Goal: Task Accomplishment & Management: Manage account settings

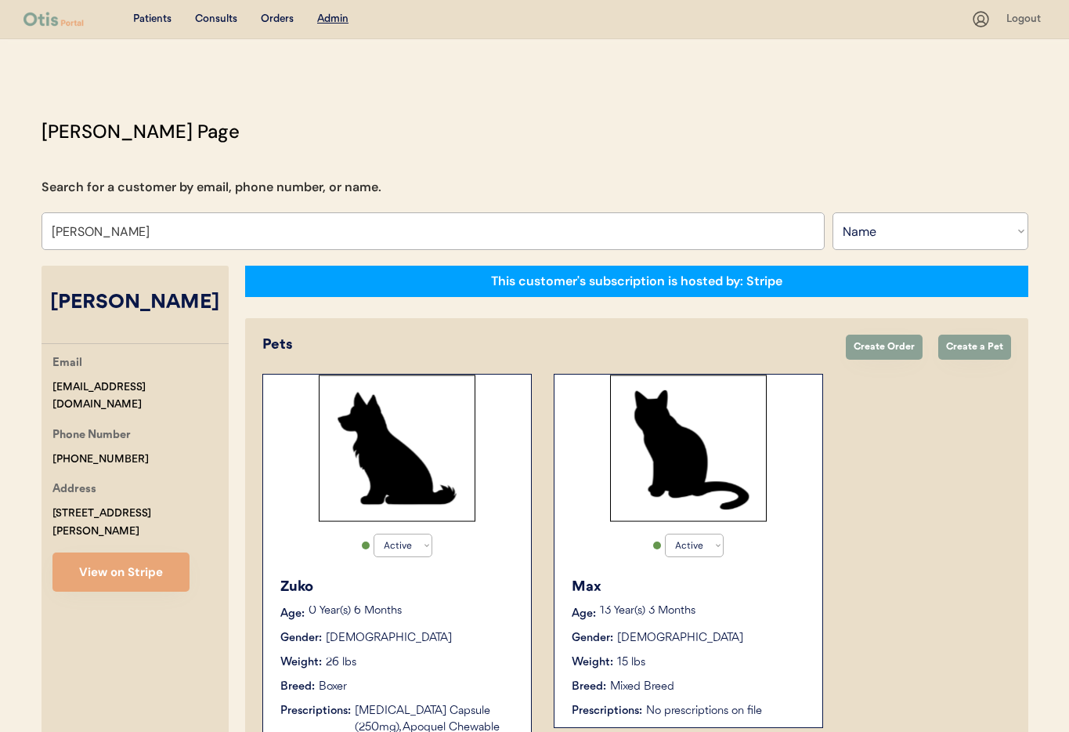
select select ""Name""
select select "true"
drag, startPoint x: 54, startPoint y: 228, endPoint x: 71, endPoint y: 234, distance: 18.3
click at [37, 228] on div "Otis Admin Page Search for a customer by email, phone number, or name. Dana Mil…" at bounding box center [535, 535] width 1018 height 836
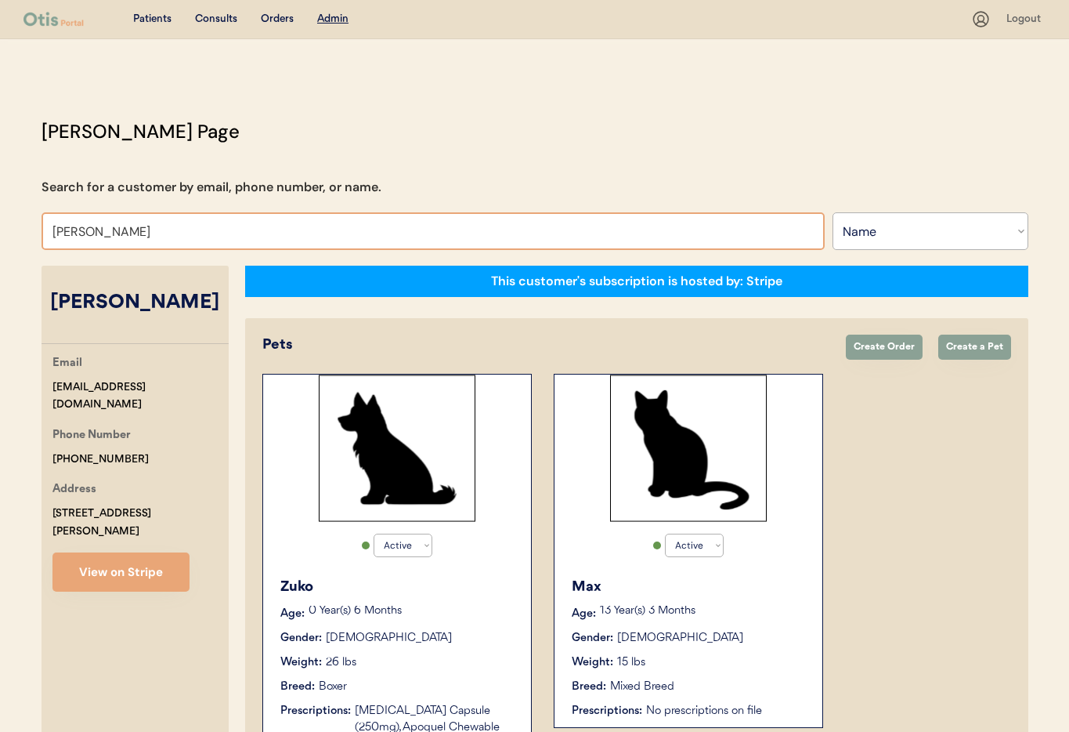
paste input "+1 256 649 0664"
type input "+1 256 649 0664"
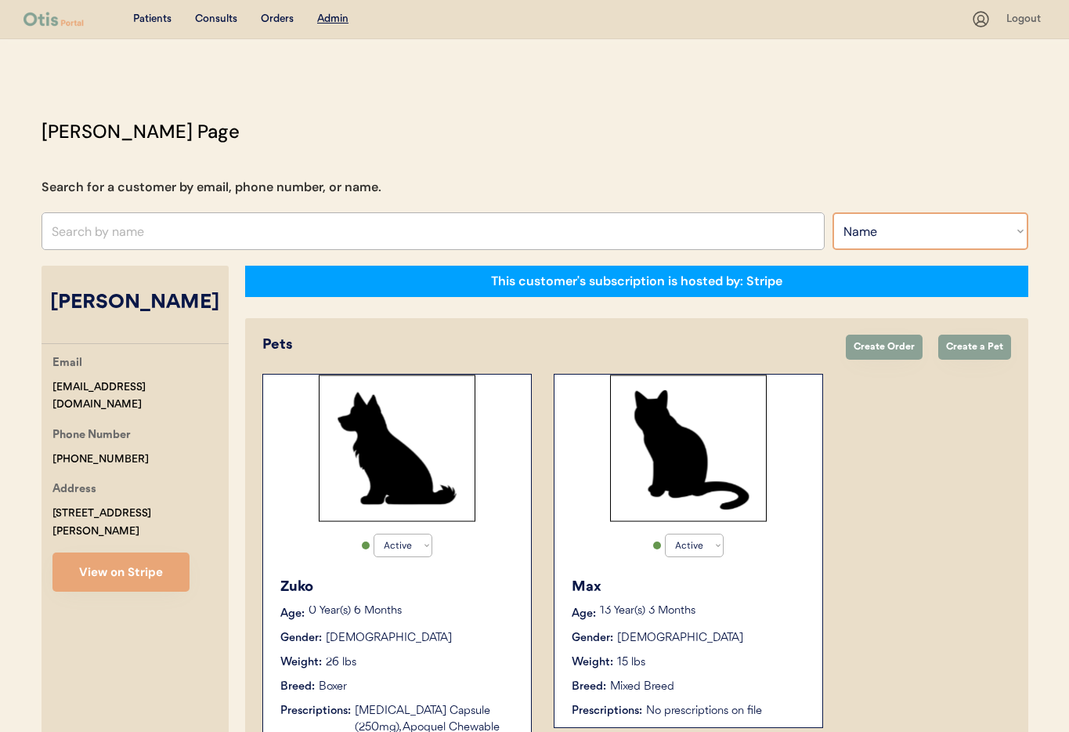
click at [926, 235] on select "Search By Name Email Phone Number" at bounding box center [931, 231] width 196 height 38
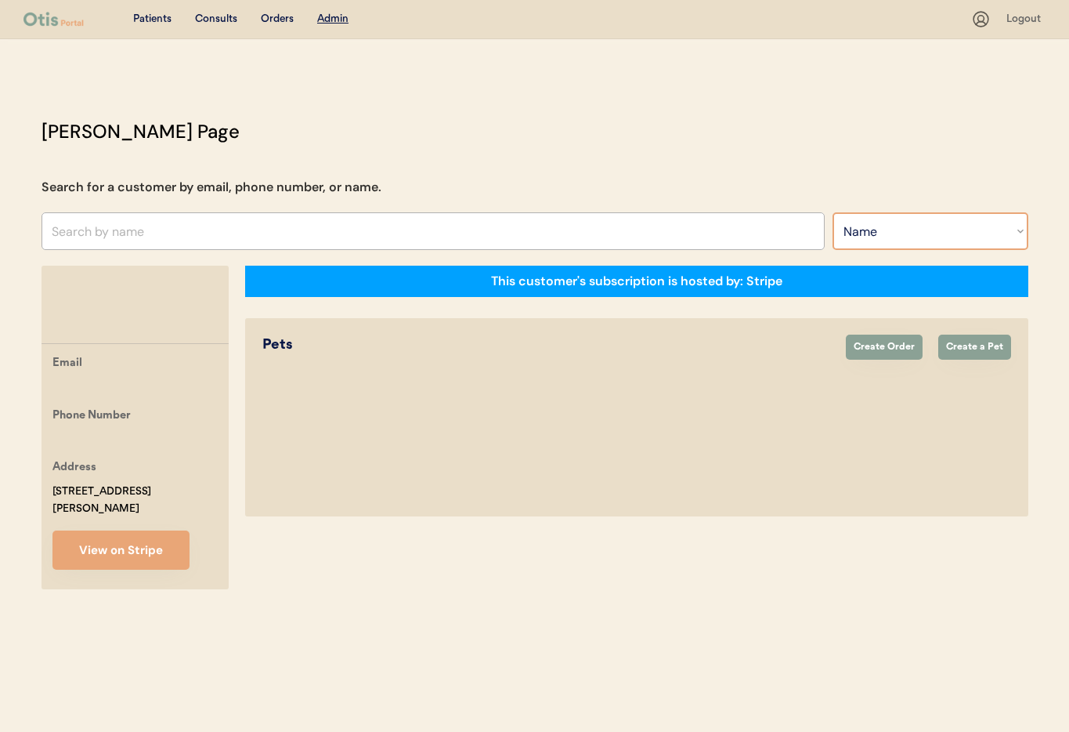
select select ""Phone Number""
click at [833, 212] on select "Search By Name Email Phone Number" at bounding box center [931, 231] width 196 height 38
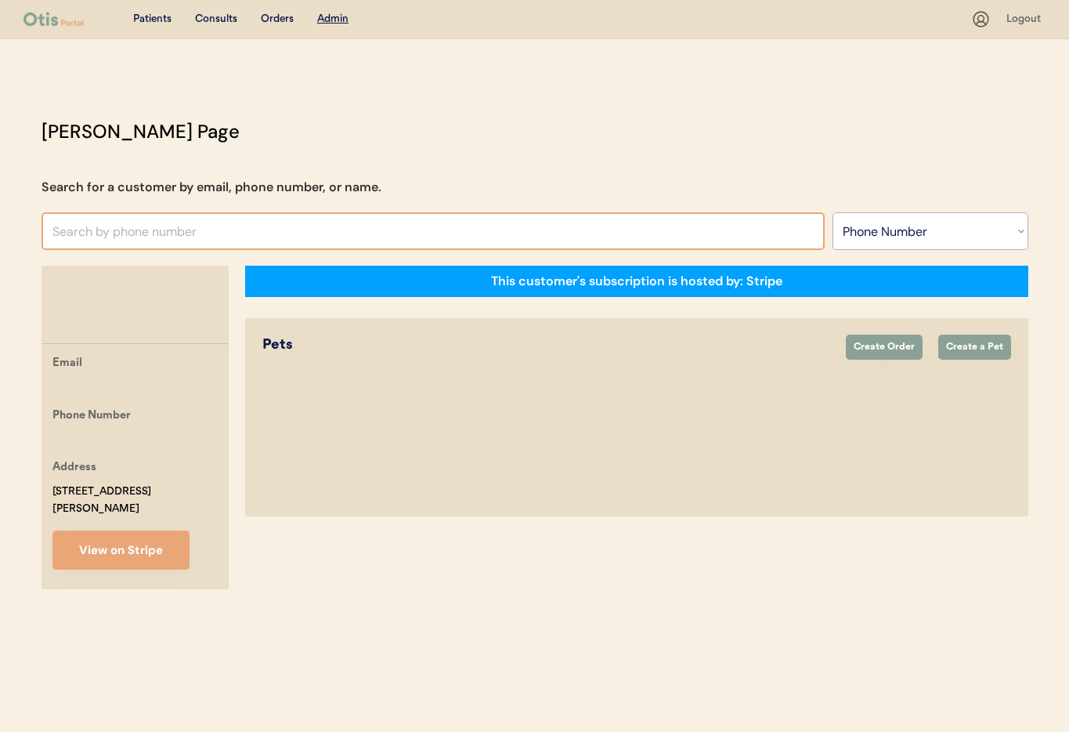
click at [106, 227] on input "text" at bounding box center [433, 231] width 783 height 38
paste input "+1 256 649 0664"
click at [67, 236] on input "+1 256 649 0664" at bounding box center [433, 231] width 783 height 38
click at [86, 233] on input "+1256 649 0664" at bounding box center [433, 231] width 783 height 38
click at [107, 233] on input "+125 649 0664" at bounding box center [433, 231] width 783 height 38
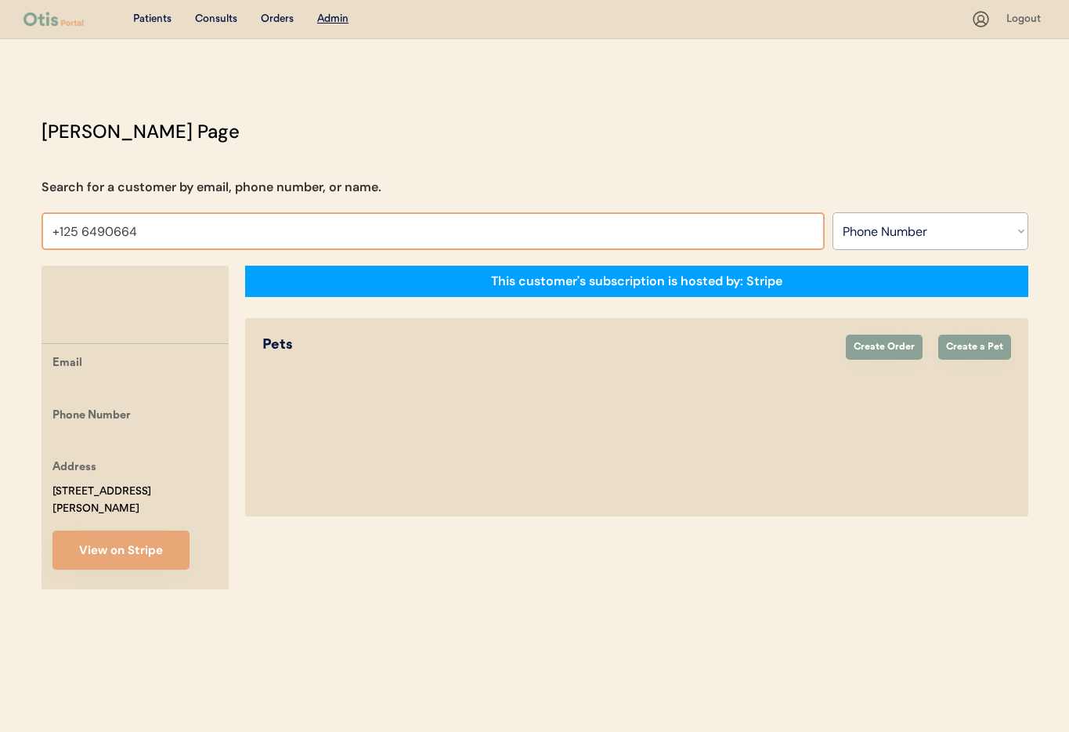
drag, startPoint x: 81, startPoint y: 234, endPoint x: 94, endPoint y: 255, distance: 24.6
click at [81, 234] on input "+125 6490664" at bounding box center [433, 231] width 783 height 38
click at [56, 235] on input "+1256490664" at bounding box center [433, 231] width 783 height 38
click at [154, 236] on input "1256490664" at bounding box center [433, 231] width 783 height 38
type input "1"
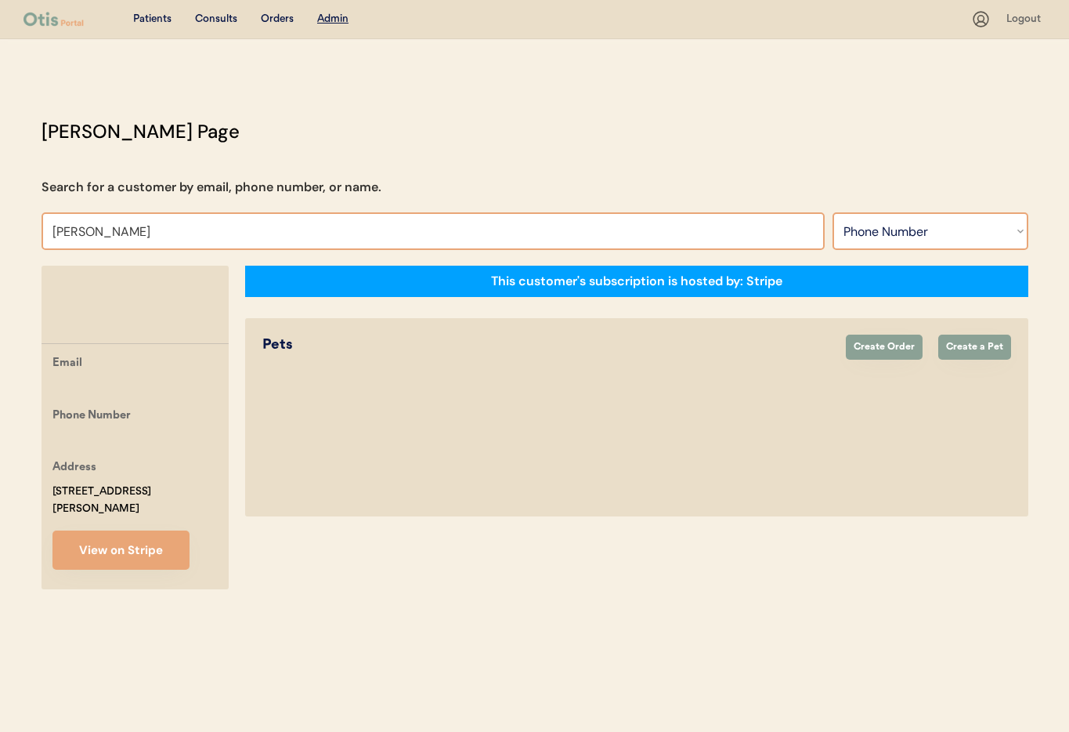
type input "Tanya"
click at [955, 222] on select "Search By Name Email Phone Number" at bounding box center [931, 231] width 196 height 38
select select ""Name""
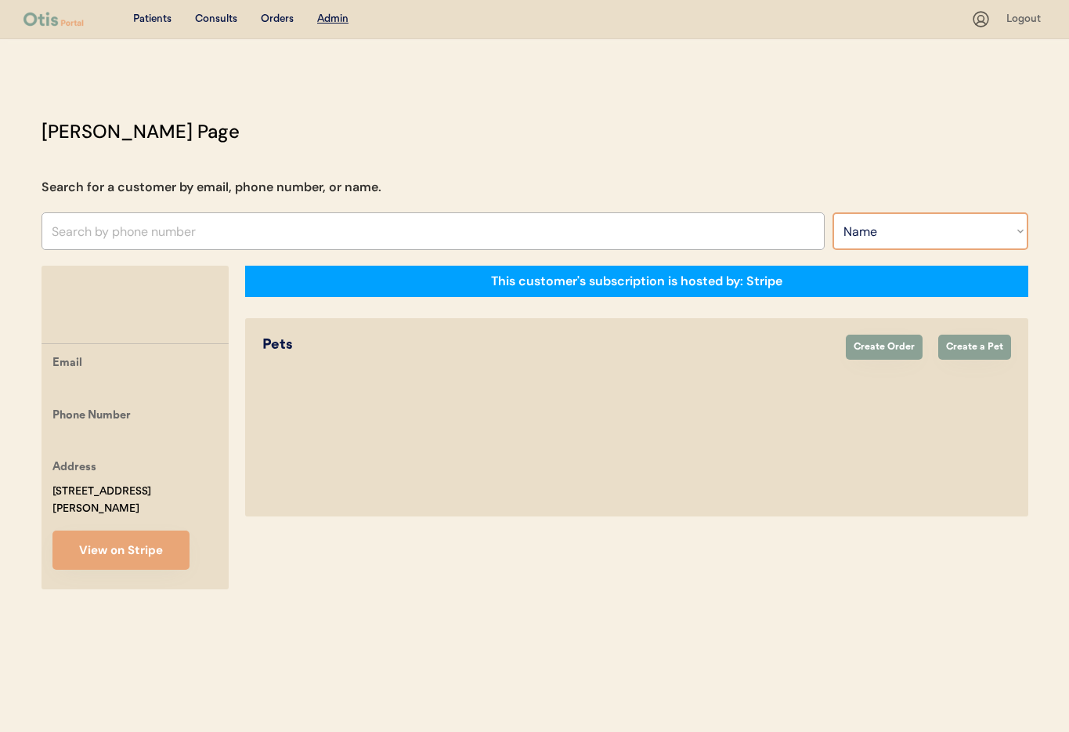
click at [833, 212] on select "Search By Name Email Phone Number" at bounding box center [931, 231] width 196 height 38
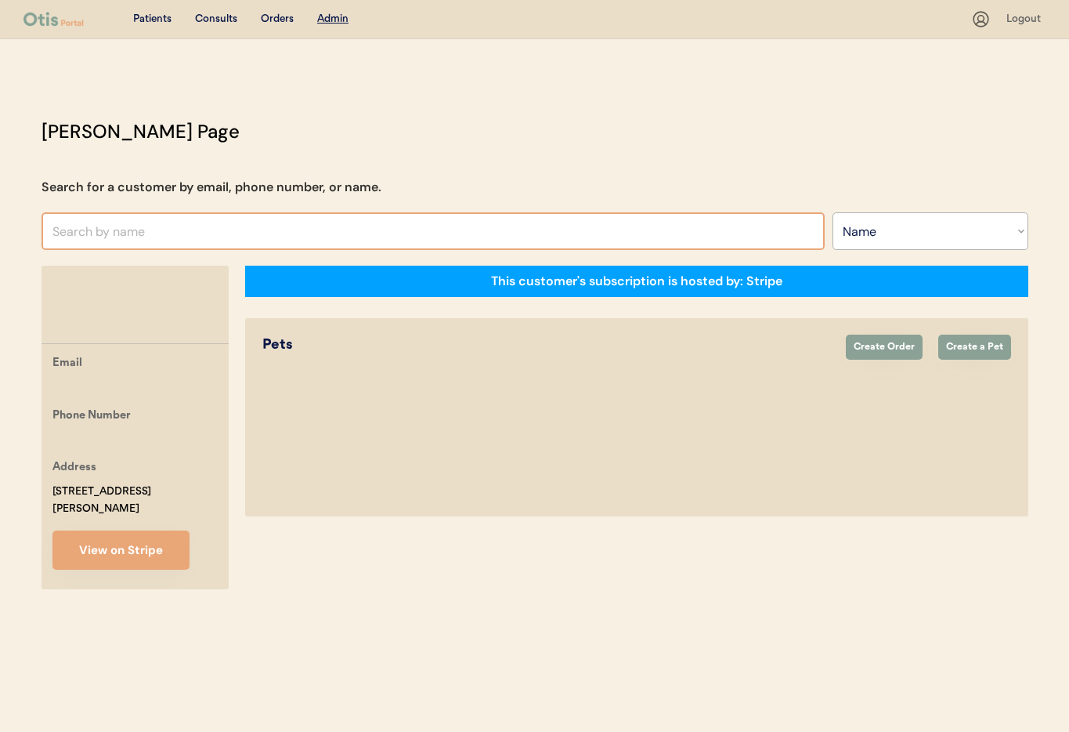
click at [145, 230] on input "text" at bounding box center [433, 231] width 783 height 38
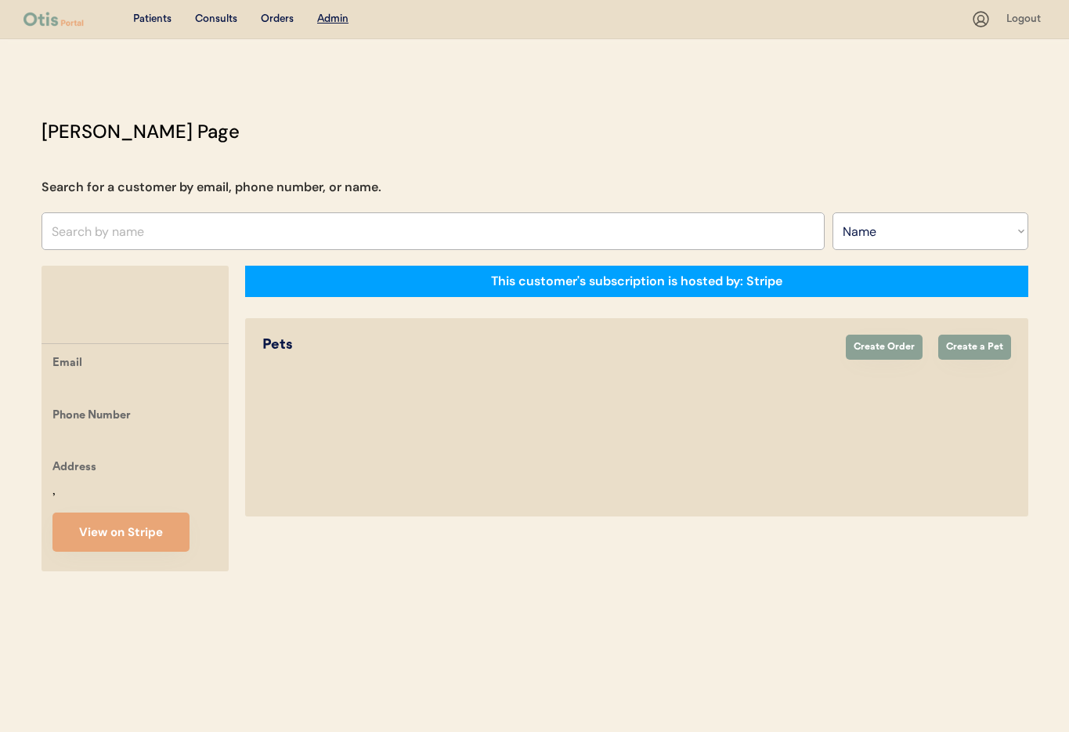
select select ""Name""
click at [121, 227] on input "text" at bounding box center [433, 231] width 783 height 38
type input "Tanya"
type input "Tanya Volansky"
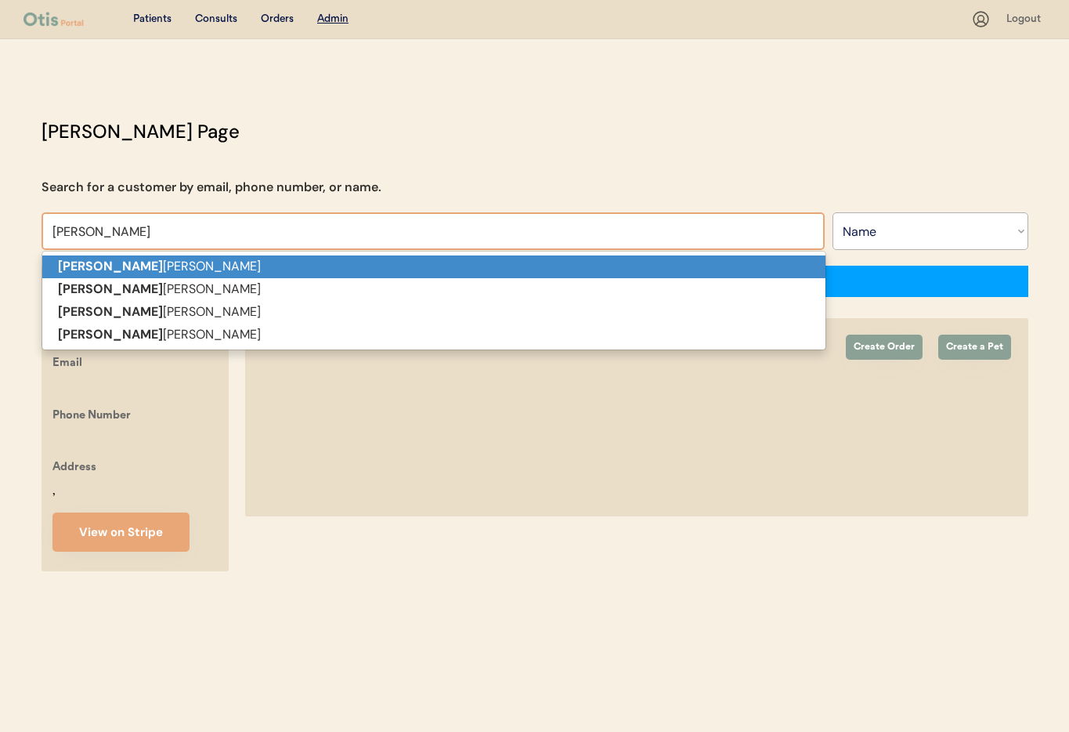
type input "Tanya"
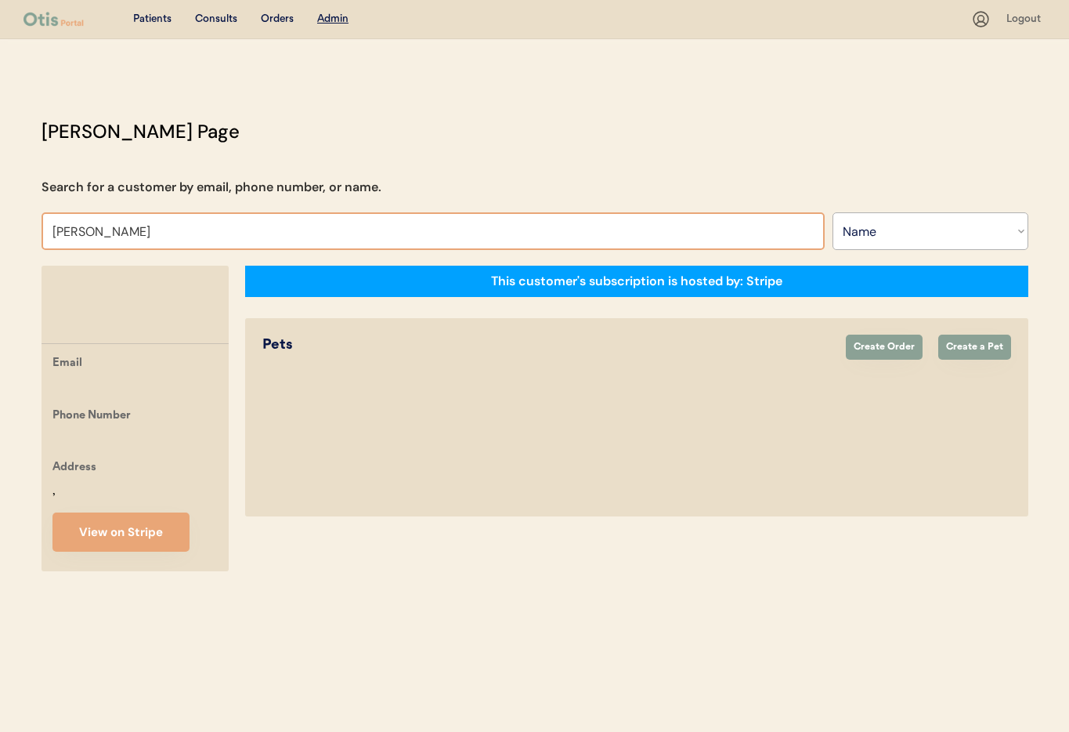
type input "Tanya Ho"
type input "Tanya Hostetter"
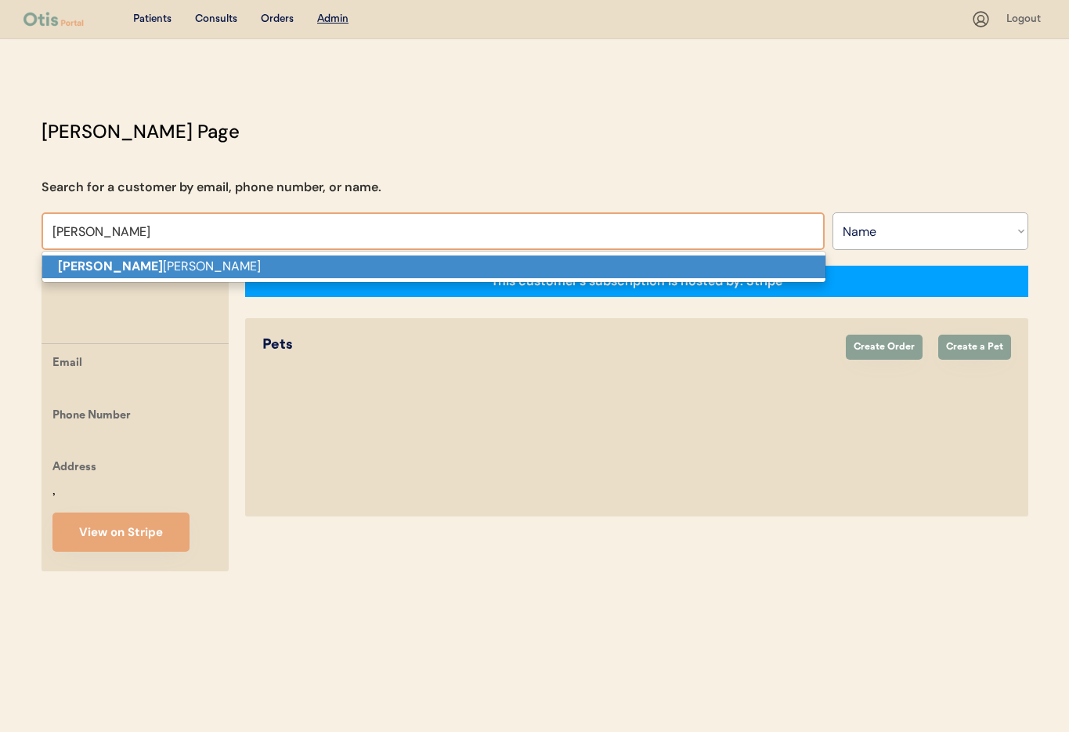
click at [135, 273] on p "Tanya Ho stetter" at bounding box center [433, 266] width 783 height 23
type input "Tanya Hostetter"
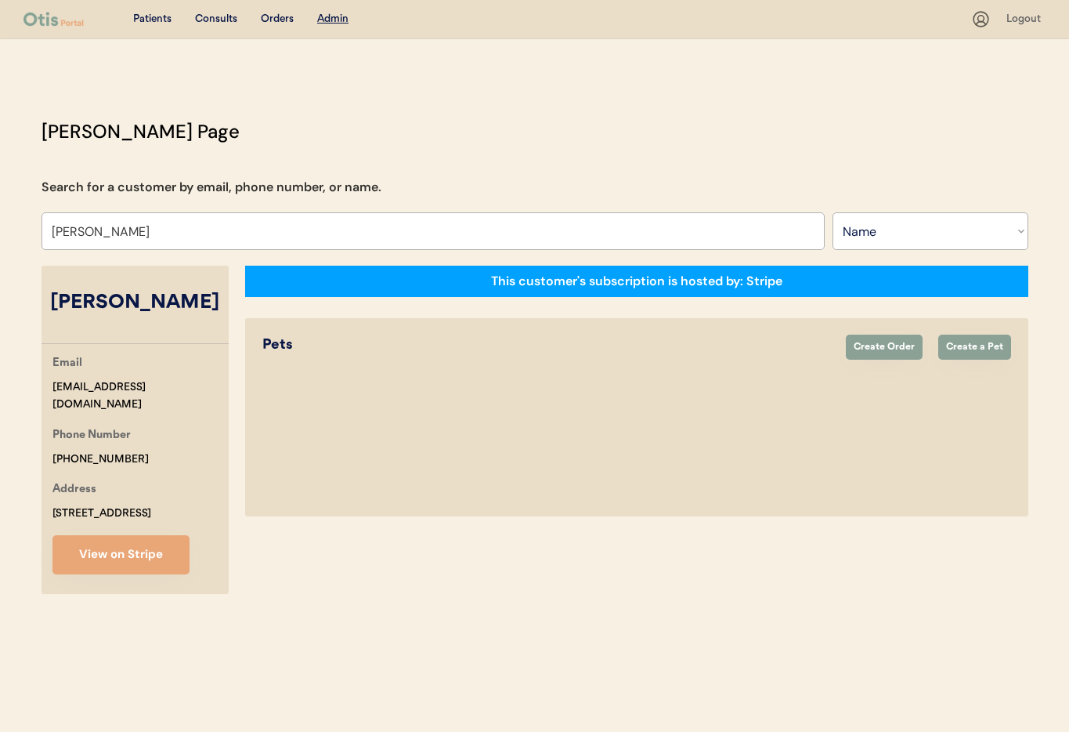
select select "true"
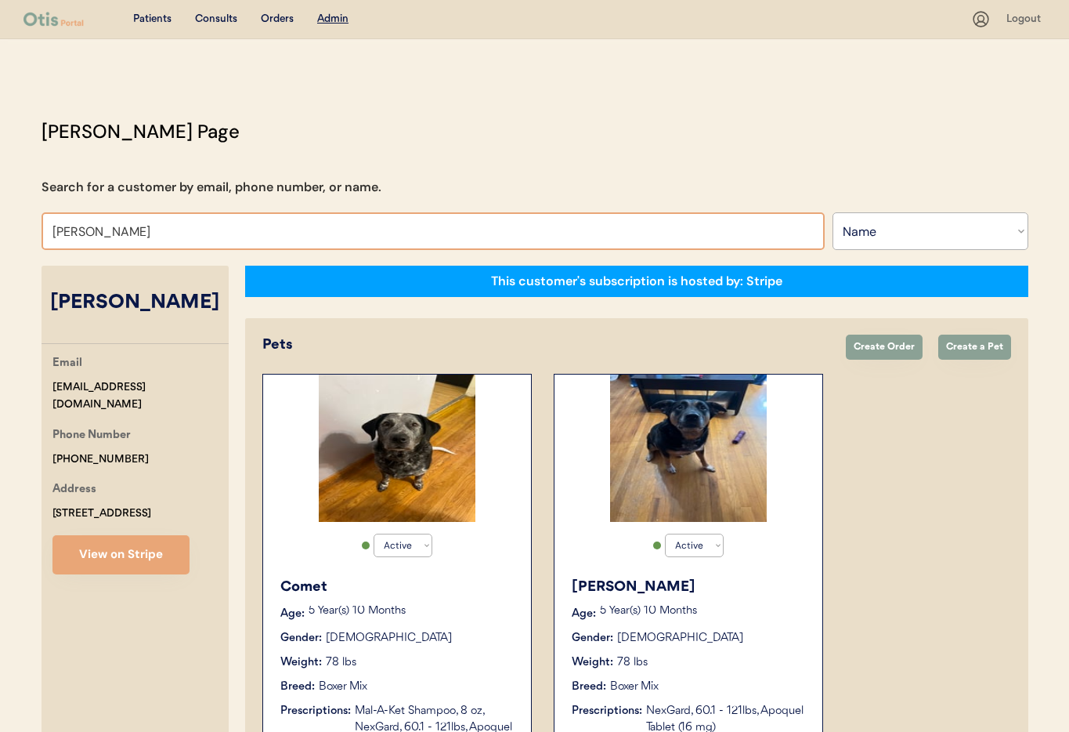
drag, startPoint x: 63, startPoint y: 233, endPoint x: 98, endPoint y: 263, distance: 45.5
click at [63, 233] on input "Tanya Hostetter" at bounding box center [433, 231] width 783 height 38
drag, startPoint x: 137, startPoint y: 231, endPoint x: 5, endPoint y: 224, distance: 132.5
click at [5, 224] on div "Patients Consults Orders Admin Logout Otis Admin Page Search for a customer by …" at bounding box center [534, 492] width 1069 height 985
type input "Tonya"
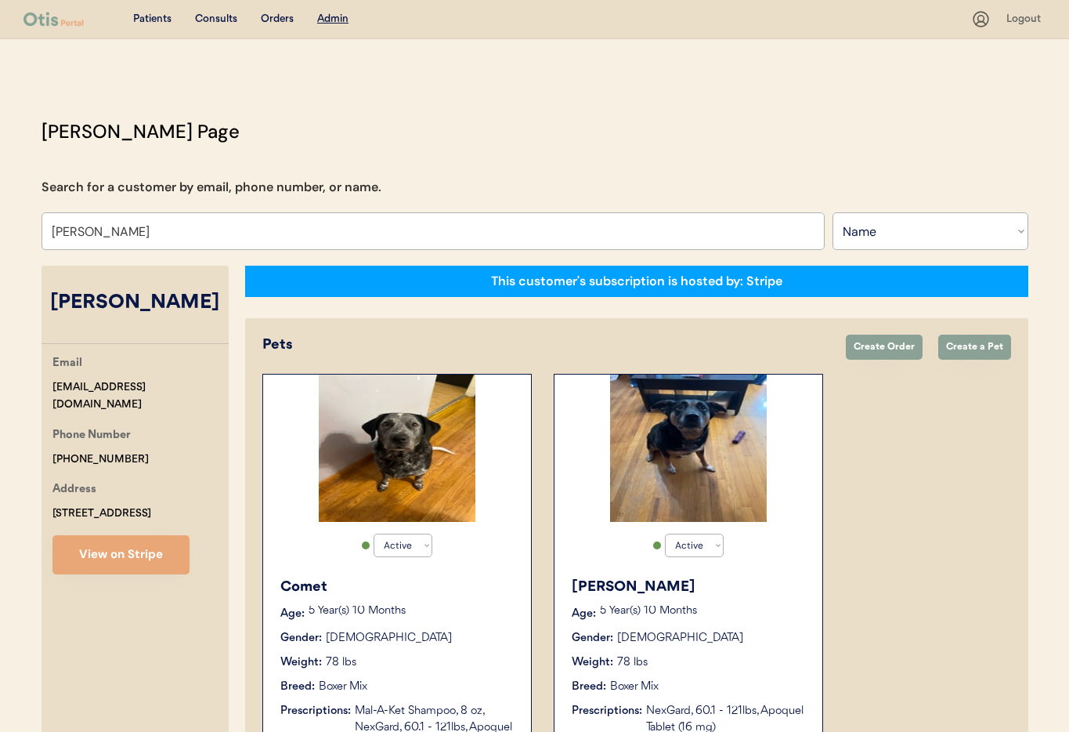
type input "Tonya Crow"
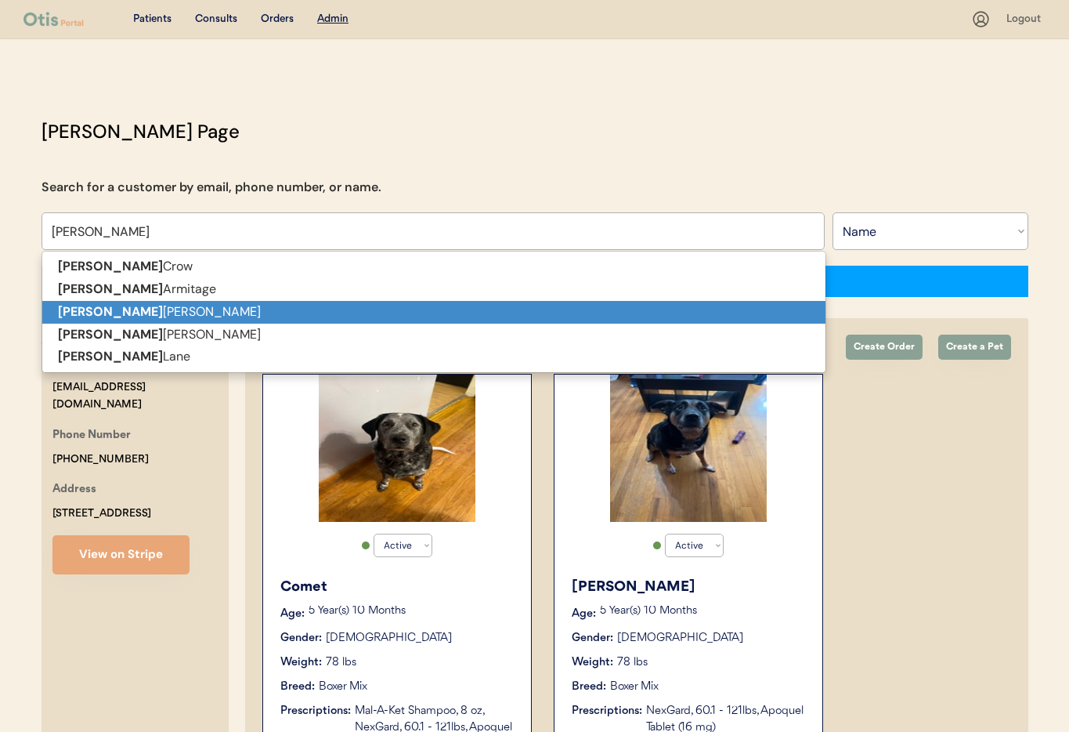
click at [121, 309] on p "Tonya Hammond" at bounding box center [433, 312] width 783 height 23
type input "Tonya Hammond"
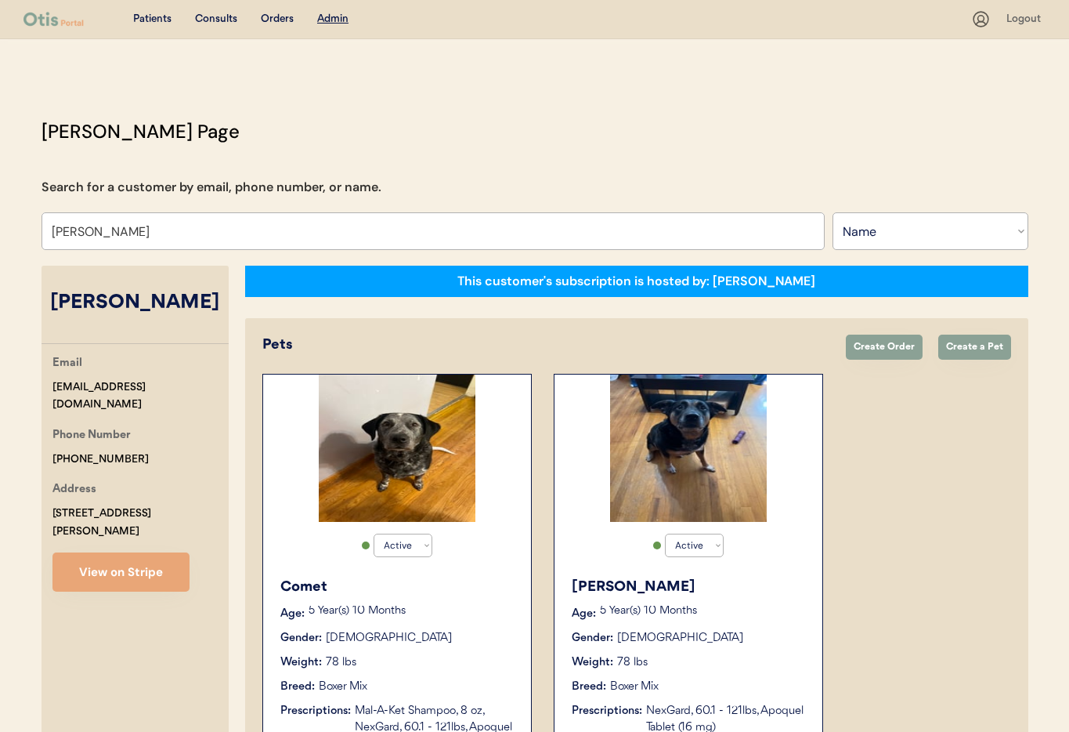
select select "true"
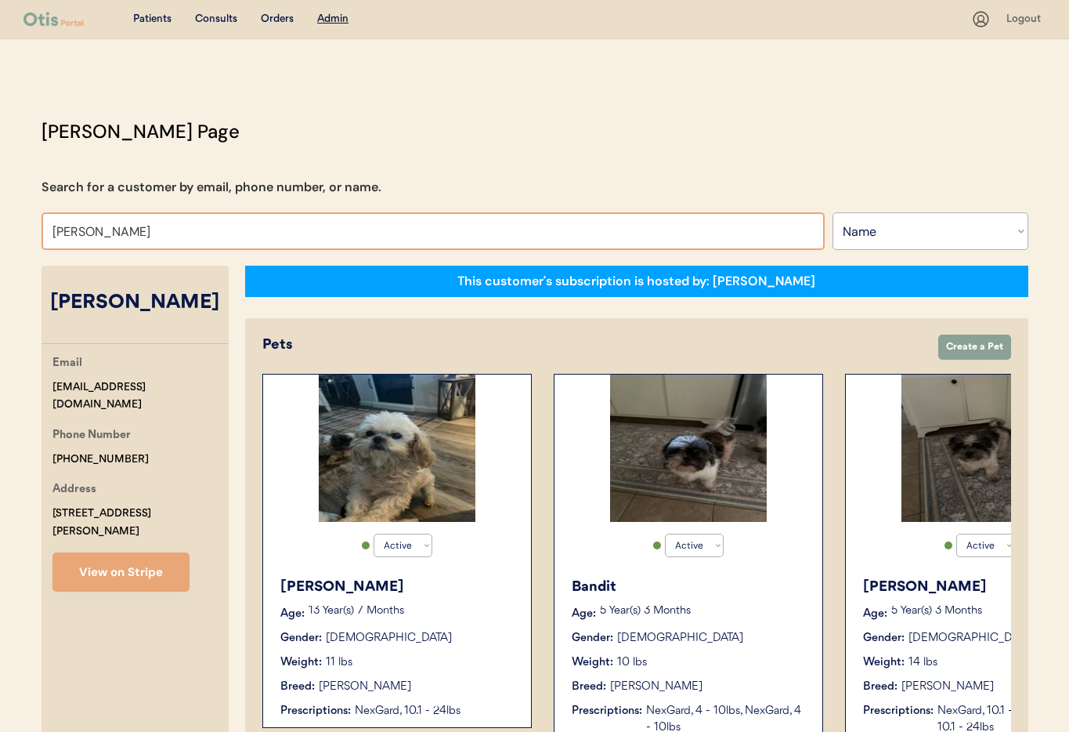
click at [187, 229] on input "Tonya Hammond" at bounding box center [433, 231] width 783 height 38
drag, startPoint x: 149, startPoint y: 230, endPoint x: 127, endPoint y: 233, distance: 22.2
click at [99, 228] on input "Tonya Hammond" at bounding box center [433, 231] width 783 height 38
type input "Tonya"
type input "Tonya Crow"
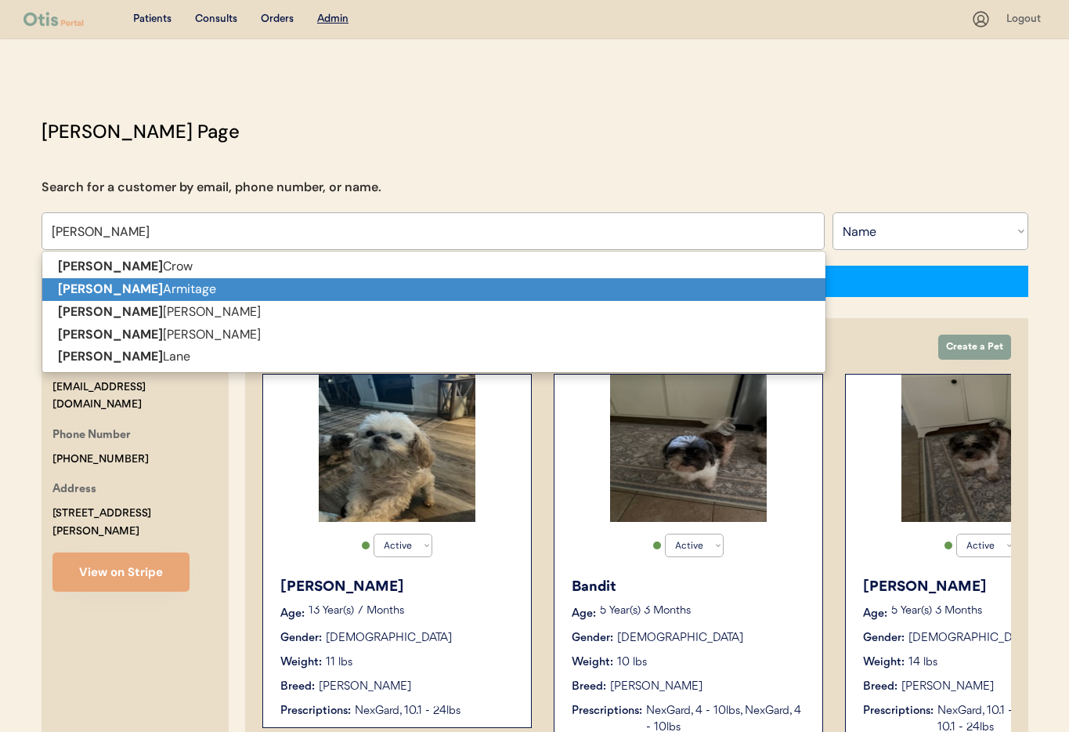
click at [142, 287] on p "Tonya Armitage" at bounding box center [433, 289] width 783 height 23
type input "Tonya Armitage"
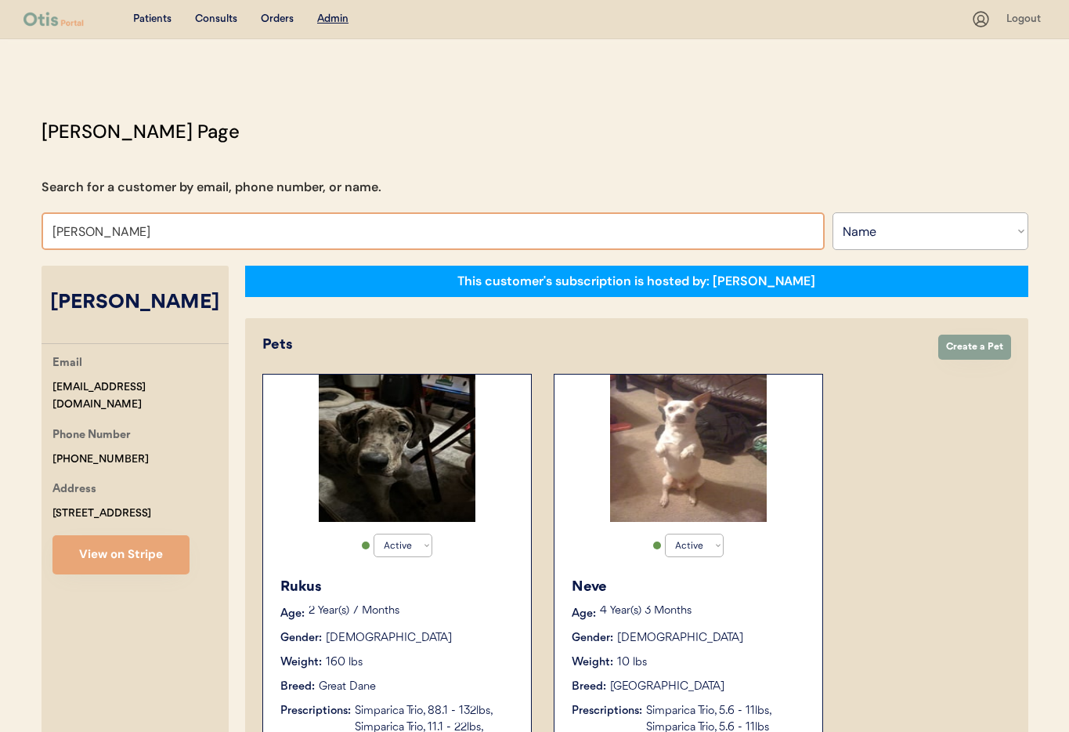
drag, startPoint x: 150, startPoint y: 230, endPoint x: 91, endPoint y: 227, distance: 58.8
click at [91, 227] on input "Tonya Armitage" at bounding box center [433, 231] width 783 height 38
type input "Tonya Crow"
type input "Tonya"
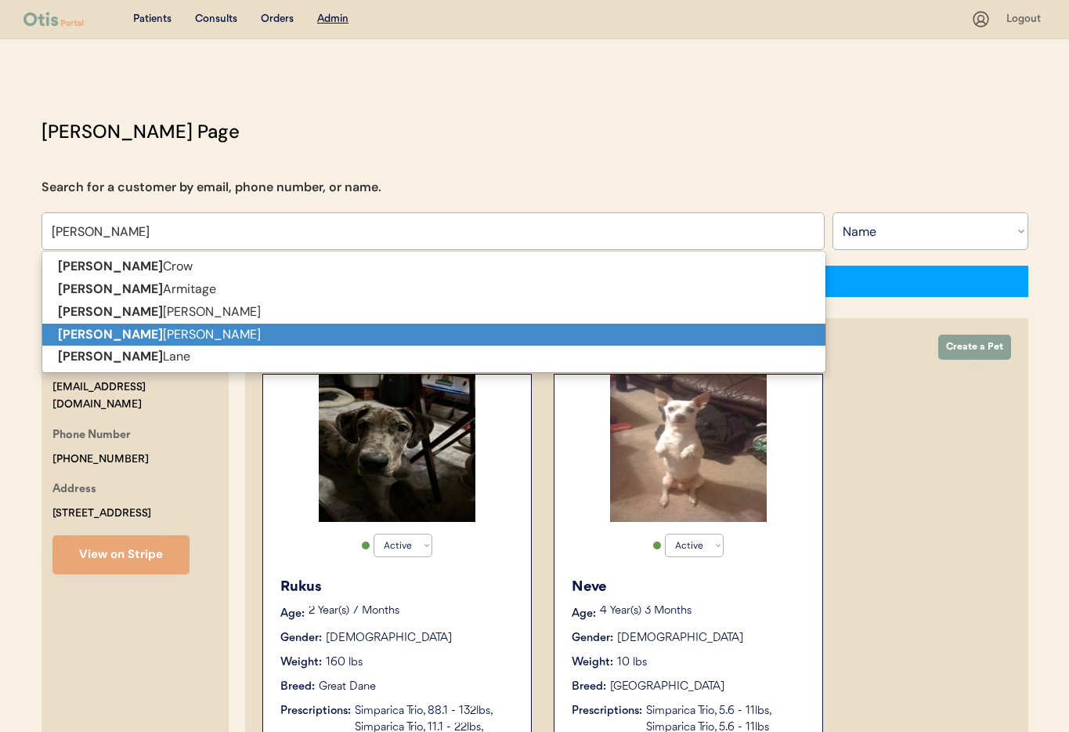
click at [135, 338] on p "Tonya Phillips" at bounding box center [433, 334] width 783 height 23
type input "Tonya Phillips"
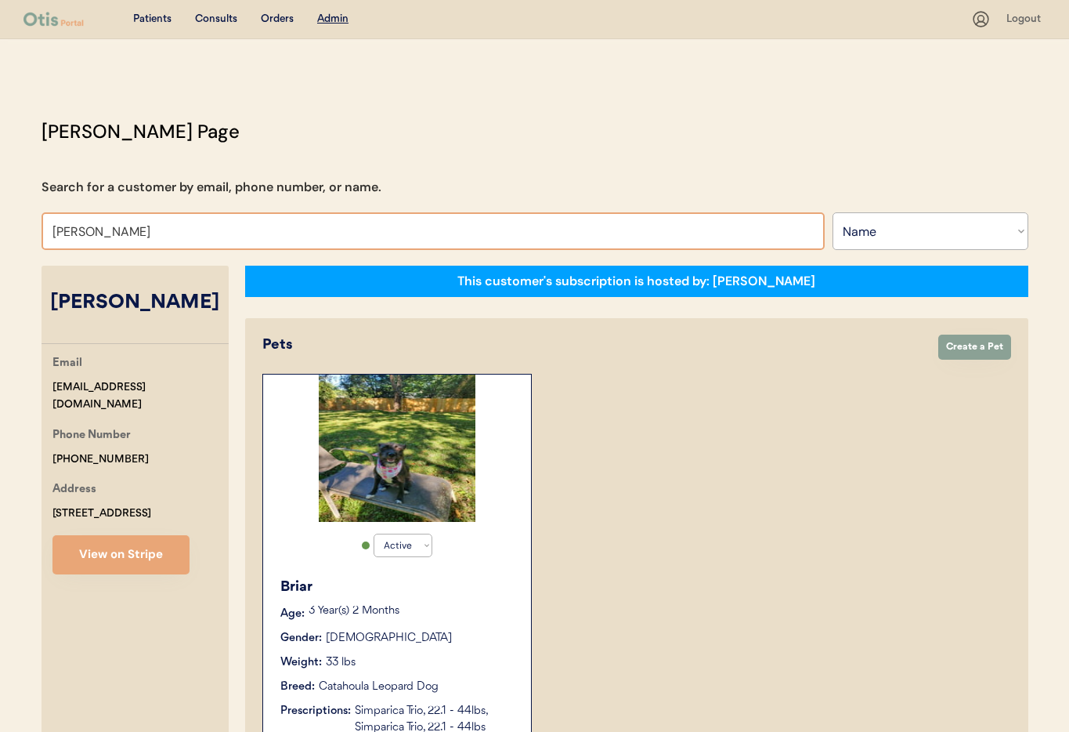
drag, startPoint x: 138, startPoint y: 235, endPoint x: 90, endPoint y: 233, distance: 47.8
click at [90, 233] on input "Tonya Phillips" at bounding box center [433, 231] width 783 height 38
type input "Tonya Crow"
type input "Tonya"
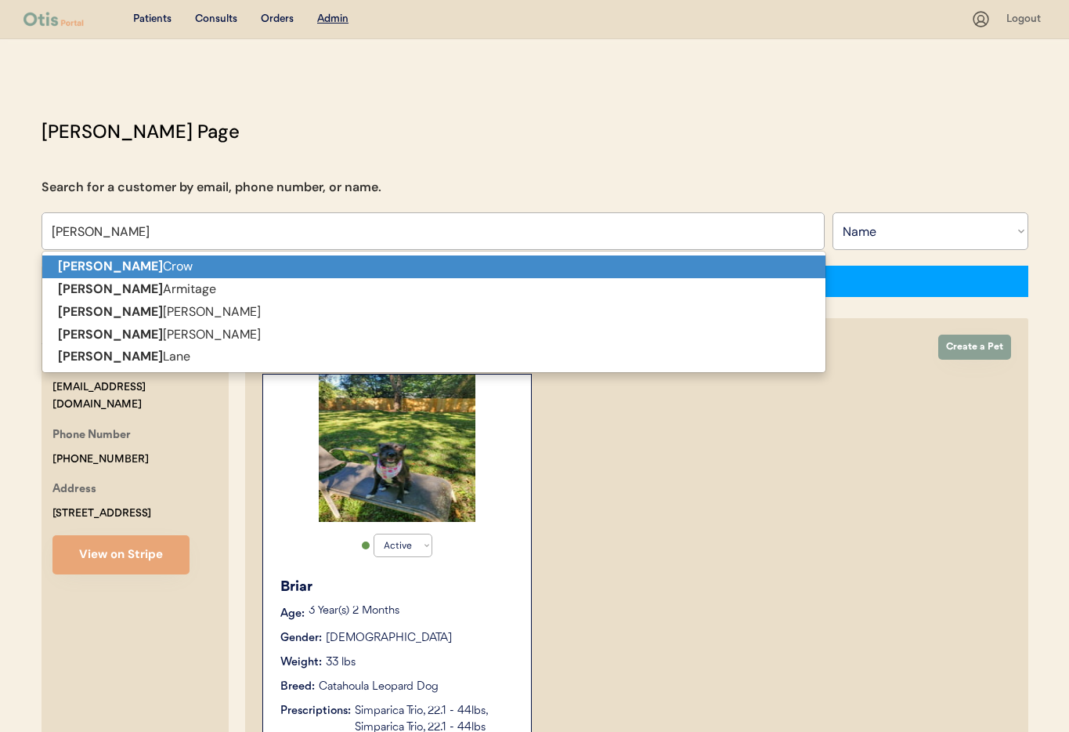
click at [109, 270] on p "Tonya Crow" at bounding box center [433, 266] width 783 height 23
type input "Tonya Crow"
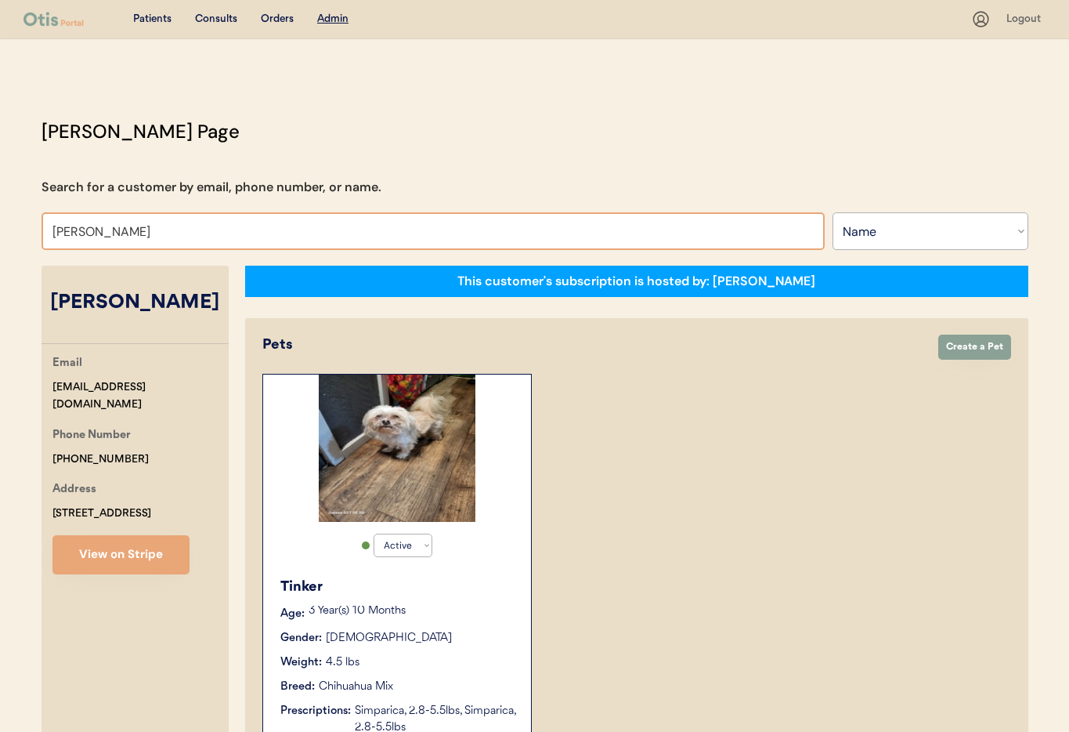
drag, startPoint x: 106, startPoint y: 230, endPoint x: 89, endPoint y: 229, distance: 17.2
click at [89, 229] on input "Tonya Crow" at bounding box center [433, 231] width 783 height 38
type input "Tonya Crow"
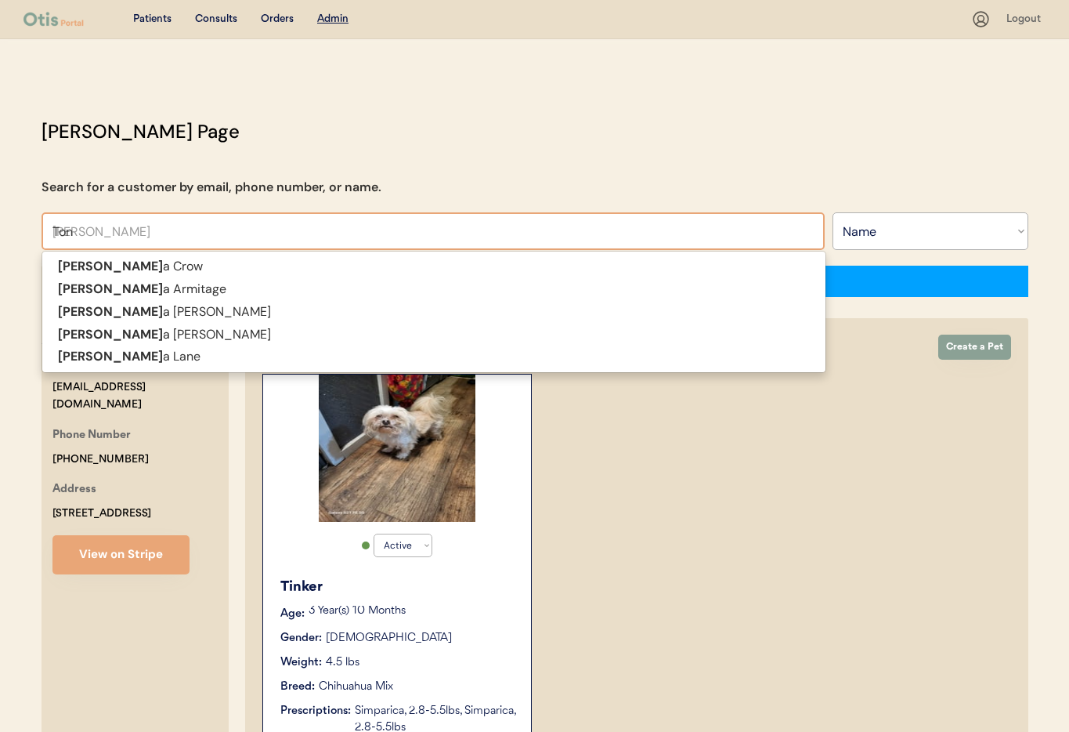
type input "To"
type input "Tomika Fisher"
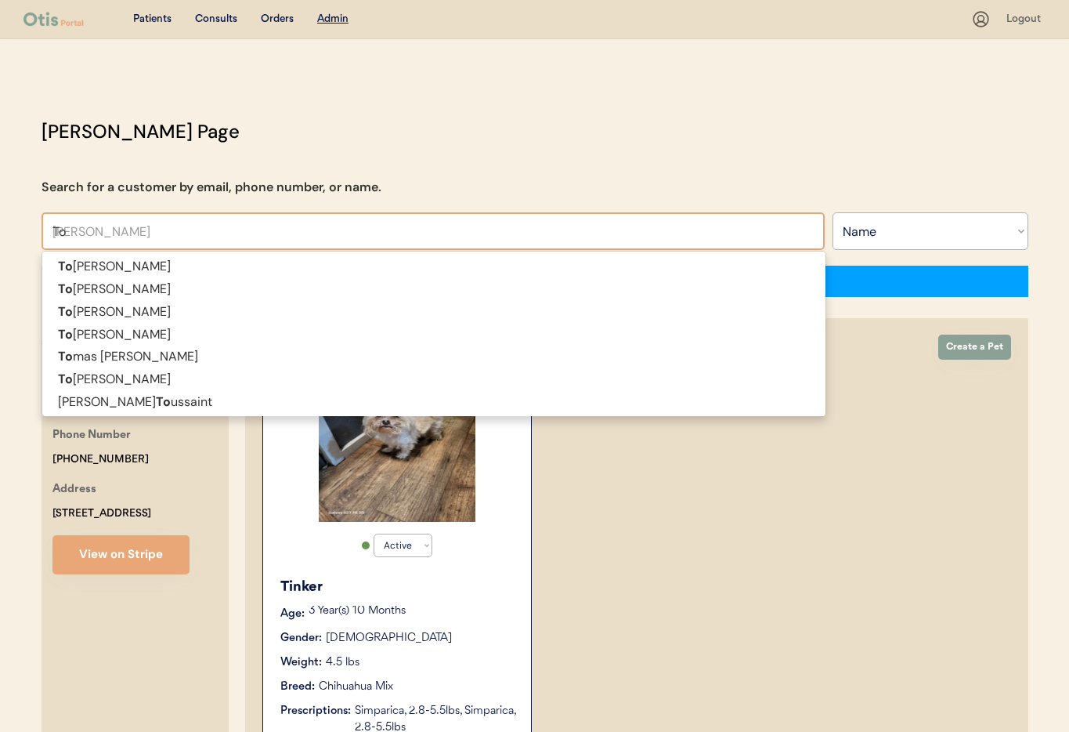
type input "T"
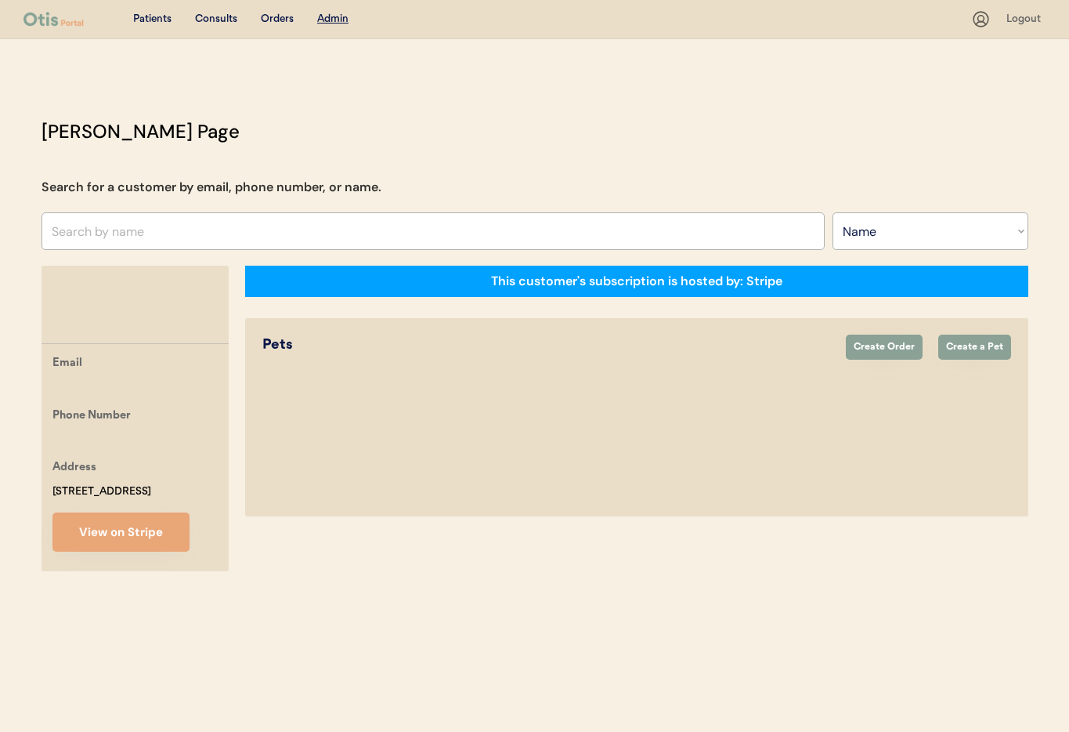
click at [125, 236] on input "text" at bounding box center [433, 231] width 783 height 38
type input "Ta"
type input "Tara Kollman"
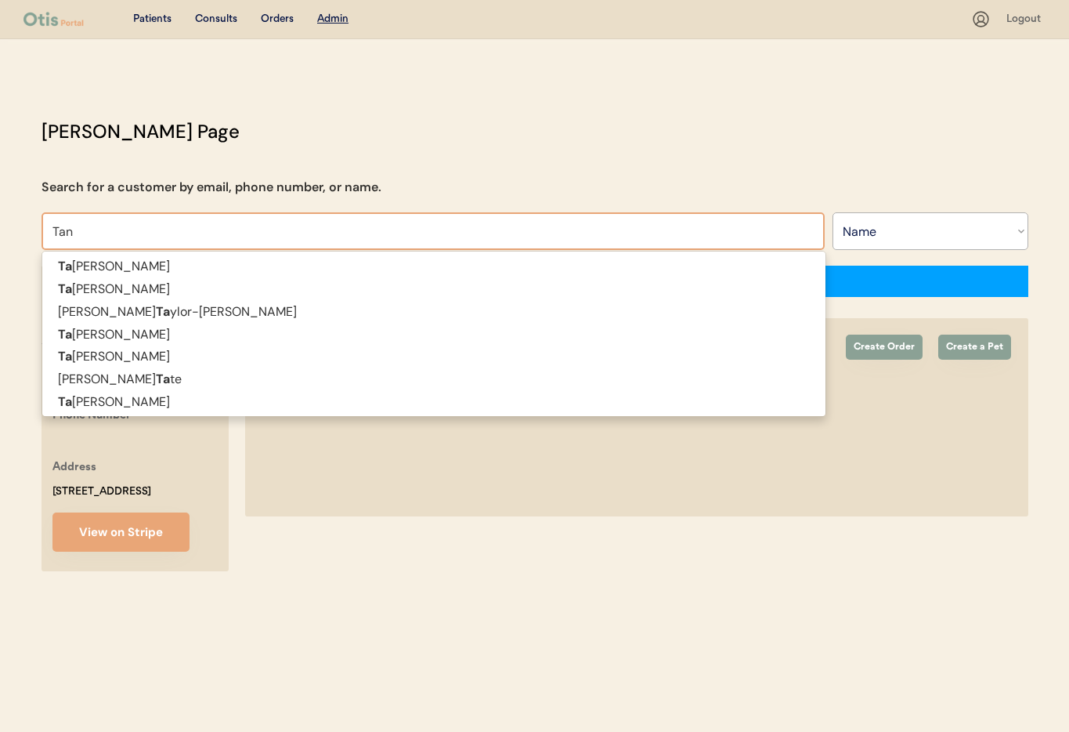
type input "Tany"
type input "Tanya Volansky"
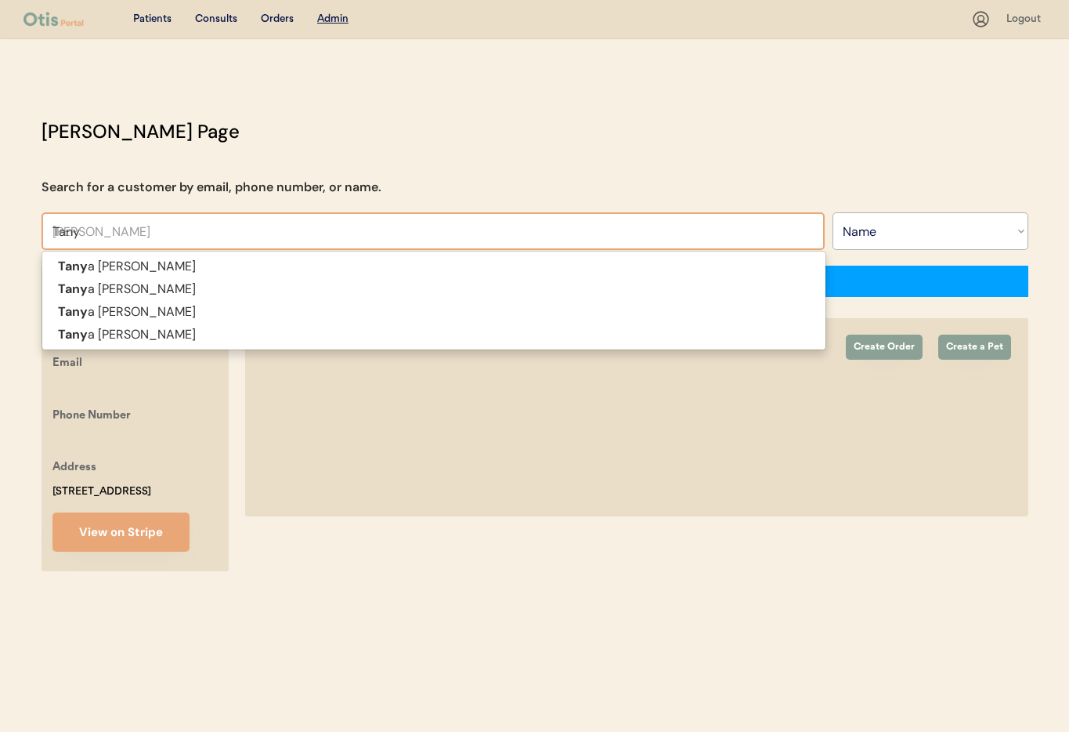
type input "Tan"
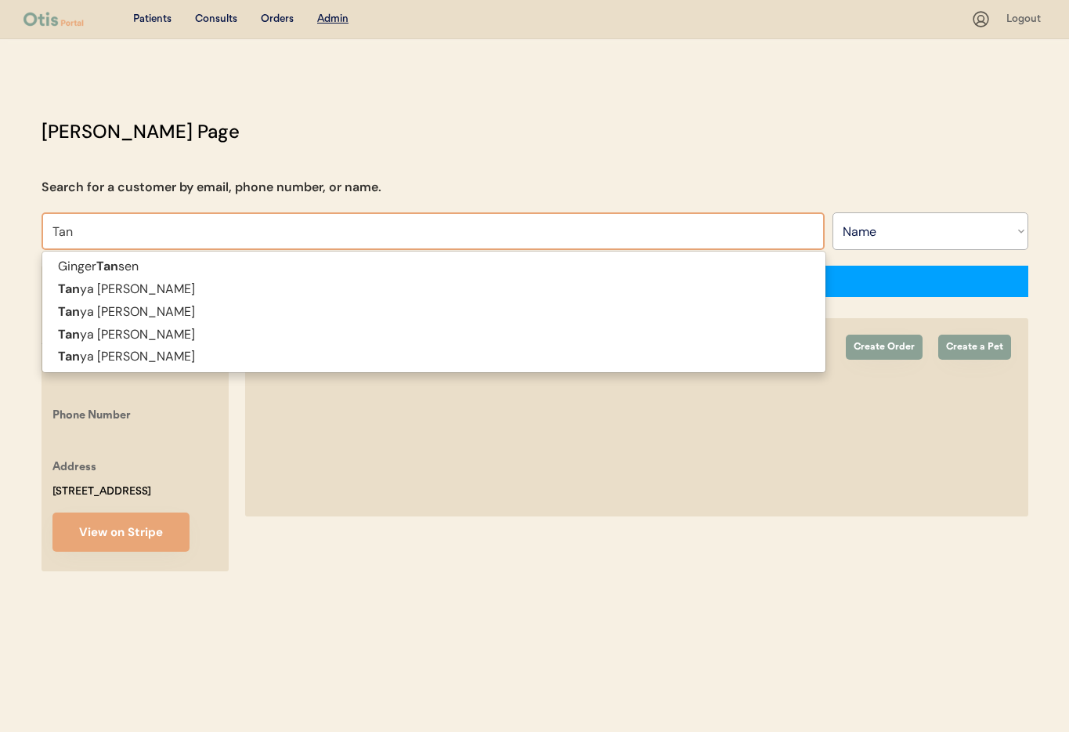
type input "Ta"
type input "Tara Kollman"
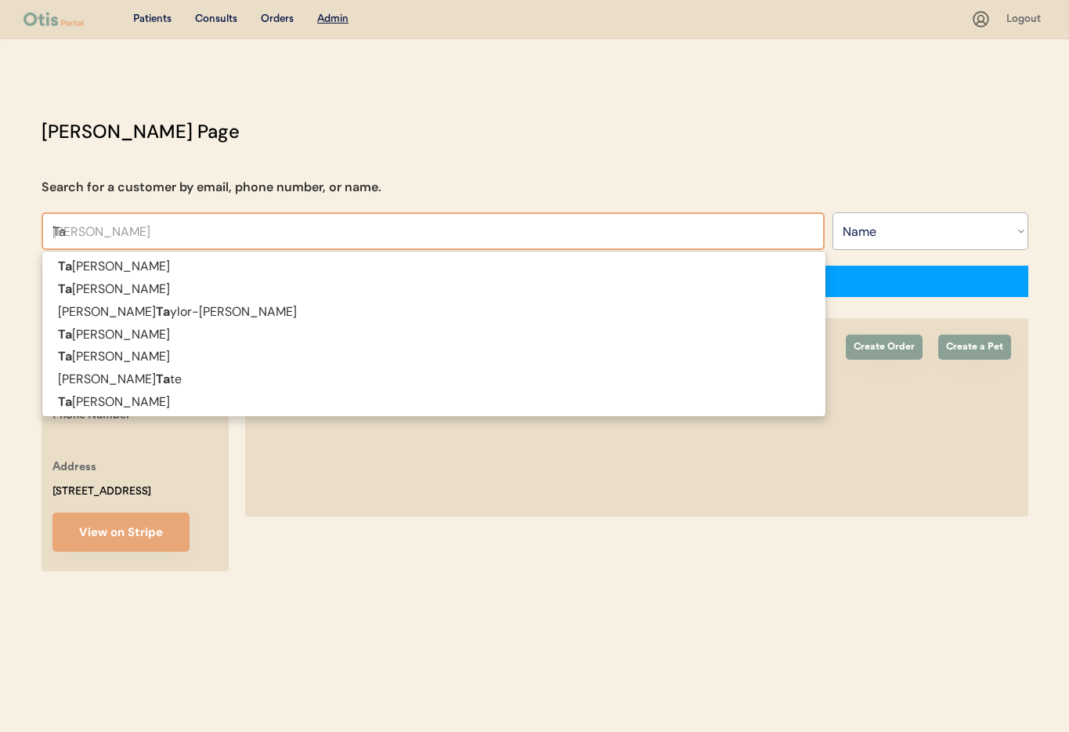
type input "T"
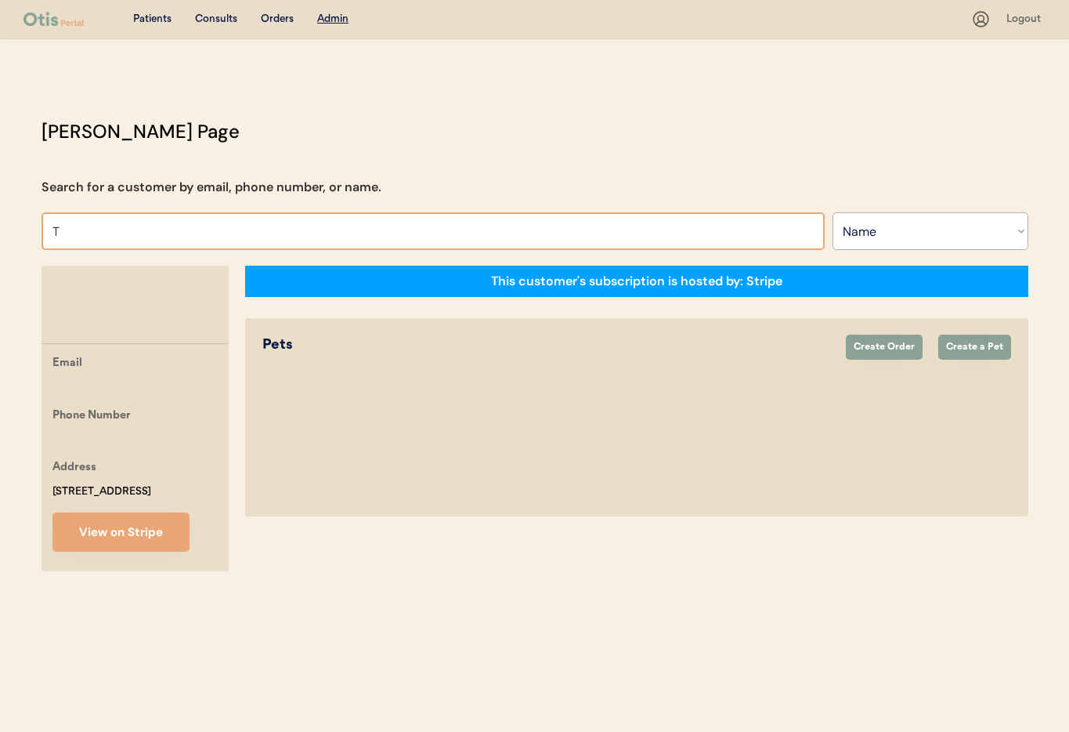
type input "To"
type input "Tomika Fisher"
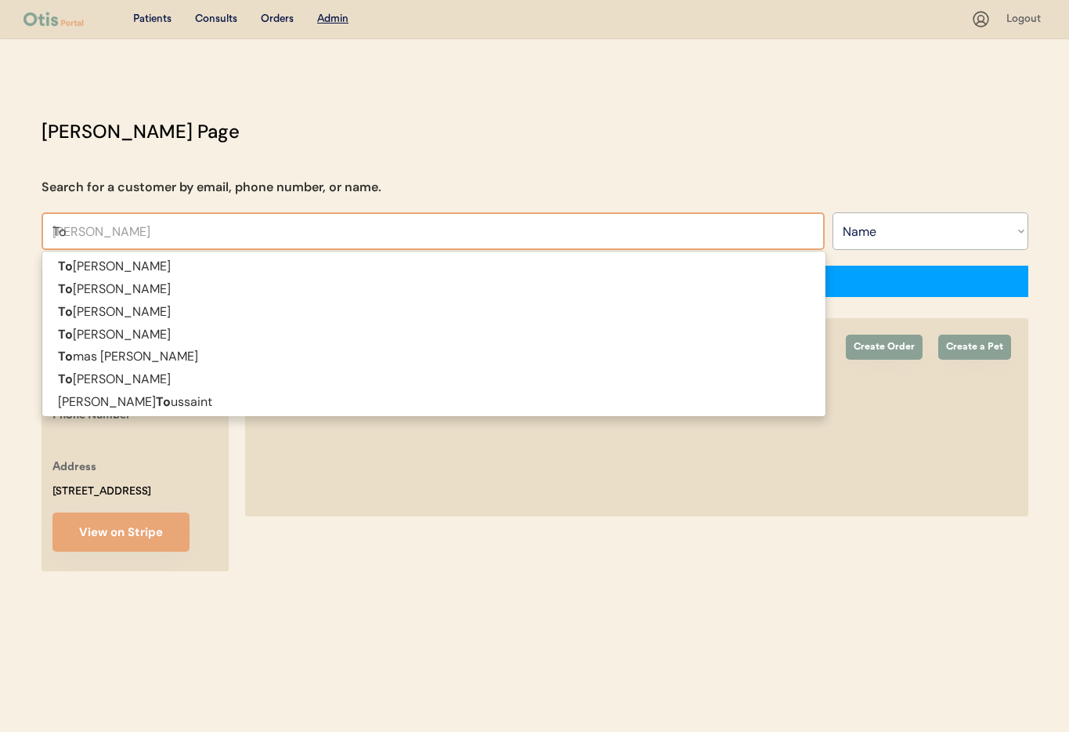
type input "Ton"
type input "Tonya Crow"
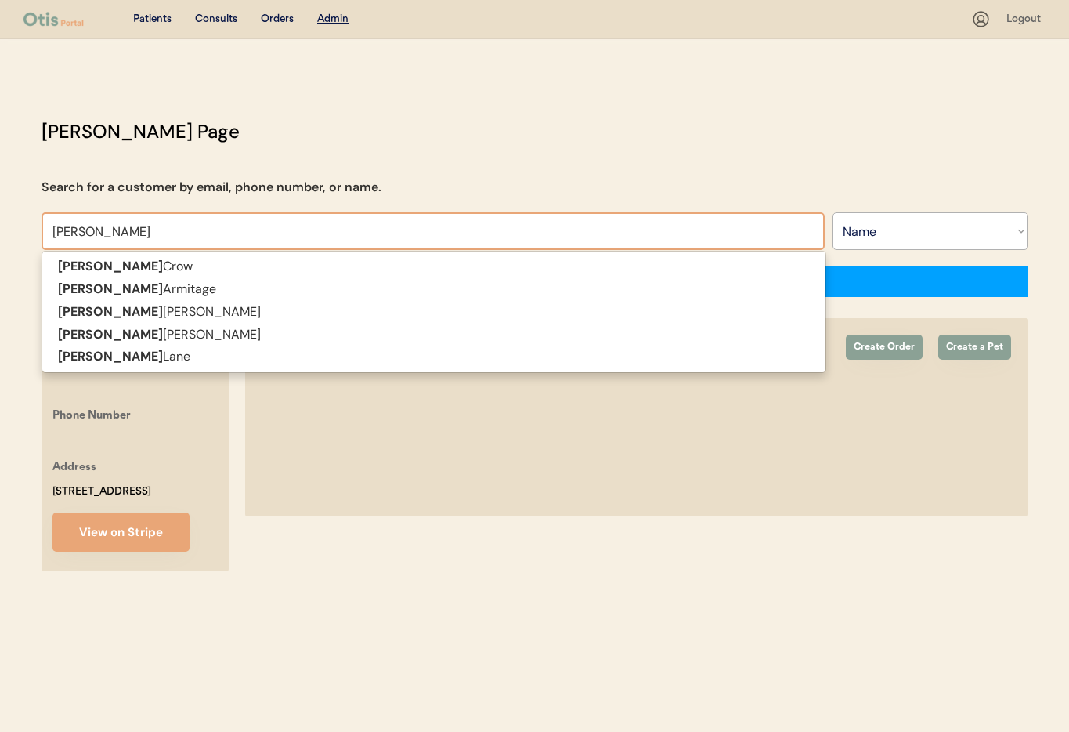
type input "Tonya"
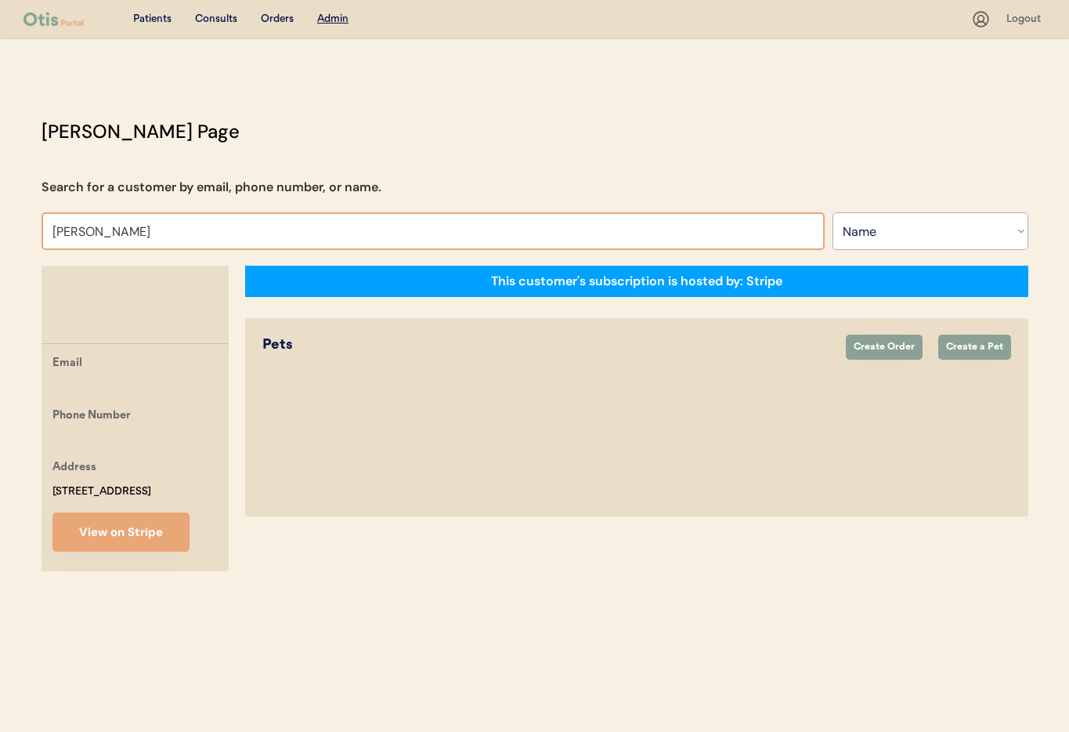
type input "Tonya"
type input "Tonya Crow"
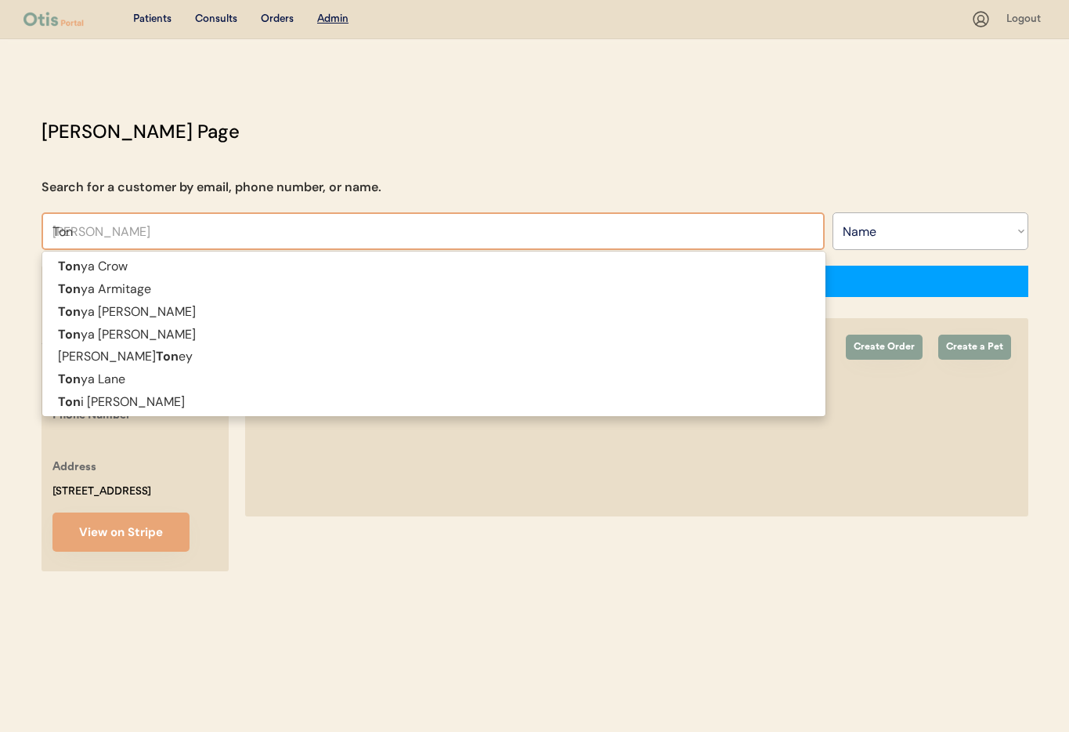
type input "To"
type input "Tomika Fisher"
type input "T"
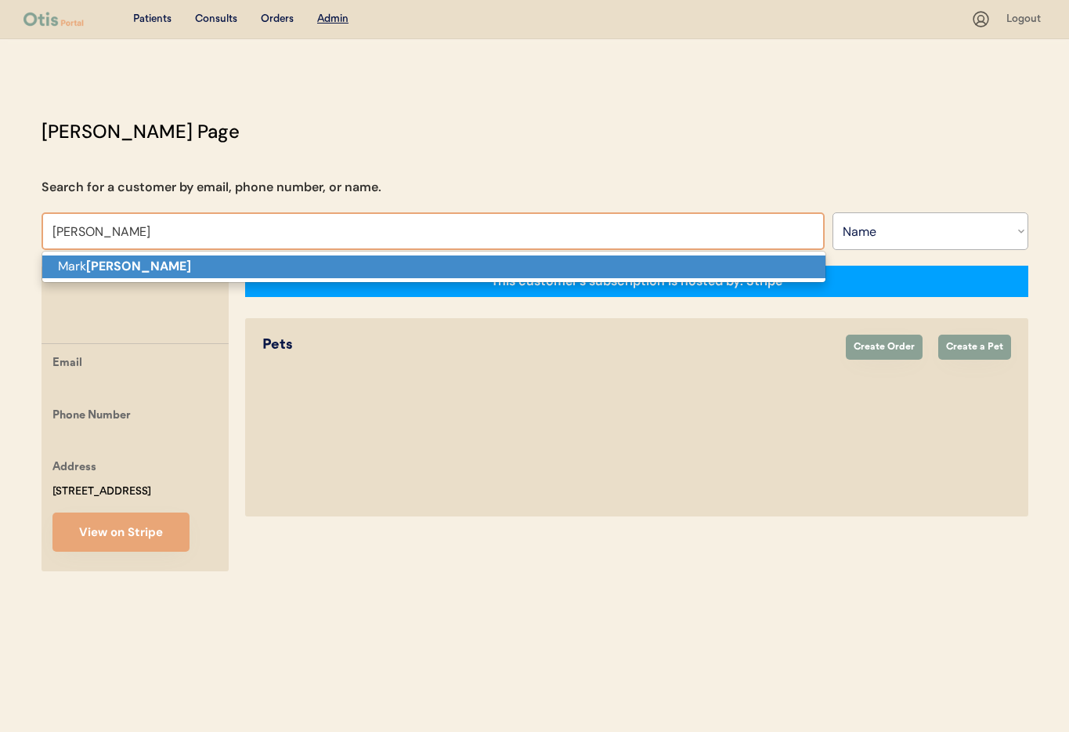
click at [132, 261] on p "Mark Fomby" at bounding box center [433, 266] width 783 height 23
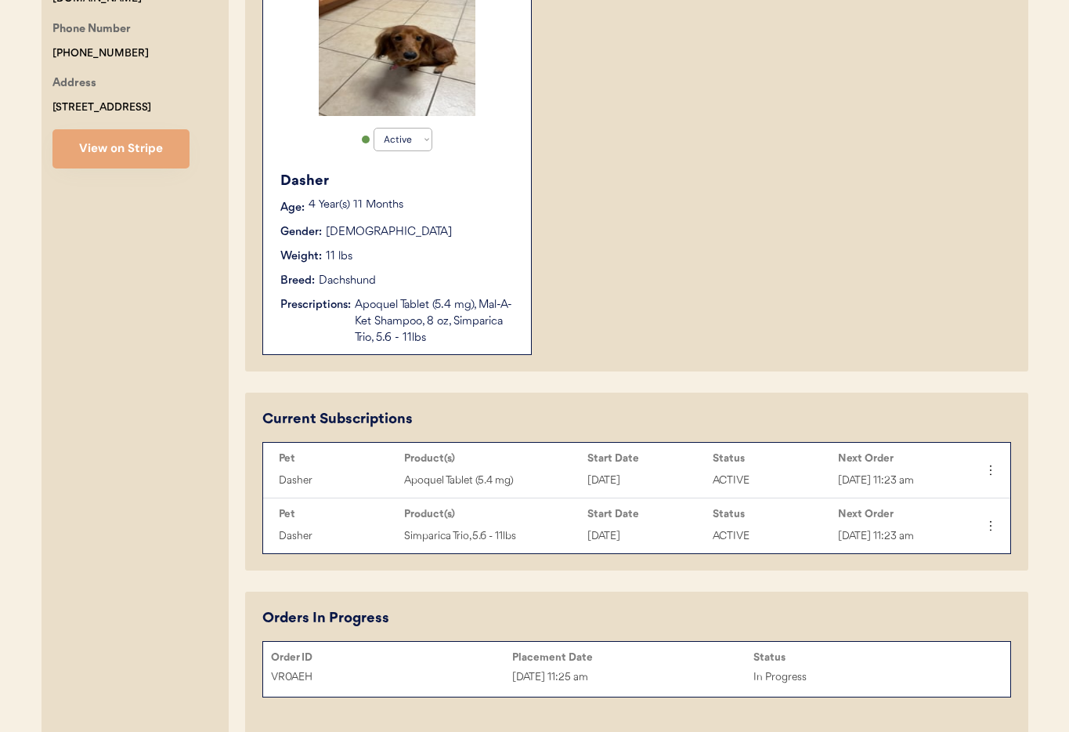
scroll to position [408, 0]
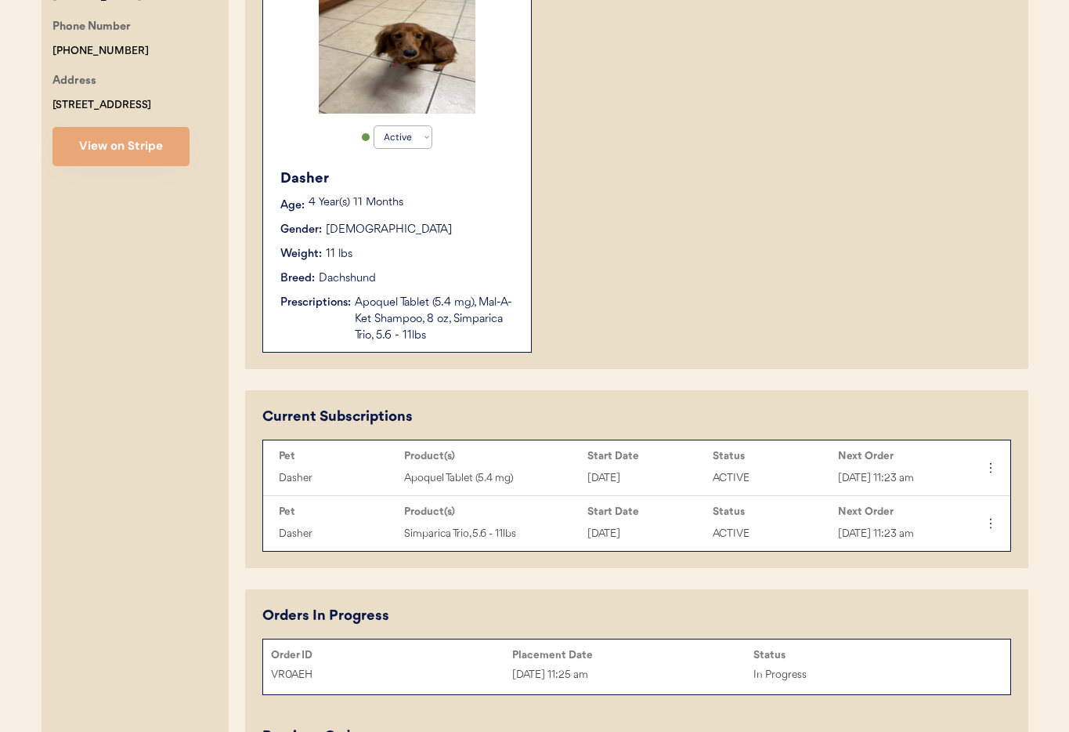
type input "Mark Fomby"
click at [463, 335] on div "Apoquel Tablet (5.4 mg), Mal-A-Ket Shampoo, 8 oz, Simparica Trio, 5.6 - 11lbs" at bounding box center [435, 318] width 161 height 49
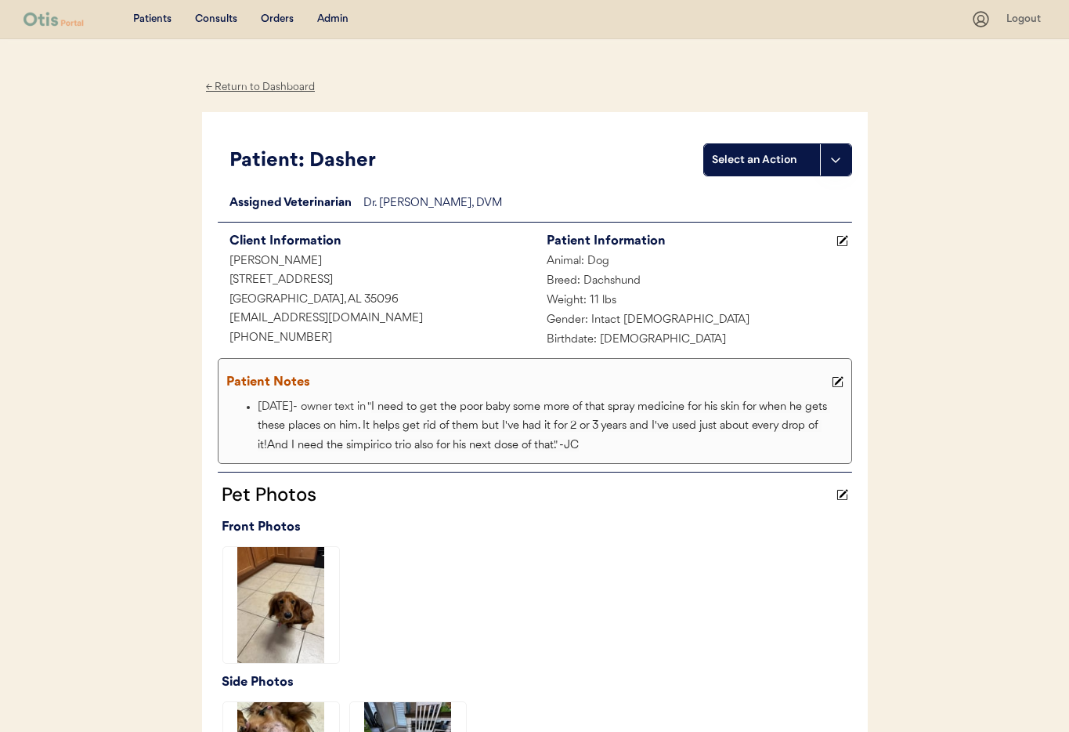
click at [240, 83] on div "← Return to Dashboard" at bounding box center [260, 87] width 117 height 18
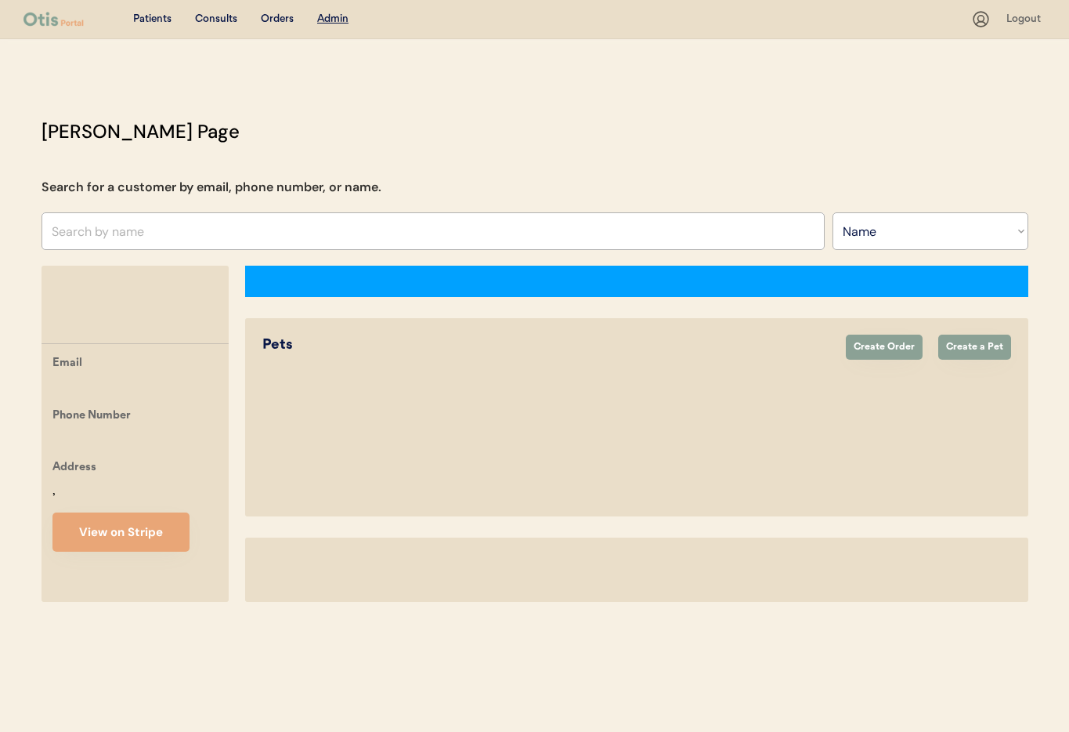
select select ""Name""
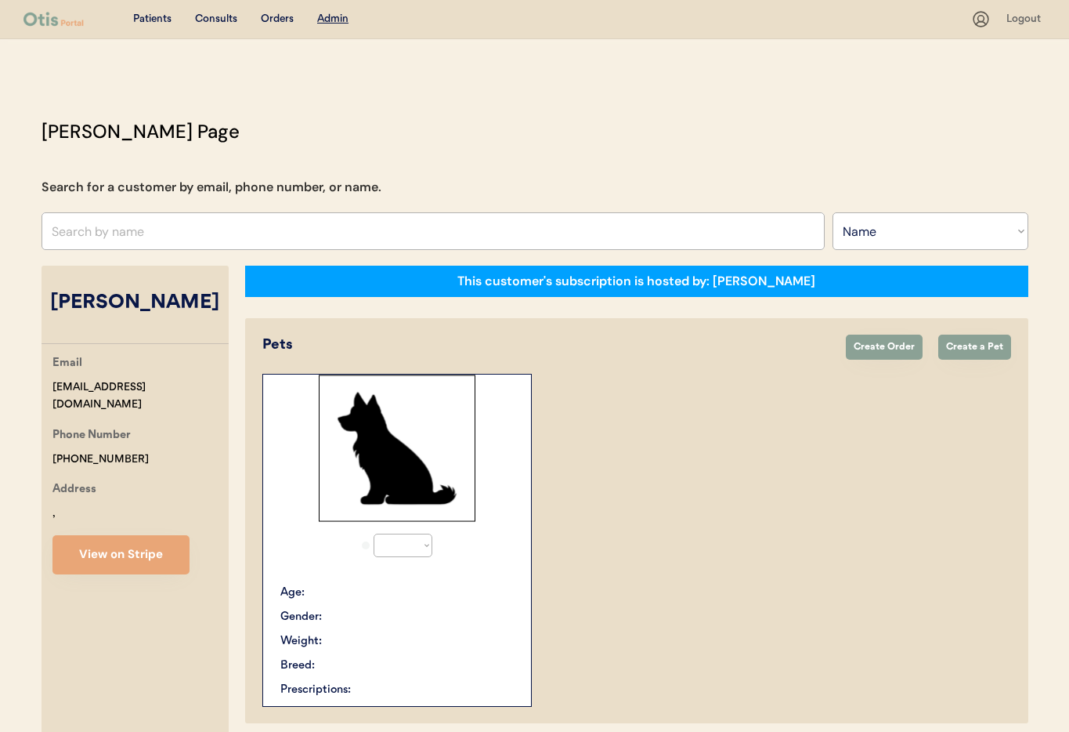
select select "true"
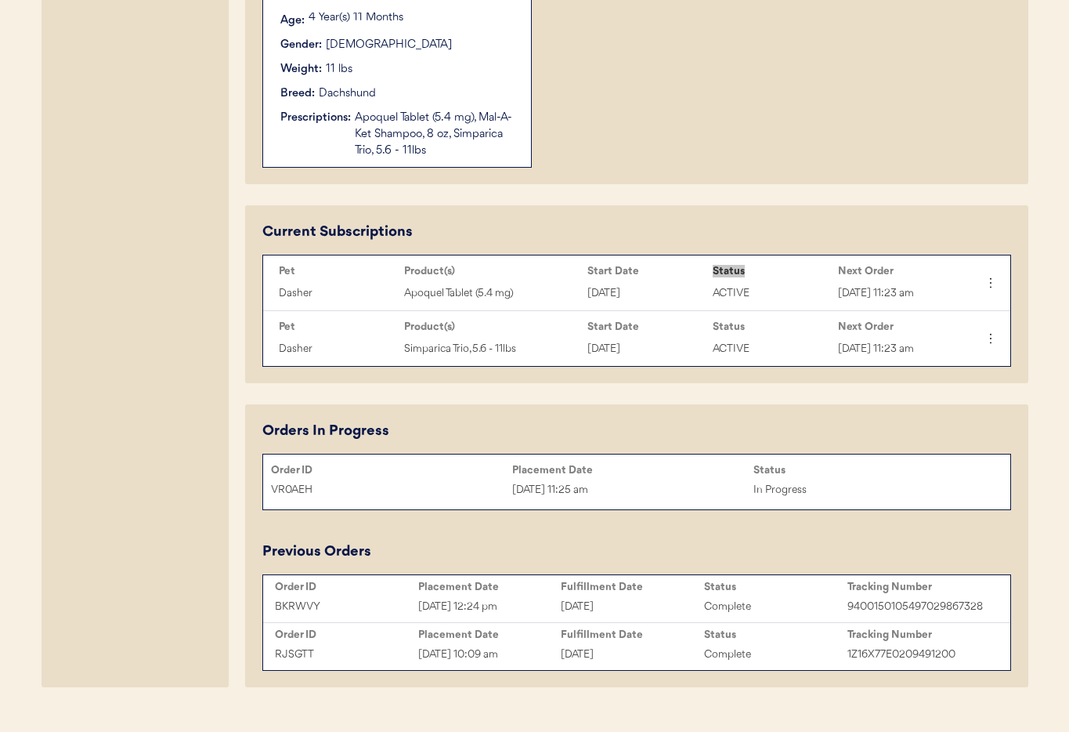
scroll to position [621, 0]
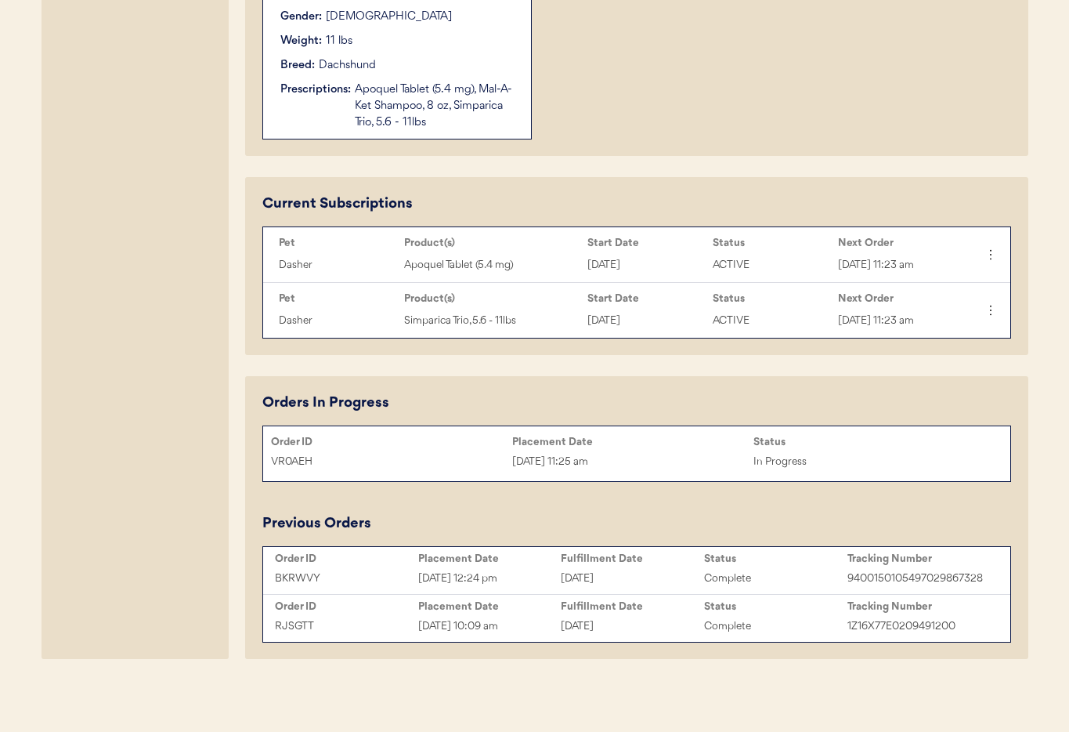
click at [648, 460] on div "[DATE] 11:25 am" at bounding box center [632, 462] width 241 height 18
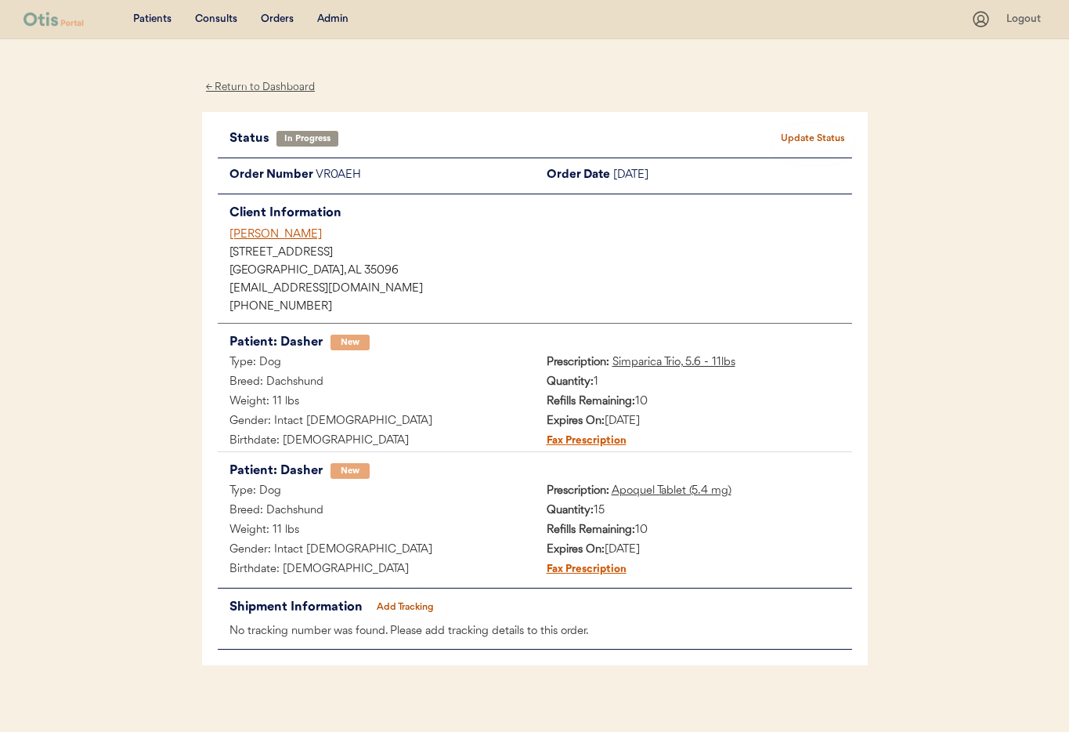
scroll to position [12, 0]
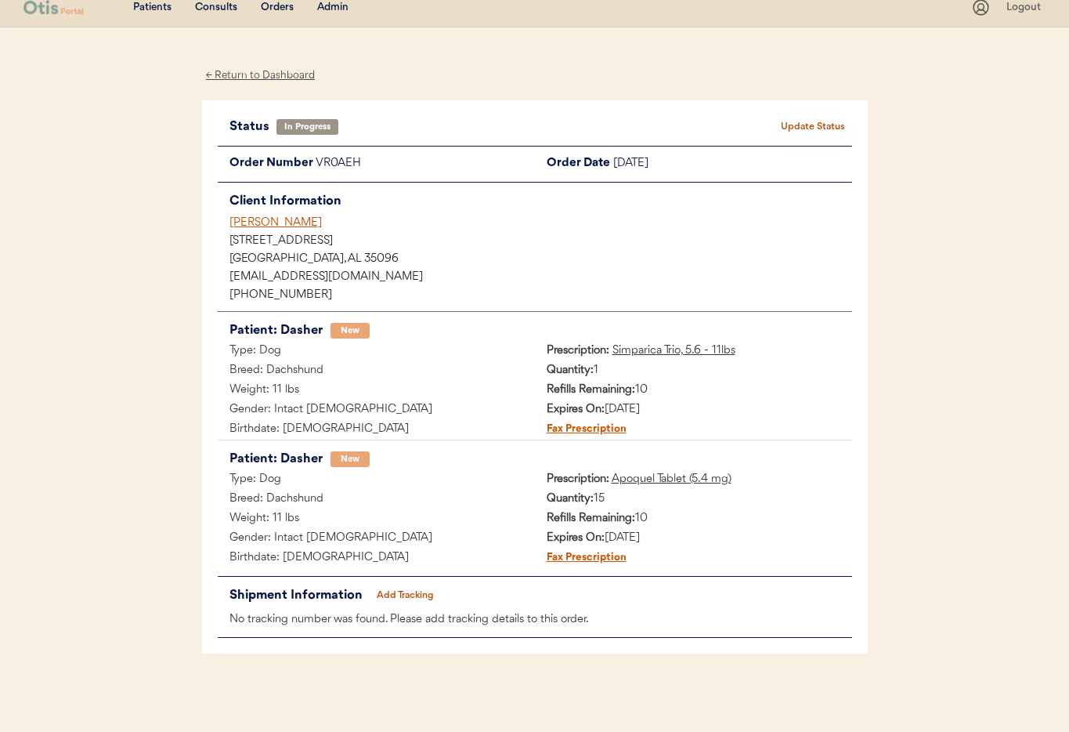
click at [256, 223] on div "[PERSON_NAME]" at bounding box center [540, 223] width 623 height 16
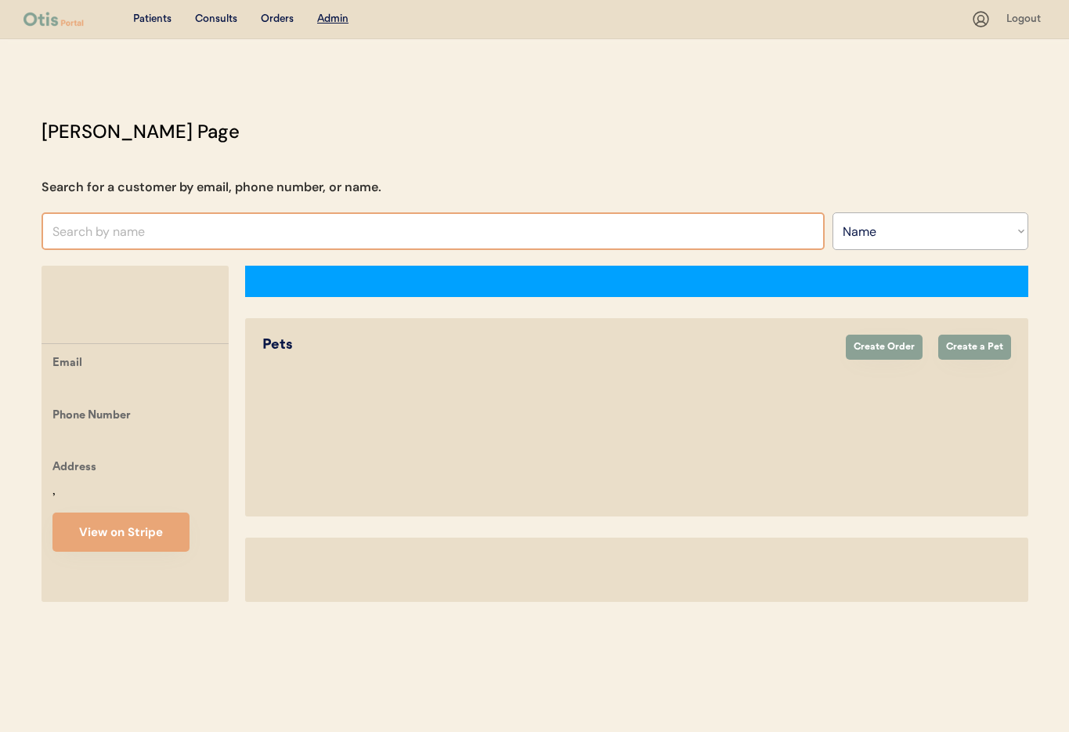
select select ""Name""
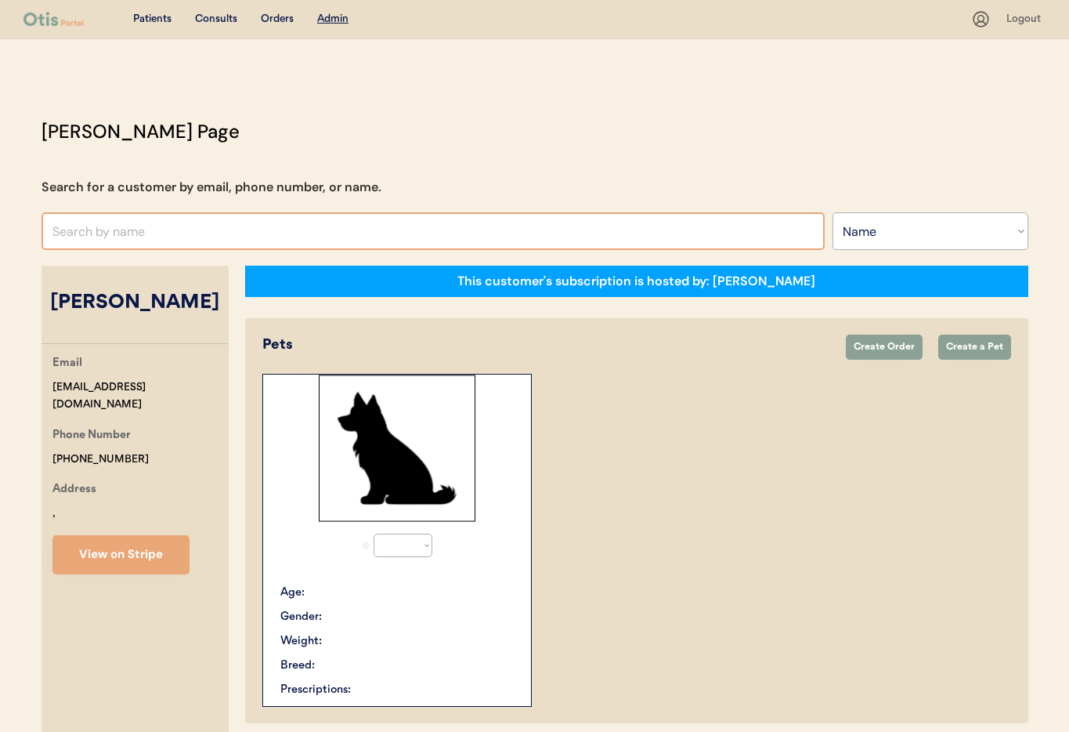
select select "true"
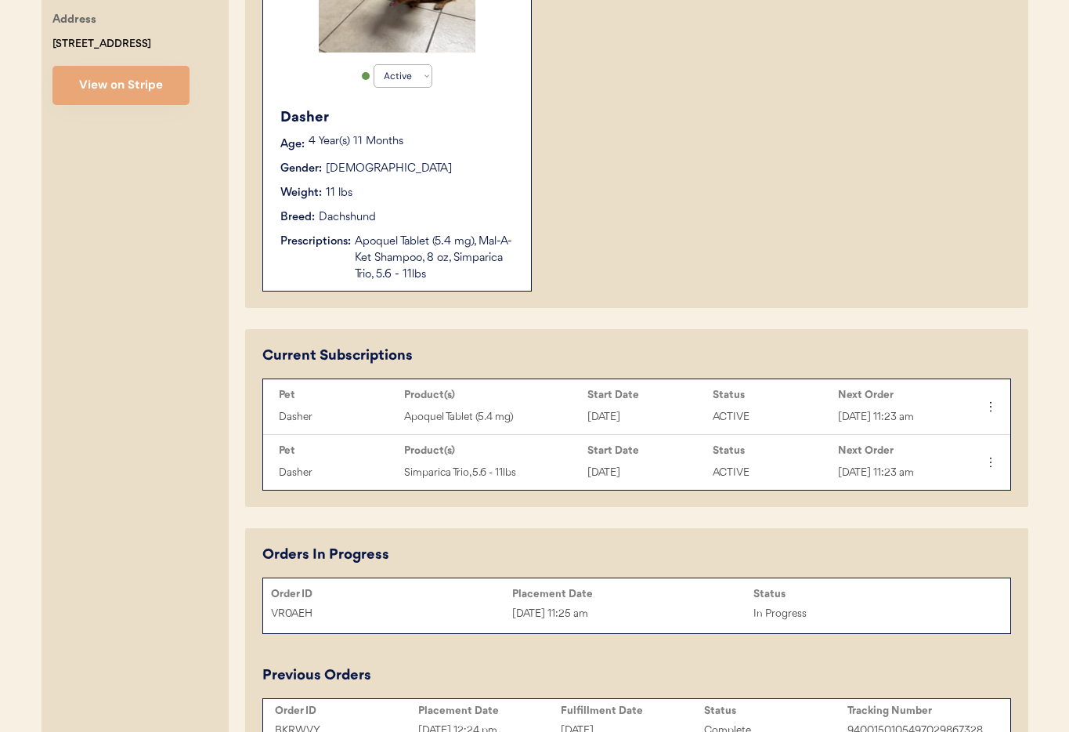
scroll to position [473, 0]
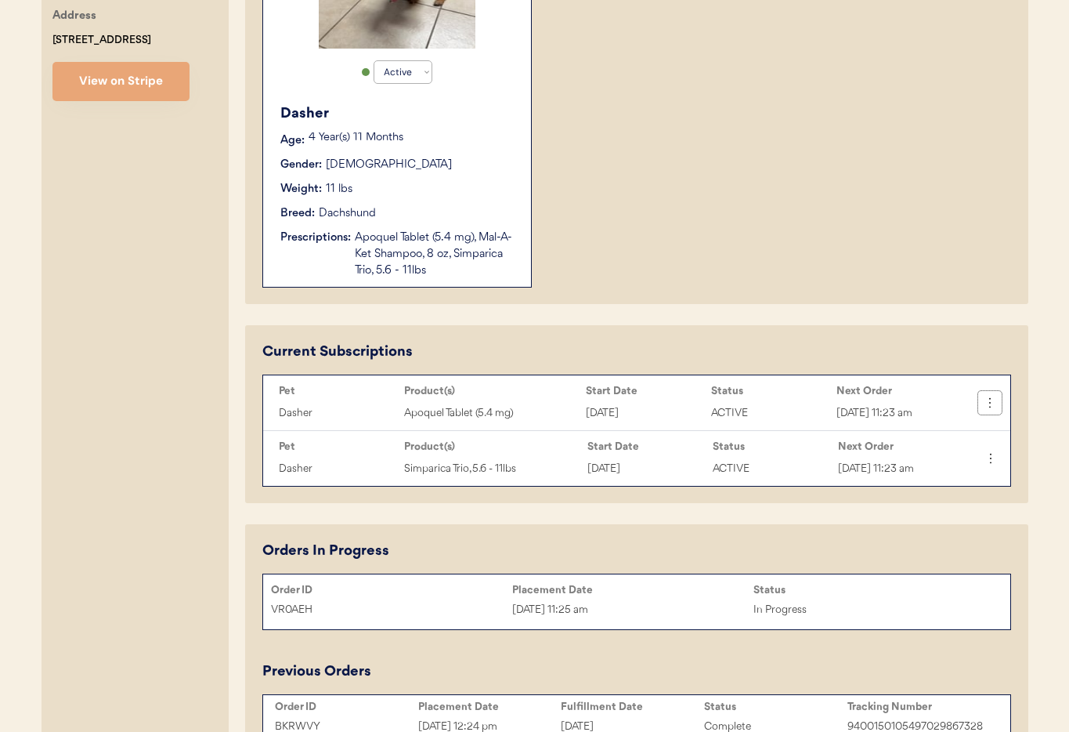
click at [988, 404] on icon at bounding box center [990, 403] width 16 height 16
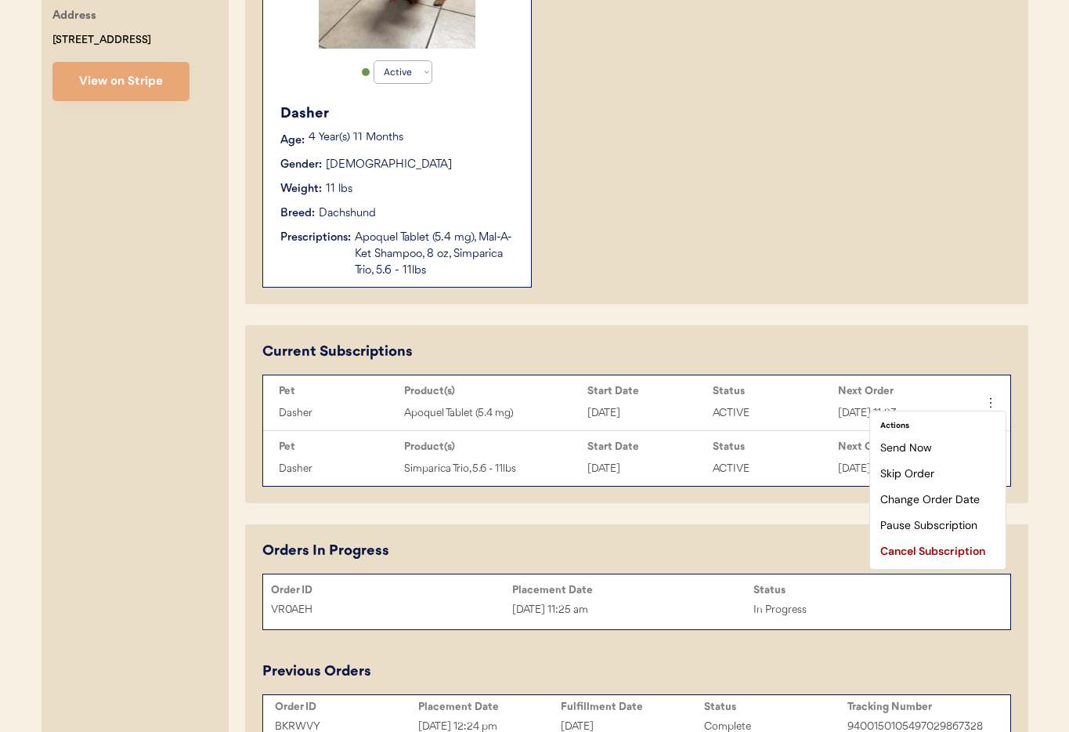
click at [929, 553] on div "Cancel Subscription" at bounding box center [937, 550] width 123 height 23
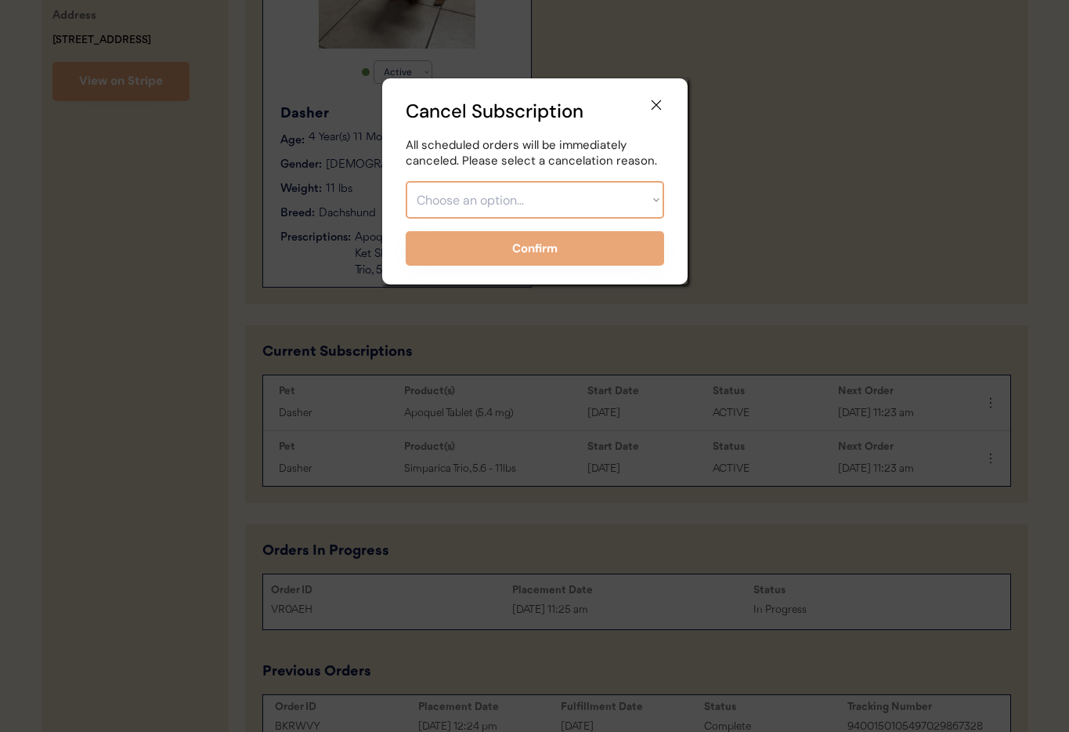
click at [494, 193] on select "Choose an option... Too expensive / can't afford Getting medication elsewhere (…" at bounding box center [535, 200] width 258 height 38
select select ""other""
click at [406, 181] on select "Choose an option... Too expensive / can't afford Getting medication elsewhere (…" at bounding box center [535, 200] width 258 height 38
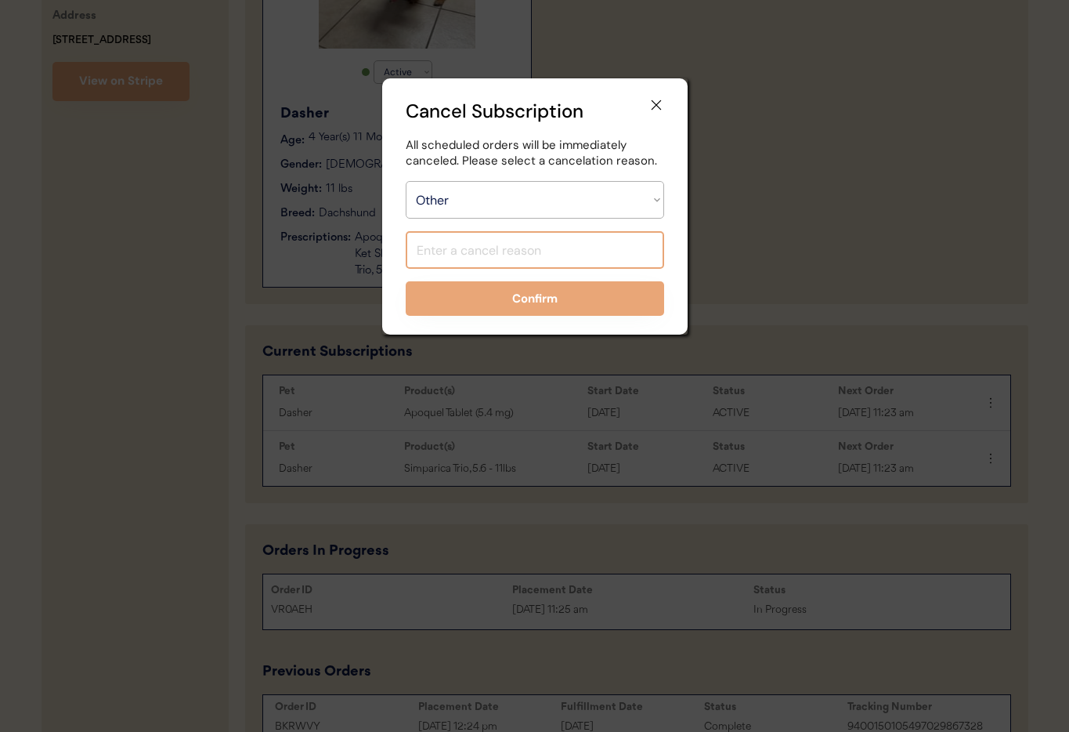
click at [470, 258] on input "input" at bounding box center [535, 250] width 258 height 38
type input "P"
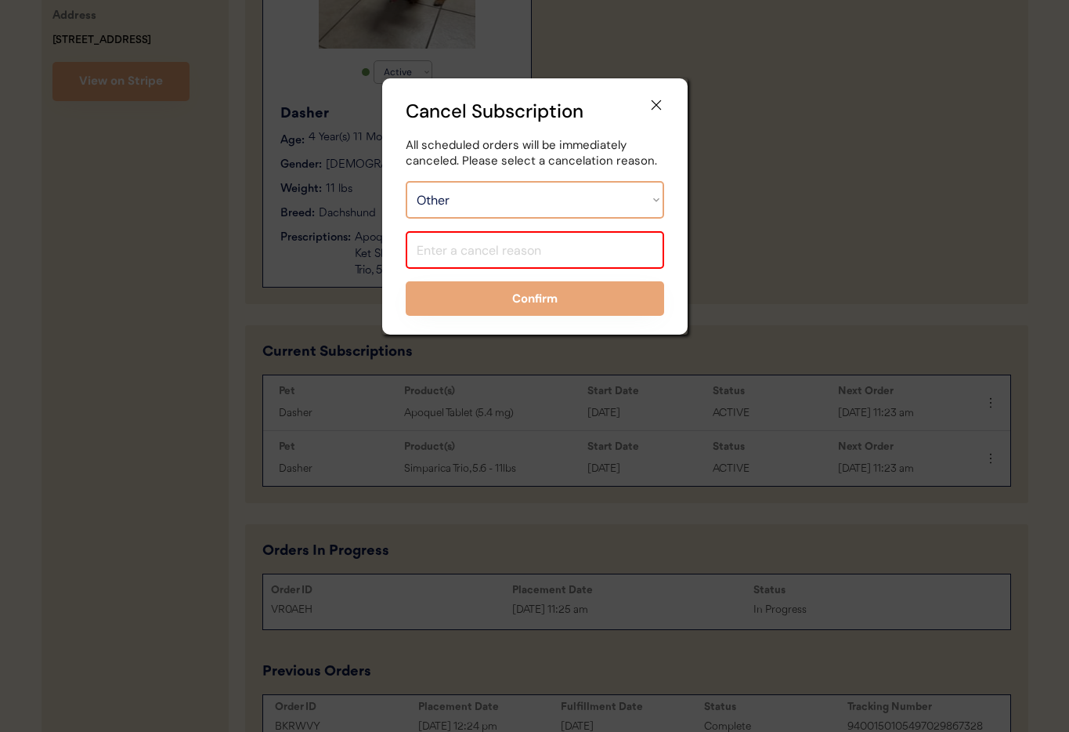
click at [659, 206] on select "Choose an option... Too expensive / can't afford Getting medication elsewhere (…" at bounding box center [535, 200] width 258 height 38
select select ""getting_medication_elsewhere__vet_or_retailer_""
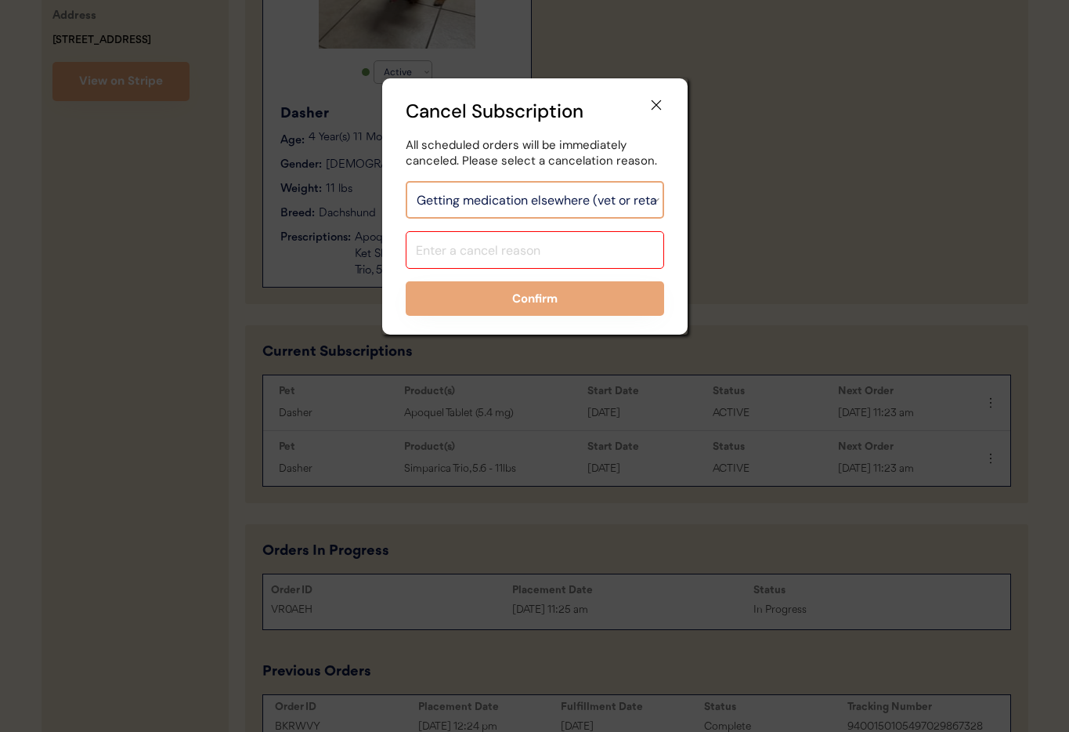
click at [406, 181] on select "Choose an option... Too expensive / can't afford Getting medication elsewhere (…" at bounding box center [535, 200] width 258 height 38
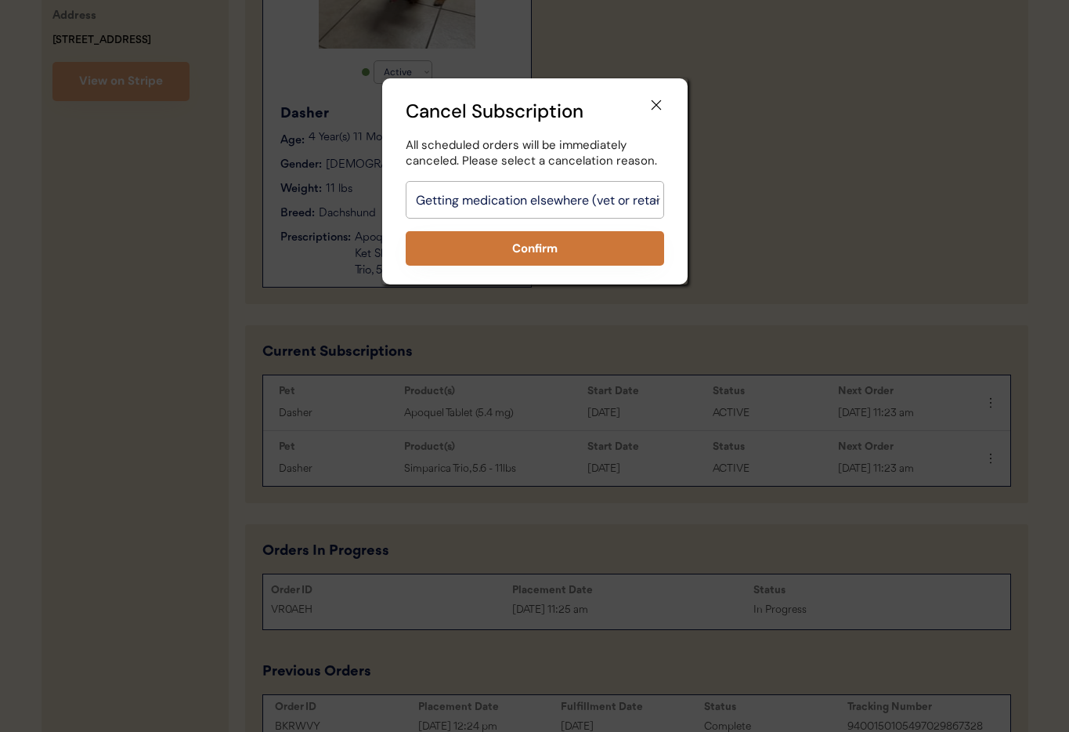
click at [520, 244] on button "Confirm" at bounding box center [535, 248] width 258 height 34
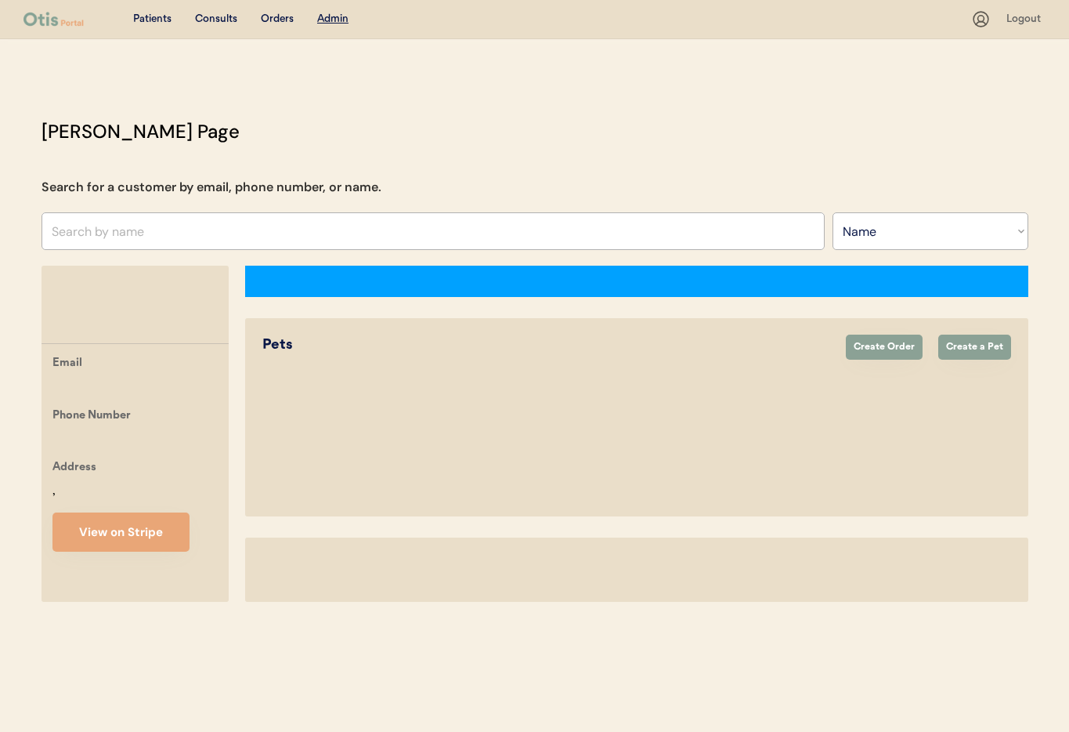
select select ""Name""
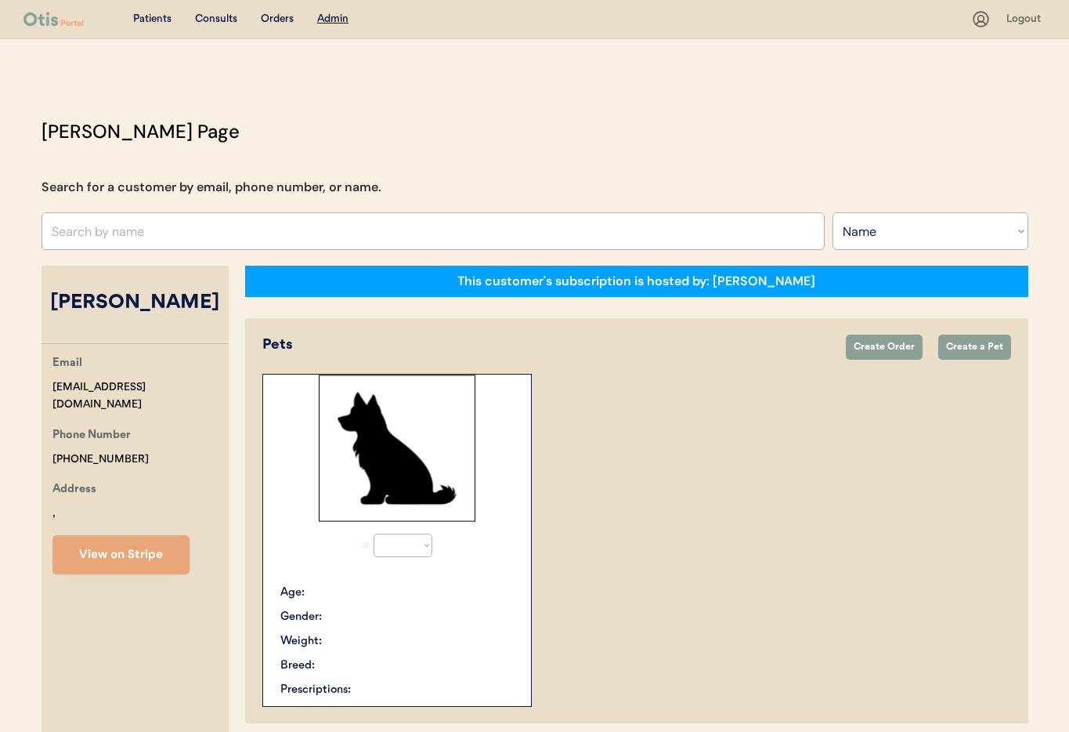
select select "true"
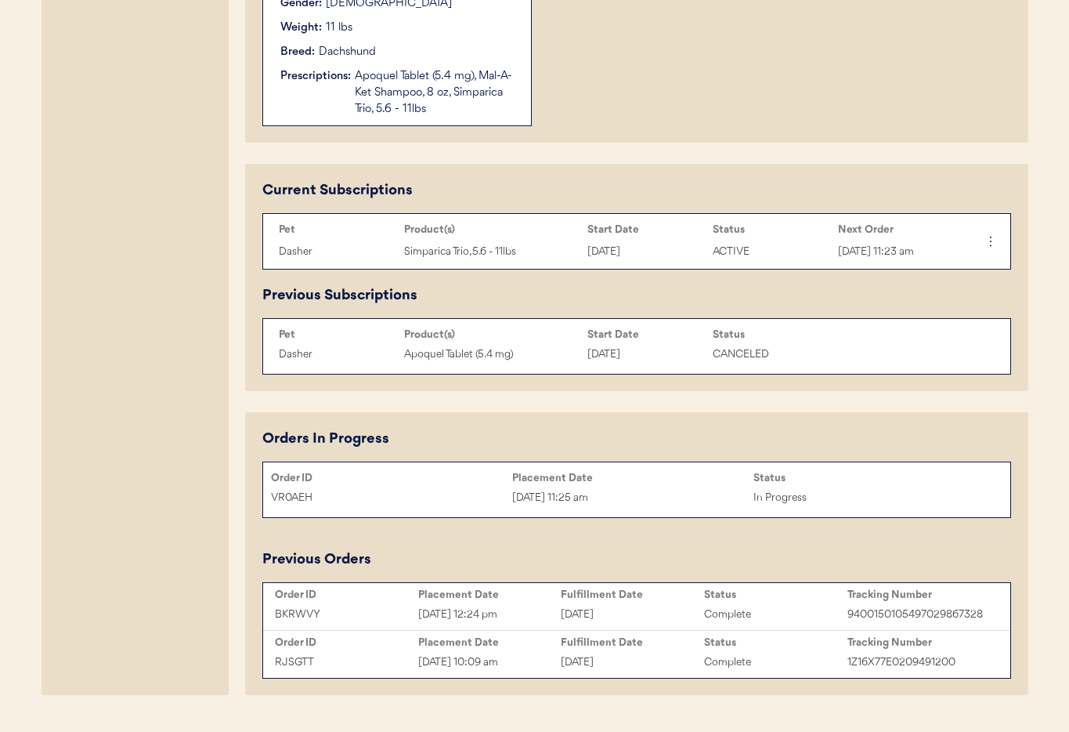
scroll to position [648, 0]
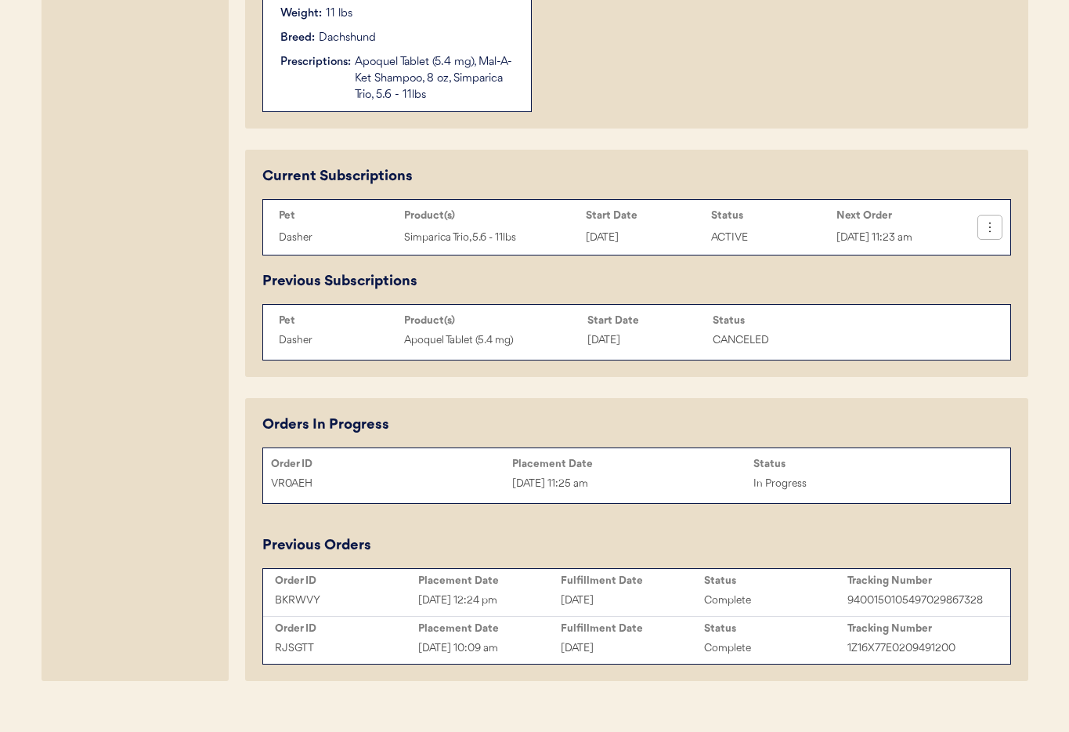
click at [988, 232] on icon at bounding box center [990, 227] width 16 height 16
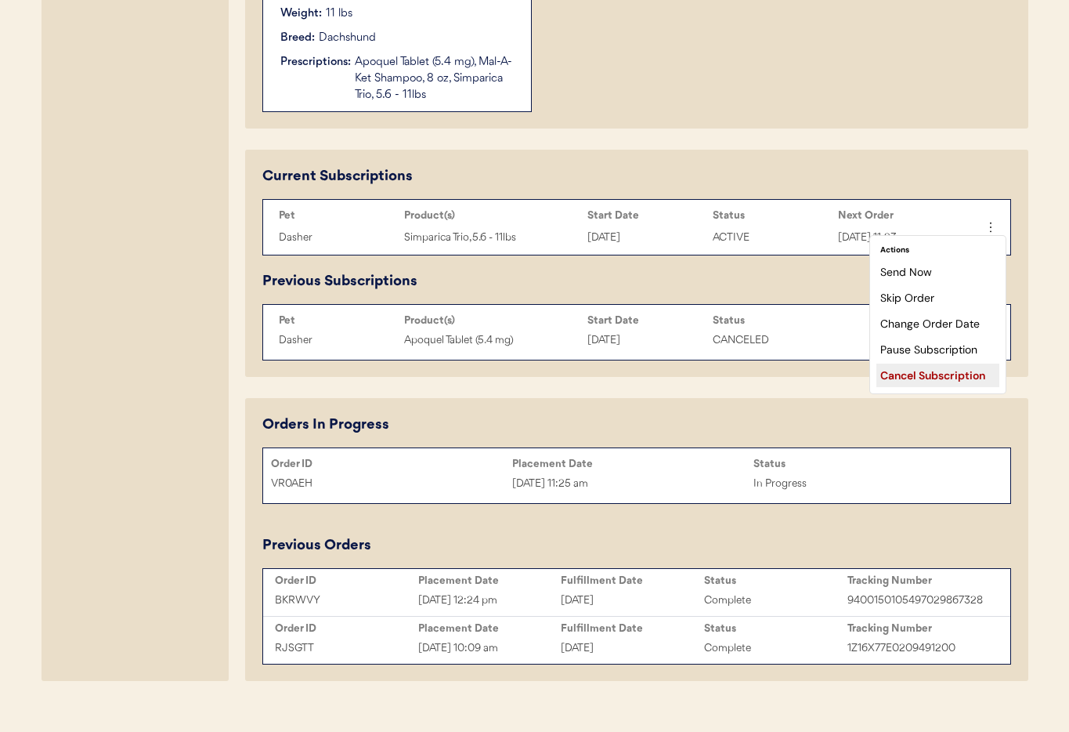
click at [934, 377] on div "Cancel Subscription" at bounding box center [937, 374] width 123 height 23
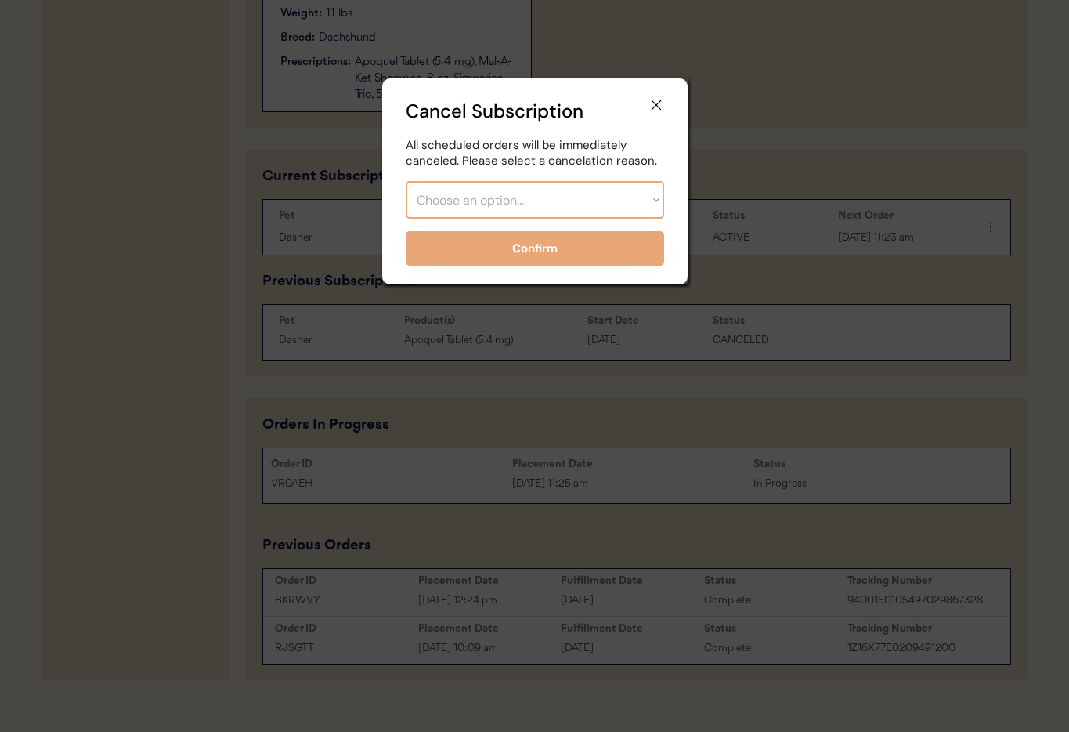
click at [473, 202] on select "Choose an option... Too expensive / can't afford Getting medication elsewhere (…" at bounding box center [535, 200] width 258 height 38
select select ""getting_medication_elsewhere__vet_or_retailer_""
click at [406, 181] on select "Choose an option... Too expensive / can't afford Getting medication elsewhere (…" at bounding box center [535, 200] width 258 height 38
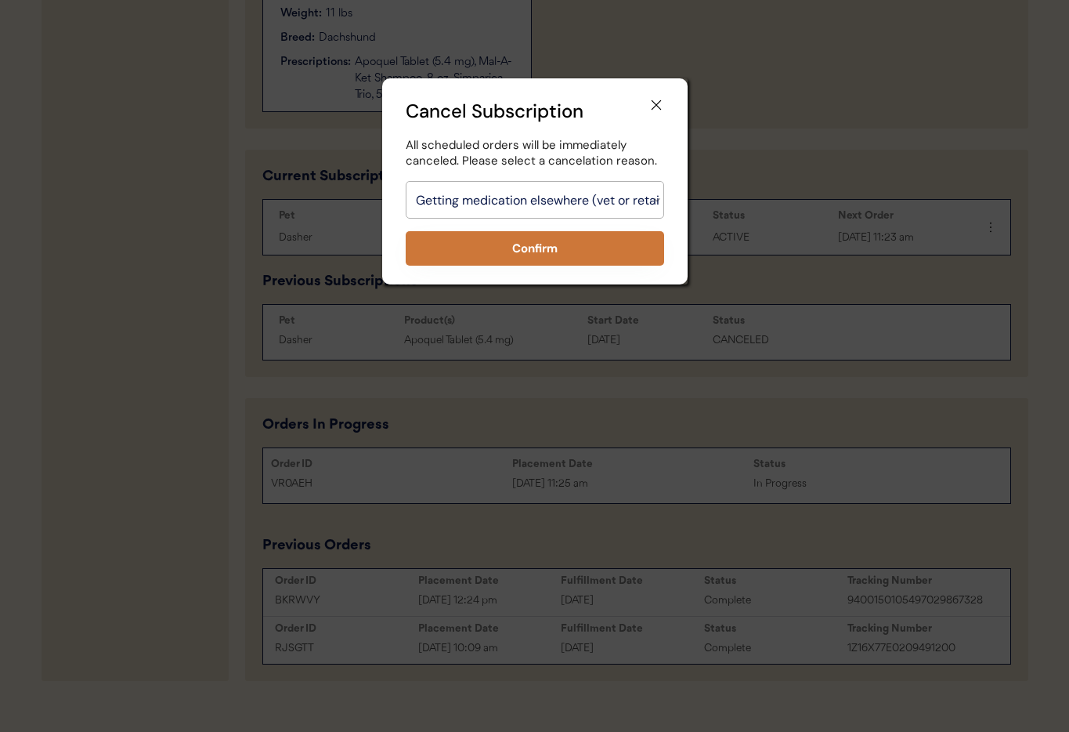
click at [497, 245] on button "Confirm" at bounding box center [535, 248] width 258 height 34
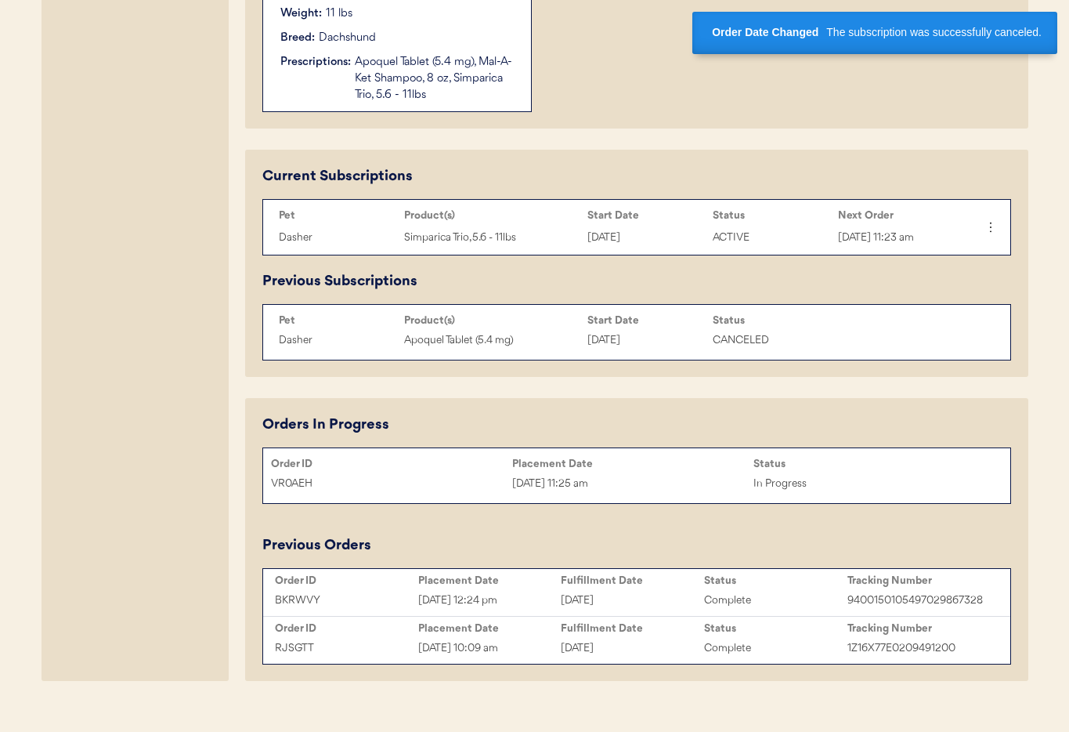
scroll to position [621, 0]
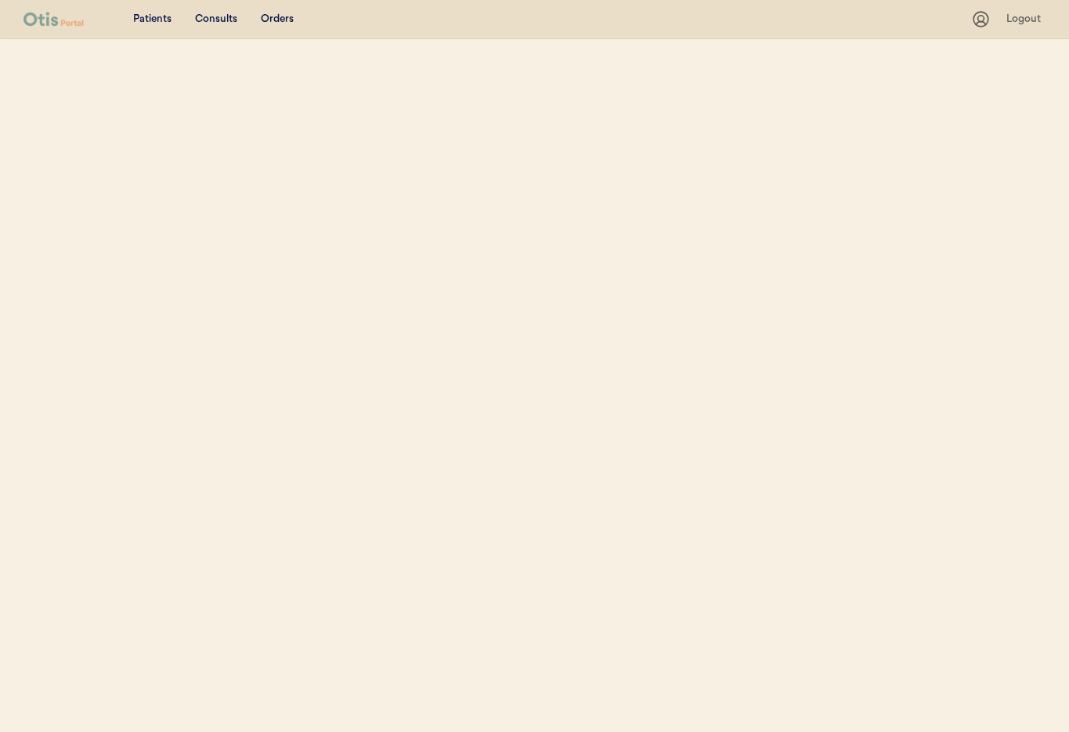
select select ""Name""
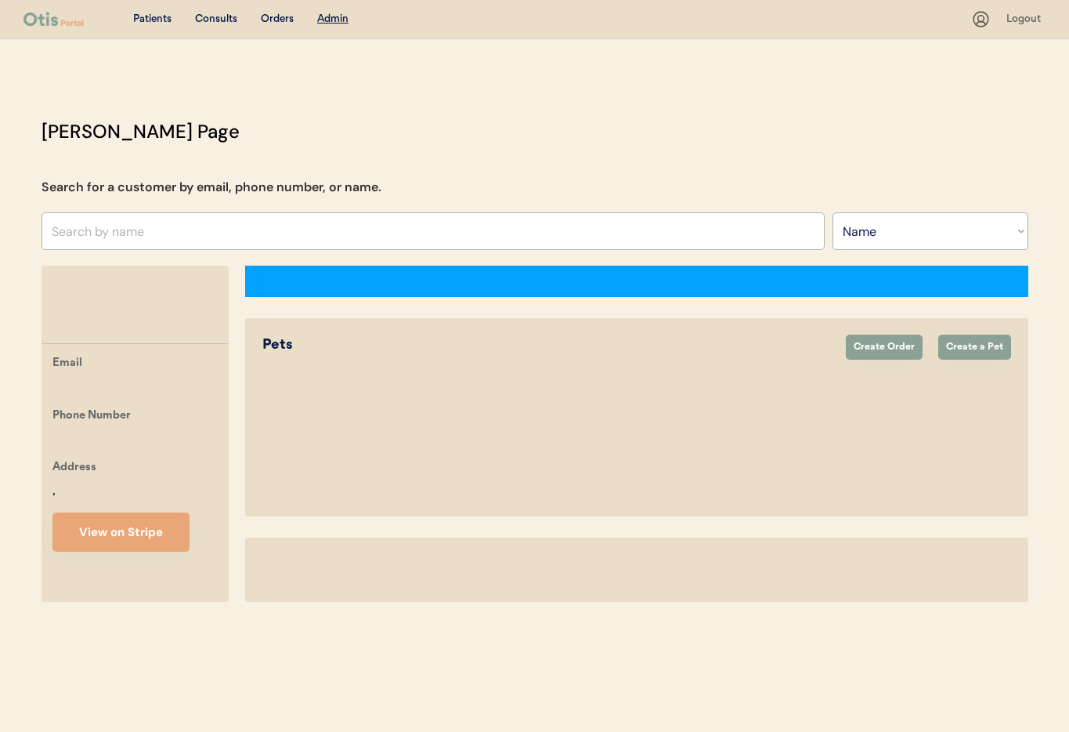
select select "true"
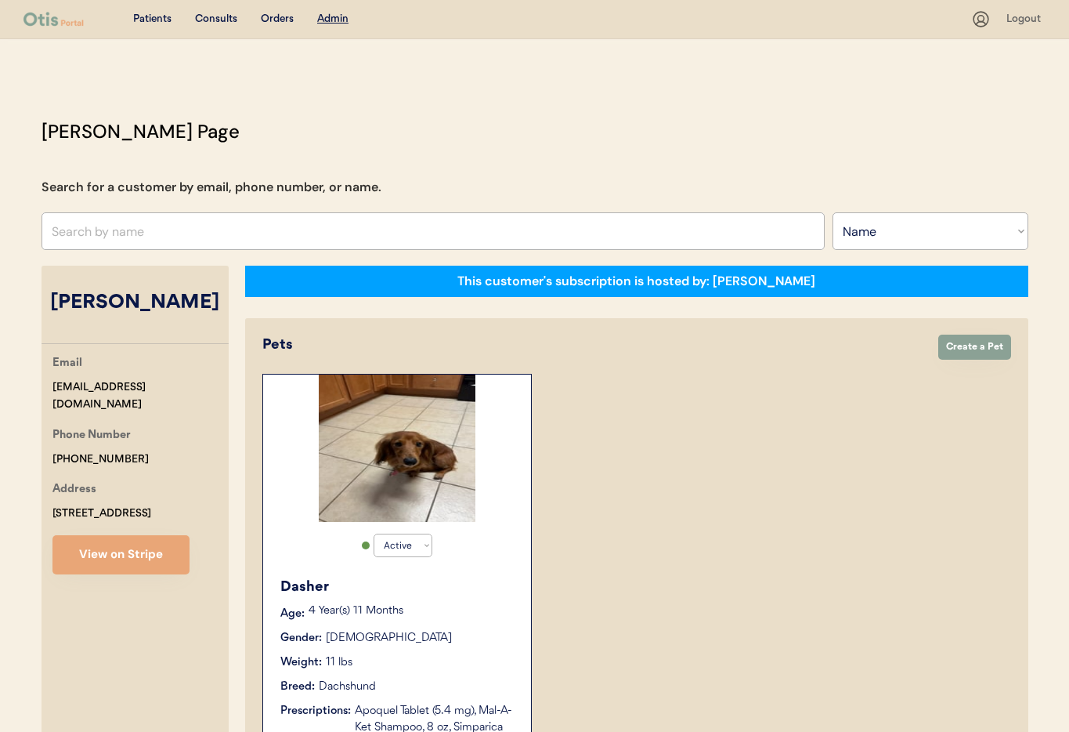
click at [617, 438] on div "Active Active Inactive Dasher Age: 4 Year(s) 11 Months Gender: Male Weight: 11 …" at bounding box center [636, 567] width 749 height 387
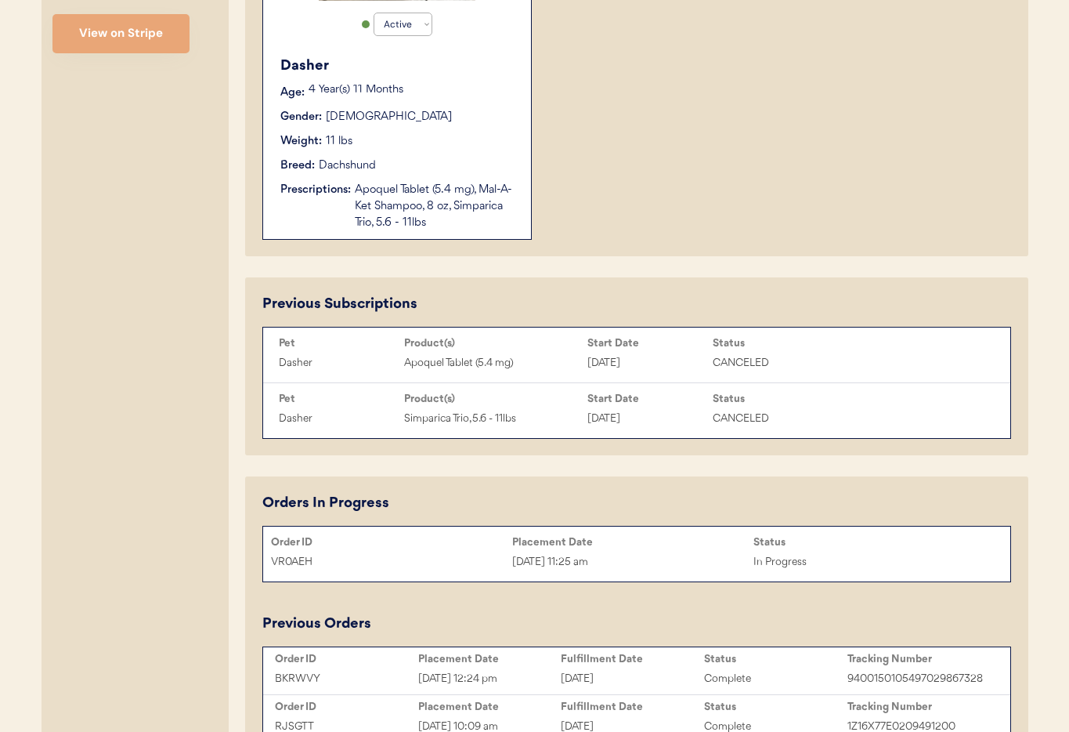
scroll to position [594, 0]
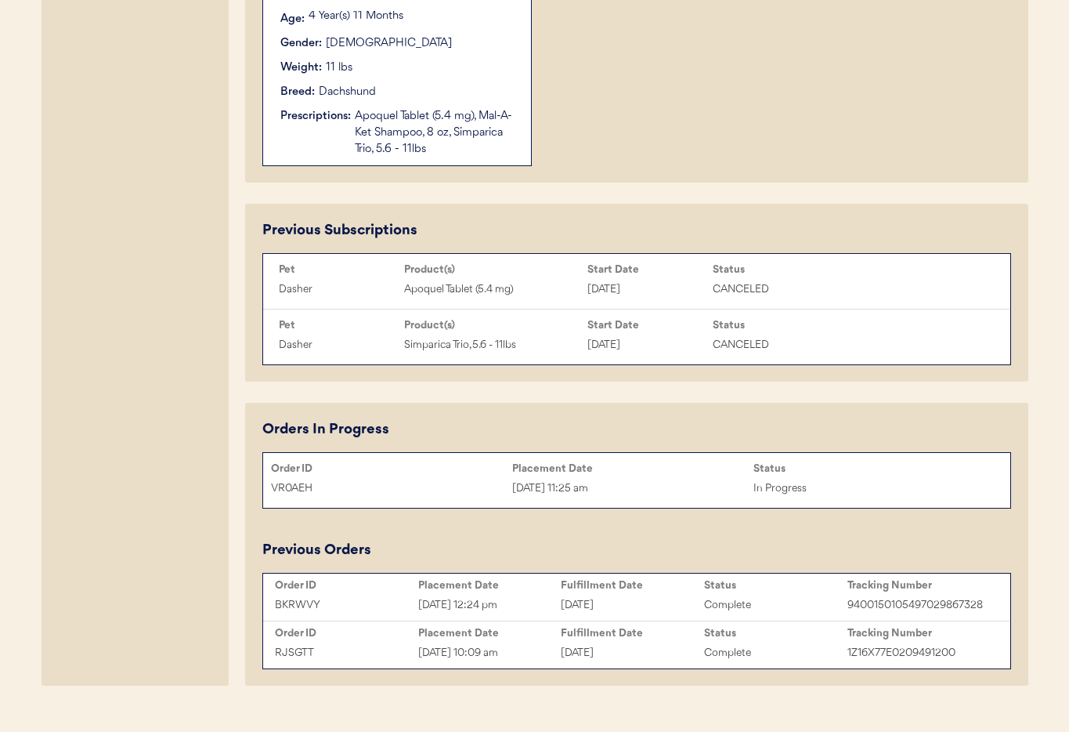
drag, startPoint x: 711, startPoint y: 473, endPoint x: 700, endPoint y: 476, distance: 11.4
click at [710, 473] on div "Placement Date" at bounding box center [632, 468] width 241 height 13
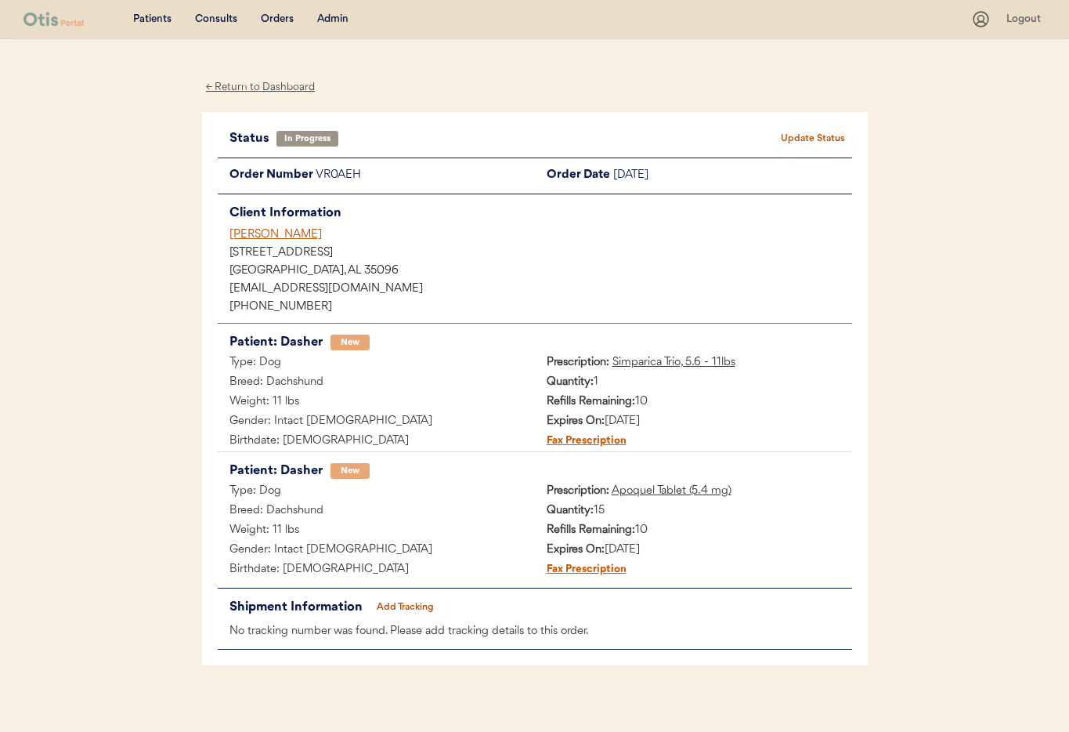
click at [809, 135] on button "Update Status" at bounding box center [813, 139] width 78 height 22
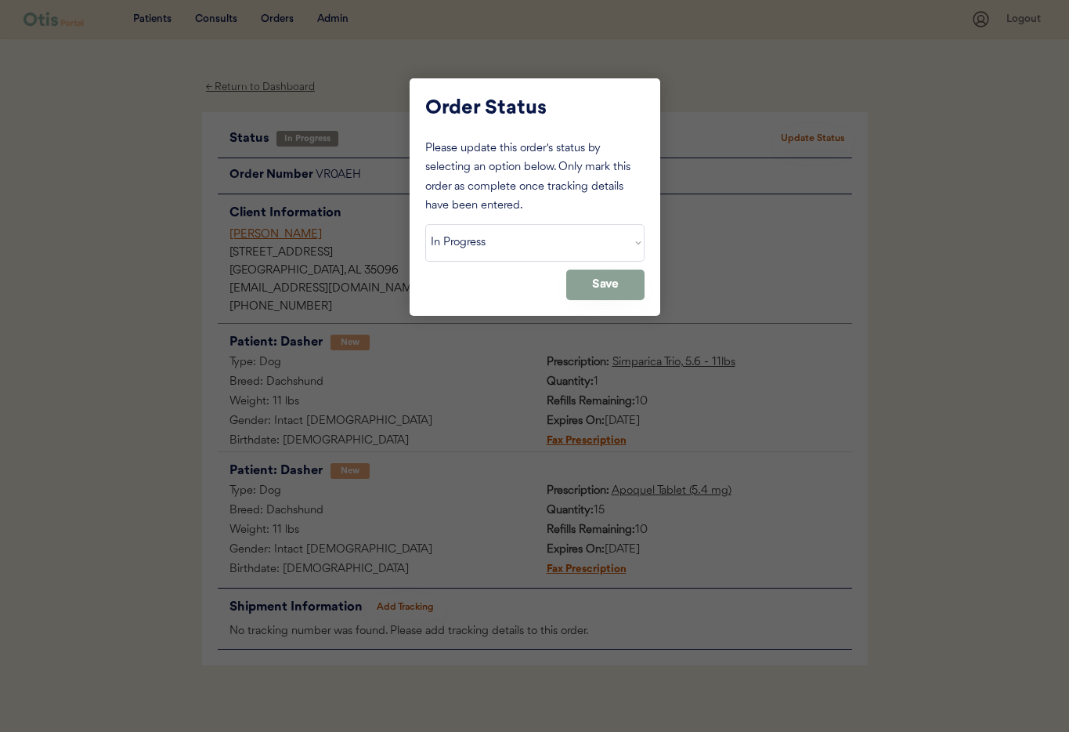
click at [516, 249] on select "Status On Hold New In Progress Complete Pending HW Consent Canceled" at bounding box center [534, 243] width 219 height 38
select select ""cancelled""
click at [425, 224] on select "Status On Hold New In Progress Complete Pending HW Consent Canceled" at bounding box center [534, 243] width 219 height 38
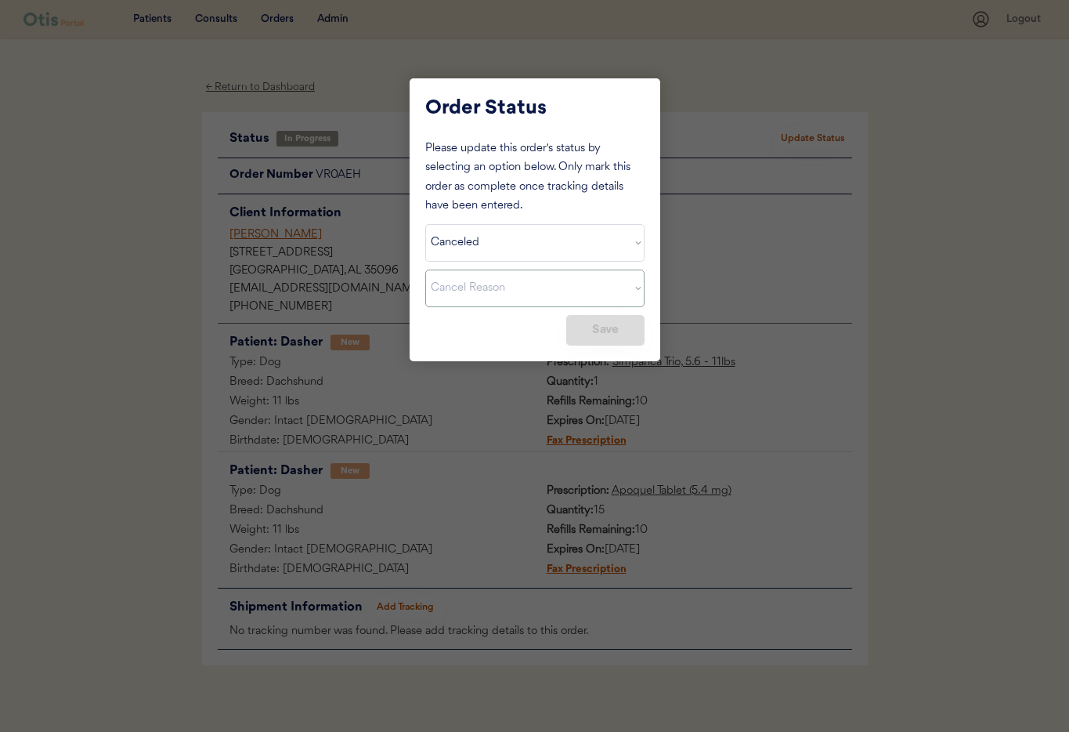
click at [516, 273] on select "Cancel Reason Missing order information Incorrect order information Out of refi…" at bounding box center [534, 288] width 219 height 38
click at [425, 269] on select "Cancel Reason Missing order information Incorrect order information Out of refi…" at bounding box center [534, 288] width 219 height 38
click at [597, 333] on button "Save" at bounding box center [605, 330] width 78 height 31
select select ""PLACEHOLDER_1427118222253""
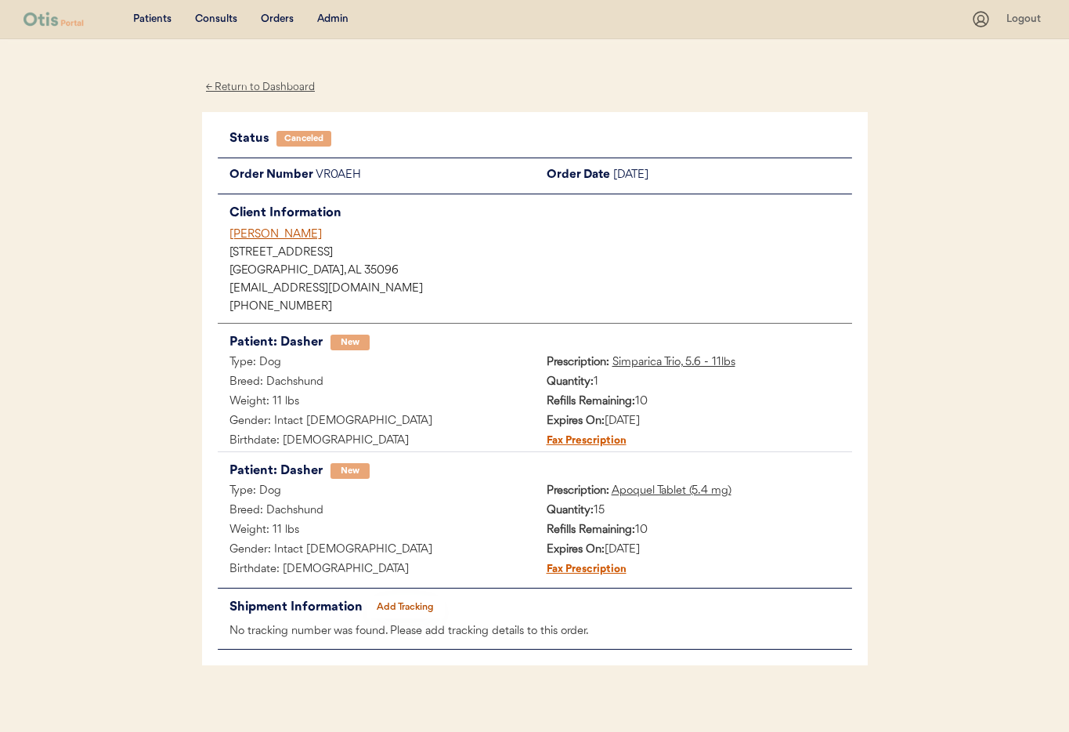
click at [255, 233] on div "[PERSON_NAME]" at bounding box center [540, 234] width 623 height 16
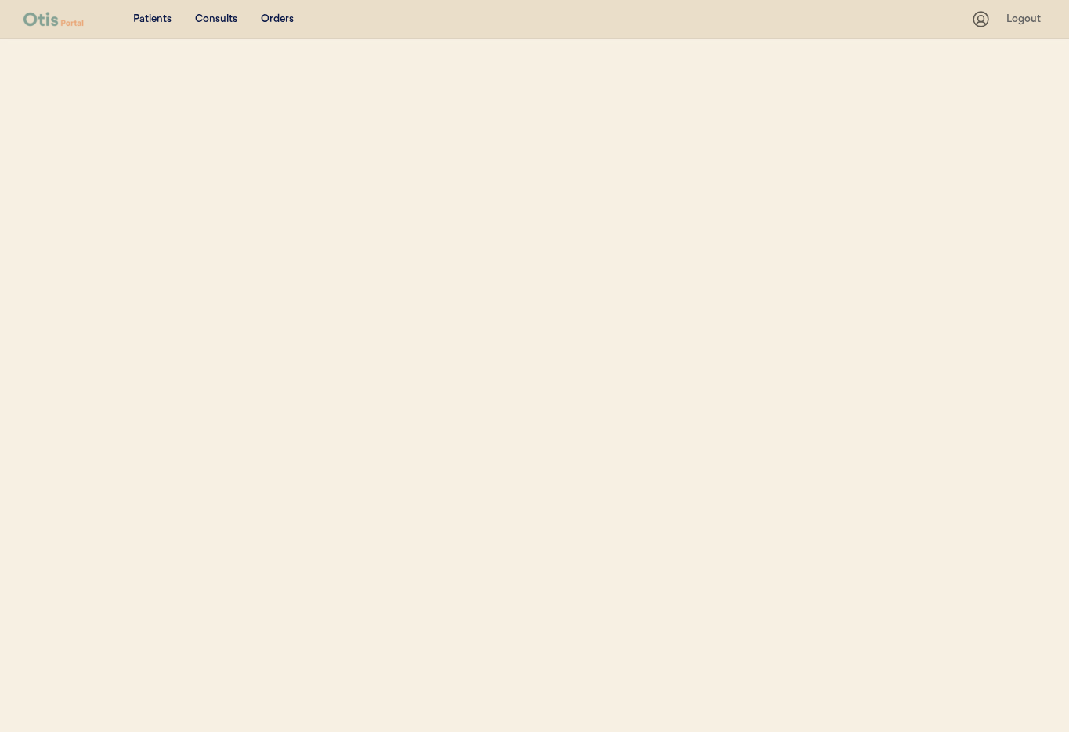
select select ""Name""
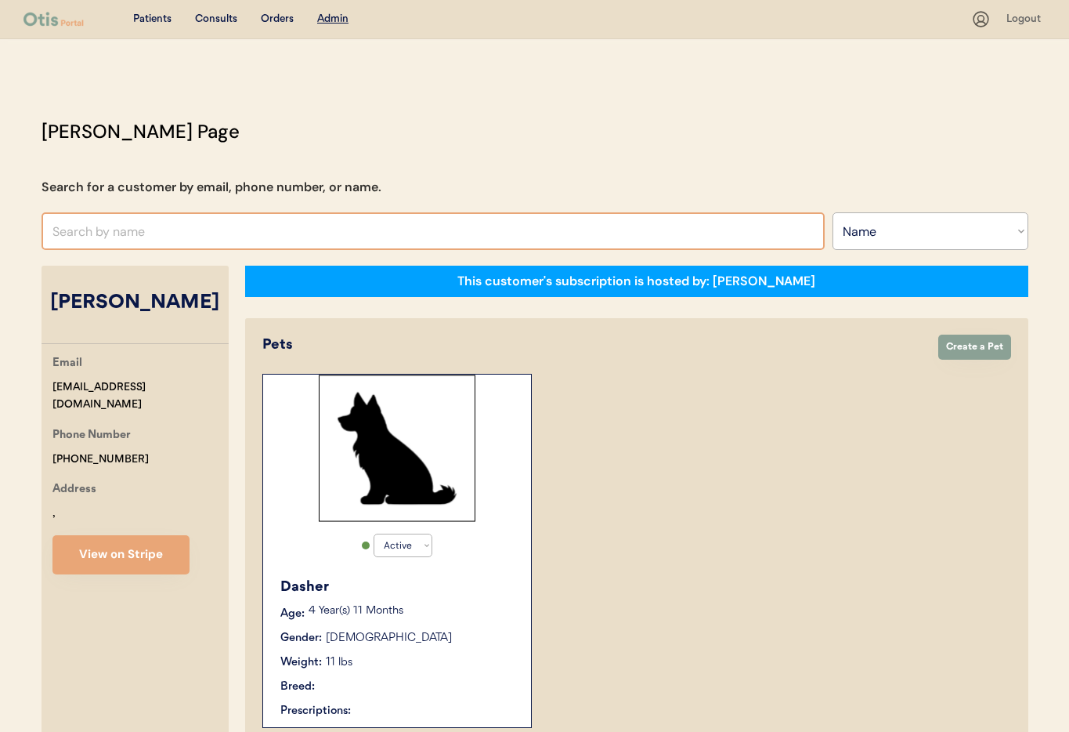
select select "true"
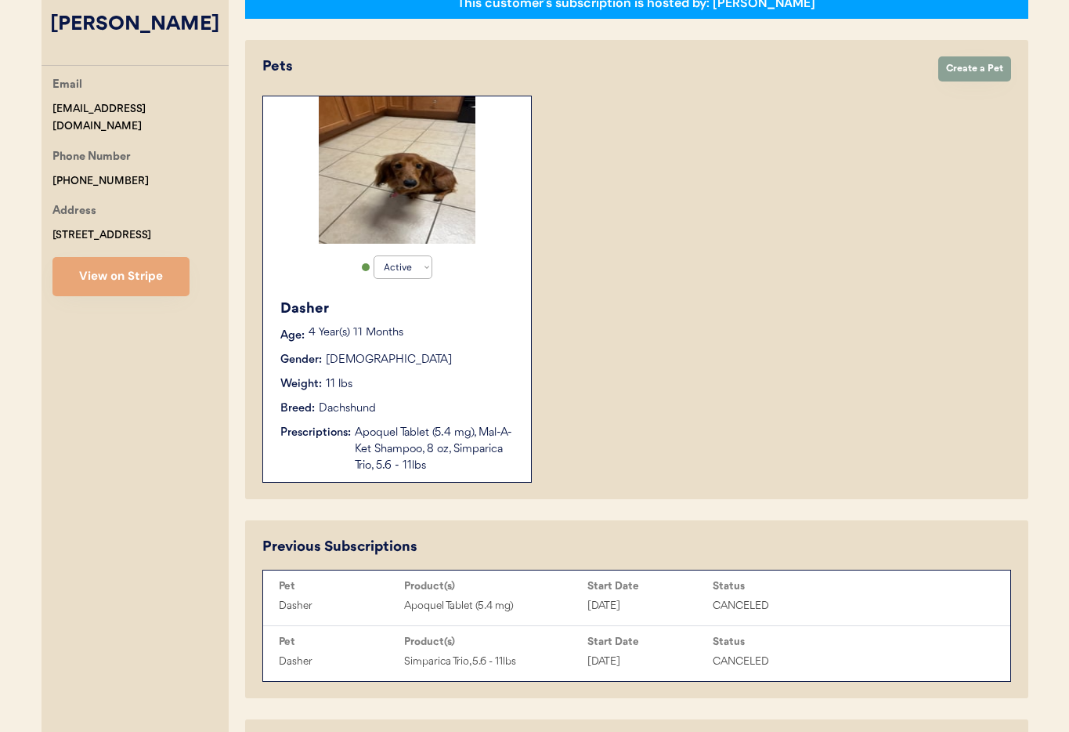
scroll to position [250, 0]
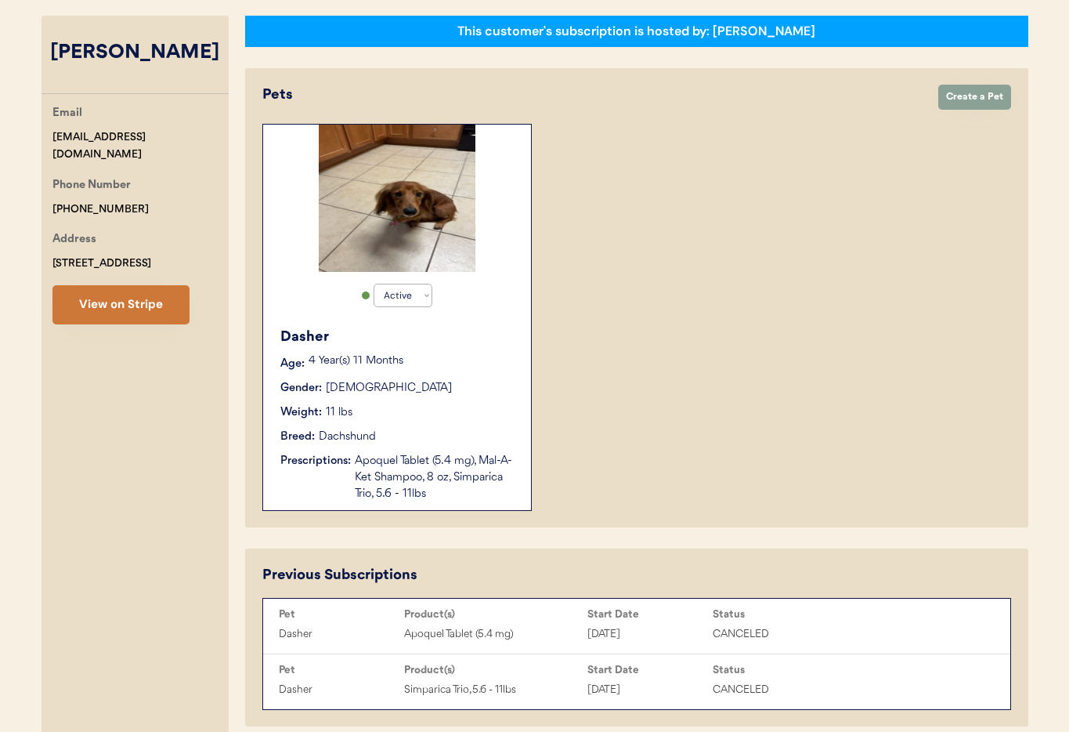
click at [109, 317] on button "View on Stripe" at bounding box center [120, 304] width 137 height 39
click at [431, 418] on div "Weight: 11 lbs" at bounding box center [397, 412] width 235 height 16
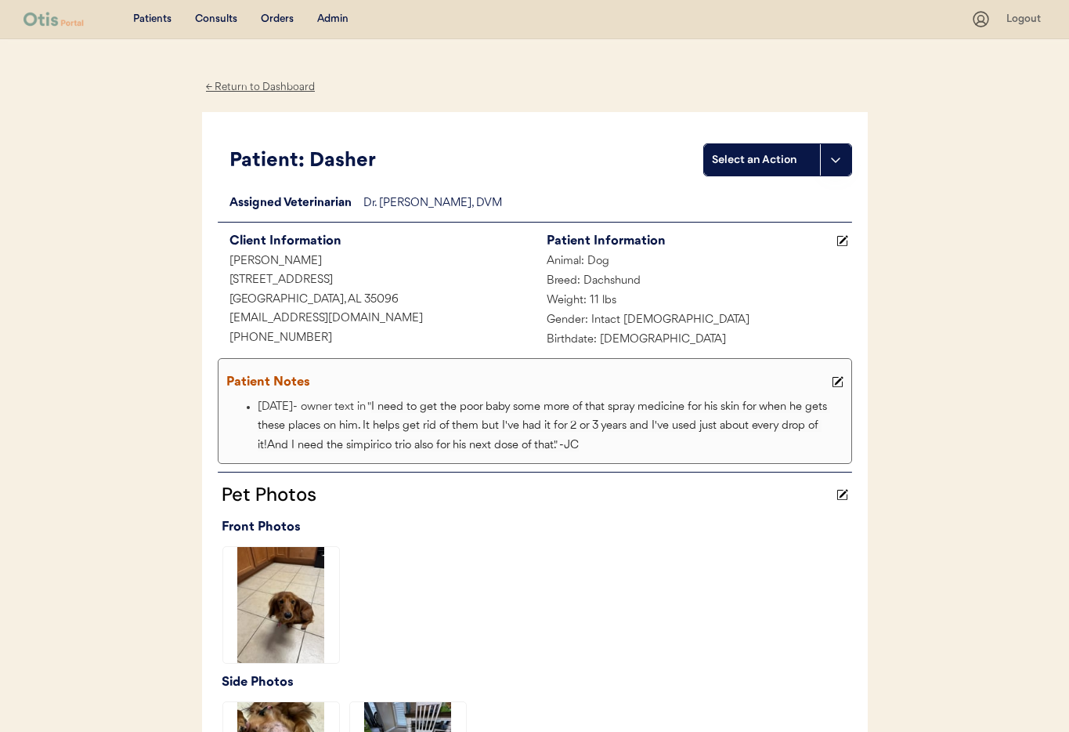
click at [843, 380] on button at bounding box center [838, 382] width 20 height 20
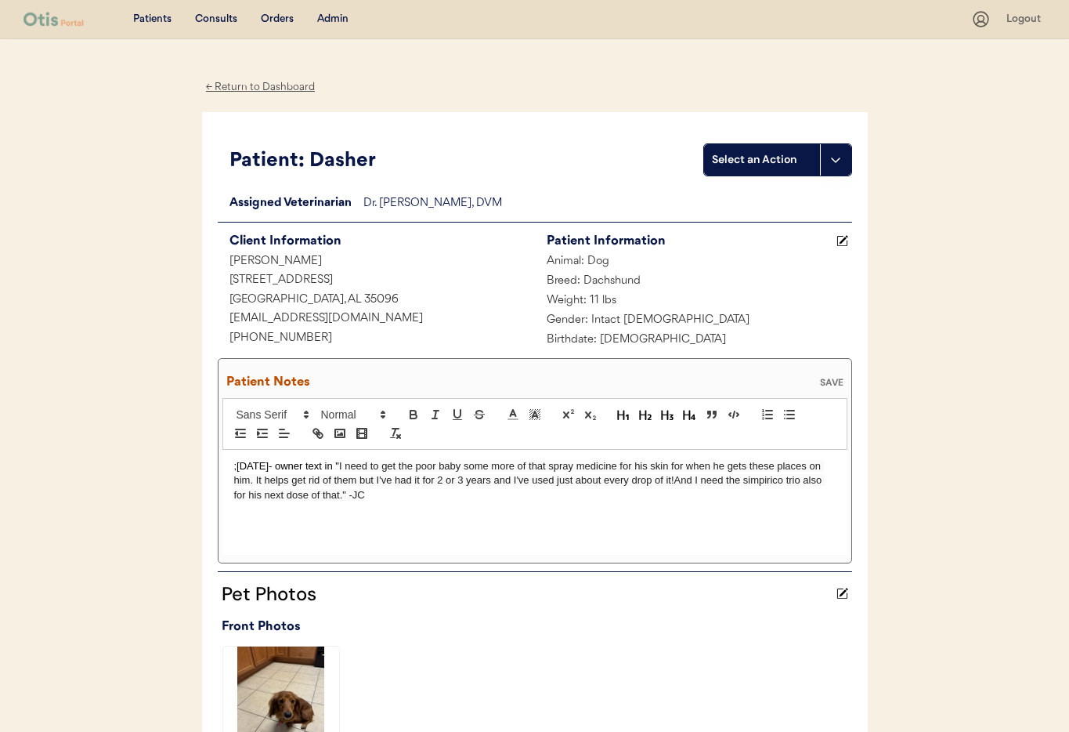
click at [234, 465] on p ";[DATE]- owner text in " I need to get the poor baby some more of that spray me…" at bounding box center [534, 480] width 601 height 43
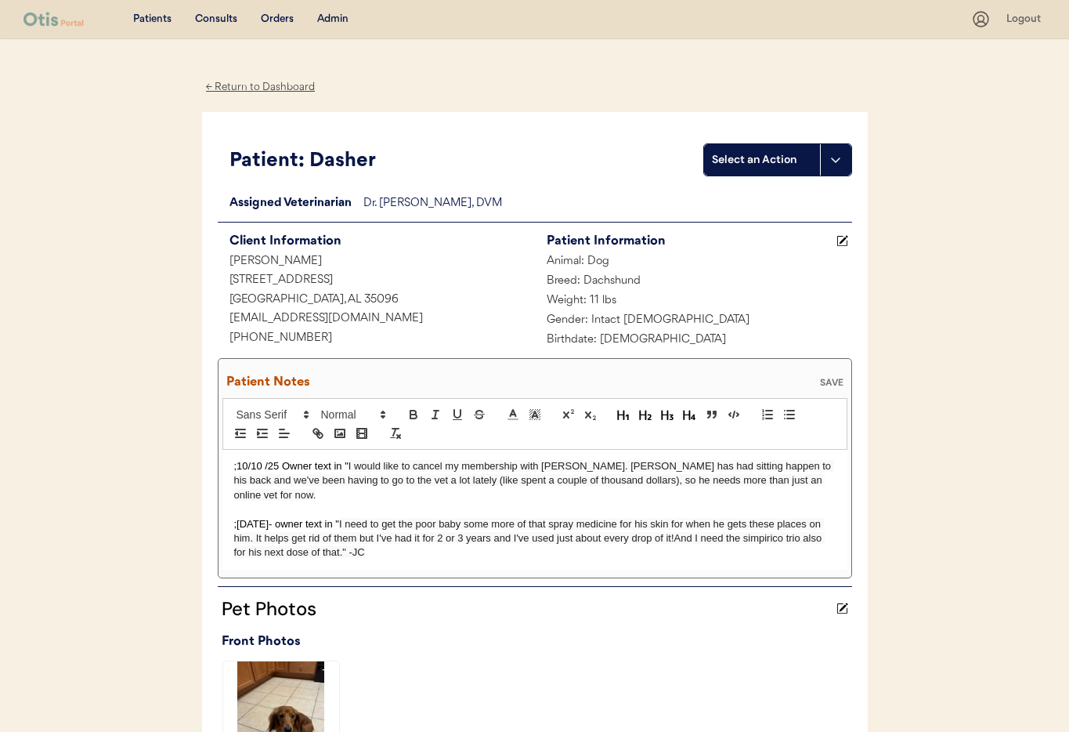
click at [801, 481] on p ";10/10 /25 Owner text in " I would like to cancel my membership with Otis. Dash…" at bounding box center [534, 480] width 601 height 43
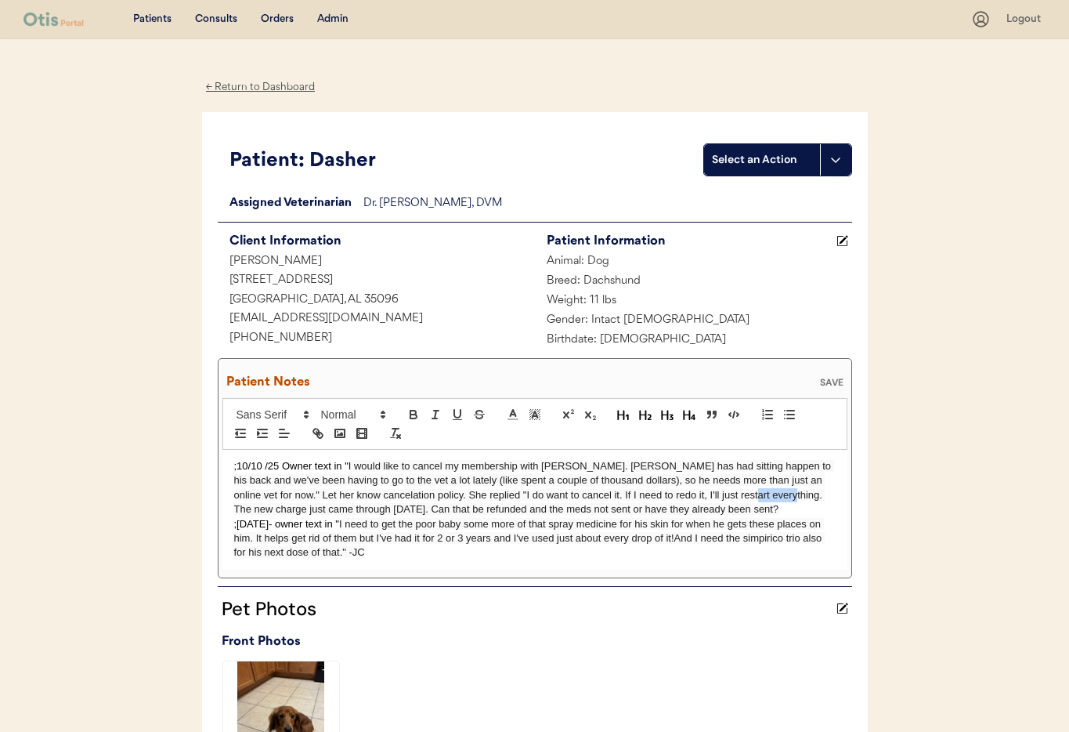
drag, startPoint x: 704, startPoint y: 496, endPoint x: 751, endPoint y: 495, distance: 47.0
click at [751, 495] on span "I would like to cancel my membership with Otis. Dasher has had sitting happen t…" at bounding box center [534, 487] width 600 height 55
click at [685, 511] on p ";10/10 /25 Owner text in " I would like to cancel my membership with Otis. Dash…" at bounding box center [534, 488] width 601 height 58
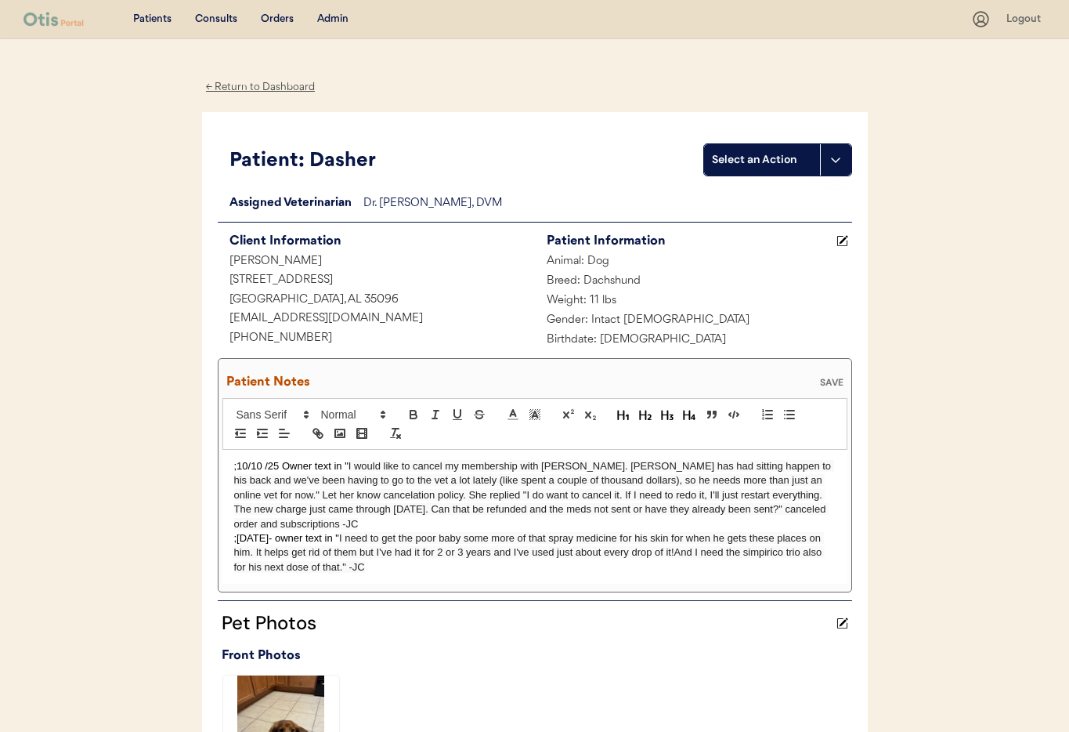
click at [830, 384] on div "SAVE" at bounding box center [831, 381] width 31 height 9
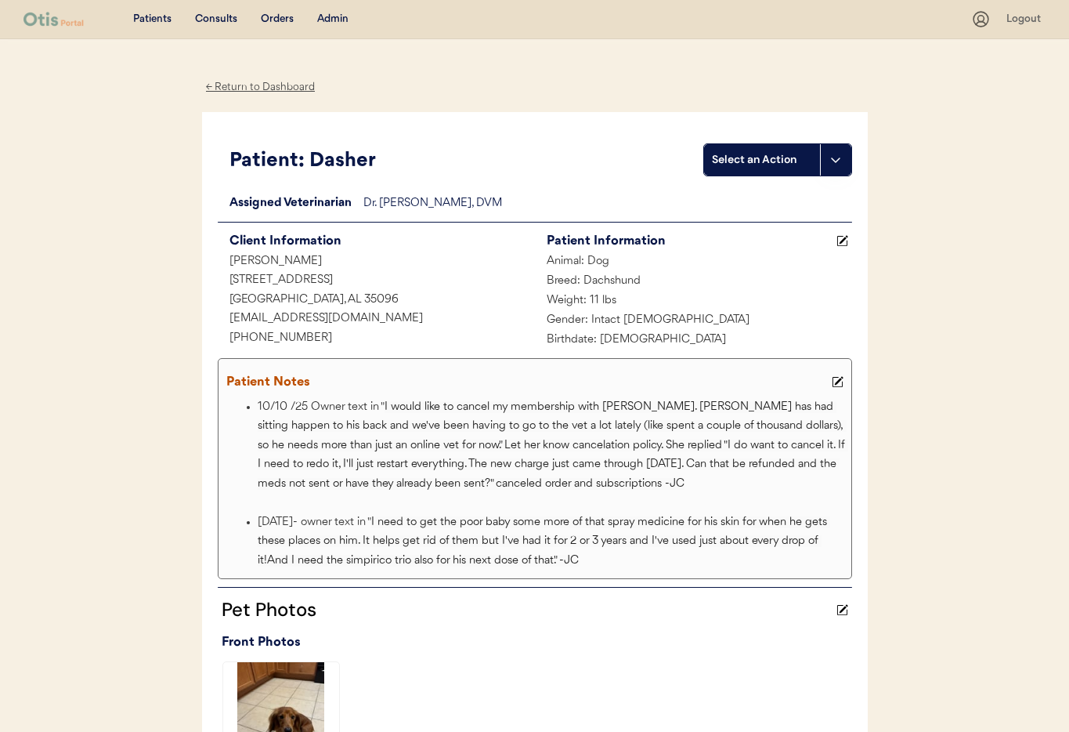
click at [835, 377] on icon at bounding box center [838, 382] width 12 height 12
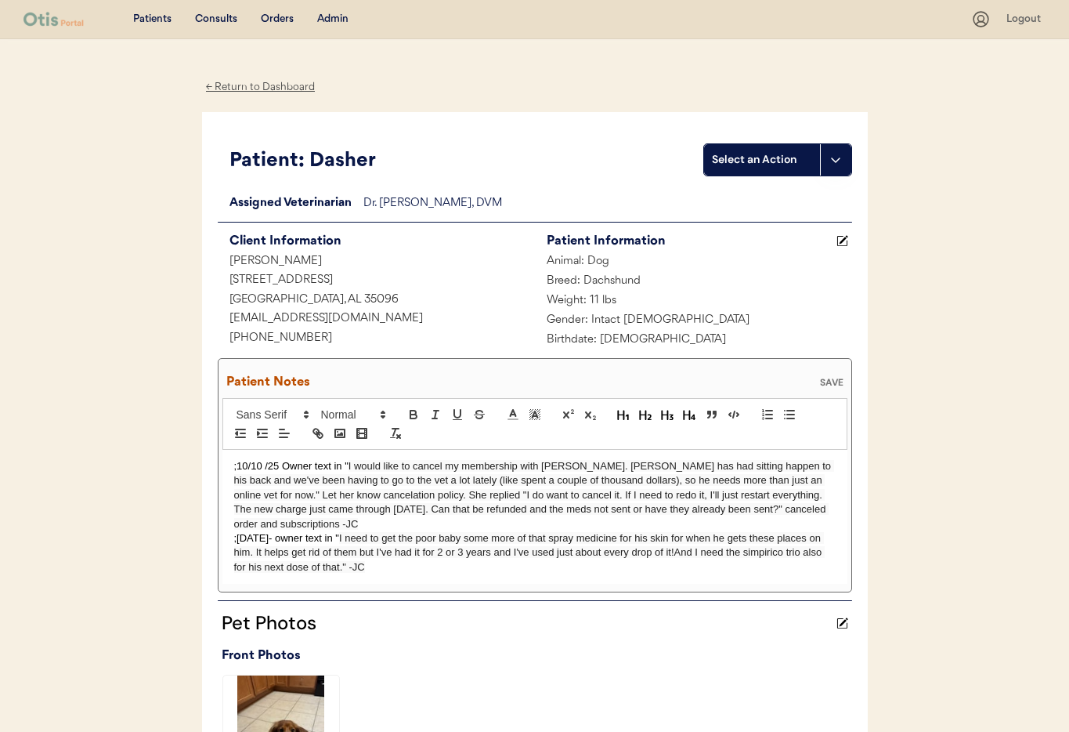
click at [237, 531] on p ";8/7/25- owner text in " I need to get the poor baby some more of that spray me…" at bounding box center [534, 552] width 601 height 43
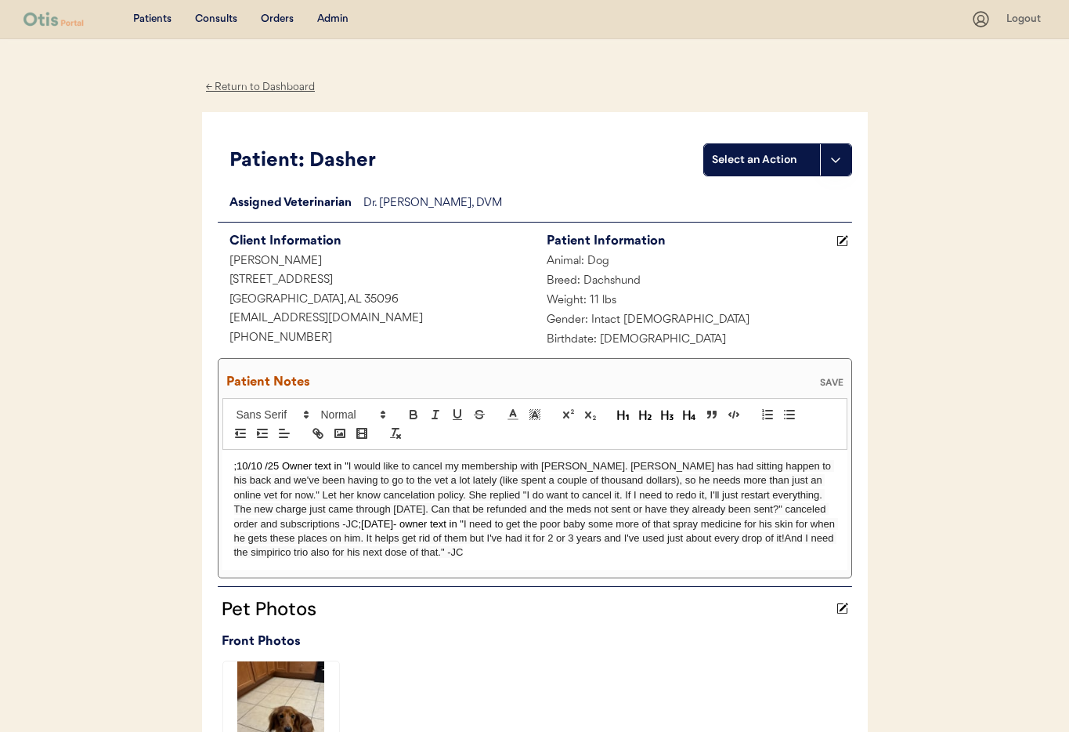
click at [826, 381] on div "SAVE" at bounding box center [831, 381] width 31 height 9
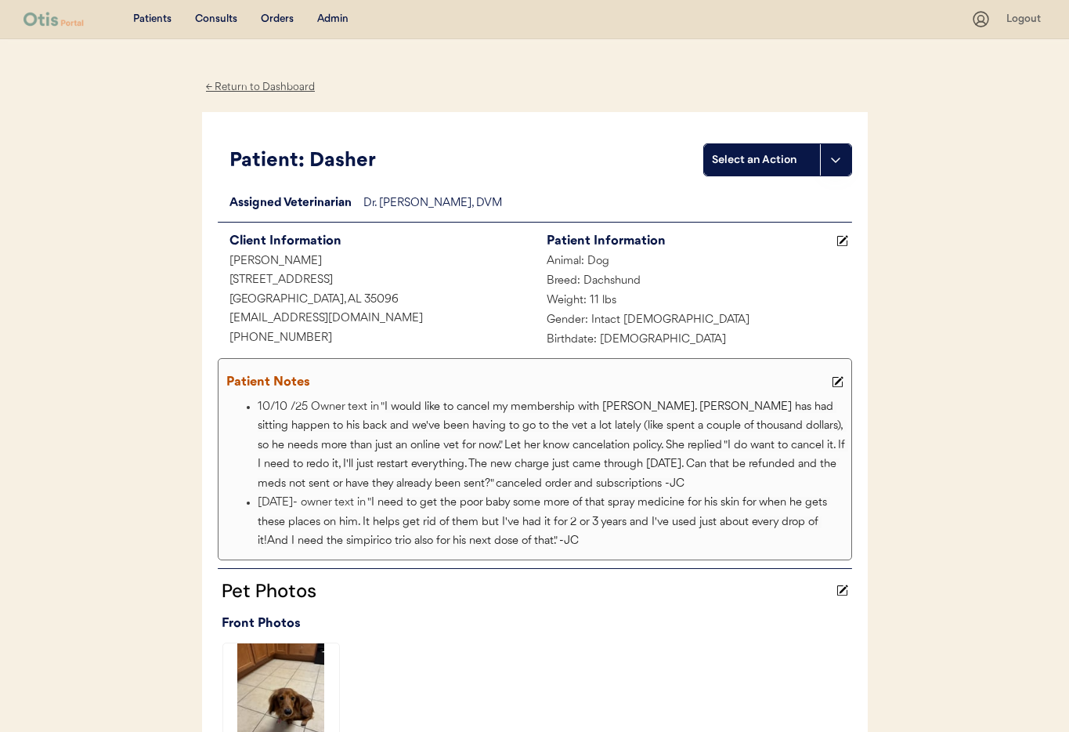
drag, startPoint x: 255, startPoint y: 81, endPoint x: 322, endPoint y: 94, distance: 67.9
click at [256, 81] on div "← Return to Dashboard" at bounding box center [260, 87] width 117 height 18
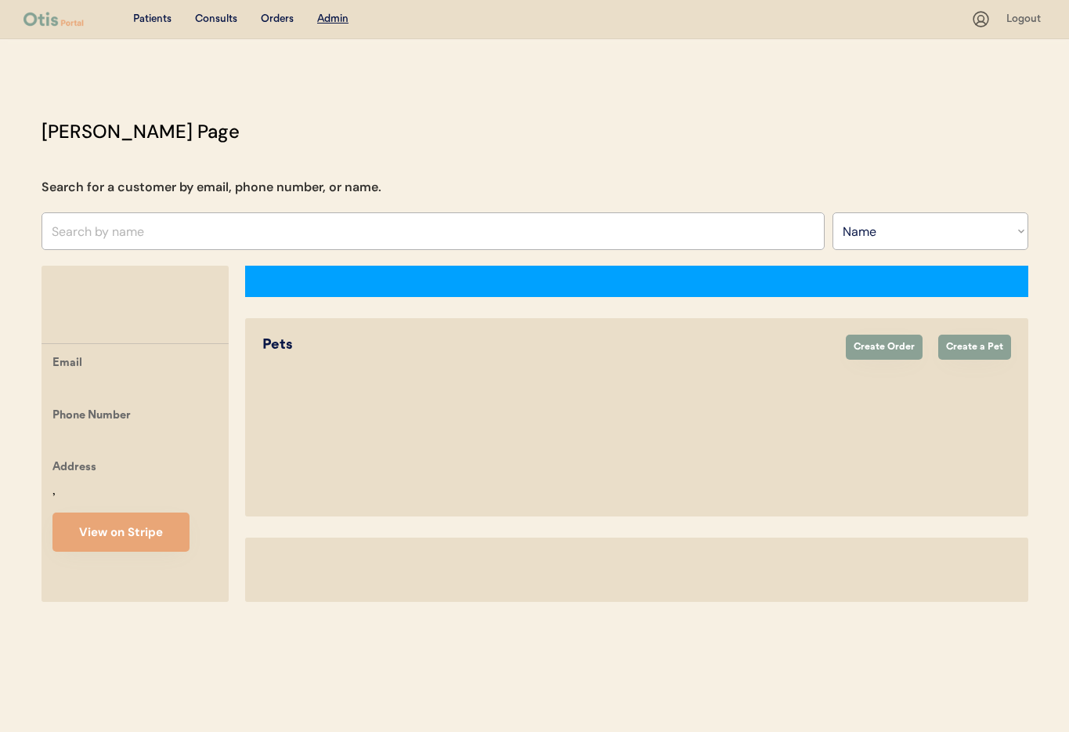
select select ""Name""
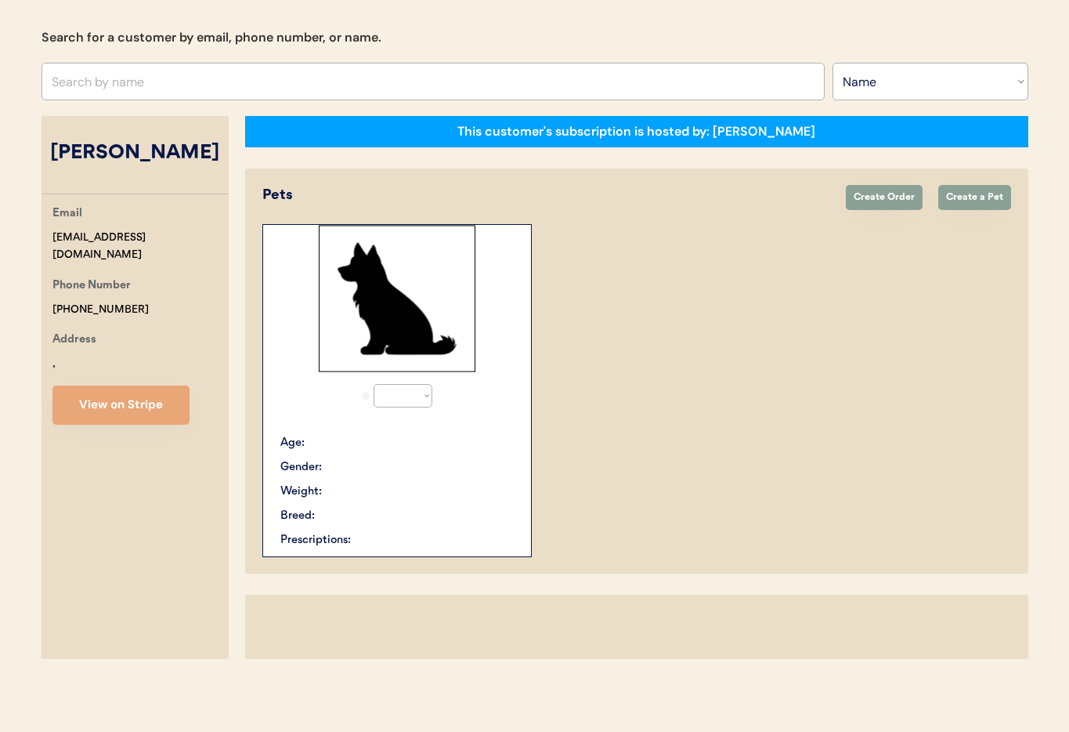
select select "true"
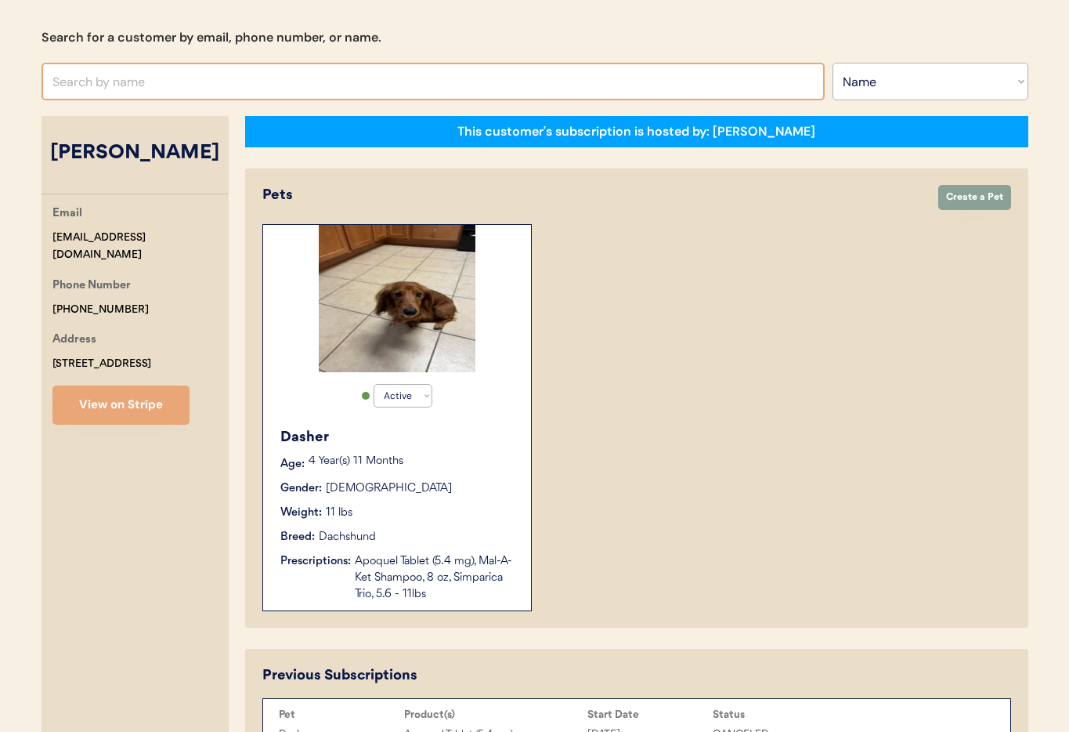
click at [141, 82] on input "text" at bounding box center [433, 82] width 783 height 38
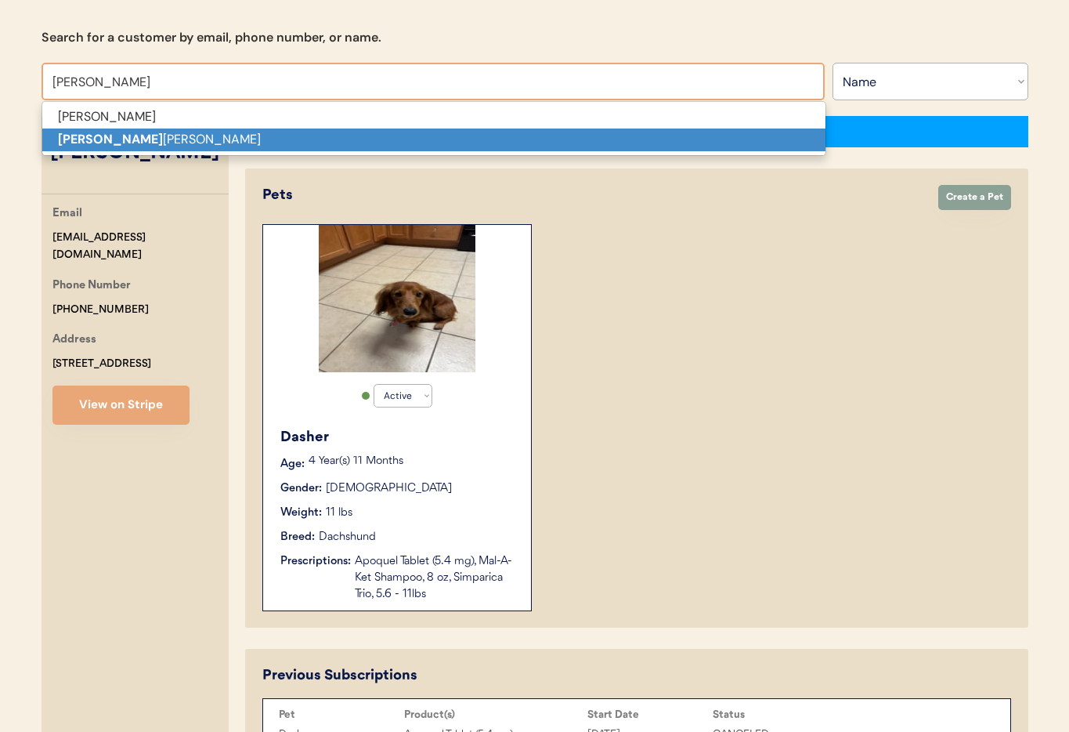
scroll to position [150, 0]
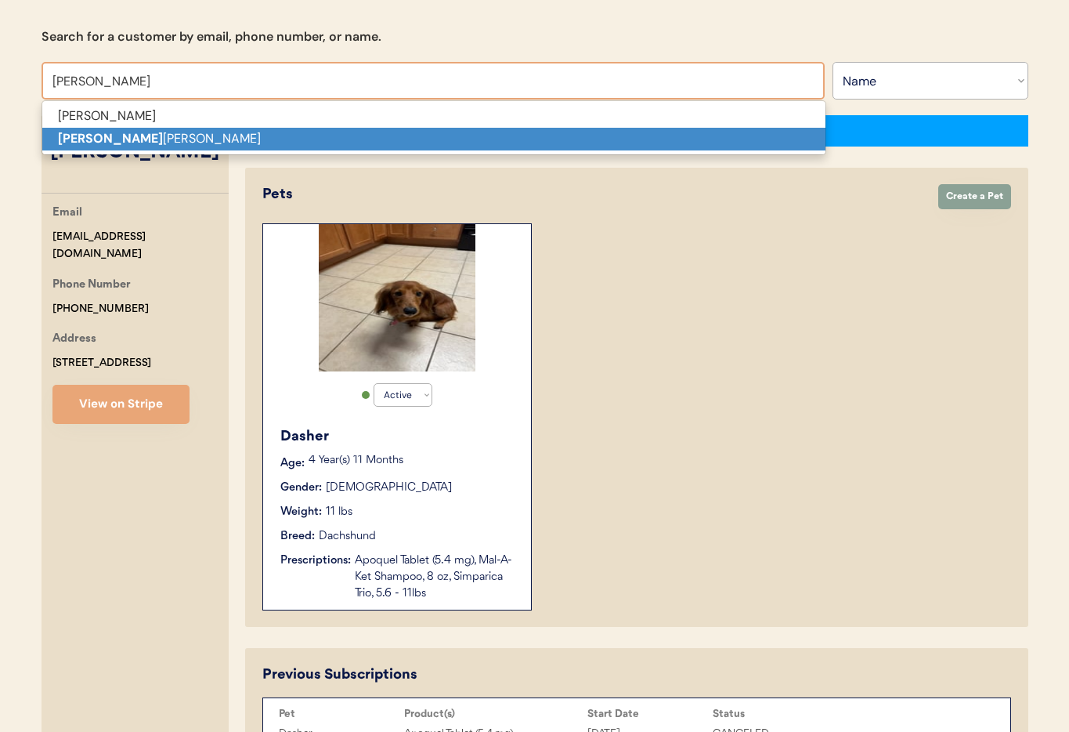
click at [129, 138] on p "[PERSON_NAME]" at bounding box center [433, 139] width 783 height 23
type input "[PERSON_NAME]"
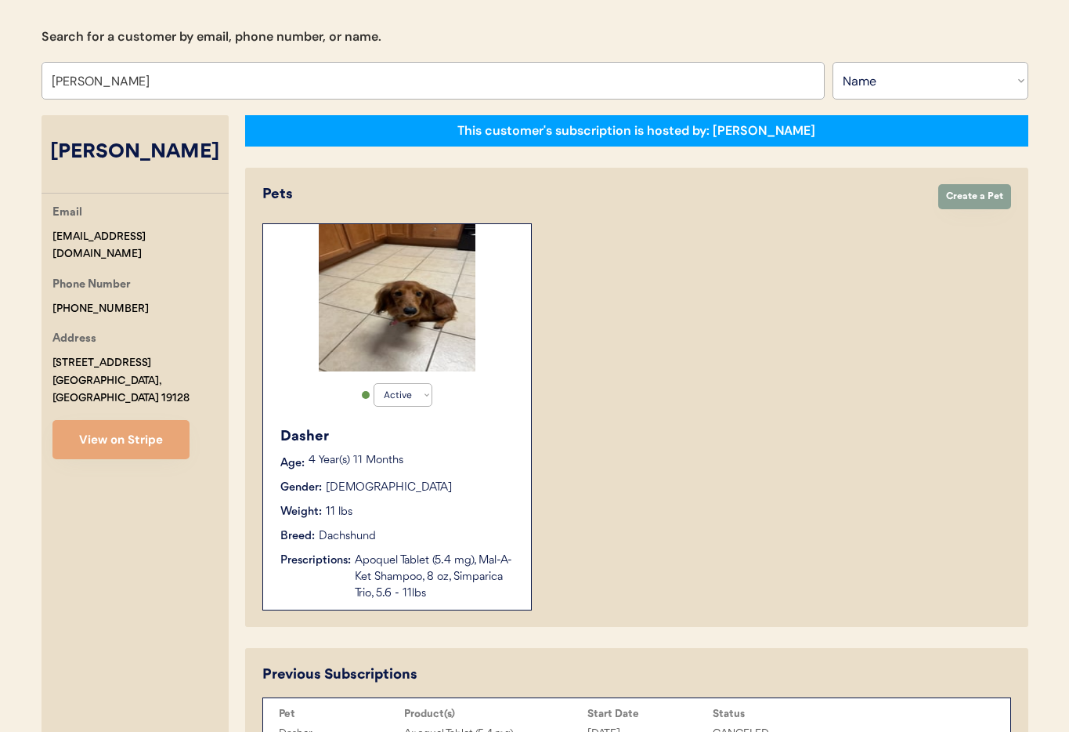
select select "true"
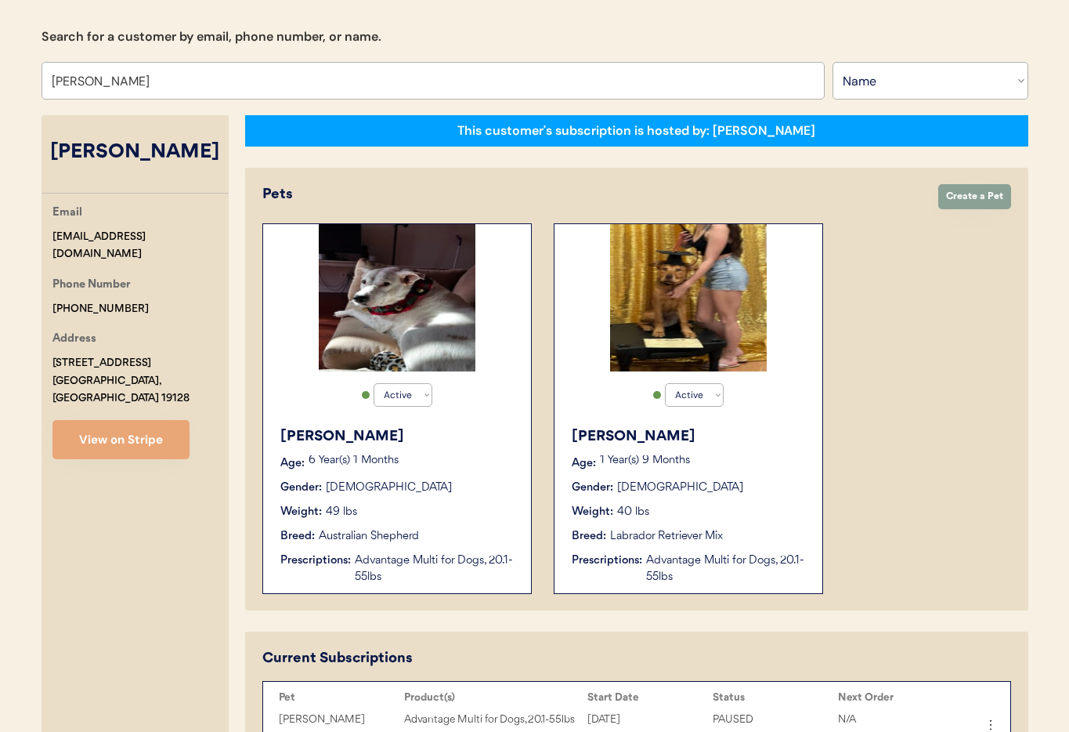
type input "[PERSON_NAME]"
click at [847, 345] on div "Active Active Inactive [PERSON_NAME] Age: [DEMOGRAPHIC_DATA] Year(s) 1 Months G…" at bounding box center [636, 408] width 749 height 370
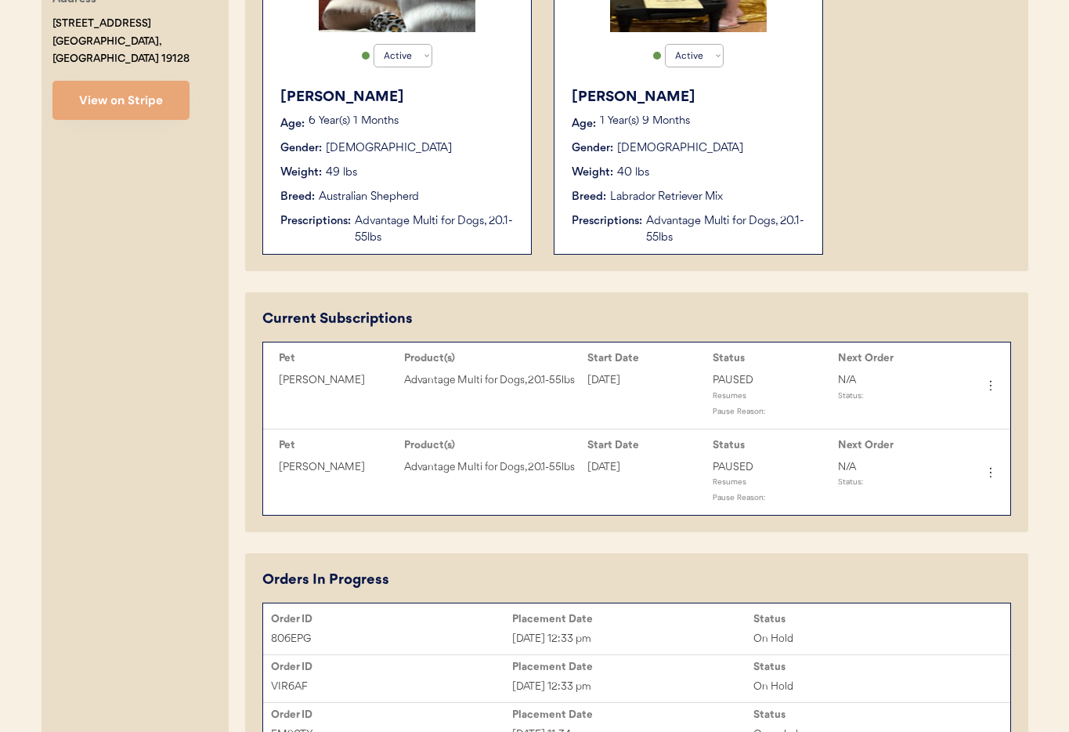
scroll to position [497, 0]
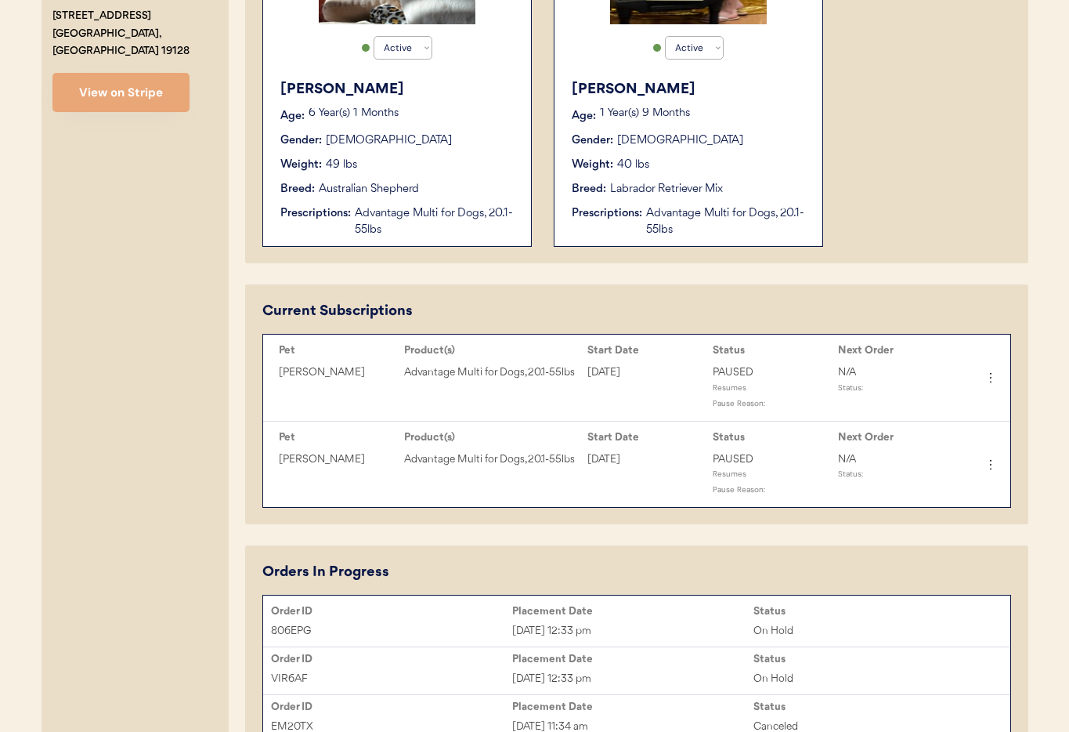
click at [410, 227] on div "Advantage Multi for Dogs, 20.1-55lbs" at bounding box center [435, 221] width 161 height 33
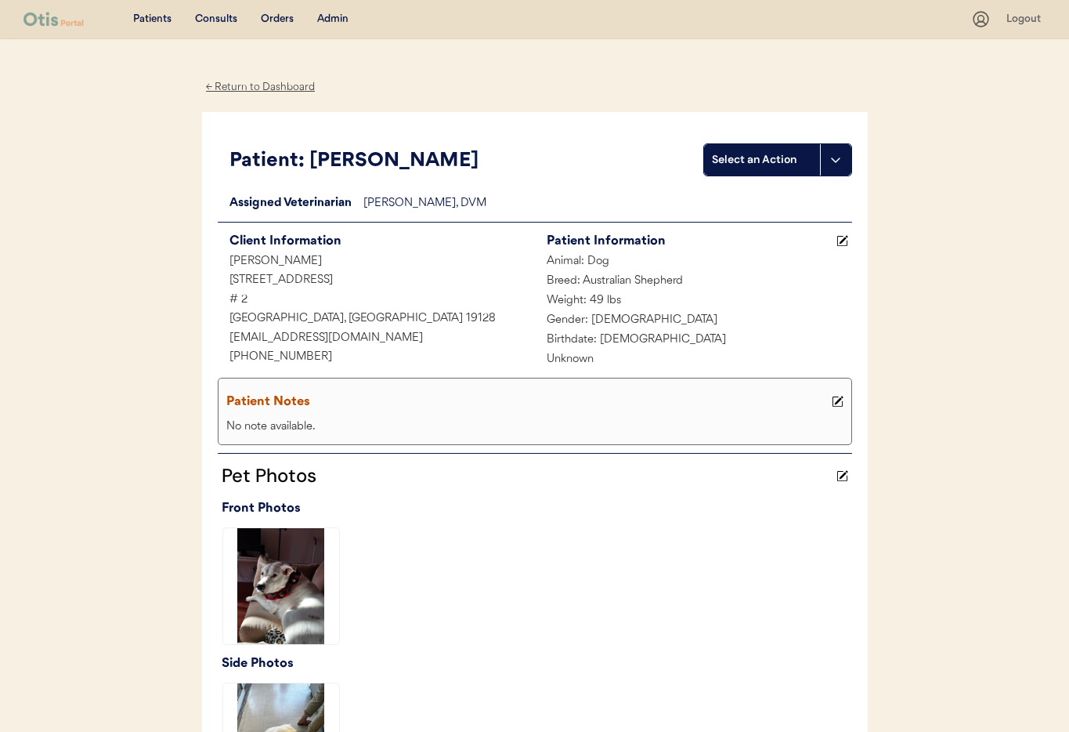
click at [268, 89] on div "← Return to Dashboard" at bounding box center [260, 87] width 117 height 18
click at [341, 22] on div "Admin" at bounding box center [332, 20] width 31 height 16
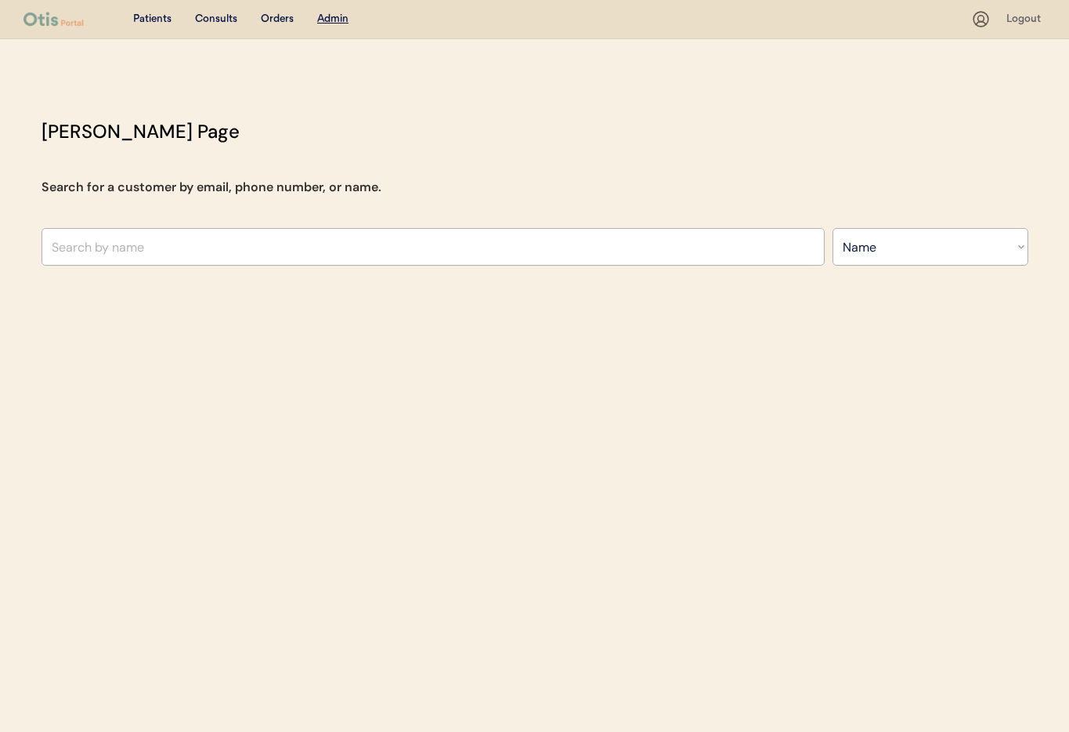
select select ""Name""
click at [261, 255] on input "text" at bounding box center [433, 247] width 783 height 38
type input "MAri"
type input "MArie Hannold"
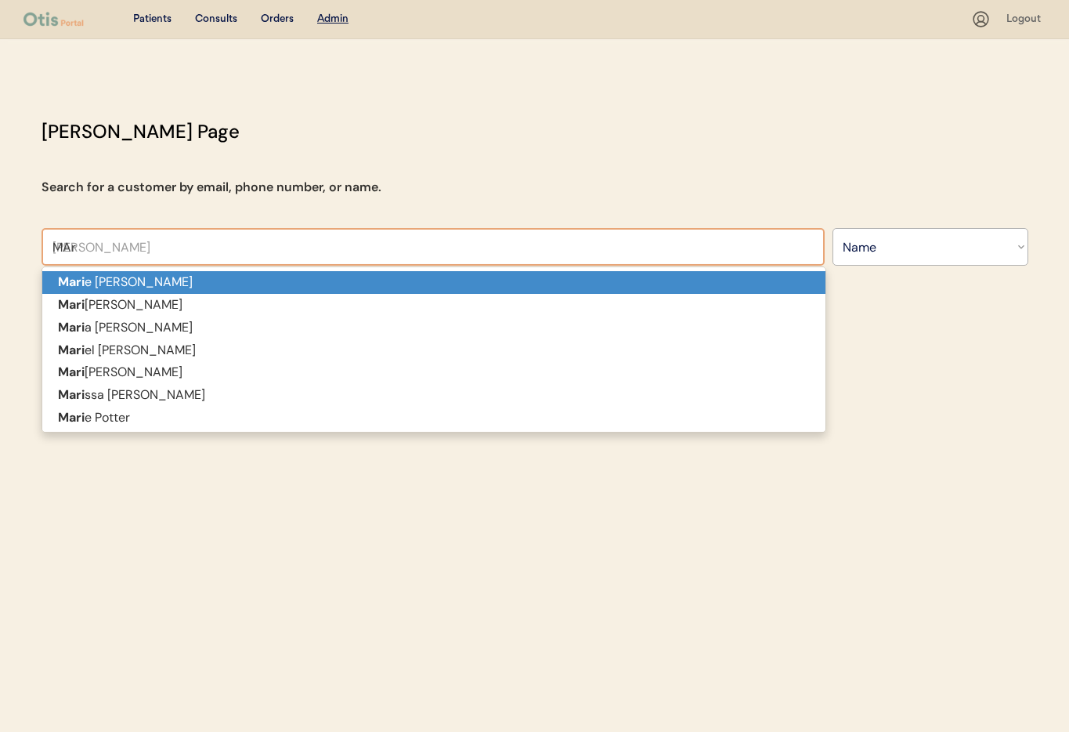
type input "MA"
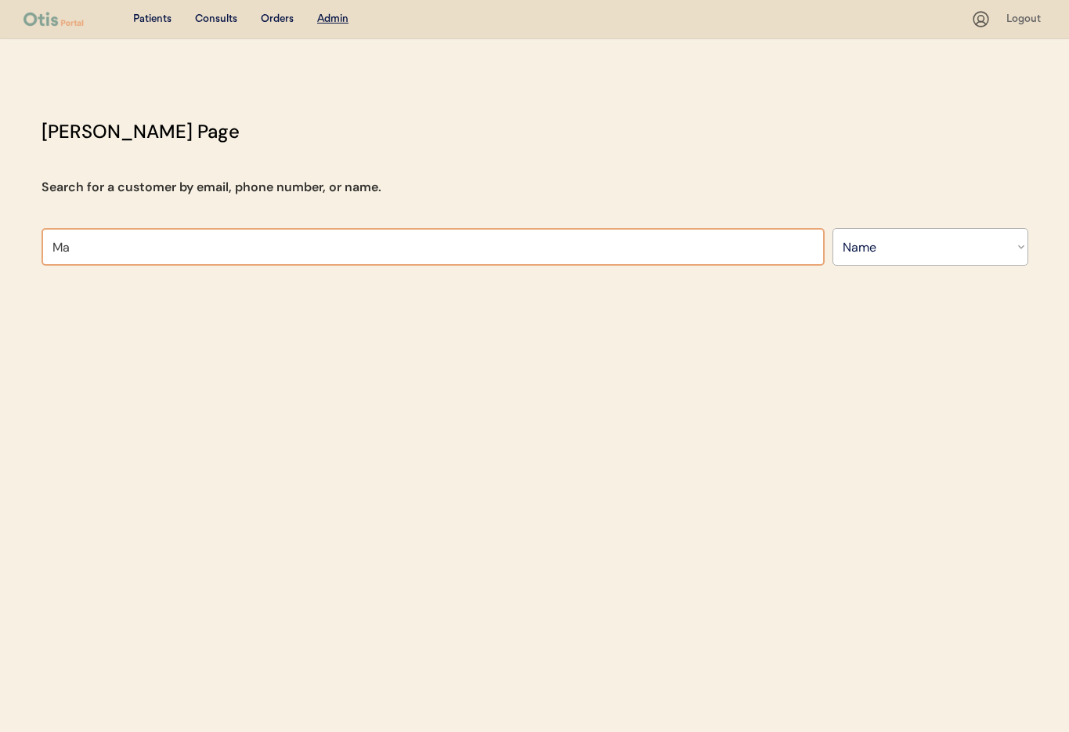
type input "Mar"
type input "Marie Hannold"
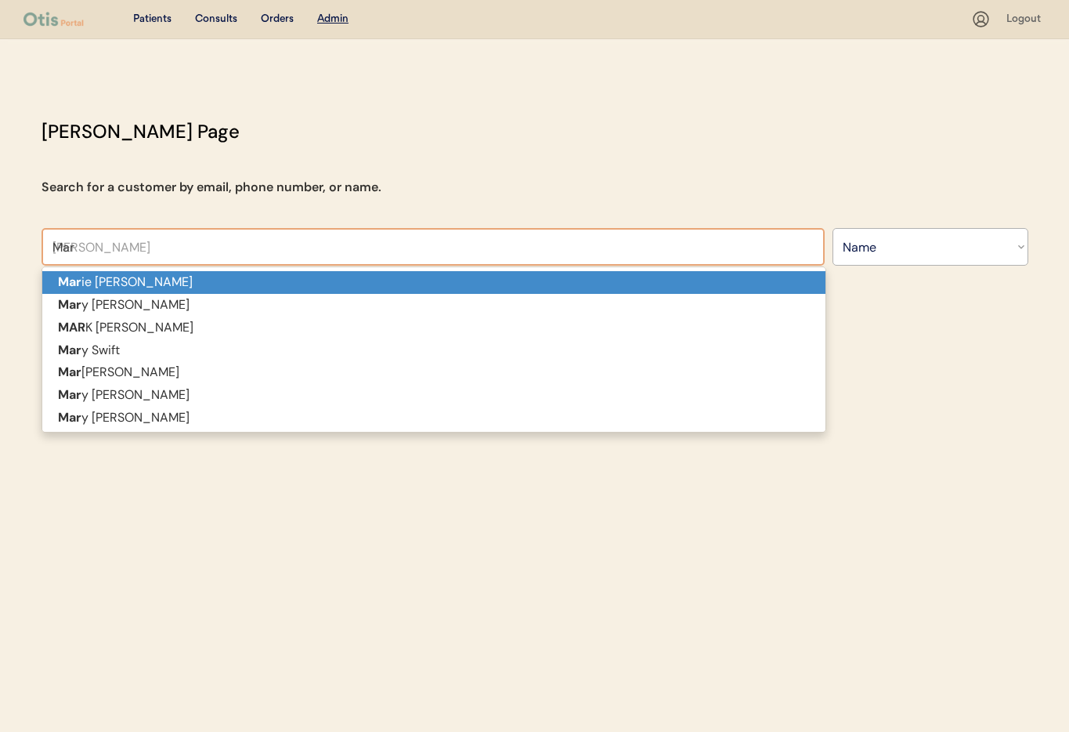
type input "Mari"
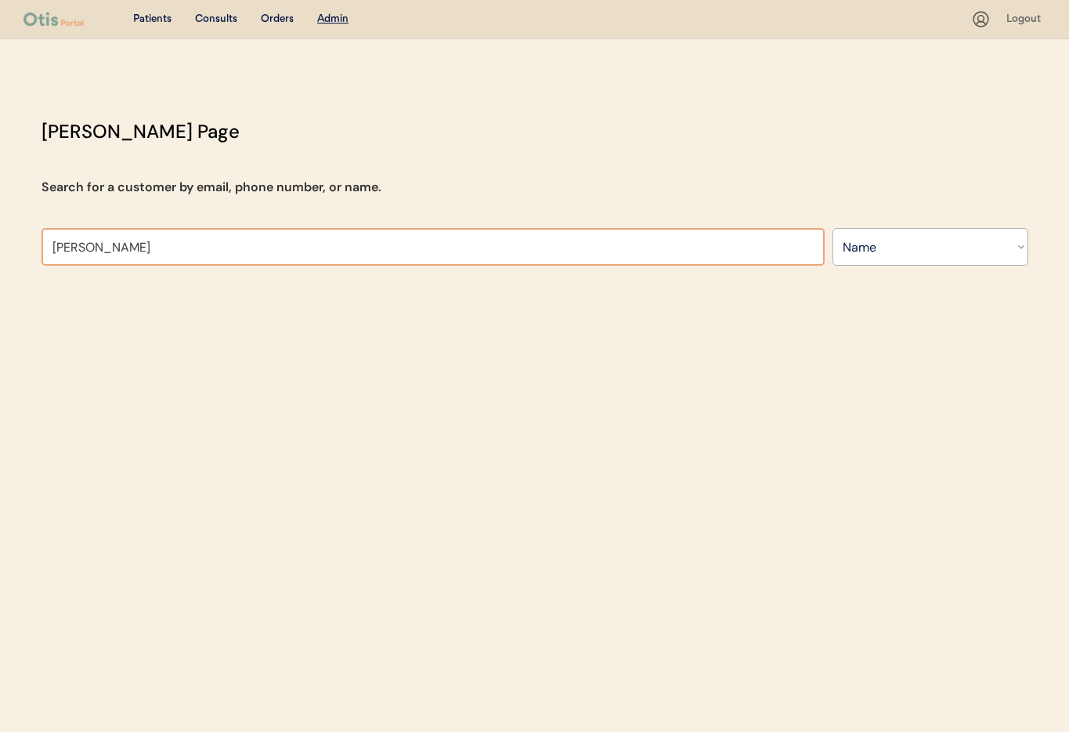
type input "Maria cen"
click at [888, 254] on select "Search By Name Email Phone Number" at bounding box center [931, 247] width 196 height 38
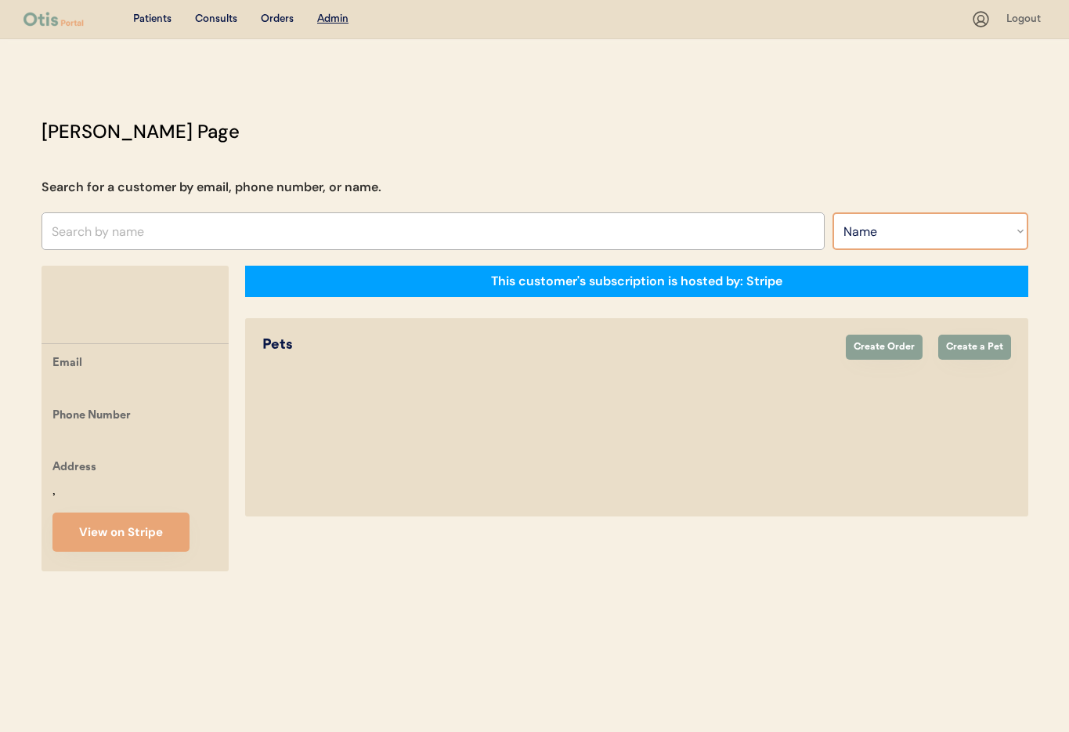
select select ""Email""
click at [833, 212] on select "Search By Name Email Phone Number" at bounding box center [931, 231] width 196 height 38
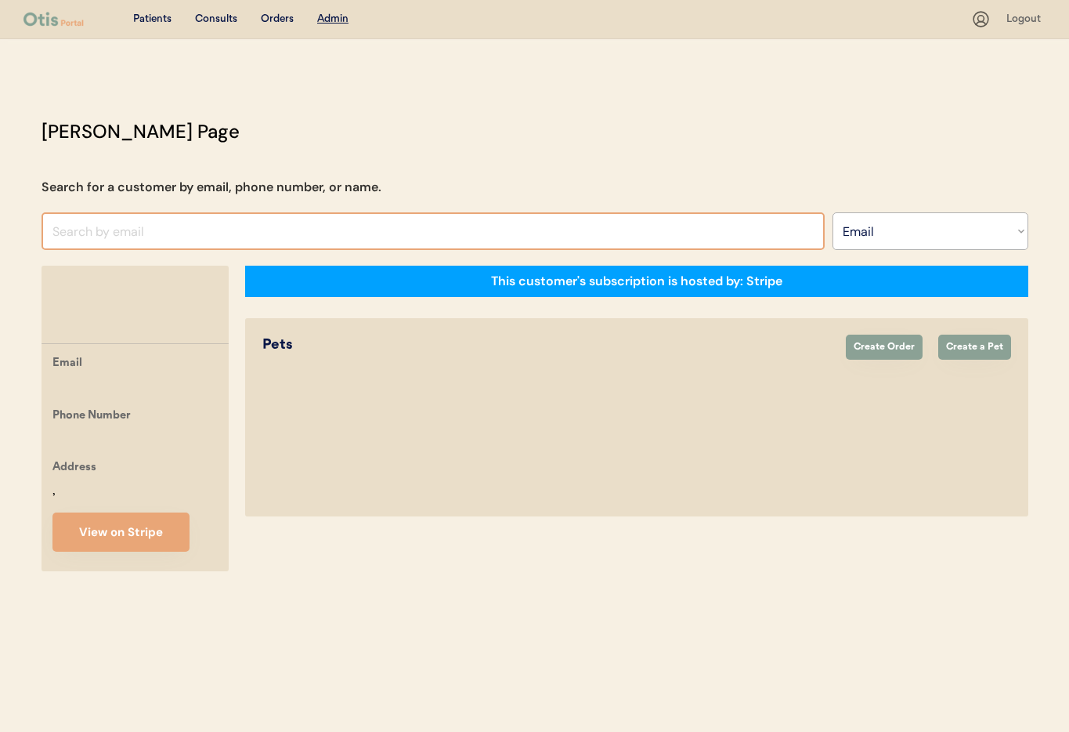
select select ""Email""
drag, startPoint x: 159, startPoint y: 247, endPoint x: 147, endPoint y: 237, distance: 15.0
click at [158, 245] on input "input" at bounding box center [433, 231] width 783 height 38
paste input "[PERSON_NAME][EMAIL_ADDRESS][PERSON_NAME][DOMAIN_NAME]"
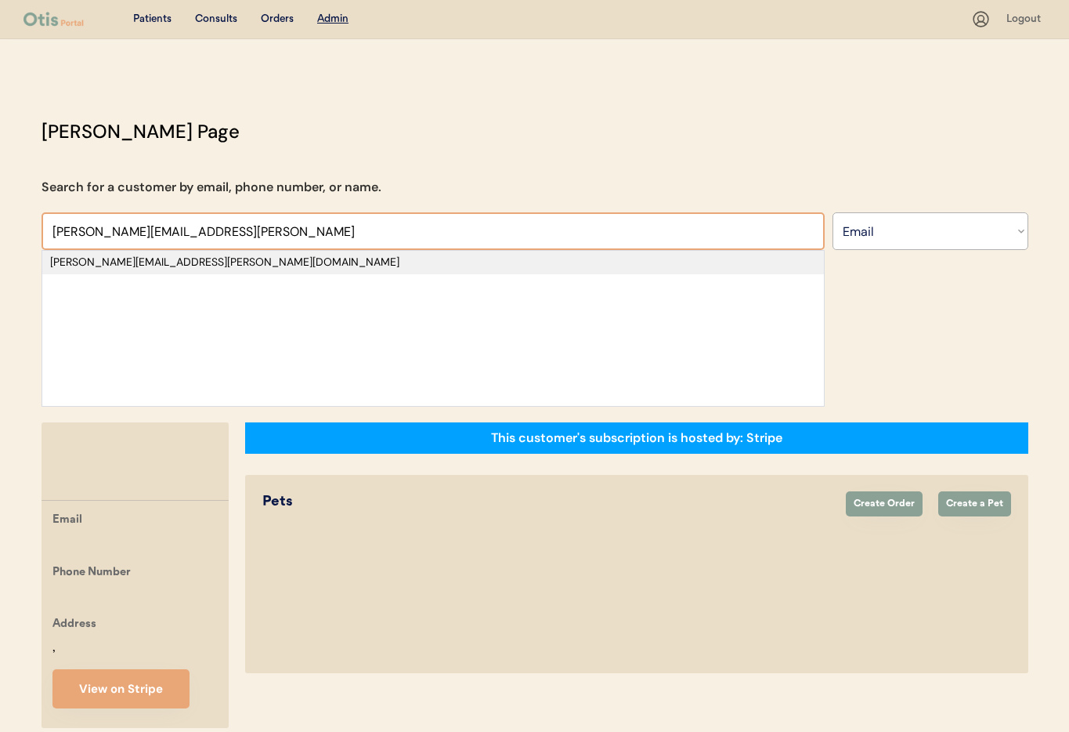
type input "maria.cedeno@gmail.comv"
click at [175, 263] on div "[PERSON_NAME][EMAIL_ADDRESS][PERSON_NAME][DOMAIN_NAME]" at bounding box center [433, 263] width 766 height 16
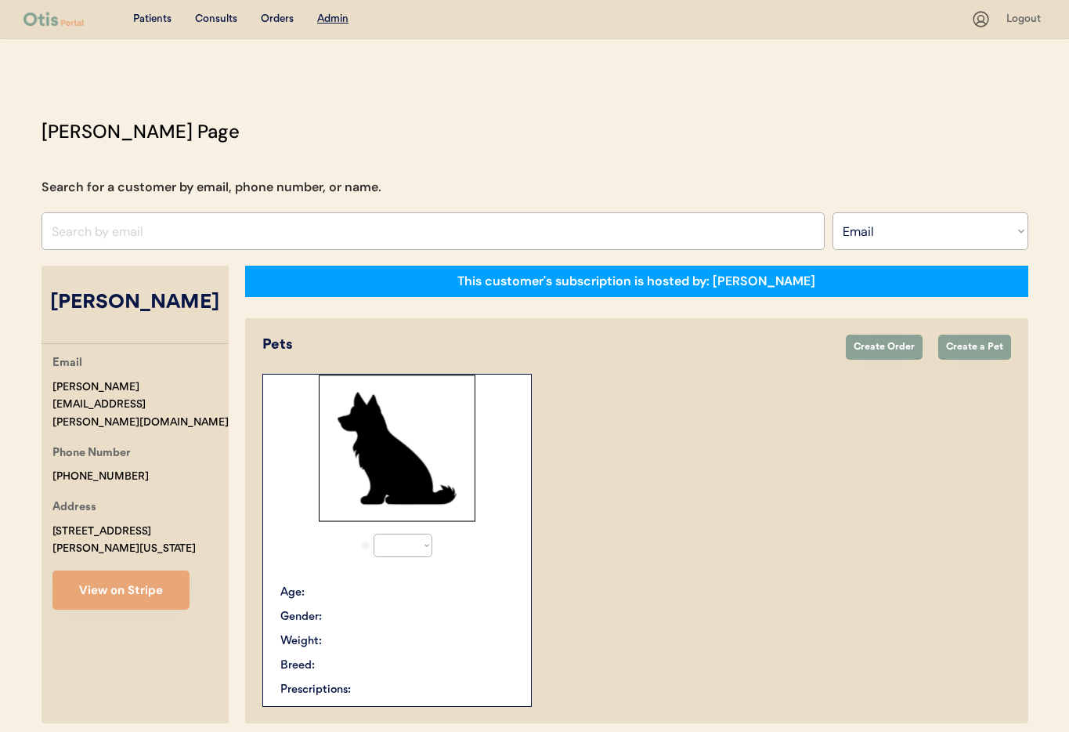
select select "true"
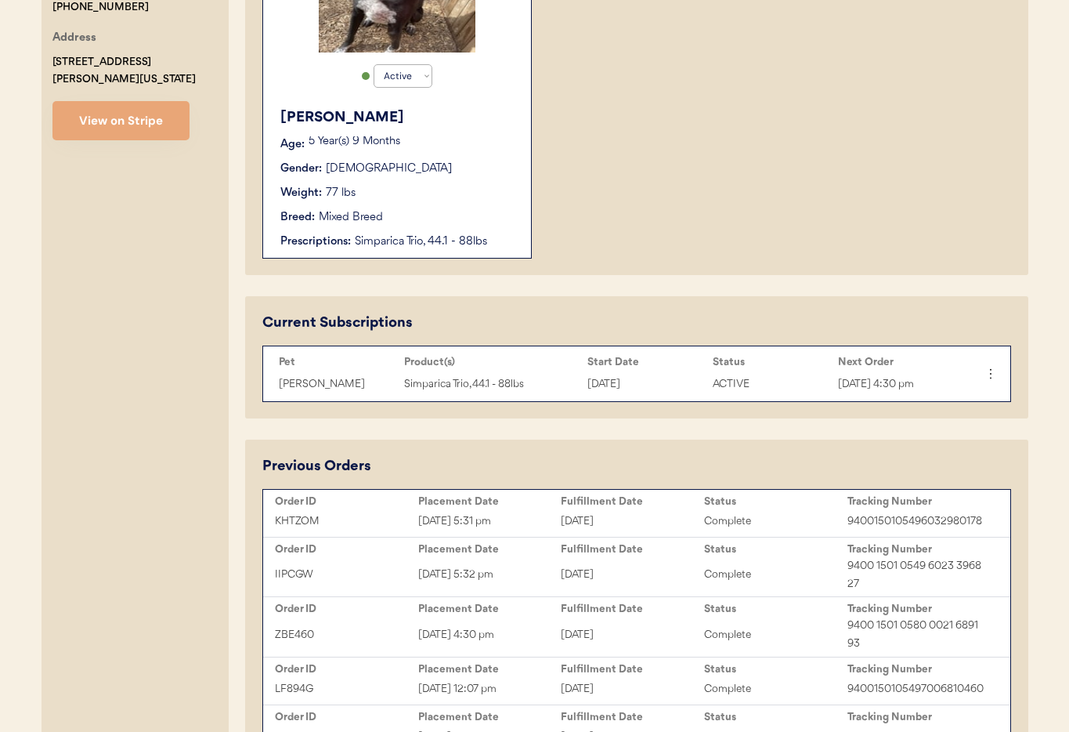
scroll to position [494, 0]
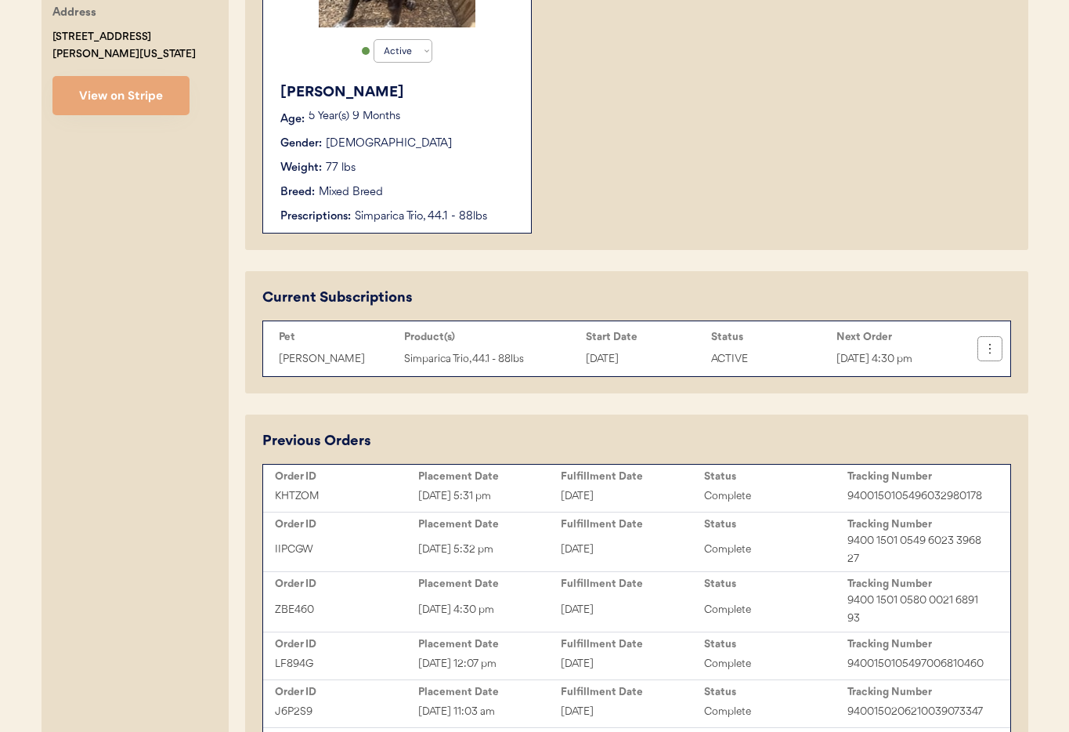
click at [992, 352] on icon at bounding box center [990, 349] width 16 height 16
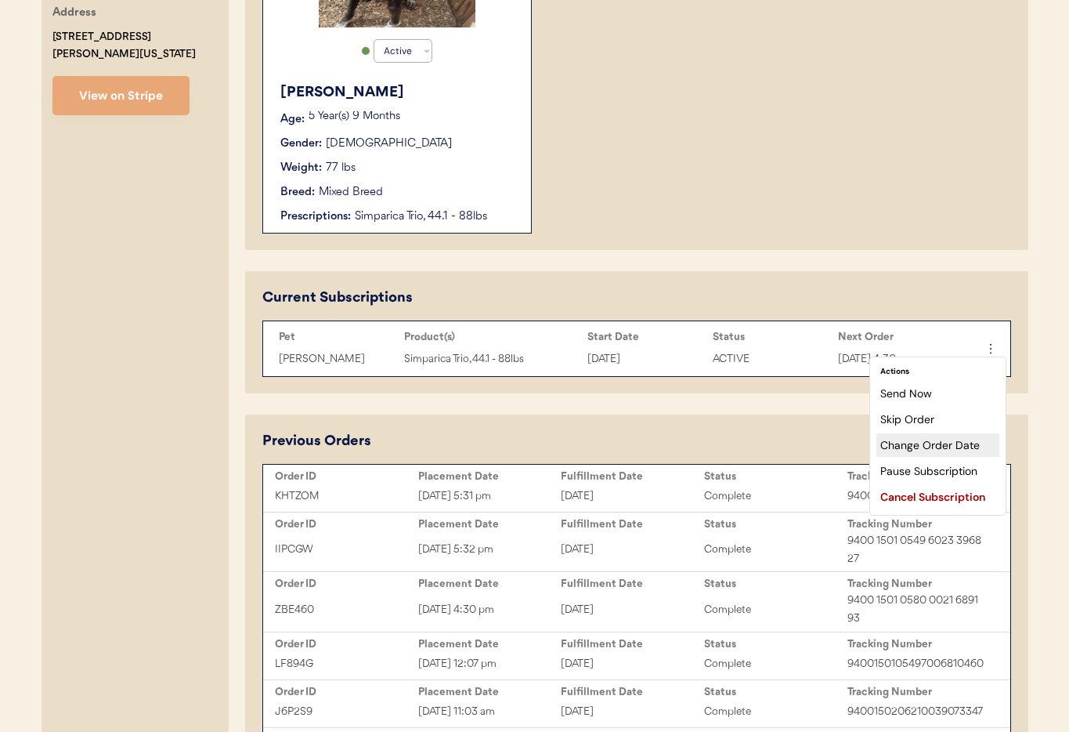
click at [955, 445] on div "Change Order Date" at bounding box center [937, 444] width 123 height 23
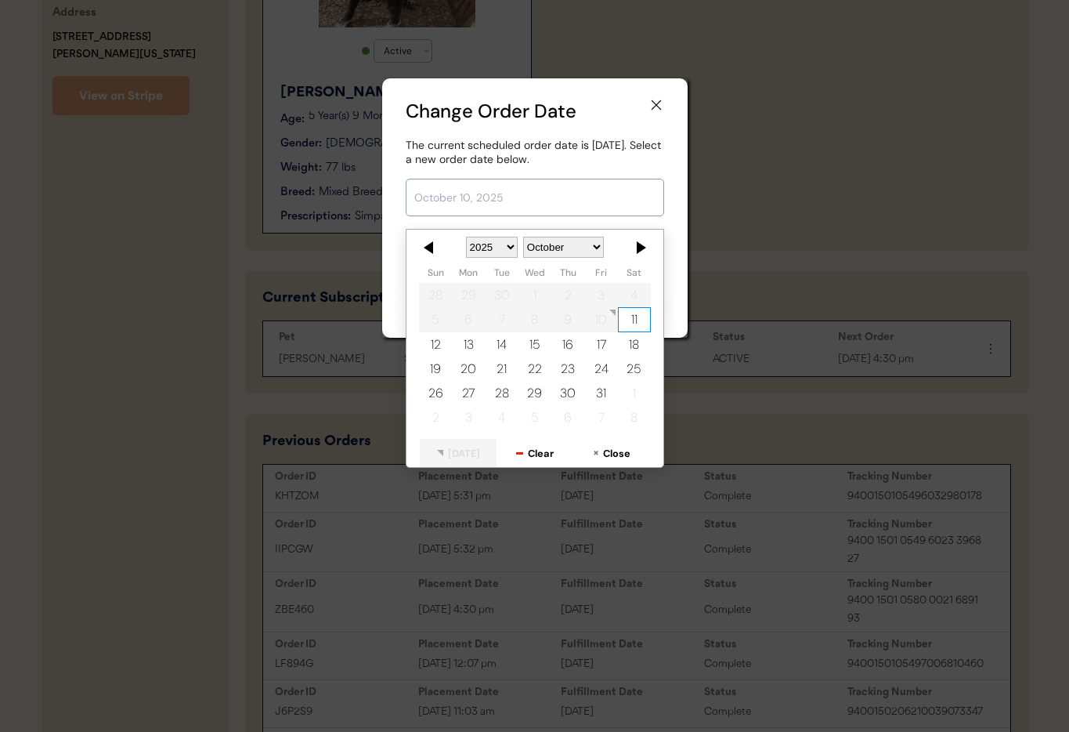
click at [449, 188] on input "text" at bounding box center [535, 198] width 258 height 38
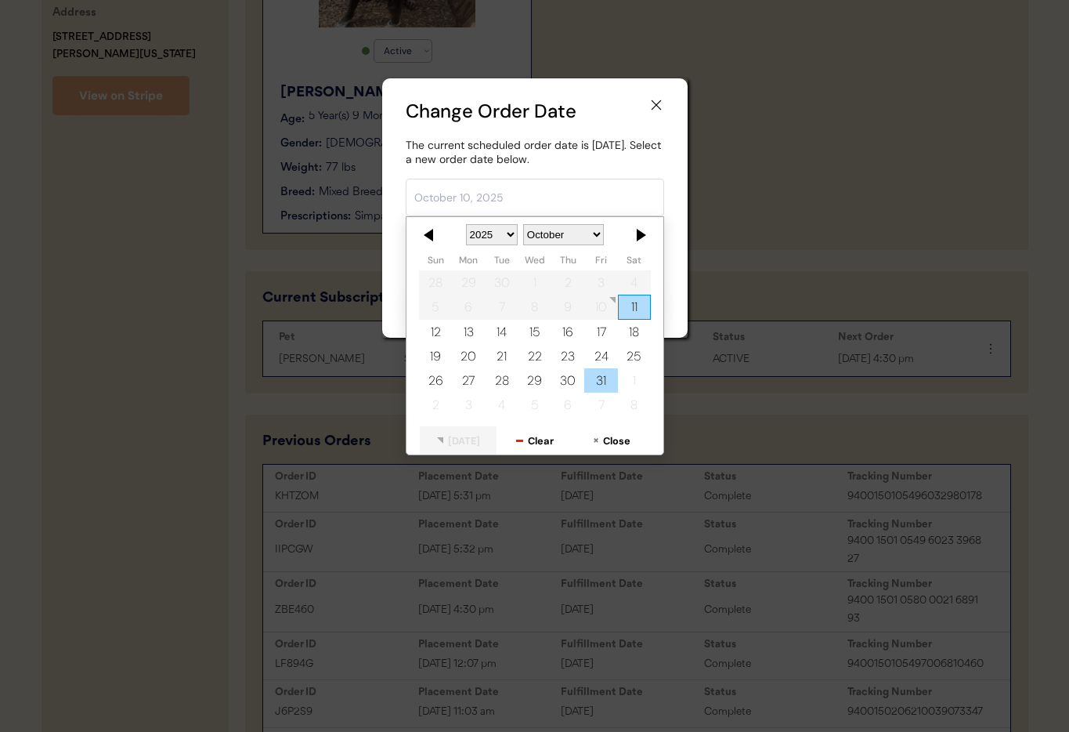
click at [609, 385] on div "31" at bounding box center [600, 380] width 33 height 24
type input "October 31, 2025"
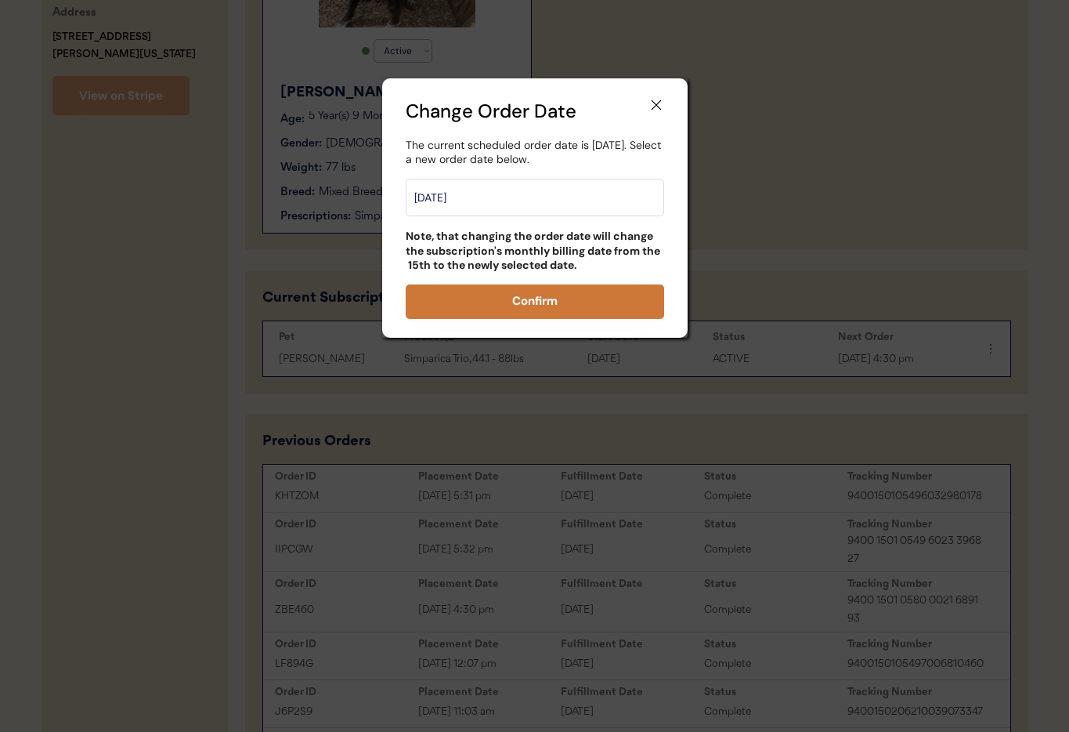
click at [587, 310] on button "Confirm" at bounding box center [535, 301] width 258 height 34
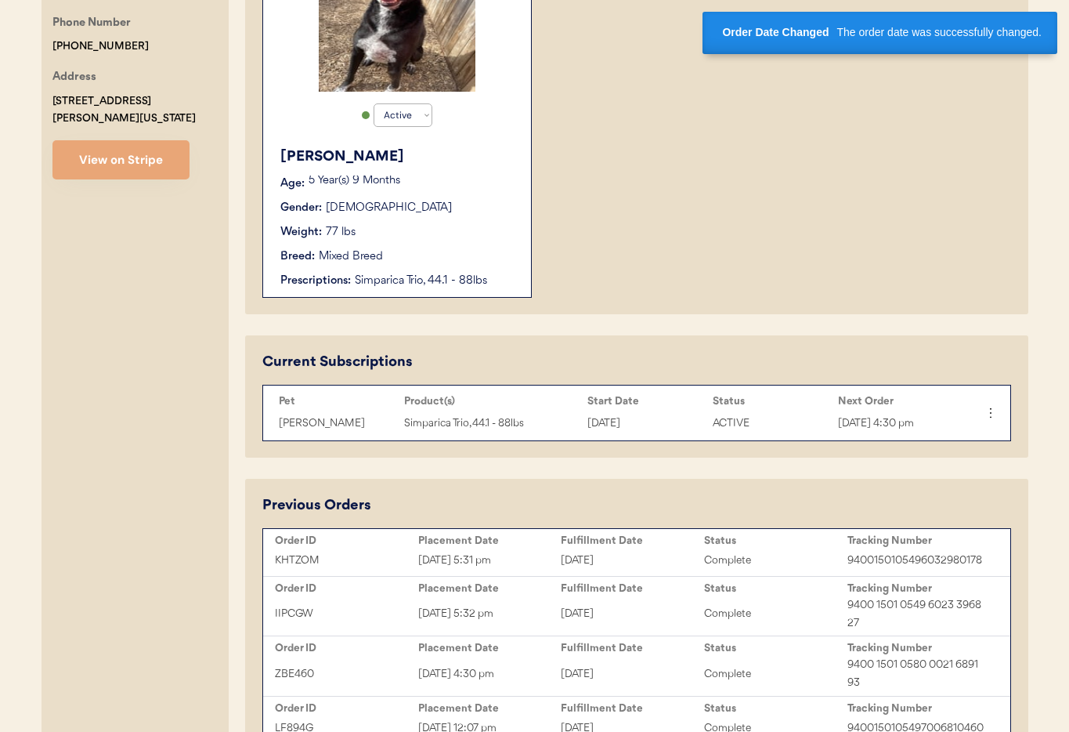
scroll to position [444, 0]
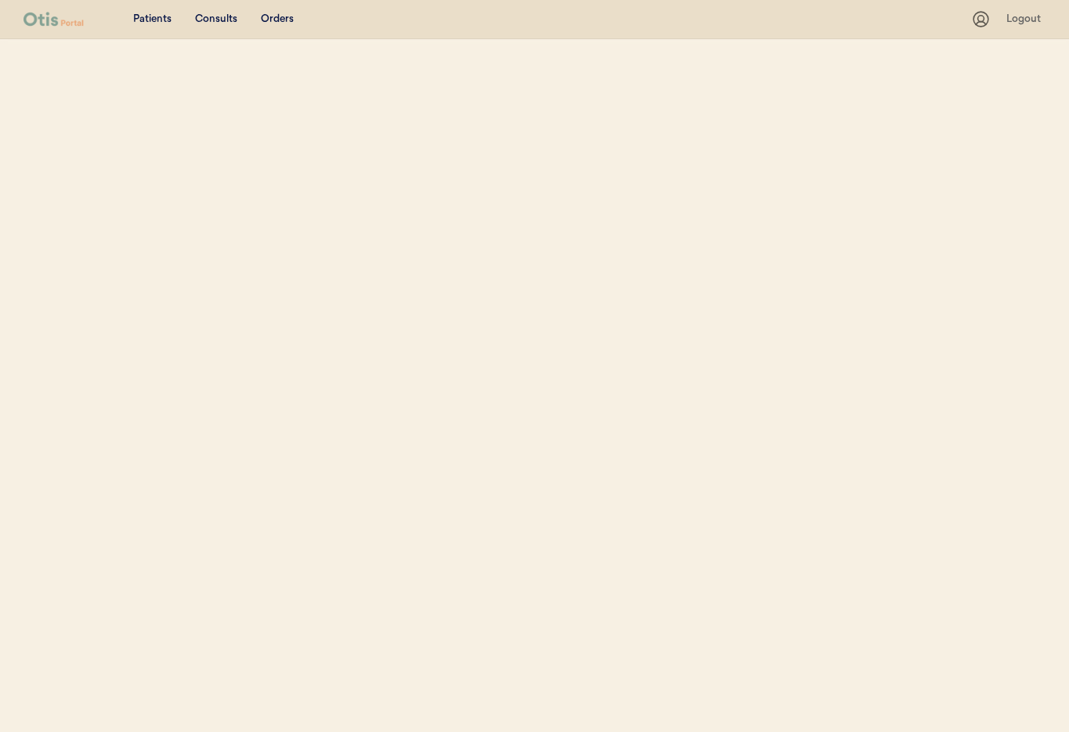
select select ""Email""
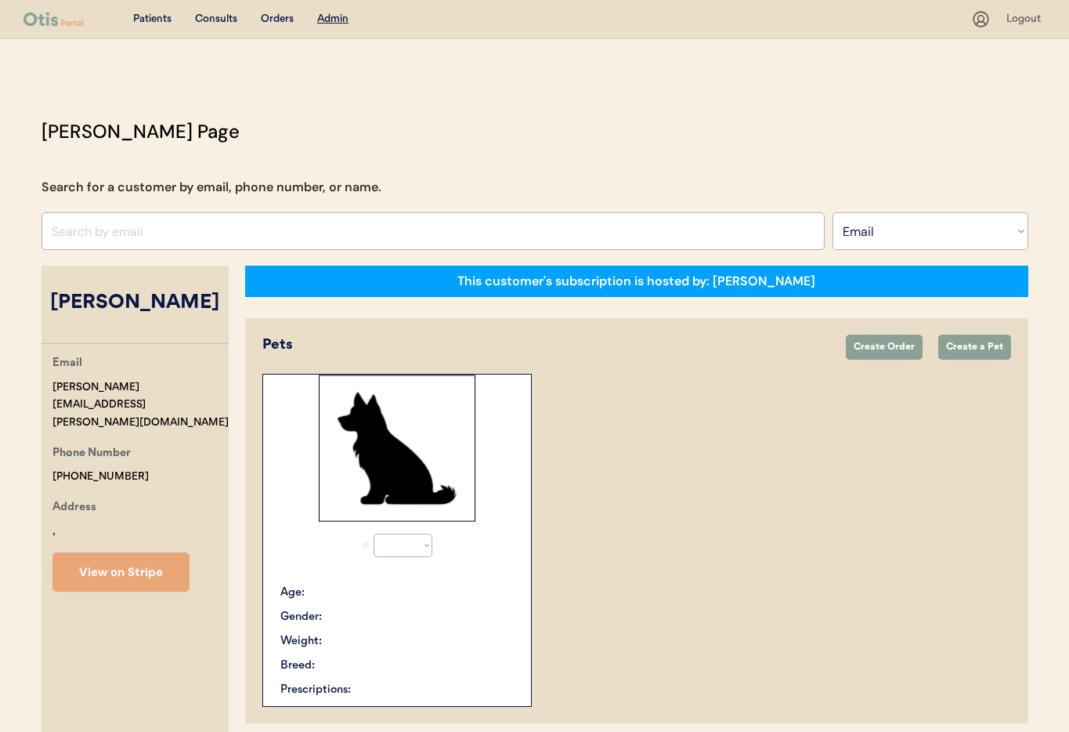
select select "true"
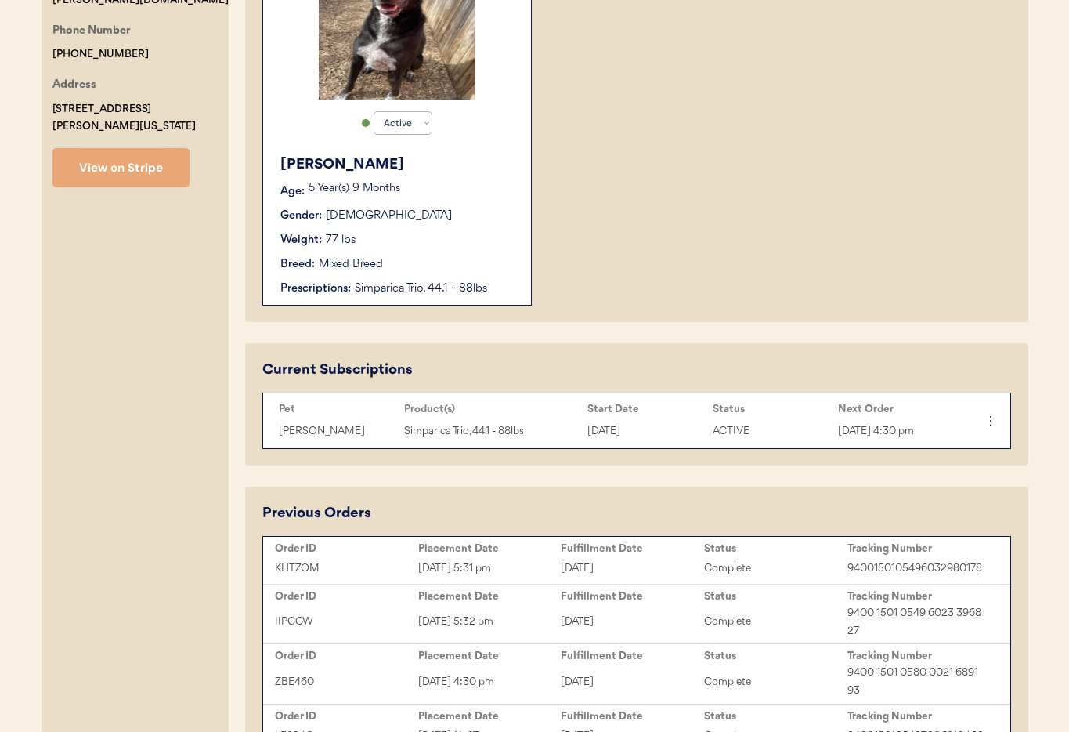
scroll to position [414, 0]
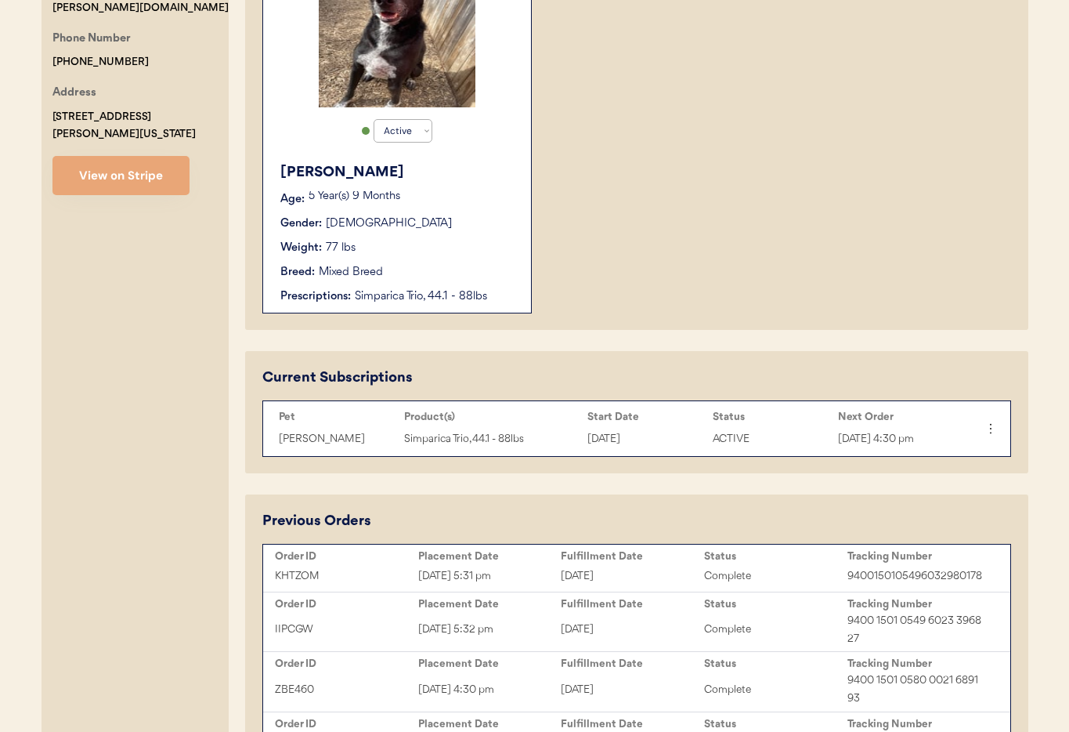
click at [448, 262] on div "[PERSON_NAME] Age: [DEMOGRAPHIC_DATA] Year(s) 9 Months Gender: [DEMOGRAPHIC_DAT…" at bounding box center [397, 233] width 252 height 158
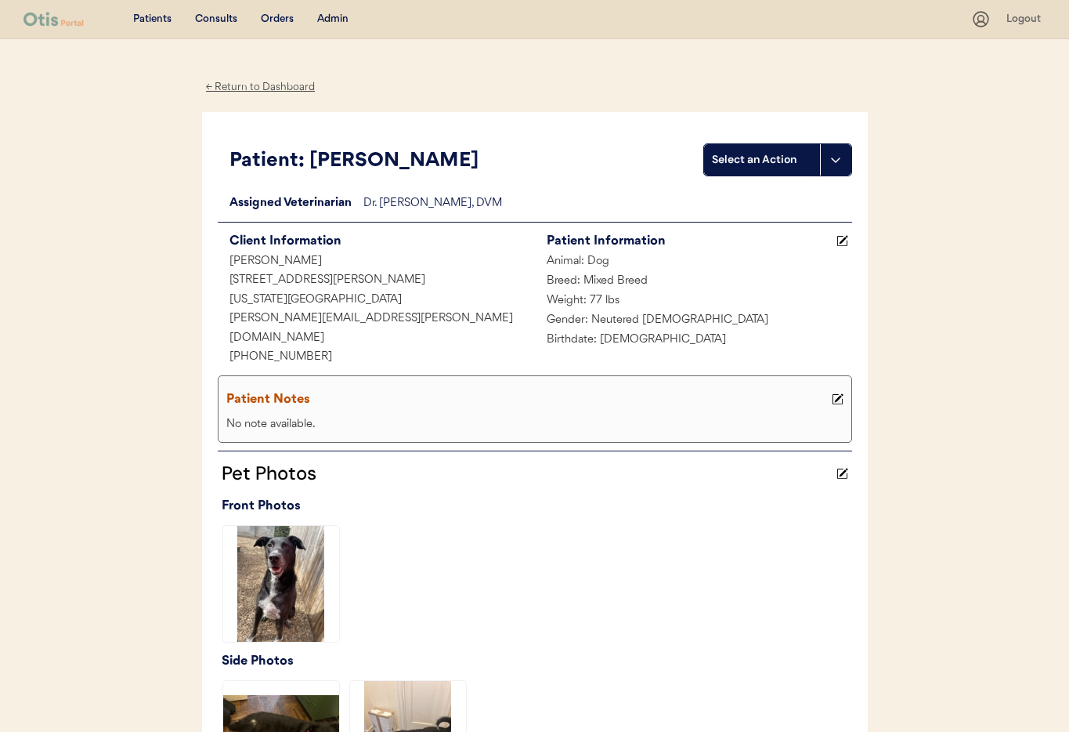
click at [848, 382] on div "Patient Notes No note available." at bounding box center [535, 409] width 634 height 68
drag, startPoint x: 843, startPoint y: 382, endPoint x: 779, endPoint y: 389, distance: 63.8
click at [843, 393] on icon at bounding box center [838, 399] width 12 height 12
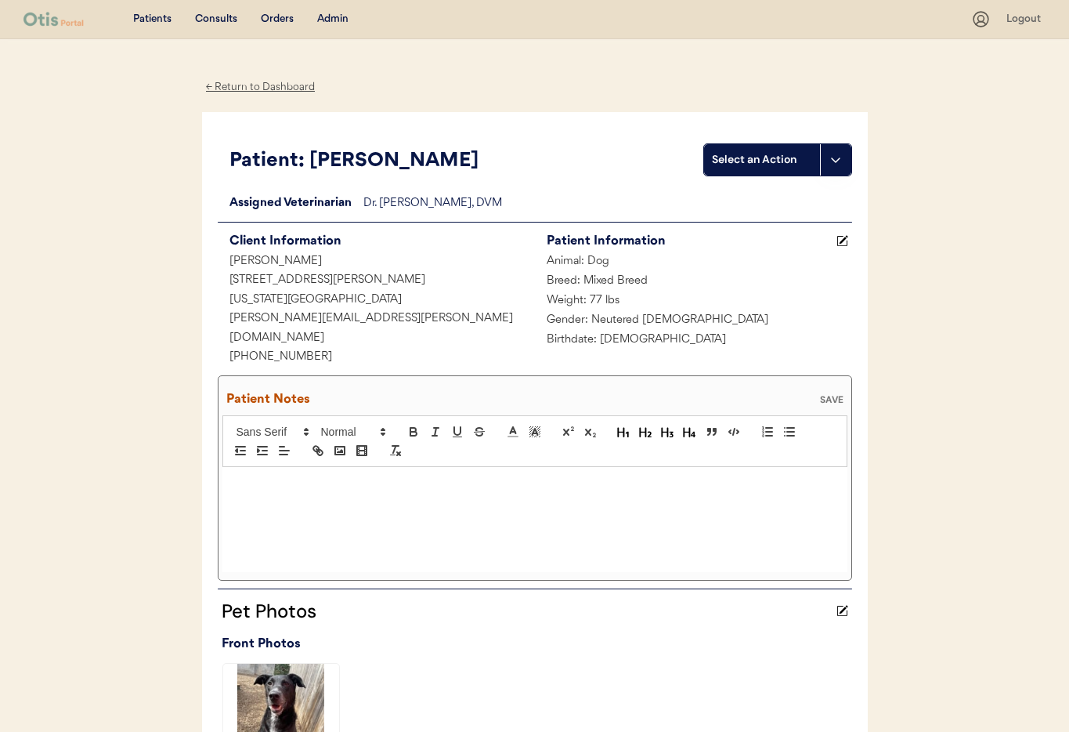
click at [381, 479] on div at bounding box center [534, 519] width 625 height 105
click at [827, 395] on div "SAVE" at bounding box center [831, 399] width 31 height 9
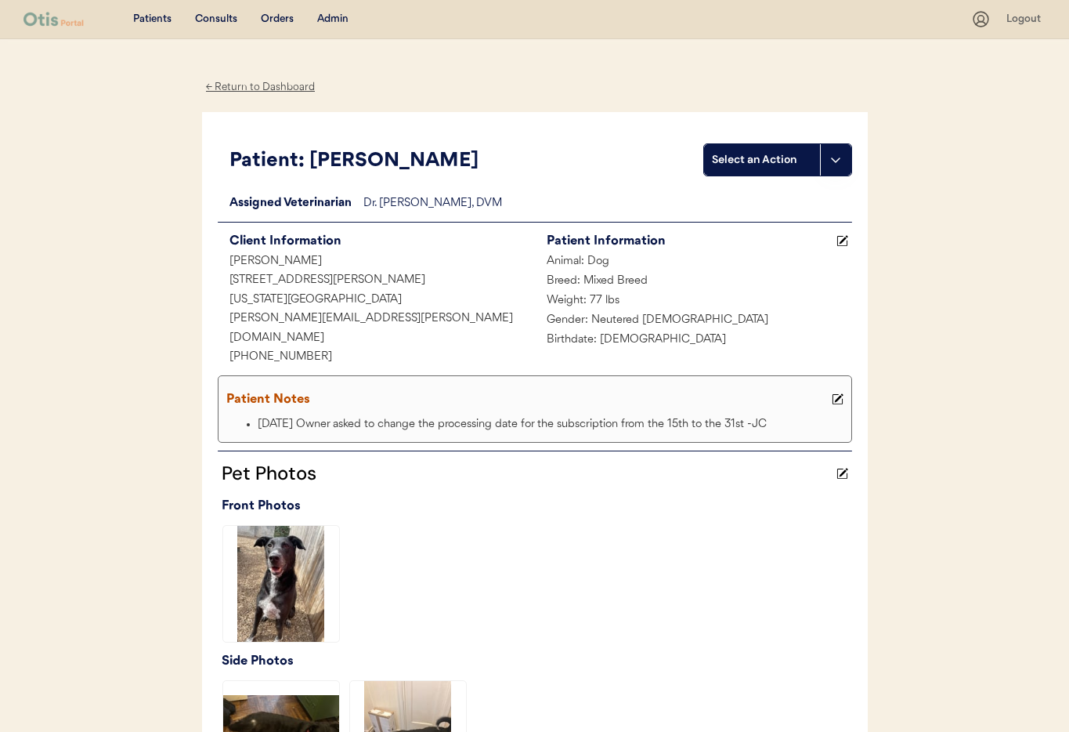
click at [332, 19] on div "Admin" at bounding box center [332, 20] width 31 height 16
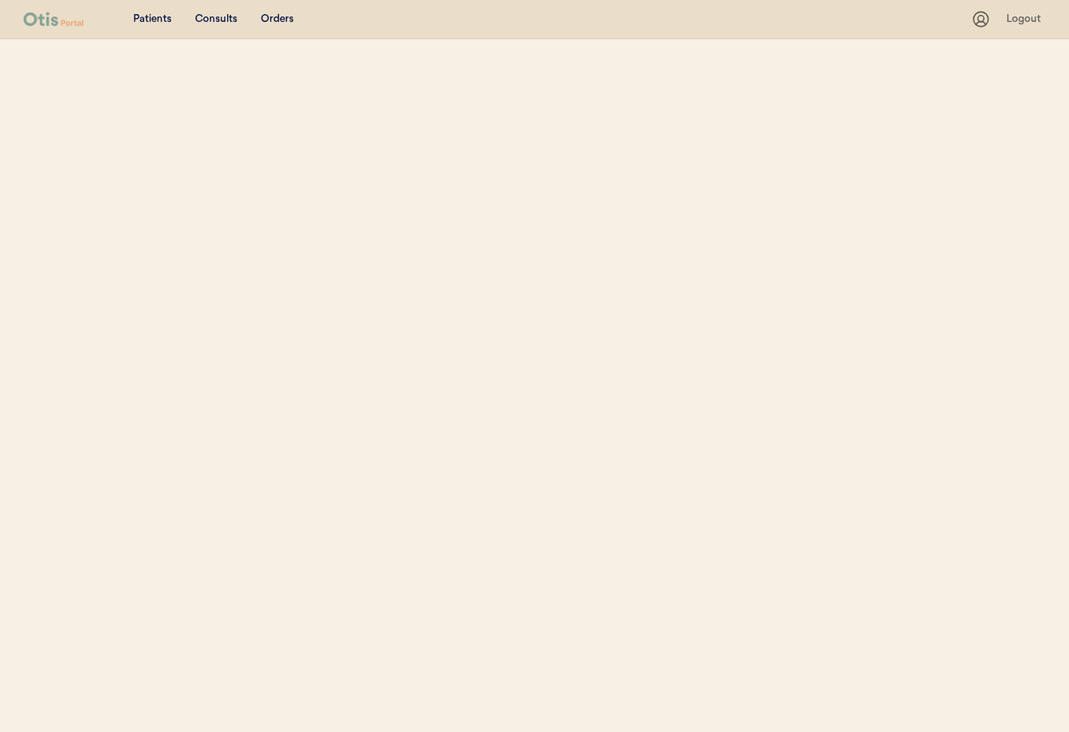
select select ""Email""
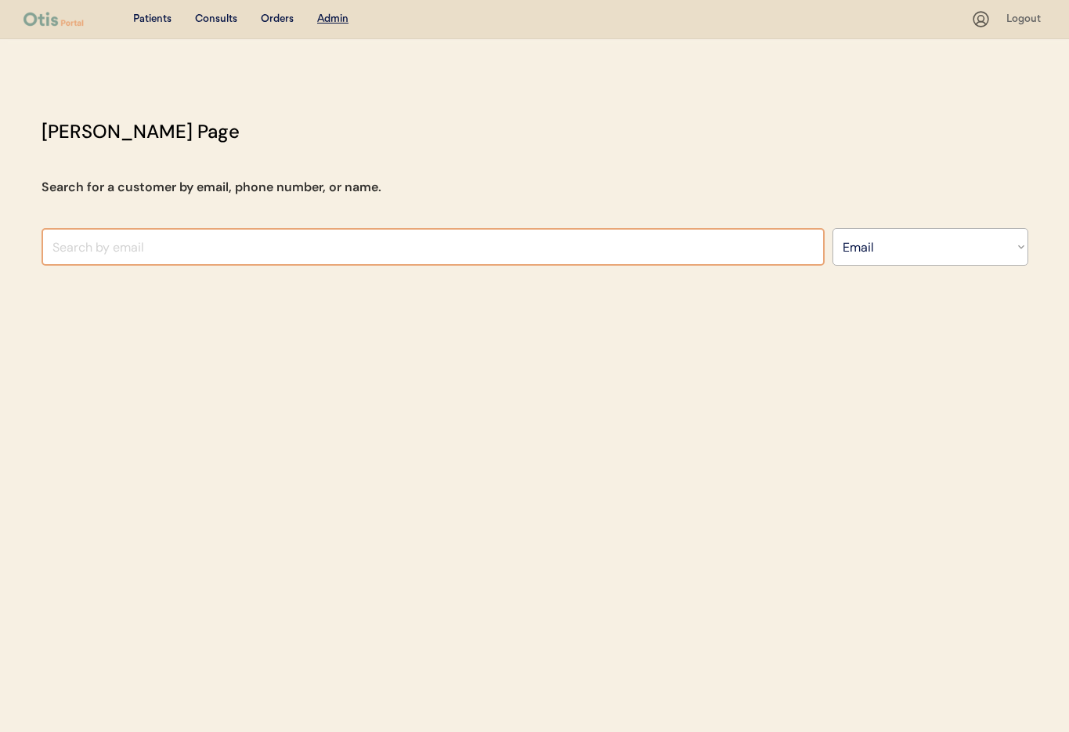
click at [187, 250] on input "input" at bounding box center [433, 247] width 783 height 38
click at [202, 240] on input "input" at bounding box center [433, 247] width 783 height 38
paste input "xerox101562@yahoo.com"
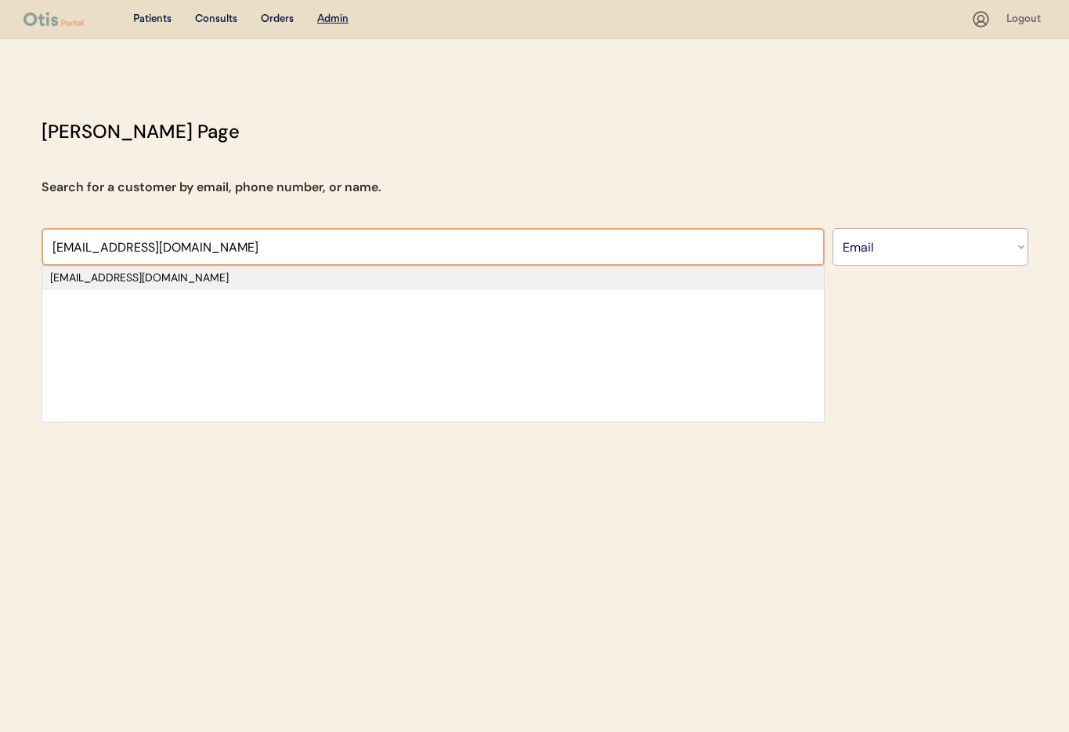
type input "xerox101562@yahoo.com"
click at [142, 282] on div "xerox101562@yahoo.com" at bounding box center [433, 278] width 766 height 16
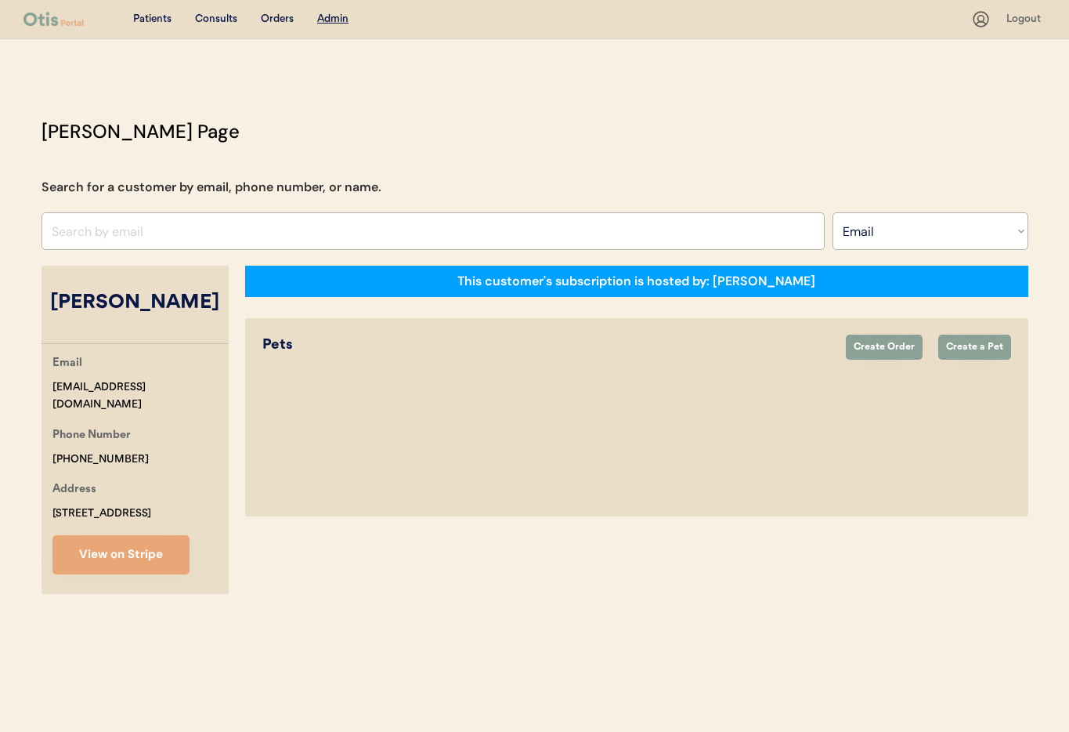
select select "true"
select select "false"
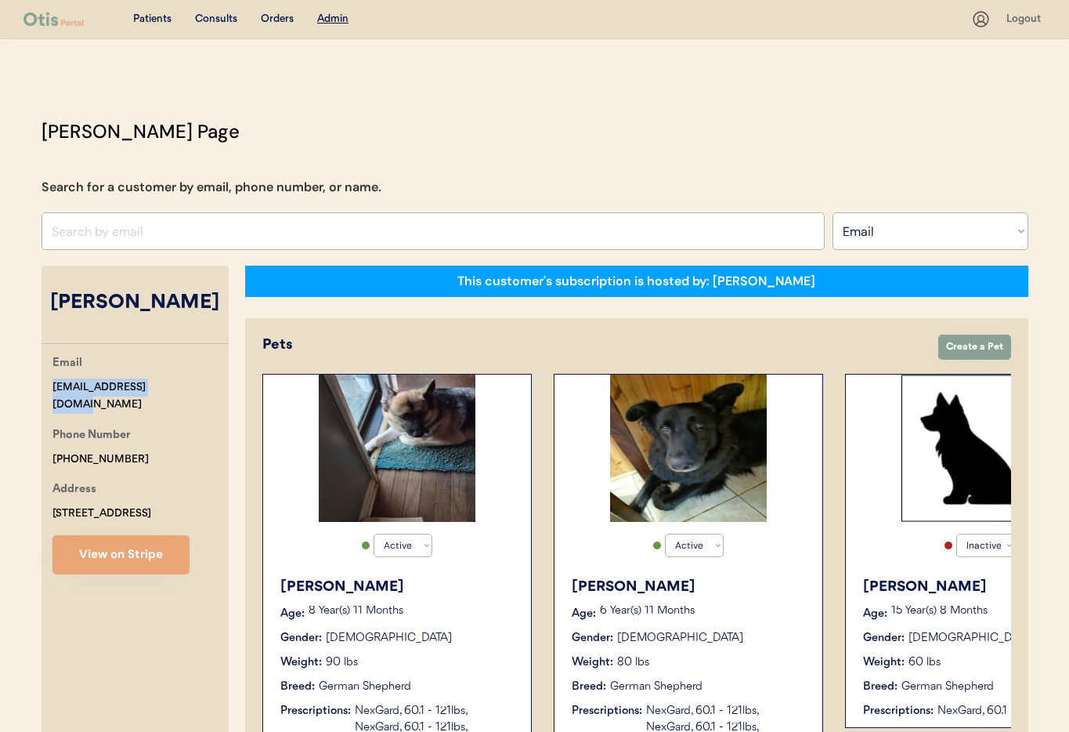
drag, startPoint x: 202, startPoint y: 384, endPoint x: 60, endPoint y: 381, distance: 142.6
click at [42, 381] on div "Email xerox101562@yahoo.com Phone Number +12562832648 Address 70 Main Street We…" at bounding box center [135, 464] width 187 height 220
copy div "xerox101562@yahoo.com"
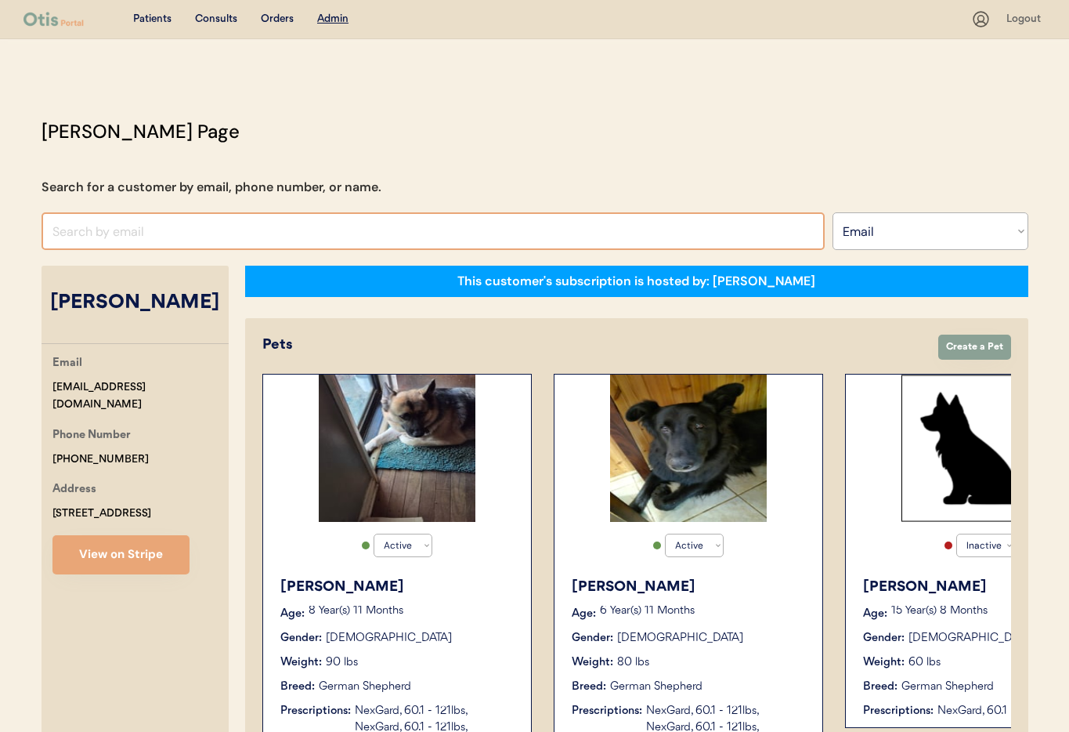
click at [185, 226] on input "input" at bounding box center [433, 231] width 783 height 38
drag, startPoint x: 115, startPoint y: 256, endPoint x: 113, endPoint y: 238, distance: 18.2
drag, startPoint x: 43, startPoint y: 235, endPoint x: 28, endPoint y: 234, distance: 14.9
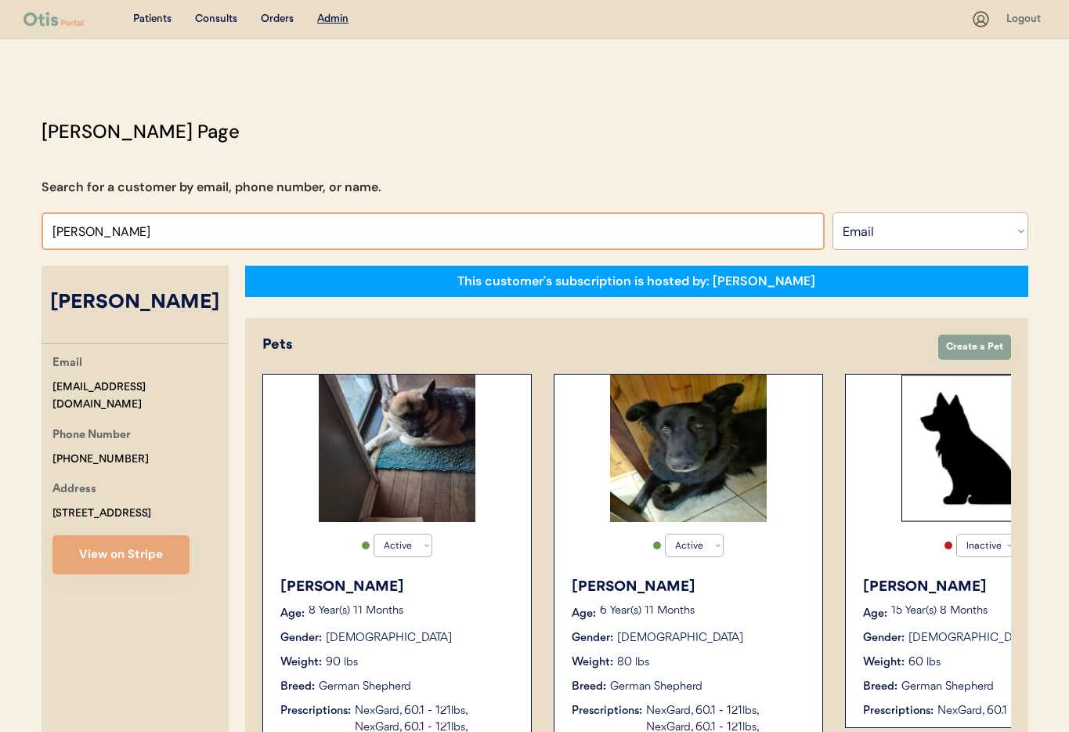
paste input "[EMAIL_ADDRESS][DOMAIN_NAME]"
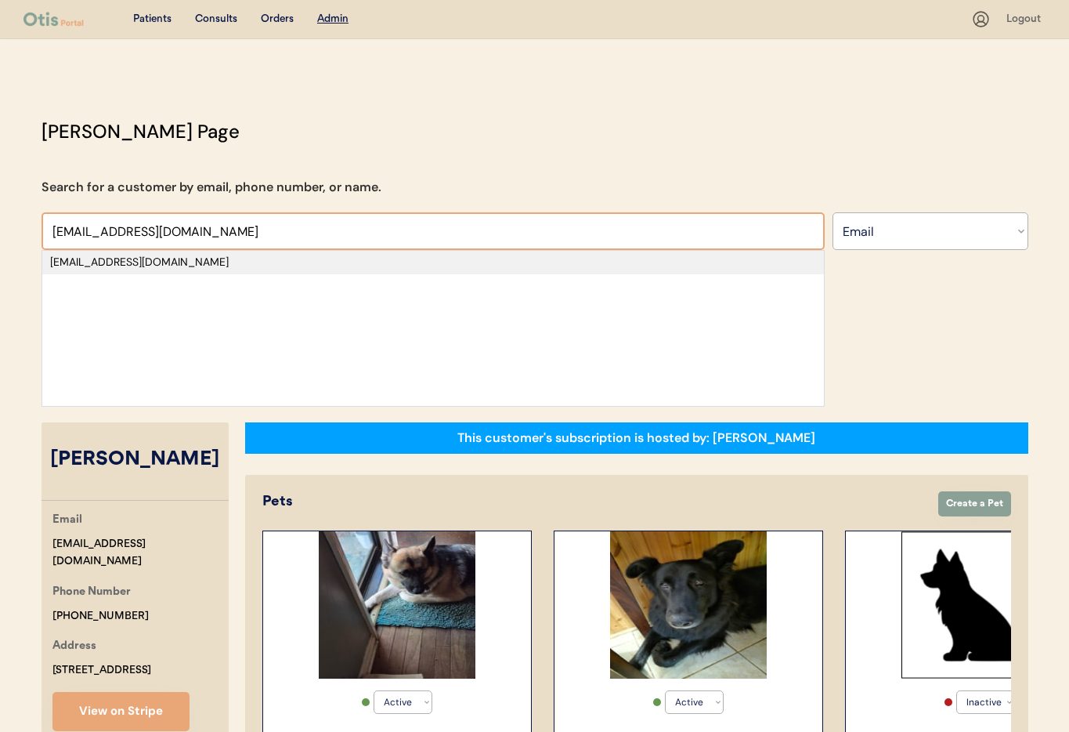
type input "[EMAIL_ADDRESS][DOMAIN_NAME]"
click at [240, 262] on div "[EMAIL_ADDRESS][DOMAIN_NAME]" at bounding box center [433, 263] width 766 height 16
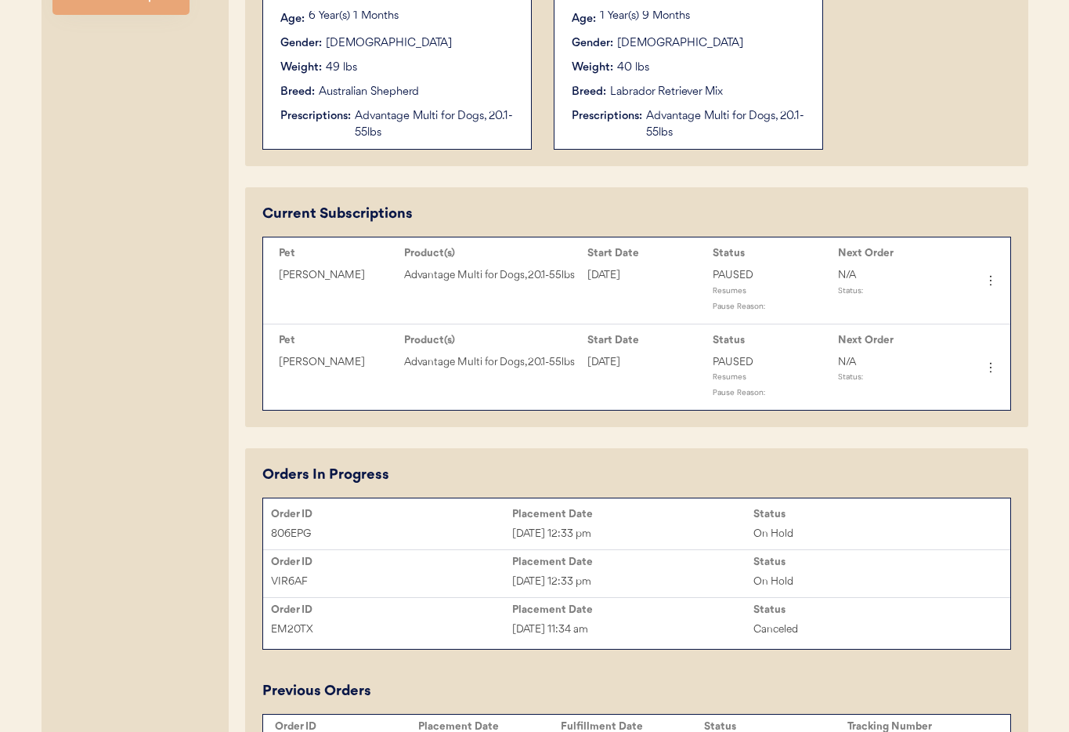
scroll to position [481, 0]
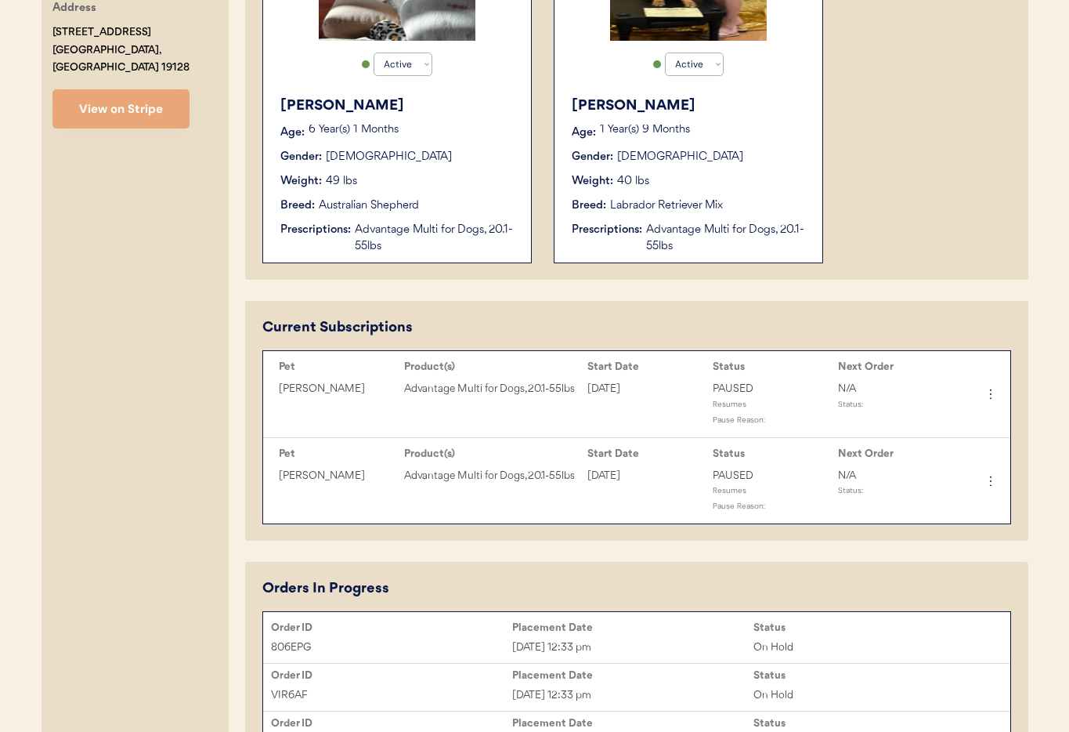
click at [337, 236] on div "Prescriptions:" at bounding box center [315, 230] width 70 height 16
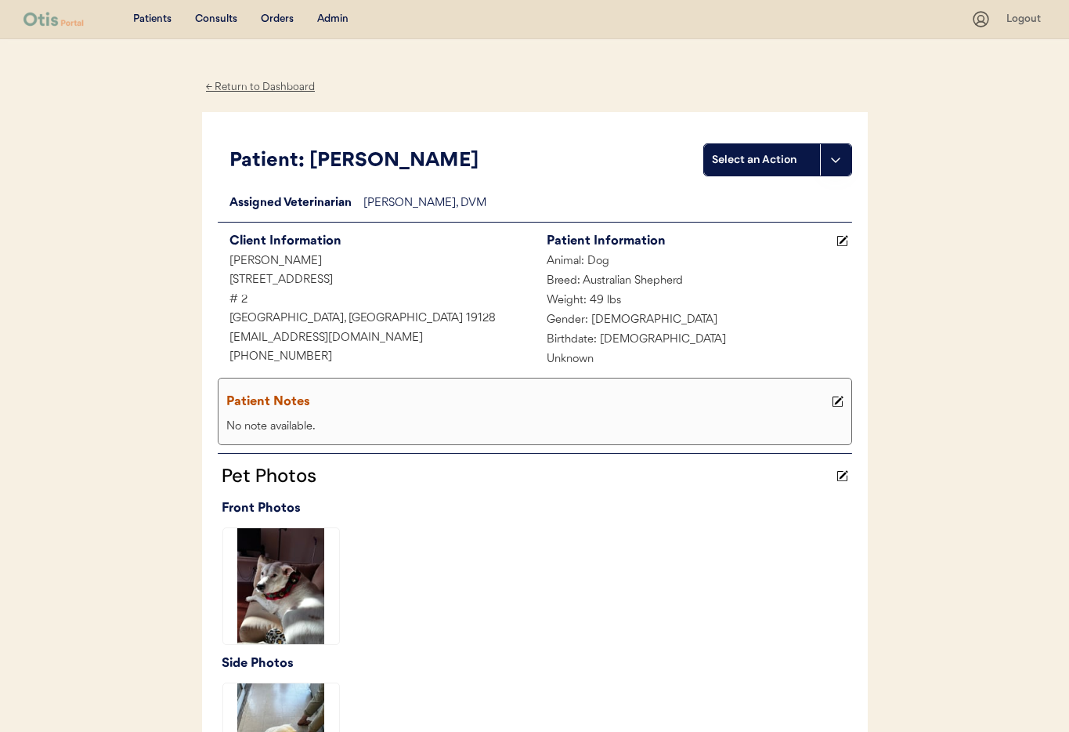
click at [268, 83] on div "← Return to Dashboard" at bounding box center [260, 87] width 117 height 18
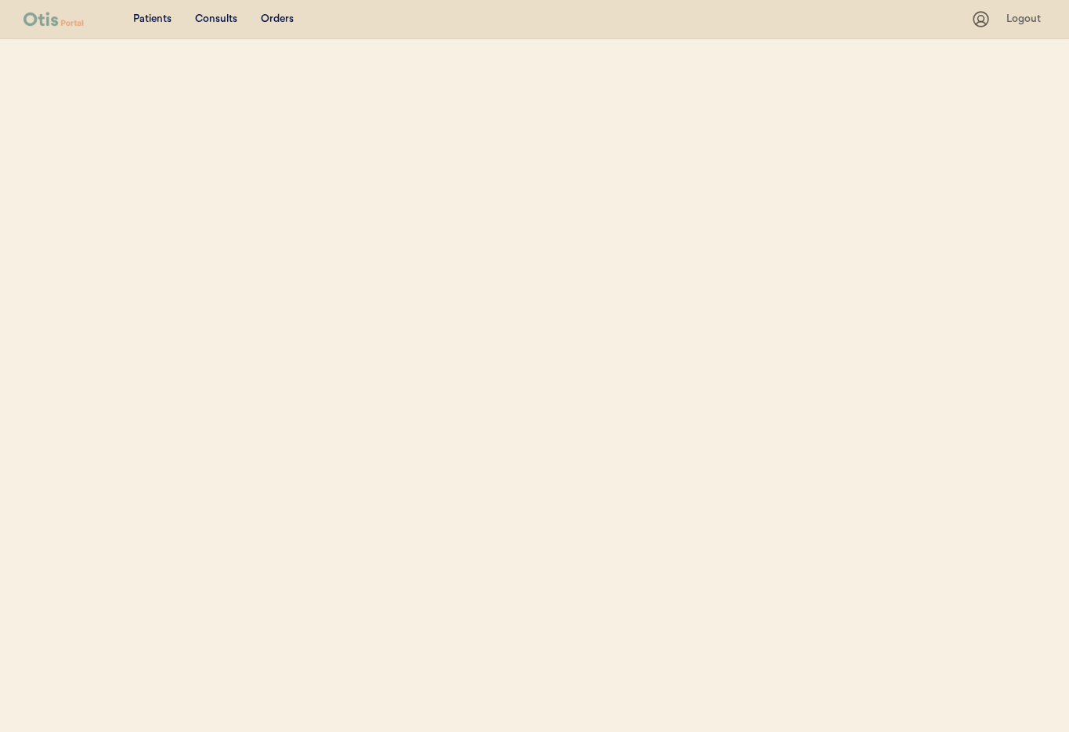
select select ""Email""
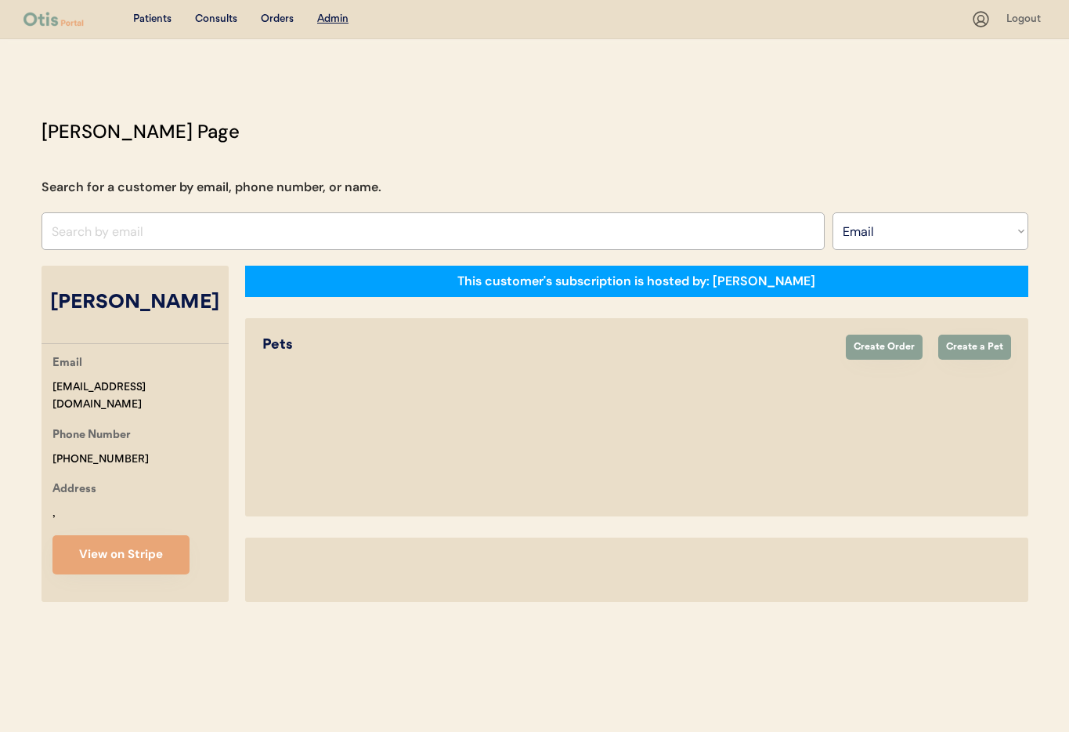
select select "true"
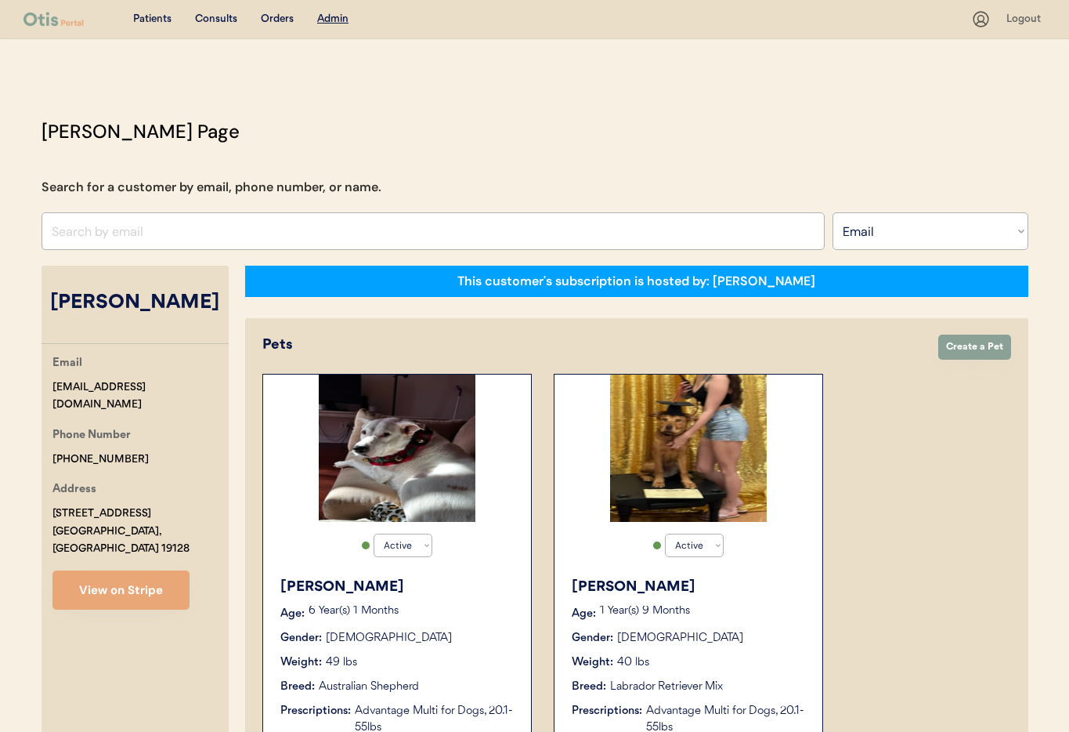
click at [739, 615] on p "1 Year(s) 9 Months" at bounding box center [703, 610] width 207 height 11
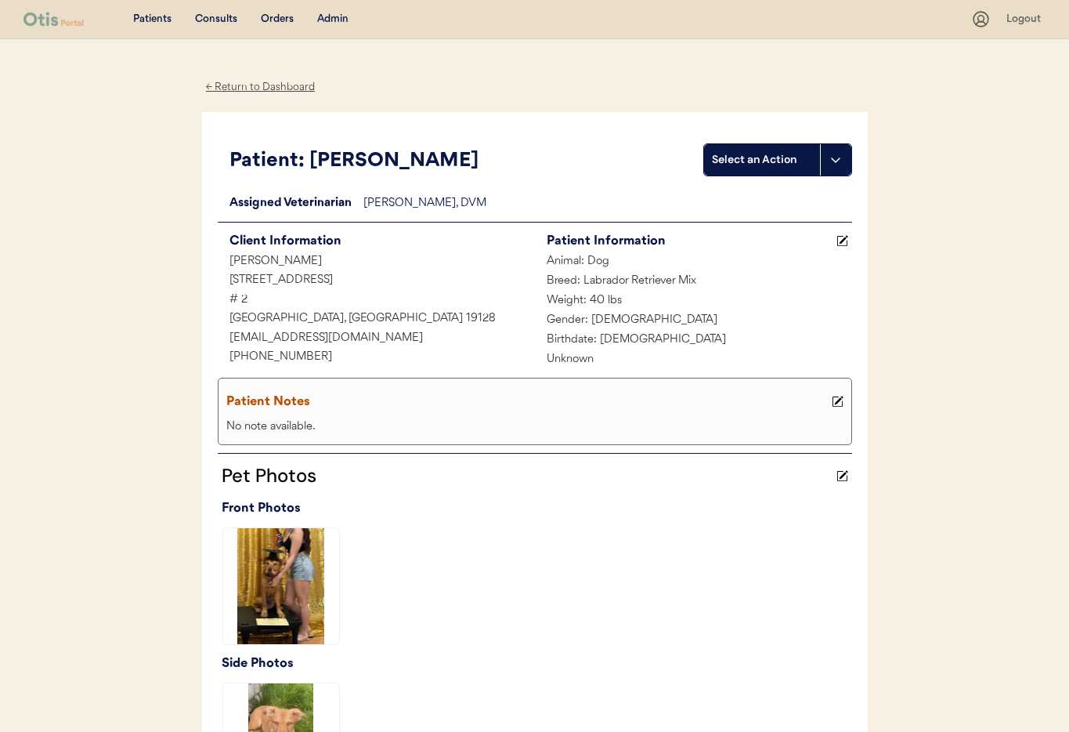
click at [237, 88] on div "← Return to Dashboard" at bounding box center [260, 87] width 117 height 18
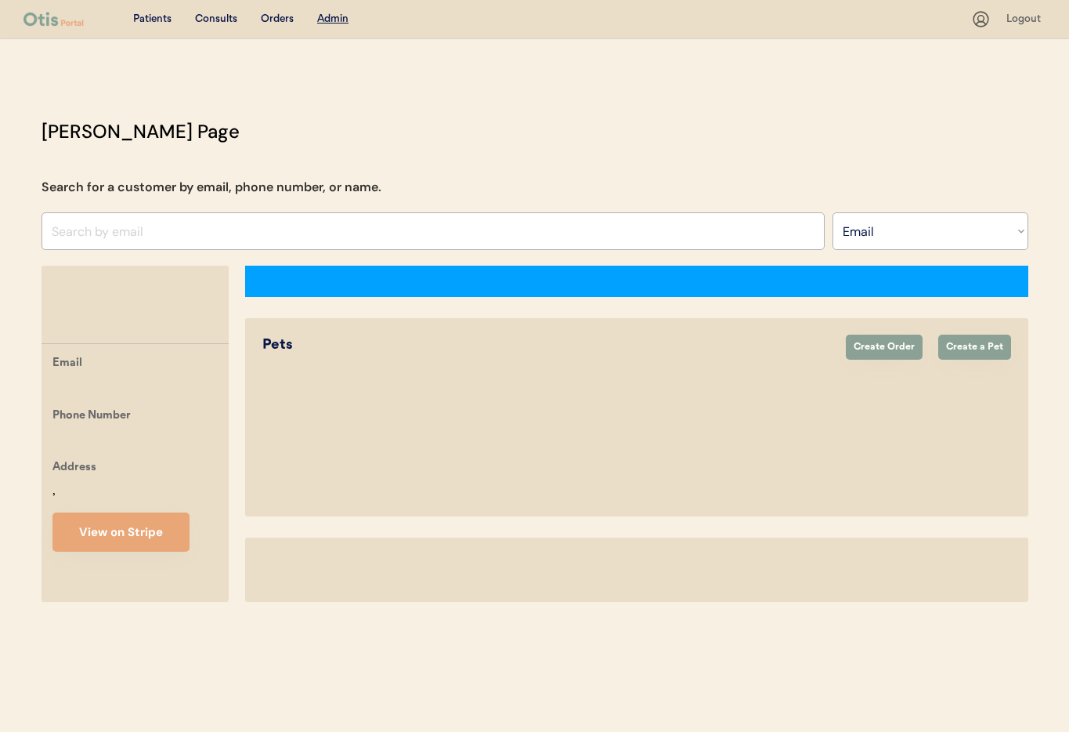
select select ""Email""
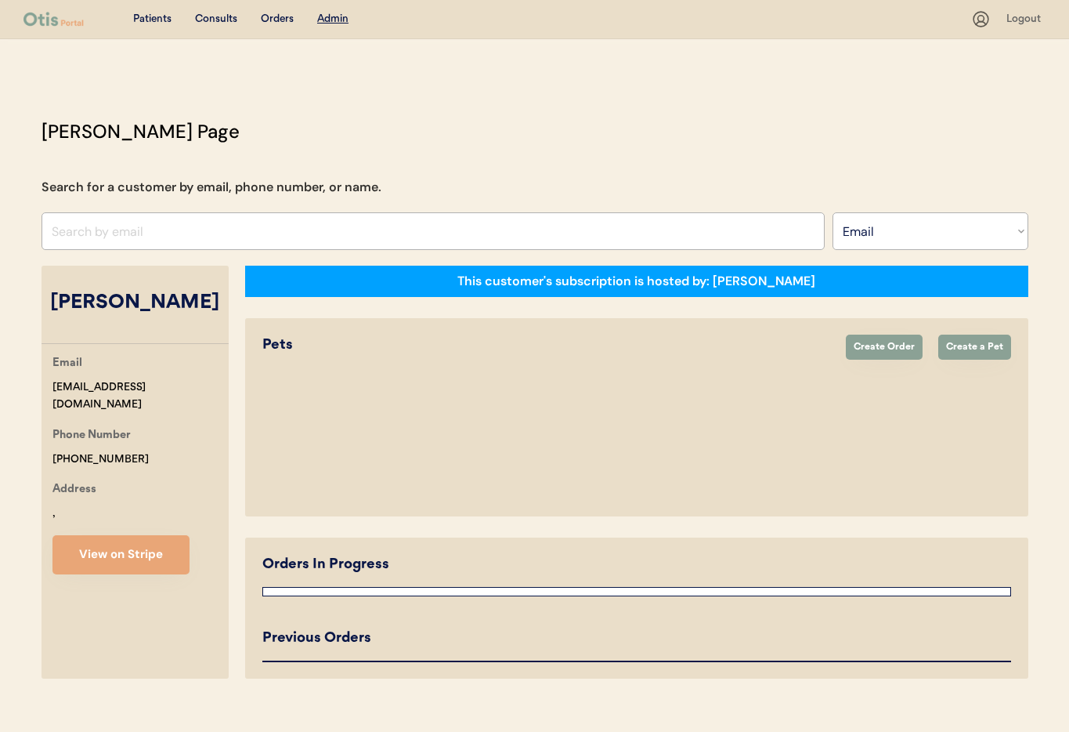
select select "true"
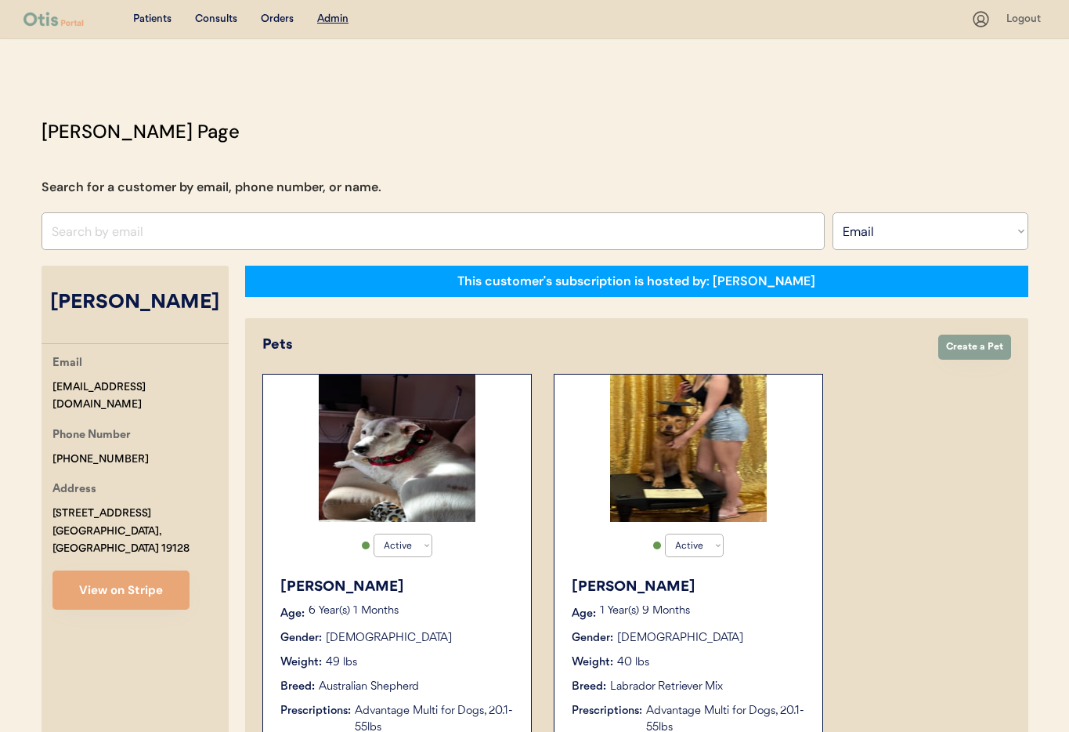
drag, startPoint x: 96, startPoint y: 435, endPoint x: 75, endPoint y: 439, distance: 21.5
drag, startPoint x: 146, startPoint y: 447, endPoint x: 139, endPoint y: 443, distance: 8.5
click at [146, 446] on div "Phone Number +19104708744" at bounding box center [140, 447] width 176 height 42
drag, startPoint x: 135, startPoint y: 443, endPoint x: 72, endPoint y: 439, distance: 63.5
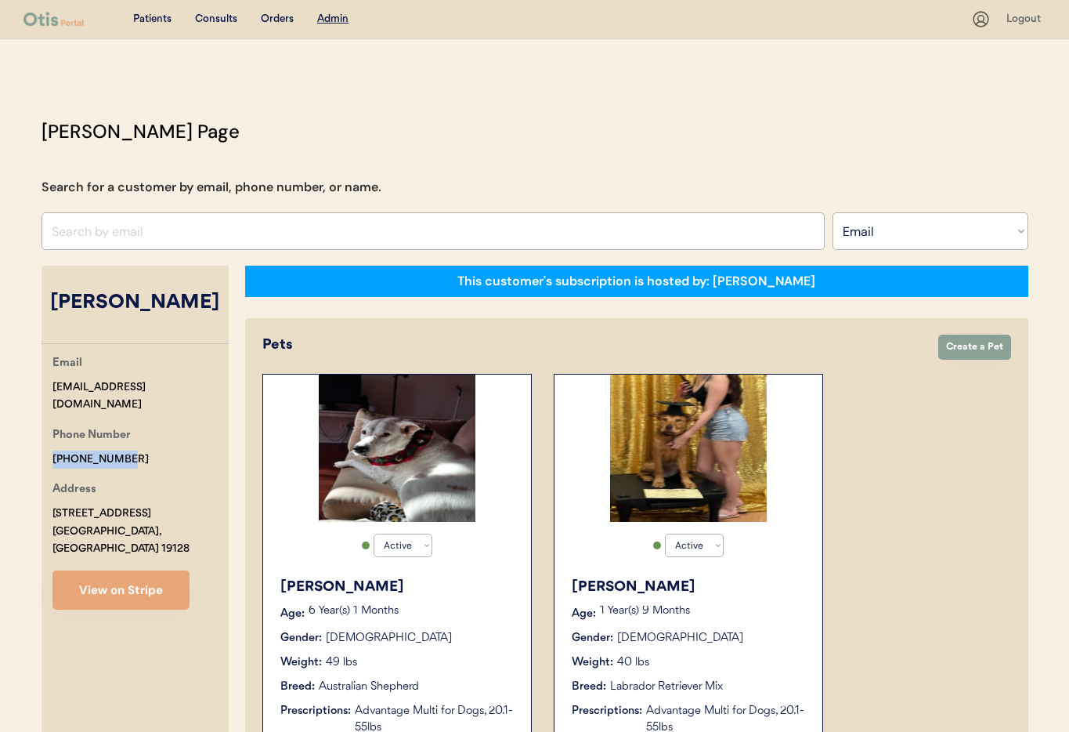
click at [47, 443] on div "Email tyndallgirlpower2005@gmail.com Phone Number +19104708744 Address 326 Herm…" at bounding box center [135, 481] width 187 height 255
copy div "+19104708744"
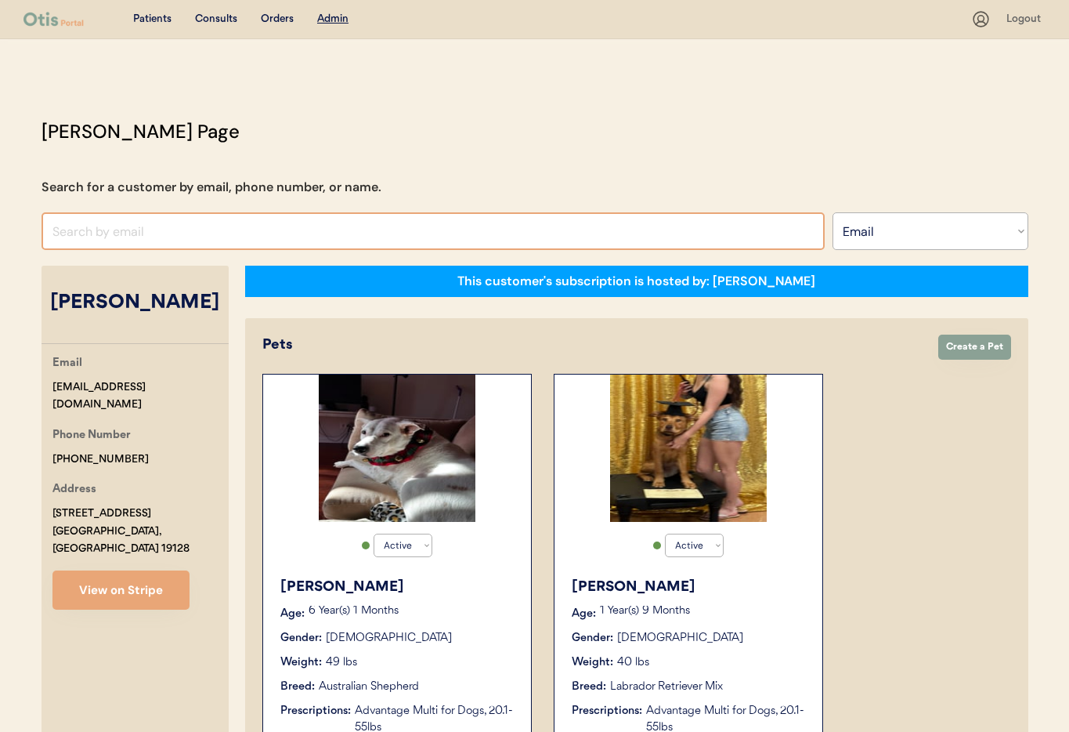
click at [306, 231] on input "input" at bounding box center [433, 231] width 783 height 38
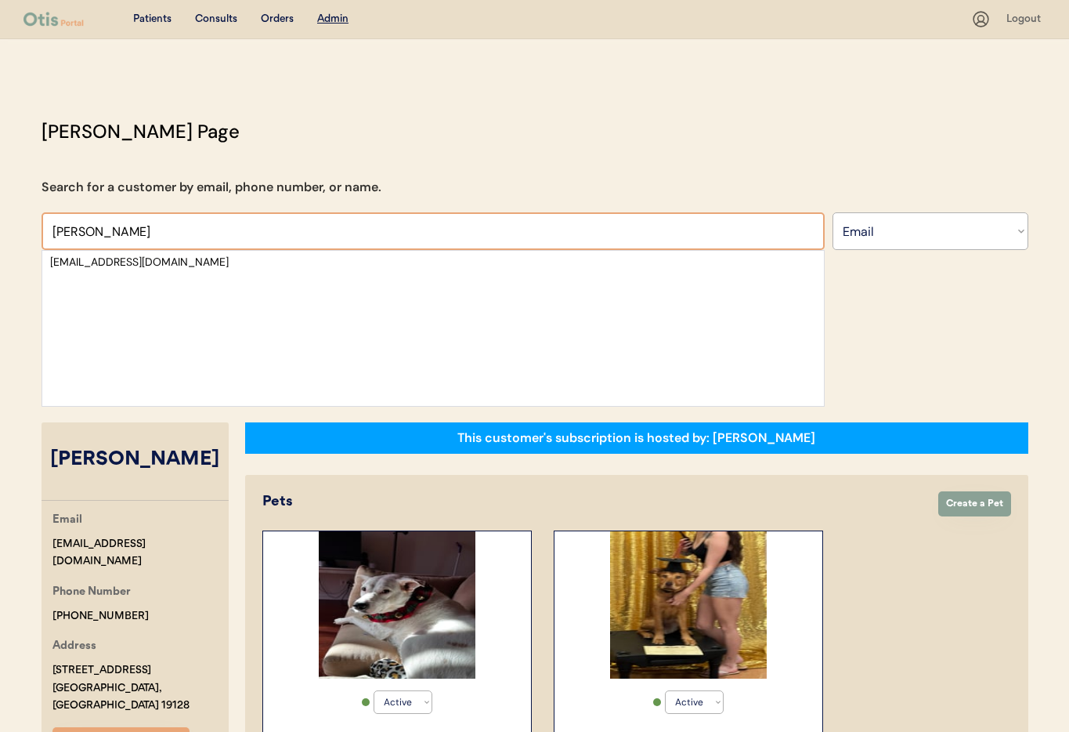
drag, startPoint x: 112, startPoint y: 232, endPoint x: 24, endPoint y: 225, distance: 88.0
paste input "[EMAIL_ADDRESS][DOMAIN_NAME]"
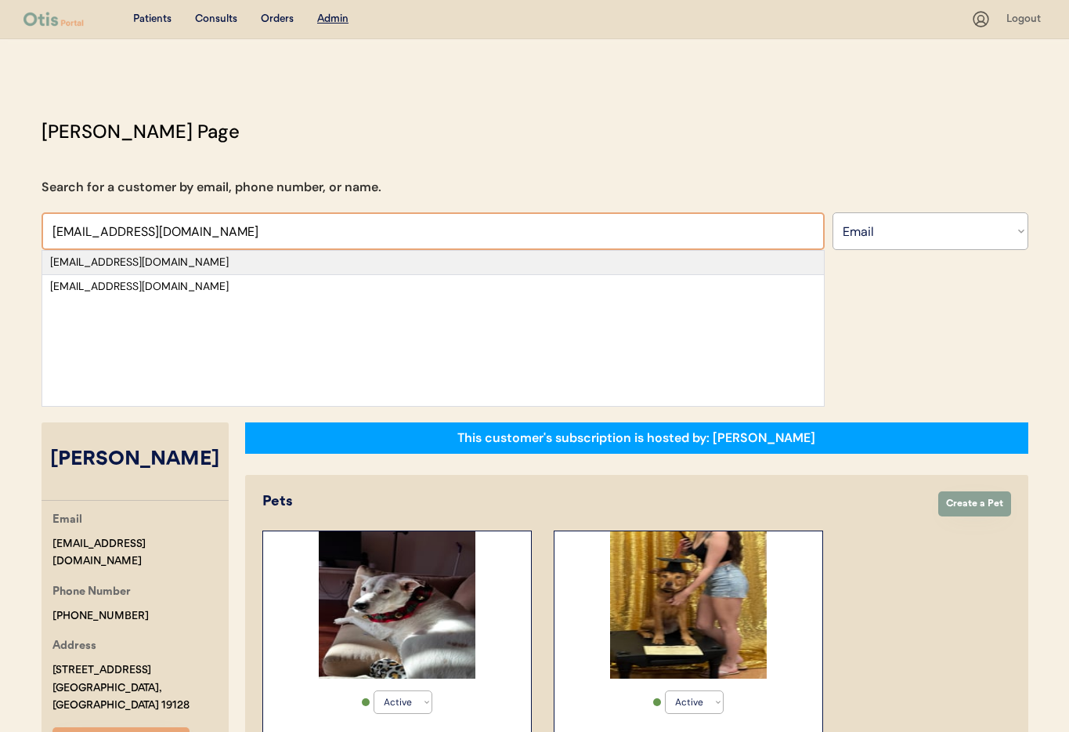
type input "[EMAIL_ADDRESS][DOMAIN_NAME]"
click at [151, 262] on div "[EMAIL_ADDRESS][DOMAIN_NAME]" at bounding box center [433, 263] width 766 height 16
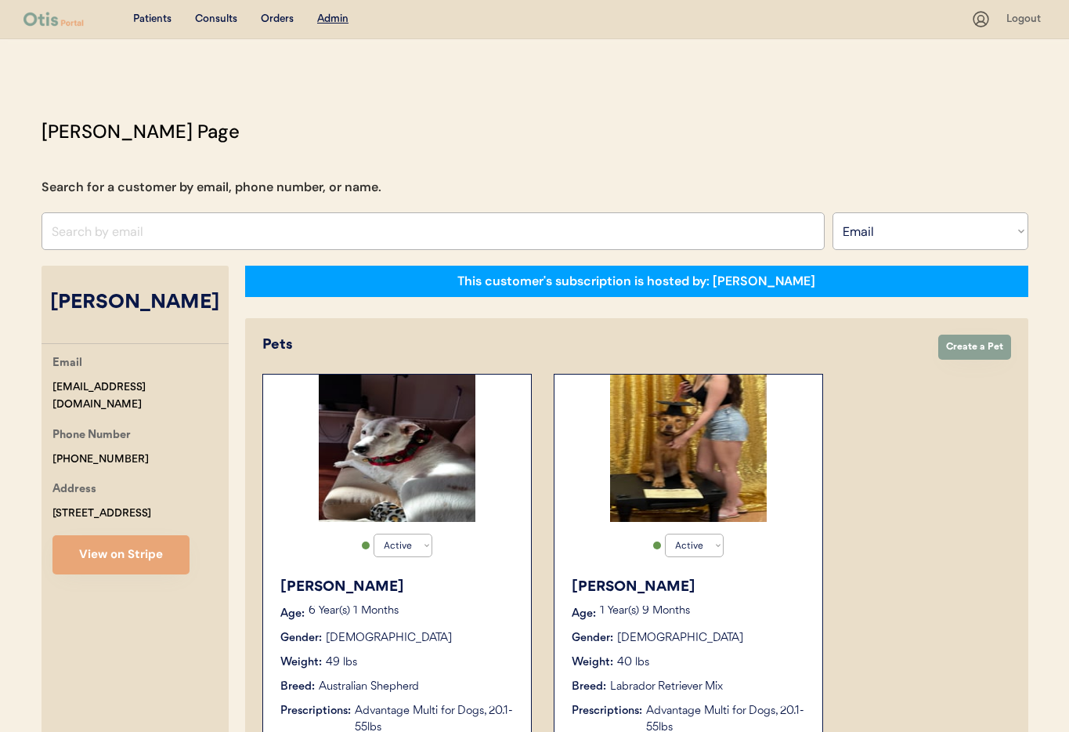
select select "true"
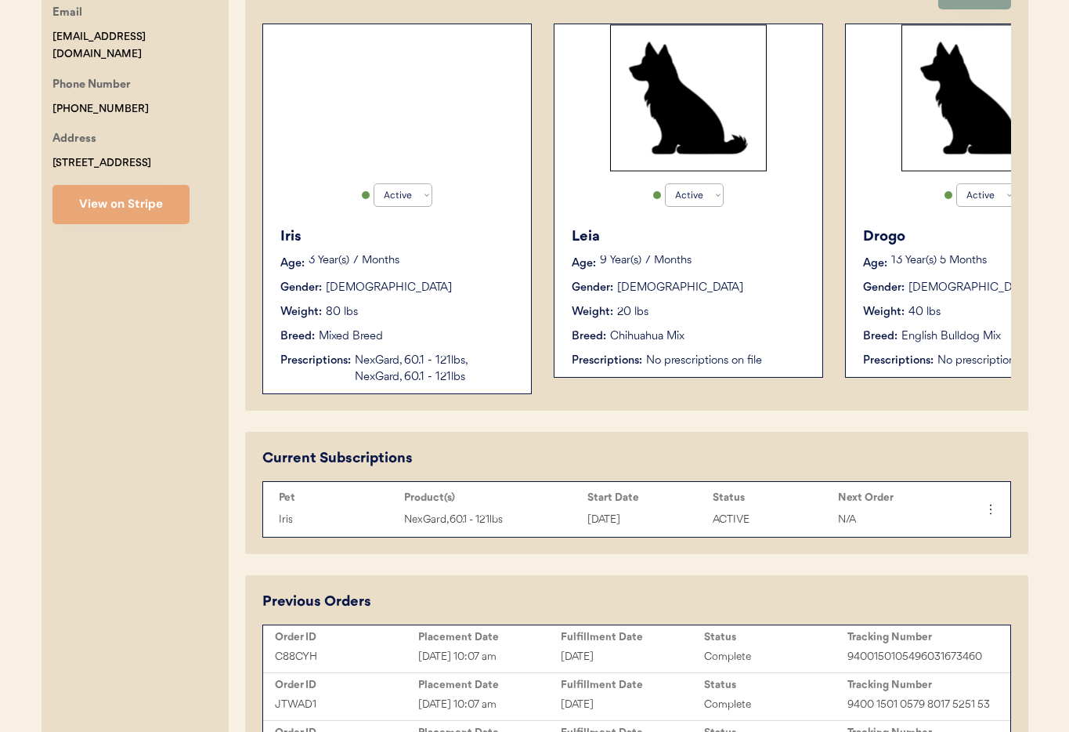
scroll to position [351, 0]
click at [428, 326] on div "Iris Age: 3 Year(s) 7 Months Gender: Female Weight: 80 lbs Breed: Mixed Breed P…" at bounding box center [397, 305] width 252 height 175
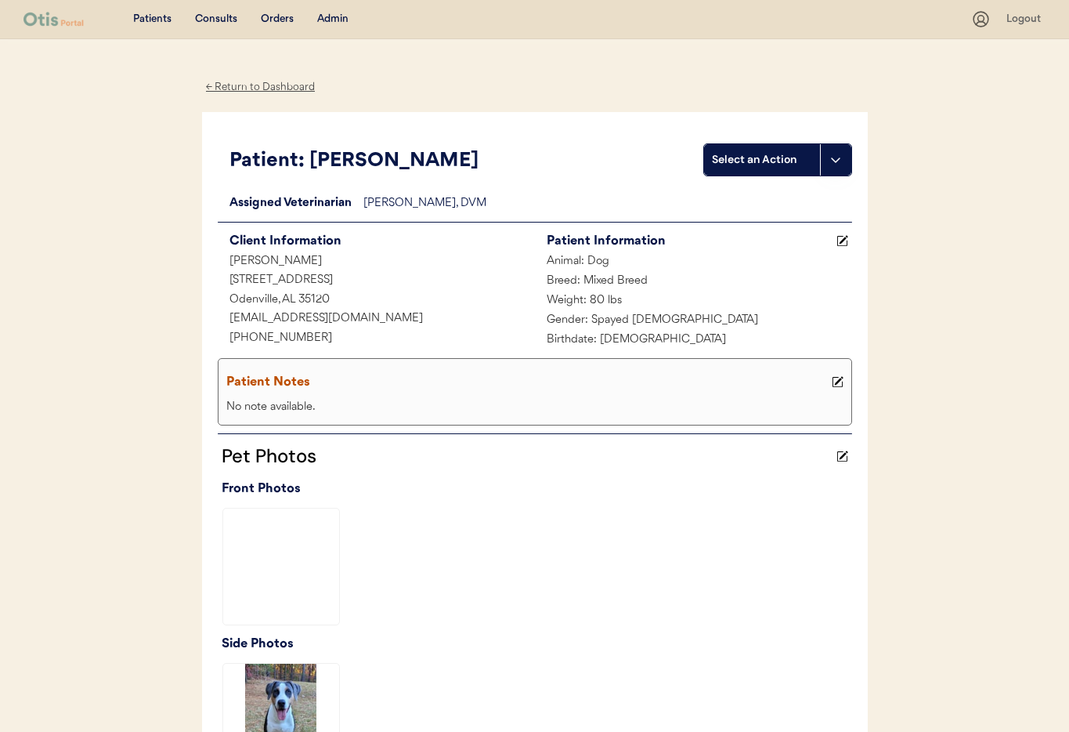
click at [233, 81] on div "← Return to Dashboard" at bounding box center [260, 87] width 117 height 18
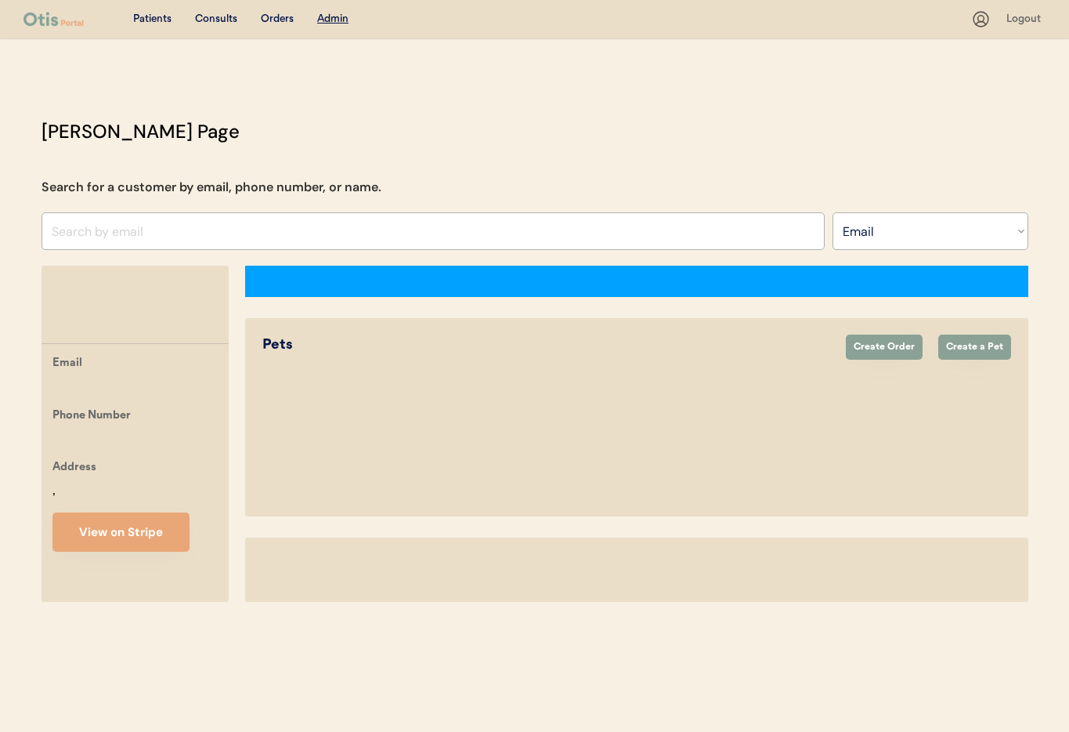
select select ""Email""
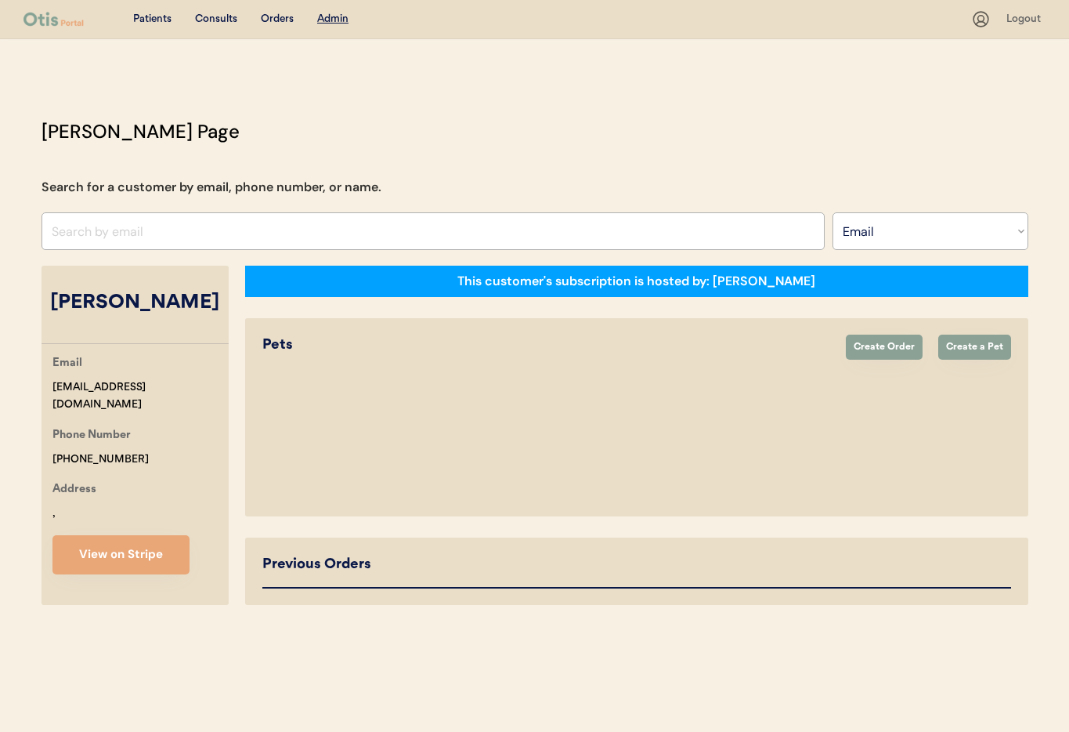
select select "true"
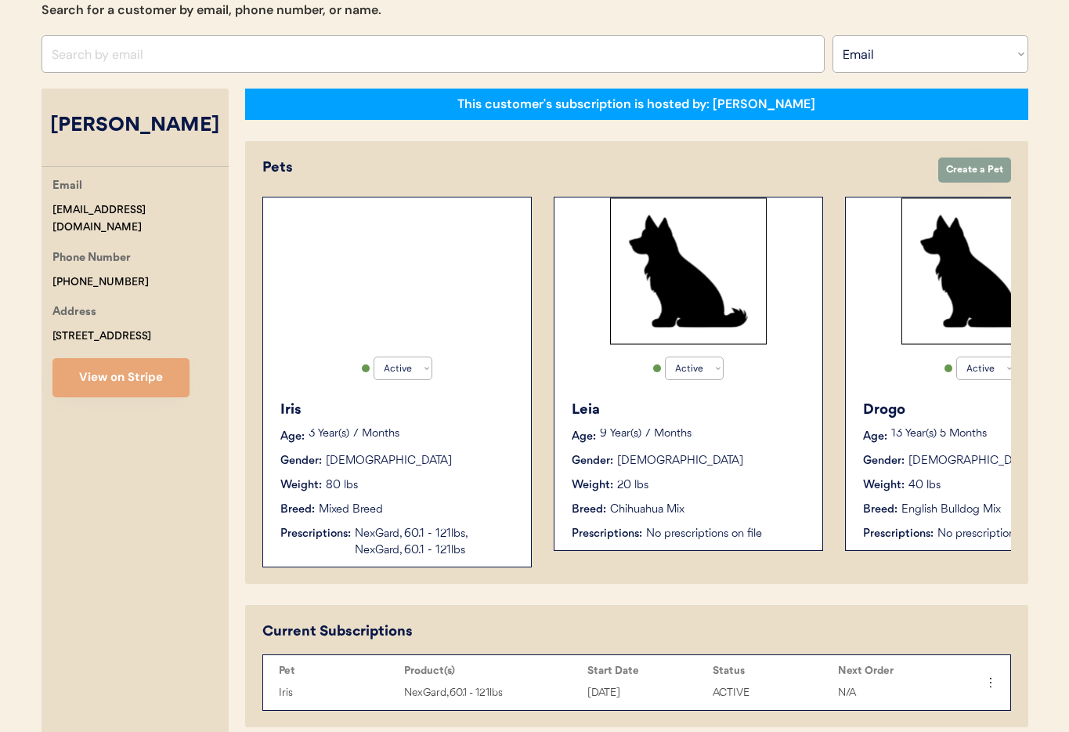
click at [444, 451] on div "Iris Age: 3 Year(s) 7 Months Gender: Female Weight: 80 lbs Breed: Mixed Breed P…" at bounding box center [397, 479] width 252 height 175
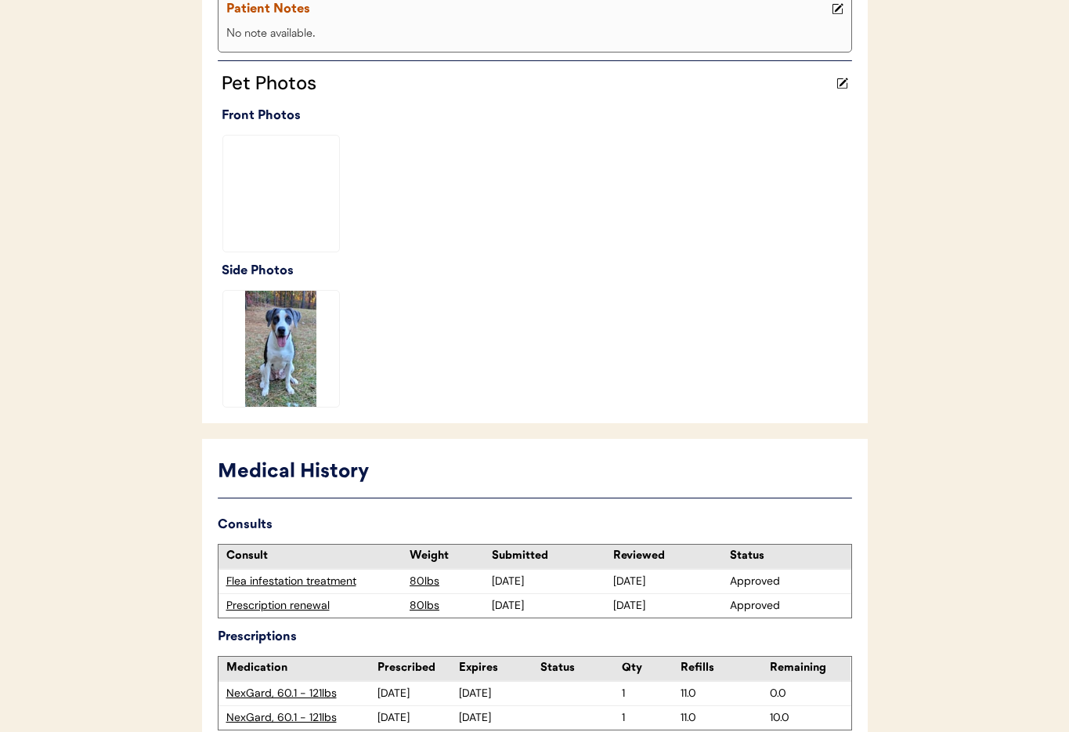
scroll to position [465, 0]
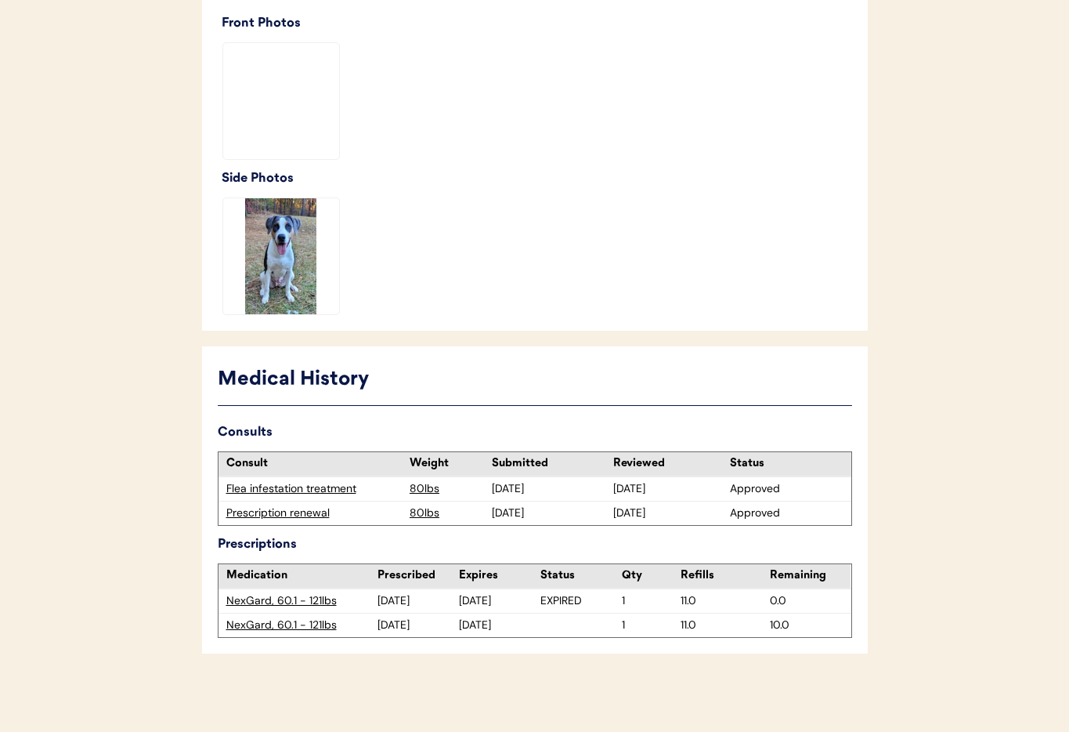
click at [284, 624] on div "NexGard, 60.1 - 121lbs" at bounding box center [302, 625] width 152 height 16
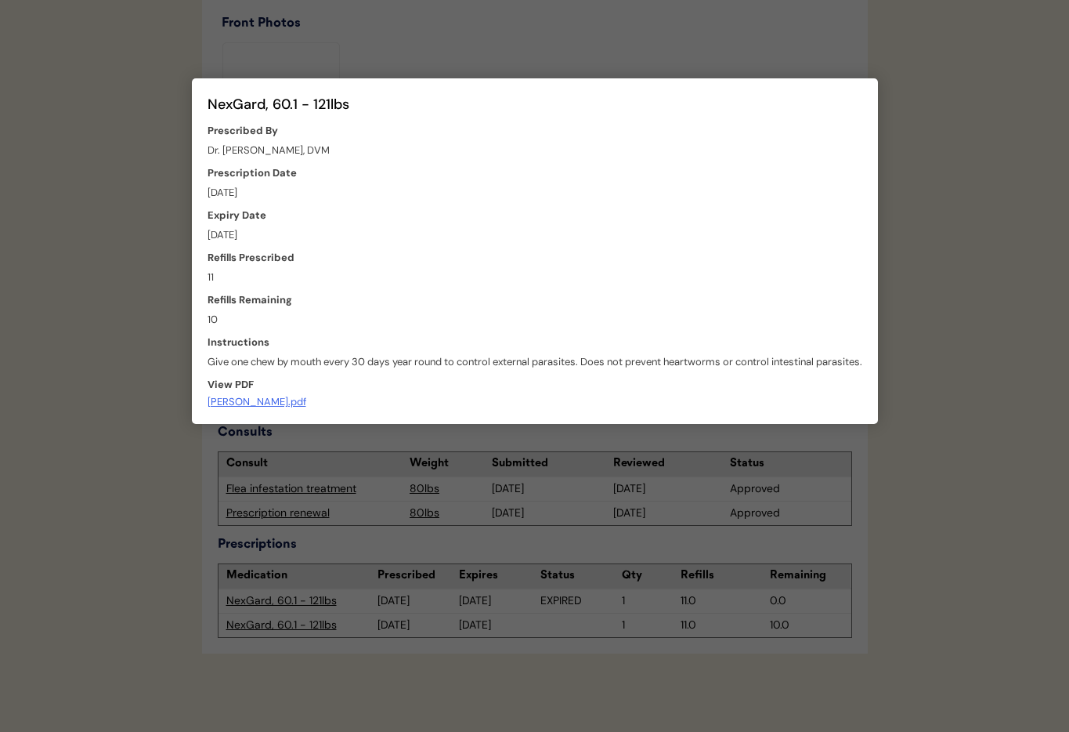
click at [358, 461] on div at bounding box center [534, 366] width 1069 height 732
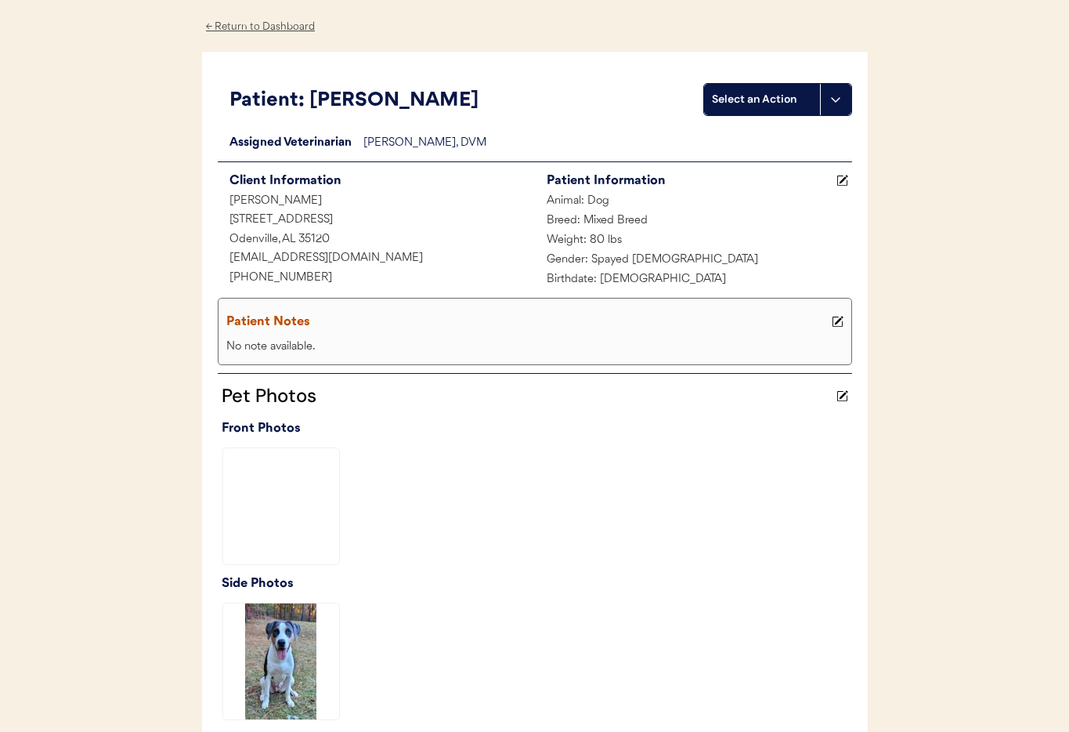
scroll to position [0, 0]
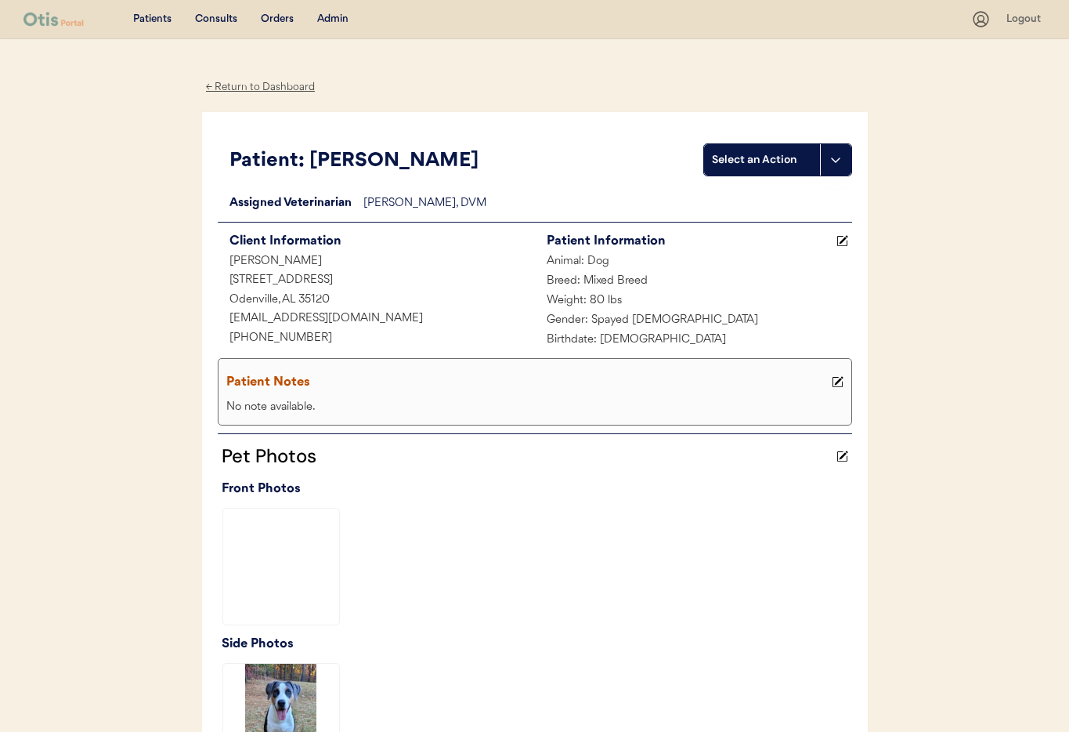
click at [262, 82] on div "← Return to Dashboard" at bounding box center [260, 87] width 117 height 18
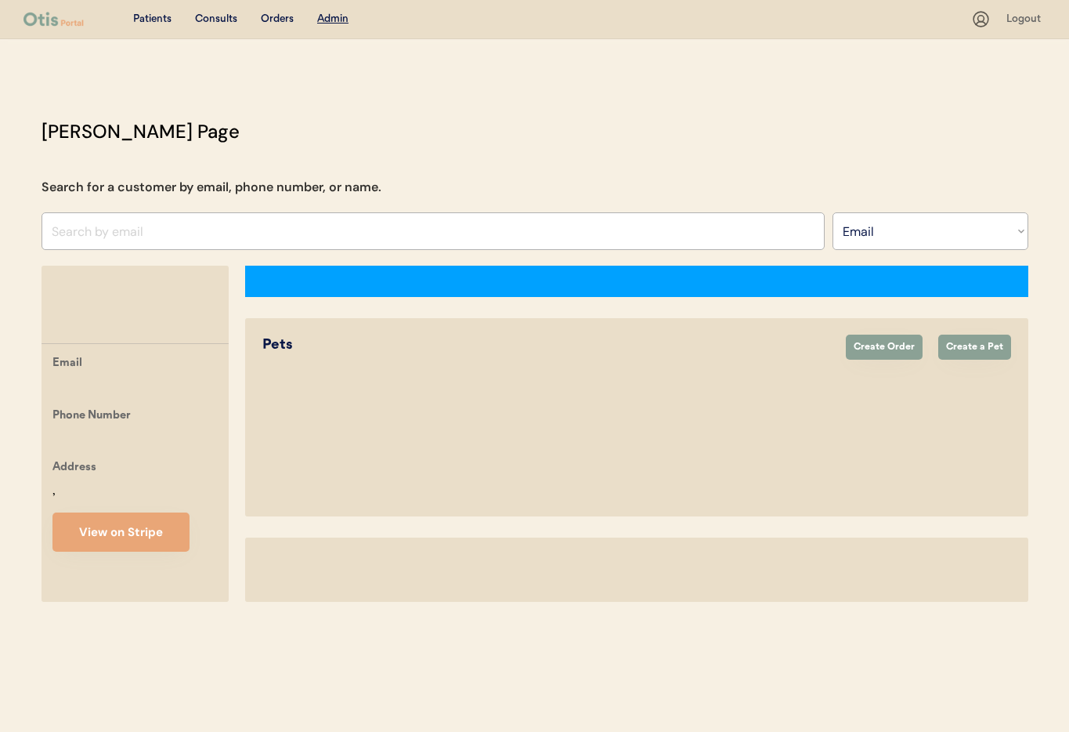
select select ""Email""
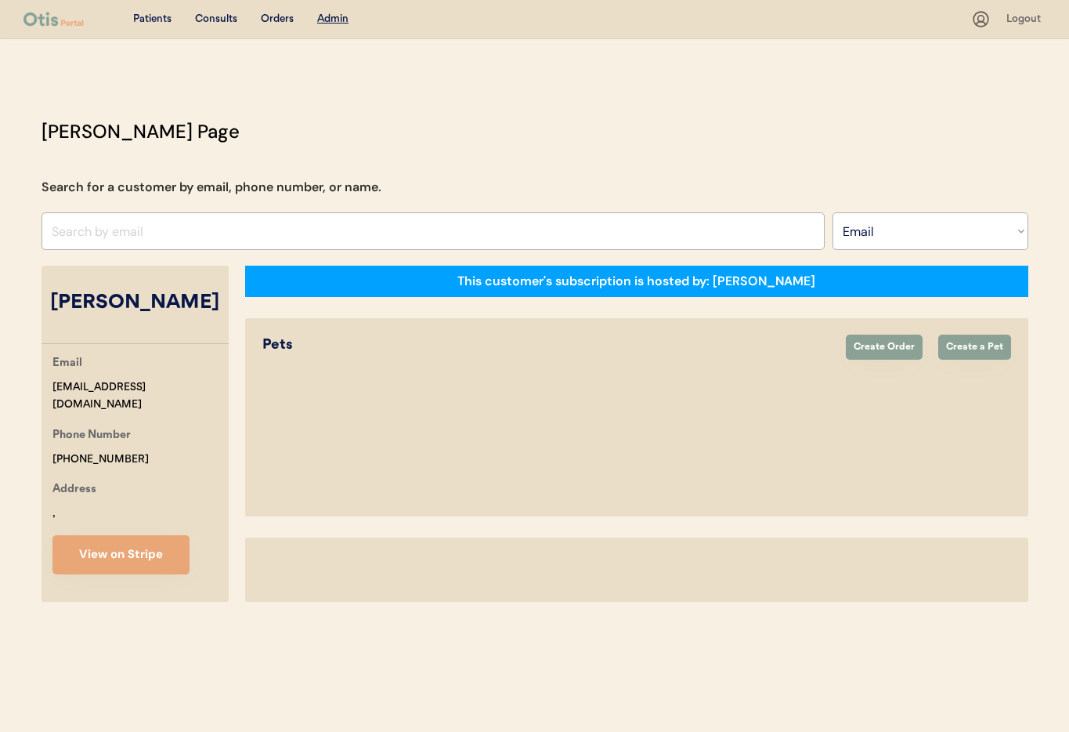
select select "true"
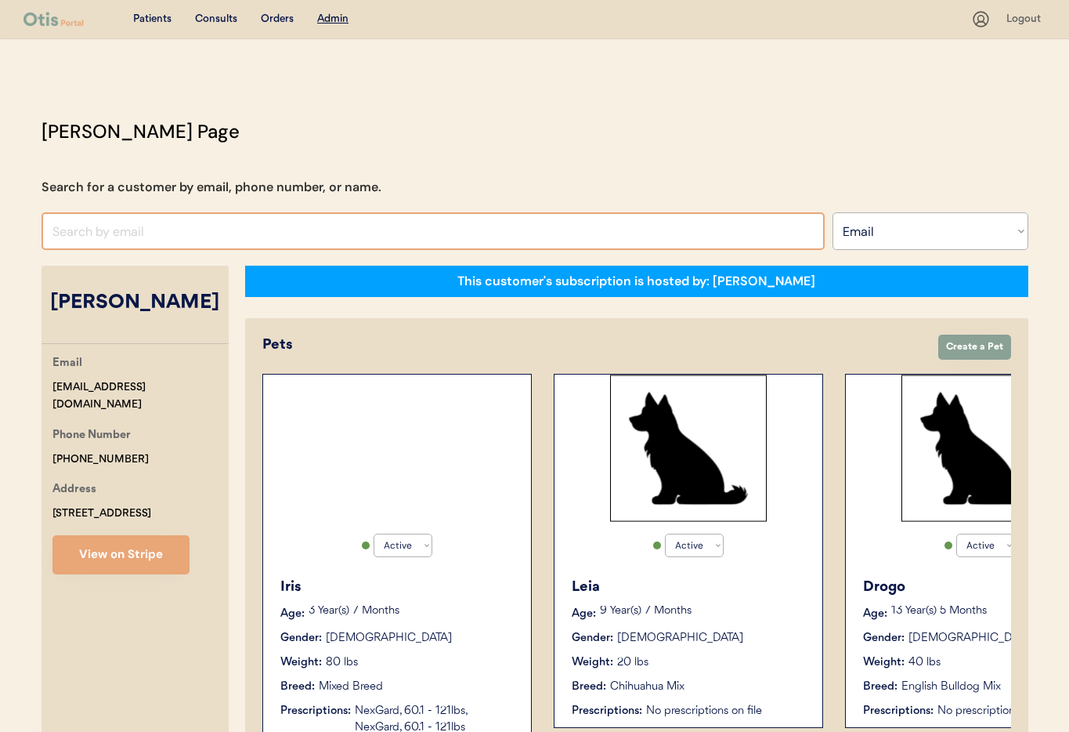
click at [135, 232] on input "input" at bounding box center [433, 231] width 783 height 38
type input "J"
click at [184, 226] on input "input" at bounding box center [433, 231] width 783 height 38
paste input "[EMAIL_ADDRESS][DOMAIN_NAME]"
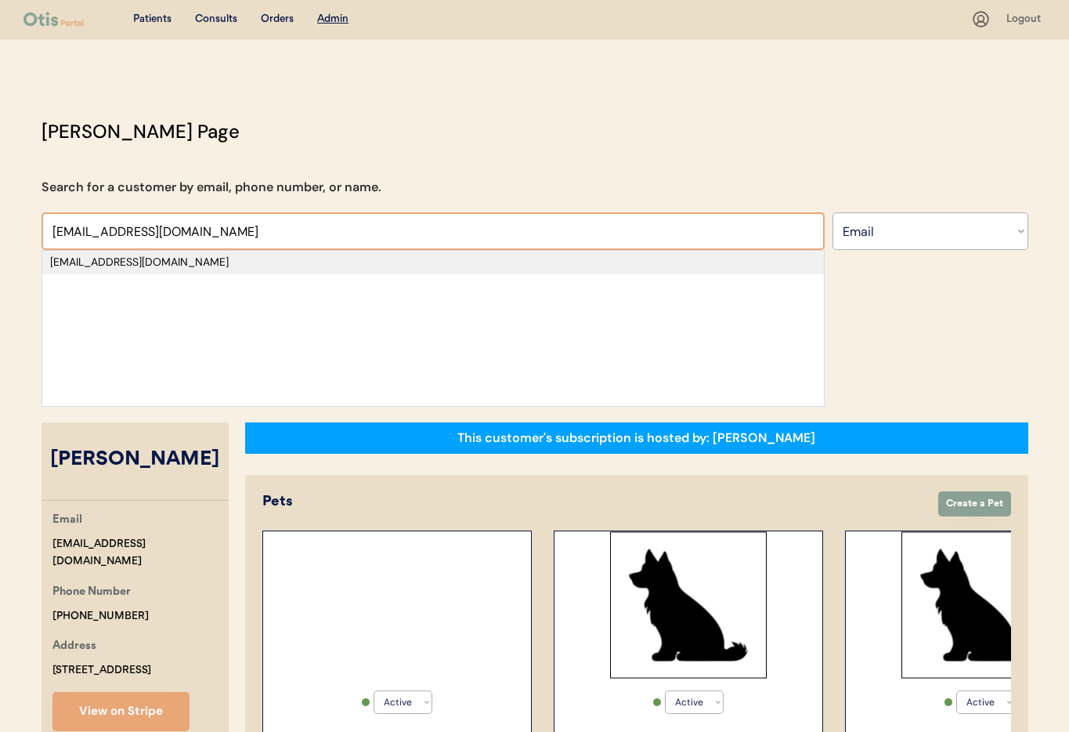
type input "[EMAIL_ADDRESS][DOMAIN_NAME]"
click at [237, 264] on div "[EMAIL_ADDRESS][DOMAIN_NAME]" at bounding box center [433, 263] width 766 height 16
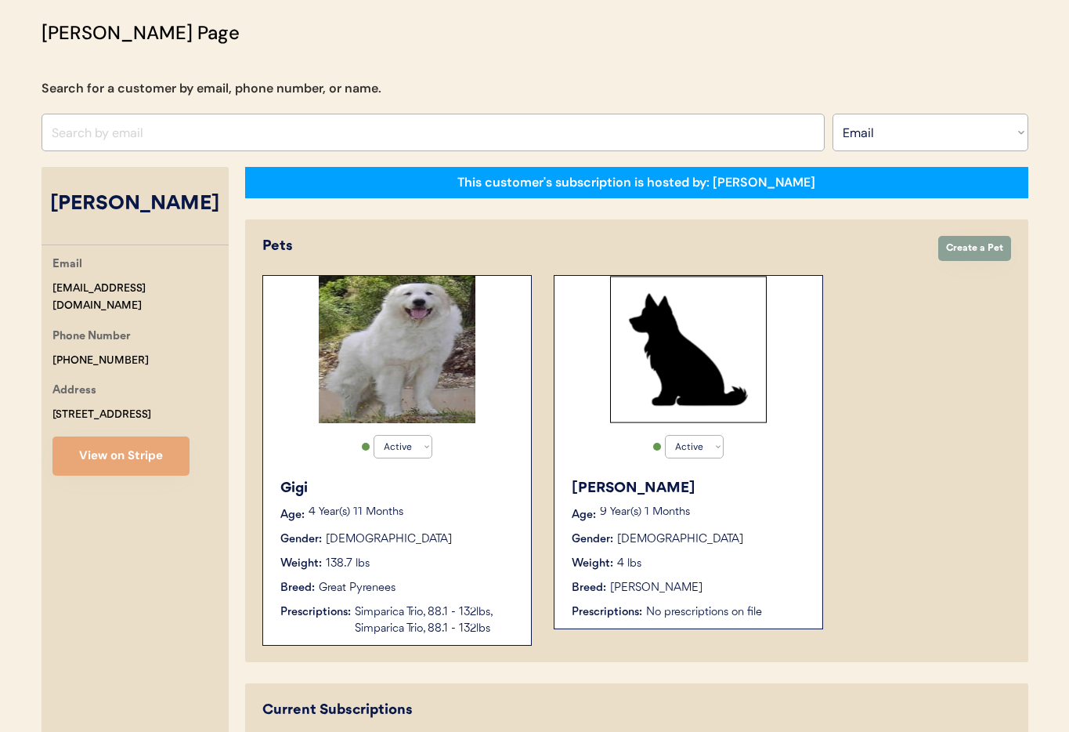
scroll to position [31, 0]
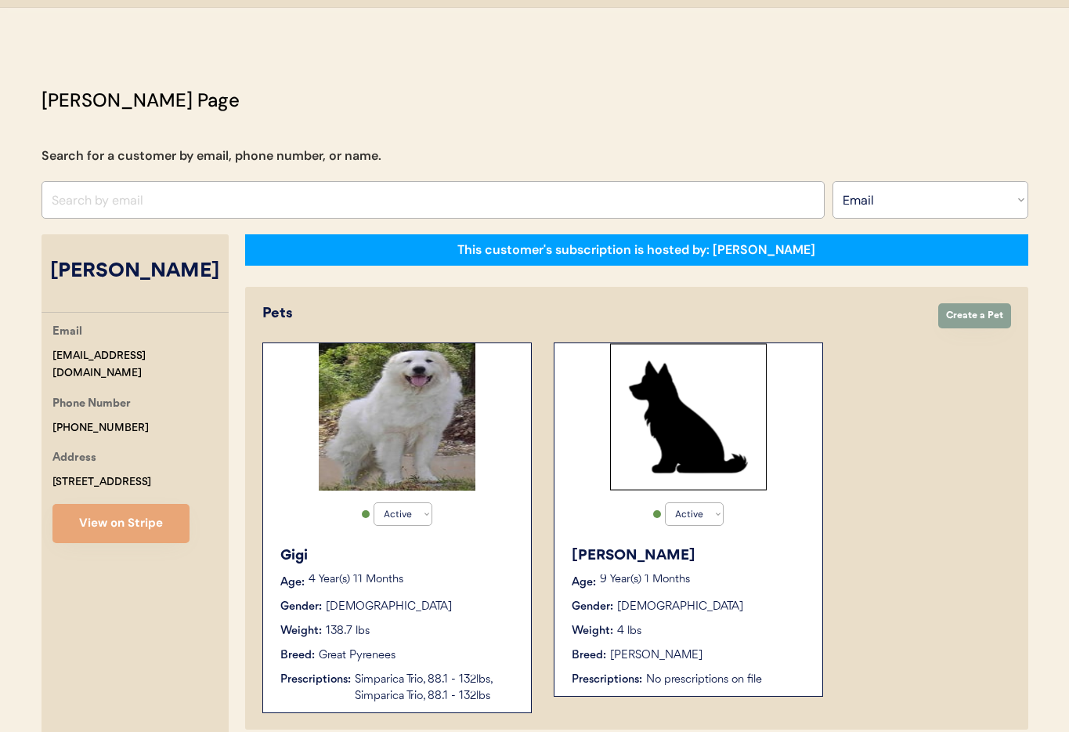
click at [495, 461] on div "Active Active Inactive Gigi Age: 4 Year(s) 11 Months Gender: Female Weight: 138…" at bounding box center [396, 527] width 269 height 370
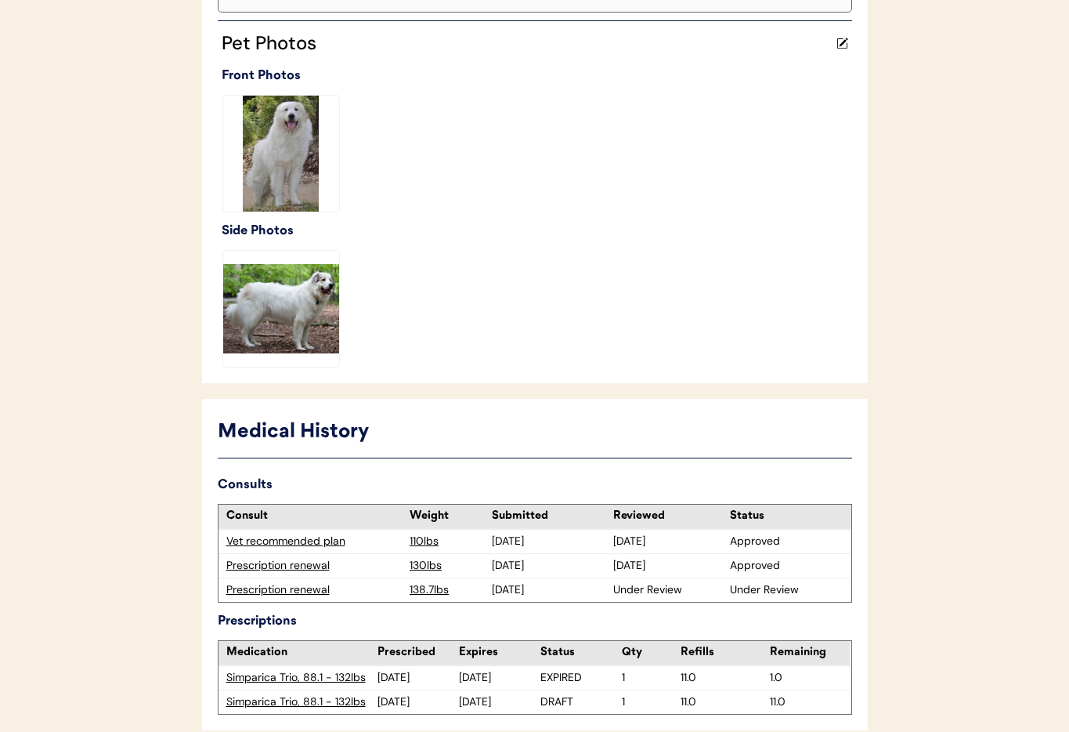
scroll to position [482, 0]
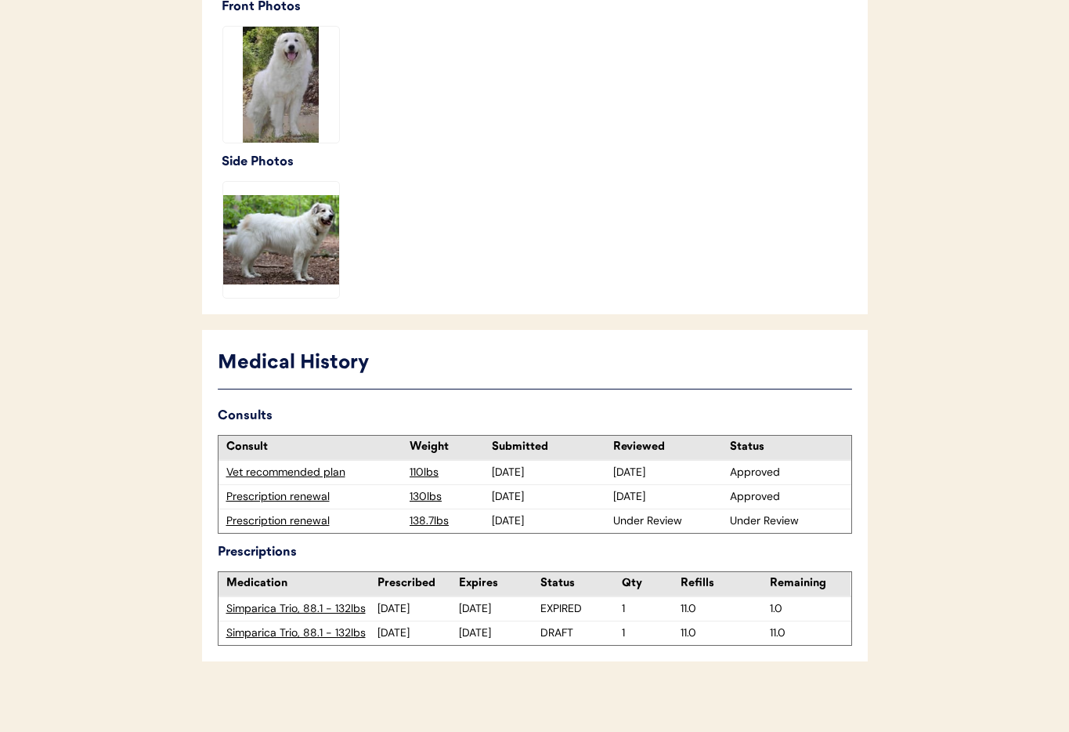
click at [284, 519] on div "Prescription renewal" at bounding box center [314, 521] width 176 height 16
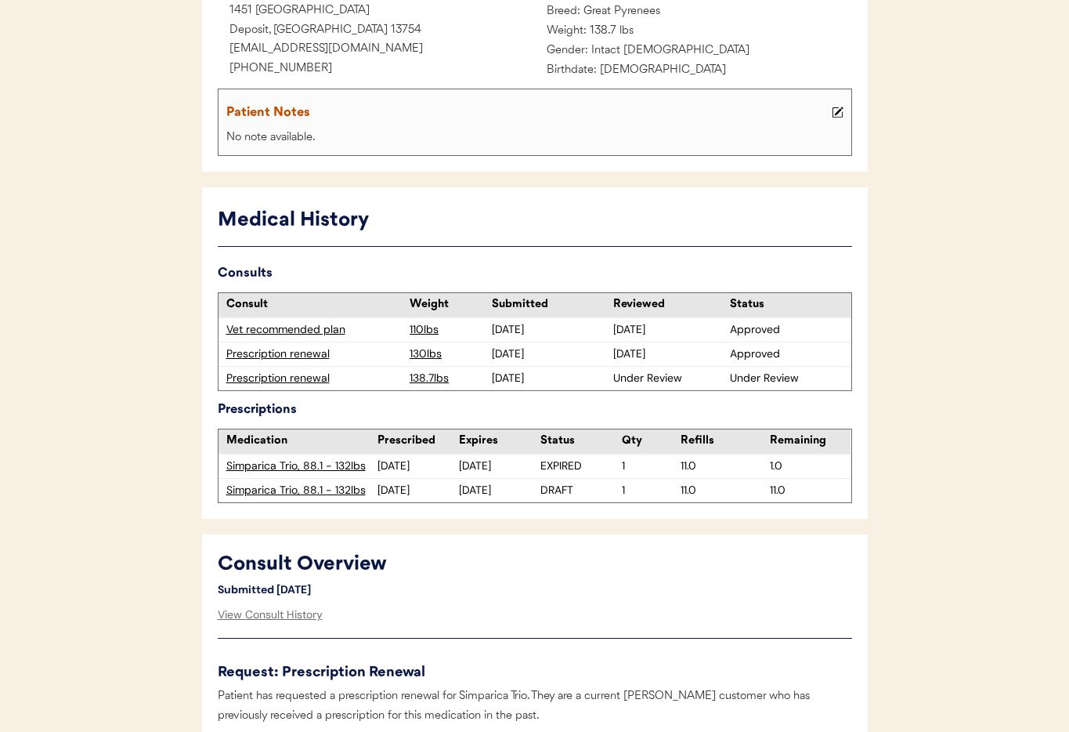
scroll to position [247, 0]
click at [280, 376] on div "Prescription renewal" at bounding box center [314, 378] width 176 height 16
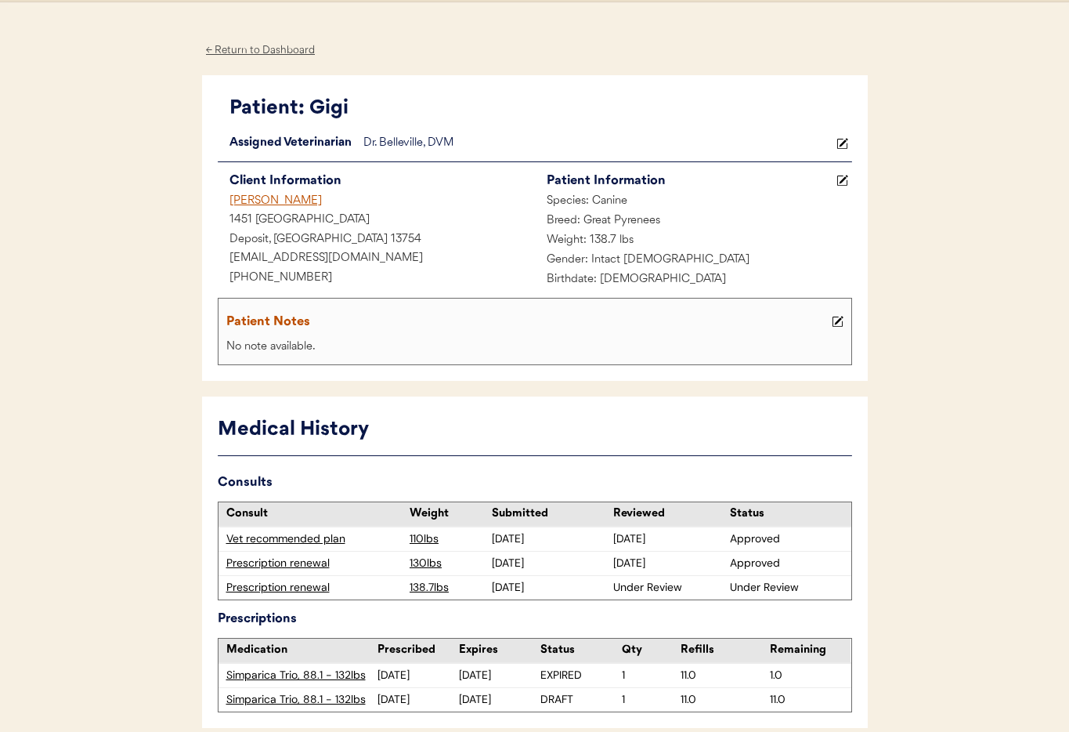
scroll to position [0, 0]
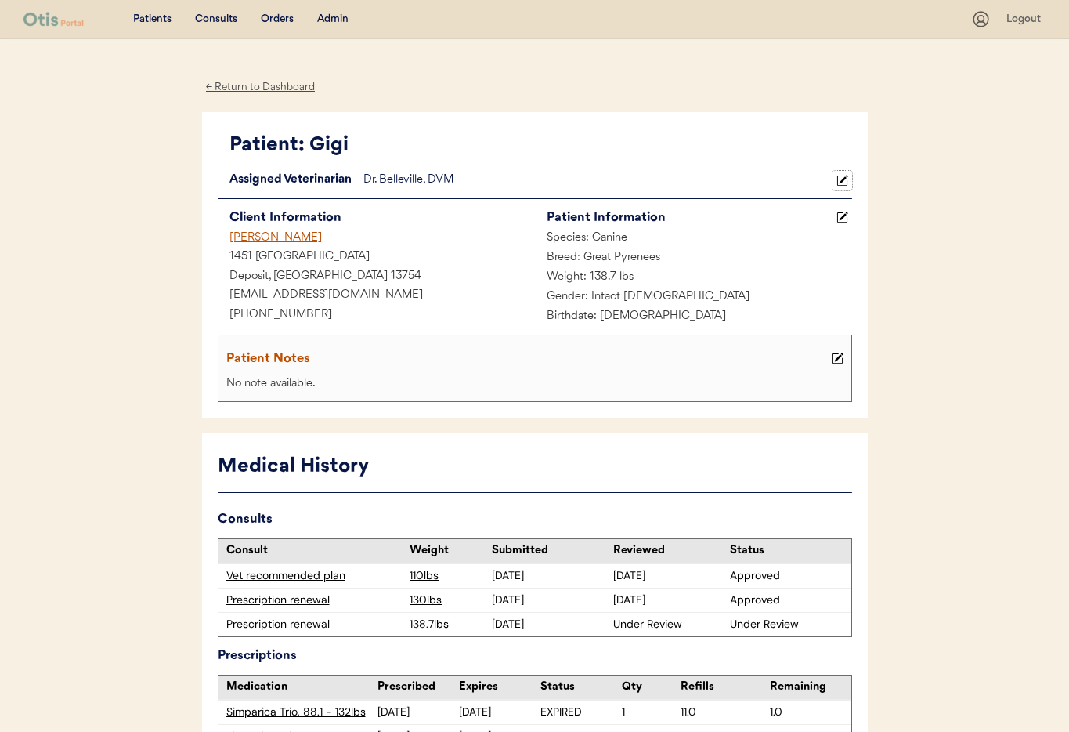
click at [843, 182] on icon at bounding box center [842, 181] width 12 height 12
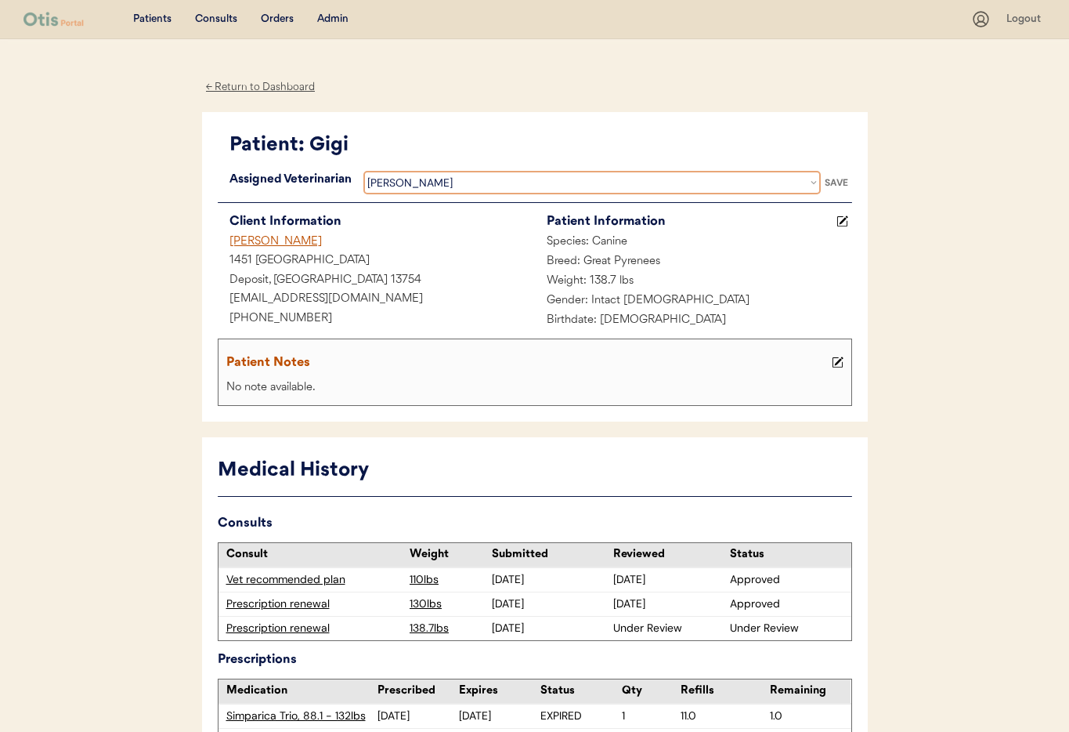
click at [634, 179] on select "Veterinarian Erin Belleville Hillary Braverman Kit Warren Scott Perry" at bounding box center [591, 182] width 457 height 23
click at [363, 171] on select "Veterinarian Erin Belleville Hillary Braverman Kit Warren Scott Perry" at bounding box center [591, 182] width 457 height 23
click at [814, 180] on select "Veterinarian Erin Belleville Hillary Braverman Kit Warren Scott Perry" at bounding box center [591, 182] width 457 height 23
select select ""1348695171700984260__LOOKUP__1733767339806x932322702314707600""
click at [363, 171] on select "Veterinarian Erin Belleville Hillary Braverman Kit Warren Scott Perry" at bounding box center [591, 182] width 457 height 23
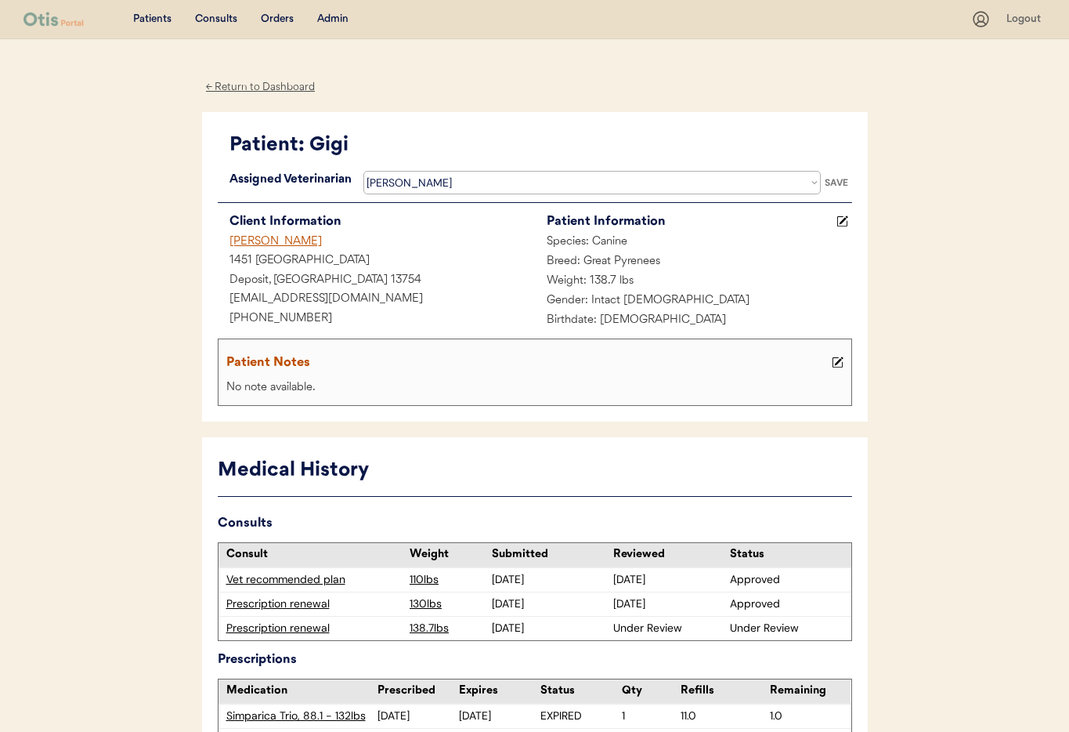
click at [836, 185] on div "SAVE" at bounding box center [836, 182] width 31 height 9
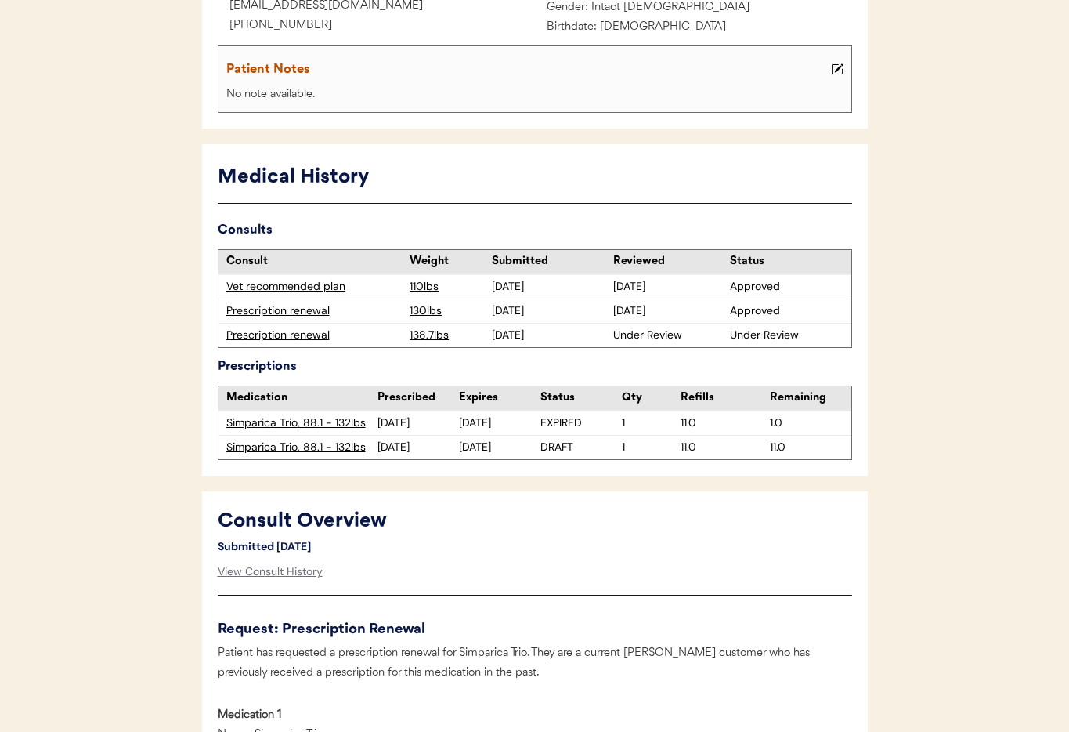
scroll to position [293, 0]
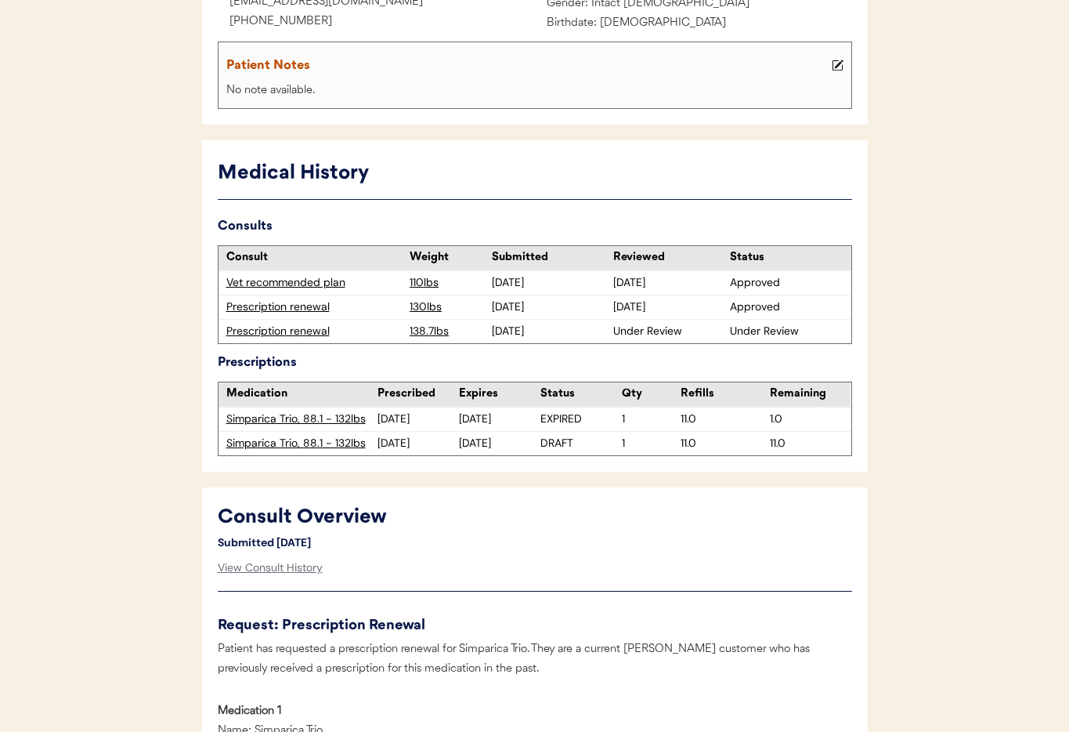
click at [298, 332] on div "Prescription renewal" at bounding box center [314, 331] width 176 height 16
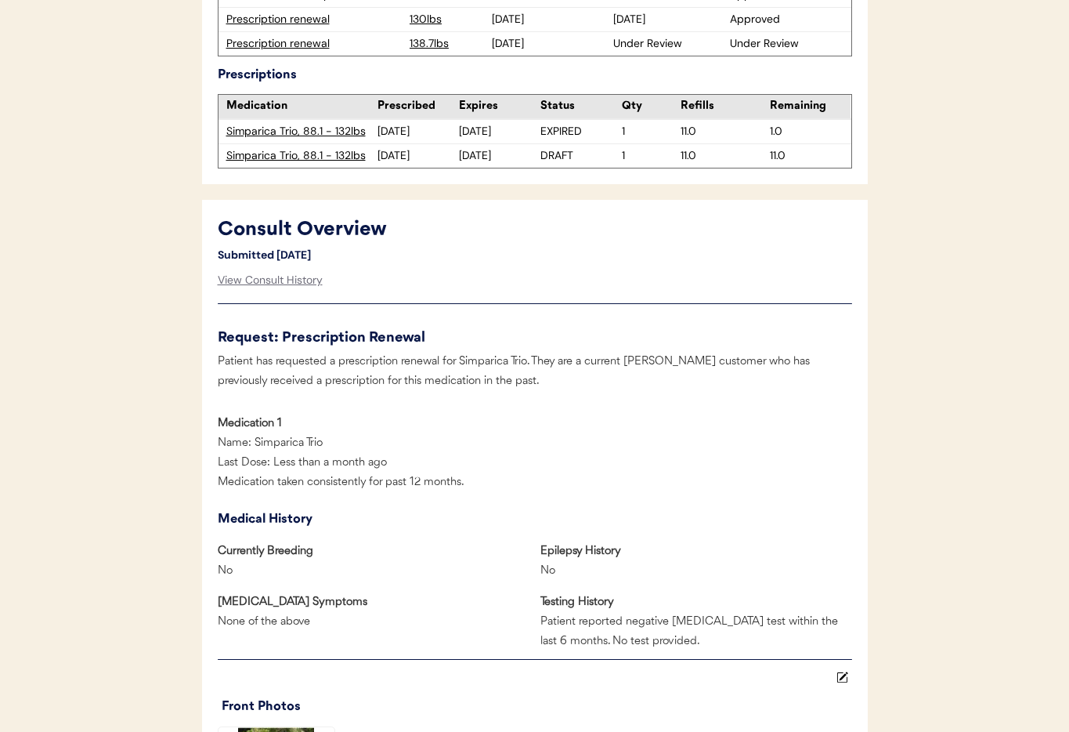
scroll to position [584, 0]
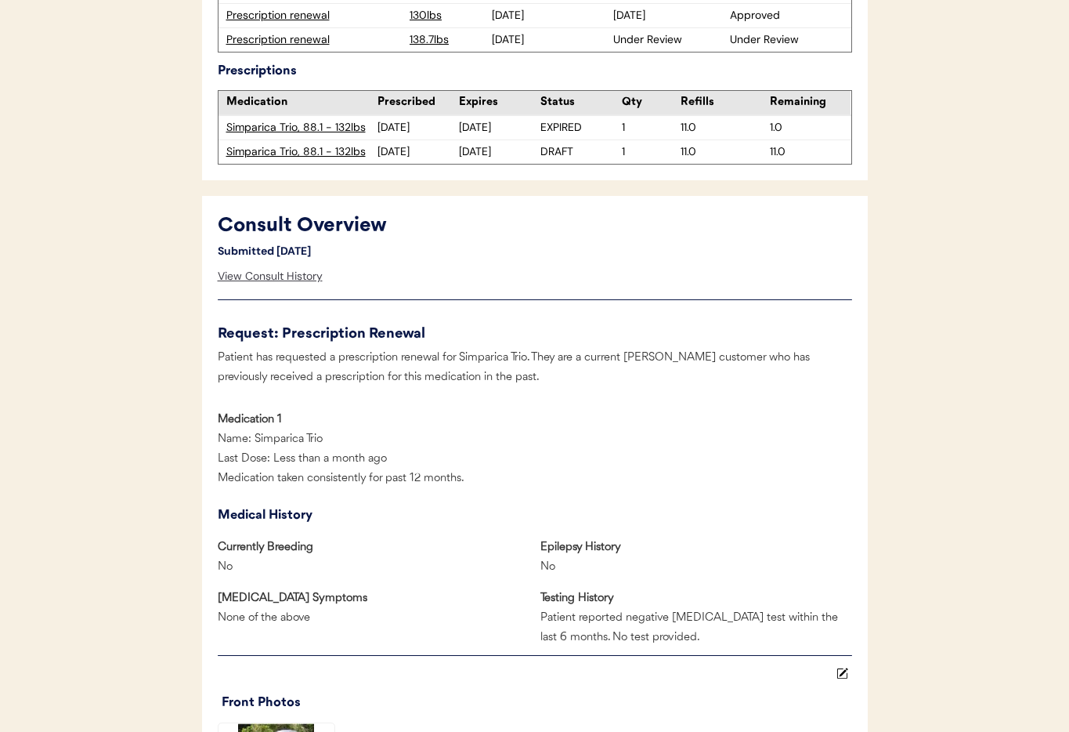
click at [275, 273] on div "View Consult History" at bounding box center [270, 276] width 105 height 31
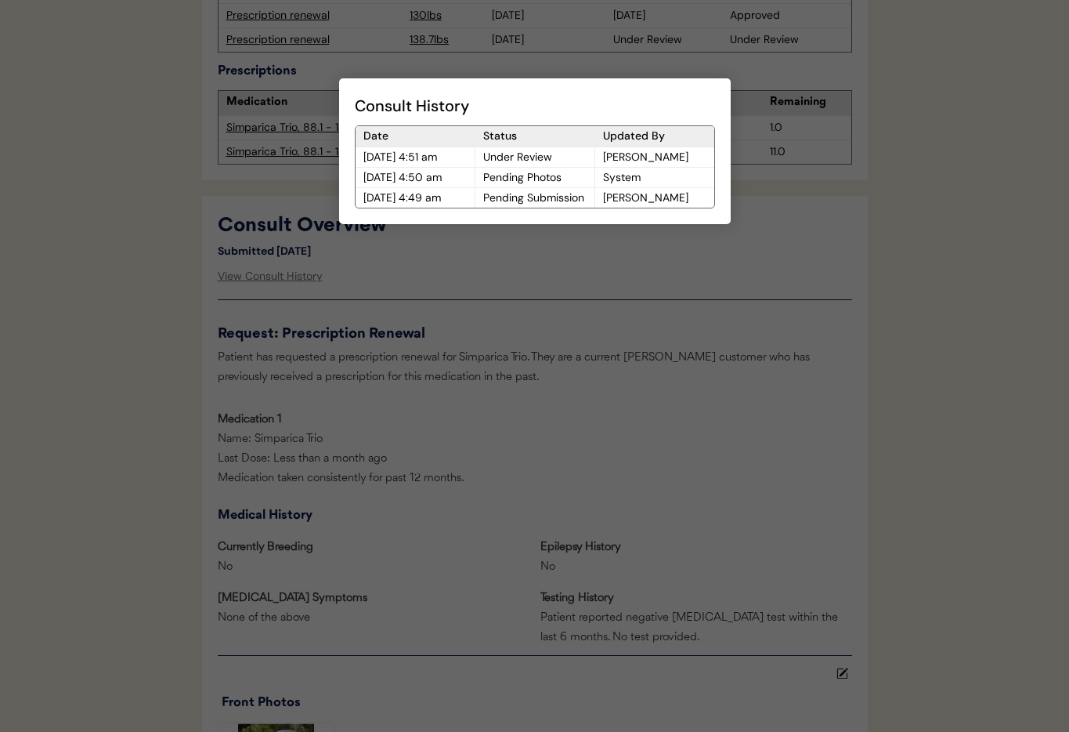
click at [432, 312] on div at bounding box center [534, 366] width 1069 height 732
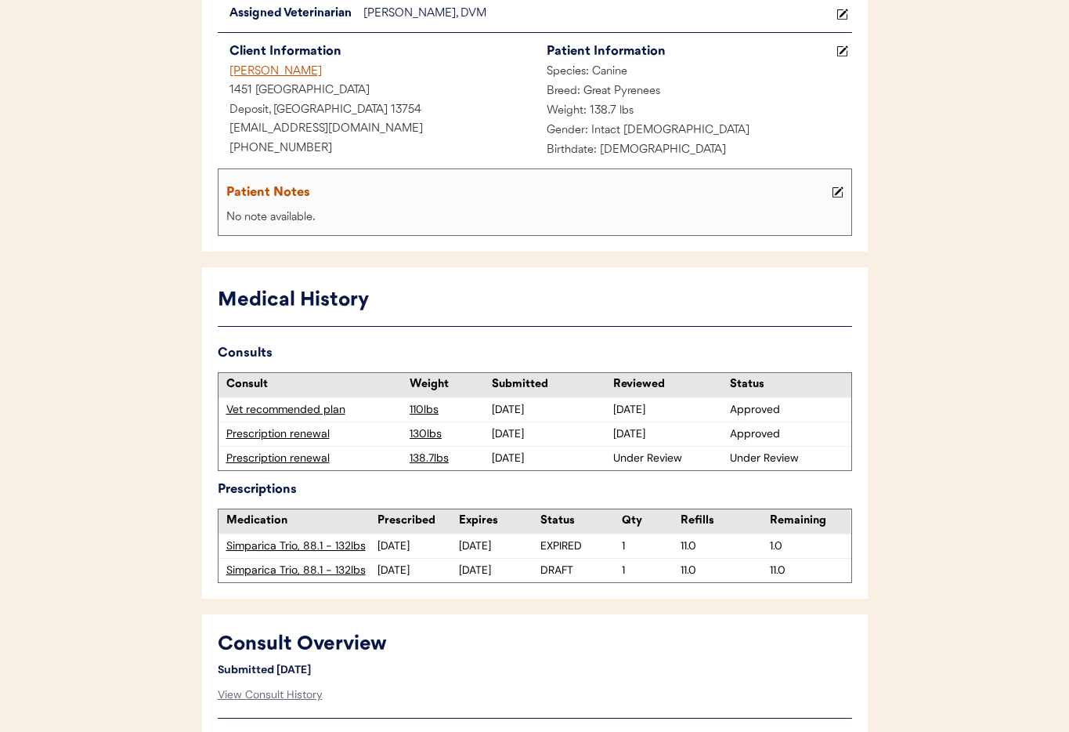
scroll to position [0, 0]
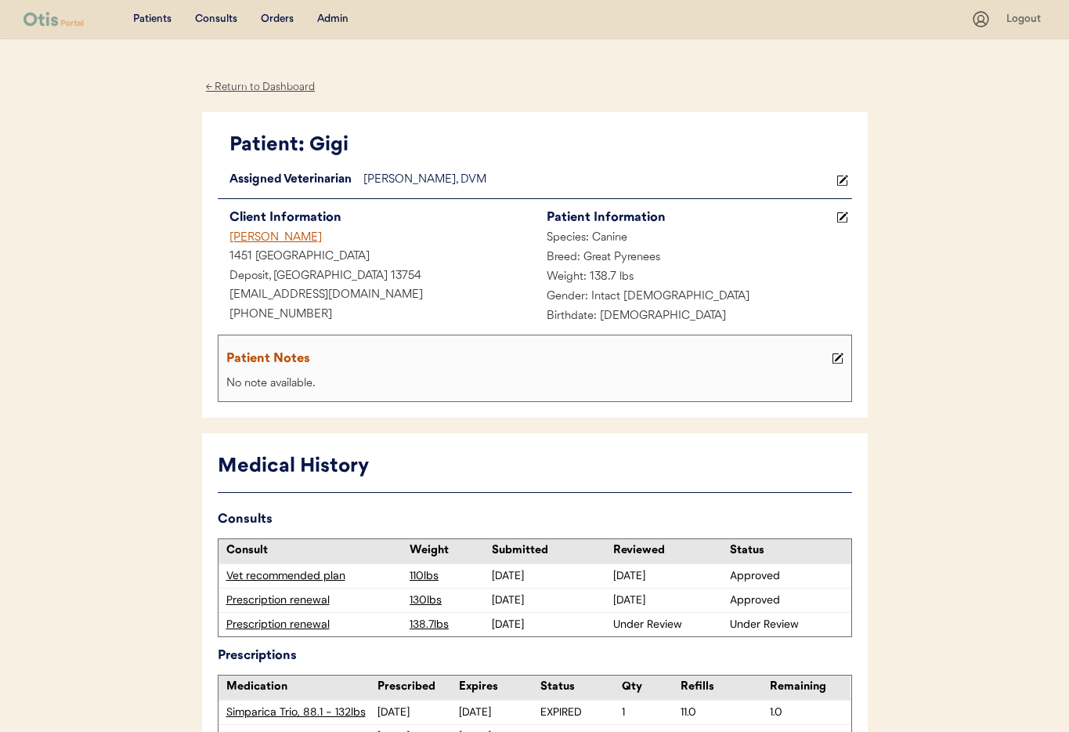
click at [338, 20] on div "Admin" at bounding box center [332, 20] width 31 height 16
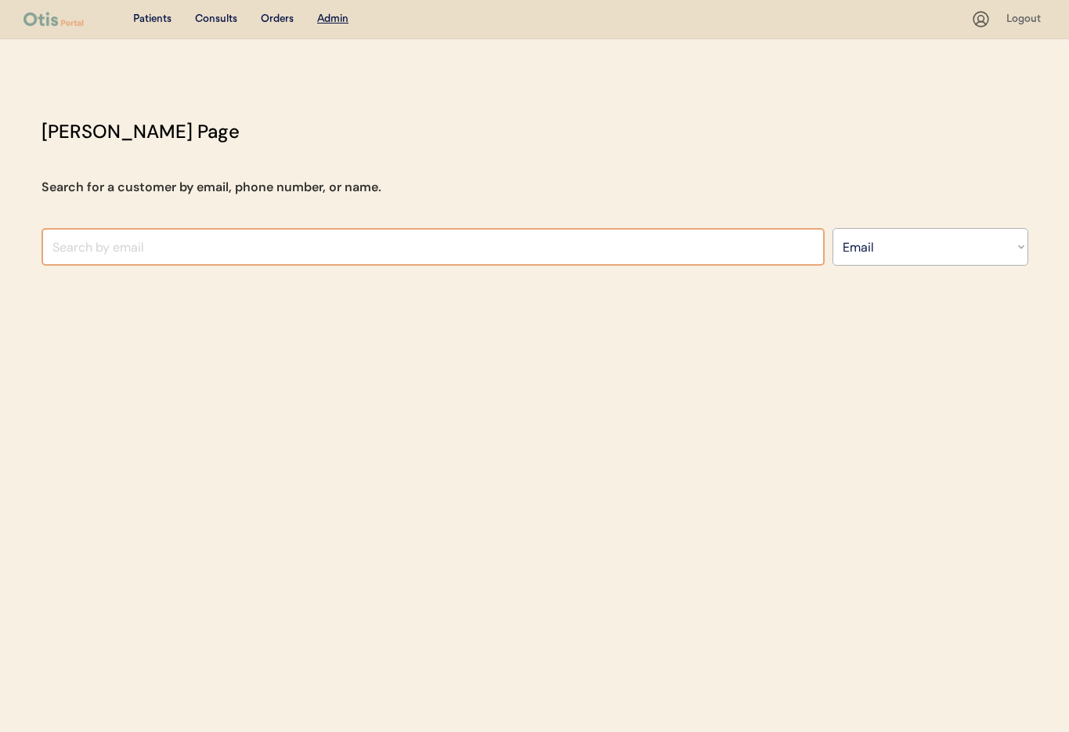
select select ""Email""
drag, startPoint x: 193, startPoint y: 255, endPoint x: 185, endPoint y: 248, distance: 10.7
click at [191, 251] on input "input" at bounding box center [433, 247] width 783 height 38
paste input "[EMAIL_ADDRESS][DOMAIN_NAME]"
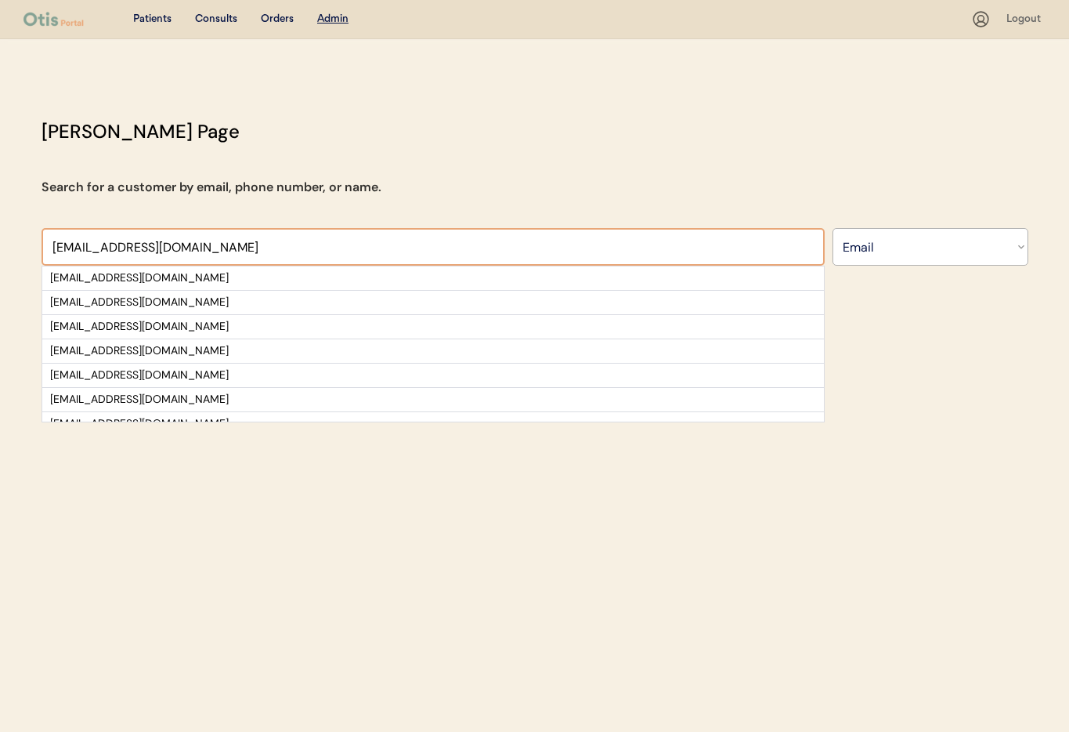
type input "[EMAIL_ADDRESS][DOMAIN_NAME]"
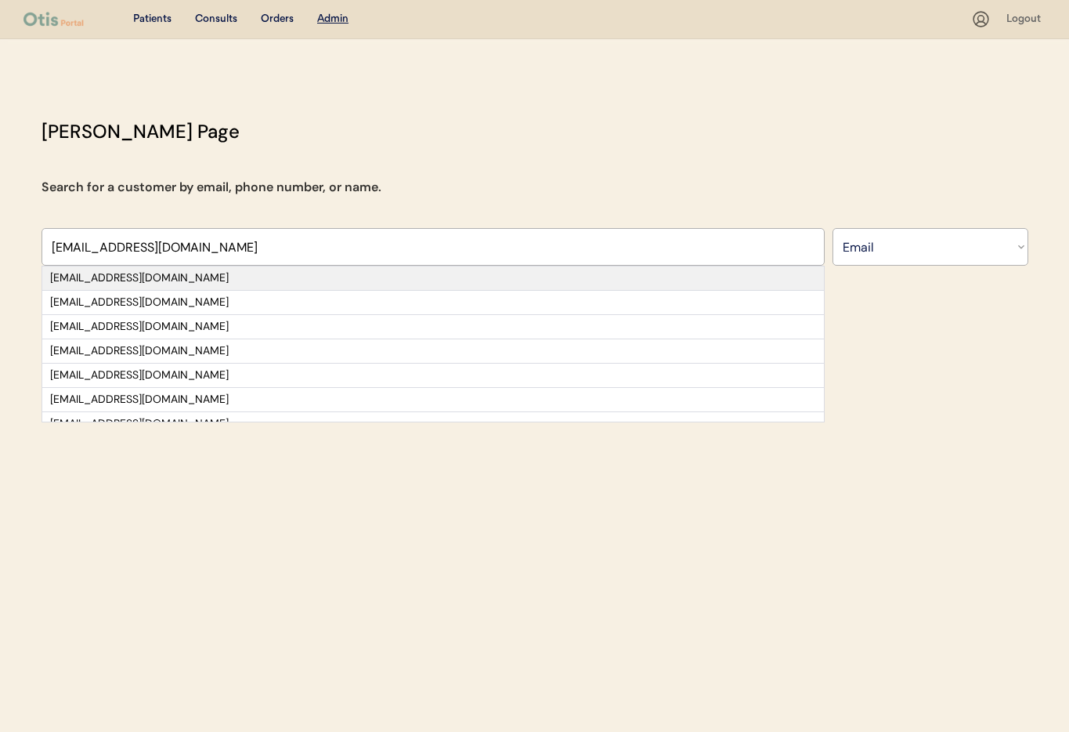
click at [93, 276] on div "bwatts38@gmail.com" at bounding box center [433, 278] width 766 height 16
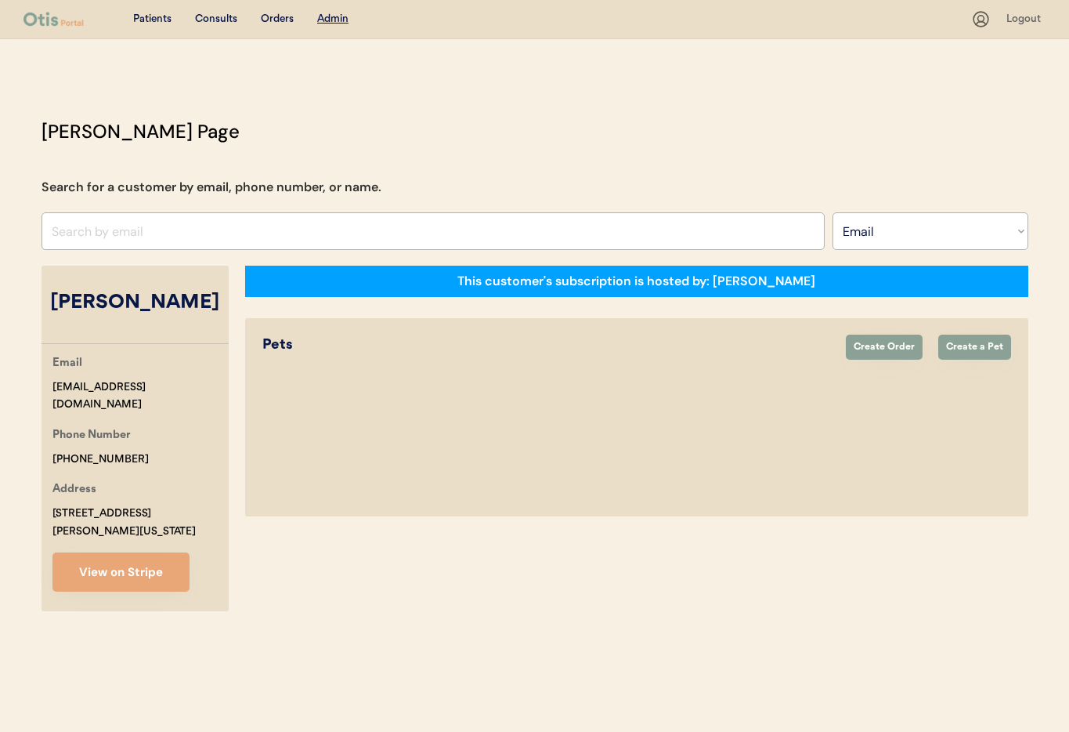
select select "true"
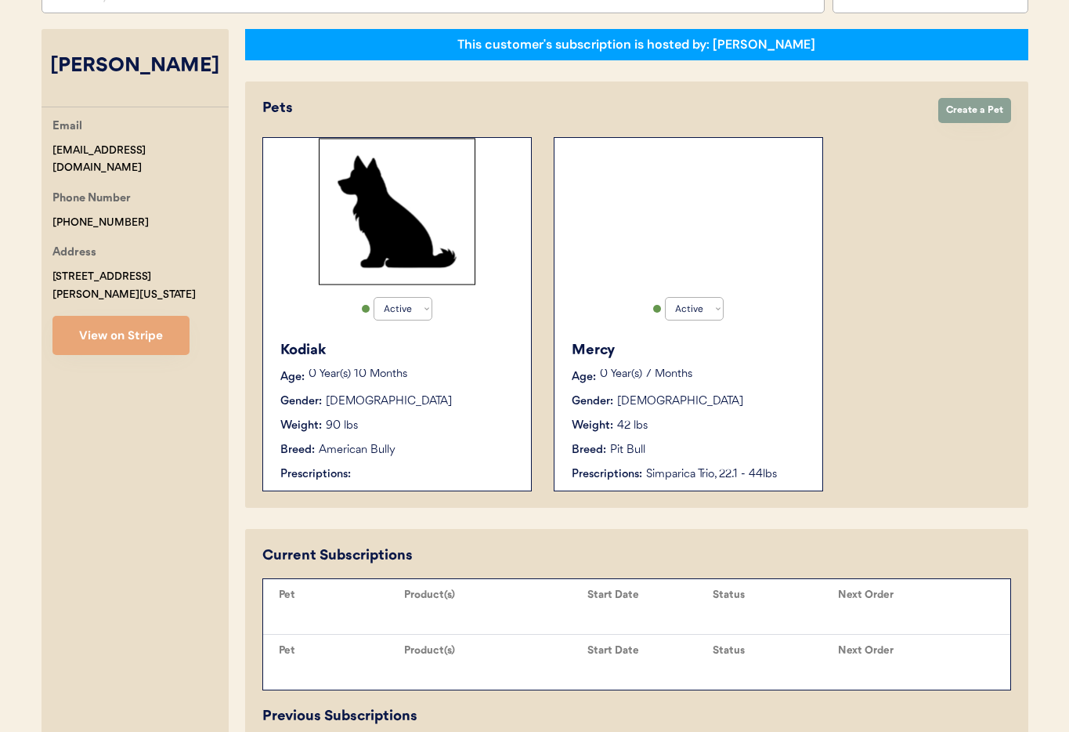
scroll to position [321, 0]
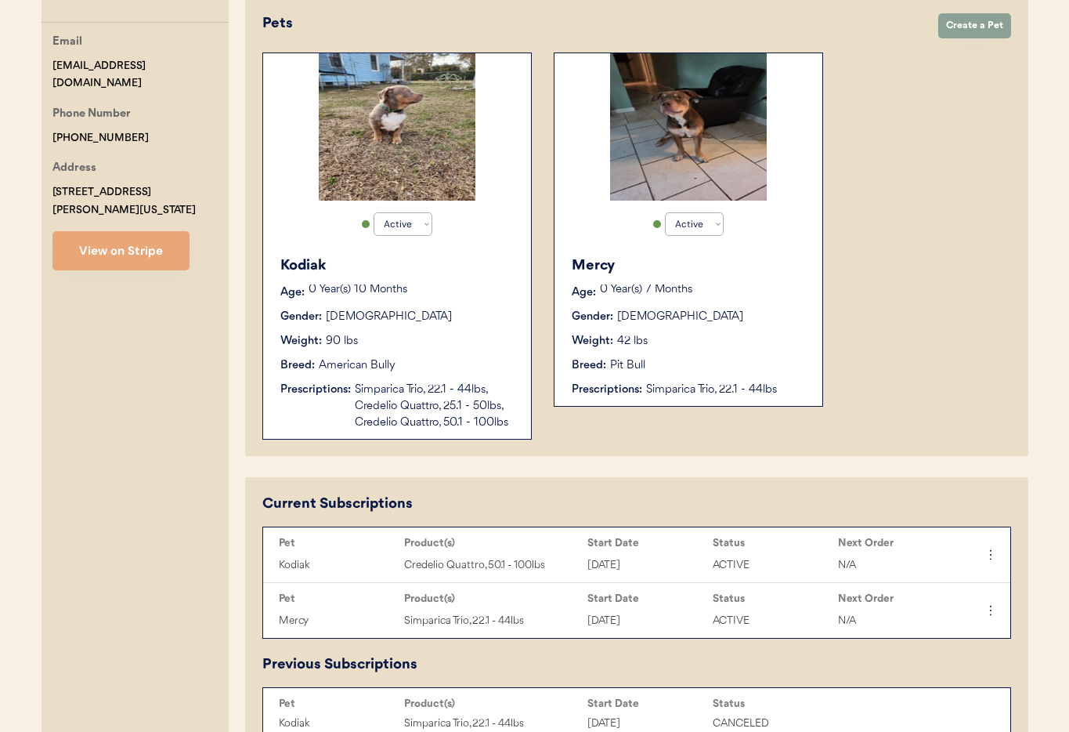
click at [449, 366] on div "Breed: American Bully" at bounding box center [397, 365] width 235 height 16
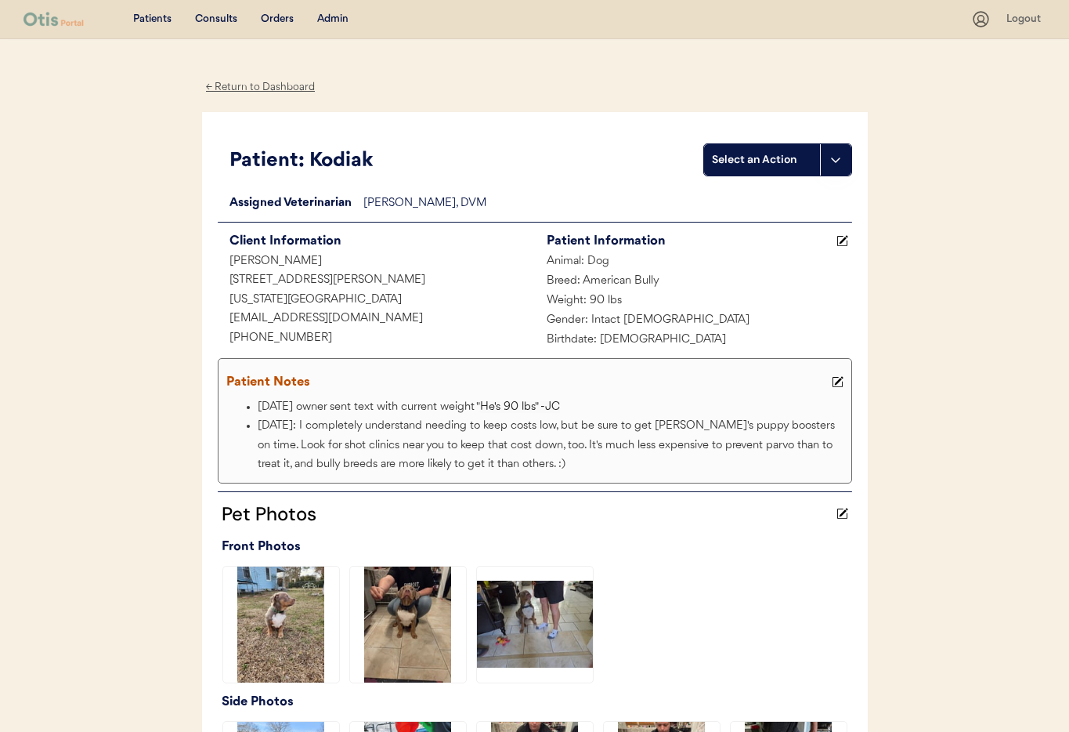
click at [246, 87] on div "← Return to Dashboard" at bounding box center [260, 87] width 117 height 18
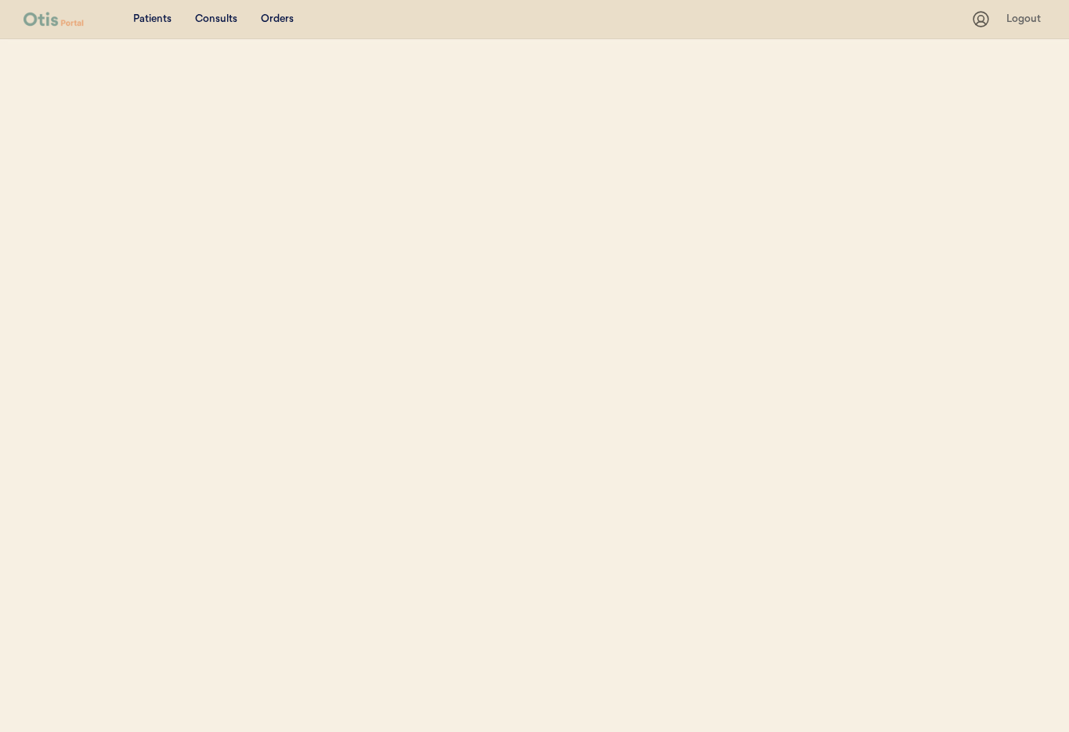
select select ""Email""
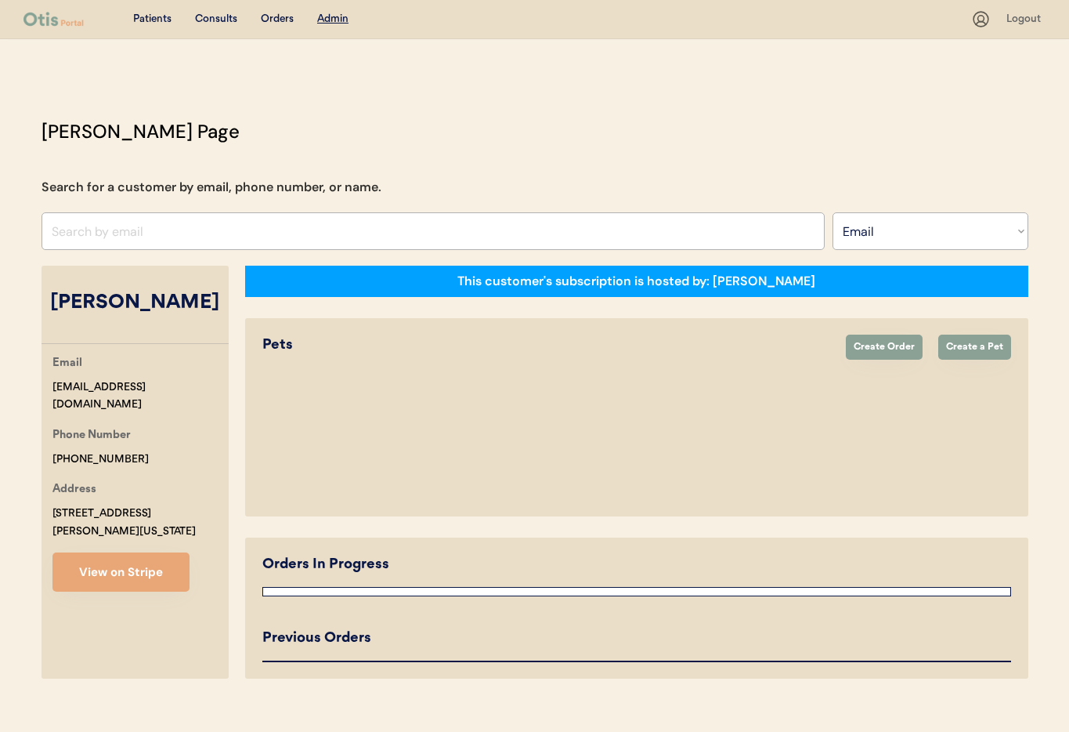
select select "true"
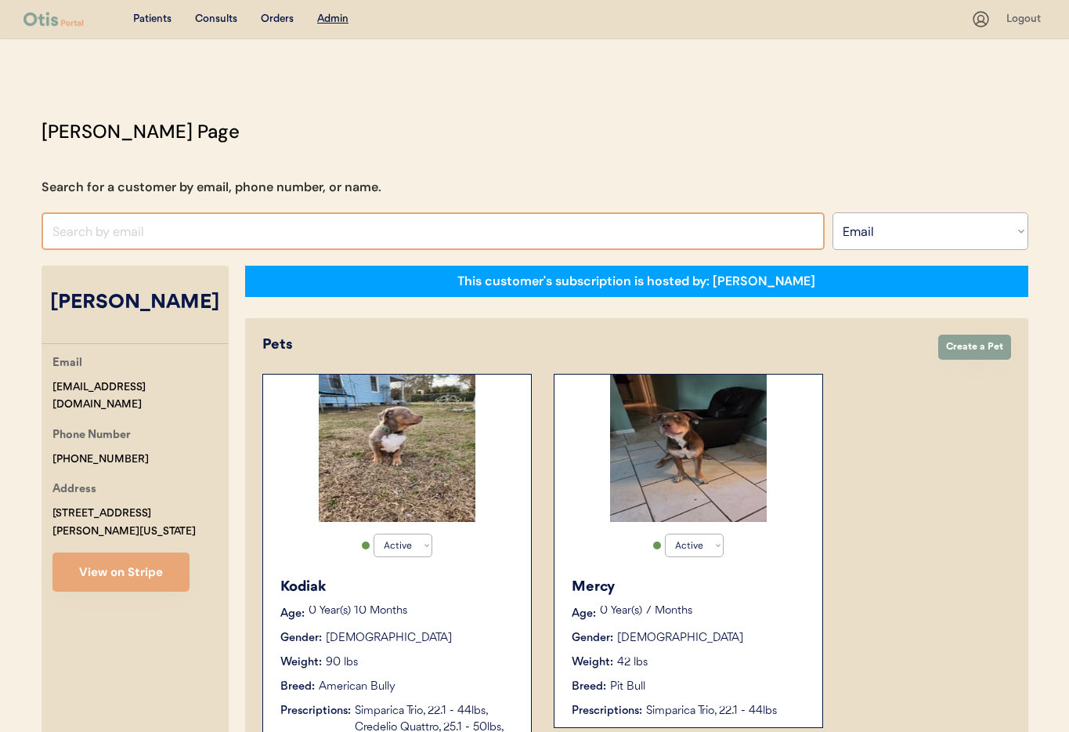
click at [226, 228] on input "input" at bounding box center [433, 231] width 783 height 38
click at [78, 237] on input "input" at bounding box center [433, 231] width 783 height 38
paste input "mikenites@gmail.com"
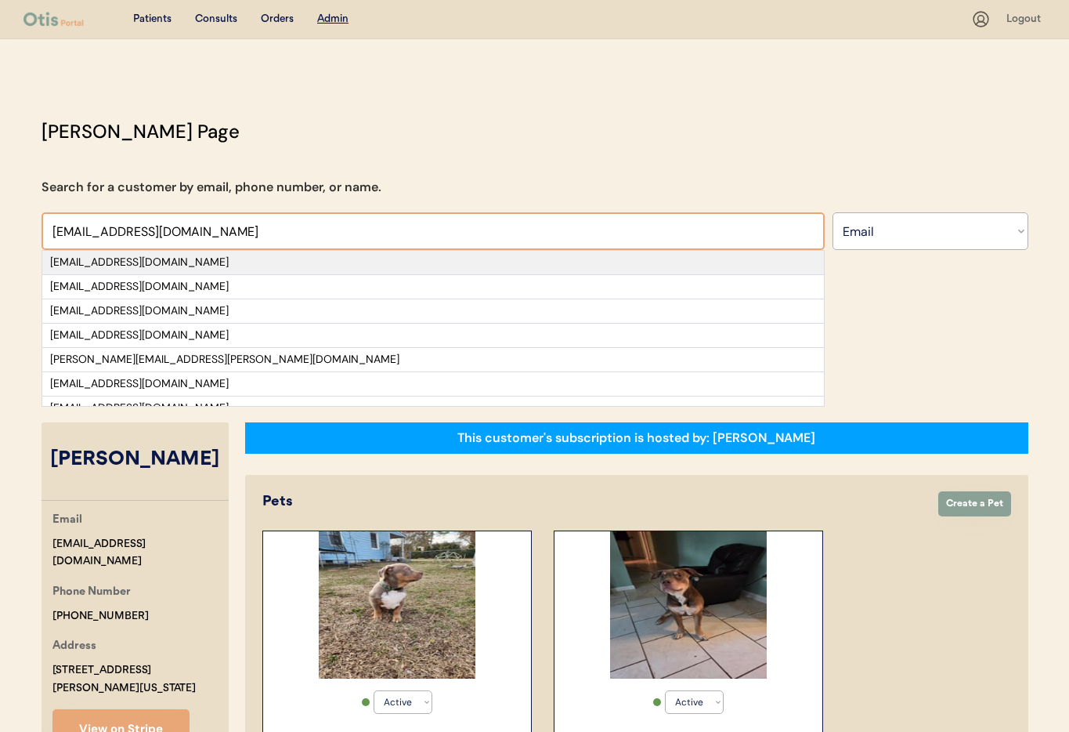
type input "mikenites@gmail.com"
click at [150, 263] on div "mikenites@gmail.com" at bounding box center [433, 263] width 766 height 16
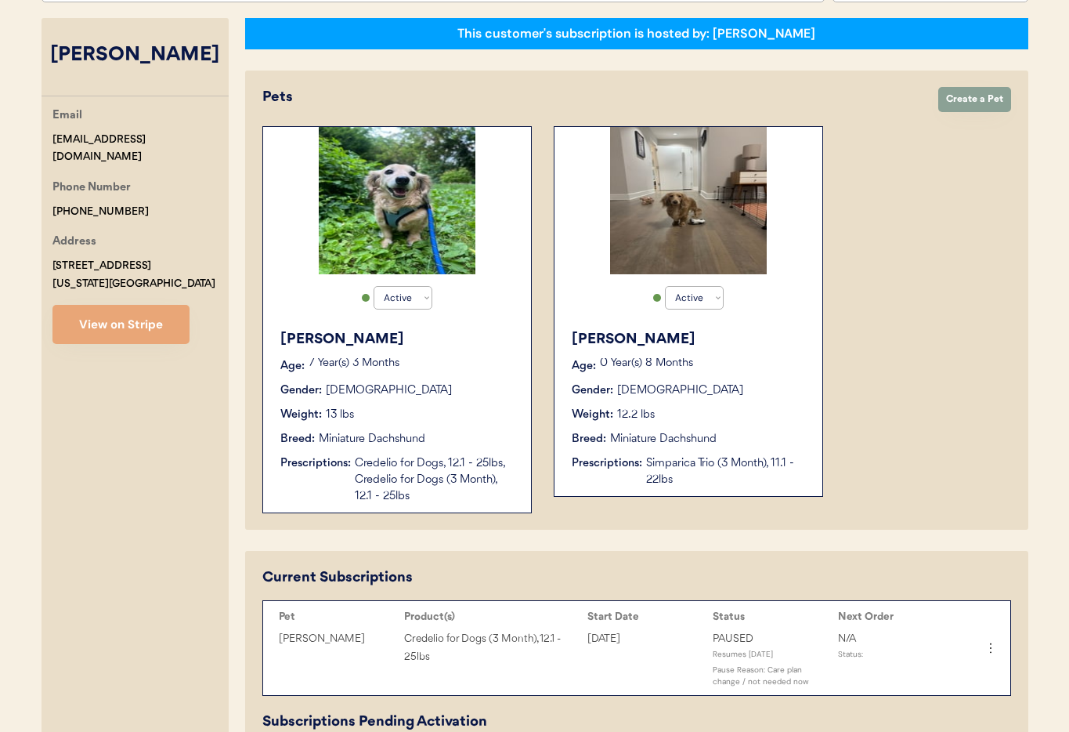
scroll to position [251, 0]
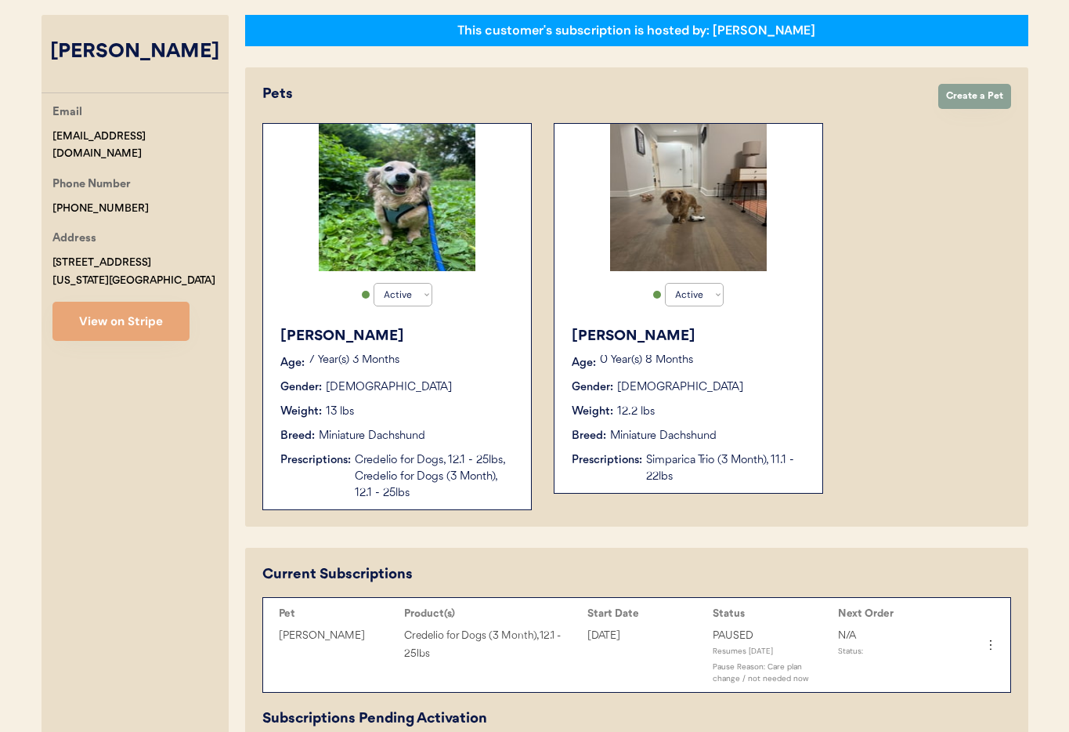
click at [451, 356] on p "7 Year(s) 3 Months" at bounding box center [412, 360] width 207 height 11
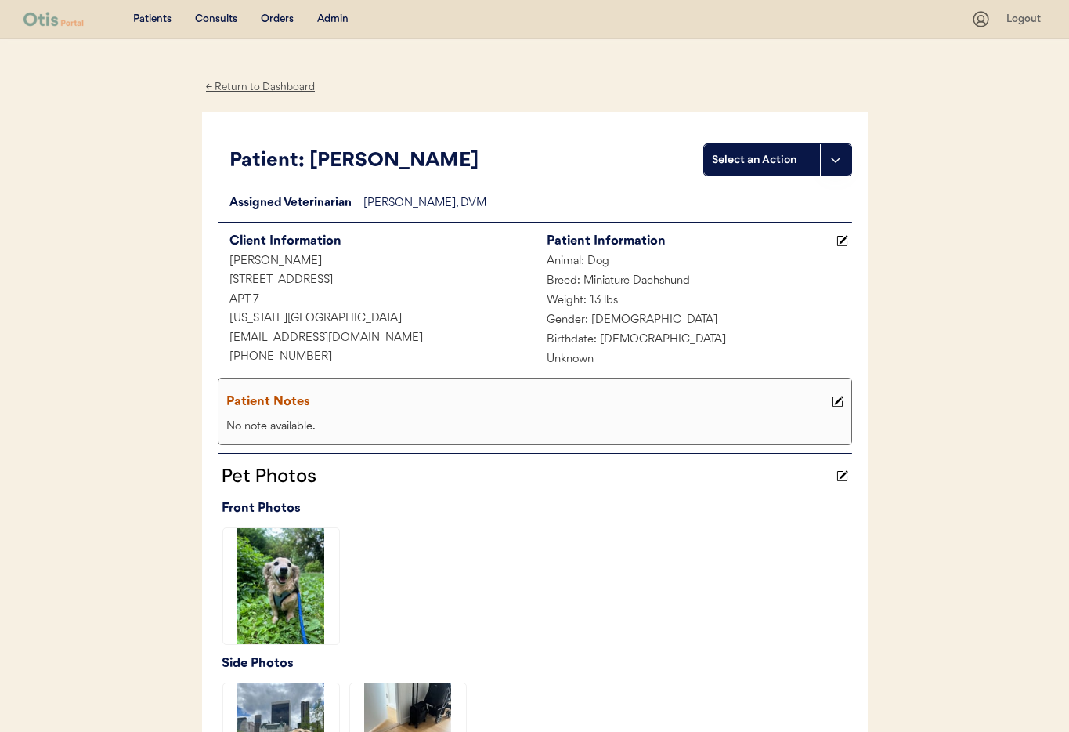
click at [241, 89] on div "← Return to Dashboard" at bounding box center [260, 87] width 117 height 18
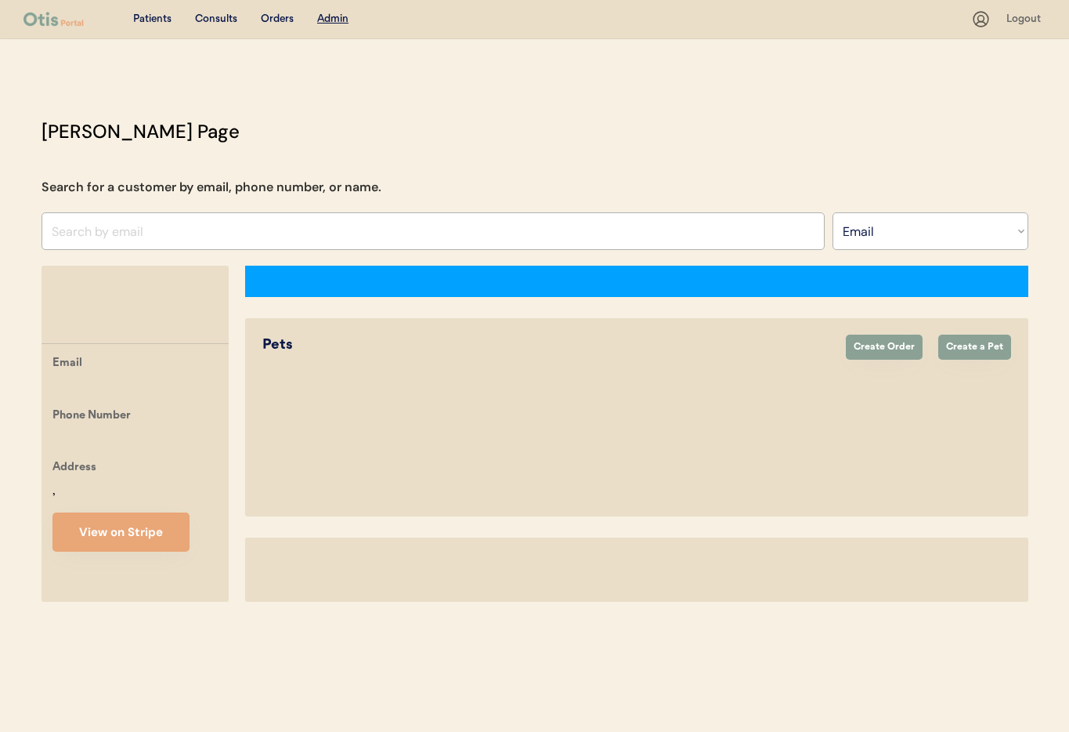
select select ""Email""
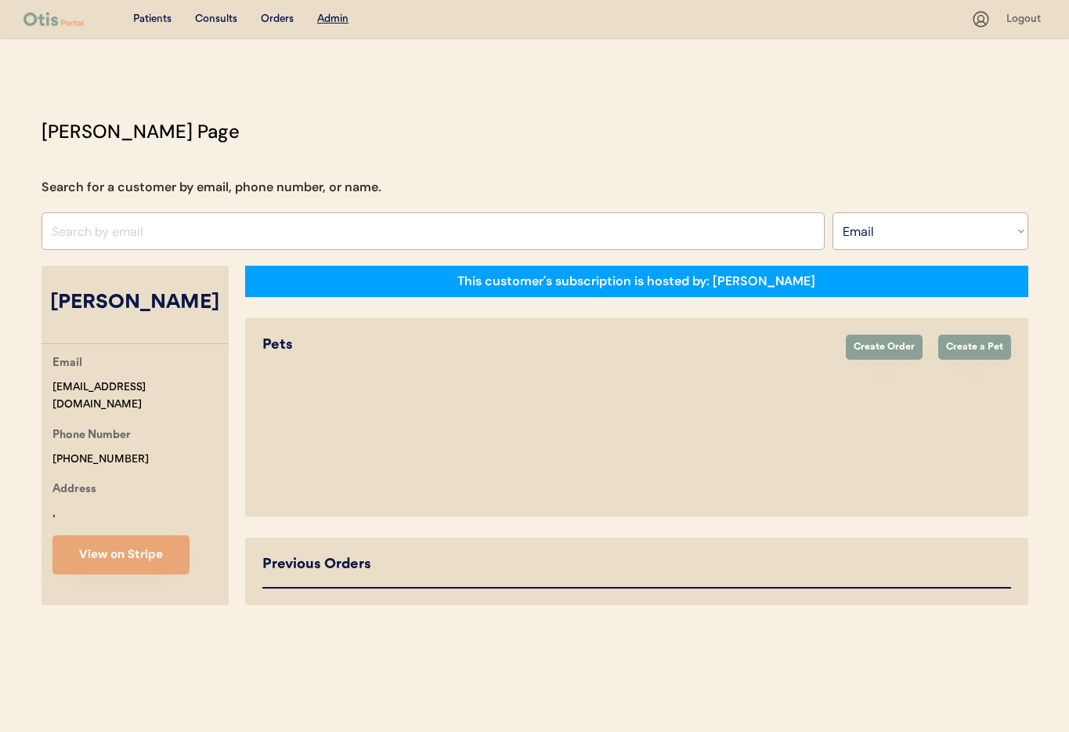
select select "true"
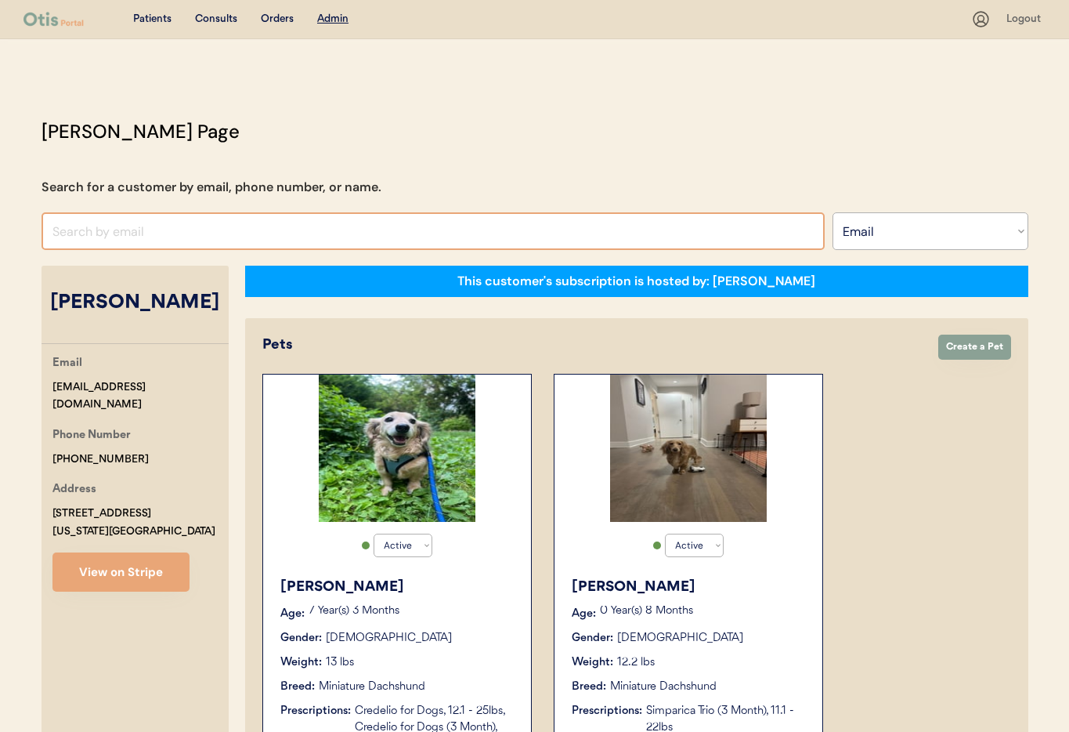
click at [113, 230] on input "input" at bounding box center [433, 231] width 783 height 38
paste input "[EMAIL_ADDRESS][DOMAIN_NAME]"
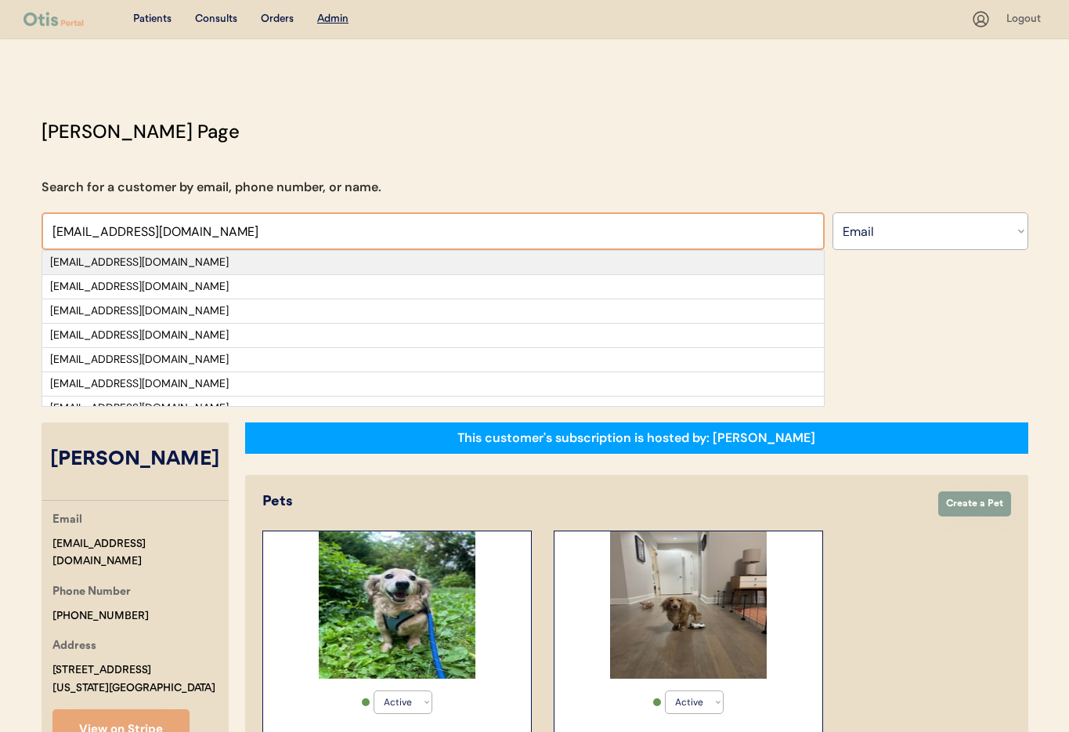
type input "[EMAIL_ADDRESS][DOMAIN_NAME]"
click at [188, 262] on div "[EMAIL_ADDRESS][DOMAIN_NAME]" at bounding box center [433, 263] width 766 height 16
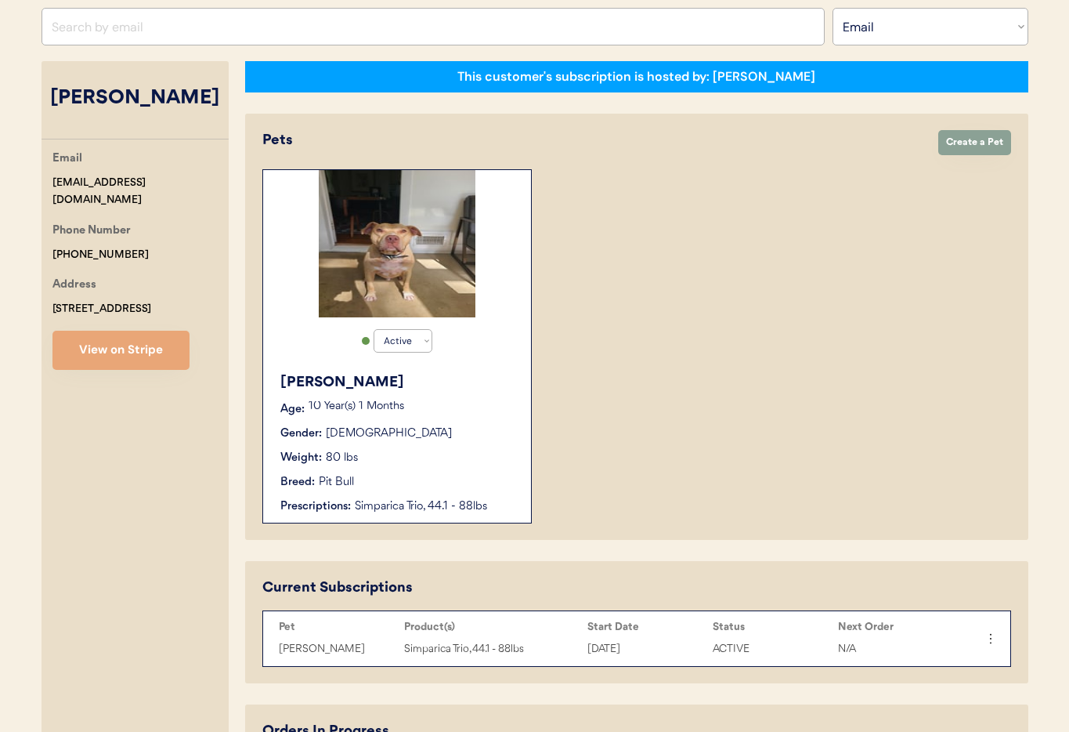
scroll to position [226, 0]
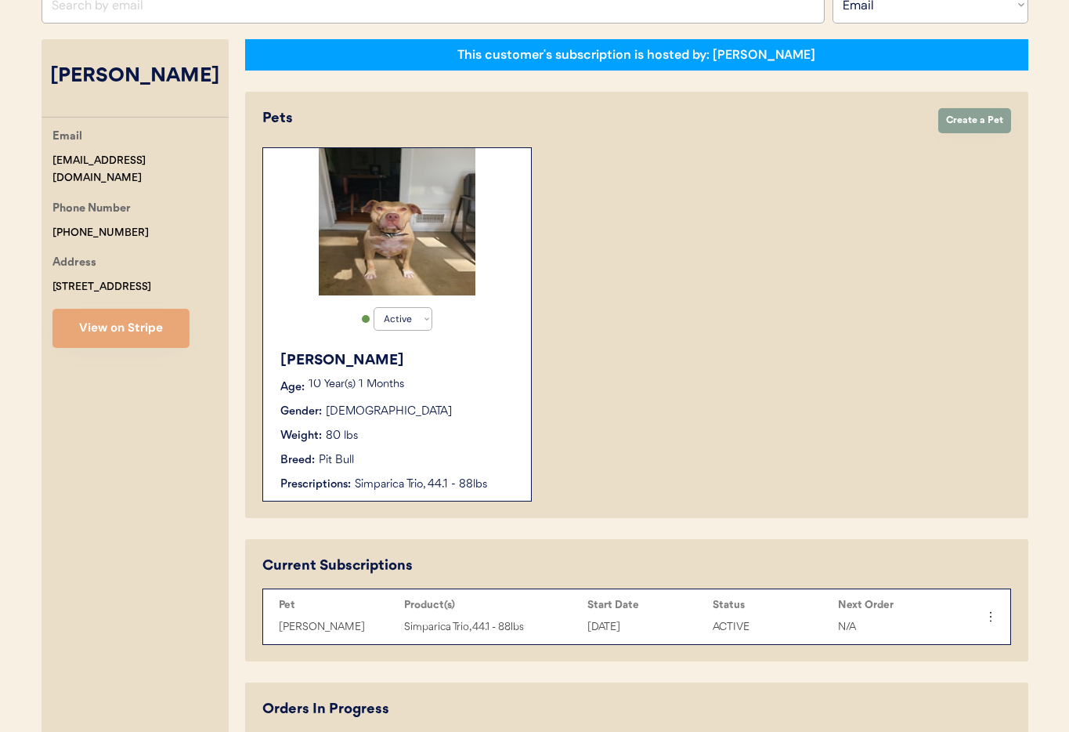
click at [490, 421] on div "Vern Age: 10 Year(s) 1 Months Gender: Male Weight: 80 lbs Breed: Pit Bull Presc…" at bounding box center [397, 421] width 252 height 158
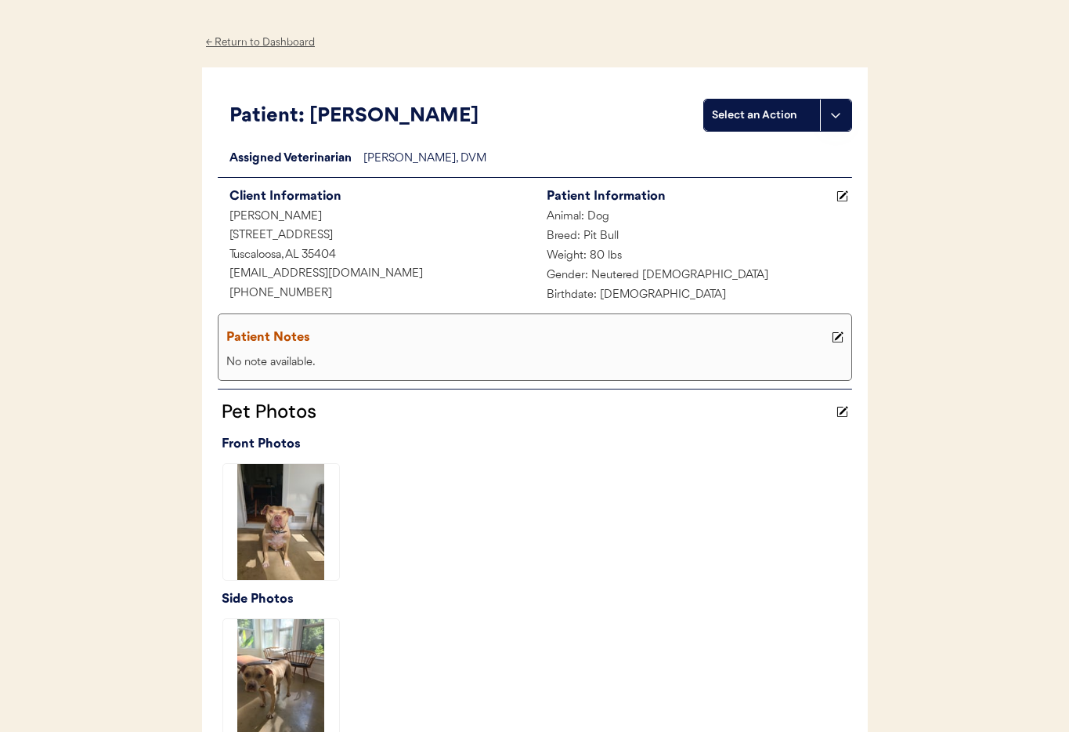
scroll to position [45, 0]
drag, startPoint x: 310, startPoint y: 291, endPoint x: 229, endPoint y: 288, distance: 80.7
click at [229, 288] on div "+12052465578" at bounding box center [376, 294] width 317 height 20
copy div "+12052465578"
click at [256, 45] on div "← Return to Dashboard" at bounding box center [260, 42] width 117 height 18
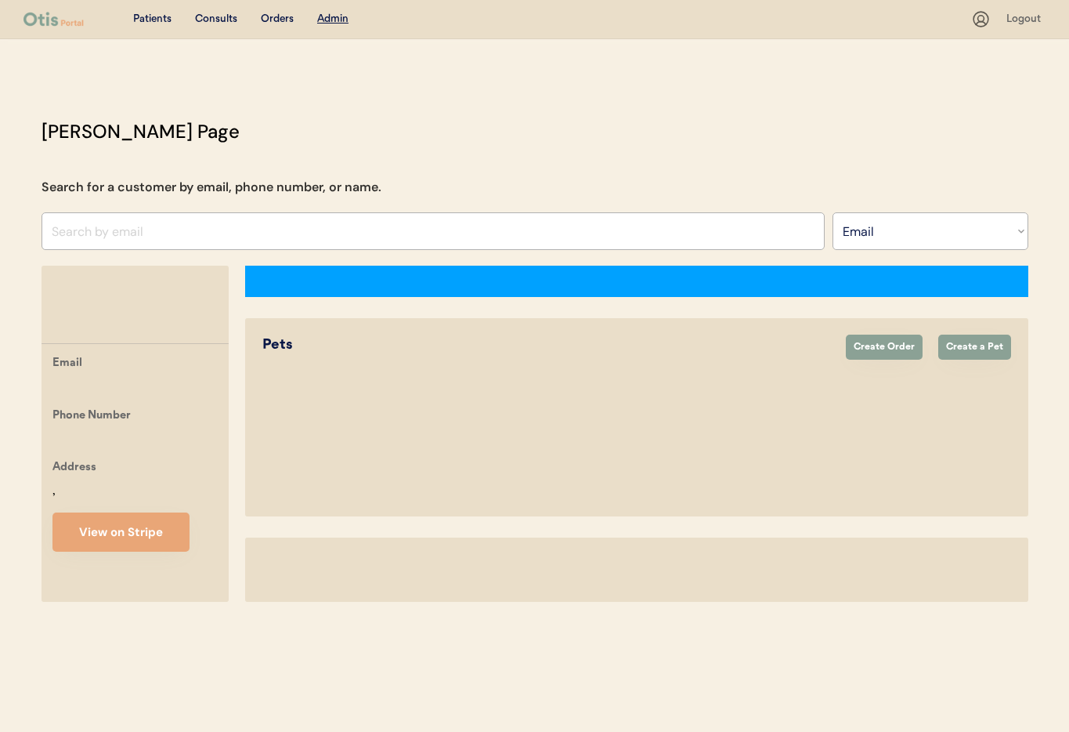
select select ""Email""
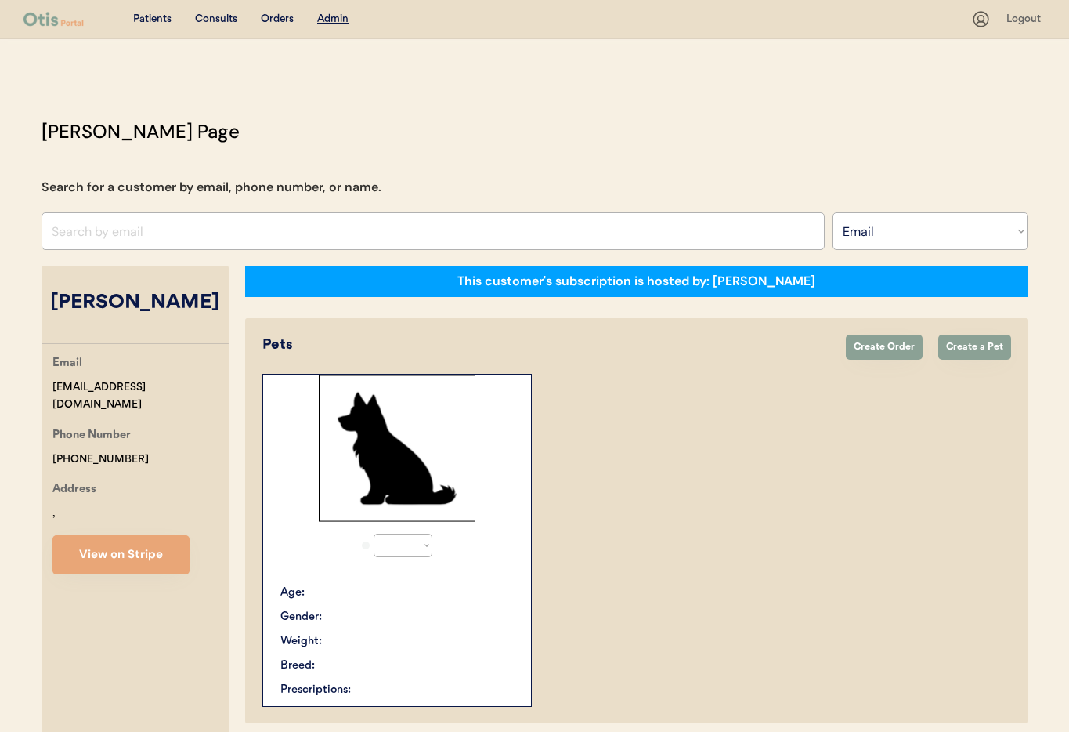
scroll to position [226, 0]
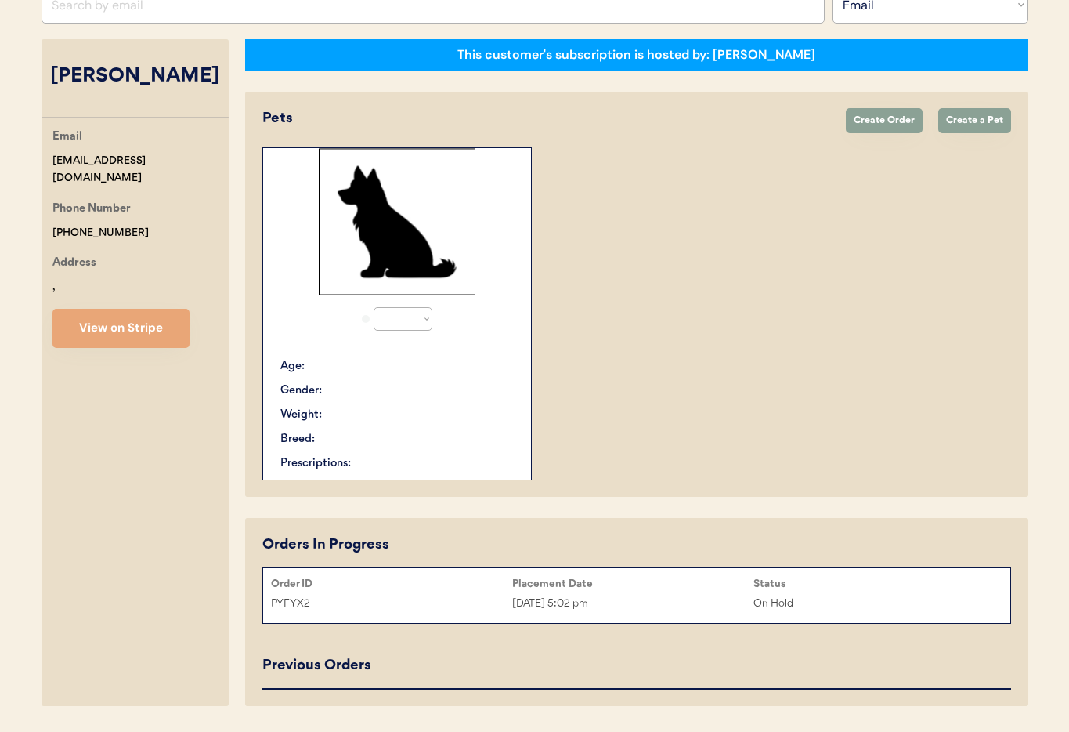
select select "true"
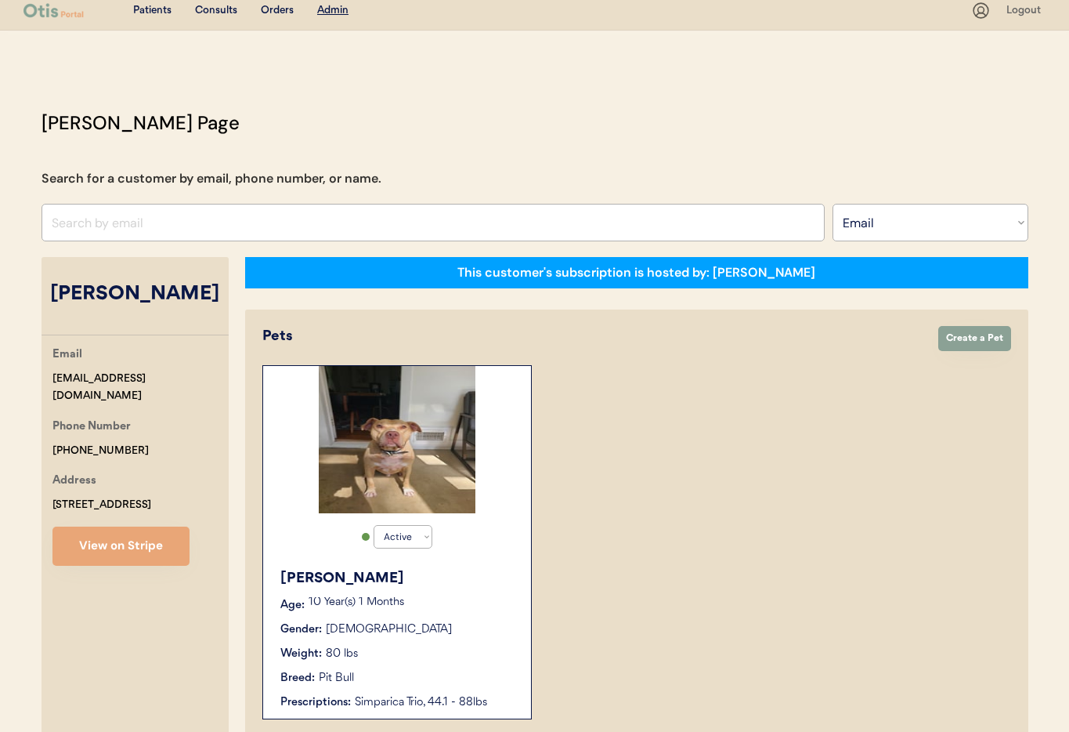
scroll to position [0, 0]
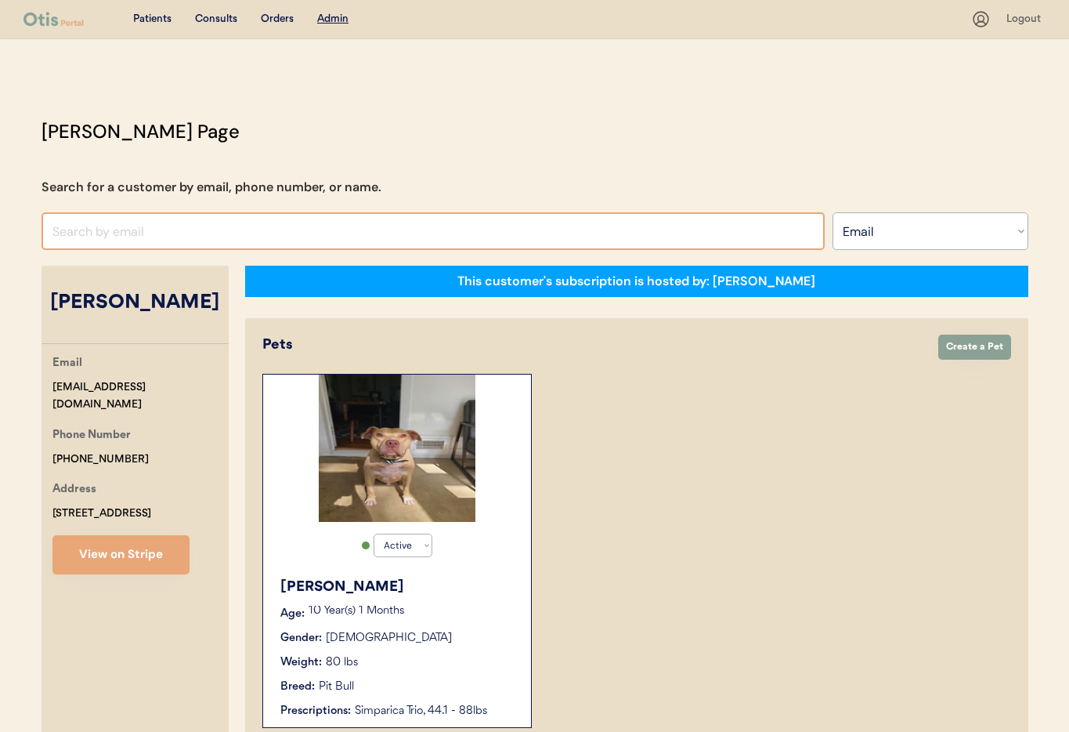
click at [111, 237] on input "input" at bounding box center [433, 231] width 783 height 38
paste input "jalsna1977@gmail.com"
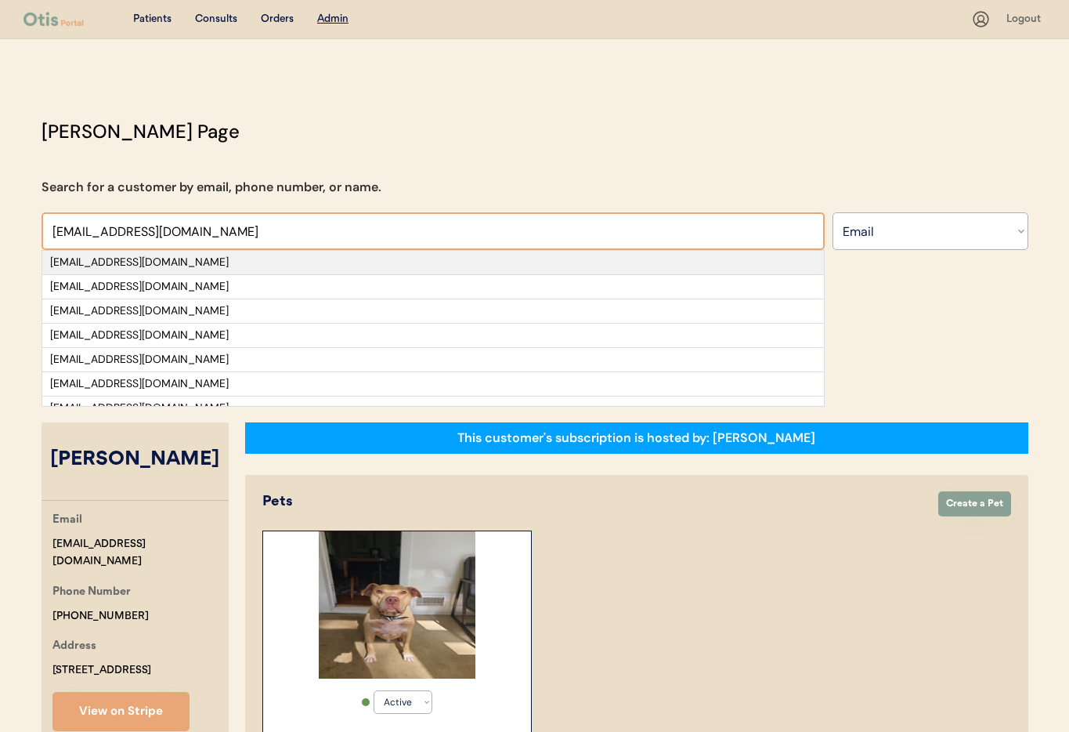
type input "jalsna1977@gmail.com"
click at [182, 258] on div "jalsna1977@gmail.com" at bounding box center [433, 263] width 766 height 16
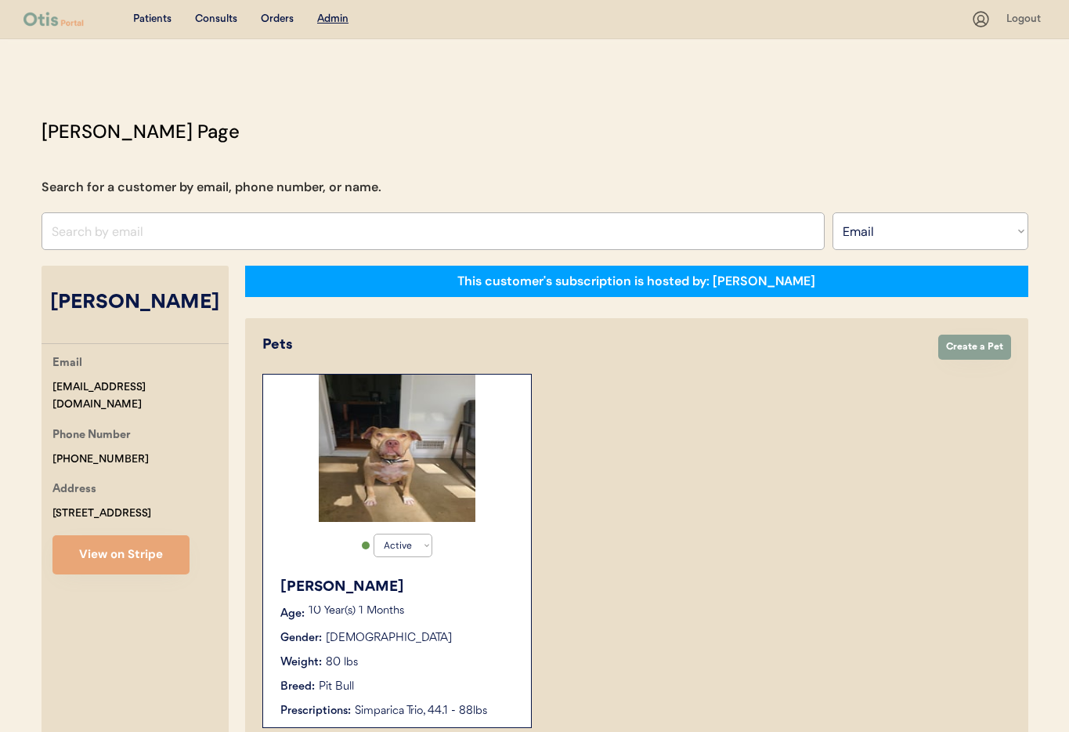
select select "true"
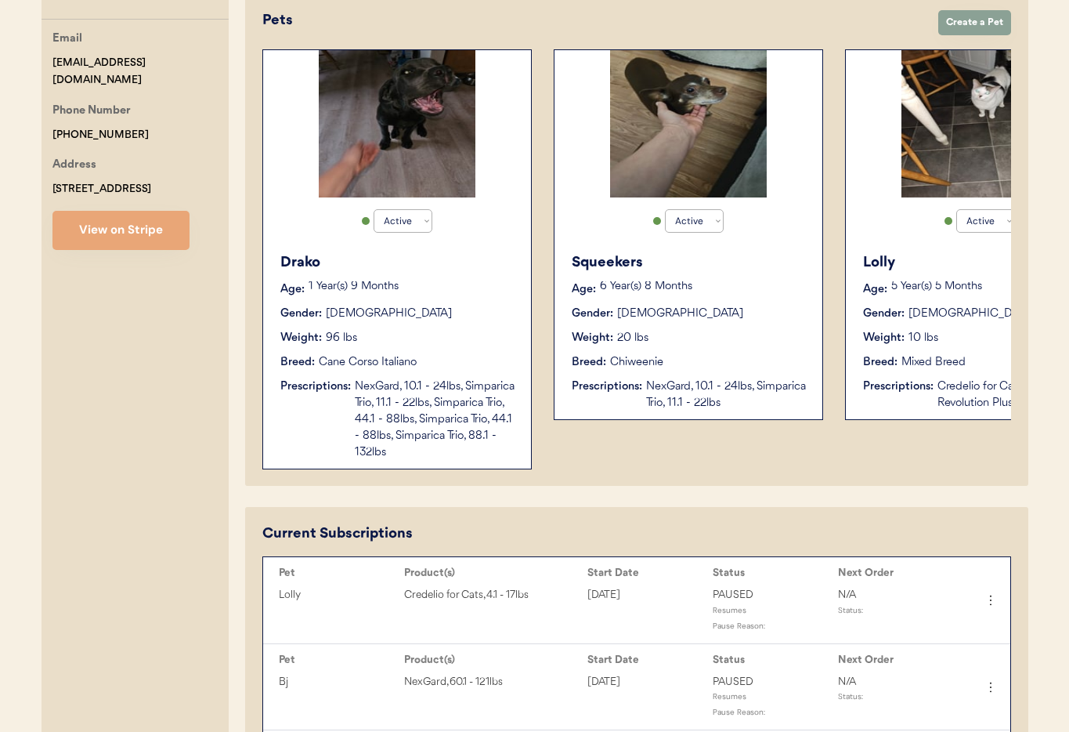
scroll to position [326, 0]
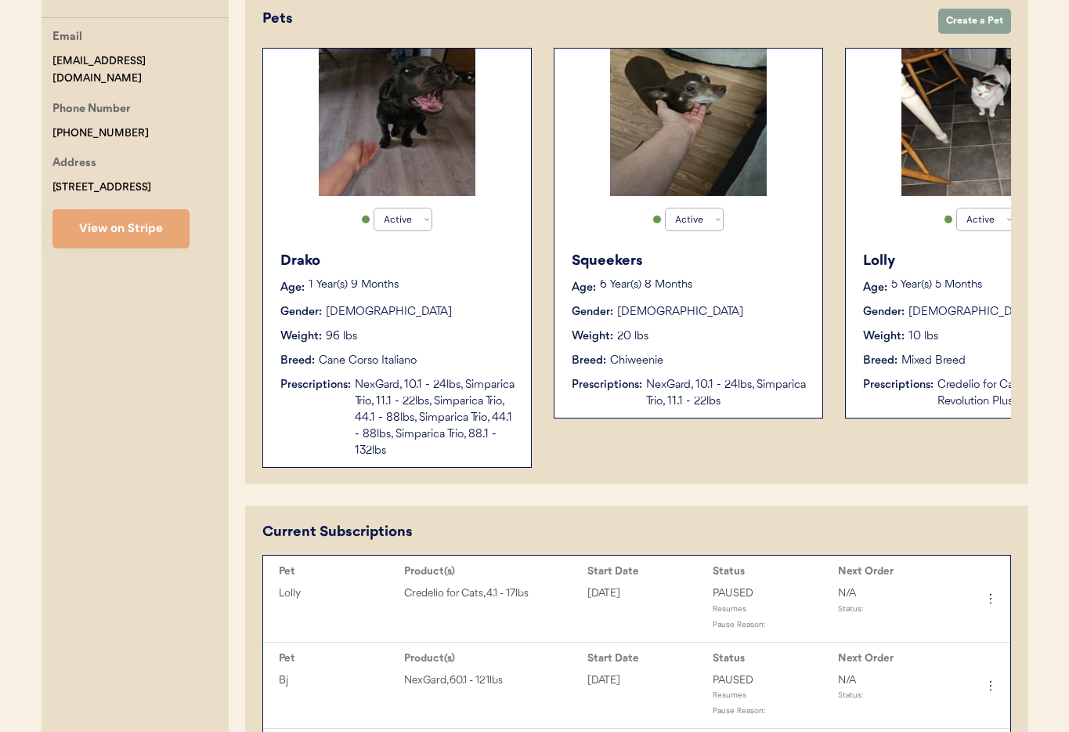
click at [460, 321] on div "Drako Age: 1 Year(s) 9 Months Gender: Male Weight: 96 lbs Breed: Cane Corso Ita…" at bounding box center [397, 355] width 252 height 224
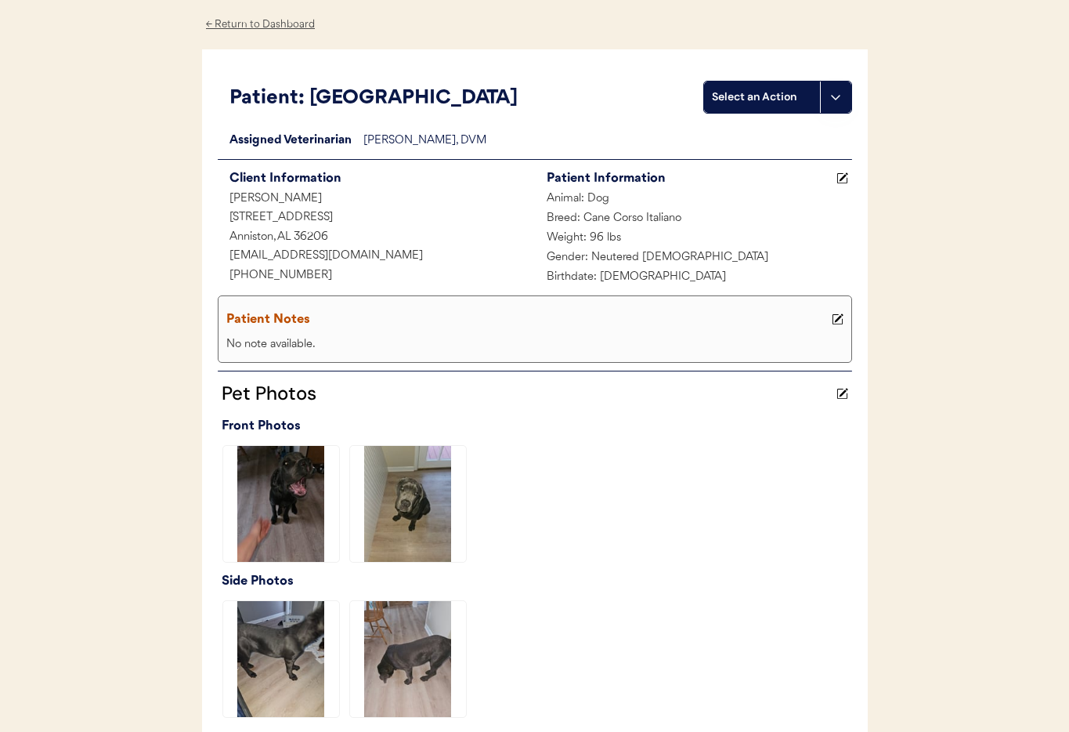
scroll to position [45, 0]
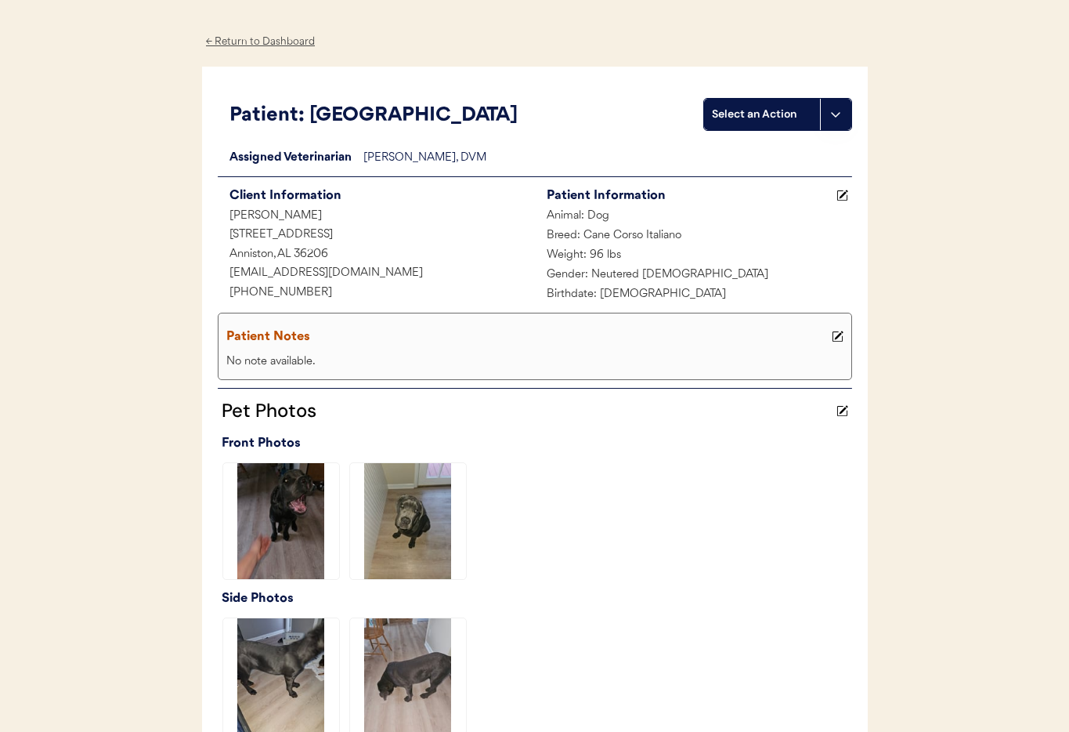
click at [244, 45] on div "← Return to Dashboard" at bounding box center [260, 42] width 117 height 18
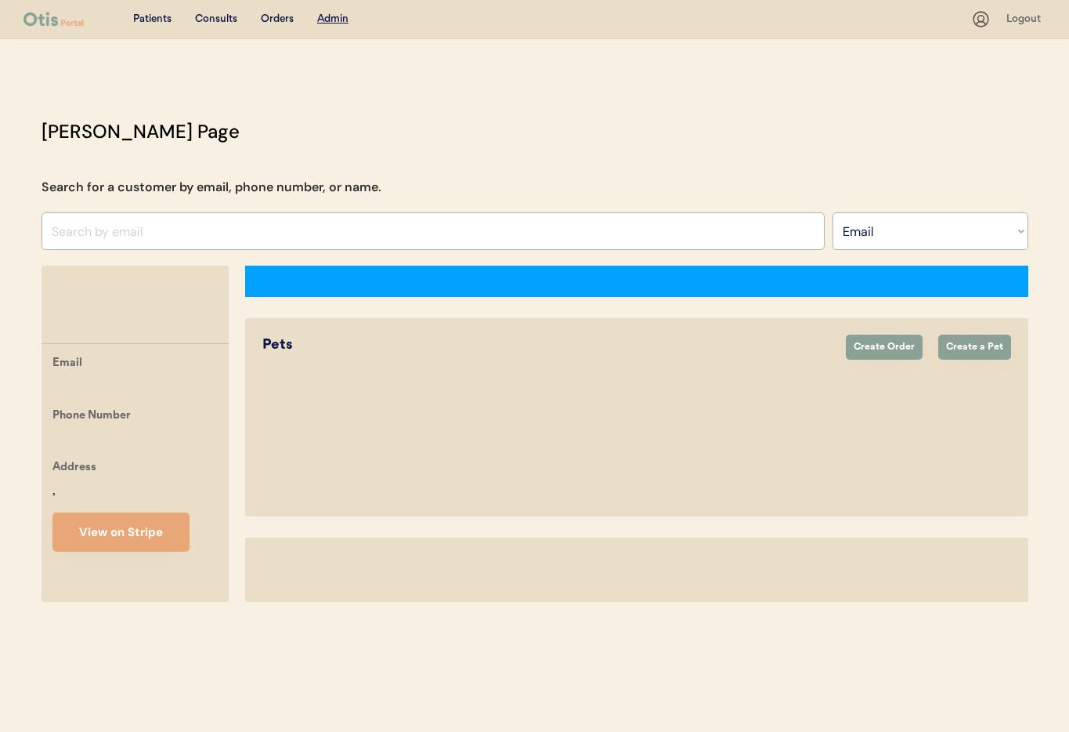
select select ""Email""
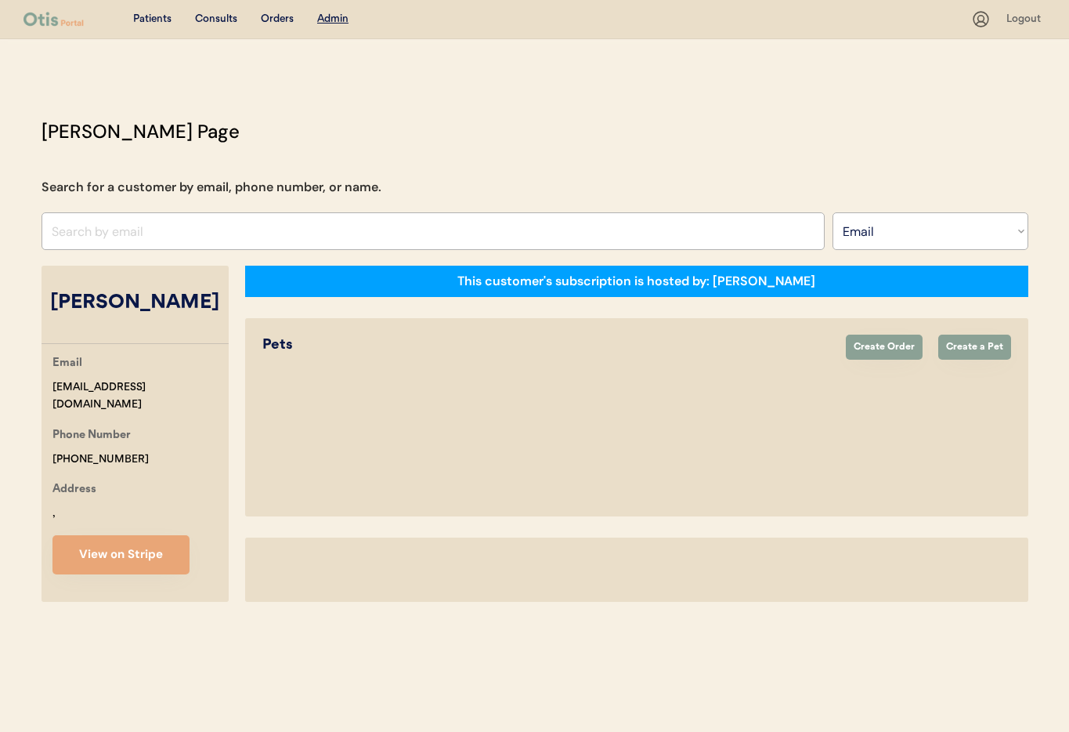
select select "true"
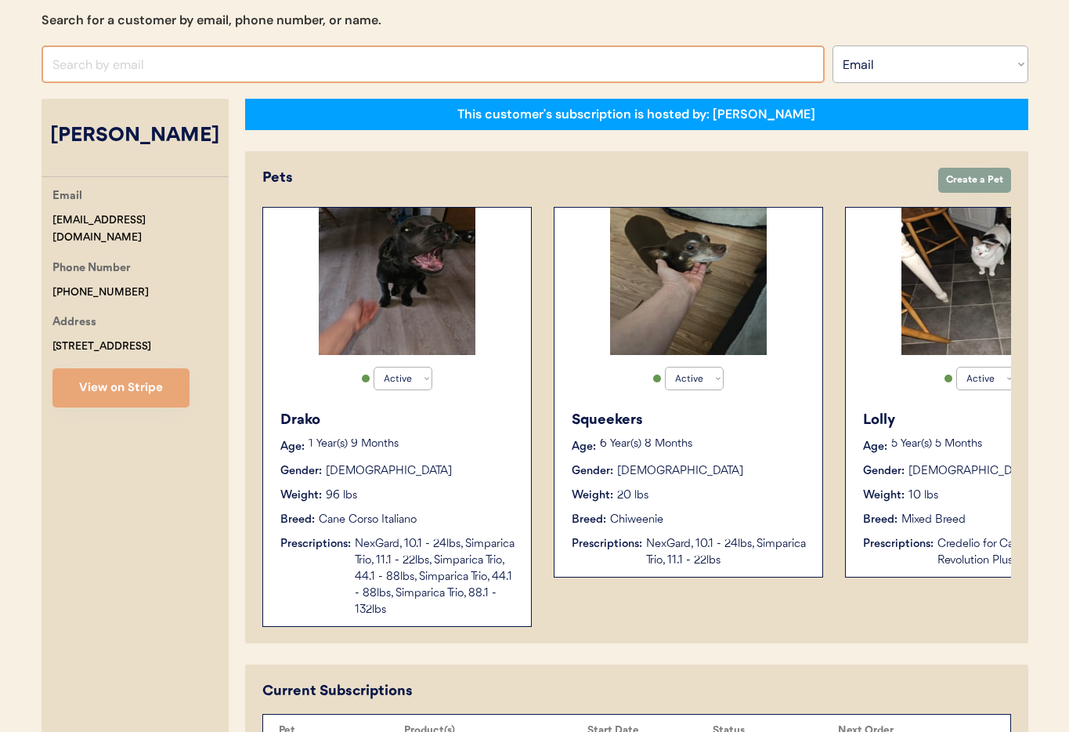
click at [244, 67] on input "input" at bounding box center [433, 64] width 783 height 38
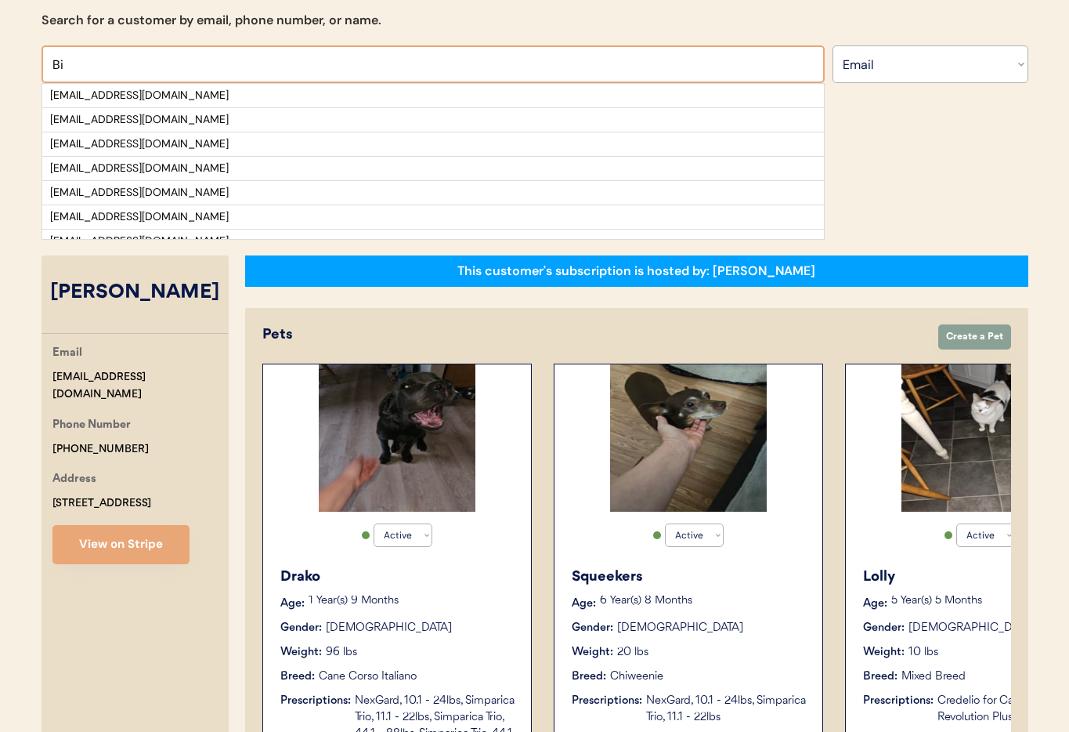
type input "B"
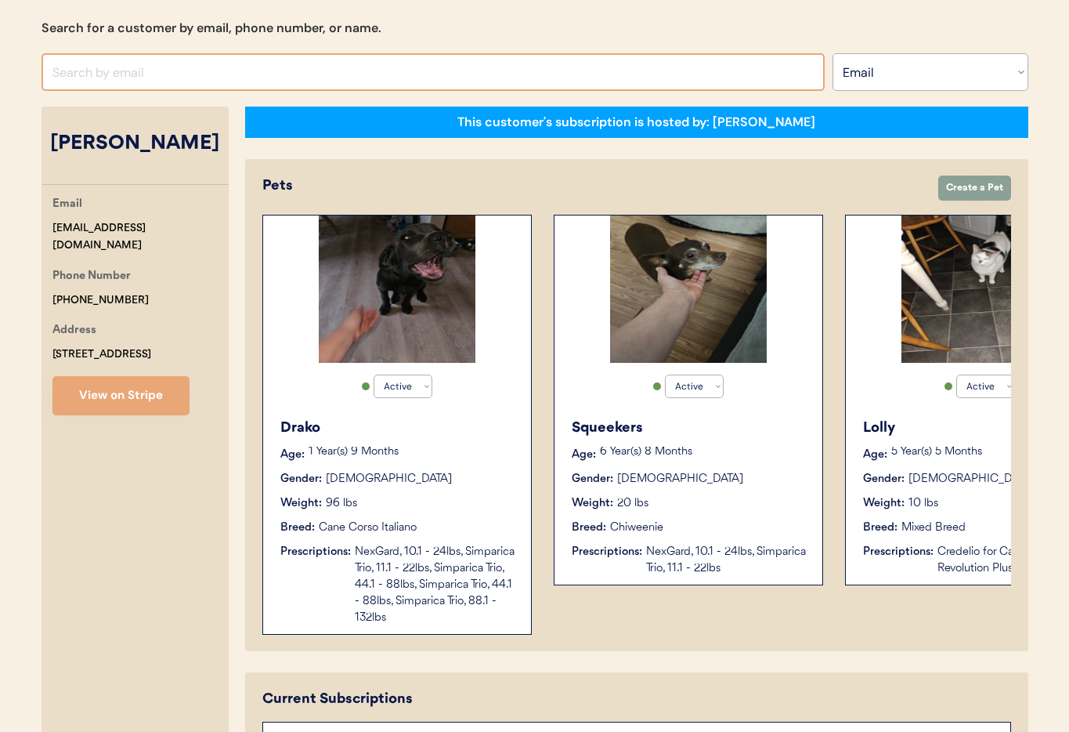
scroll to position [164, 0]
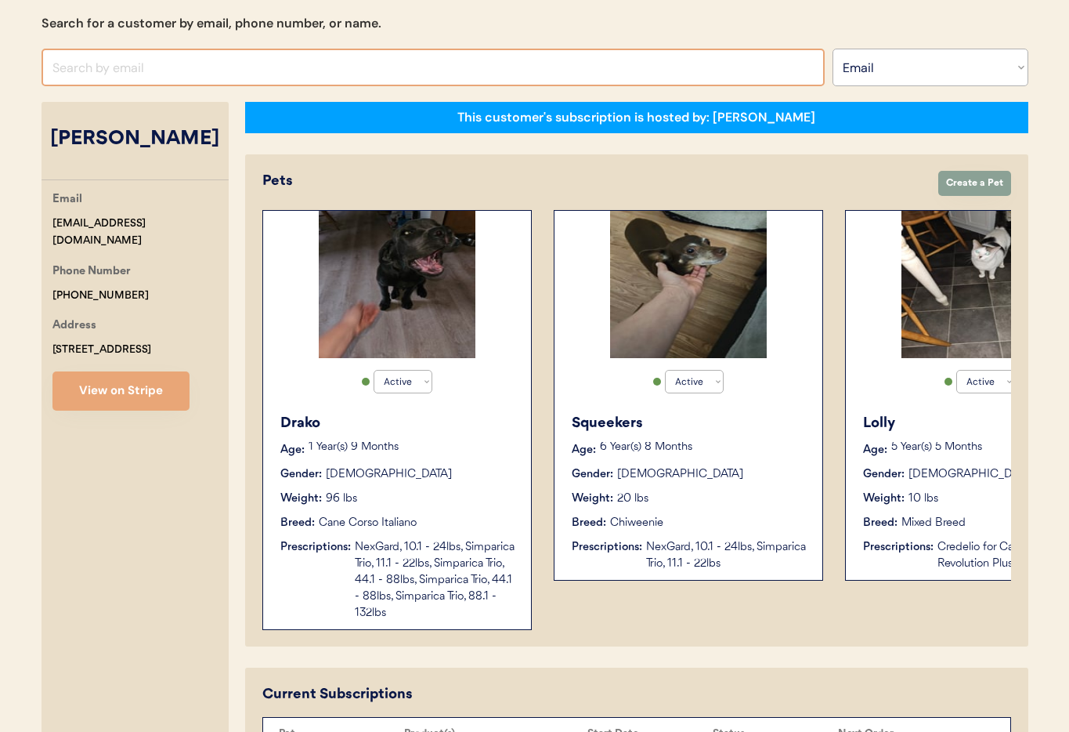
click at [74, 54] on input "input" at bounding box center [433, 68] width 783 height 38
paste input "prossewa@gmail.com"
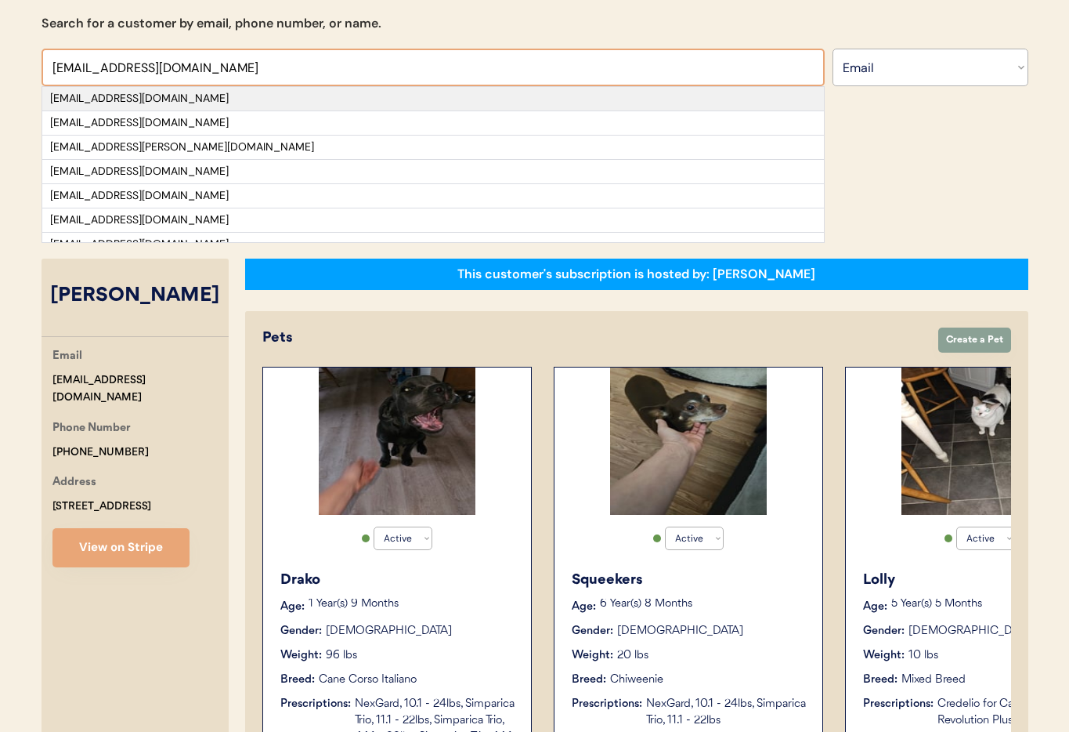
type input "prossewa@gmail.com"
drag, startPoint x: 164, startPoint y: 92, endPoint x: 180, endPoint y: 102, distance: 18.7
click at [164, 92] on div "prossewa@gmail.com" at bounding box center [433, 99] width 766 height 16
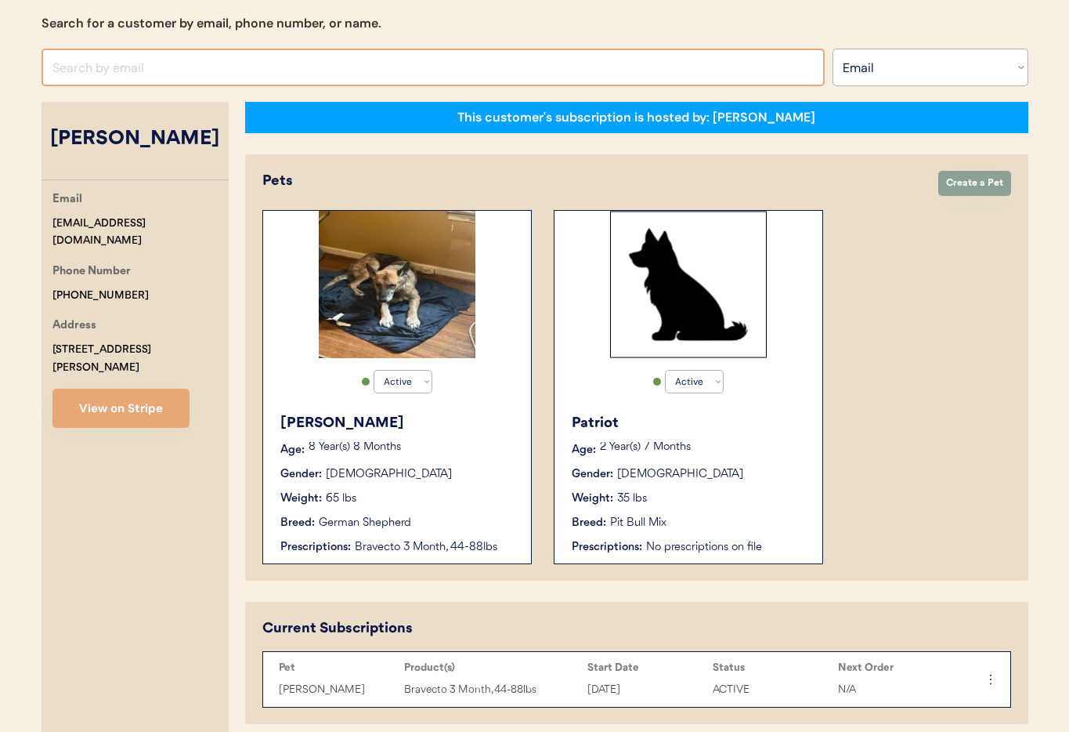
drag, startPoint x: 214, startPoint y: 67, endPoint x: 353, endPoint y: 80, distance: 140.0
click at [215, 67] on input "input" at bounding box center [433, 68] width 783 height 38
paste input "illjay1740@gmail.com"
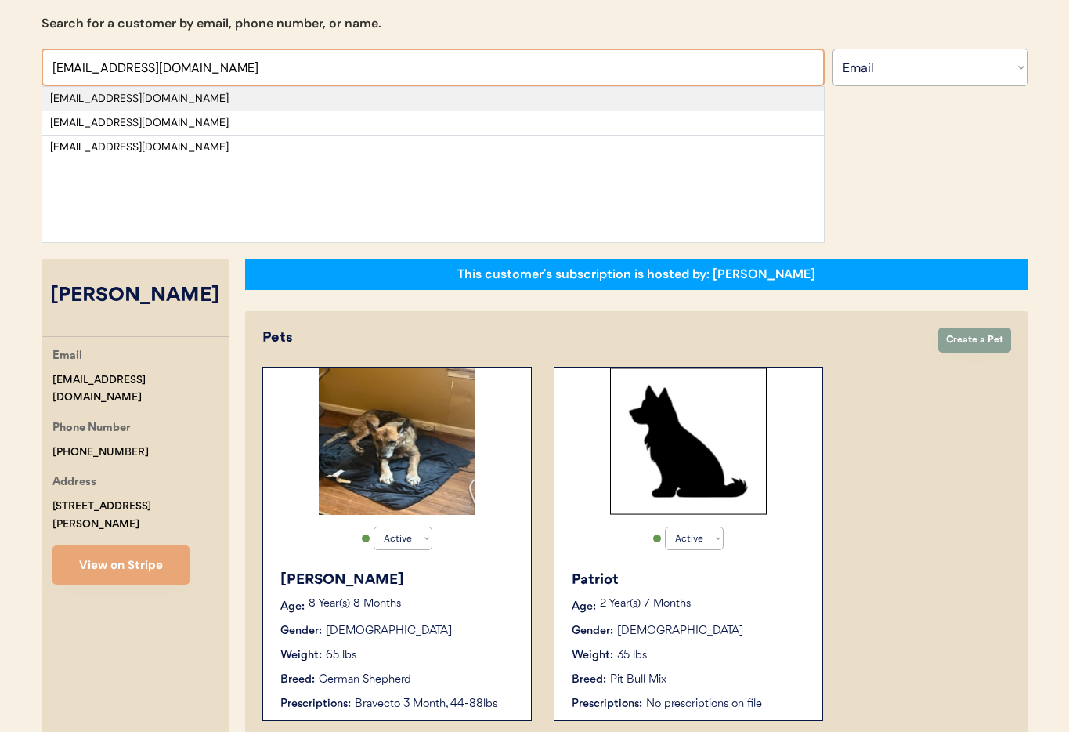
type input "illjay1740@gmail.com"
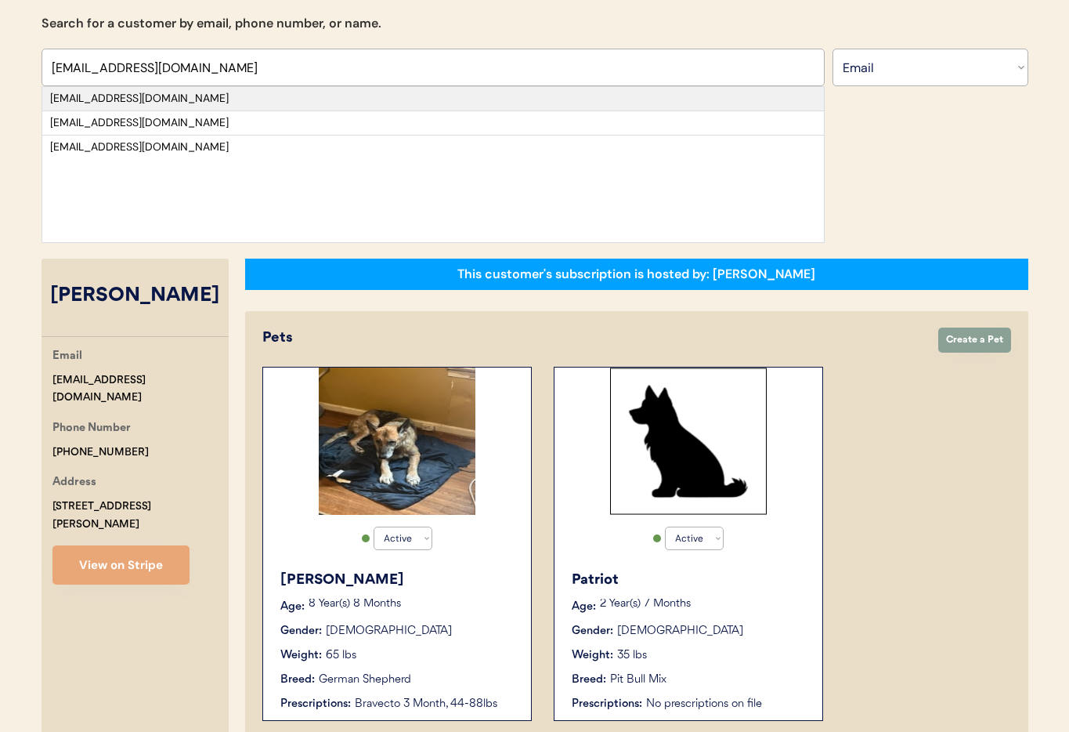
click at [200, 95] on div "illjay1740@gmail.com" at bounding box center [433, 99] width 766 height 16
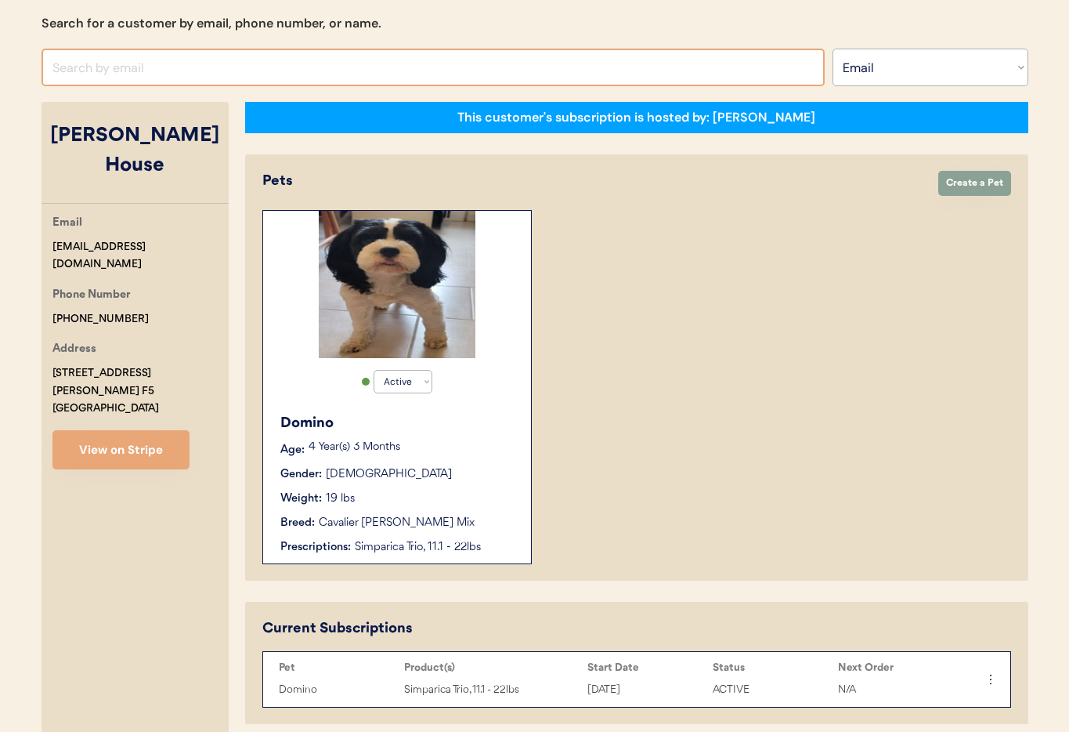
drag, startPoint x: 95, startPoint y: 66, endPoint x: 138, endPoint y: 69, distance: 43.2
click at [95, 66] on input "input" at bounding box center [433, 68] width 783 height 38
click at [149, 69] on input "input" at bounding box center [433, 68] width 783 height 38
paste input "smpcsups@yahoo.com"
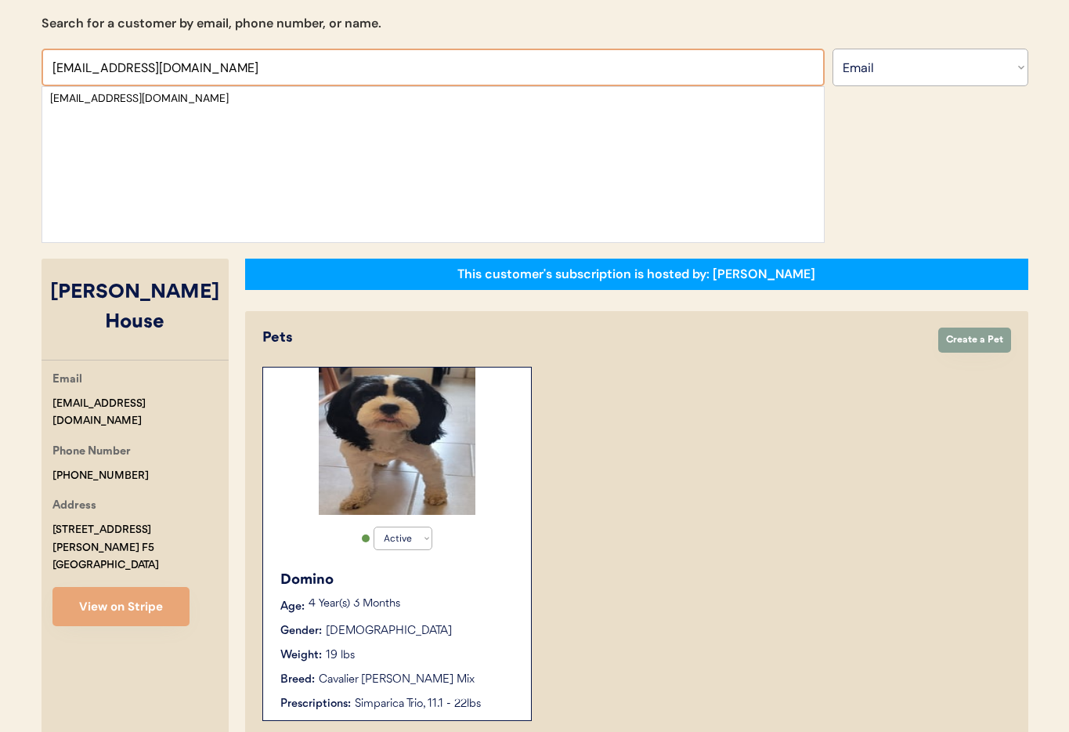
type input "smpcsups@yahoo.com"
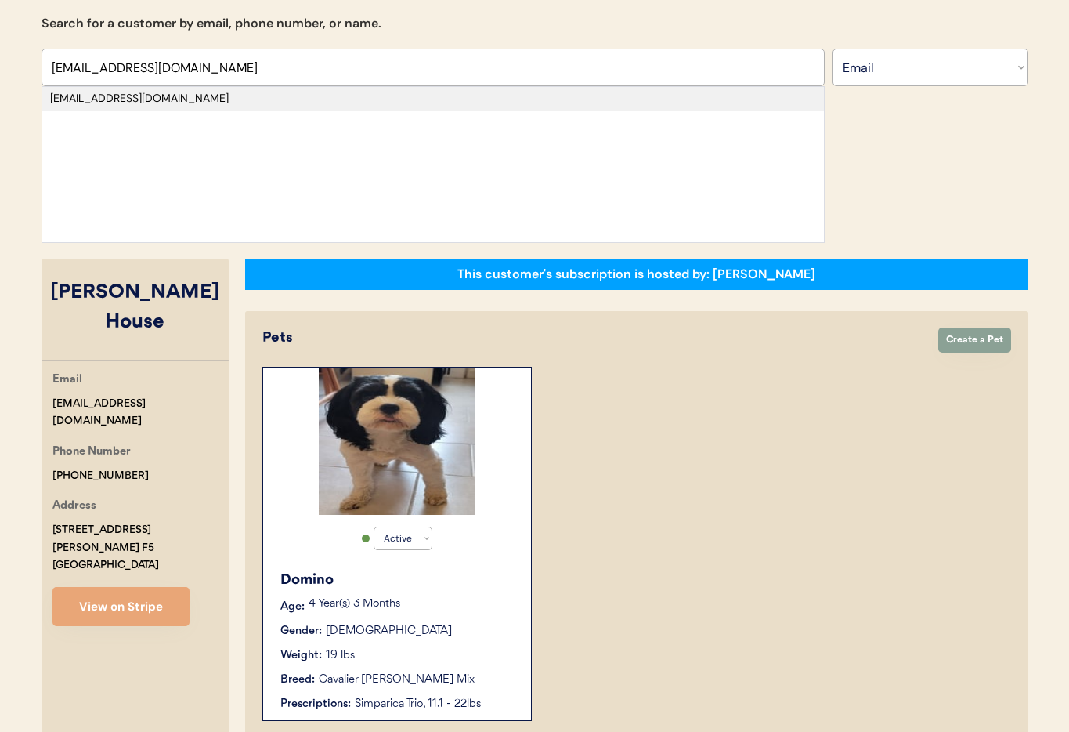
drag, startPoint x: 146, startPoint y: 99, endPoint x: 159, endPoint y: 126, distance: 29.8
click at [146, 99] on div "smpcsups@yahoo.com" at bounding box center [433, 99] width 766 height 16
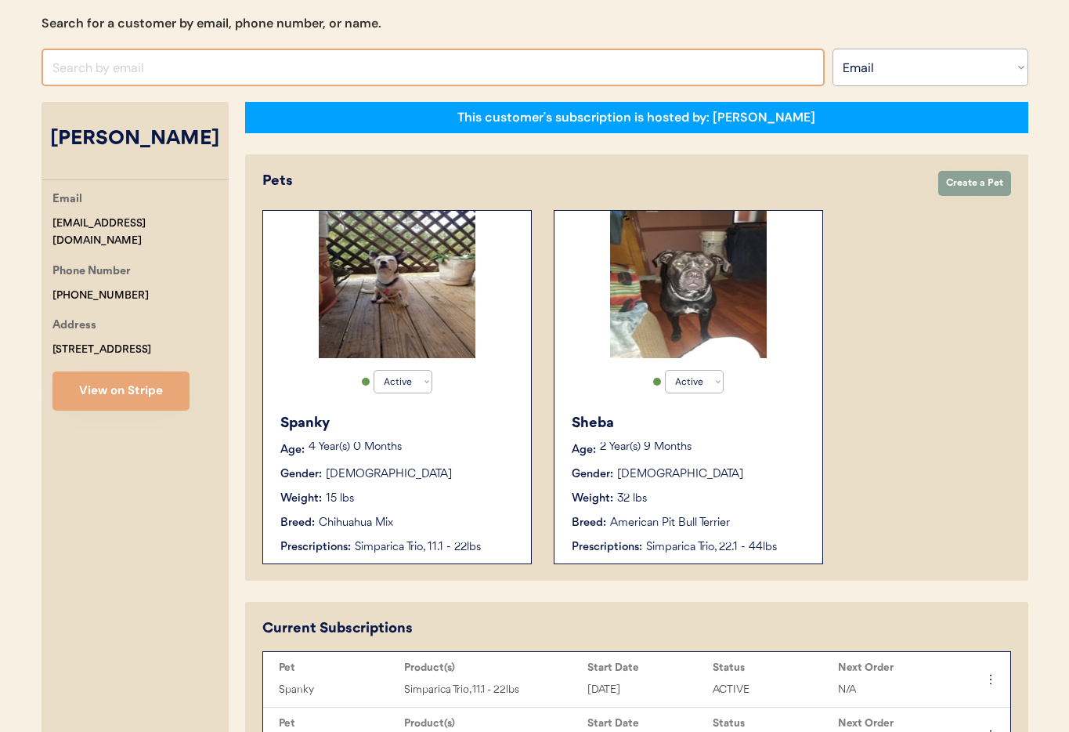
click at [158, 68] on input "input" at bounding box center [433, 68] width 783 height 38
paste input "kristengober1@gmail.com"
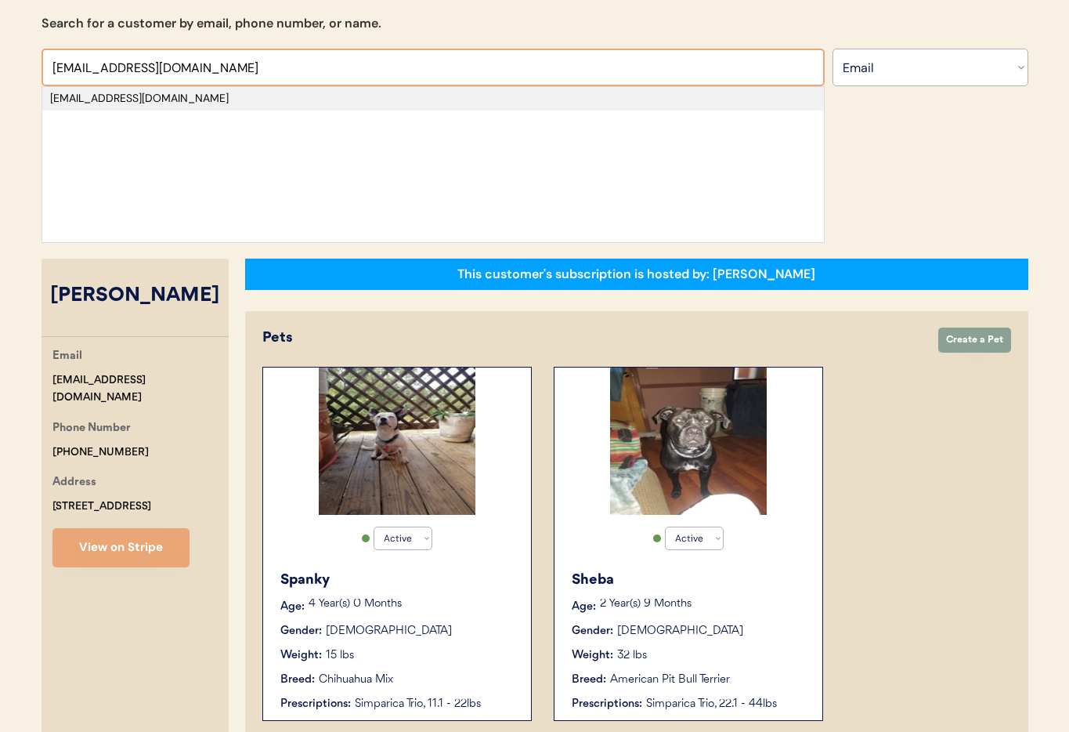
type input "kristengober1@gmail.com"
click at [169, 106] on div "kristengober1@gmail.com" at bounding box center [433, 99] width 766 height 16
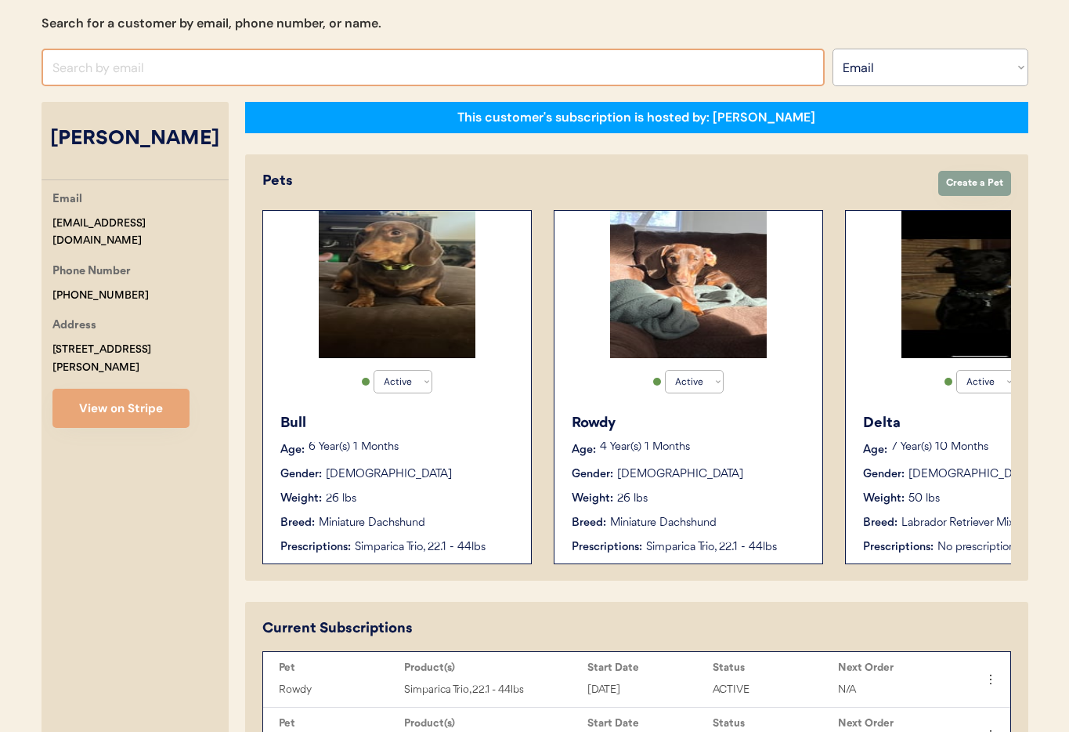
click at [148, 74] on input "input" at bounding box center [433, 68] width 783 height 38
paste input "arwen_thomas@live.com"
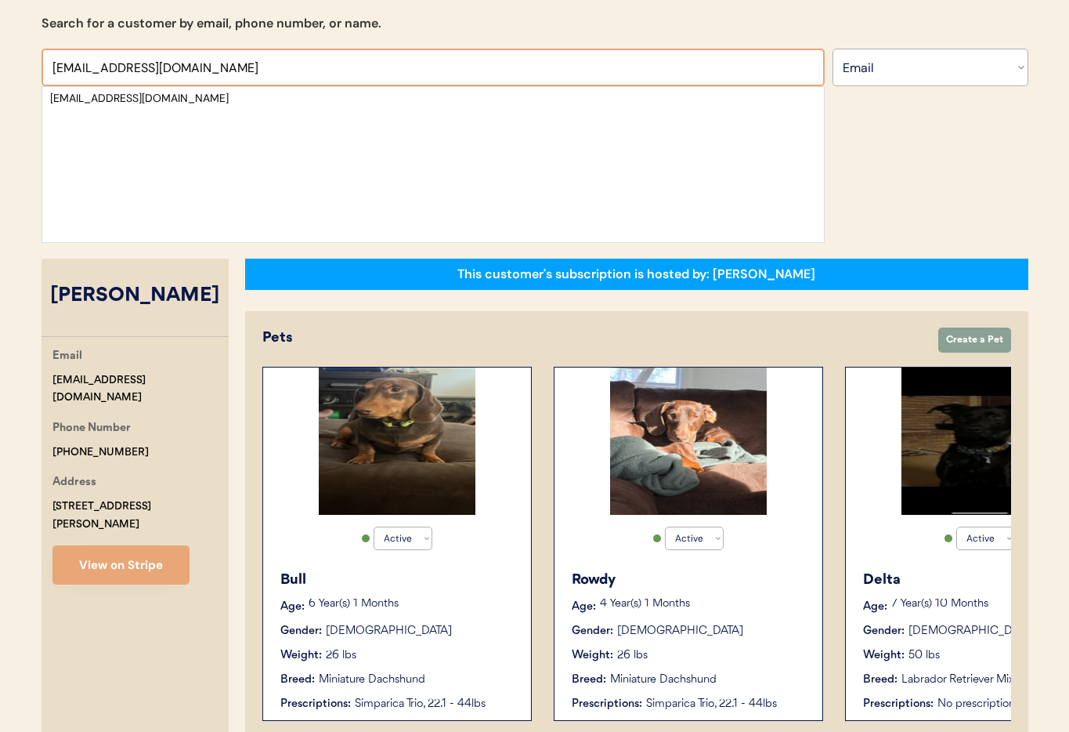
type input "arwen_thomas@live.com"
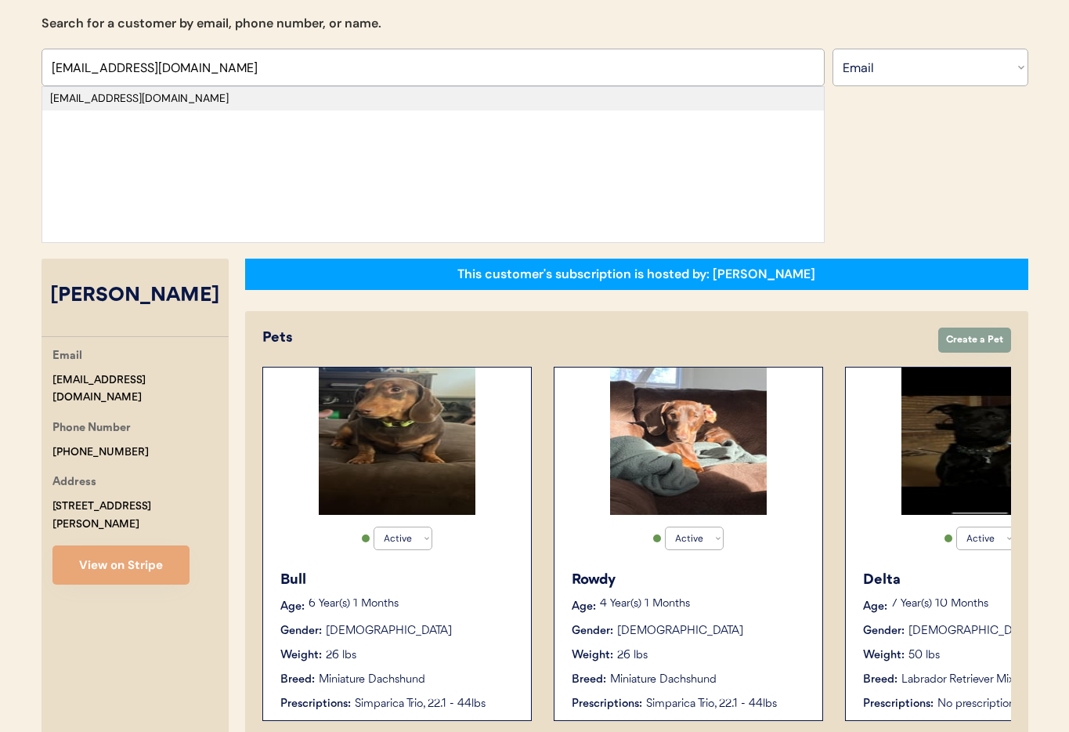
click at [190, 102] on div "arwen_thomas@live.com" at bounding box center [433, 99] width 766 height 16
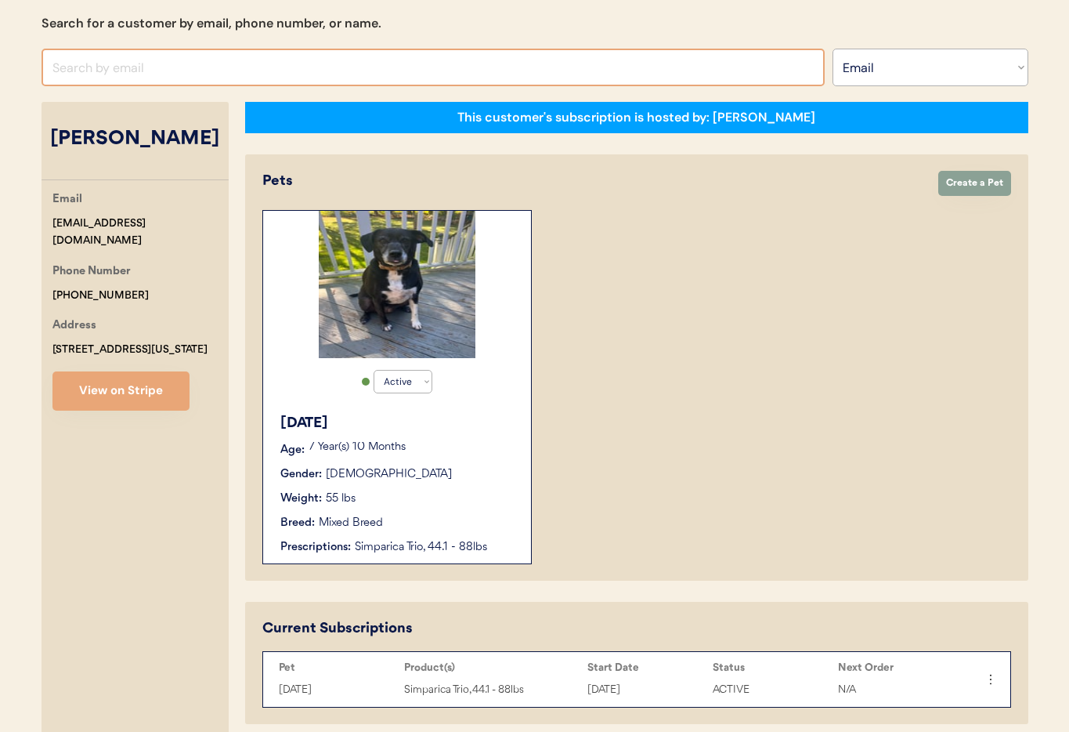
click at [88, 69] on input "input" at bounding box center [433, 68] width 783 height 38
paste input "momofemmaandeli@gmail.com"
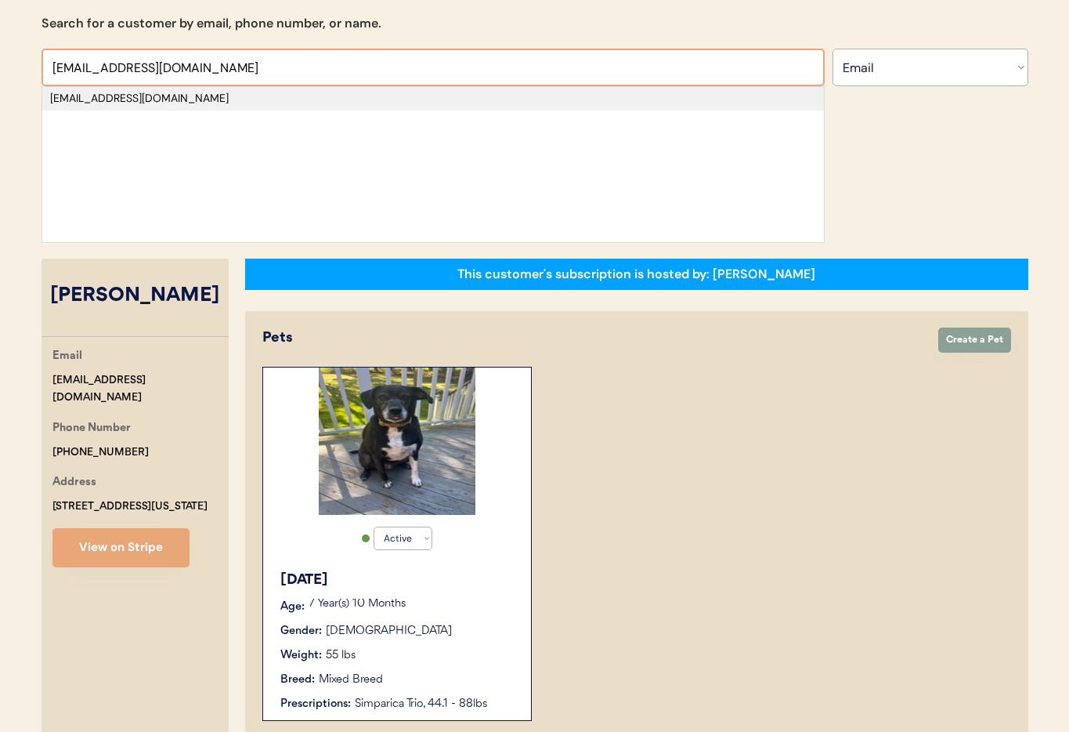
type input "momofemmaandeli@gmail.com"
click at [189, 99] on div "momofemmaandeli@gmail.com" at bounding box center [433, 99] width 766 height 16
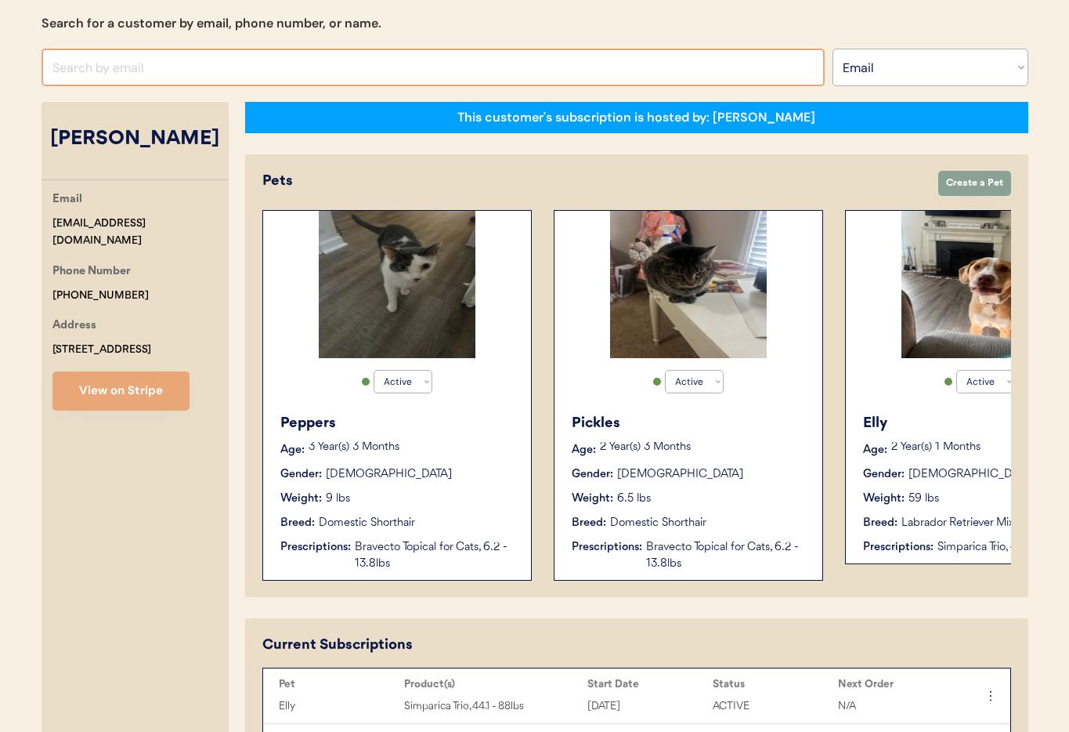
drag, startPoint x: 114, startPoint y: 56, endPoint x: 110, endPoint y: 63, distance: 8.8
click at [114, 56] on input "input" at bounding box center [433, 68] width 783 height 38
paste input "schuldtashley01@gmail.com"
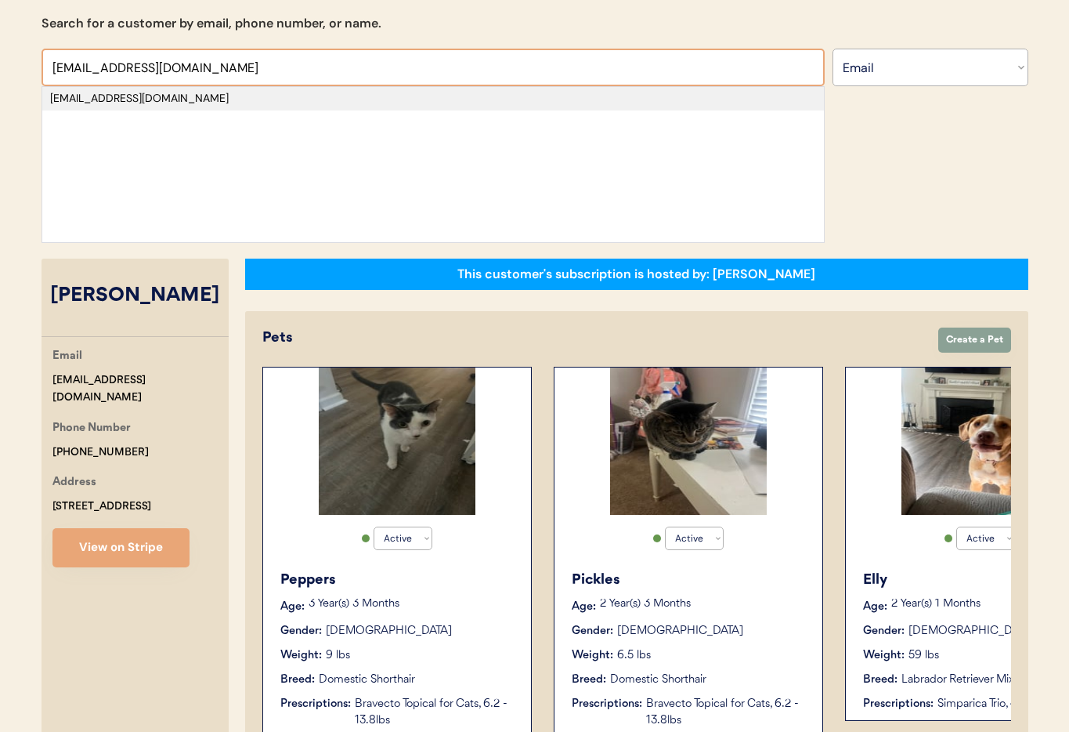
type input "schuldtashley01@gmail.com"
click at [128, 99] on div "schuldtashley01@gmail.com" at bounding box center [433, 99] width 766 height 16
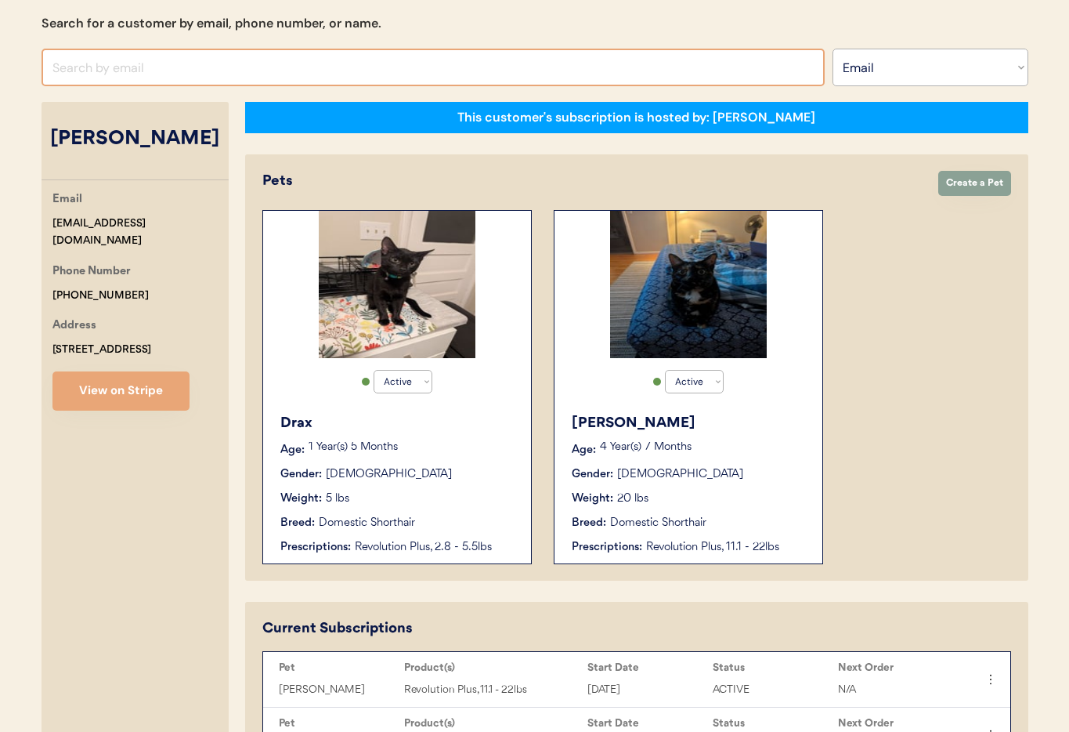
click at [172, 69] on input "input" at bounding box center [433, 68] width 783 height 38
paste input "lcclegg@comcast.net"
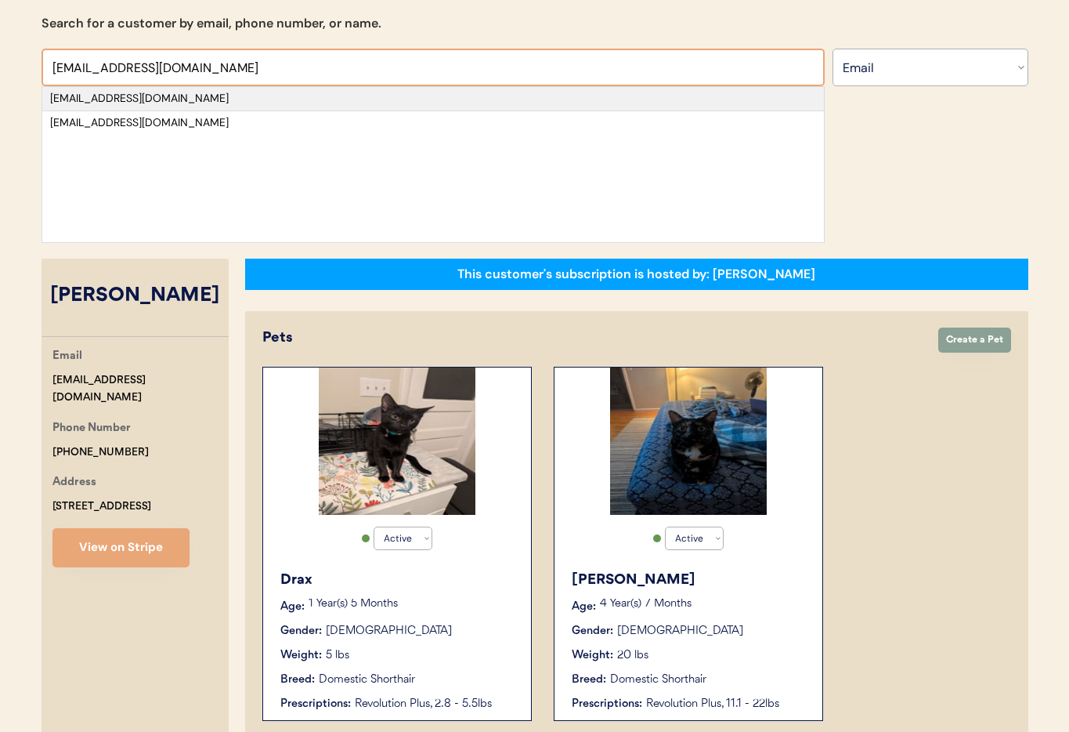
type input "lcclegg@comcast.net"
click at [154, 101] on div "lcclegg@comcast.net" at bounding box center [433, 99] width 766 height 16
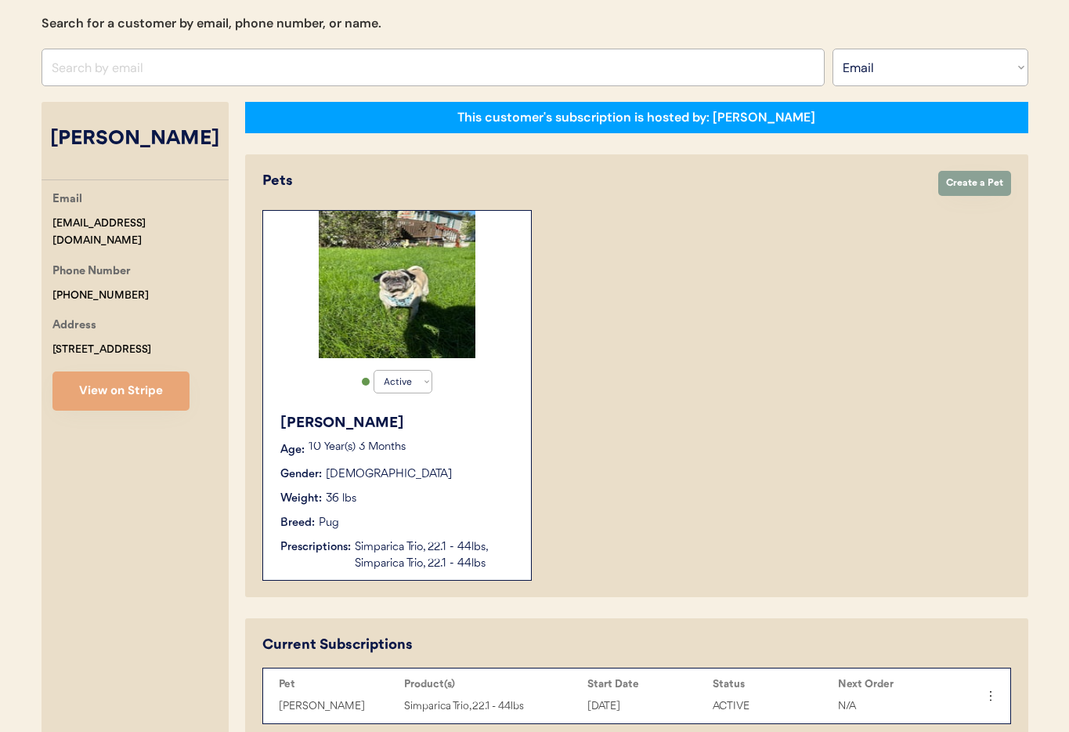
click at [414, 466] on div "Gender: Male" at bounding box center [397, 474] width 235 height 16
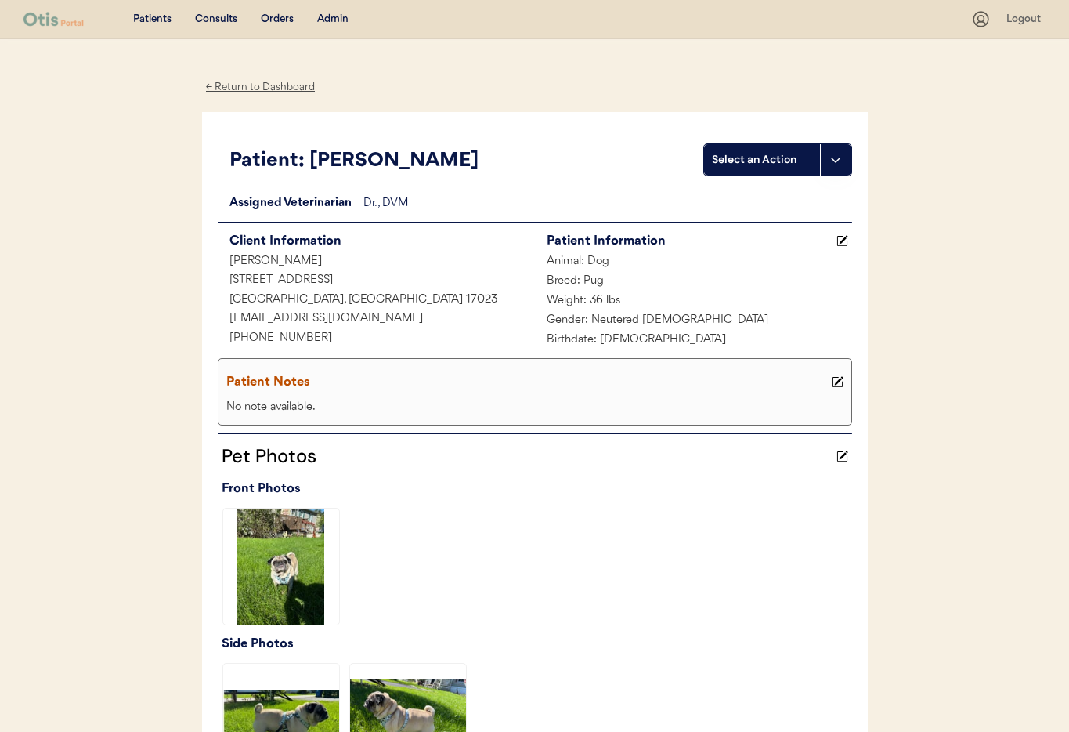
drag, startPoint x: 247, startPoint y: 89, endPoint x: 255, endPoint y: 114, distance: 26.0
click at [247, 89] on div "← Return to Dashboard" at bounding box center [260, 87] width 117 height 18
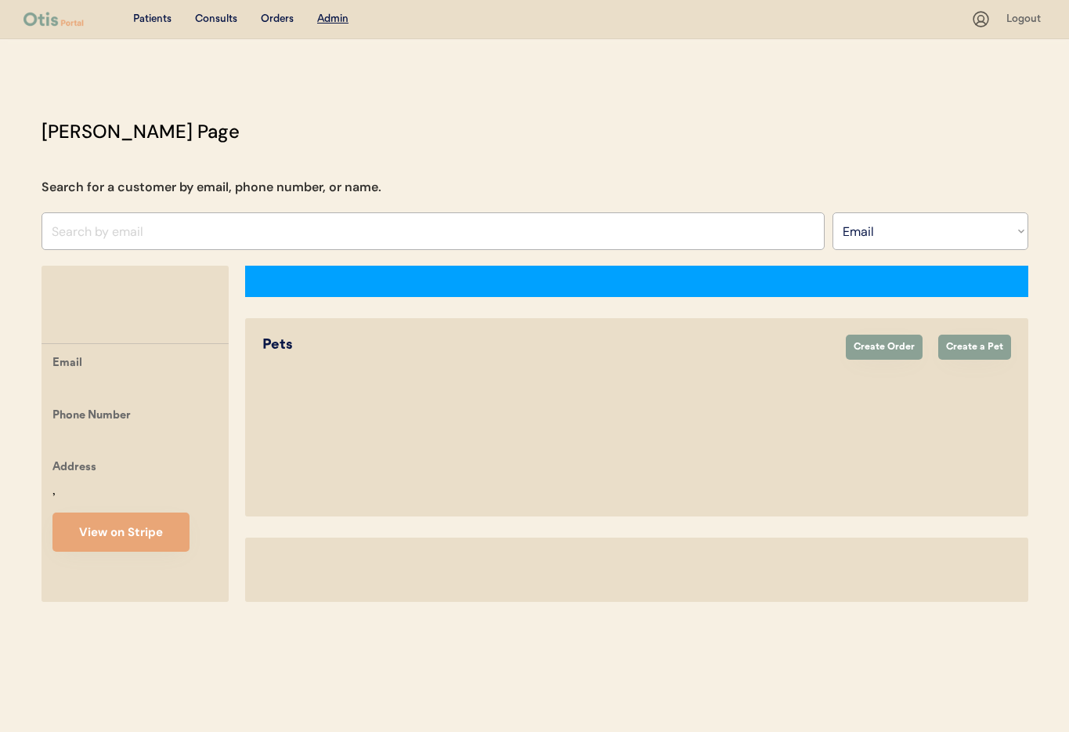
select select ""Email""
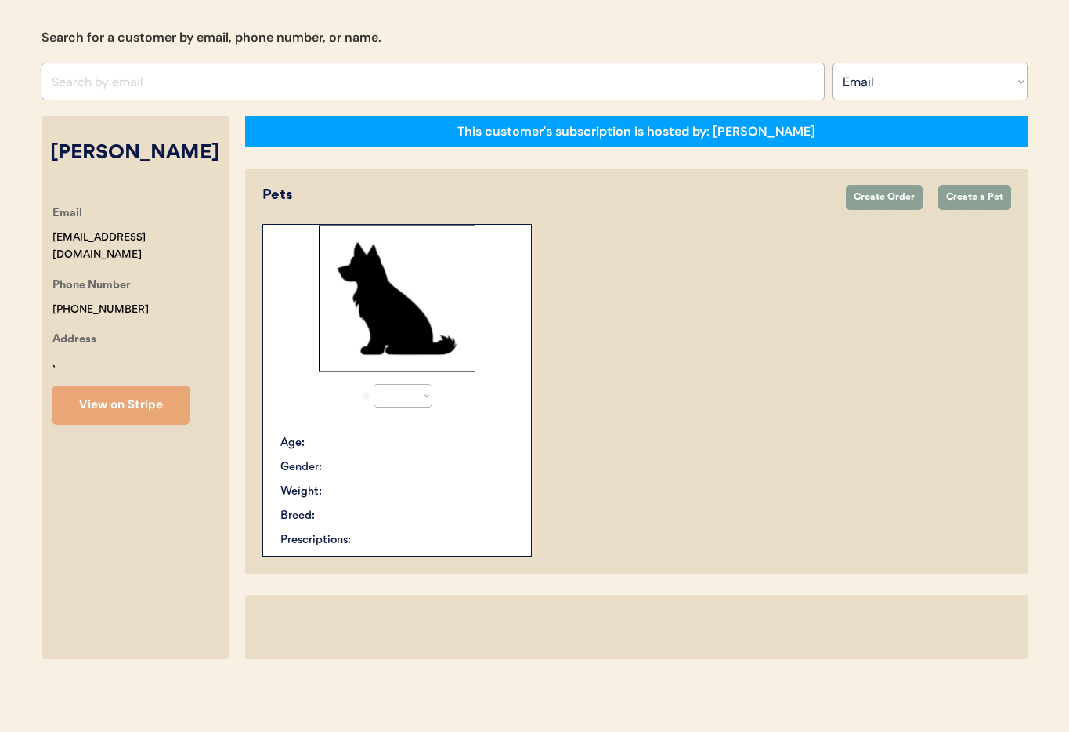
select select "true"
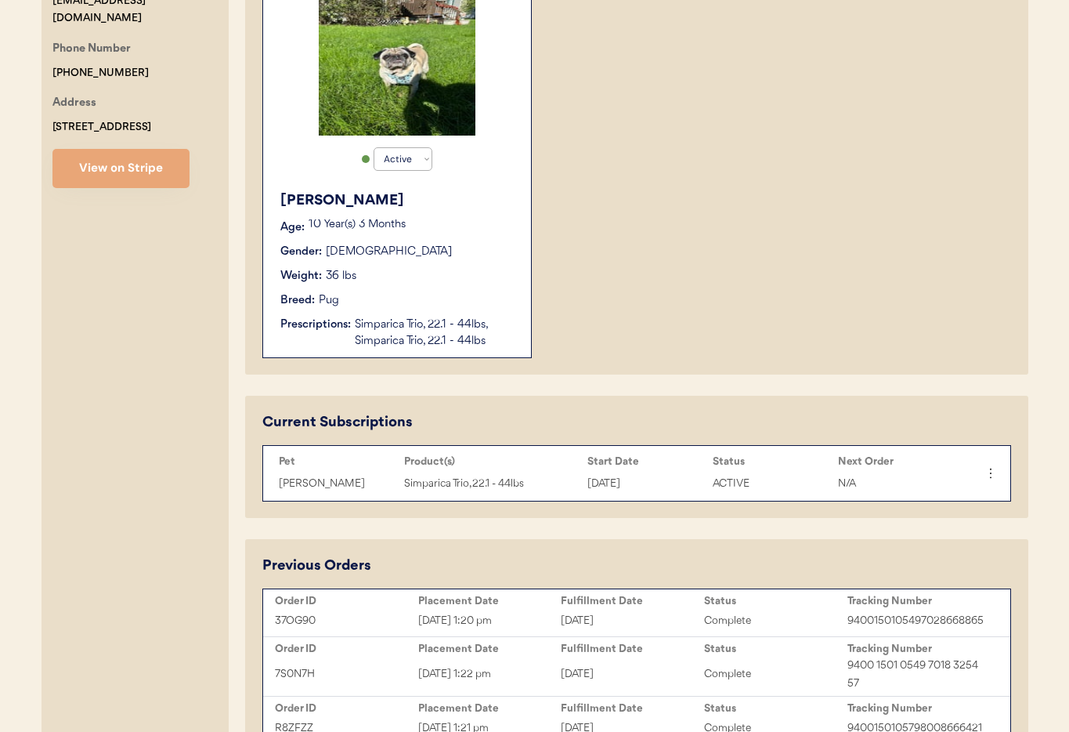
scroll to position [348, 0]
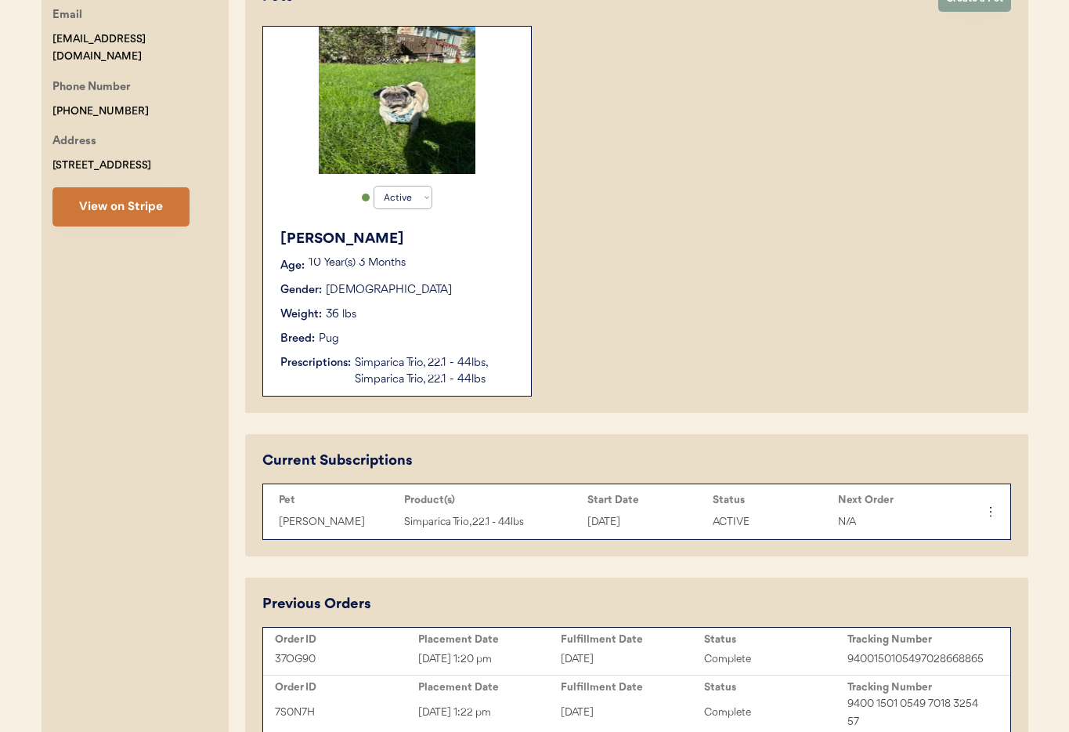
click at [87, 207] on button "View on Stripe" at bounding box center [120, 206] width 137 height 39
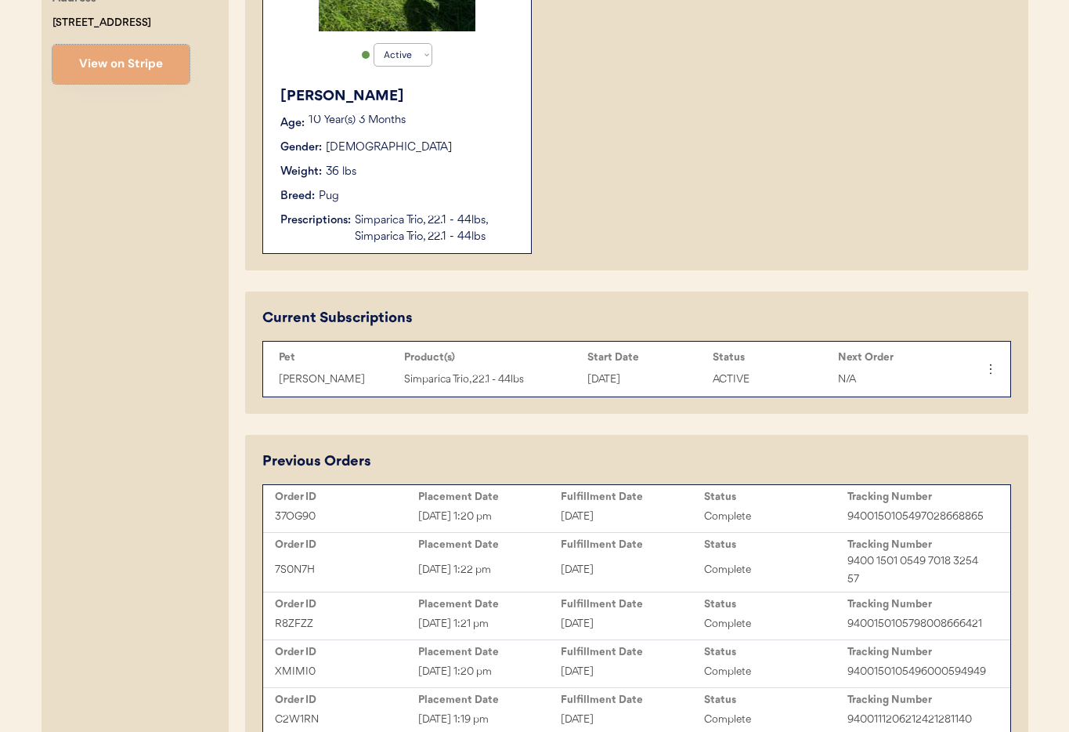
scroll to position [645, 0]
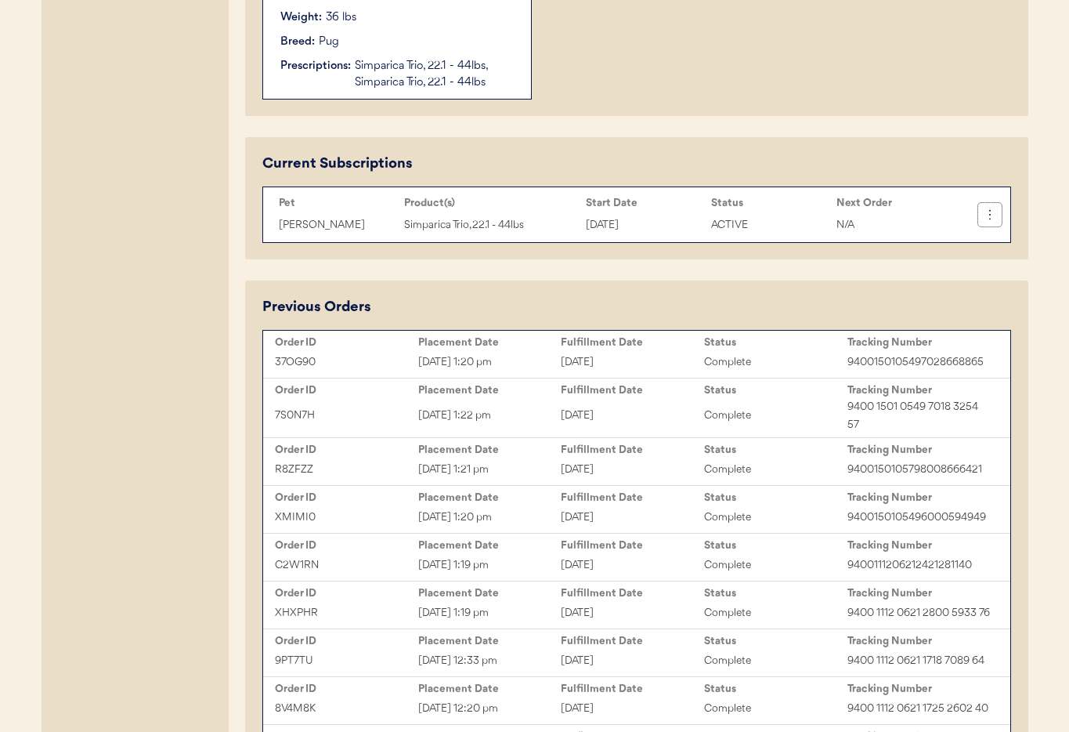
click at [989, 215] on icon at bounding box center [990, 215] width 16 height 16
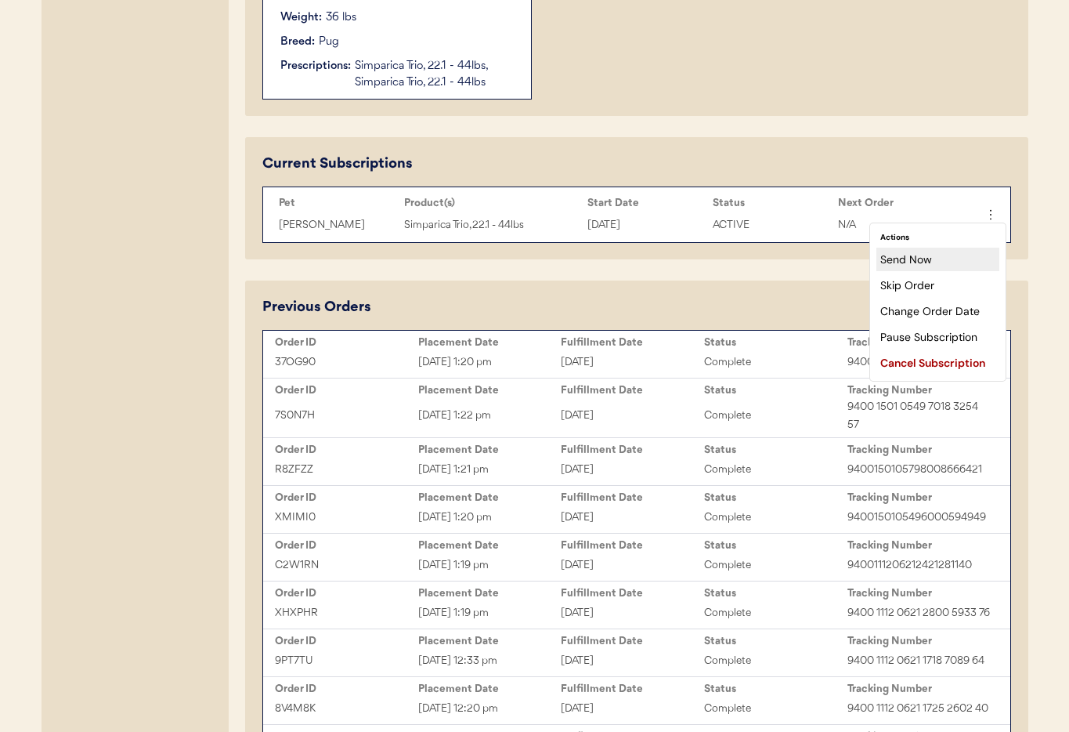
click at [927, 256] on div "Send Now" at bounding box center [937, 258] width 123 height 23
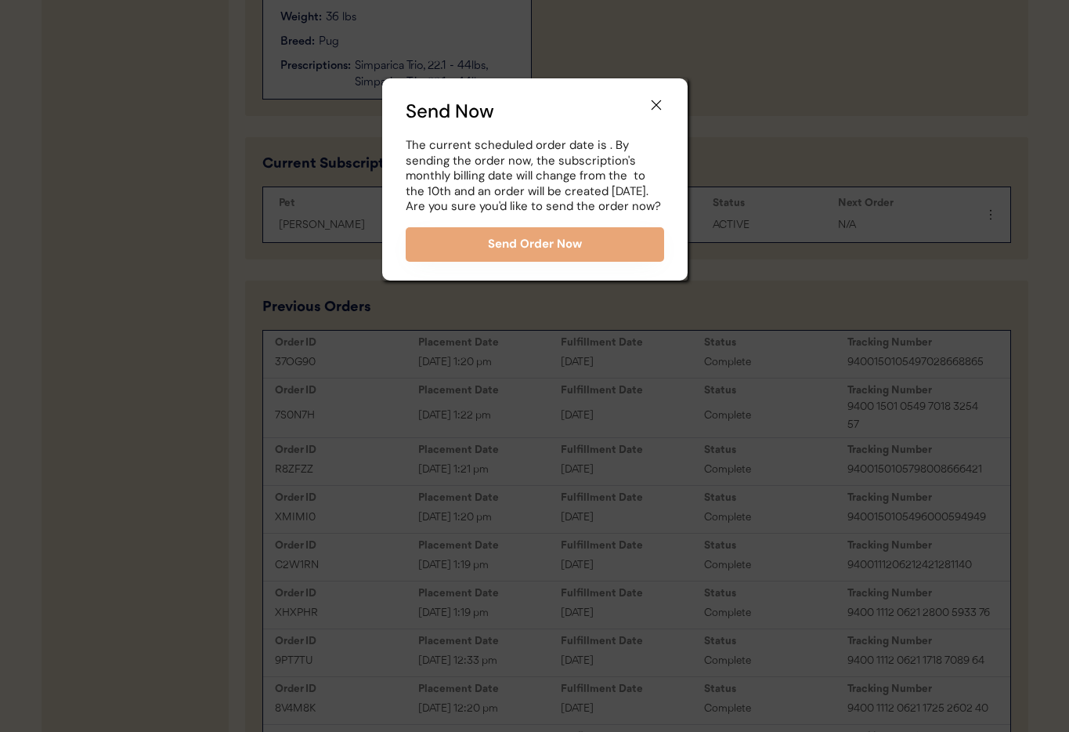
click at [656, 101] on icon at bounding box center [656, 105] width 16 height 16
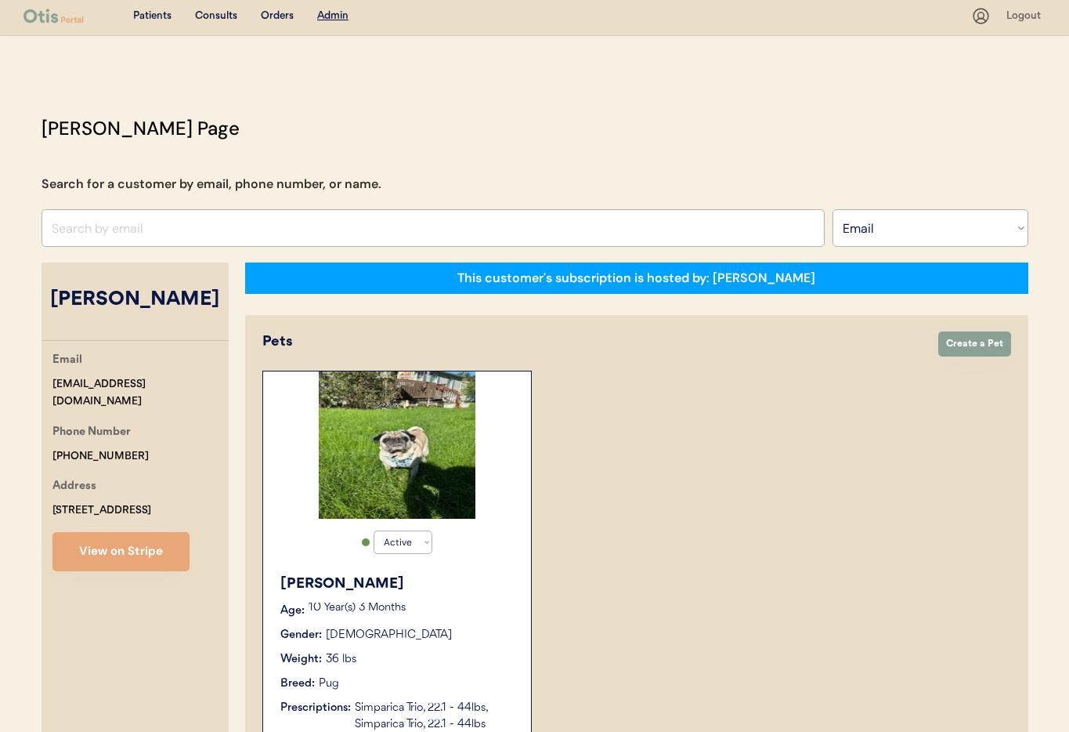
scroll to position [0, 0]
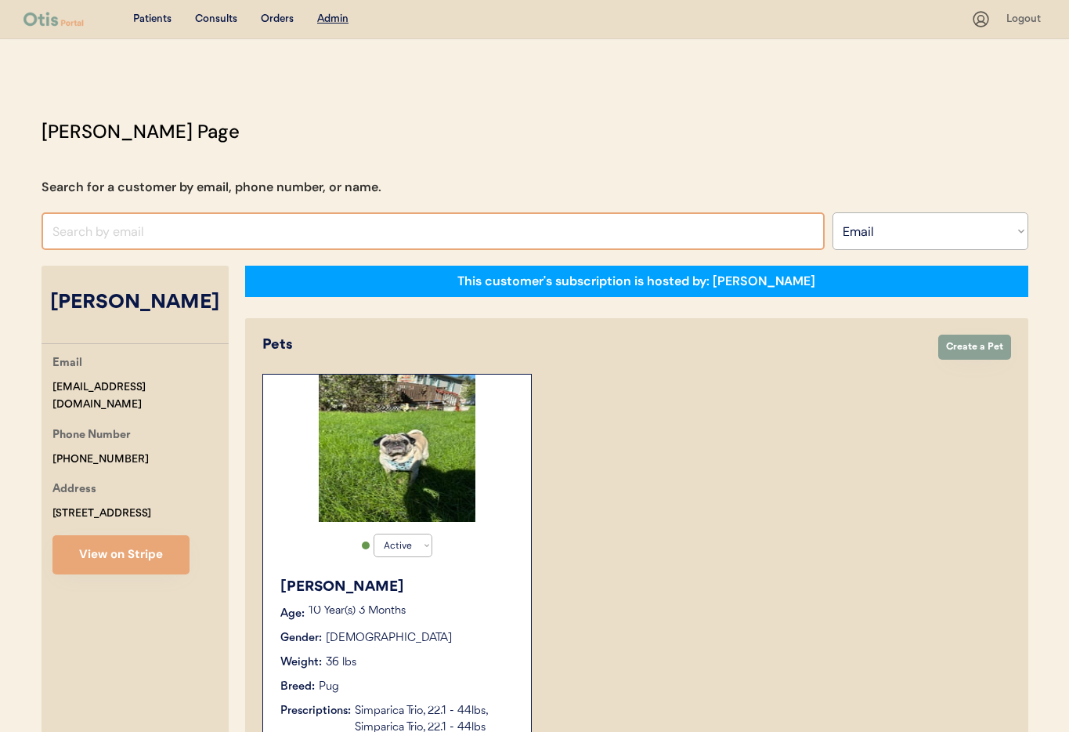
paste input "[EMAIL_ADDRESS][DOMAIN_NAME]"
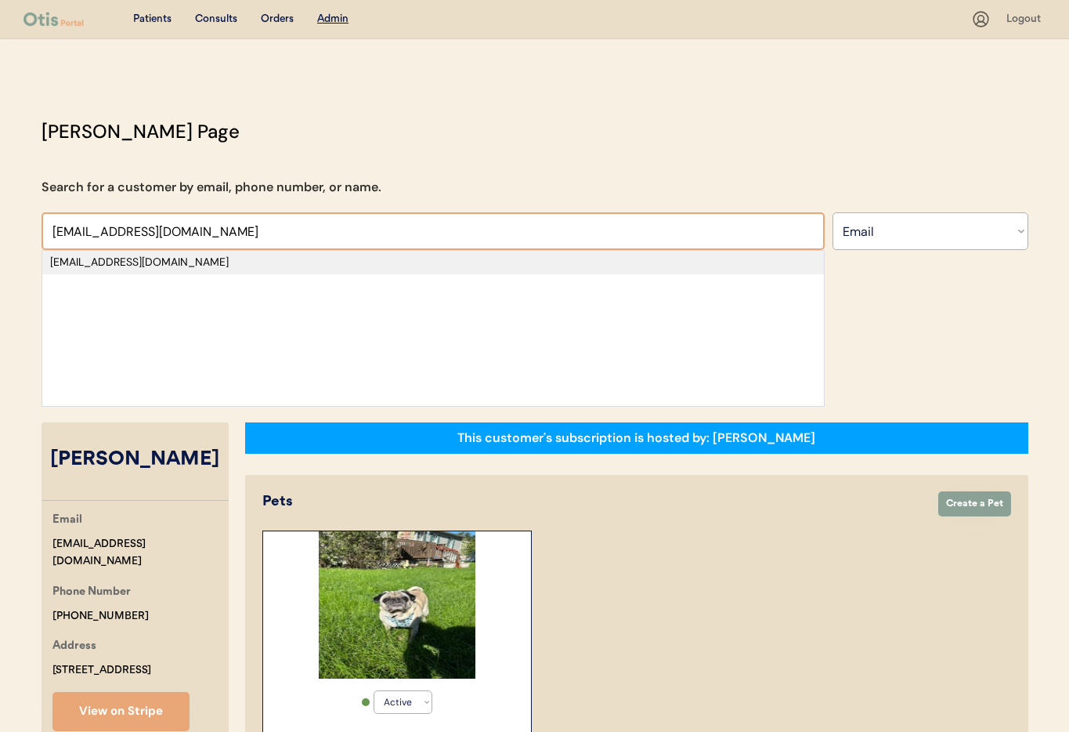
type input "[EMAIL_ADDRESS][DOMAIN_NAME]"
click at [153, 268] on div "[EMAIL_ADDRESS][DOMAIN_NAME]" at bounding box center [433, 263] width 766 height 16
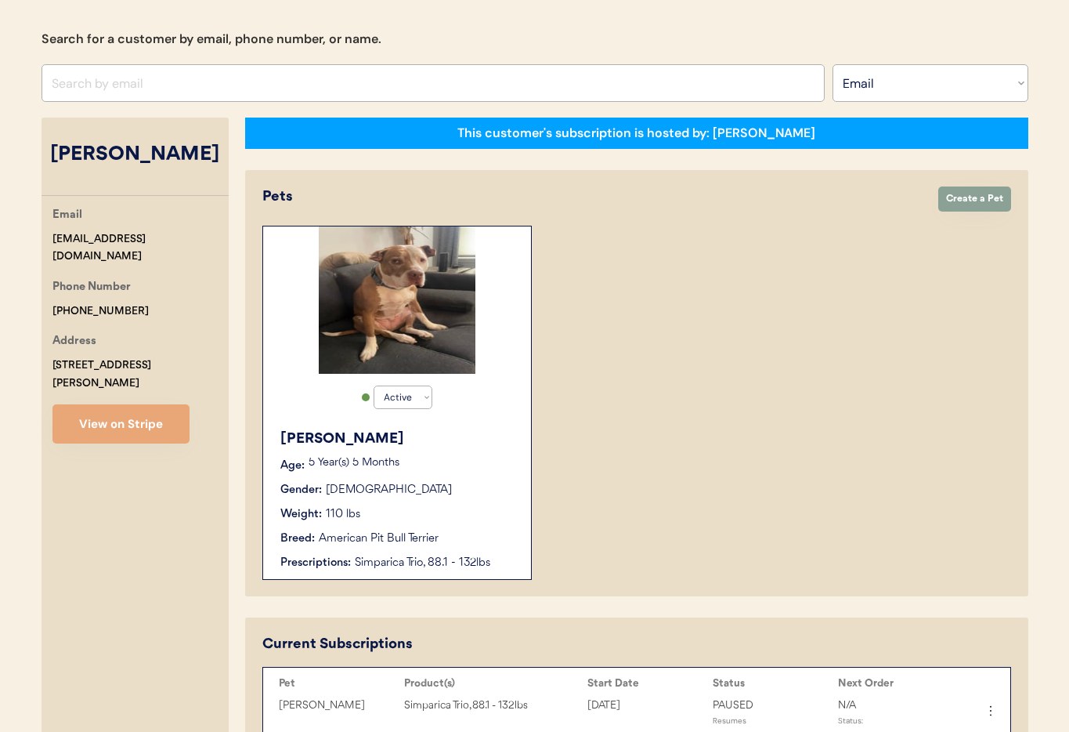
scroll to position [142, 0]
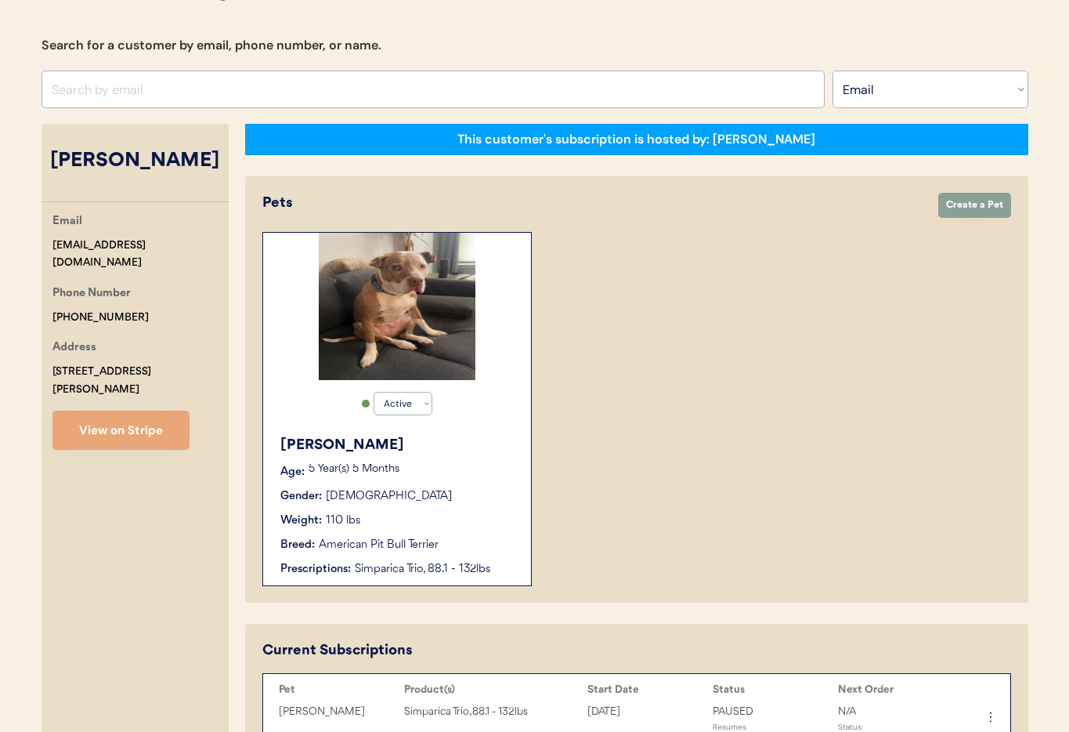
click at [475, 449] on div "Hank" at bounding box center [397, 445] width 235 height 21
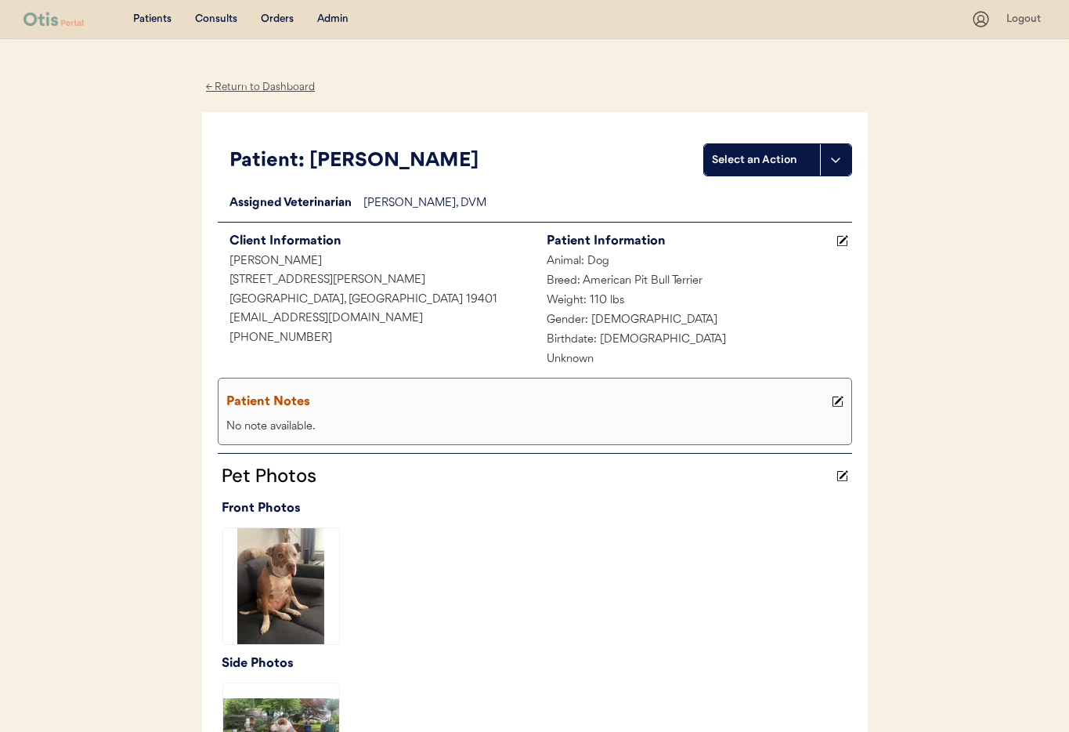
click at [367, 316] on div "[EMAIL_ADDRESS][DOMAIN_NAME]" at bounding box center [376, 319] width 317 height 20
drag, startPoint x: 311, startPoint y: 336, endPoint x: 265, endPoint y: 336, distance: 46.2
click at [214, 334] on div "Patient: [PERSON_NAME] Select an Action Loading... Assigned Veterinarian [PERSO…" at bounding box center [535, 464] width 666 height 704
copy div "[PHONE_NUMBER]"
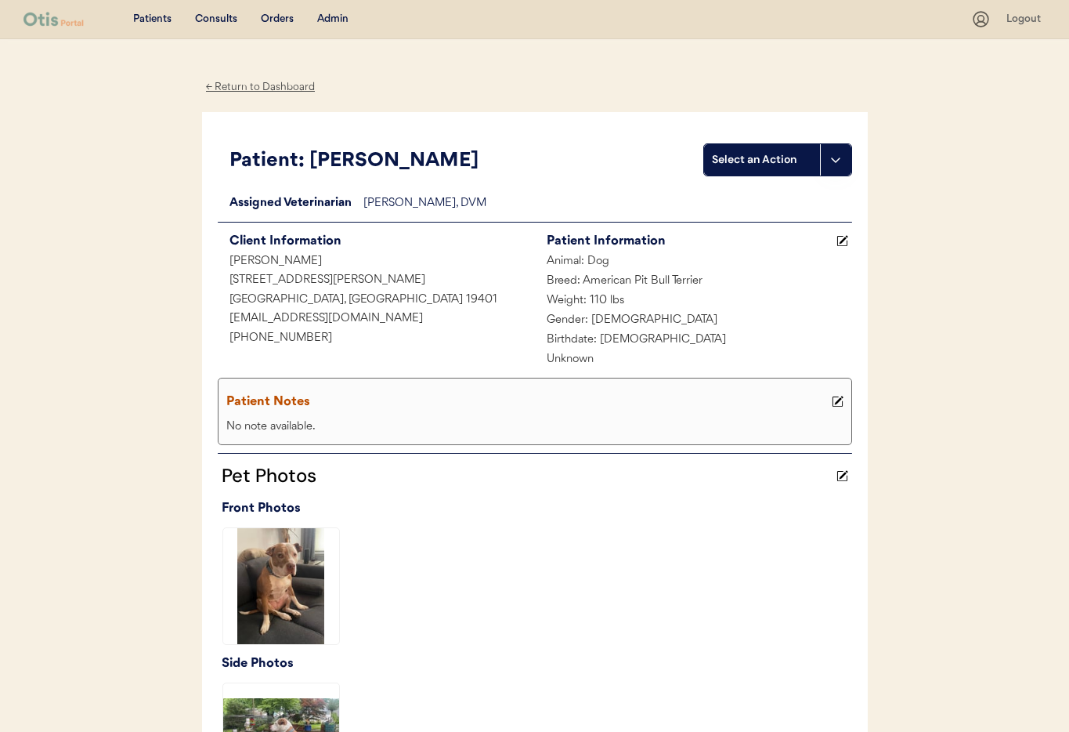
click at [334, 16] on div "Admin" at bounding box center [332, 20] width 31 height 16
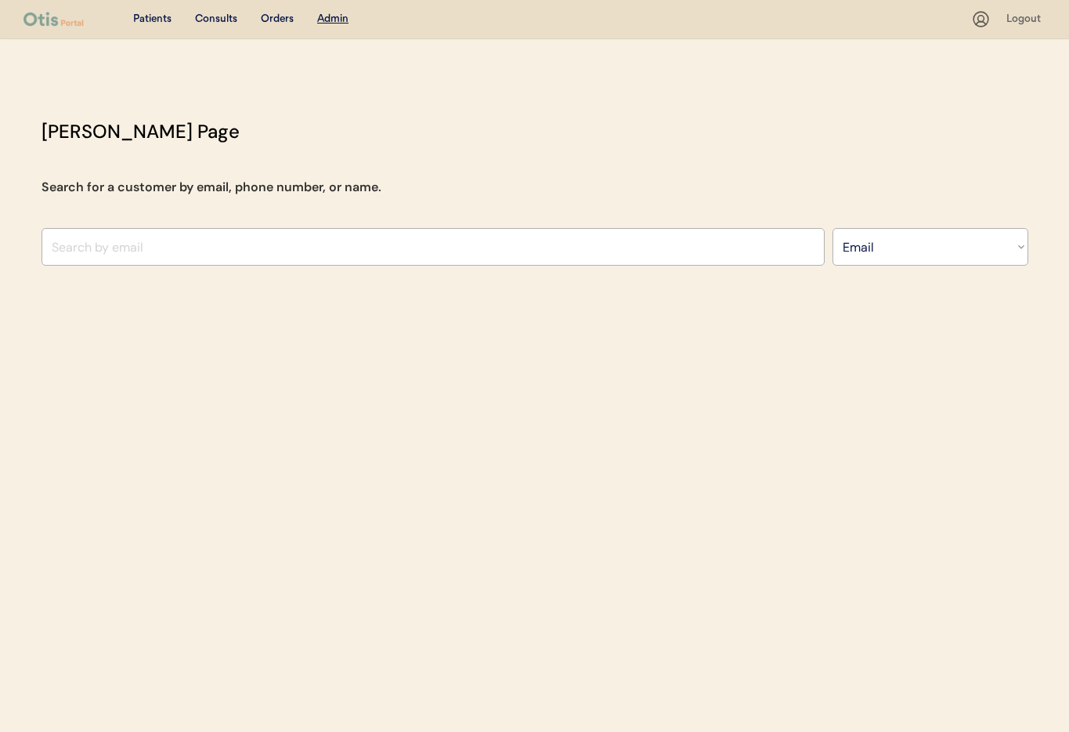
select select ""Email""
click at [126, 232] on input "input" at bounding box center [433, 247] width 783 height 38
paste input "[EMAIL_ADDRESS][DOMAIN_NAME]"
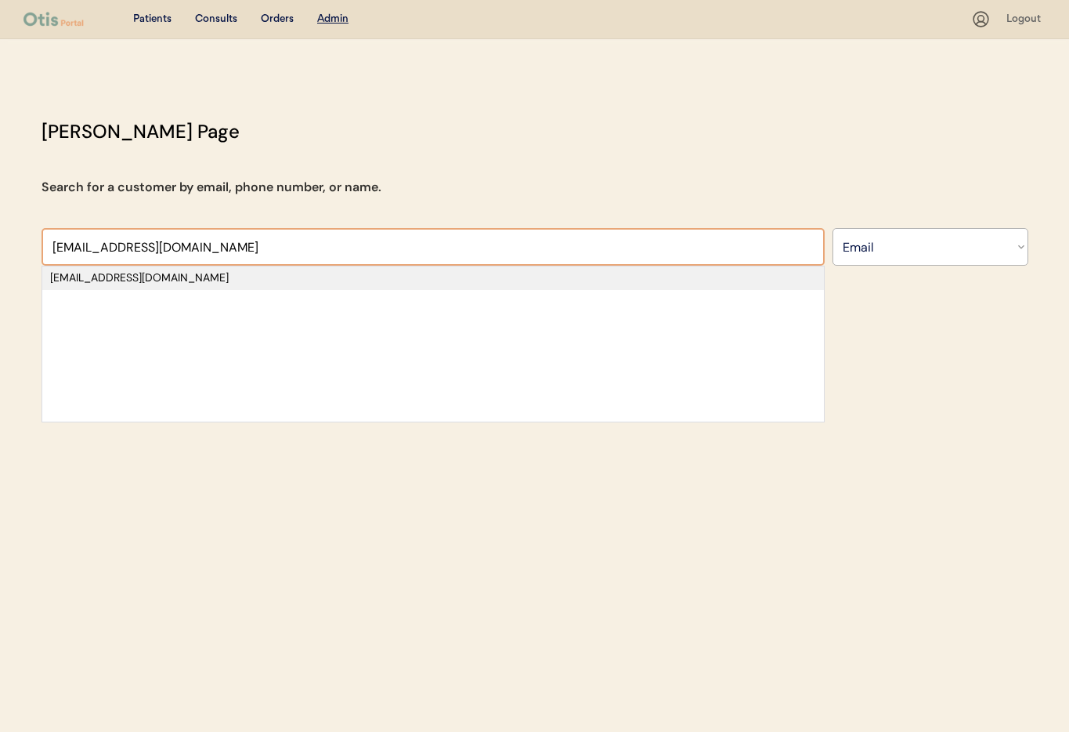
type input "[EMAIL_ADDRESS][DOMAIN_NAME]"
click at [179, 274] on div "[EMAIL_ADDRESS][DOMAIN_NAME]" at bounding box center [433, 278] width 766 height 16
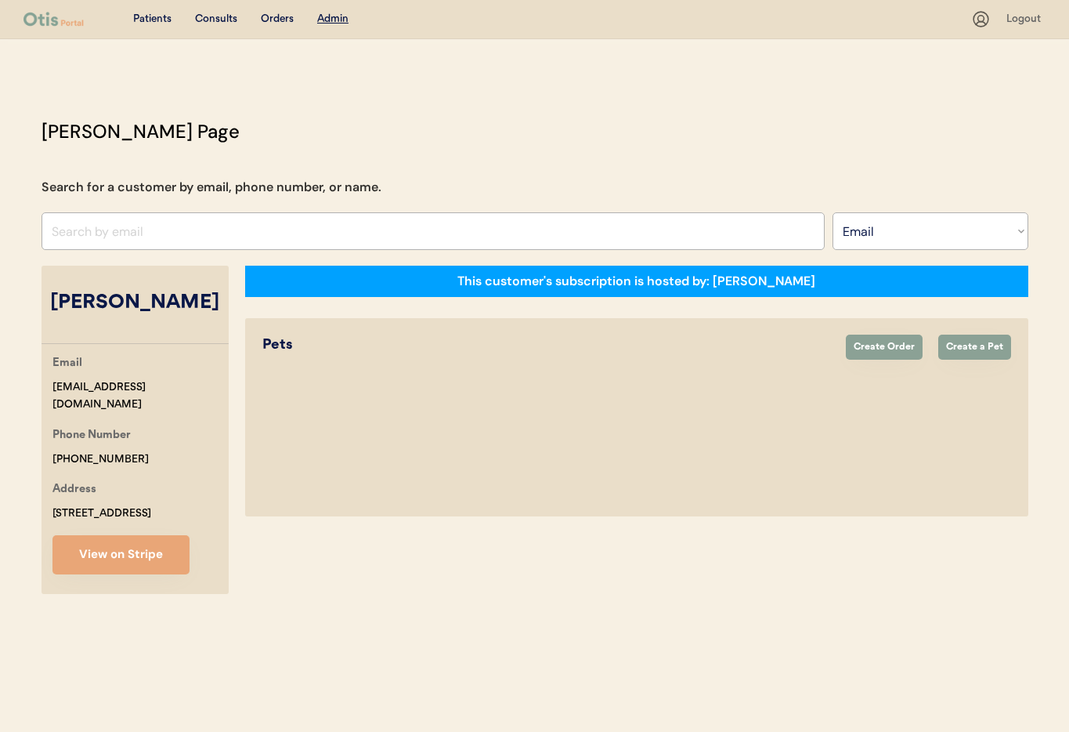
select select "true"
select select "false"
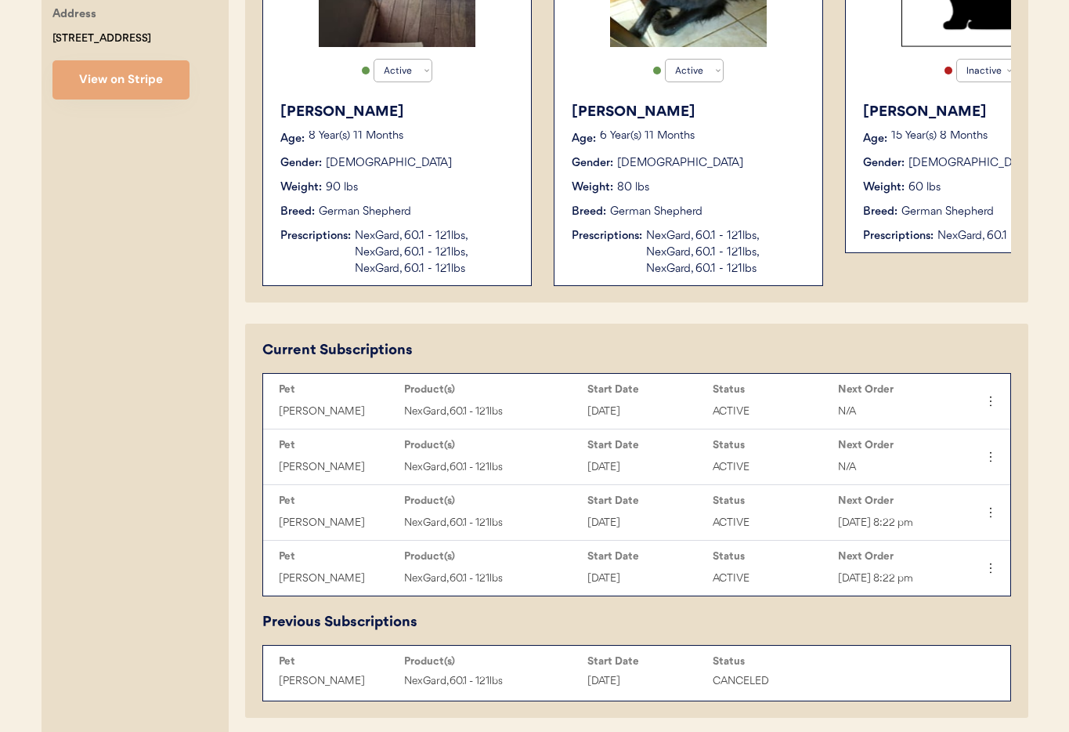
scroll to position [236, 0]
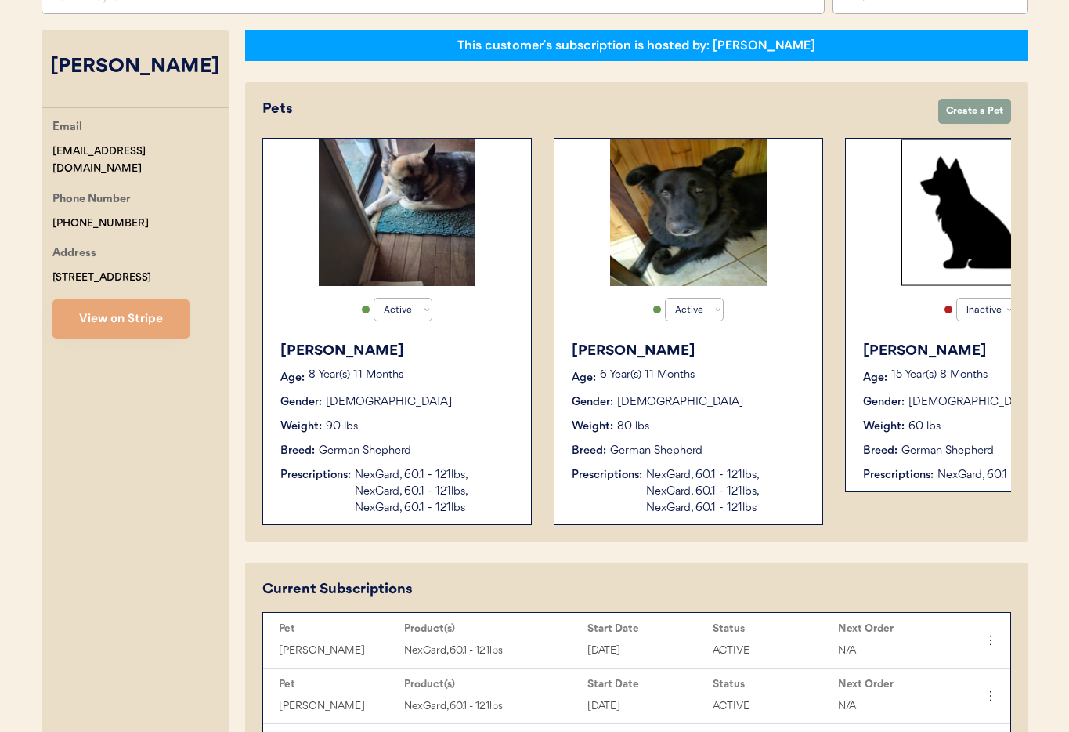
click at [446, 449] on div "Breed: German Shepherd" at bounding box center [397, 451] width 235 height 16
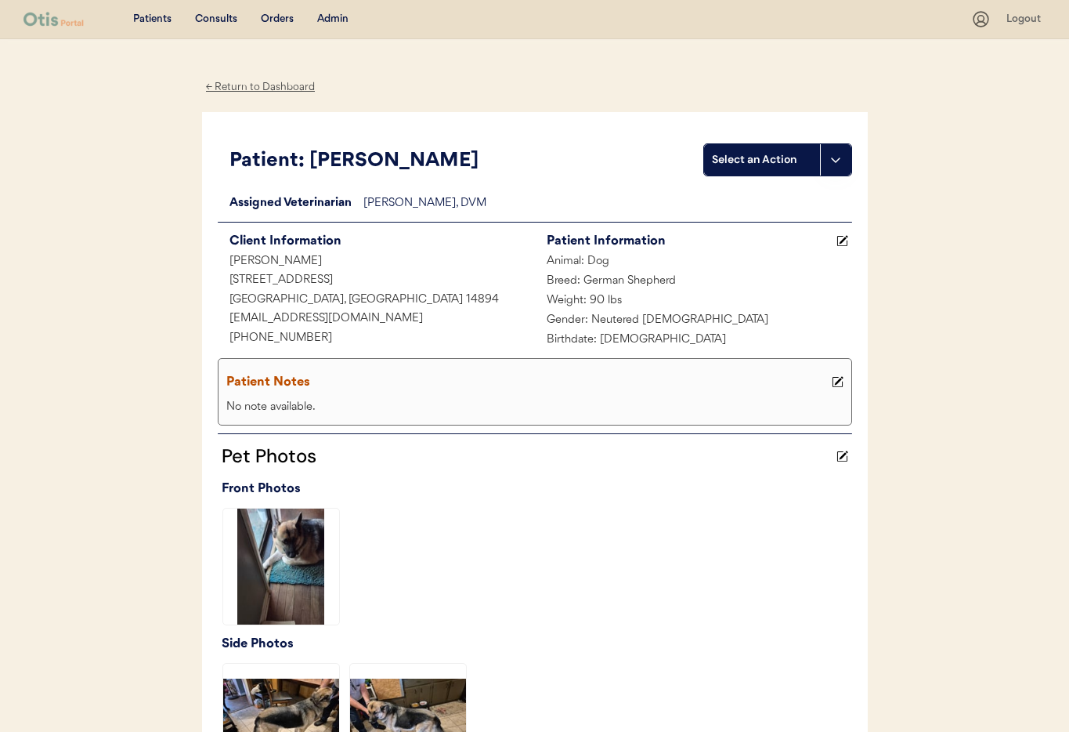
drag, startPoint x: 259, startPoint y: 85, endPoint x: 291, endPoint y: 121, distance: 47.2
click at [259, 85] on div "← Return to Dashboard" at bounding box center [260, 87] width 117 height 18
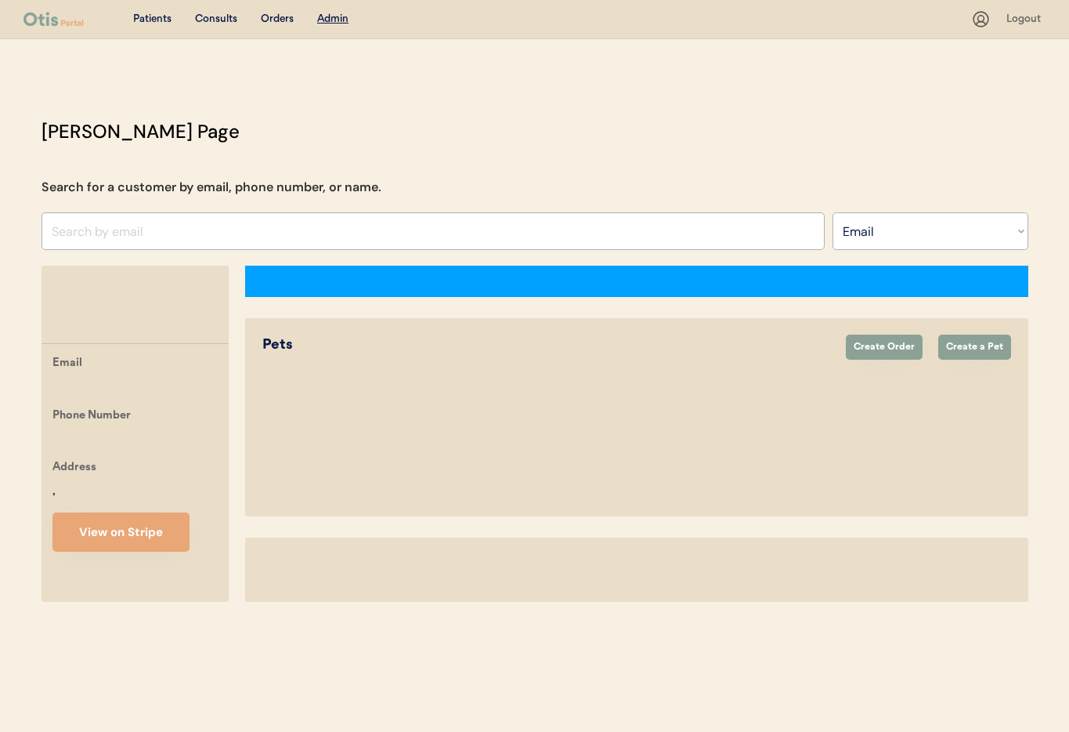
select select ""Email""
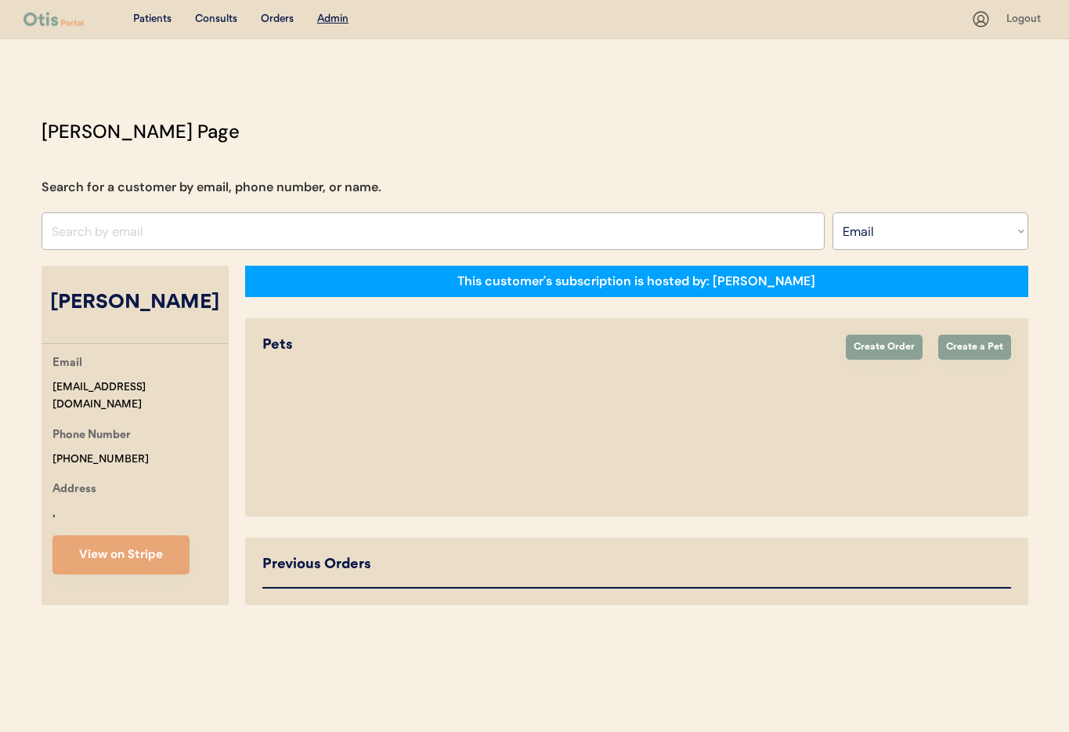
select select "true"
select select "false"
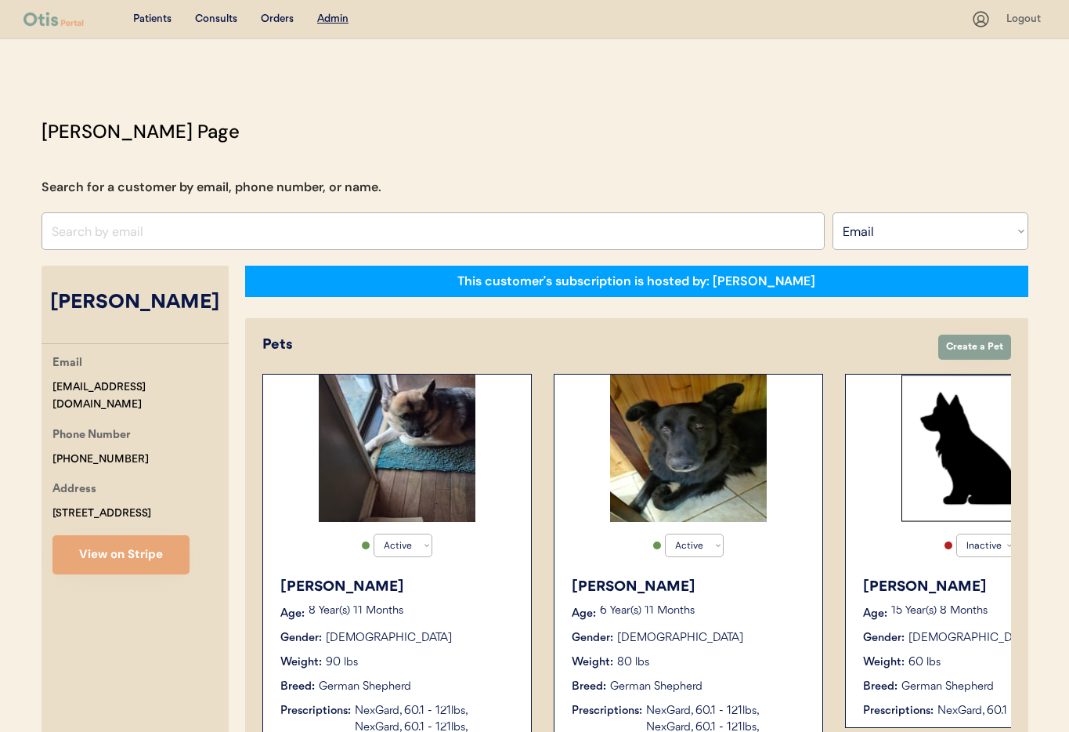
click at [732, 587] on div "Molly" at bounding box center [689, 586] width 235 height 21
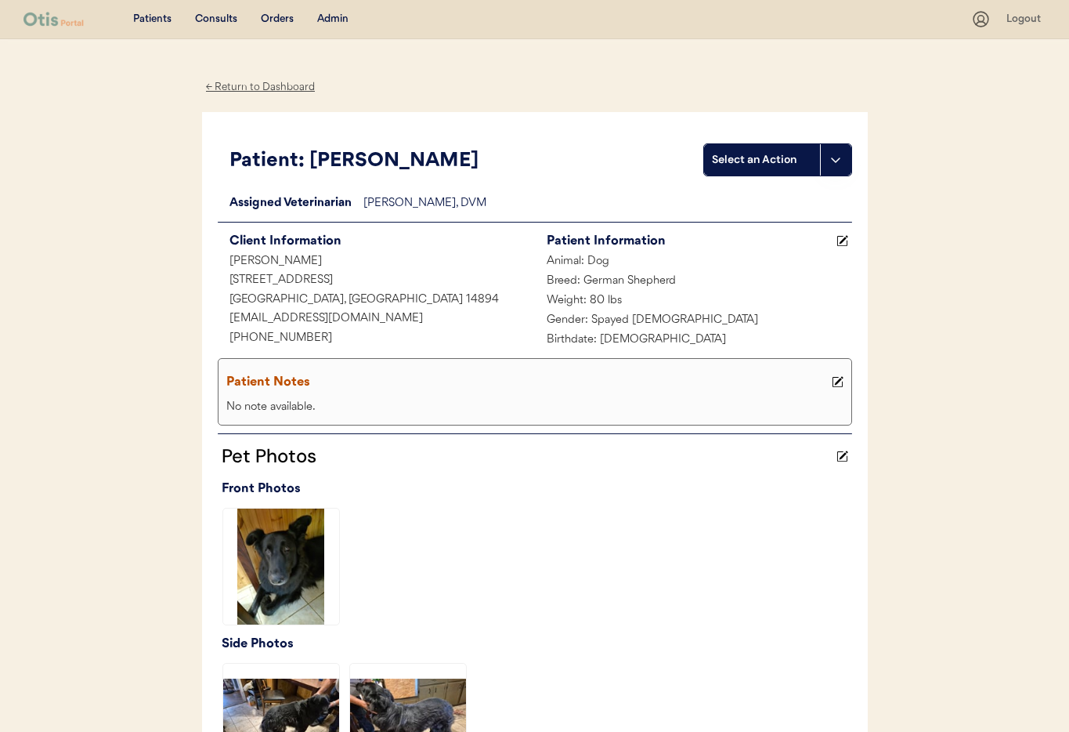
click at [240, 87] on div "← Return to Dashboard" at bounding box center [260, 87] width 117 height 18
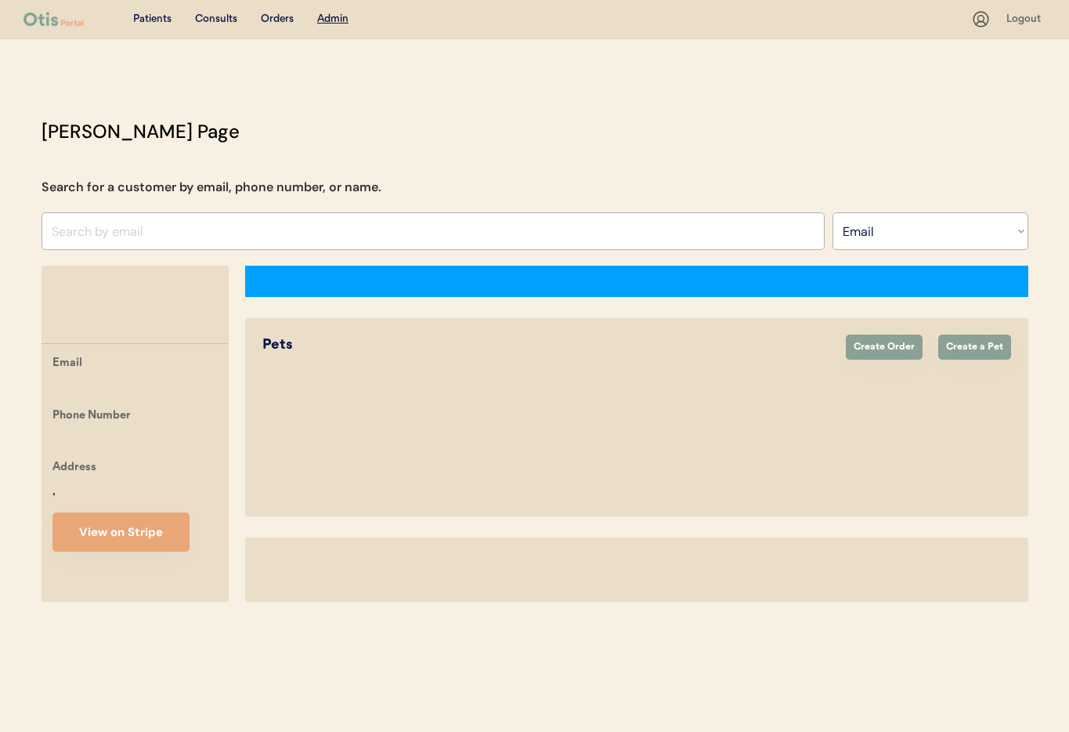
select select ""Email""
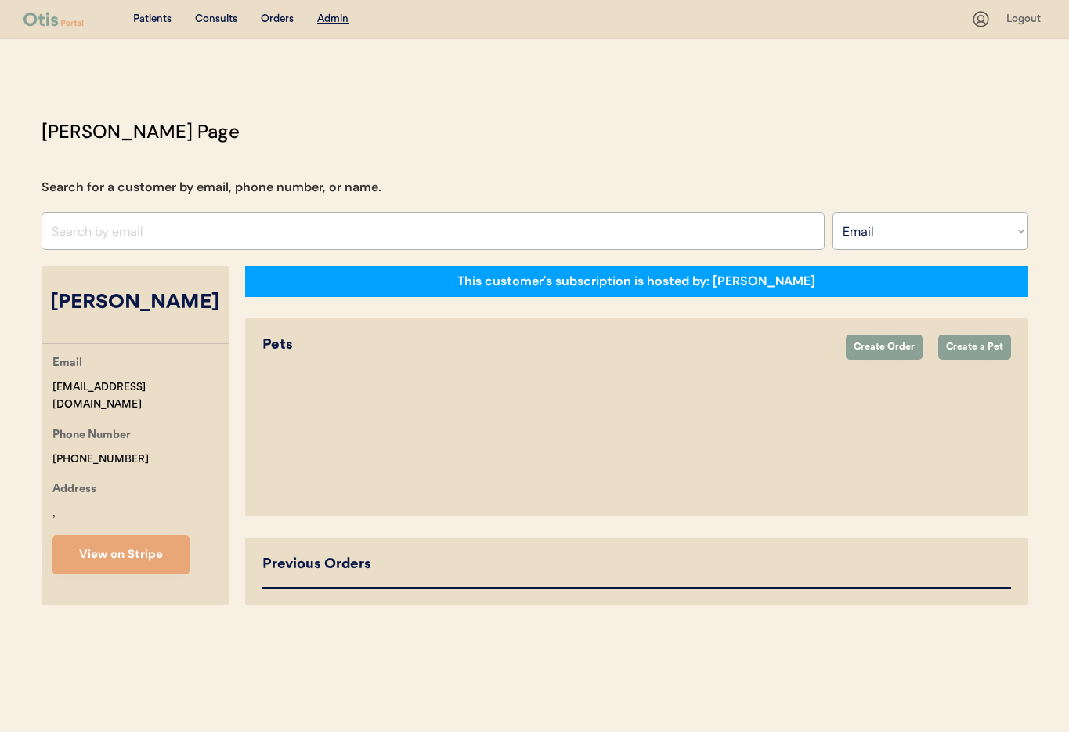
select select "true"
select select "false"
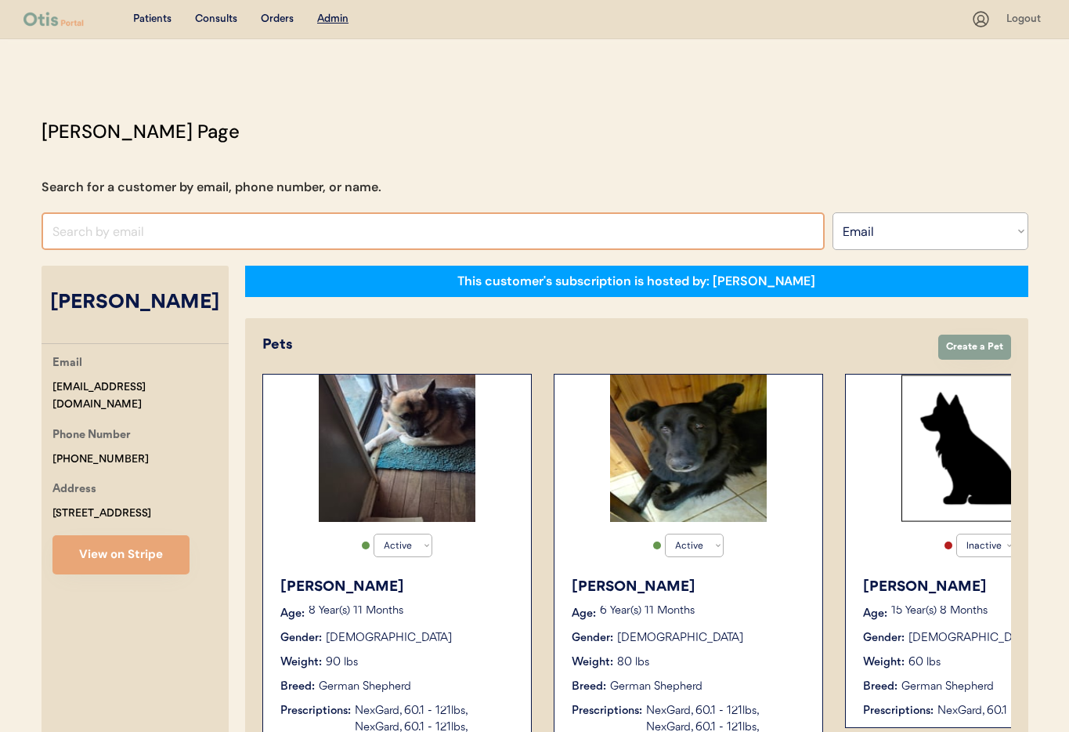
click at [255, 229] on input "input" at bounding box center [433, 231] width 783 height 38
paste input "[EMAIL_ADDRESS][DOMAIN_NAME]"
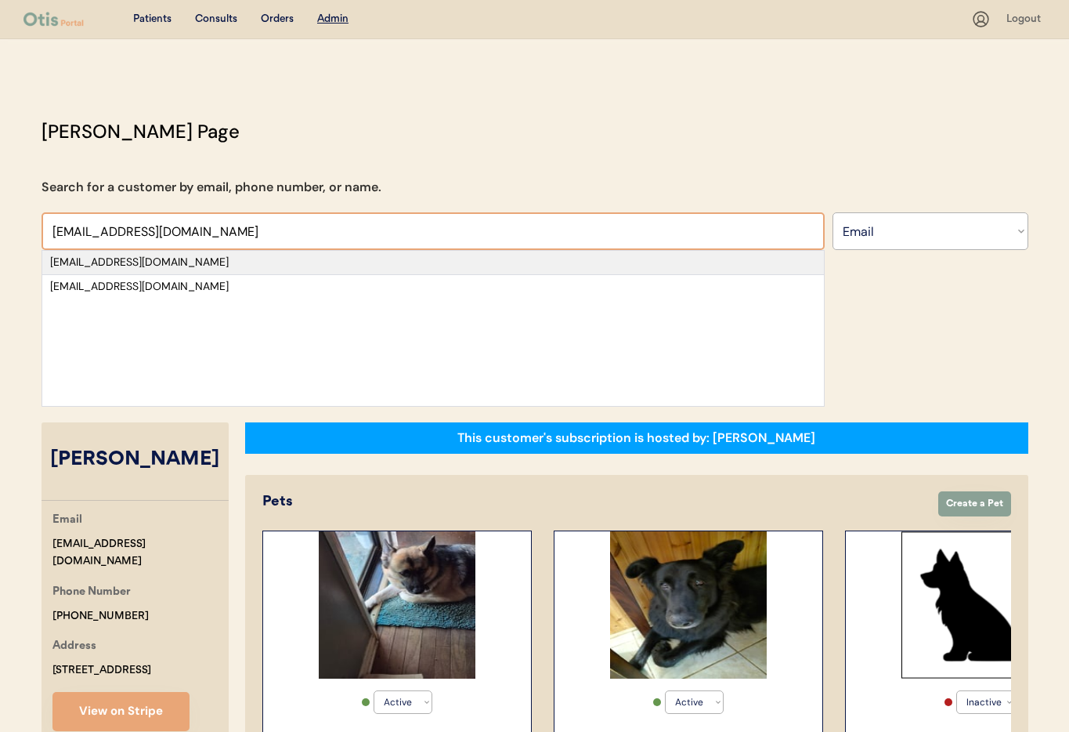
type input "[EMAIL_ADDRESS][DOMAIN_NAME]"
click at [163, 262] on div "[EMAIL_ADDRESS][DOMAIN_NAME]" at bounding box center [433, 263] width 766 height 16
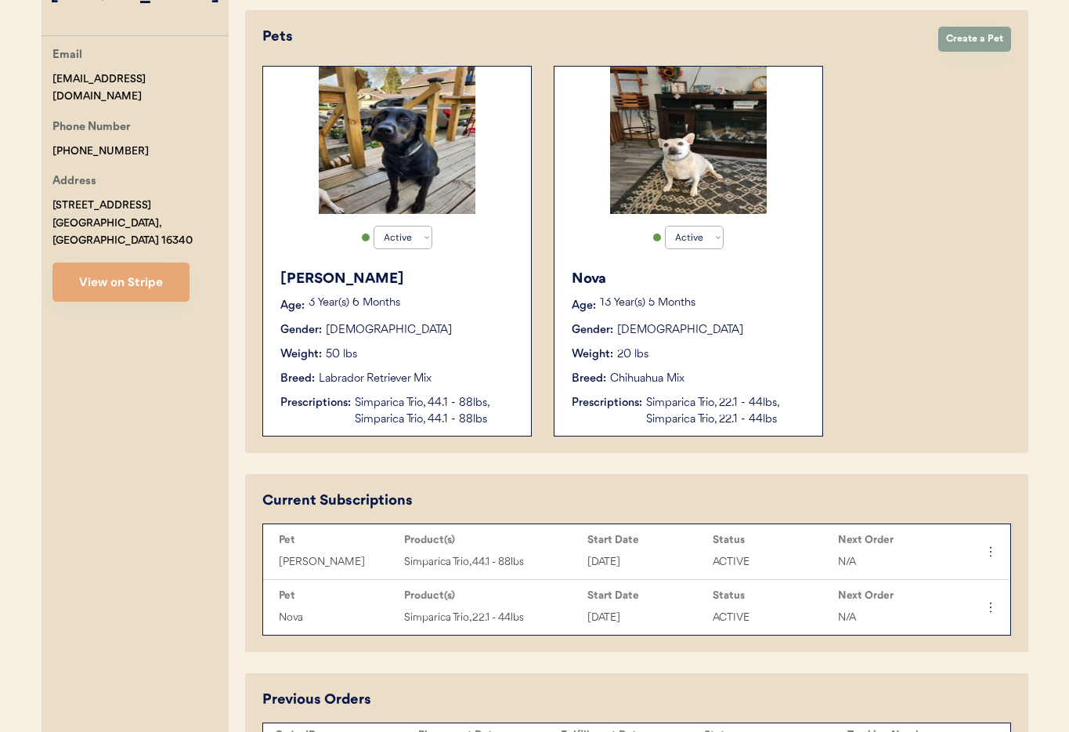
scroll to position [261, 0]
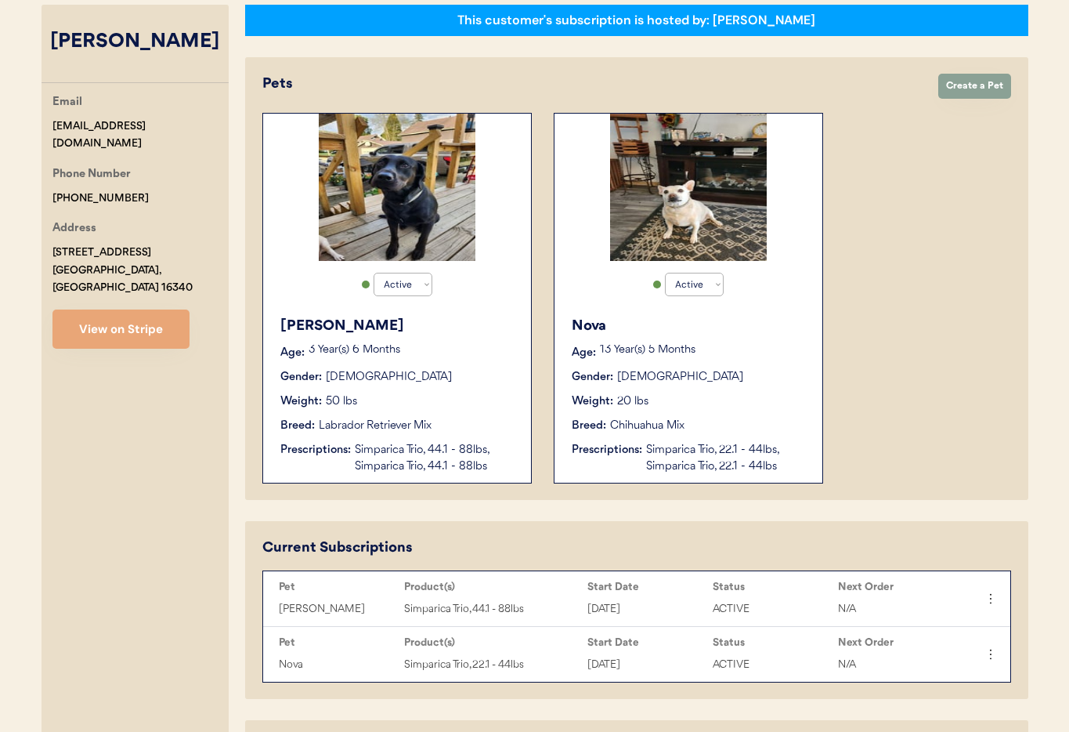
click at [368, 376] on div "Gender: Male" at bounding box center [397, 377] width 235 height 16
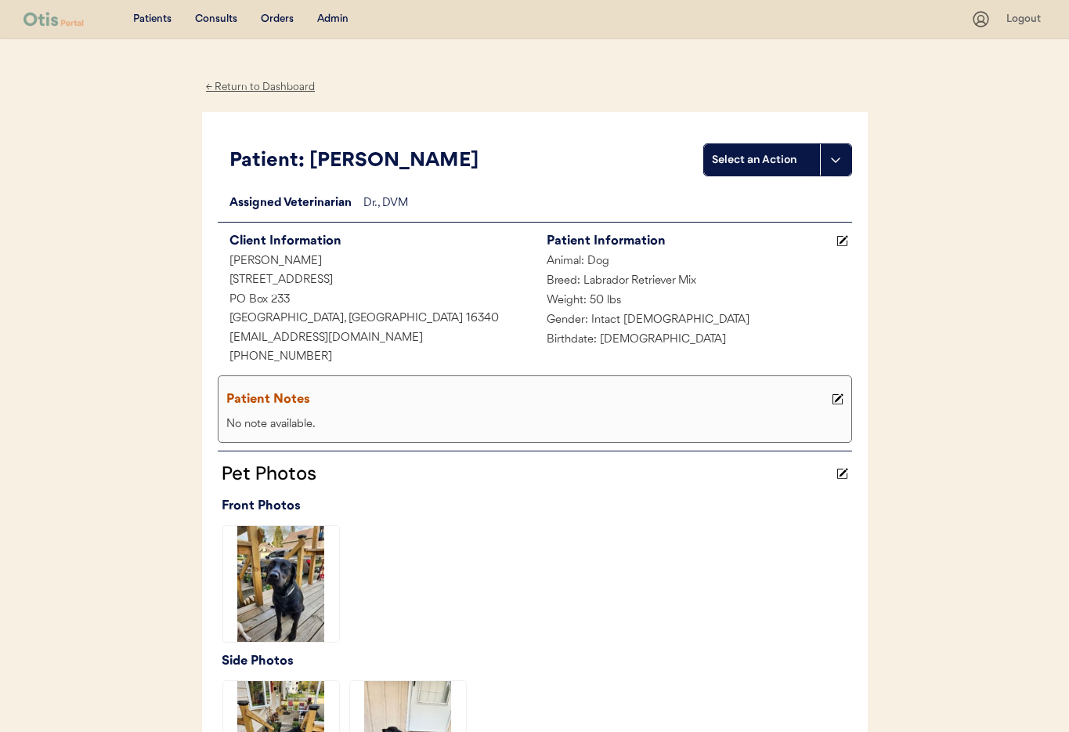
click at [261, 87] on div "← Return to Dashboard" at bounding box center [260, 87] width 117 height 18
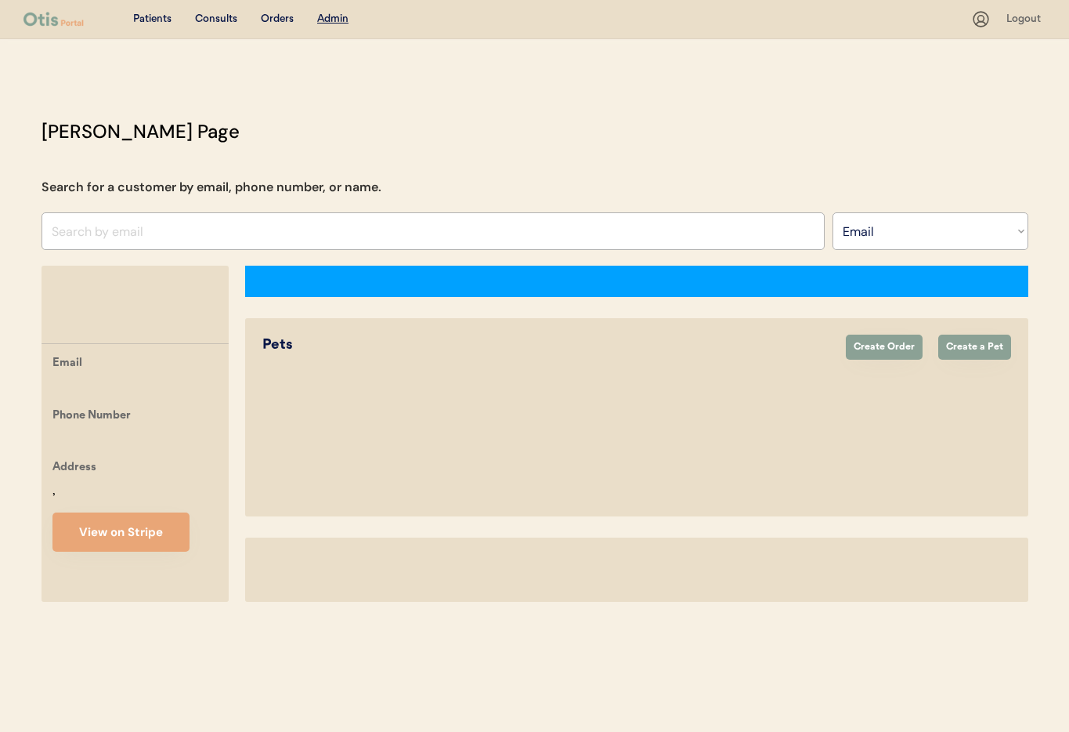
select select ""Email""
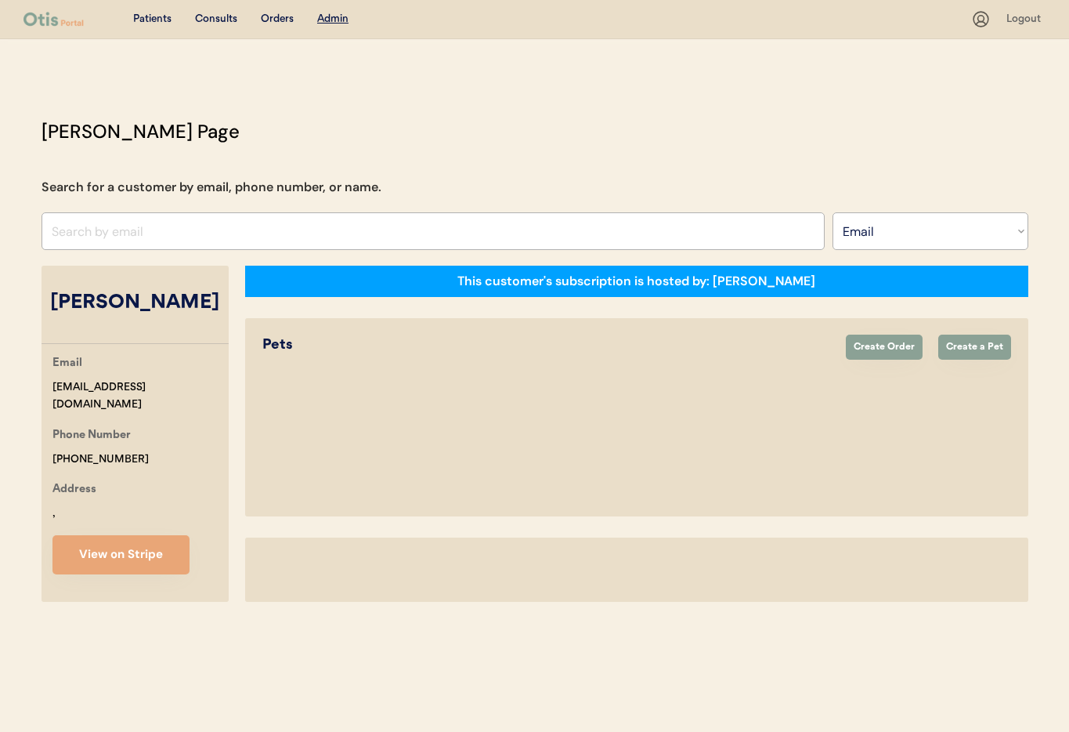
select select "true"
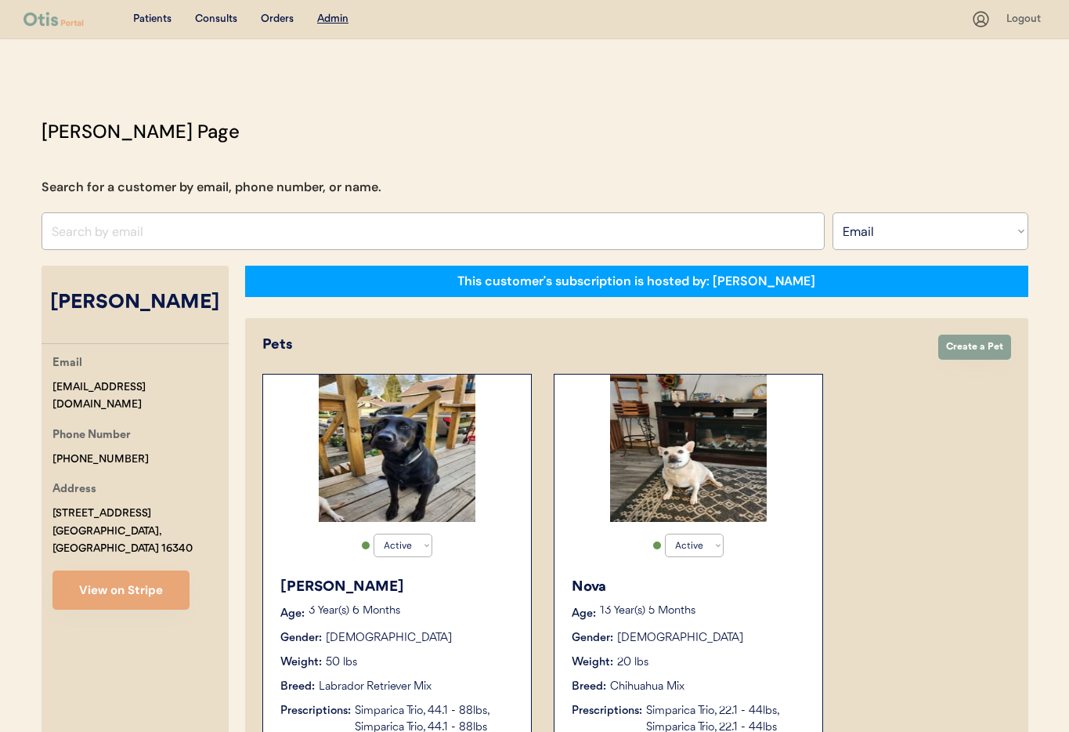
click at [757, 569] on div "Nova Age: [DEMOGRAPHIC_DATA] Year(s) 5 Months Gender: [DEMOGRAPHIC_DATA] Weight…" at bounding box center [688, 656] width 252 height 175
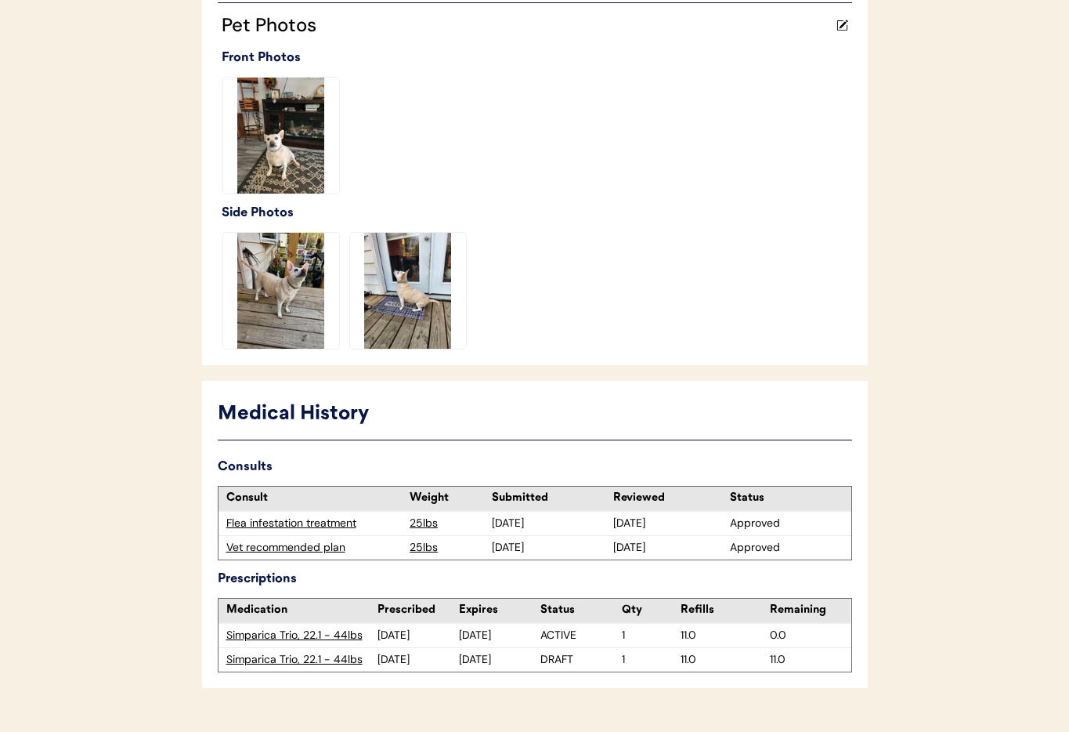
scroll to position [482, 0]
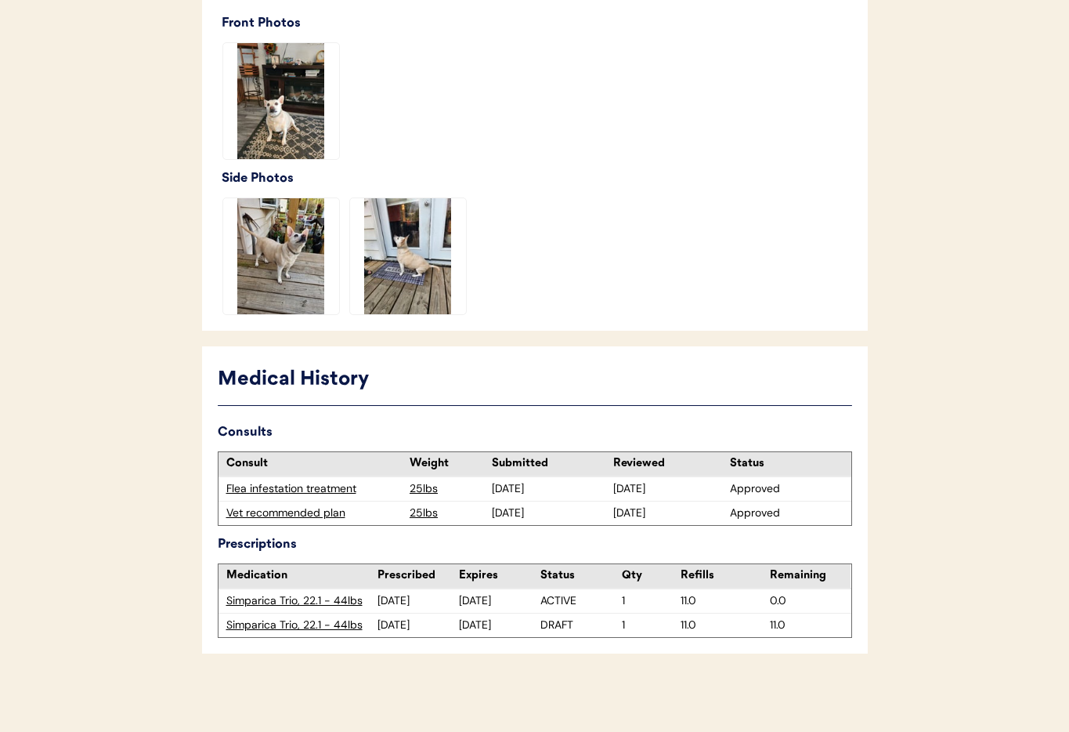
click at [279, 623] on div "Simparica Trio, 22.1 - 44lbs" at bounding box center [302, 625] width 152 height 16
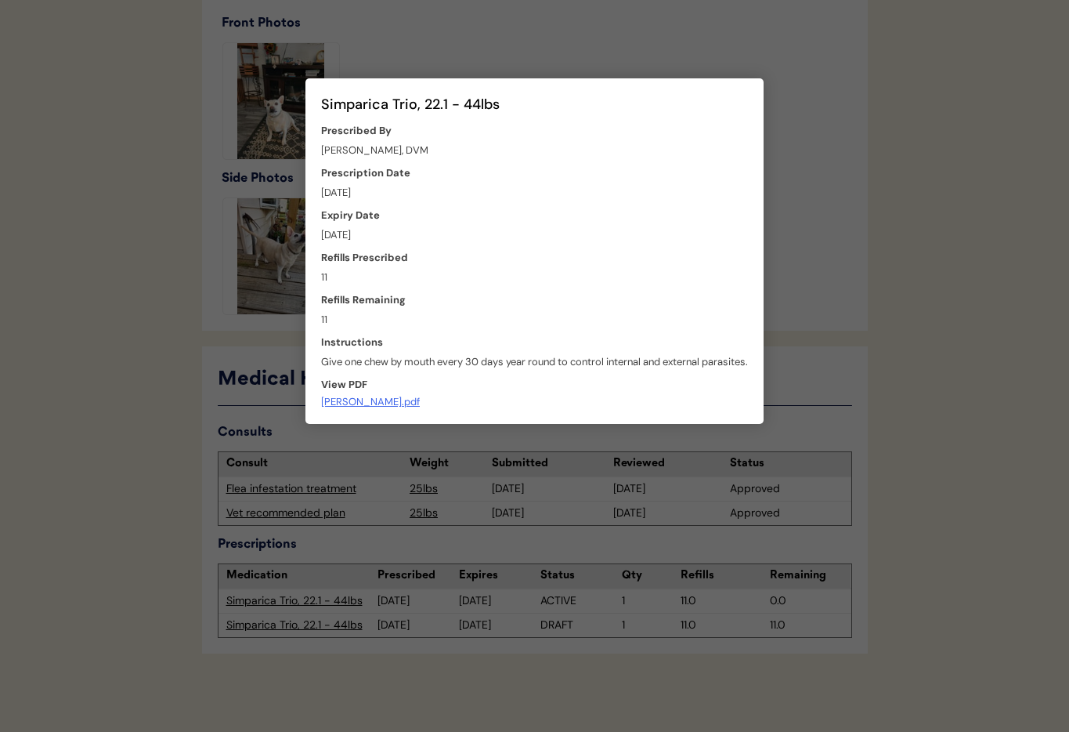
click at [149, 596] on div at bounding box center [534, 366] width 1069 height 732
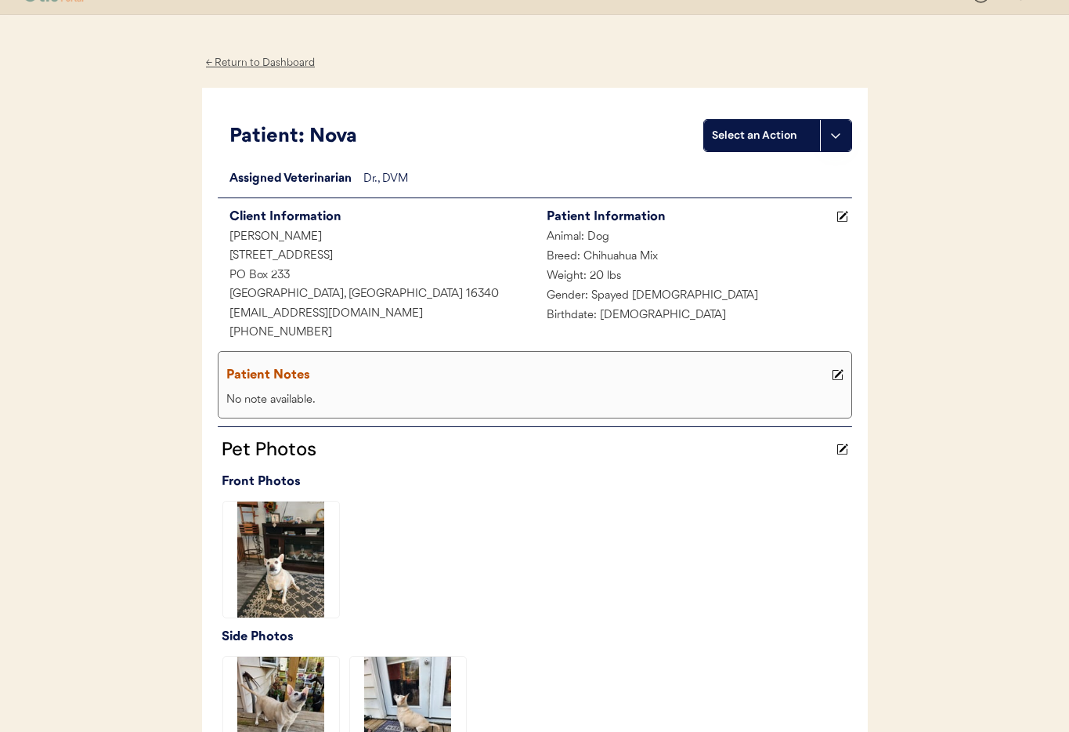
scroll to position [0, 0]
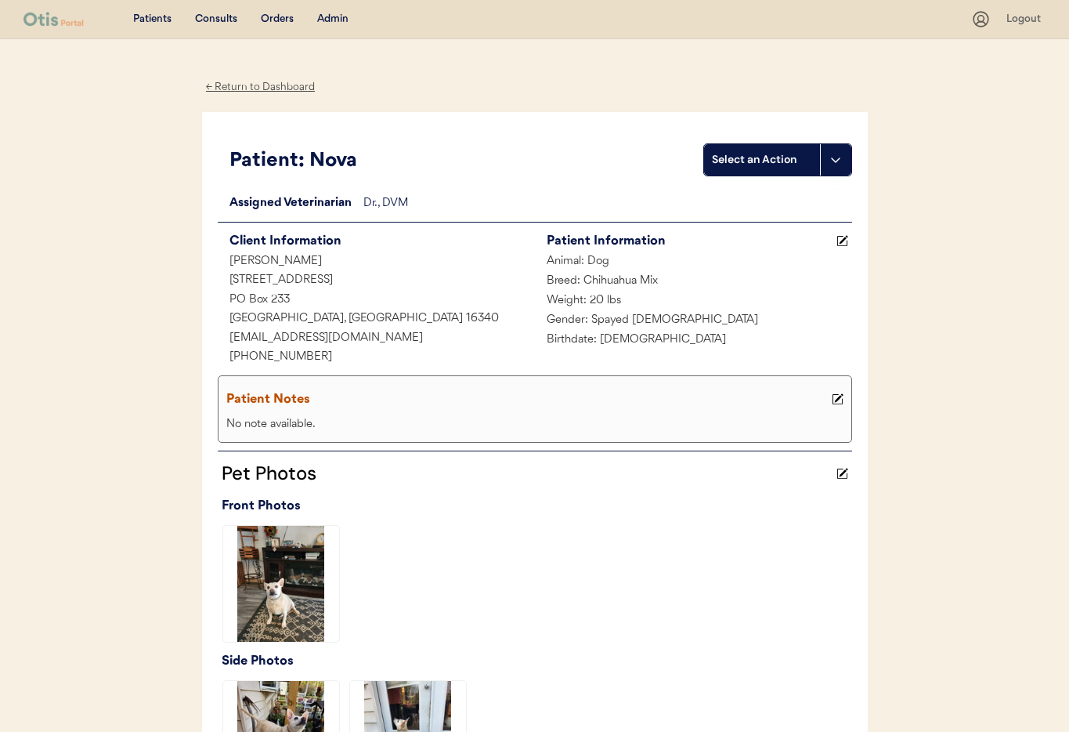
click at [237, 85] on div "← Return to Dashboard" at bounding box center [260, 87] width 117 height 18
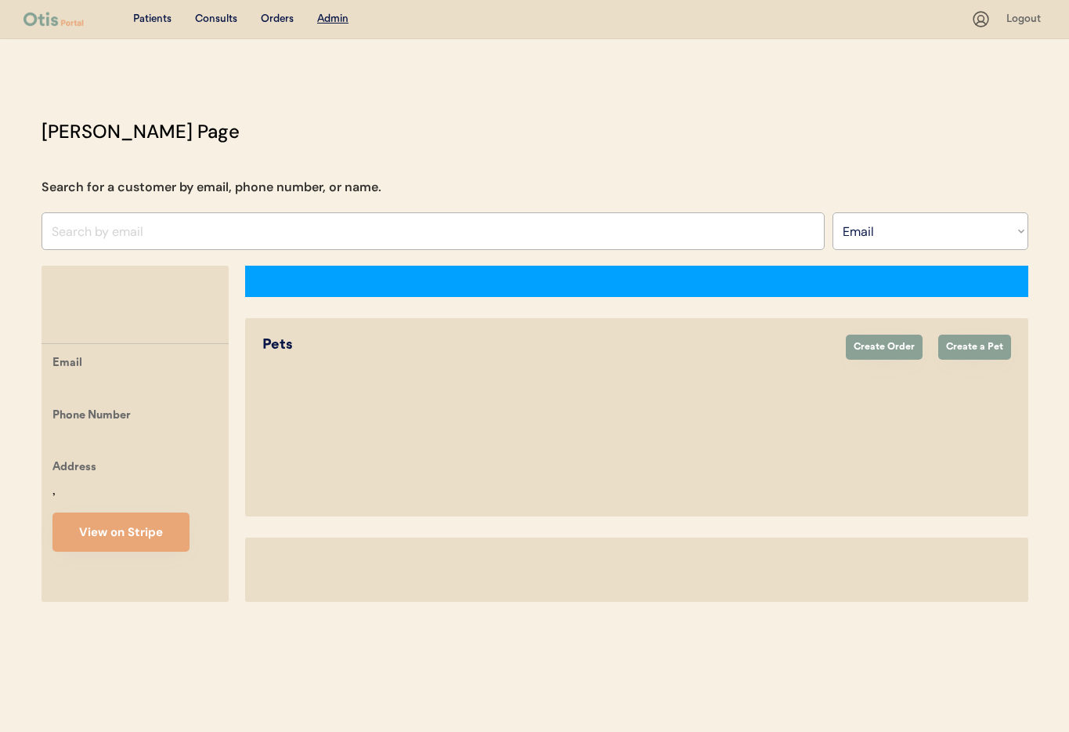
select select ""Email""
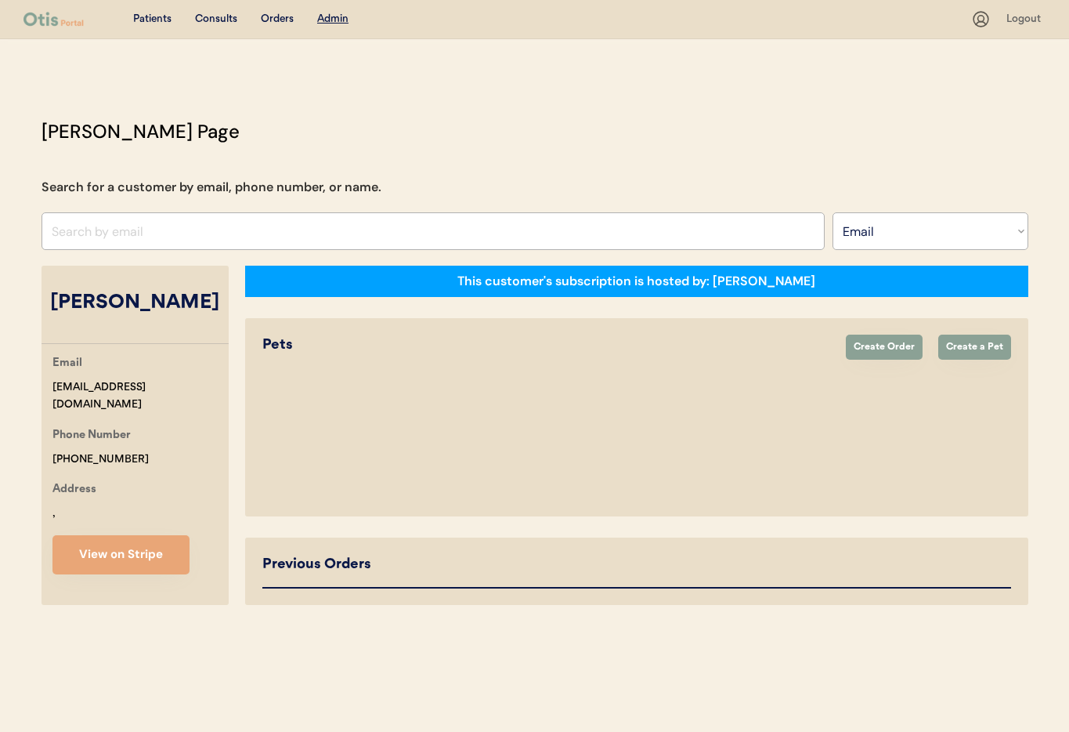
select select "true"
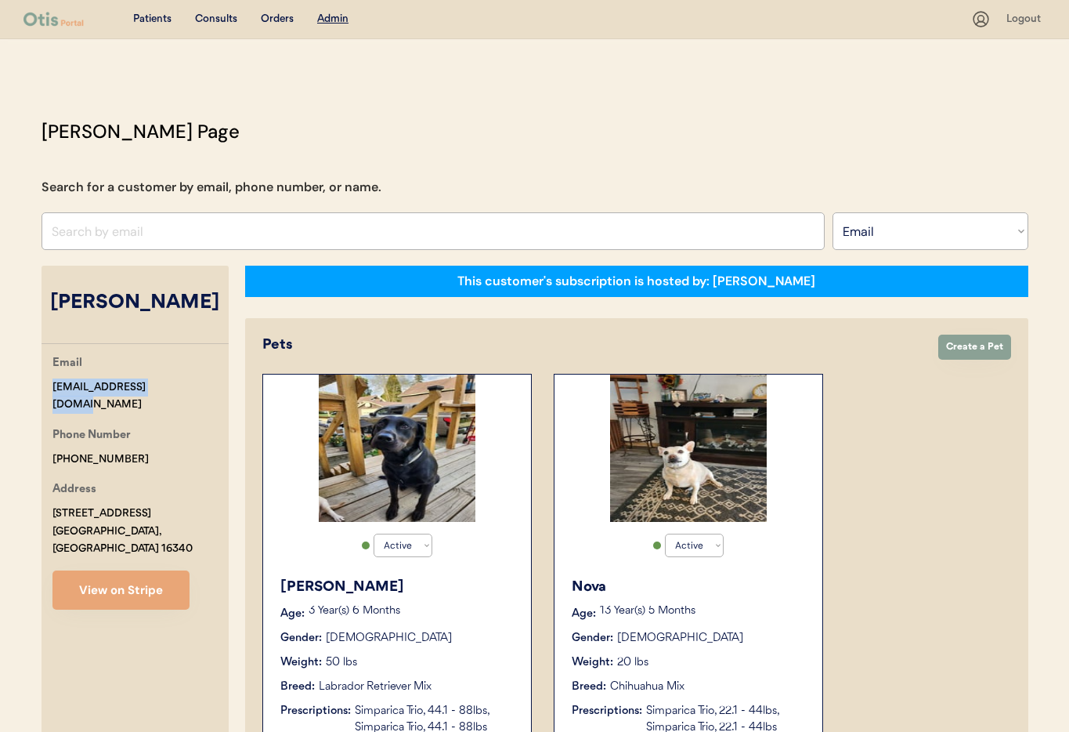
drag, startPoint x: 142, startPoint y: 385, endPoint x: 75, endPoint y: 388, distance: 66.6
copy div "kb1972brown@gmail.com"
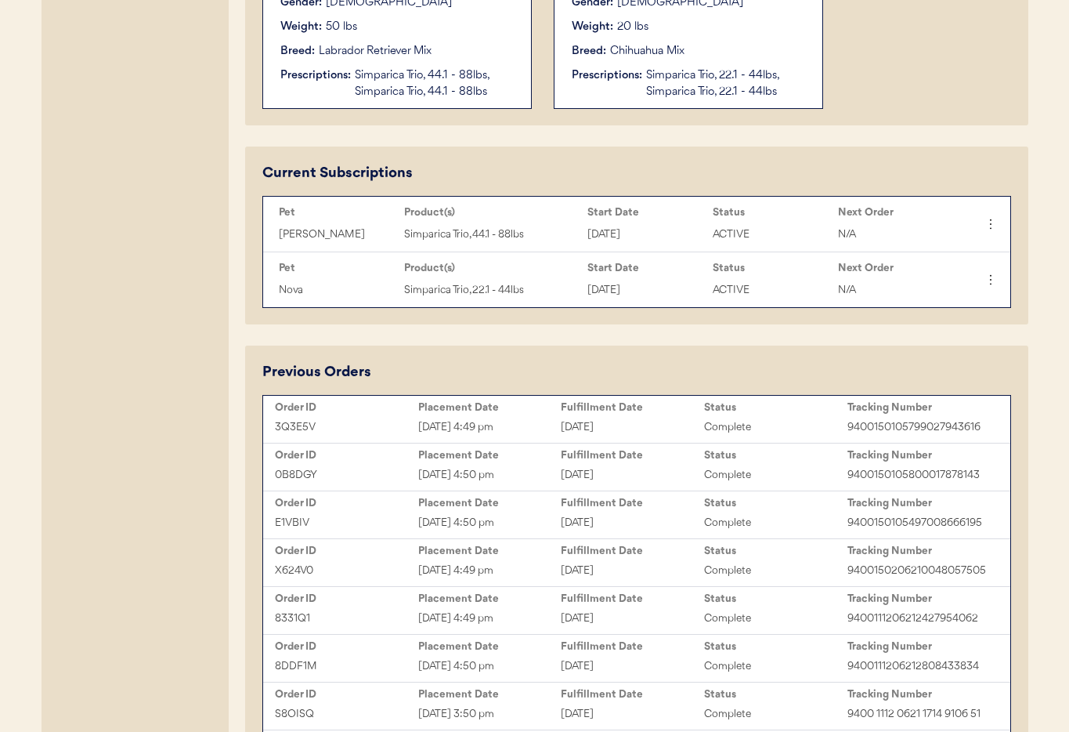
scroll to position [631, 0]
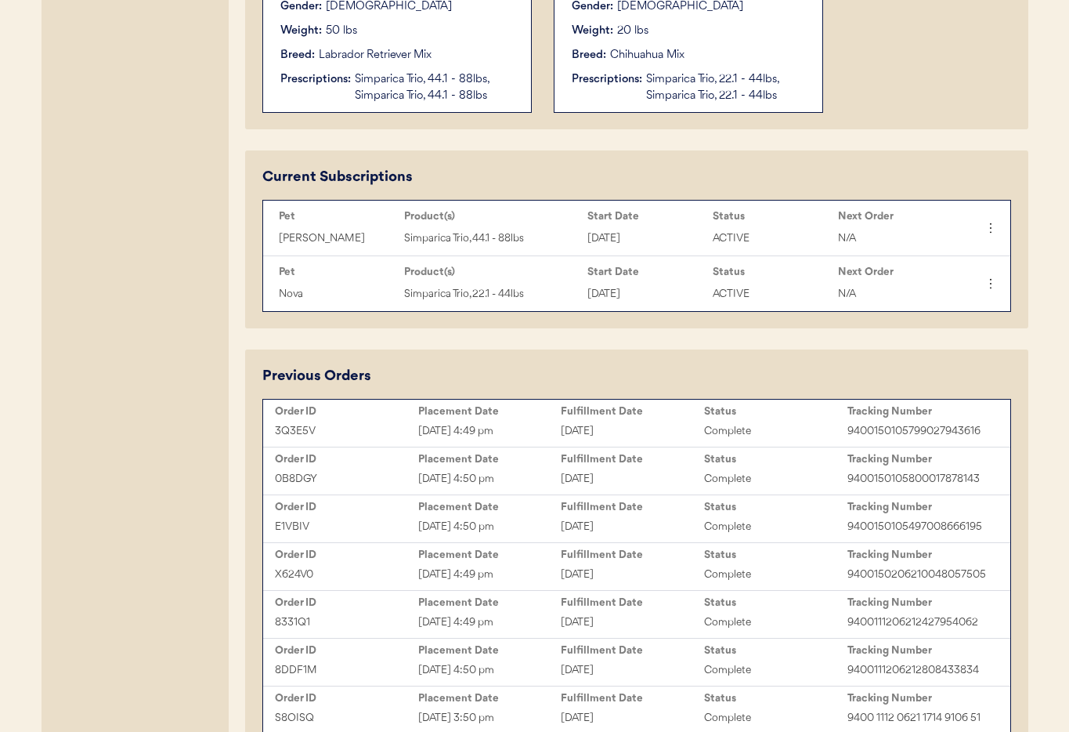
click at [457, 101] on div "Simparica Trio, 44.1 - 88lbs, Simparica Trio, 44.1 - 88lbs" at bounding box center [435, 87] width 161 height 33
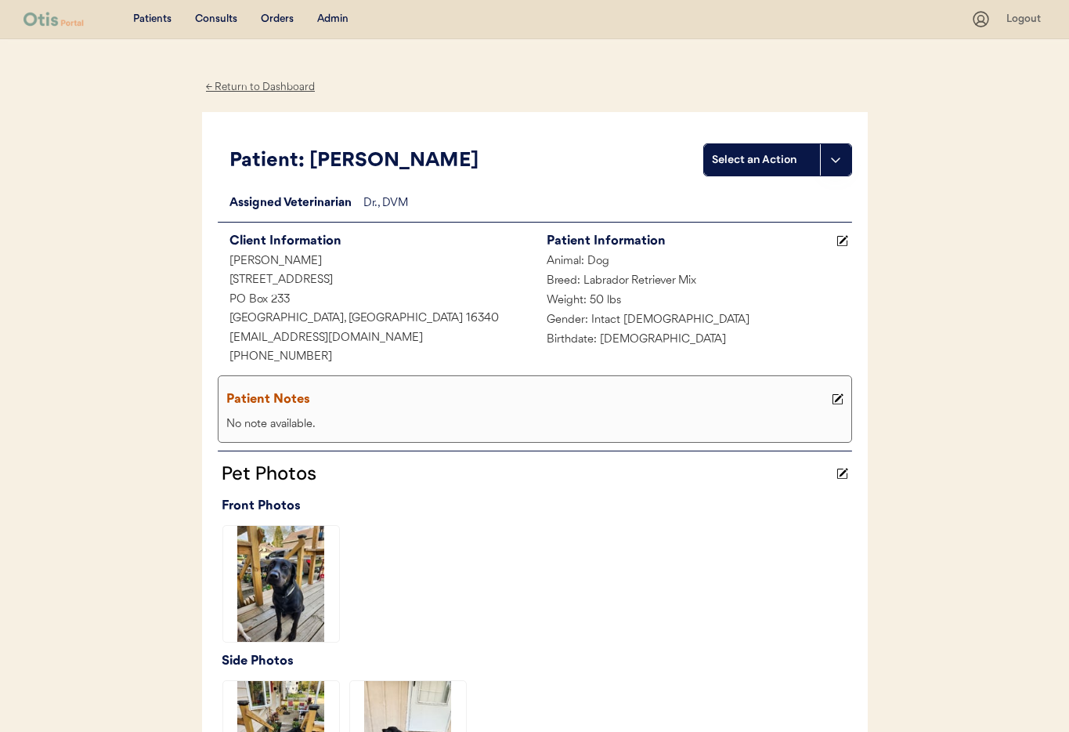
click at [329, 20] on div "Admin" at bounding box center [332, 20] width 31 height 16
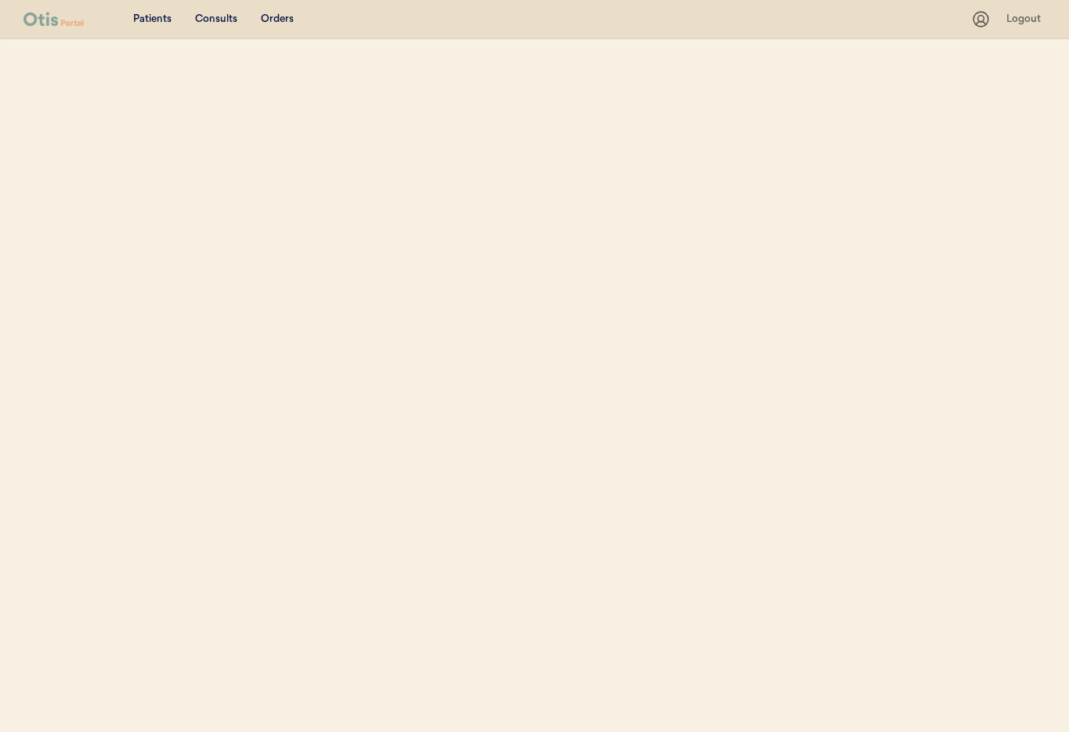
select select ""Email""
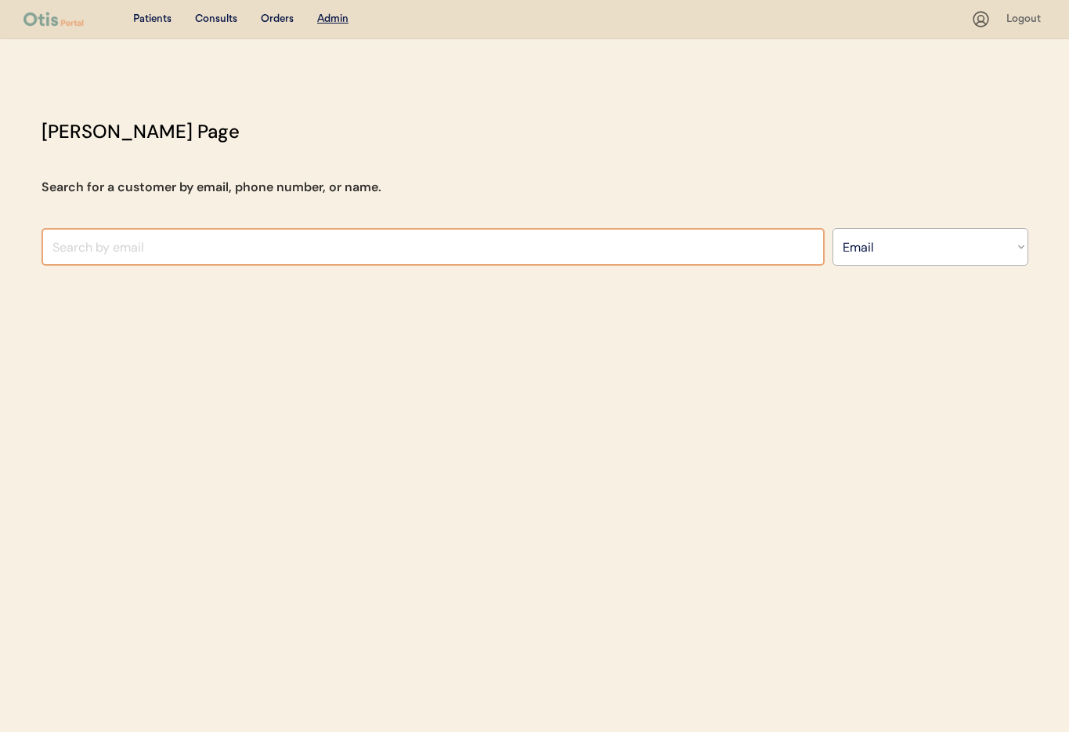
click at [154, 256] on input "input" at bounding box center [433, 247] width 783 height 38
paste input "[EMAIL_ADDRESS][DOMAIN_NAME]"
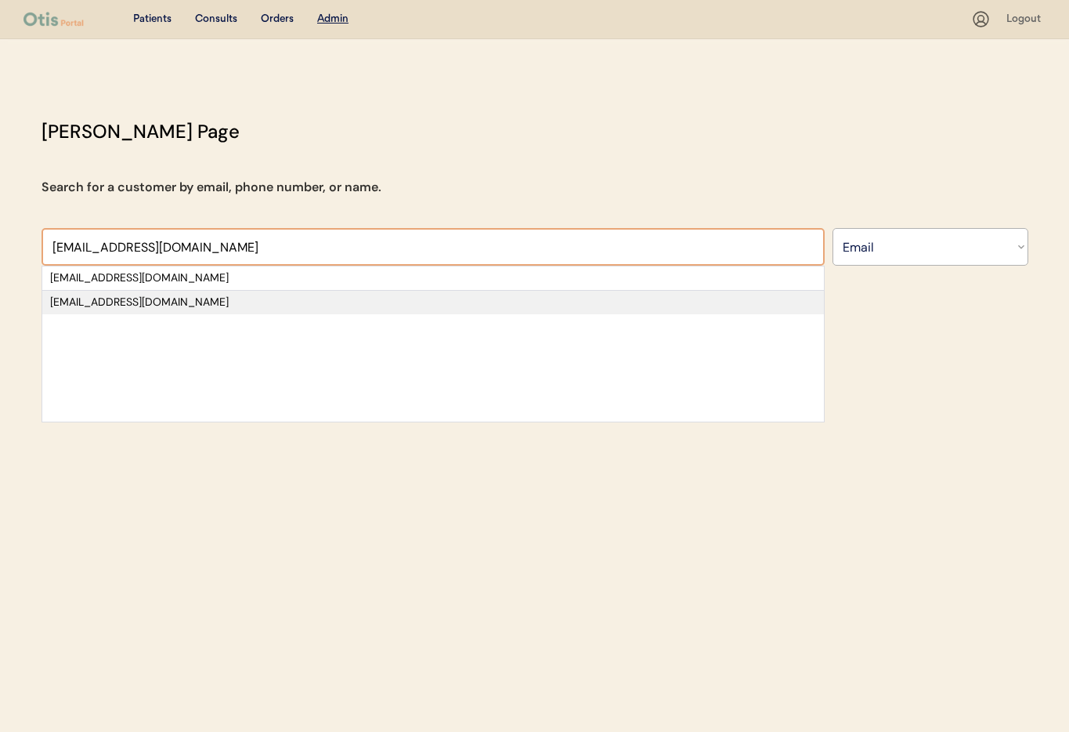
type input "[EMAIL_ADDRESS][DOMAIN_NAME]"
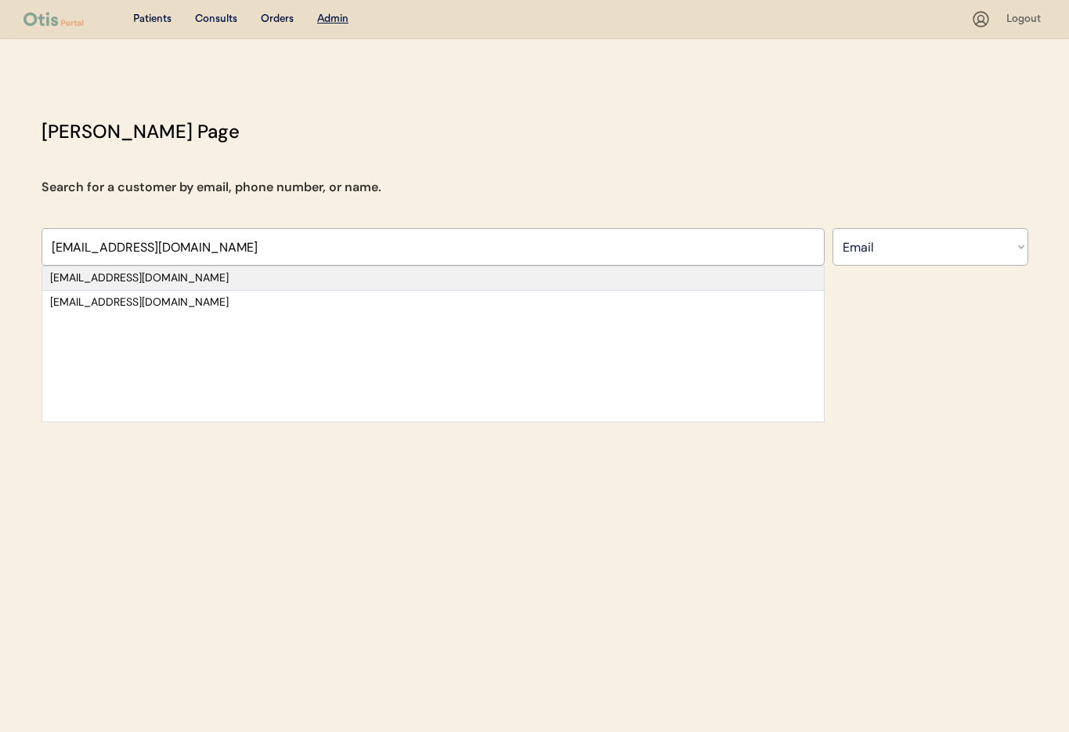
click at [233, 278] on div "[EMAIL_ADDRESS][DOMAIN_NAME]" at bounding box center [433, 278] width 766 height 16
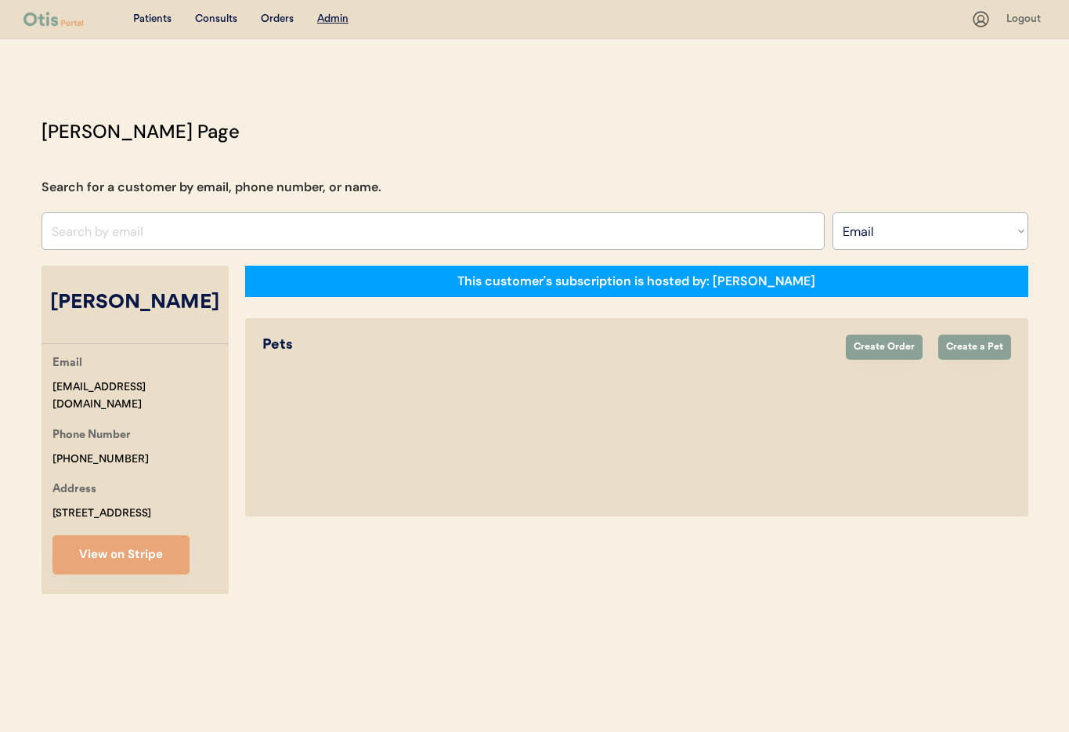
select select "true"
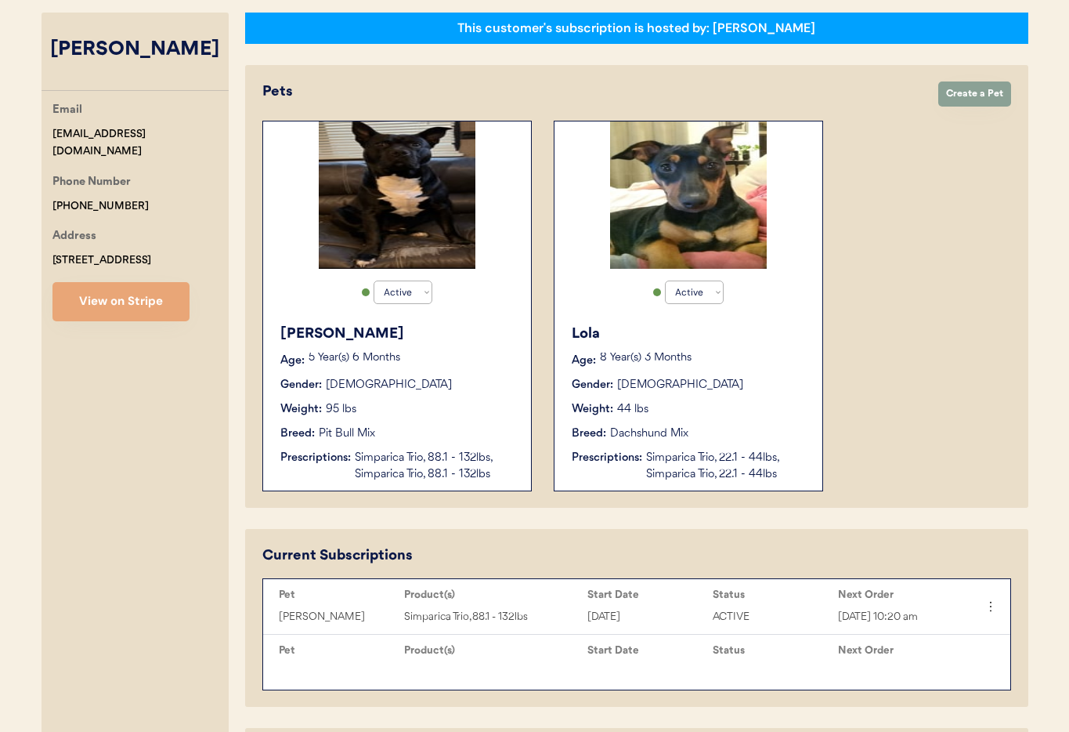
scroll to position [255, 0]
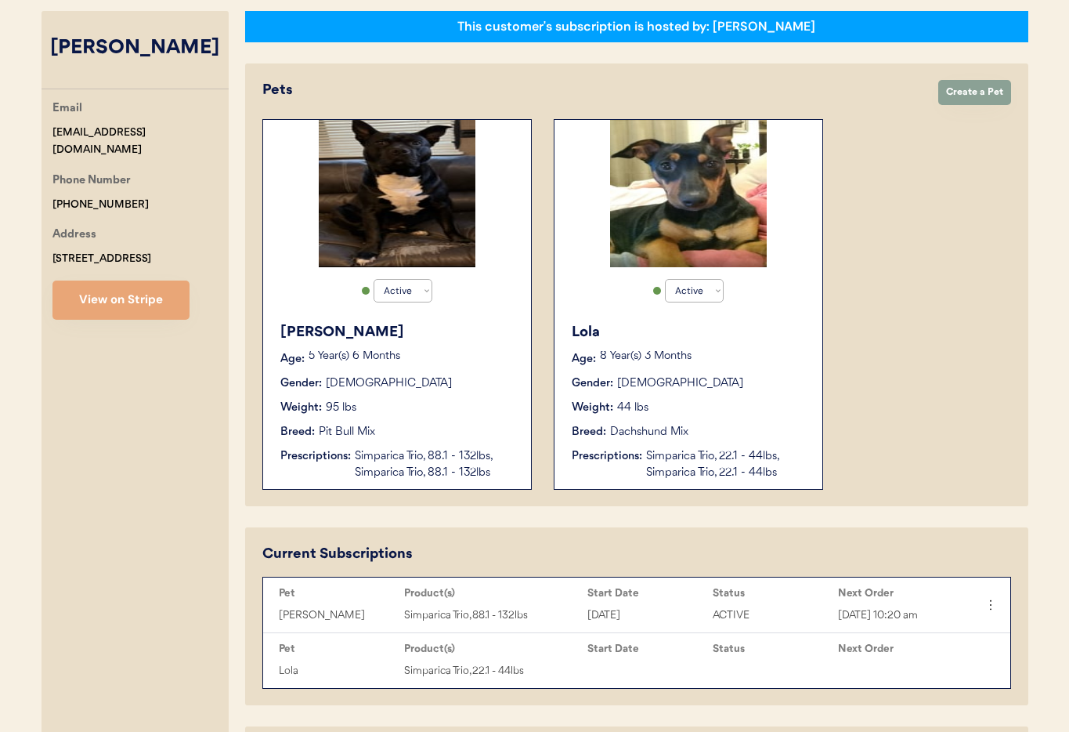
click at [734, 404] on div "Weight: 44 lbs" at bounding box center [689, 407] width 235 height 16
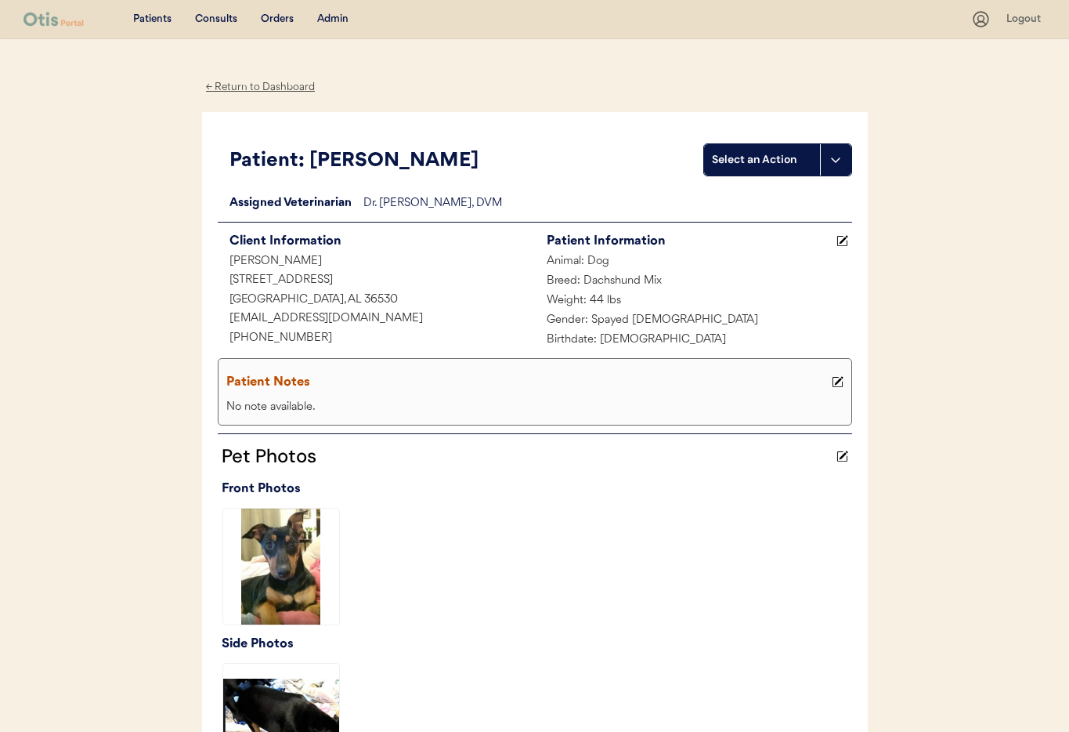
click at [236, 89] on div "← Return to Dashboard" at bounding box center [260, 87] width 117 height 18
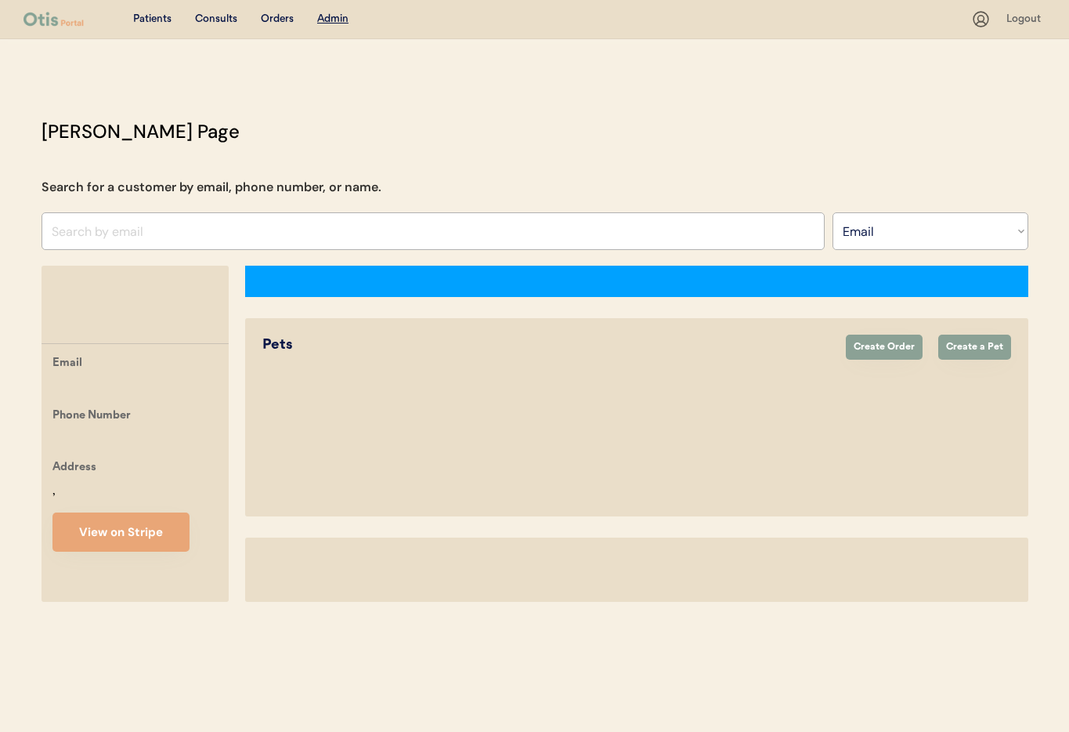
select select ""Email""
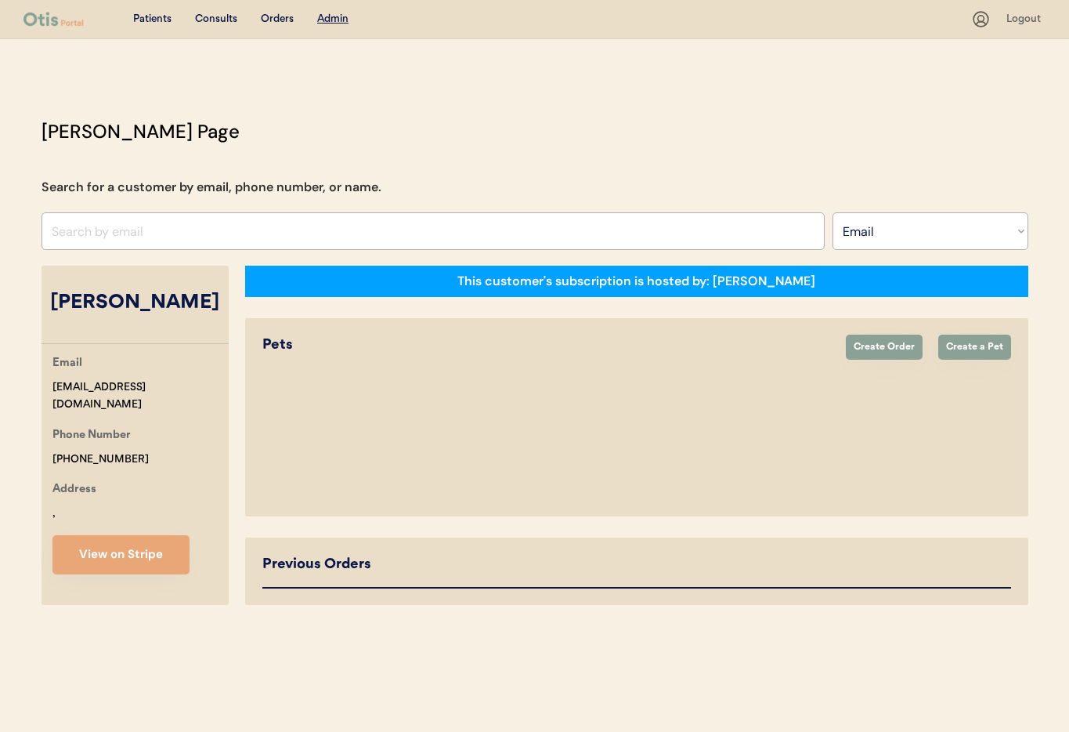
select select "true"
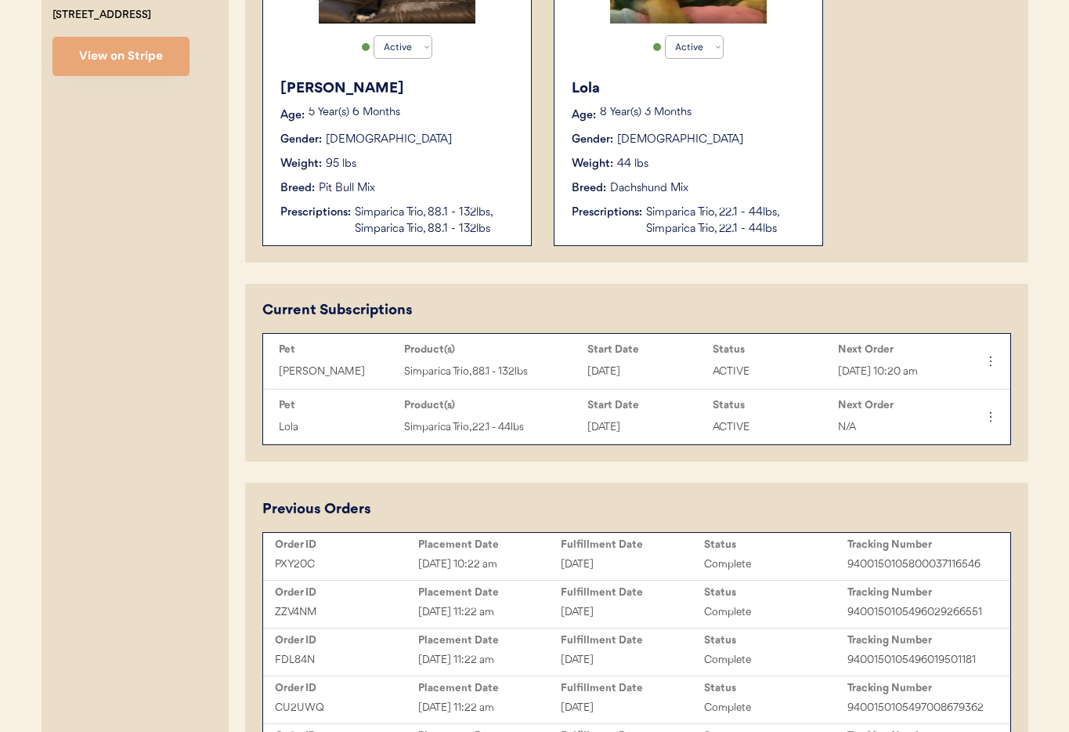
scroll to position [499, 0]
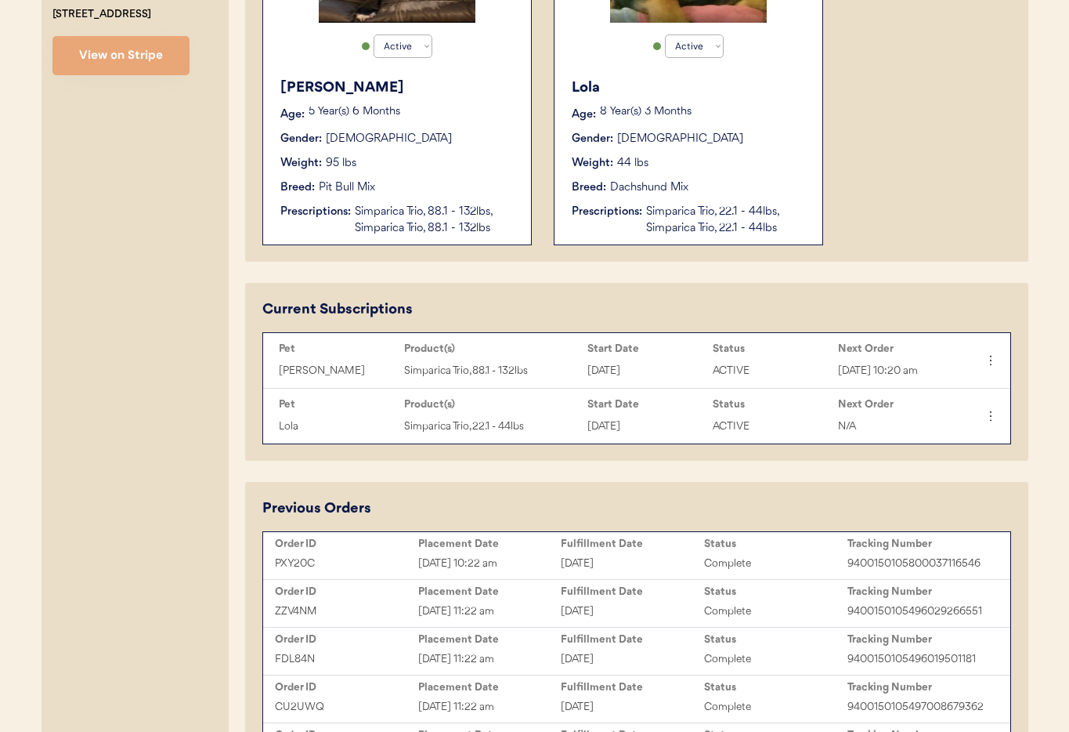
click at [663, 558] on div "[DATE]" at bounding box center [632, 563] width 143 height 18
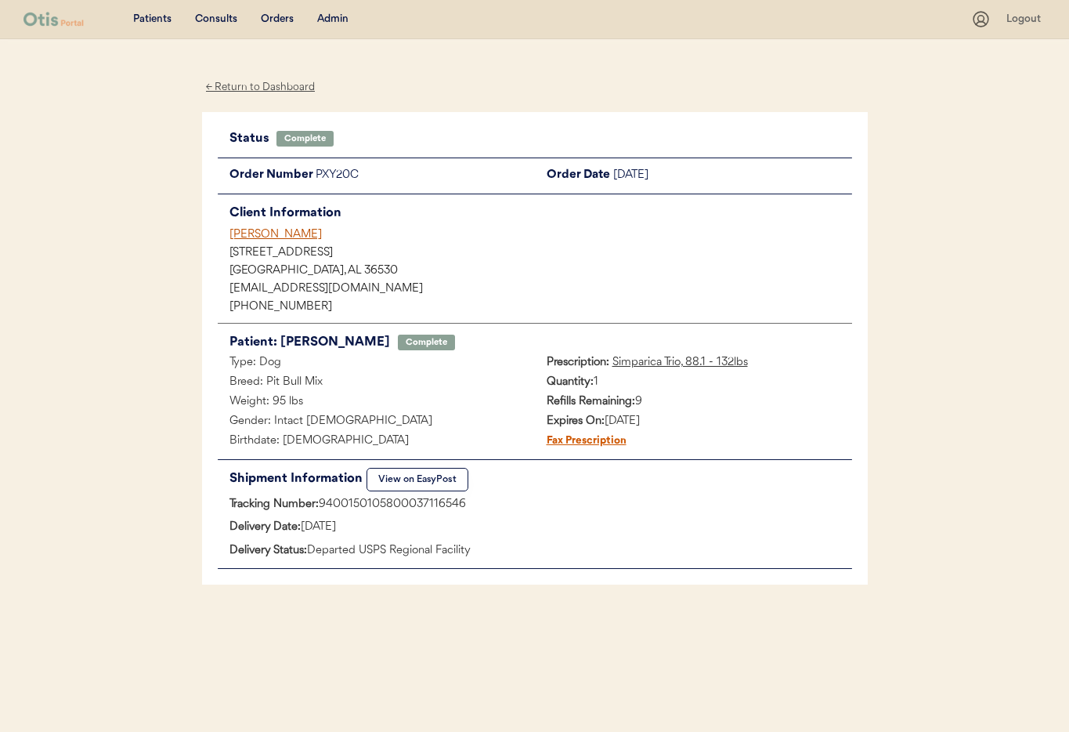
click at [231, 87] on div "← Return to Dashboard" at bounding box center [260, 87] width 117 height 18
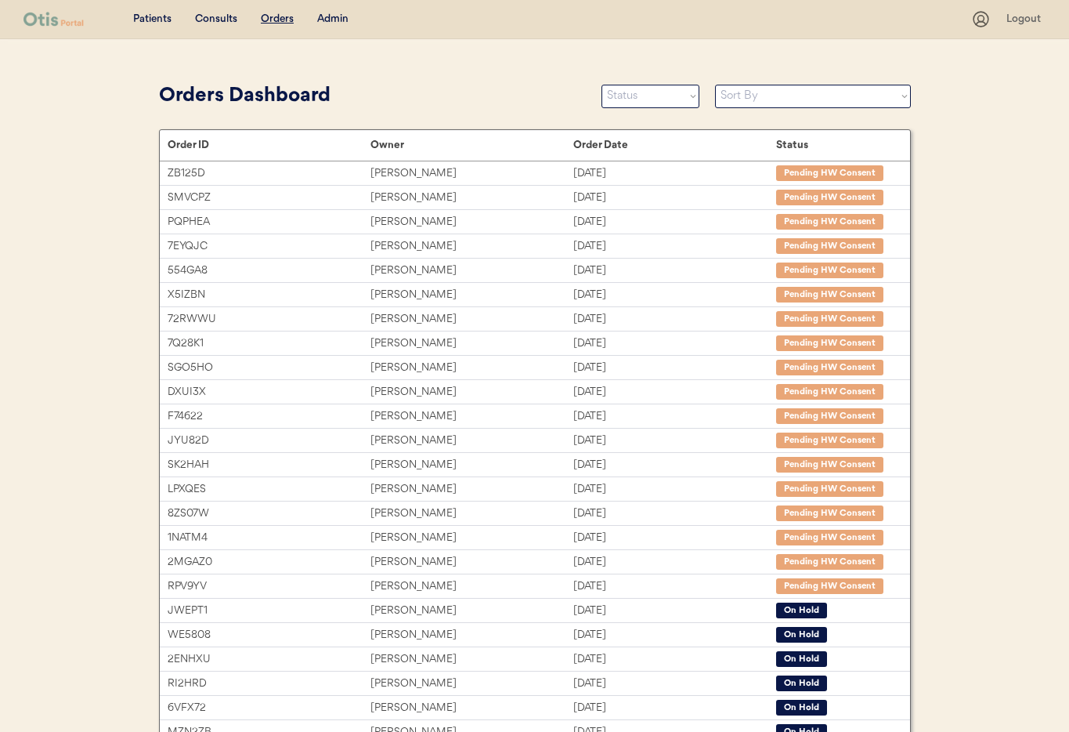
drag, startPoint x: 327, startPoint y: 15, endPoint x: 339, endPoint y: 25, distance: 15.5
click at [328, 15] on div "Admin" at bounding box center [332, 20] width 31 height 16
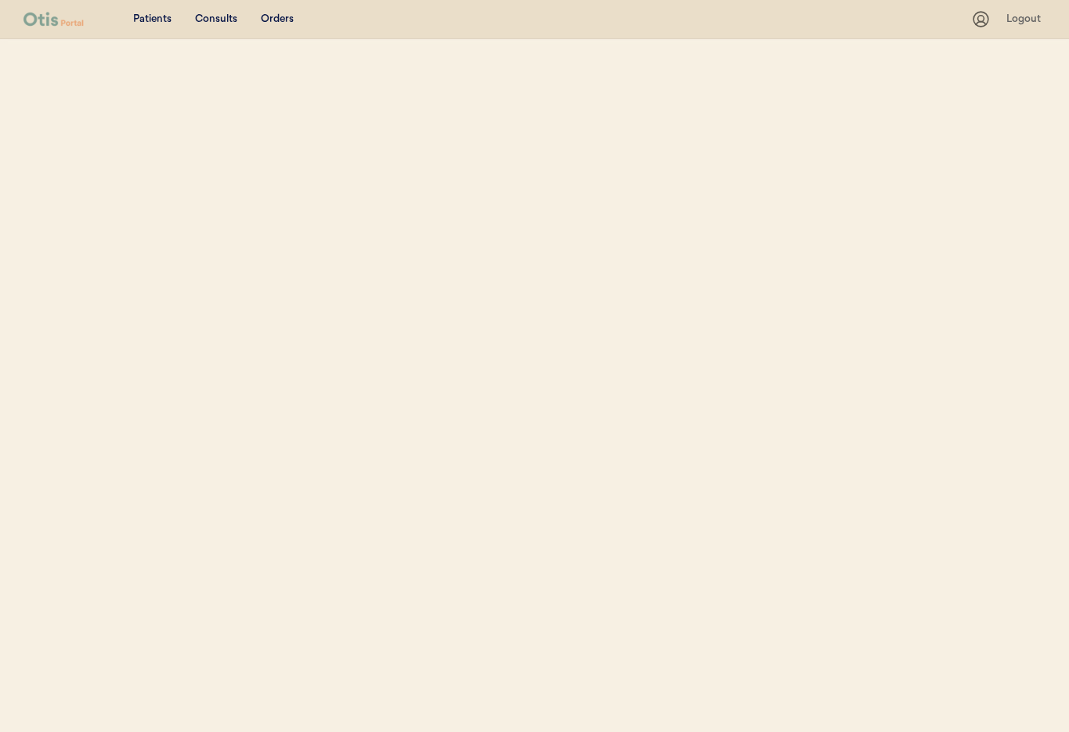
select select ""Email""
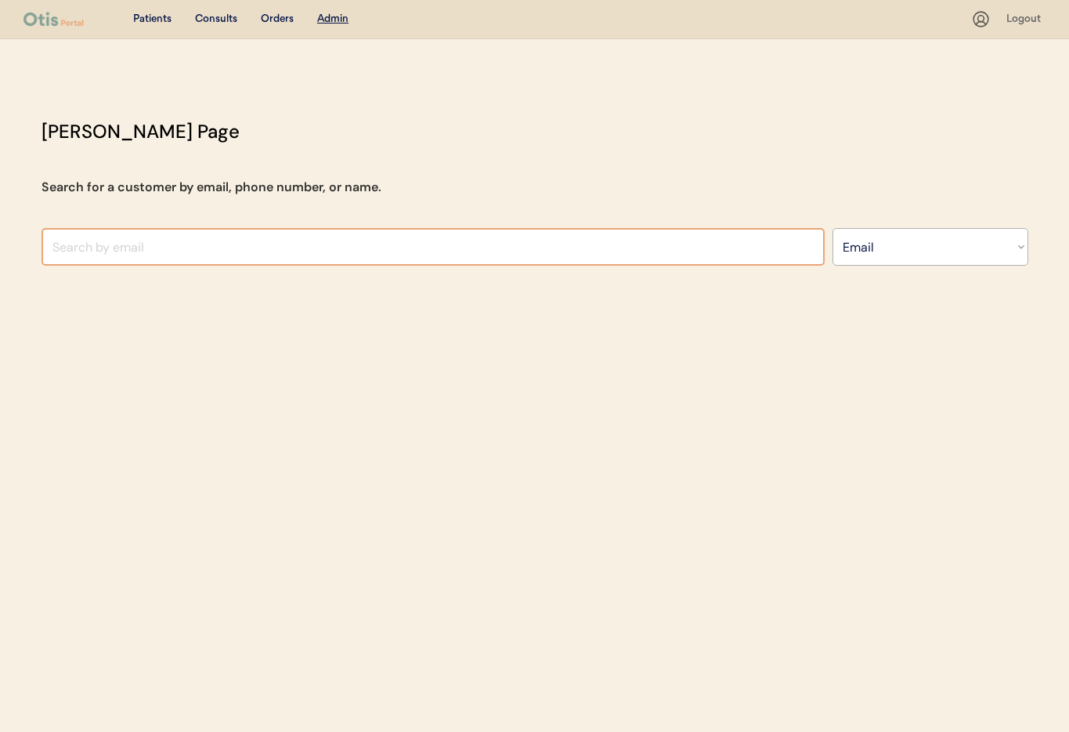
click at [249, 244] on input "input" at bounding box center [433, 247] width 783 height 38
paste input "swcaldwell11@gmail.com"
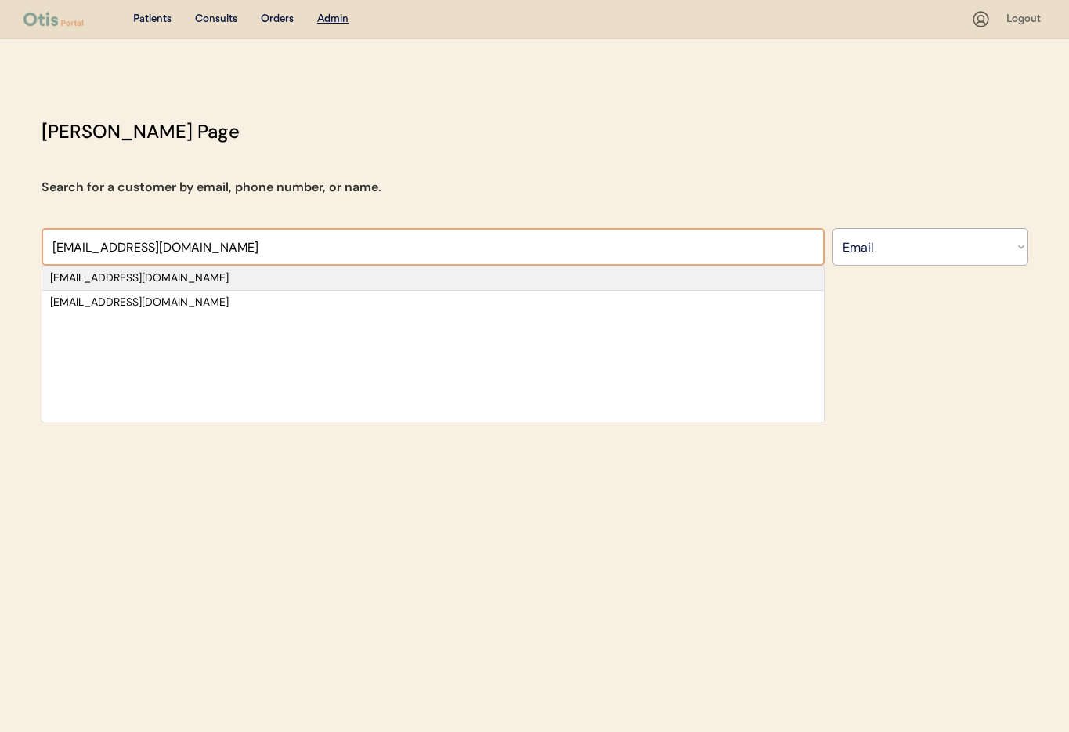
type input "swcaldwell11@gmail.com"
click at [215, 276] on div "swcaldwell11@gmail.com" at bounding box center [433, 278] width 766 height 16
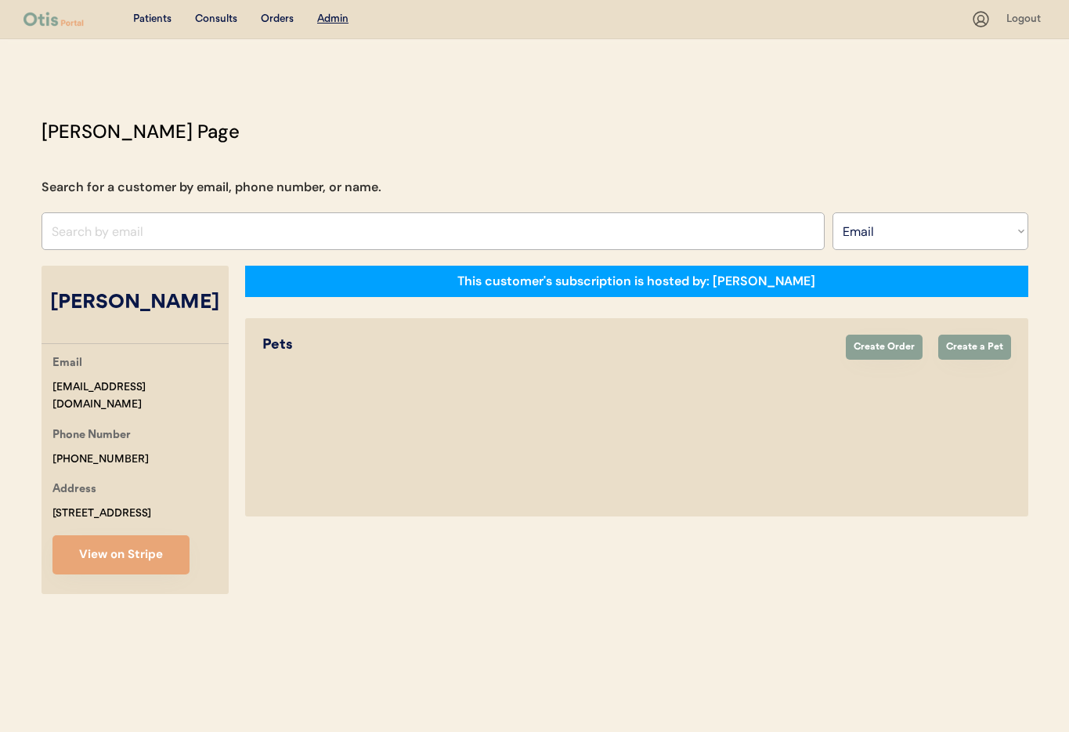
select select "true"
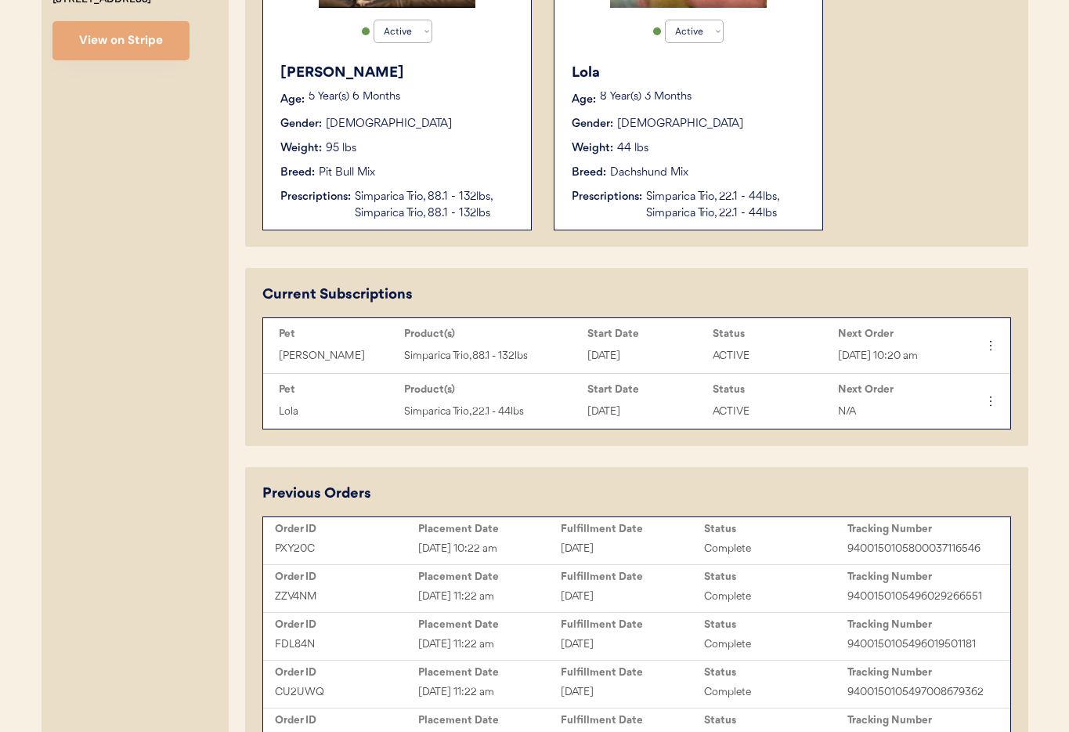
scroll to position [544, 0]
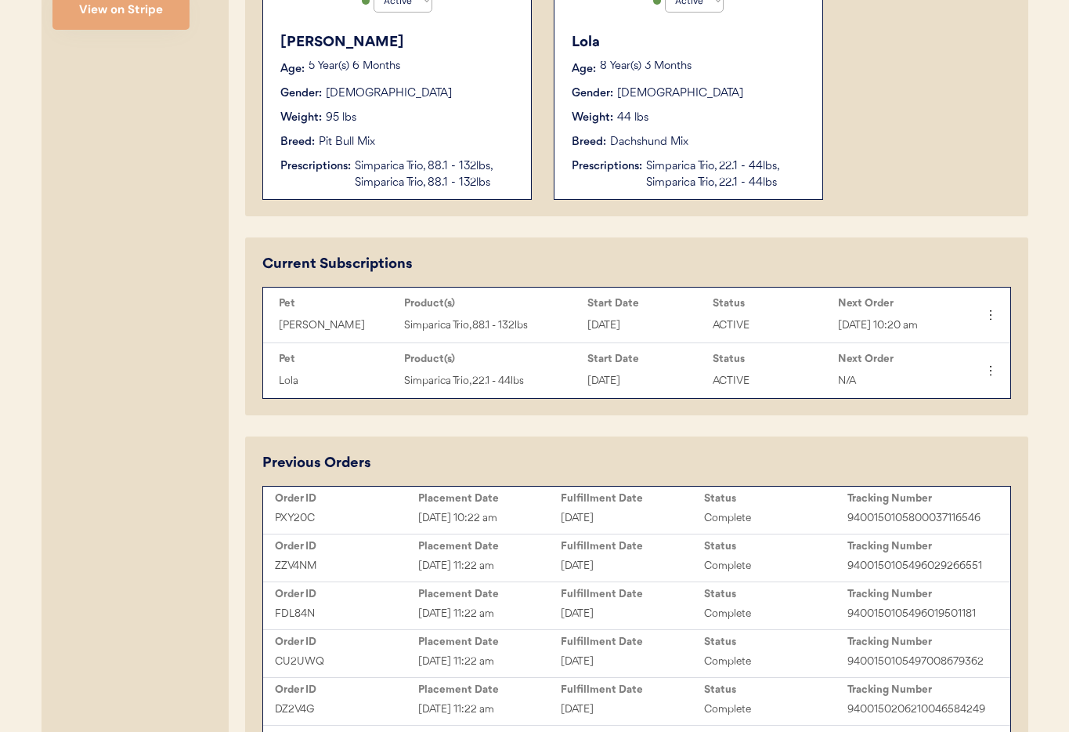
click at [665, 503] on div "Fulfillment Date" at bounding box center [632, 498] width 143 height 13
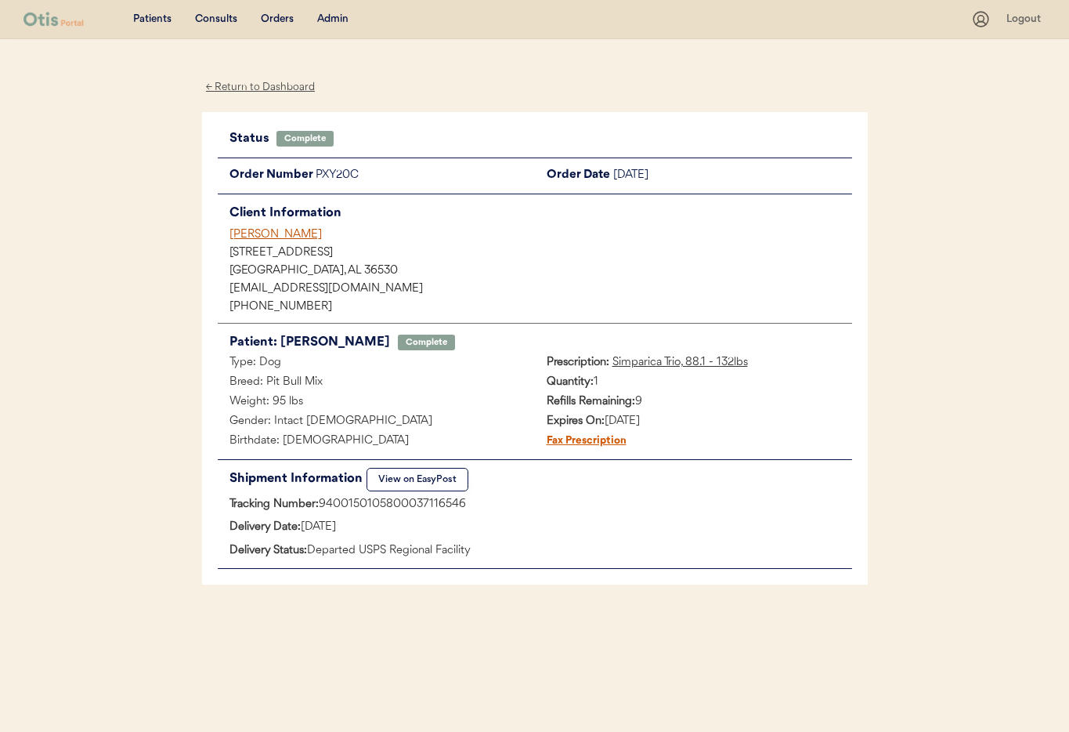
click at [260, 229] on div "[PERSON_NAME]" at bounding box center [540, 234] width 623 height 16
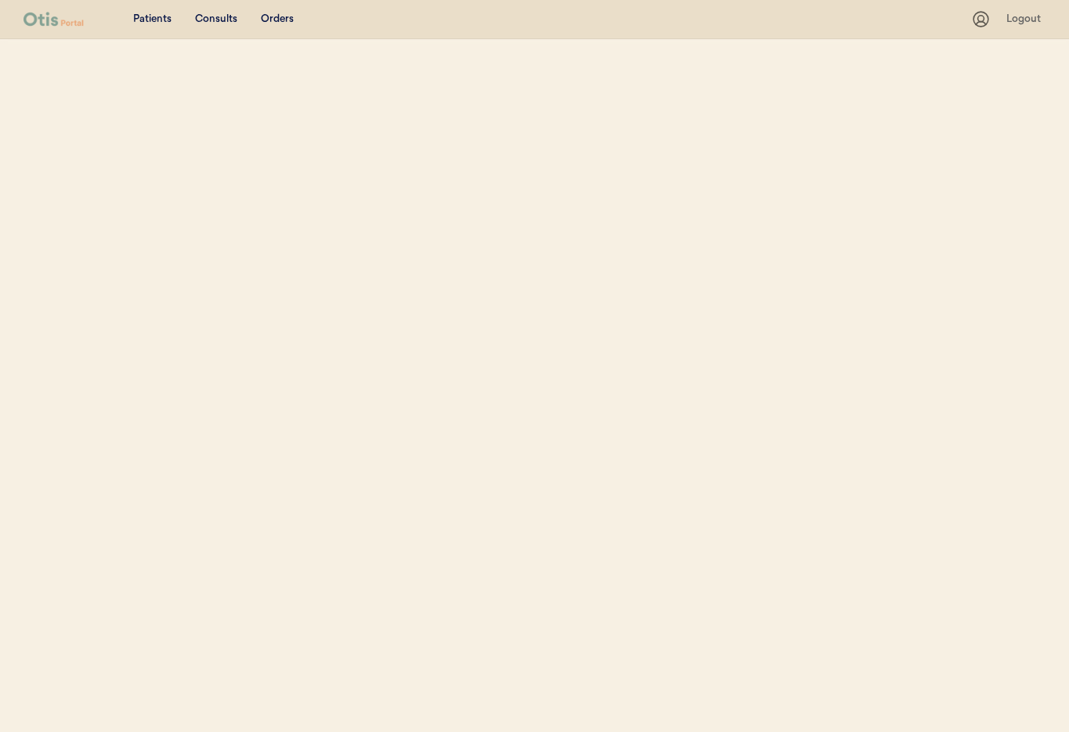
select select ""Email""
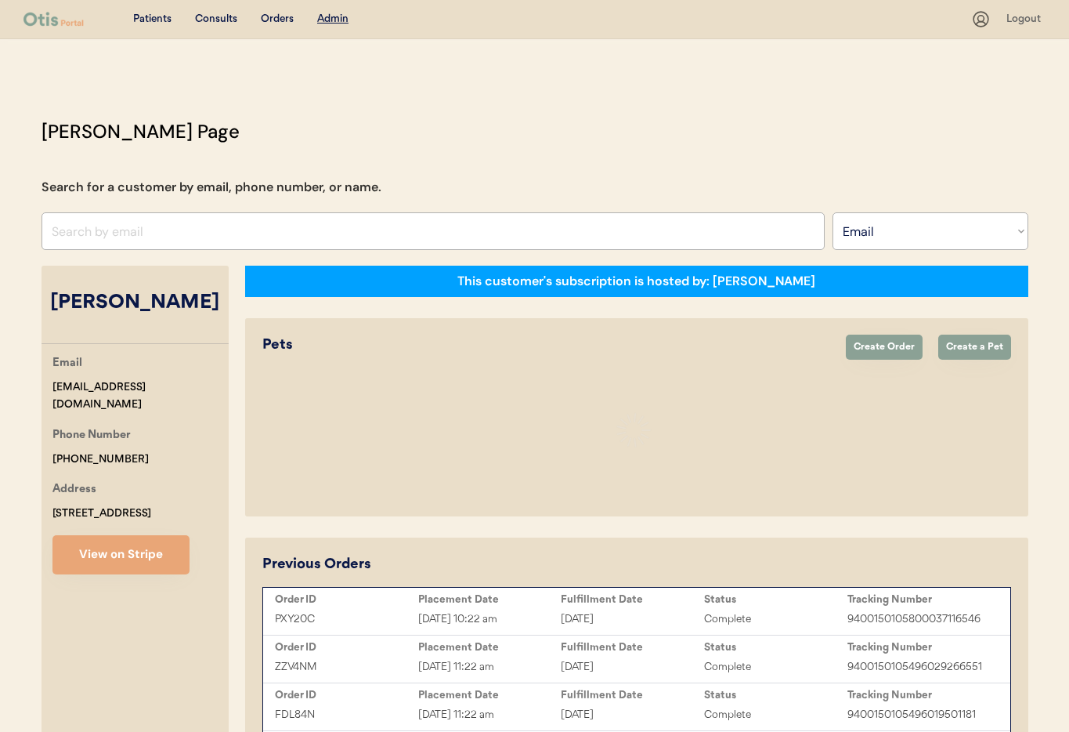
select select "true"
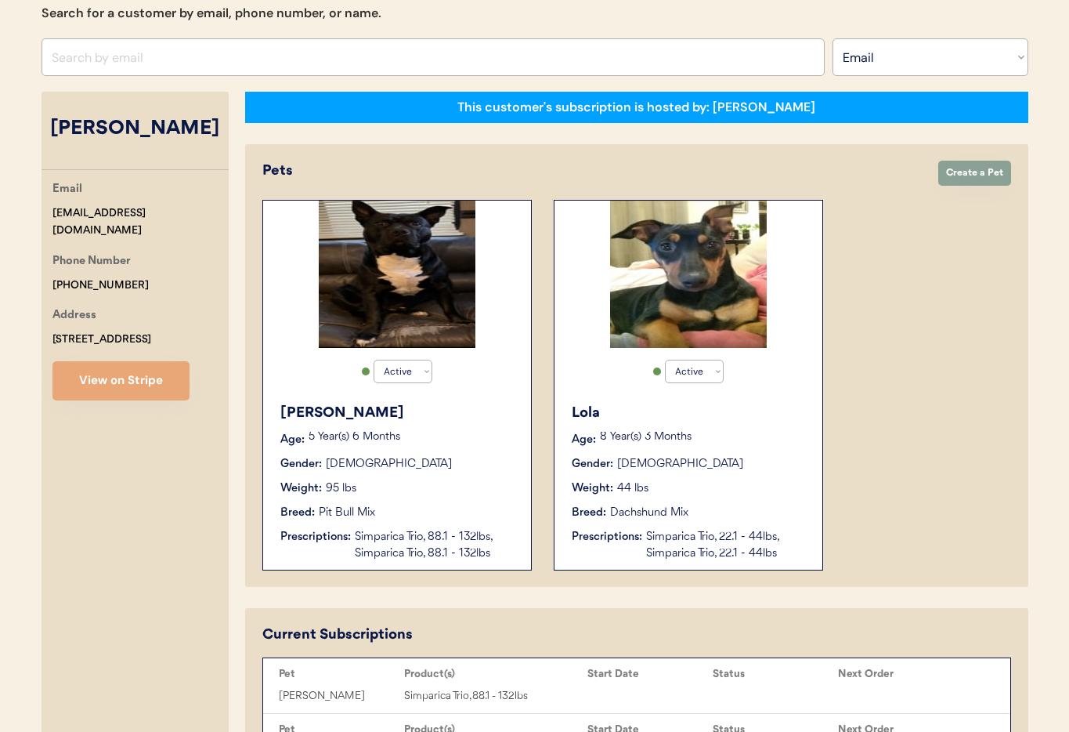
scroll to position [177, 0]
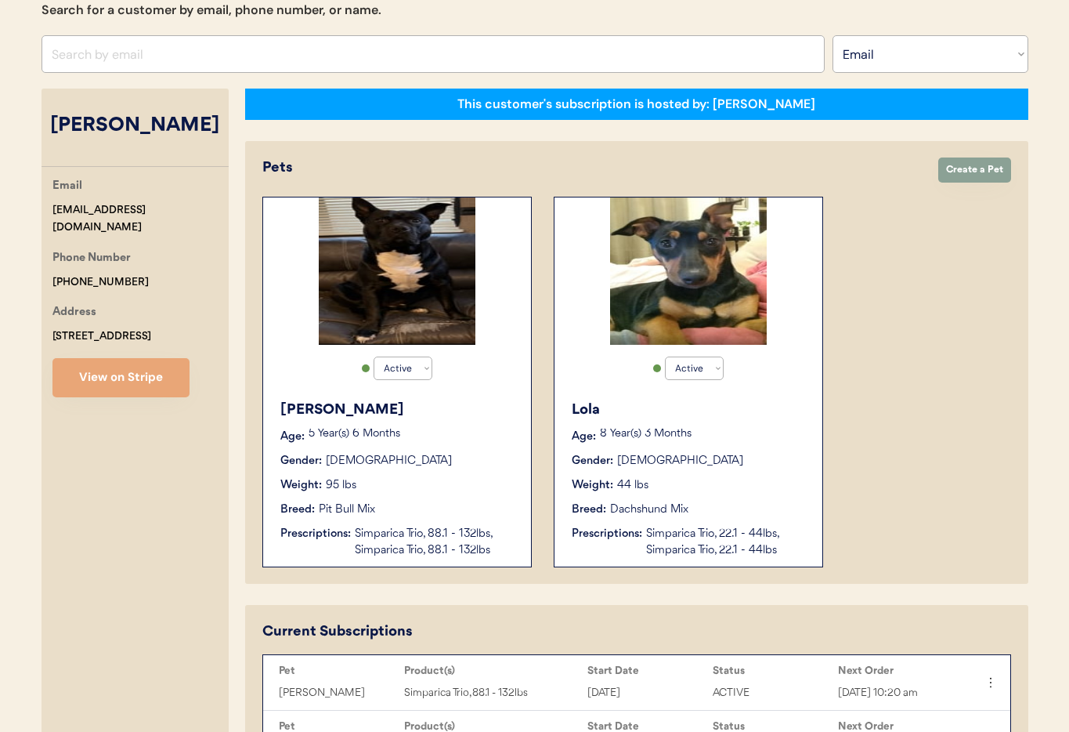
click at [764, 465] on div "Gender: [DEMOGRAPHIC_DATA]" at bounding box center [689, 461] width 235 height 16
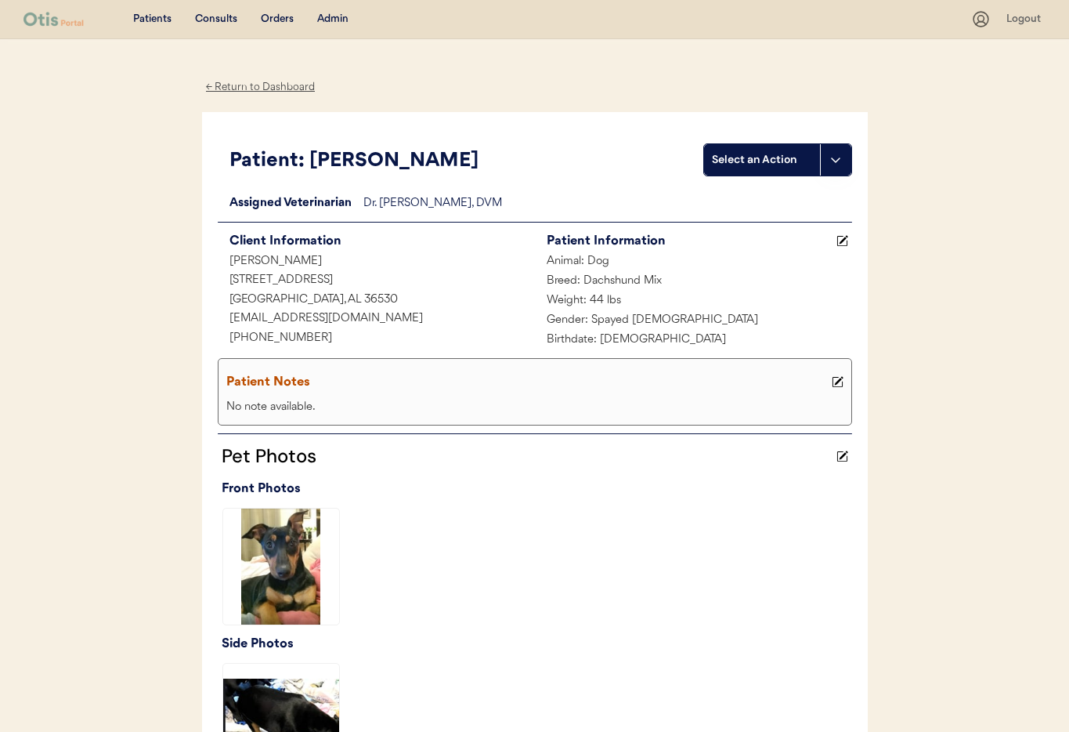
click at [266, 85] on div "← Return to Dashboard" at bounding box center [260, 87] width 117 height 18
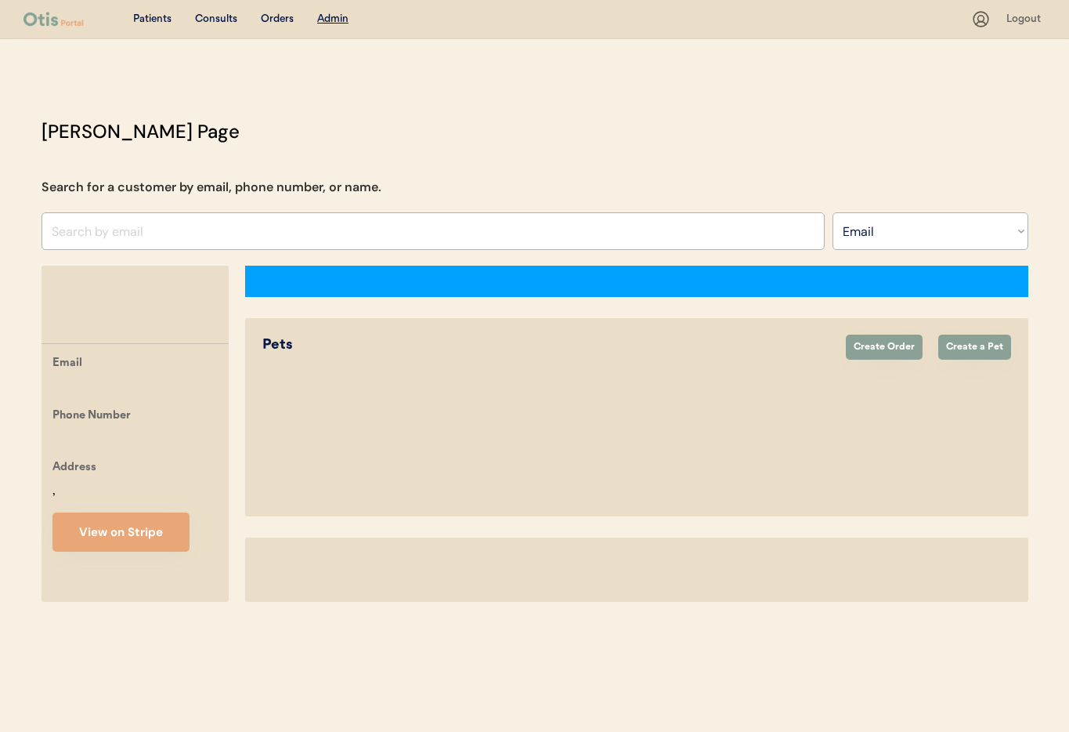
select select ""Email""
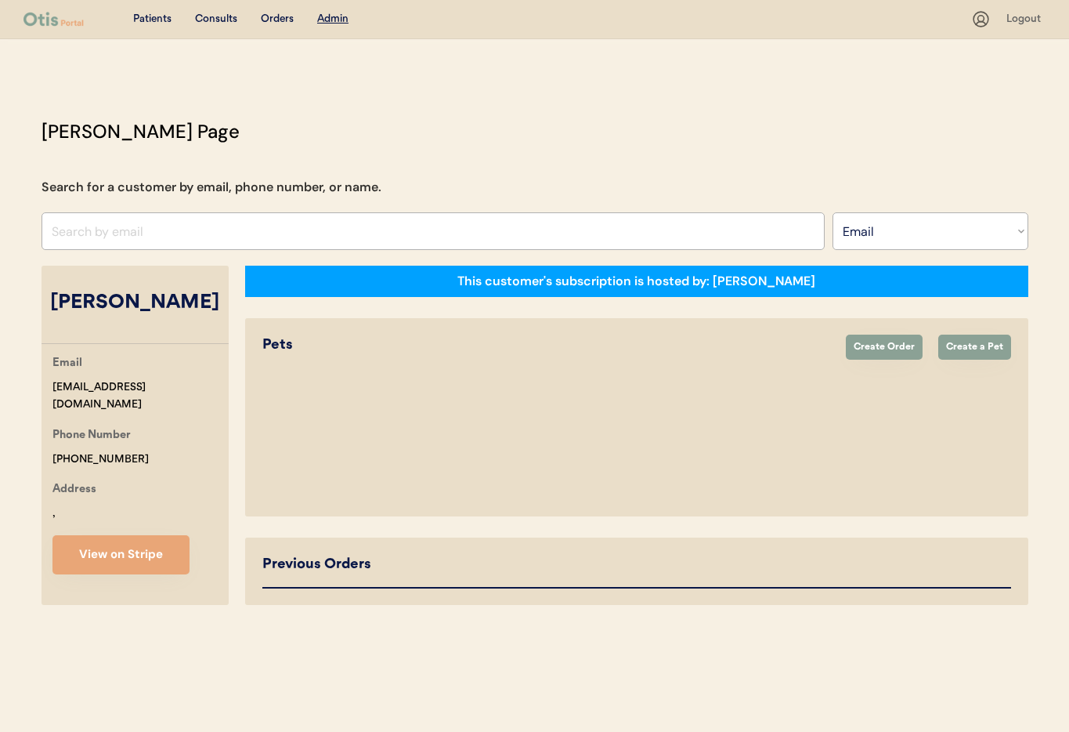
select select "true"
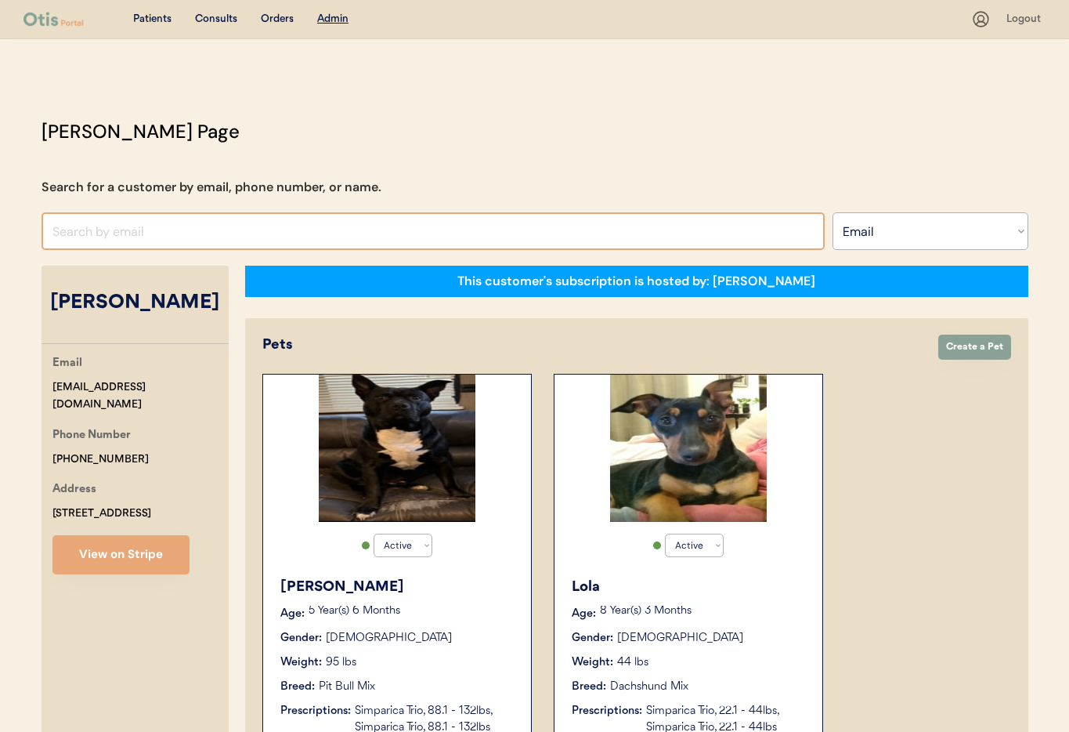
click at [122, 226] on input "input" at bounding box center [433, 231] width 783 height 38
paste input "danaleemyself@gmail.com"
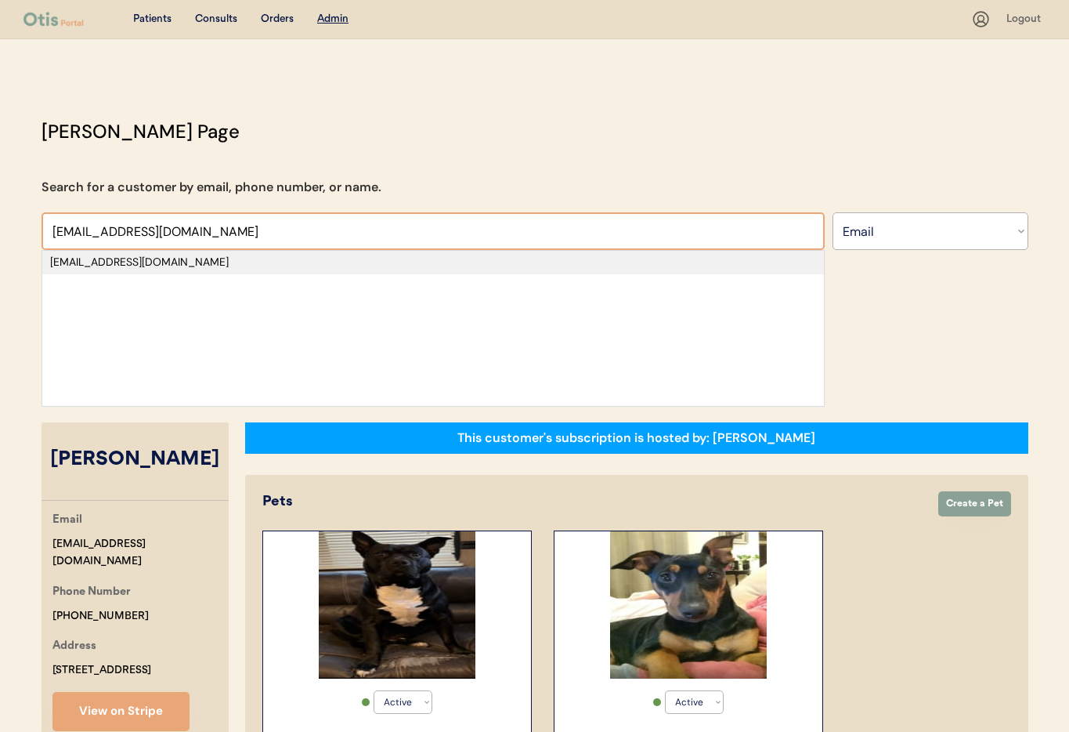
type input "danaleemyself@gmail.com"
click at [167, 269] on div "danaleemyself@gmail.com" at bounding box center [433, 263] width 766 height 16
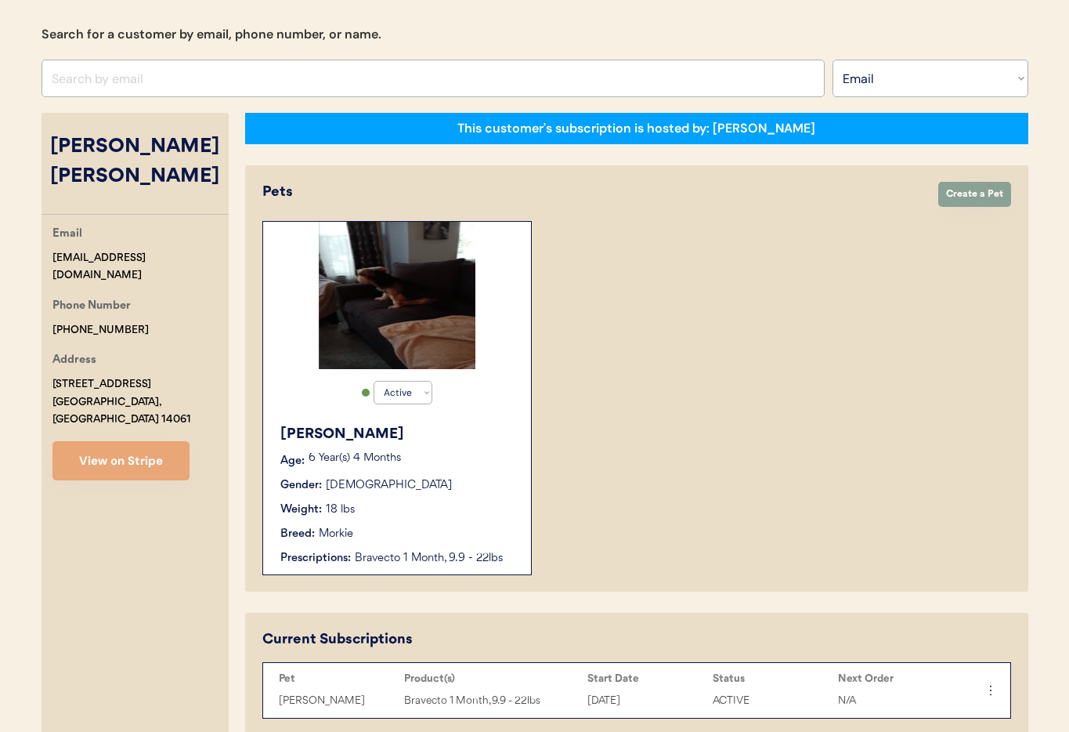
scroll to position [201, 0]
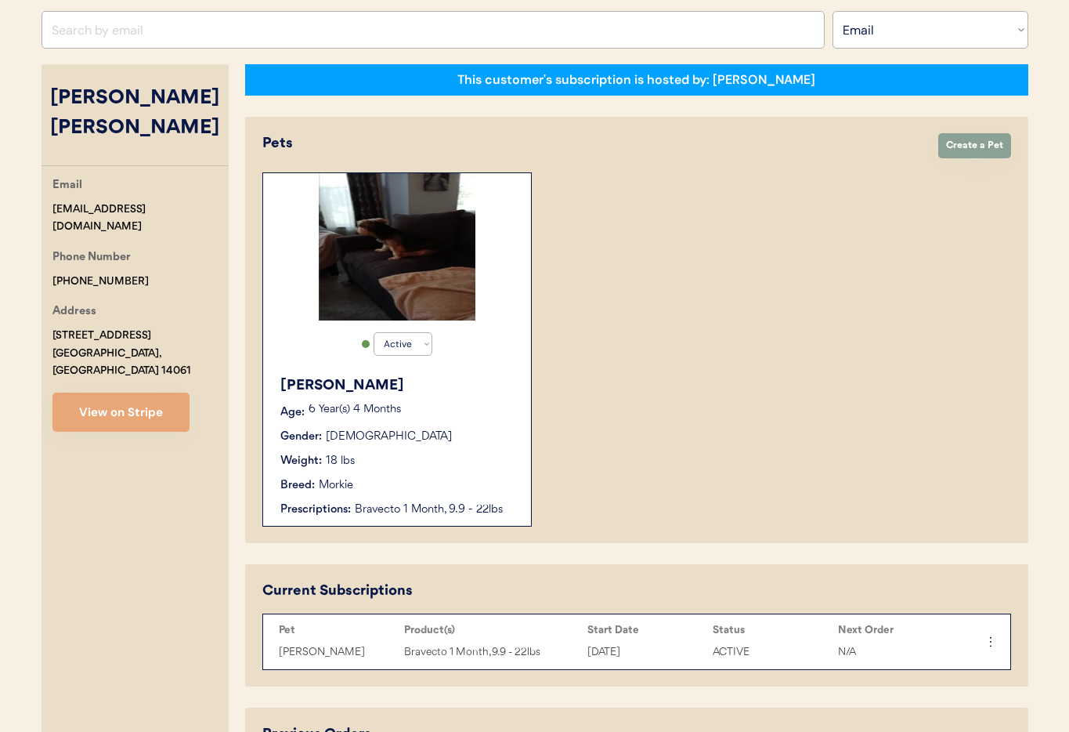
click at [469, 428] on div "Gender: [DEMOGRAPHIC_DATA]" at bounding box center [397, 436] width 235 height 16
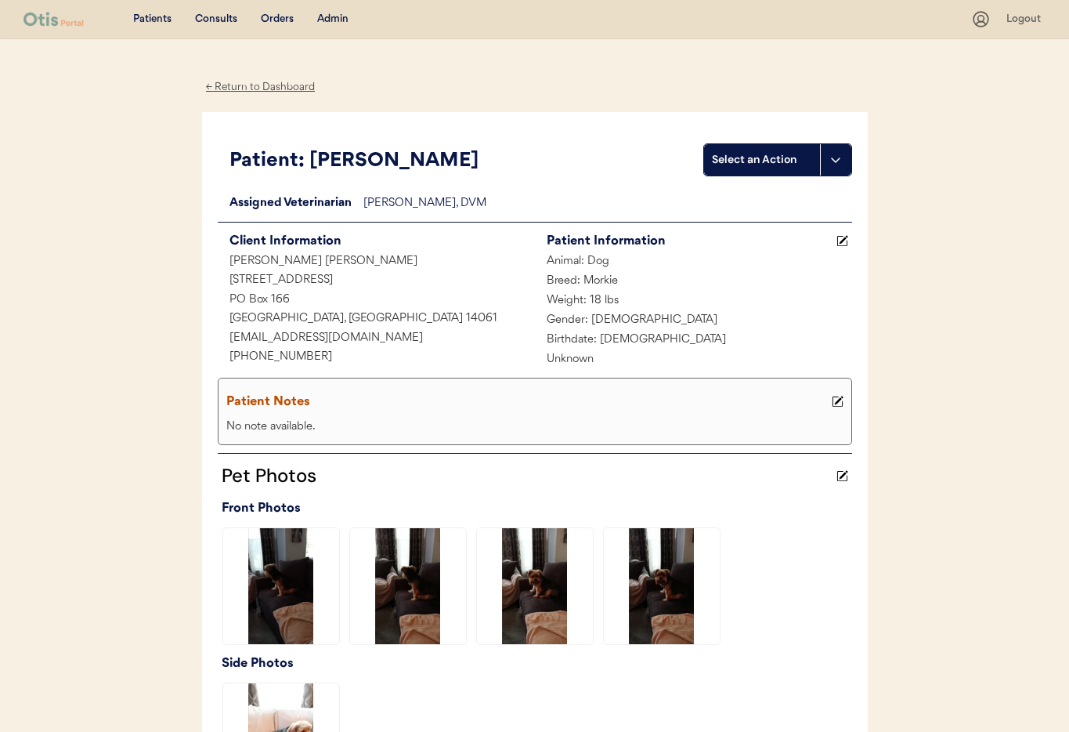
click at [249, 85] on div "← Return to Dashboard" at bounding box center [260, 87] width 117 height 18
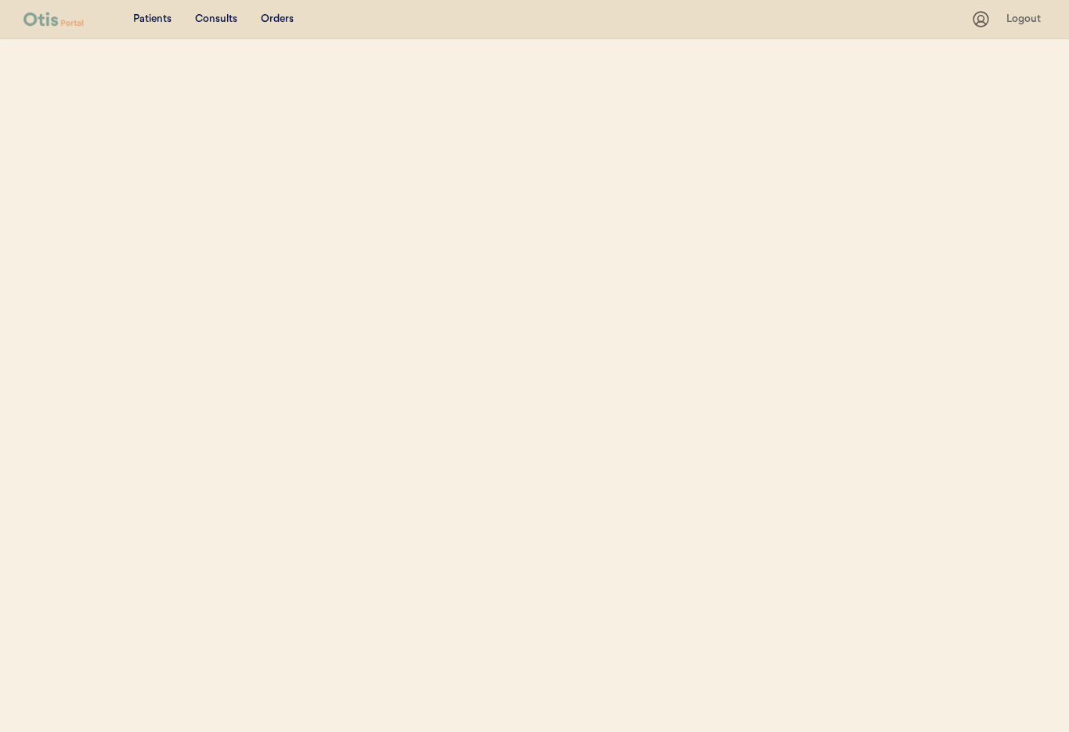
select select ""Email""
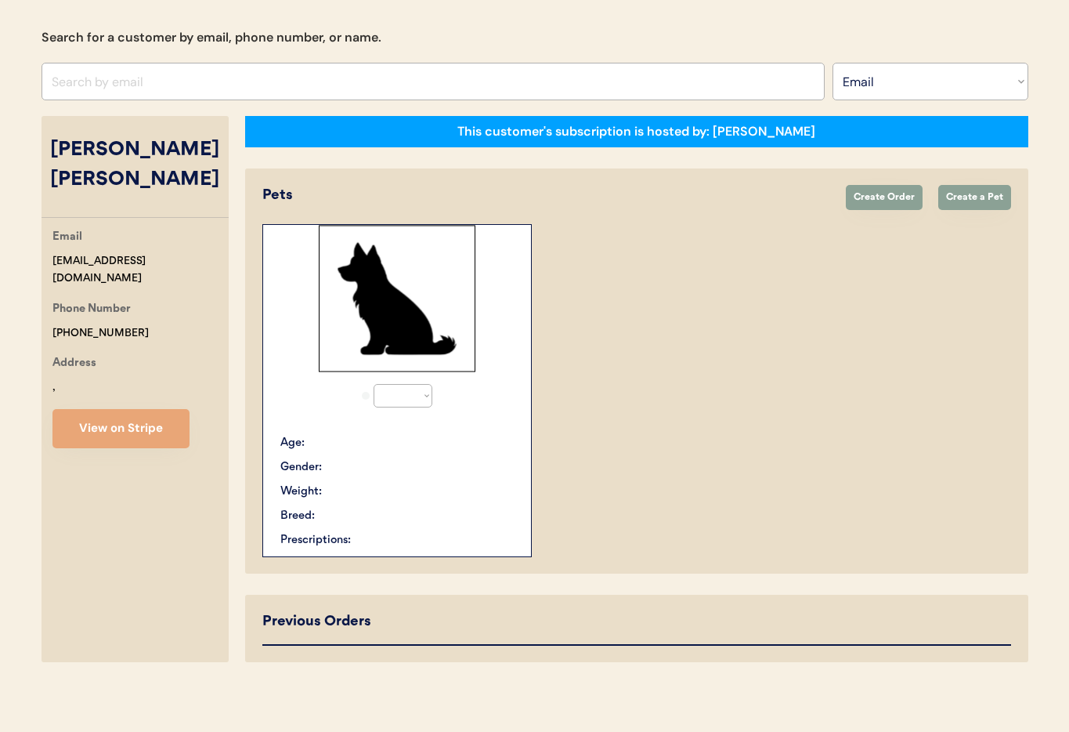
select select "true"
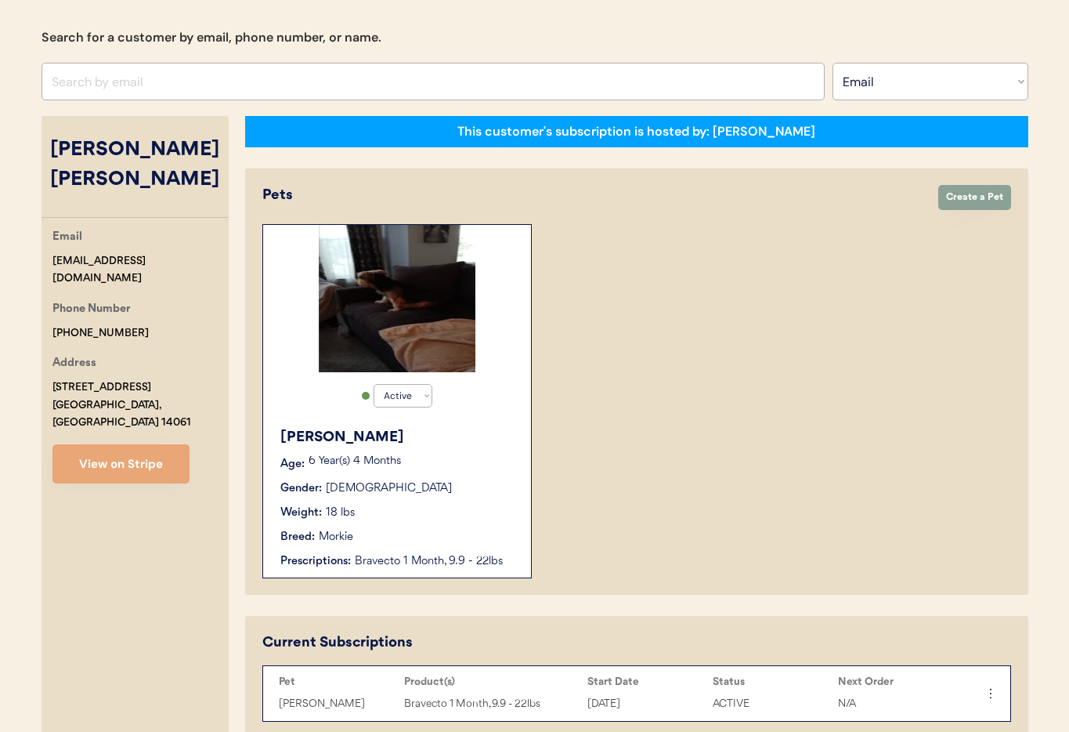
click at [193, 90] on input "input" at bounding box center [433, 82] width 783 height 38
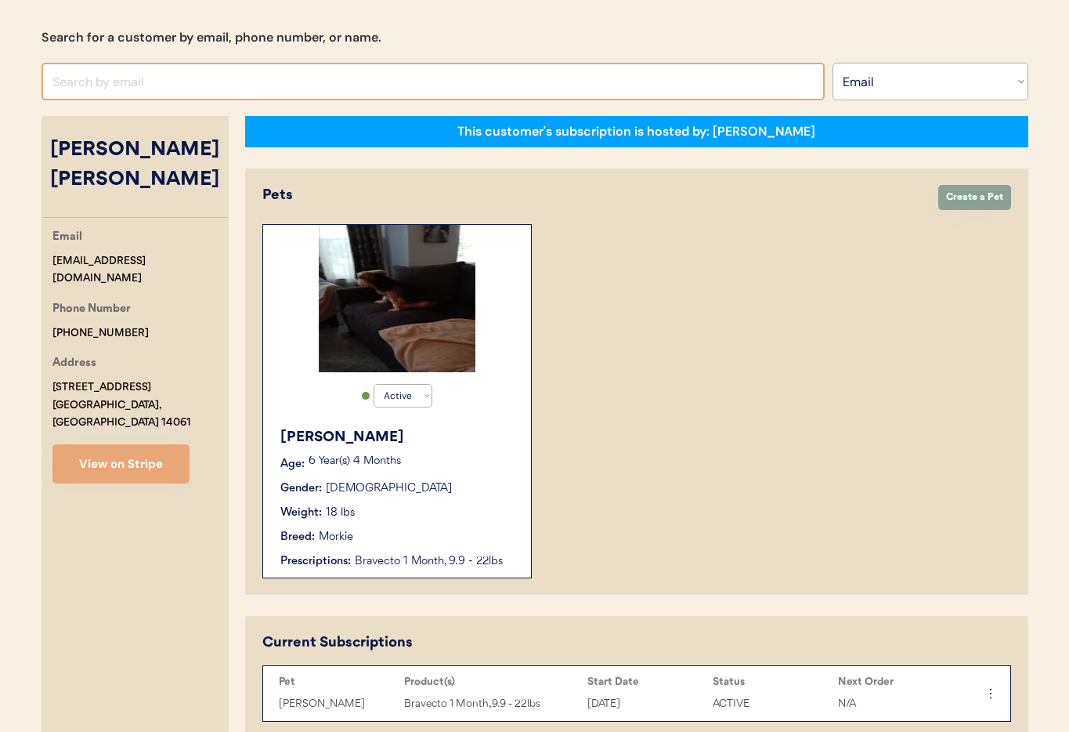
click at [172, 85] on input "input" at bounding box center [433, 82] width 783 height 38
paste input "[EMAIL_ADDRESS][DOMAIN_NAME]"
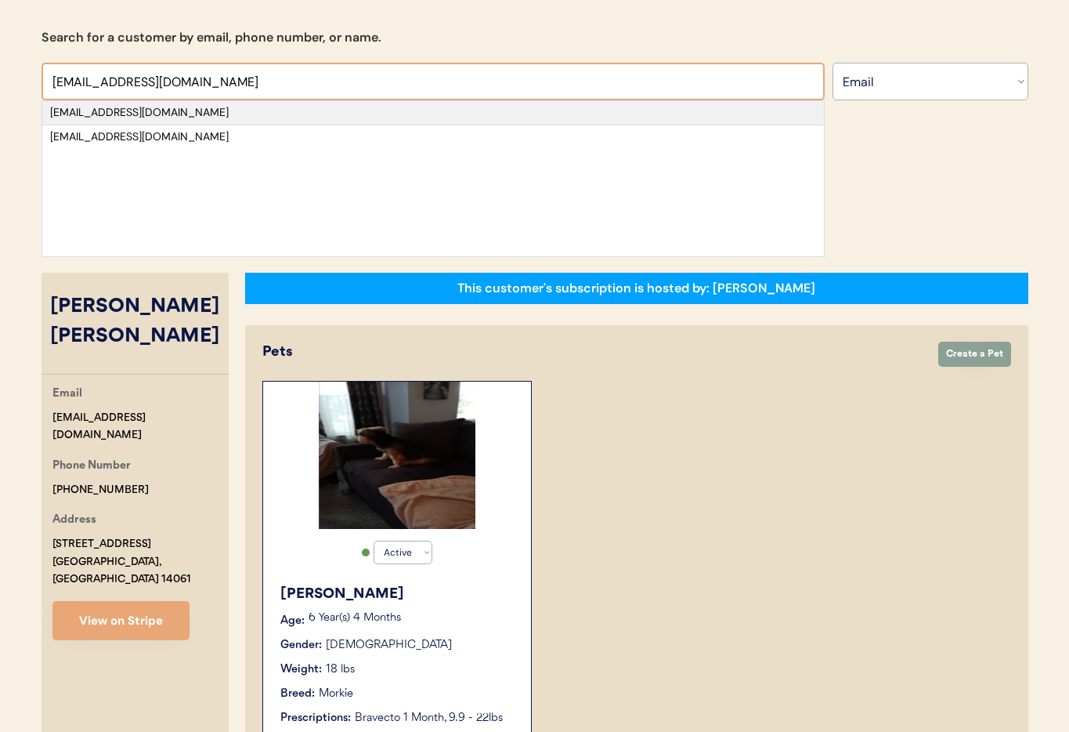
type input "[EMAIL_ADDRESS][DOMAIN_NAME]"
click at [152, 111] on div "[EMAIL_ADDRESS][DOMAIN_NAME]" at bounding box center [433, 113] width 766 height 16
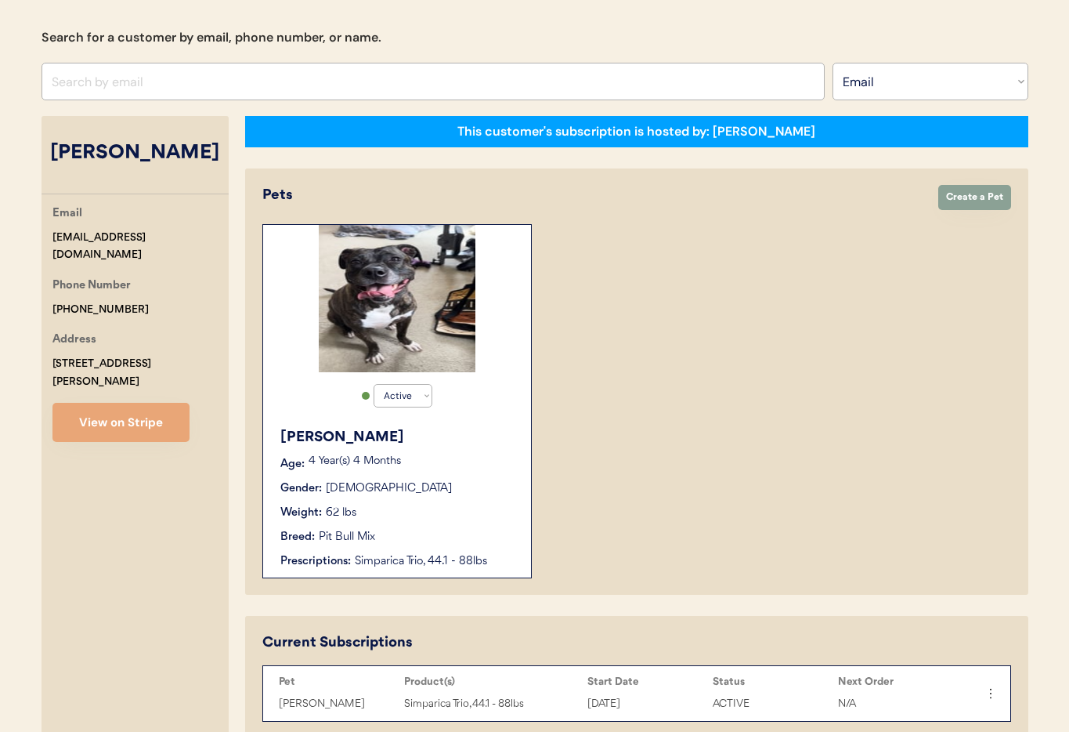
click at [481, 450] on div "Rhea Age: 4 Year(s) 4 Months Gender: Female Weight: 62 lbs Breed: Pit Bull Mix …" at bounding box center [397, 498] width 252 height 158
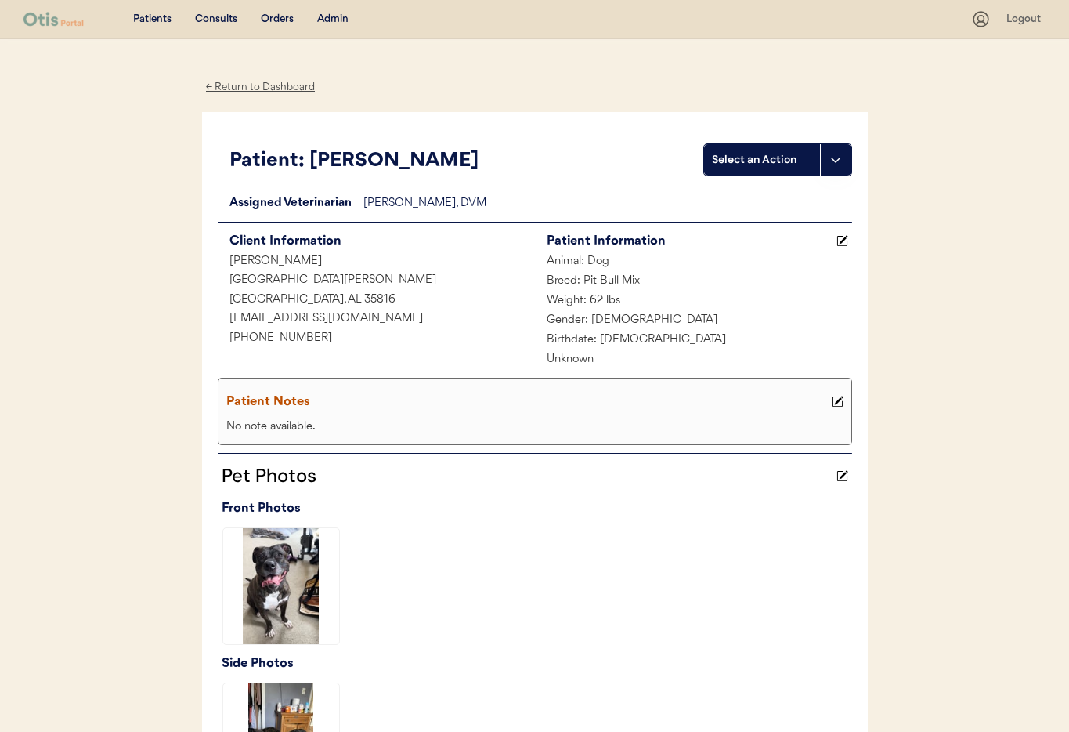
click at [261, 85] on div "← Return to Dashboard" at bounding box center [260, 87] width 117 height 18
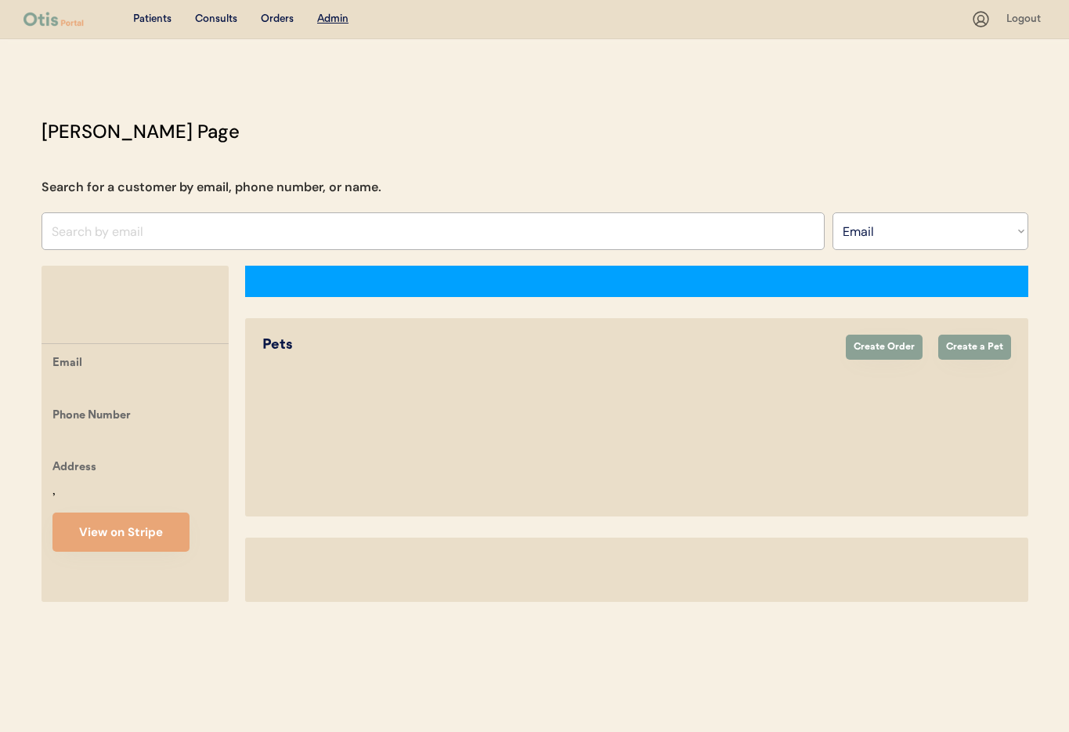
select select ""Email""
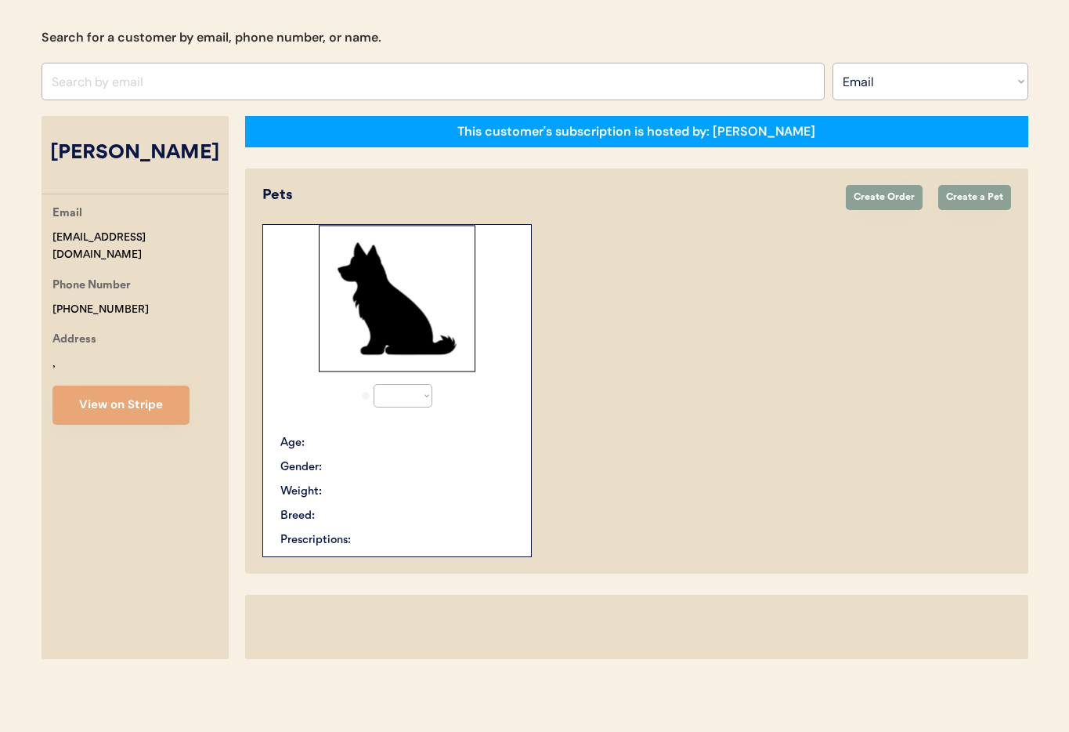
select select "true"
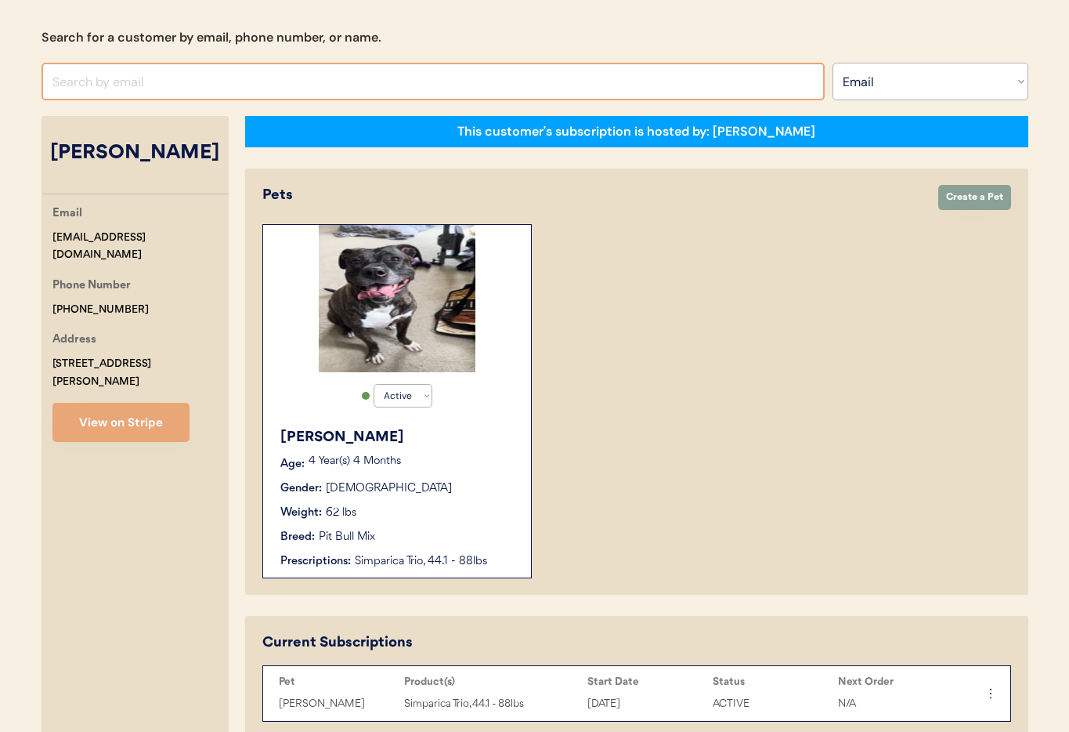
drag, startPoint x: 179, startPoint y: 89, endPoint x: 166, endPoint y: 87, distance: 13.4
click at [175, 88] on input "input" at bounding box center [433, 82] width 783 height 38
paste input "mcc.hope97@gmail.com"
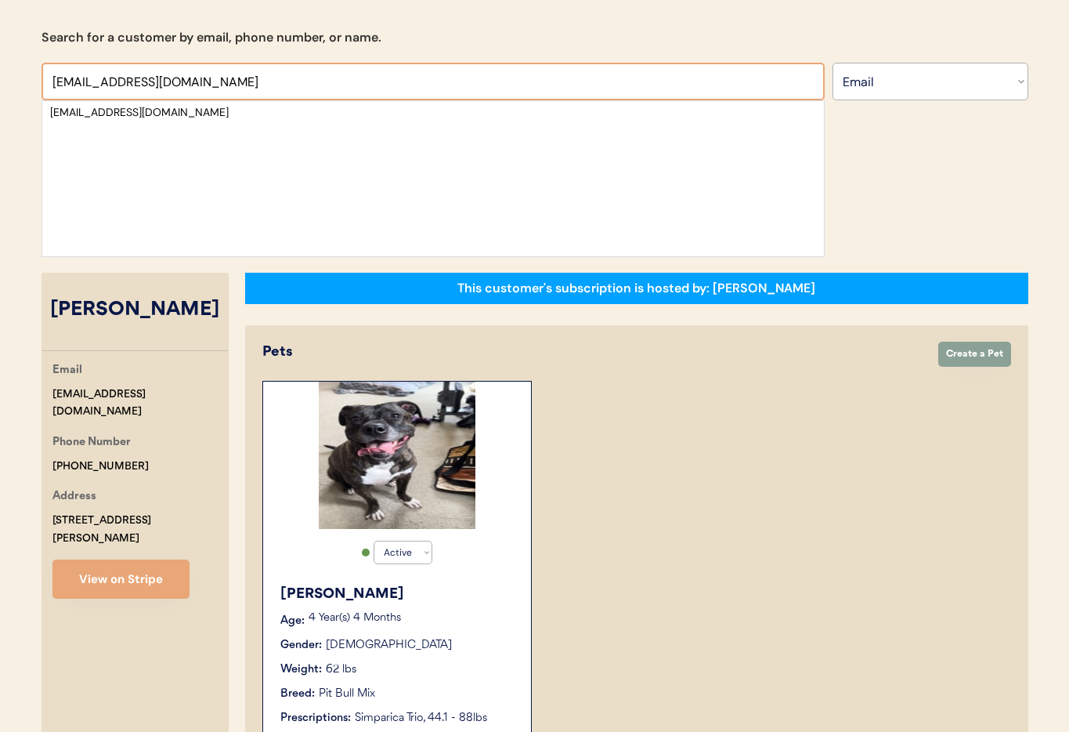
type input "mcc.hope97@gmail.com"
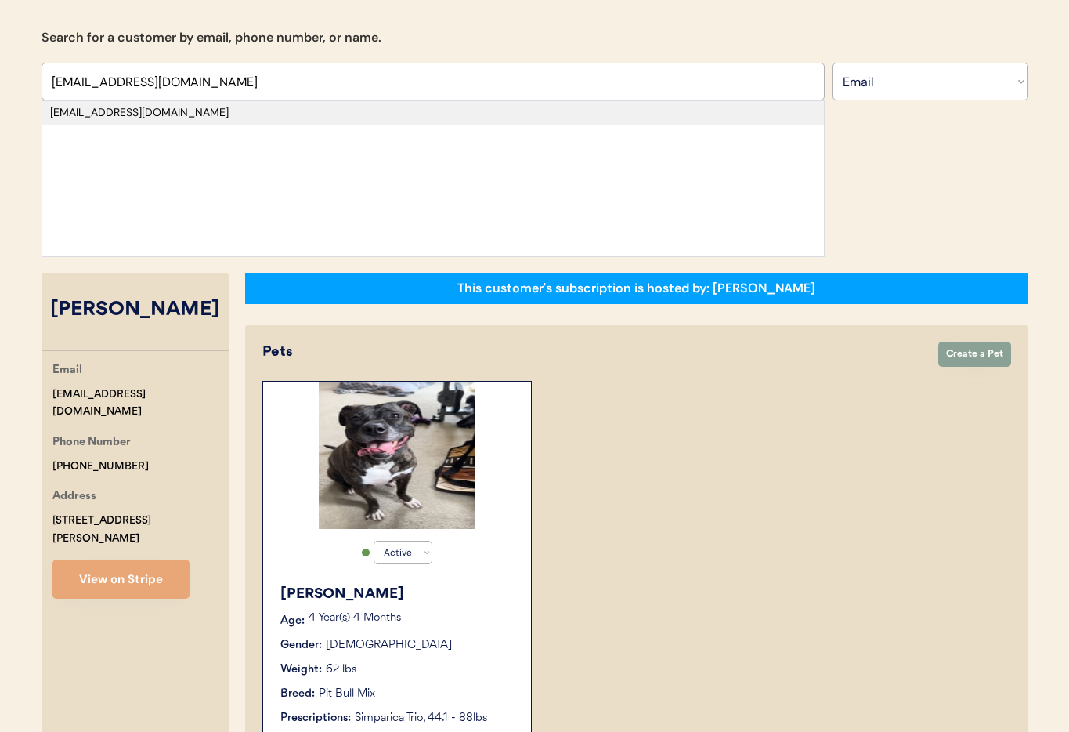
click at [60, 114] on div "mcc.hope97@gmail.com" at bounding box center [433, 113] width 766 height 16
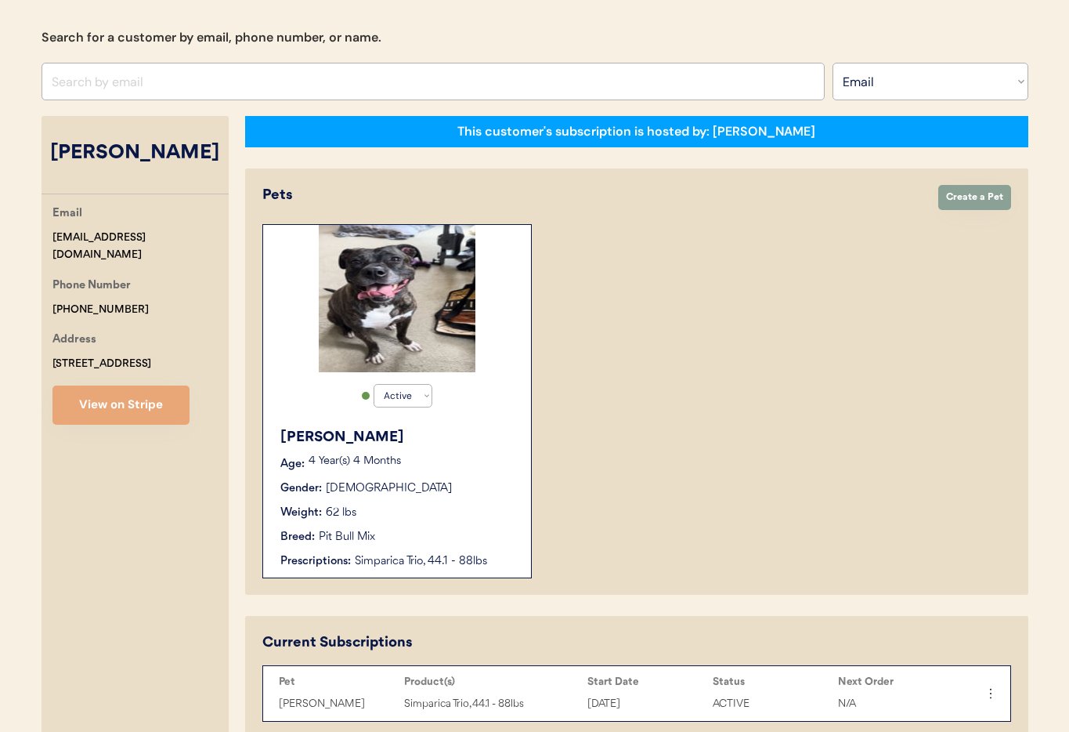
select select "true"
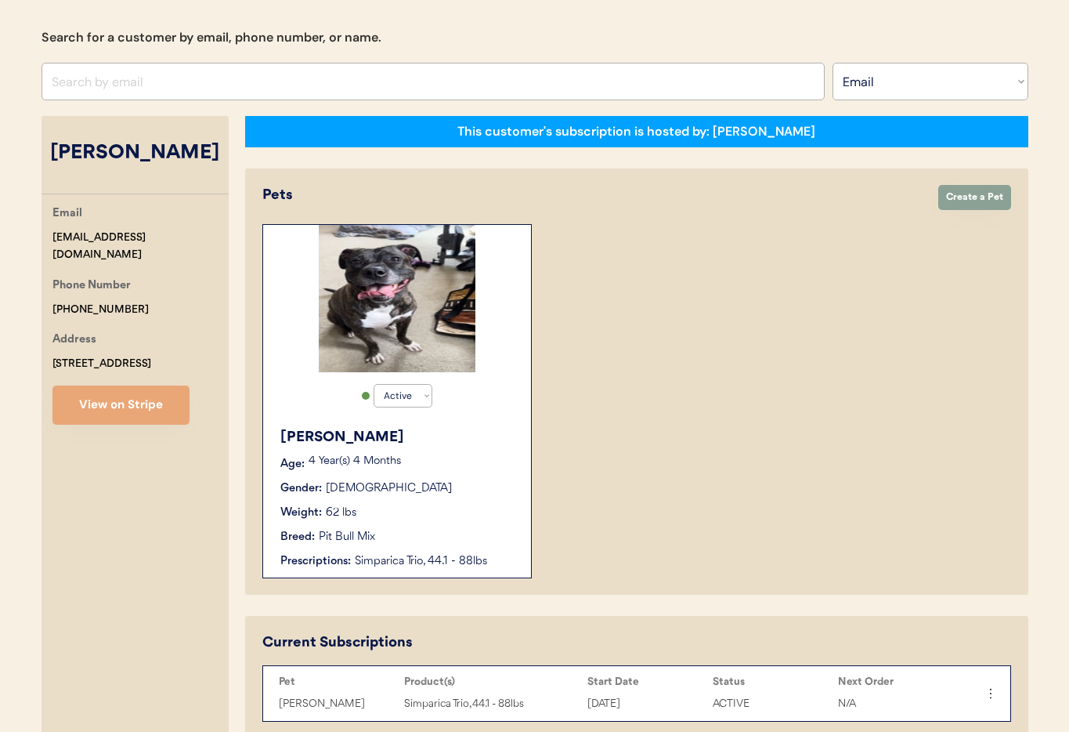
select select "true"
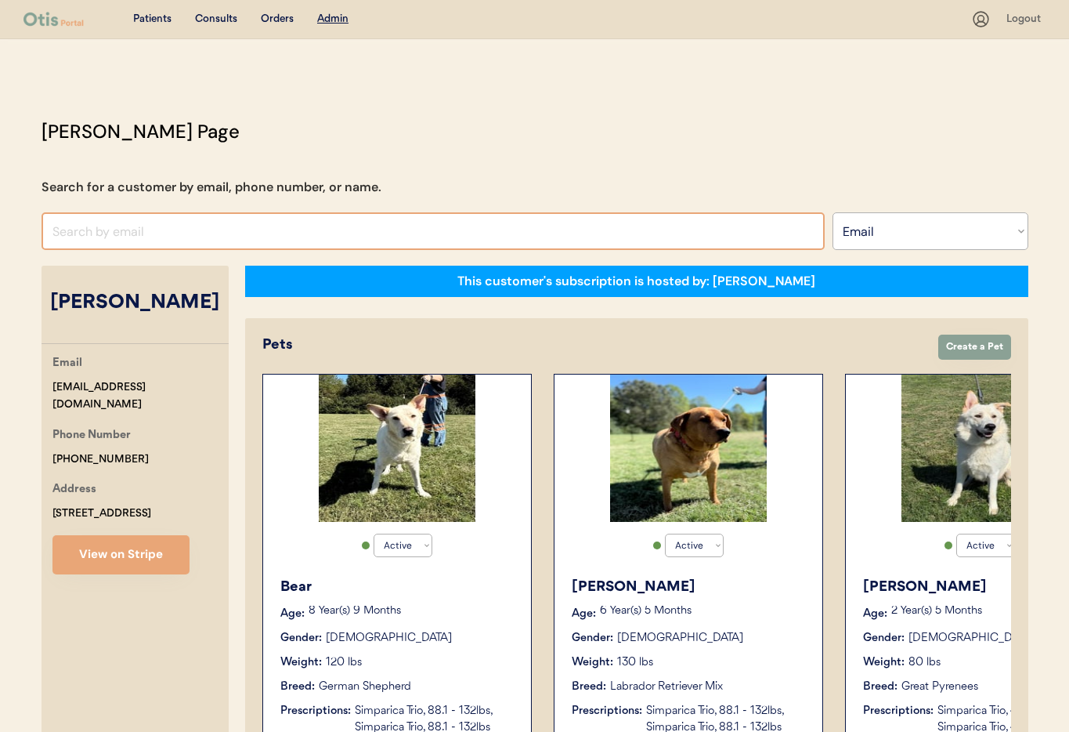
click at [143, 227] on input "input" at bounding box center [433, 231] width 783 height 38
paste input "lyssanevins@gmail.com"
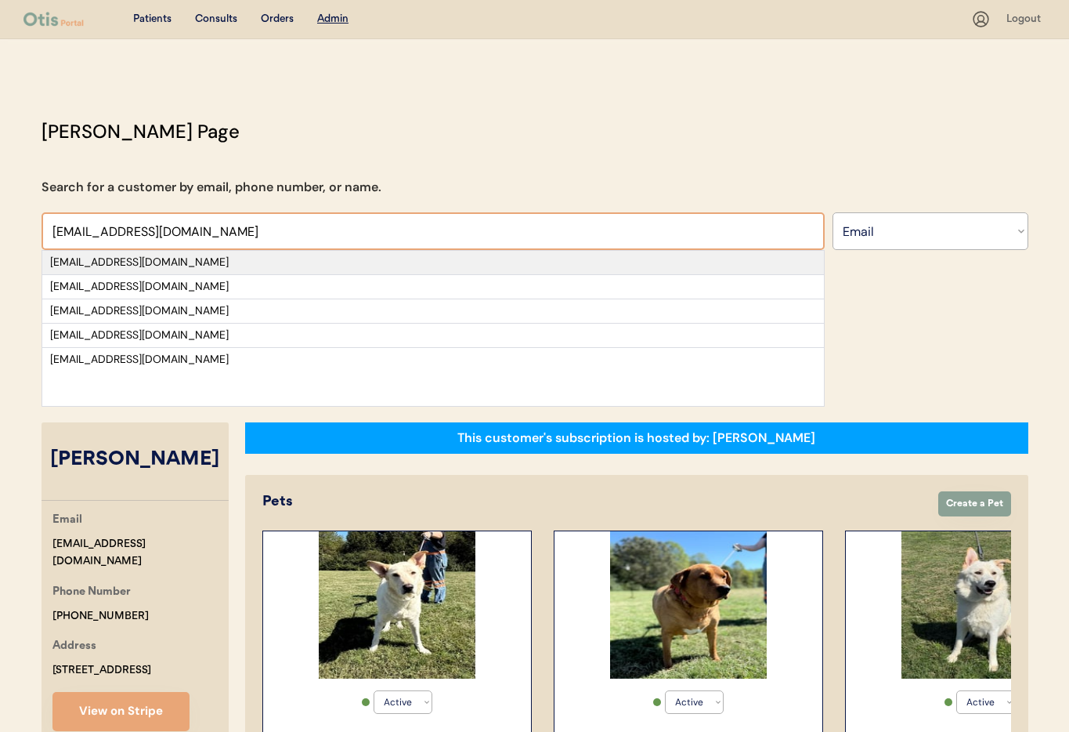
type input "lyssanevins@gmail.com"
click at [187, 264] on div "lyssanevins@gmail.com" at bounding box center [433, 263] width 766 height 16
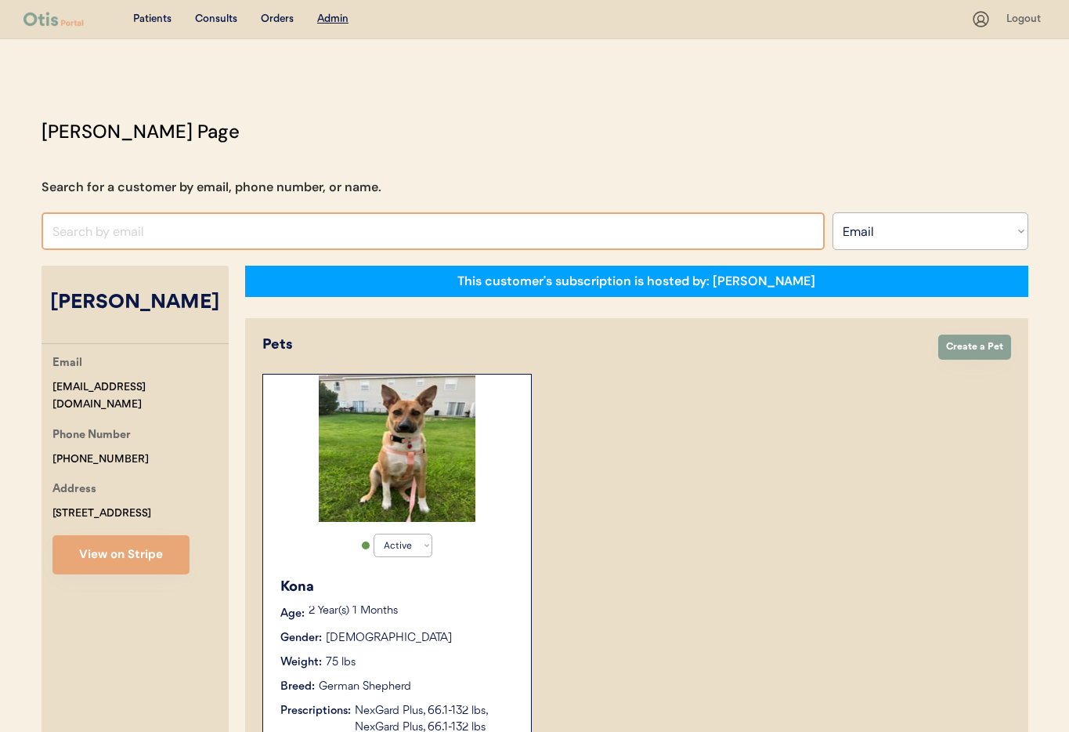
click at [227, 238] on input "input" at bounding box center [433, 231] width 783 height 38
paste input "[EMAIL_ADDRESS][DOMAIN_NAME]"
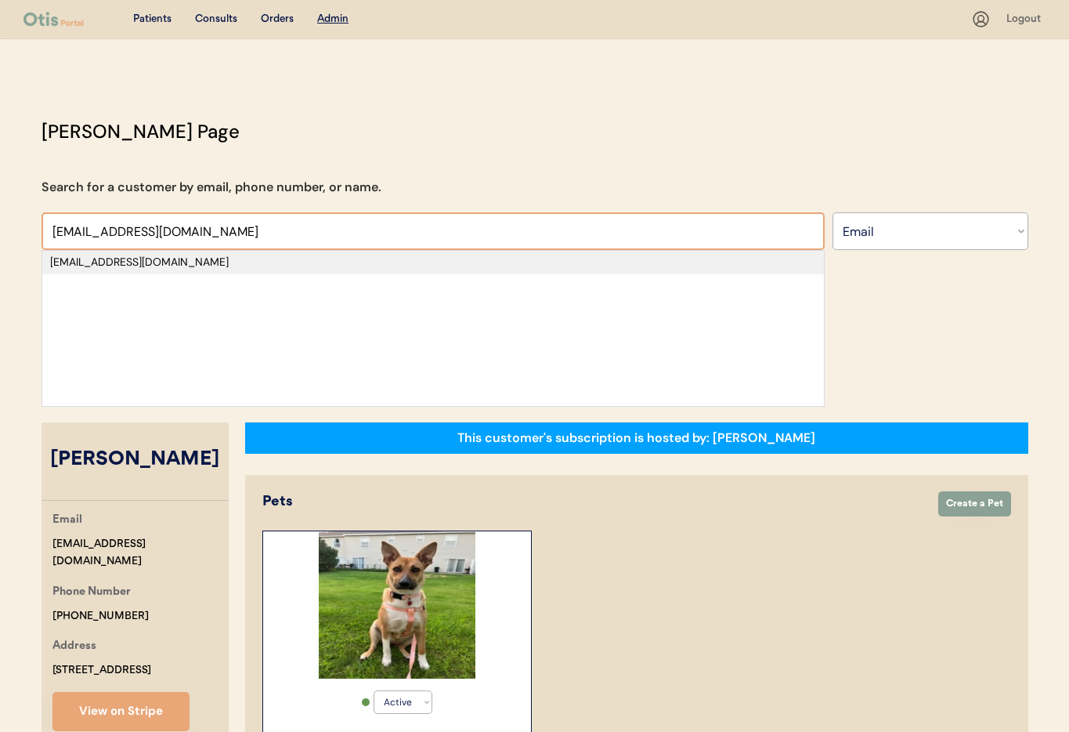
type input "[EMAIL_ADDRESS][DOMAIN_NAME]"
click at [211, 265] on div "[EMAIL_ADDRESS][DOMAIN_NAME]" at bounding box center [433, 263] width 766 height 16
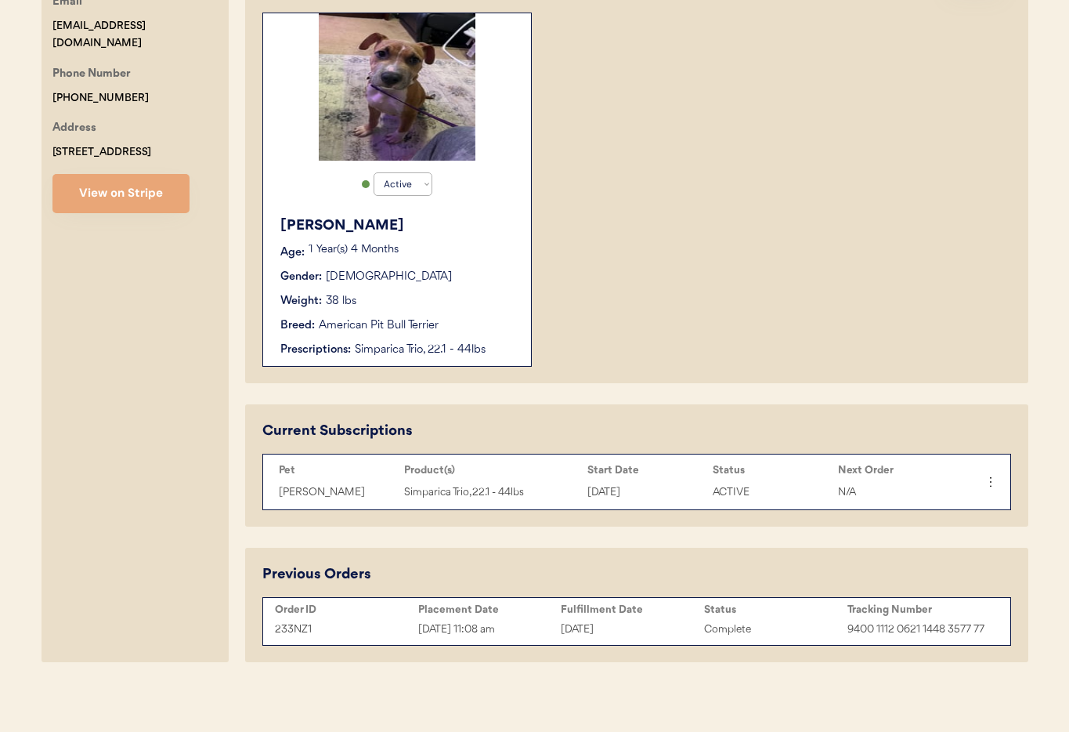
scroll to position [364, 0]
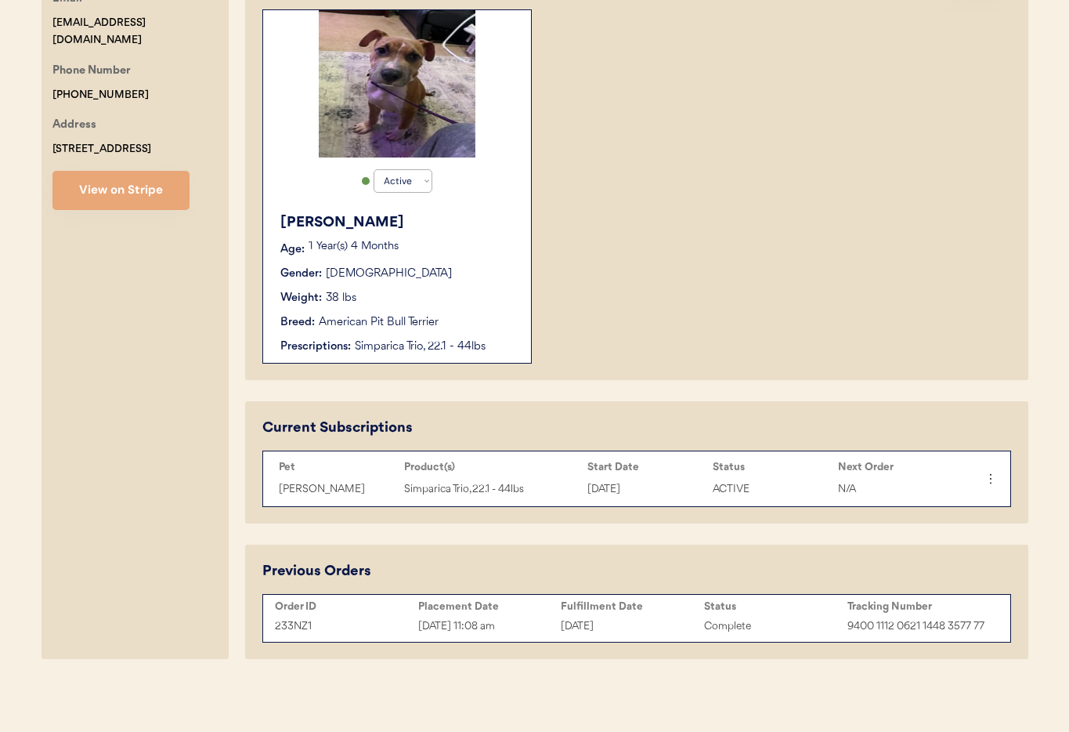
click at [471, 308] on div "Veno Age: 1 Year(s) 4 Months Gender: Male Weight: 38 lbs Breed: American Pit Bu…" at bounding box center [397, 283] width 252 height 158
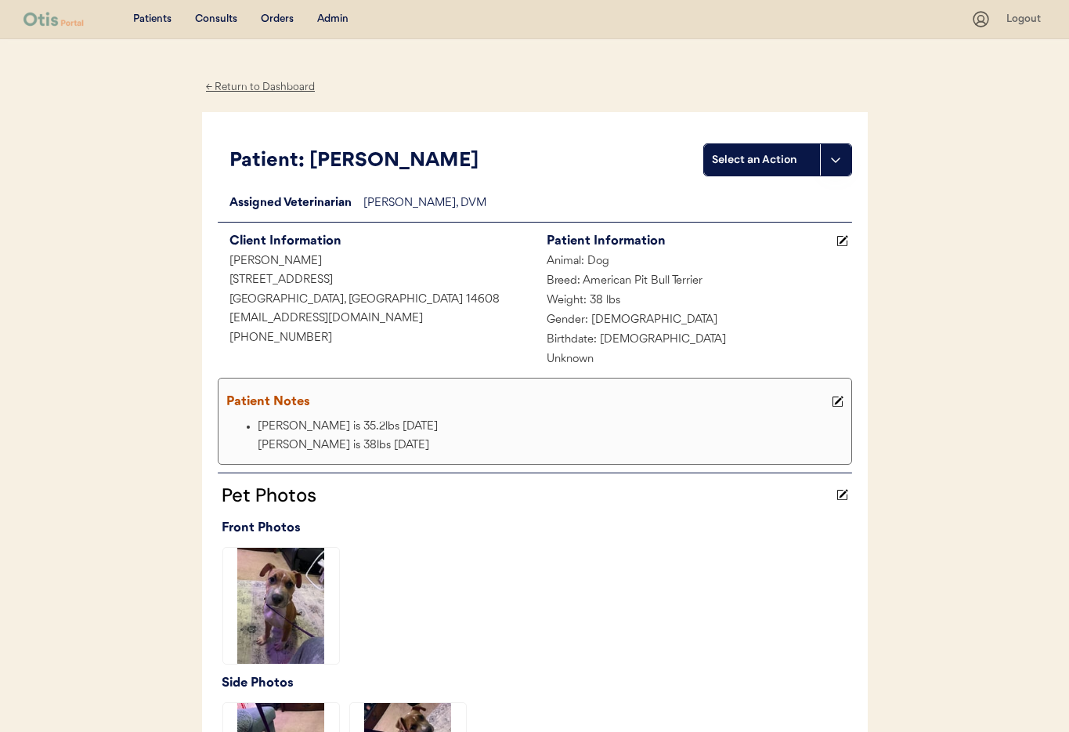
drag, startPoint x: 247, startPoint y: 88, endPoint x: 261, endPoint y: 89, distance: 13.3
click at [247, 88] on div "← Return to Dashboard" at bounding box center [260, 87] width 117 height 18
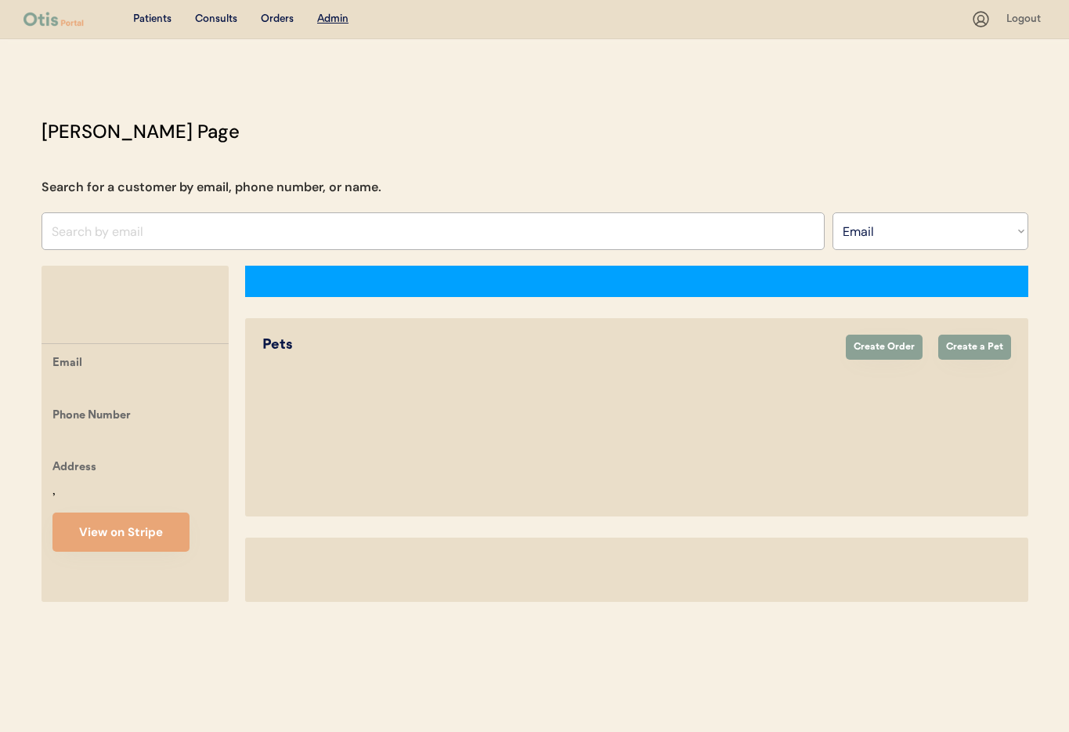
select select ""Email""
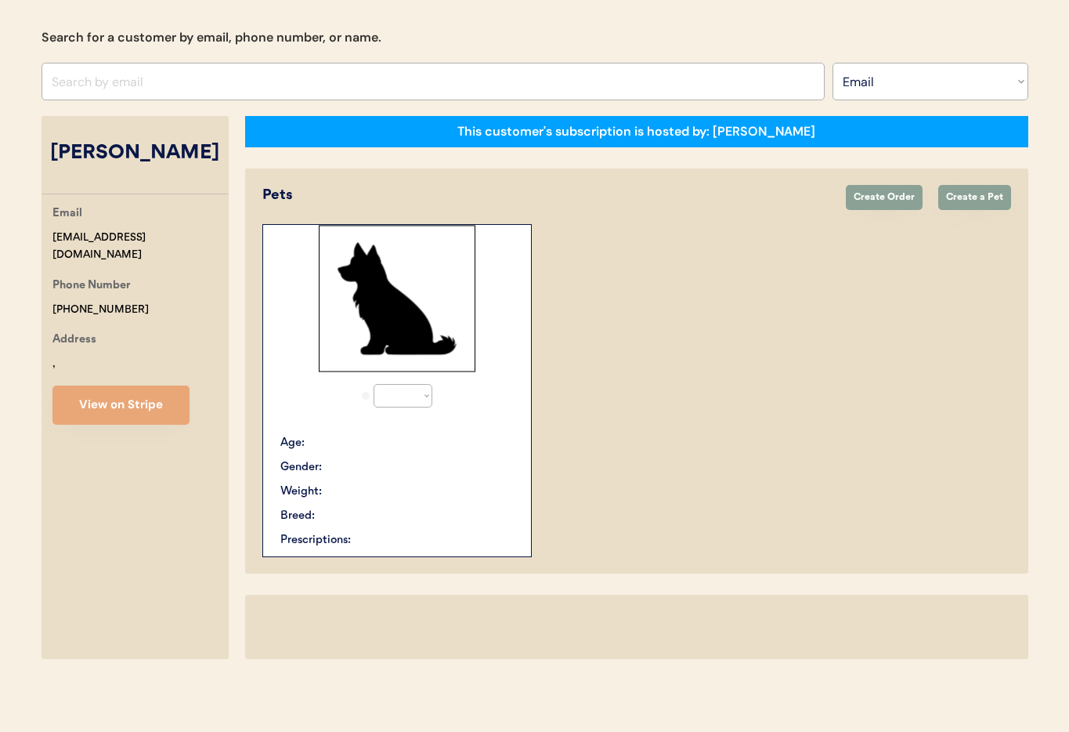
select select "true"
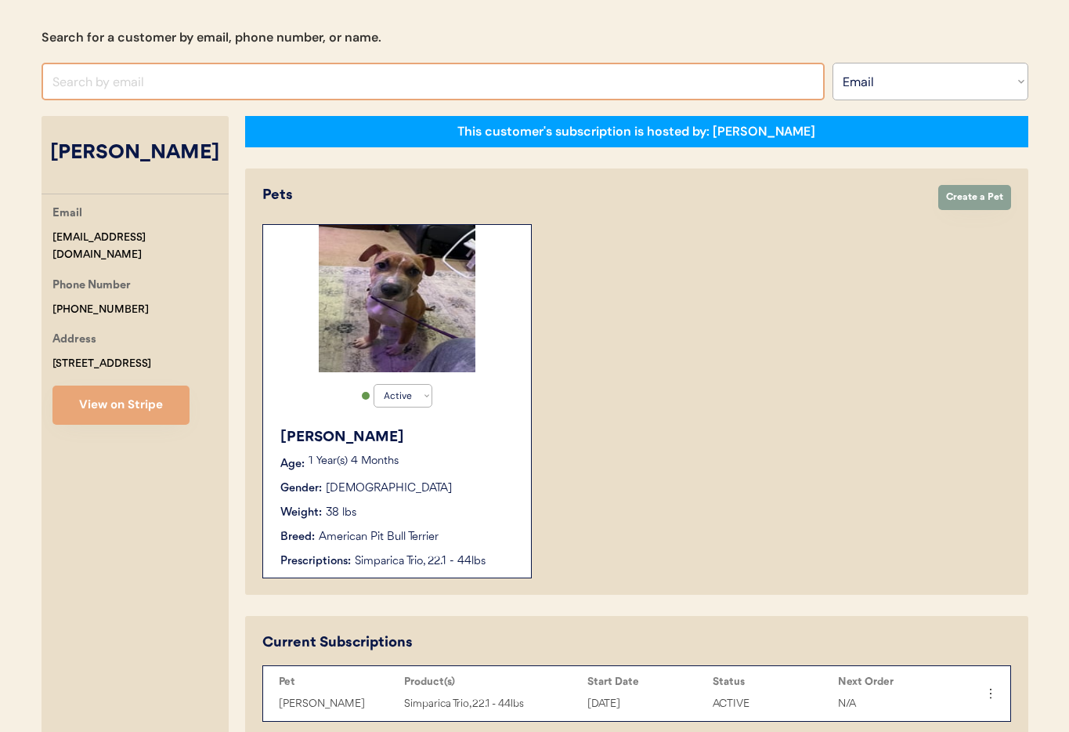
click at [182, 83] on input "input" at bounding box center [433, 82] width 783 height 38
paste input "angclagg@gmail.com"
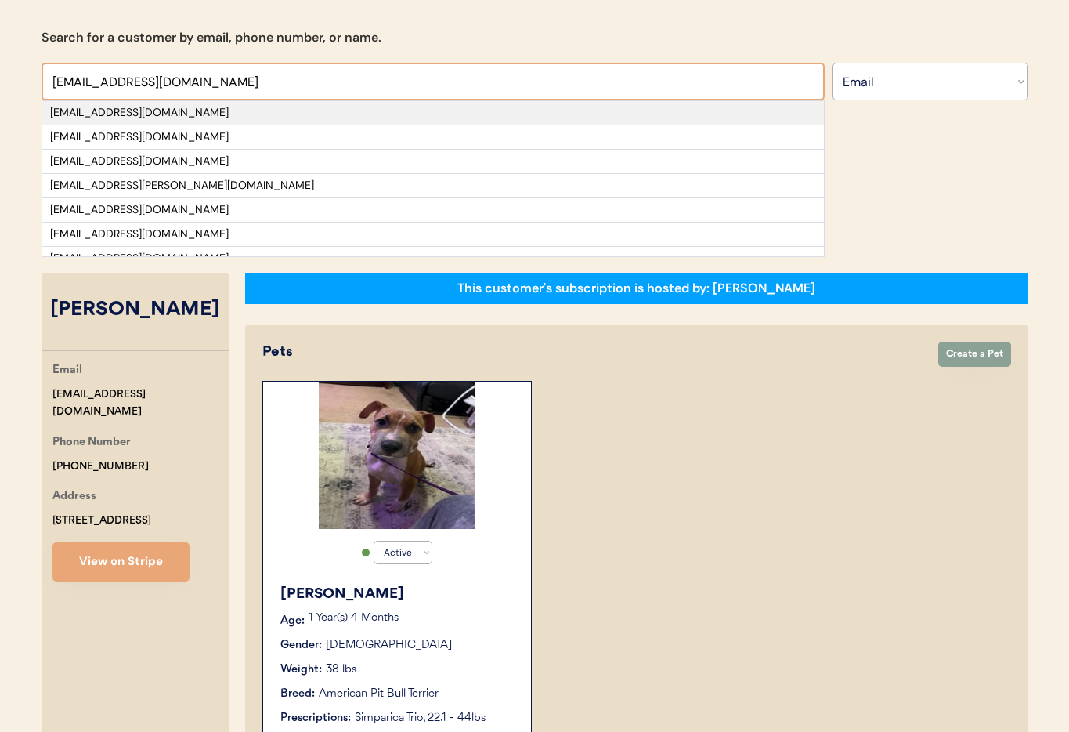
type input "angclagg@gmail.com"
click at [223, 119] on div "angclagg@gmail.com" at bounding box center [433, 113] width 766 height 16
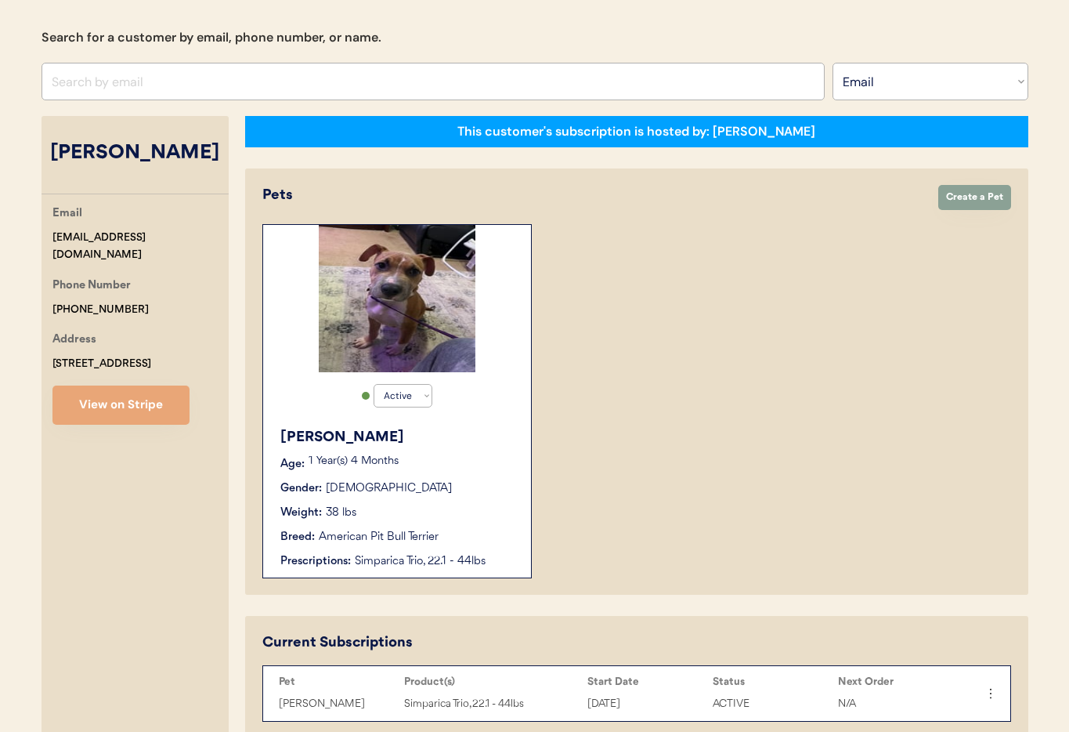
select select "true"
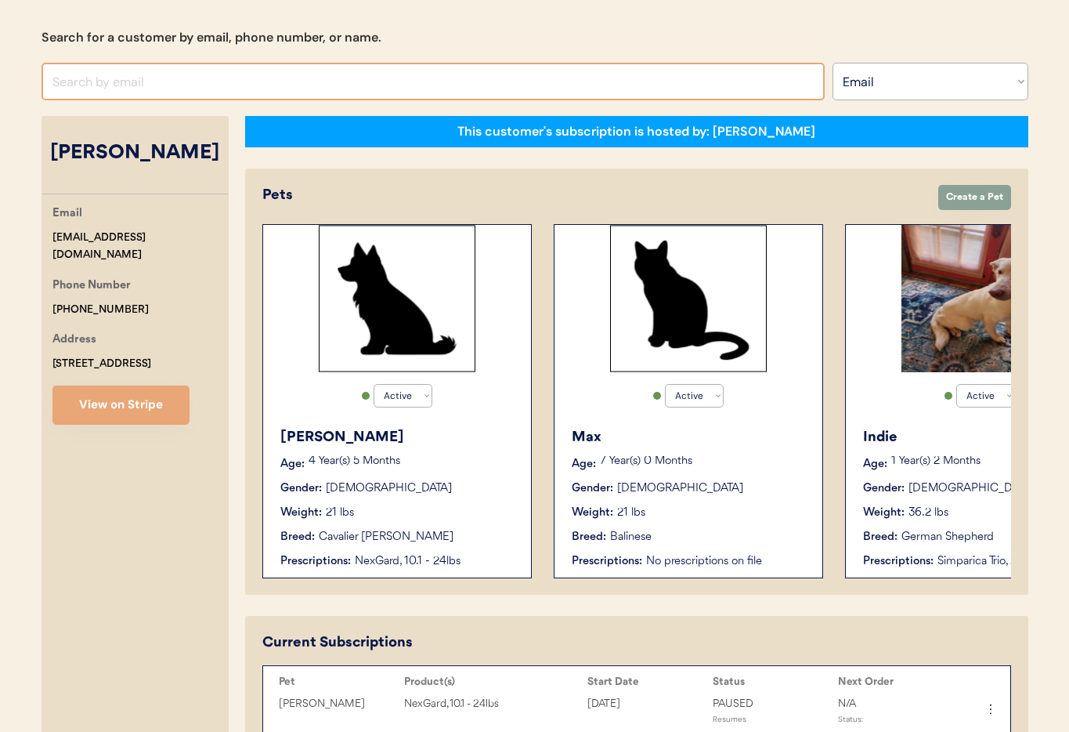
click at [287, 77] on input "input" at bounding box center [433, 82] width 783 height 38
click at [254, 83] on input "input" at bounding box center [433, 82] width 783 height 38
paste input "tattoo1diva@gmail.com"
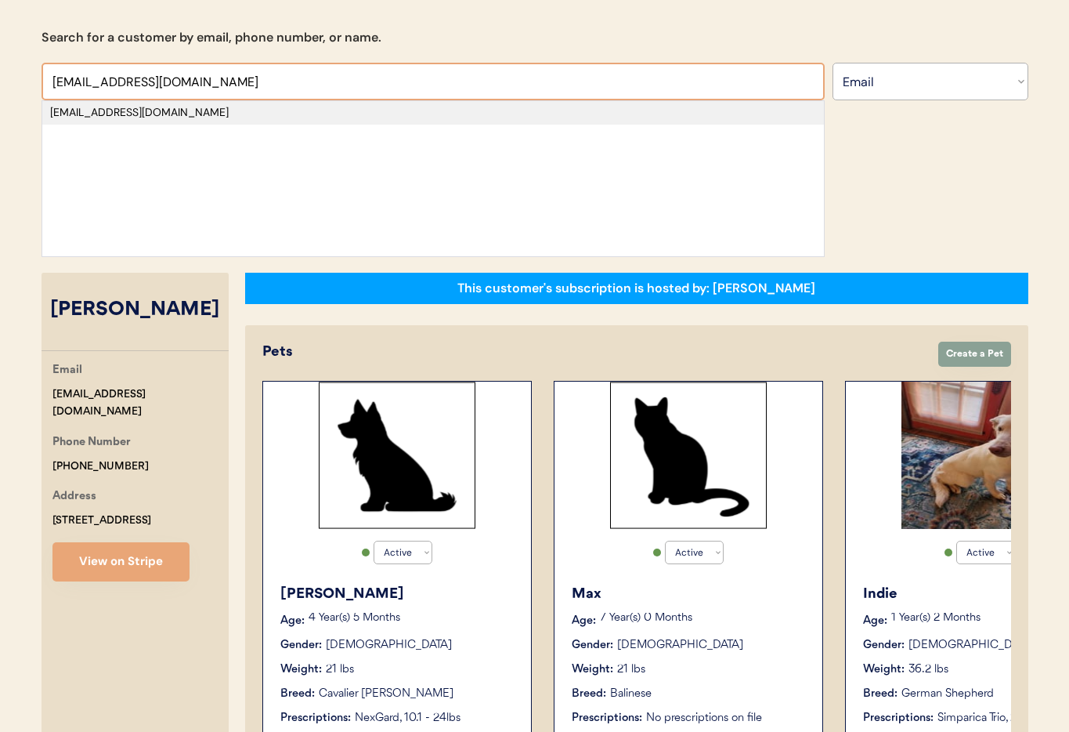
type input "tattoo1diva@gmail.com"
click at [140, 117] on div "tattoo1diva@gmail.com" at bounding box center [433, 113] width 766 height 16
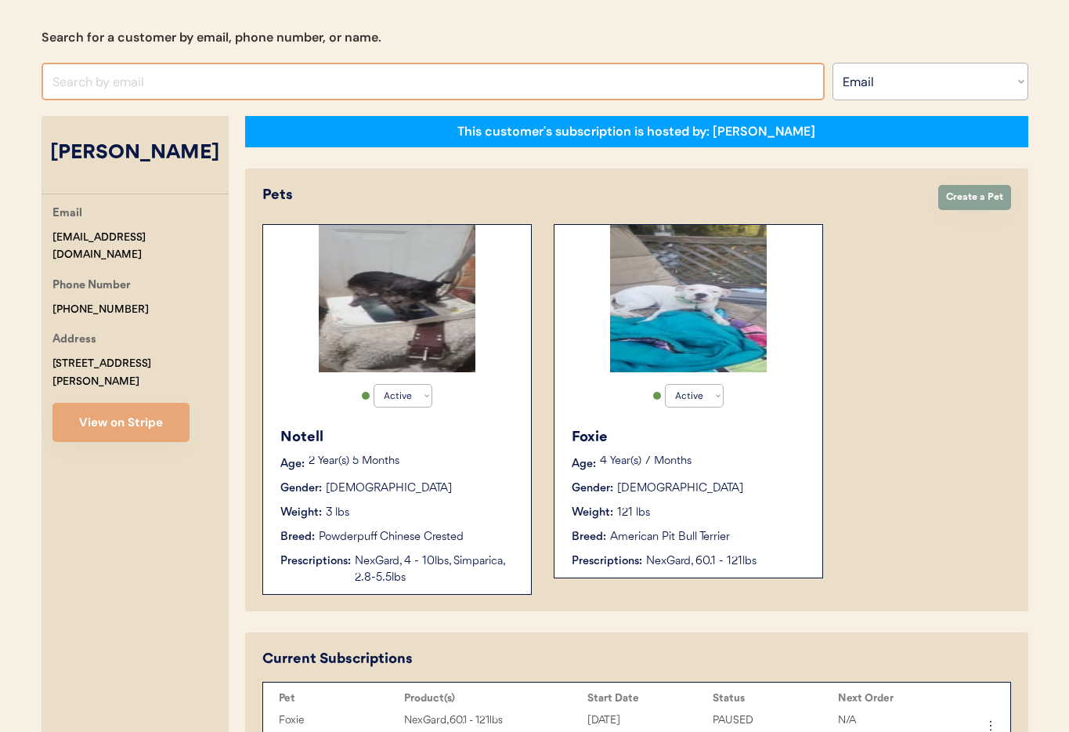
click at [99, 80] on input "input" at bounding box center [433, 82] width 783 height 38
paste input "richardbeda@gmail.com"
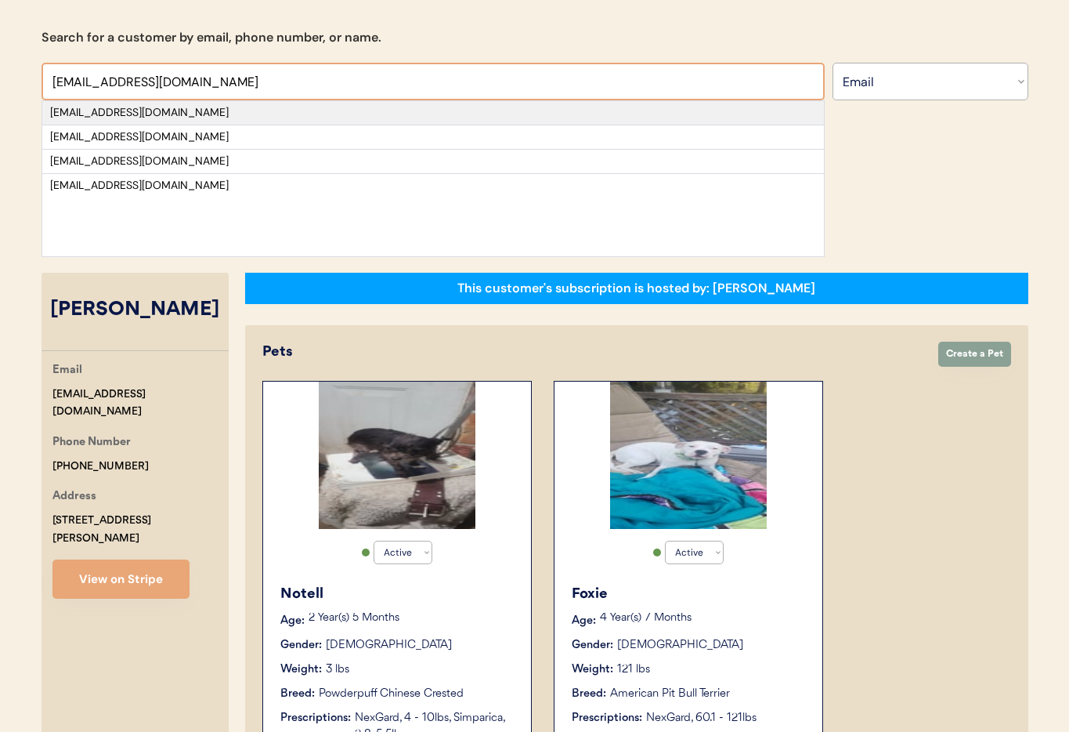
type input "richardbeda@gmail.com"
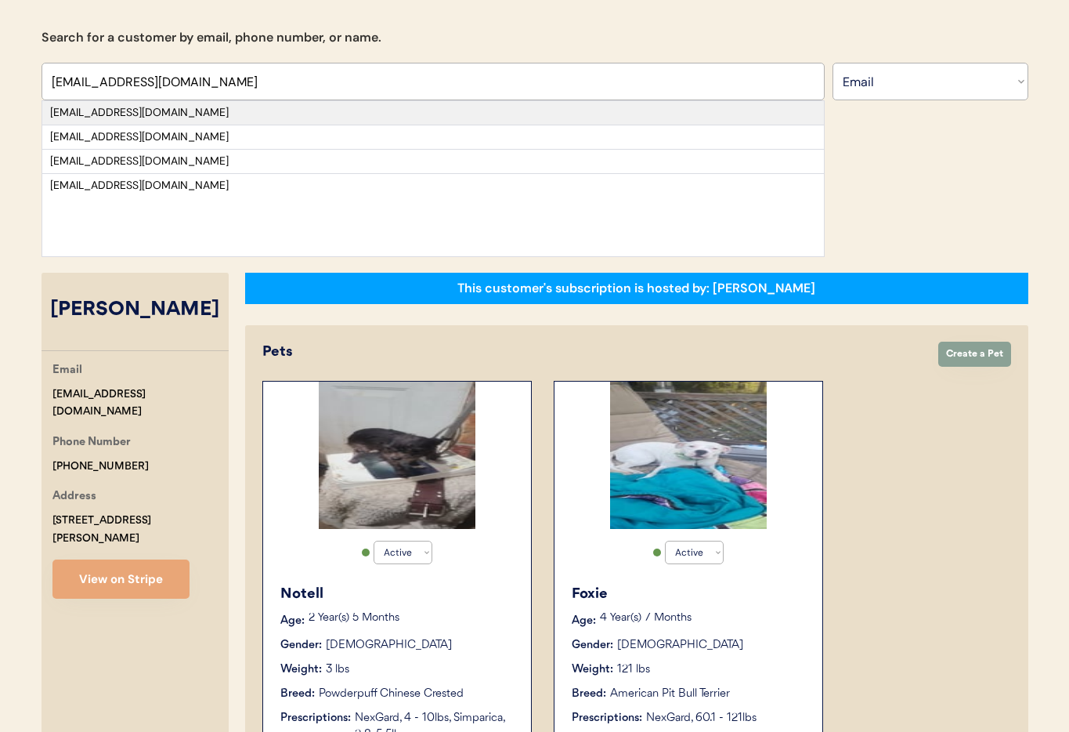
click at [158, 113] on div "richardbeda@gmail.com" at bounding box center [433, 113] width 766 height 16
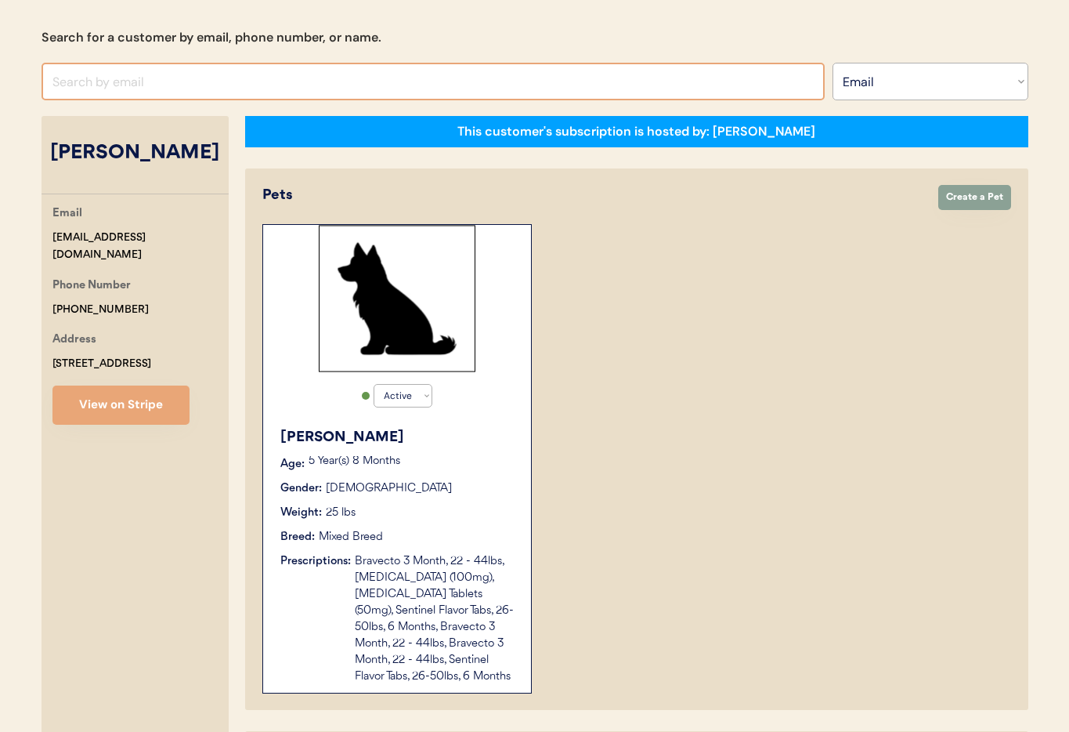
click at [114, 74] on input "input" at bounding box center [433, 82] width 783 height 38
paste input "bbotwright87@gmail.com"
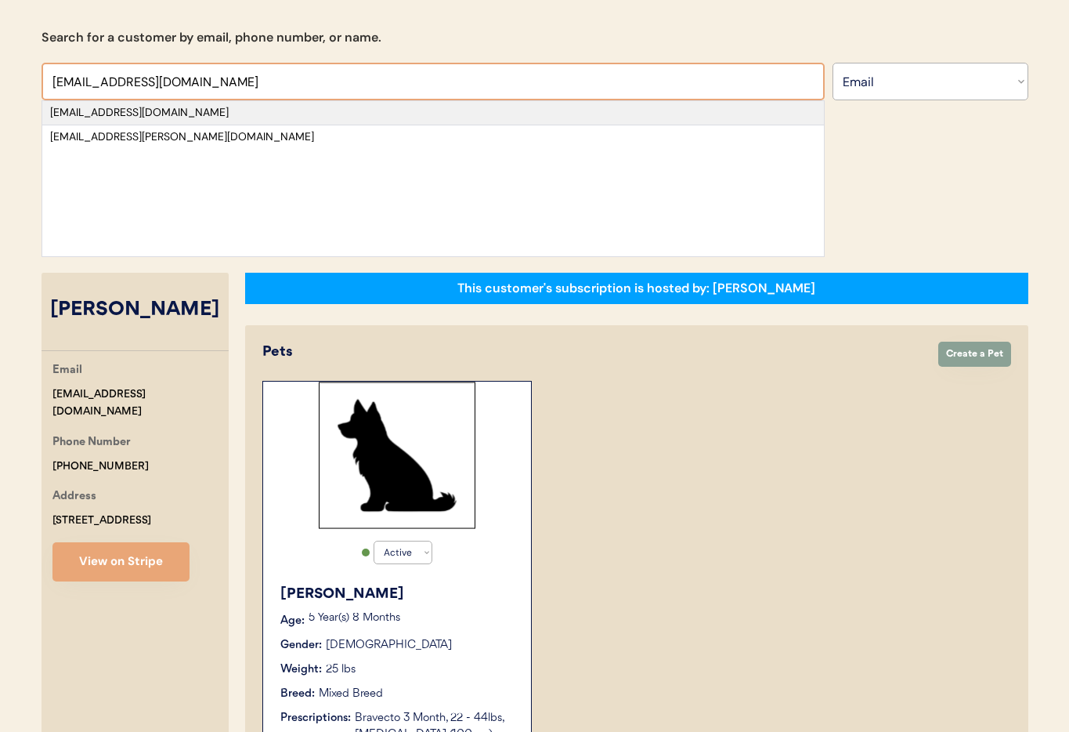
type input "bbotwright87@gmail.com"
click at [135, 114] on div "bbotwright87@gmail.com" at bounding box center [433, 113] width 766 height 16
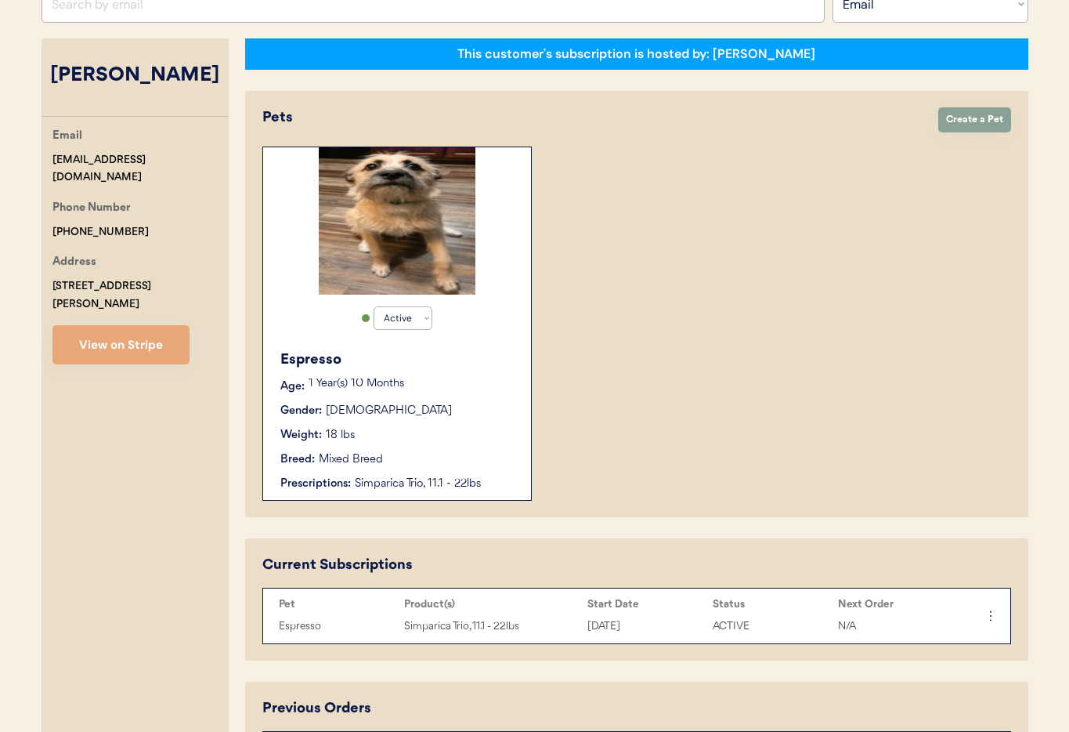
scroll to position [230, 0]
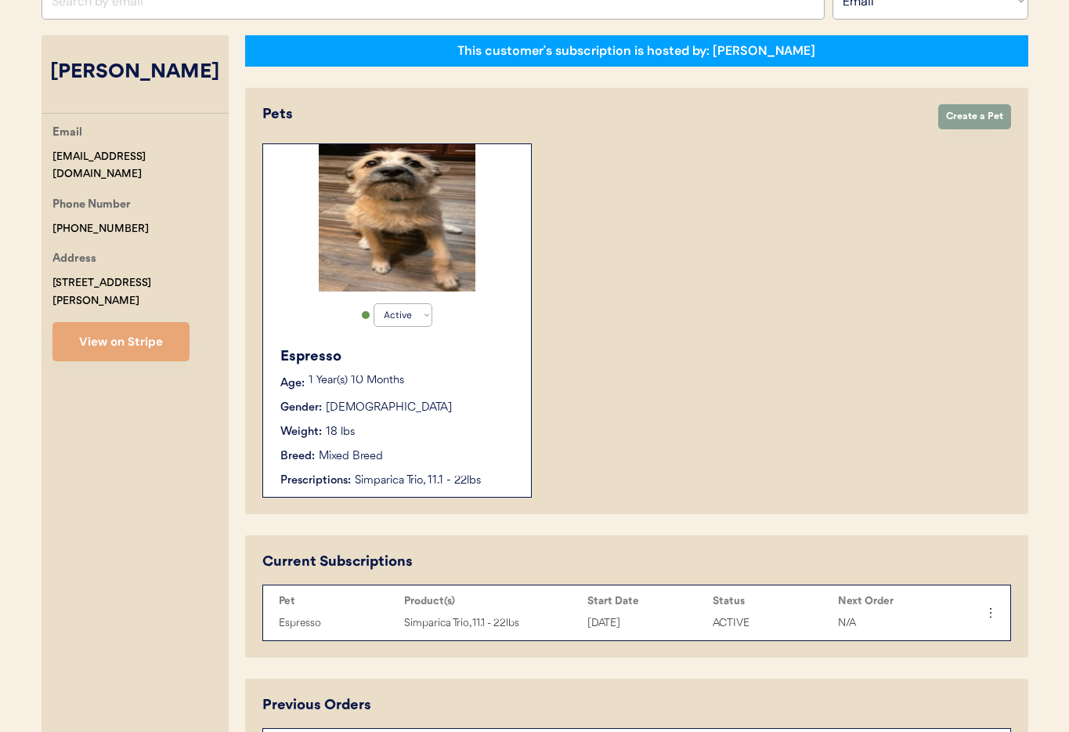
click at [455, 356] on div "Espresso" at bounding box center [397, 356] width 235 height 21
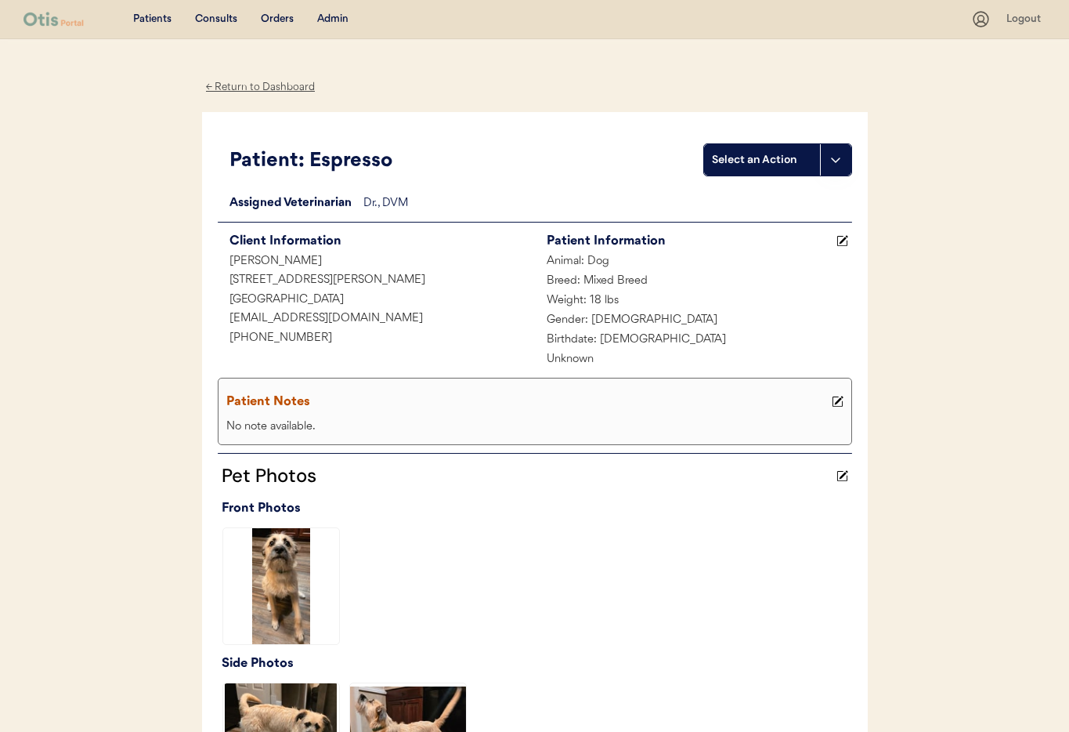
click at [241, 85] on div "← Return to Dashboard" at bounding box center [260, 87] width 117 height 18
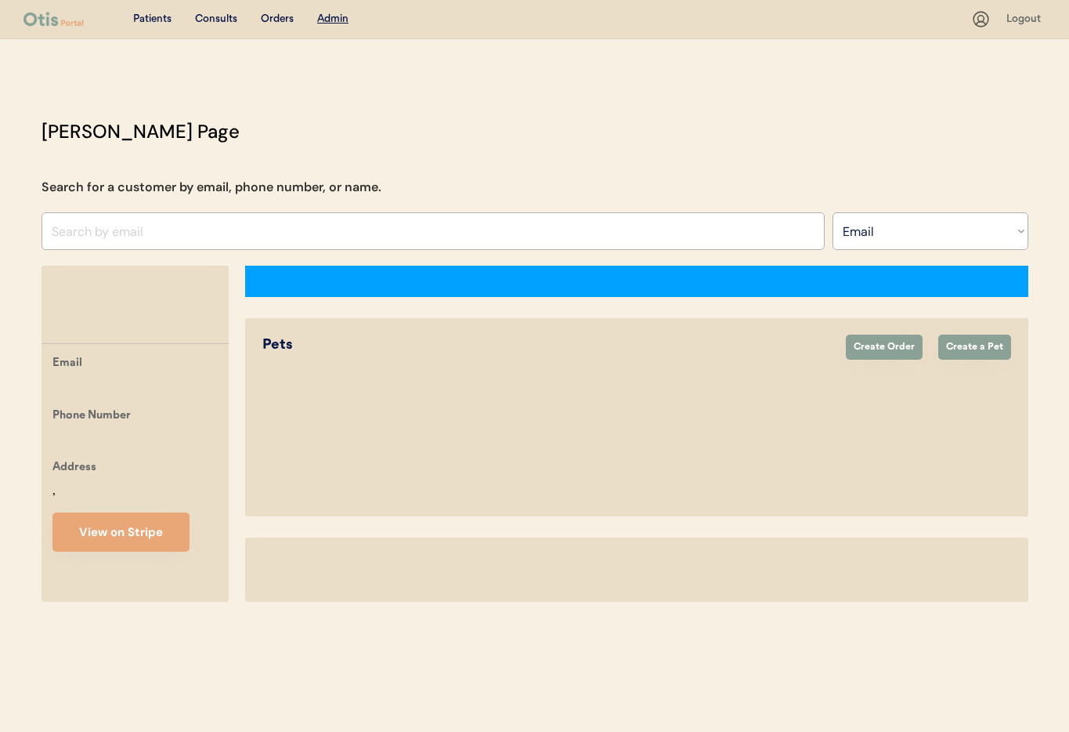
select select ""Email""
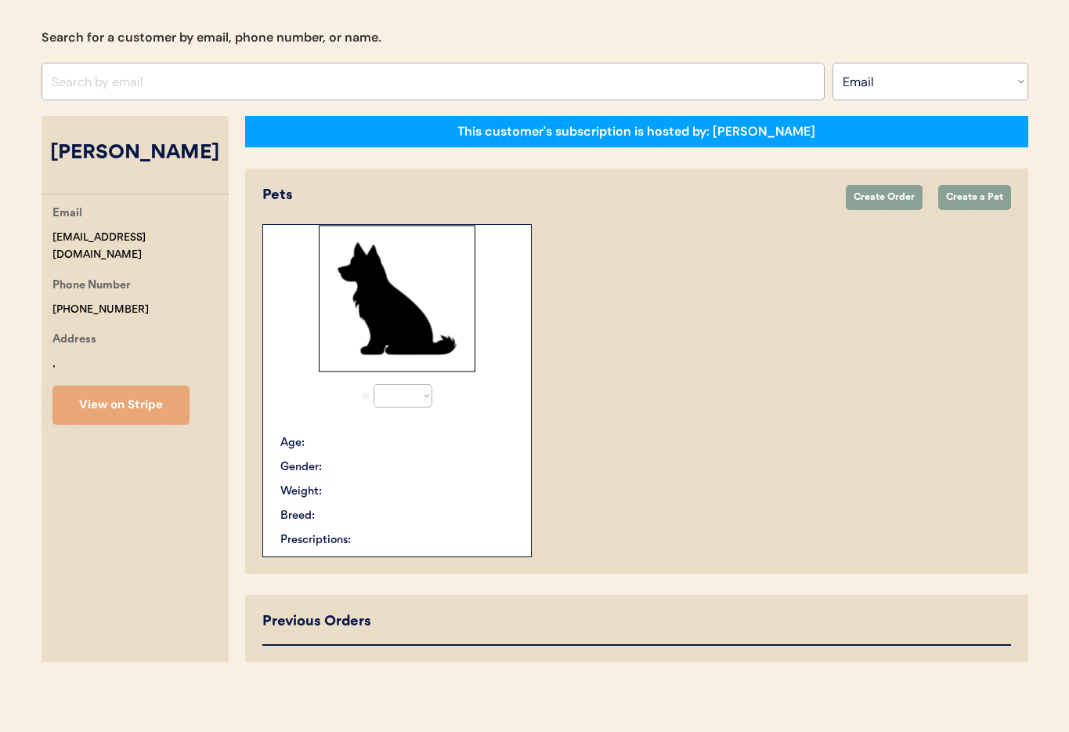
select select "true"
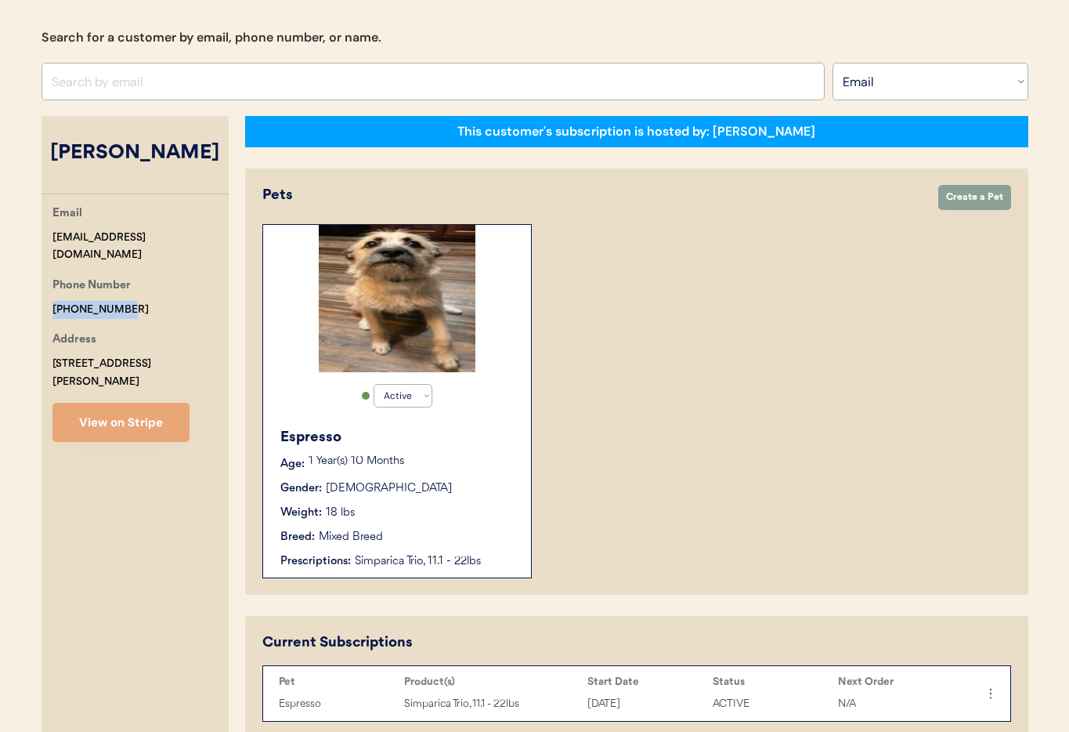
drag, startPoint x: 94, startPoint y: 284, endPoint x: 52, endPoint y: 280, distance: 41.8
click at [47, 280] on div "Email [EMAIL_ADDRESS][DOMAIN_NAME] Phone Number [PHONE_NUMBER] Address [STREET_…" at bounding box center [135, 322] width 187 height 237
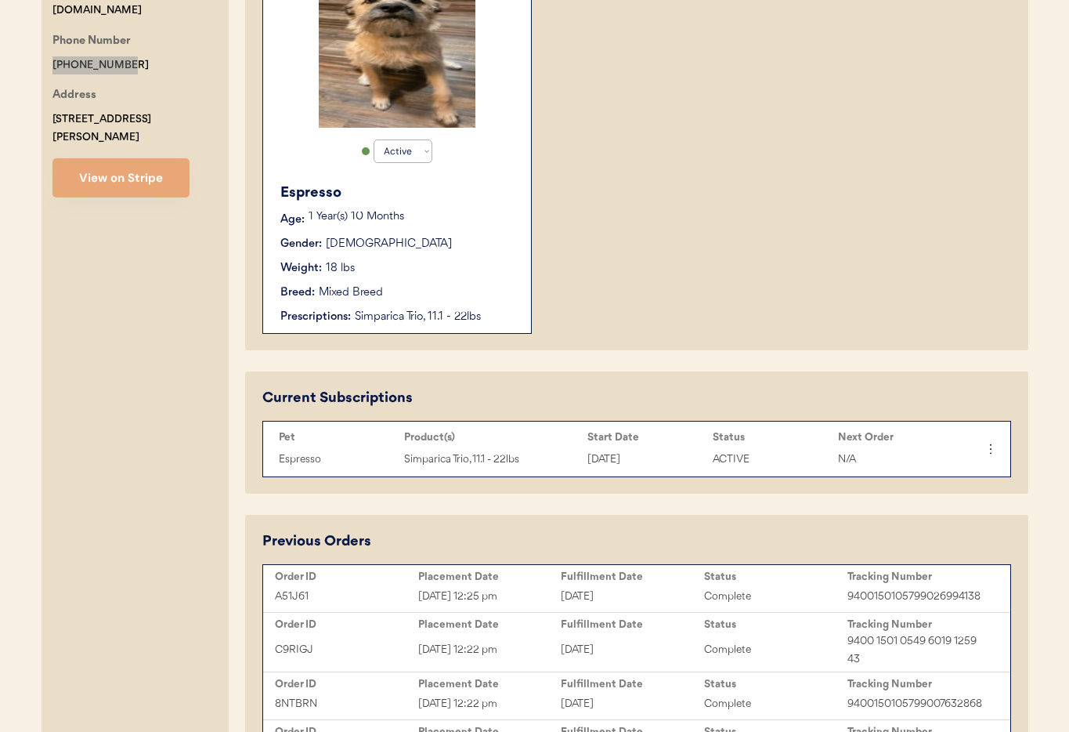
scroll to position [406, 0]
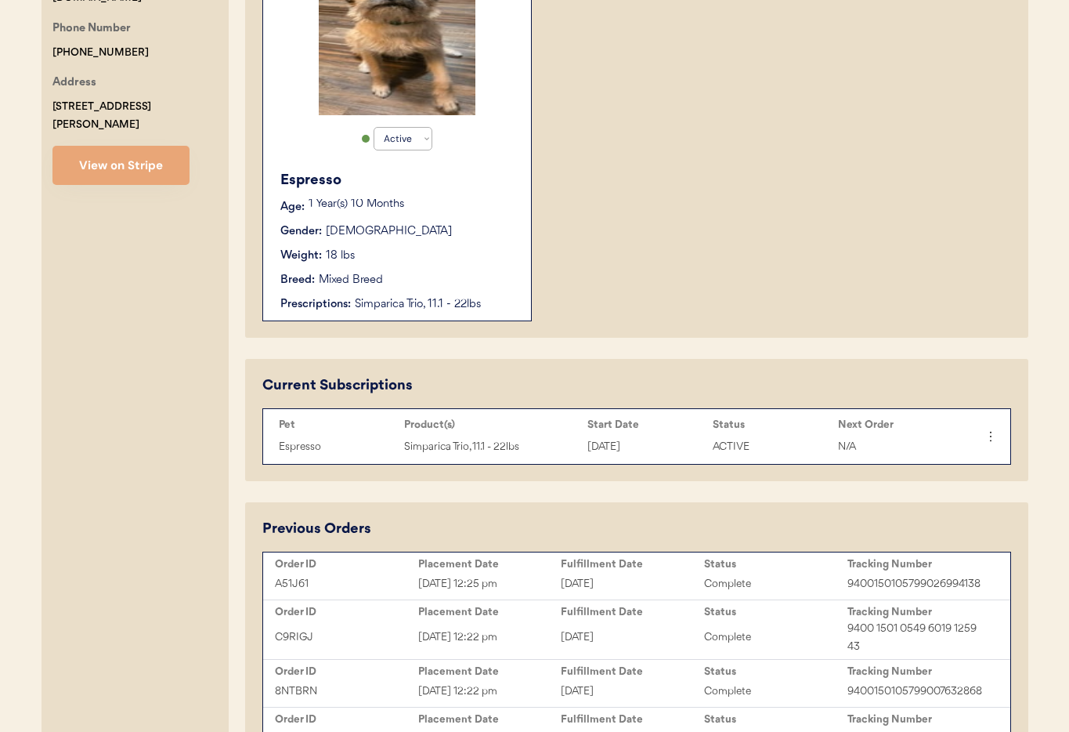
drag, startPoint x: 371, startPoint y: 301, endPoint x: 380, endPoint y: 302, distance: 8.7
click at [370, 301] on div "Simparica Trio, 11.1 - 22lbs" at bounding box center [435, 304] width 161 height 16
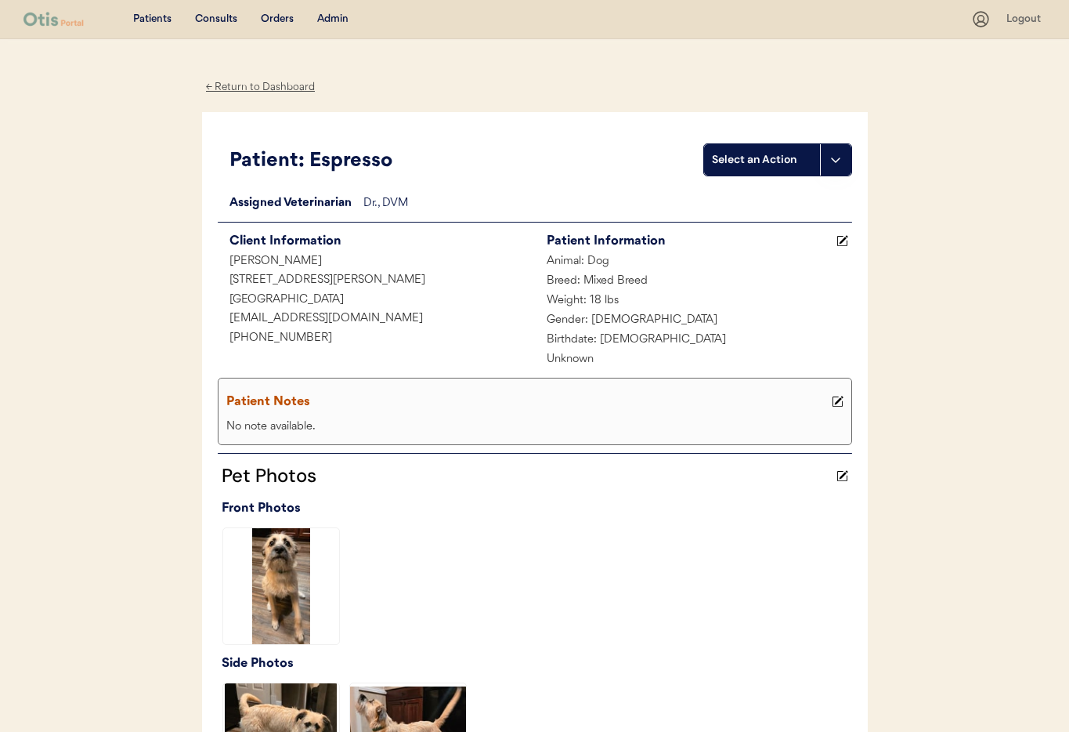
click at [333, 19] on div "Admin" at bounding box center [332, 20] width 31 height 16
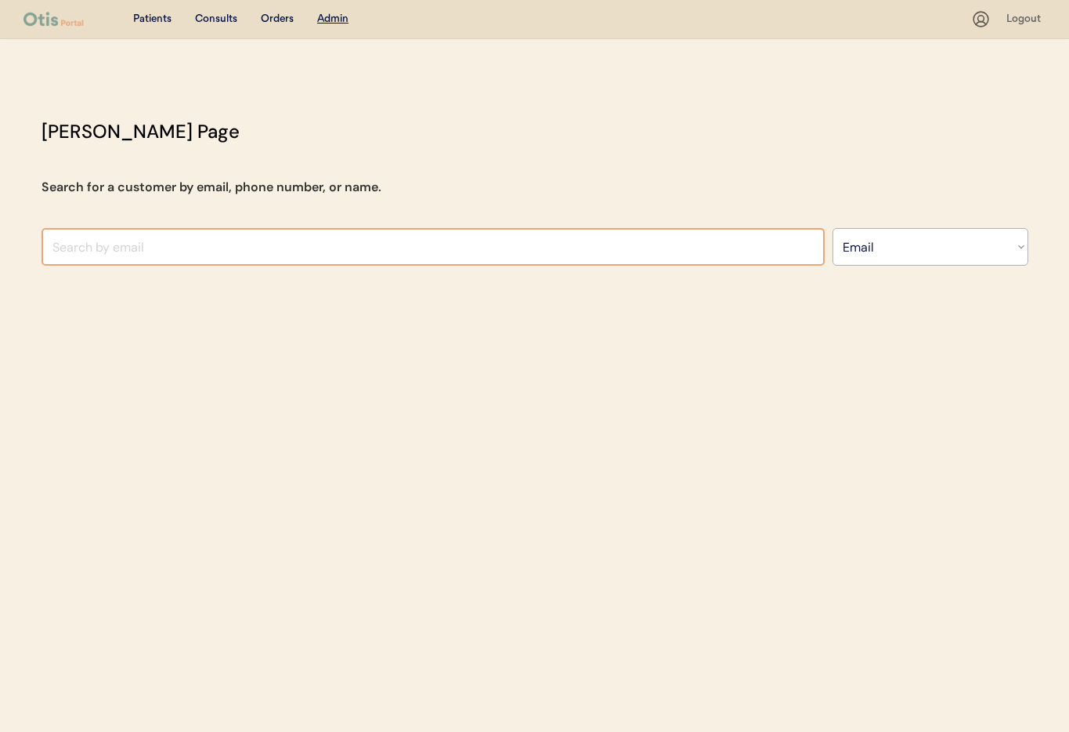
click at [219, 235] on input "input" at bounding box center [433, 247] width 783 height 38
click at [924, 250] on select "Search By Name Email Phone Number" at bounding box center [931, 247] width 196 height 38
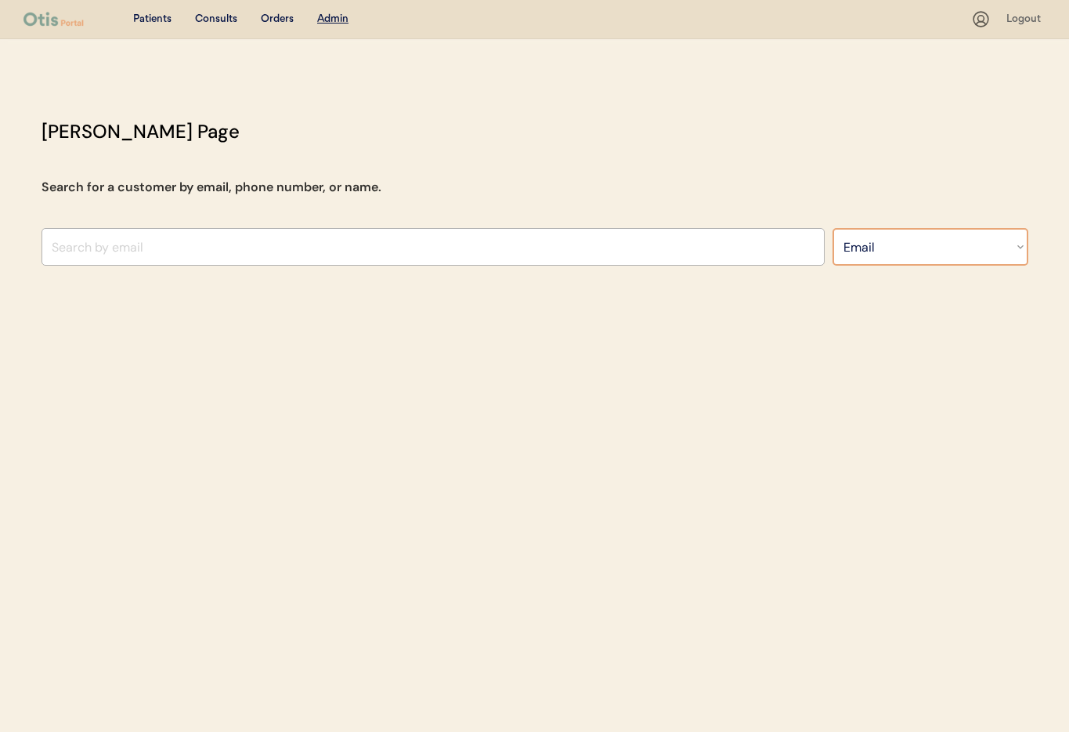
select select ""Name""
click at [833, 228] on select "Search By Name Email Phone Number" at bounding box center [931, 247] width 196 height 38
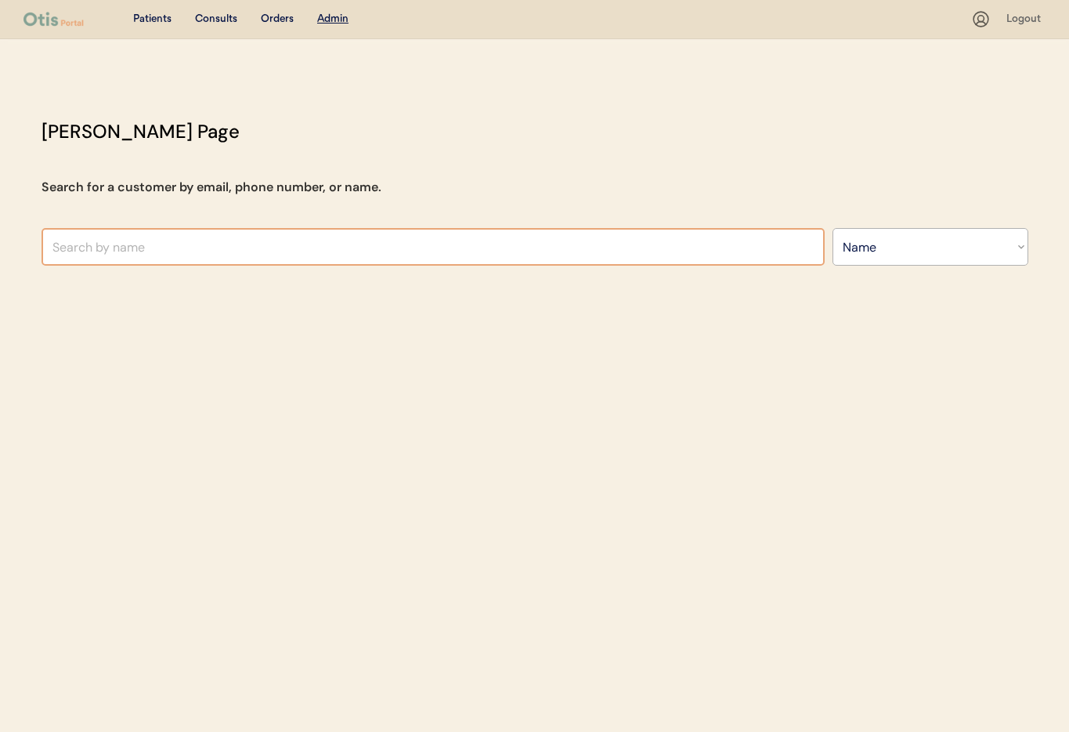
click at [251, 244] on input "text" at bounding box center [433, 247] width 783 height 38
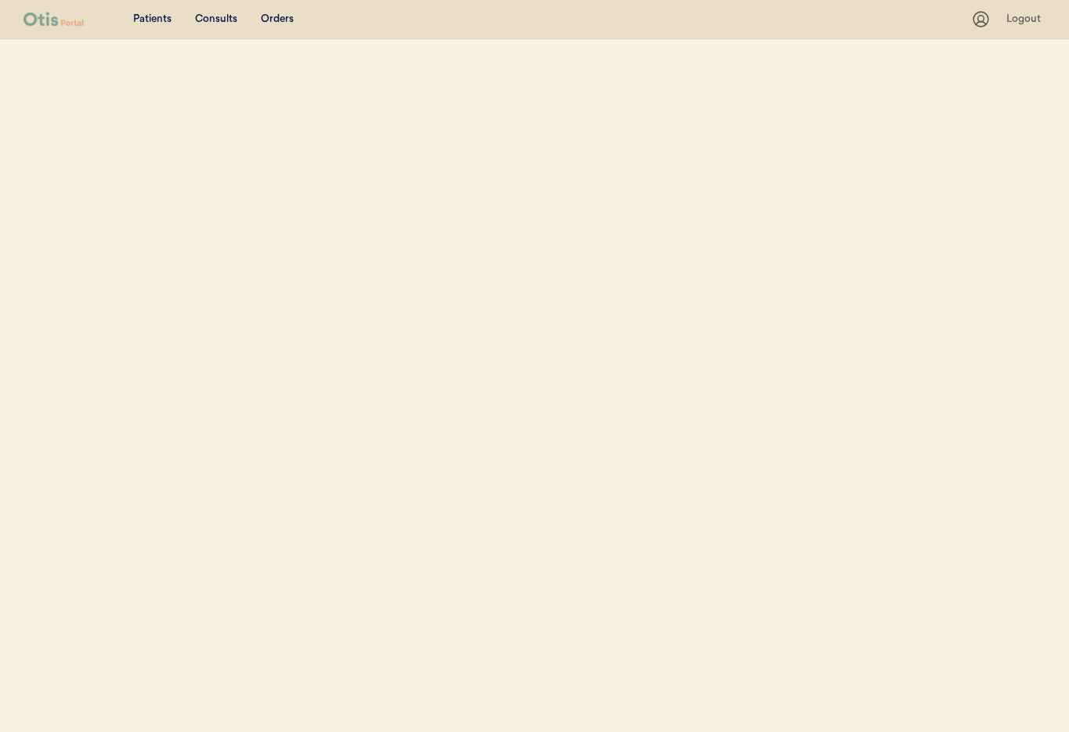
select select ""Name""
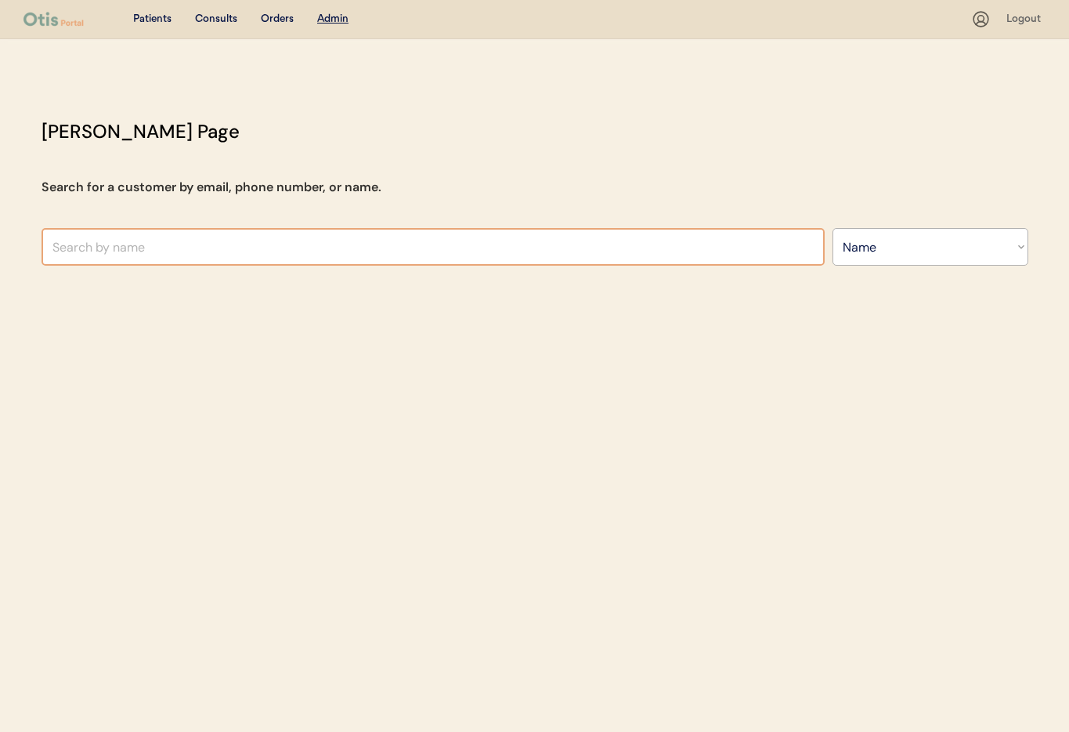
click at [200, 252] on input "text" at bounding box center [433, 247] width 783 height 38
type input "[PERSON_NAME]"
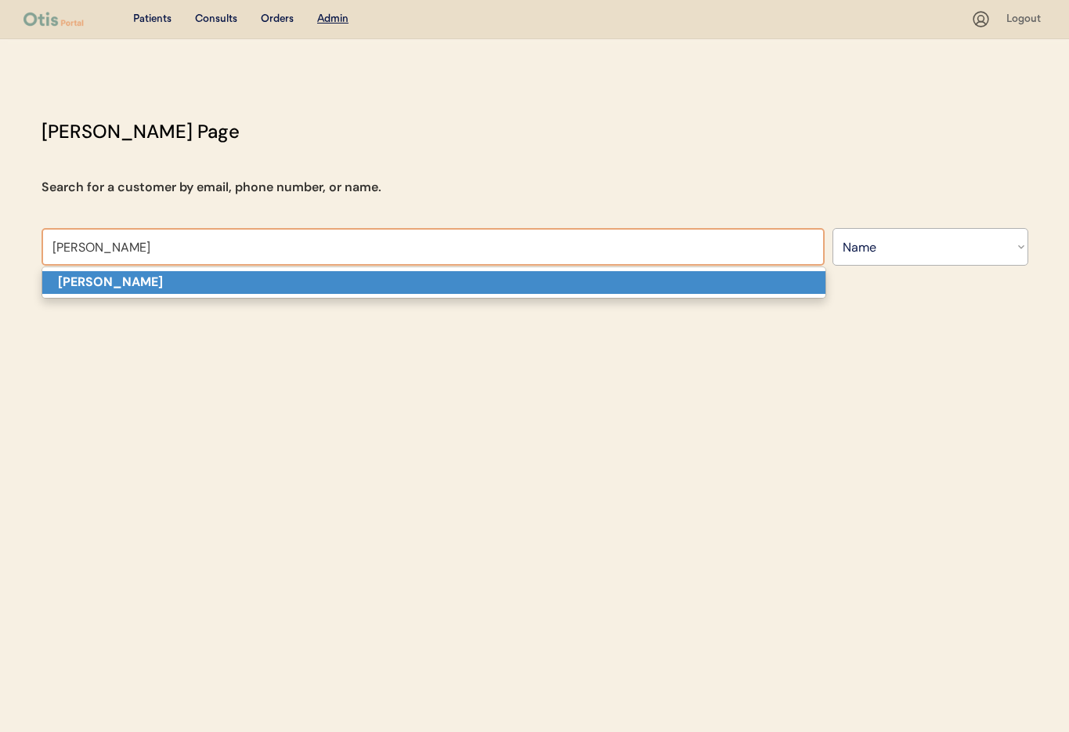
click at [215, 278] on p "[PERSON_NAME]" at bounding box center [433, 282] width 783 height 23
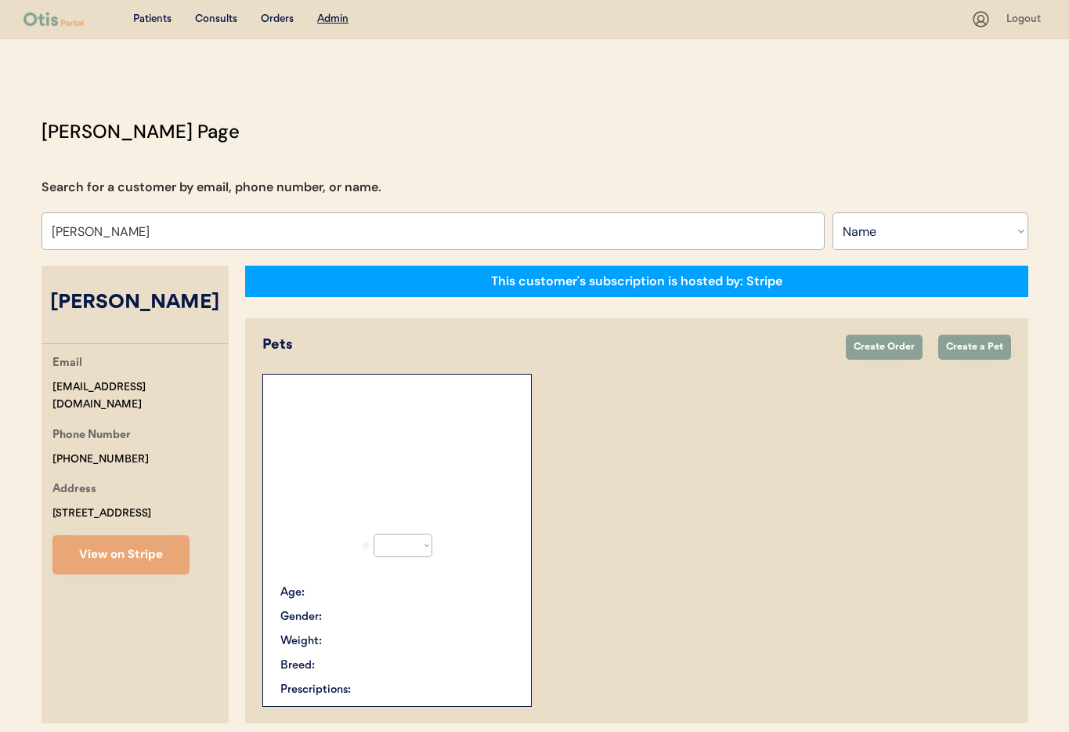
select select "true"
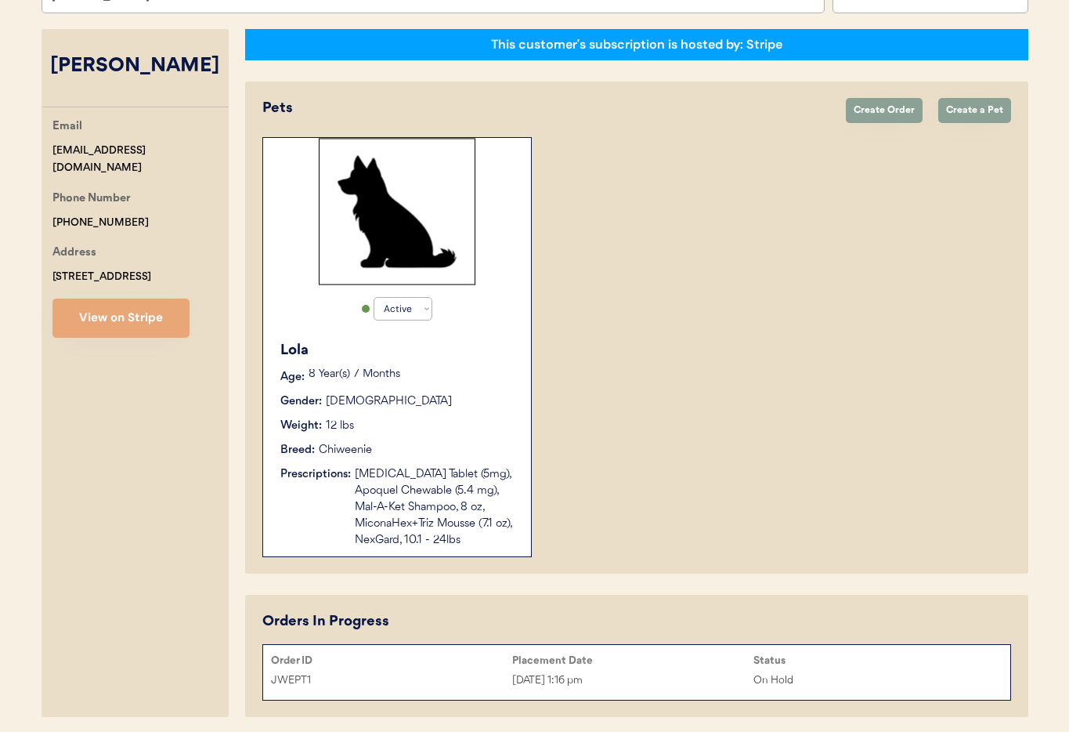
scroll to position [290, 0]
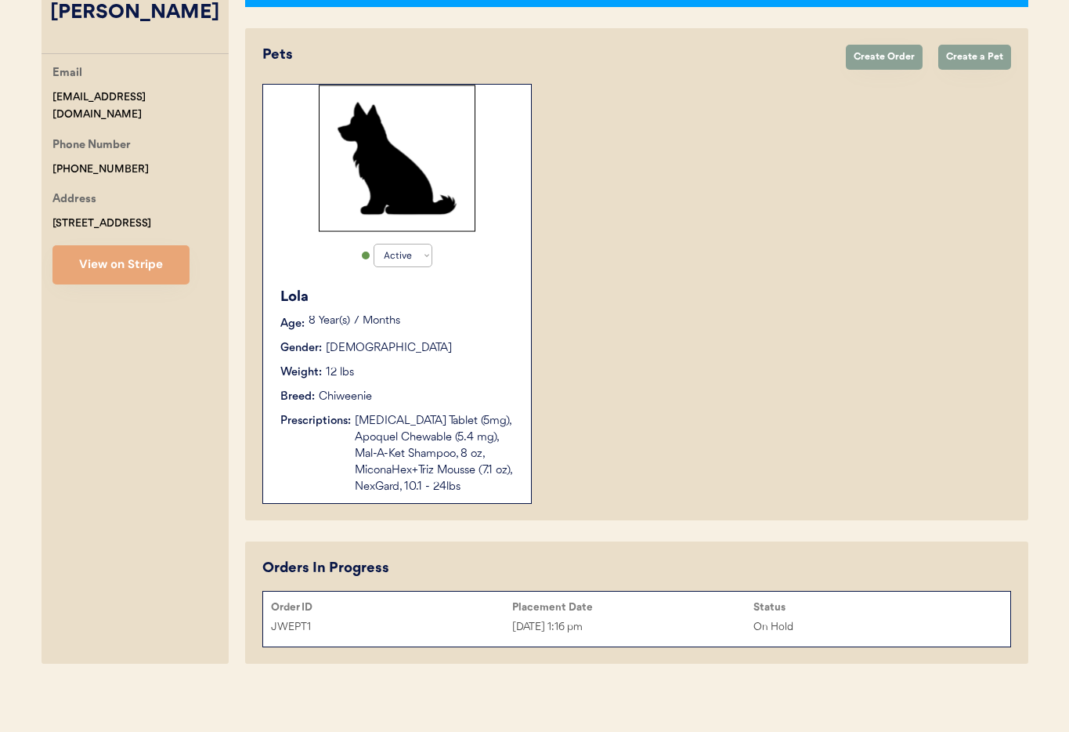
type input "[PERSON_NAME]"
click at [451, 365] on div "Weight: 12 lbs" at bounding box center [397, 372] width 235 height 16
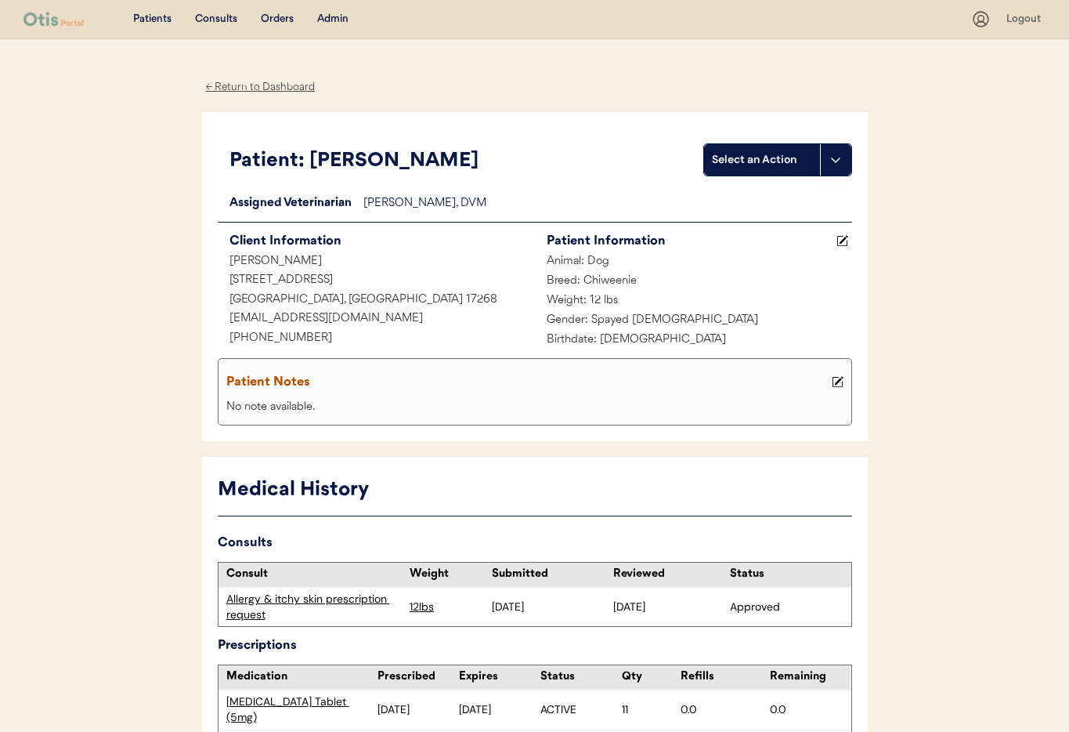
click at [268, 88] on div "← Return to Dashboard" at bounding box center [260, 87] width 117 height 18
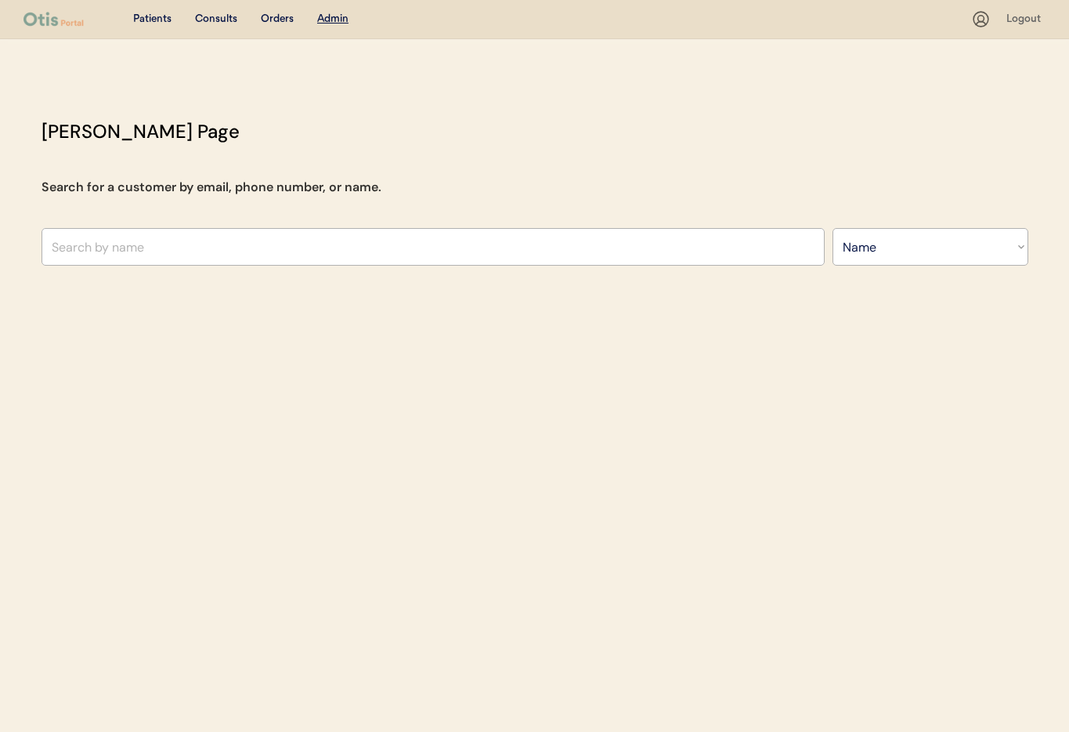
select select ""Name""
click at [174, 238] on input "text" at bounding box center [433, 247] width 783 height 38
type input "Kristen"
type input "Kristen Freeman"
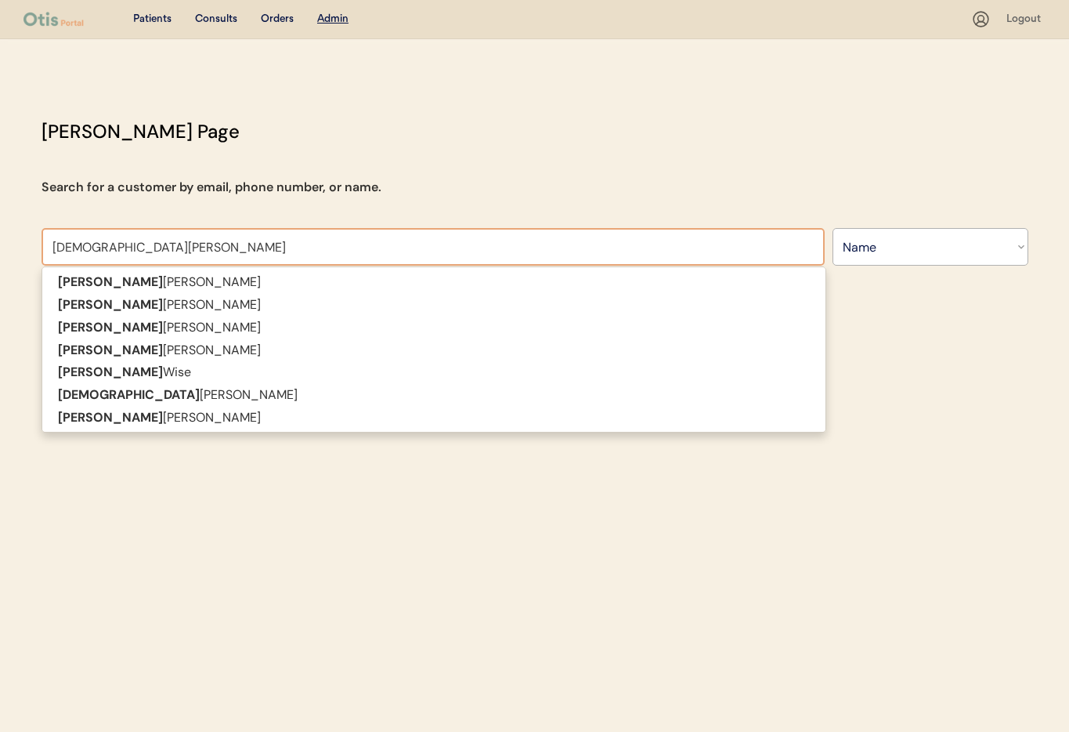
type input "[PERSON_NAME]"
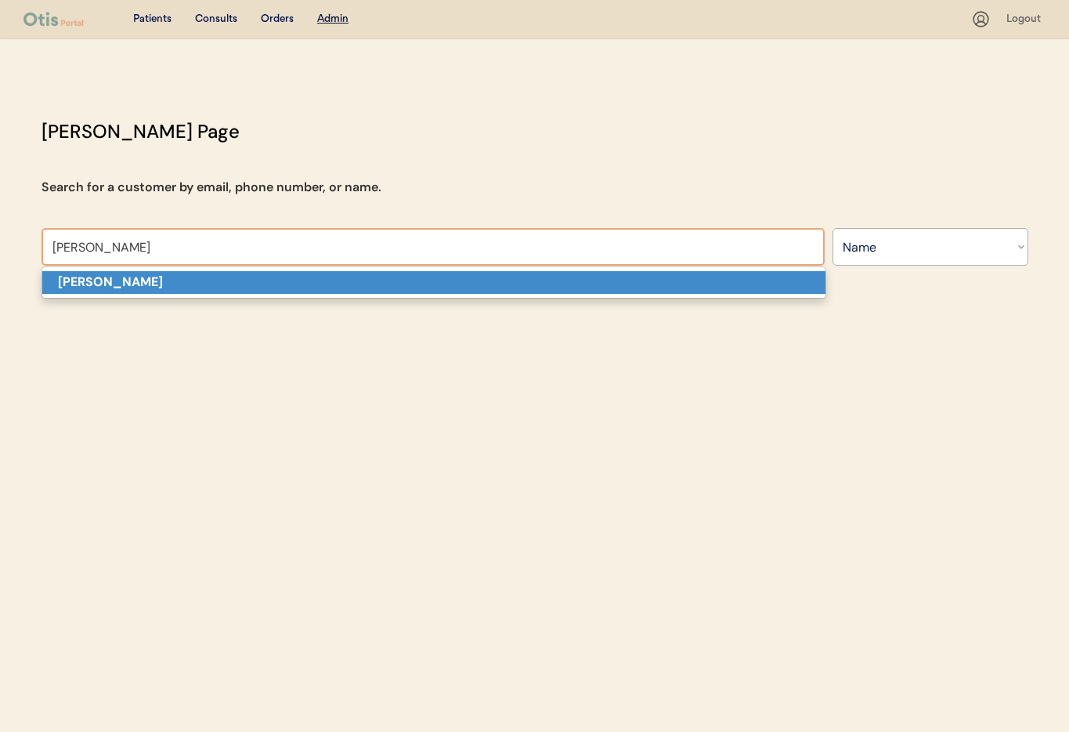
click at [154, 285] on p "[PERSON_NAME]" at bounding box center [433, 282] width 783 height 23
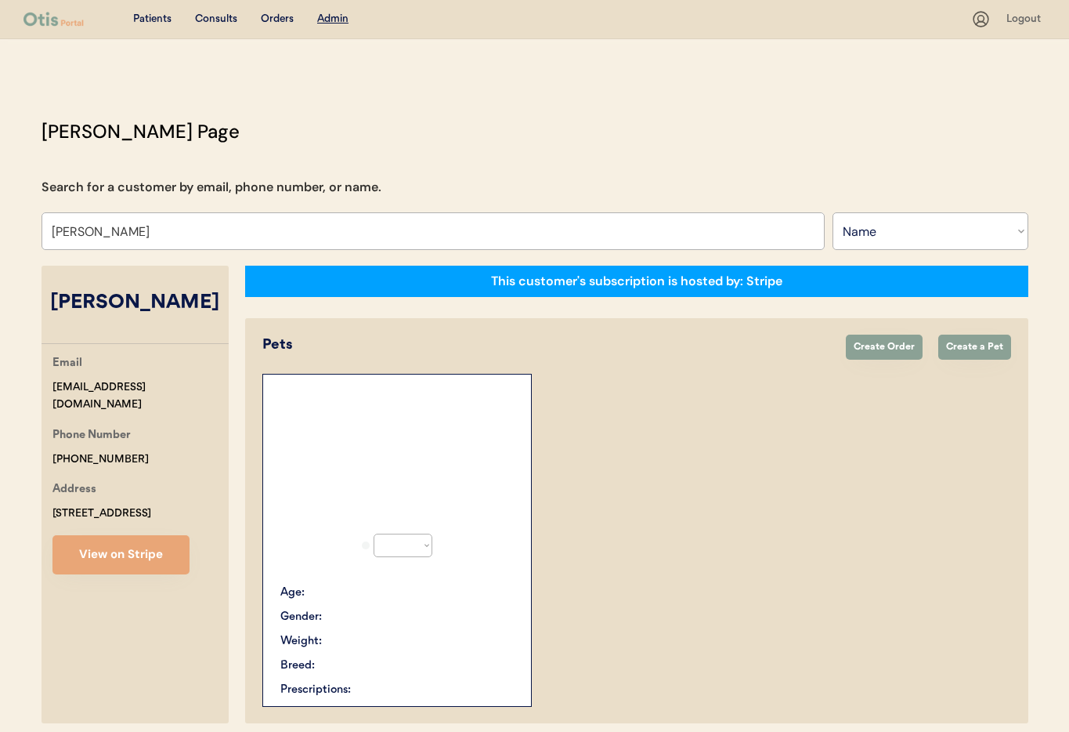
select select "true"
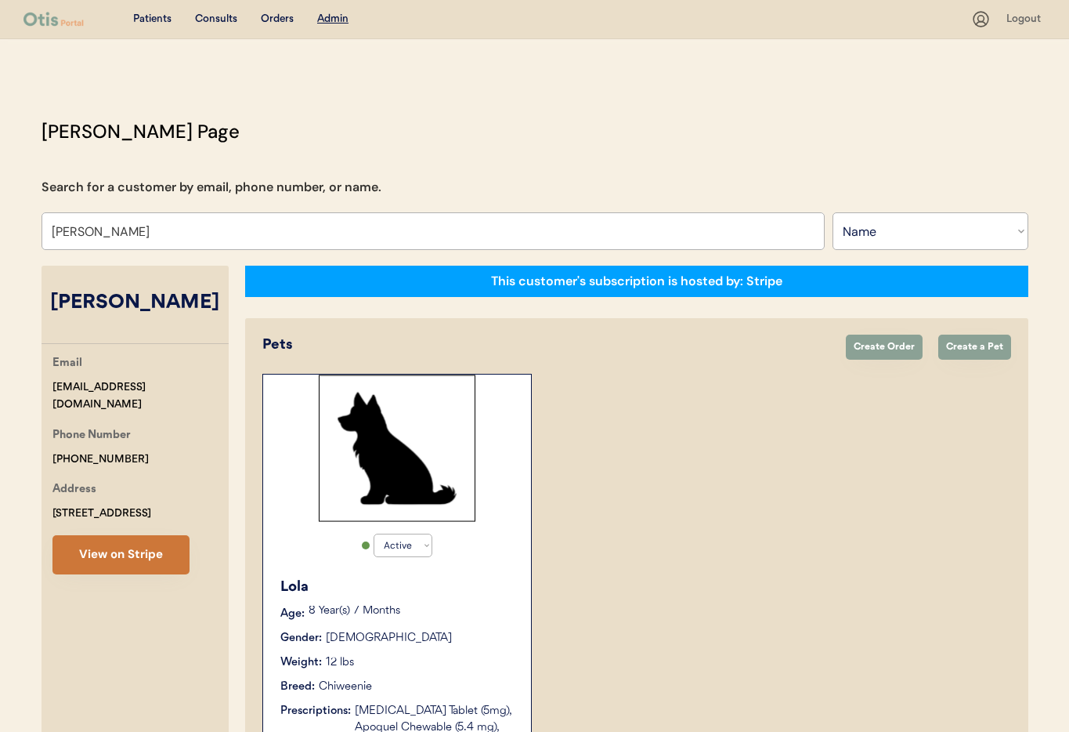
type input "[PERSON_NAME]"
click at [148, 551] on button "View on Stripe" at bounding box center [120, 554] width 137 height 39
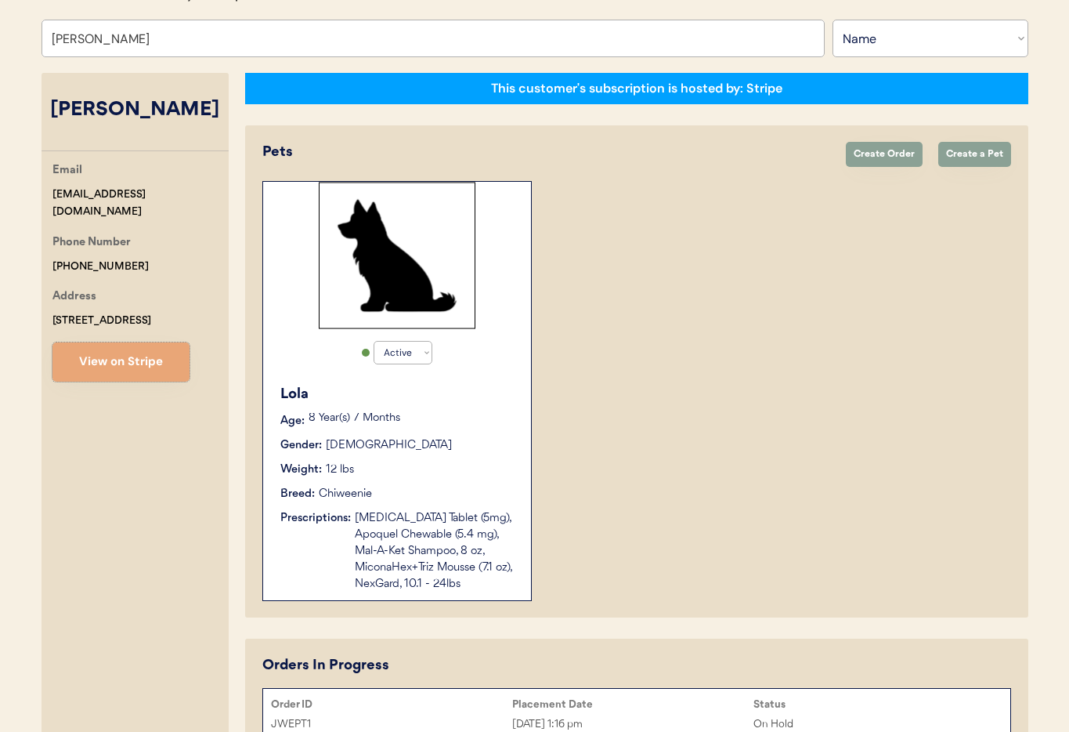
scroll to position [211, 0]
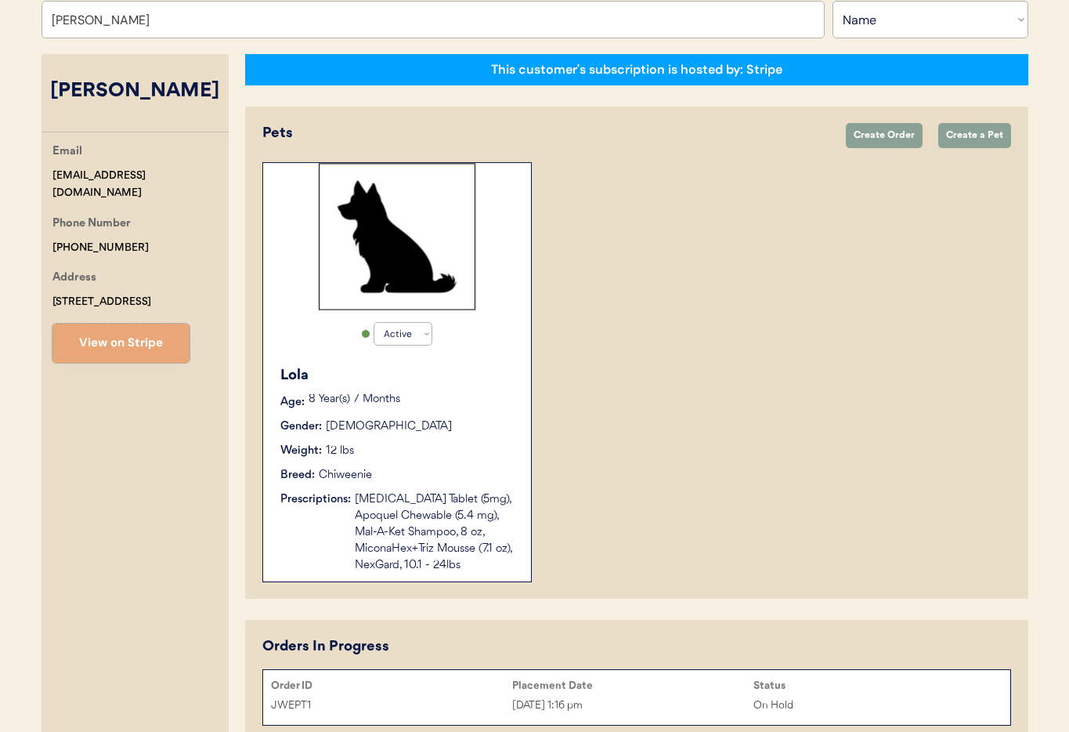
click at [458, 421] on div "Gender: Female" at bounding box center [397, 426] width 235 height 16
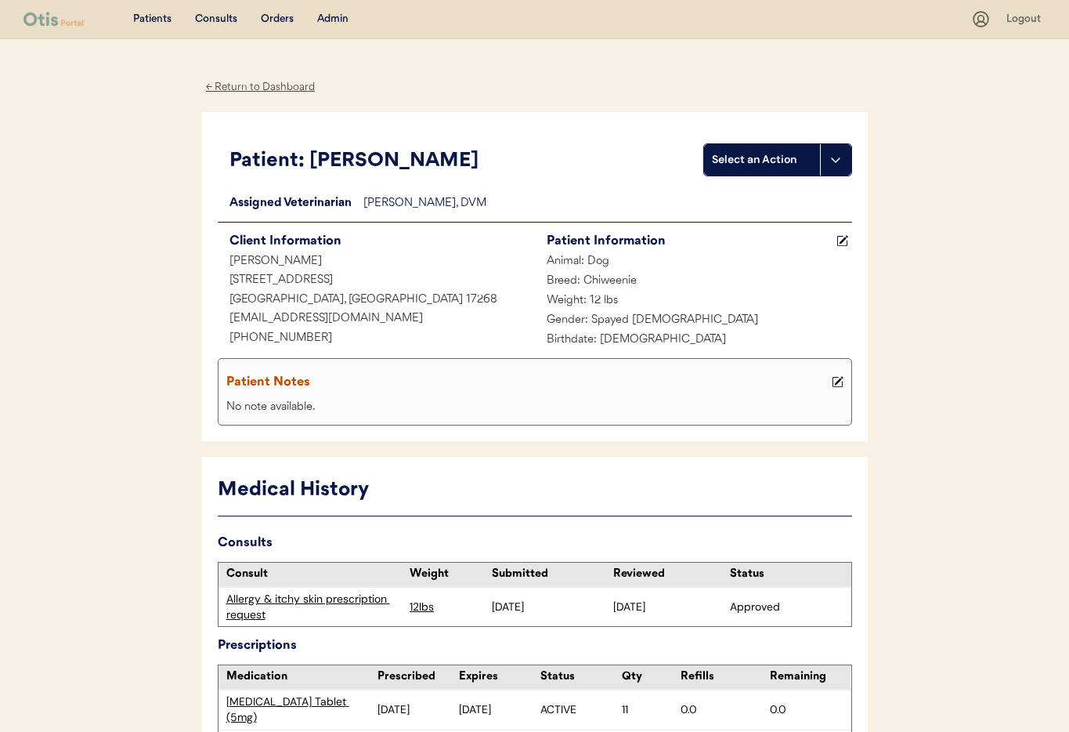
click at [255, 83] on div "← Return to Dashboard" at bounding box center [260, 87] width 117 height 18
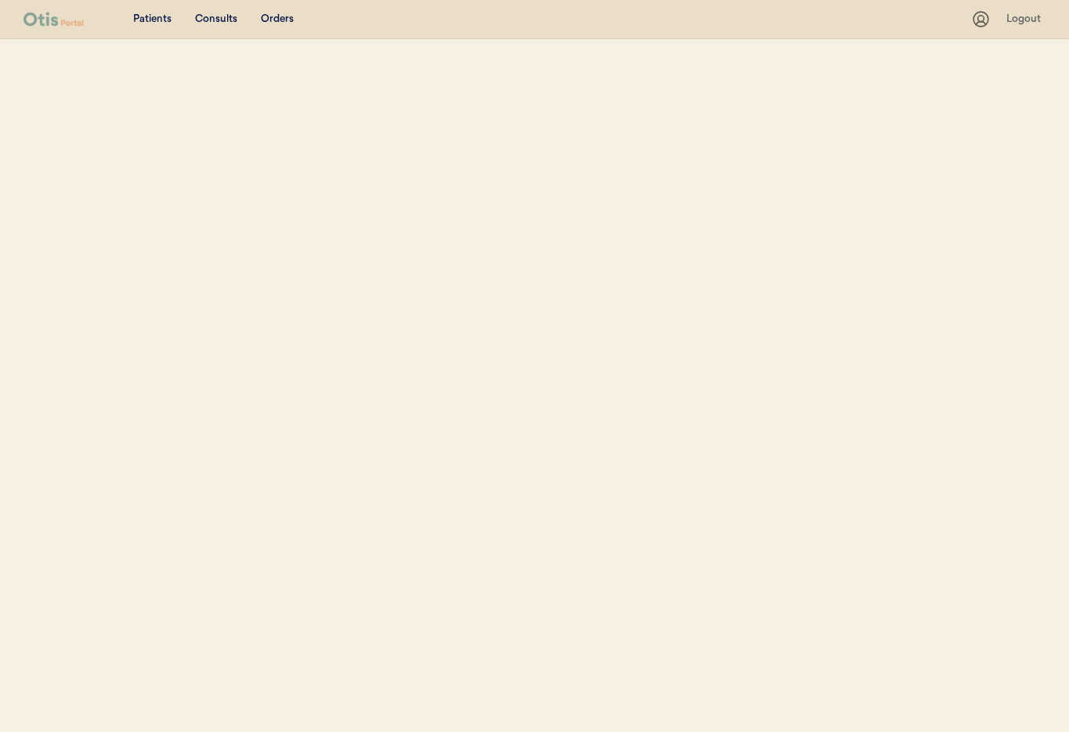
select select ""Name""
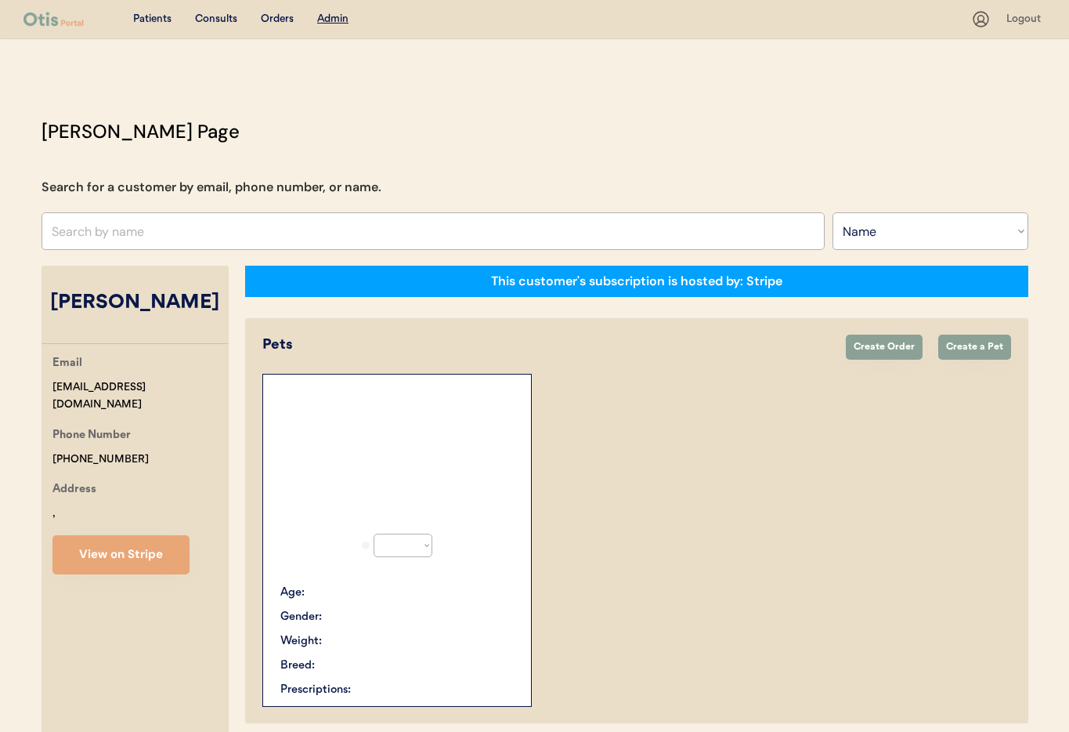
scroll to position [150, 0]
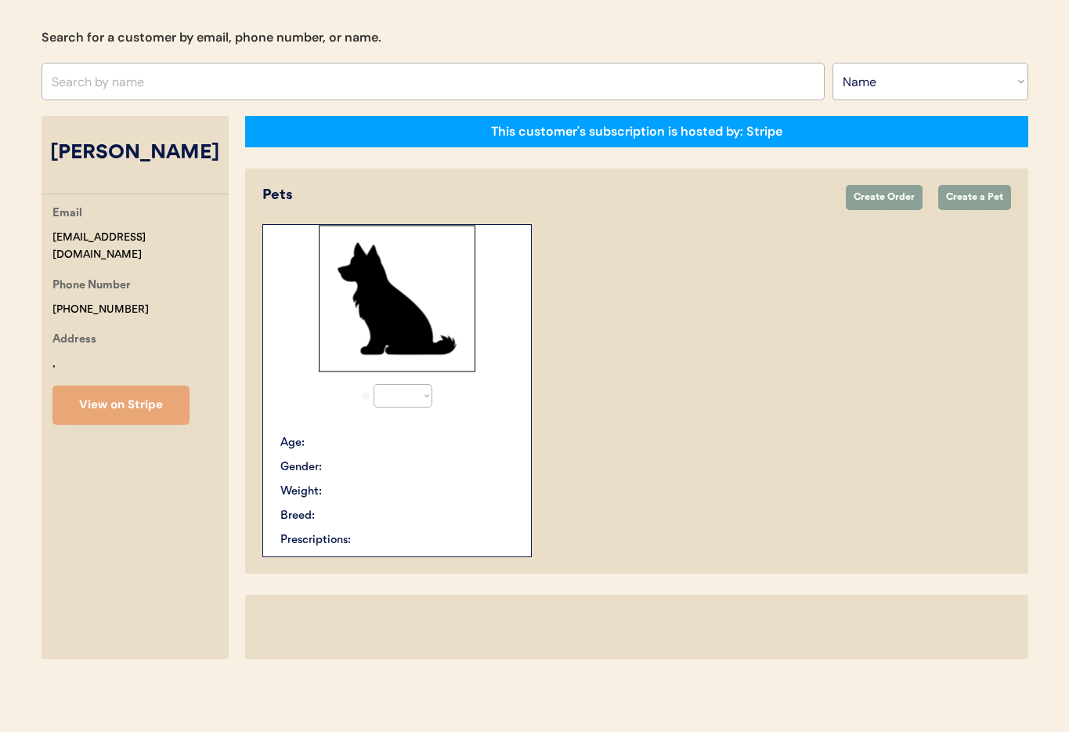
select select "true"
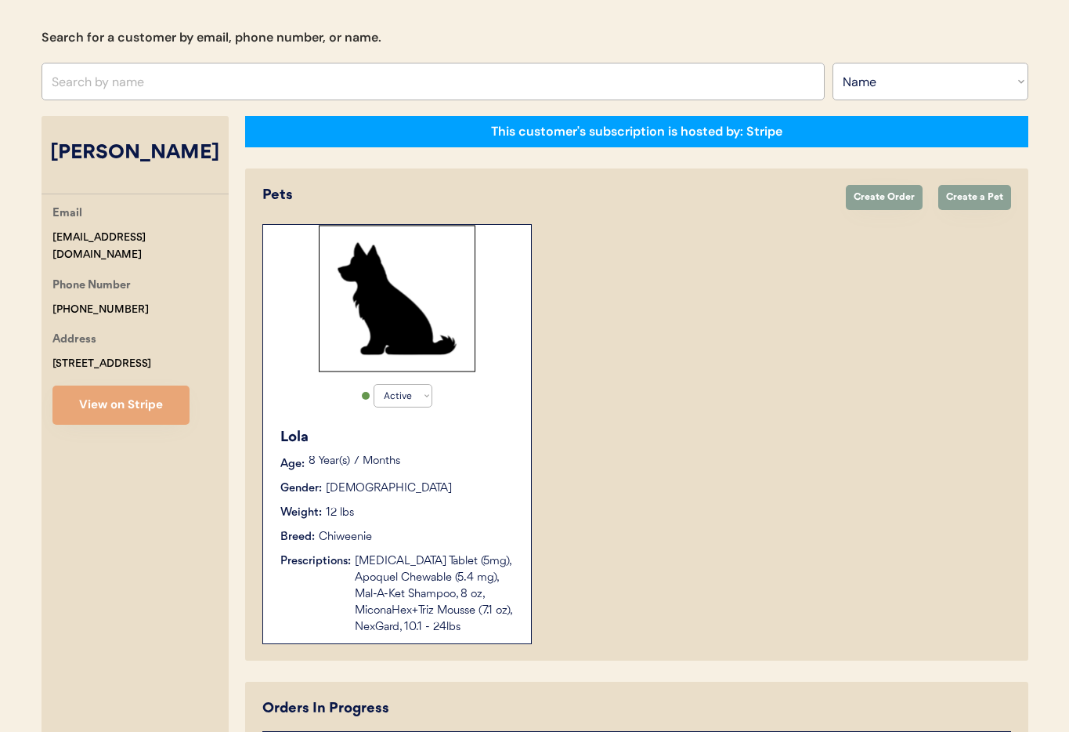
scroll to position [294, 0]
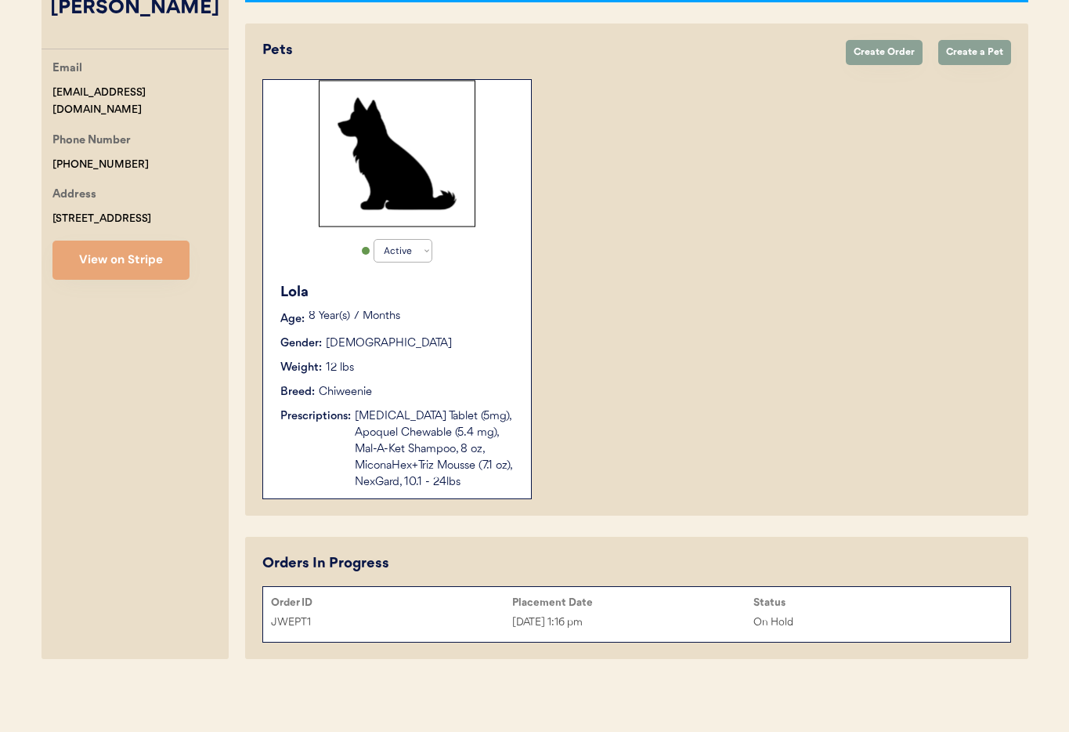
click at [699, 620] on div "[DATE] 1:16 pm" at bounding box center [632, 622] width 241 height 18
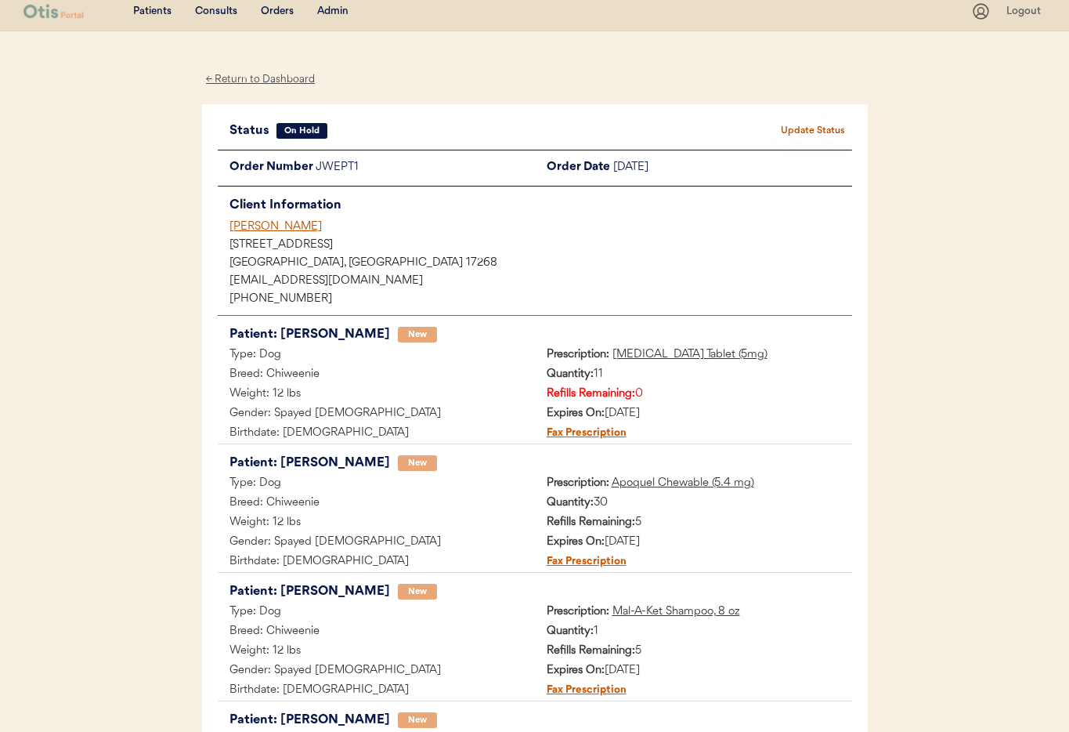
click at [257, 229] on div "[PERSON_NAME]" at bounding box center [540, 227] width 623 height 16
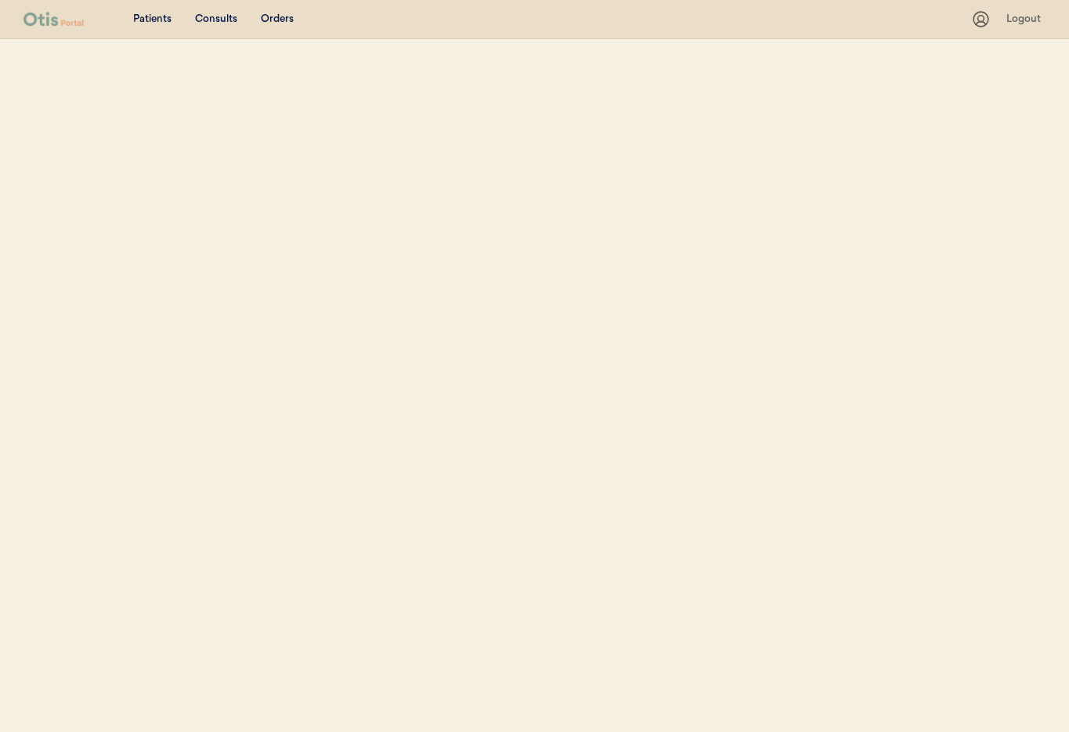
select select ""Name""
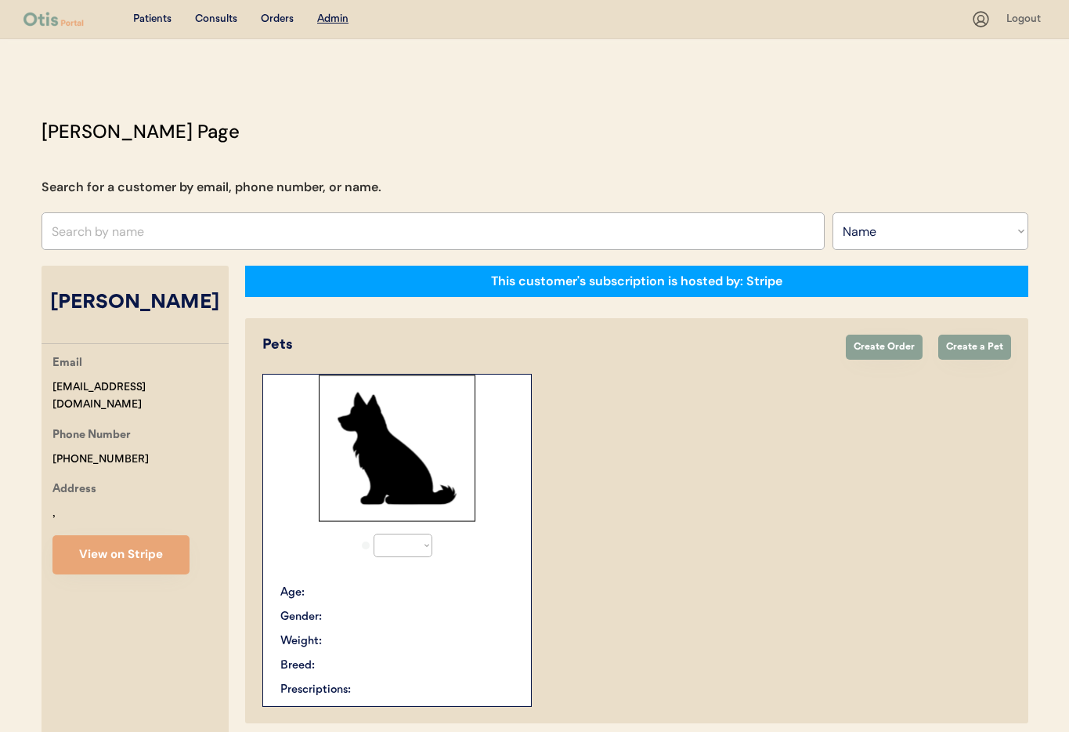
select select "true"
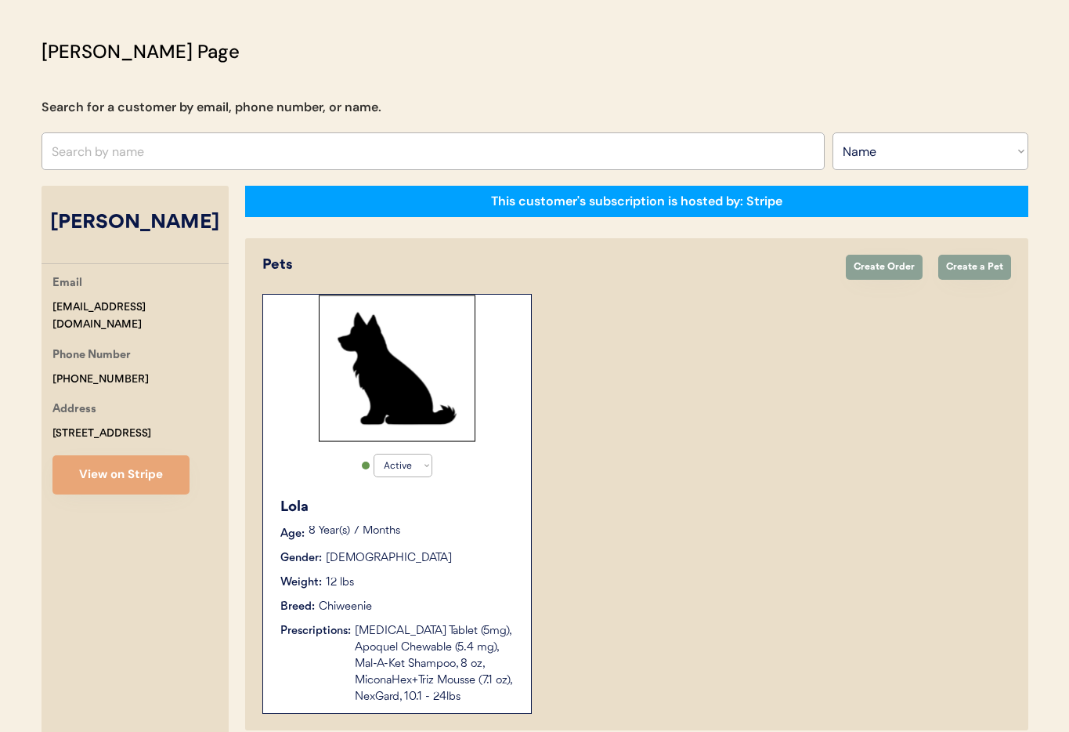
scroll to position [44, 0]
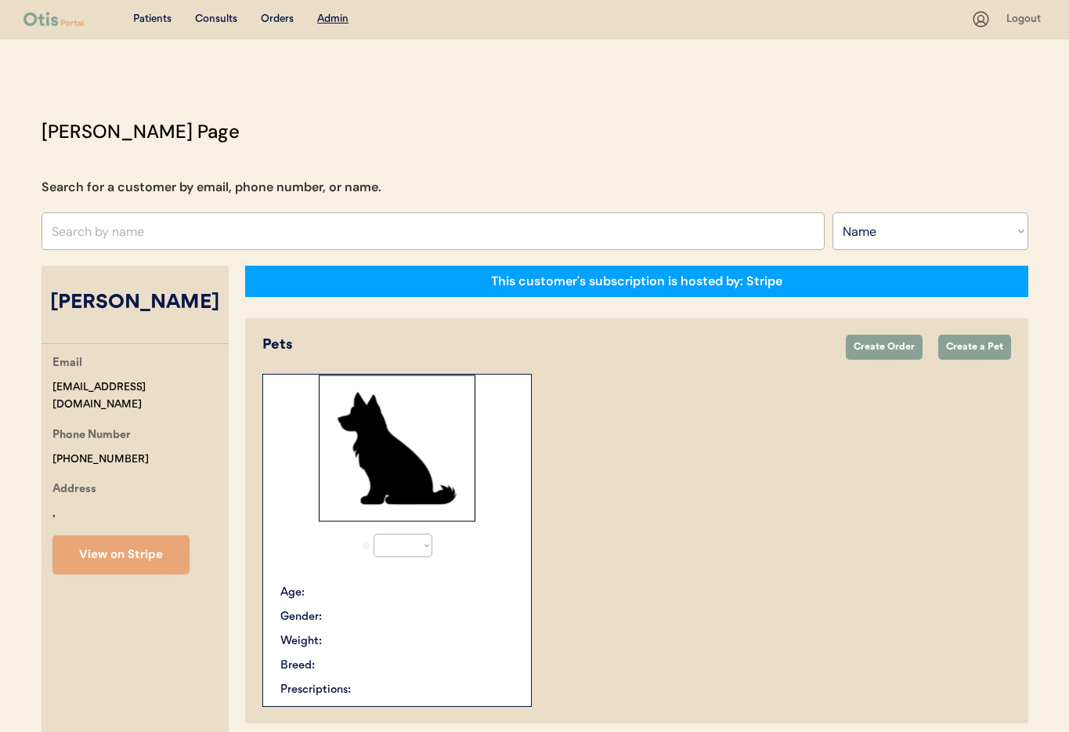
select select ""Name""
select select "true"
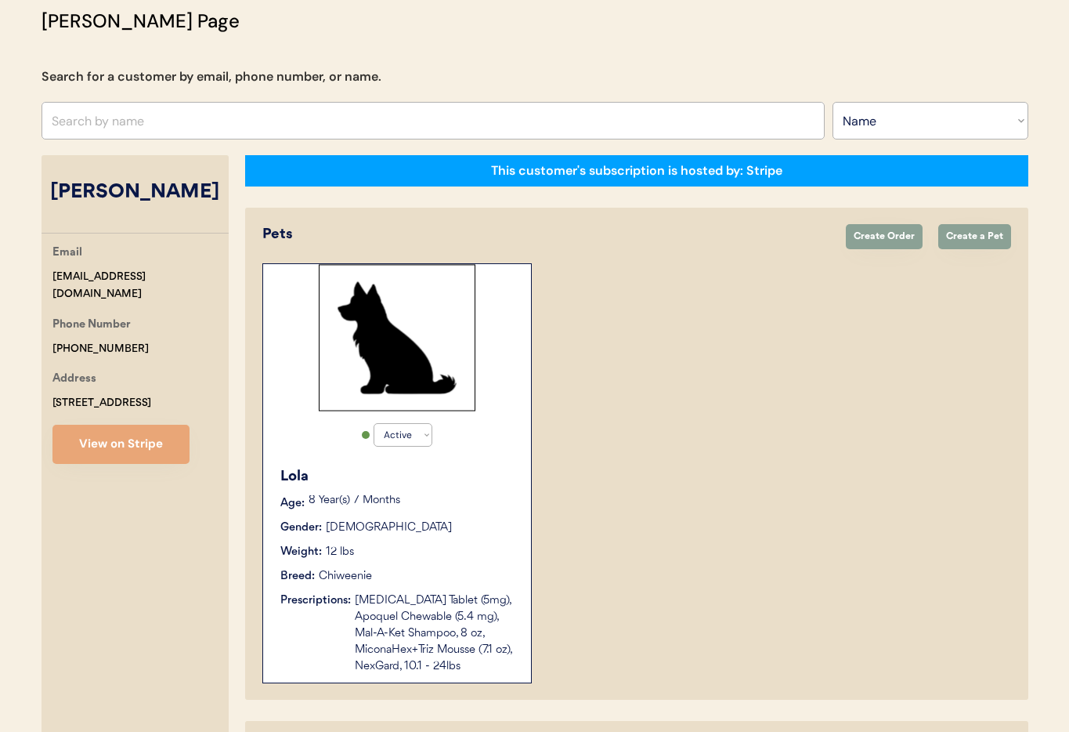
scroll to position [294, 0]
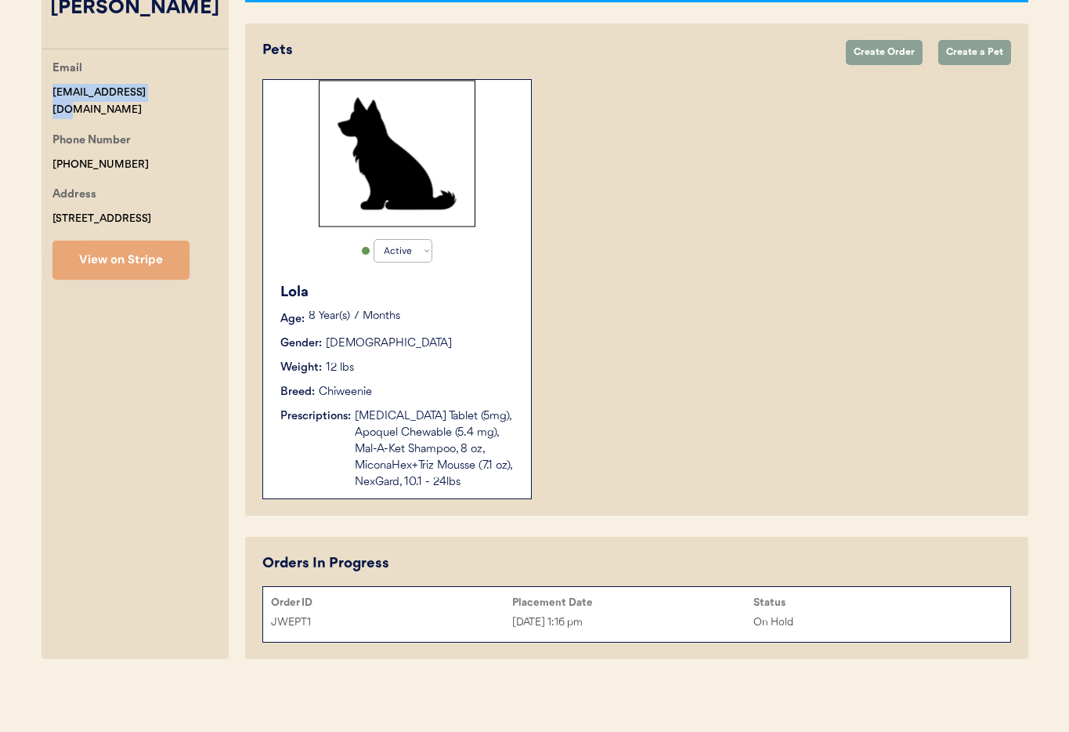
drag, startPoint x: 161, startPoint y: 93, endPoint x: 56, endPoint y: 89, distance: 105.8
click at [34, 89] on div "[PERSON_NAME] Page Search for a customer by email, phone number, or name. Searc…" at bounding box center [535, 244] width 1018 height 843
copy div "[EMAIL_ADDRESS][DOMAIN_NAME]"
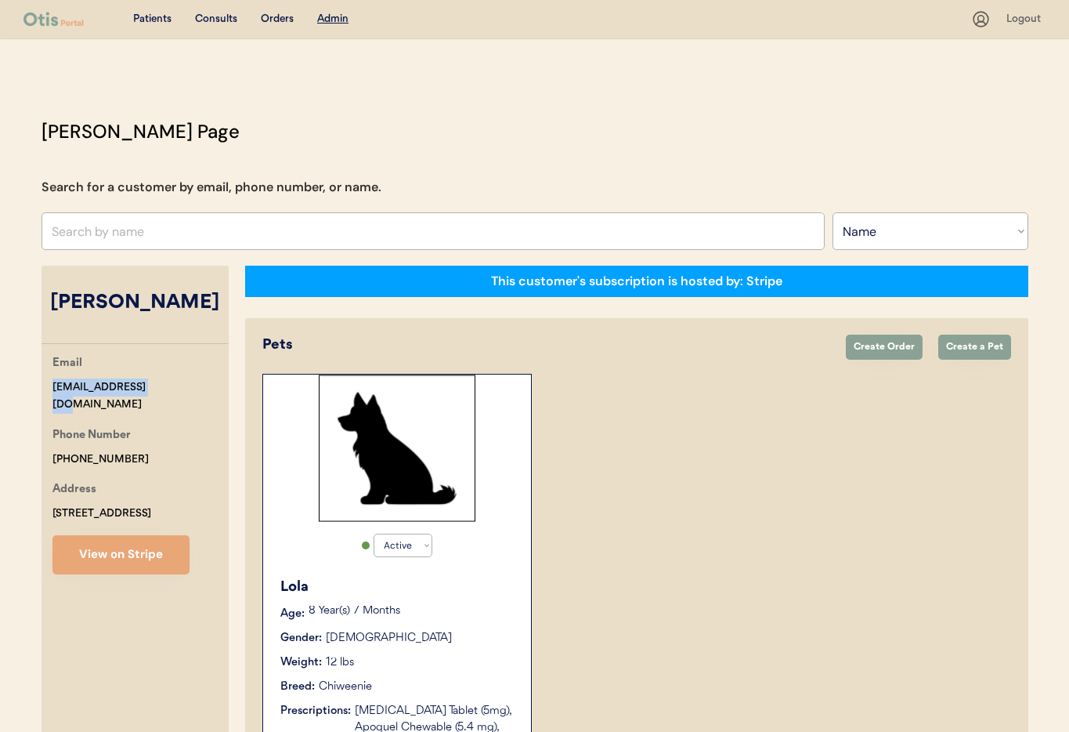
scroll to position [5, 0]
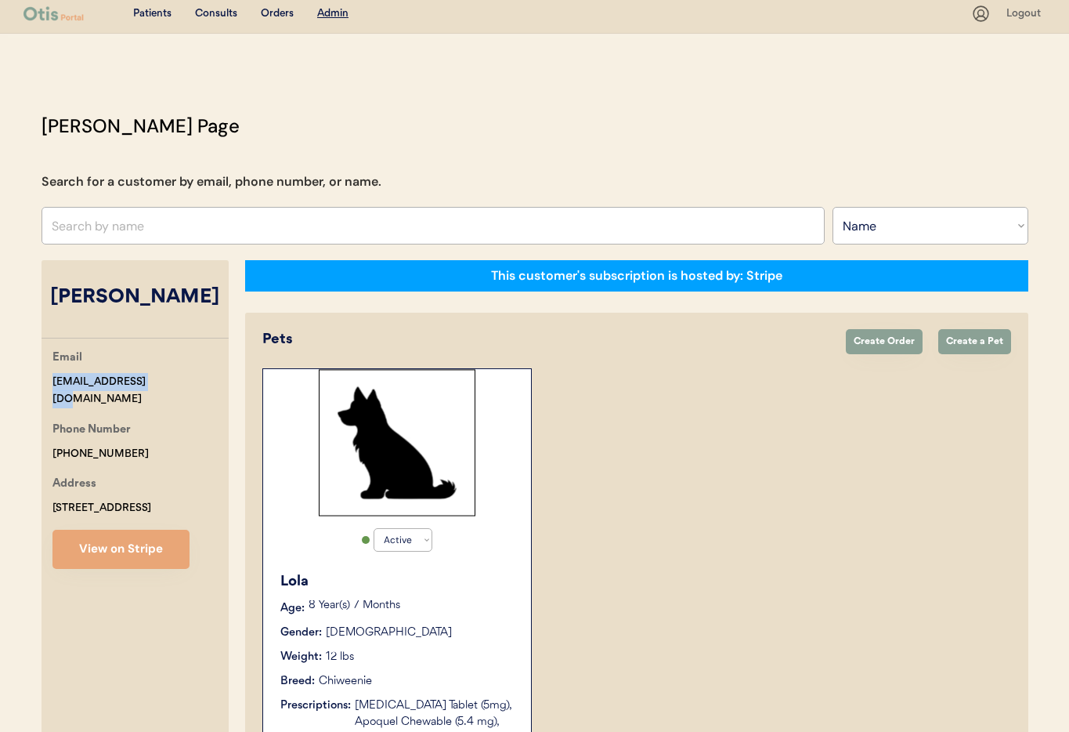
click at [284, 231] on input "text" at bounding box center [433, 226] width 783 height 38
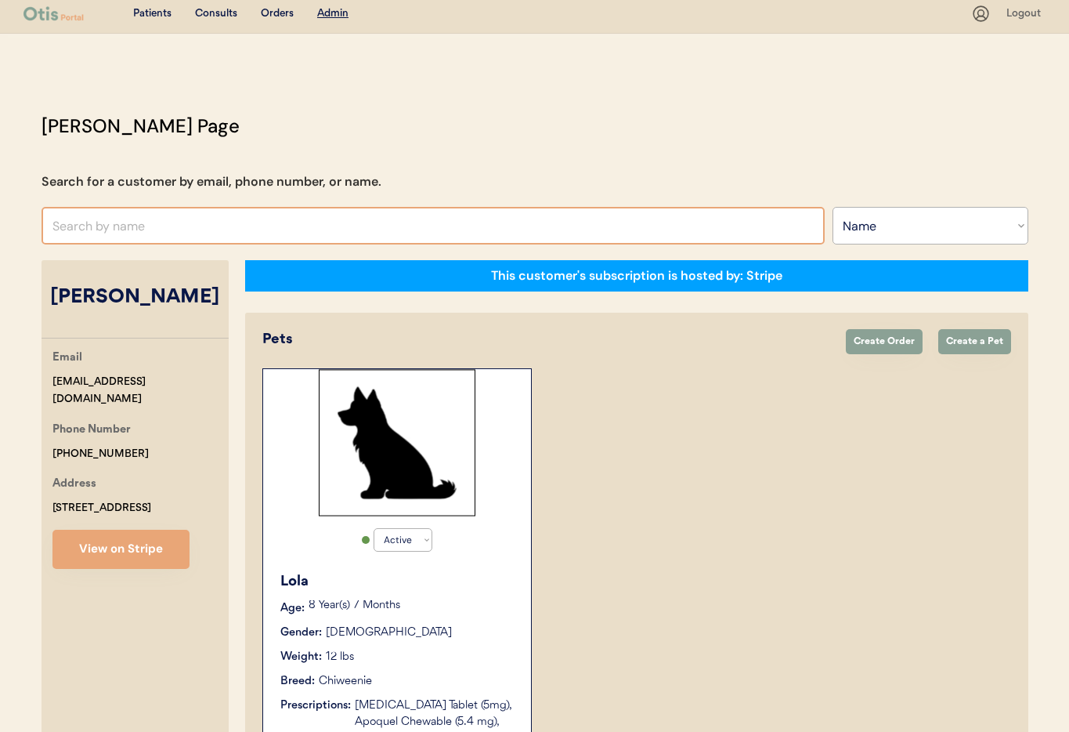
click at [284, 231] on input "text" at bounding box center [433, 226] width 783 height 38
type input "Chloe"
type input "[PERSON_NAME]"
type input "Chloe"
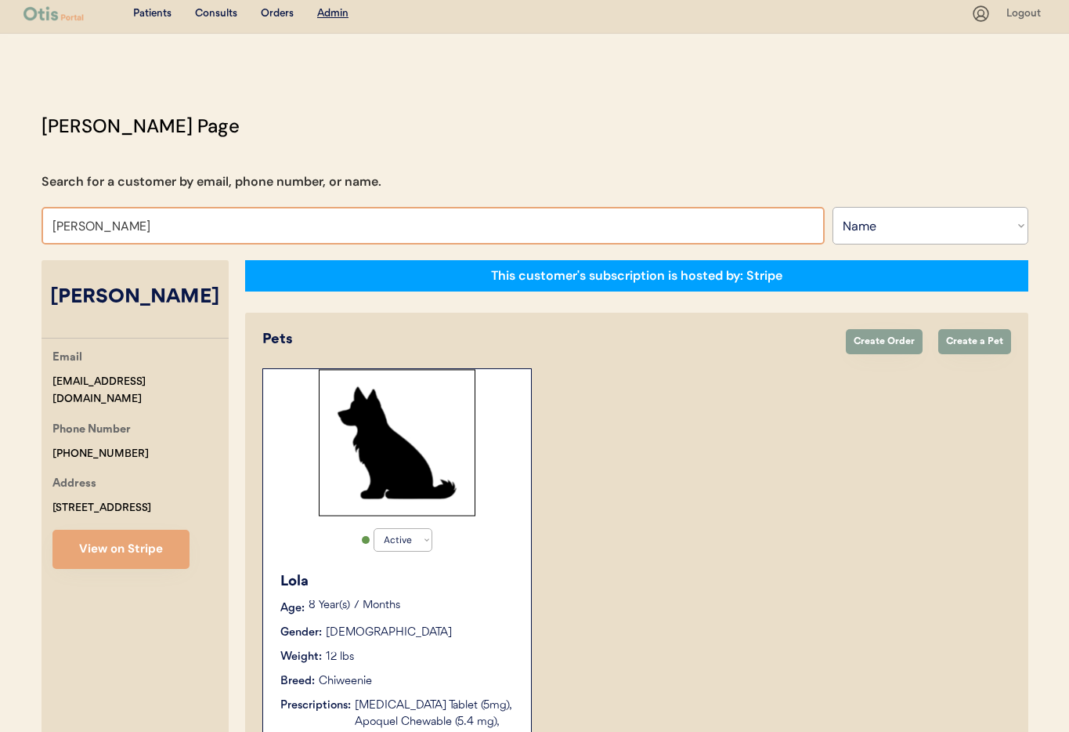
type input "[PERSON_NAME]"
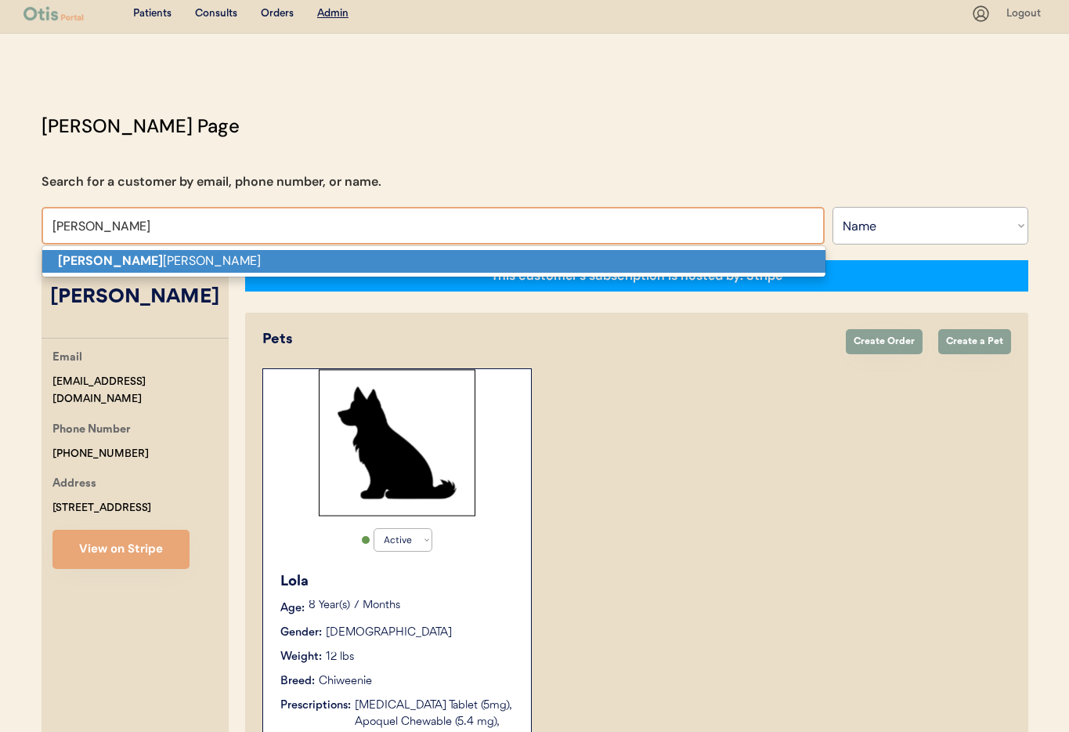
click at [280, 254] on p "Chloe Gordon" at bounding box center [433, 261] width 783 height 23
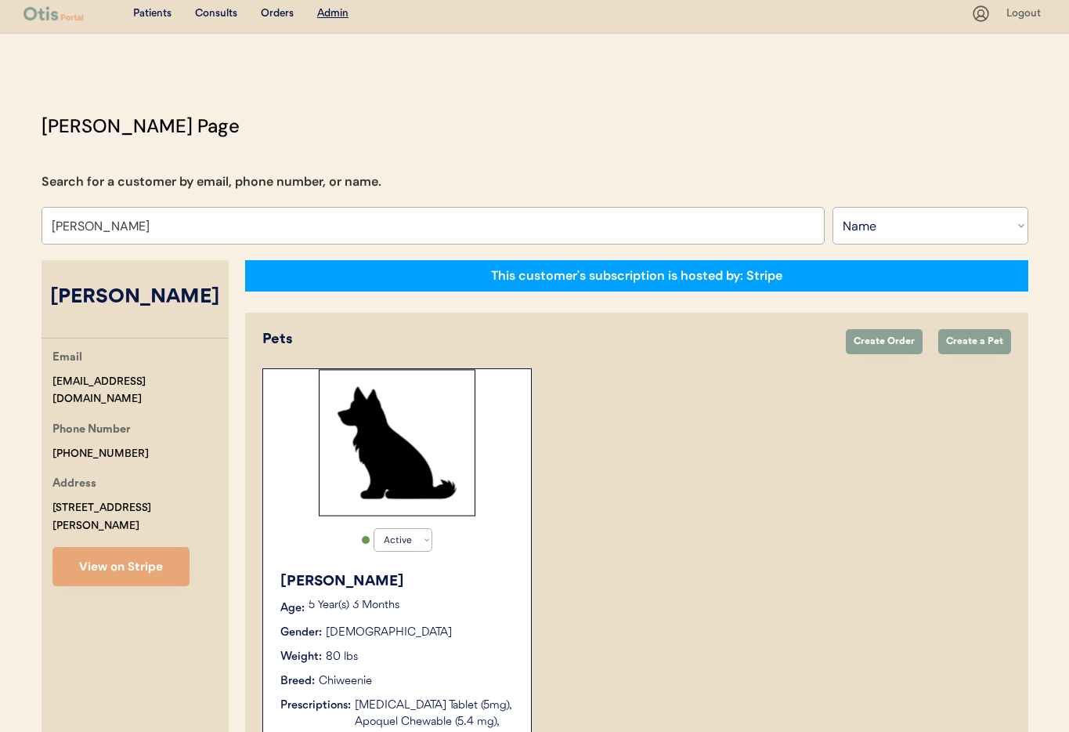
type input "[PERSON_NAME]"
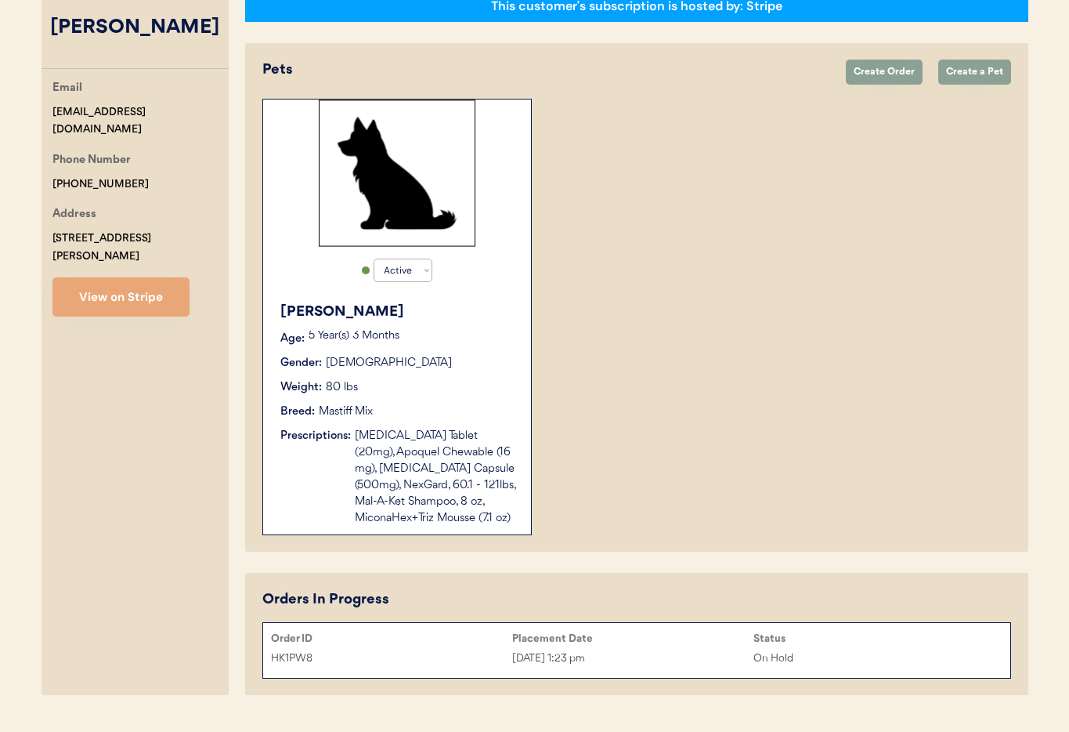
scroll to position [273, 0]
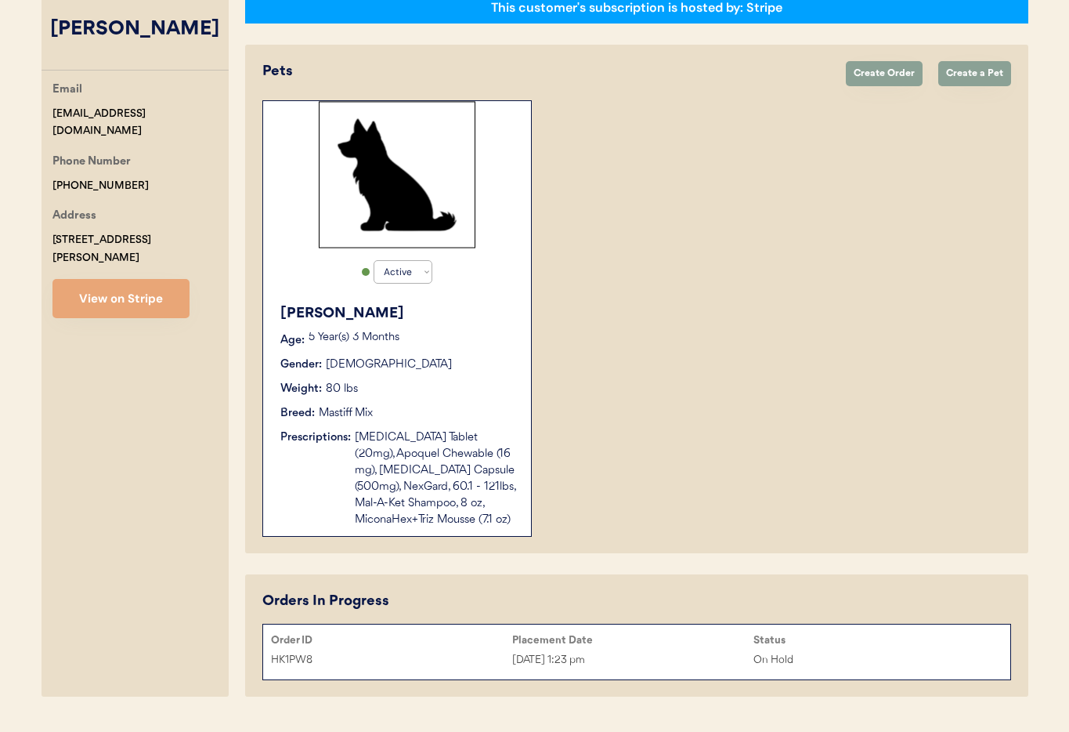
click at [429, 450] on div "Prednisone Tablet (20mg), Apoquel Chewable (16 mg), Cephalexin Capsule (500mg),…" at bounding box center [435, 478] width 161 height 99
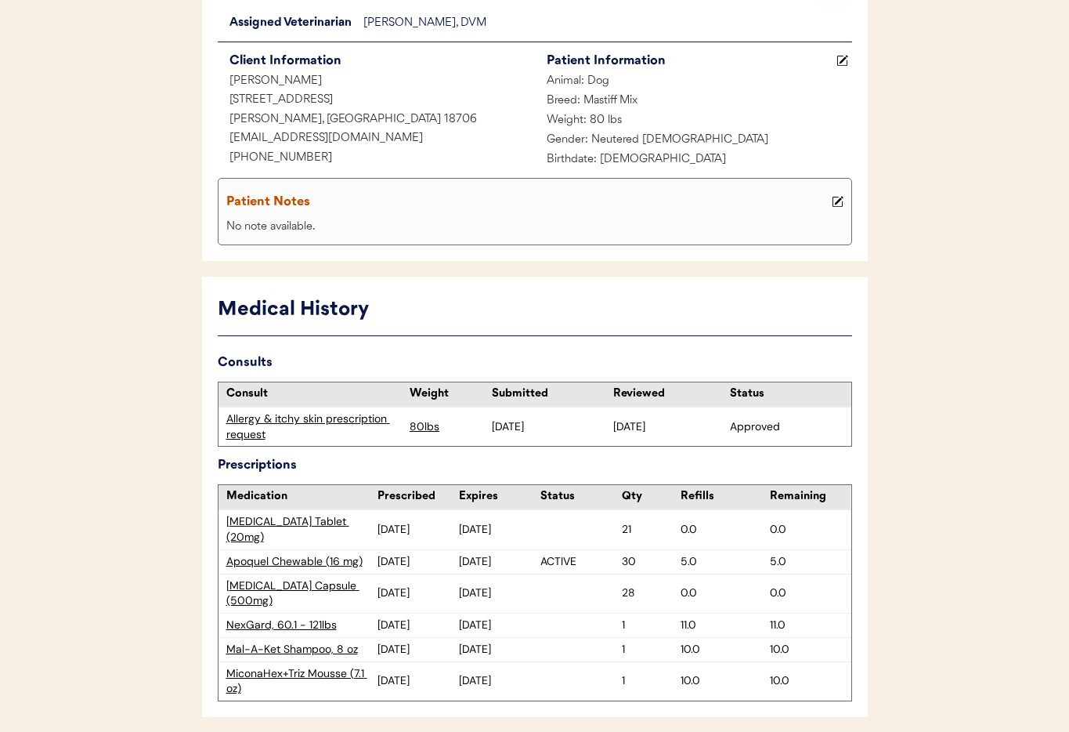
scroll to position [214, 0]
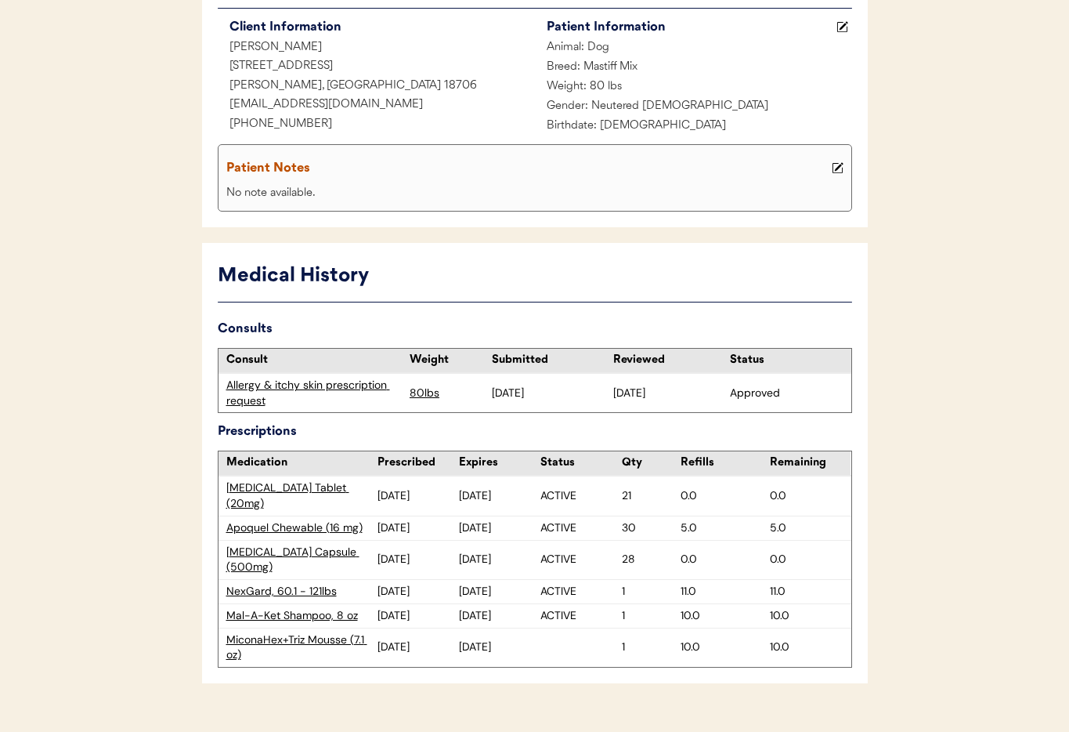
click at [280, 383] on div "Allergy & itchy skin prescription request" at bounding box center [314, 392] width 176 height 31
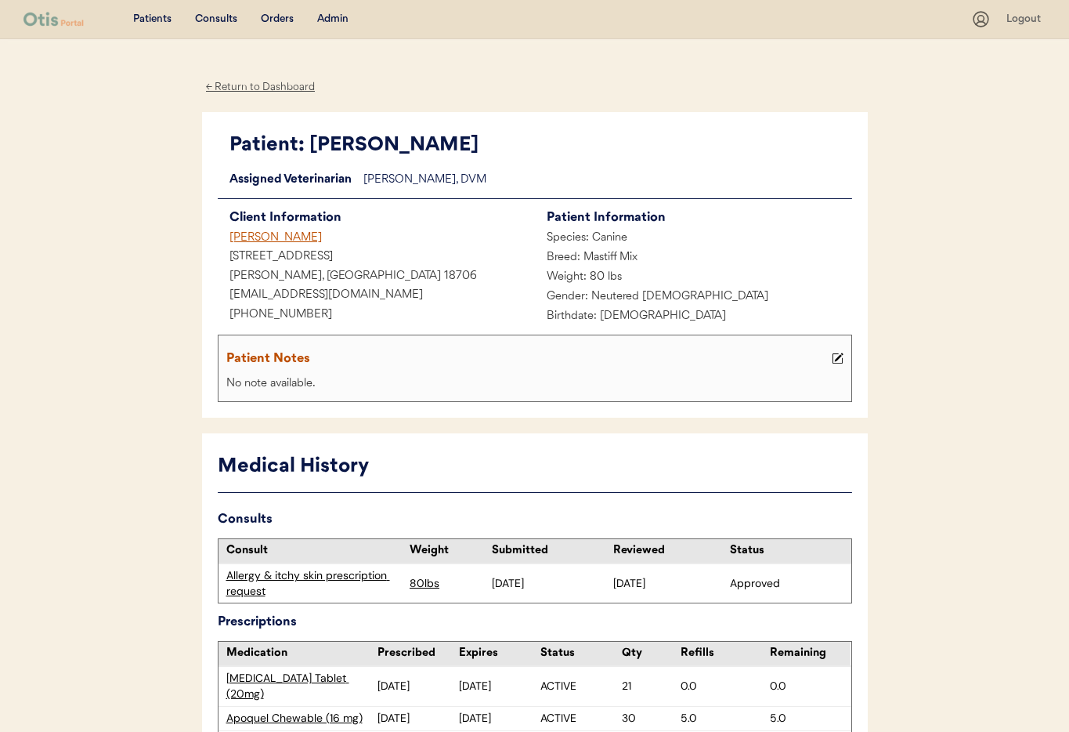
click at [261, 236] on div "Chloe Gordon" at bounding box center [376, 239] width 317 height 20
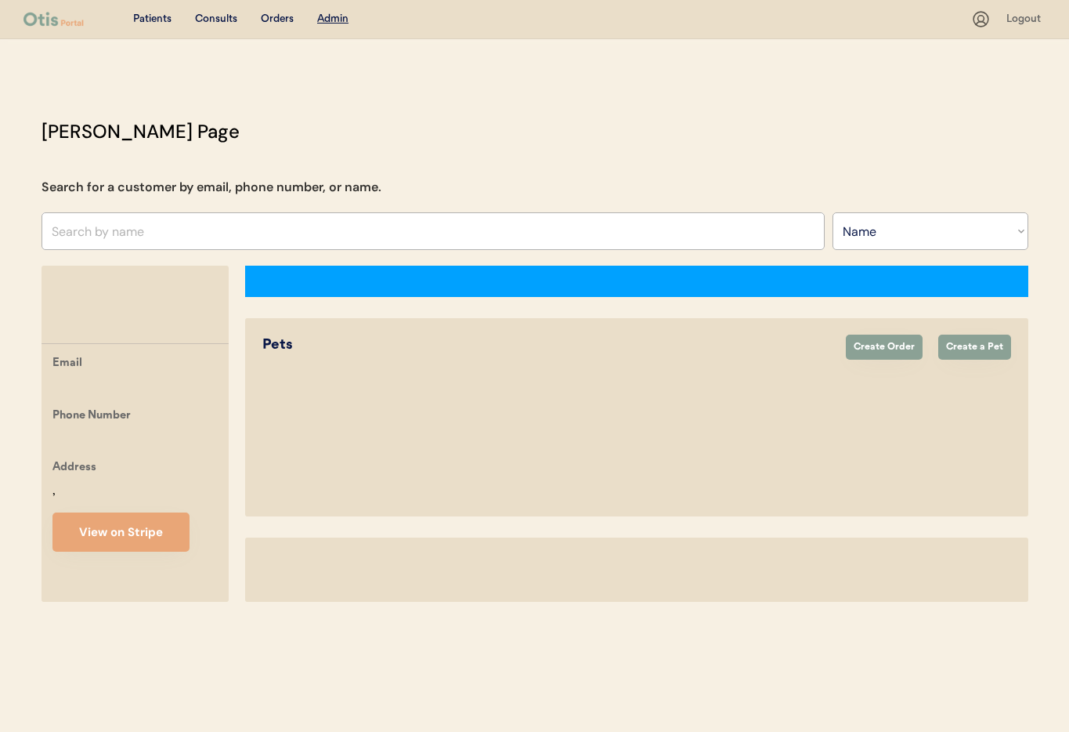
select select ""Name""
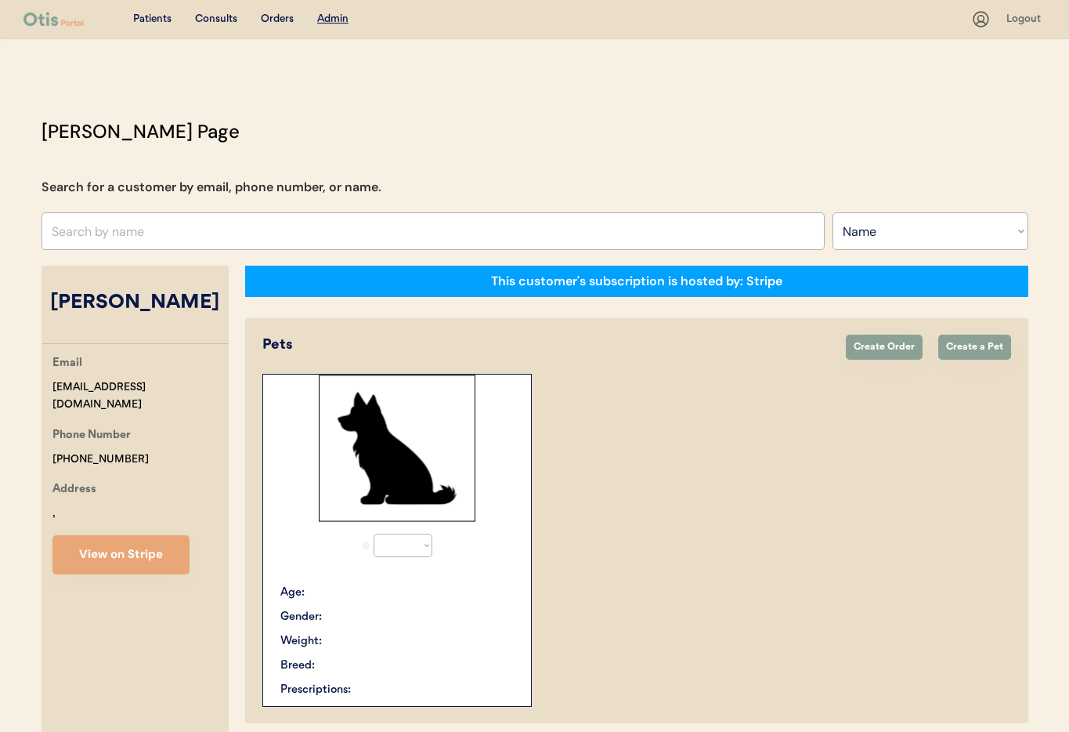
select select "true"
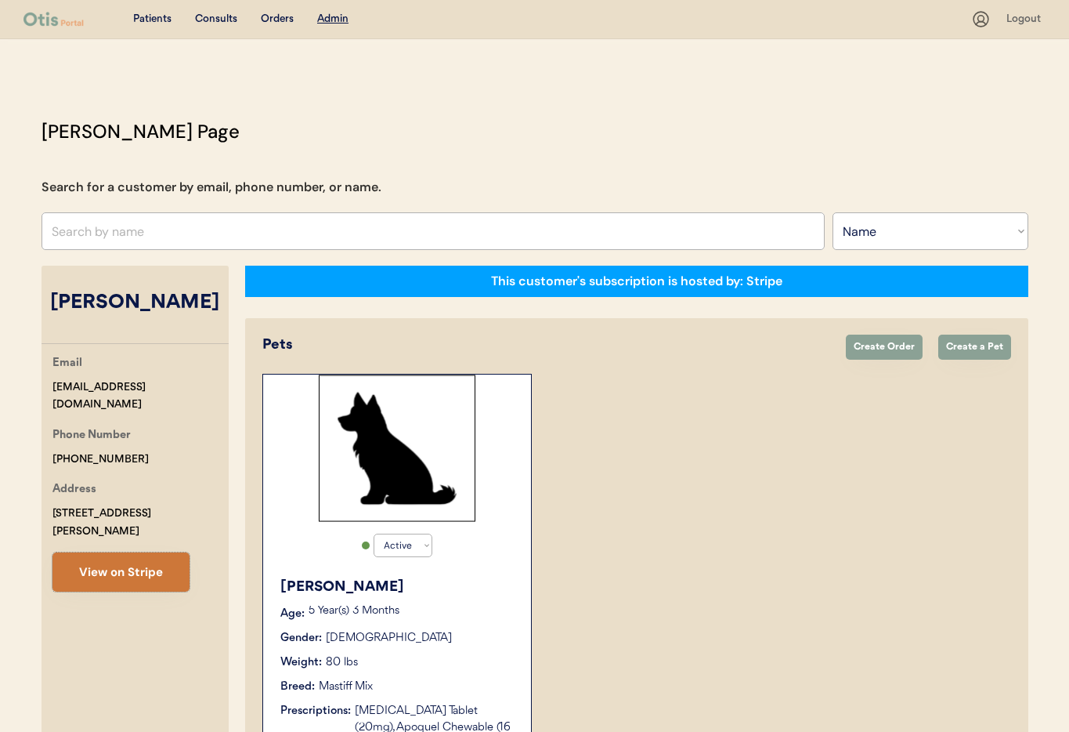
click at [153, 552] on button "View on Stripe" at bounding box center [120, 571] width 137 height 39
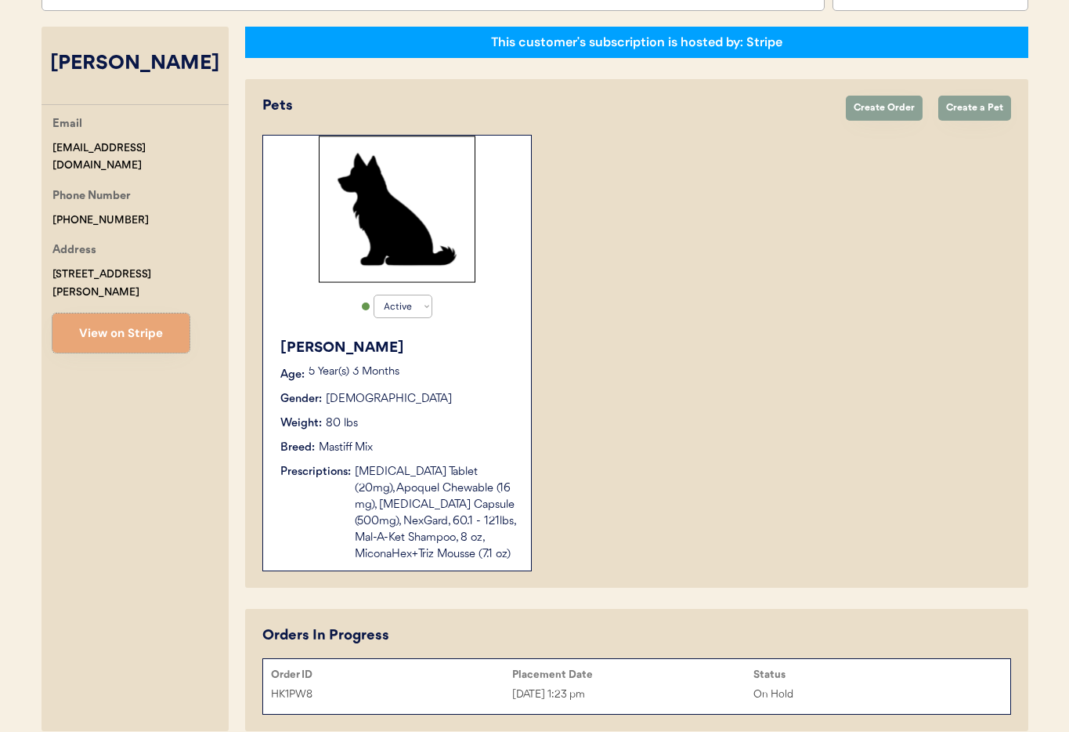
scroll to position [240, 0]
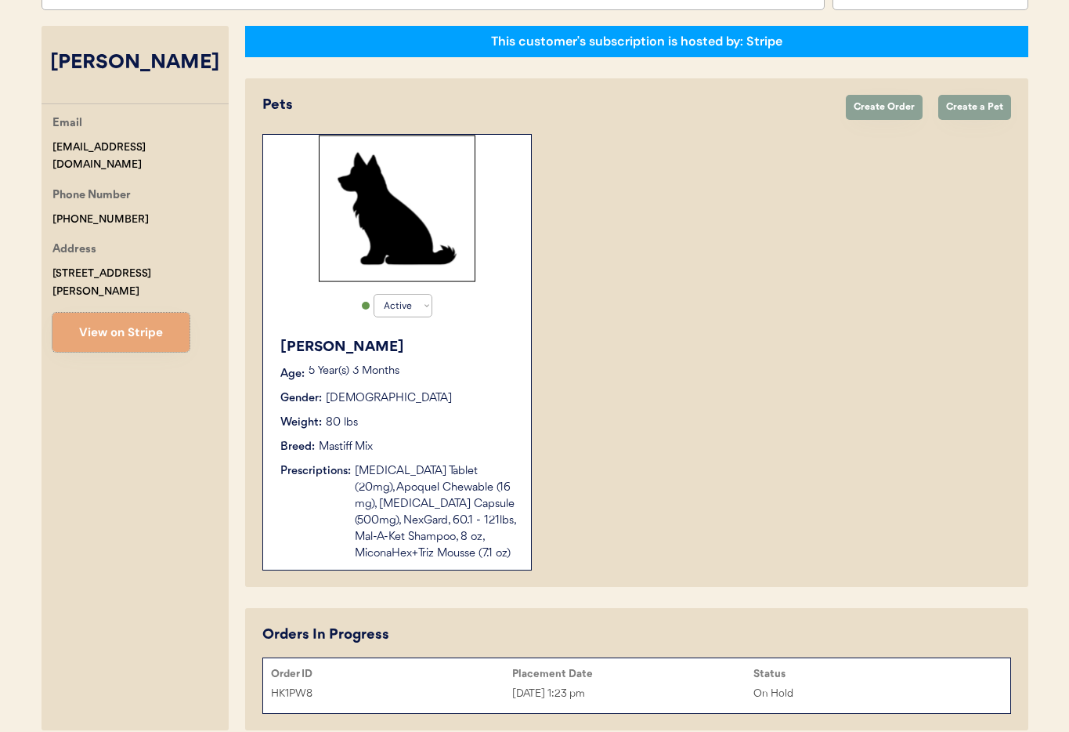
click at [443, 426] on div "Weight: 80 lbs" at bounding box center [397, 422] width 235 height 16
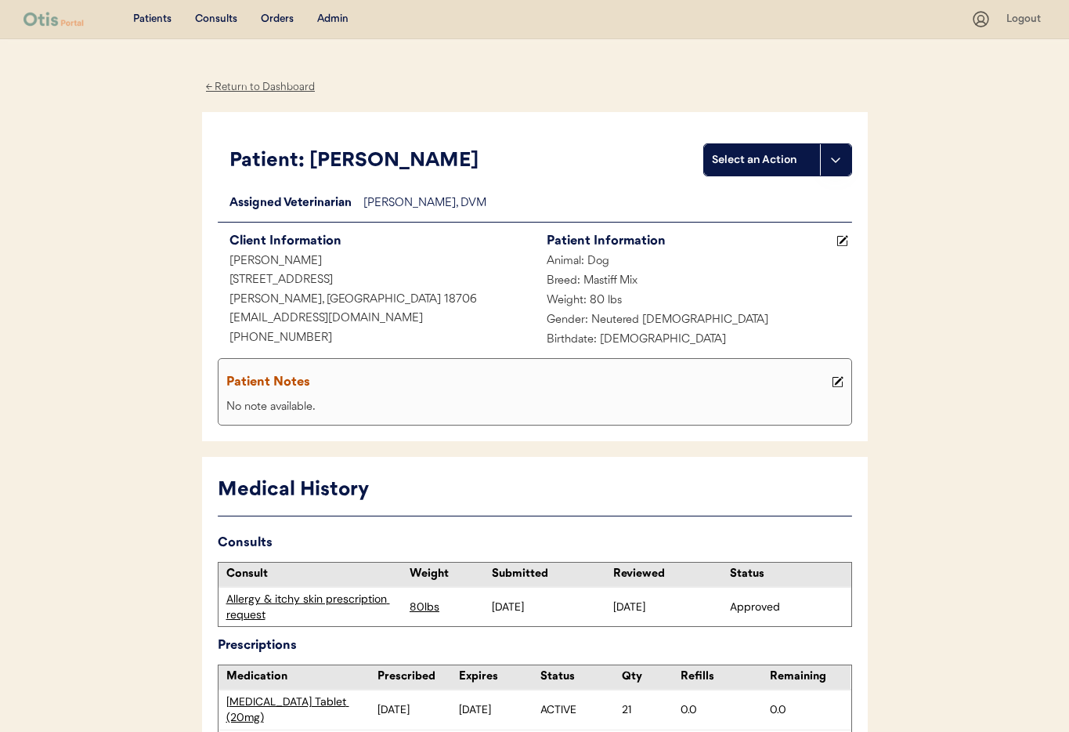
click at [246, 87] on div "← Return to Dashboard" at bounding box center [260, 87] width 117 height 18
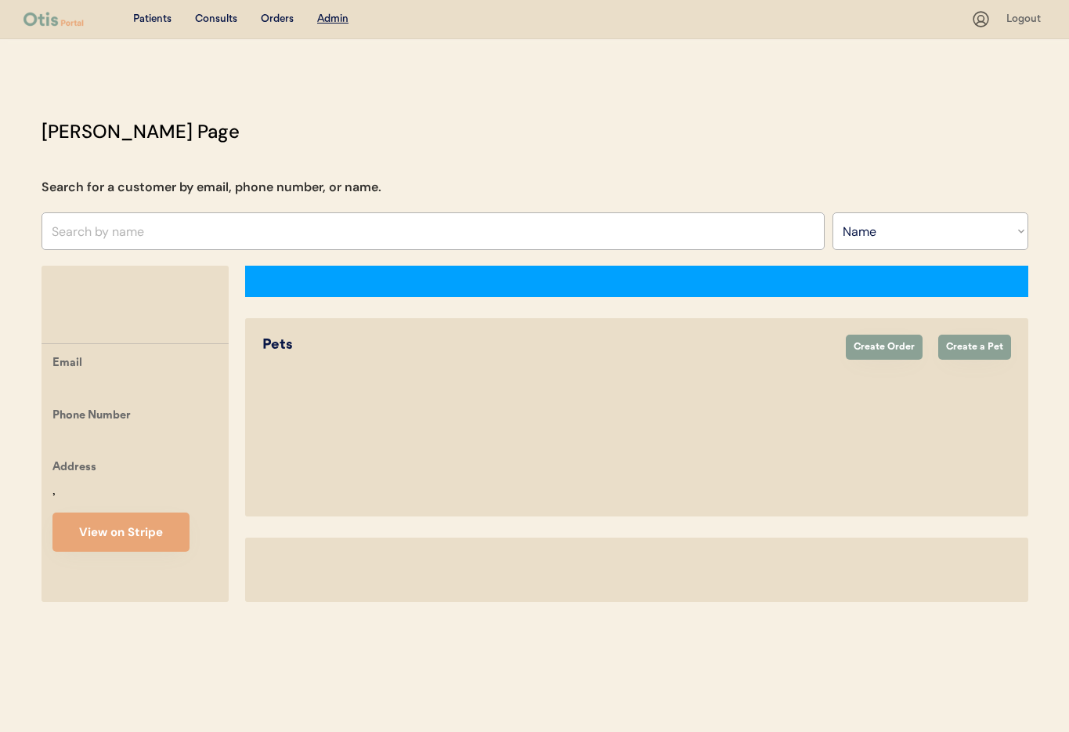
select select ""Name""
select select "true"
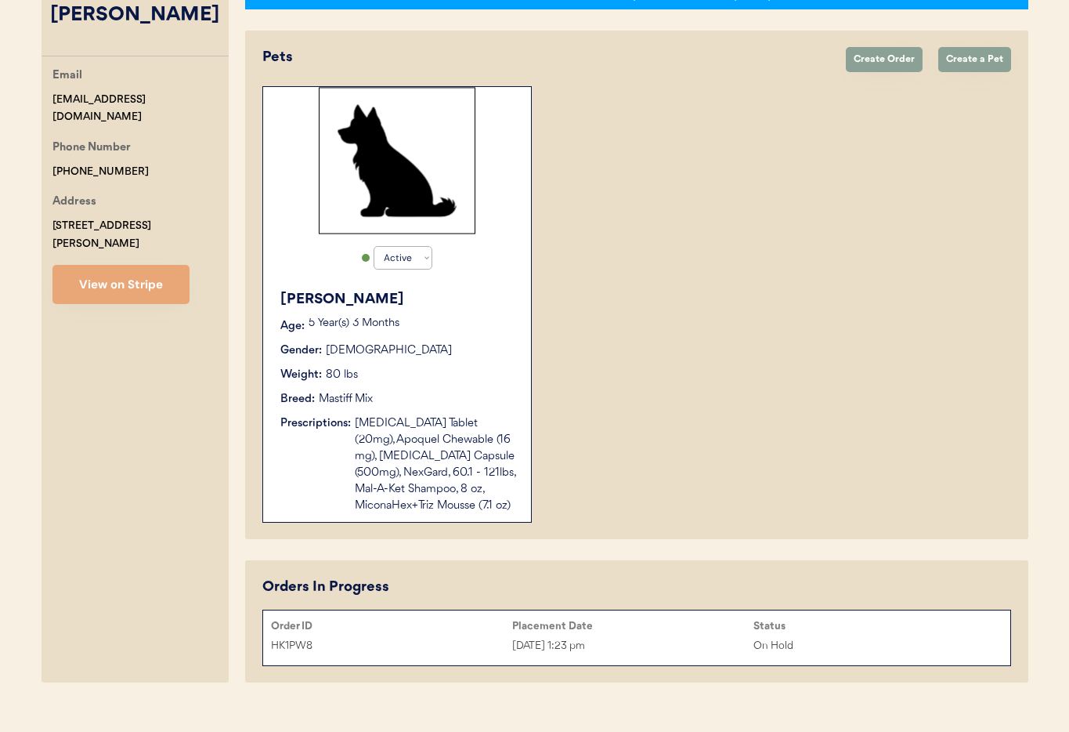
scroll to position [311, 0]
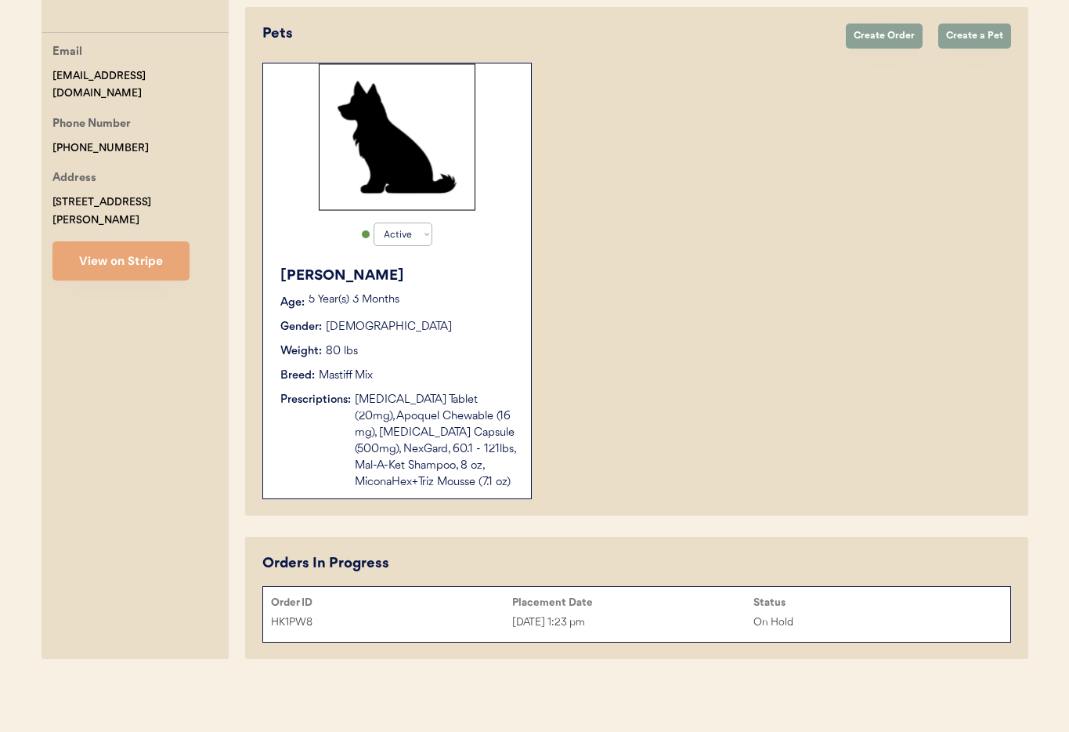
click at [645, 615] on div "[DATE] 1:23 pm" at bounding box center [632, 622] width 241 height 18
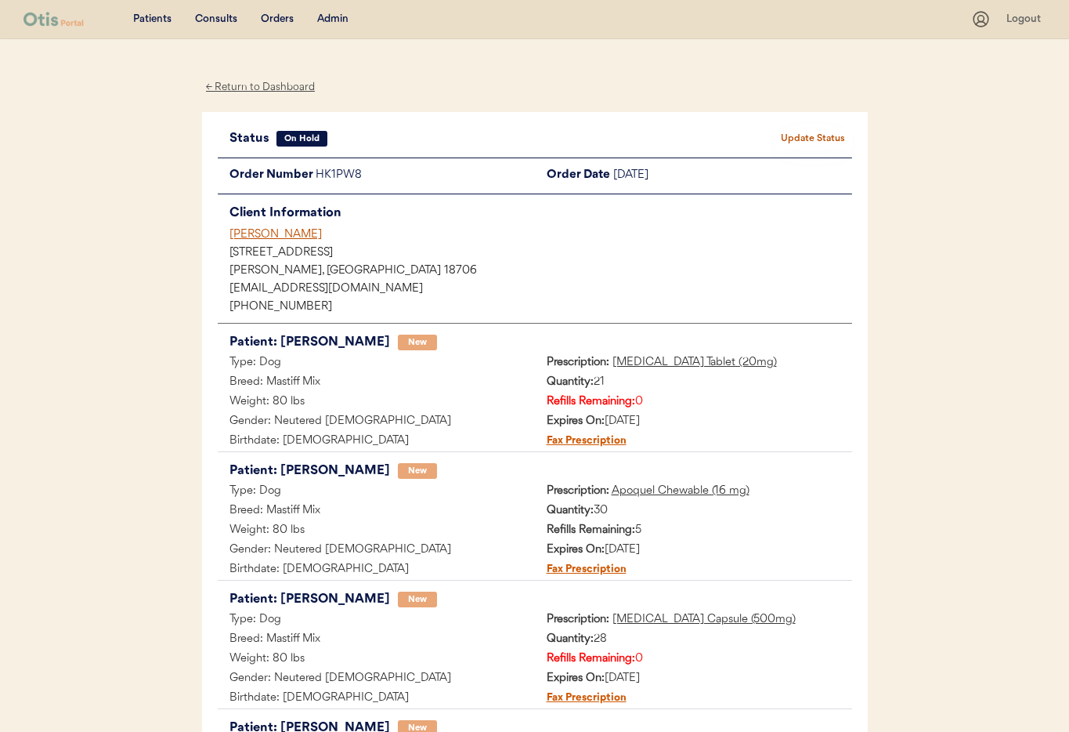
click at [272, 231] on div "[PERSON_NAME]" at bounding box center [540, 234] width 623 height 16
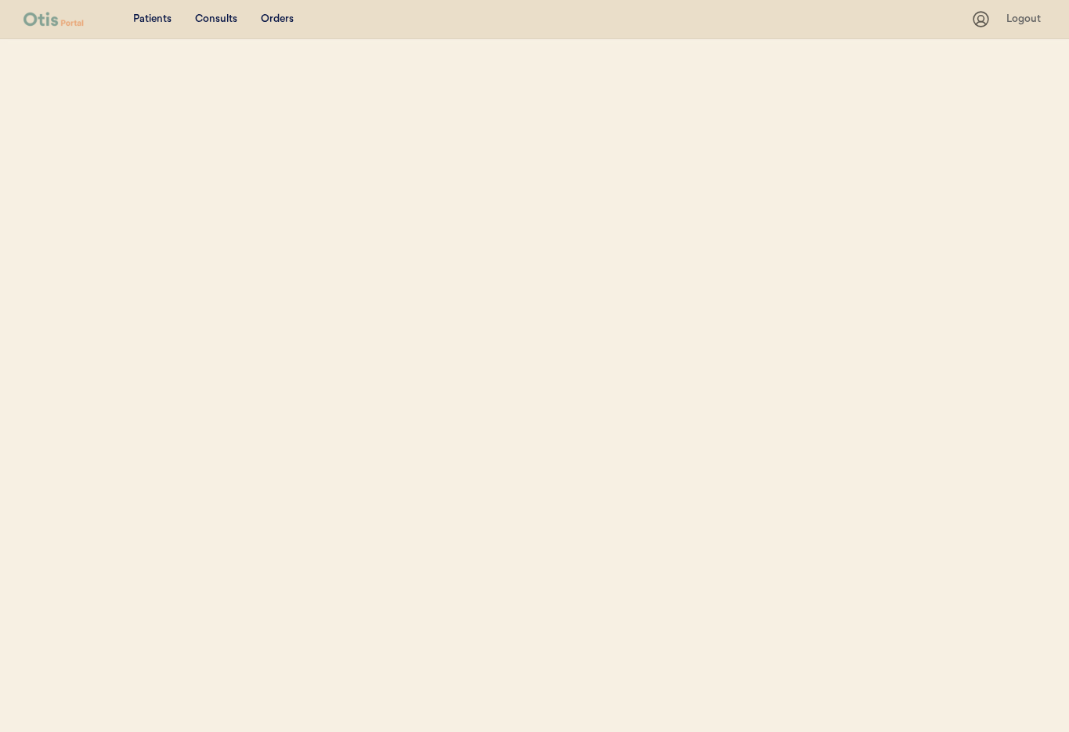
select select ""Name""
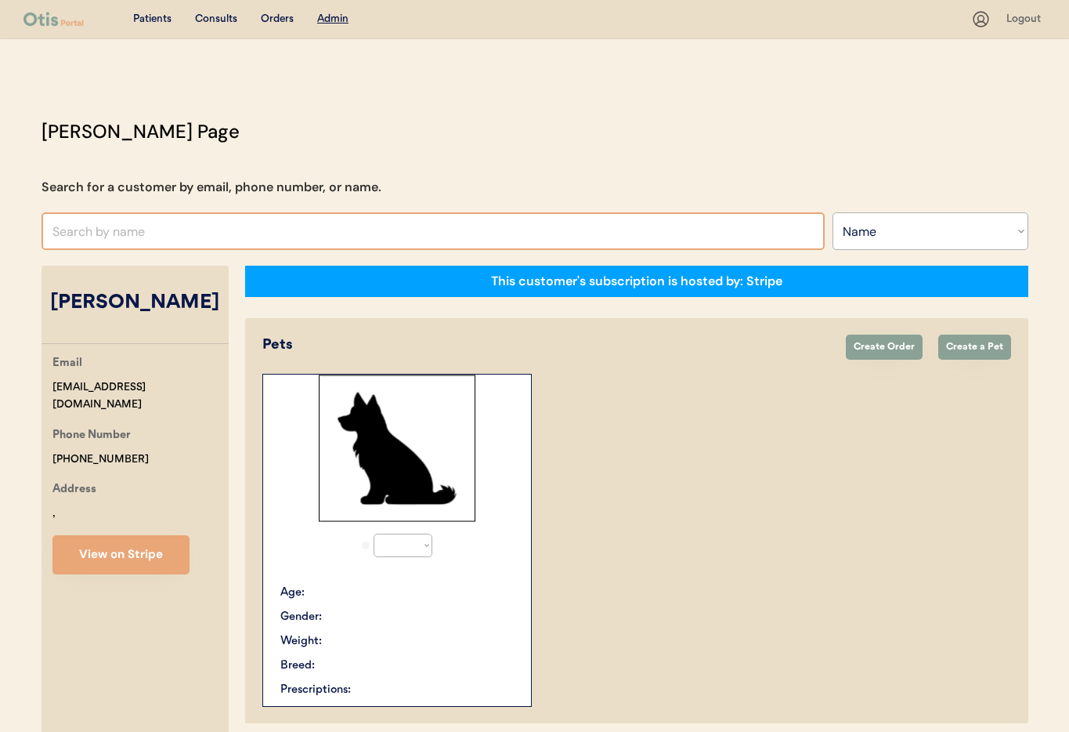
select select "true"
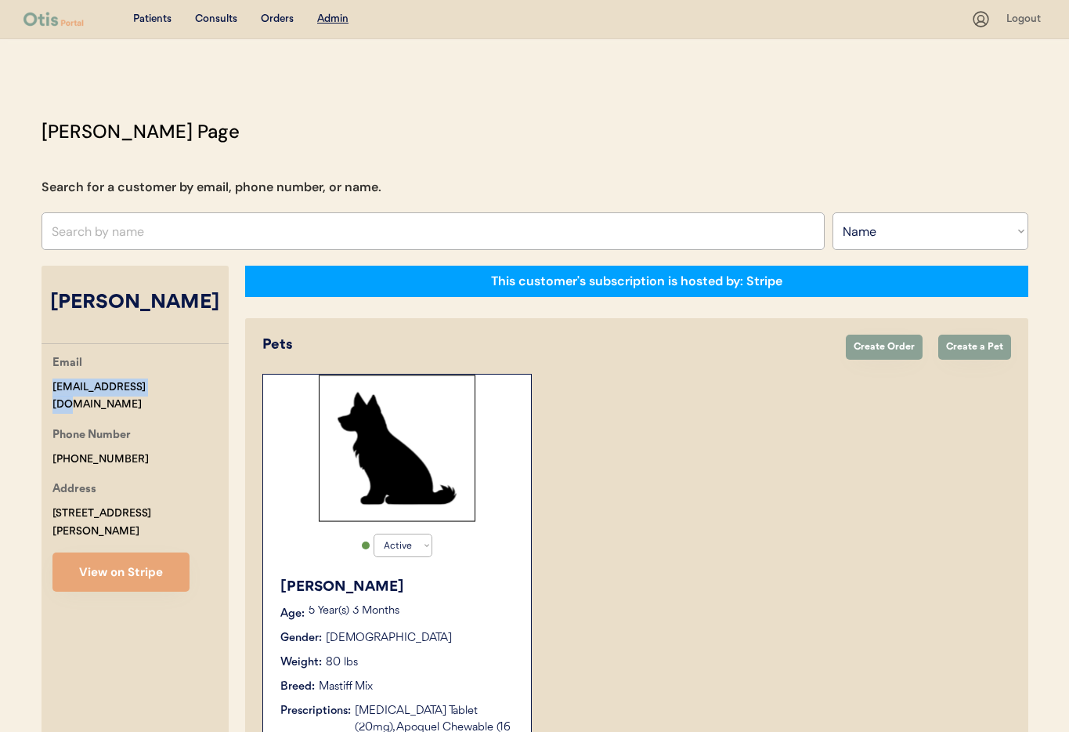
drag, startPoint x: 139, startPoint y: 391, endPoint x: 84, endPoint y: 389, distance: 54.8
click at [35, 385] on div "[PERSON_NAME] Page Search for a customer by email, phone number, or name. Searc…" at bounding box center [535, 547] width 1018 height 860
copy div "cegordon@yahoo.com"
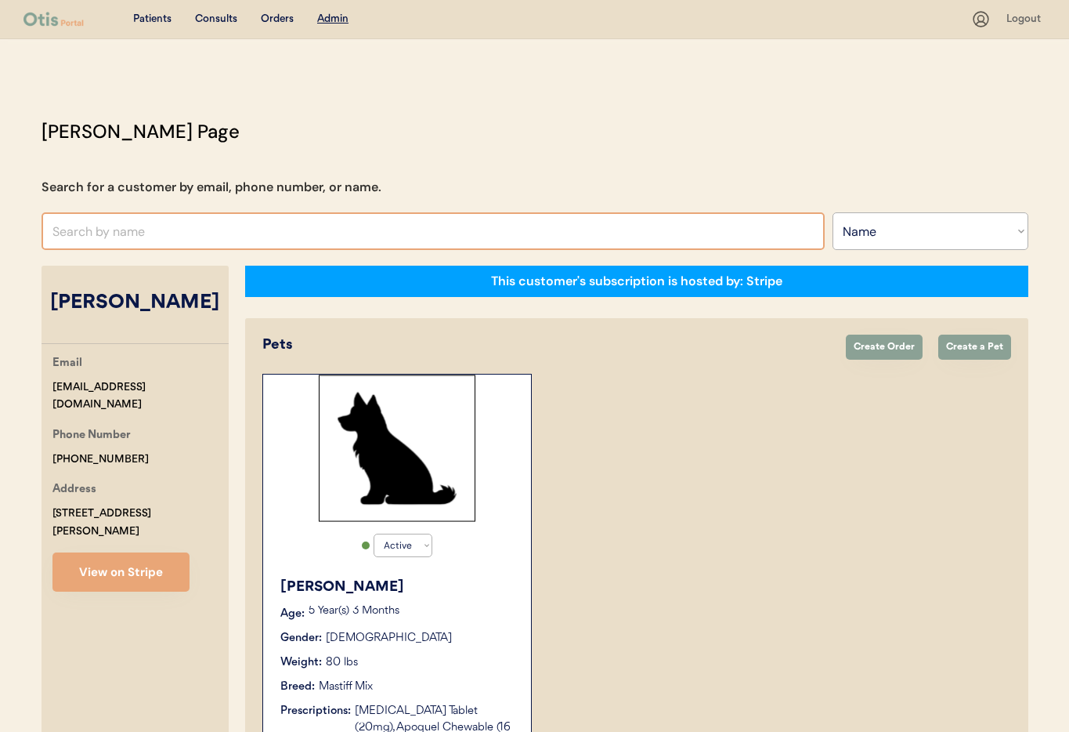
click at [109, 231] on input "text" at bounding box center [433, 231] width 783 height 38
type input "Ann"
type input "Anne Newton"
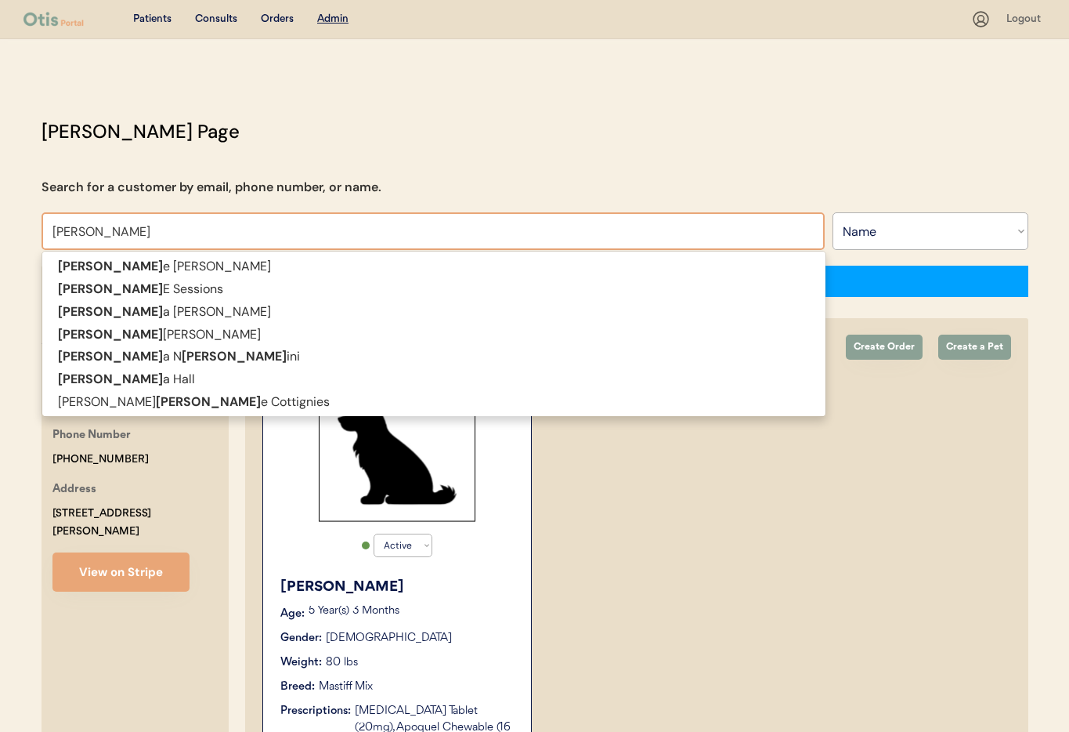
type input "Annie"
type input "Annie Lin"
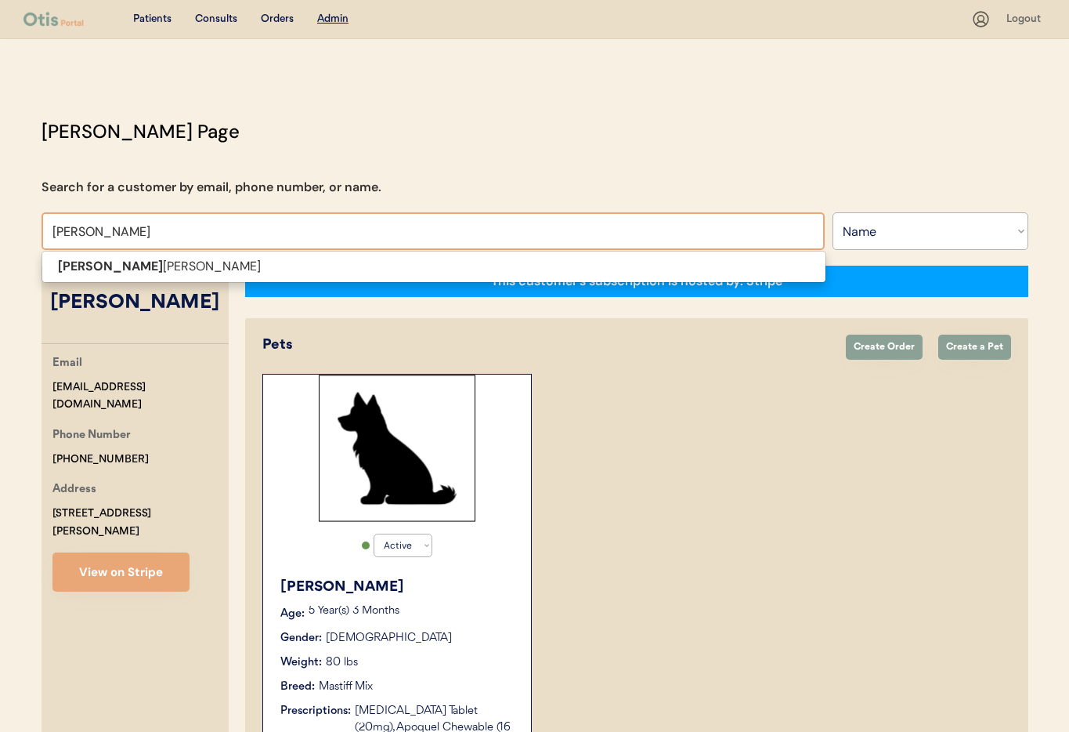
type input "Annie Li"
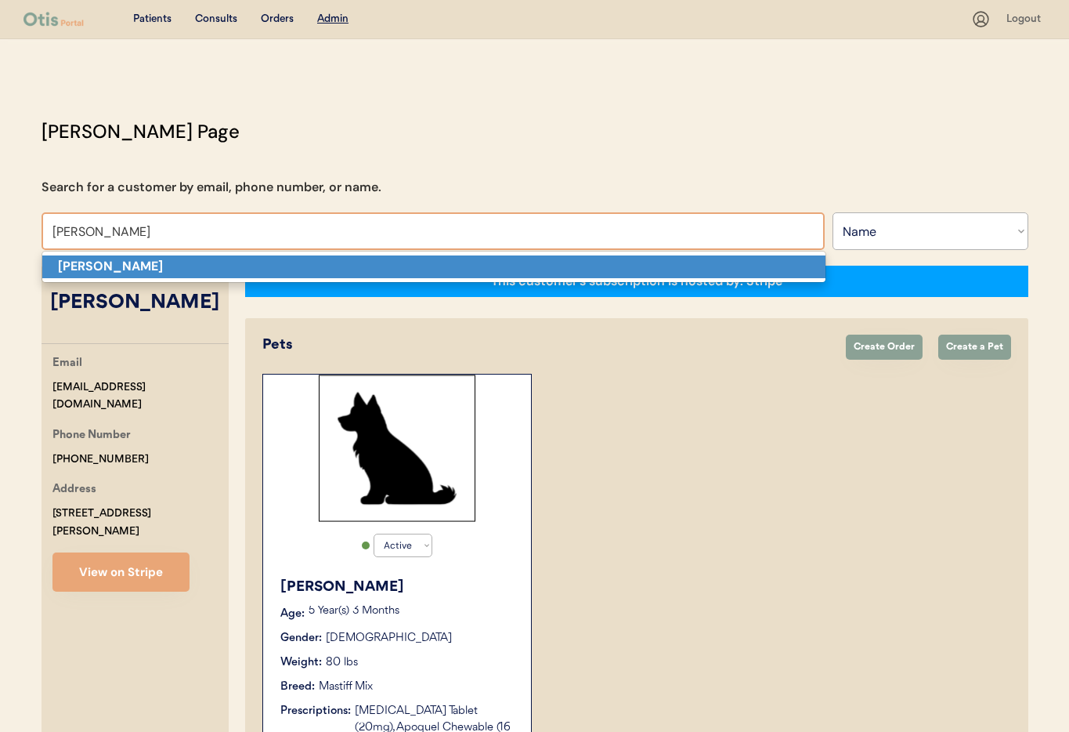
click at [105, 263] on strong "Annie Lin" at bounding box center [110, 266] width 105 height 16
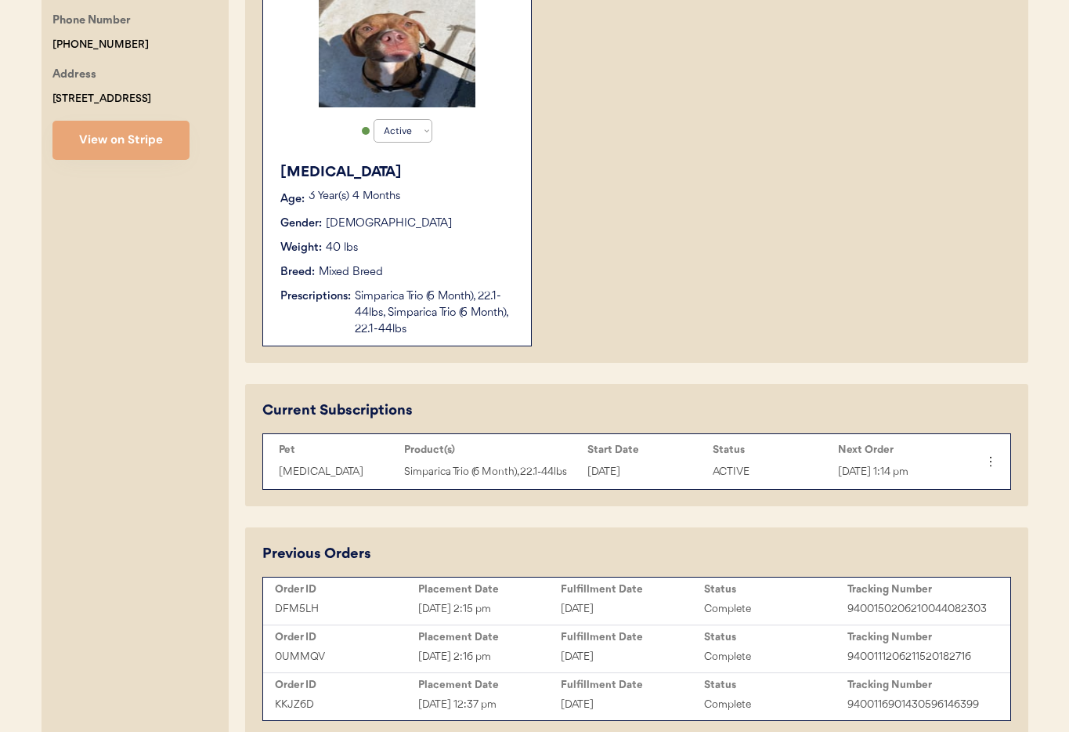
scroll to position [420, 0]
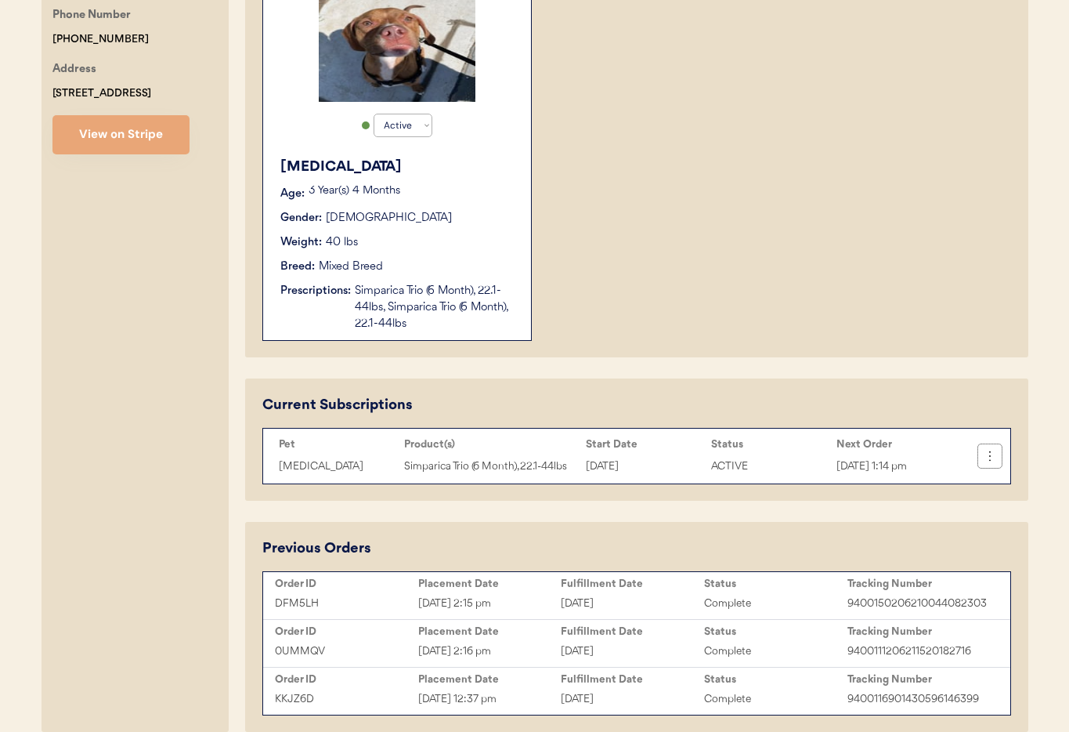
click at [993, 457] on icon at bounding box center [990, 456] width 16 height 16
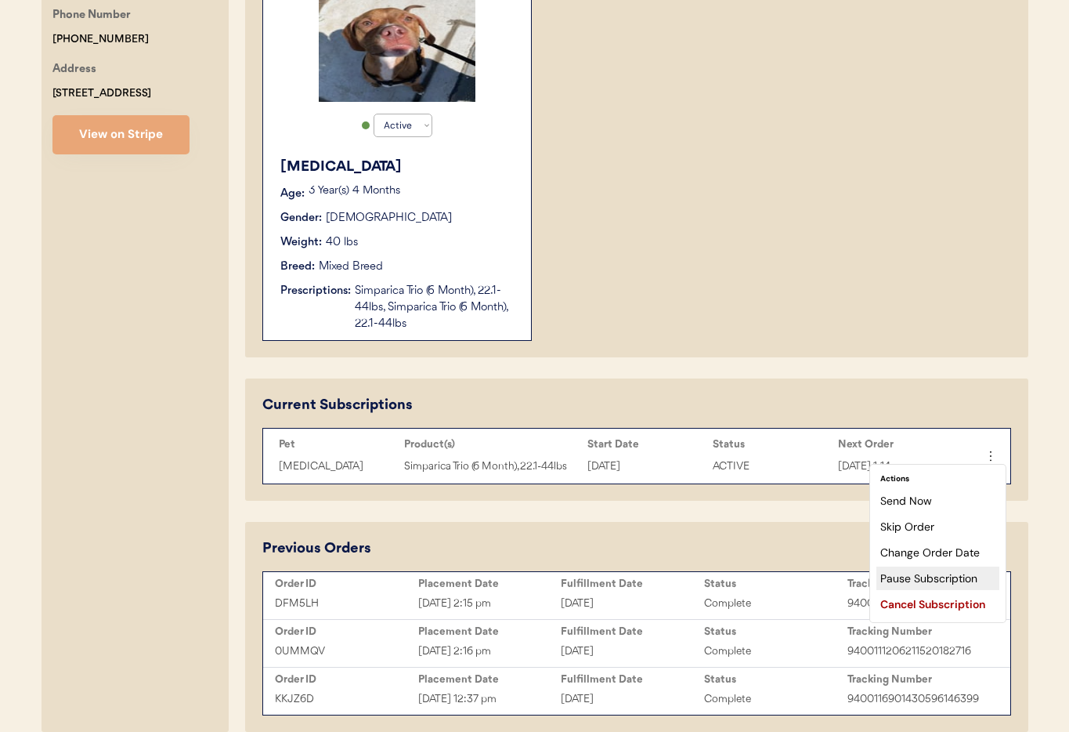
click at [944, 581] on div "Pause Subscription" at bounding box center [937, 577] width 123 height 23
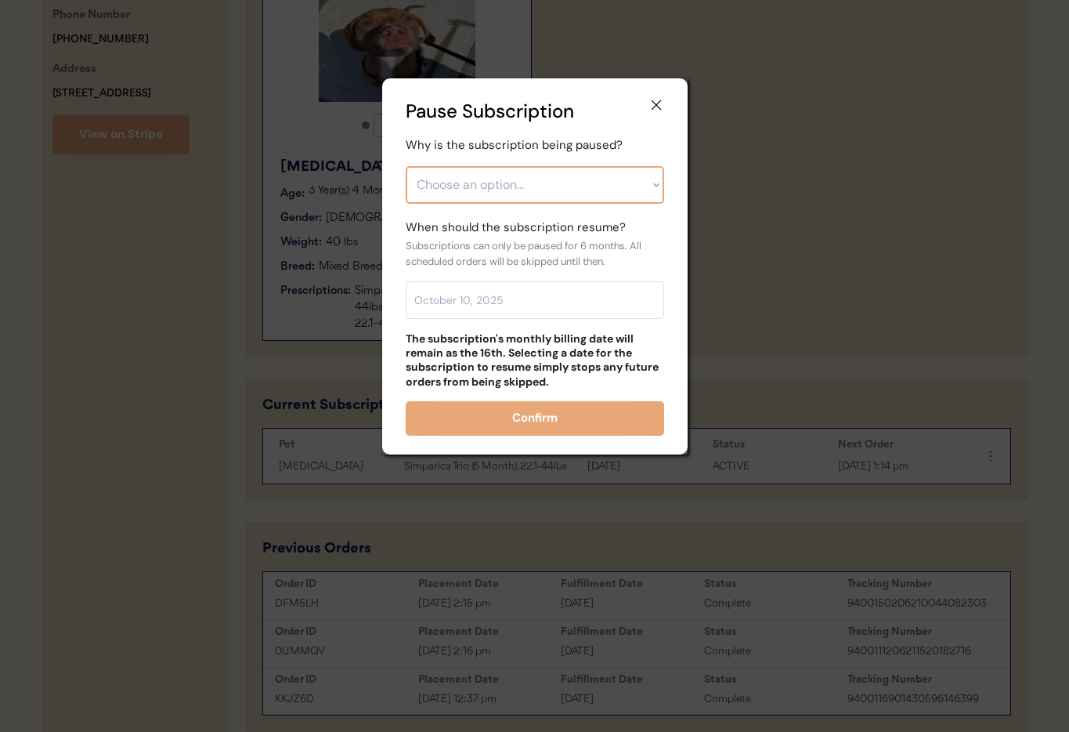
click at [462, 176] on select "Choose an option... Financial reasons / too expensive Has enough medication / s…" at bounding box center [535, 185] width 258 height 38
click at [655, 103] on use at bounding box center [656, 105] width 16 height 16
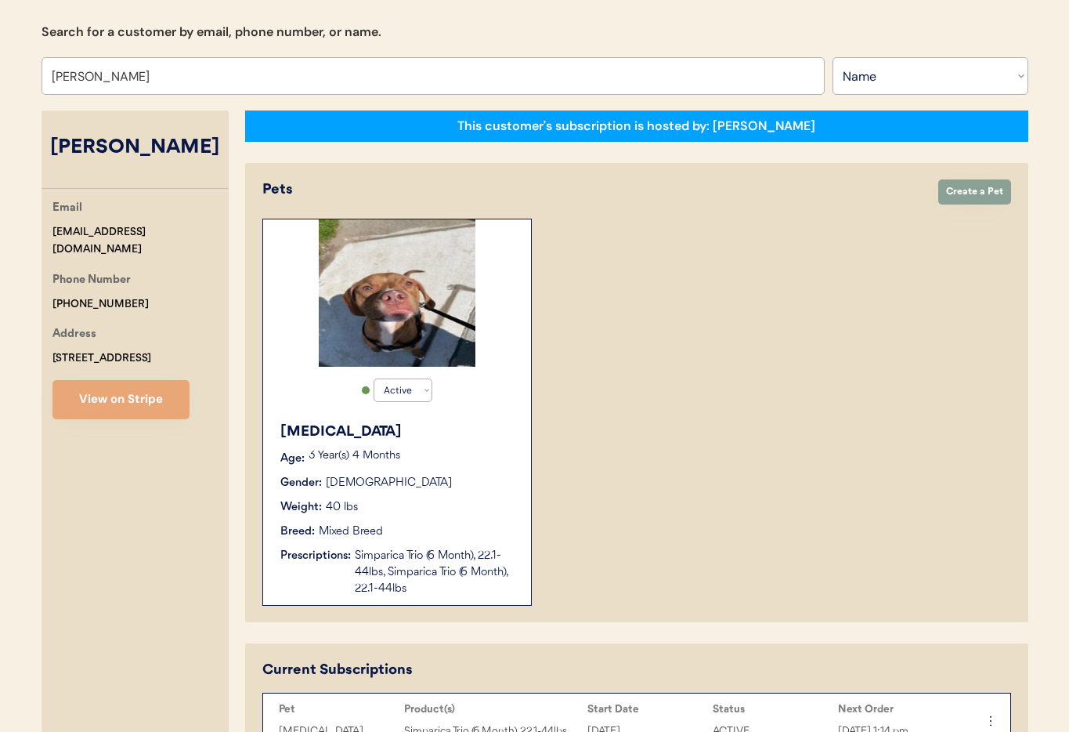
scroll to position [0, 0]
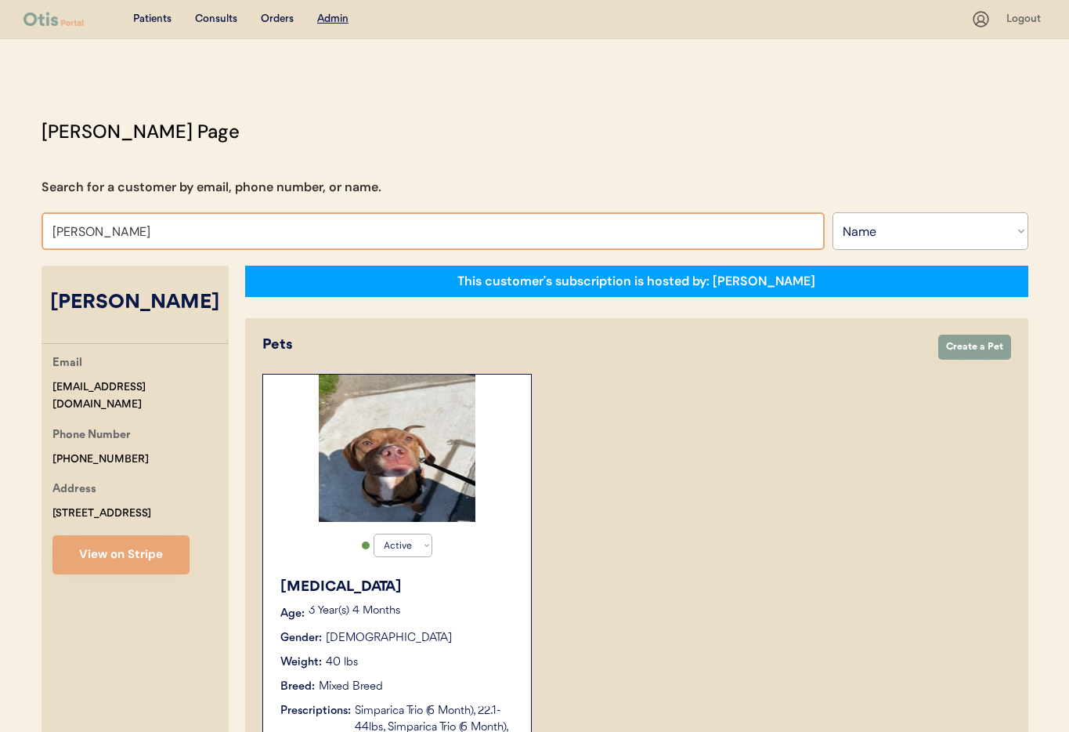
click at [229, 229] on input "Annie Lin" at bounding box center [433, 231] width 783 height 38
drag, startPoint x: 216, startPoint y: 229, endPoint x: 1, endPoint y: 231, distance: 215.4
click at [1, 231] on div "Patients Consults Orders Admin Logout Otis Admin Page Search for a customer by …" at bounding box center [534, 612] width 1069 height 1224
type input "Dallas"
type input "Dallas jones"
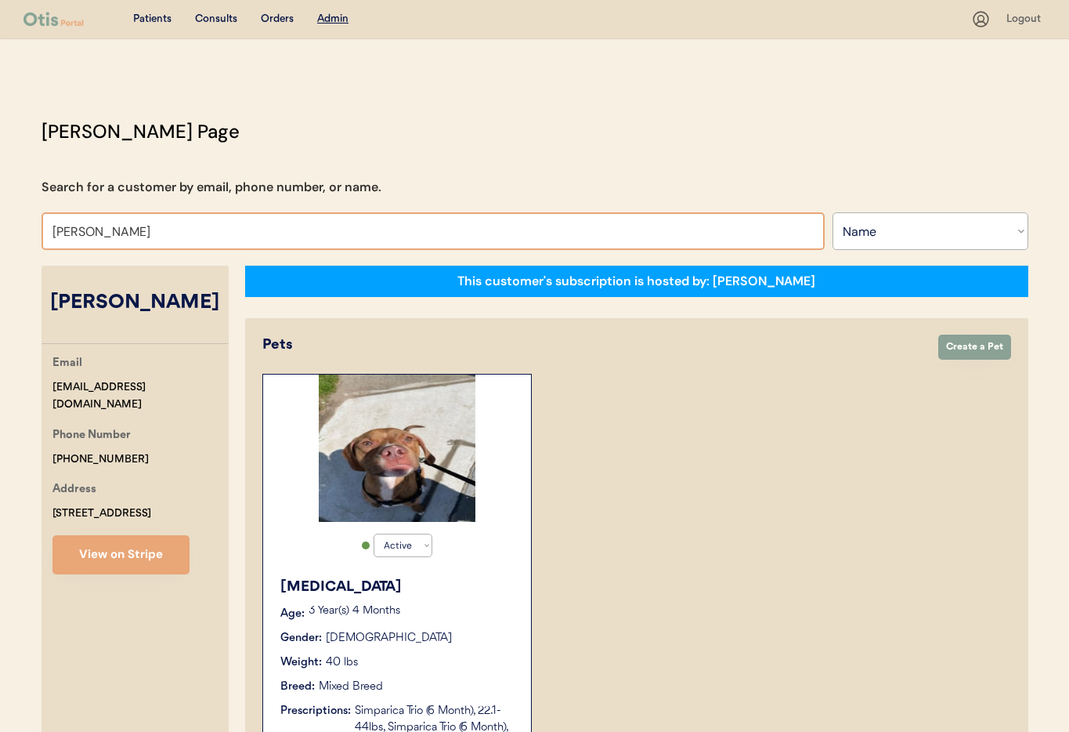
type input "Dallas"
type input "Dallas jones"
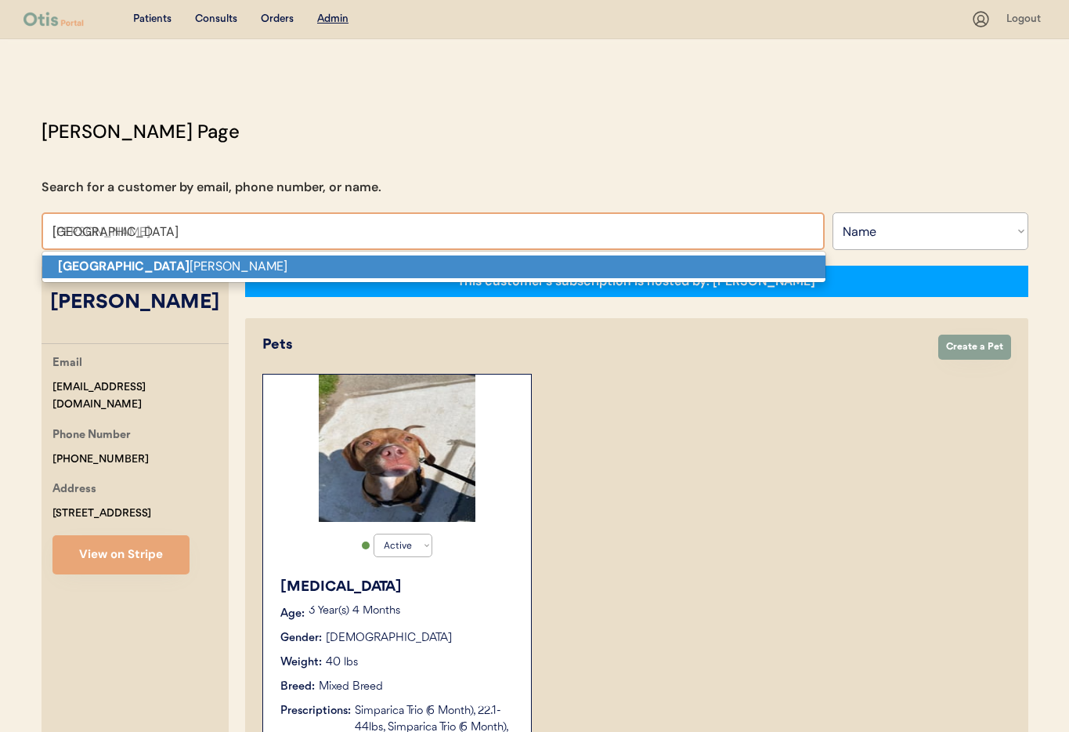
click at [100, 274] on p "Dallas jones" at bounding box center [433, 266] width 783 height 23
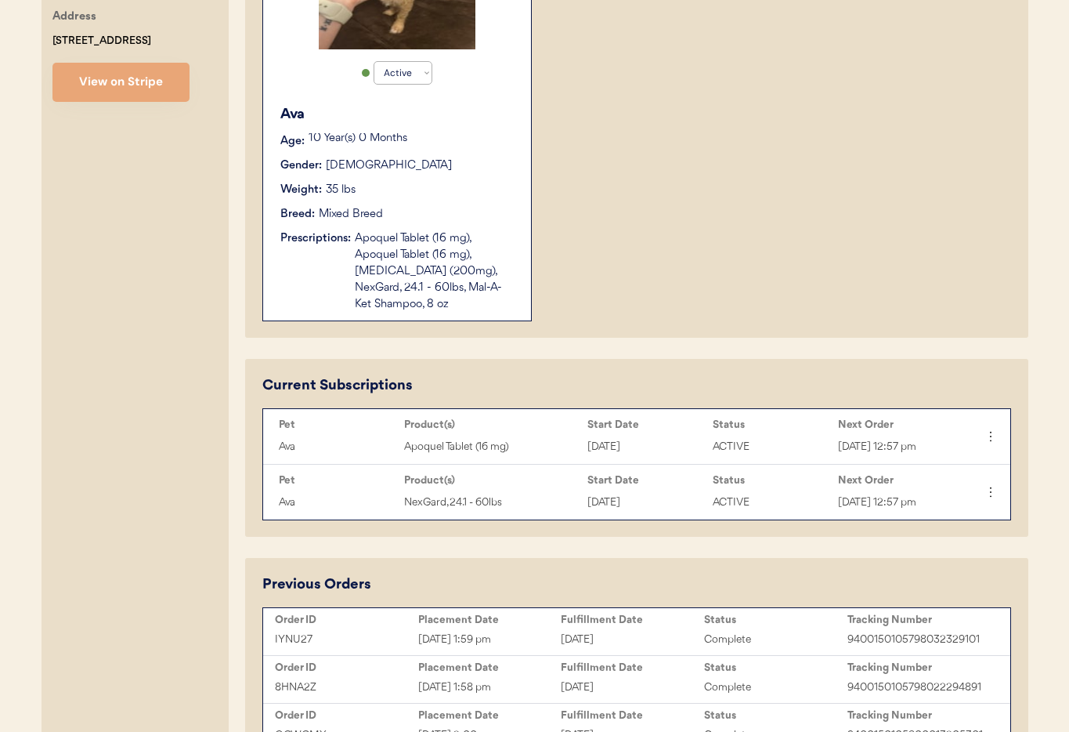
scroll to position [475, 0]
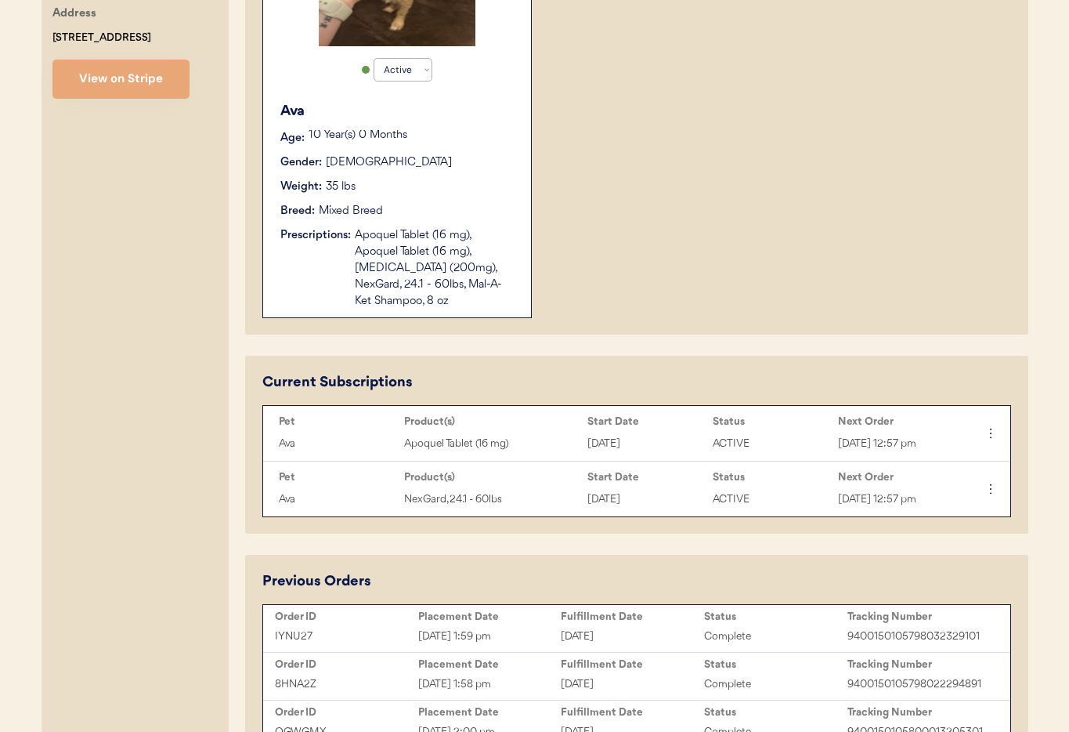
type input "Dallas jones"
click at [407, 248] on div "Apoquel Tablet (16 mg), Apoquel Tablet (16 mg), Ketoconazole (200mg), NexGard, …" at bounding box center [435, 268] width 161 height 82
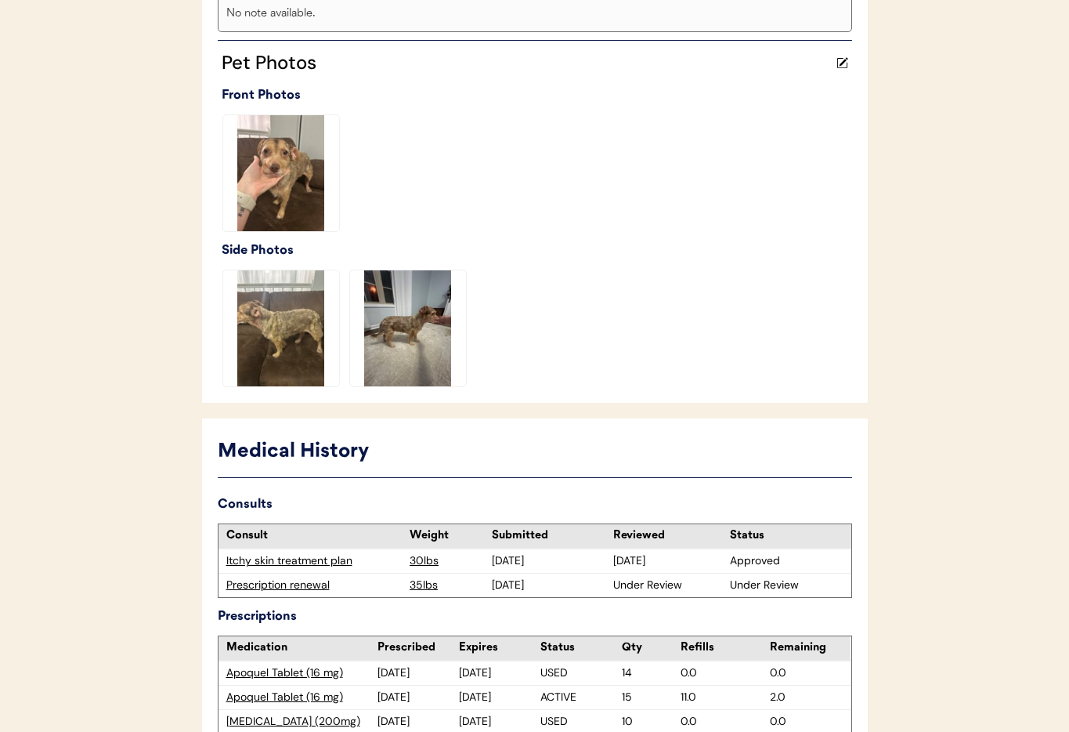
scroll to position [538, 0]
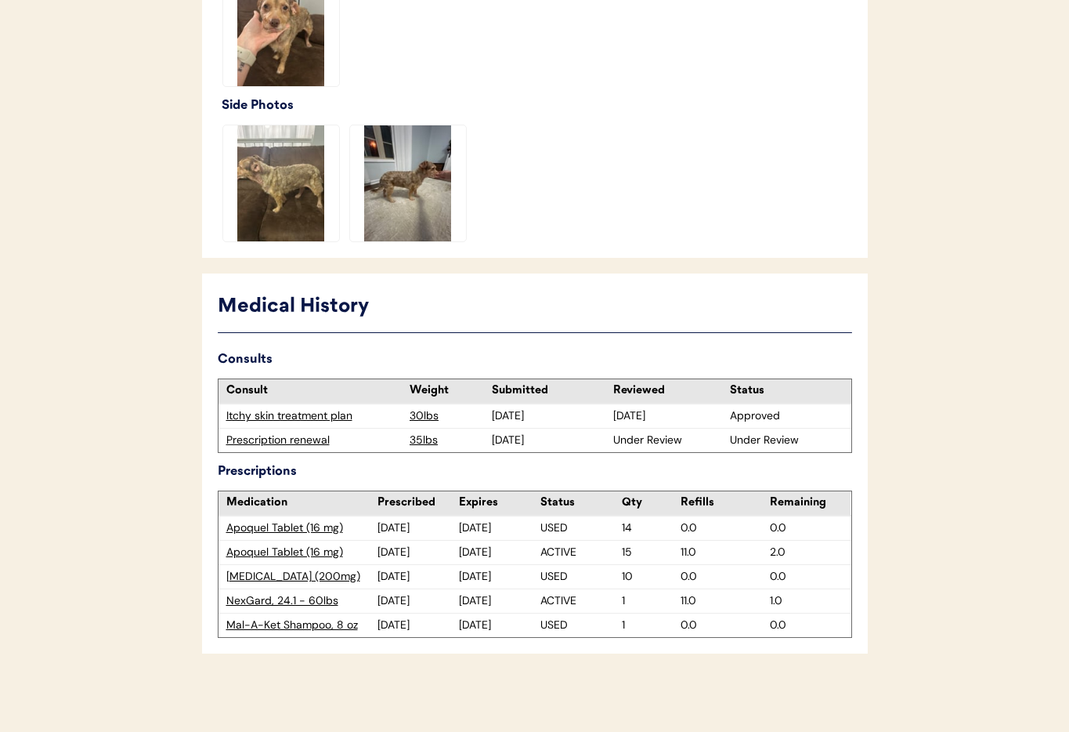
click at [279, 439] on div "Prescription renewal" at bounding box center [314, 440] width 176 height 16
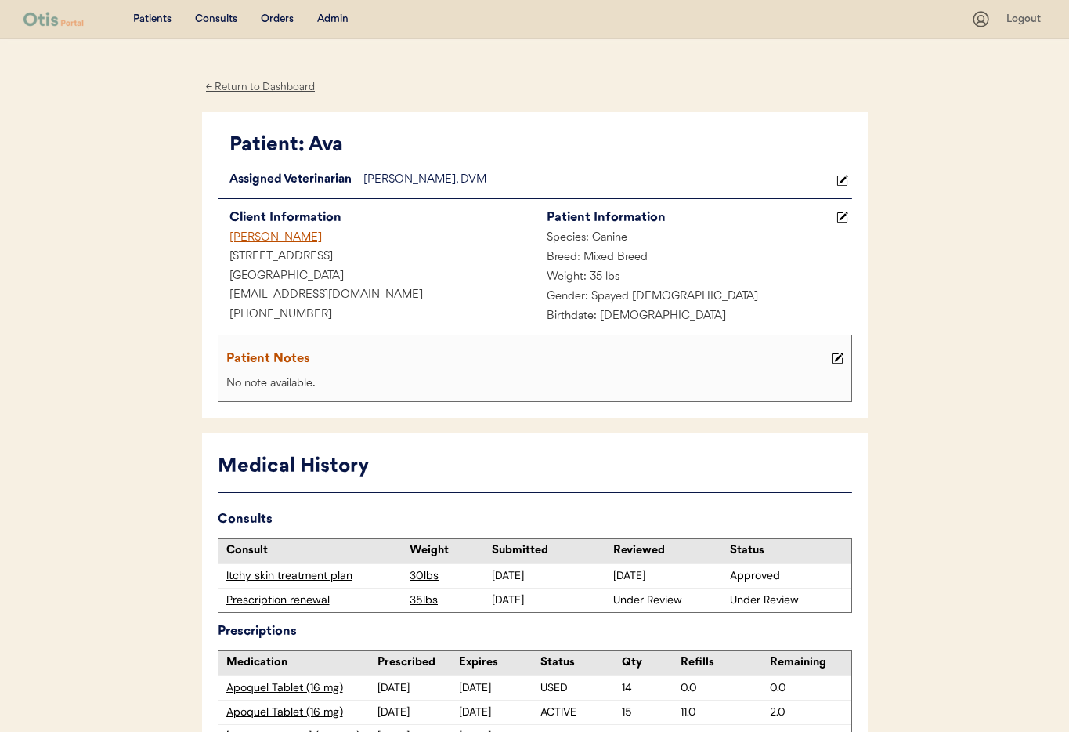
click at [323, 12] on div "Admin" at bounding box center [332, 20] width 31 height 16
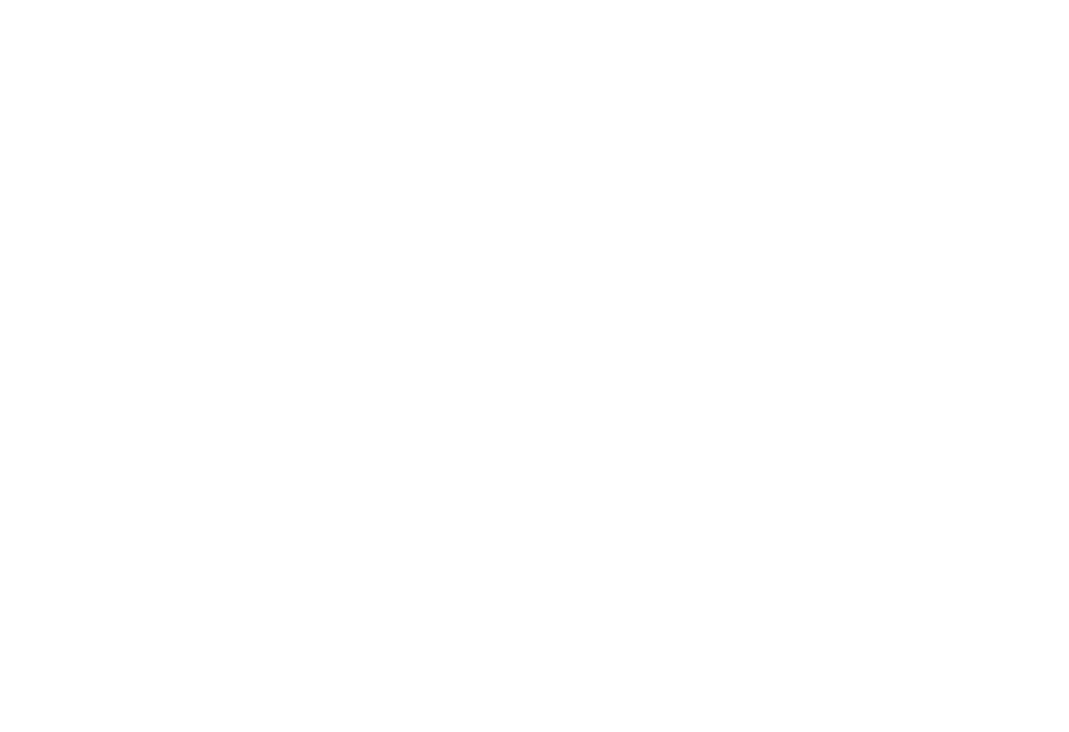
select select ""Name""
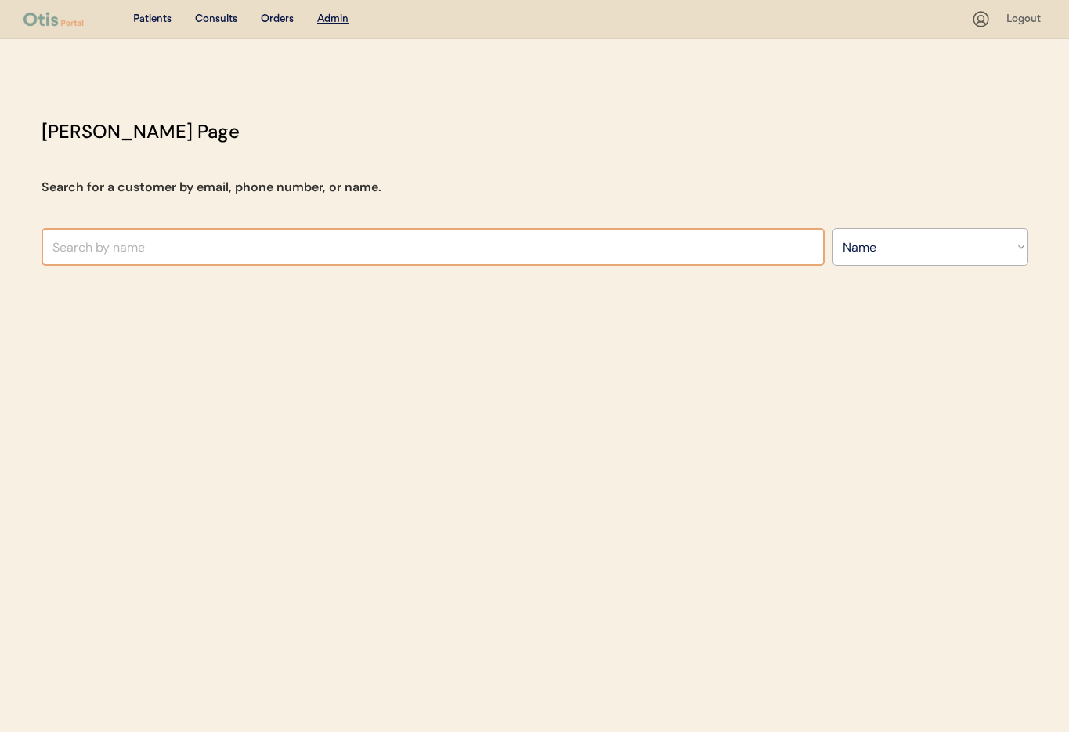
click at [199, 251] on input "text" at bounding box center [433, 247] width 783 height 38
paste input "[EMAIL_ADDRESS][DOMAIN_NAME]"
type input "[EMAIL_ADDRESS][DOMAIN_NAME]"
click at [872, 255] on select "Search By Name Email Phone Number" at bounding box center [931, 247] width 196 height 38
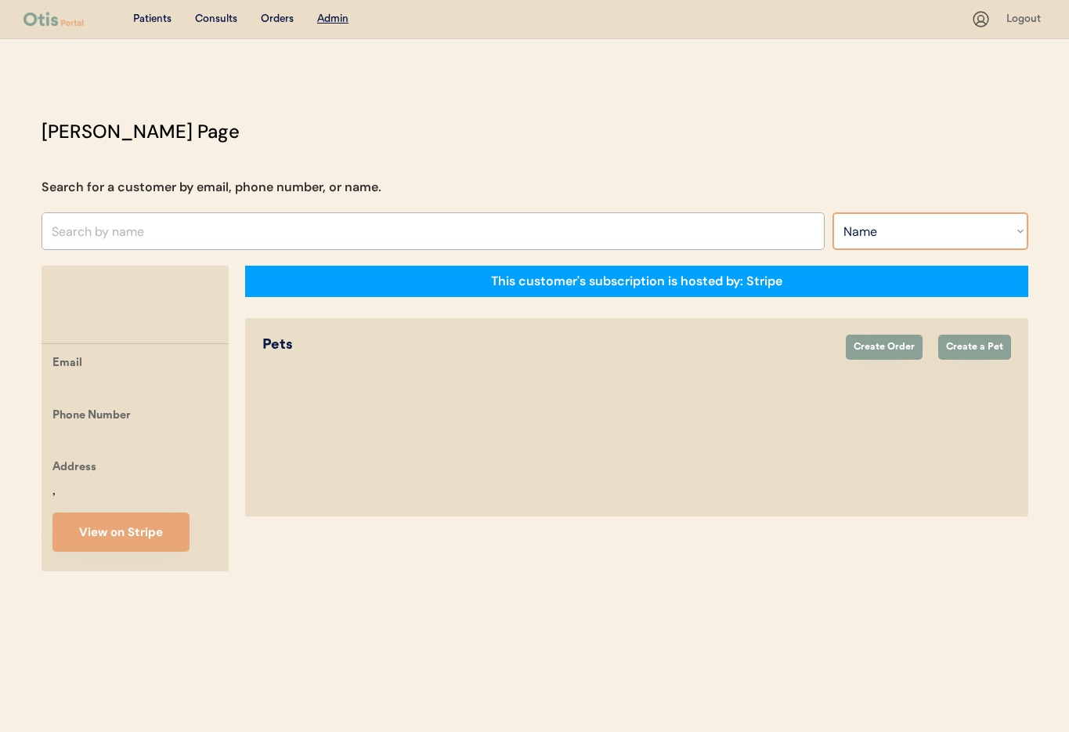
select select ""Email""
click at [833, 212] on select "Search By Name Email Phone Number" at bounding box center [931, 231] width 196 height 38
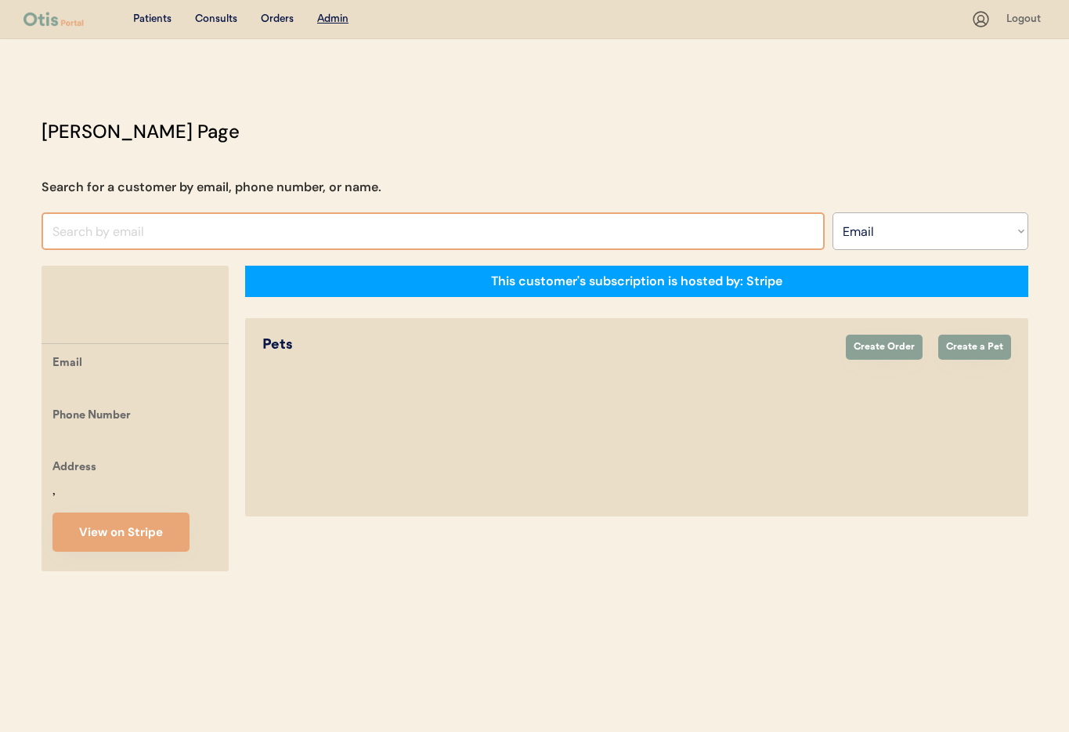
select select ""Email""
click at [144, 235] on input "input" at bounding box center [433, 231] width 783 height 38
paste input "[EMAIL_ADDRESS][DOMAIN_NAME]"
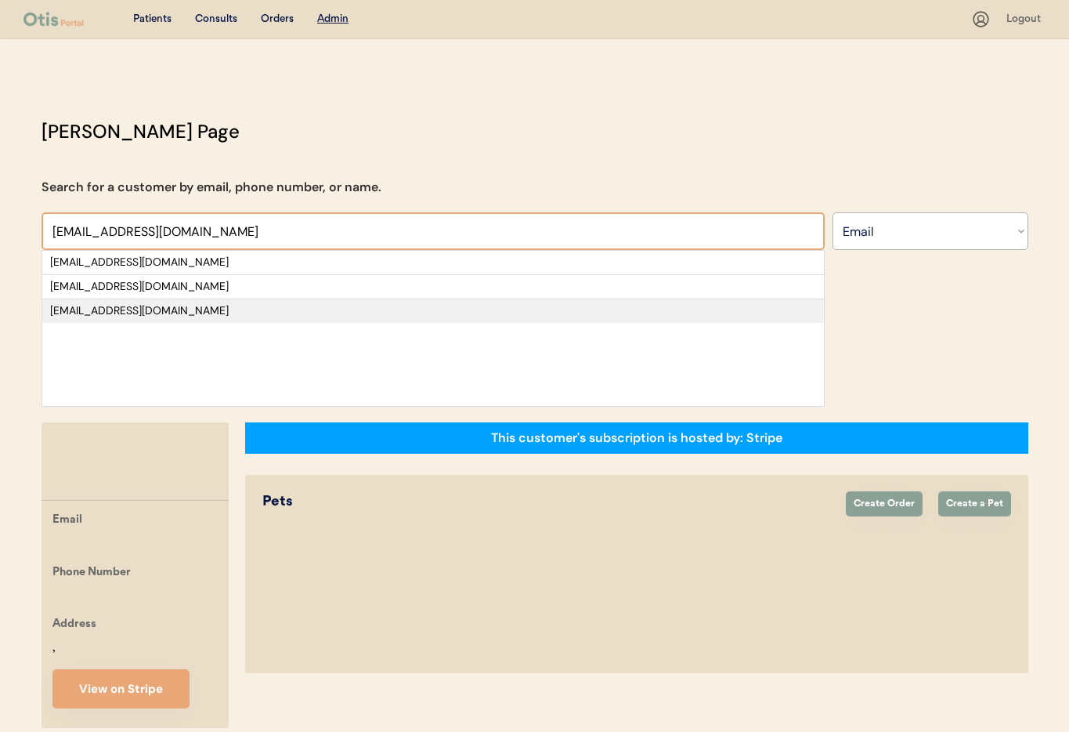
scroll to position [2, 0]
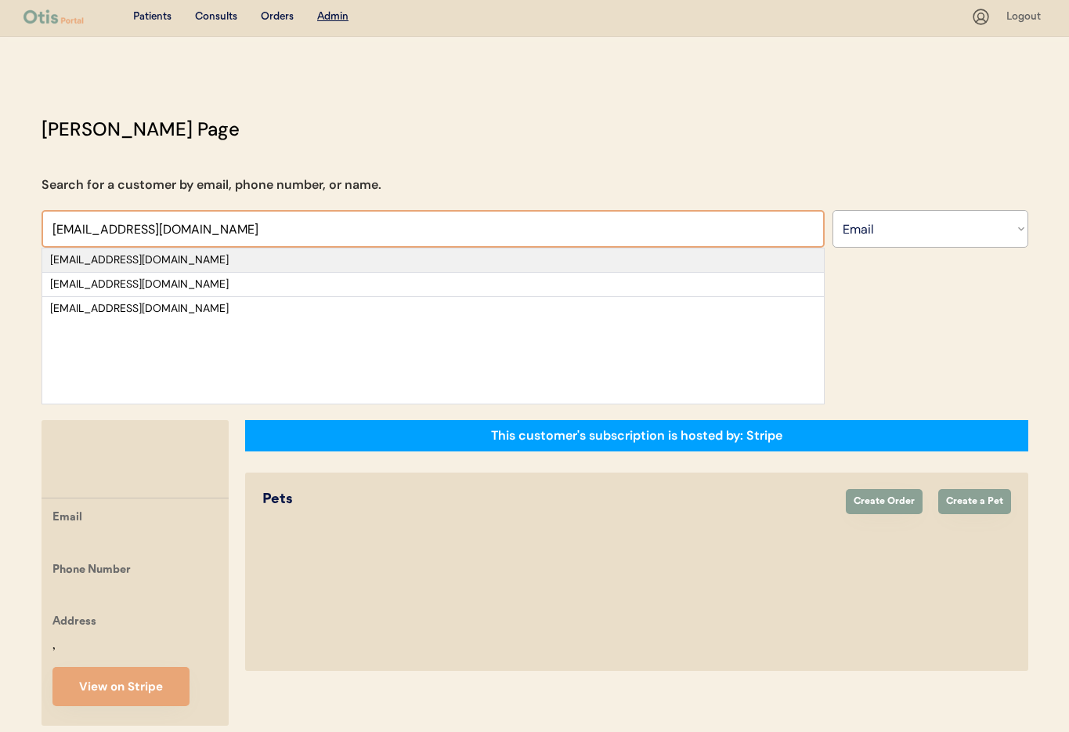
type input "[EMAIL_ADDRESS][DOMAIN_NAME]"
click at [186, 257] on div "[EMAIL_ADDRESS][DOMAIN_NAME]" at bounding box center [433, 260] width 766 height 16
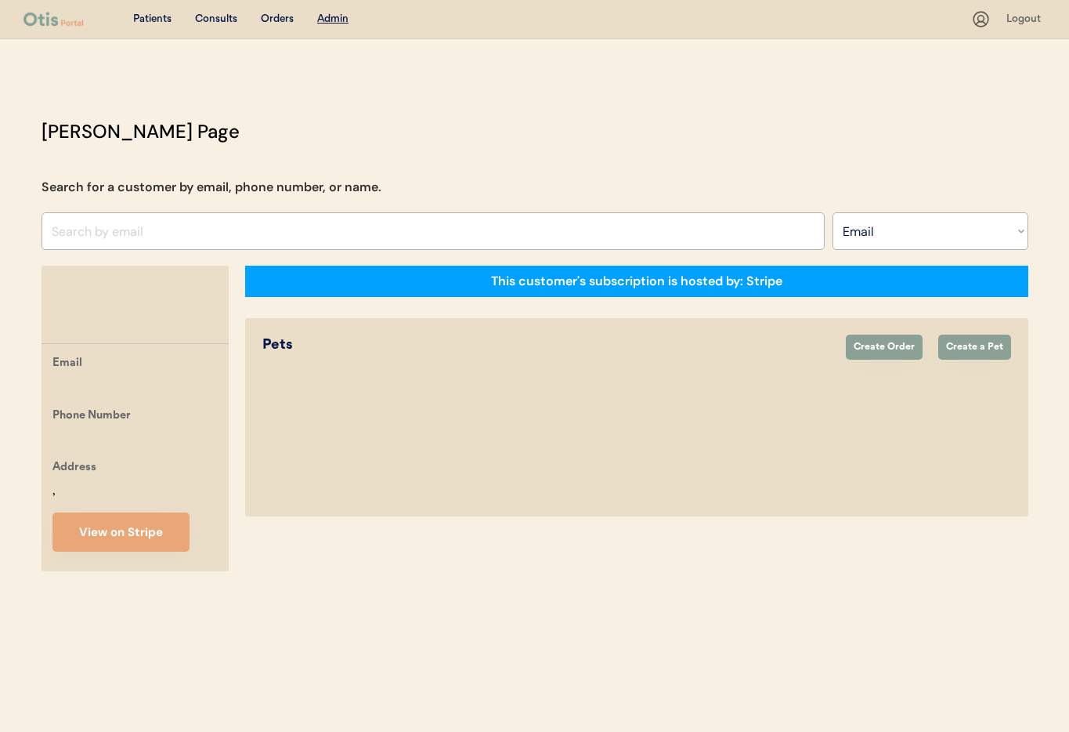
scroll to position [0, 0]
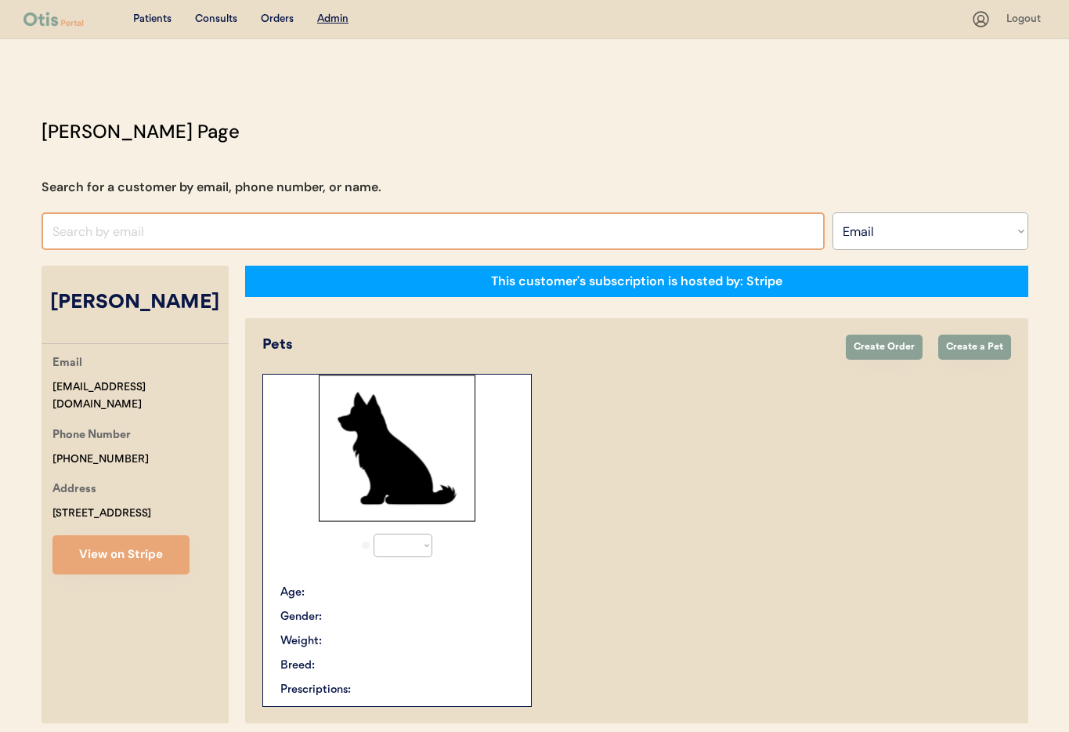
select select "true"
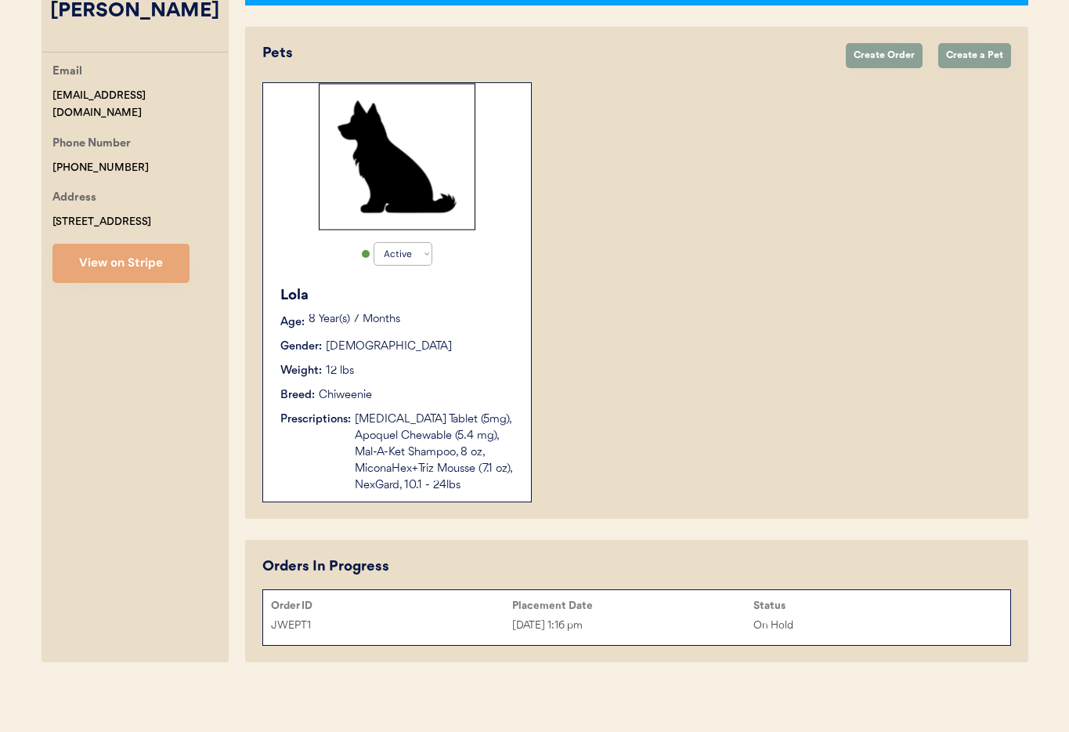
scroll to position [294, 0]
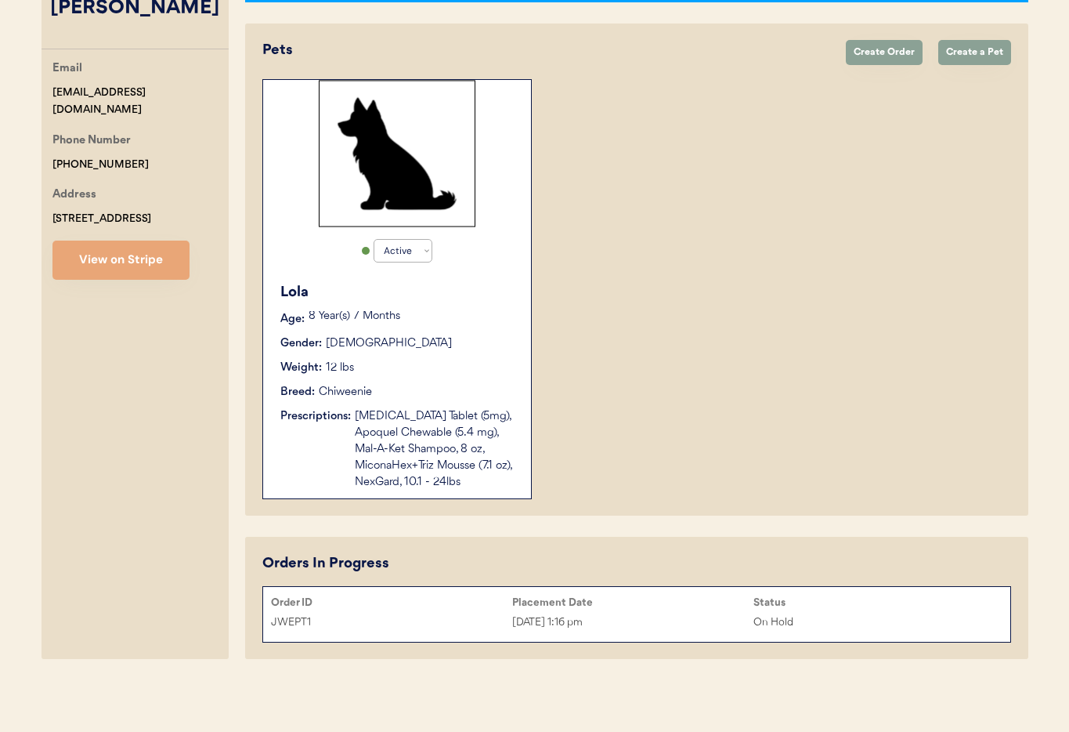
click at [665, 609] on div "Placement Date" at bounding box center [632, 602] width 241 height 16
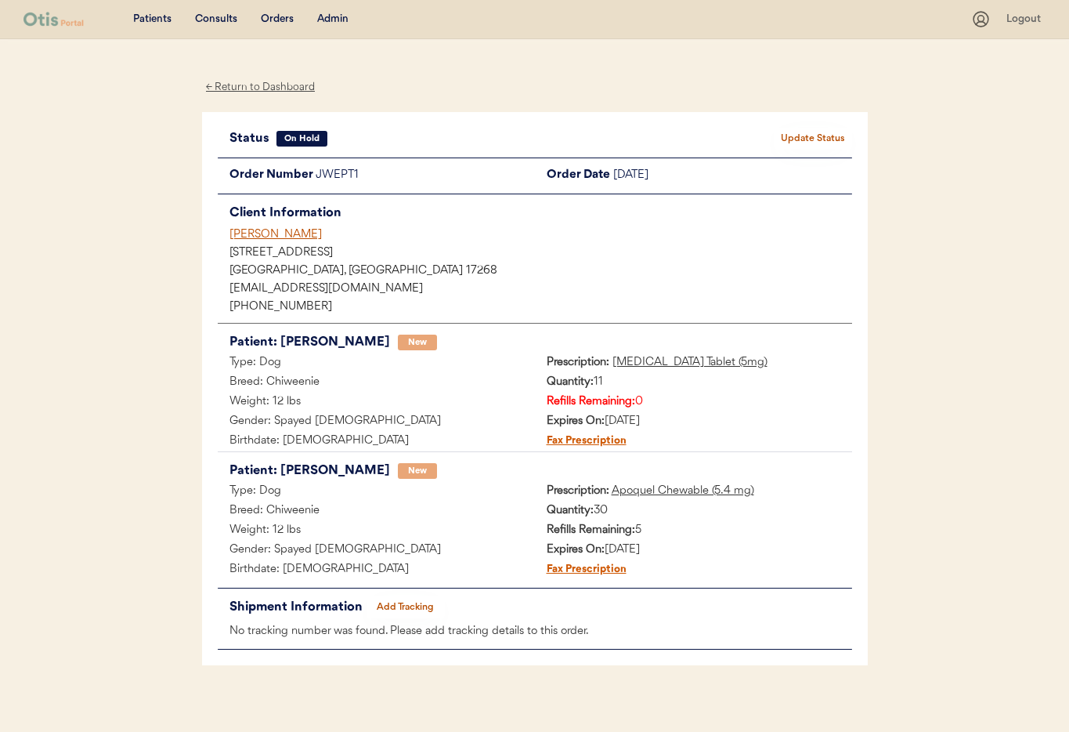
click at [821, 135] on button "Update Status" at bounding box center [813, 139] width 78 height 22
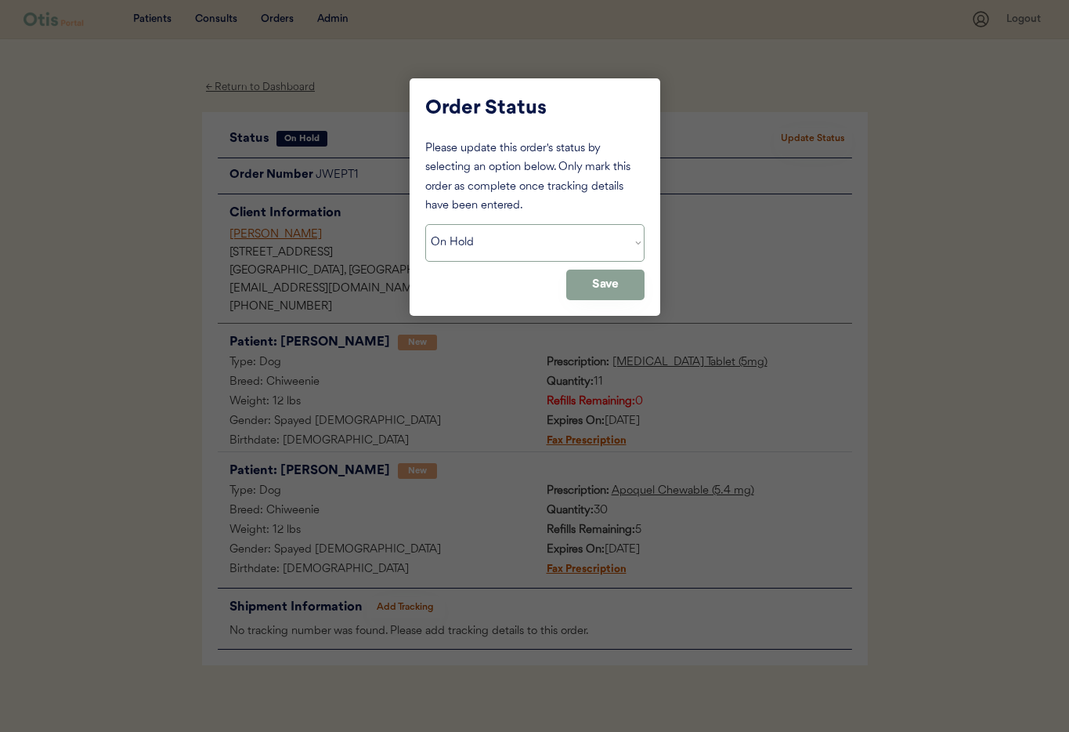
click at [569, 256] on select "Status On Hold New In Progress Complete Pending HW Consent Canceled" at bounding box center [534, 243] width 219 height 38
select select ""new""
click at [425, 224] on select "Status On Hold New In Progress Complete Pending HW Consent Canceled" at bounding box center [534, 243] width 219 height 38
drag, startPoint x: 595, startPoint y: 285, endPoint x: 583, endPoint y: 281, distance: 13.1
click at [594, 285] on button "Save" at bounding box center [605, 284] width 78 height 31
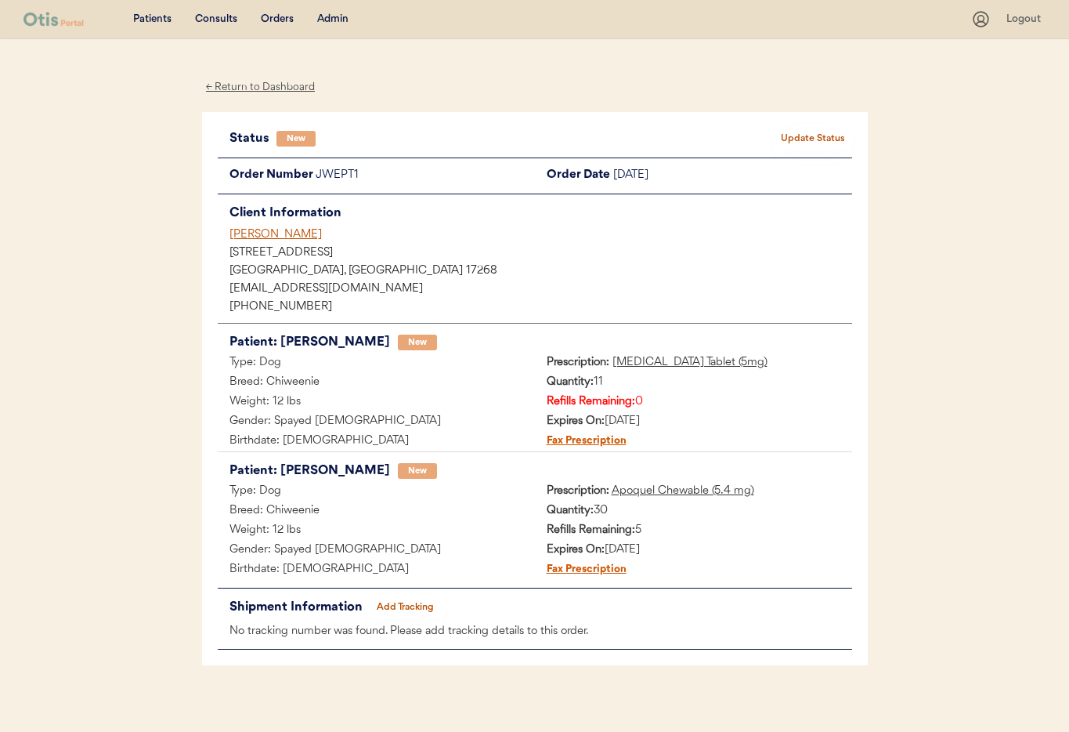
click at [237, 233] on div "[PERSON_NAME]" at bounding box center [540, 234] width 623 height 16
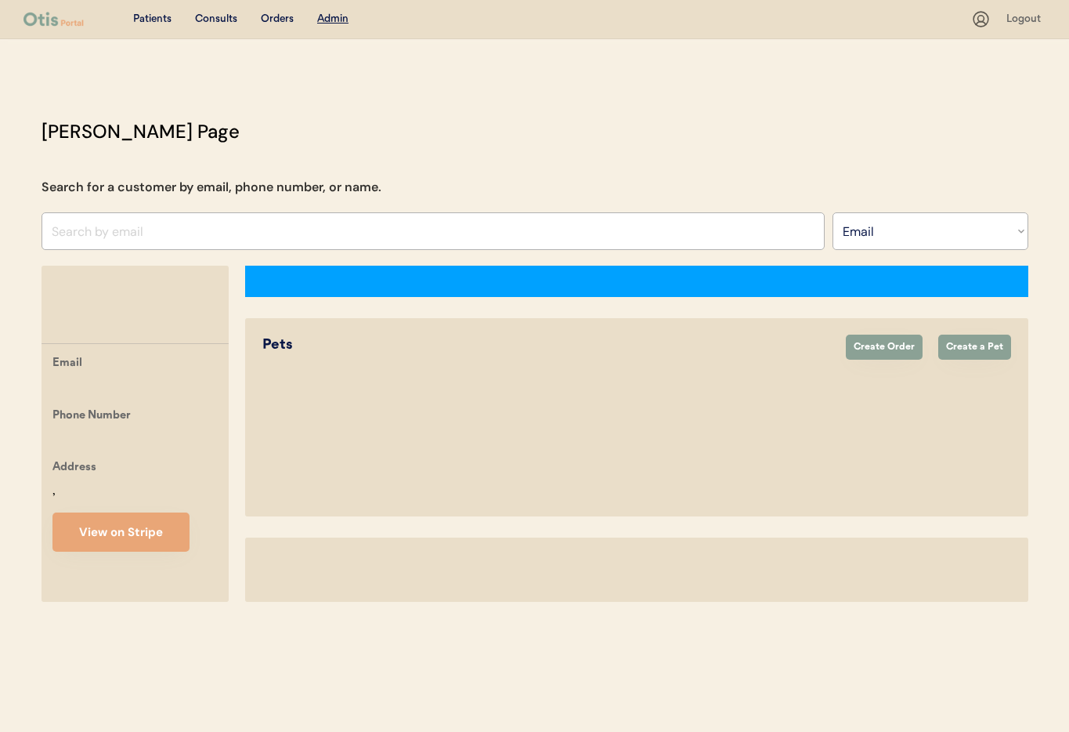
select select ""Email""
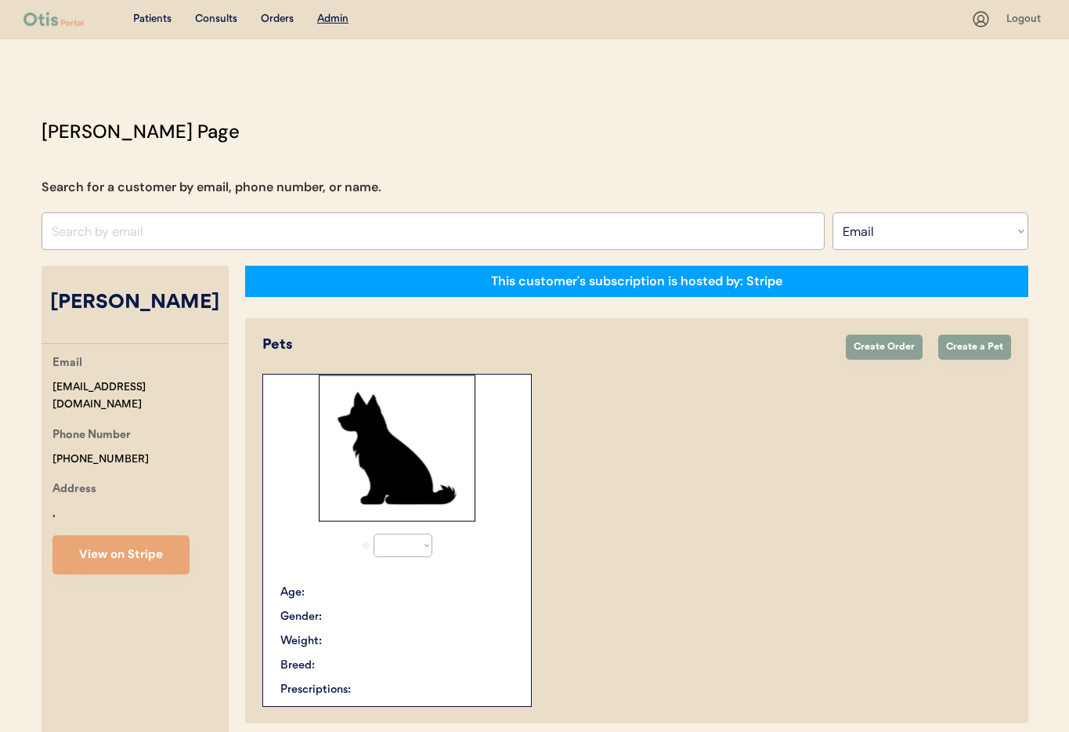
select select "true"
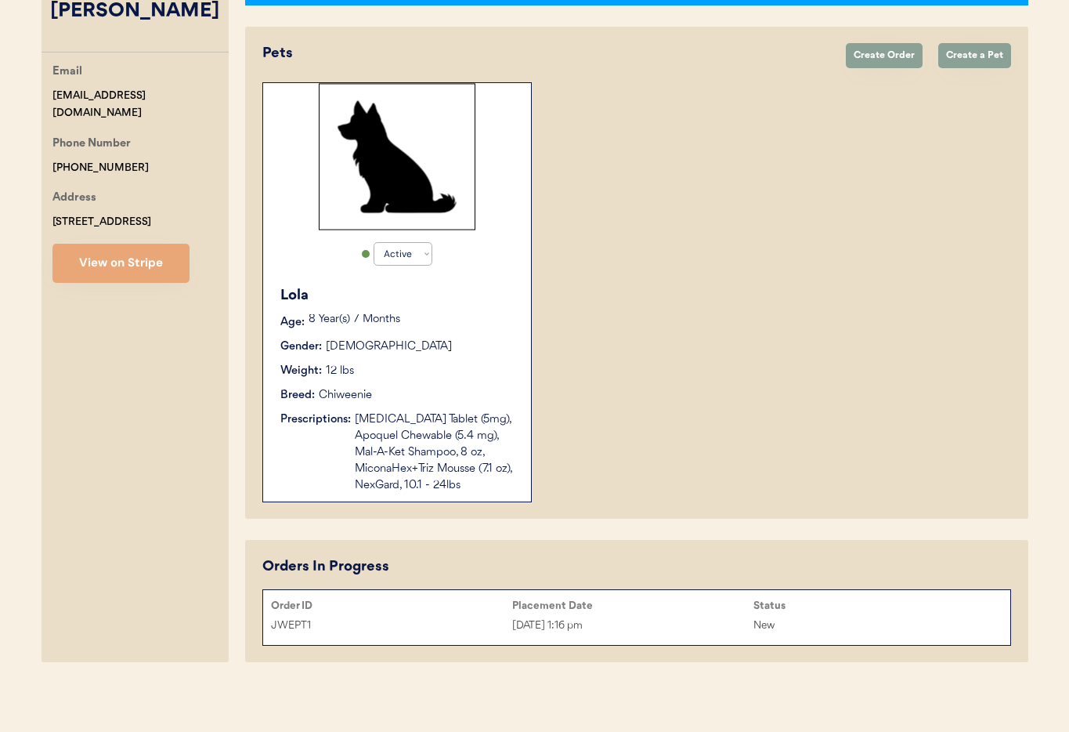
scroll to position [294, 0]
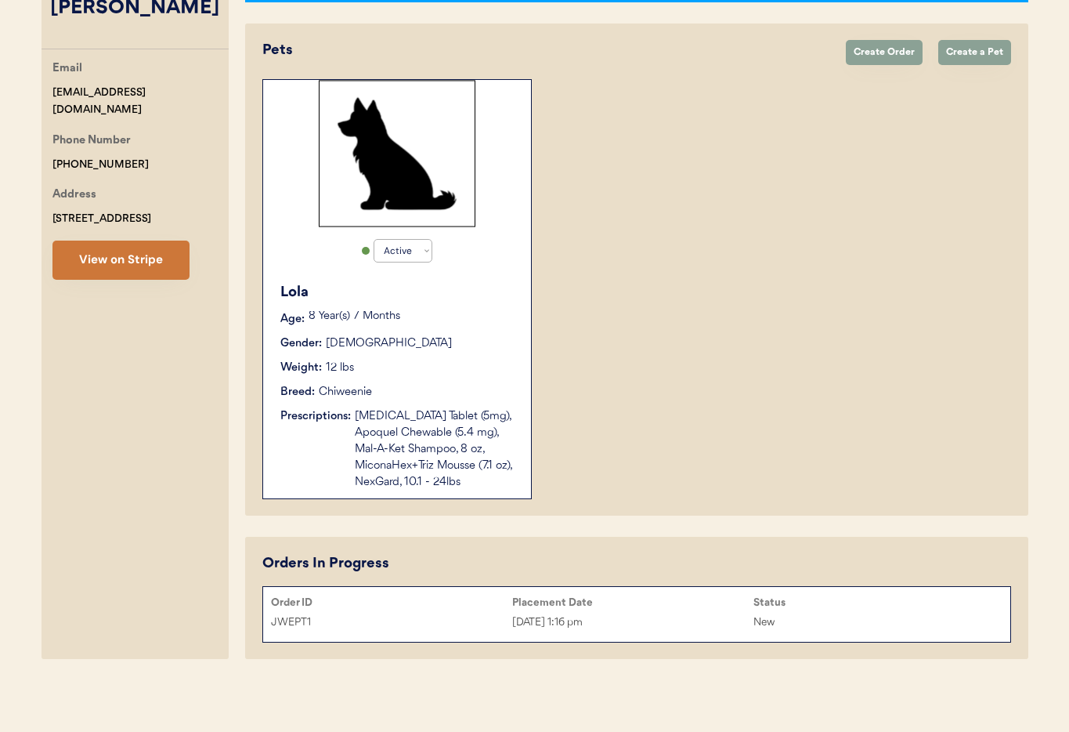
click at [112, 269] on button "View on Stripe" at bounding box center [120, 259] width 137 height 39
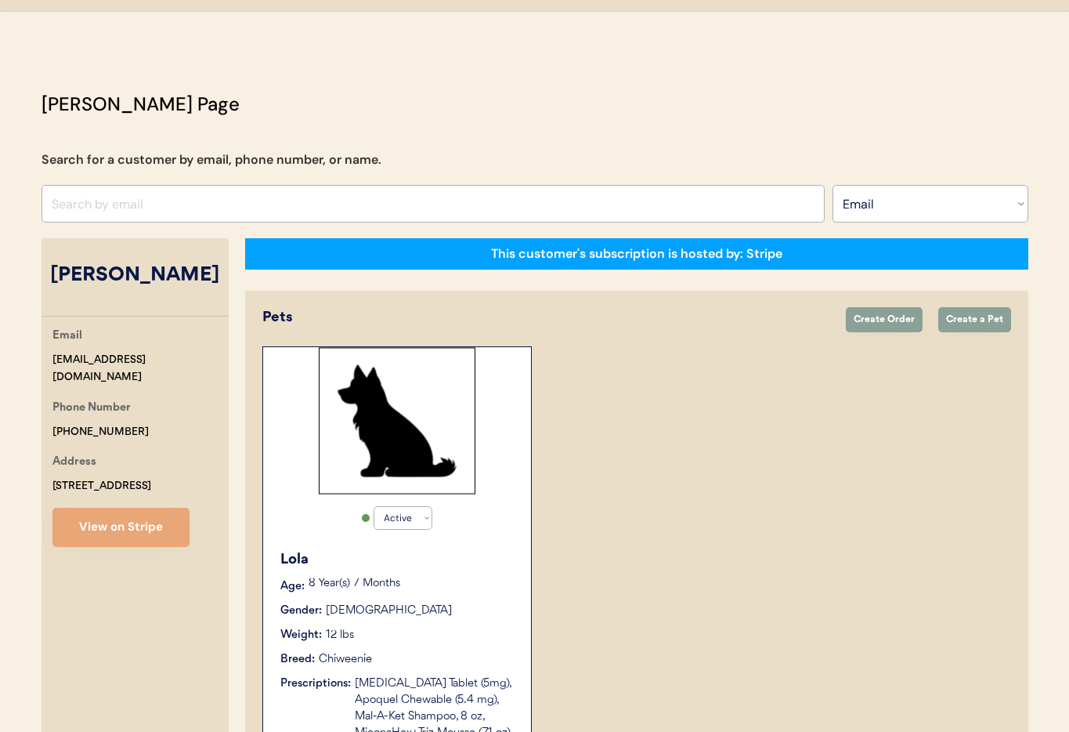
scroll to position [0, 0]
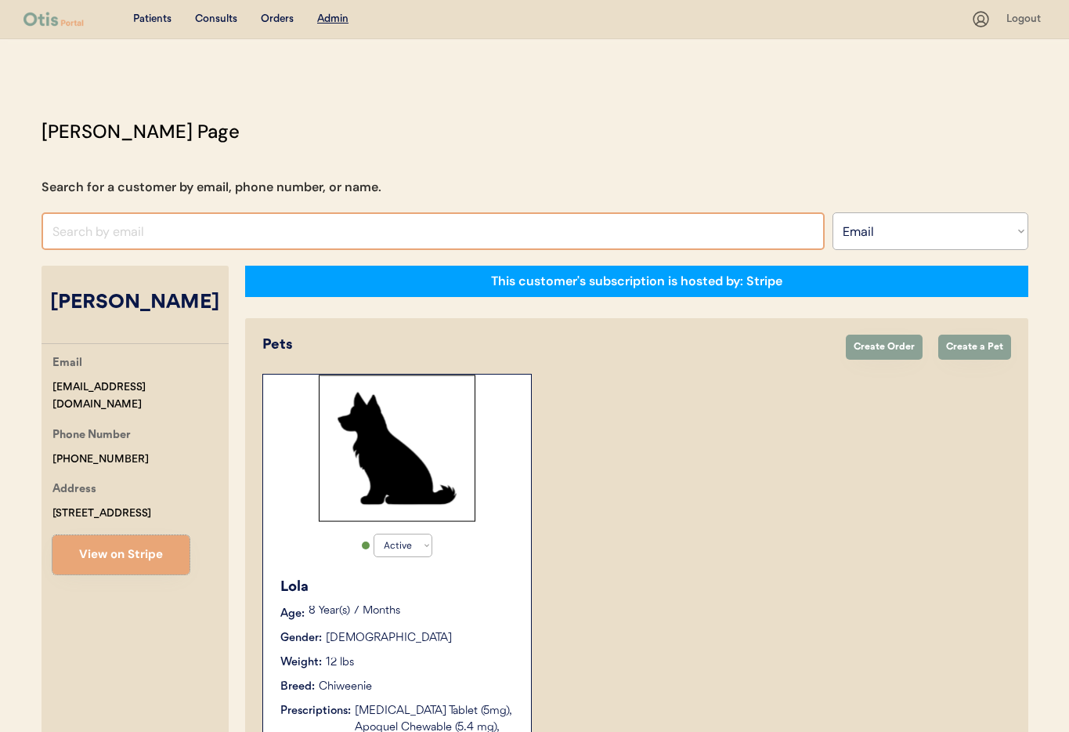
click at [120, 233] on input "input" at bounding box center [433, 231] width 783 height 38
paste input "[EMAIL_ADDRESS][DOMAIN_NAME]"
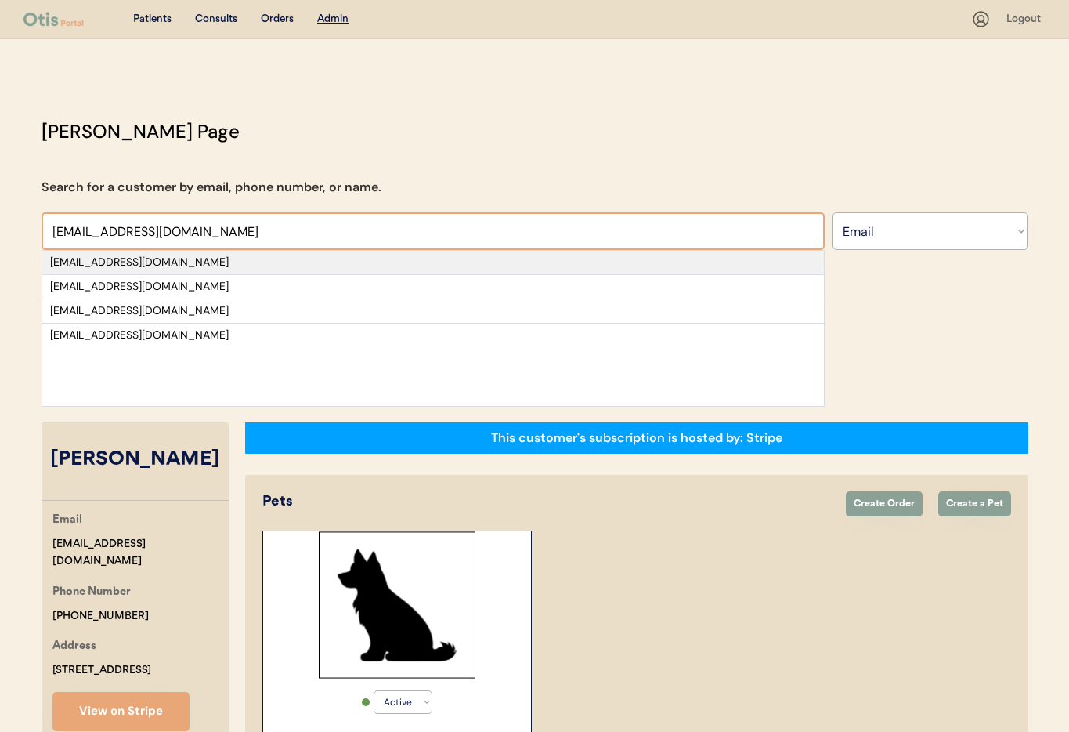
type input "[EMAIL_ADDRESS][DOMAIN_NAME]"
click at [161, 262] on div "[EMAIL_ADDRESS][DOMAIN_NAME]" at bounding box center [433, 263] width 766 height 16
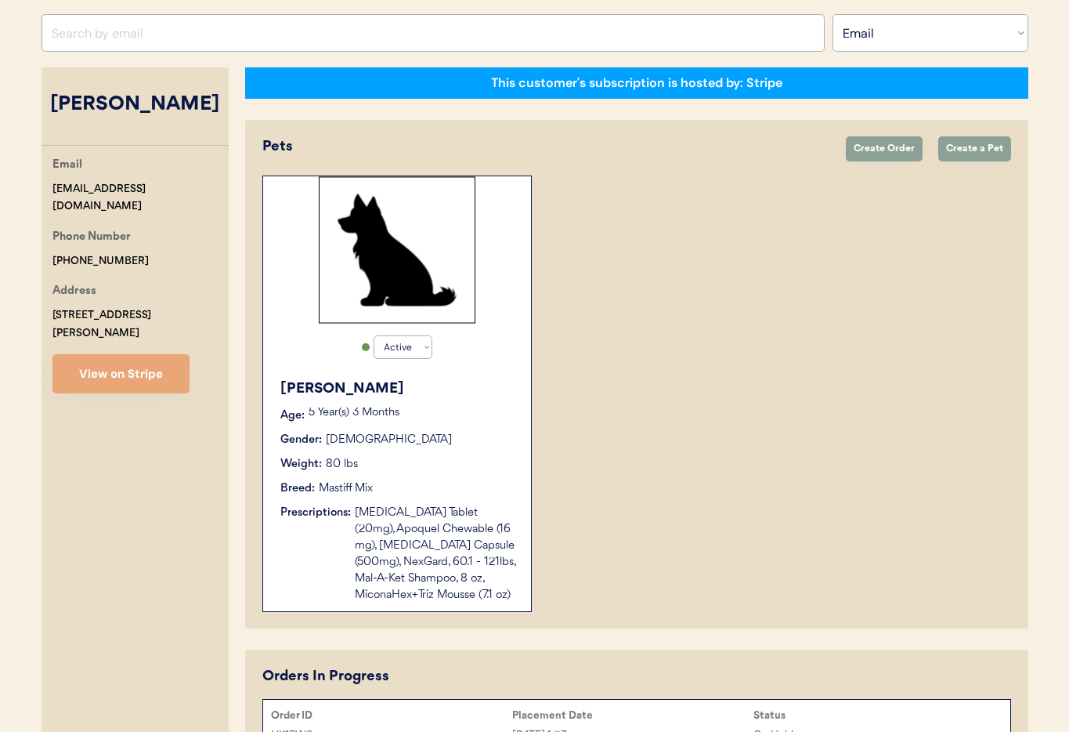
scroll to position [311, 0]
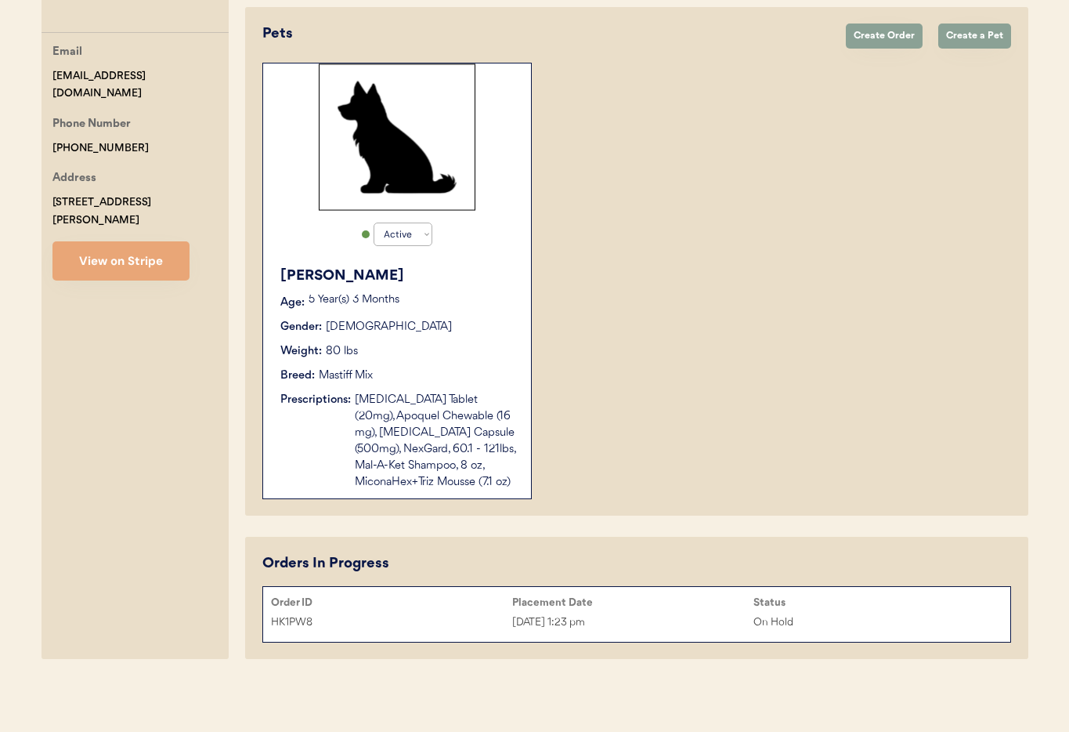
click at [663, 621] on div "[DATE] 1:23 pm" at bounding box center [632, 622] width 241 height 18
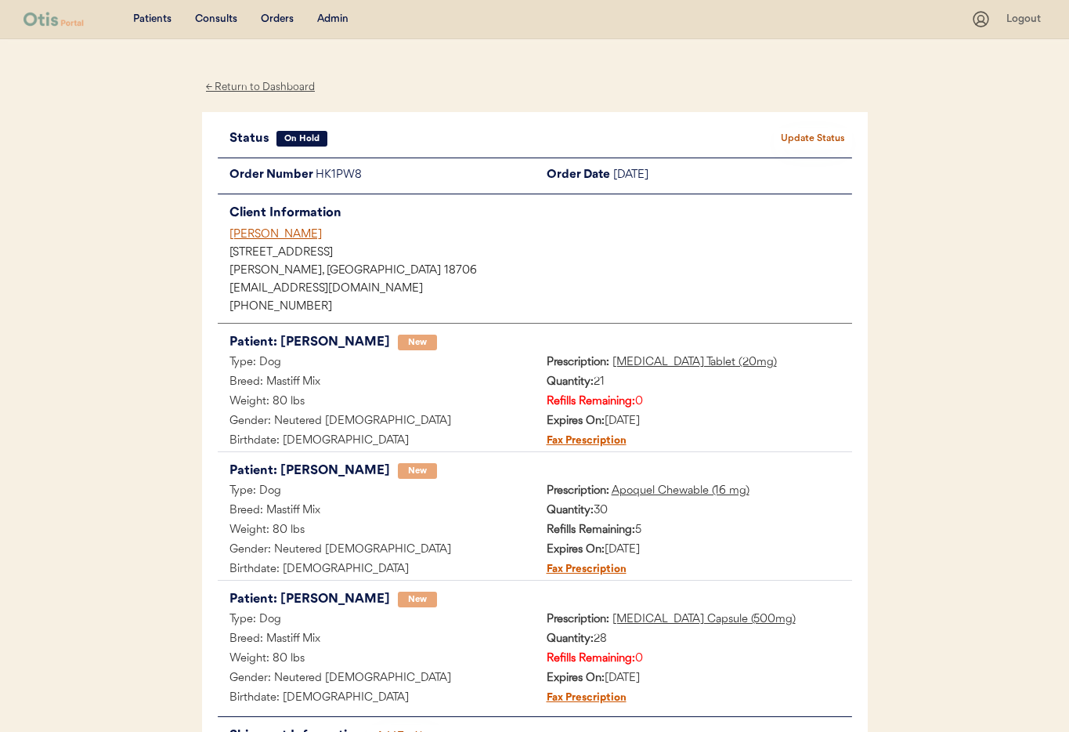
click at [803, 137] on button "Update Status" at bounding box center [813, 139] width 78 height 22
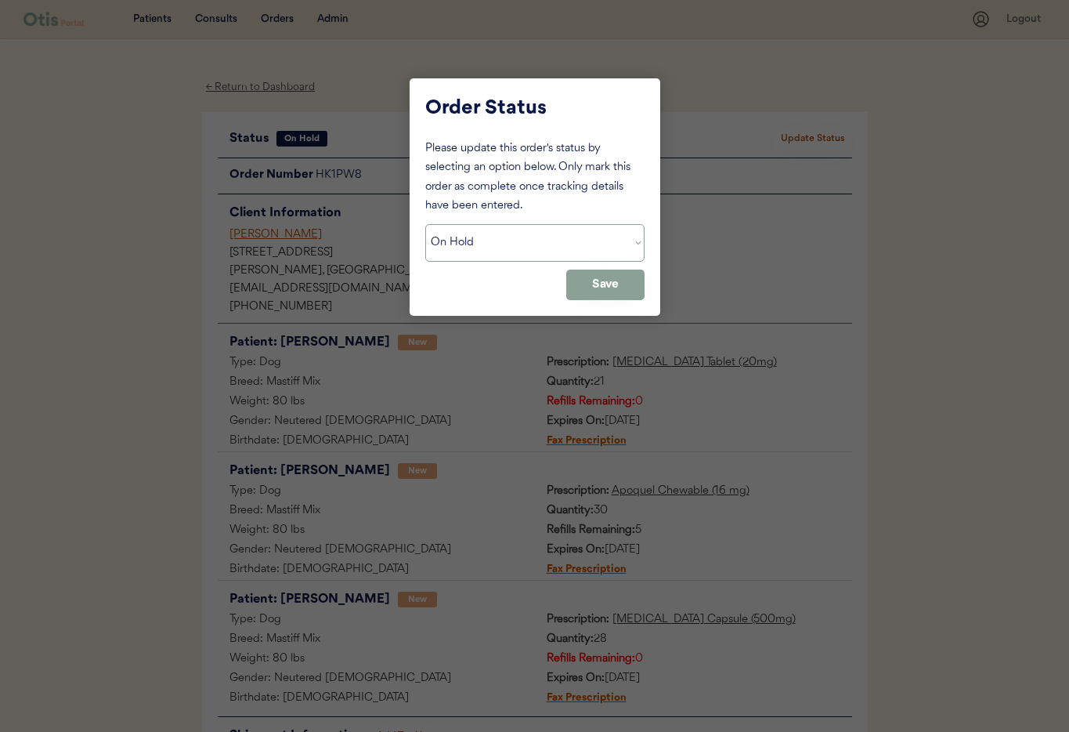
click at [510, 250] on select "Status On Hold New In Progress Complete Pending HW Consent Canceled" at bounding box center [534, 243] width 219 height 38
select select ""new""
click at [425, 224] on select "Status On Hold New In Progress Complete Pending HW Consent Canceled" at bounding box center [534, 243] width 219 height 38
click at [591, 285] on button "Save" at bounding box center [605, 284] width 78 height 31
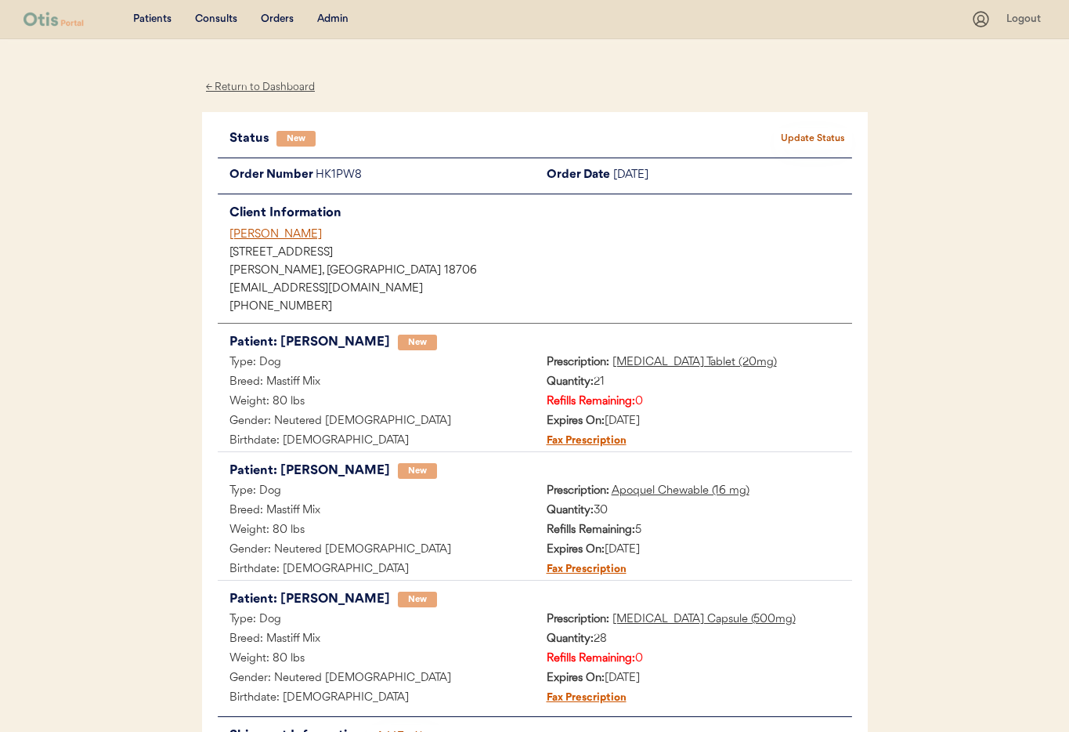
click at [259, 235] on div "Chloe Gordon" at bounding box center [540, 234] width 623 height 16
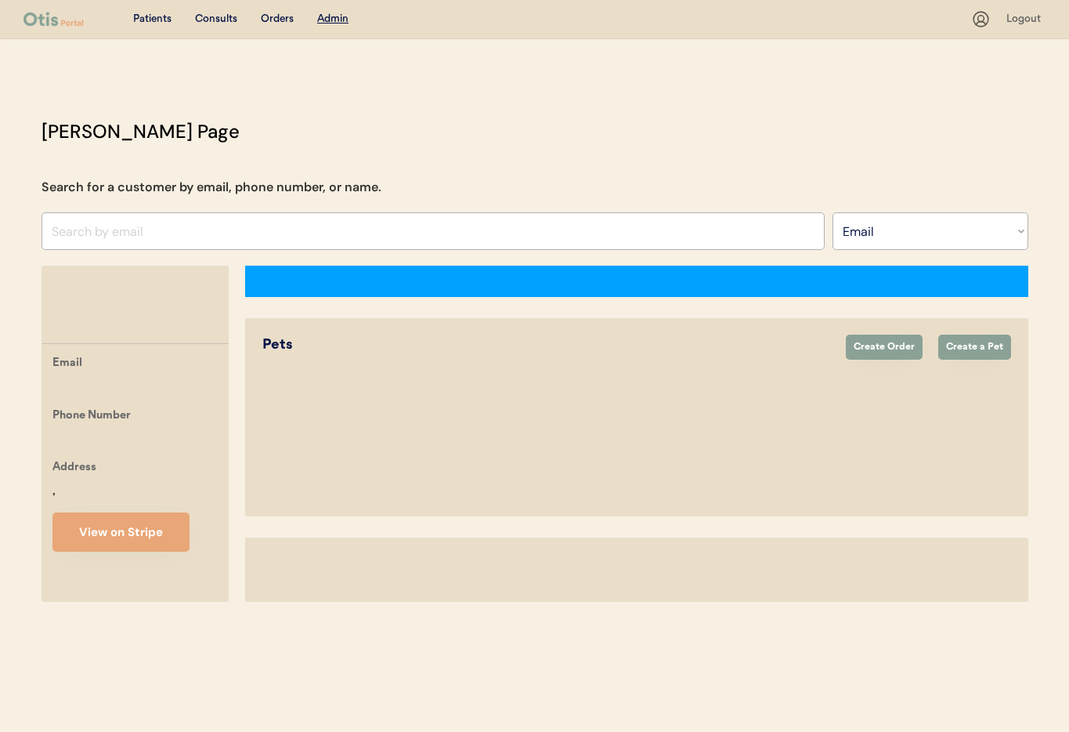
select select ""Email""
select select "true"
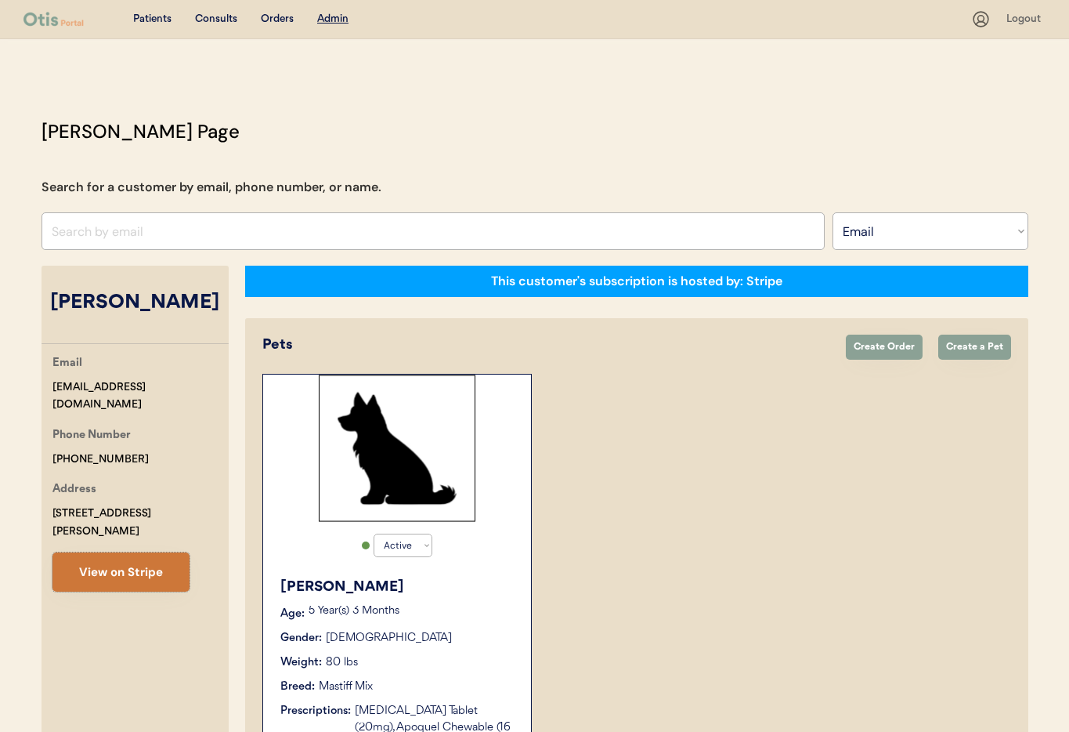
click at [78, 558] on button "View on Stripe" at bounding box center [120, 571] width 137 height 39
drag, startPoint x: 145, startPoint y: 386, endPoint x: 54, endPoint y: 385, distance: 90.9
click at [47, 385] on div "Email cegordon@yahoo.com Phone Number +19789922764 Address 9 West Germania Stre…" at bounding box center [135, 472] width 187 height 237
copy div "[EMAIL_ADDRESS][DOMAIN_NAME]"
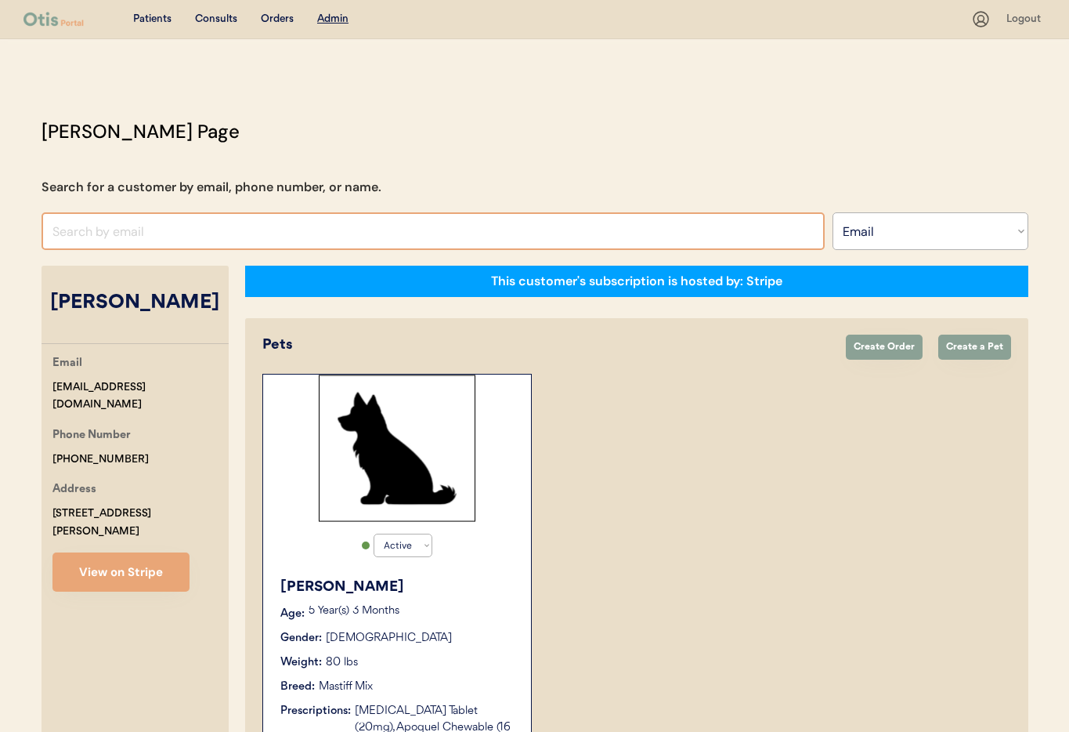
click at [182, 229] on input "input" at bounding box center [433, 231] width 783 height 38
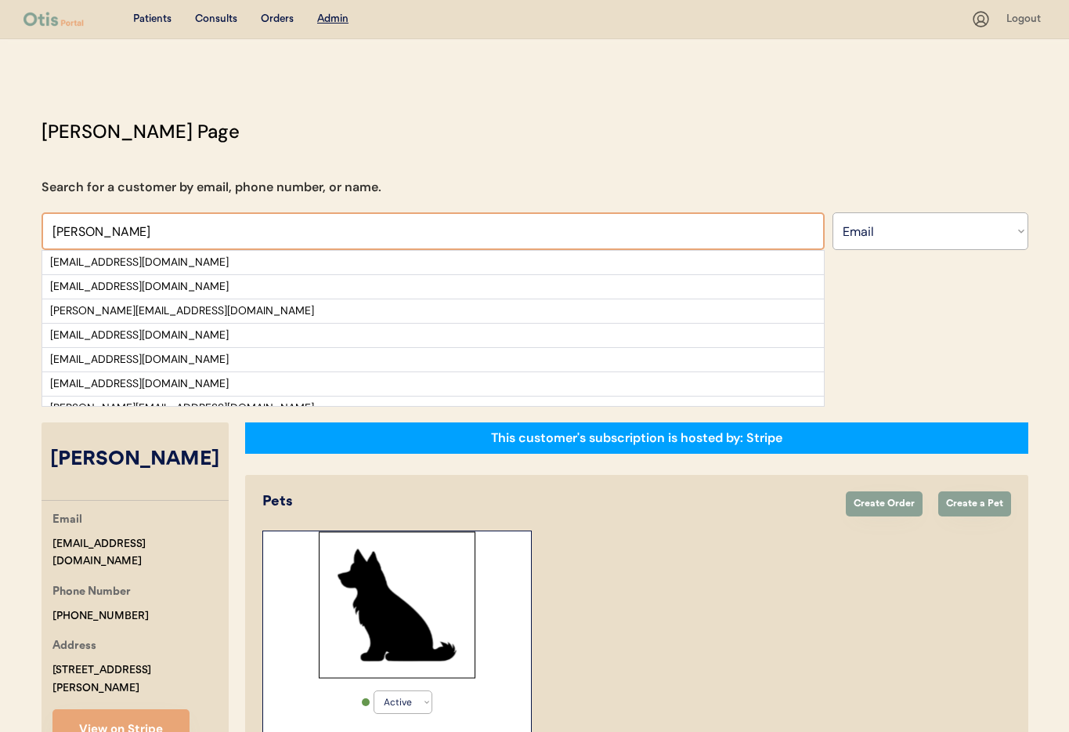
type input "[PERSON_NAME]"
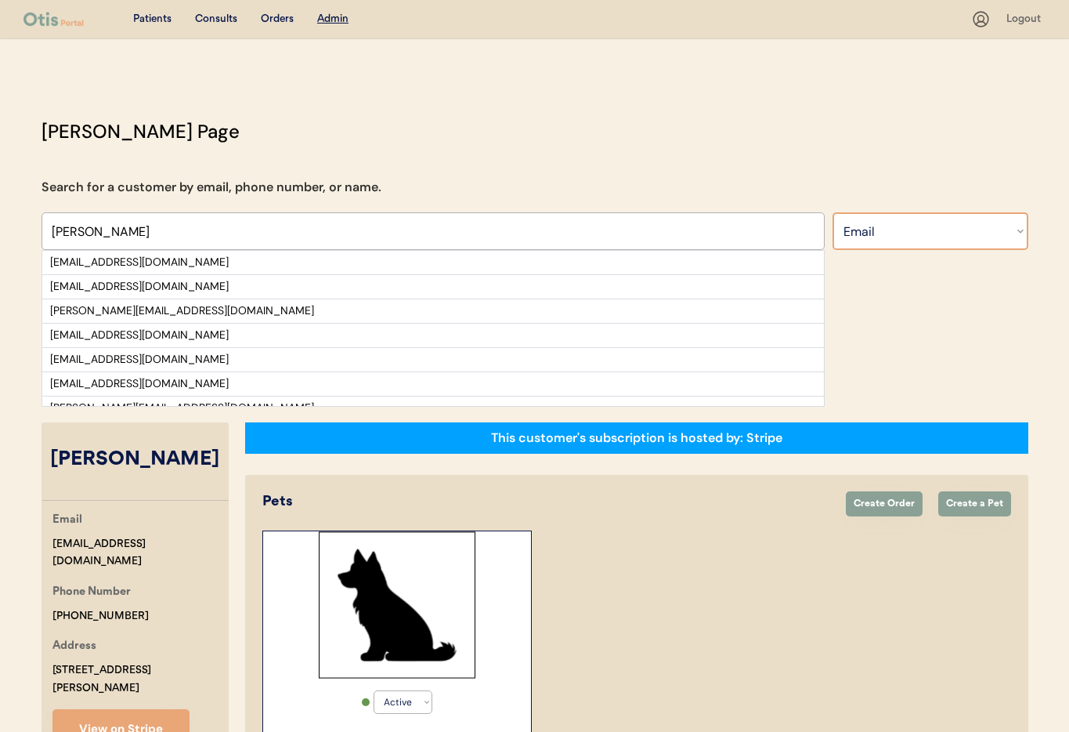
click at [876, 226] on select "Search By Name Email Phone Number" at bounding box center [931, 231] width 196 height 38
select select ""Name""
click at [833, 212] on select "Search By Name Email Phone Number" at bounding box center [931, 231] width 196 height 38
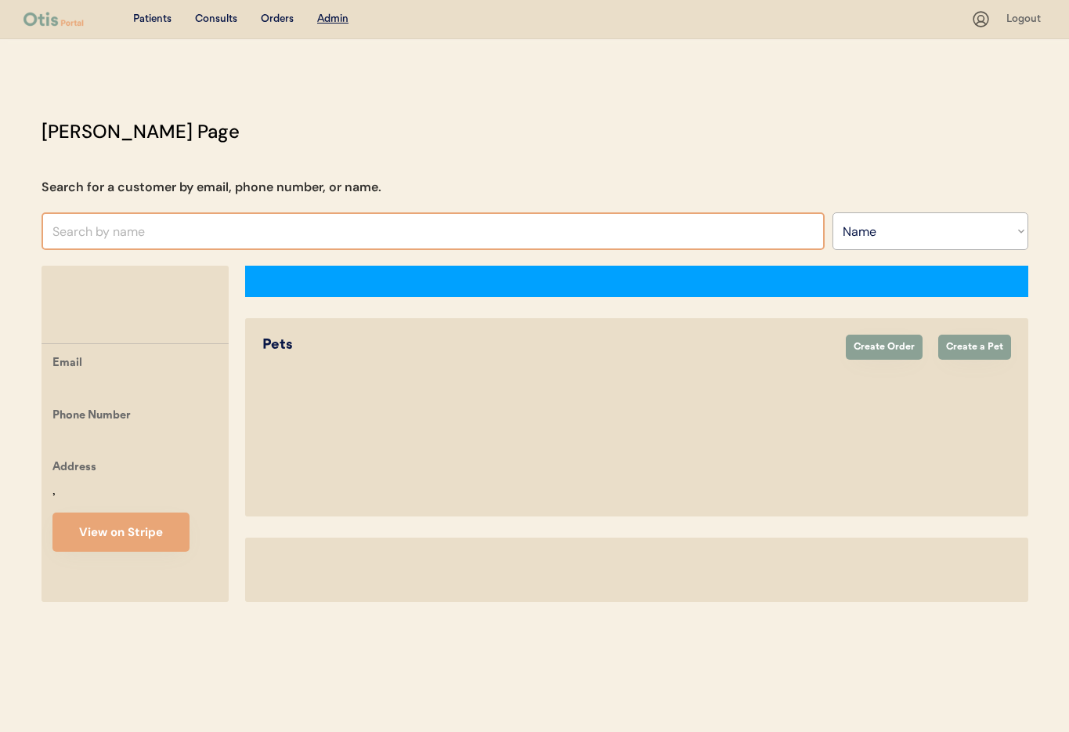
select select ""Name""
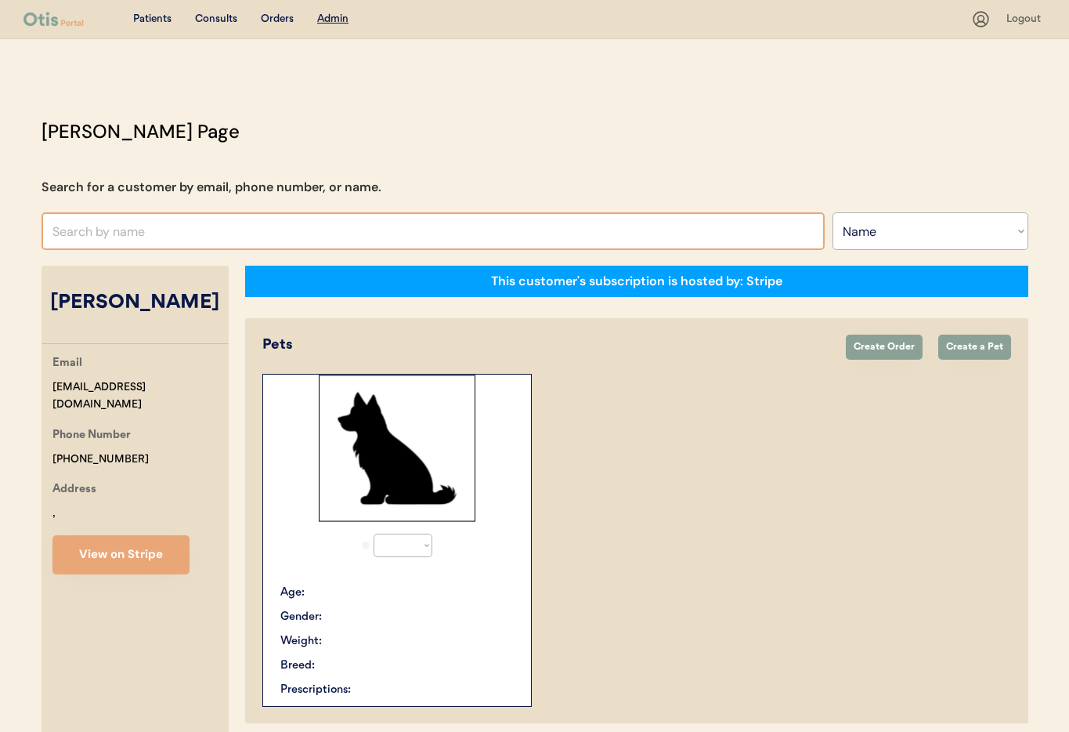
click at [135, 246] on input "text" at bounding box center [433, 231] width 783 height 38
select select "true"
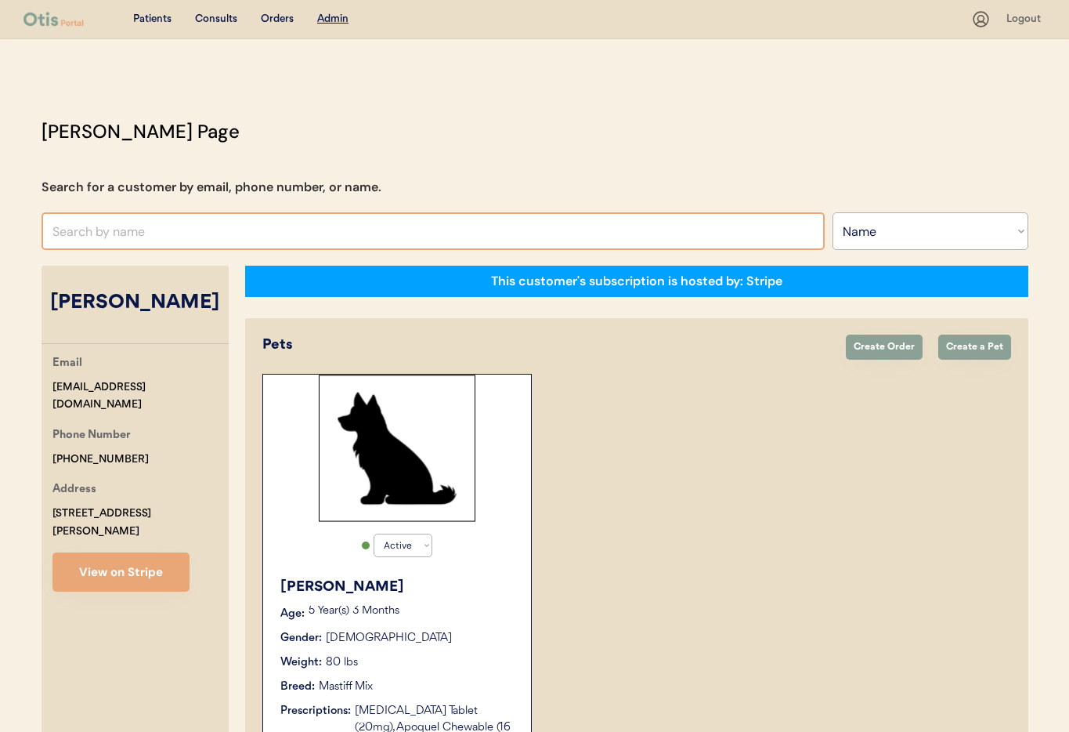
type input "L"
type input "[PERSON_NAME]"
type input "[DEMOGRAPHIC_DATA][PERSON_NAME]"
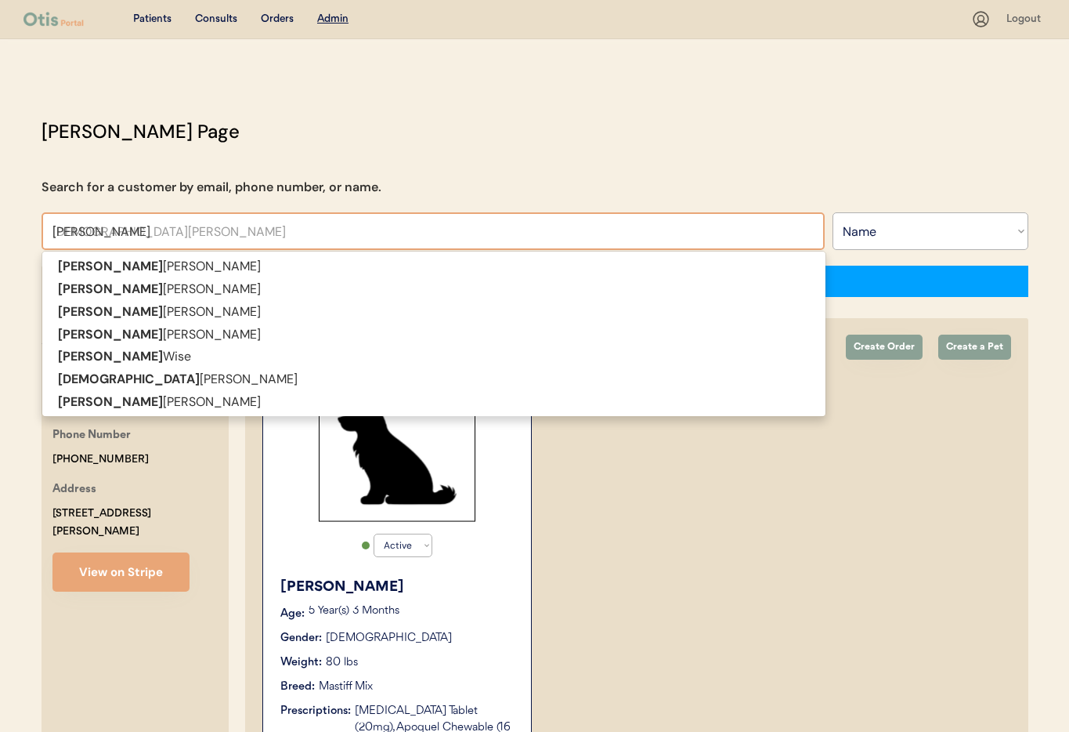
click at [172, 406] on p "[PERSON_NAME]" at bounding box center [433, 402] width 783 height 23
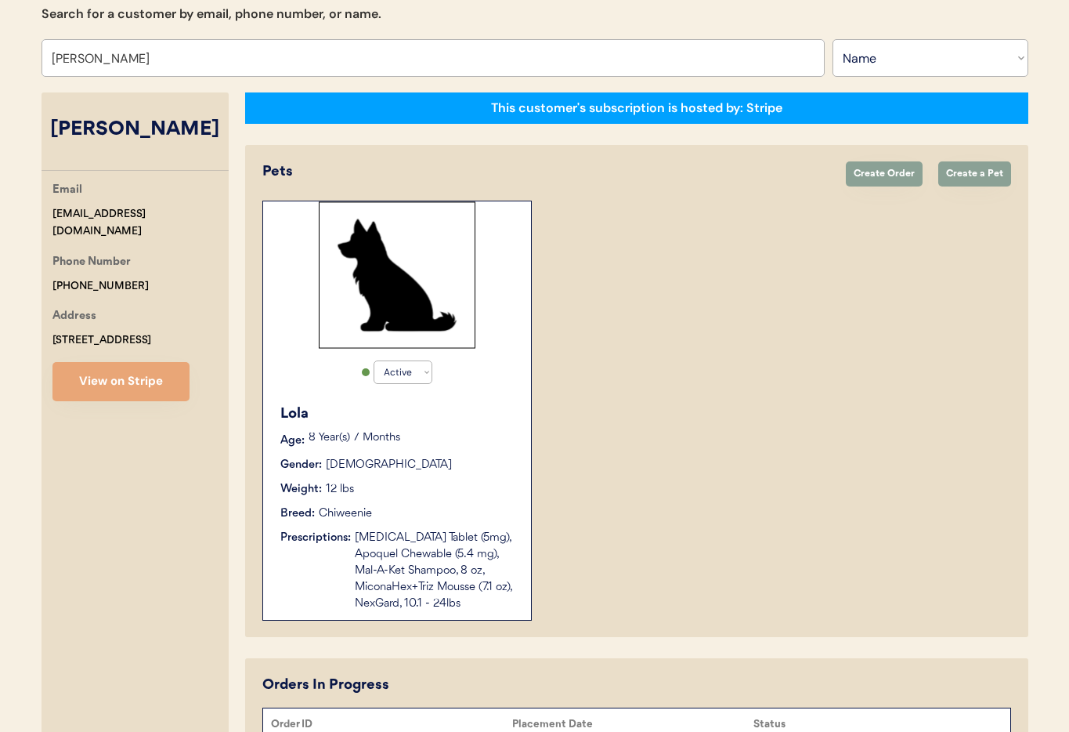
scroll to position [241, 0]
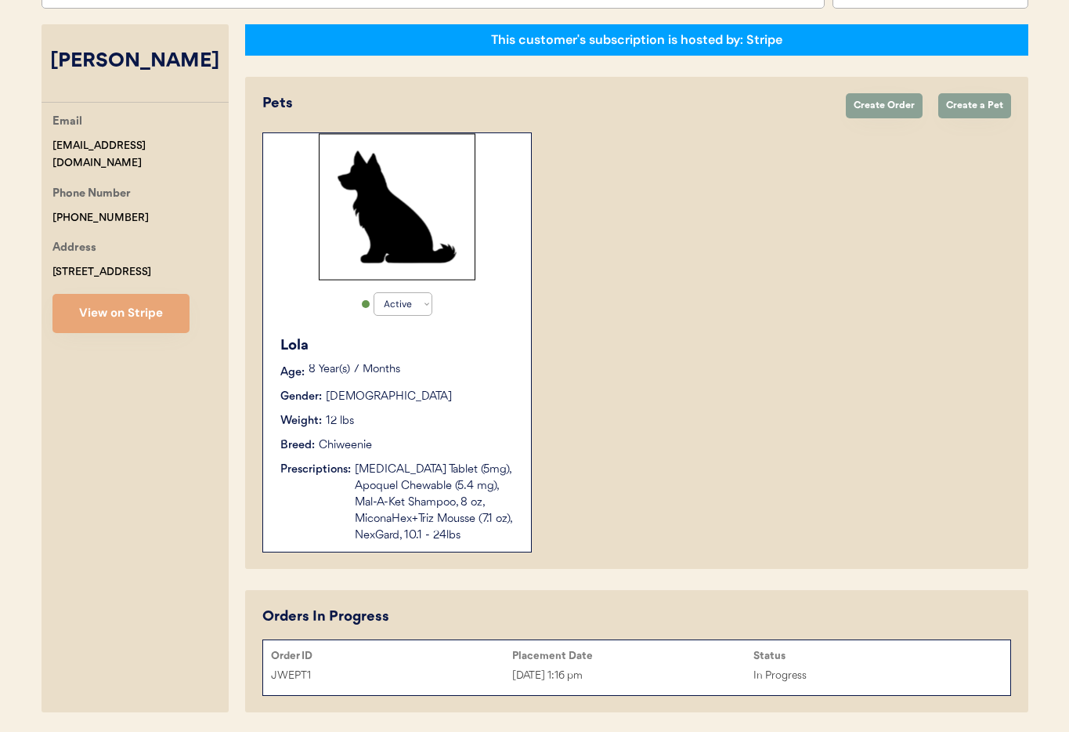
type input "[PERSON_NAME]"
drag, startPoint x: 169, startPoint y: 150, endPoint x: 50, endPoint y: 143, distance: 119.3
click at [47, 143] on div "Email [EMAIL_ADDRESS][DOMAIN_NAME] Phone Number [PHONE_NUMBER] Address [STREET_…" at bounding box center [135, 223] width 187 height 220
copy div "[EMAIL_ADDRESS][DOMAIN_NAME]"
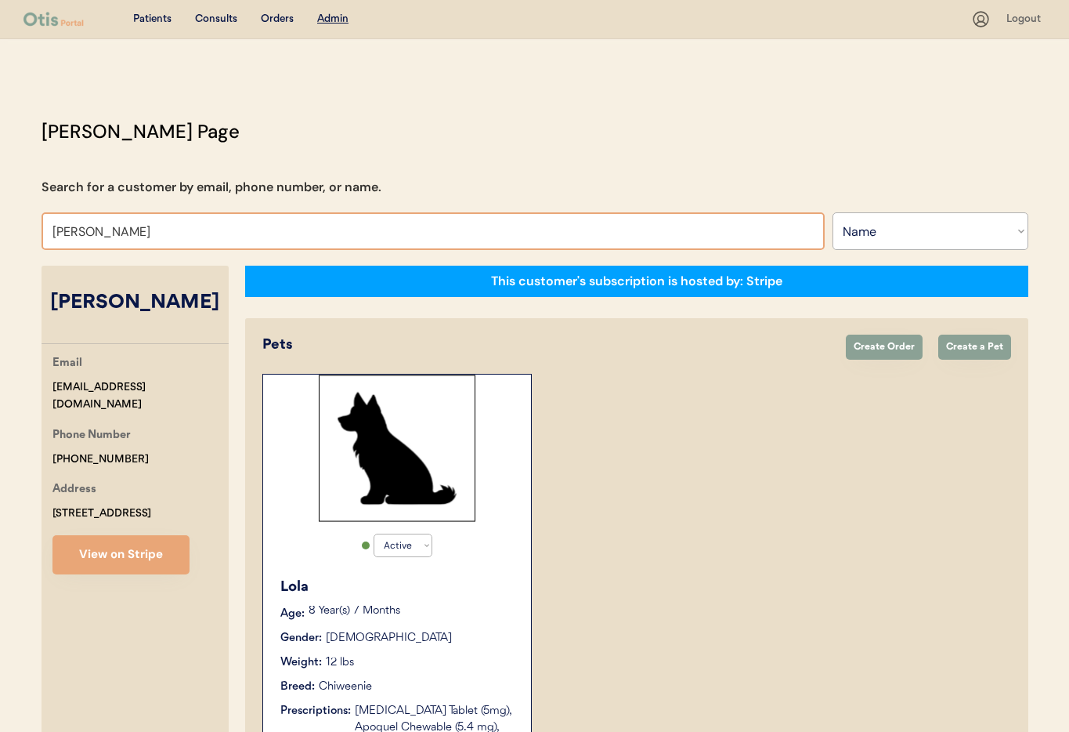
drag, startPoint x: 136, startPoint y: 234, endPoint x: 370, endPoint y: 233, distance: 233.4
click at [78, 235] on input "[PERSON_NAME]" at bounding box center [433, 231] width 783 height 38
click at [879, 240] on select "Search By Name Email Phone Number" at bounding box center [931, 231] width 196 height 38
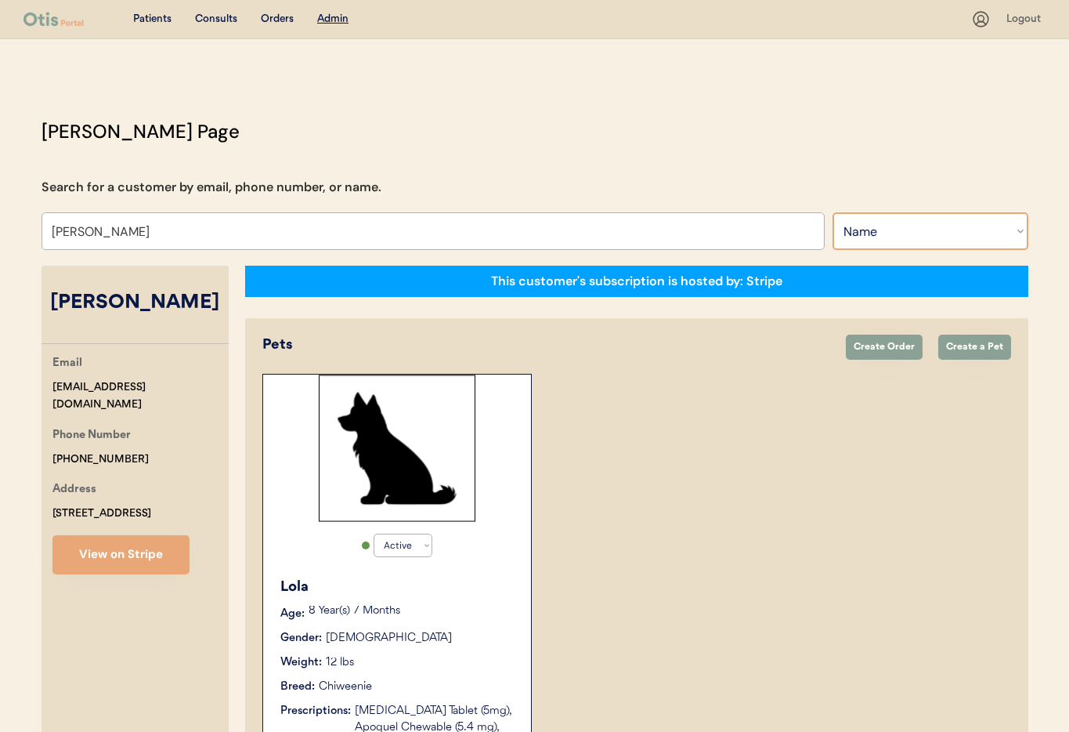
select select ""Email""
click at [833, 212] on select "Search By Name Email Phone Number" at bounding box center [931, 231] width 196 height 38
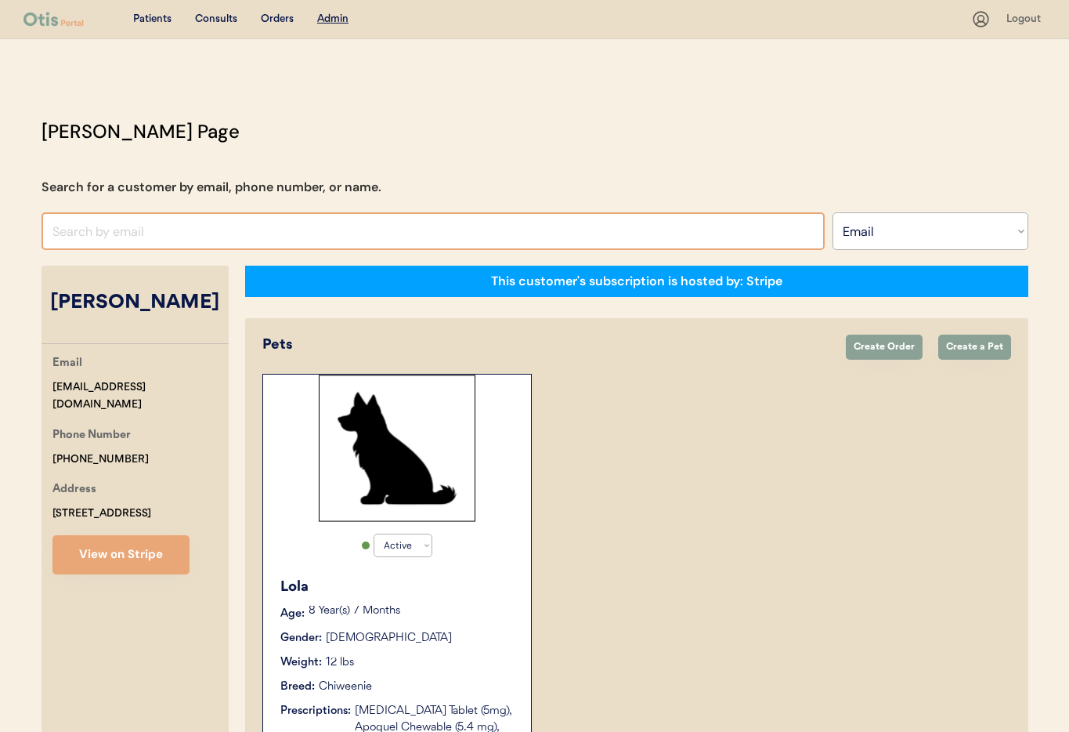
click at [135, 230] on input "input" at bounding box center [433, 231] width 783 height 38
paste input "[EMAIL_ADDRESS][DOMAIN_NAME]"
type input "[EMAIL_ADDRESS][DOMAIN_NAME]"
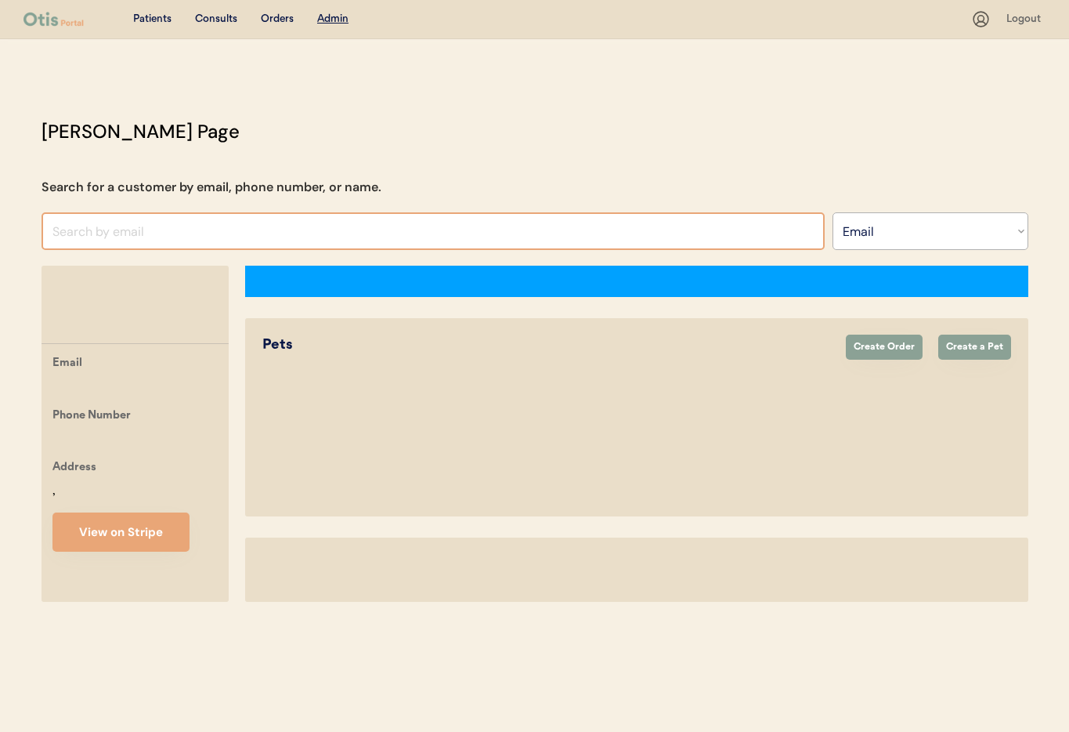
select select ""Email""
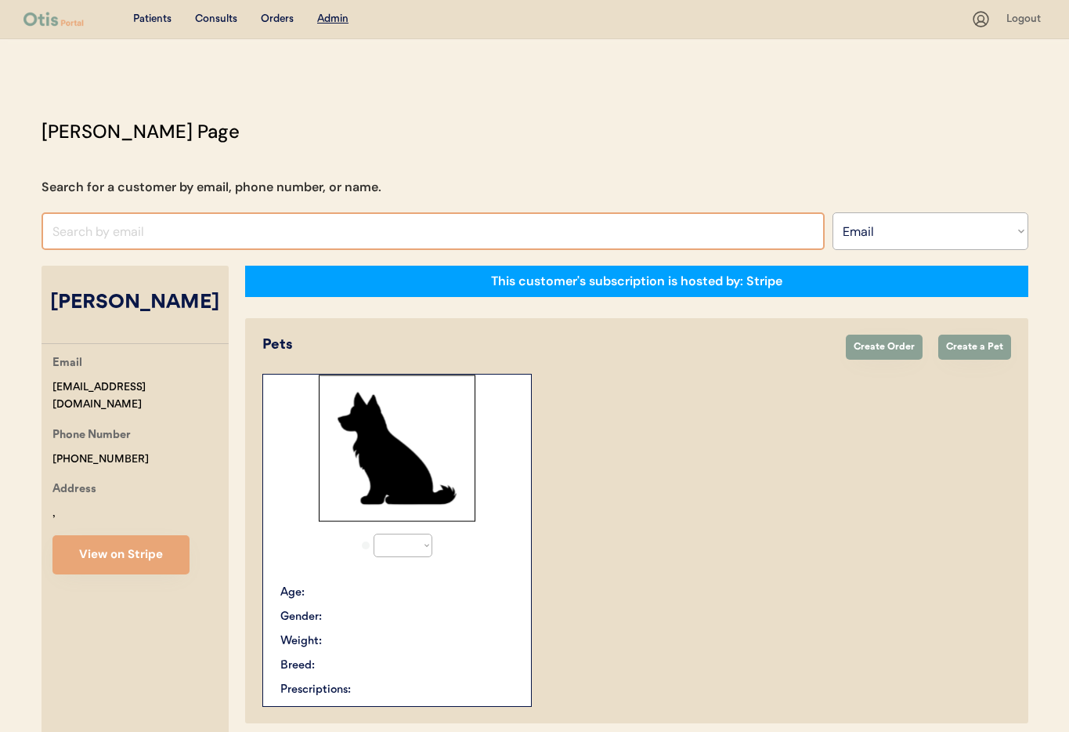
select select "true"
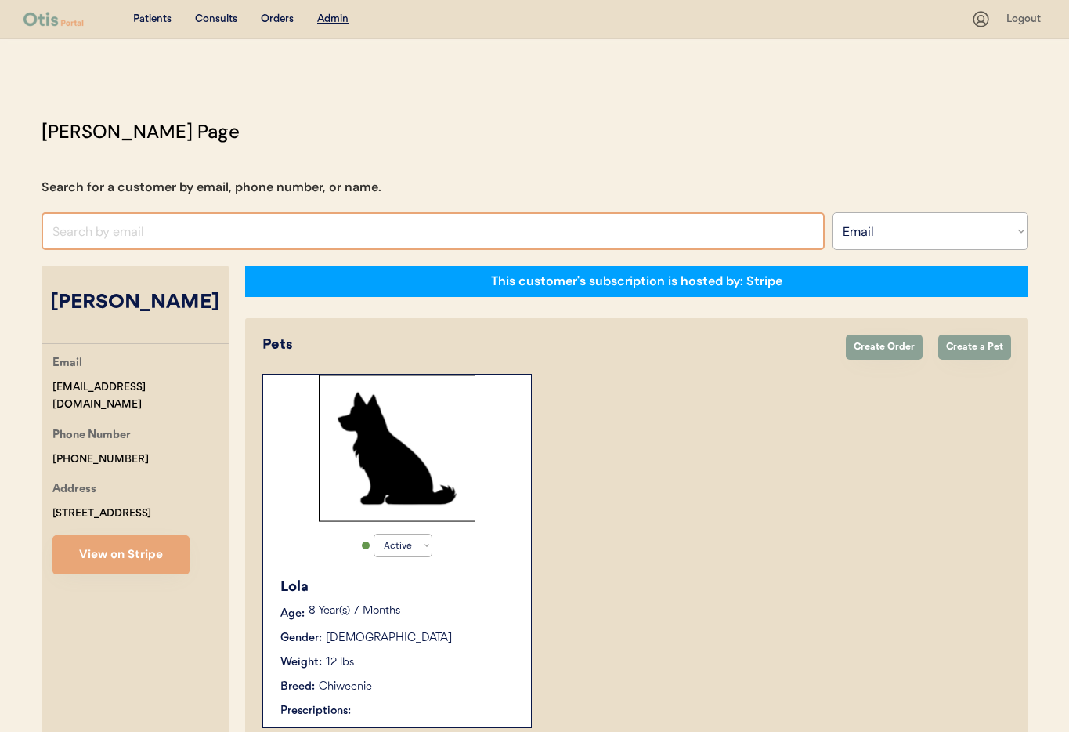
click at [164, 233] on input "input" at bounding box center [433, 231] width 783 height 38
paste input "[EMAIL_ADDRESS][DOMAIN_NAME]"
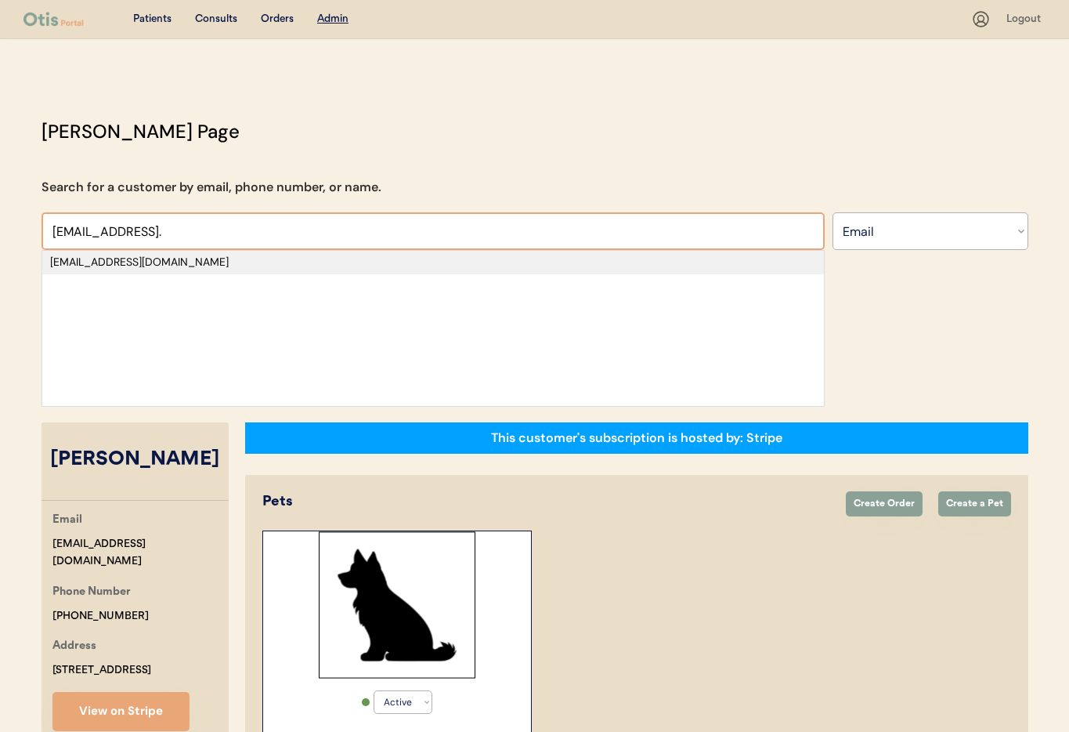
type input "[EMAIL_ADDRESS]."
click at [174, 258] on div "[EMAIL_ADDRESS][DOMAIN_NAME]" at bounding box center [433, 263] width 766 height 16
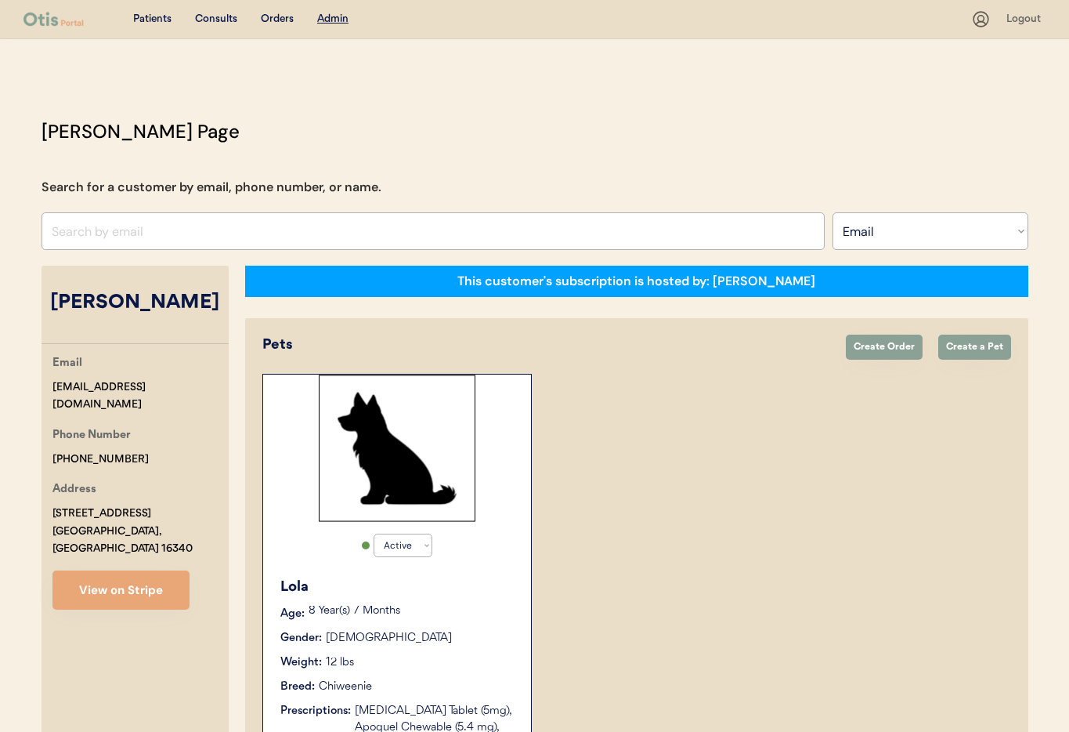
select select "true"
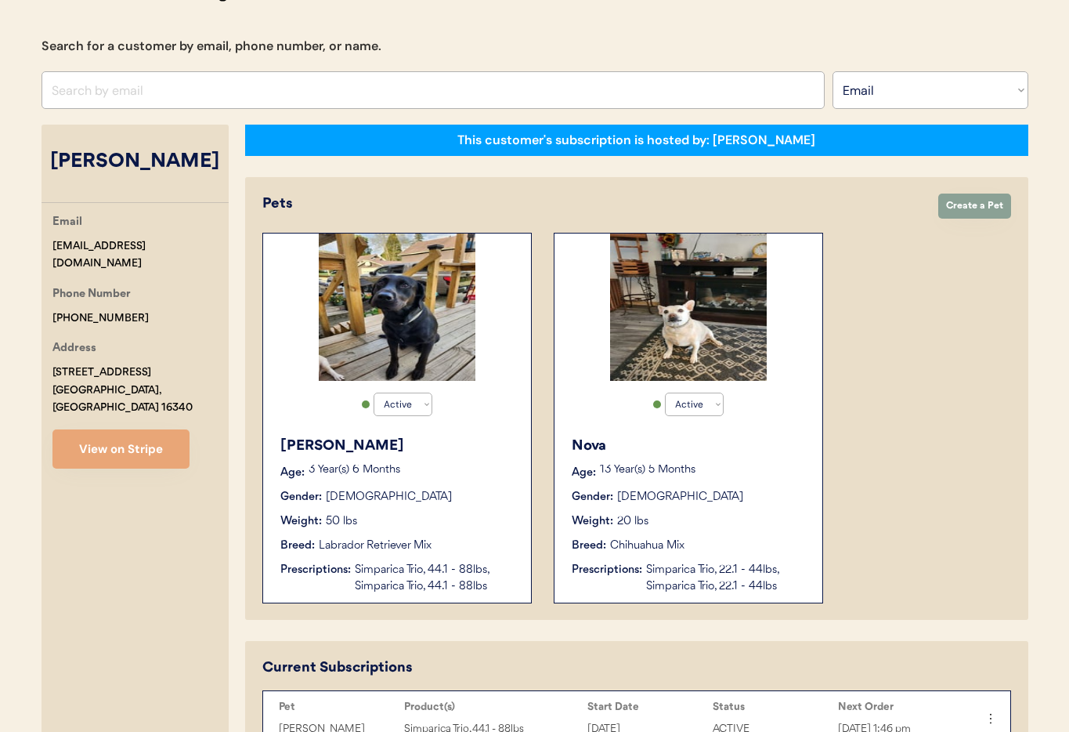
scroll to position [139, 0]
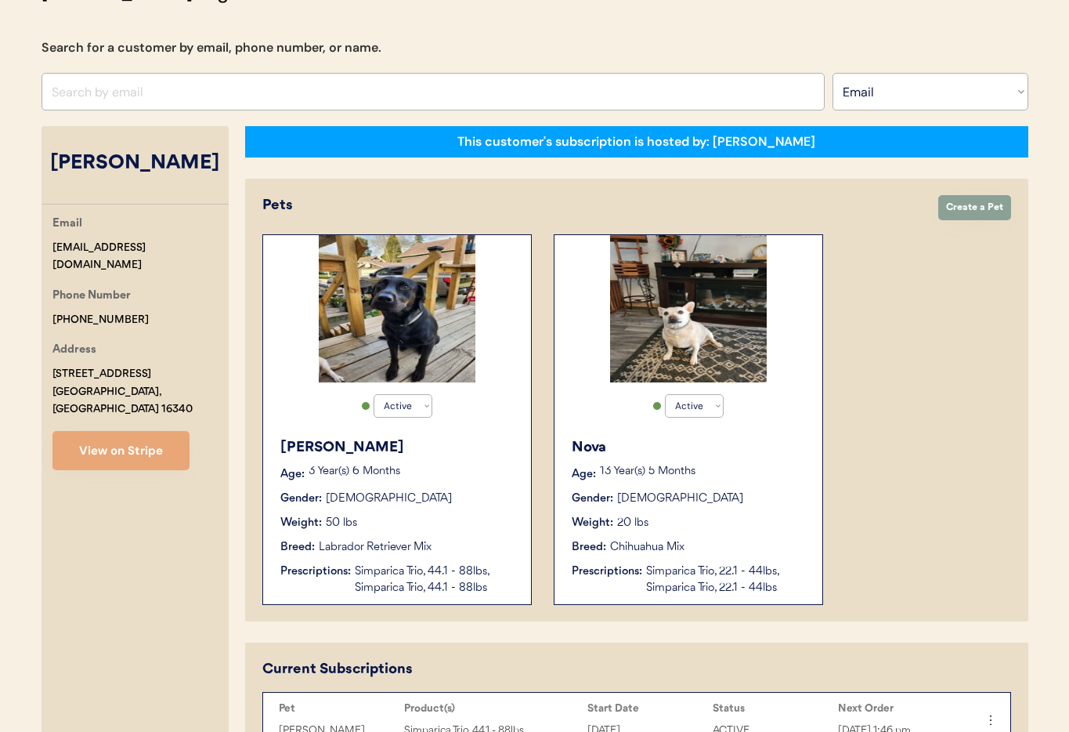
click at [447, 485] on div "Sam Age: 3 Year(s) 6 Months Gender: Male Weight: 50 lbs Breed: Labrador Retriev…" at bounding box center [397, 516] width 252 height 175
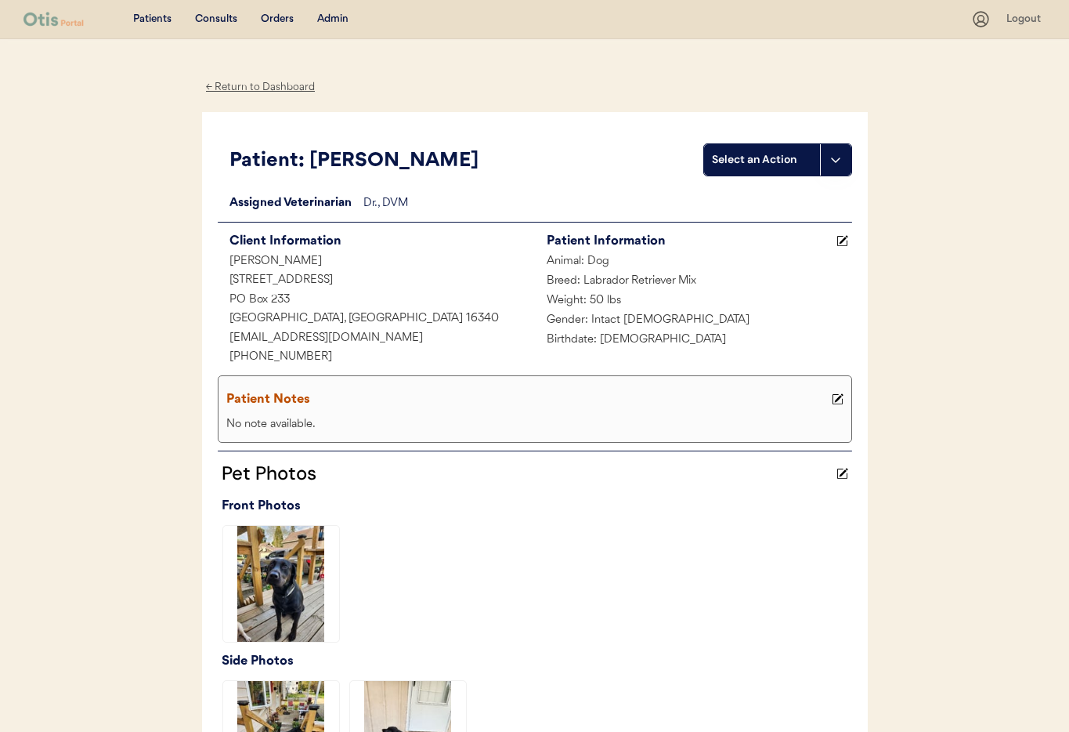
click at [233, 91] on div "← Return to Dashboard" at bounding box center [260, 87] width 117 height 18
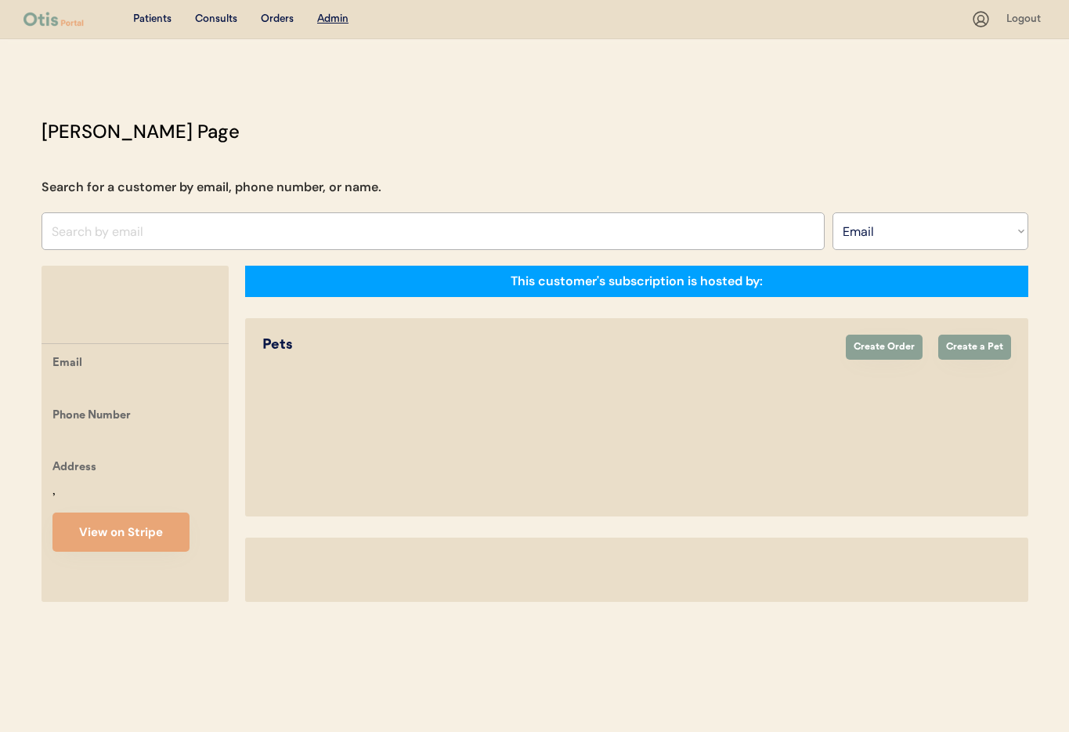
select select ""Email""
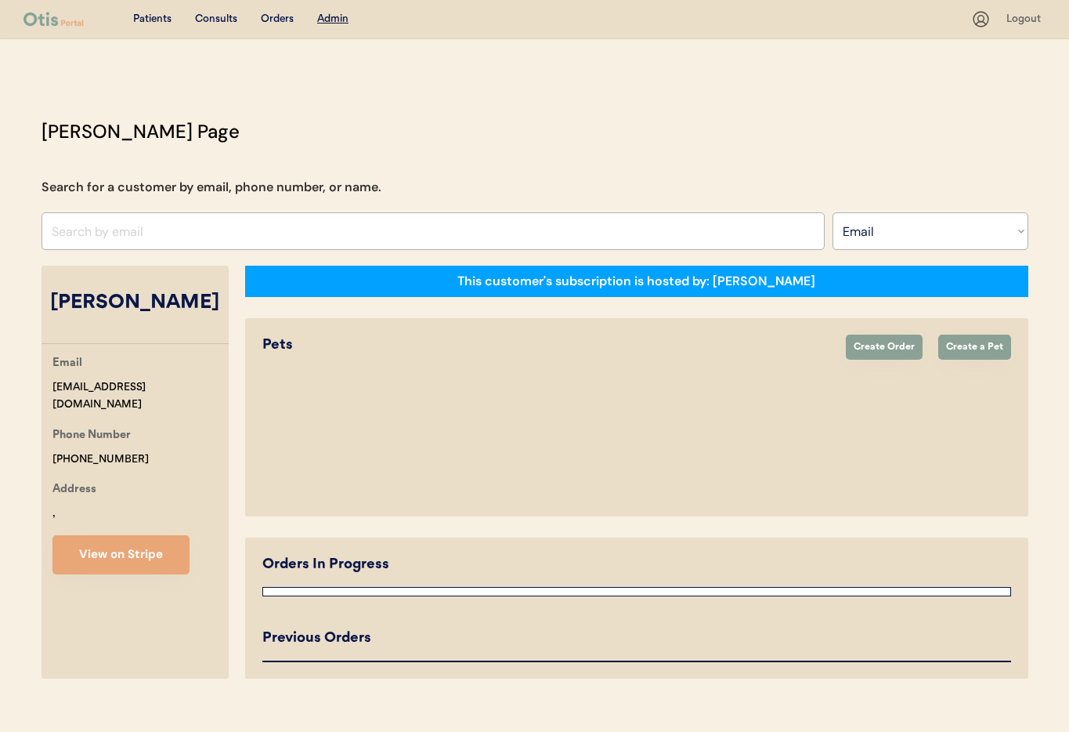
select select "true"
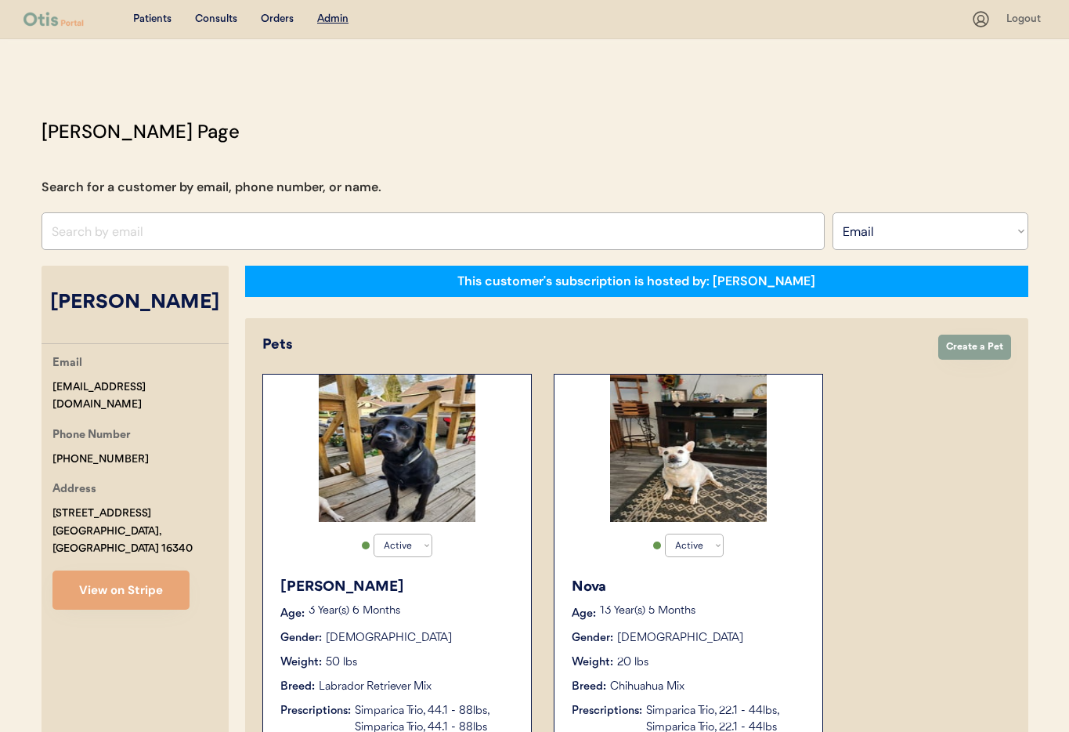
click at [764, 613] on p "13 Year(s) 5 Months" at bounding box center [703, 610] width 207 height 11
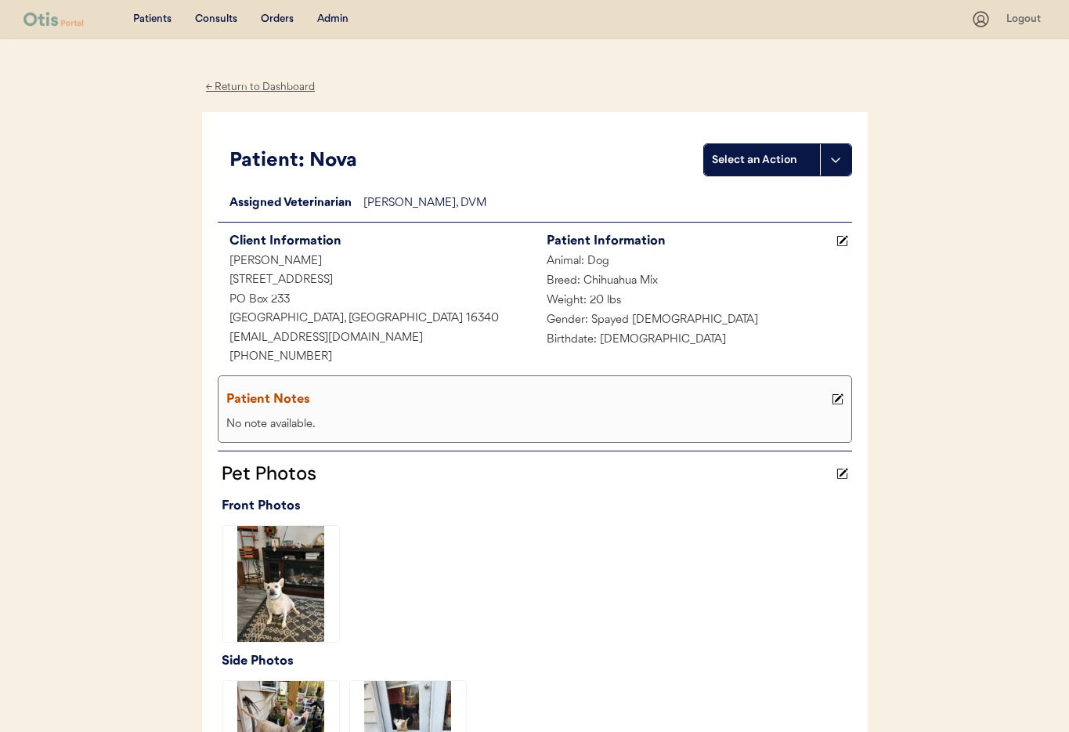
click at [222, 85] on div "← Return to Dashboard" at bounding box center [260, 87] width 117 height 18
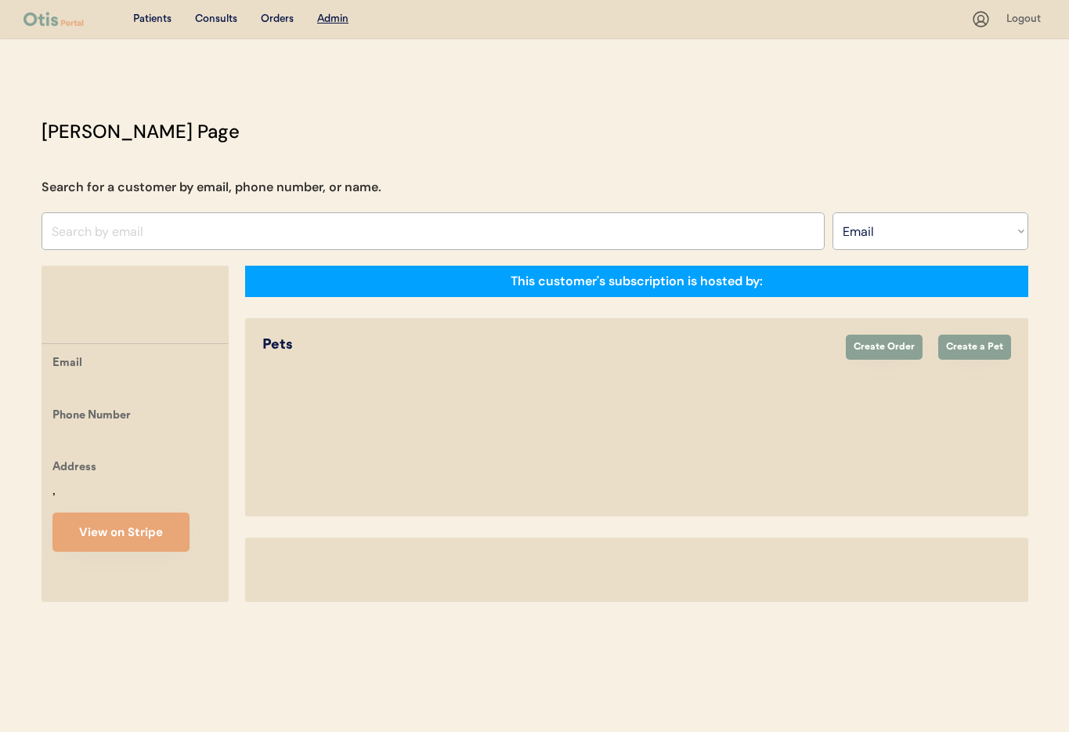
select select ""Email""
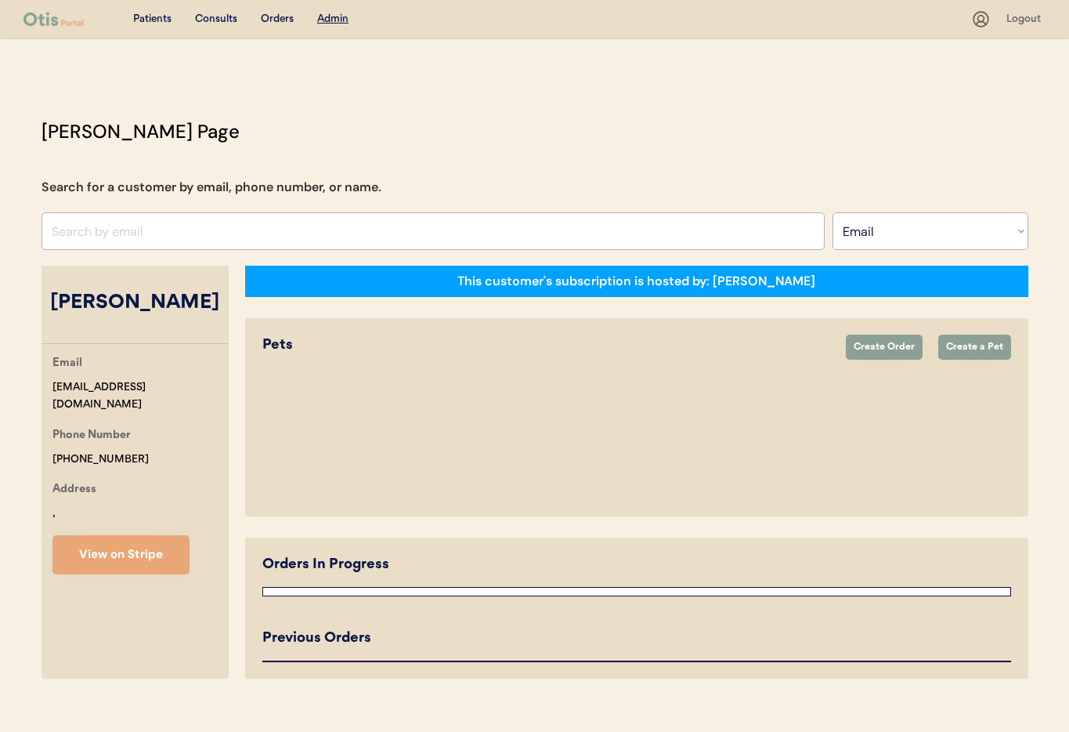
select select "true"
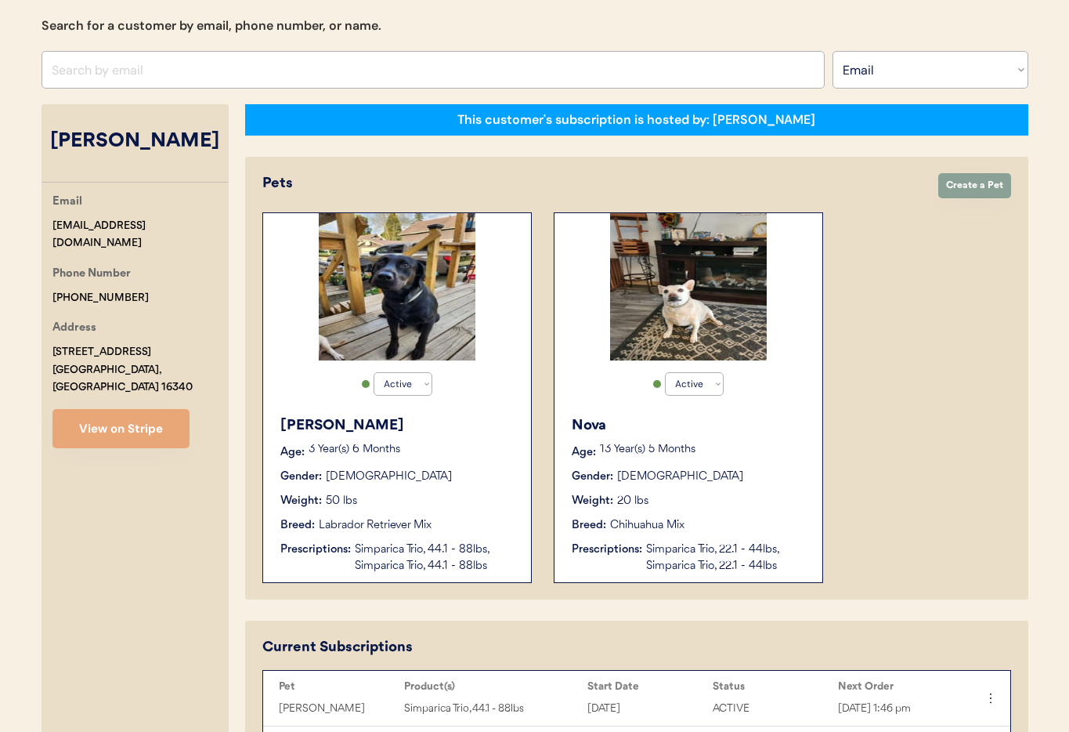
scroll to position [263, 0]
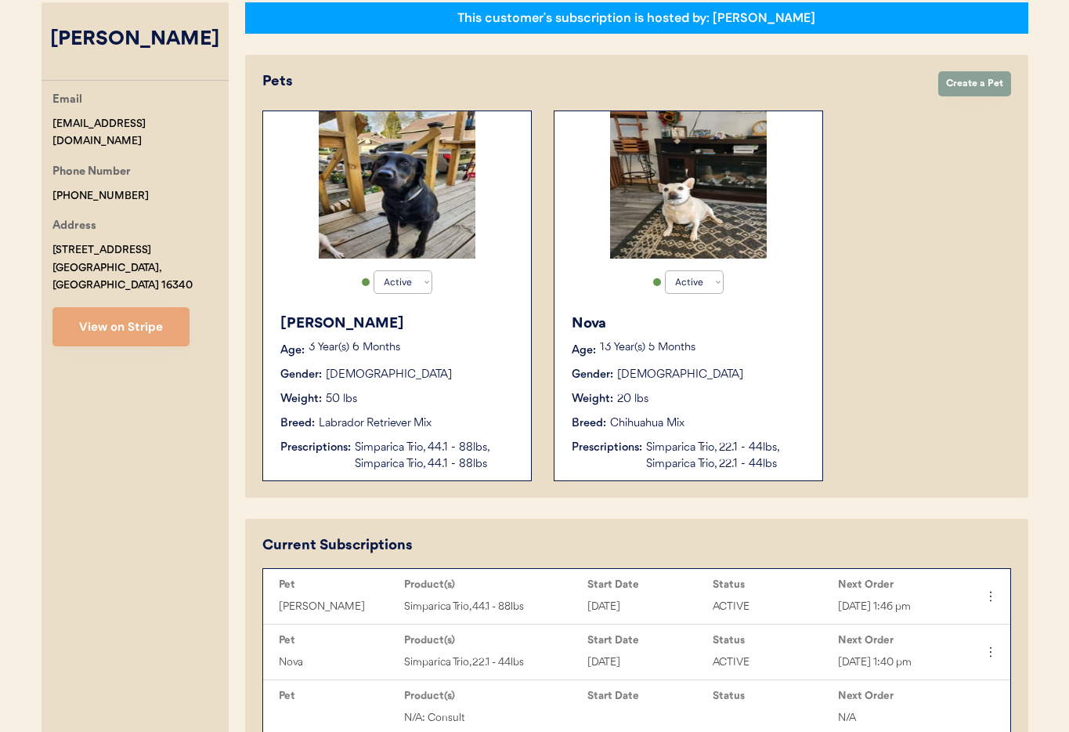
click at [446, 350] on p "3 Year(s) 6 Months" at bounding box center [412, 347] width 207 height 11
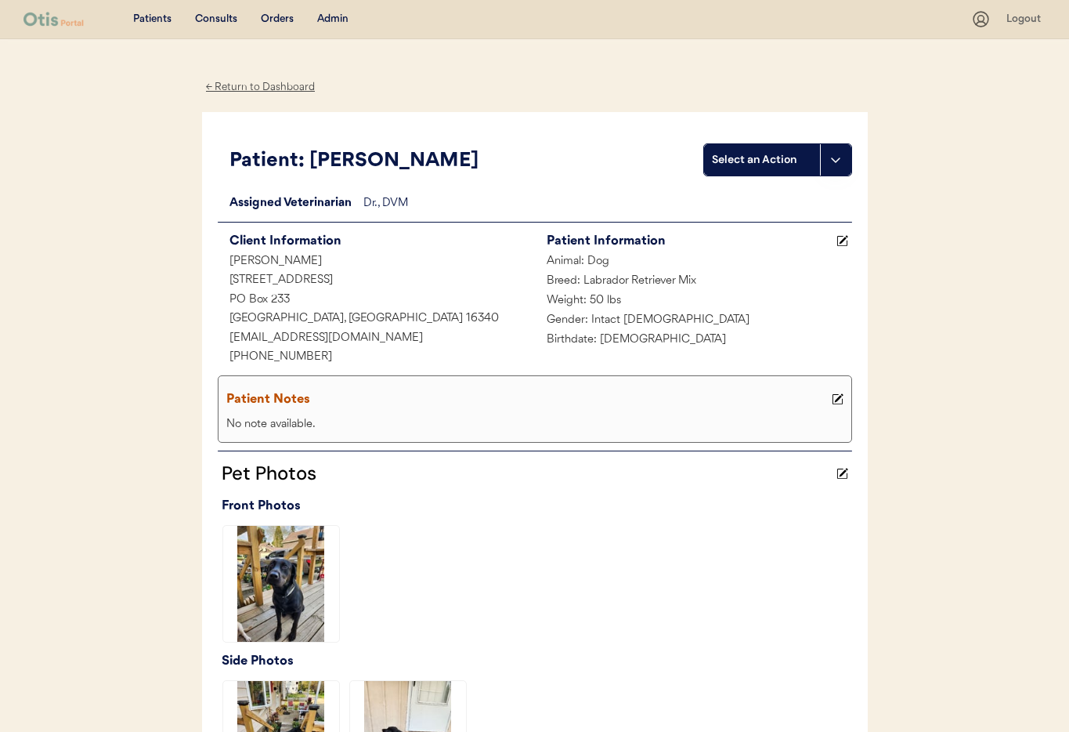
click at [333, 24] on div "Admin" at bounding box center [332, 20] width 31 height 16
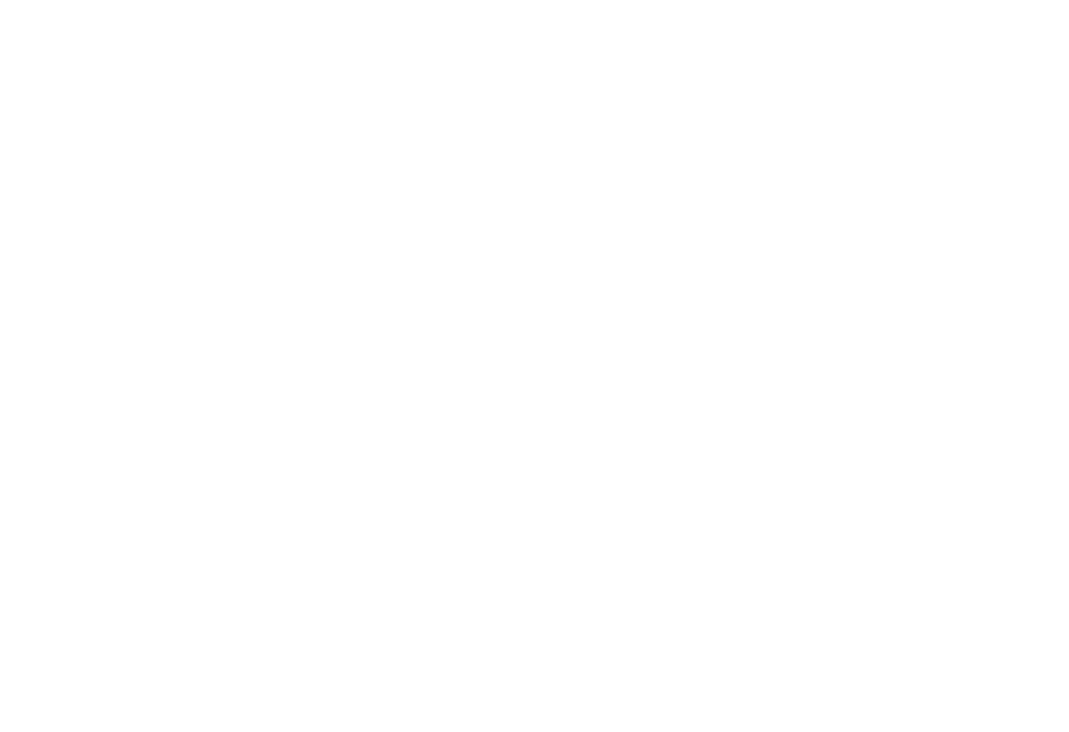
select select ""Email""
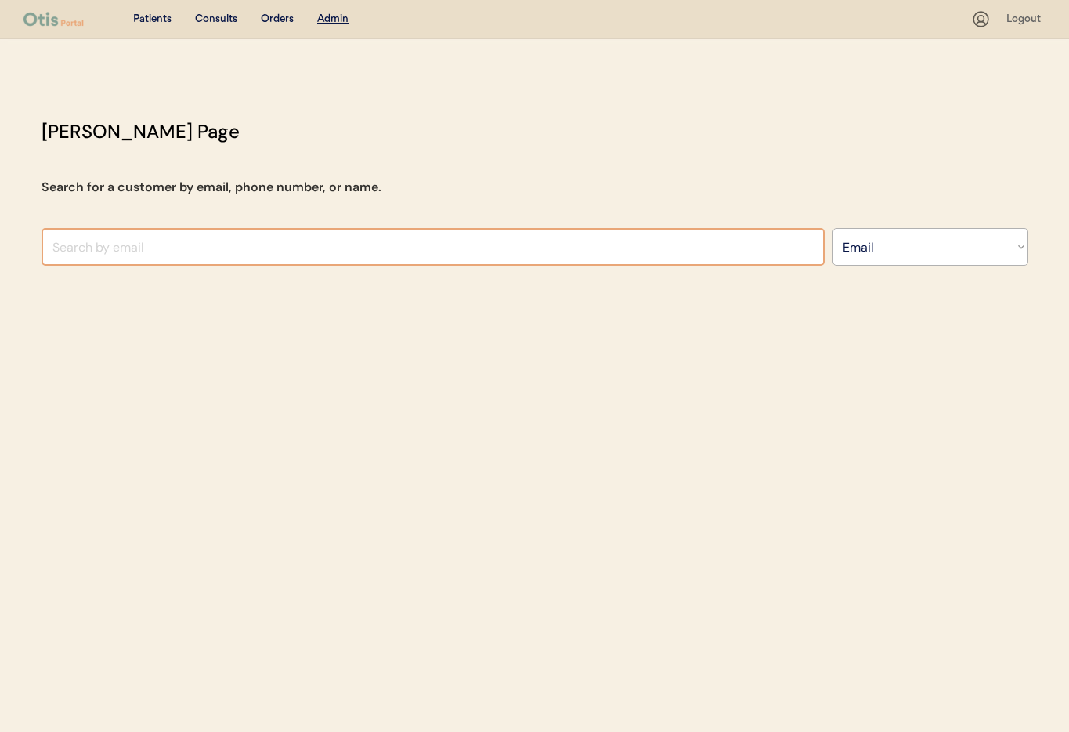
click at [267, 245] on input "input" at bounding box center [433, 247] width 783 height 38
paste input "kntossie@gmail.com"
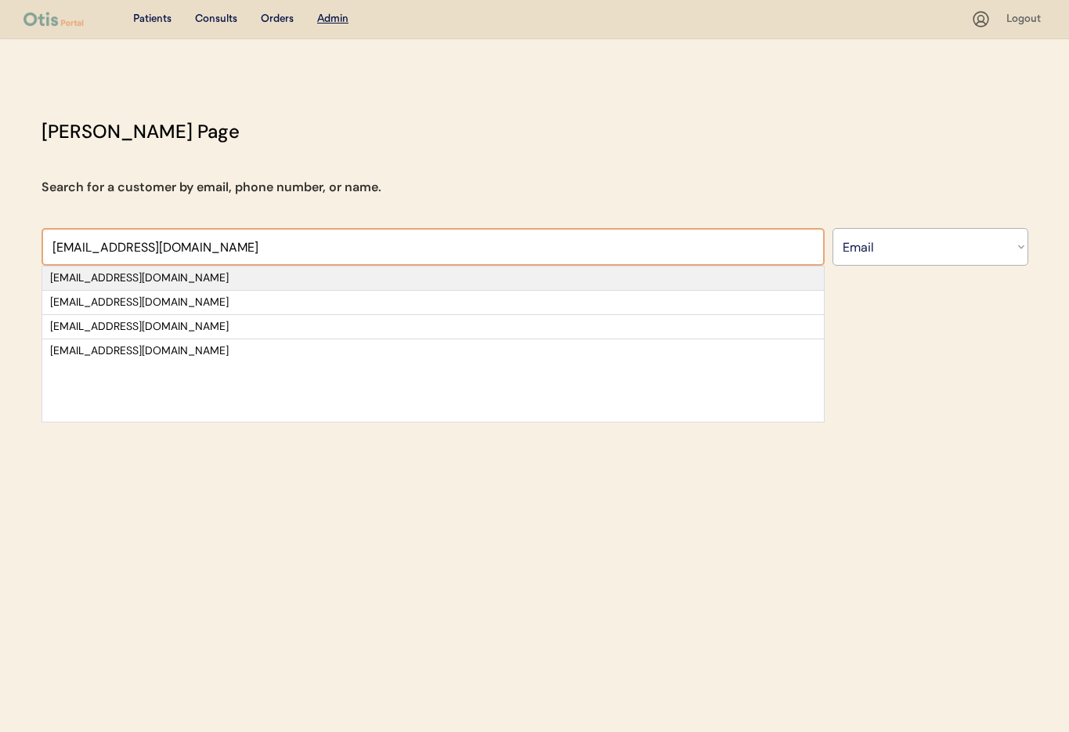
type input "kntossie@gmail.com"
click at [298, 277] on div "kntossie@gmail.com" at bounding box center [433, 278] width 766 height 16
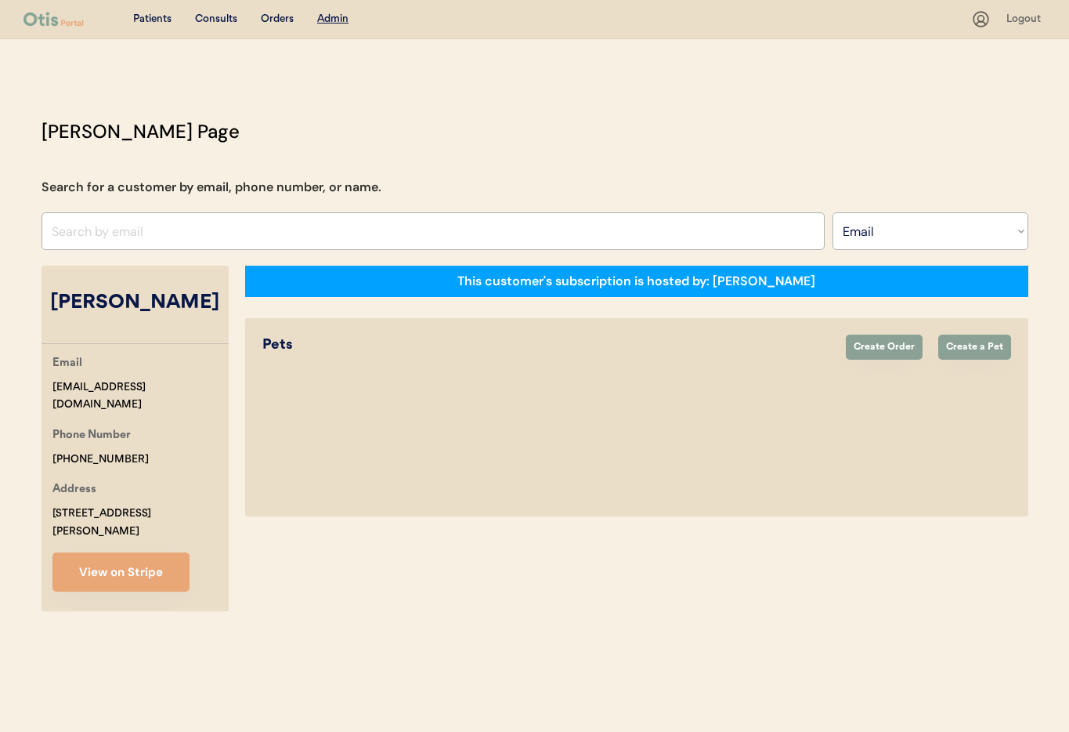
select select "true"
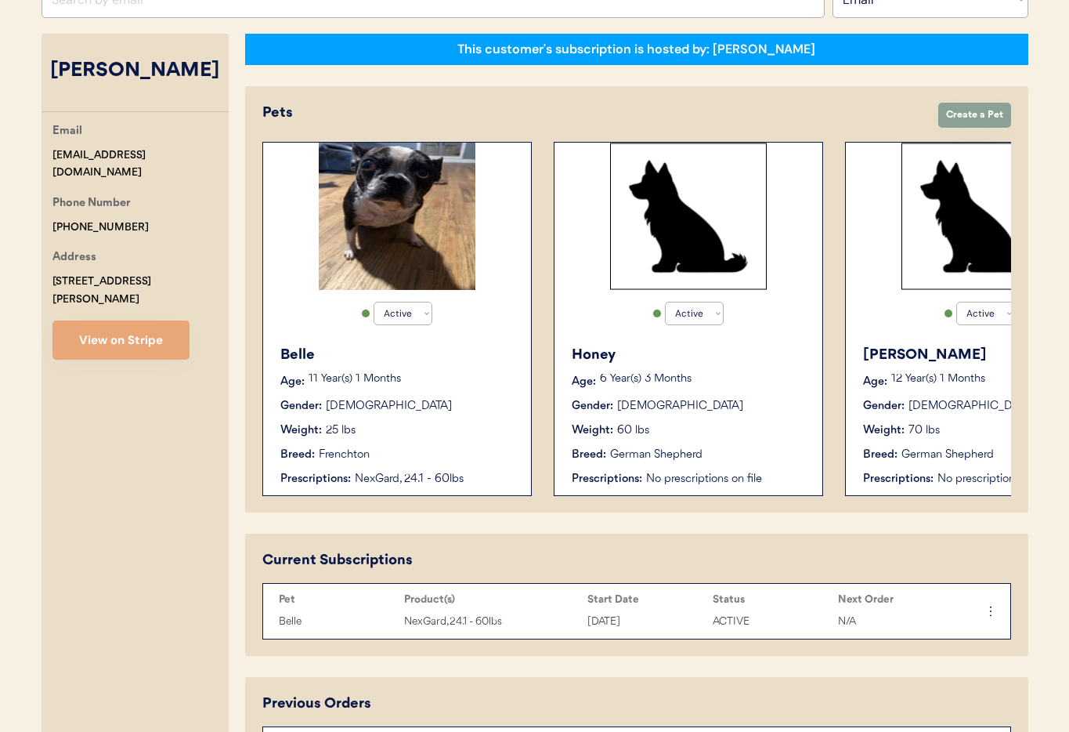
scroll to position [238, 0]
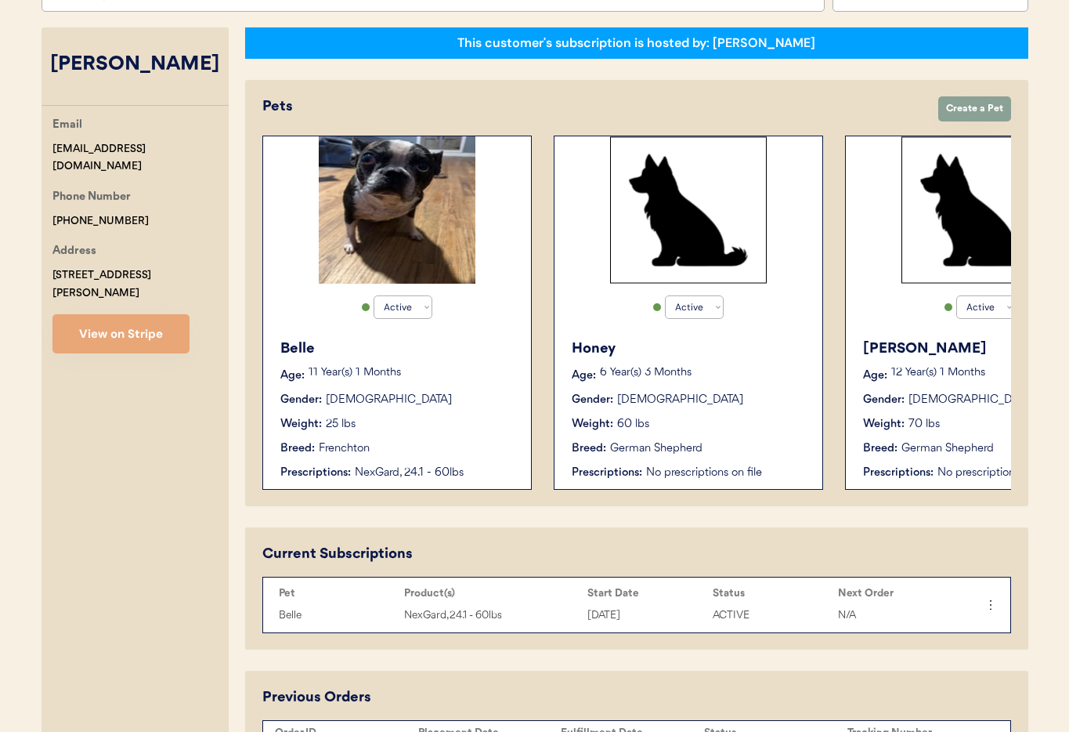
click at [477, 428] on div "Weight: 25 lbs" at bounding box center [397, 424] width 235 height 16
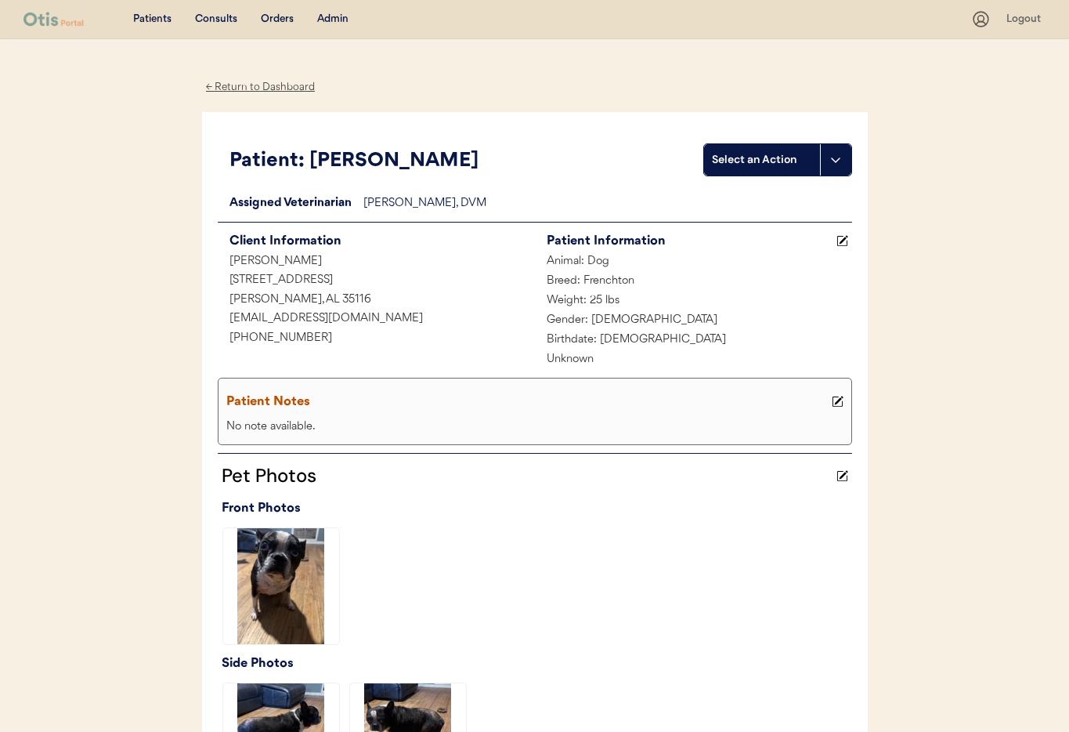
click at [322, 20] on div "Admin" at bounding box center [332, 20] width 31 height 16
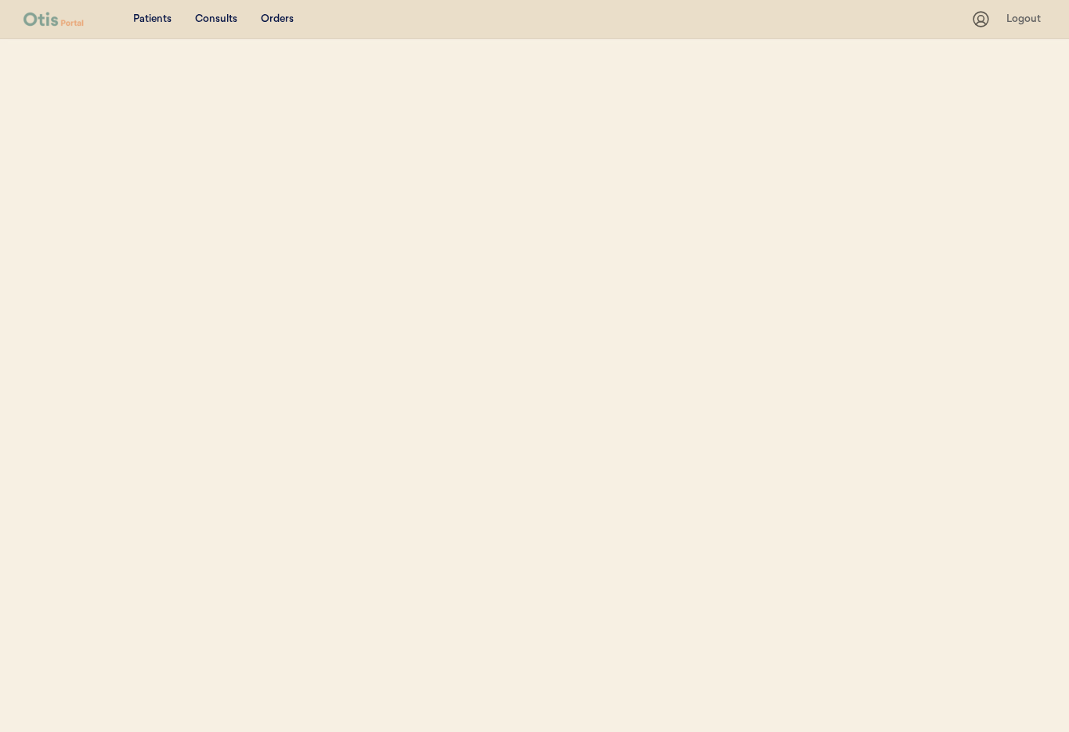
select select ""Email""
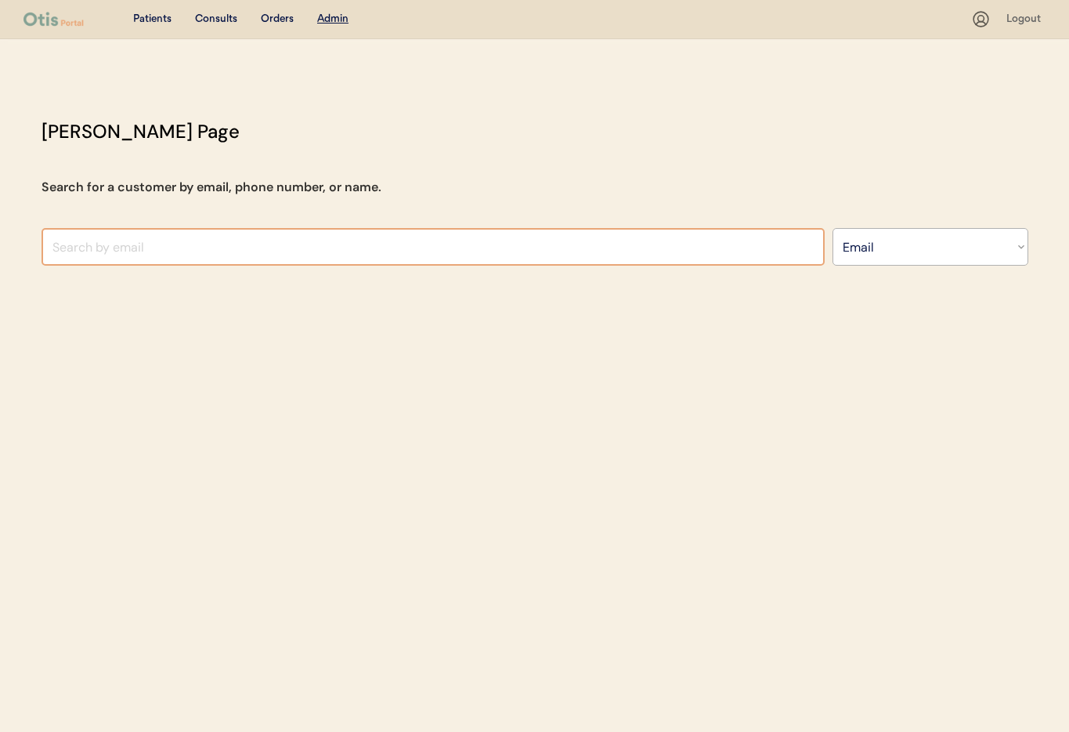
click at [168, 240] on input "input" at bounding box center [433, 247] width 783 height 38
paste input "[PERSON_NAME][EMAIL_ADDRESS][DOMAIN_NAME]"
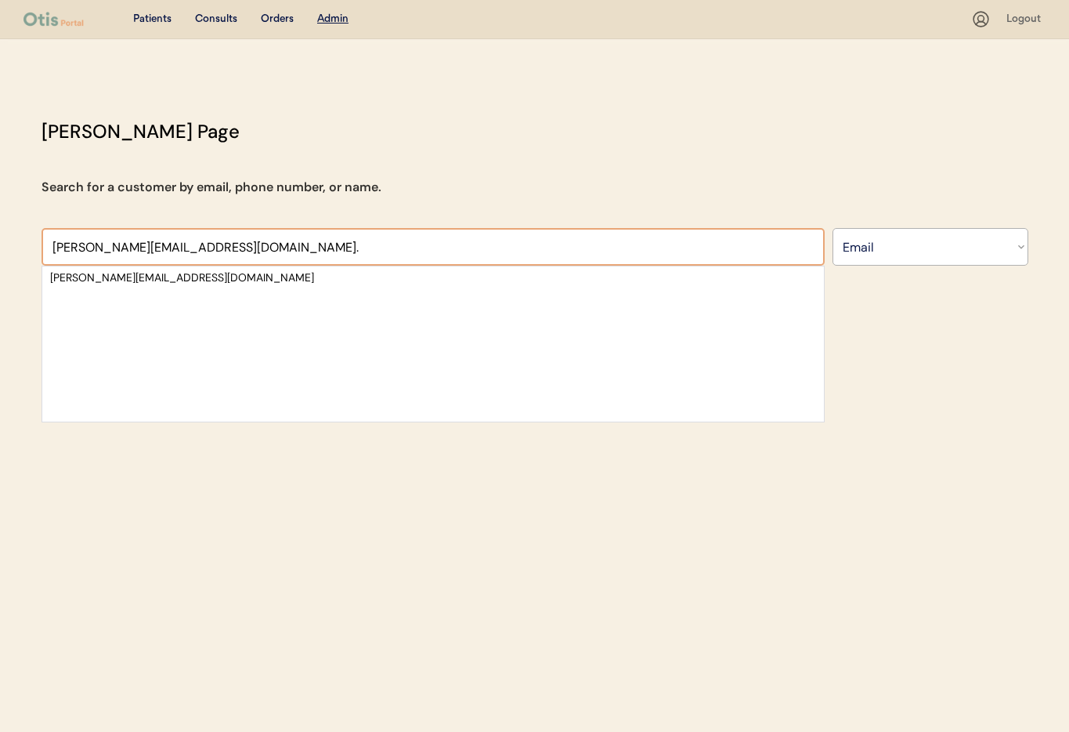
type input "[PERSON_NAME][EMAIL_ADDRESS][DOMAIN_NAME]."
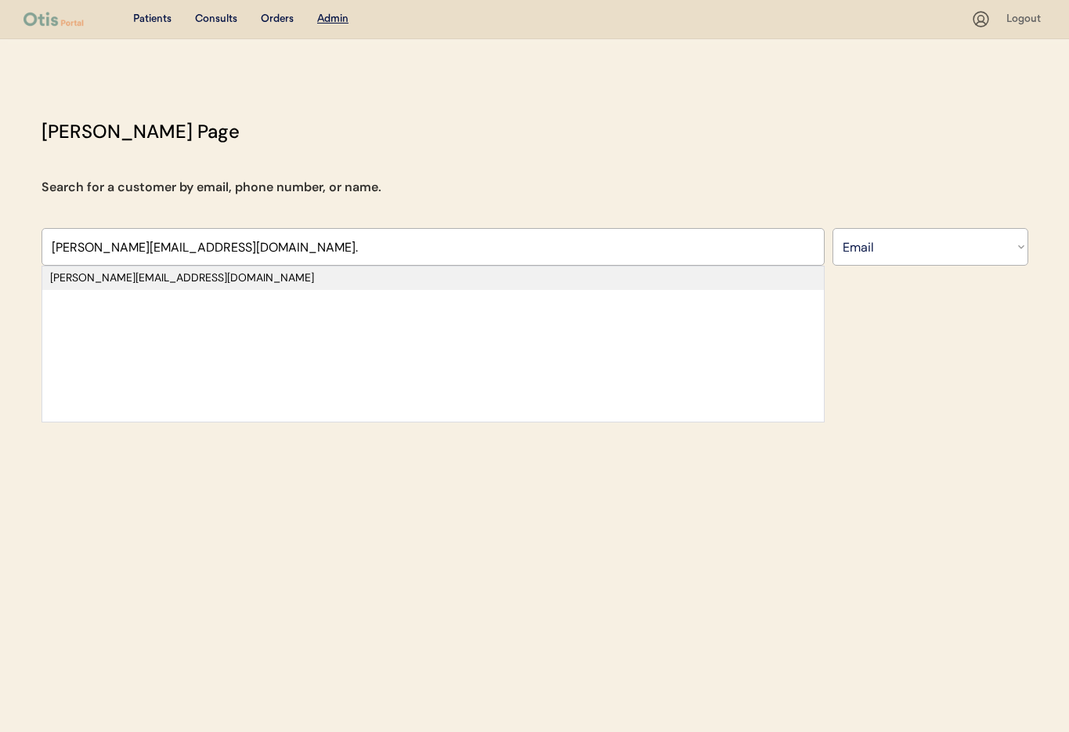
click at [157, 278] on div "[PERSON_NAME][EMAIL_ADDRESS][DOMAIN_NAME]" at bounding box center [433, 278] width 766 height 16
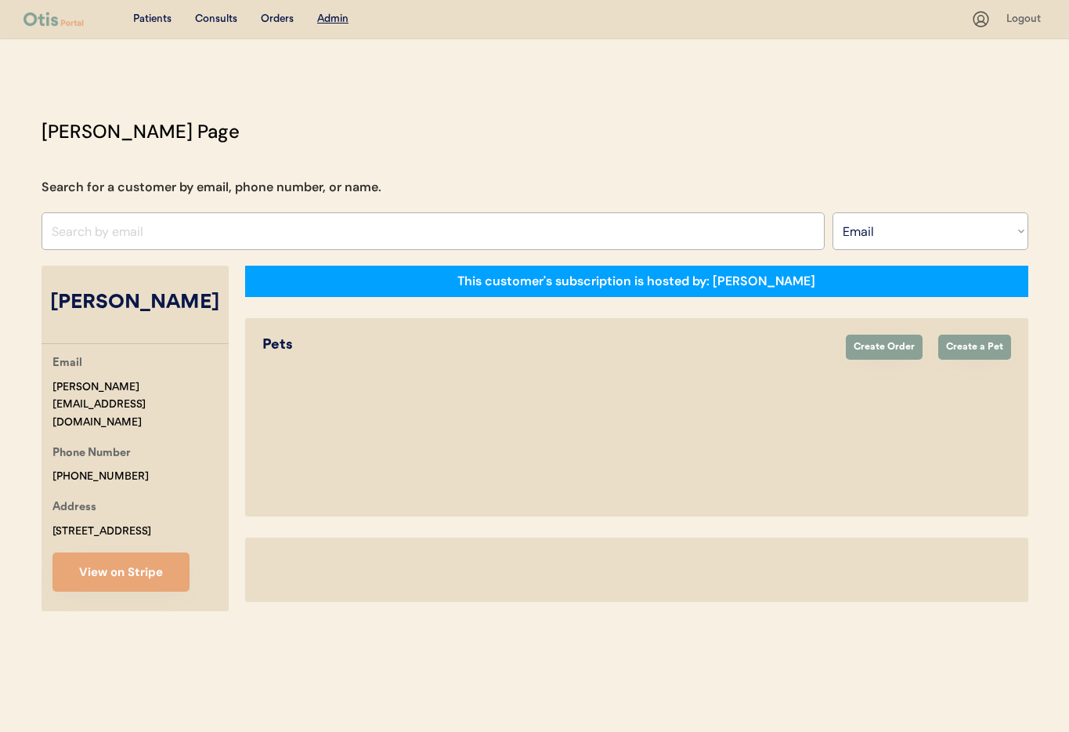
select select "true"
select select "false"
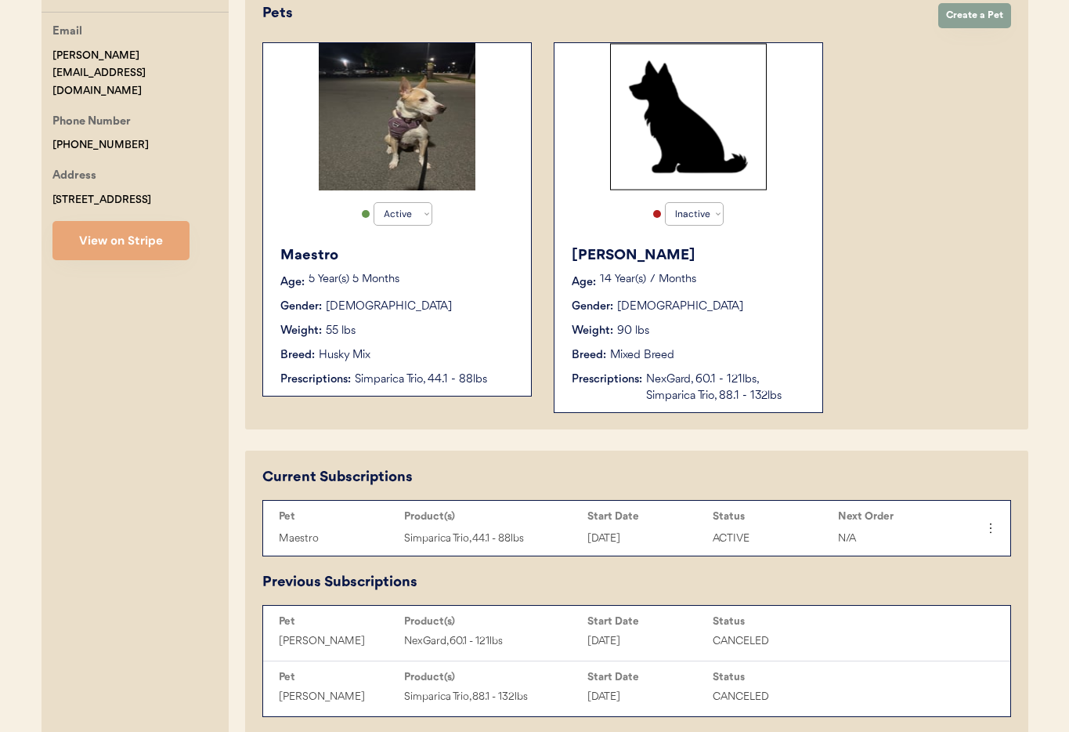
scroll to position [331, 0]
click at [454, 352] on div "Breed: Husky Mix" at bounding box center [397, 356] width 235 height 16
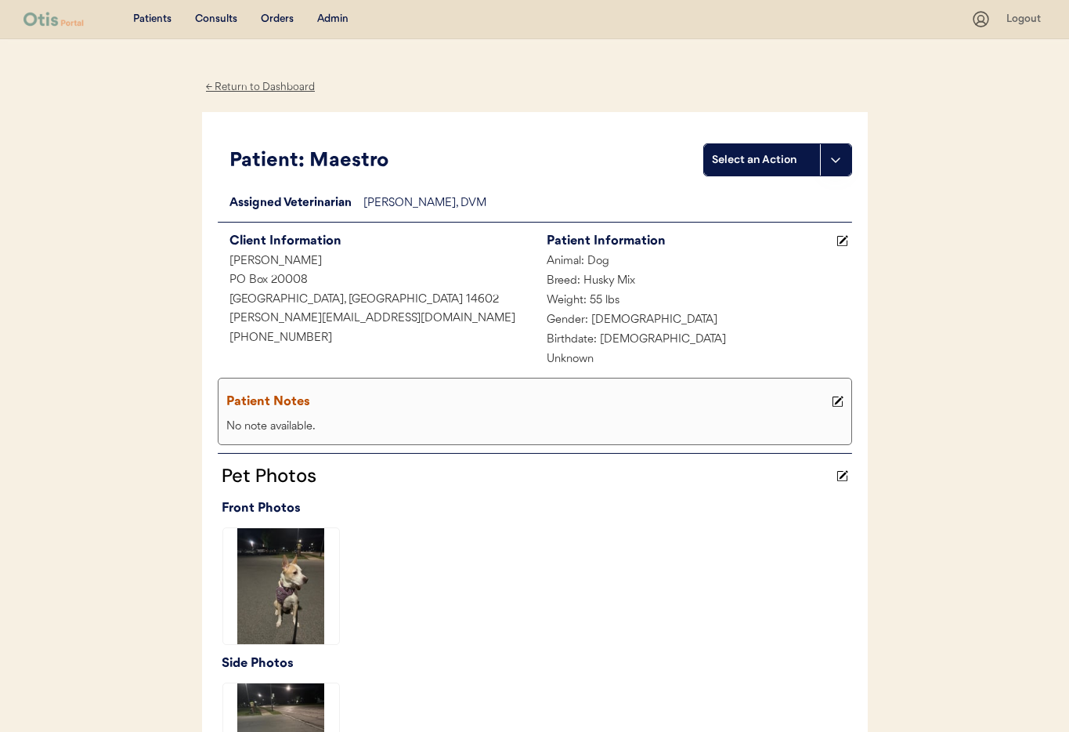
click at [251, 85] on div "← Return to Dashboard" at bounding box center [260, 87] width 117 height 18
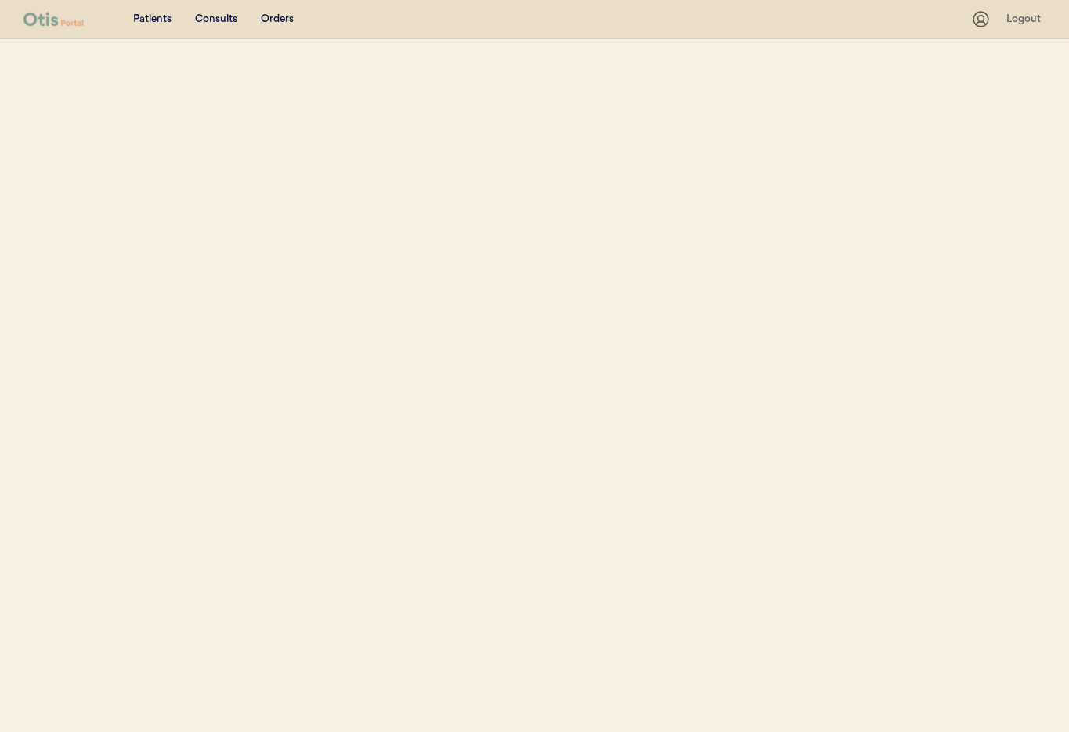
select select ""Email""
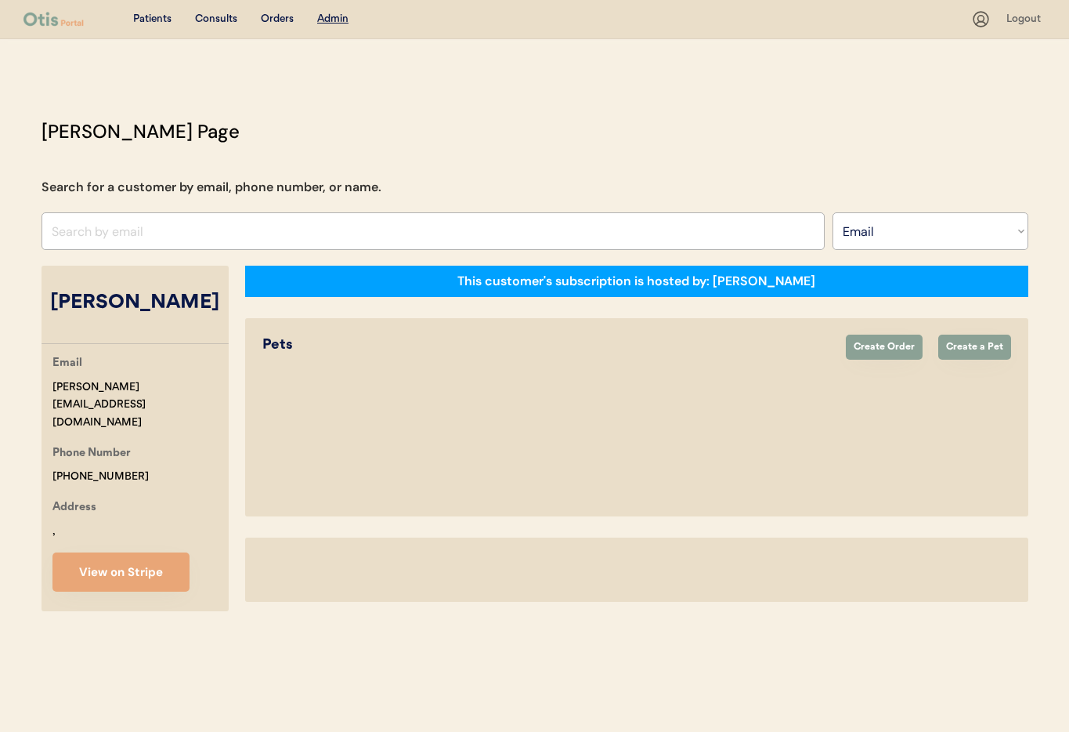
select select "true"
select select "false"
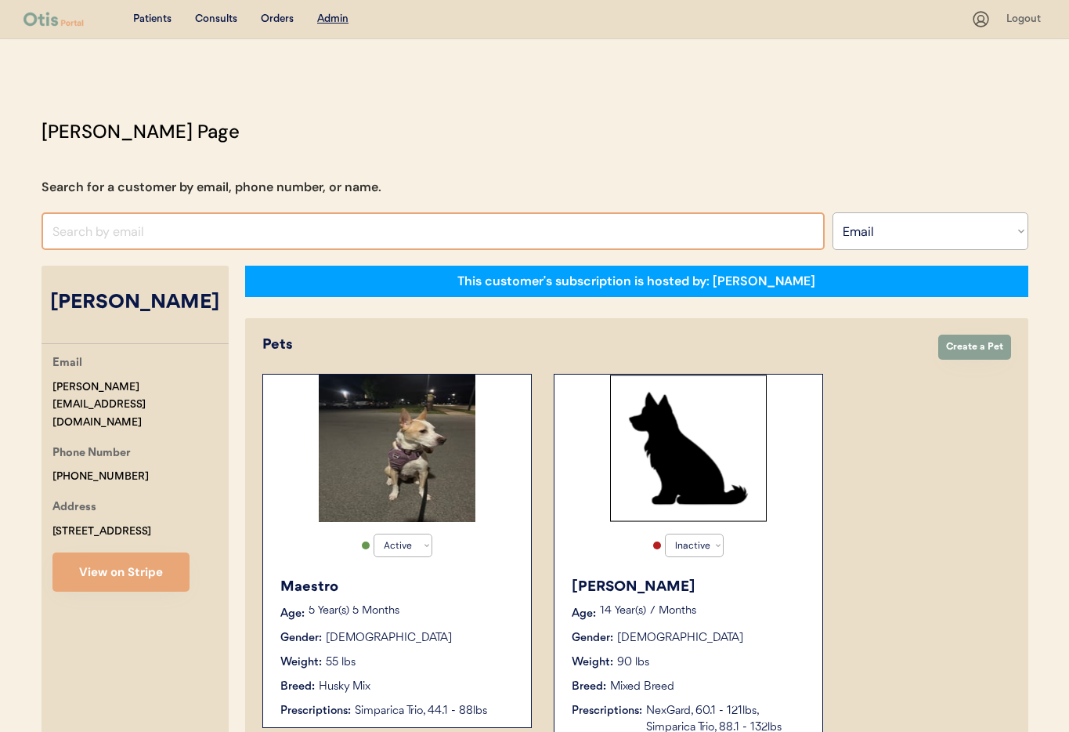
click at [121, 230] on input "input" at bounding box center [433, 231] width 783 height 38
paste input "[EMAIL_ADDRESS][DOMAIN_NAME]"
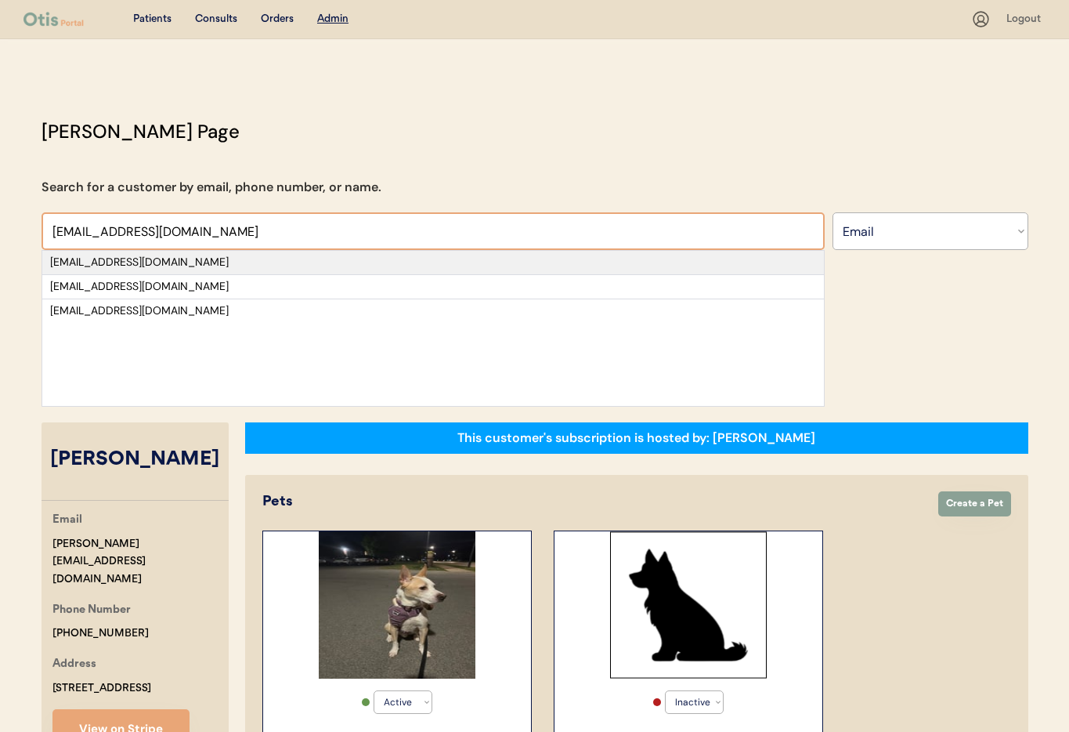
type input "[EMAIL_ADDRESS][DOMAIN_NAME]"
click at [150, 264] on div "[EMAIL_ADDRESS][DOMAIN_NAME]" at bounding box center [433, 263] width 766 height 16
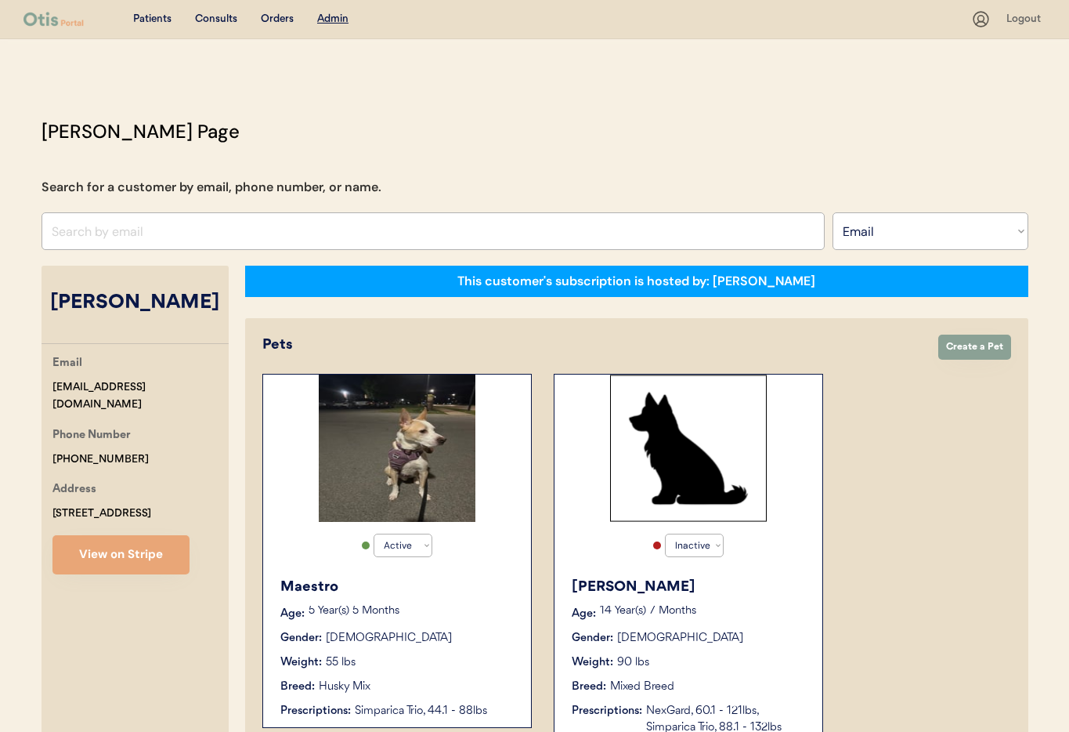
select select "true"
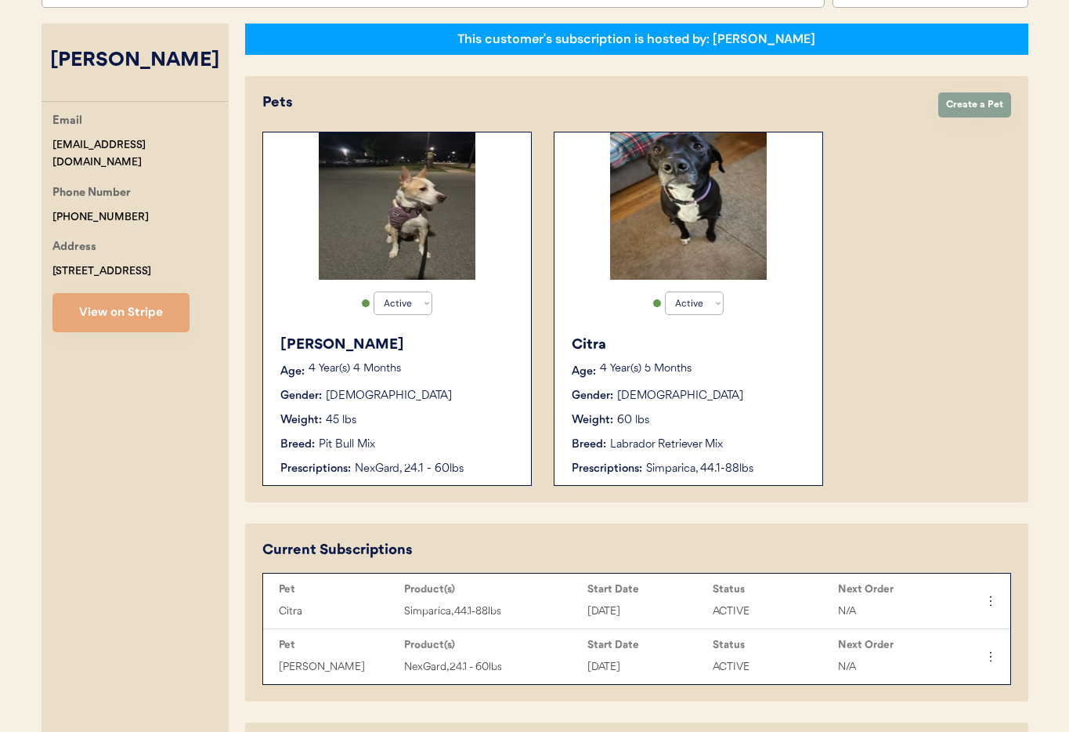
scroll to position [247, 0]
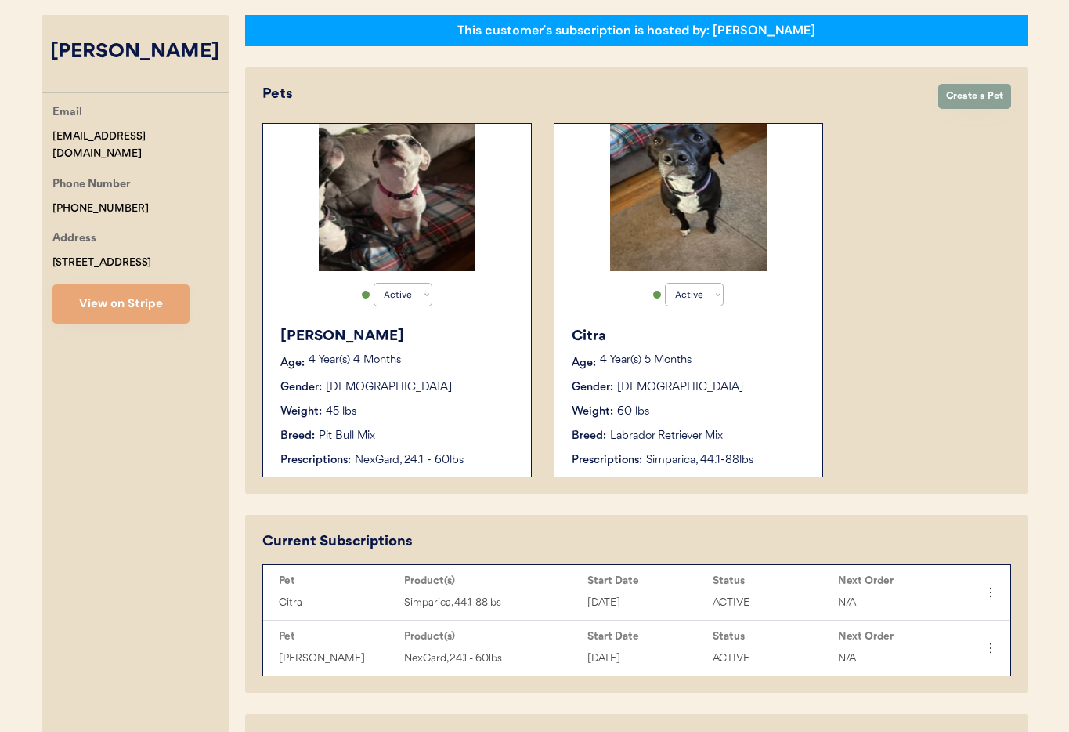
click at [457, 368] on div "4 Year(s) 4 Months" at bounding box center [412, 363] width 207 height 16
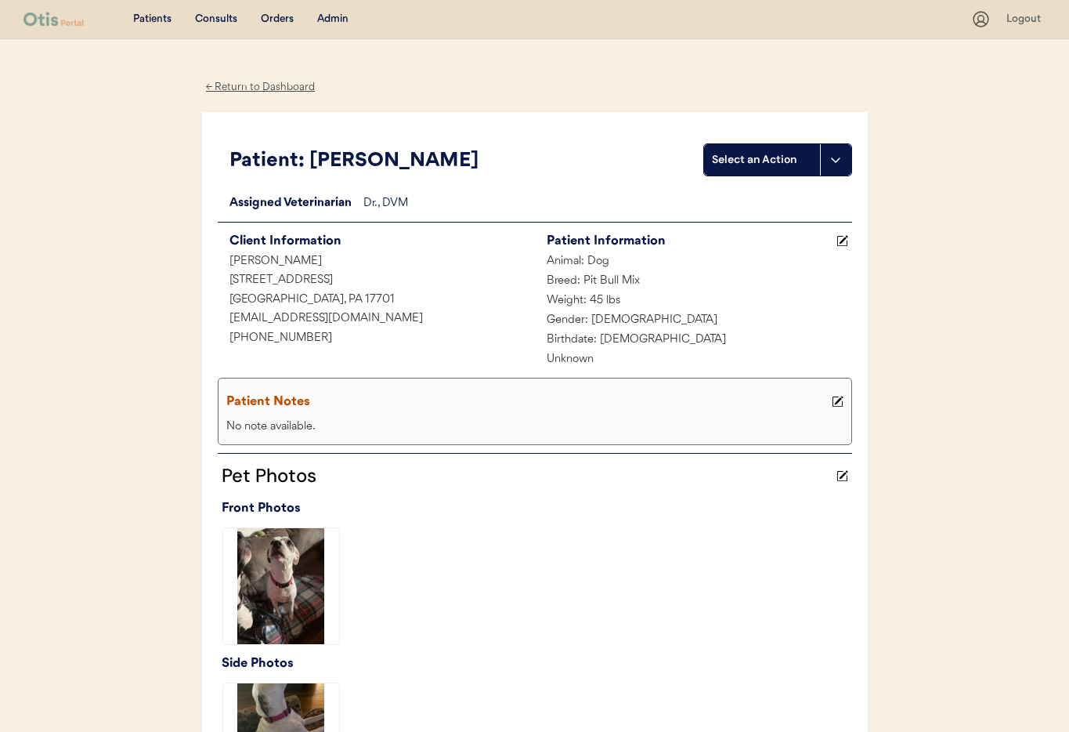
click at [246, 86] on div "← Return to Dashboard" at bounding box center [260, 87] width 117 height 18
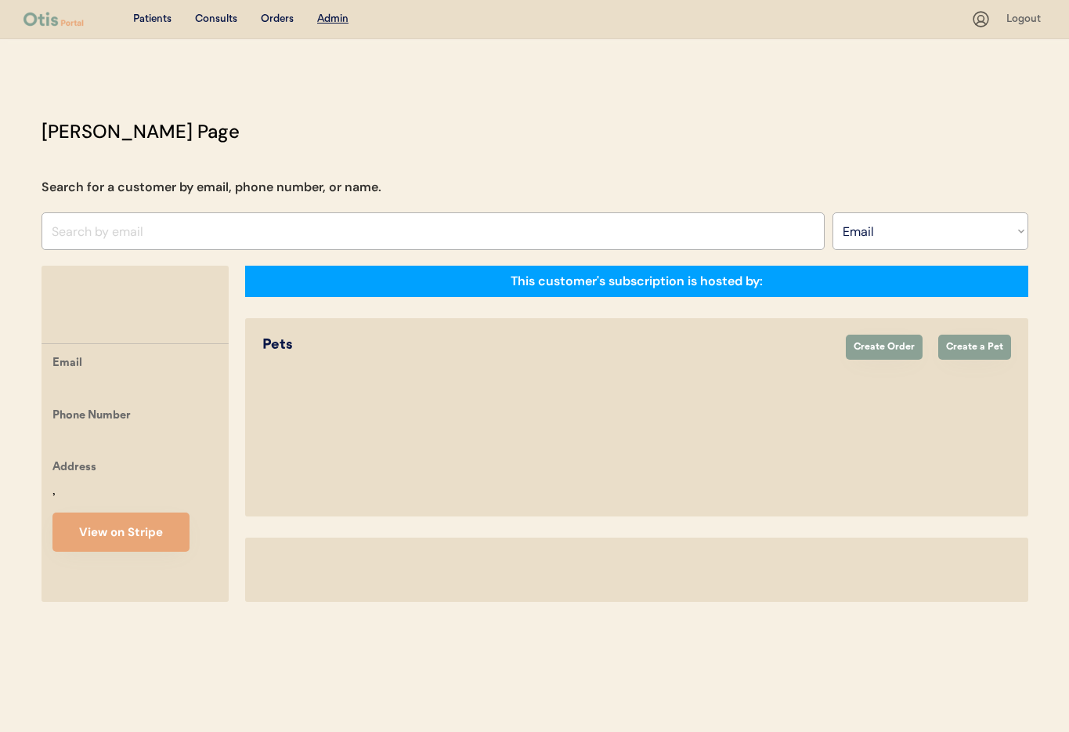
select select ""Email""
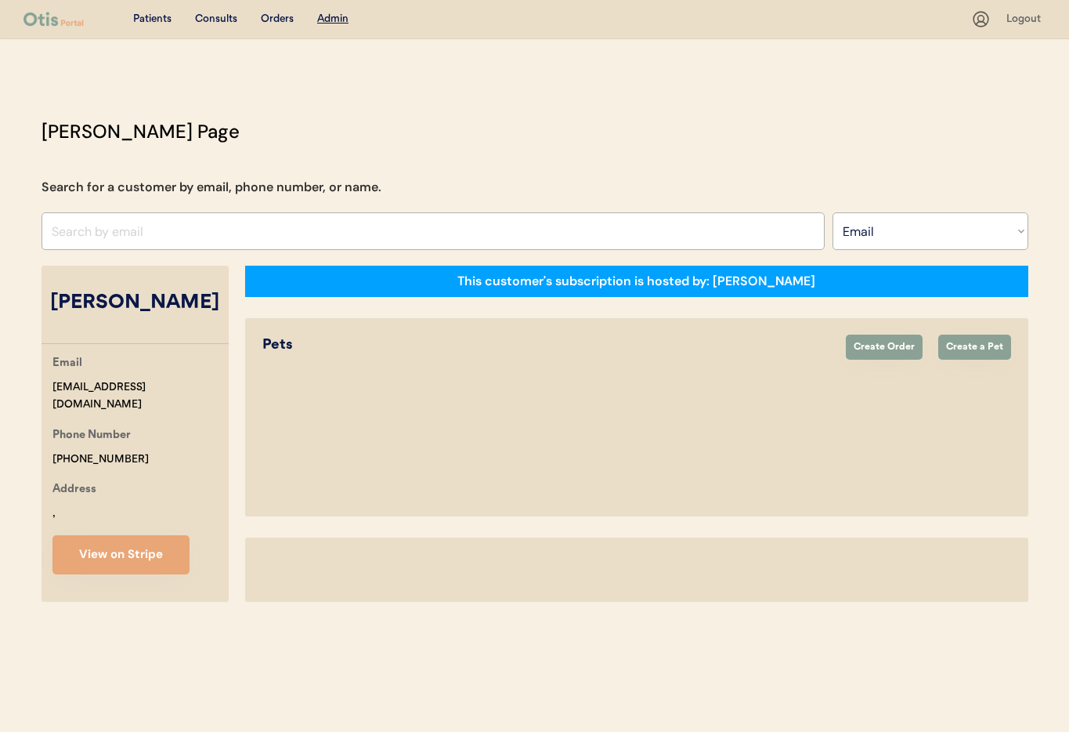
select select "true"
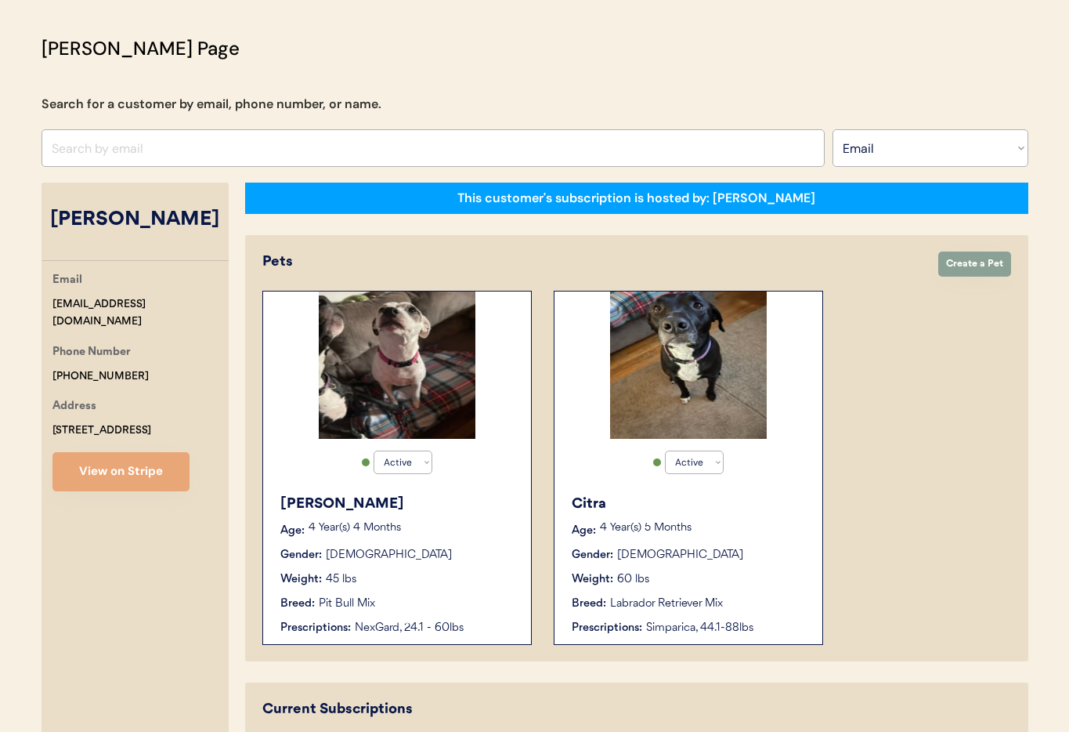
scroll to position [114, 0]
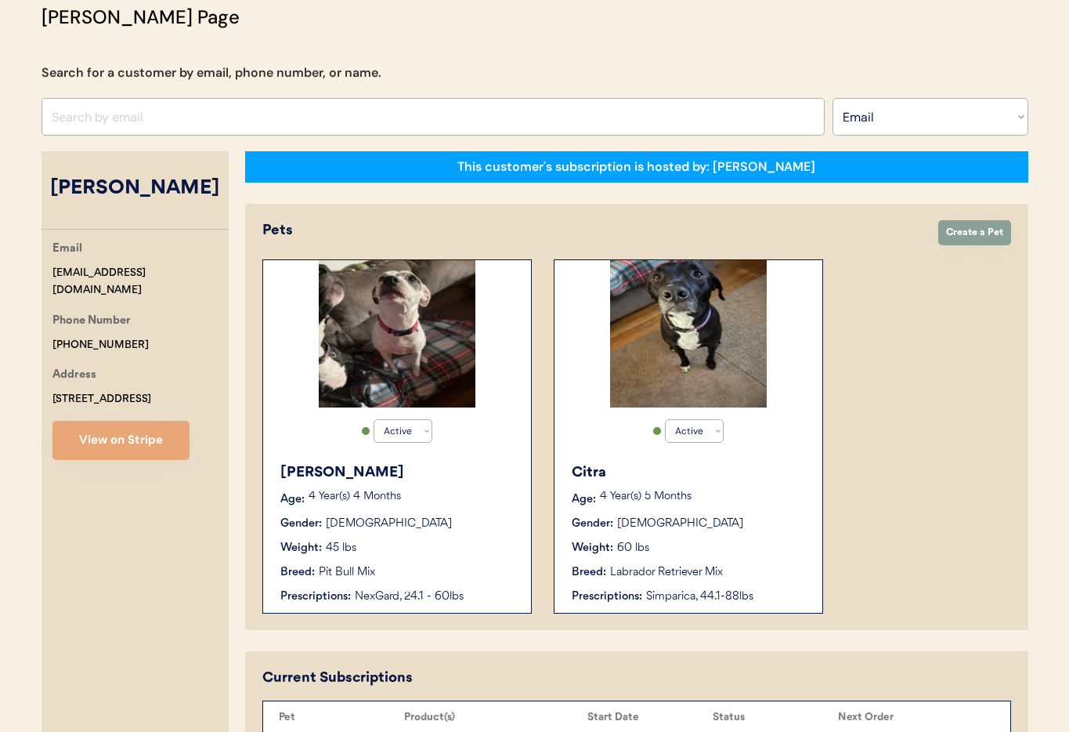
click at [720, 517] on div "Gender: Female" at bounding box center [689, 523] width 235 height 16
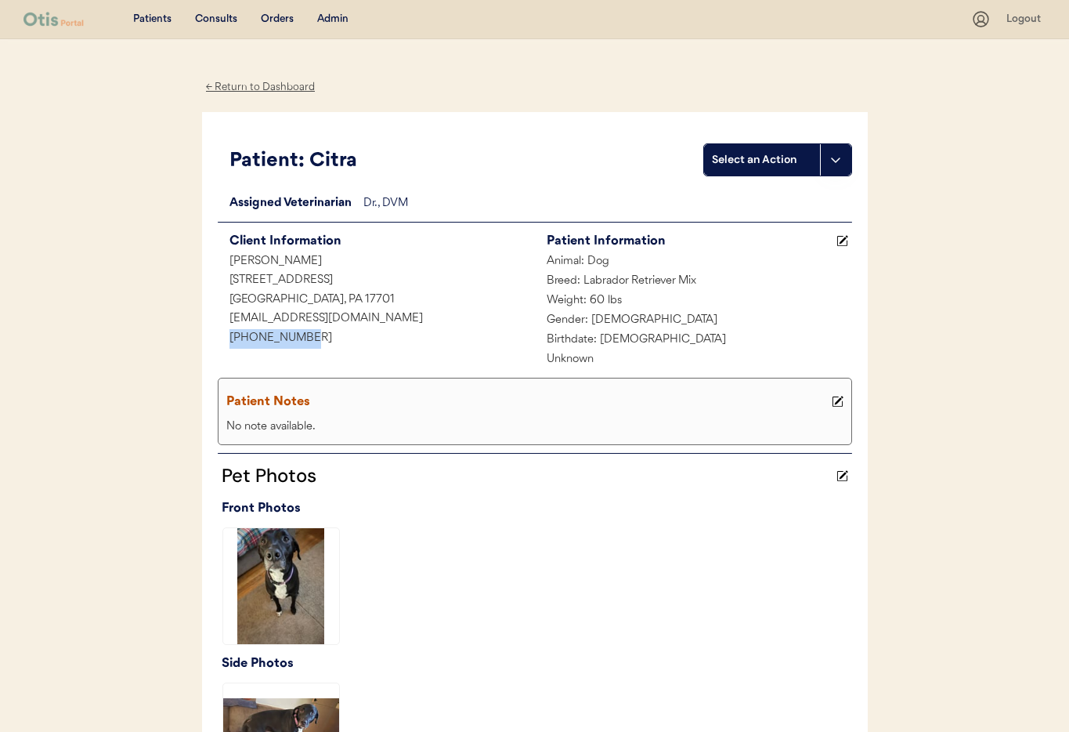
drag, startPoint x: 307, startPoint y: 339, endPoint x: 247, endPoint y: 334, distance: 59.7
click at [226, 335] on div "[PHONE_NUMBER]" at bounding box center [376, 339] width 317 height 20
copy div "[PHONE_NUMBER]"
click at [248, 89] on div "← Return to Dashboard" at bounding box center [260, 87] width 117 height 18
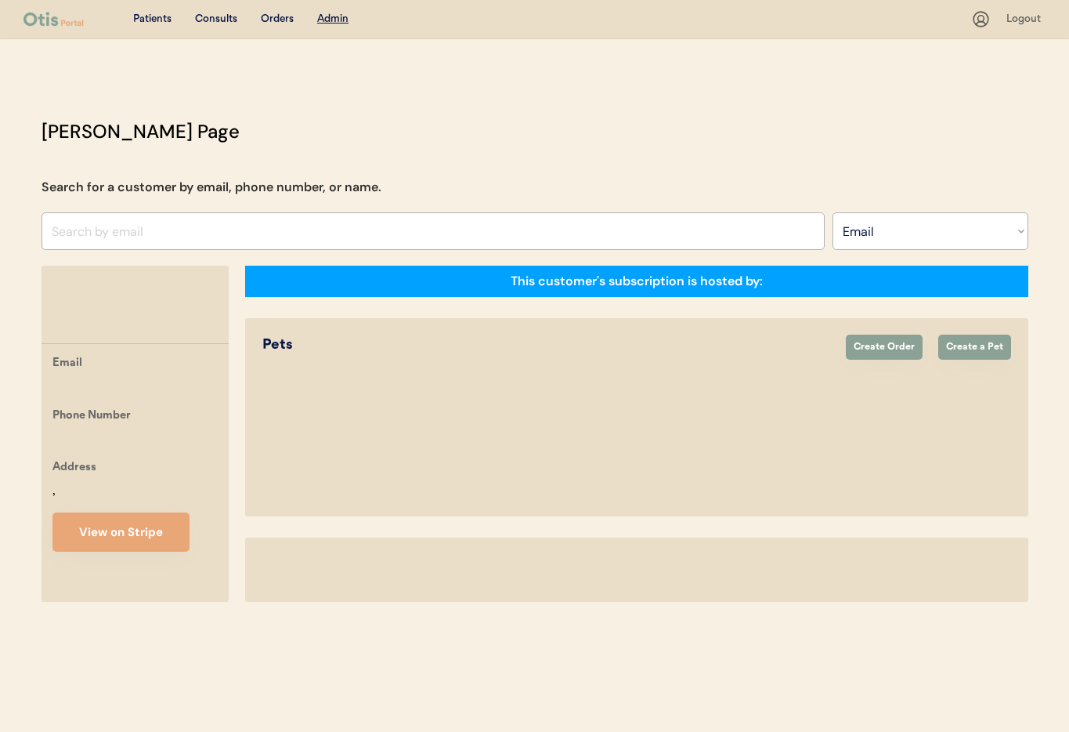
select select ""Email""
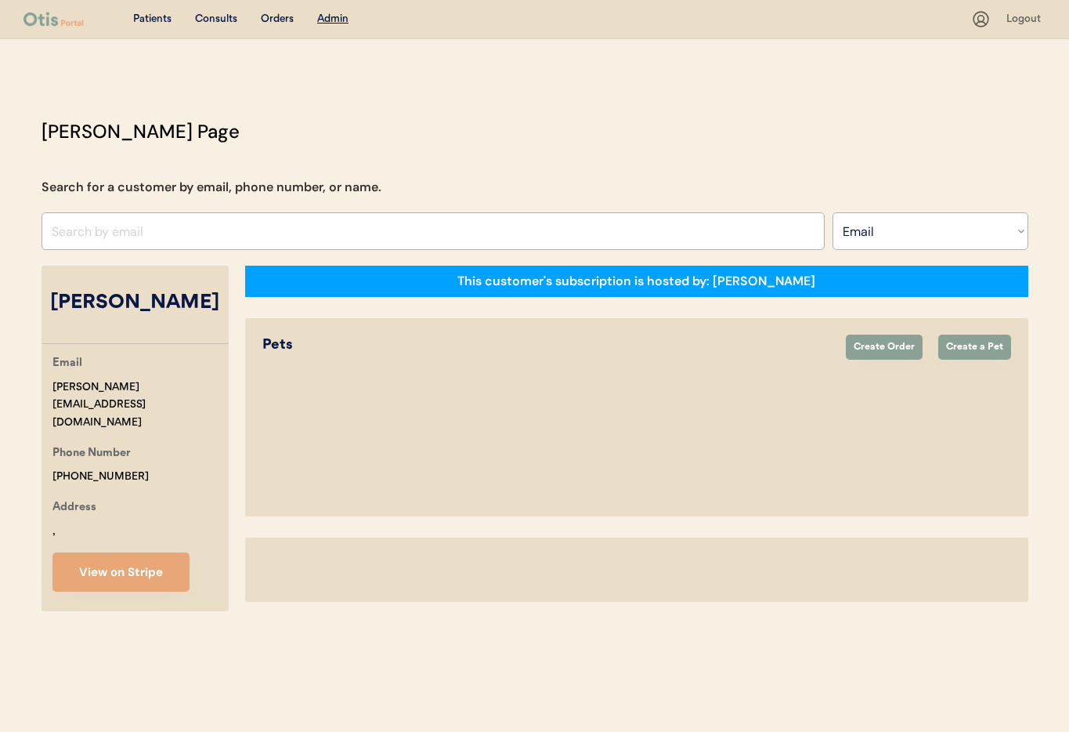
select select "true"
select select "false"
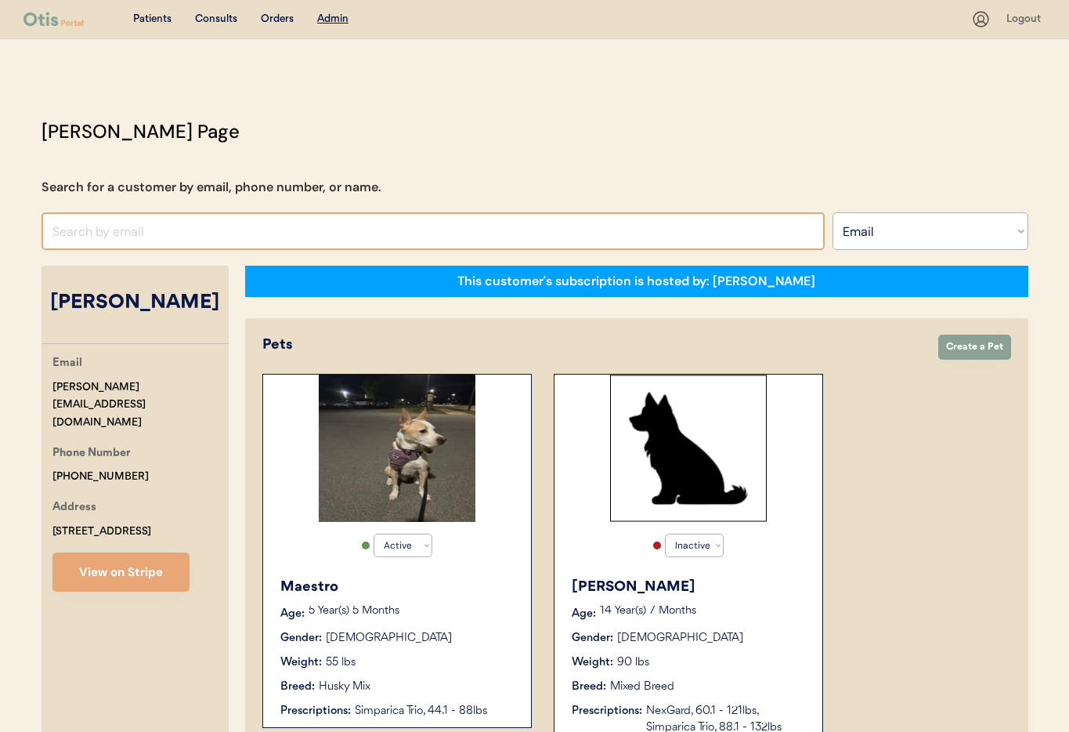
click at [136, 229] on input "input" at bounding box center [433, 231] width 783 height 38
paste input "[EMAIL_ADDRESS][DOMAIN_NAME]"
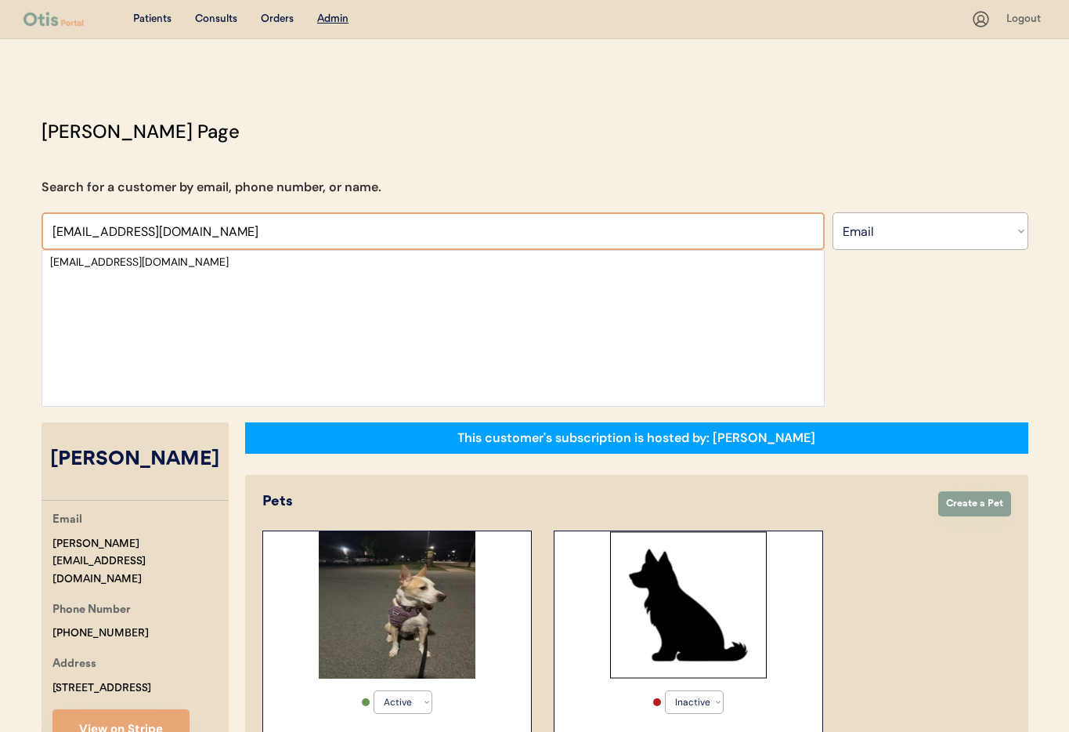
type input "[EMAIL_ADDRESS][DOMAIN_NAME]"
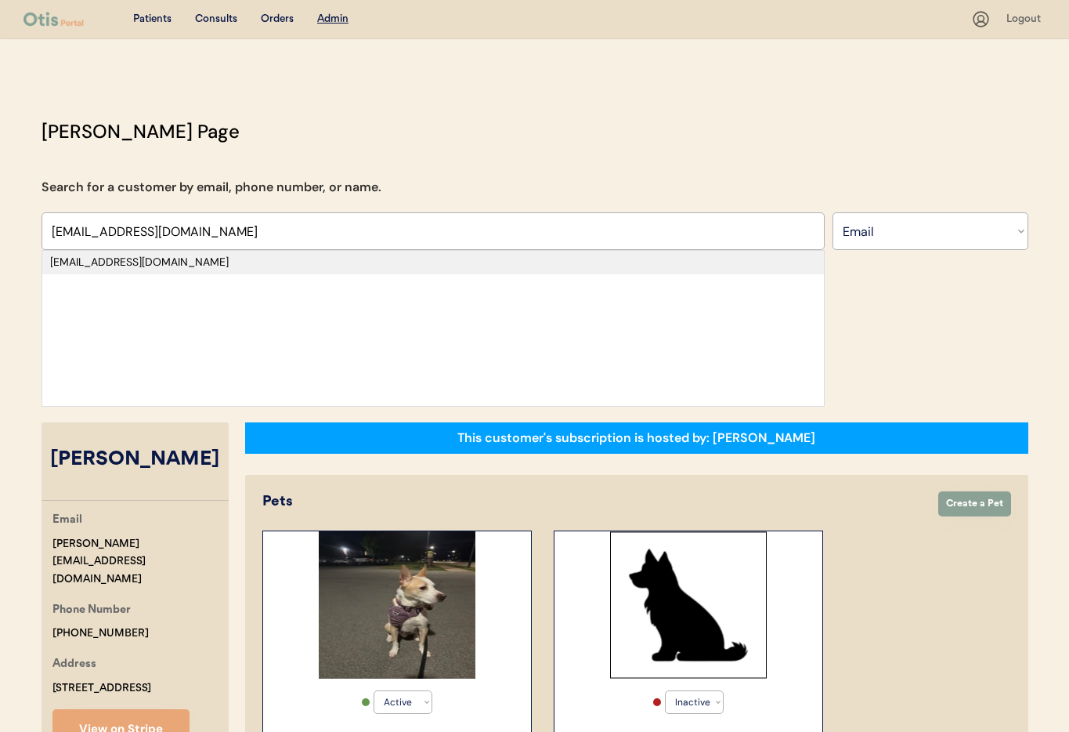
click at [155, 262] on div "[EMAIL_ADDRESS][DOMAIN_NAME]" at bounding box center [433, 263] width 766 height 16
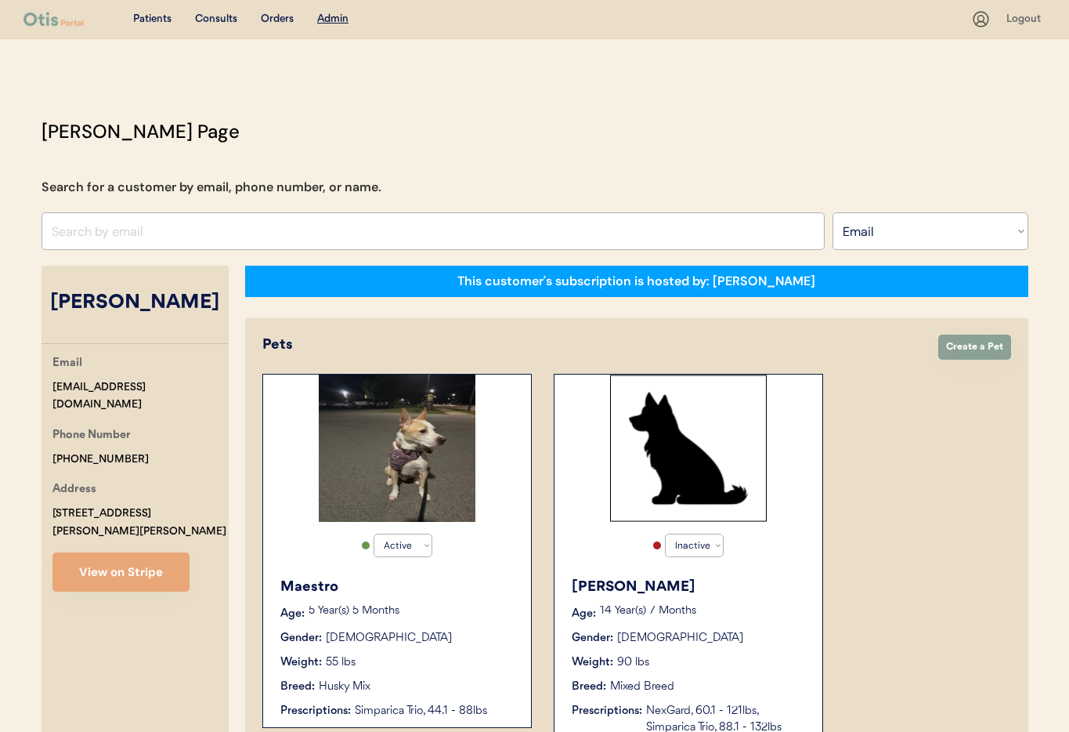
select select "true"
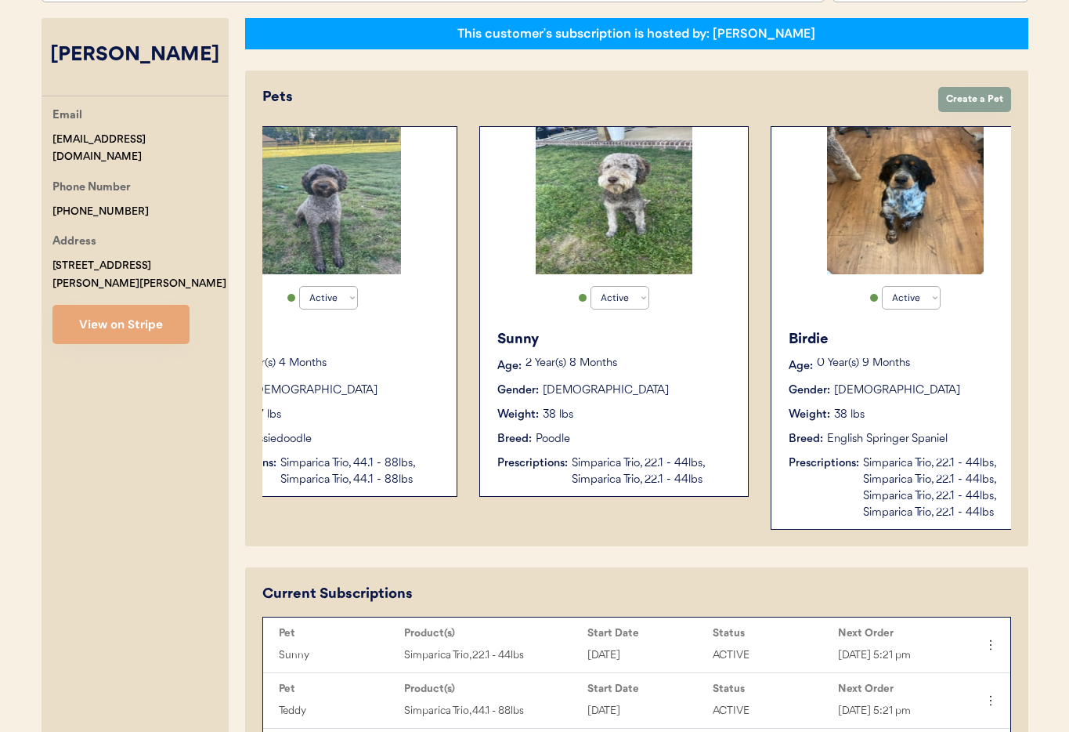
scroll to position [0, 125]
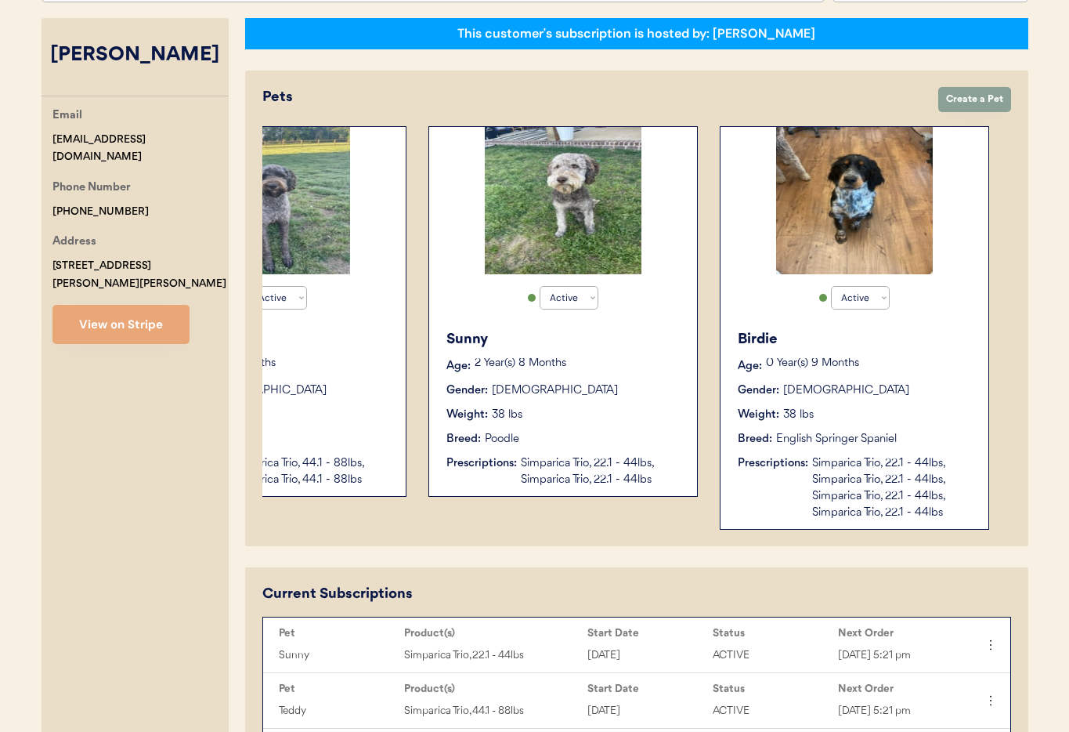
click at [809, 338] on div "Birdie" at bounding box center [855, 339] width 235 height 21
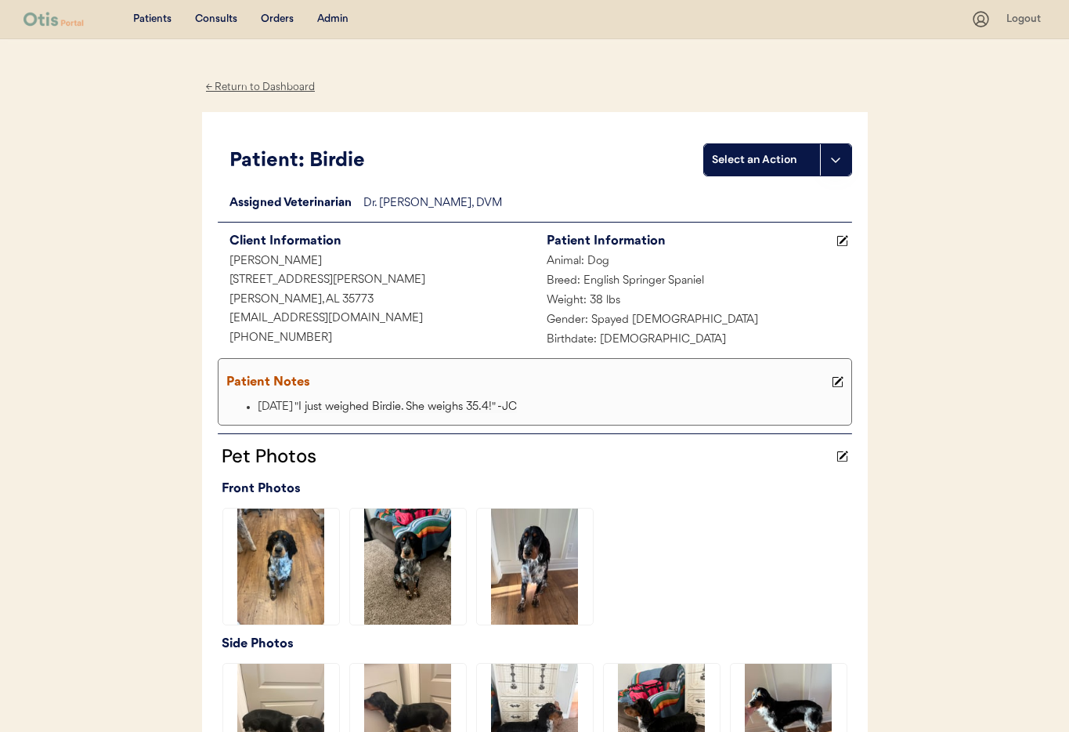
click at [243, 88] on div "← Return to Dashboard" at bounding box center [260, 87] width 117 height 18
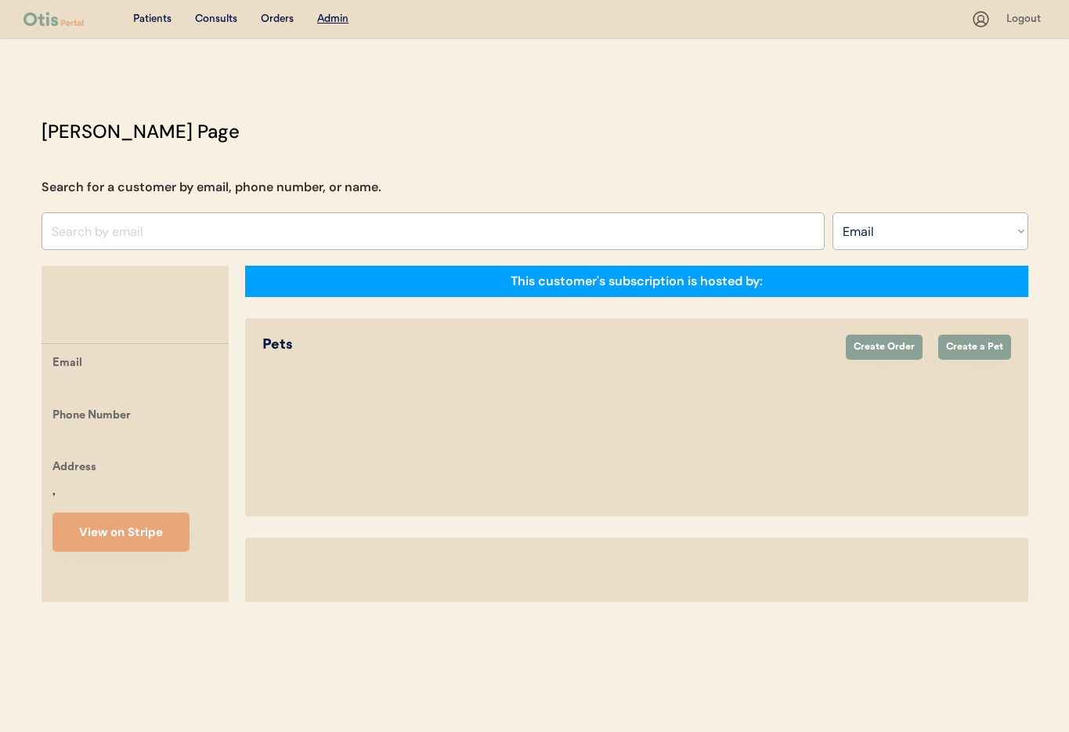
select select ""Email""
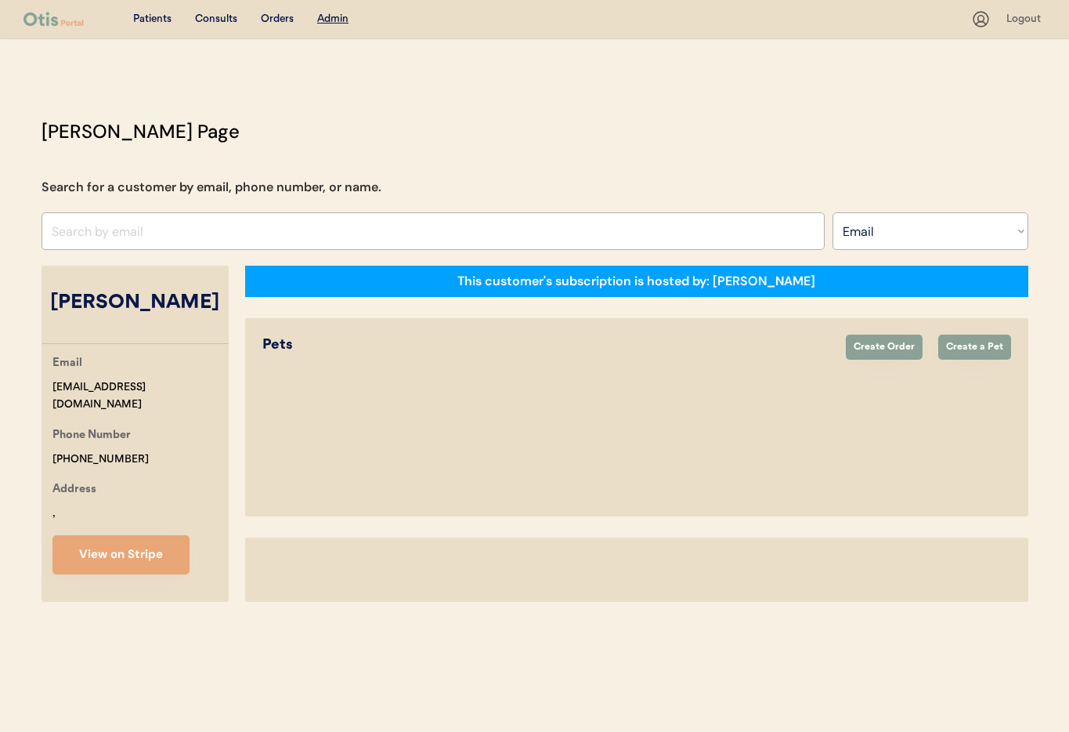
select select "true"
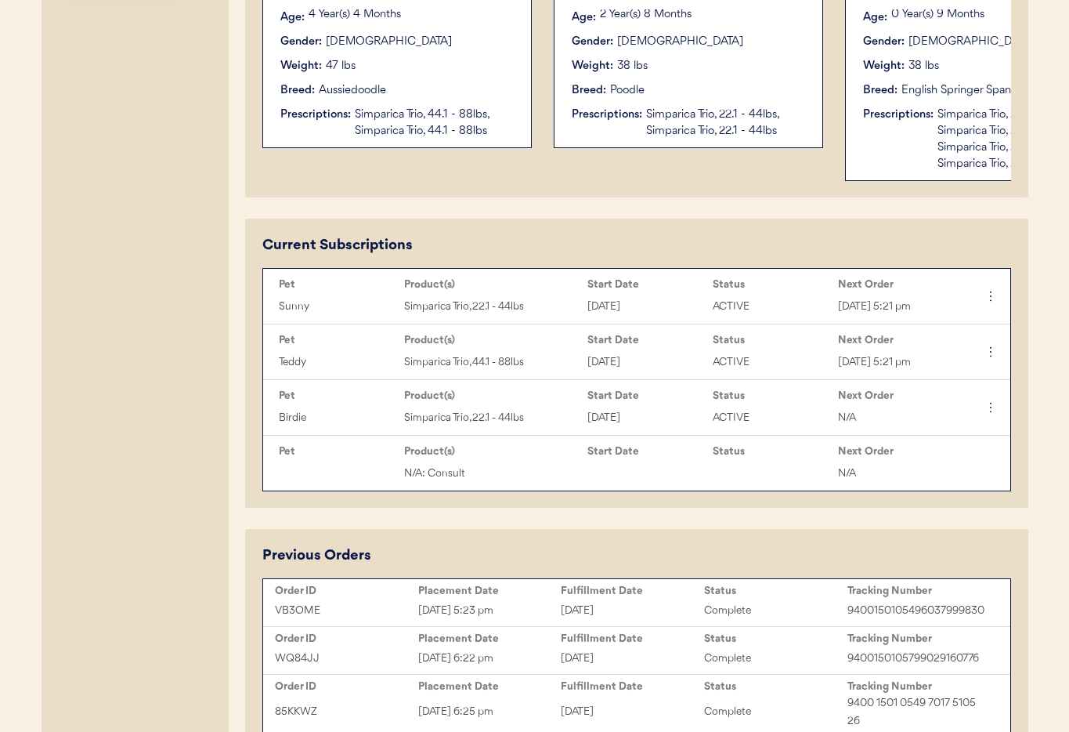
scroll to position [793, 0]
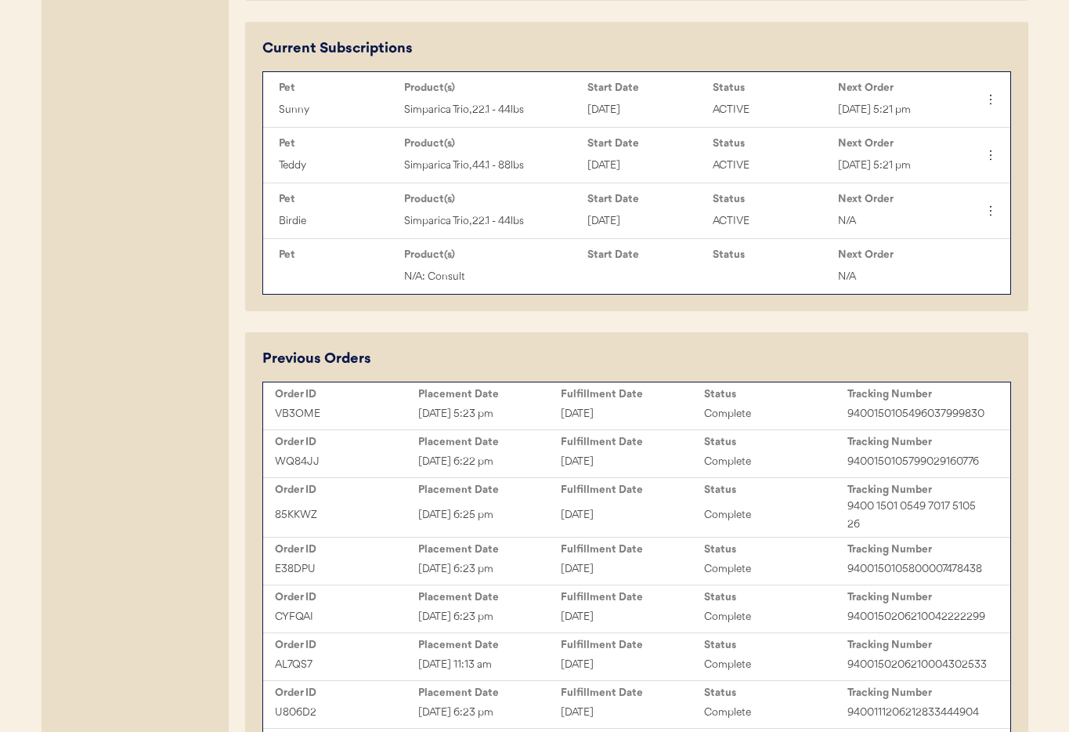
click at [621, 405] on div "[DATE]" at bounding box center [632, 414] width 143 height 18
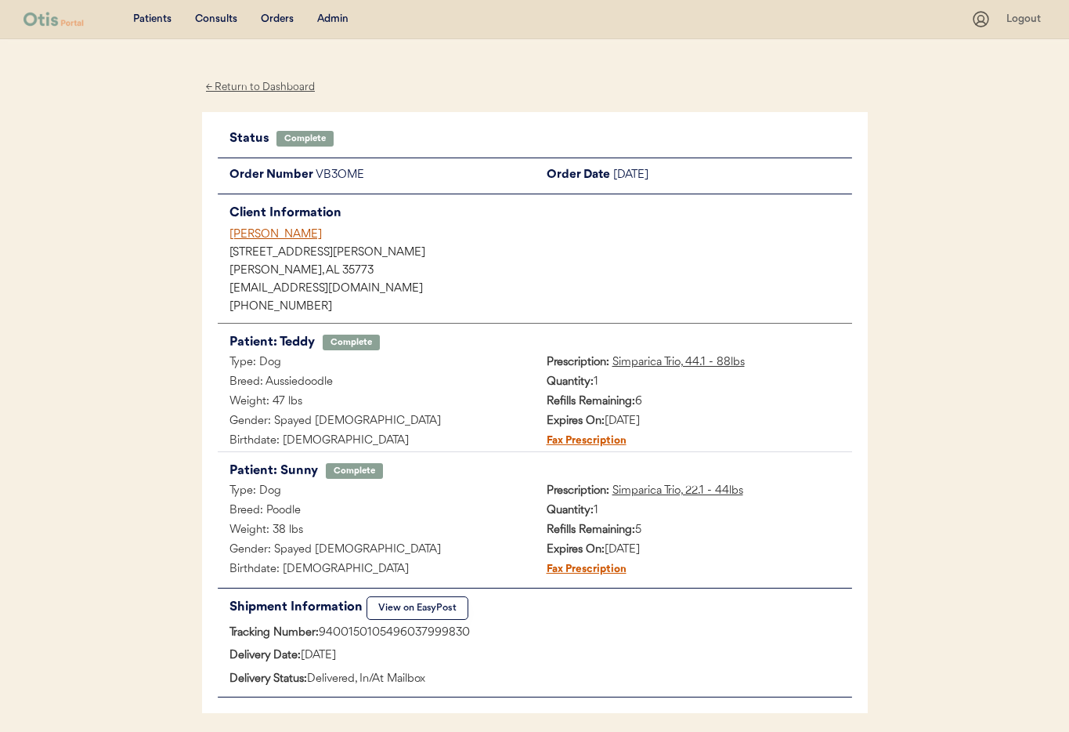
click at [273, 237] on div "[PERSON_NAME]" at bounding box center [540, 234] width 623 height 16
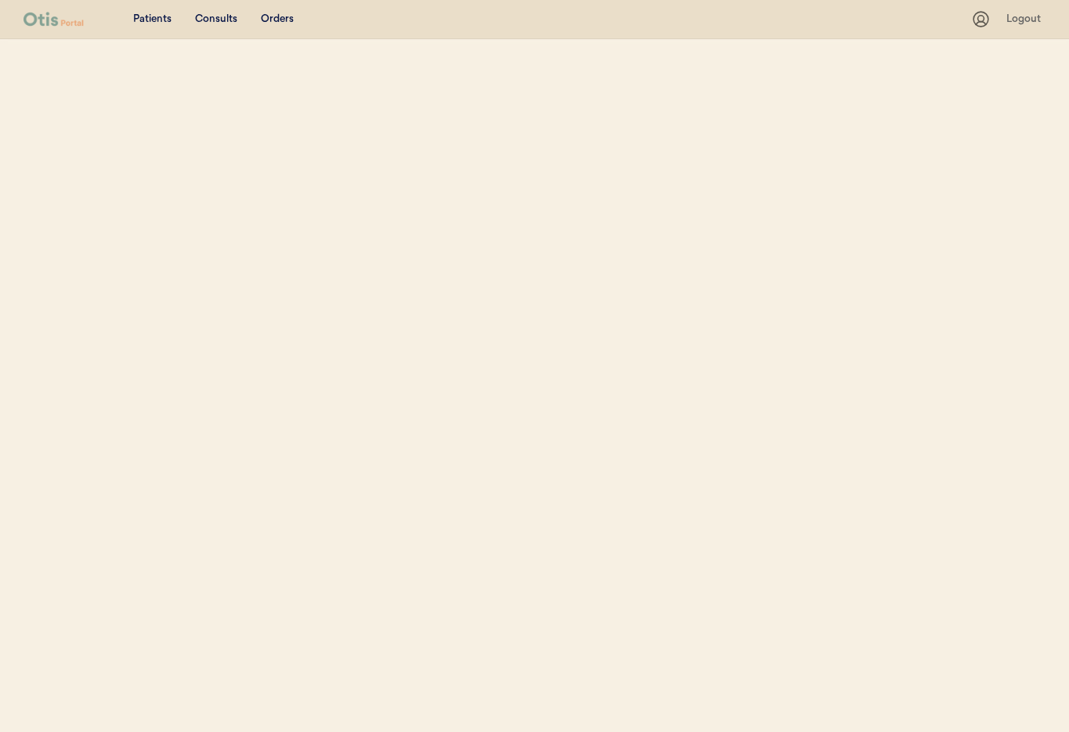
select select ""Email""
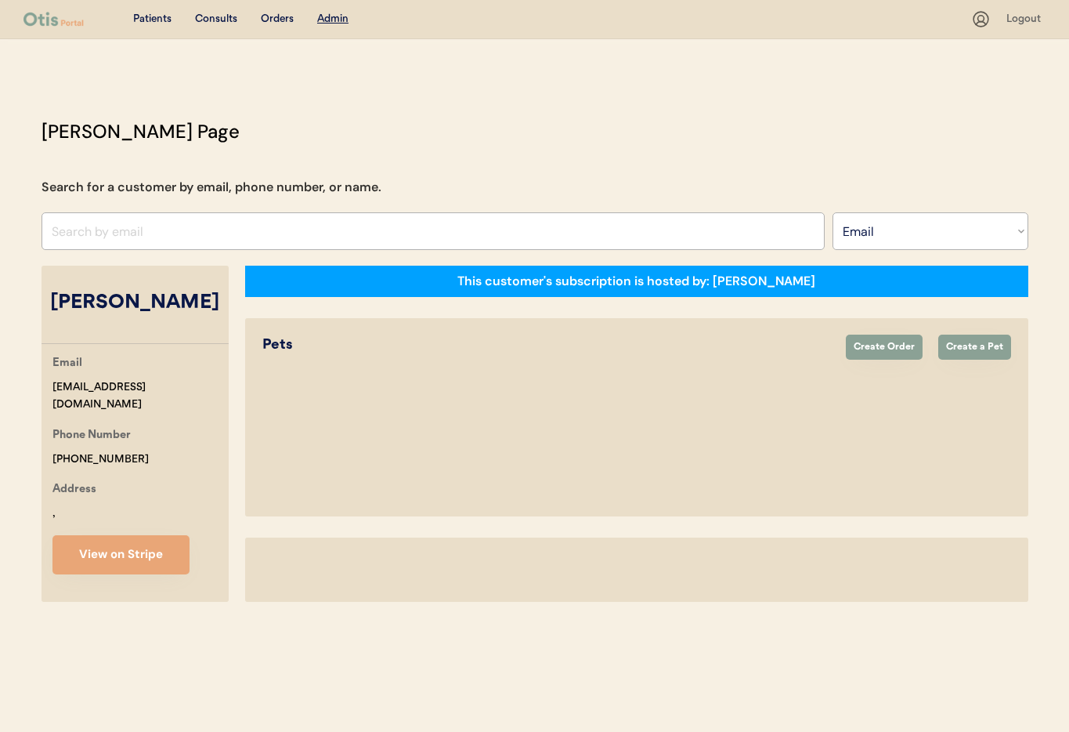
select select "true"
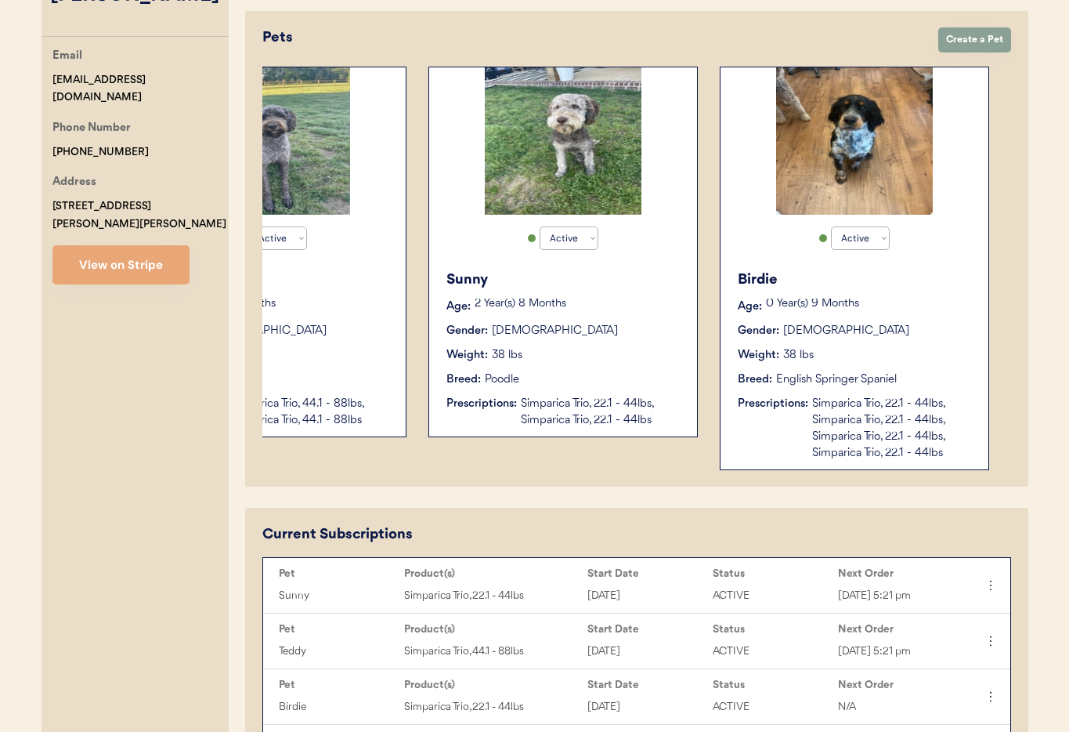
scroll to position [298, 0]
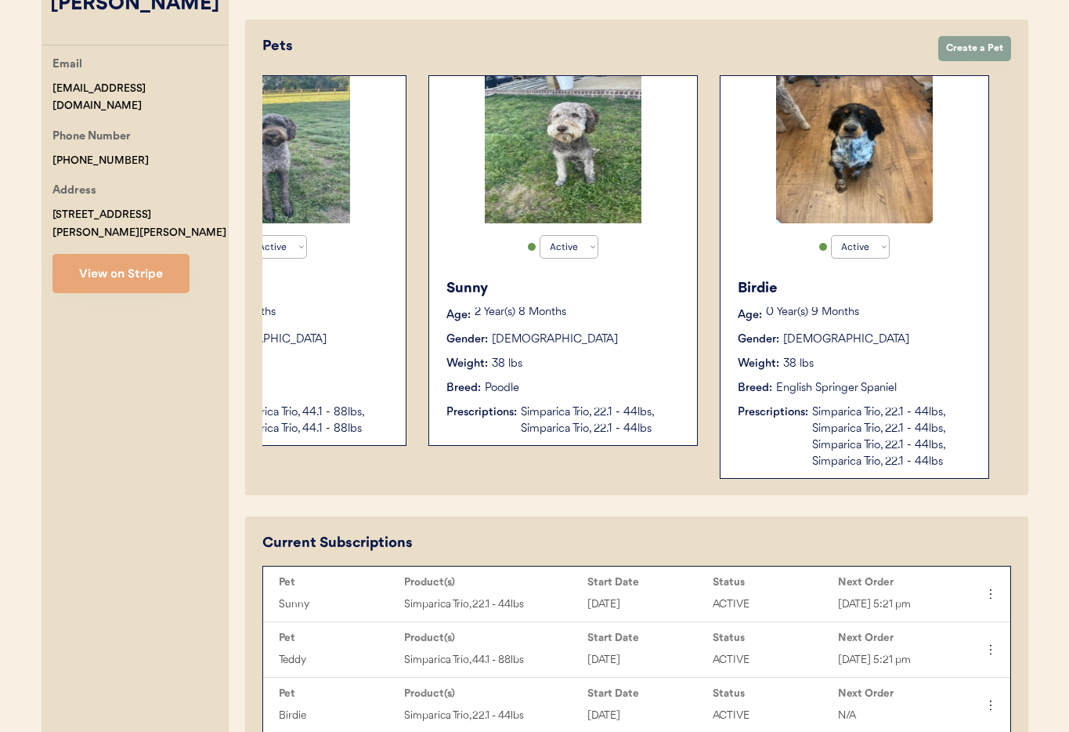
click at [879, 327] on div "Birdie Age: 0 Year(s) 9 Months Gender: Female Weight: 38 lbs Breed: English Spr…" at bounding box center [854, 374] width 252 height 208
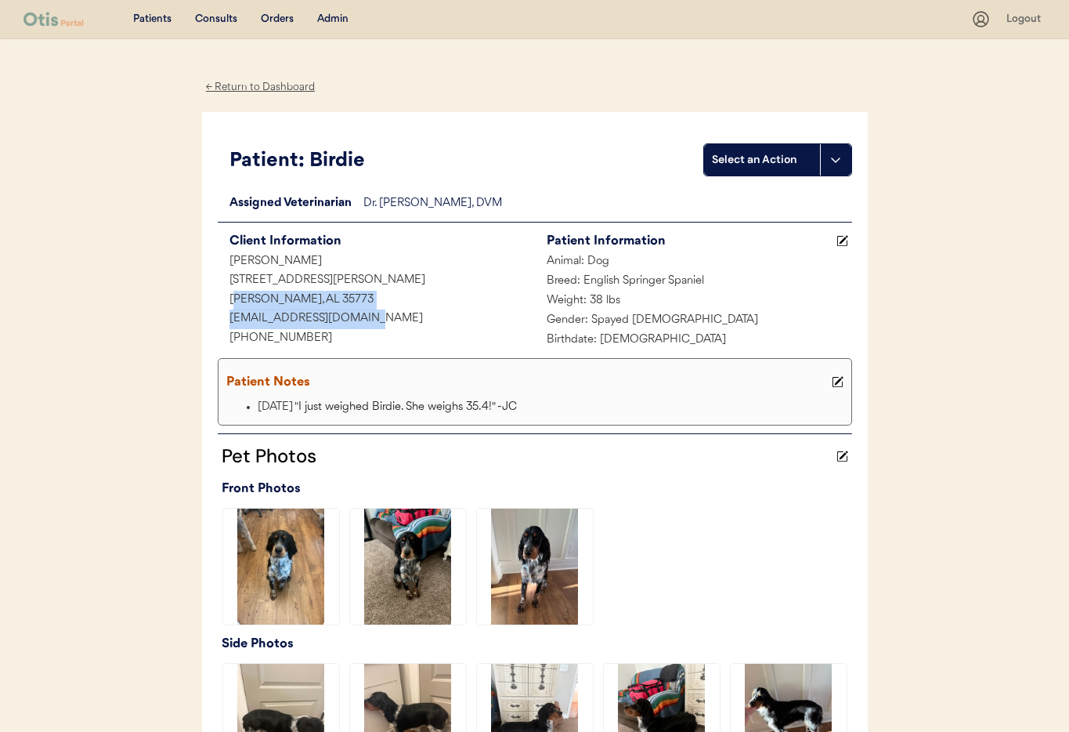
drag, startPoint x: 378, startPoint y: 318, endPoint x: 232, endPoint y: 309, distance: 146.8
click at [232, 309] on div "brooklynn07@hotmail.com" at bounding box center [376, 319] width 317 height 20
drag, startPoint x: 352, startPoint y: 335, endPoint x: 358, endPoint y: 327, distance: 10.7
click at [352, 335] on div "+12565036013" at bounding box center [376, 339] width 317 height 20
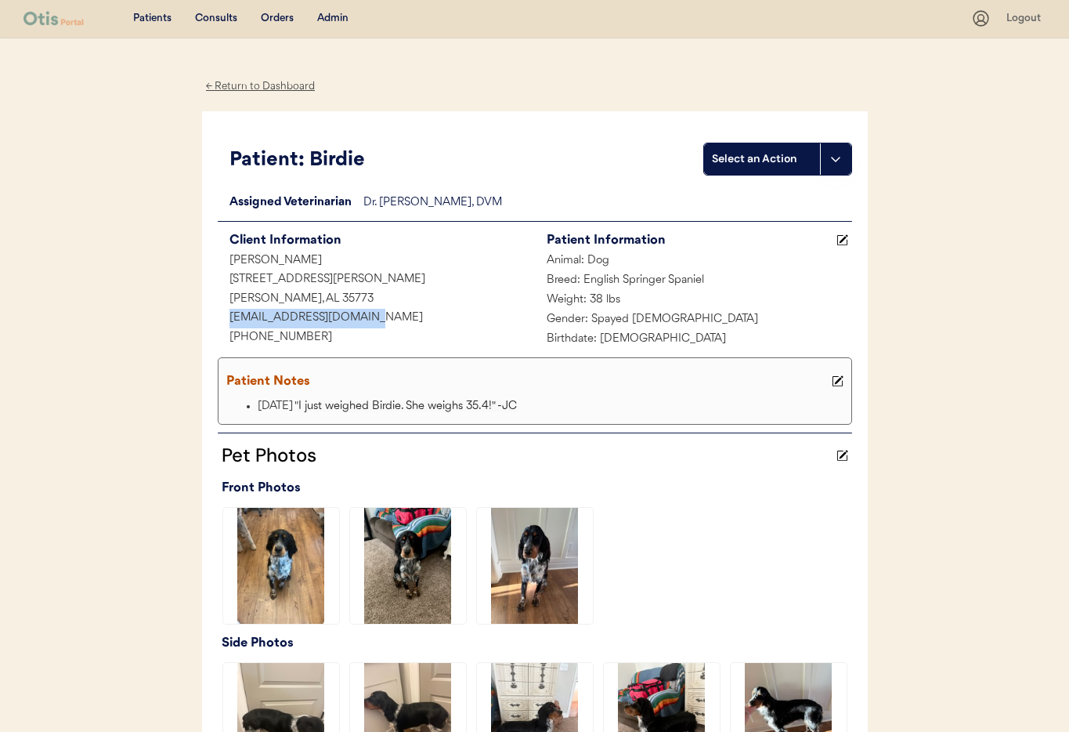
drag, startPoint x: 366, startPoint y: 320, endPoint x: 237, endPoint y: 316, distance: 128.5
click at [226, 320] on div "brooklynn07@hotmail.com" at bounding box center [376, 319] width 317 height 20
copy div "brooklynn07@hotmail.com"
click at [242, 89] on div "← Return to Dashboard" at bounding box center [260, 86] width 117 height 18
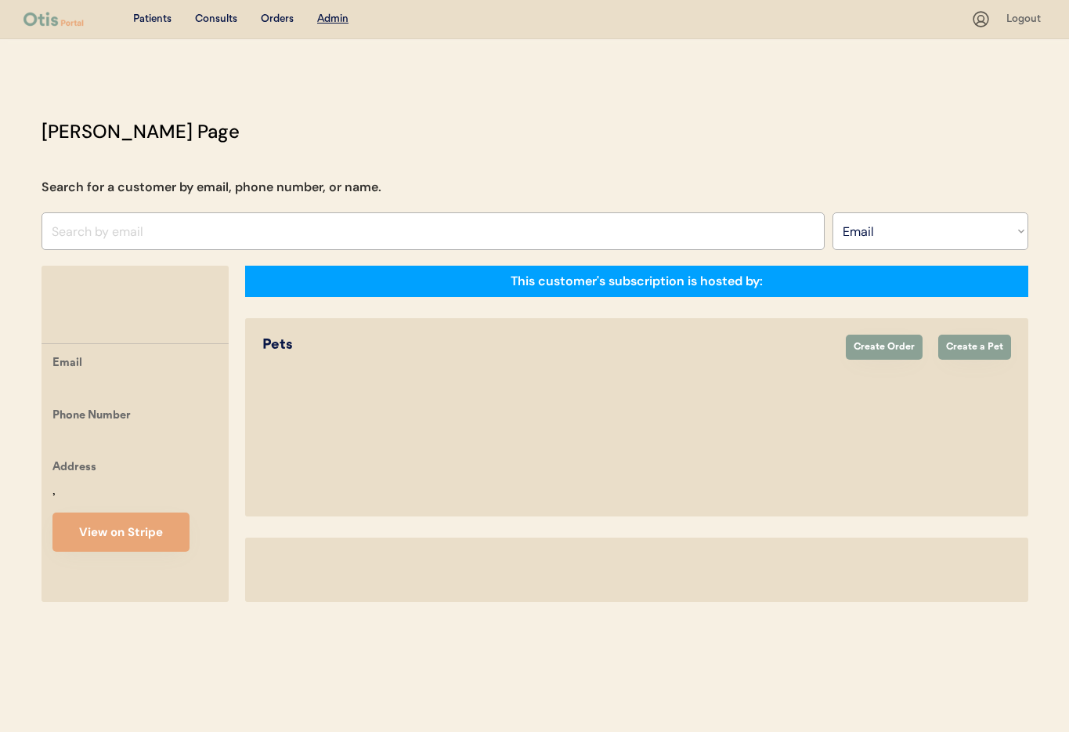
select select ""Email""
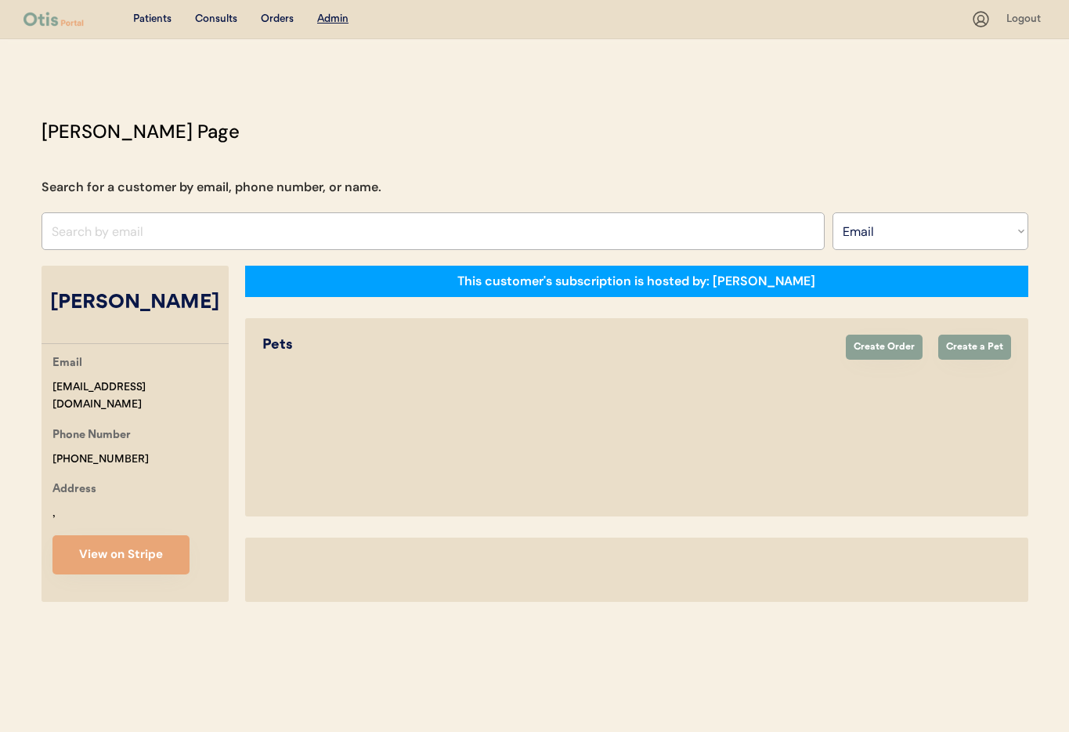
select select "true"
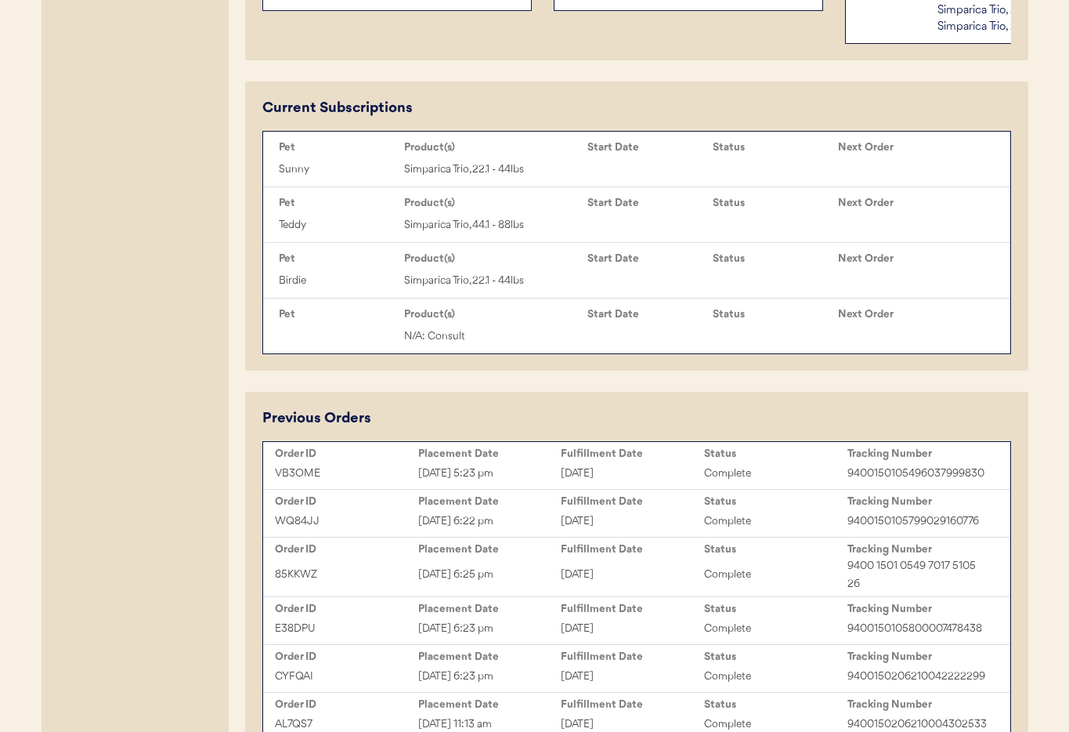
scroll to position [796, 0]
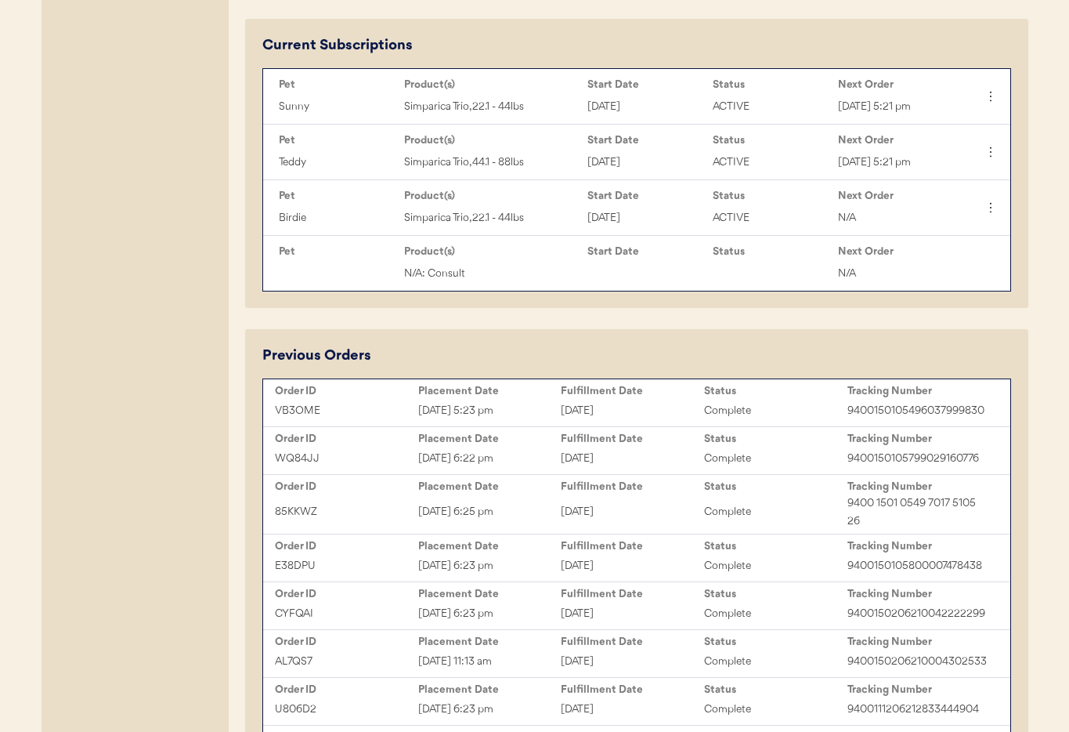
click at [629, 461] on div "September 9, 2025" at bounding box center [632, 459] width 143 height 18
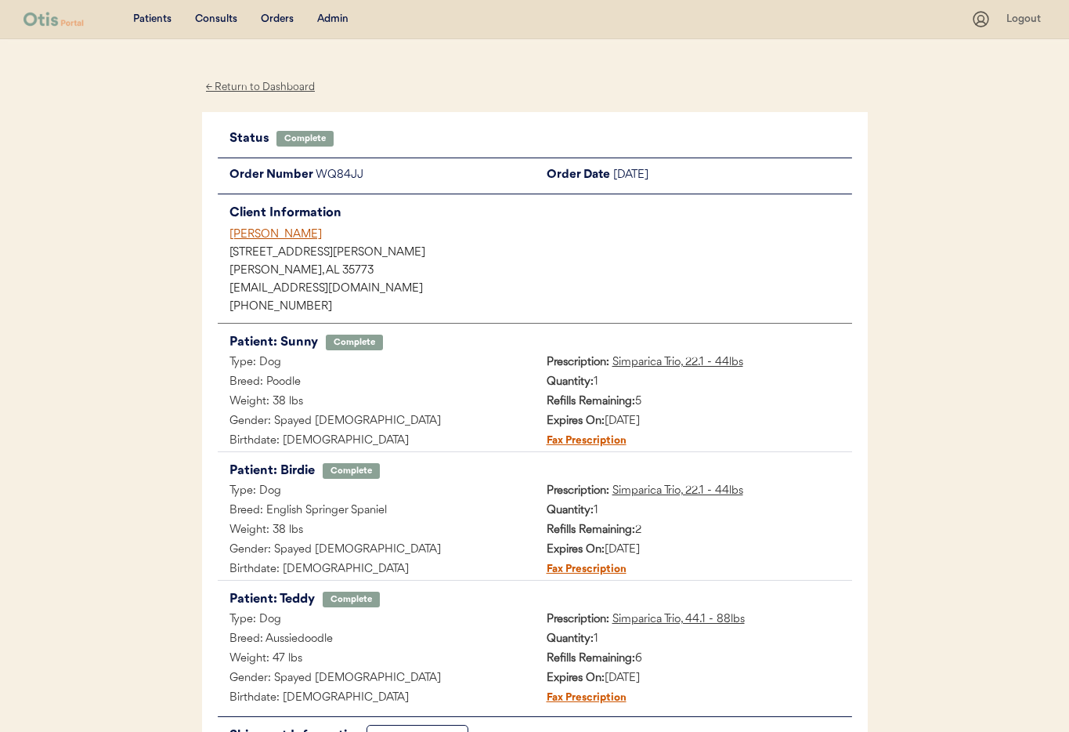
click at [338, 19] on div "Admin" at bounding box center [332, 20] width 31 height 16
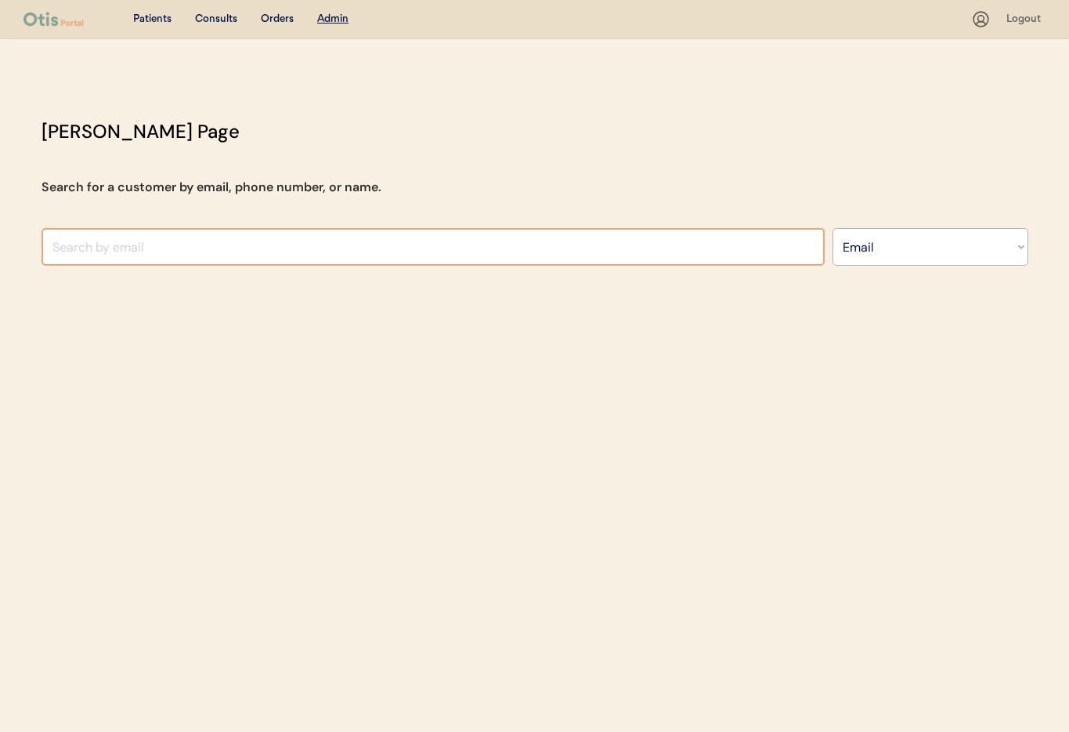
select select ""Email""
click at [204, 248] on input "input" at bounding box center [433, 247] width 783 height 38
paste input "[EMAIL_ADDRESS][DOMAIN_NAME]"
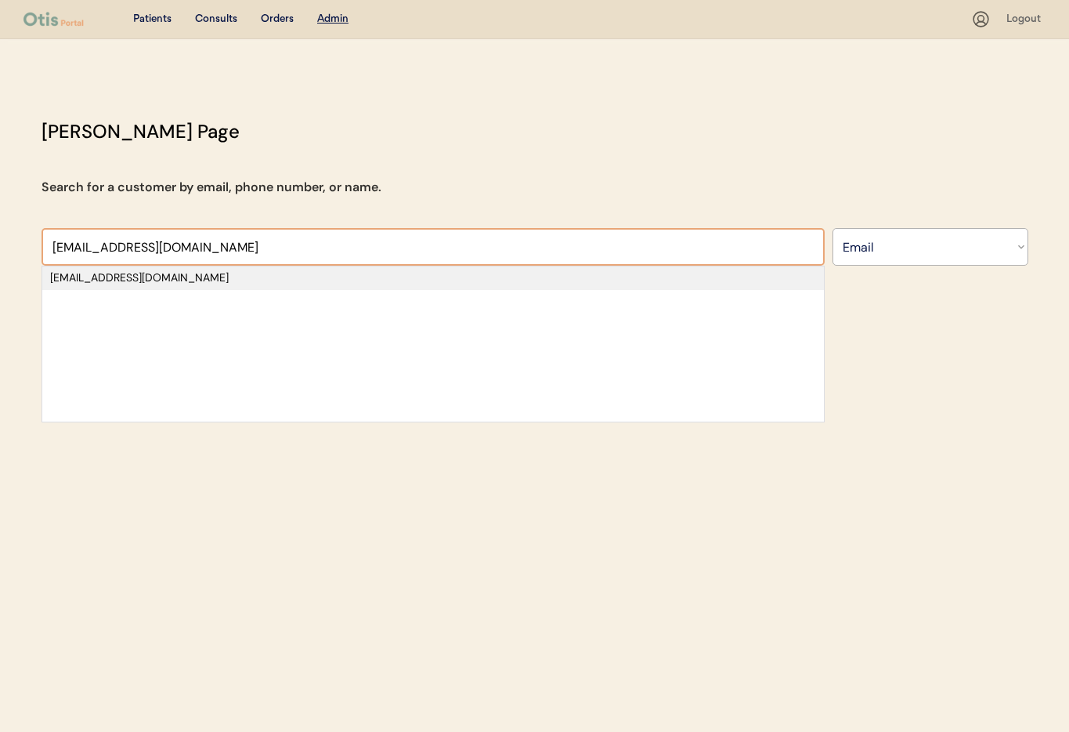
type input "magiccitygardens@gmail.co"
click at [193, 276] on div "[EMAIL_ADDRESS][DOMAIN_NAME]" at bounding box center [433, 278] width 766 height 16
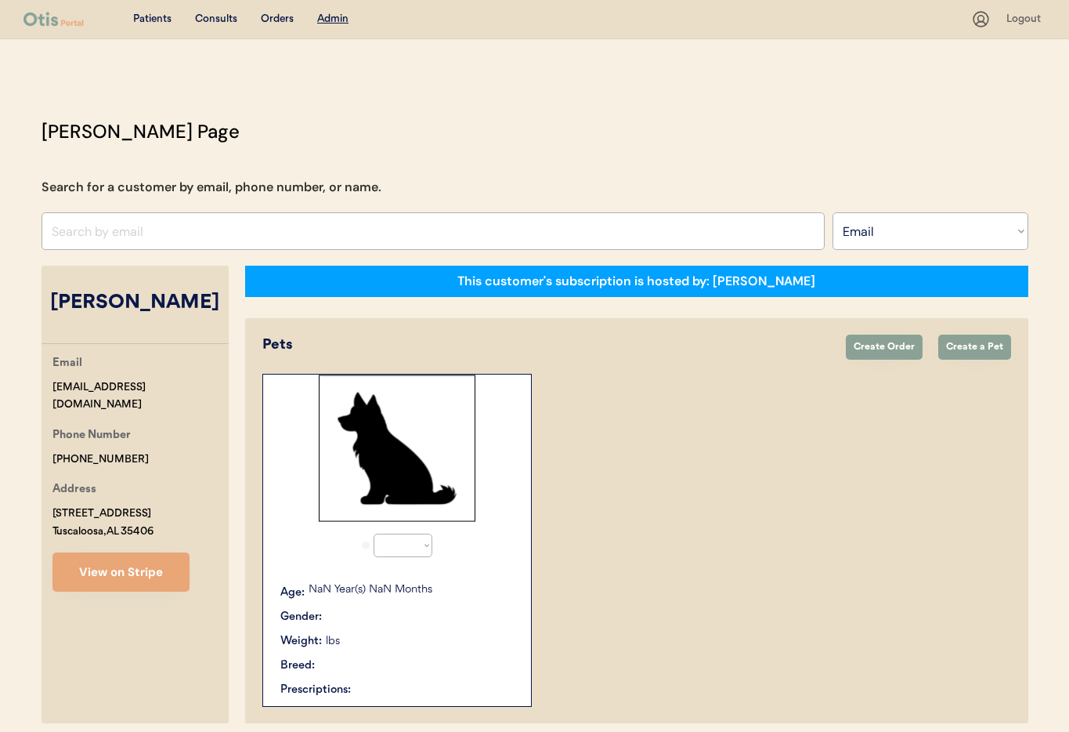
select select "true"
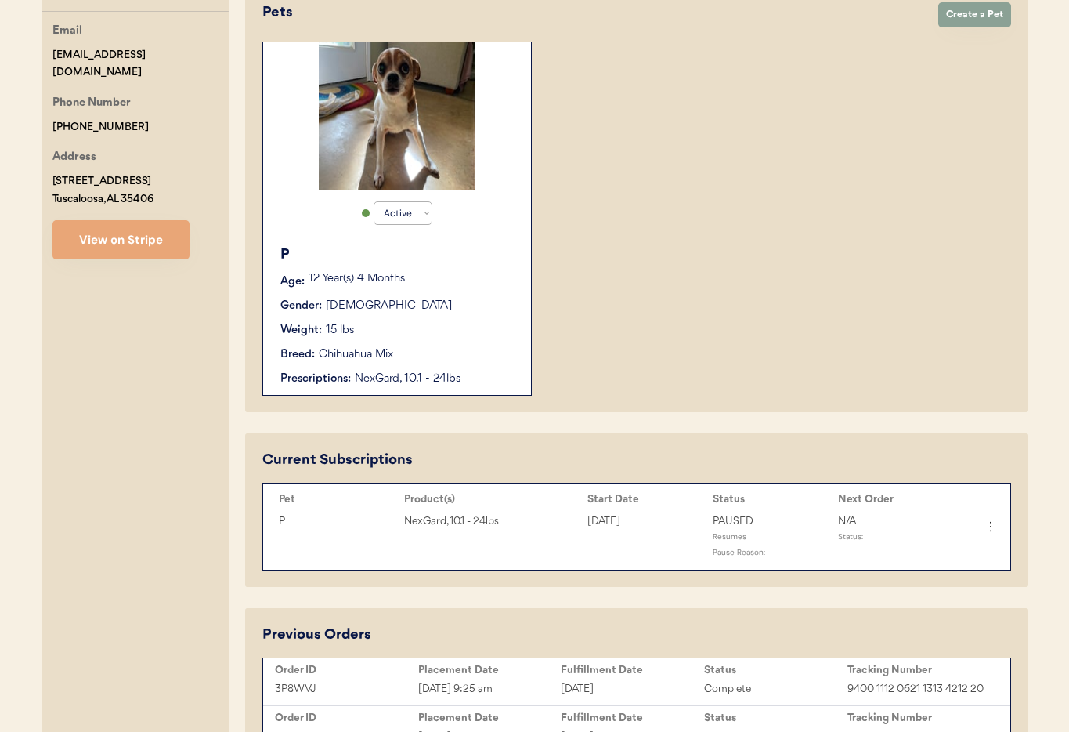
scroll to position [337, 0]
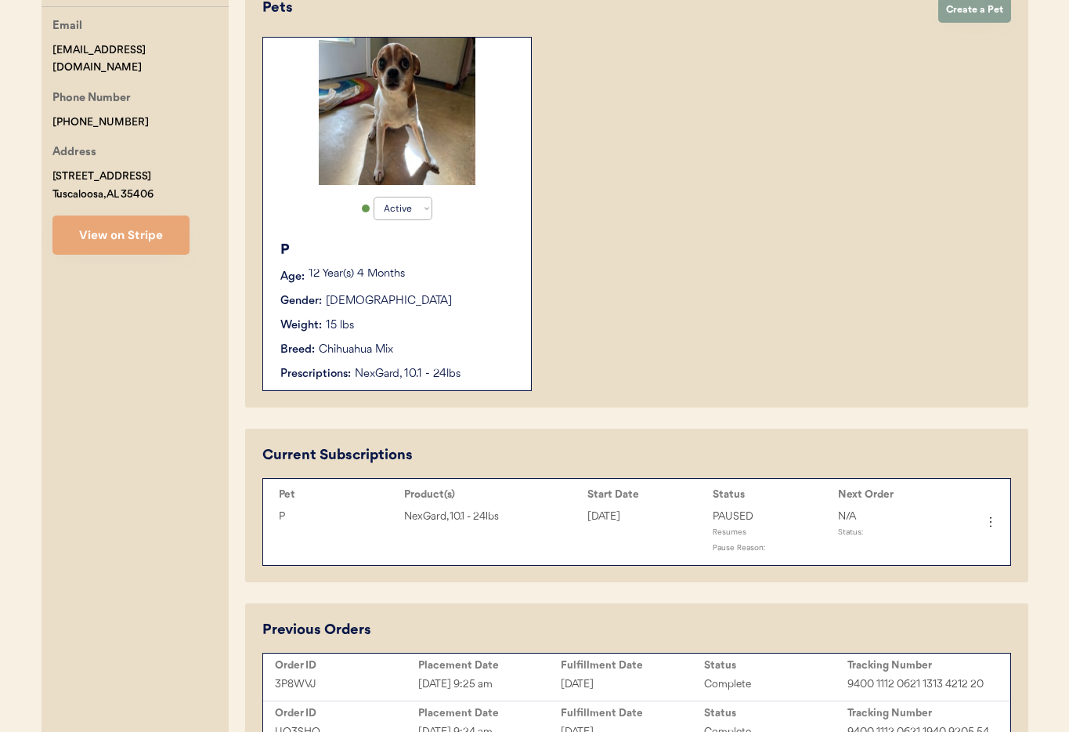
click at [514, 346] on div "P Age: 12 Year(s) 4 Months Gender: Female Weight: 15 lbs Breed: Chihuahua Mix P…" at bounding box center [397, 311] width 252 height 158
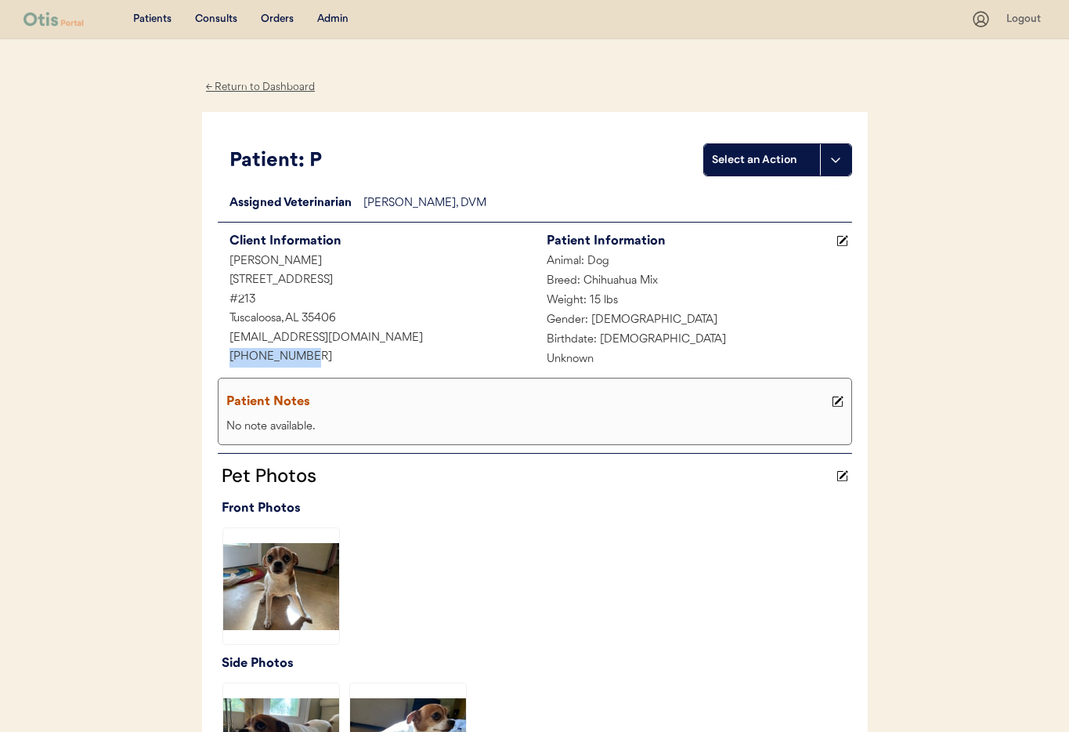
drag, startPoint x: 318, startPoint y: 359, endPoint x: 244, endPoint y: 355, distance: 74.6
click at [218, 356] on div "[PHONE_NUMBER]" at bounding box center [376, 358] width 317 height 20
copy div "[PHONE_NUMBER]"
click at [327, 13] on div "Admin" at bounding box center [332, 20] width 31 height 16
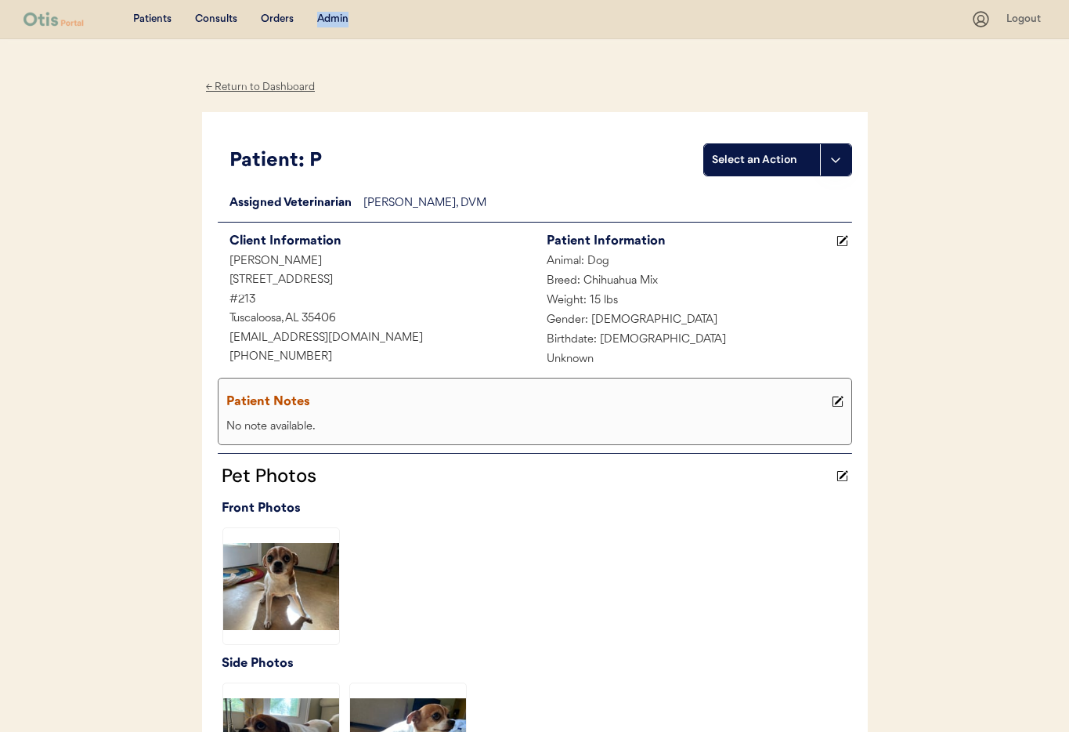
click at [327, 13] on div "Admin" at bounding box center [332, 20] width 31 height 16
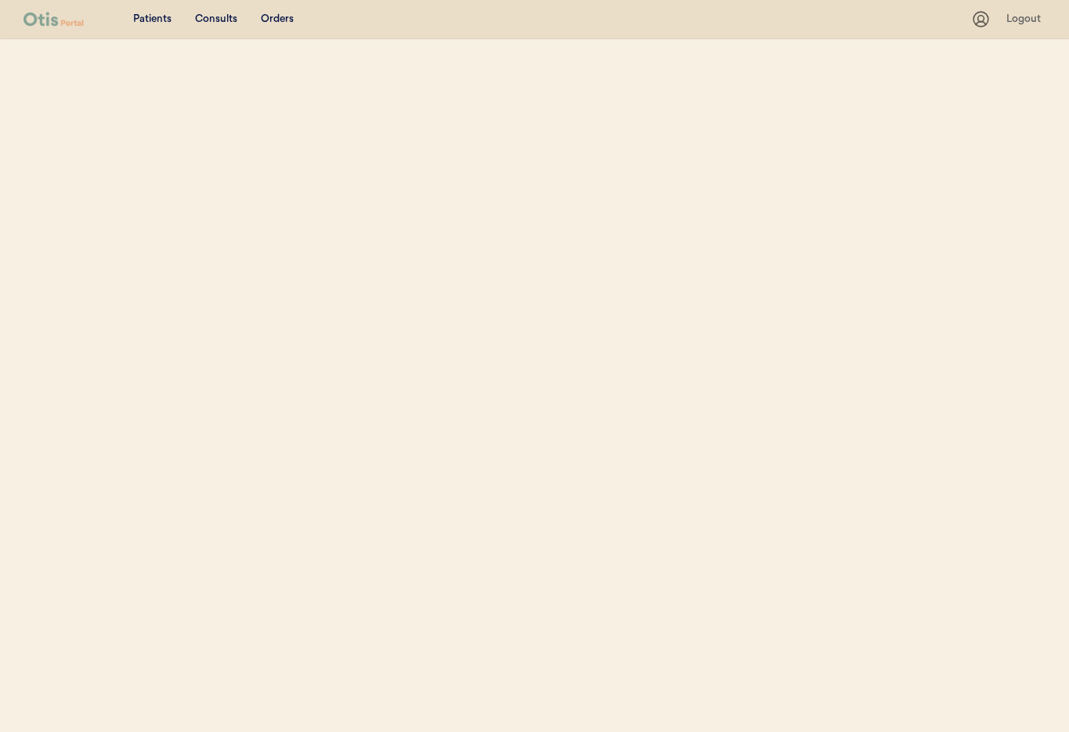
select select ""Email""
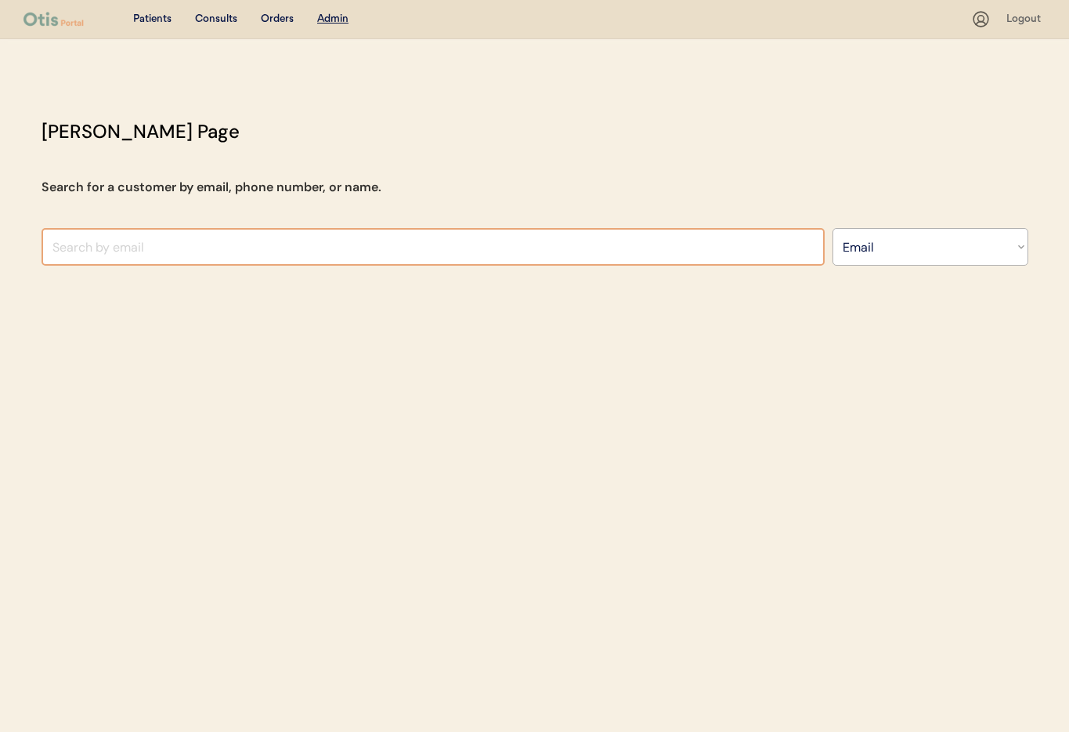
click at [126, 247] on input "input" at bounding box center [433, 247] width 783 height 38
paste input "[EMAIL_ADDRESS][DOMAIN_NAME]"
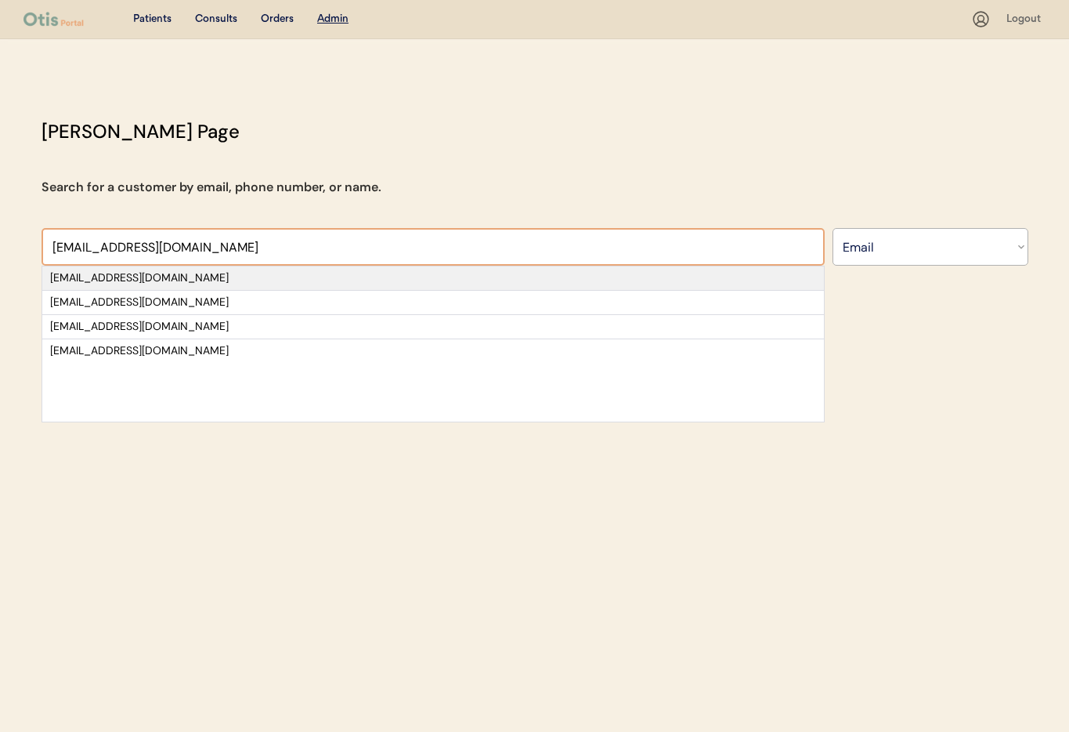
type input "[EMAIL_ADDRESS][DOMAIN_NAME]"
click at [164, 271] on div "[EMAIL_ADDRESS][DOMAIN_NAME]" at bounding box center [433, 278] width 766 height 16
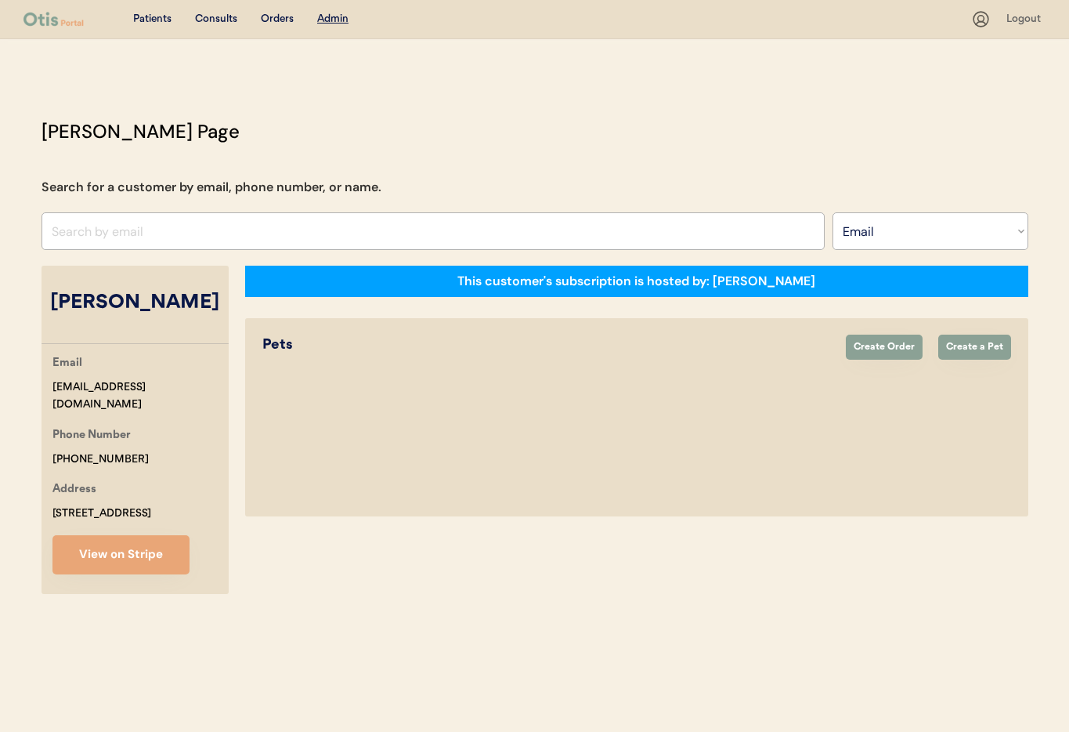
select select "true"
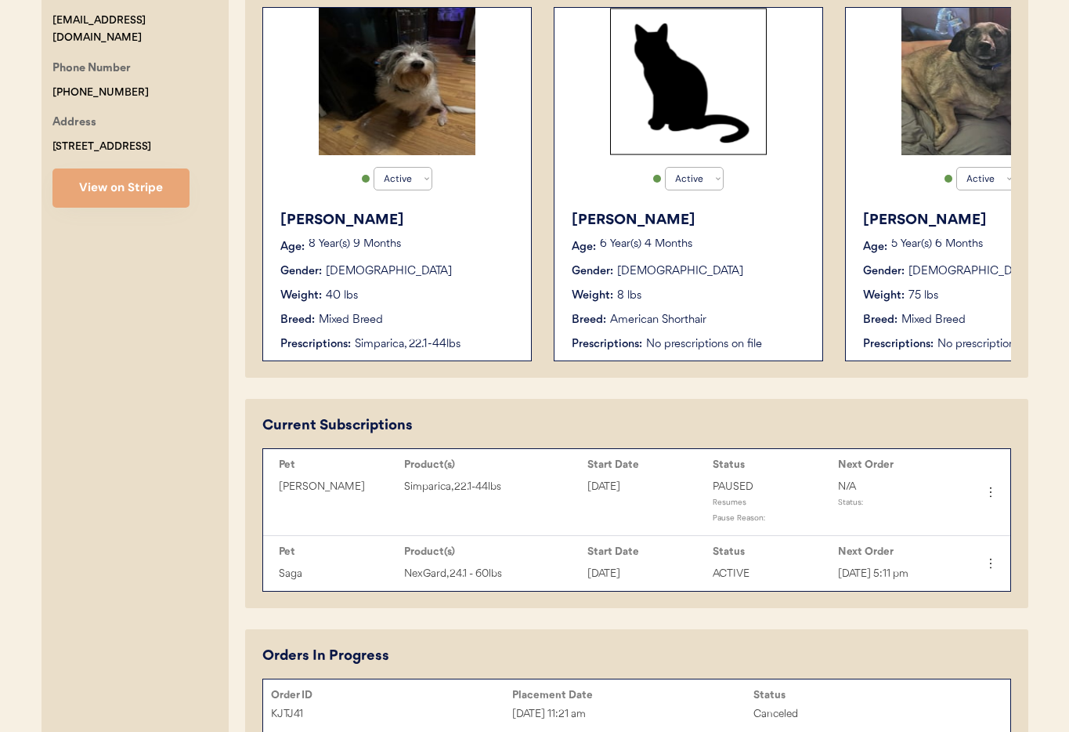
scroll to position [366, 0]
click at [394, 262] on div "Jagr Age: 8 Year(s) 9 Months Gender: Male Weight: 40 lbs Breed: Mixed Breed Pre…" at bounding box center [397, 282] width 252 height 158
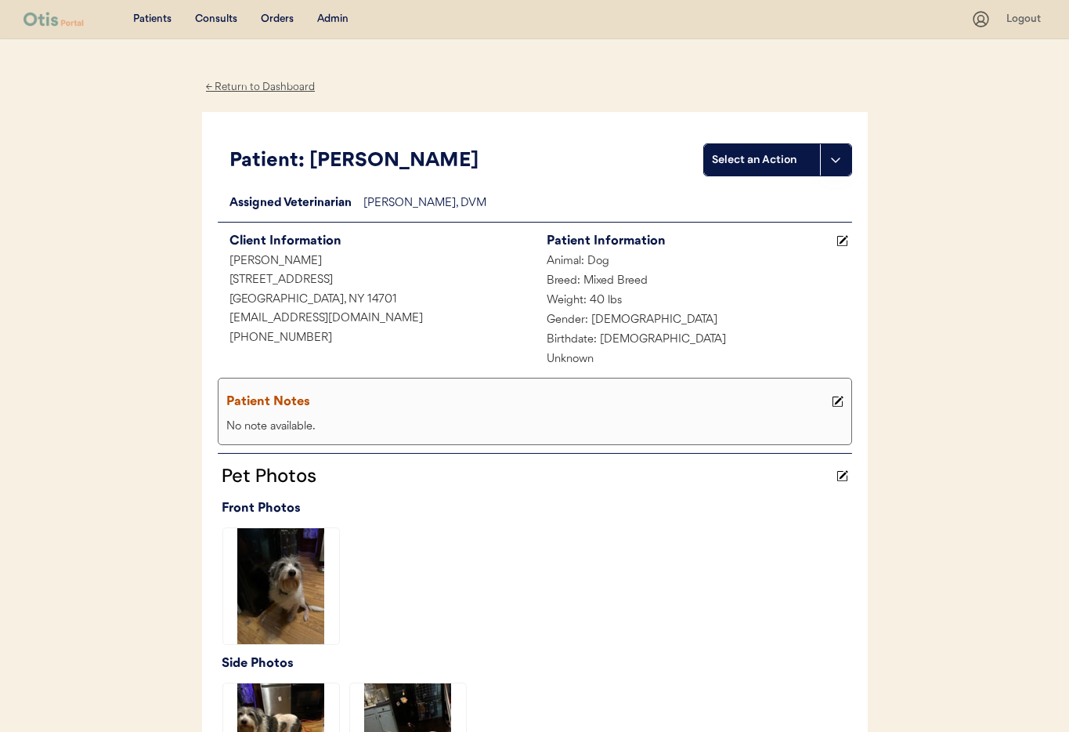
click at [242, 89] on div "← Return to Dashboard" at bounding box center [260, 87] width 117 height 18
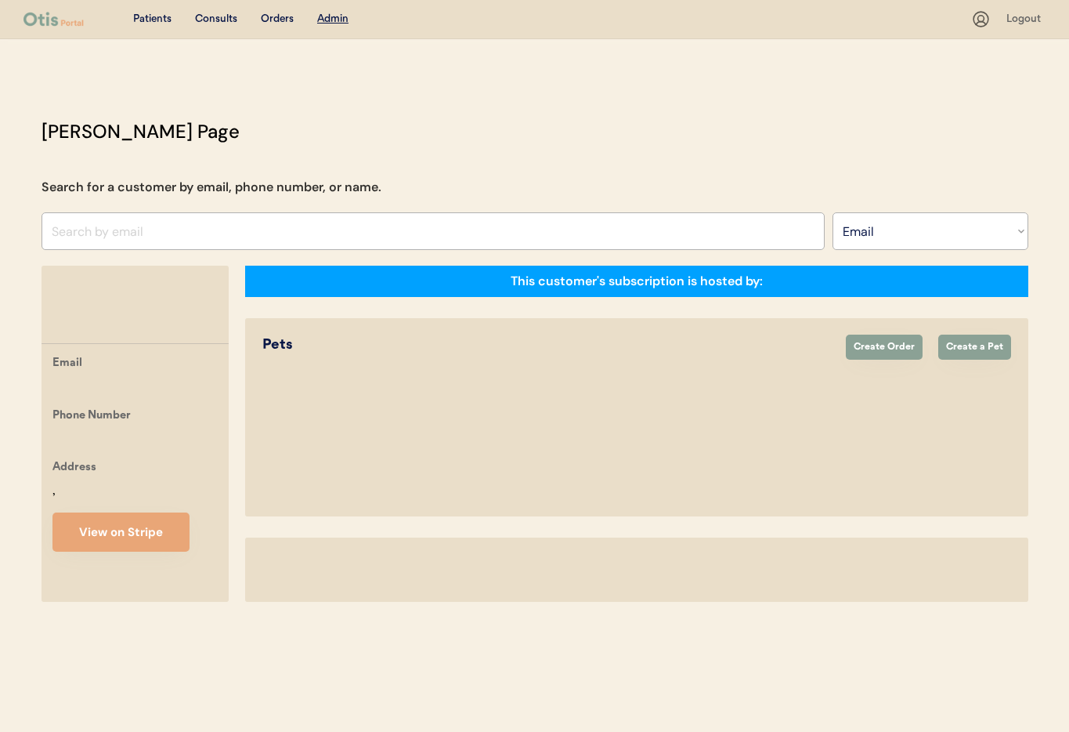
select select ""Email""
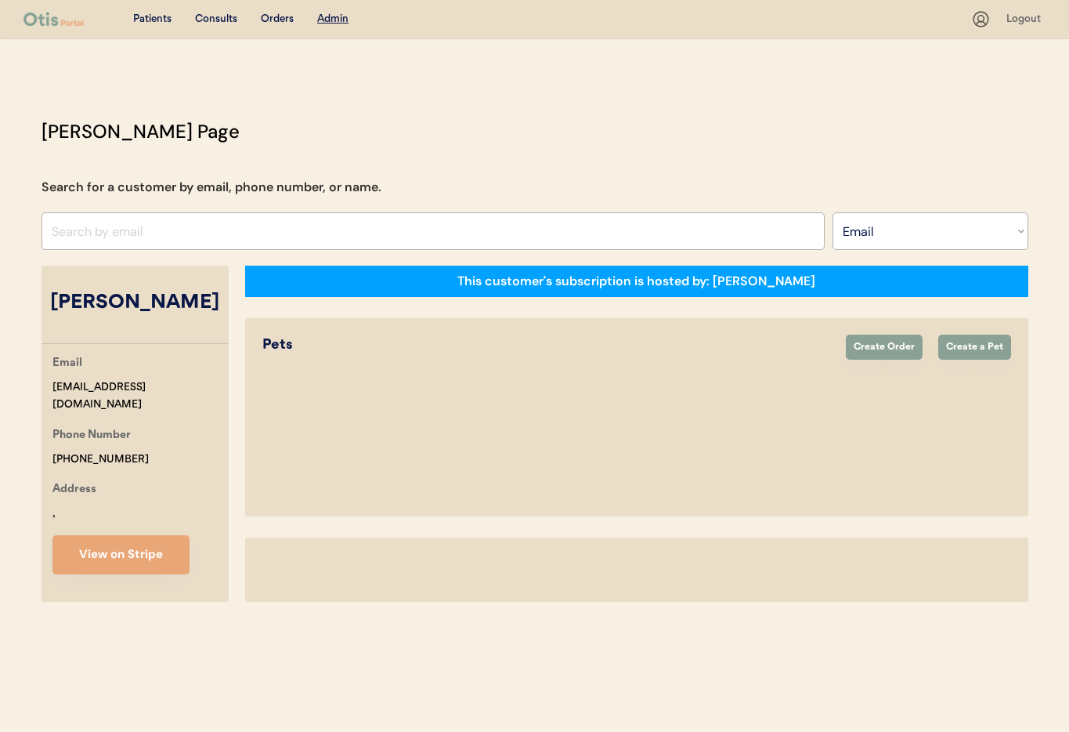
select select "true"
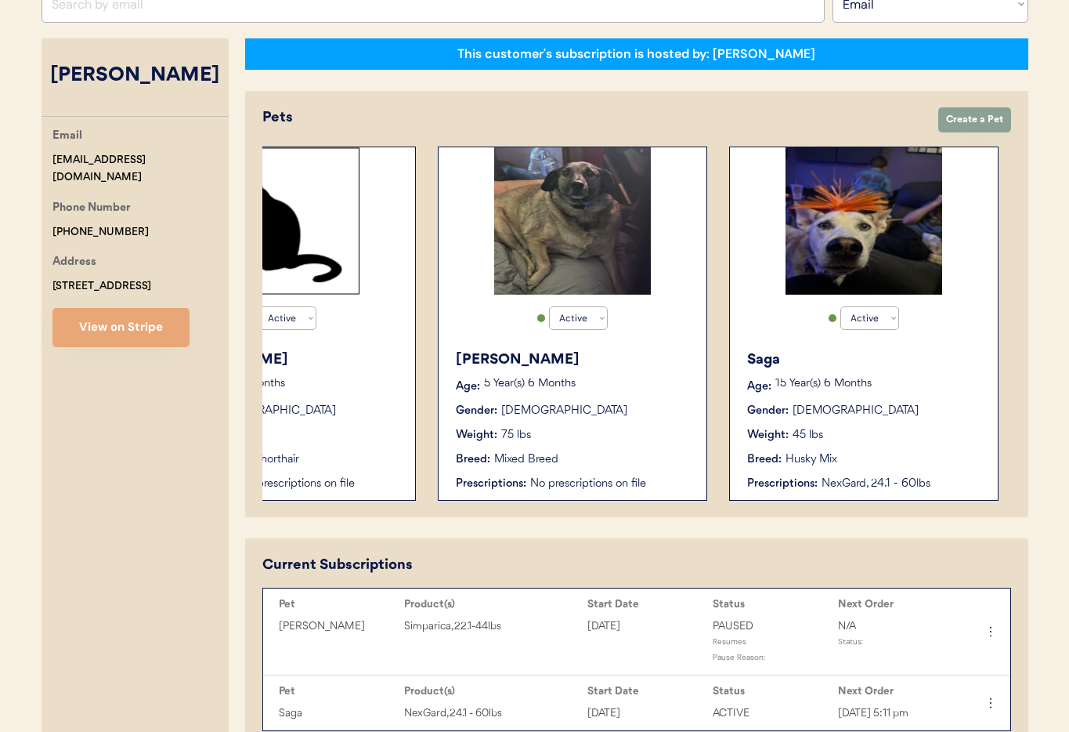
scroll to position [0, 417]
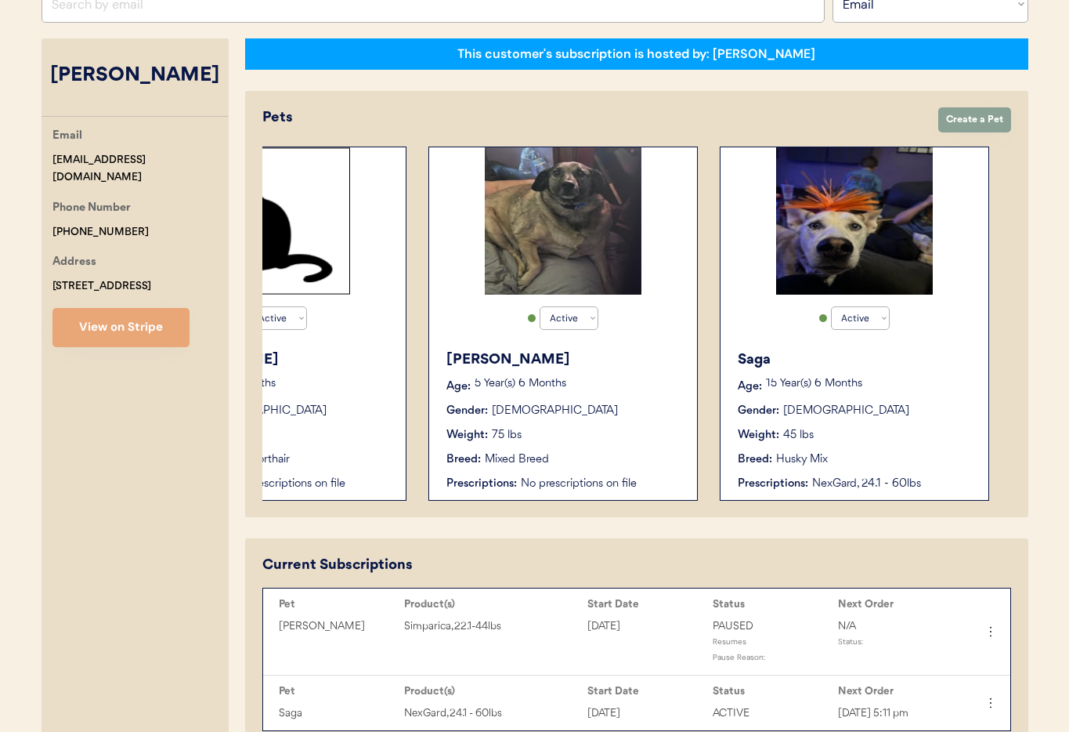
click at [830, 447] on div "Saga Age: 15 Year(s) 6 Months Gender: Female Weight: 45 lbs Breed: Husky Mix Pr…" at bounding box center [854, 420] width 252 height 158
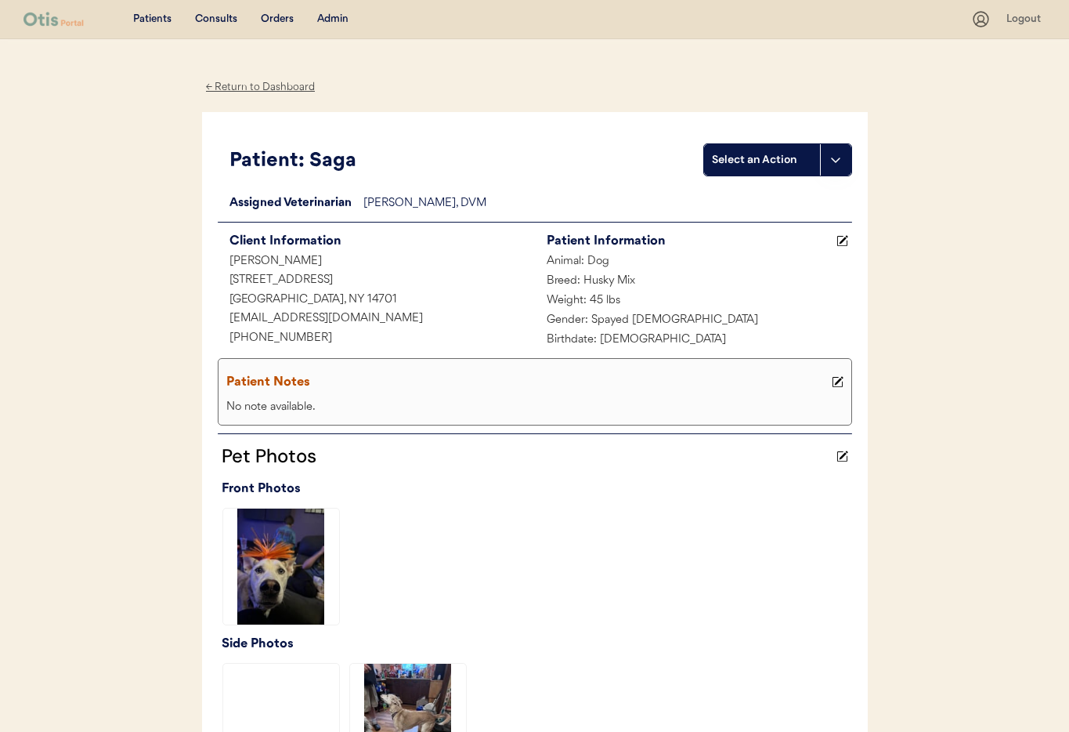
click at [263, 84] on div "← Return to Dashboard" at bounding box center [260, 87] width 117 height 18
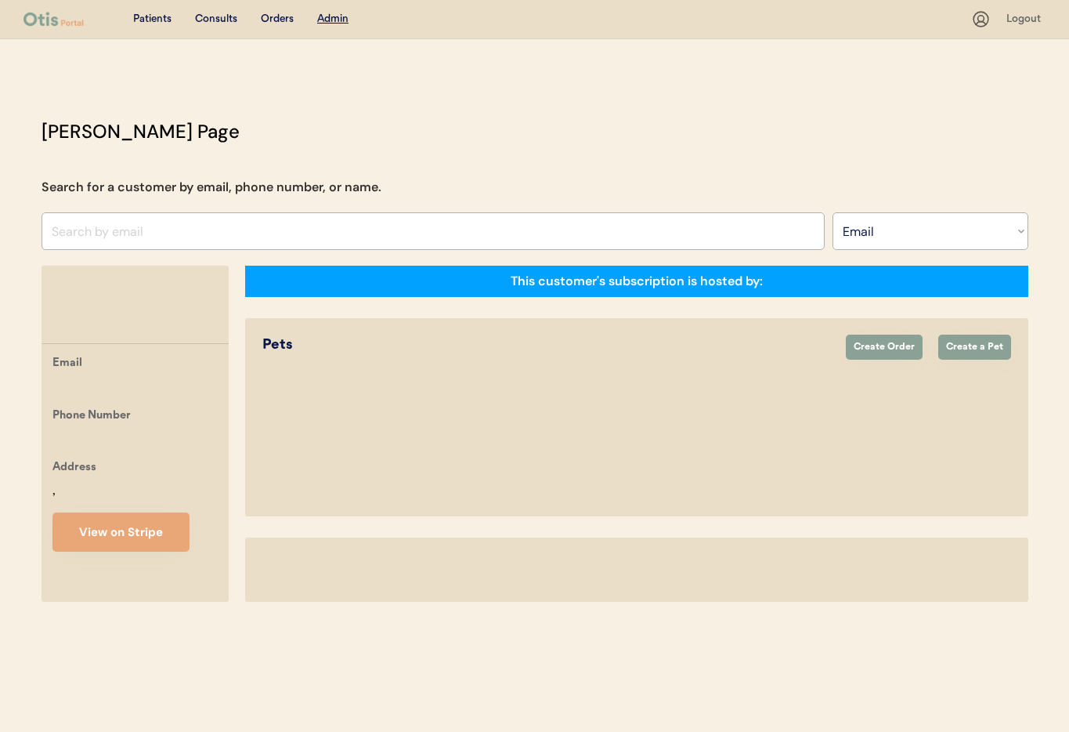
select select ""Email""
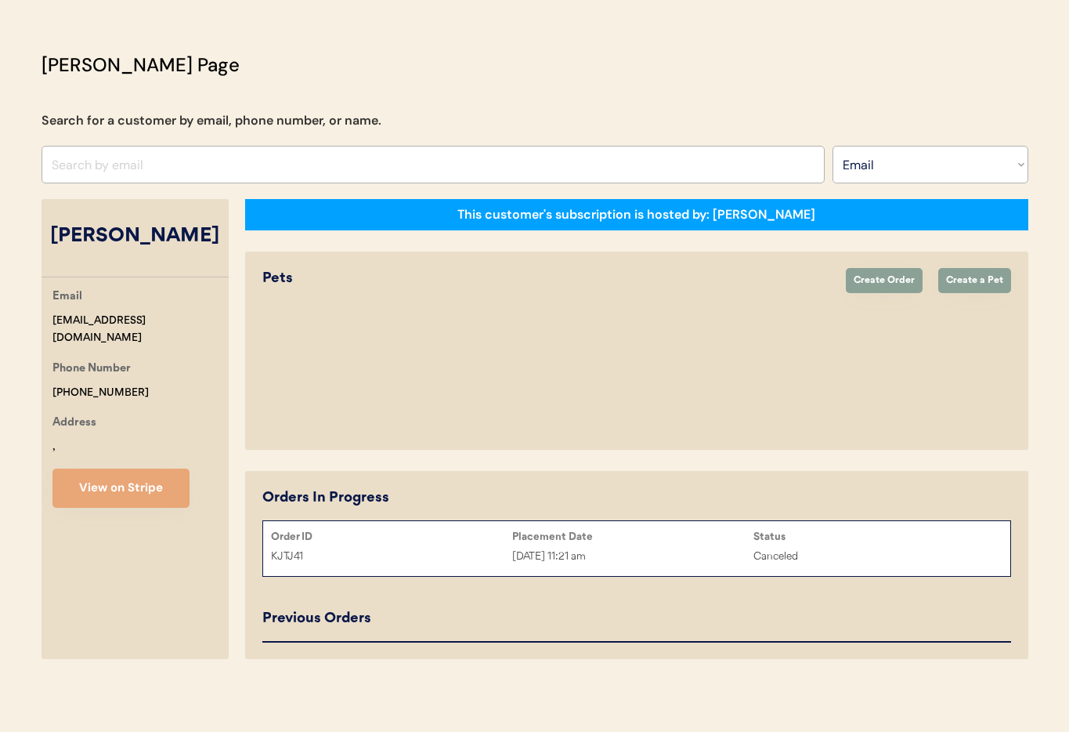
select select "true"
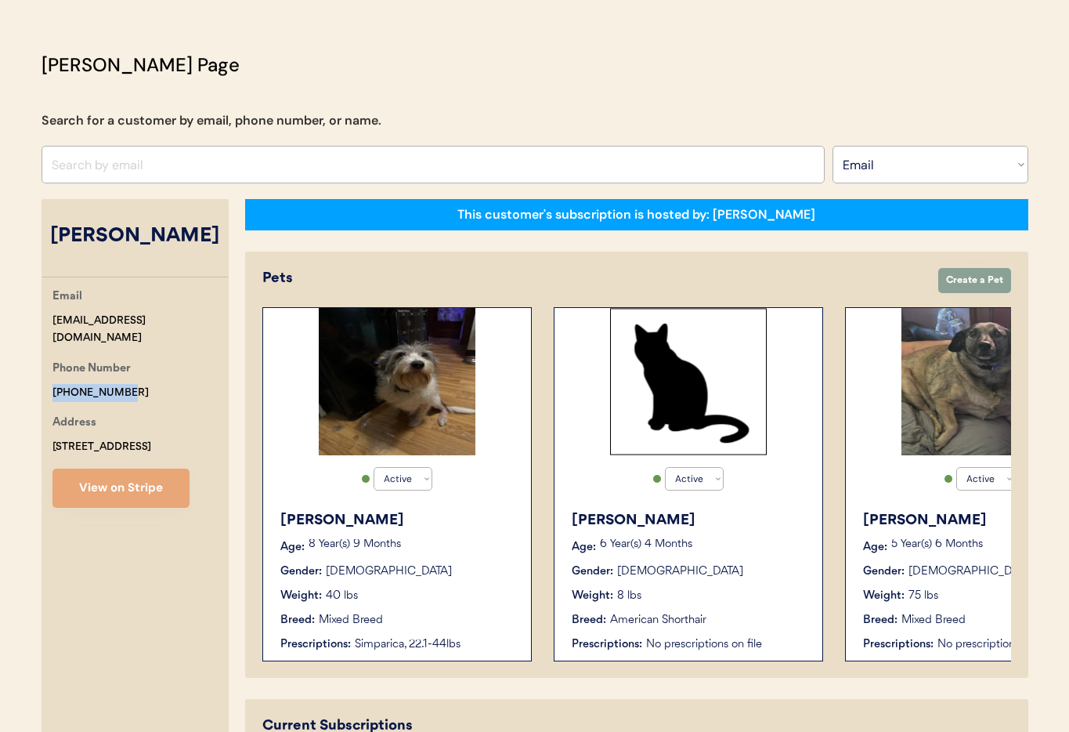
drag, startPoint x: 133, startPoint y: 373, endPoint x: 74, endPoint y: 366, distance: 59.9
click at [45, 367] on div "Email ticluna76@gmail.com Phone Number +19543098385 Address 105 Front Street Ja…" at bounding box center [135, 397] width 187 height 220
copy div "+19543098385"
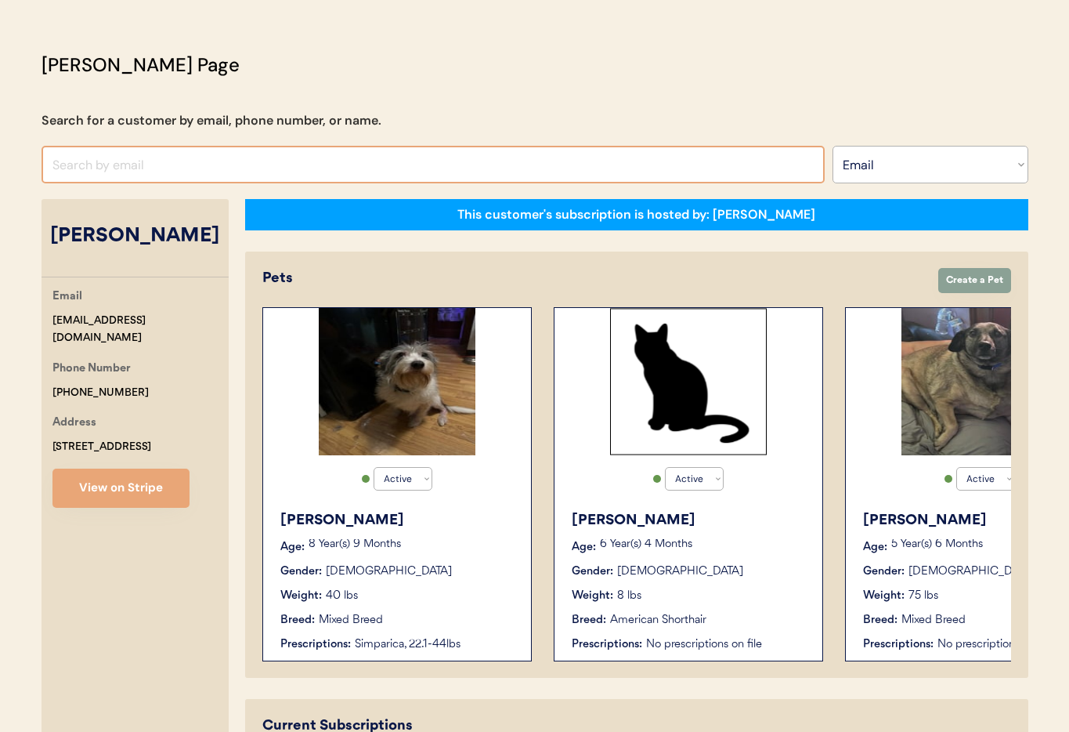
click at [134, 166] on input "input" at bounding box center [433, 165] width 783 height 38
paste input "atincher84@hotmail.com"
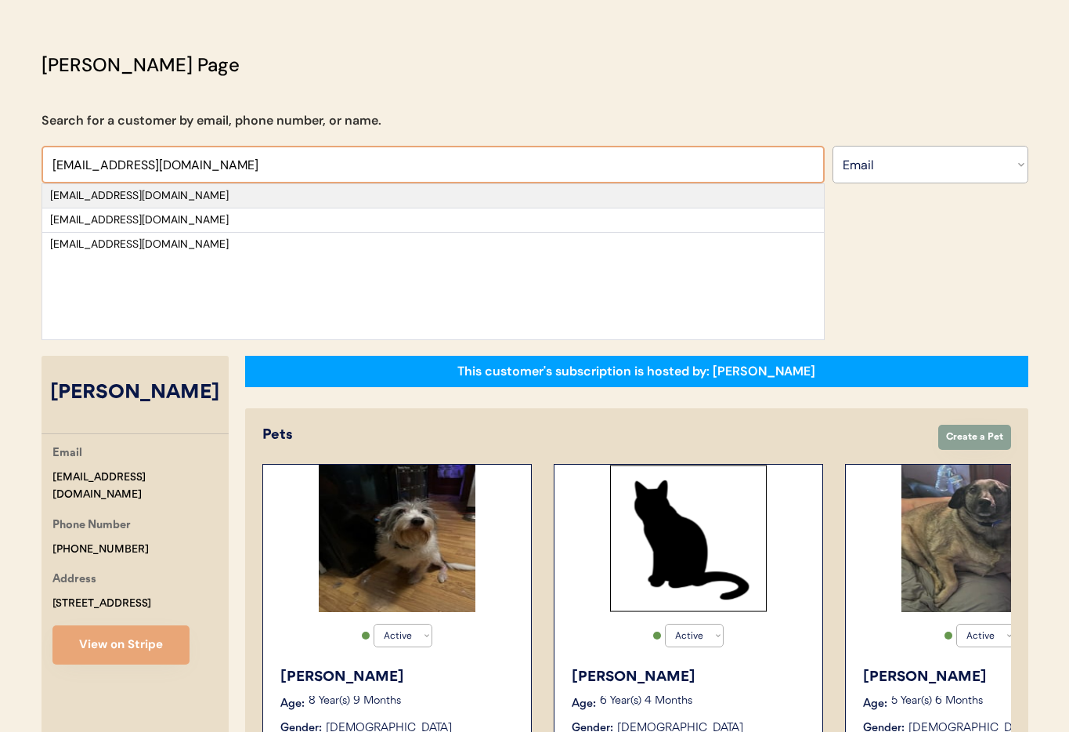
type input "atincher84@hotmail.com"
click at [168, 194] on div "atincher84@hotmail.com" at bounding box center [433, 196] width 766 height 16
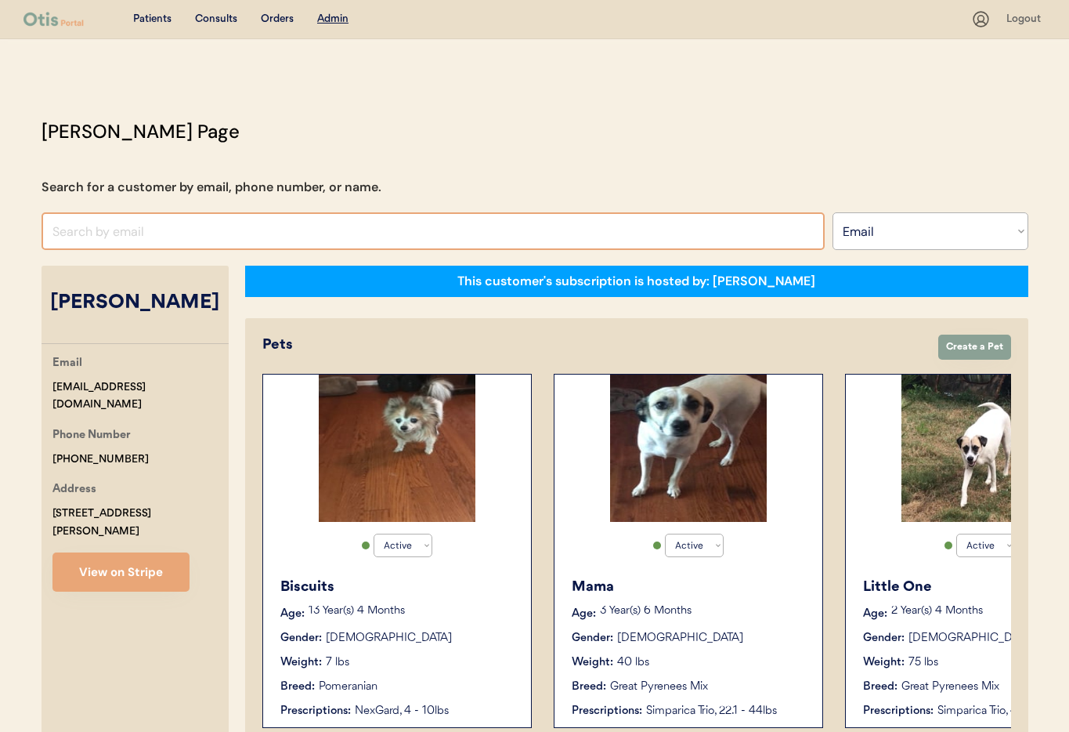
click at [104, 228] on input "input" at bounding box center [433, 231] width 783 height 38
paste input "emeraldcut@verizon.net"
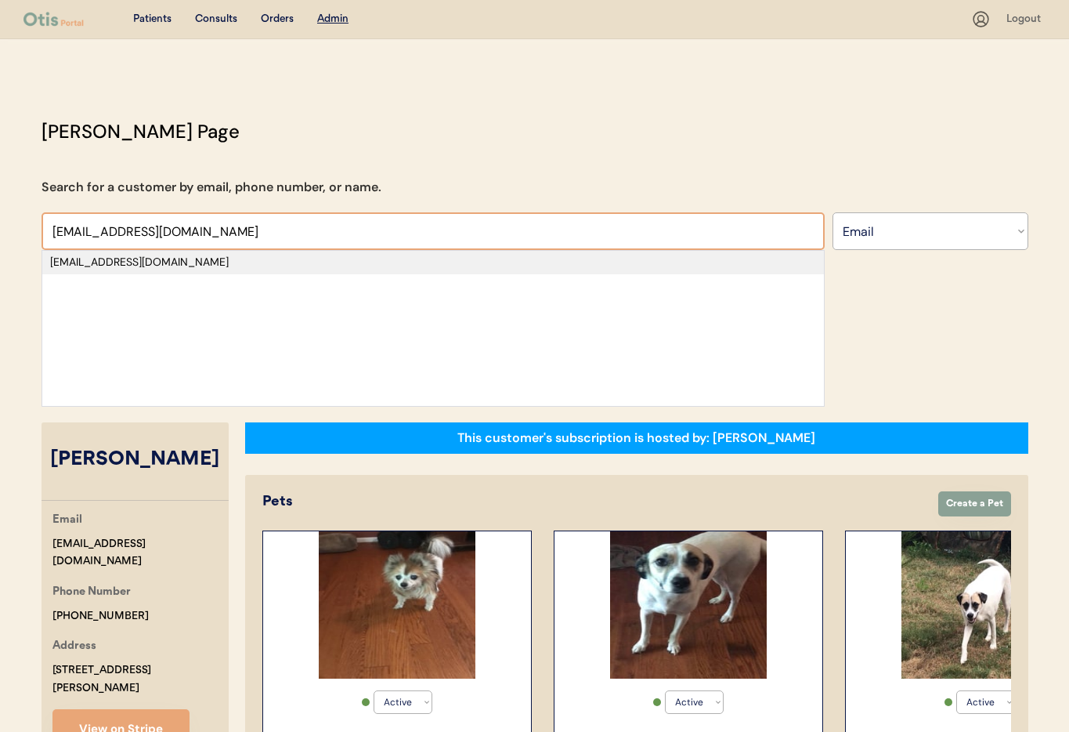
type input "emeraldcut@verizon.net"
click at [151, 265] on div "emeraldcut@verizon.net" at bounding box center [433, 263] width 766 height 16
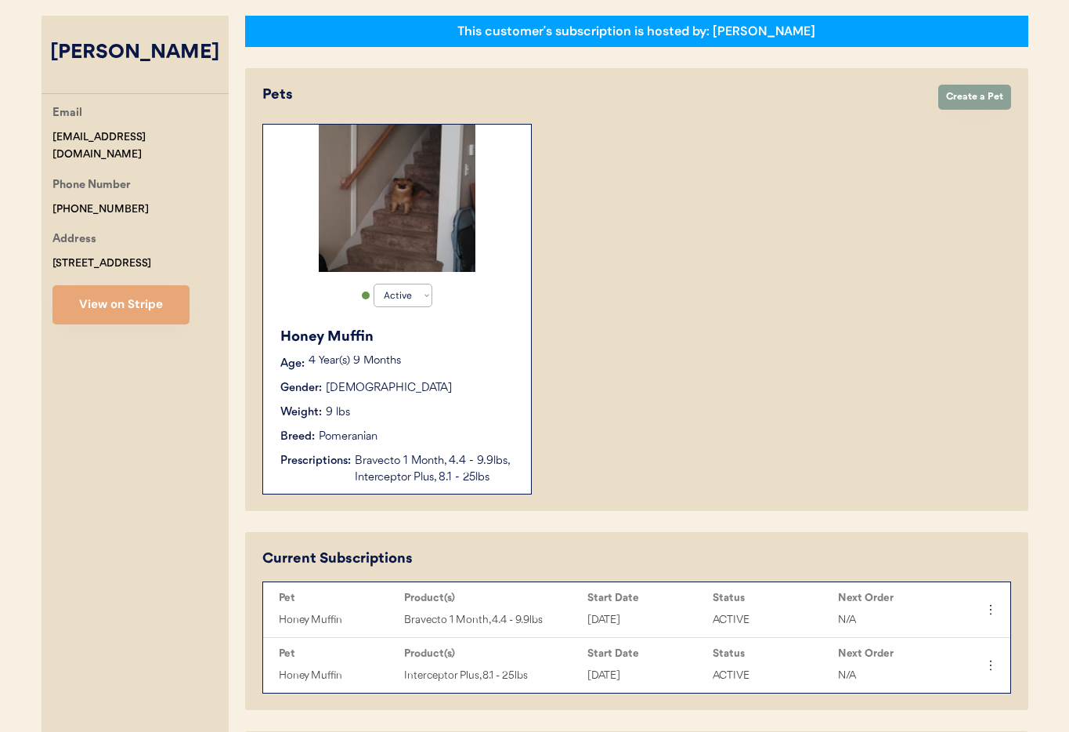
scroll to position [231, 0]
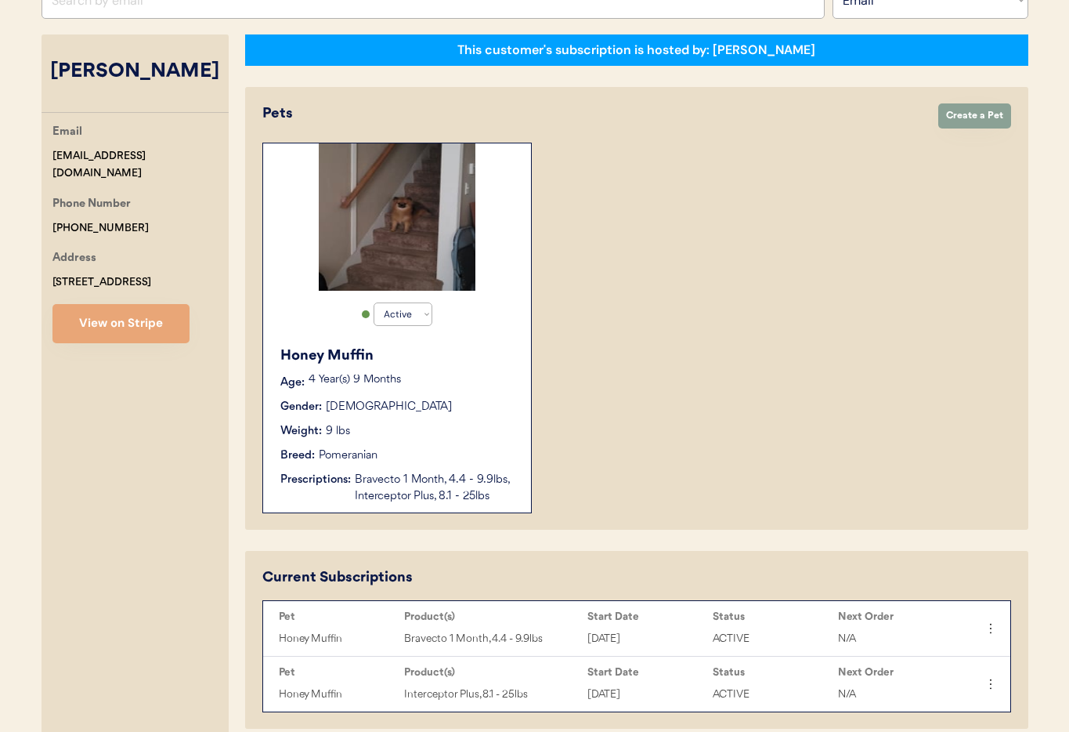
click at [470, 411] on div "Gender: Female" at bounding box center [397, 407] width 235 height 16
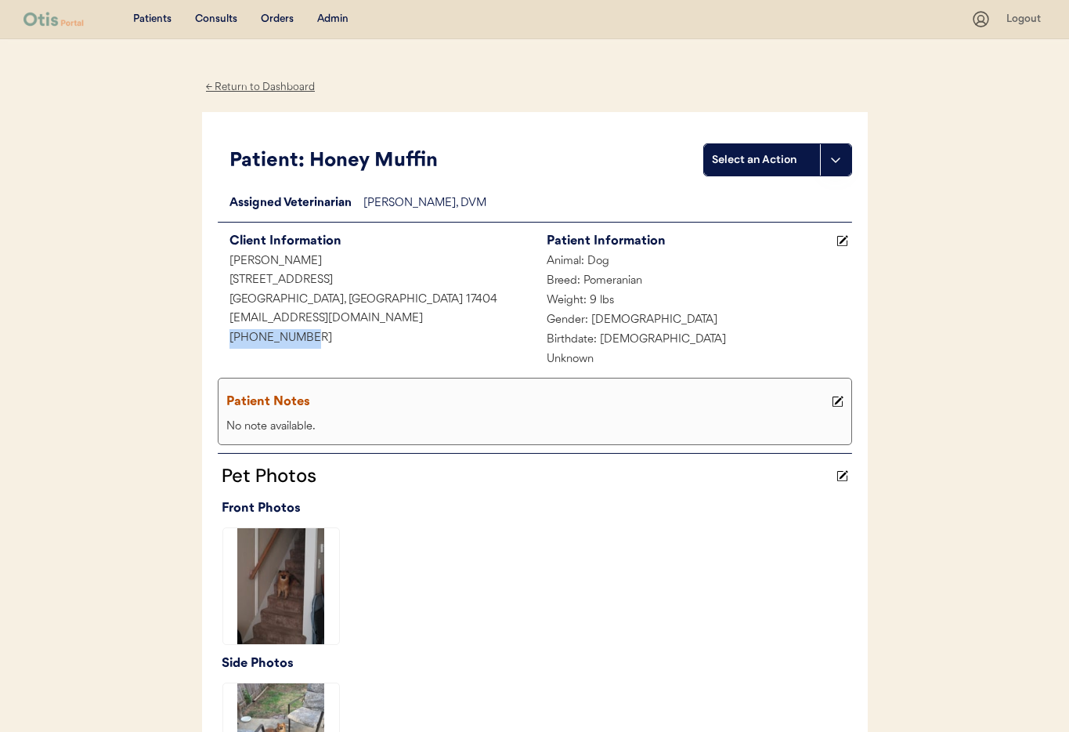
drag, startPoint x: 313, startPoint y: 338, endPoint x: 221, endPoint y: 336, distance: 92.4
click at [219, 336] on div "[PHONE_NUMBER]" at bounding box center [376, 339] width 317 height 20
copy div "[PHONE_NUMBER]"
click at [324, 21] on div "Admin" at bounding box center [332, 20] width 31 height 16
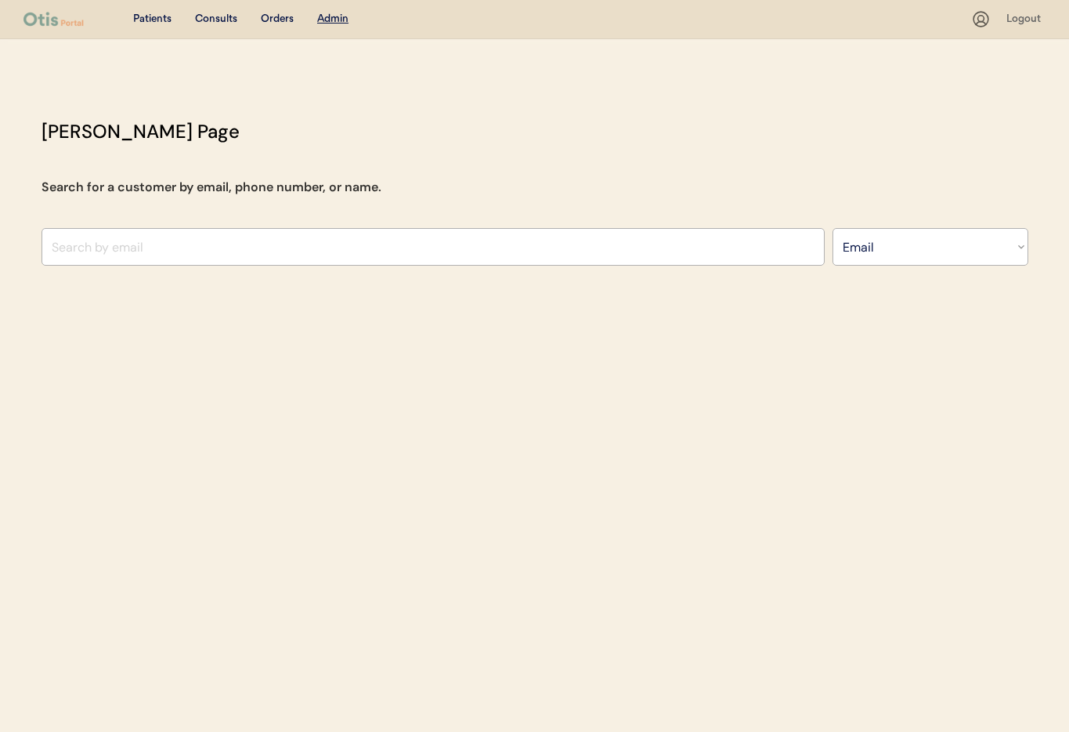
select select ""Email""
click at [183, 241] on input "input" at bounding box center [433, 247] width 783 height 38
paste input "[EMAIL_ADDRESS][DOMAIN_NAME]"
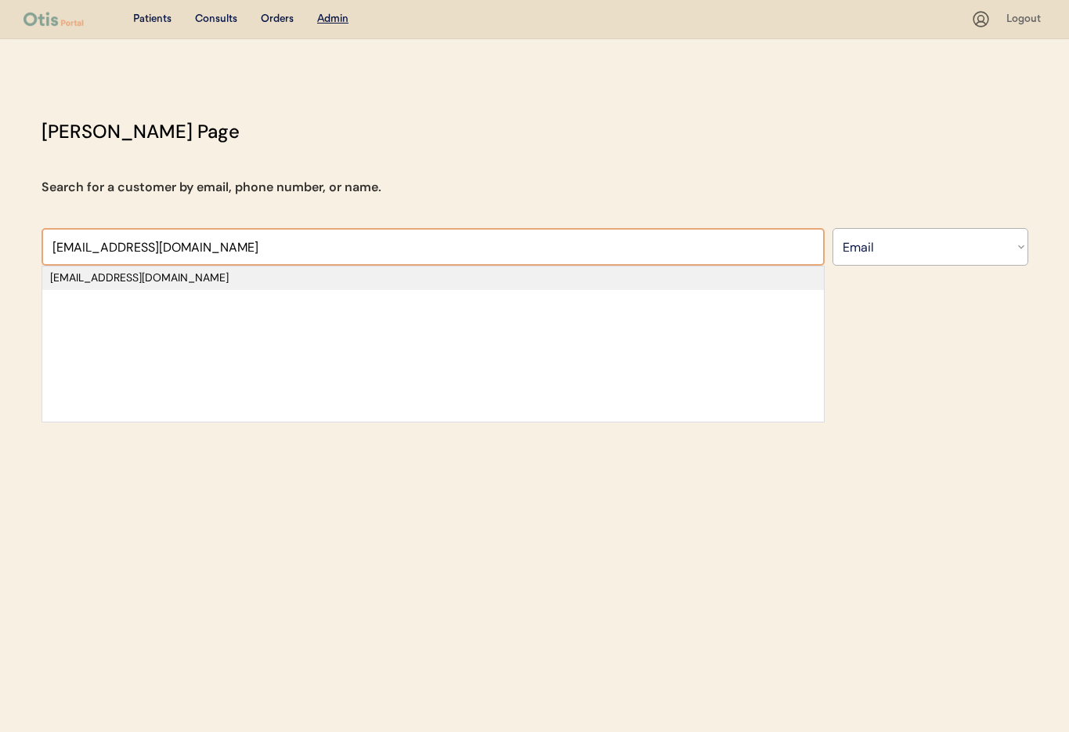
type input "[EMAIL_ADDRESS][DOMAIN_NAME]"
click at [135, 278] on div "[EMAIL_ADDRESS][DOMAIN_NAME]" at bounding box center [433, 278] width 766 height 16
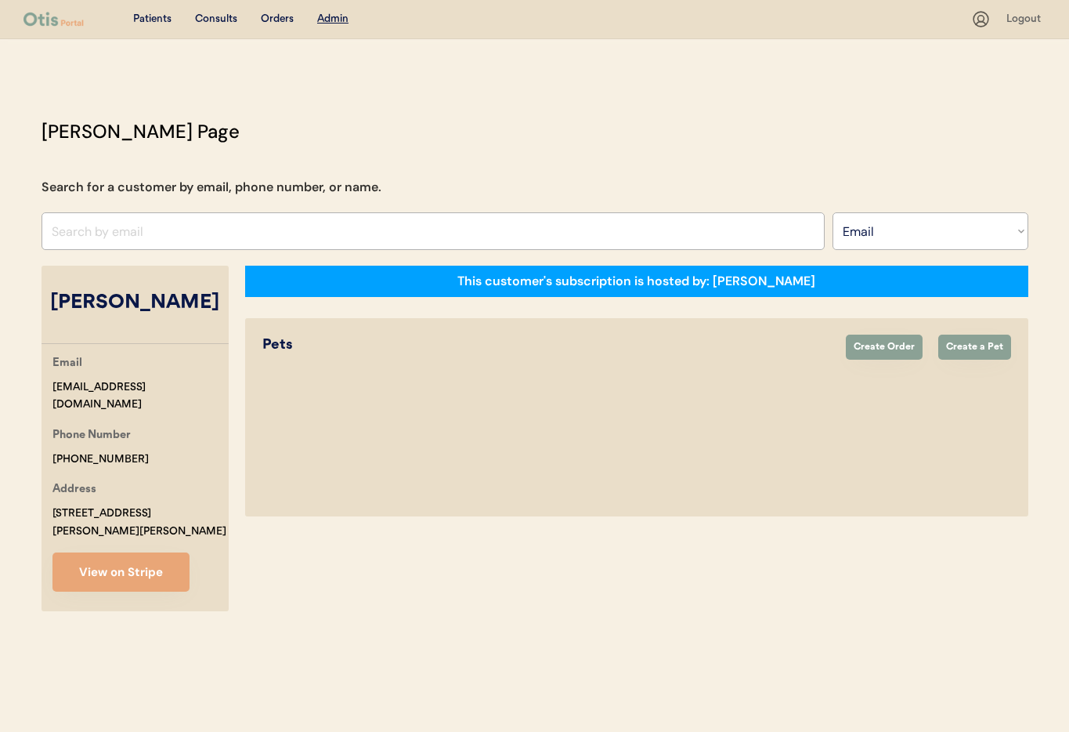
select select "true"
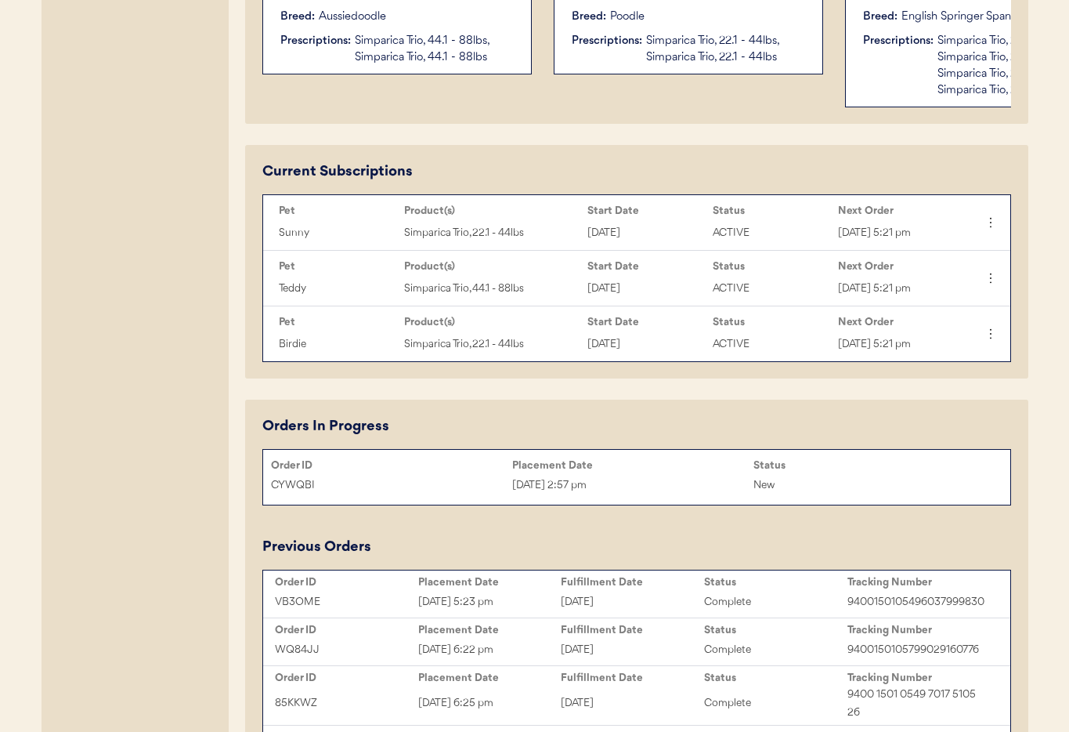
scroll to position [671, 0]
click at [669, 473] on div "CYWQBI Oct 10, 2025 2:57 pm New" at bounding box center [636, 482] width 747 height 23
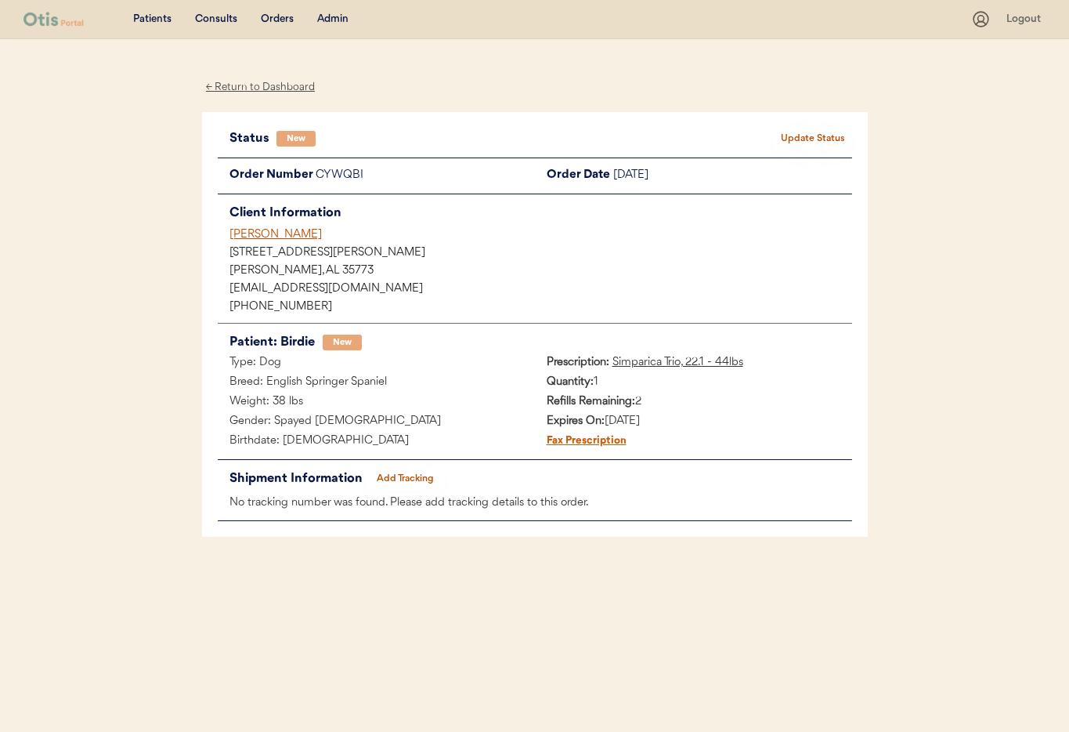
click at [262, 234] on div "[PERSON_NAME]" at bounding box center [540, 234] width 623 height 16
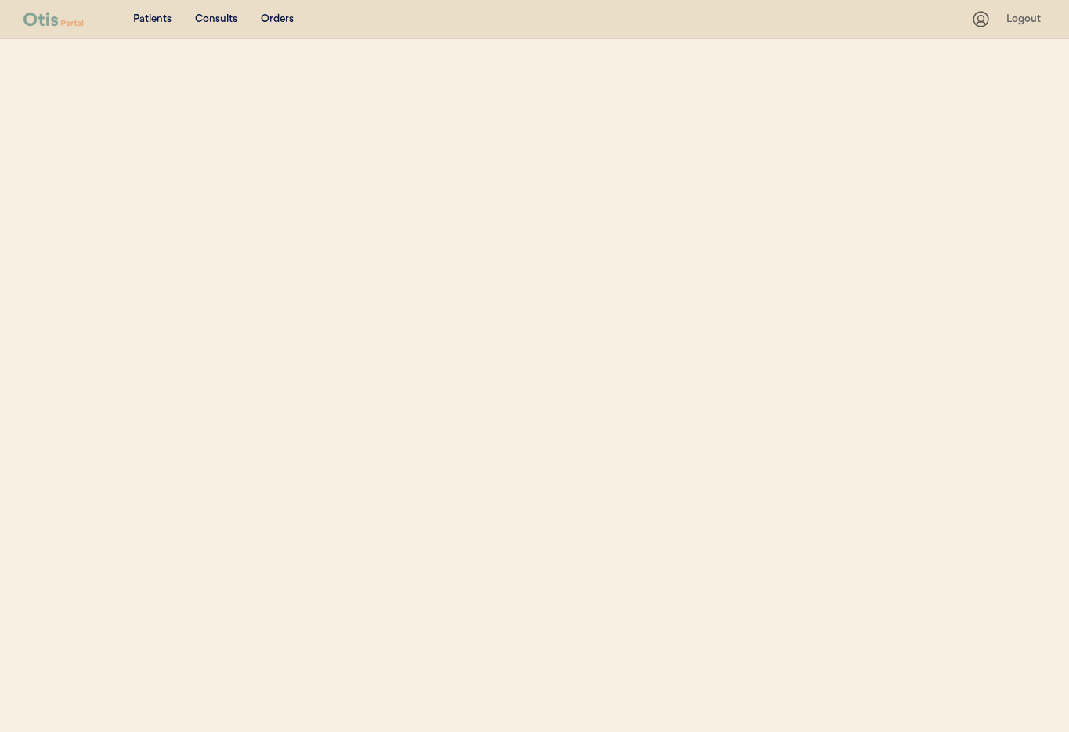
select select ""Email""
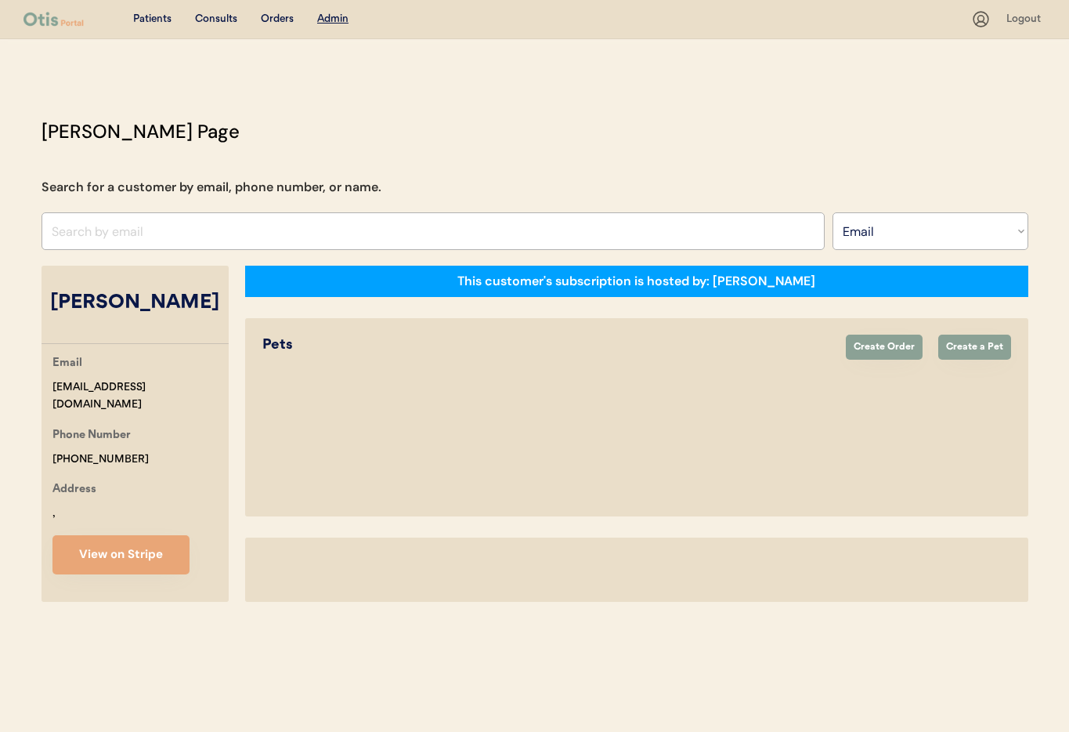
select select "true"
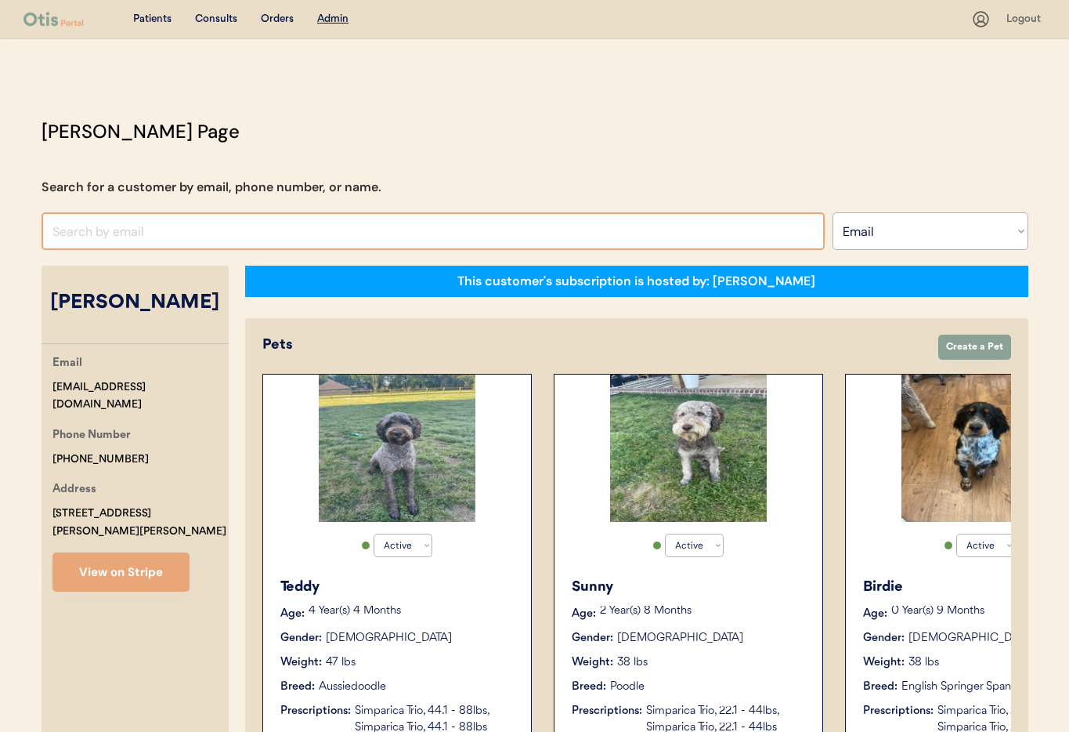
click at [382, 224] on input "input" at bounding box center [433, 231] width 783 height 38
paste input "[EMAIL_ADDRESS][DOMAIN_NAME]"
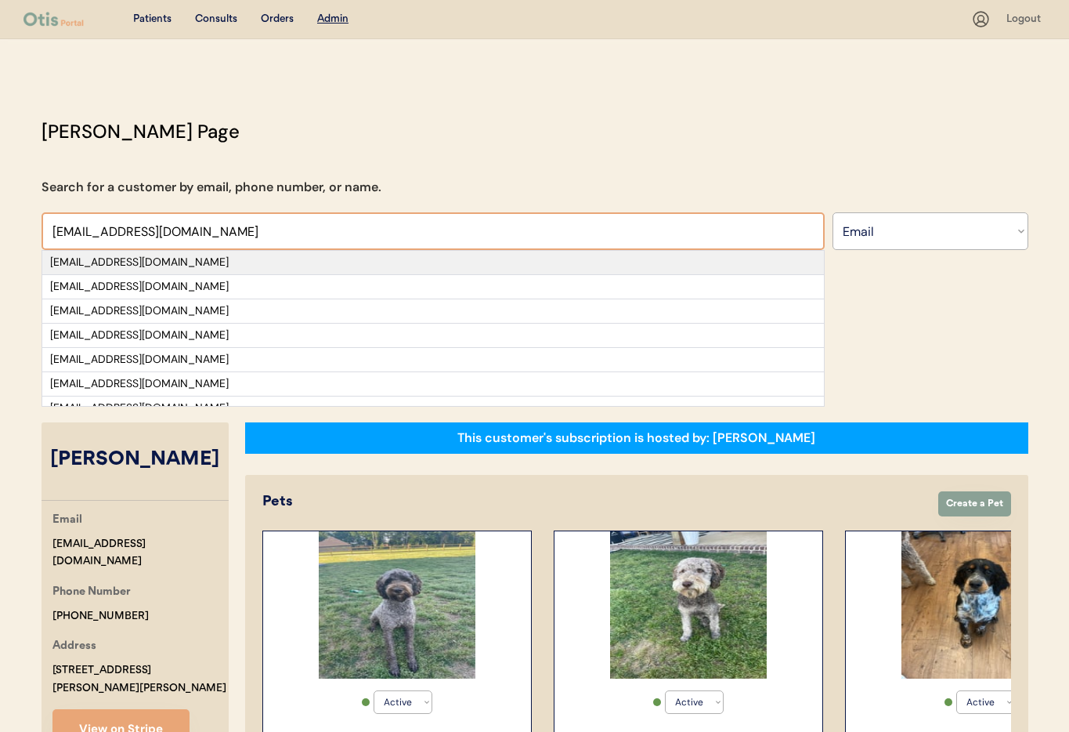
type input "annielin111@gmail.com"
drag, startPoint x: 226, startPoint y: 259, endPoint x: 260, endPoint y: 271, distance: 35.7
click at [226, 259] on div "annielin111@gmail.com" at bounding box center [433, 263] width 766 height 16
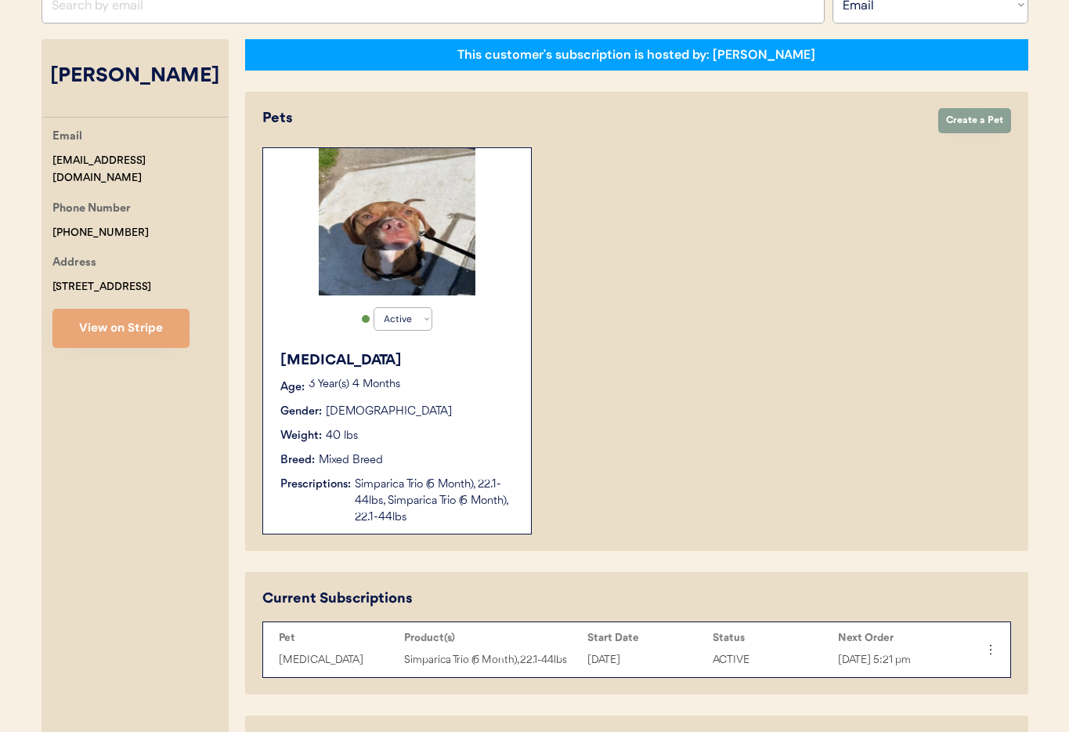
scroll to position [227, 0]
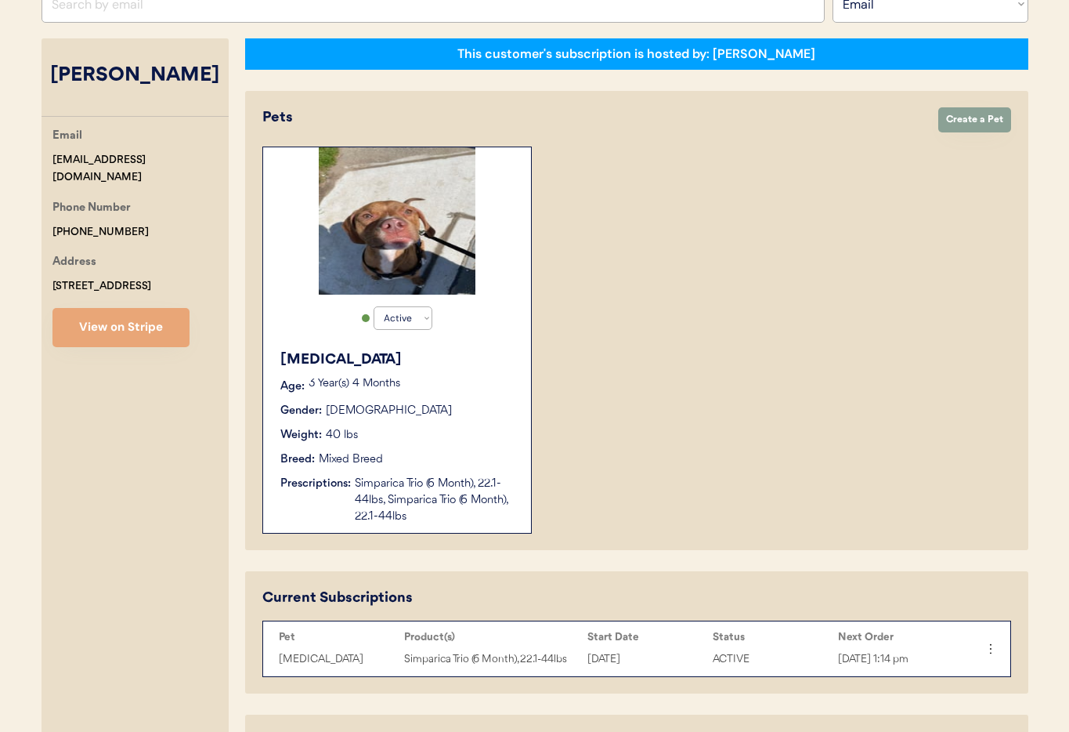
click at [448, 394] on div "Age: 3 Year(s) 4 Months" at bounding box center [397, 386] width 235 height 16
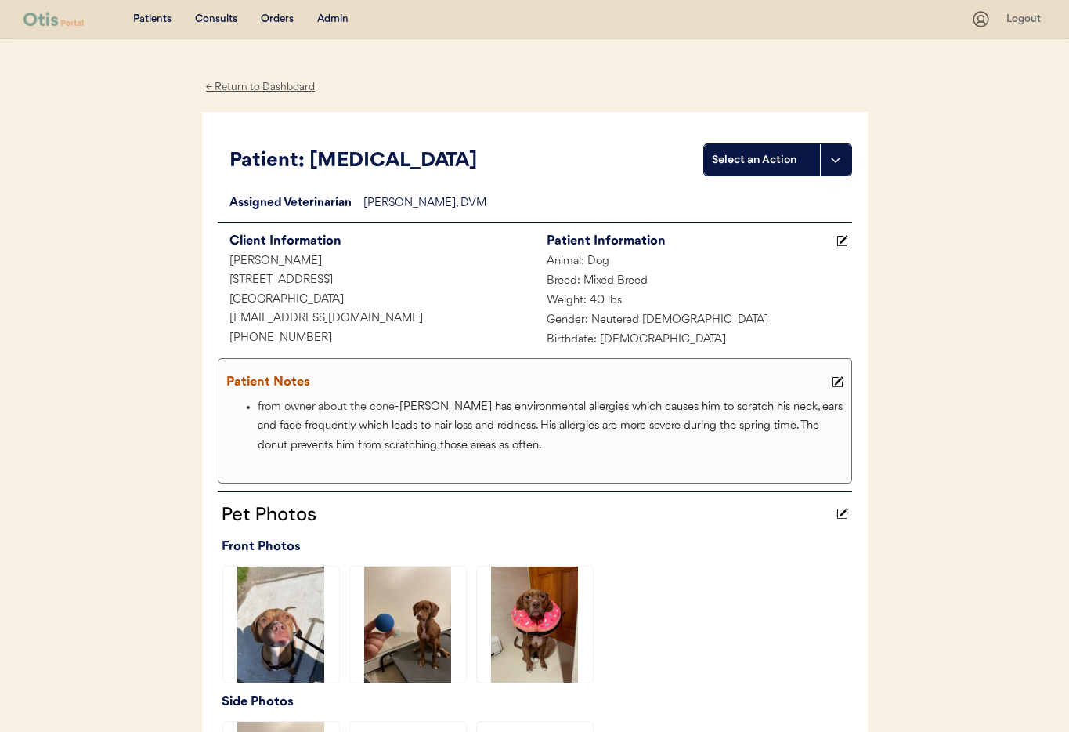
click at [228, 83] on div "← Return to Dashboard" at bounding box center [260, 87] width 117 height 18
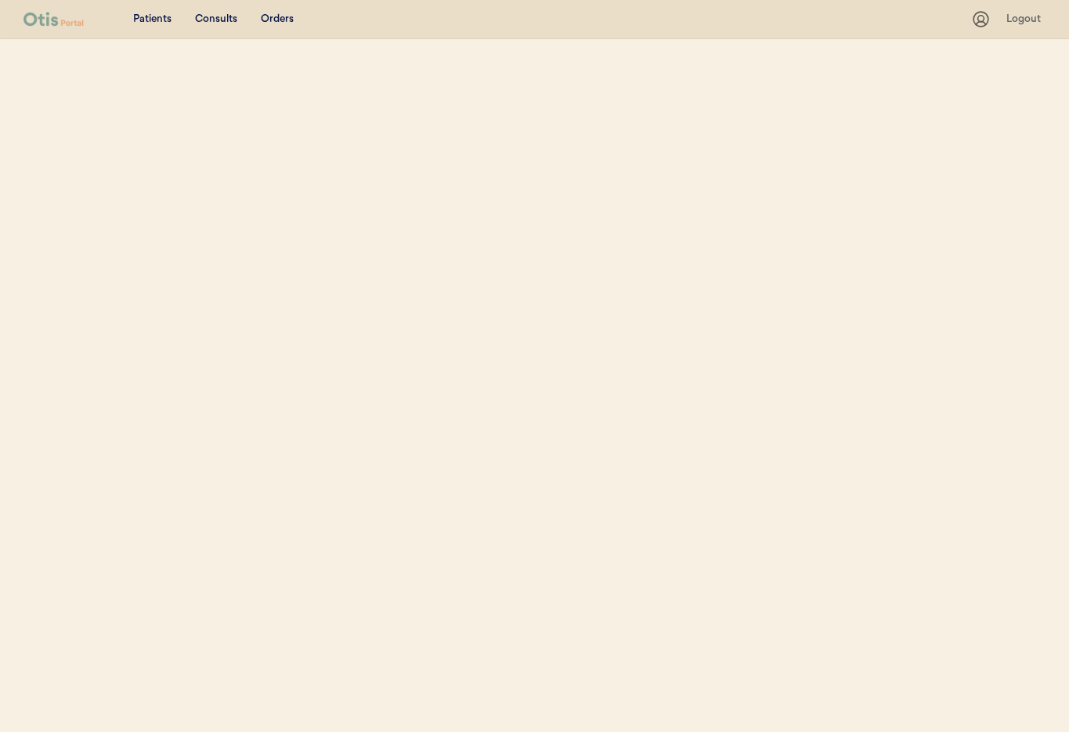
select select ""Email""
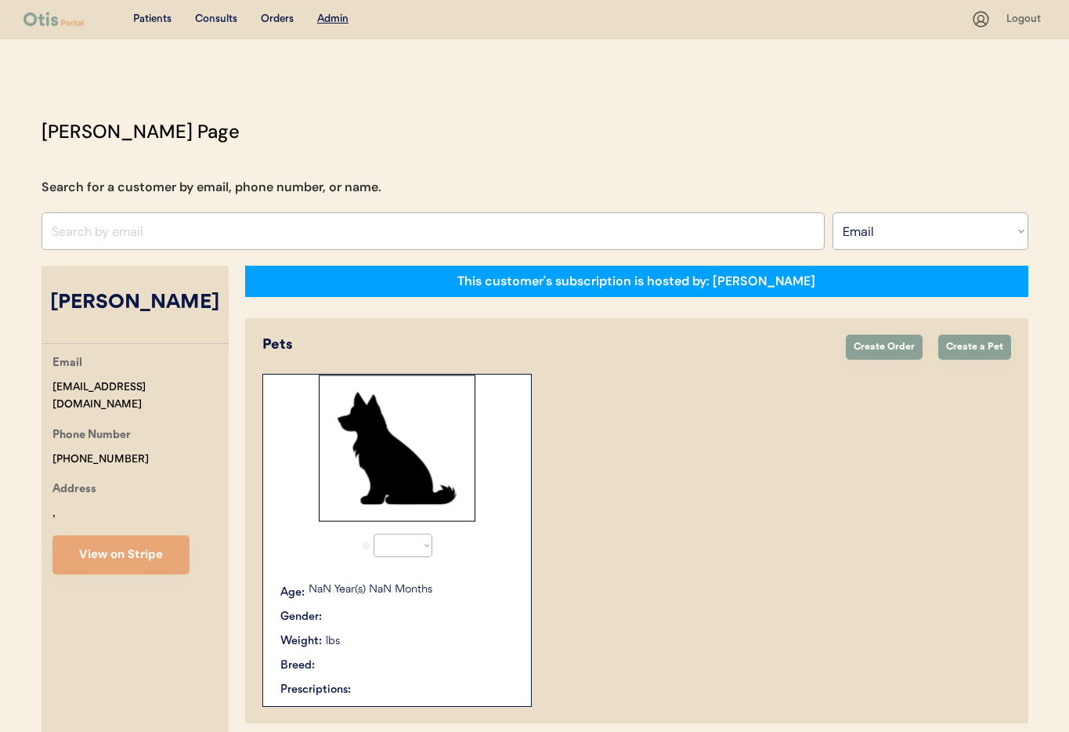
select select "true"
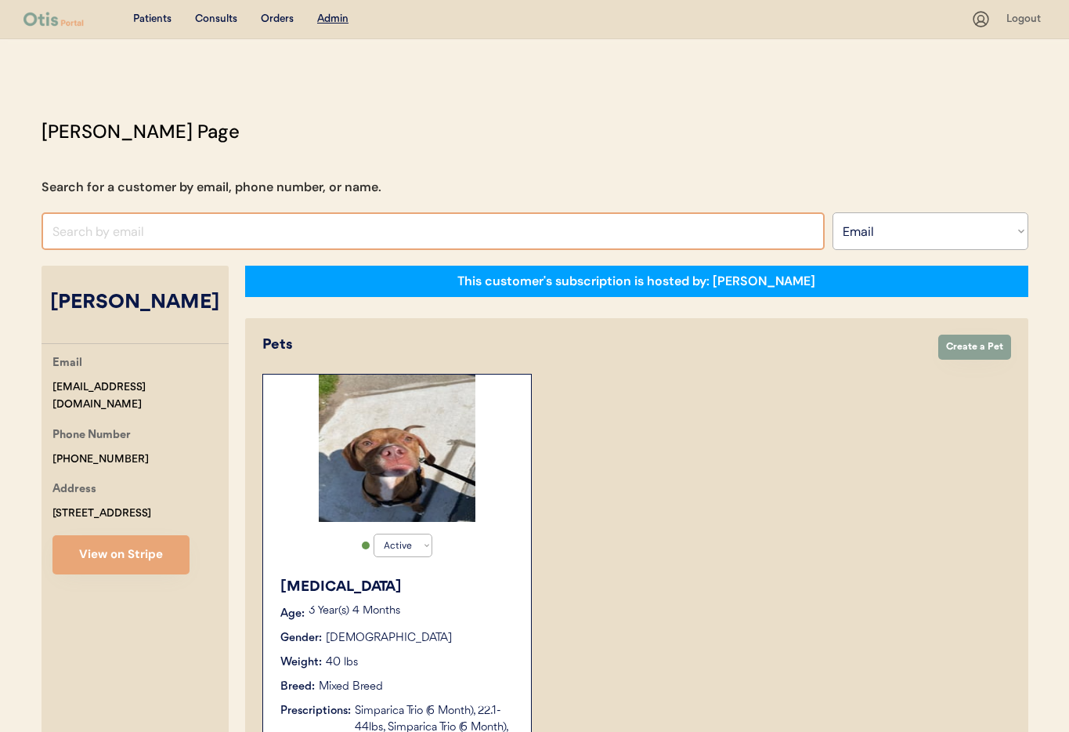
paste input "jammieplatt@gmail.com"
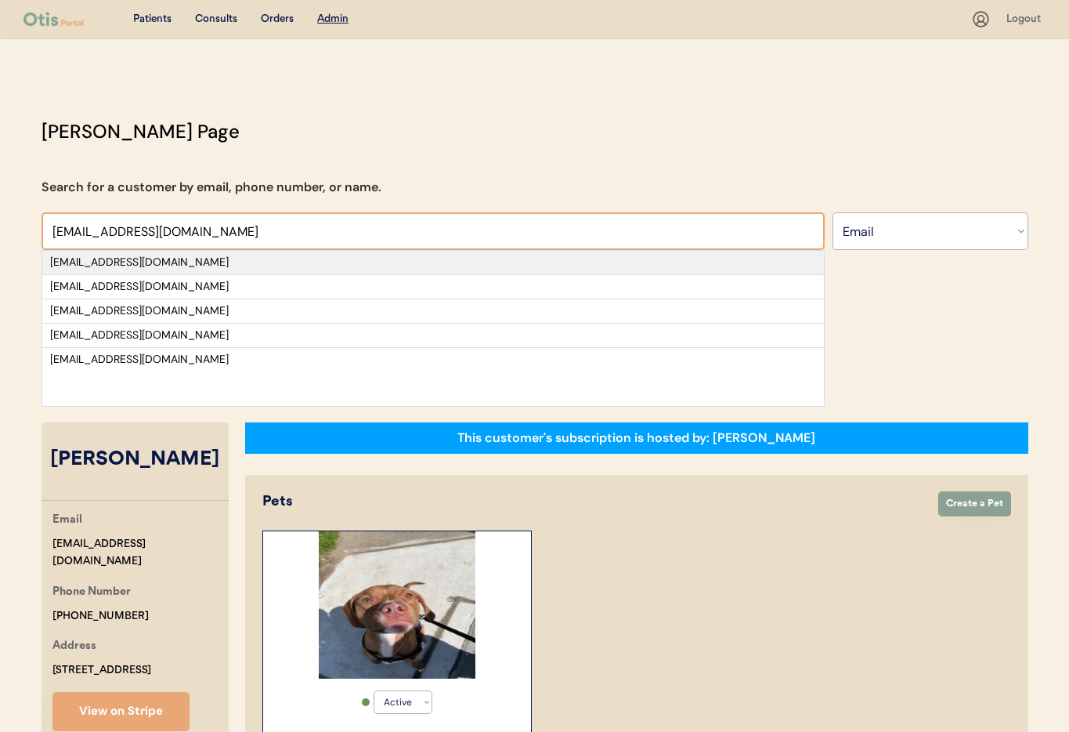
type input "jammieplatt@gmail.com"
click at [190, 261] on div "jammieplatt@gmail.com" at bounding box center [433, 263] width 766 height 16
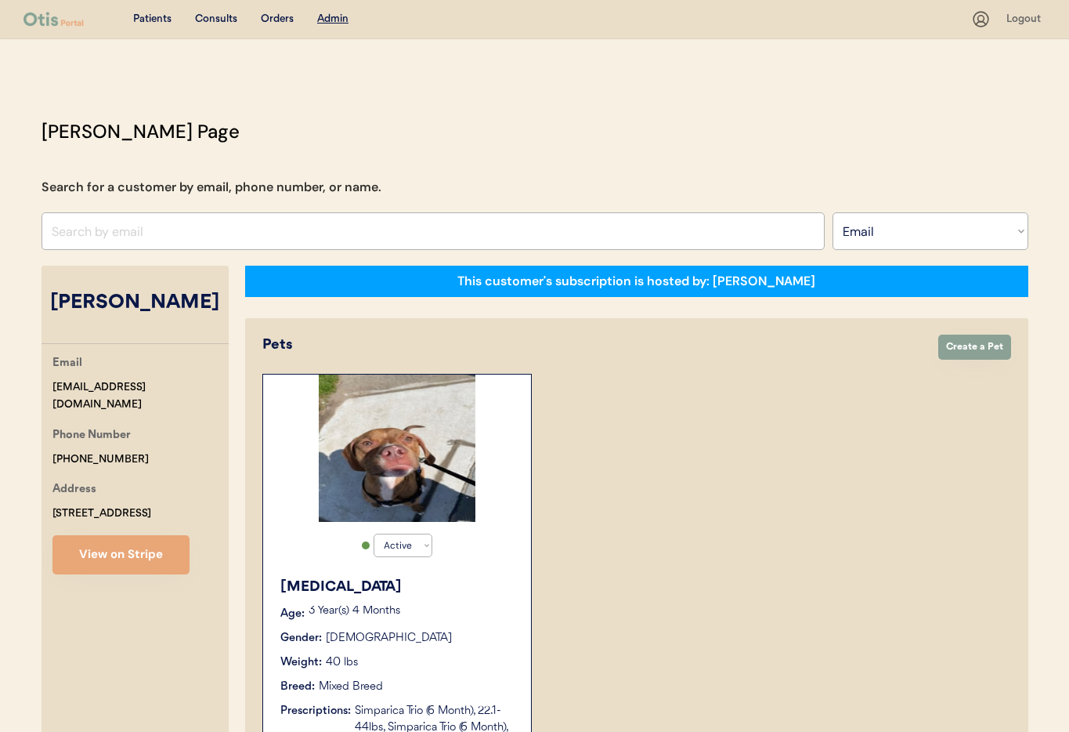
select select "true"
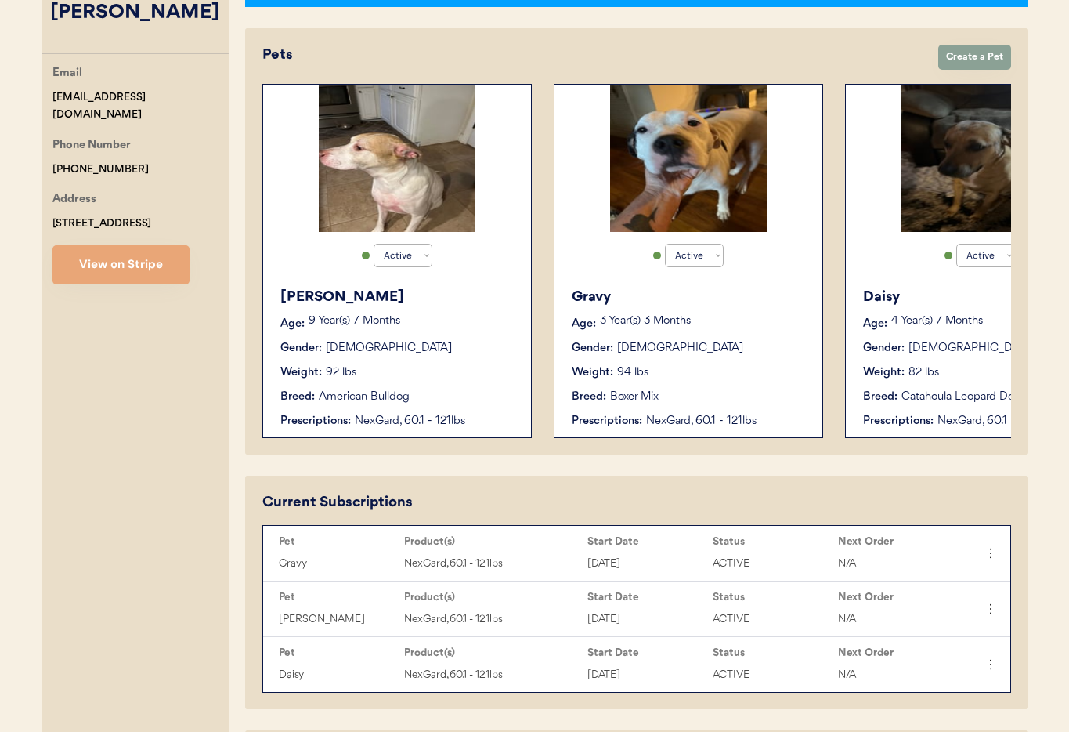
scroll to position [289, 0]
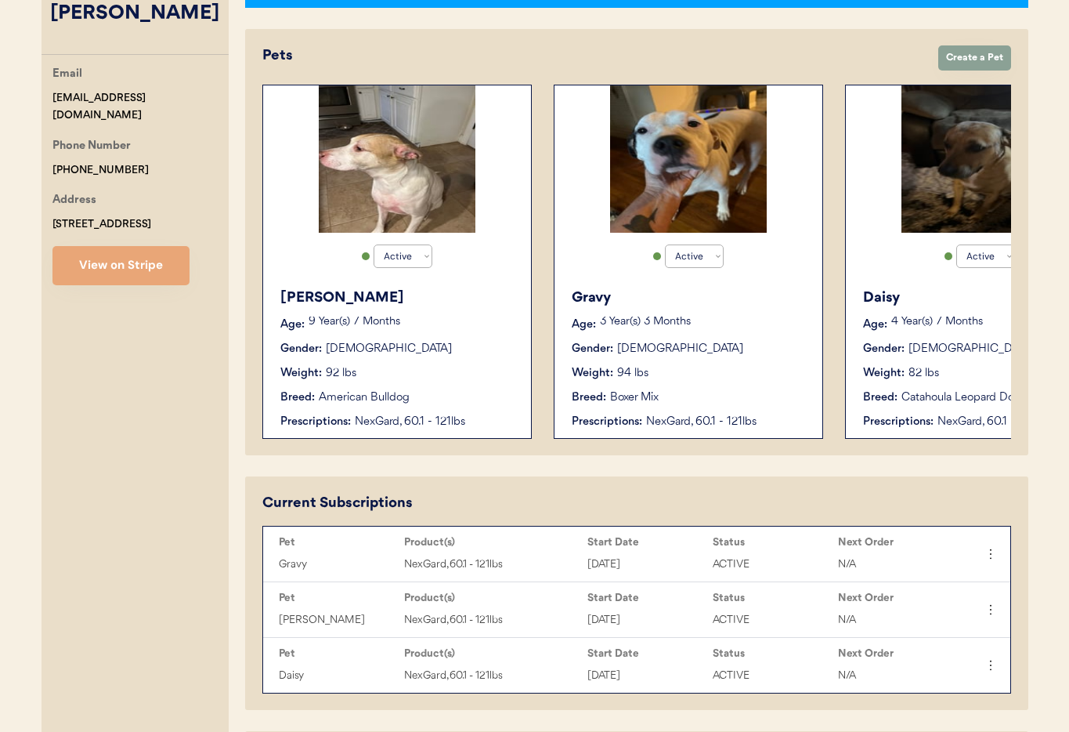
click at [453, 407] on div "Oliver Age: 9 Year(s) 7 Months Gender: Male Weight: 92 lbs Breed: American Bull…" at bounding box center [397, 359] width 252 height 158
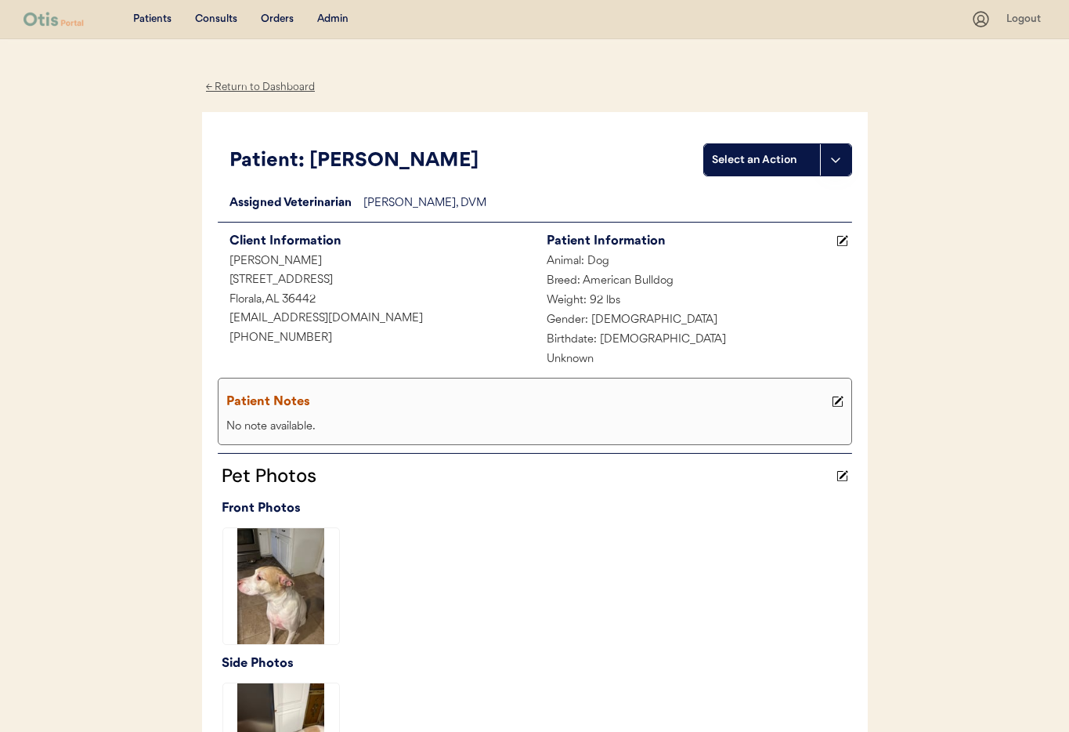
click at [254, 89] on div "← Return to Dashboard" at bounding box center [260, 87] width 117 height 18
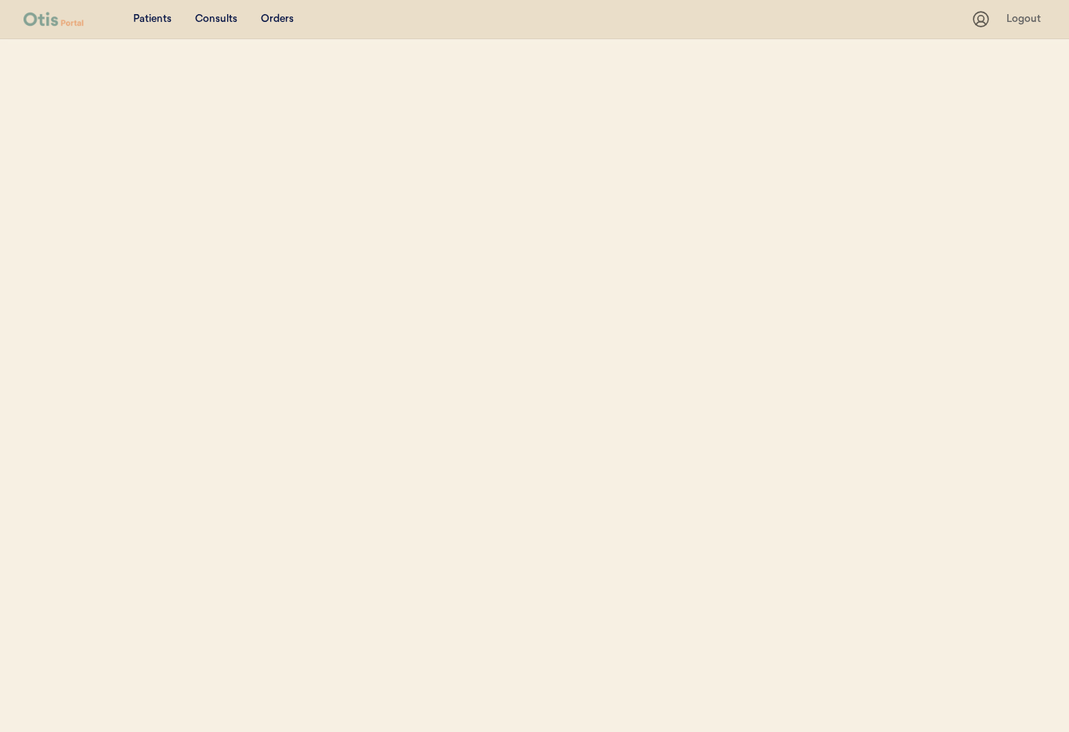
select select ""Email""
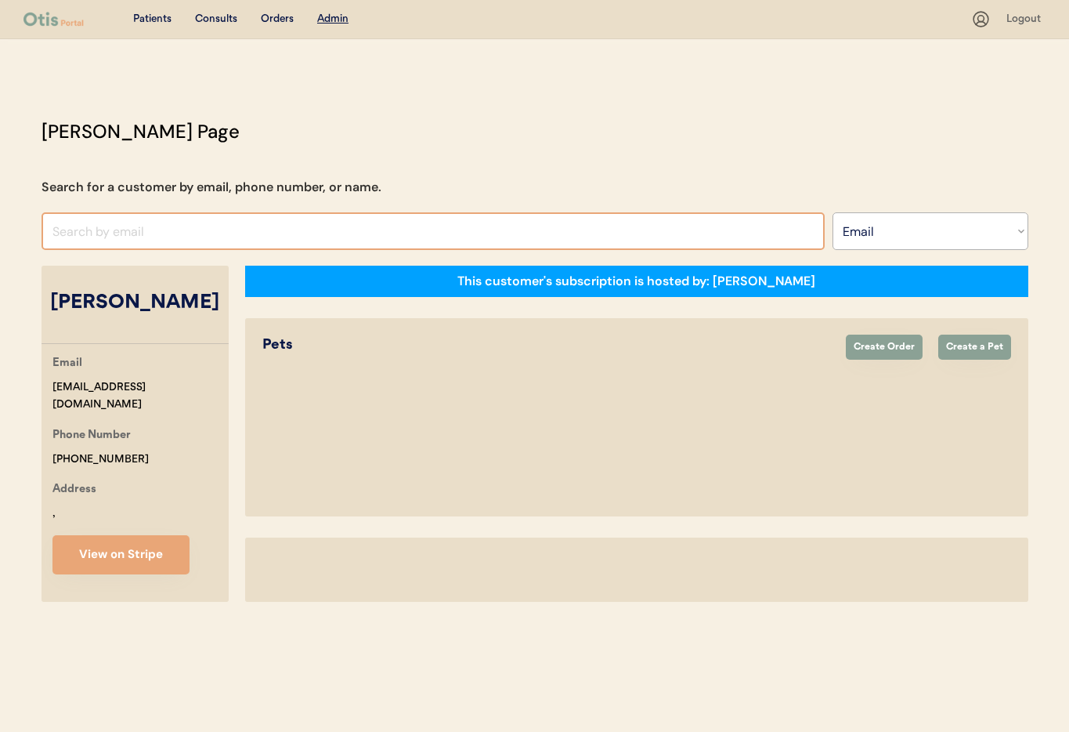
select select "true"
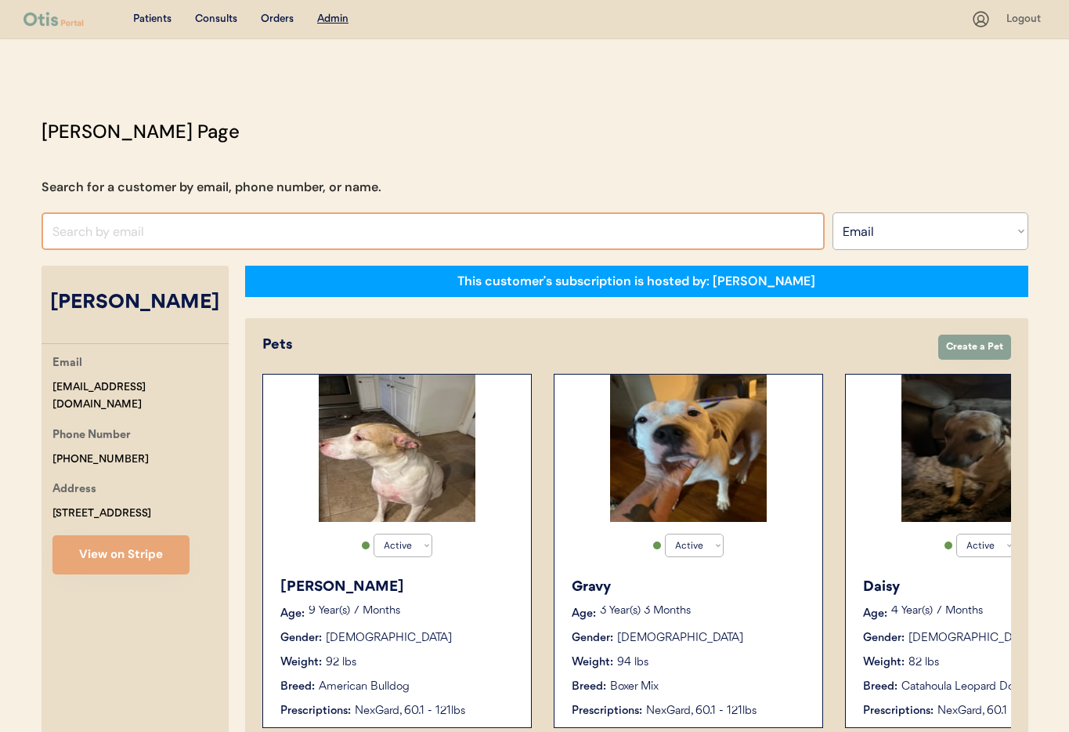
click at [99, 247] on input "input" at bounding box center [433, 231] width 783 height 38
paste input "[PERSON_NAME][EMAIL_ADDRESS][DOMAIN_NAME]"
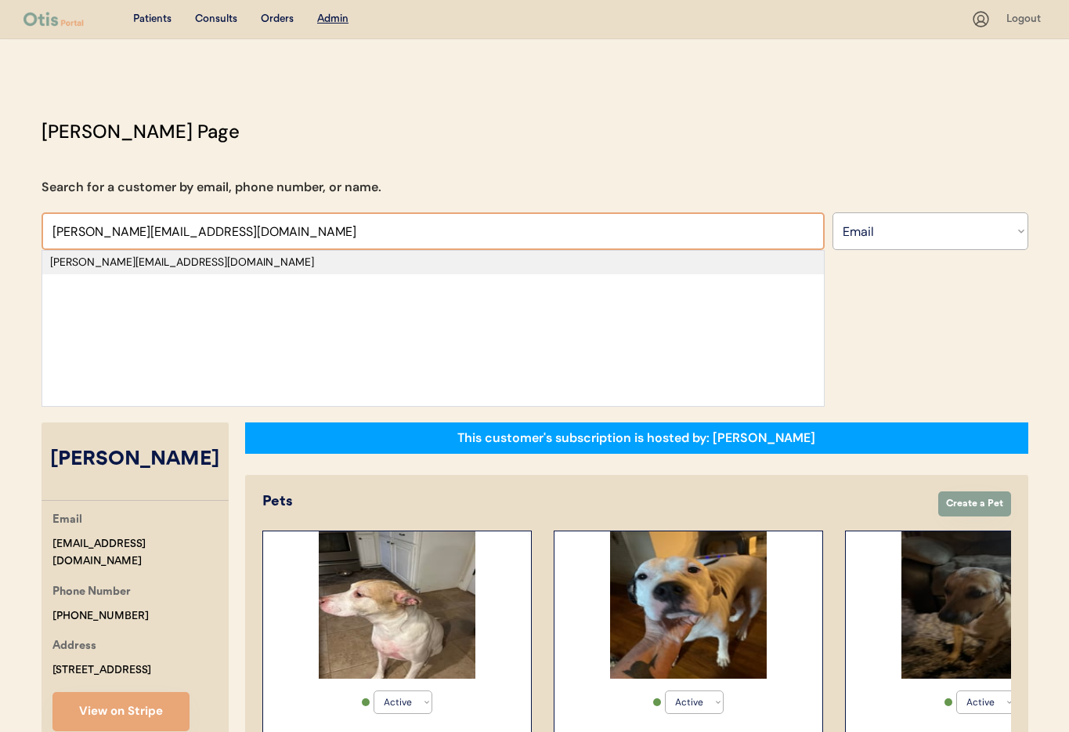
type input "[PERSON_NAME][EMAIL_ADDRESS][DOMAIN_NAME]"
click at [178, 262] on div "[PERSON_NAME][EMAIL_ADDRESS][DOMAIN_NAME]" at bounding box center [433, 263] width 766 height 16
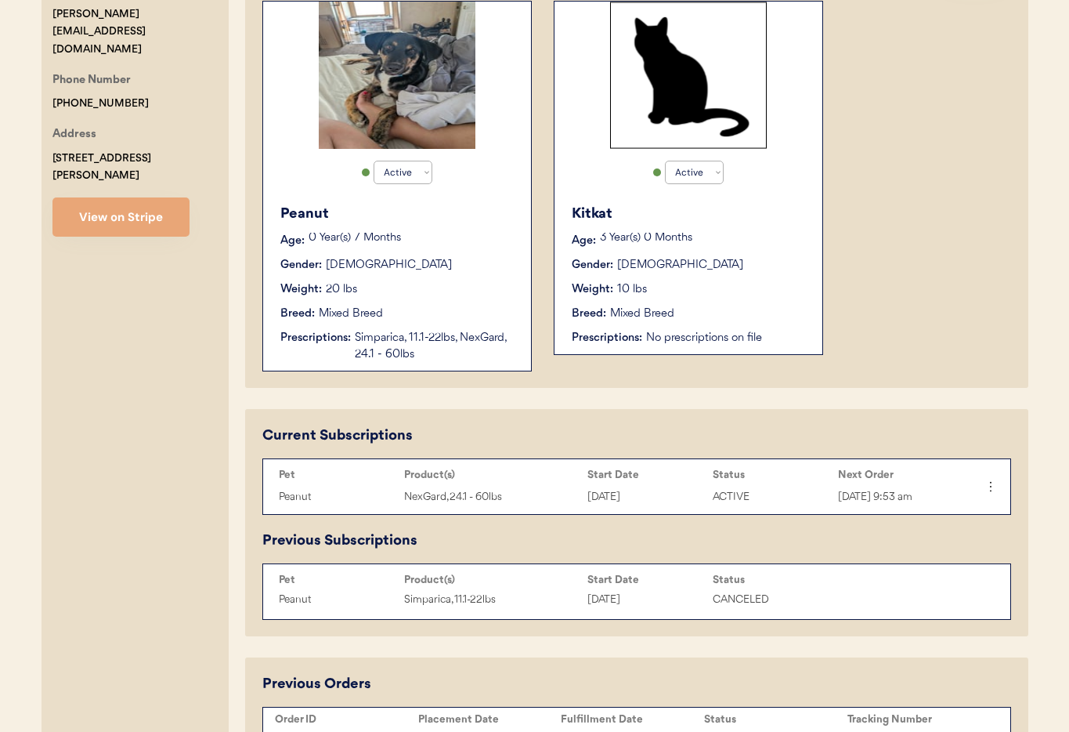
scroll to position [392, 0]
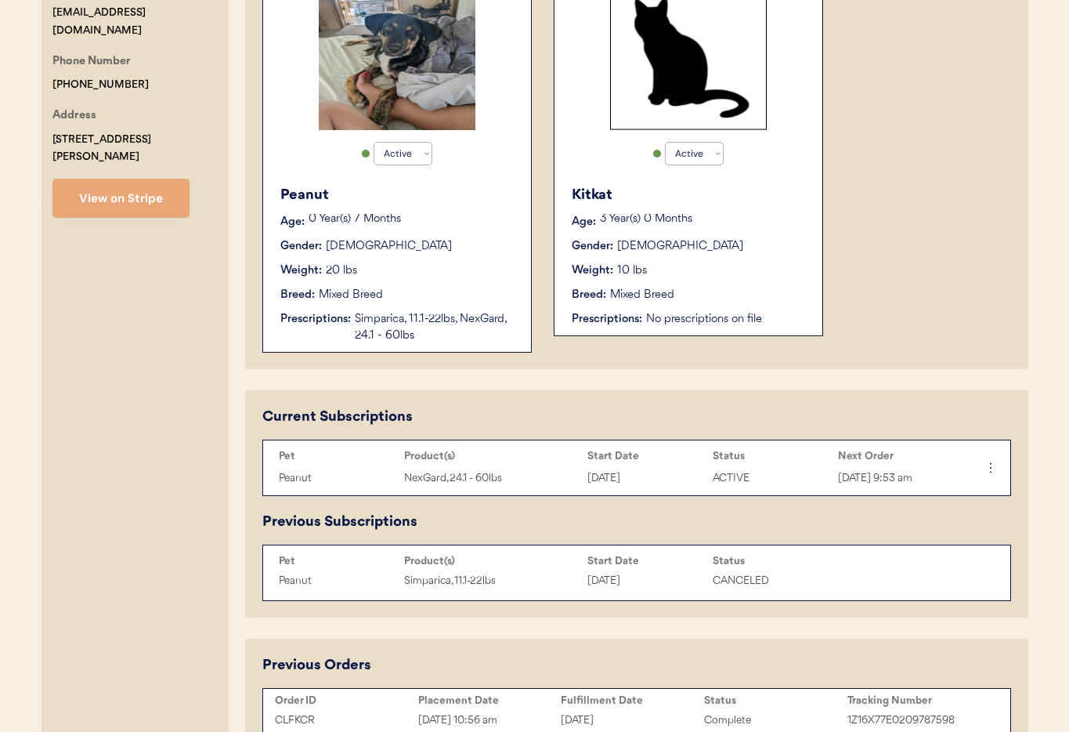
click at [385, 310] on div "Peanut Age: 0 Year(s) 7 Months Gender: Male Weight: 20 lbs Breed: Mixed Breed P…" at bounding box center [397, 264] width 252 height 175
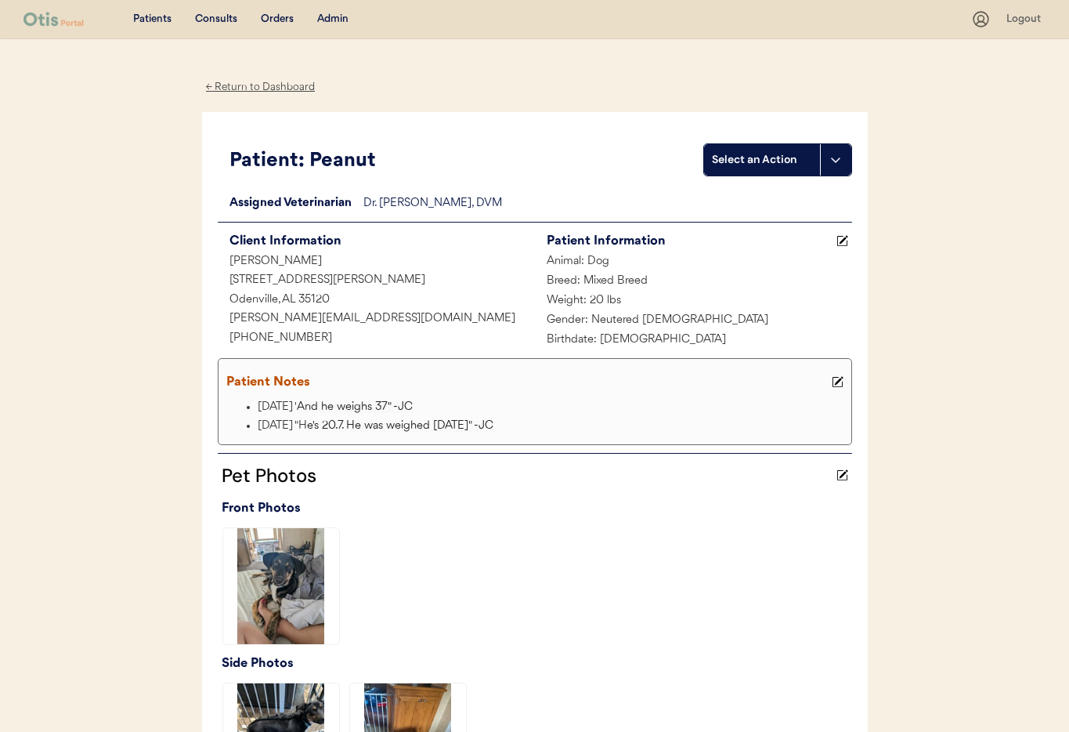
click at [233, 89] on div "← Return to Dashboard" at bounding box center [260, 87] width 117 height 18
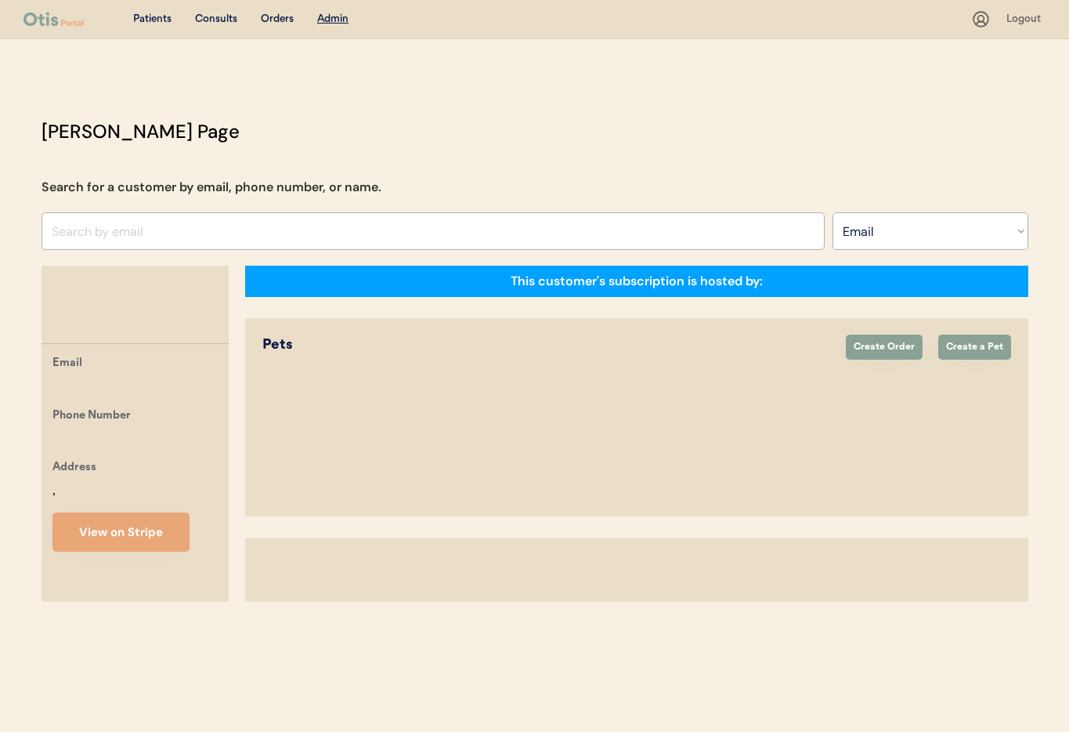
select select ""Email""
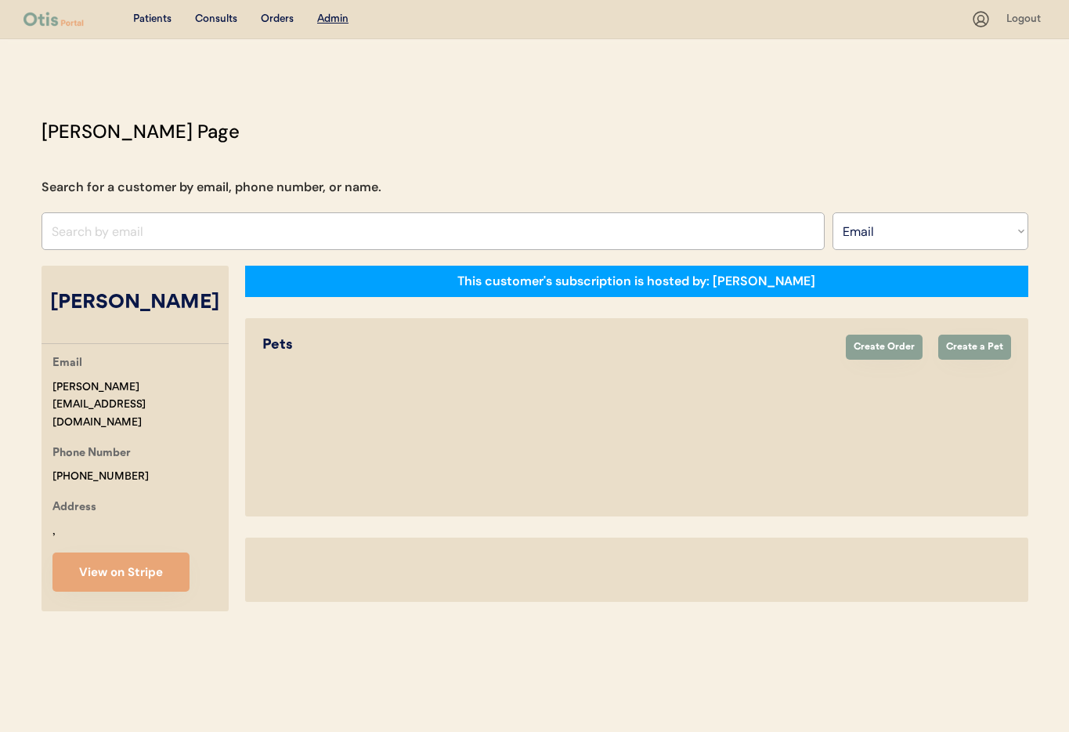
select select "true"
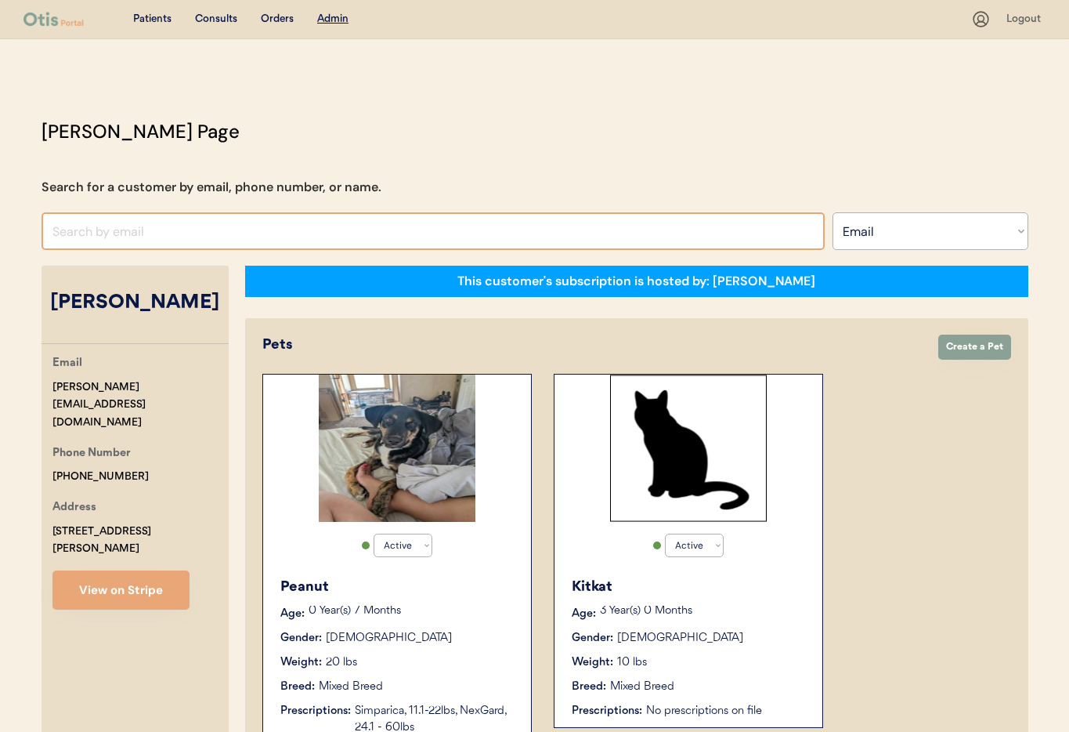
click at [117, 232] on input "input" at bounding box center [433, 231] width 783 height 38
paste input "[EMAIL_ADDRESS][DOMAIN_NAME]"
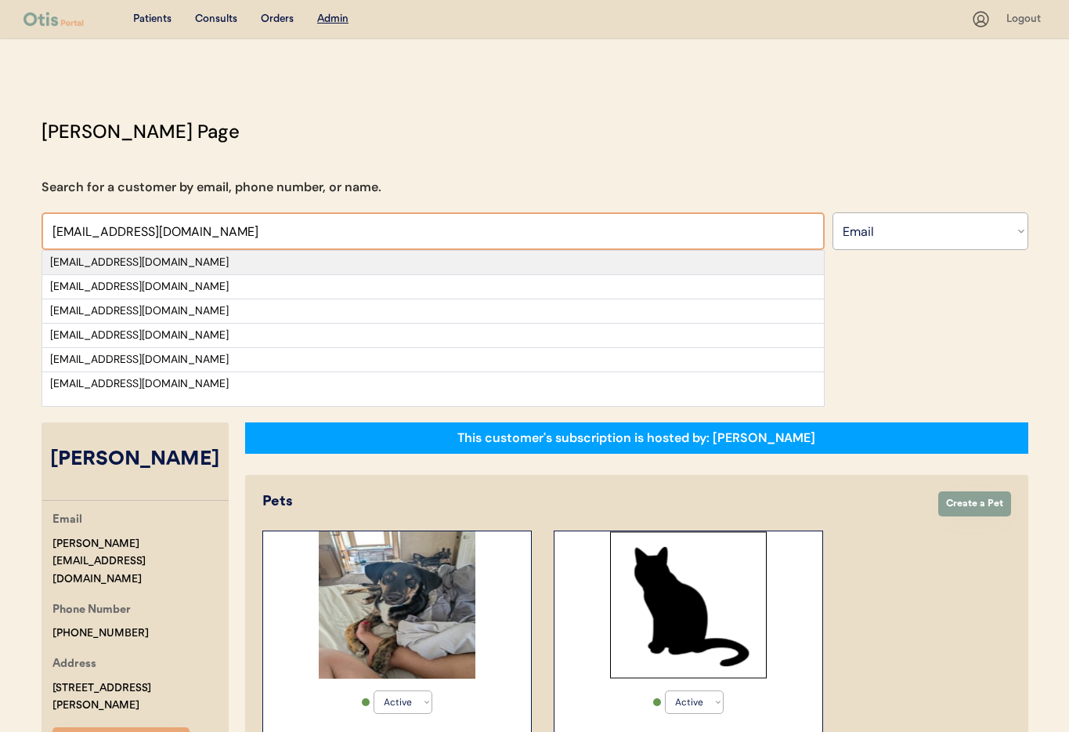
type input "[EMAIL_ADDRESS][DOMAIN_NAME]"
click at [182, 264] on div "[EMAIL_ADDRESS][DOMAIN_NAME]" at bounding box center [433, 263] width 766 height 16
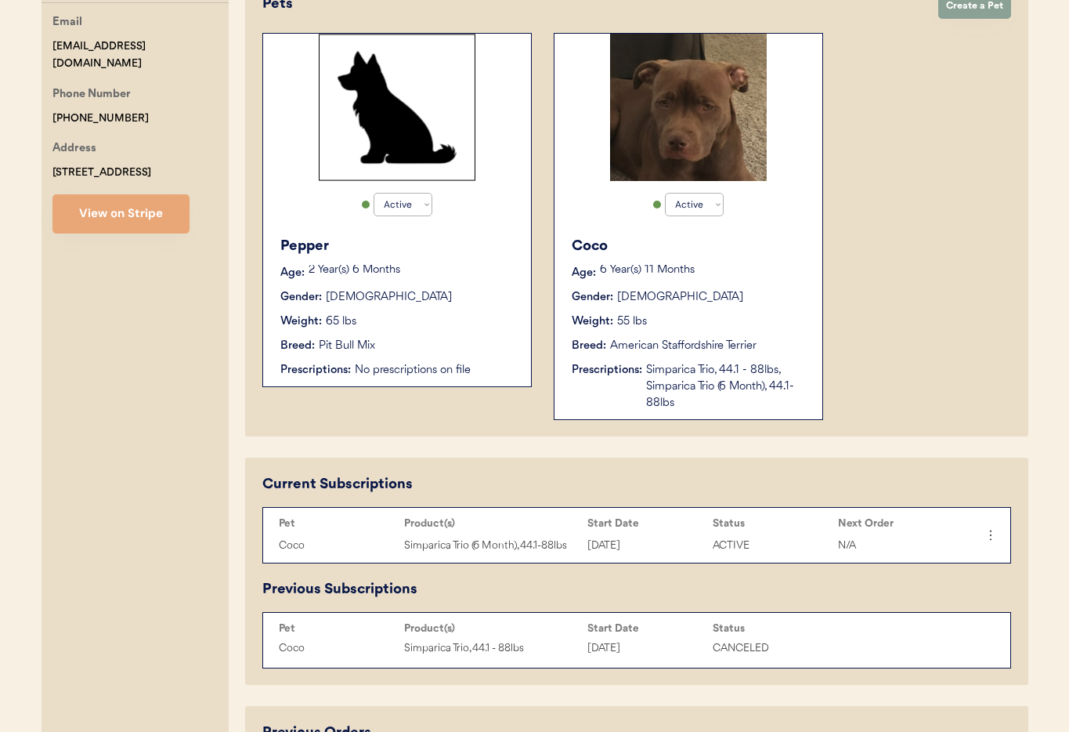
scroll to position [336, 0]
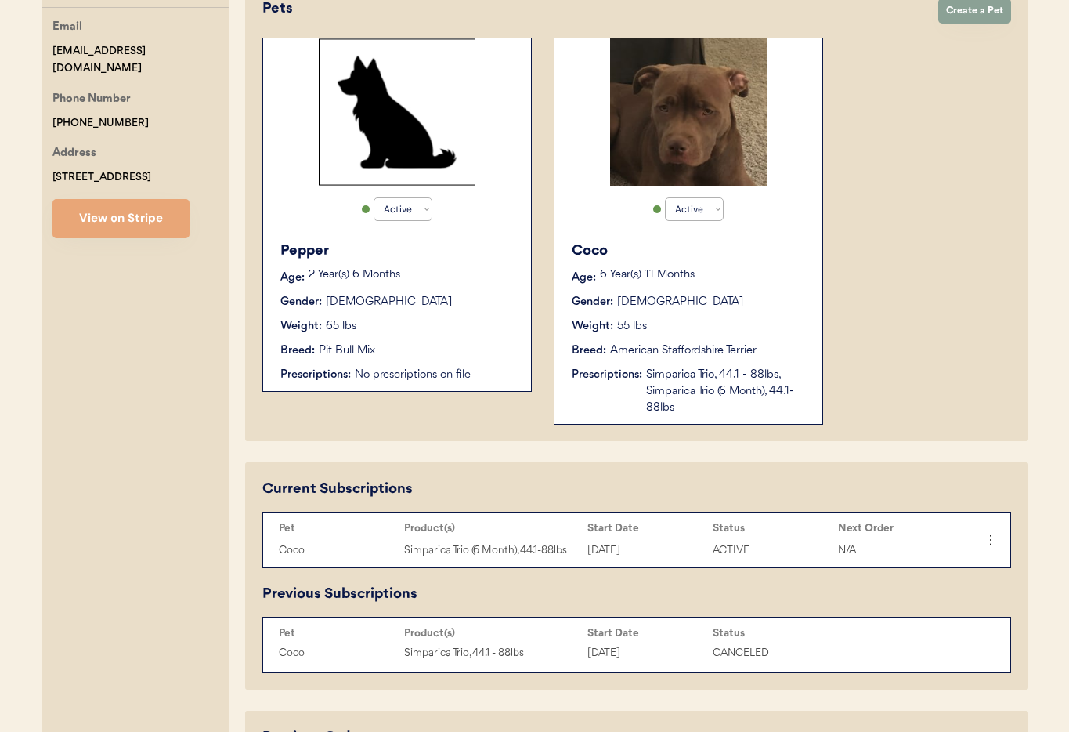
click at [641, 348] on div "American Staffordshire Terrier" at bounding box center [683, 350] width 146 height 16
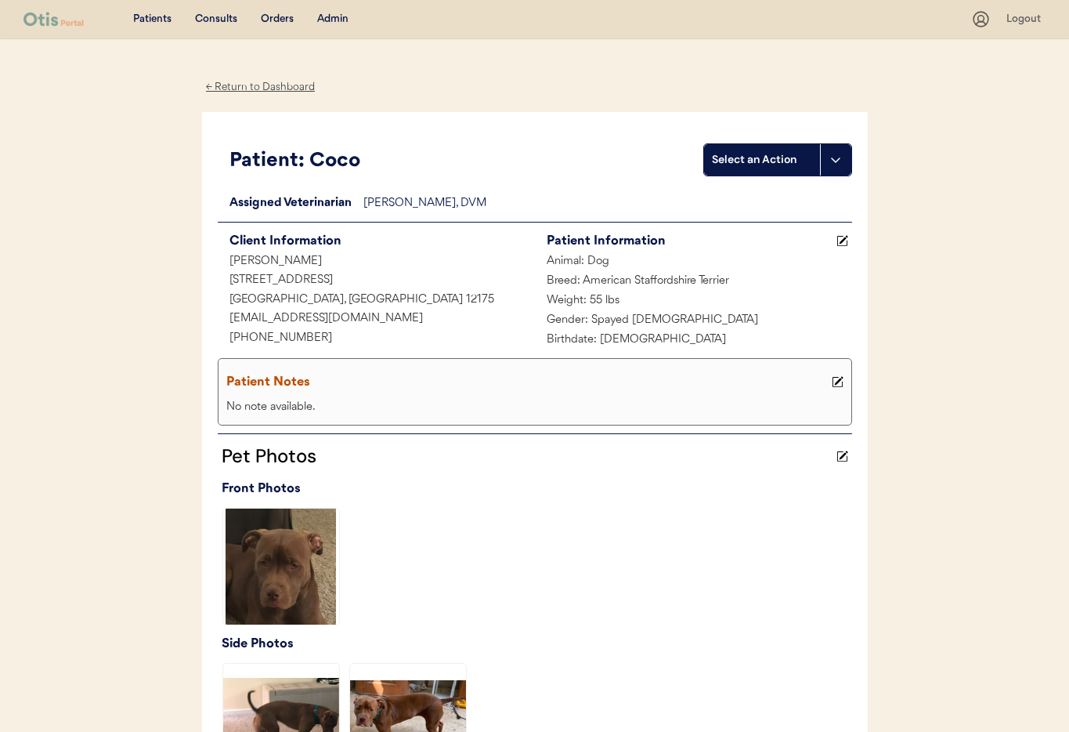
click at [331, 20] on div "Admin" at bounding box center [332, 20] width 31 height 16
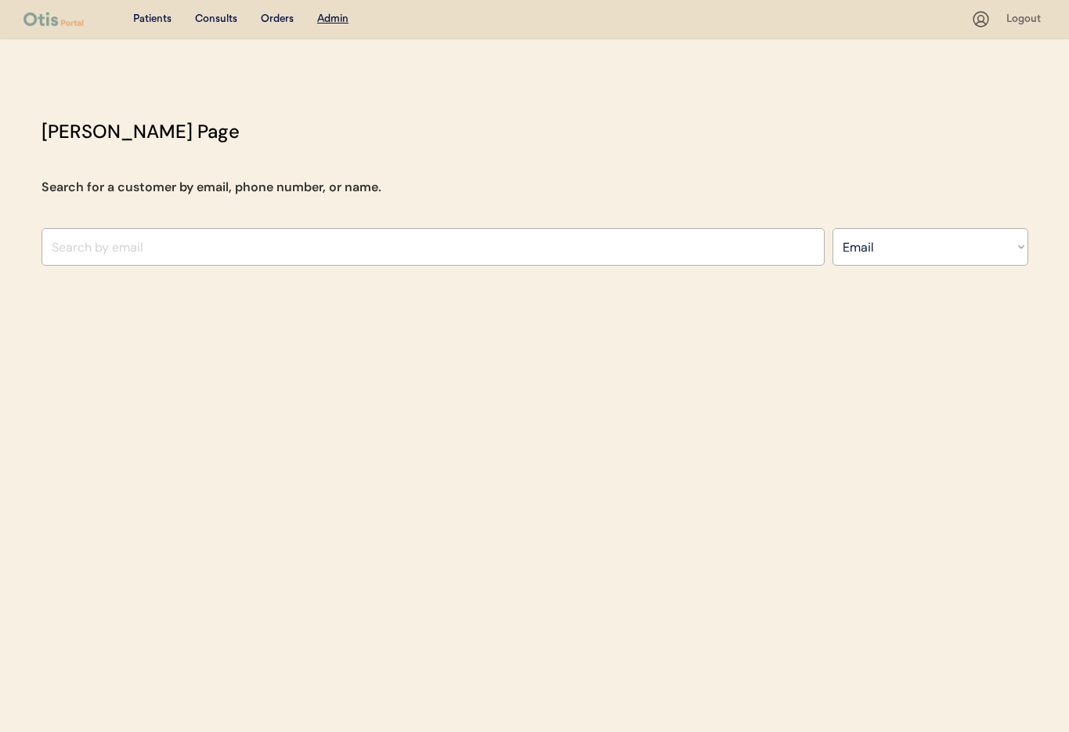
select select ""Email""
click at [215, 249] on input "input" at bounding box center [433, 247] width 783 height 38
paste input "[EMAIL_ADDRESS][DOMAIN_NAME]"
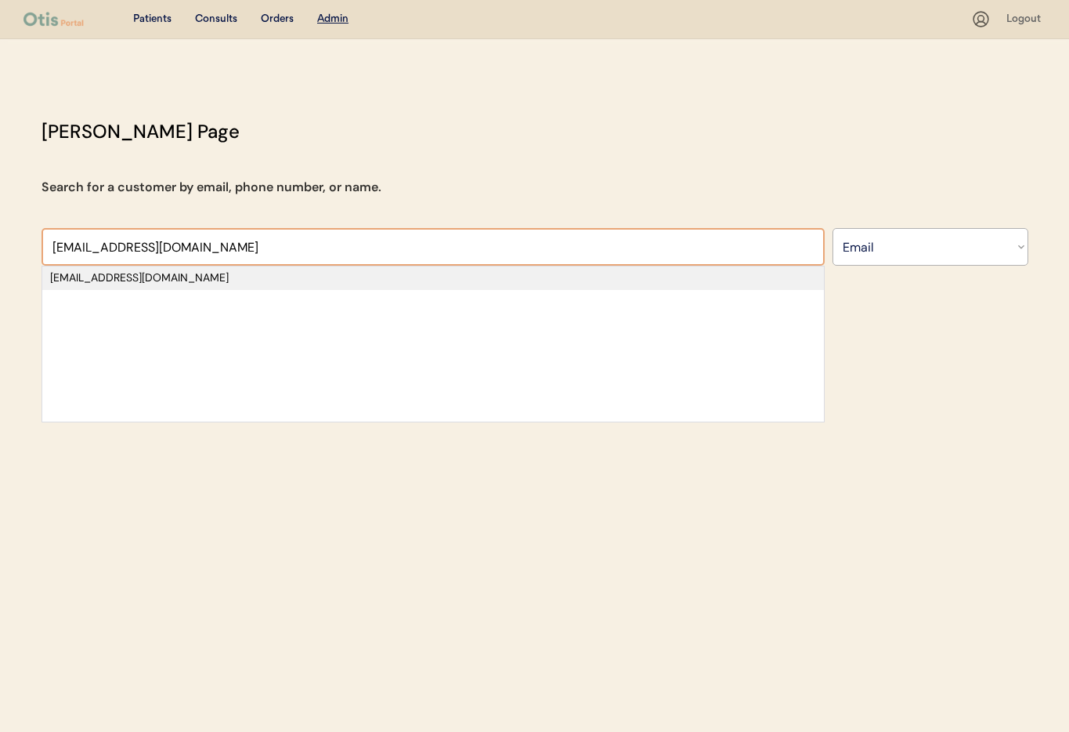
type input "[EMAIL_ADDRESS][DOMAIN_NAME]"
click at [171, 279] on div "[EMAIL_ADDRESS][DOMAIN_NAME]" at bounding box center [433, 278] width 766 height 16
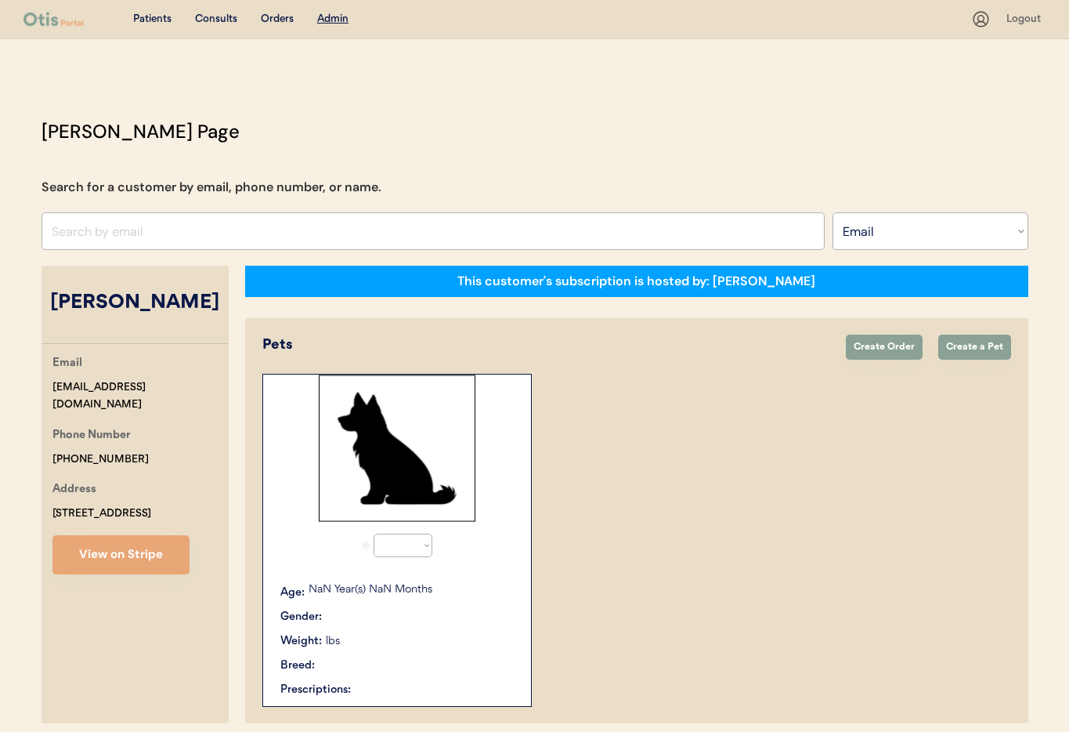
select select "true"
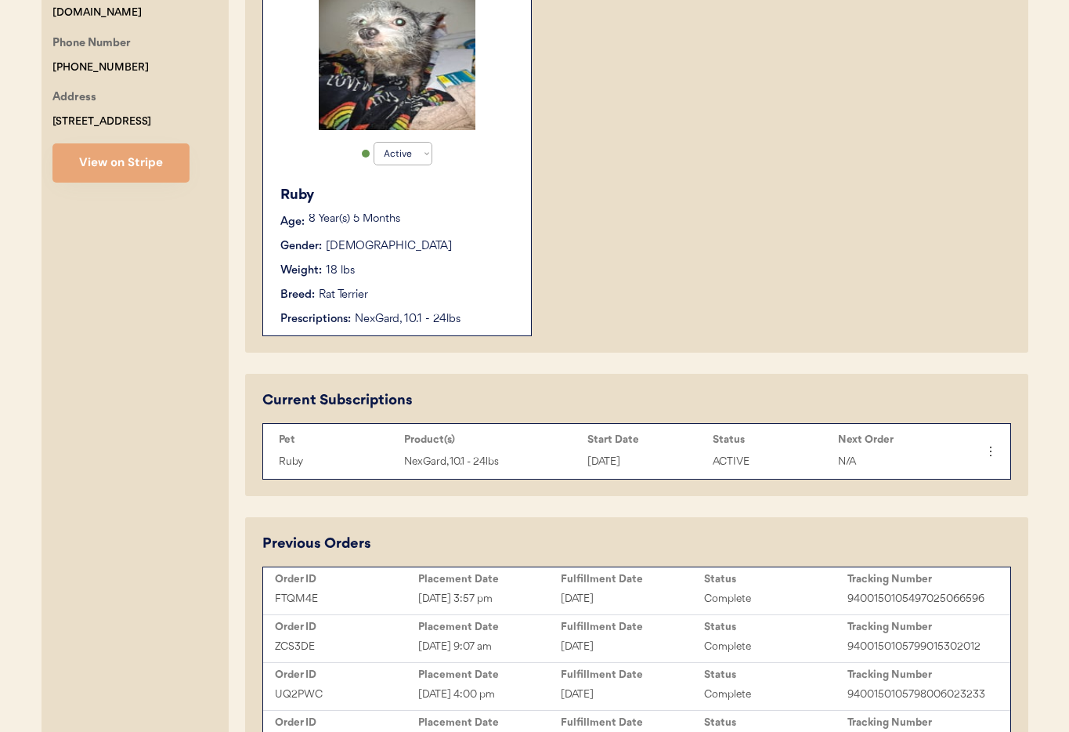
scroll to position [392, 0]
click at [421, 277] on div "Weight: 18 lbs" at bounding box center [397, 270] width 235 height 16
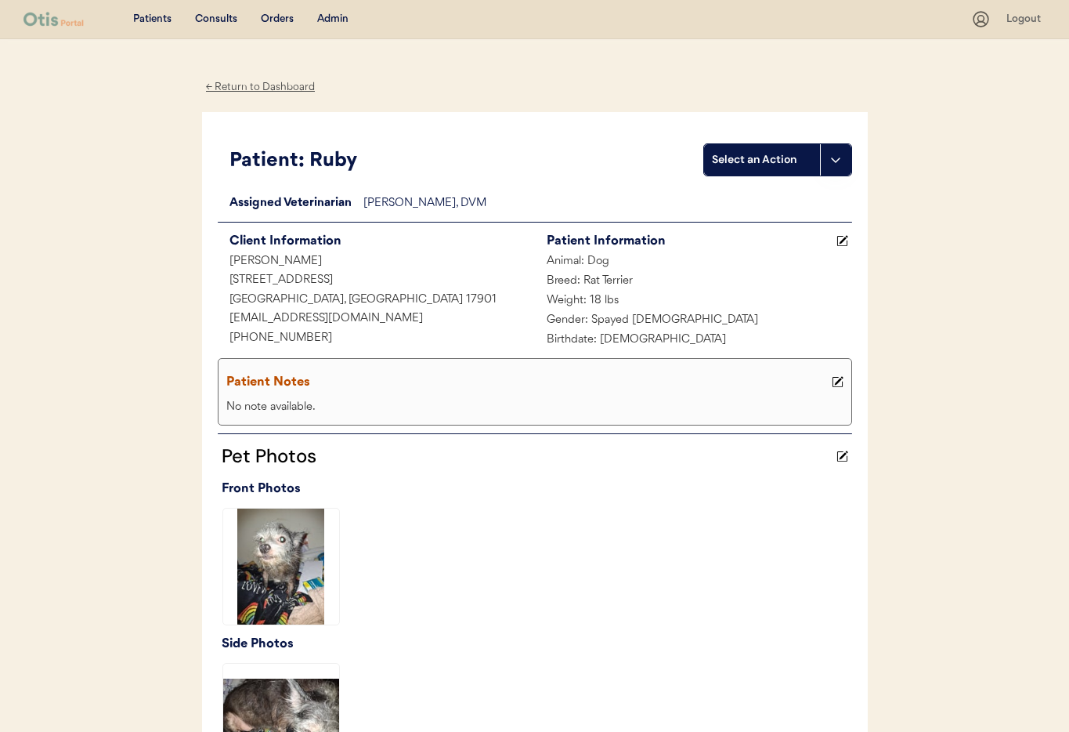
scroll to position [1, 0]
click at [340, 20] on div "Admin" at bounding box center [332, 19] width 31 height 16
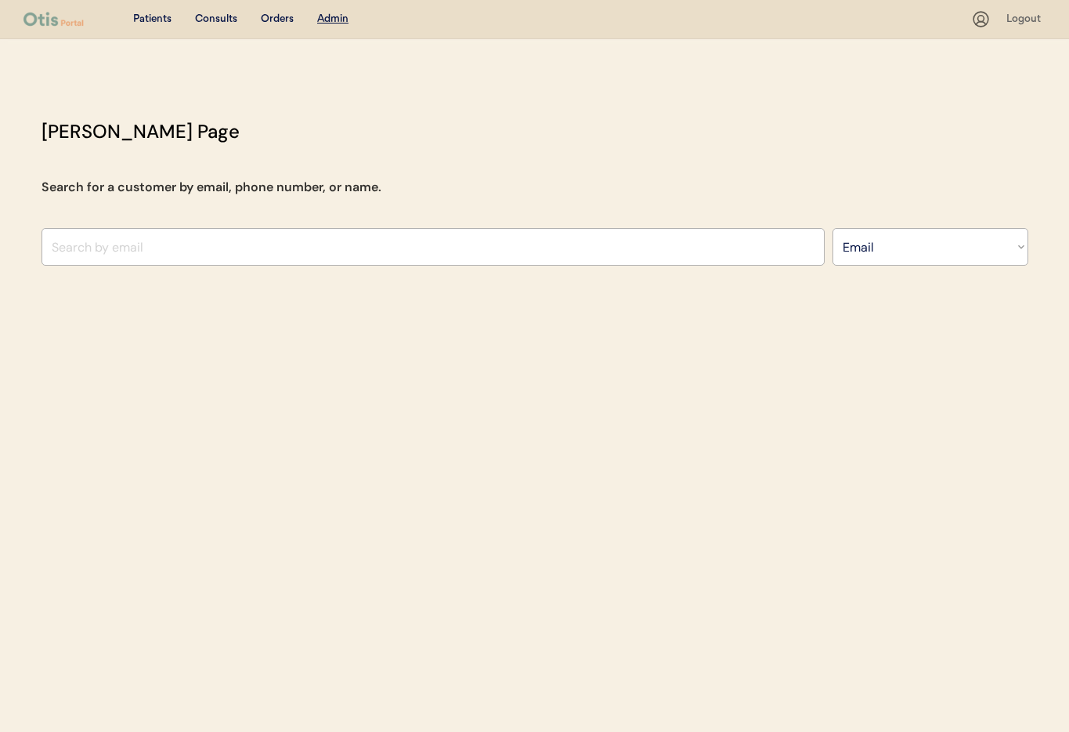
select select ""Email""
click at [203, 254] on input "input" at bounding box center [433, 247] width 783 height 38
paste input "[EMAIL_ADDRESS][DOMAIN_NAME]"
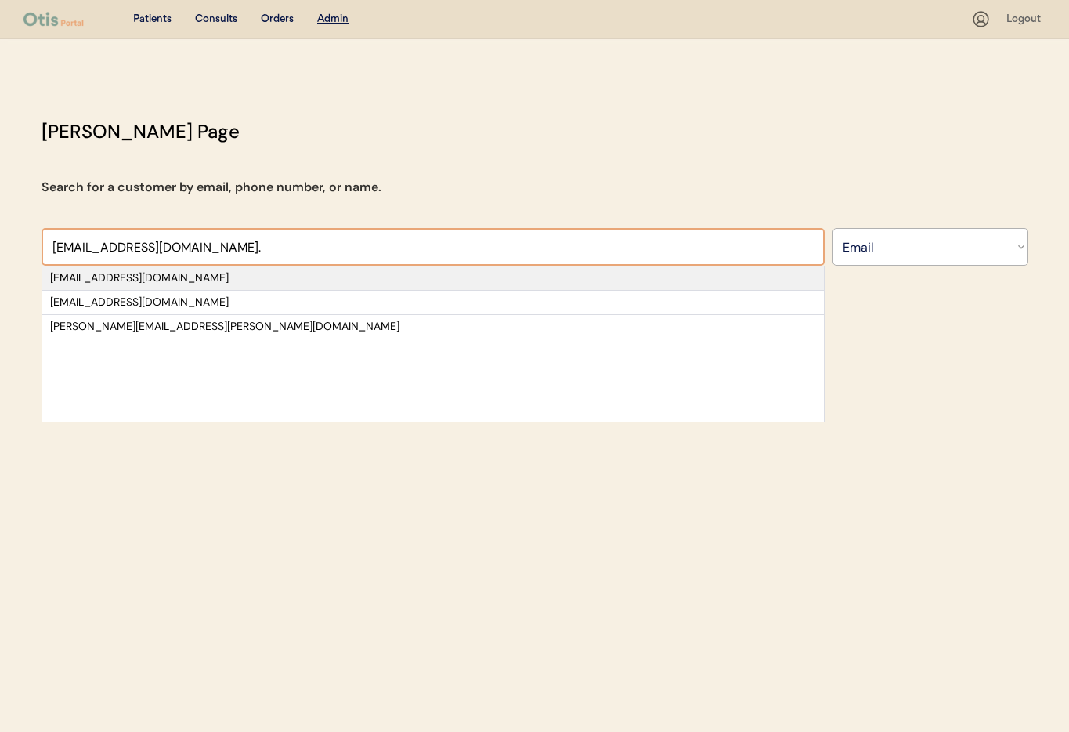
type input "bwatts38@gmail.com."
click at [117, 278] on div "[EMAIL_ADDRESS][DOMAIN_NAME]" at bounding box center [433, 278] width 766 height 16
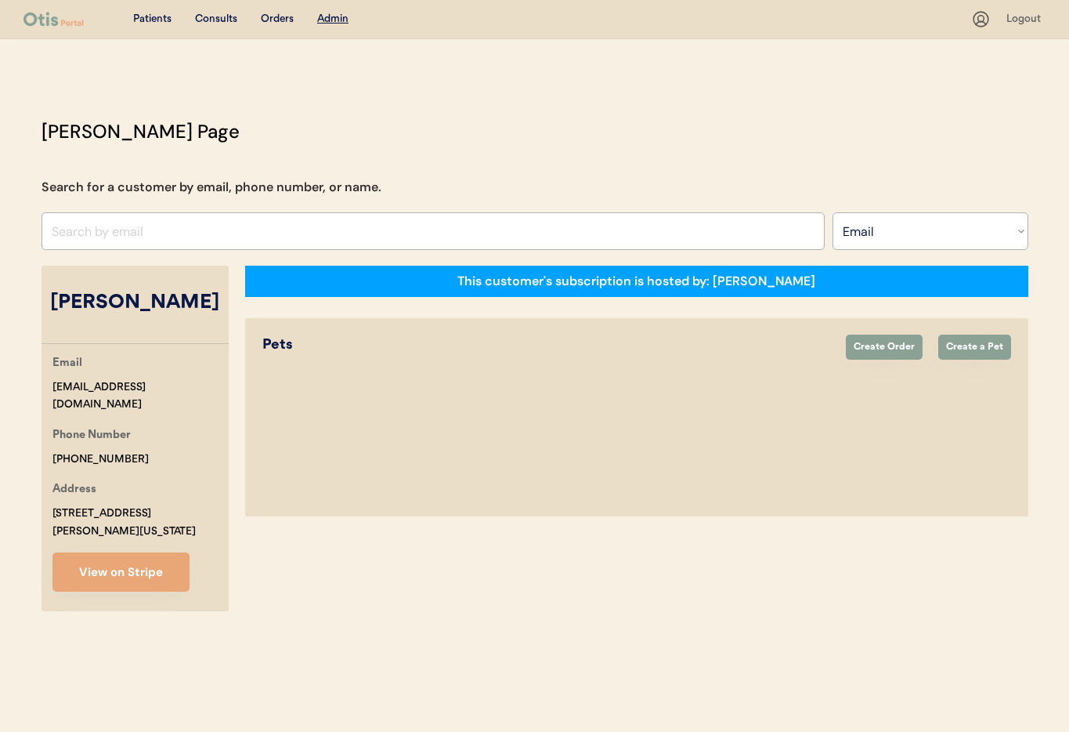
select select "true"
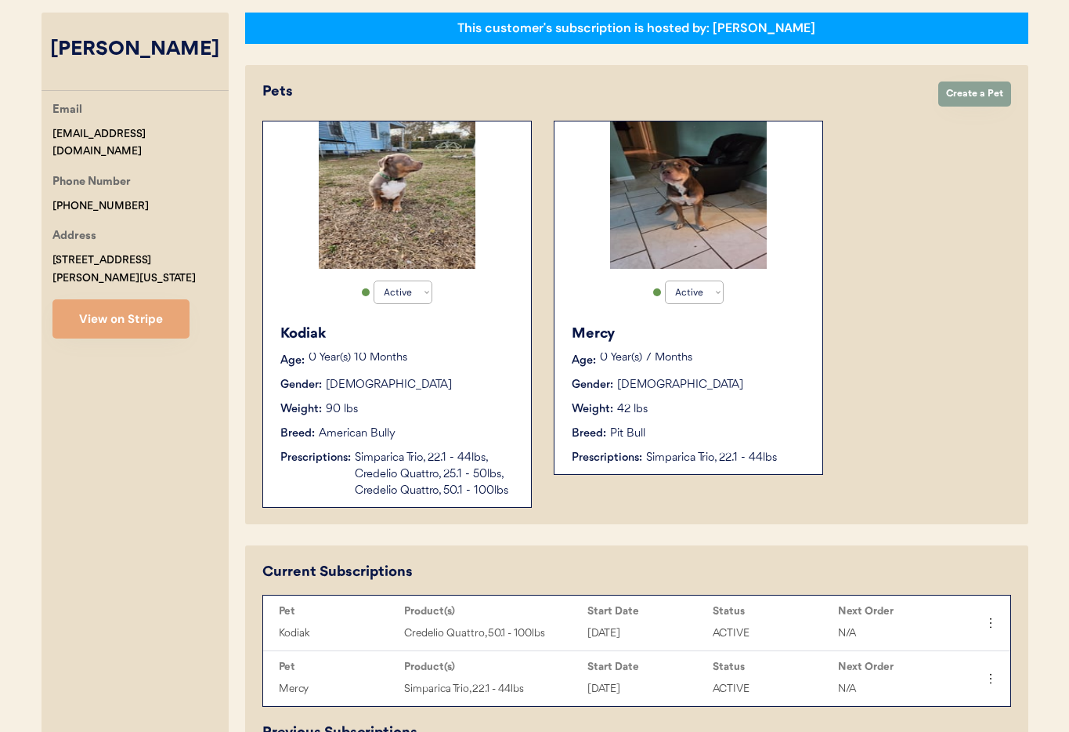
scroll to position [252, 0]
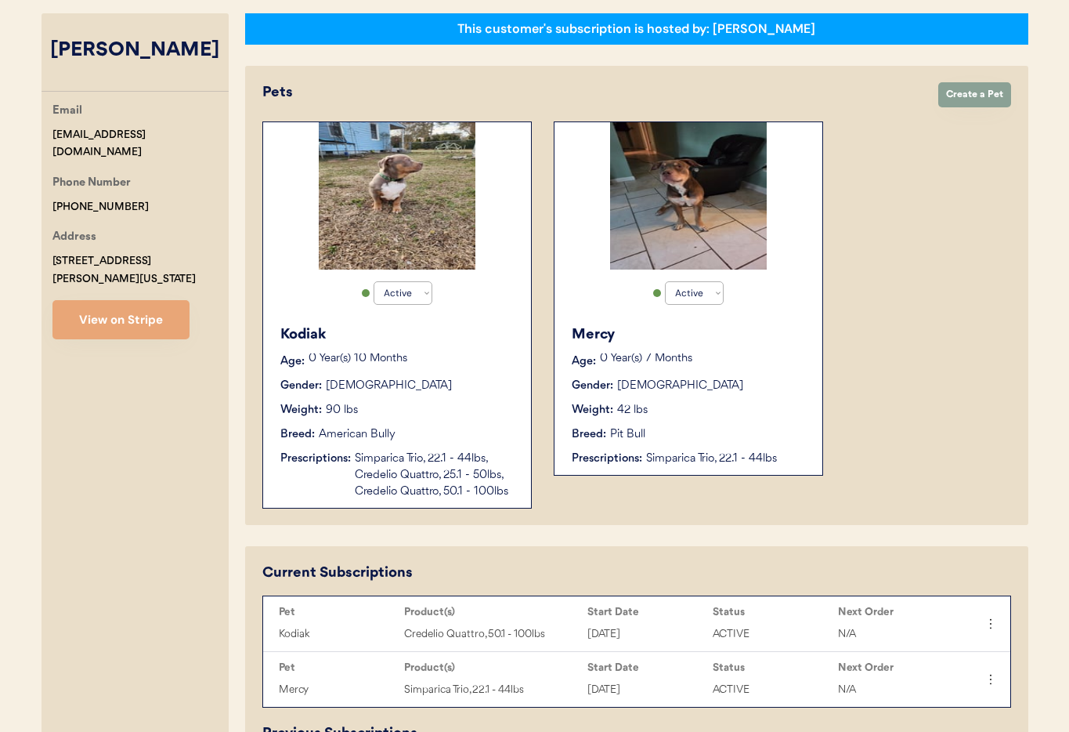
click at [748, 396] on div "Mercy Age: 0 Year(s) 7 Months Gender: Female Weight: 42 lbs Breed: Pit Bull Pre…" at bounding box center [688, 395] width 252 height 158
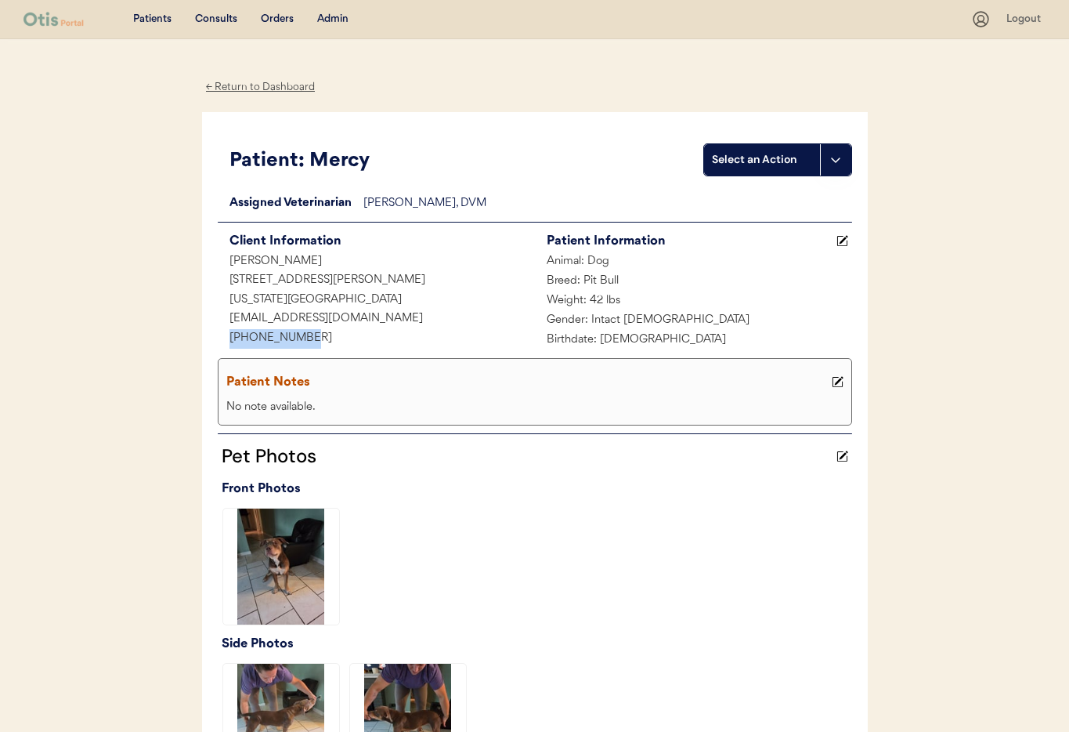
drag, startPoint x: 301, startPoint y: 338, endPoint x: 241, endPoint y: 337, distance: 59.5
click at [221, 337] on div "+17578220701" at bounding box center [376, 339] width 317 height 20
copy div "+17578220701"
click at [234, 87] on div "← Return to Dashboard" at bounding box center [260, 87] width 117 height 18
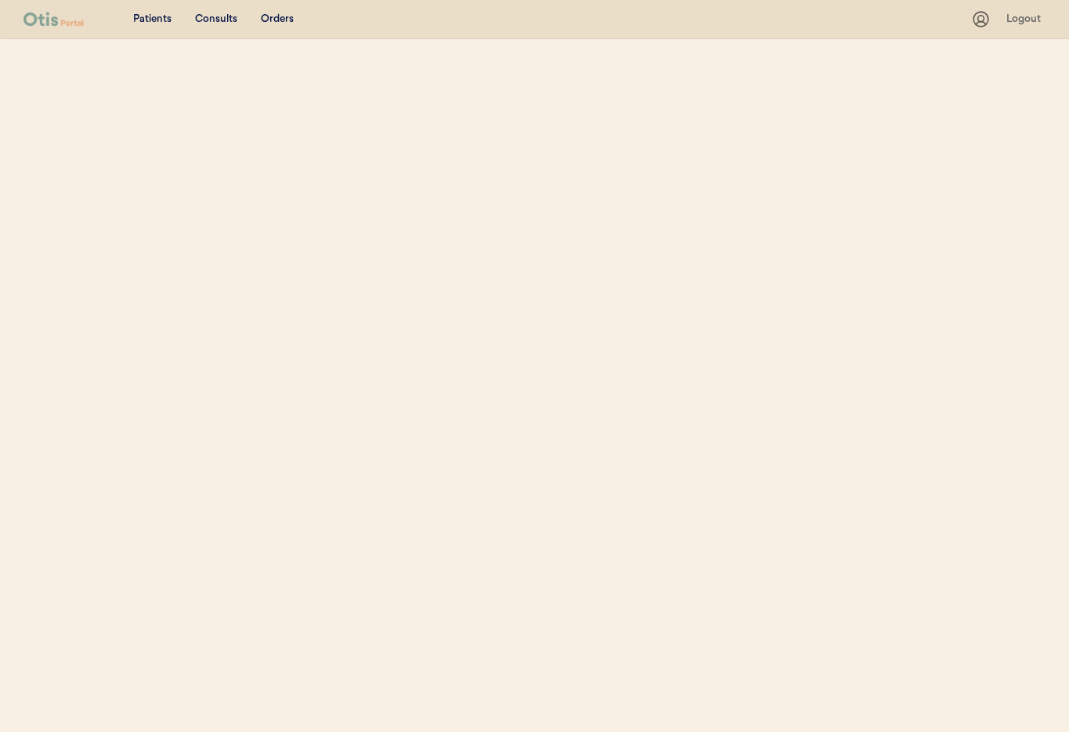
select select ""Email""
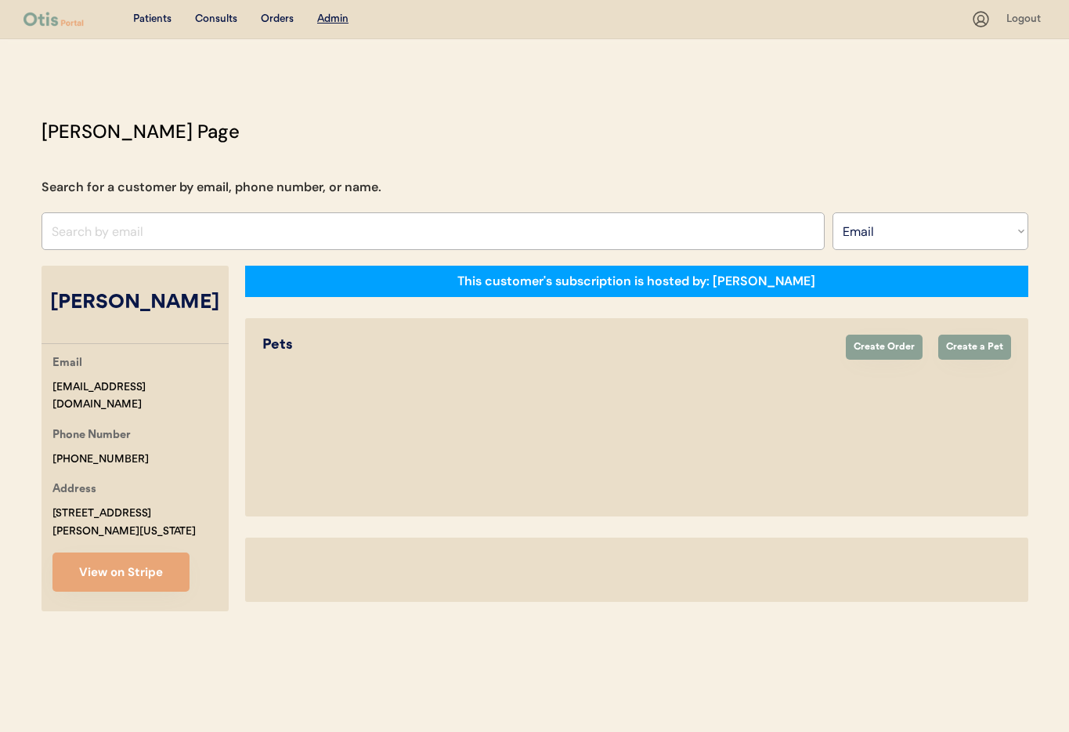
select select "true"
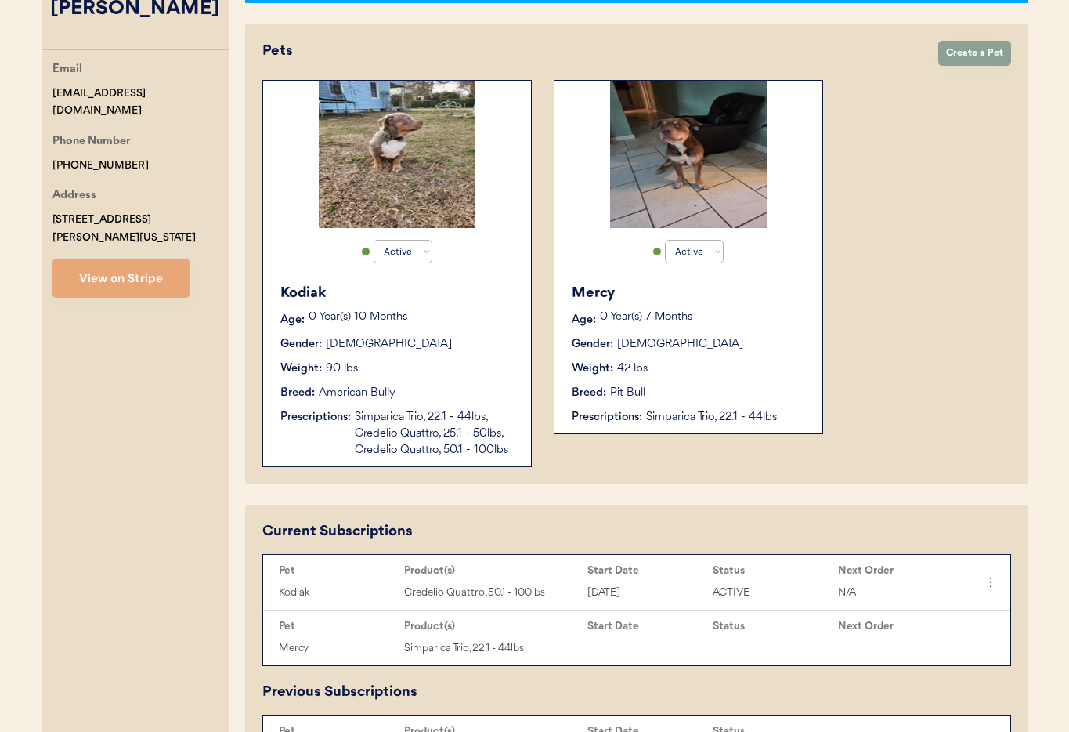
scroll to position [302, 0]
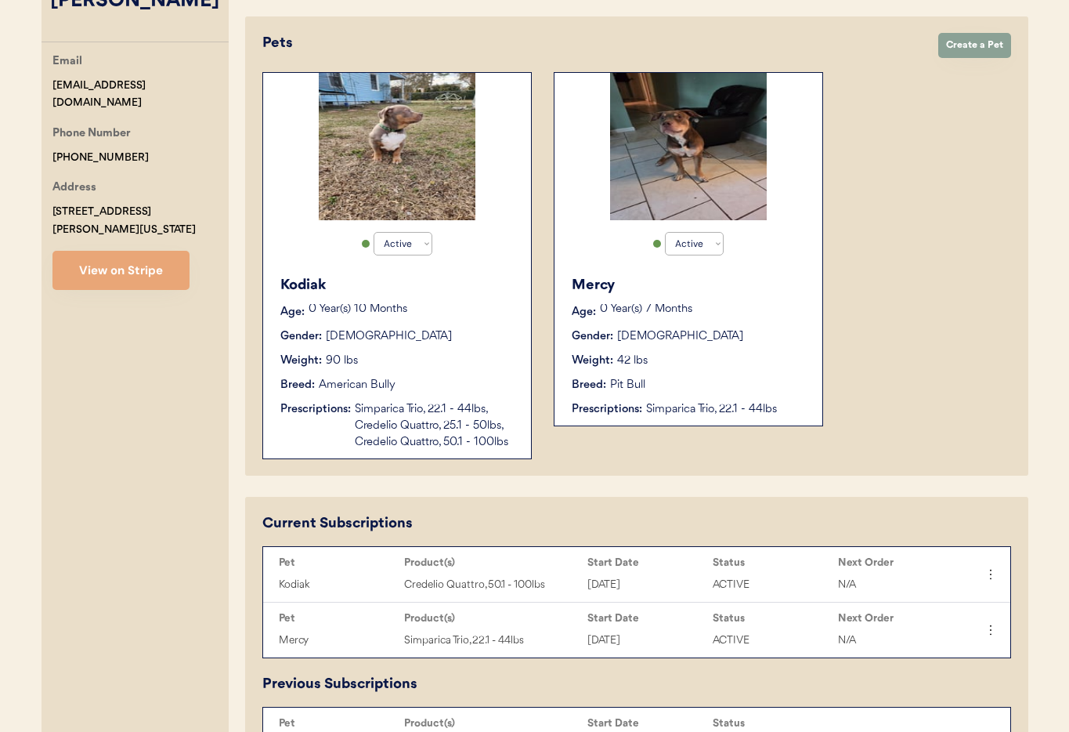
click at [441, 289] on div "Kodiak" at bounding box center [397, 285] width 235 height 21
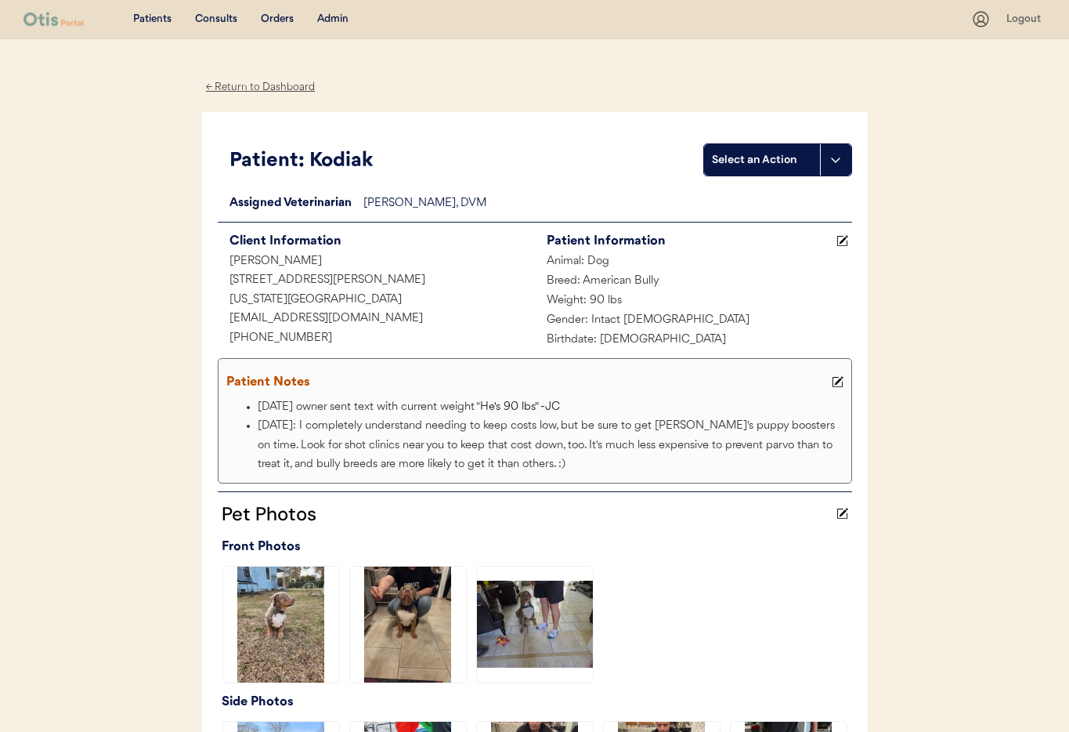
click at [244, 90] on div "← Return to Dashboard" at bounding box center [260, 87] width 117 height 18
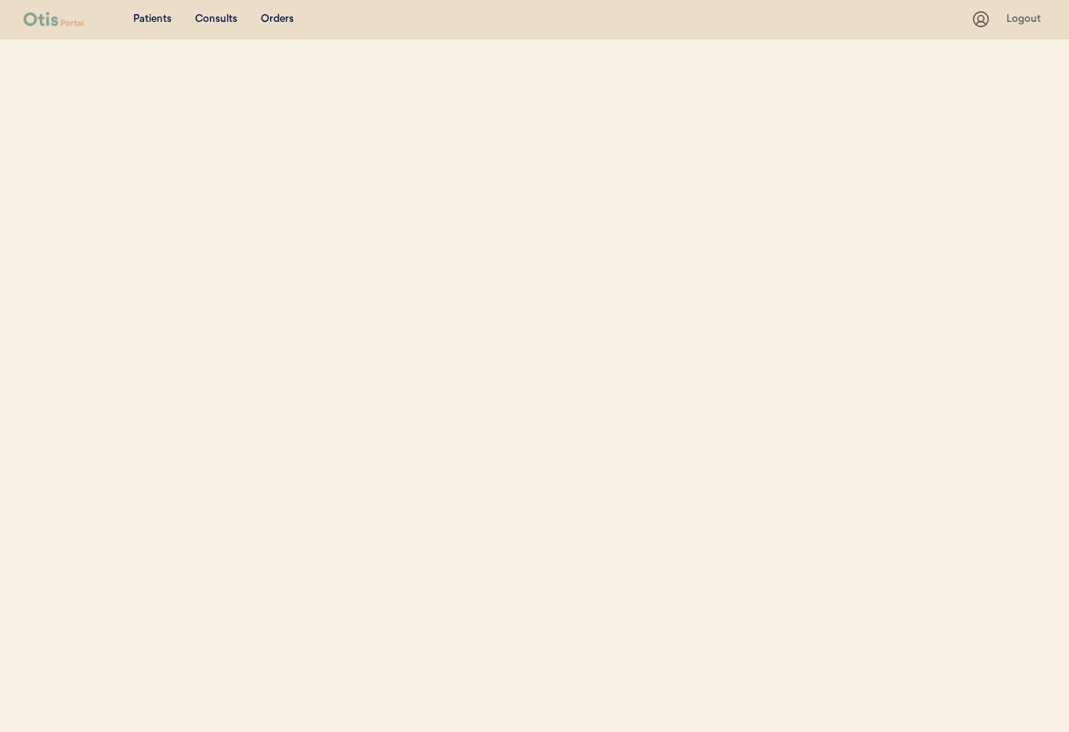
select select ""Email""
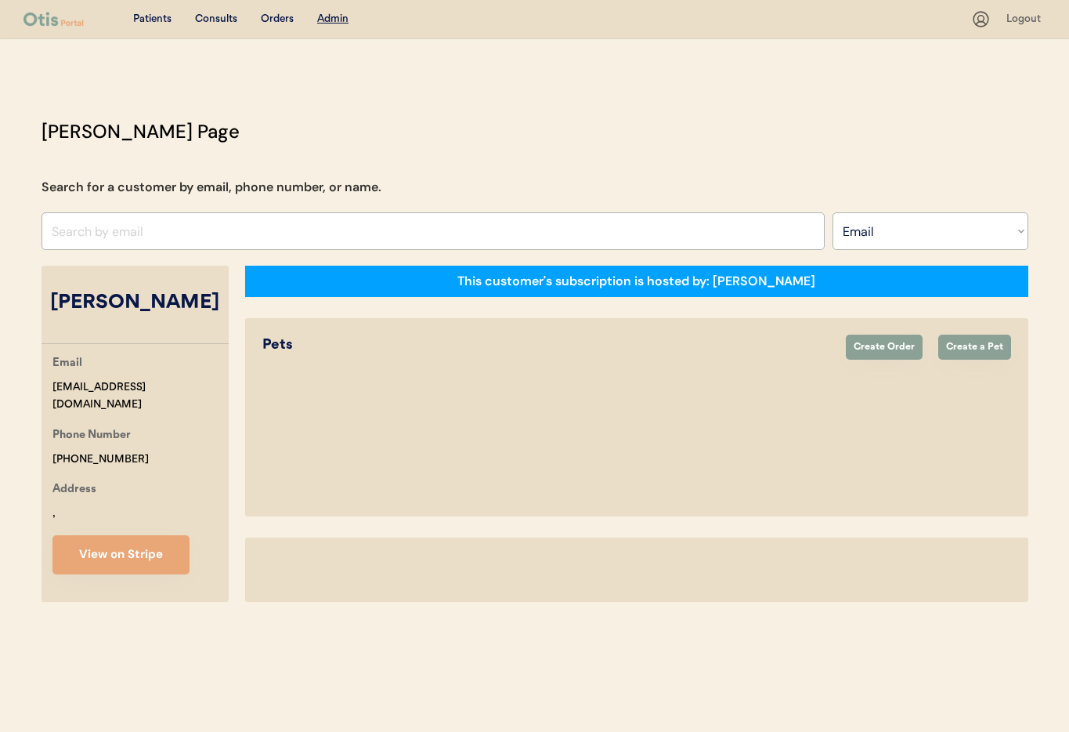
select select "true"
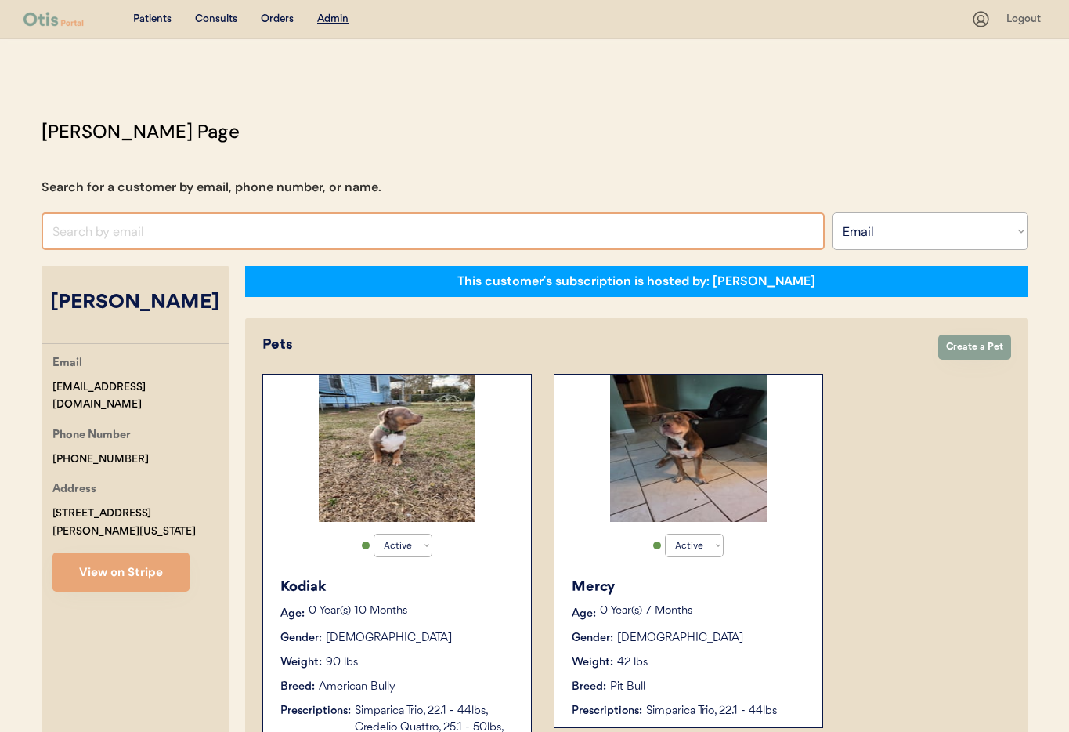
click at [122, 230] on input "input" at bounding box center [433, 231] width 783 height 38
paste input "[EMAIL_ADDRESS][DOMAIN_NAME]"
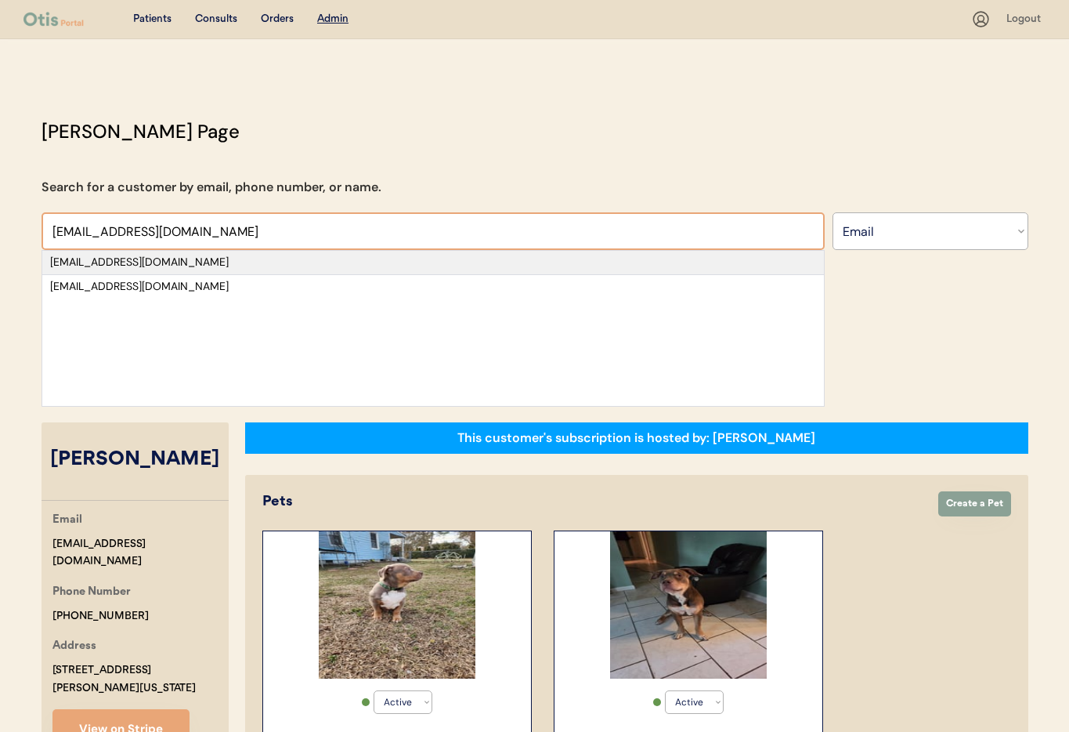
type input "[EMAIL_ADDRESS][DOMAIN_NAME]"
click at [201, 268] on div "[EMAIL_ADDRESS][DOMAIN_NAME]" at bounding box center [433, 263] width 766 height 16
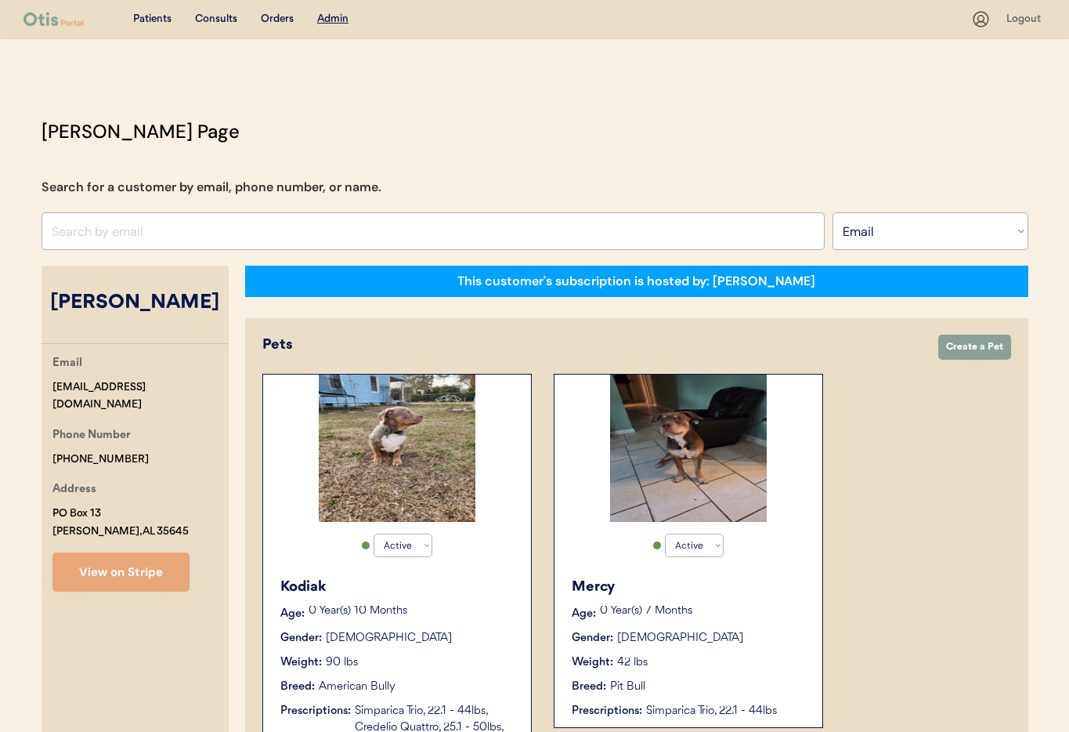
select select "false"
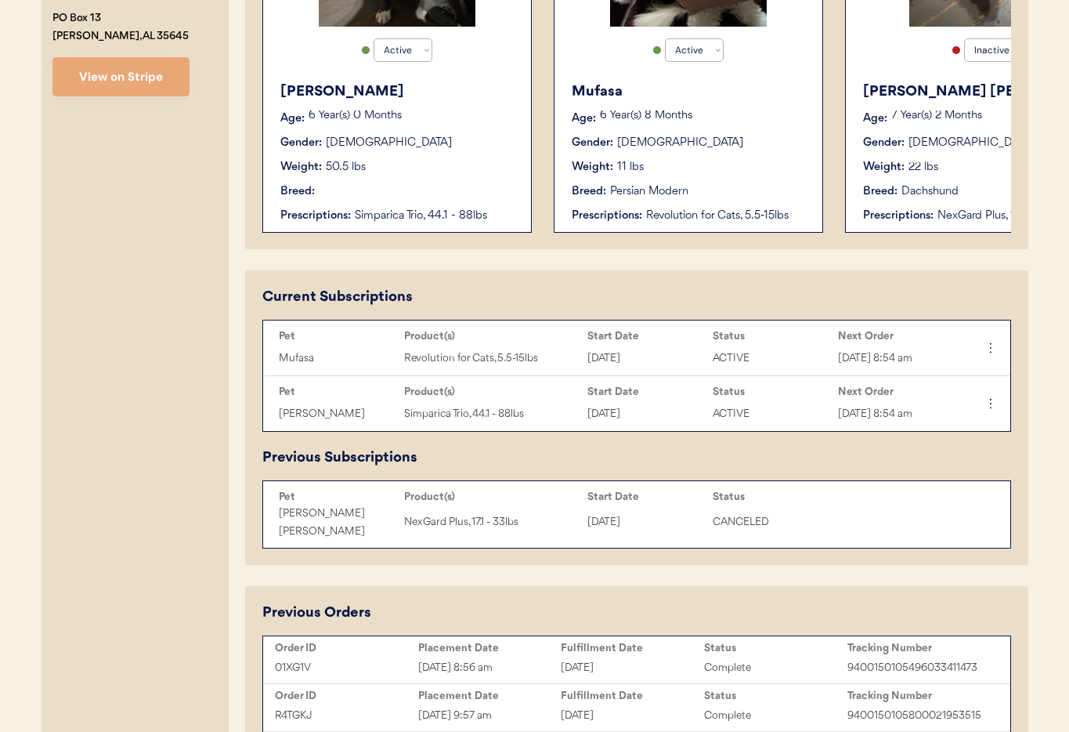
scroll to position [493, 0]
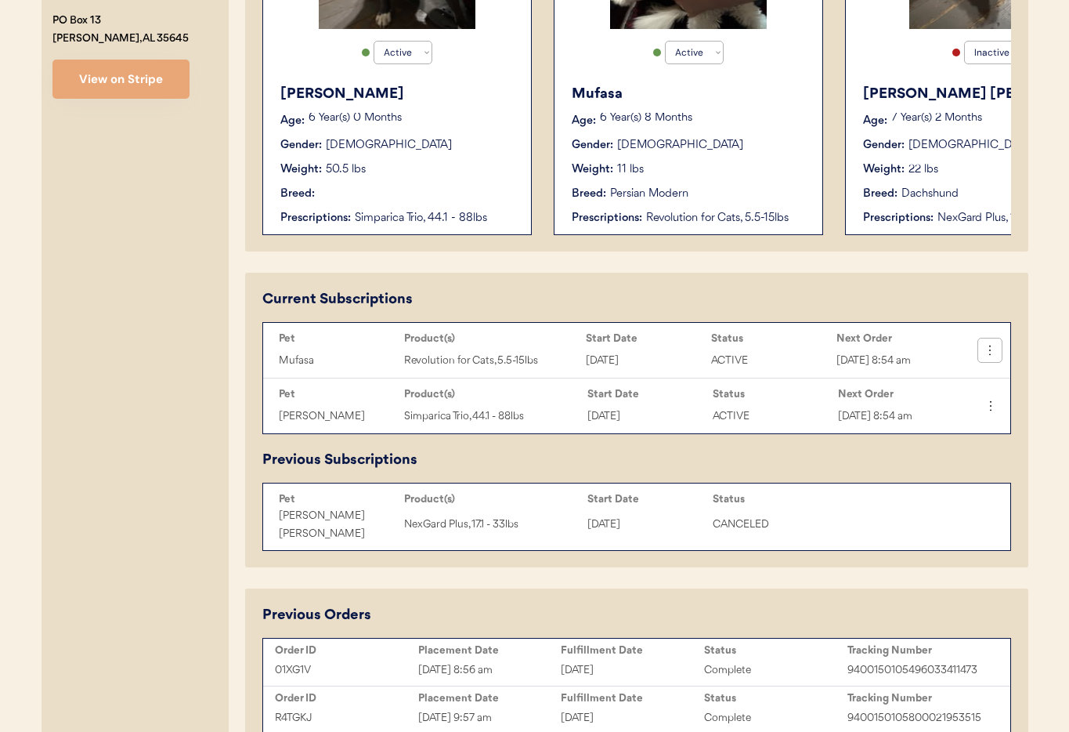
click at [992, 349] on icon at bounding box center [990, 350] width 16 height 16
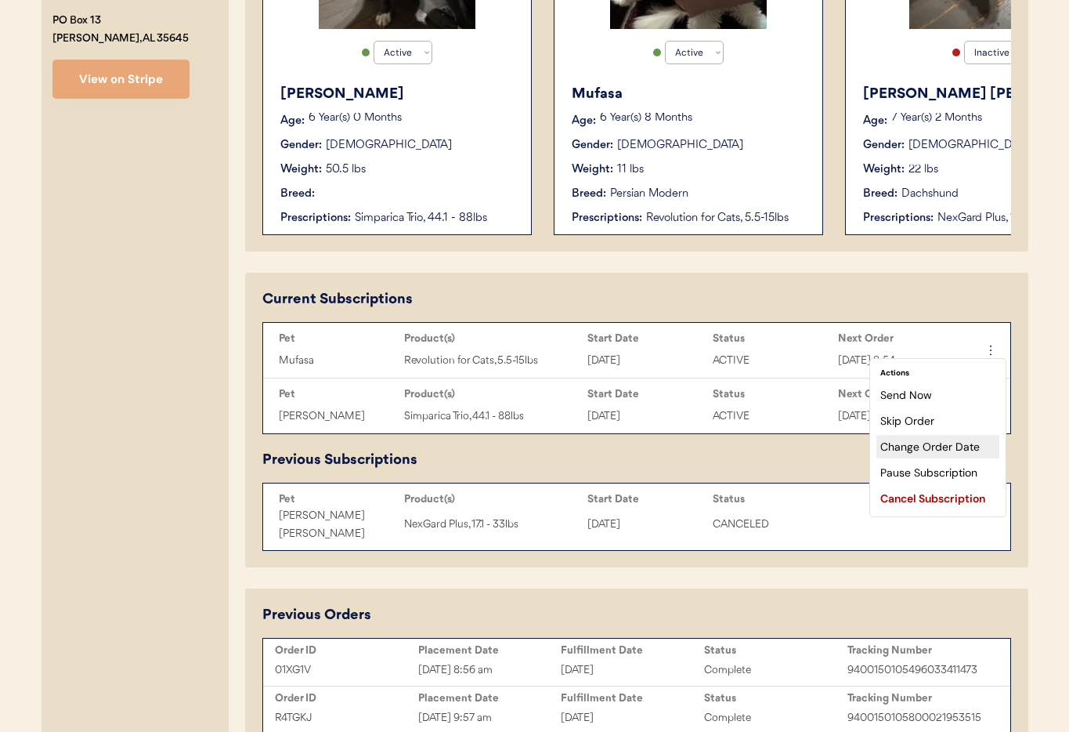
click at [940, 442] on div "Change Order Date" at bounding box center [937, 446] width 123 height 23
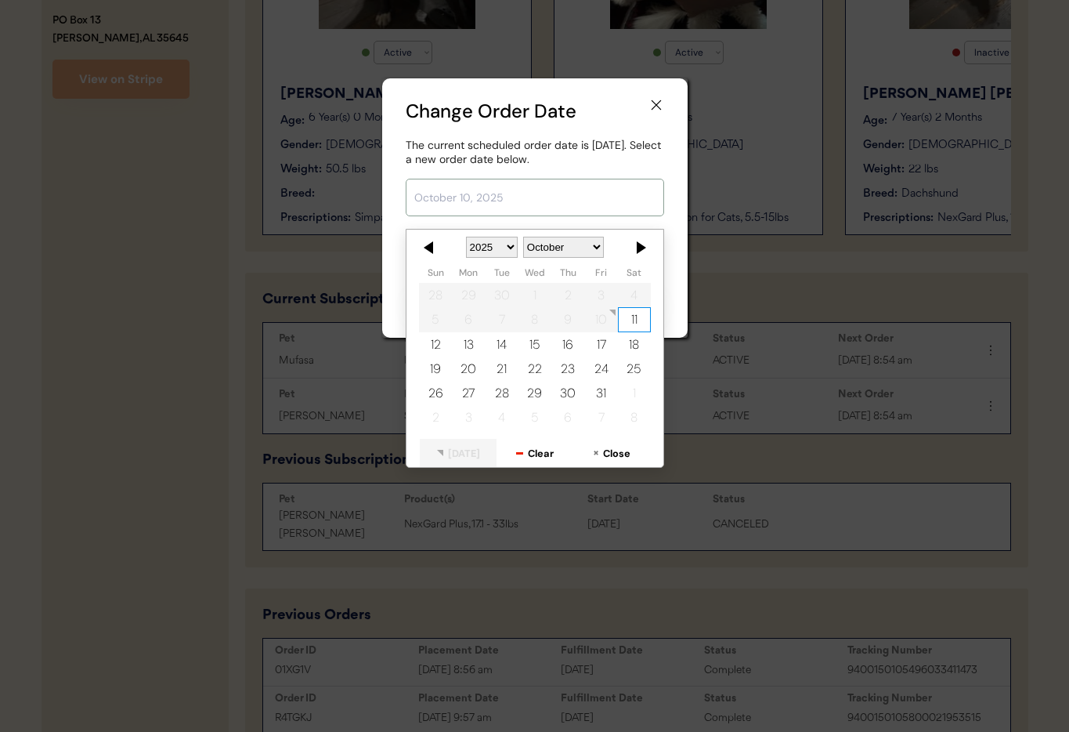
click at [508, 208] on input "text" at bounding box center [535, 198] width 258 height 38
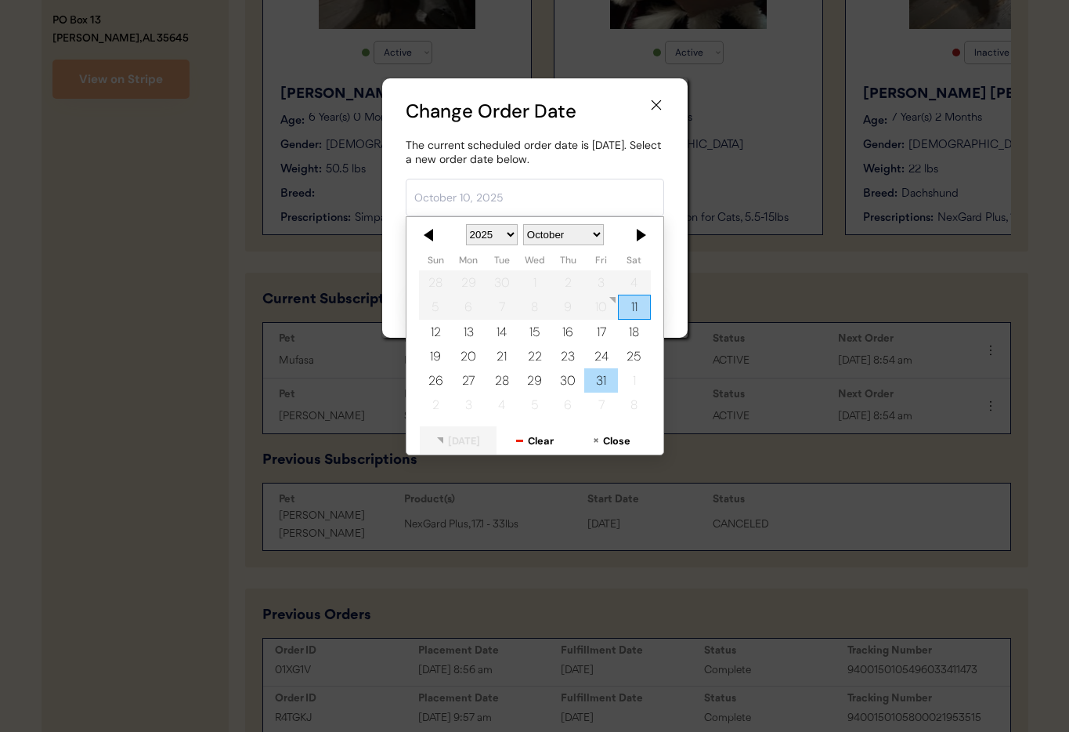
click at [600, 376] on div "31" at bounding box center [600, 380] width 33 height 24
type input "[DATE]"
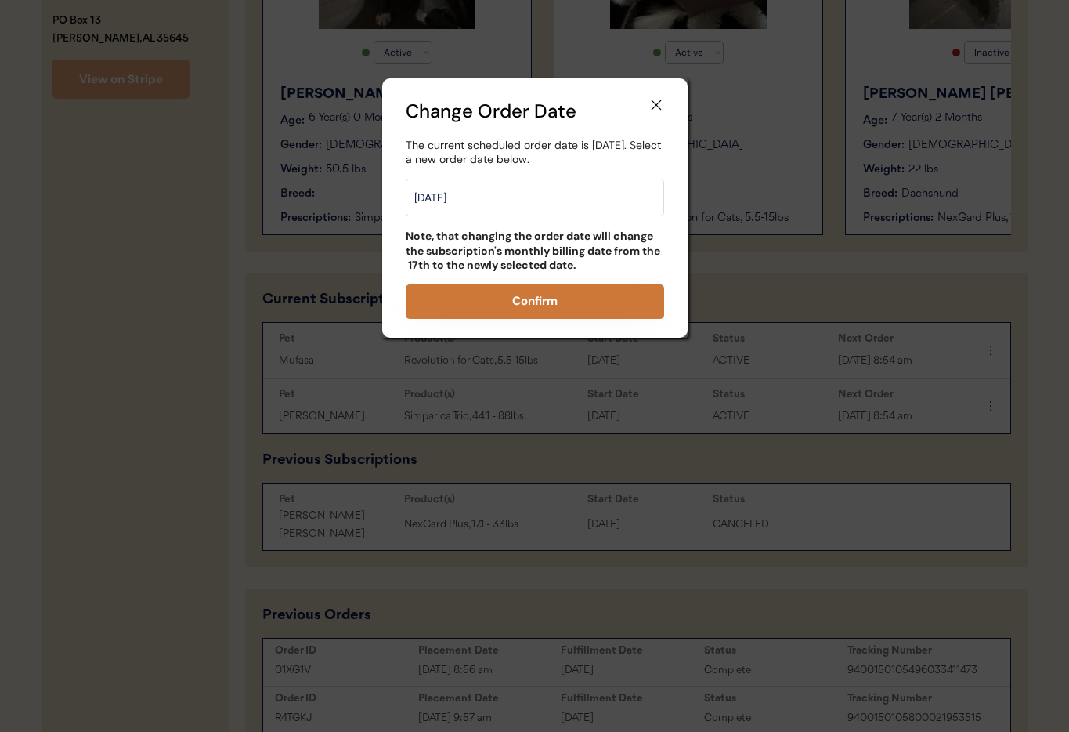
click at [536, 302] on button "Confirm" at bounding box center [535, 301] width 258 height 34
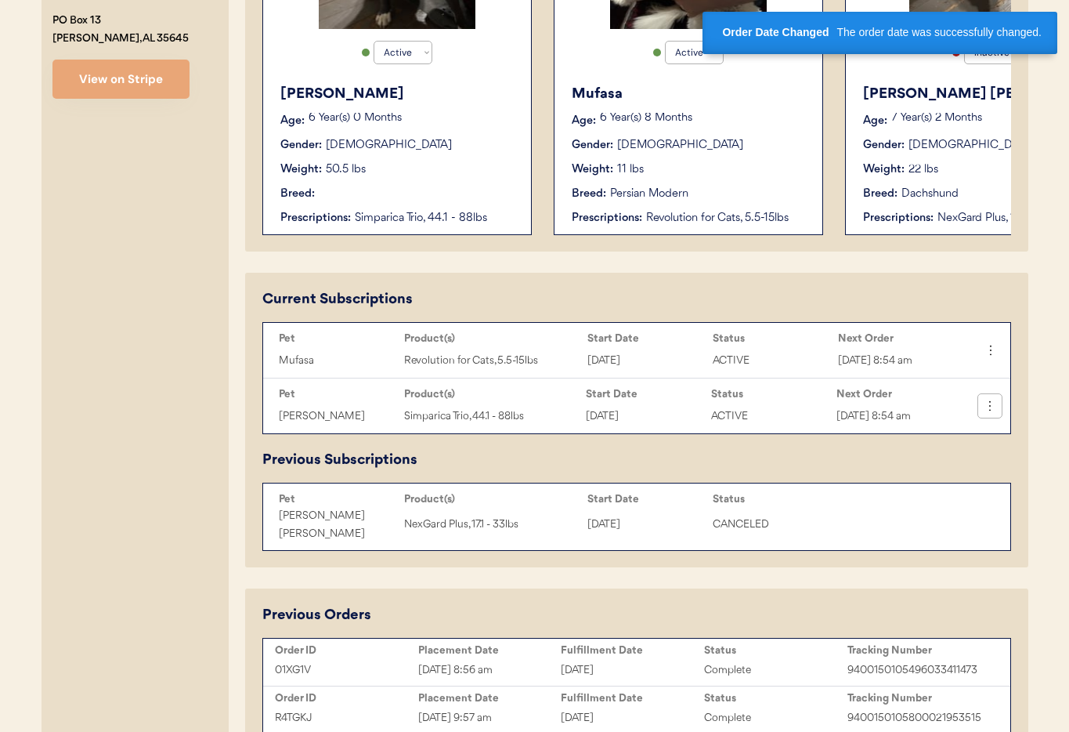
click at [990, 408] on icon at bounding box center [990, 406] width 16 height 16
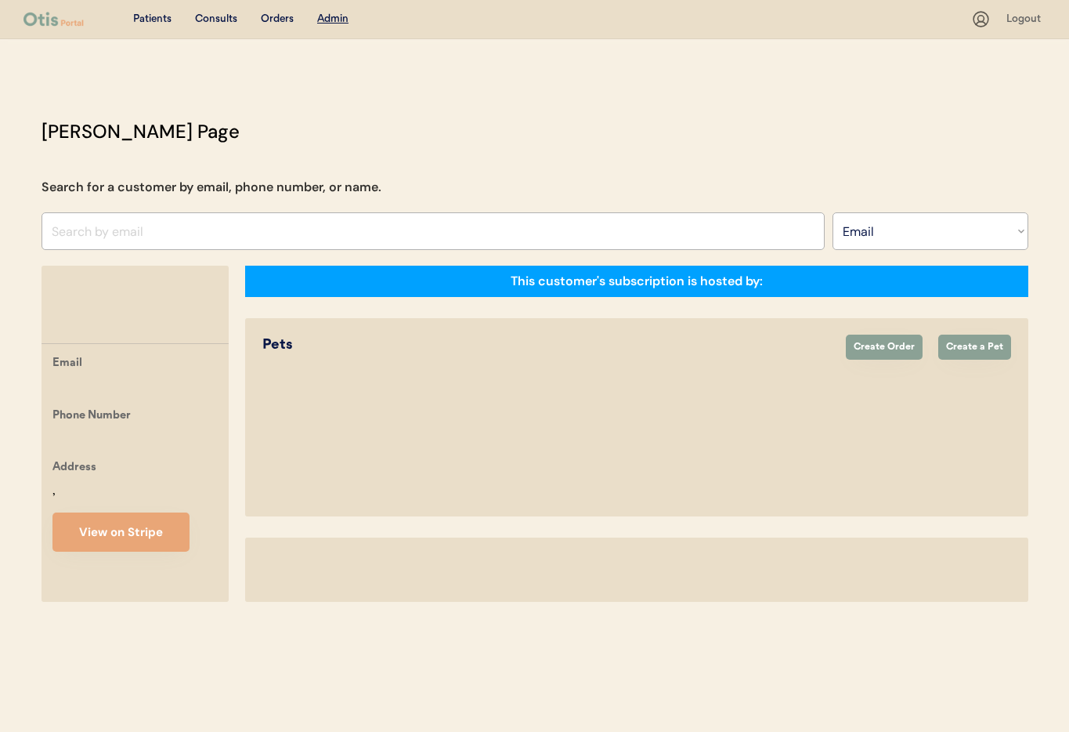
select select ""Email""
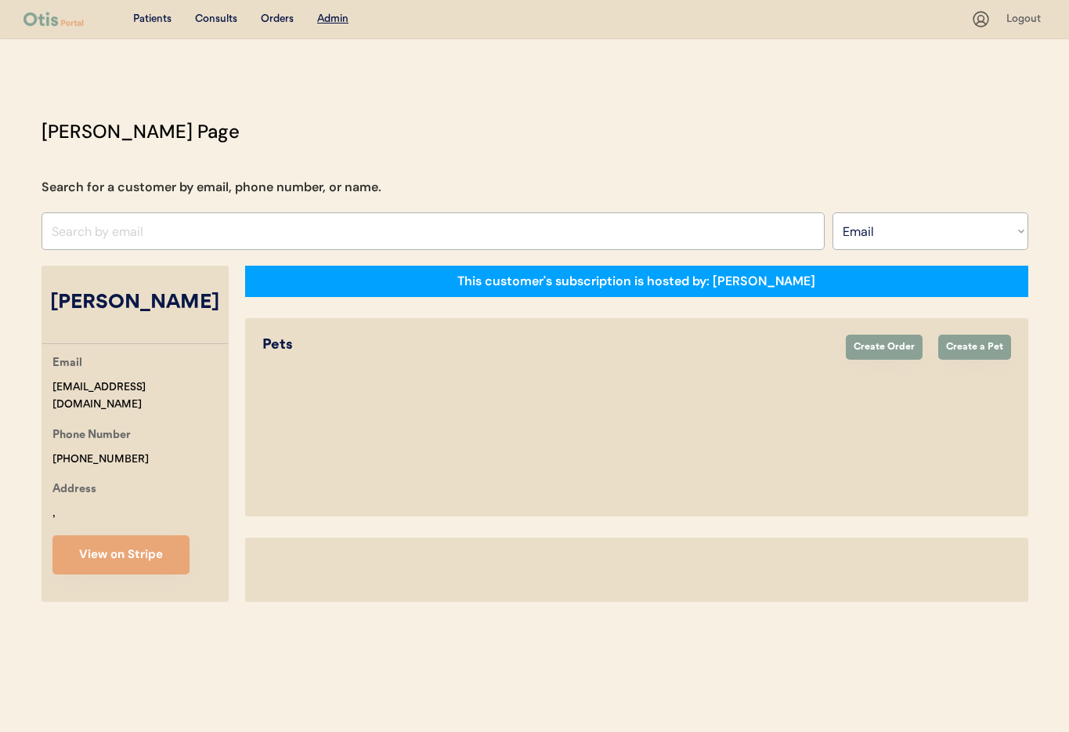
select select "true"
select select "false"
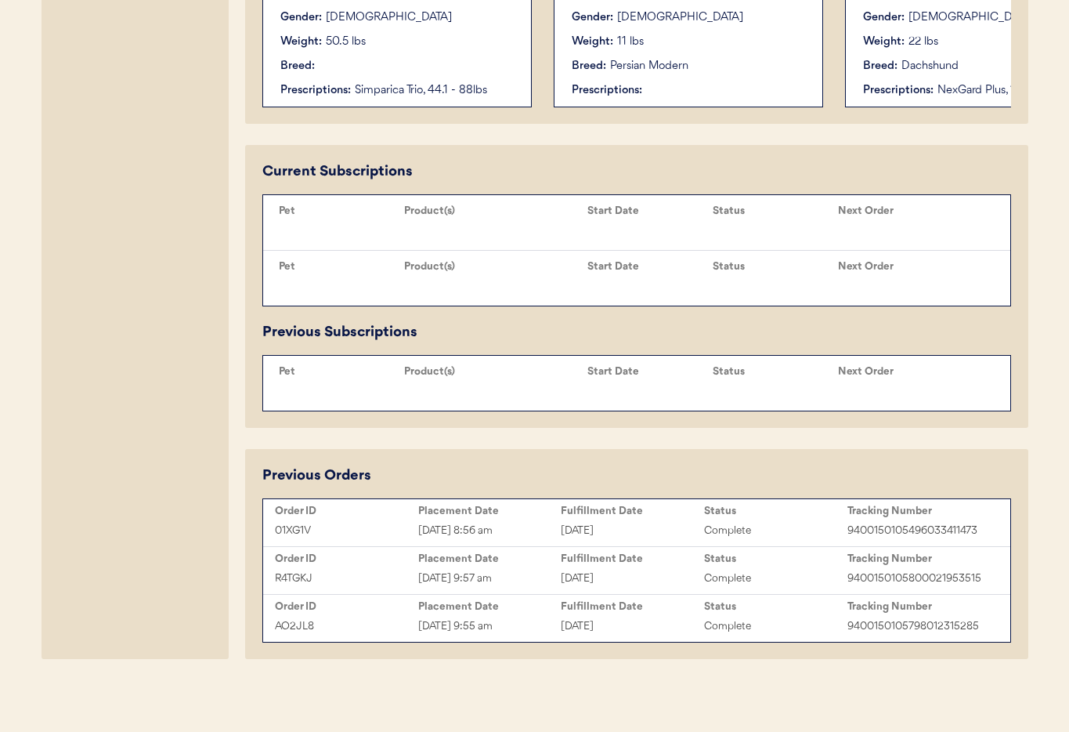
scroll to position [695, 0]
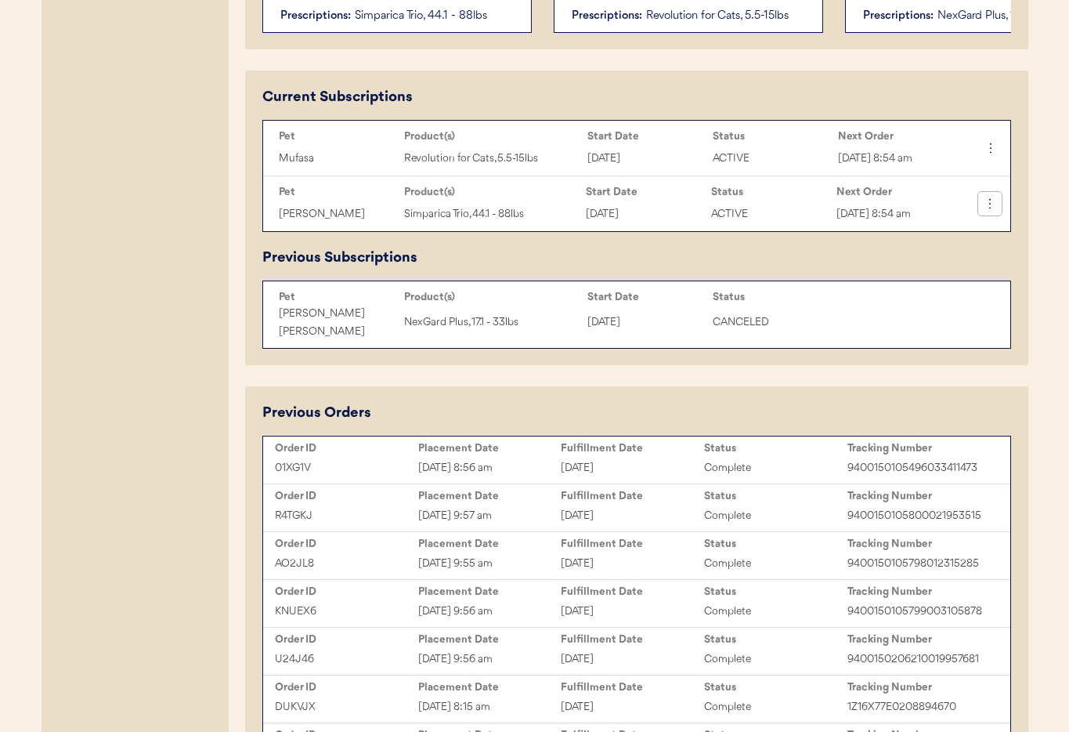
click at [988, 204] on use at bounding box center [990, 204] width 16 height 16
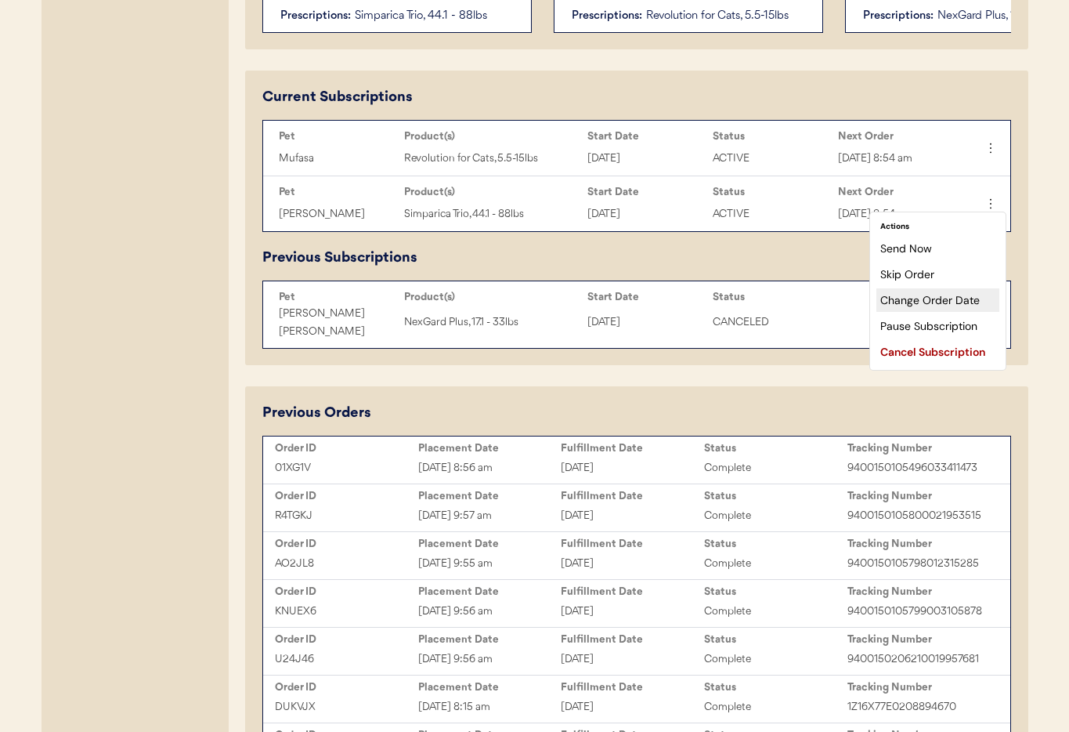
click at [955, 306] on div "Change Order Date" at bounding box center [937, 299] width 123 height 23
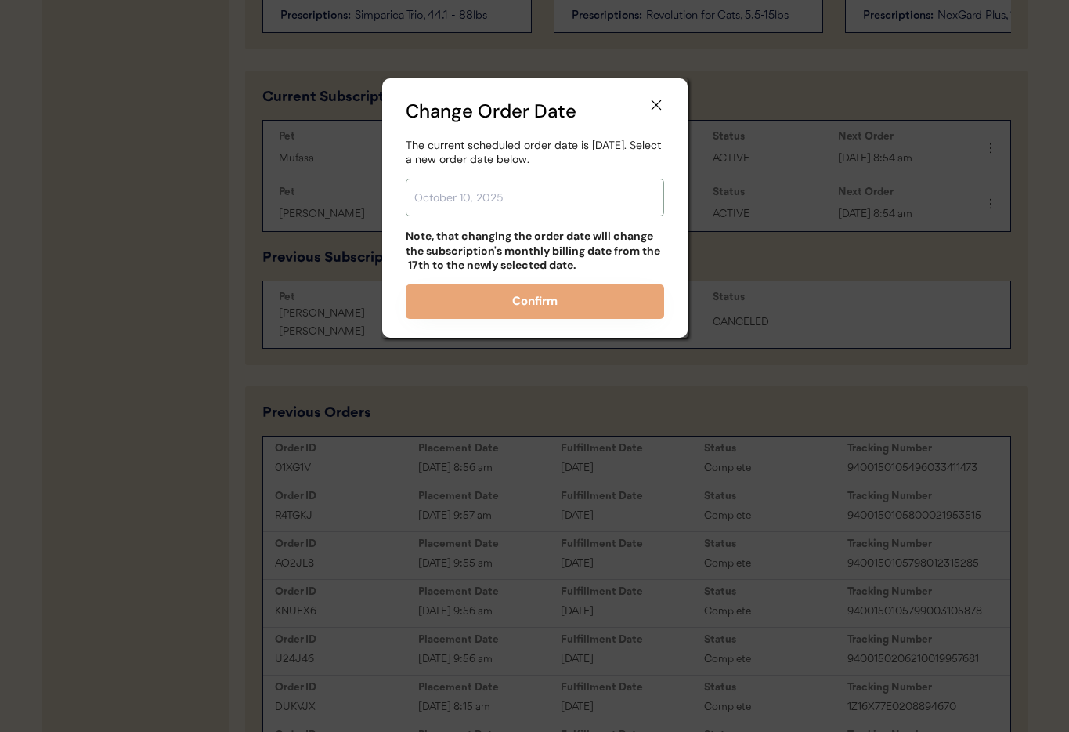
click at [556, 200] on input "text" at bounding box center [535, 198] width 258 height 38
click at [521, 205] on input "text" at bounding box center [535, 198] width 258 height 38
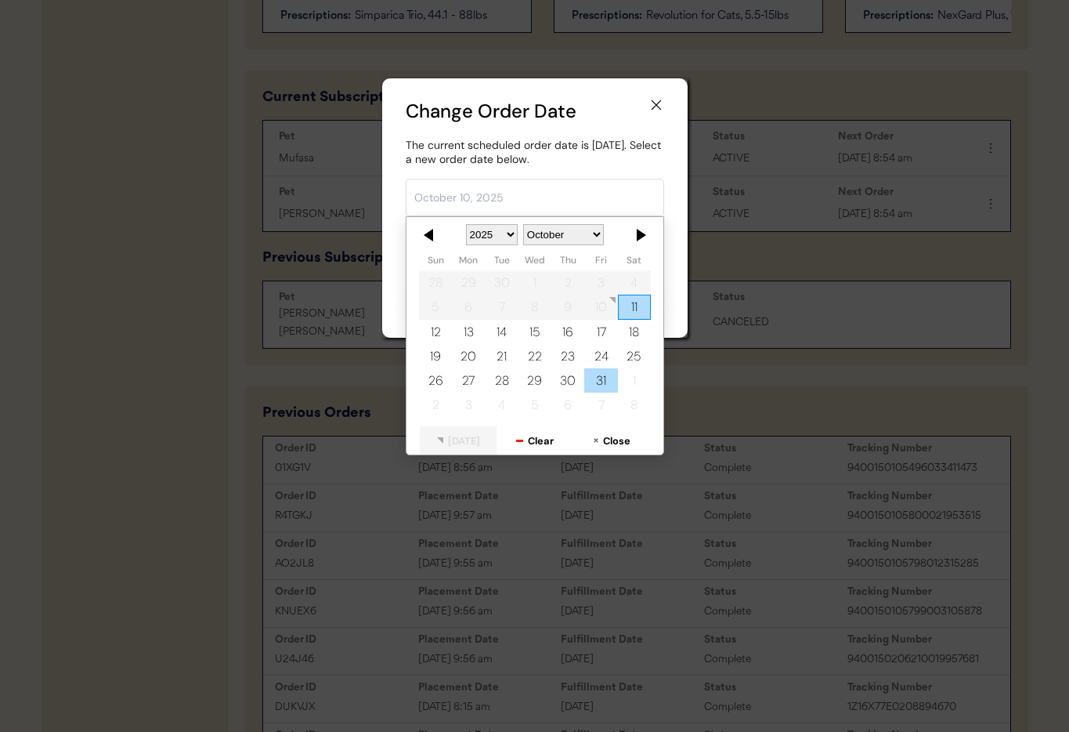
click at [607, 379] on div "31" at bounding box center [600, 380] width 33 height 24
type input "[DATE]"
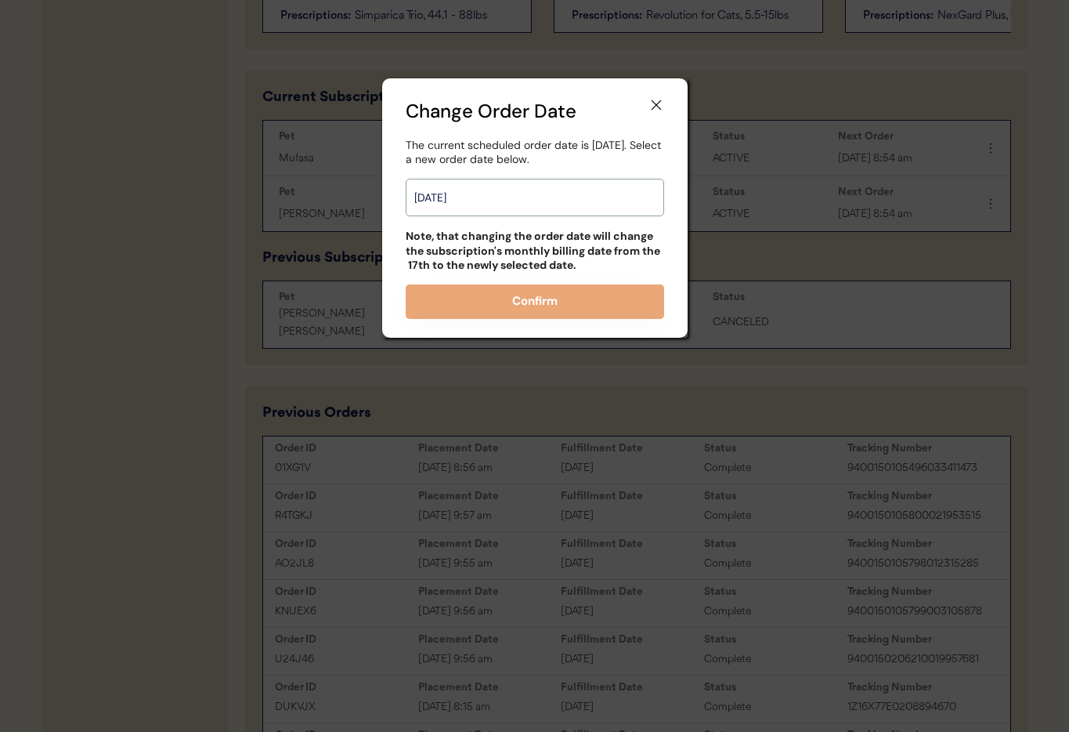
click at [524, 185] on input "[DATE]" at bounding box center [535, 198] width 258 height 38
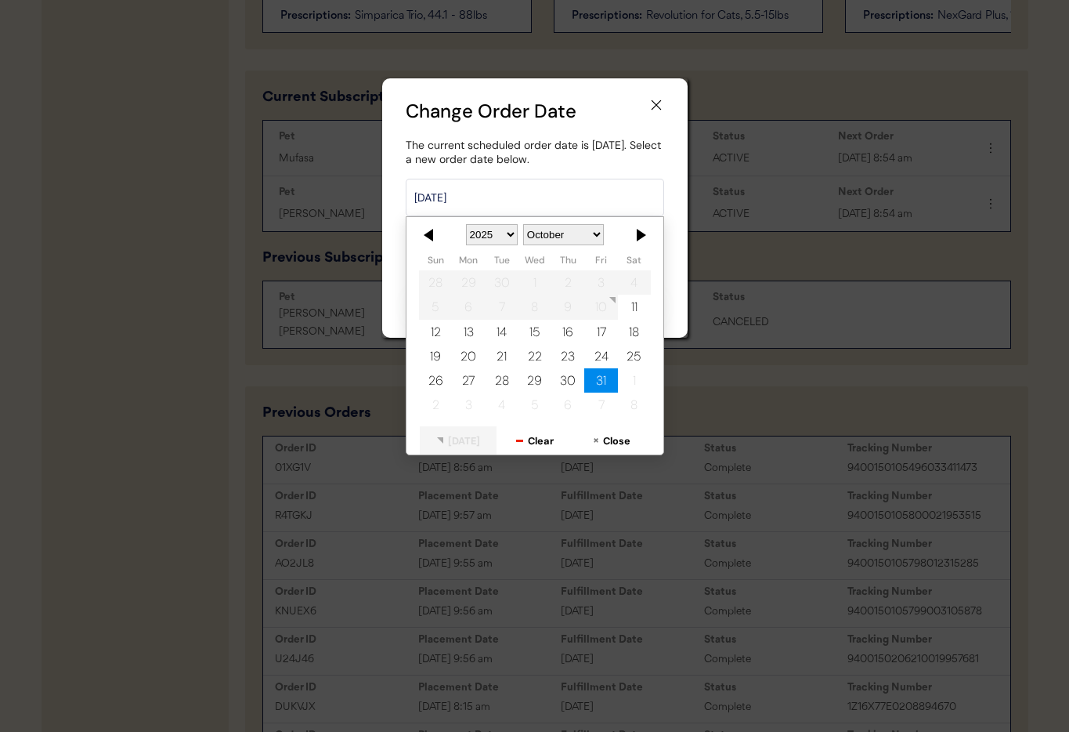
click at [596, 379] on div "31" at bounding box center [600, 380] width 33 height 24
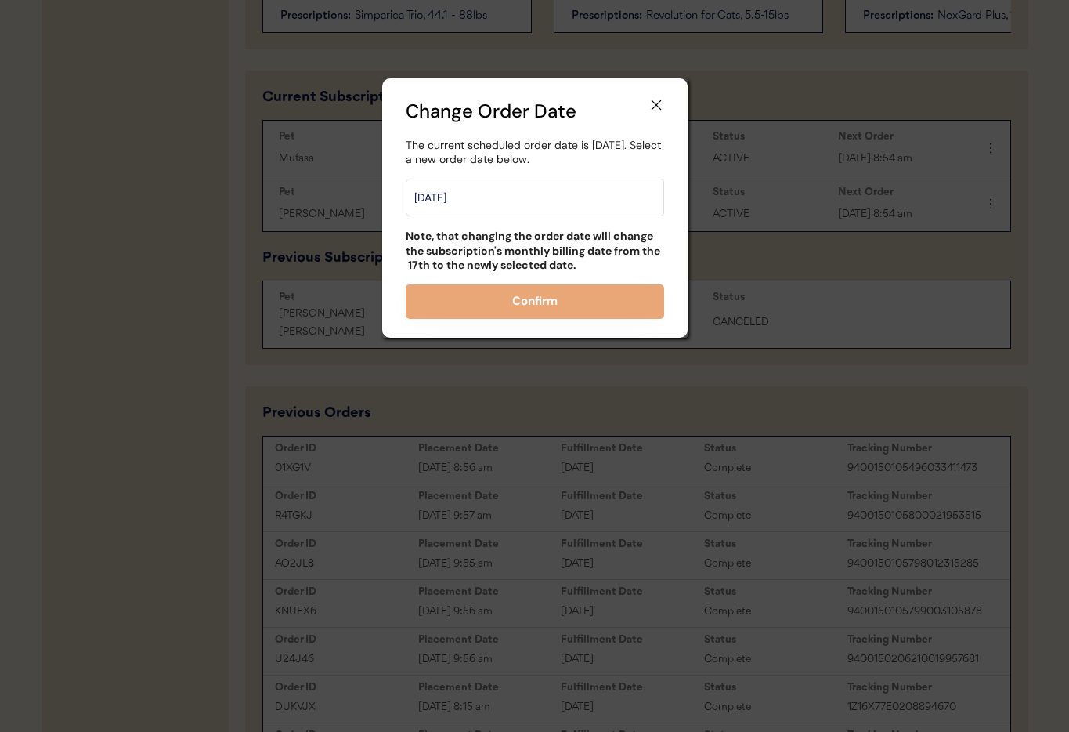
click at [540, 297] on button "Confirm" at bounding box center [535, 301] width 258 height 34
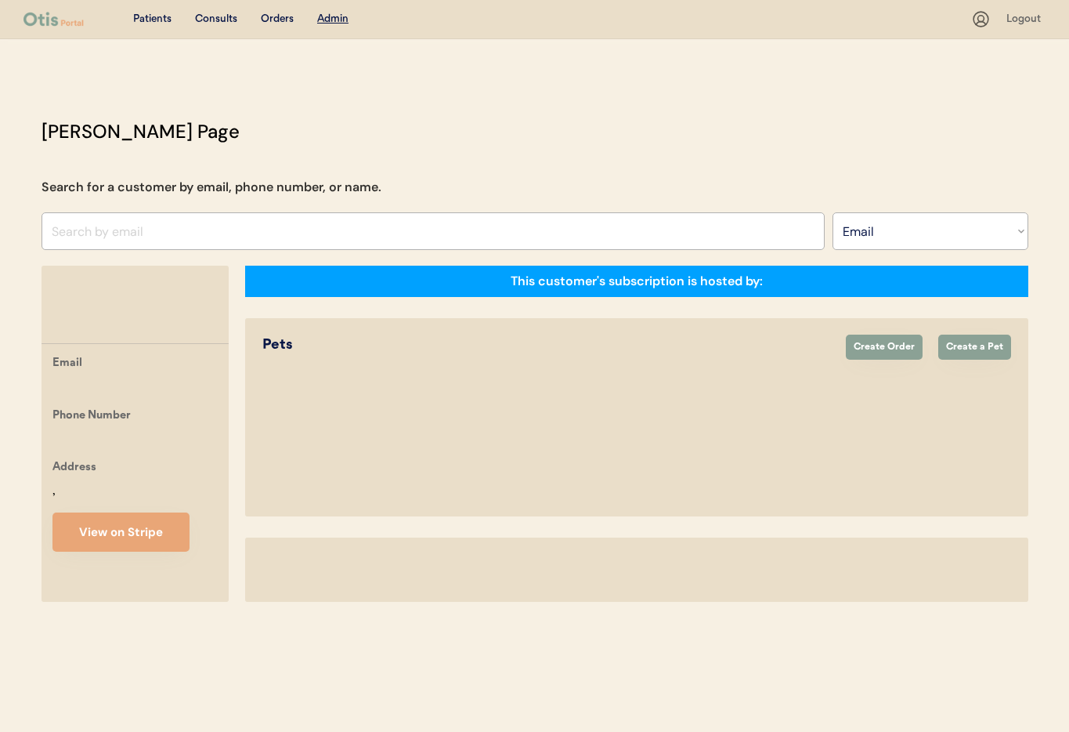
select select ""Email""
select select "true"
select select "false"
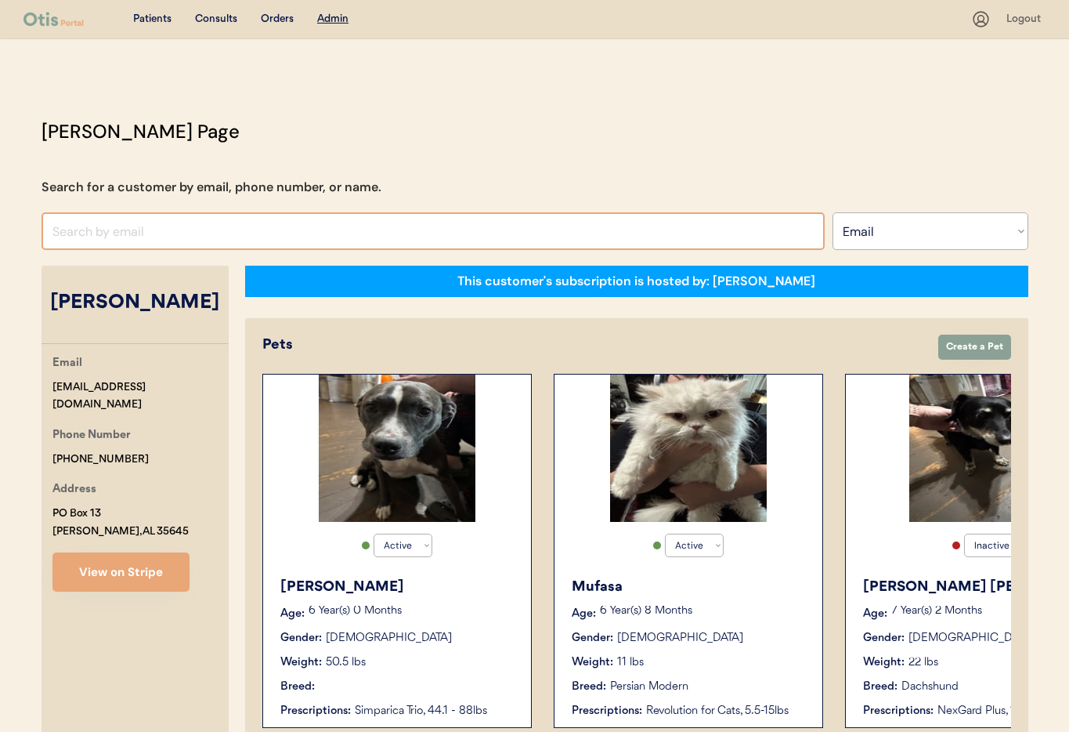
click at [132, 225] on input "input" at bounding box center [433, 231] width 783 height 38
paste input "[EMAIL_ADDRESS][DOMAIN_NAME]"
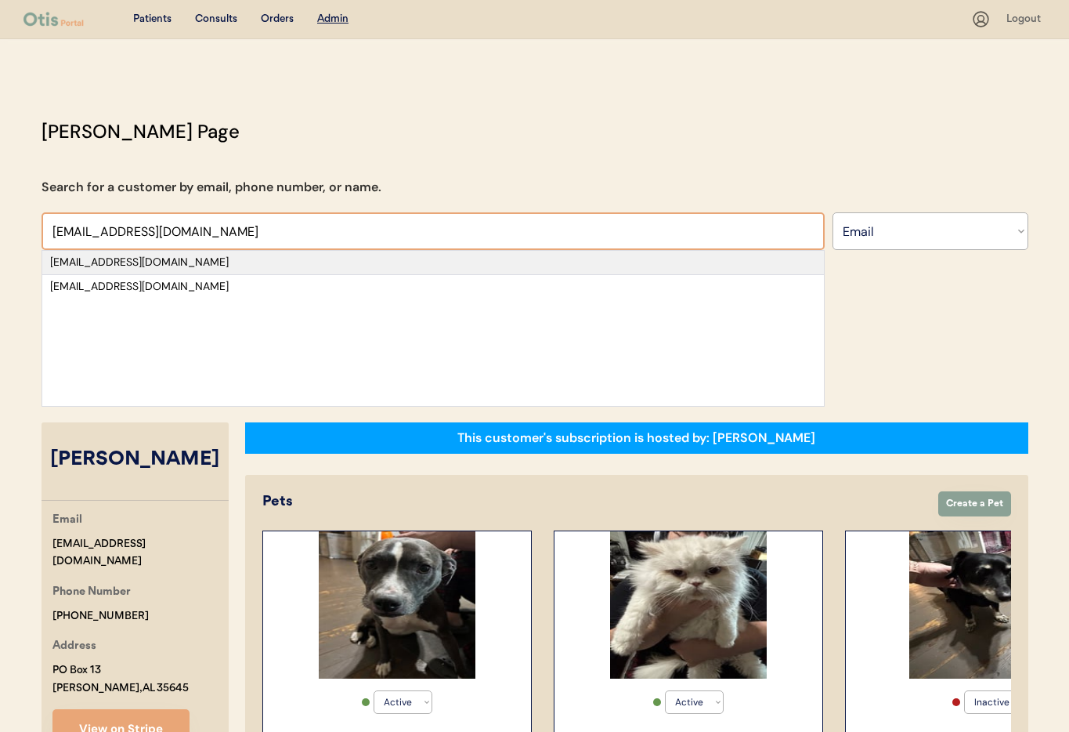
type input "[EMAIL_ADDRESS][DOMAIN_NAME]"
click at [180, 258] on div "[EMAIL_ADDRESS][DOMAIN_NAME]" at bounding box center [433, 263] width 766 height 16
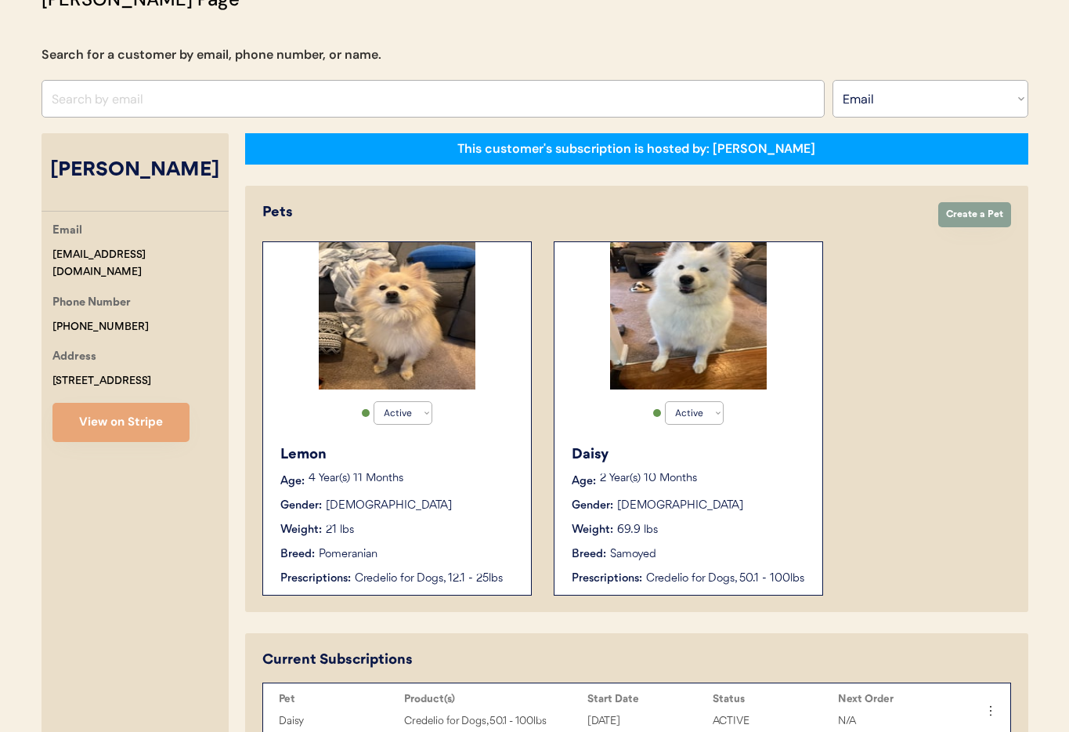
scroll to position [16, 0]
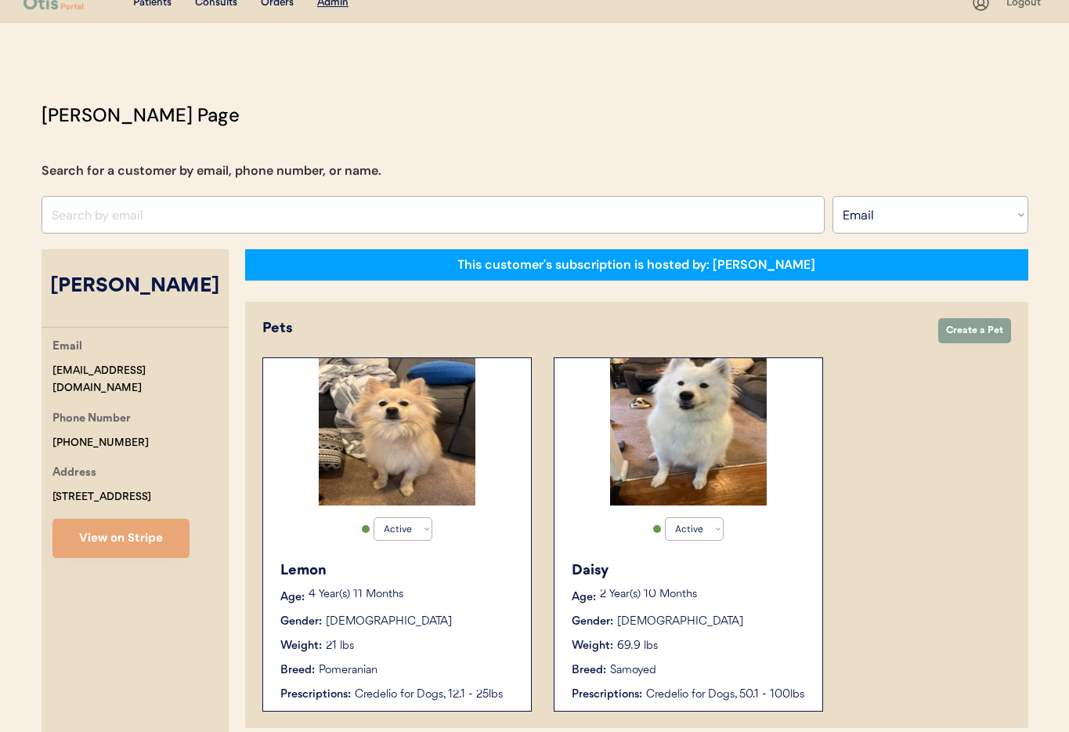
click at [487, 561] on div "Lemon" at bounding box center [397, 570] width 235 height 21
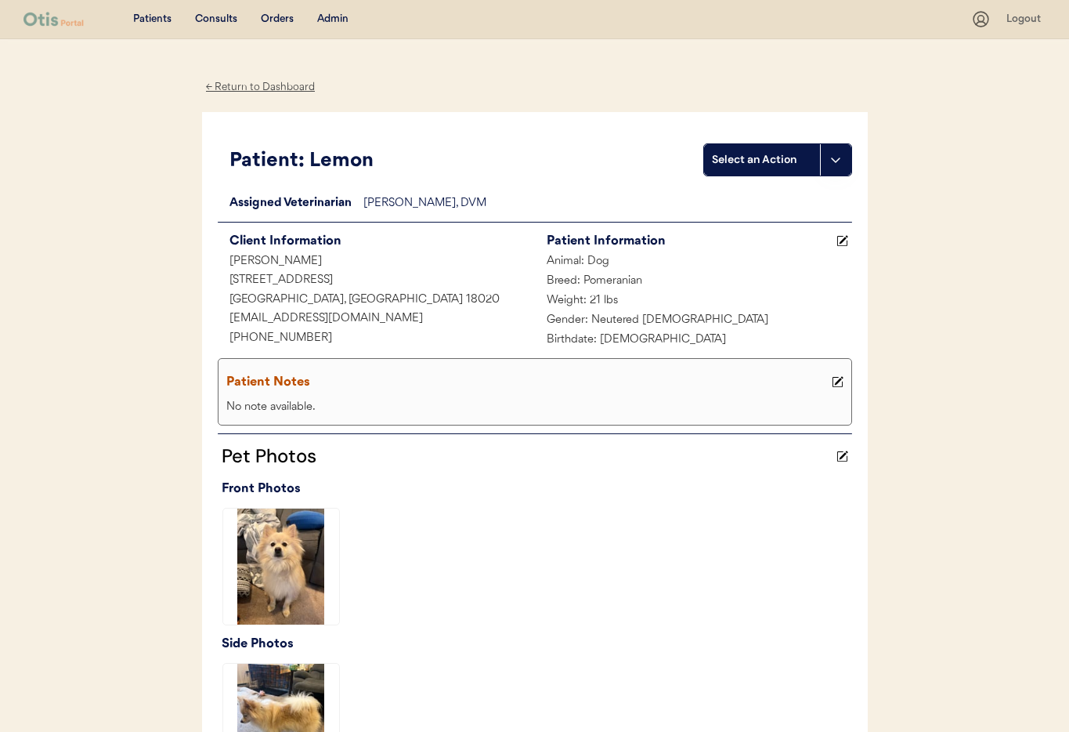
click at [243, 92] on div "← Return to Dashboard" at bounding box center [260, 87] width 117 height 18
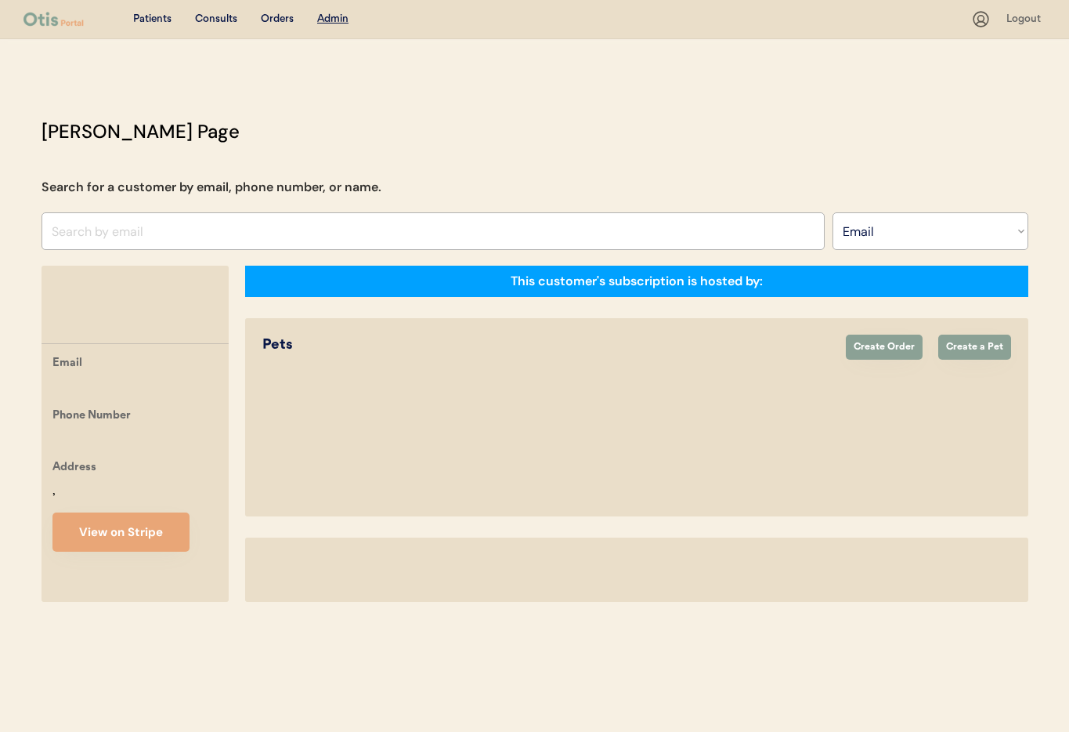
select select ""Email""
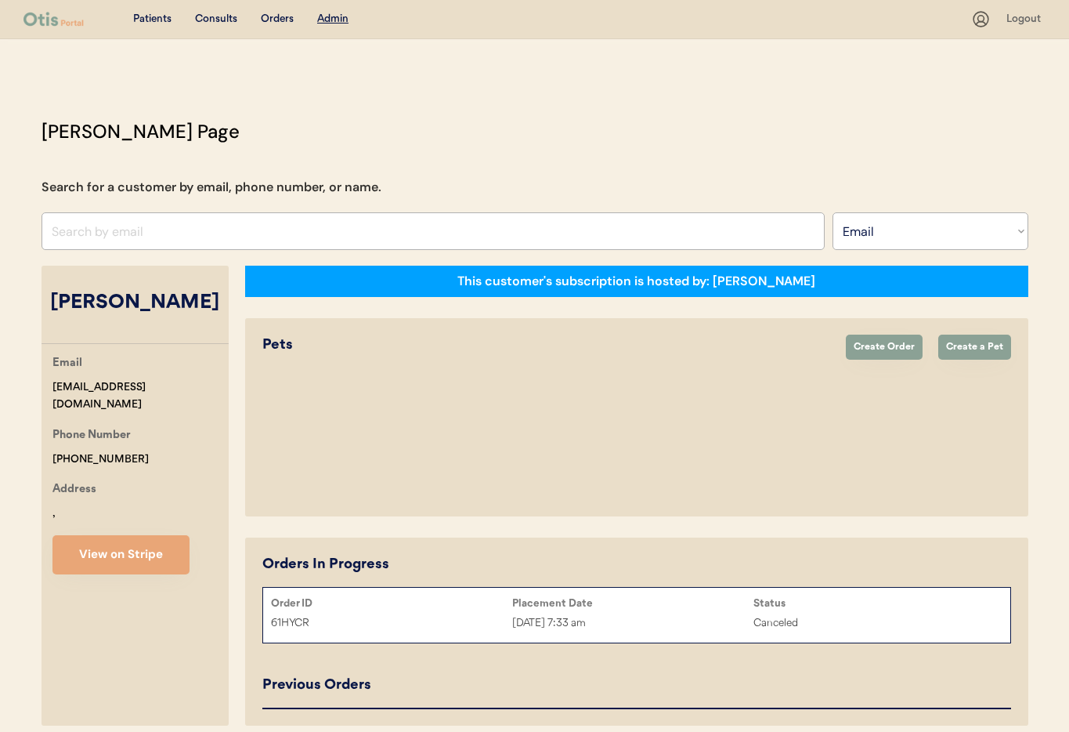
select select "true"
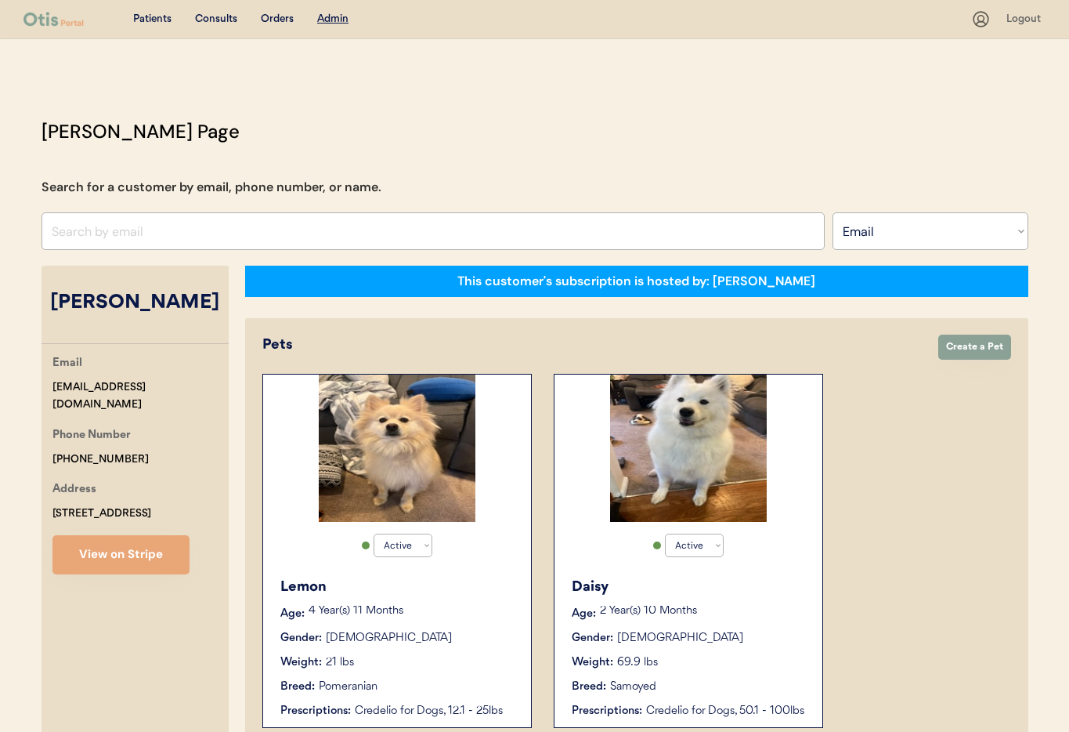
click at [781, 562] on div "Active Active Inactive Daisy Age: 2 Year(s) 10 Months Gender: Female Weight: 69…" at bounding box center [688, 551] width 269 height 354
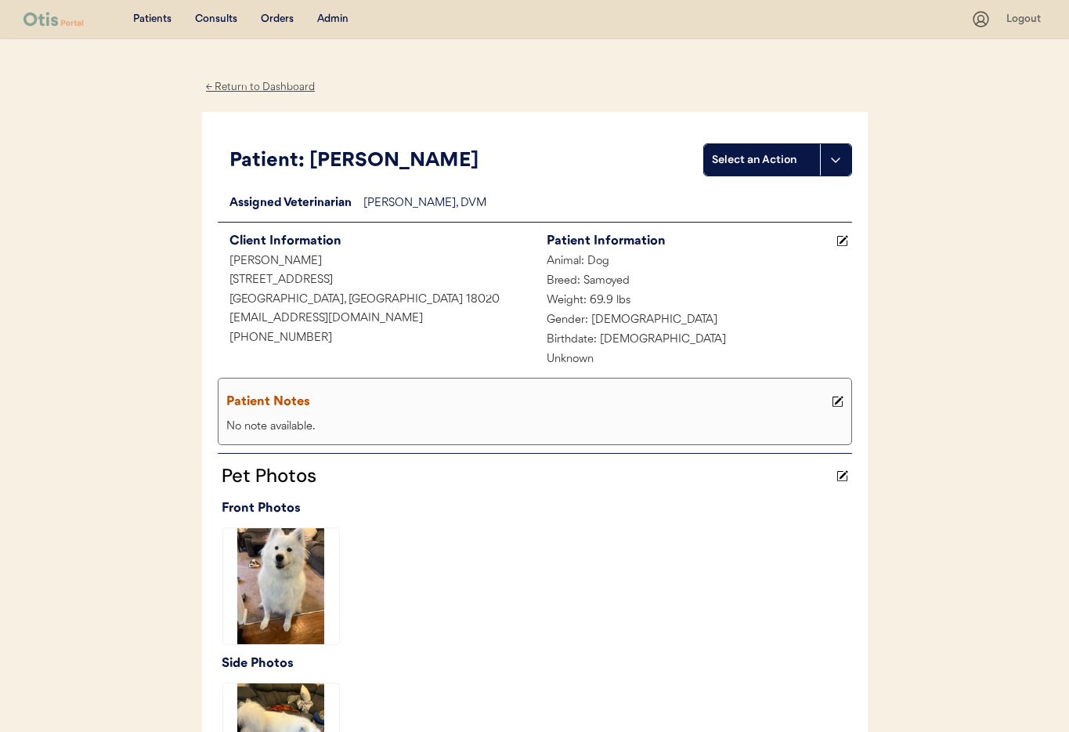
click at [264, 87] on div "← Return to Dashboard" at bounding box center [260, 87] width 117 height 18
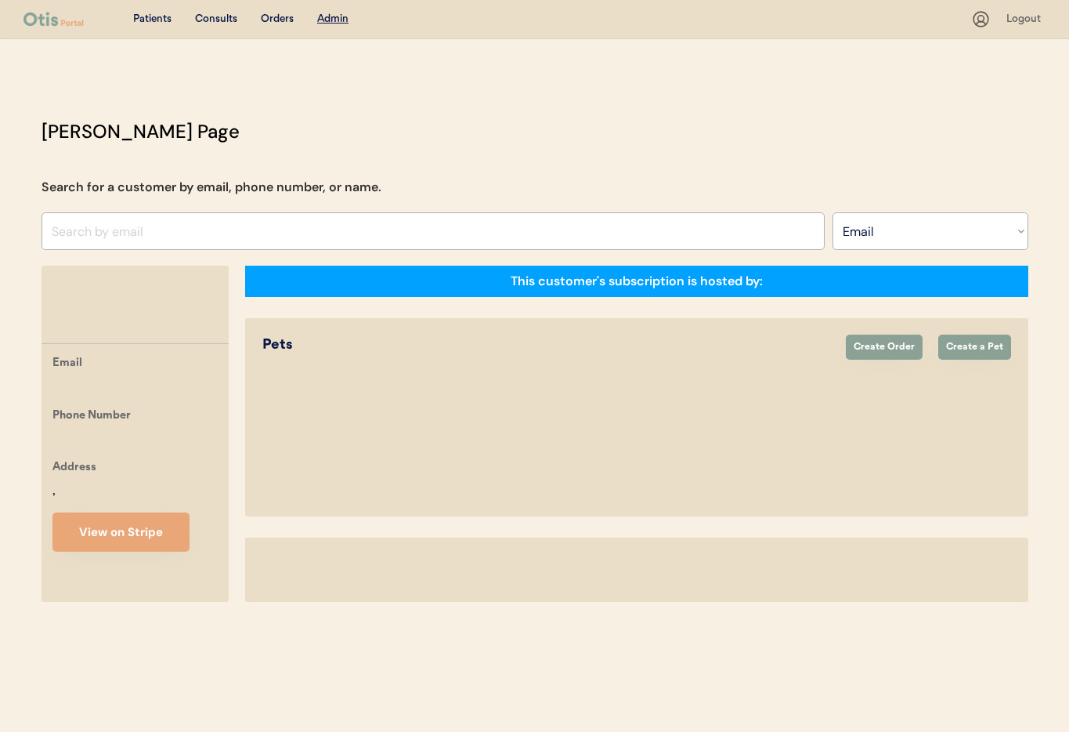
select select ""Email""
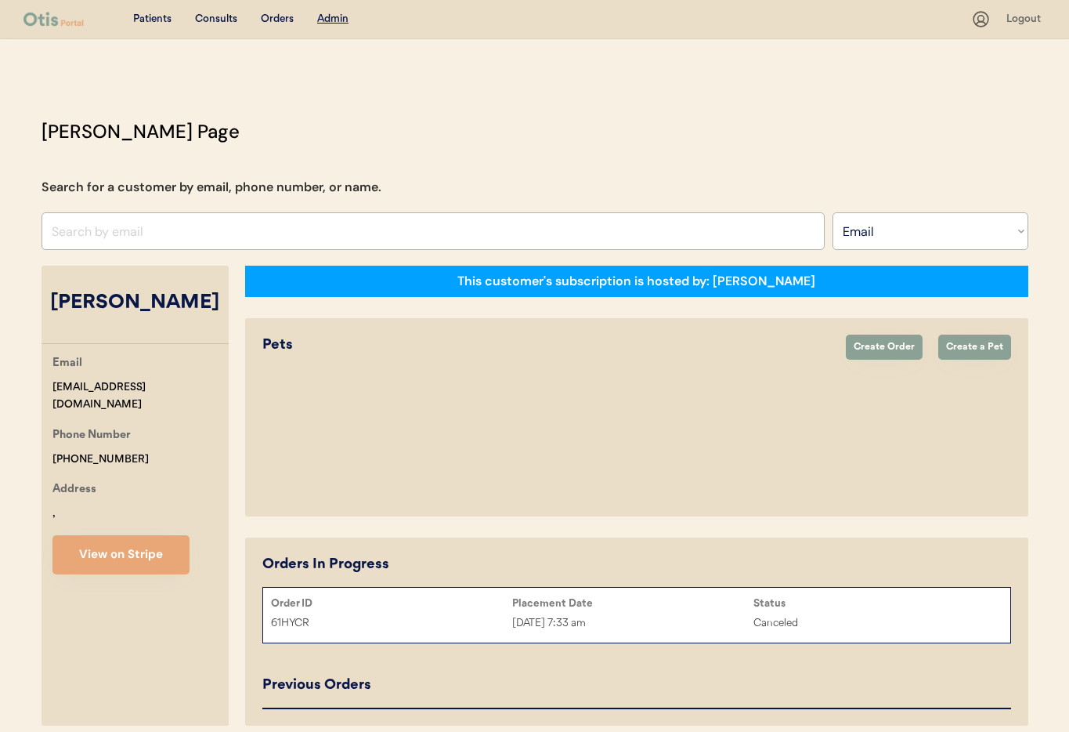
select select "true"
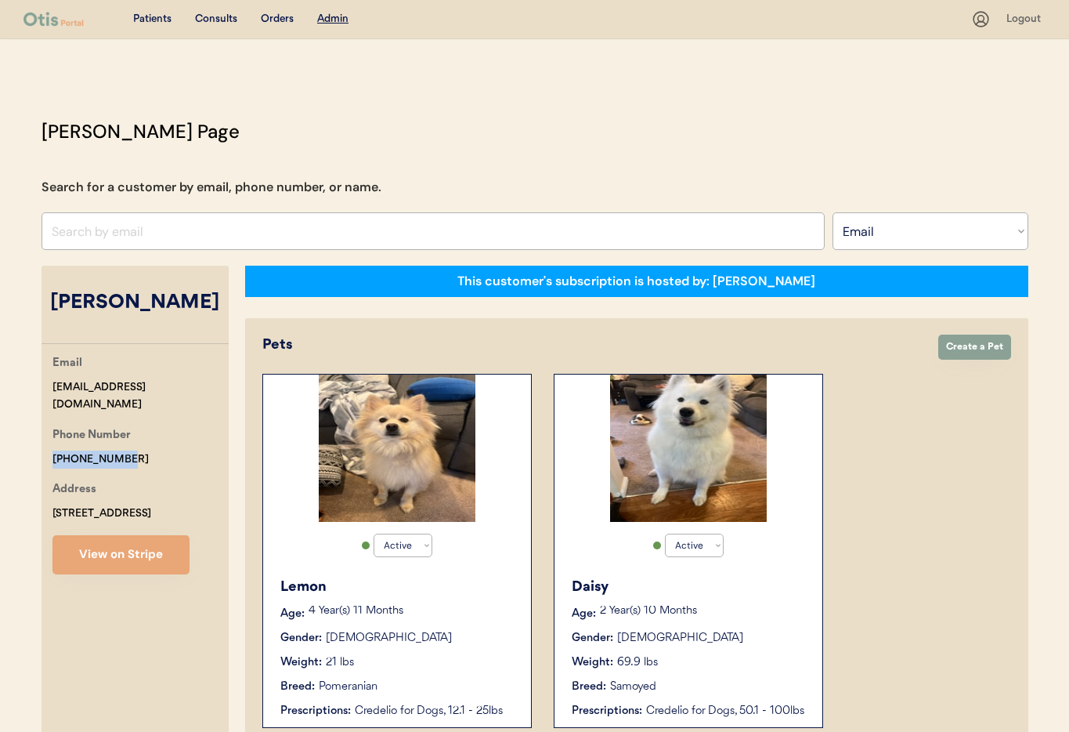
drag, startPoint x: 131, startPoint y: 439, endPoint x: 45, endPoint y: 435, distance: 86.2
click at [42, 435] on div "Email hopesteible@ymail.com Phone Number +16104288736 Address 2815 7TH ST BETHL…" at bounding box center [135, 464] width 187 height 220
copy div "[PHONE_NUMBER]"
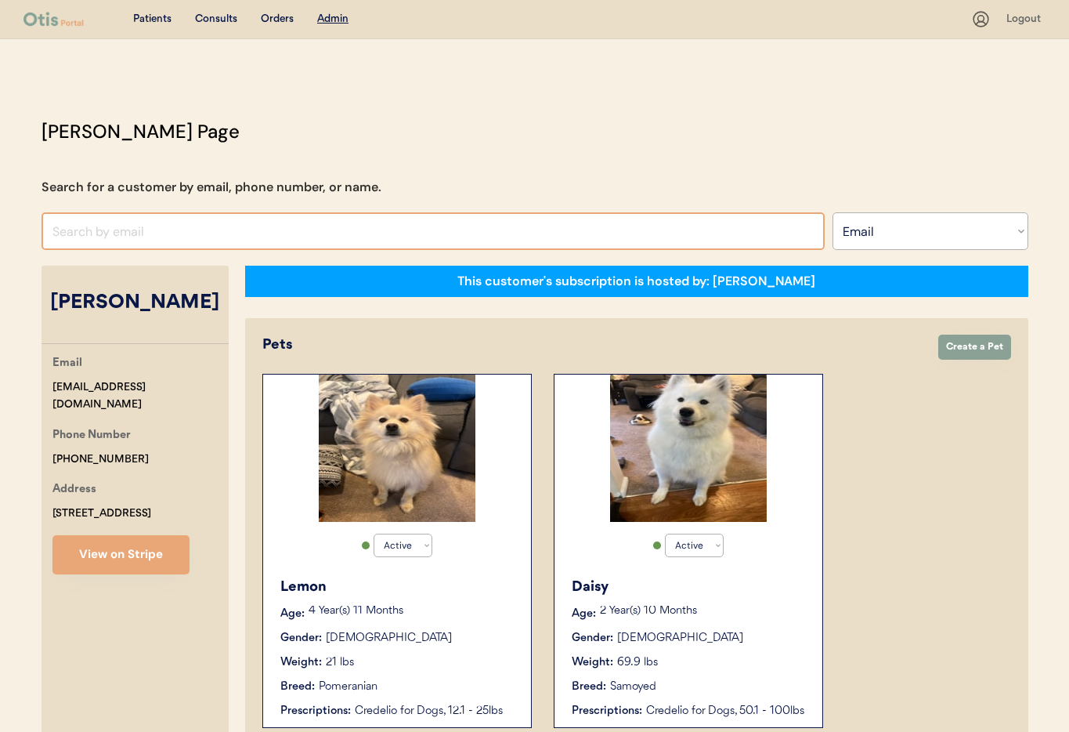
click at [90, 227] on input "input" at bounding box center [433, 231] width 783 height 38
paste input "lenahdenise75@gmail.com"
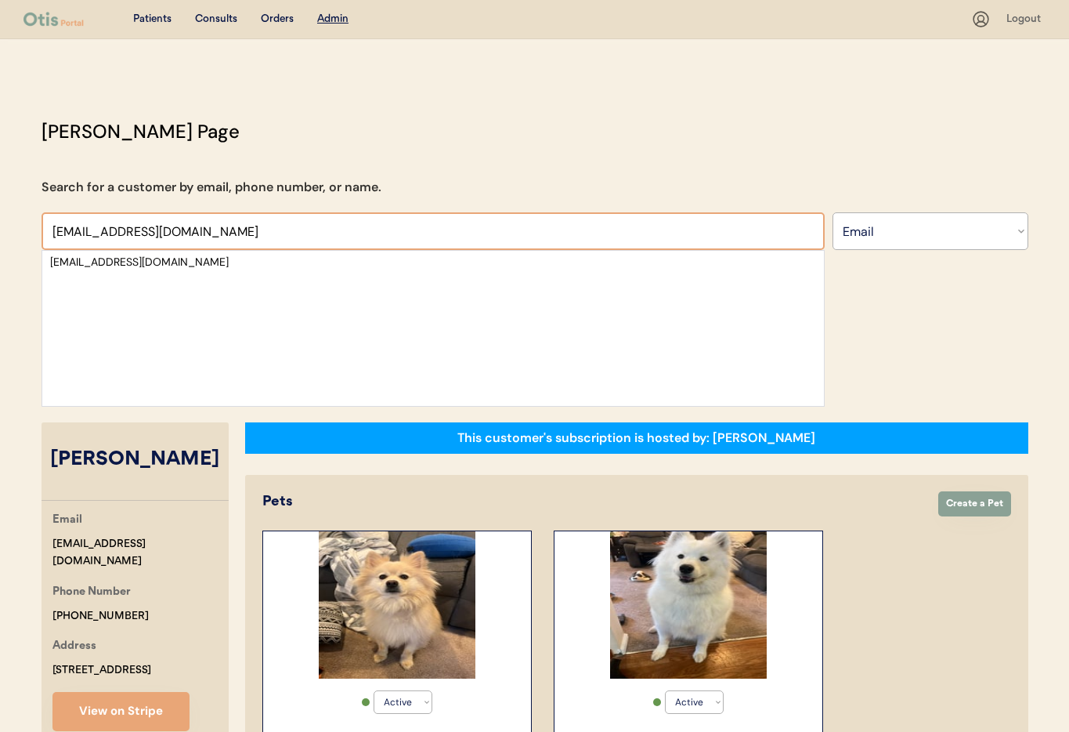
type input "lenahdenise75@gmail.com"
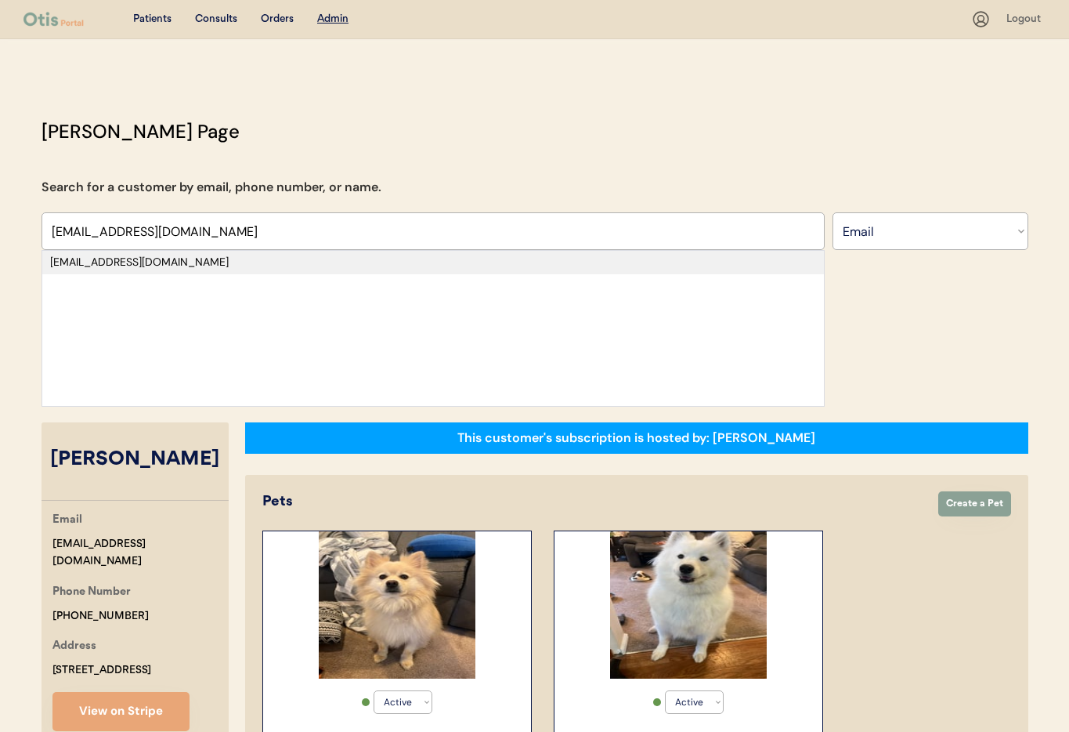
drag, startPoint x: 146, startPoint y: 260, endPoint x: 203, endPoint y: 281, distance: 60.2
click at [146, 260] on div "lenahdenise75@gmail.com" at bounding box center [433, 263] width 766 height 16
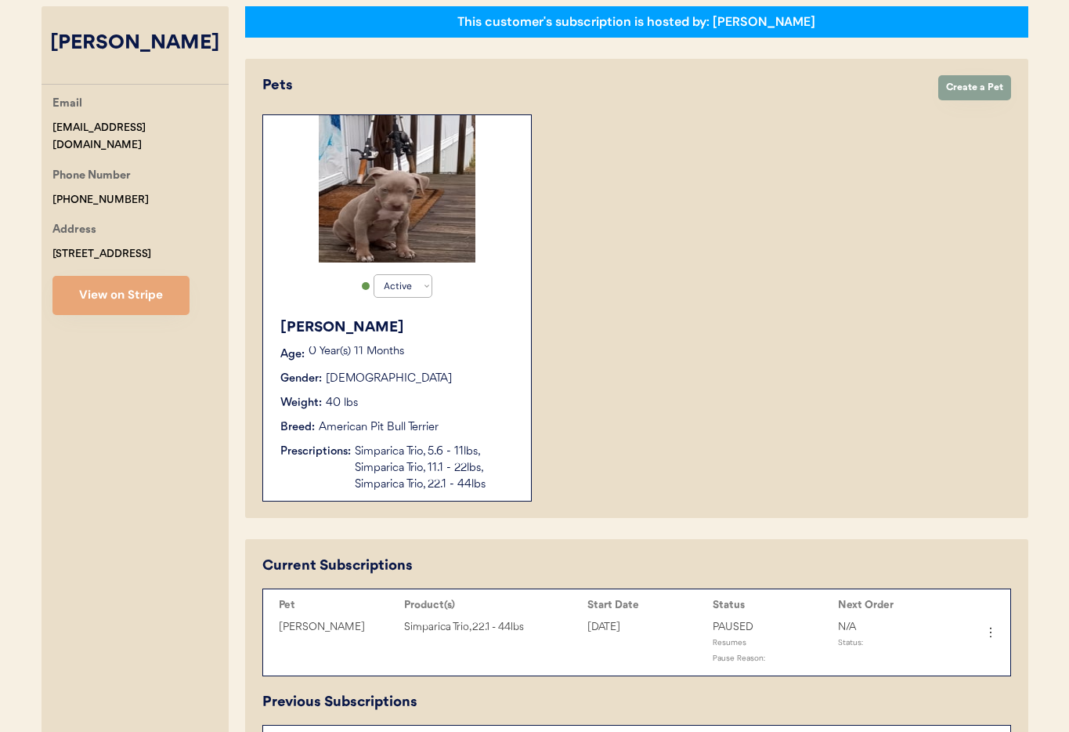
scroll to position [247, 0]
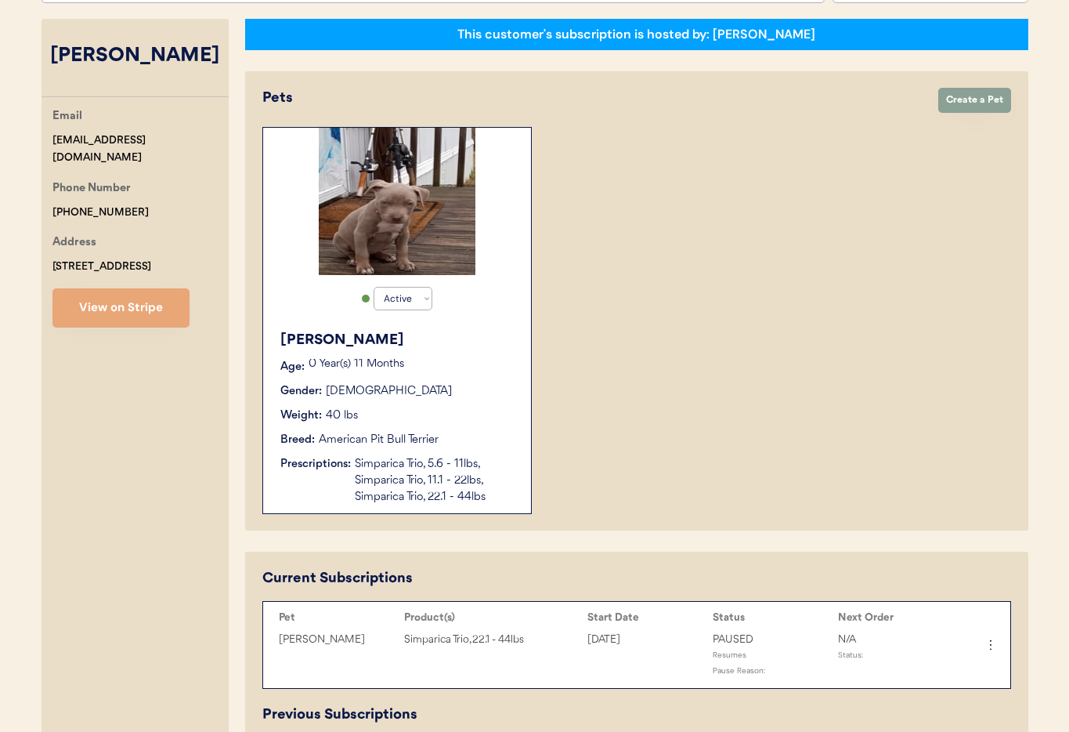
click at [491, 472] on div "Simparica Trio, 5.6 - 11lbs, Simparica Trio, 11.1 - 22lbs, Simparica Trio, 22.1…" at bounding box center [435, 480] width 161 height 49
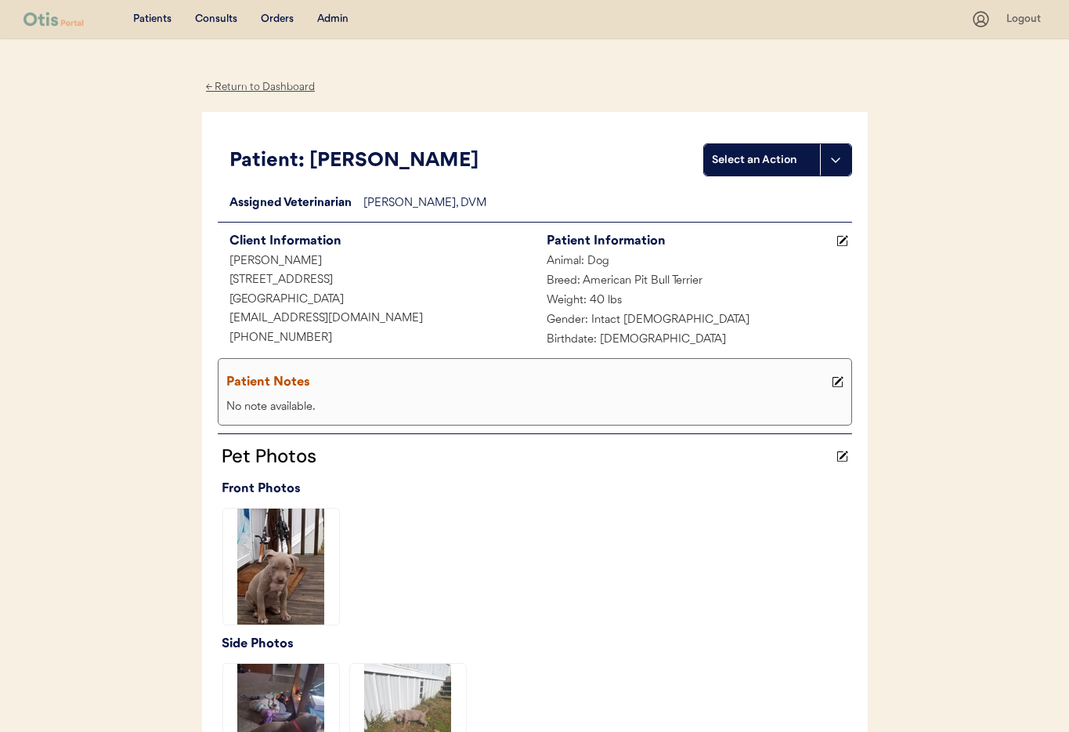
click at [251, 85] on div "← Return to Dashboard" at bounding box center [260, 87] width 117 height 18
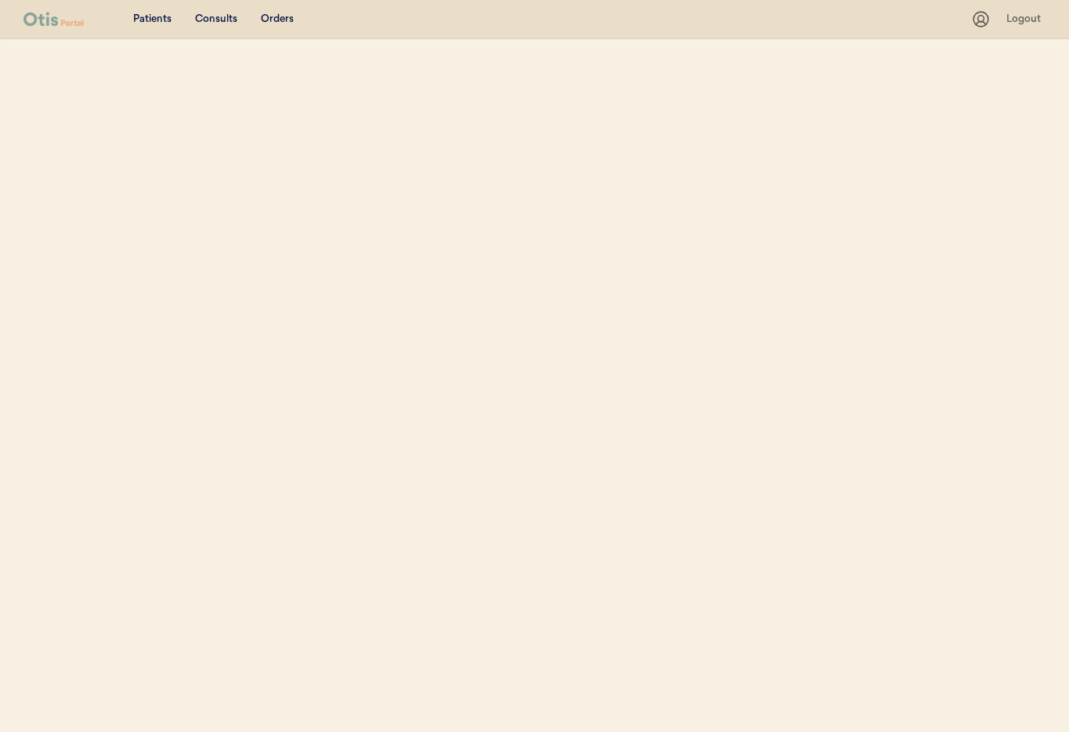
select select ""Email""
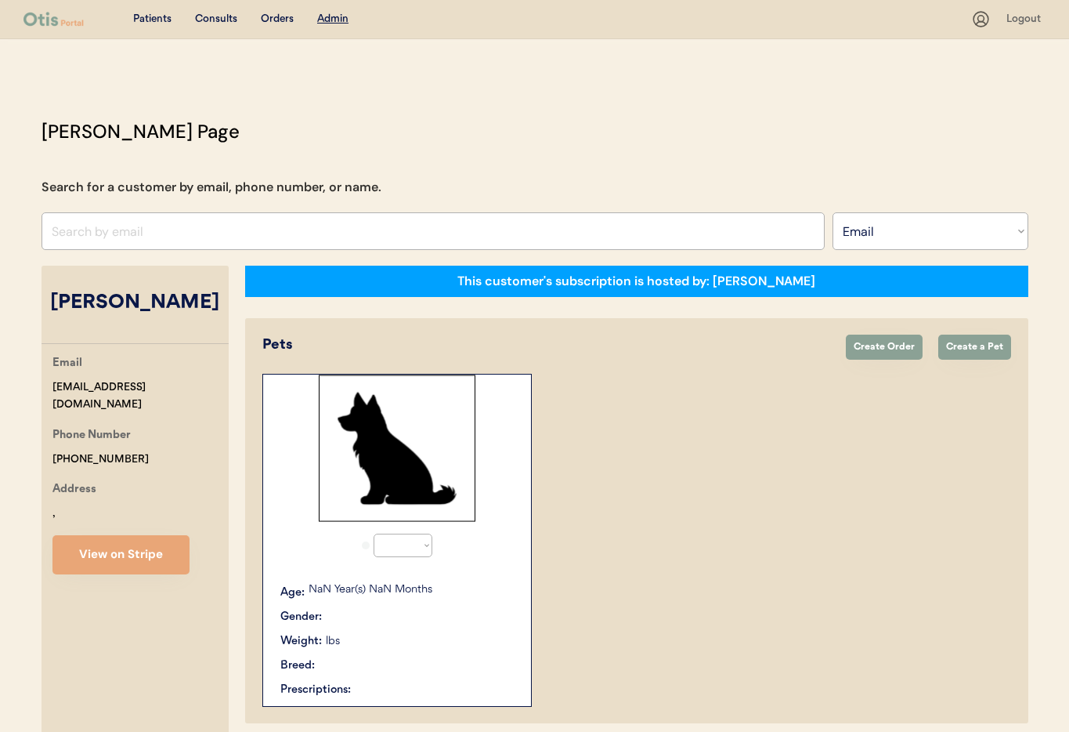
select select "true"
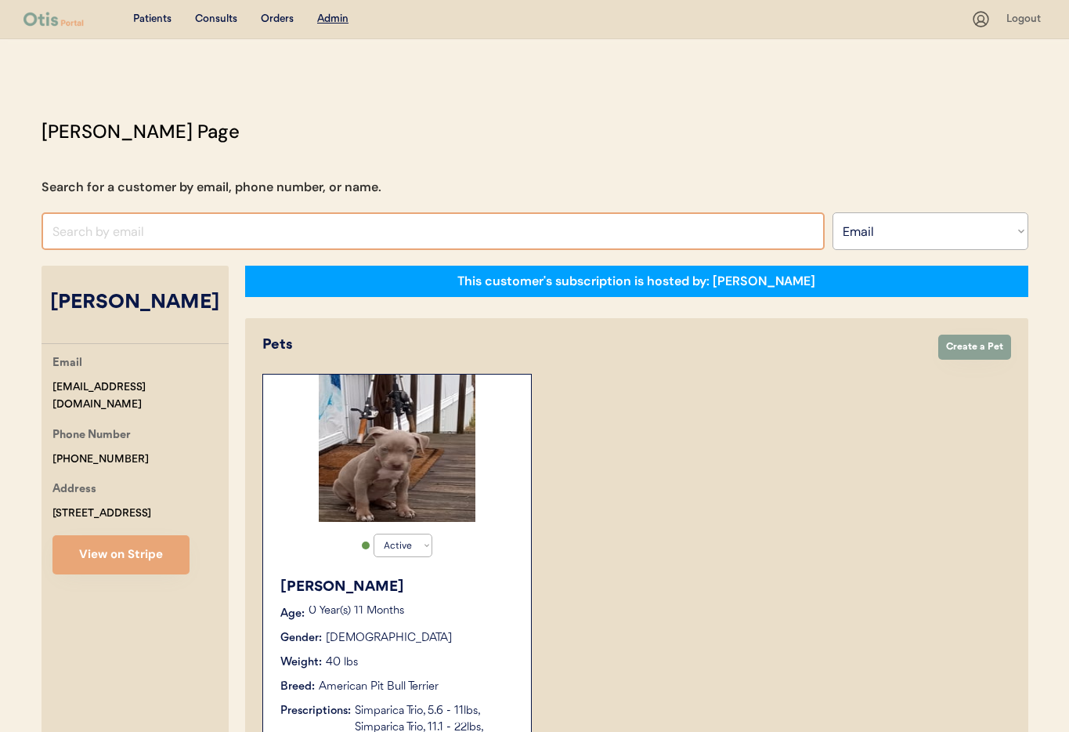
click at [146, 225] on input "input" at bounding box center [433, 231] width 783 height 38
paste input "carringtonmel@gmail.com"
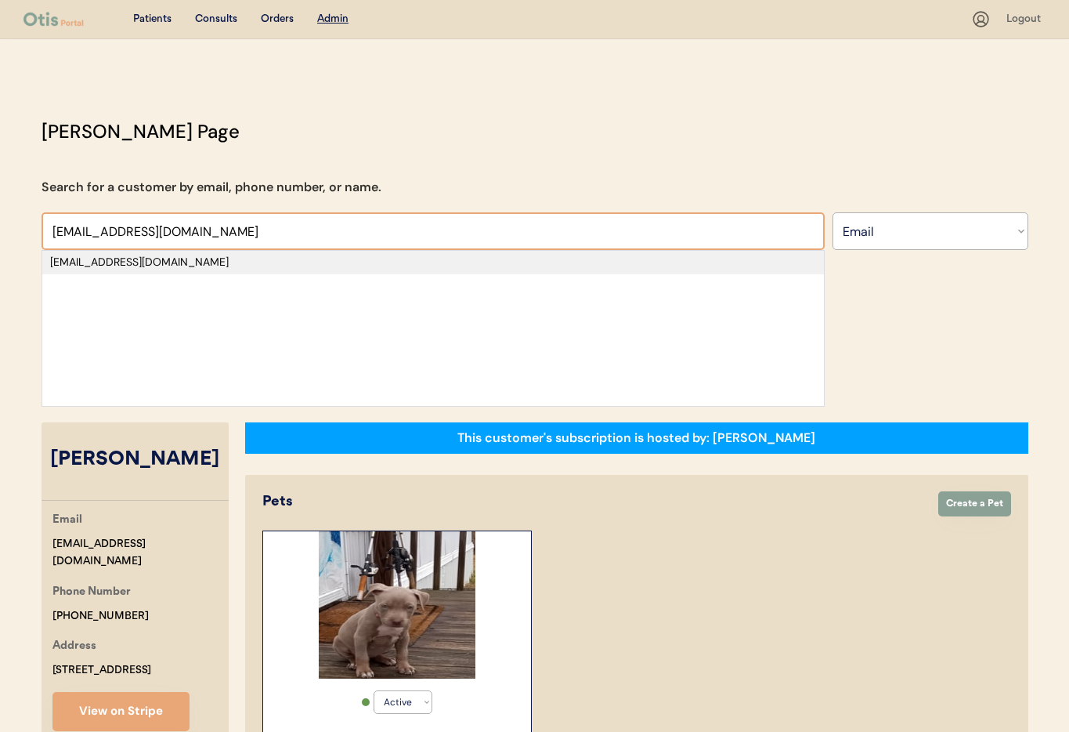
type input "carringtonmel@gmail.com"
click at [206, 269] on div "carringtonmel@gmail.com" at bounding box center [433, 263] width 766 height 16
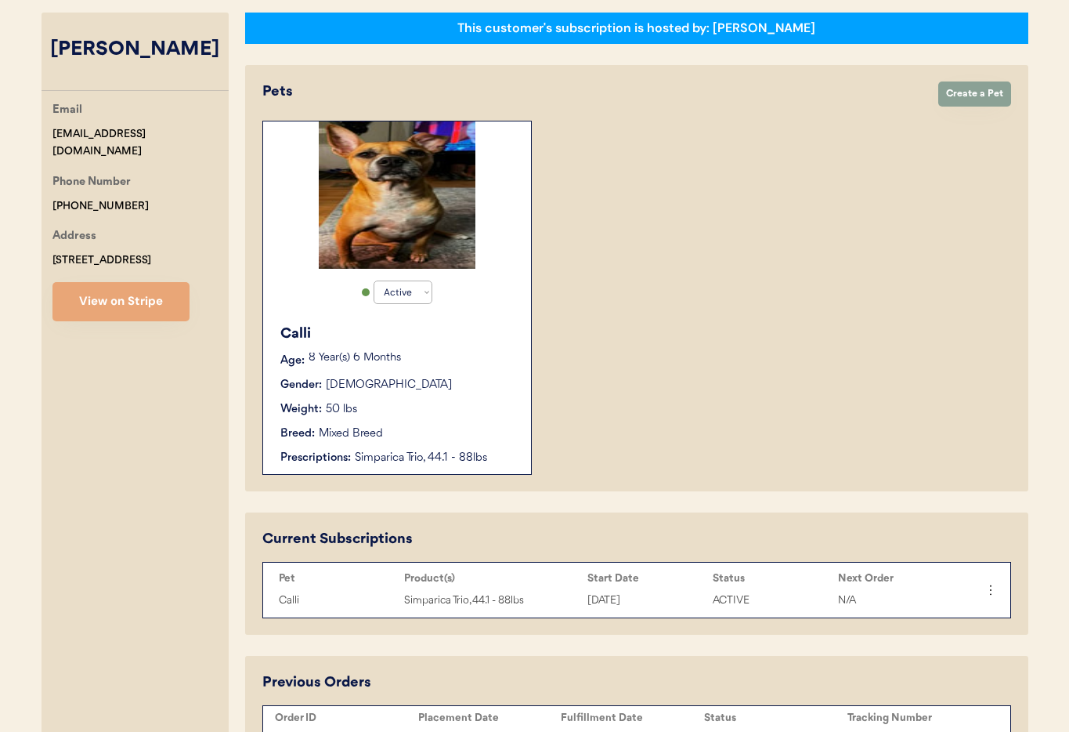
scroll to position [250, 0]
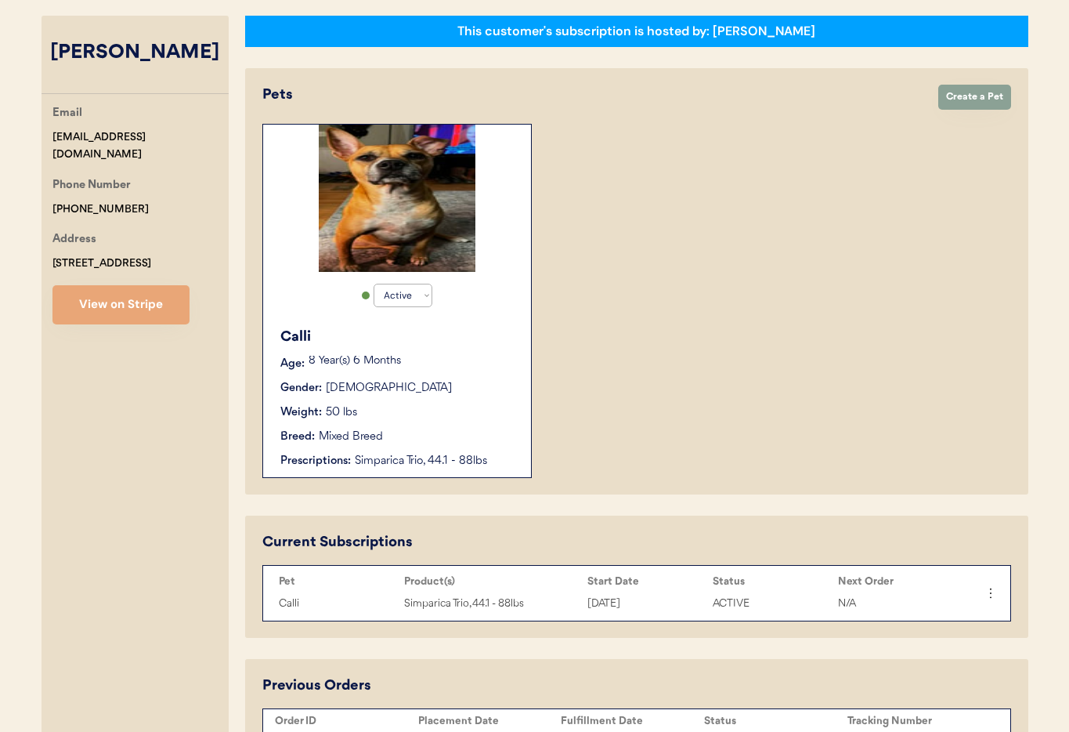
click at [461, 390] on div "Gender: Female" at bounding box center [397, 388] width 235 height 16
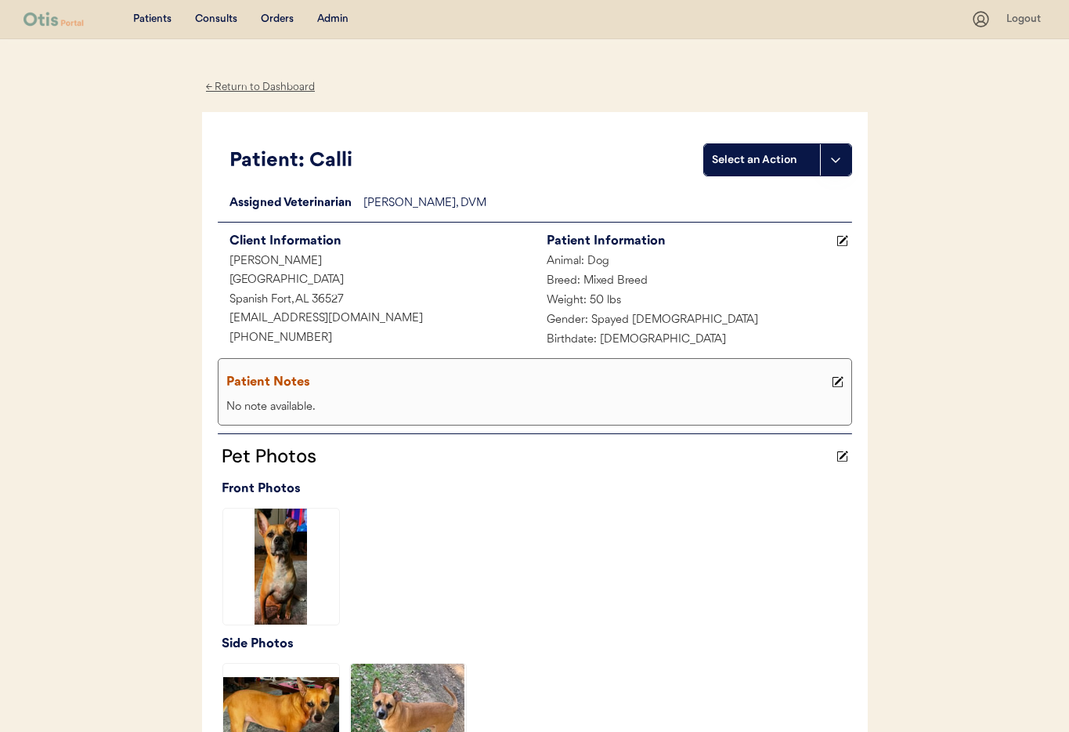
click at [332, 19] on div "Admin" at bounding box center [332, 20] width 31 height 16
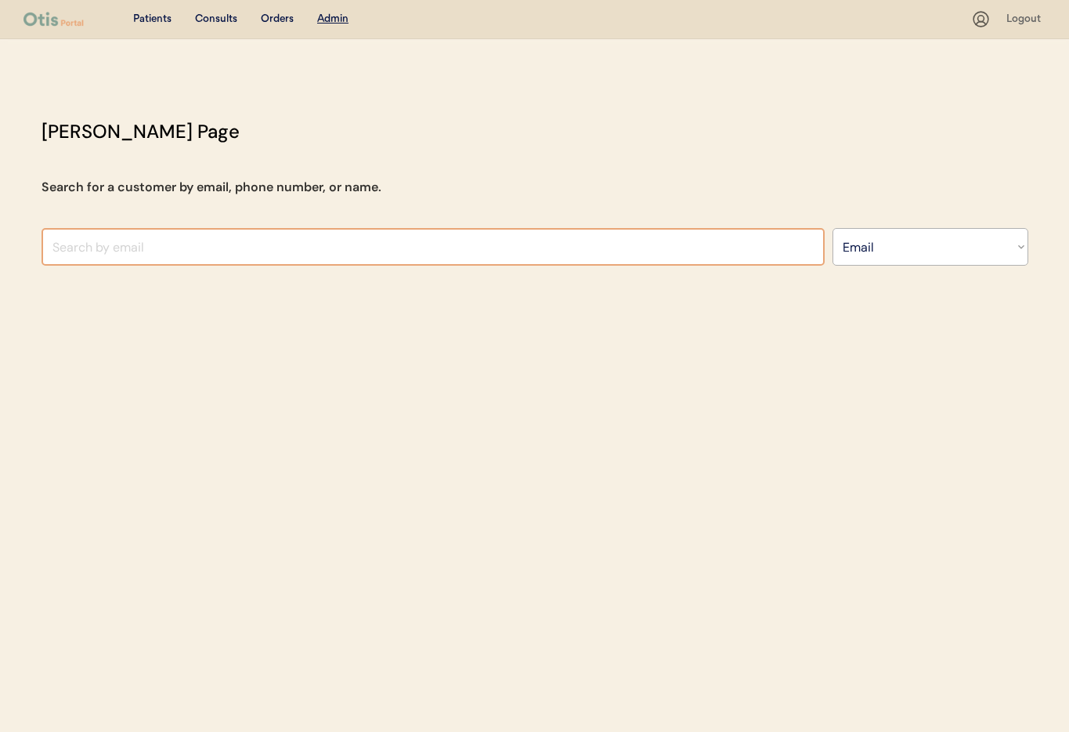
select select ""Email""
click at [260, 252] on input "input" at bounding box center [433, 247] width 783 height 38
paste input "[EMAIL_ADDRESS][DOMAIN_NAME]"
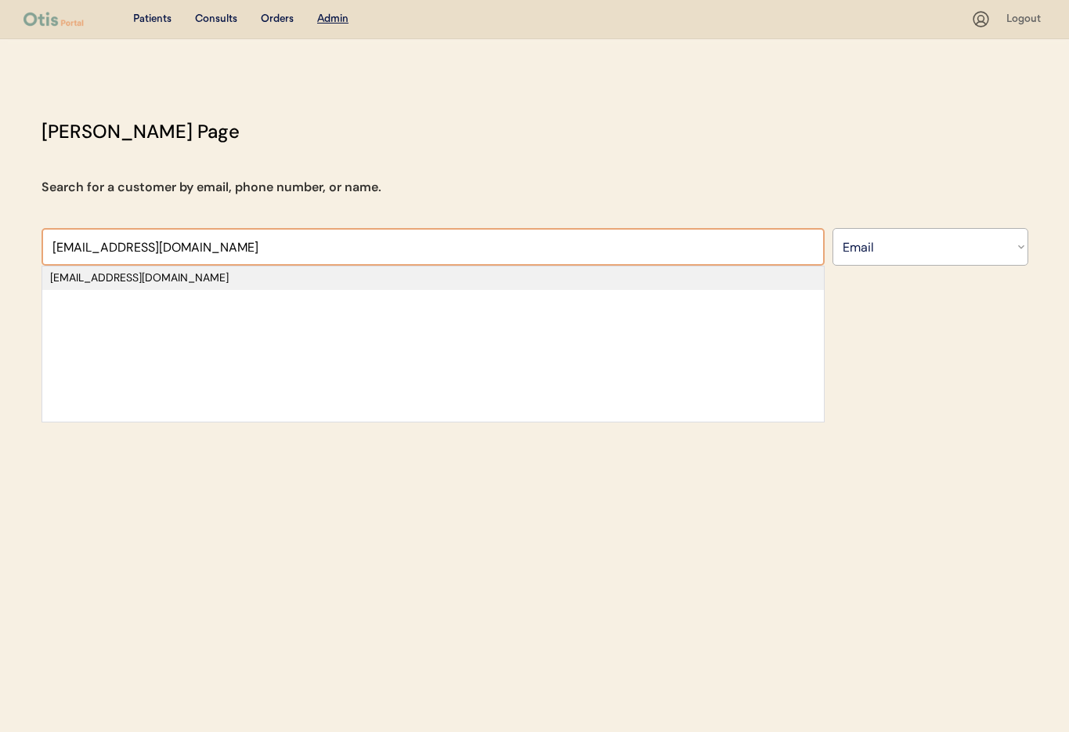
type input "[EMAIL_ADDRESS][DOMAIN_NAME]"
click at [184, 280] on div "[EMAIL_ADDRESS][DOMAIN_NAME]" at bounding box center [433, 278] width 766 height 16
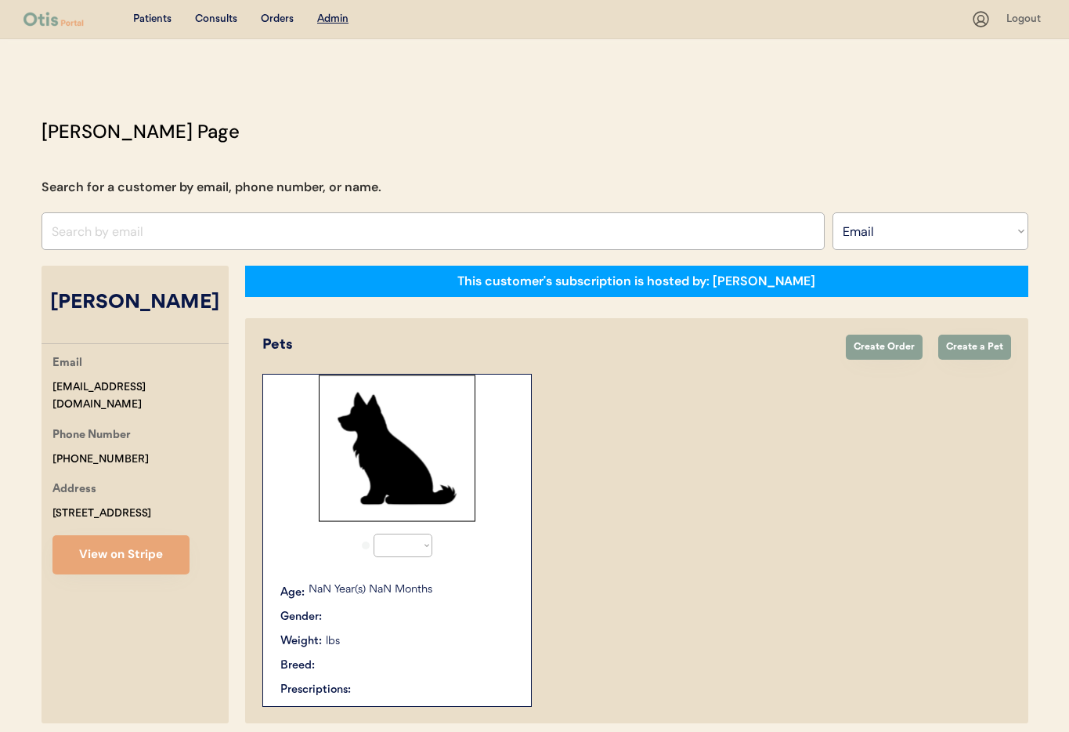
select select "true"
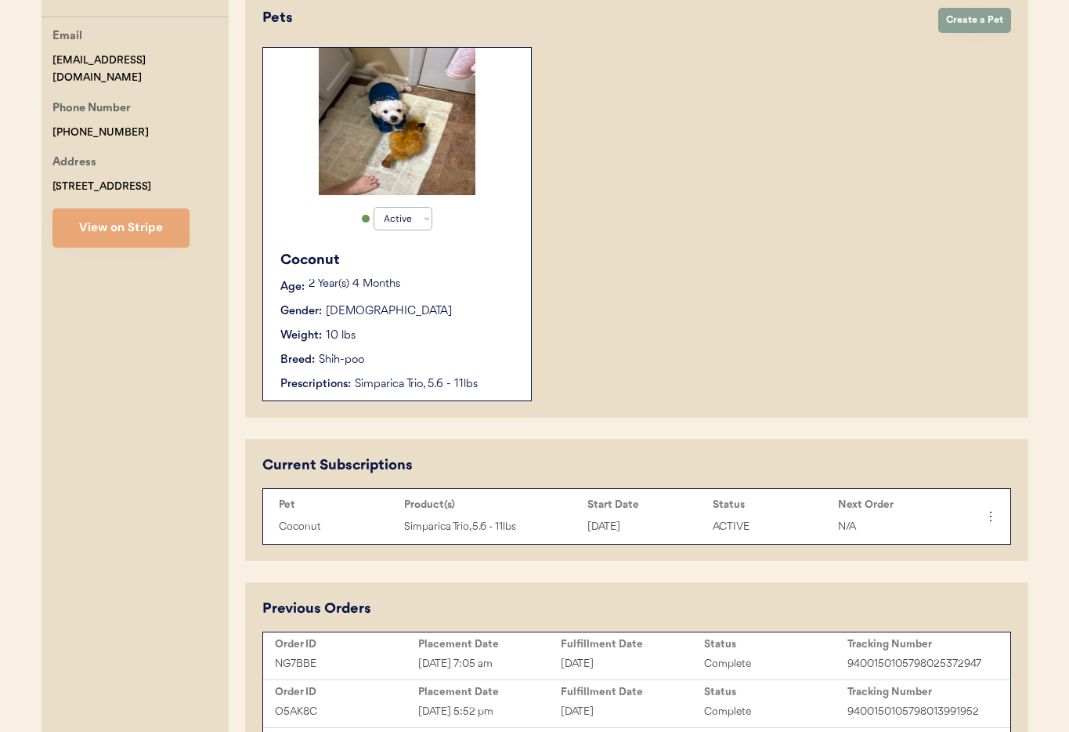
scroll to position [197, 0]
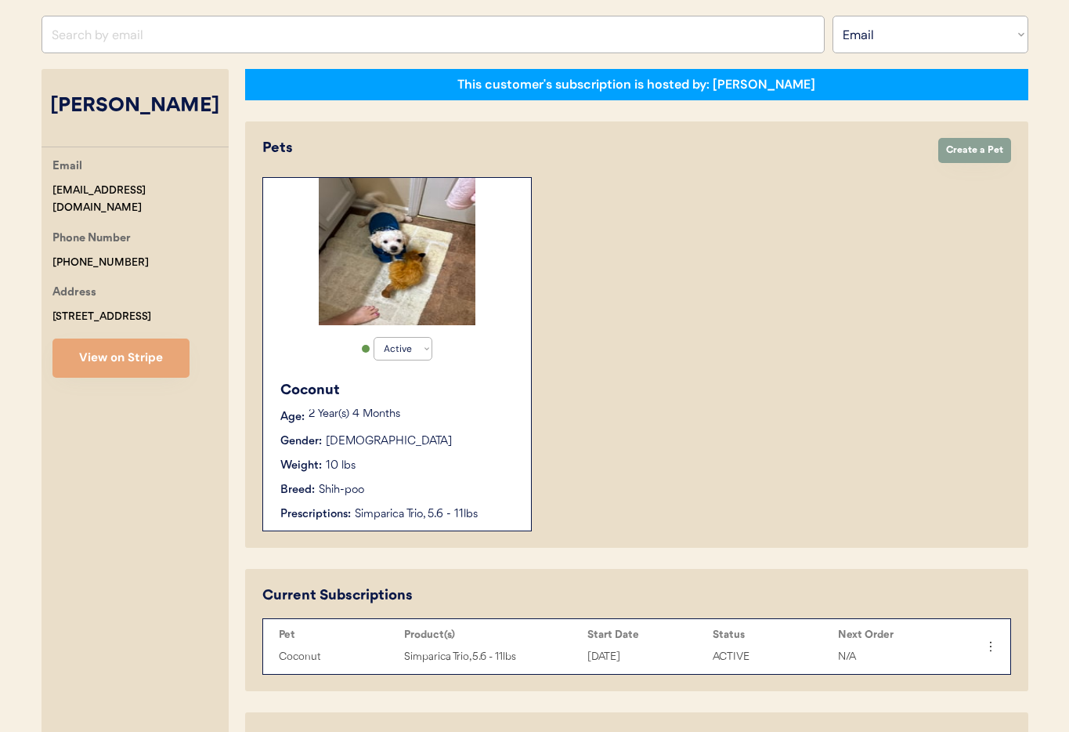
click at [472, 433] on div "Gender: [DEMOGRAPHIC_DATA]" at bounding box center [397, 441] width 235 height 16
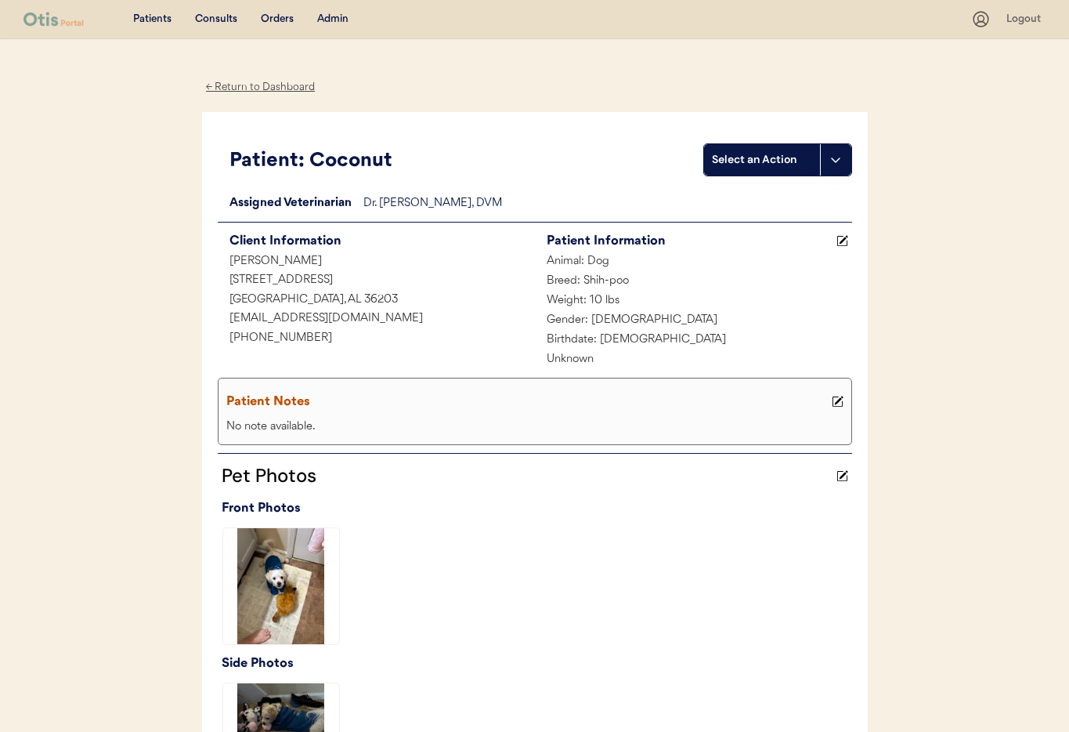
click at [330, 18] on div "Admin" at bounding box center [332, 20] width 31 height 16
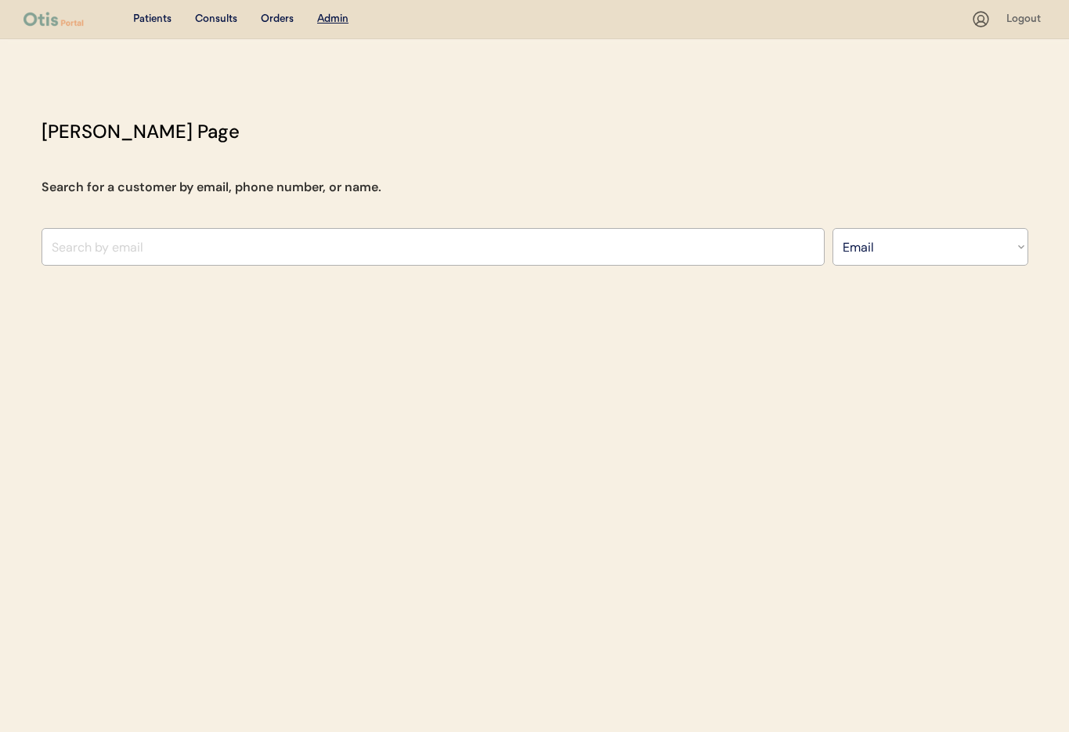
select select ""Email""
paste input "[EMAIL_ADDRESS][DOMAIN_NAME]"
click at [246, 246] on input "input" at bounding box center [433, 247] width 783 height 38
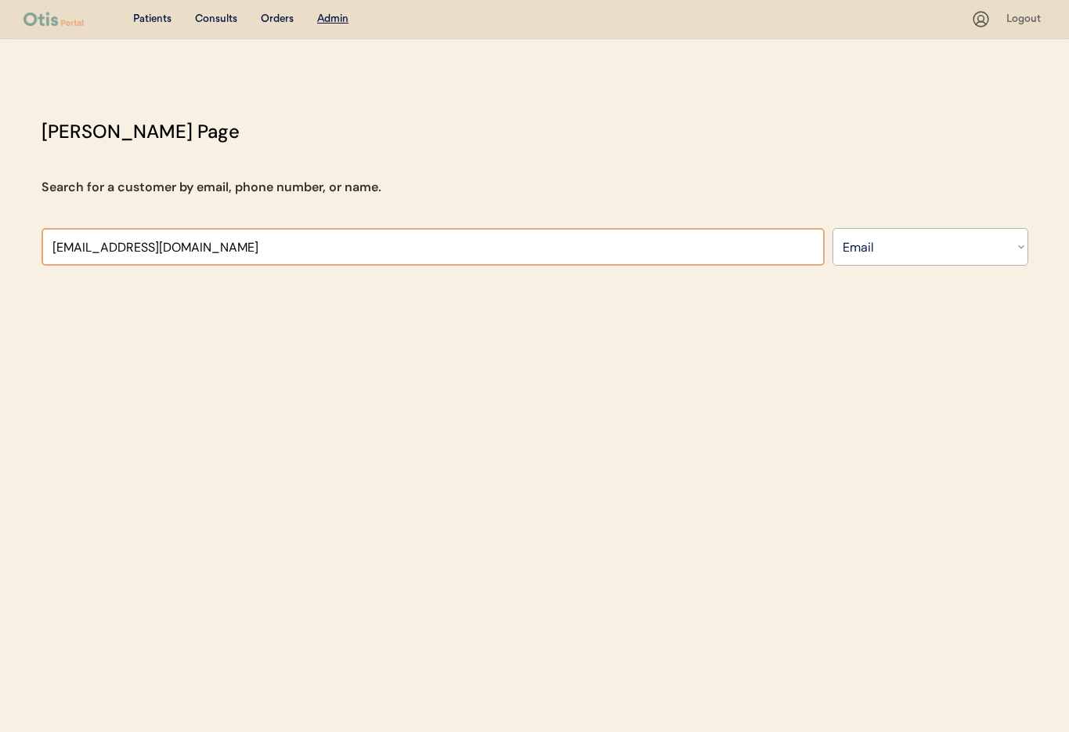
click at [288, 245] on input "input" at bounding box center [433, 247] width 783 height 38
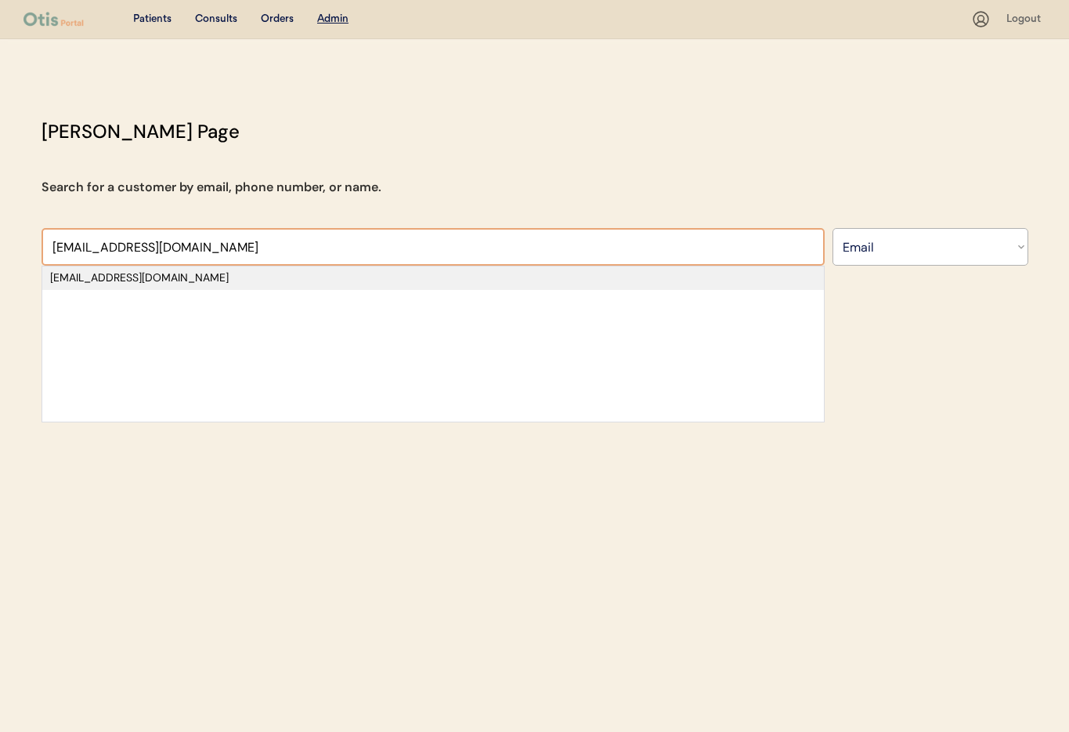
type input "pendergrass0840@gmail.com"
drag, startPoint x: 222, startPoint y: 280, endPoint x: 229, endPoint y: 281, distance: 7.9
click at [222, 280] on div "pendergrass0840@gmail.com" at bounding box center [433, 278] width 766 height 16
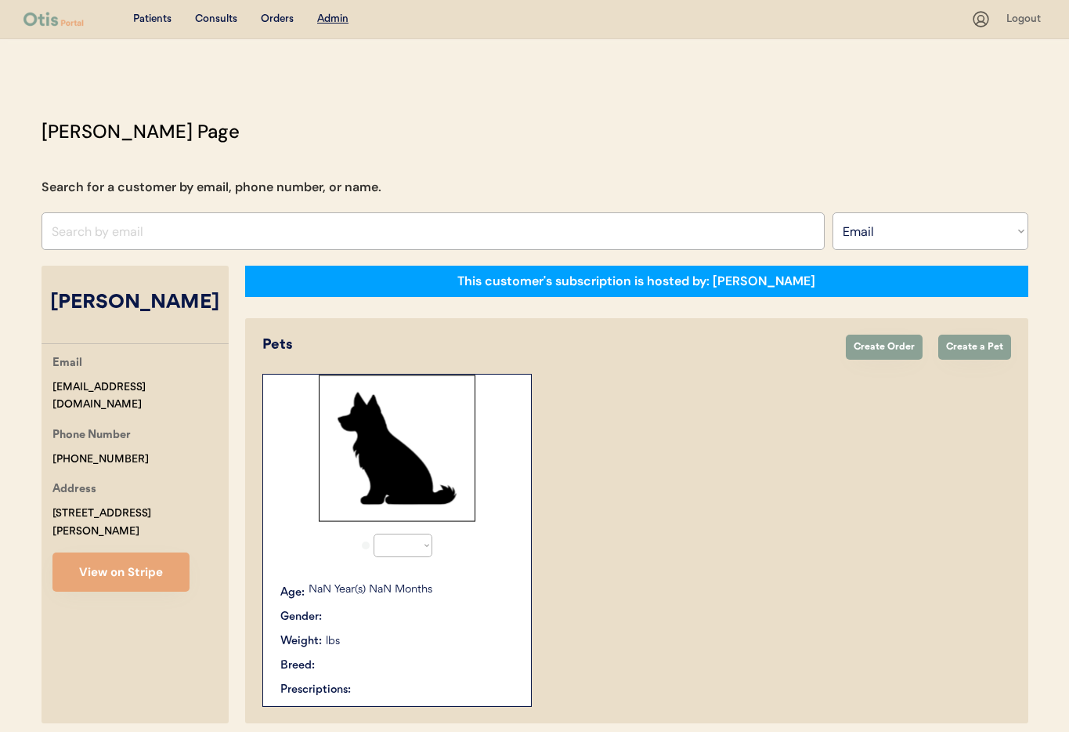
select select "true"
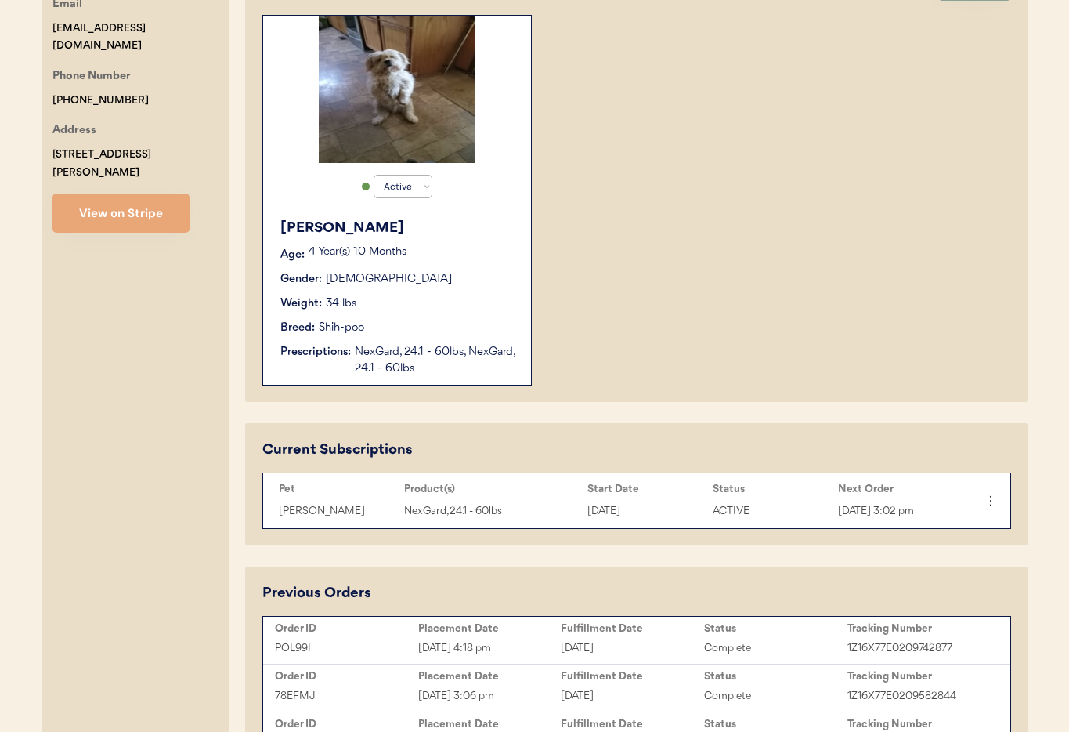
scroll to position [466, 0]
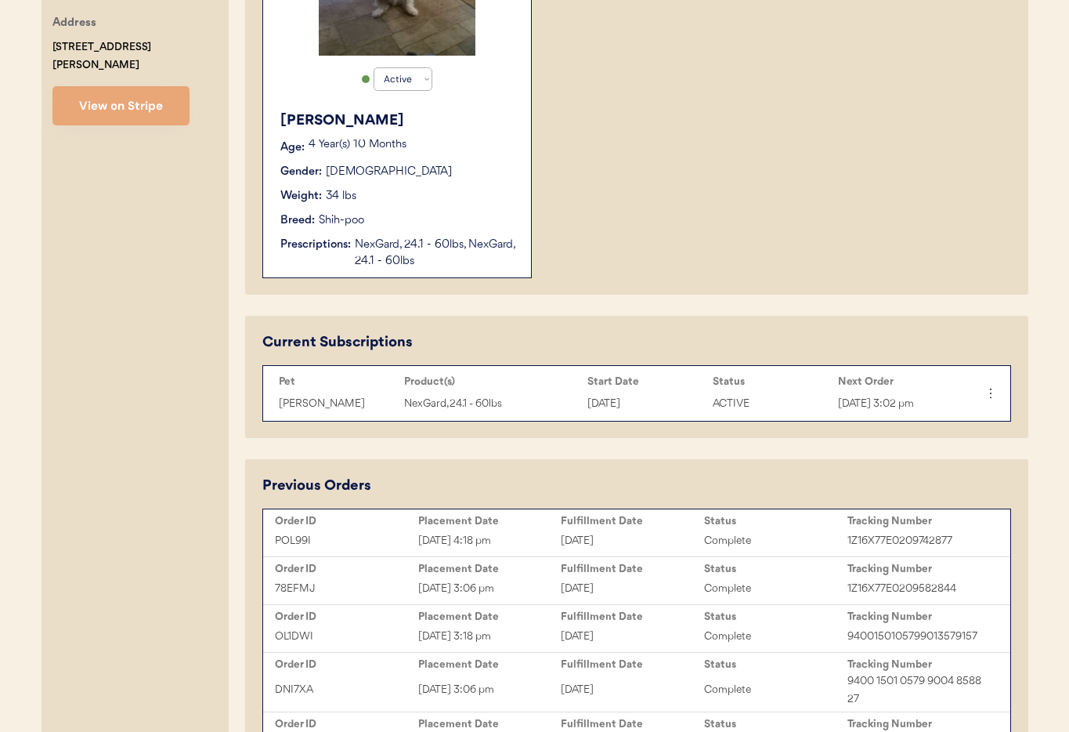
click at [447, 247] on div "NexGard, 24.1 - 60lbs, NexGard, 24.1 - 60lbs" at bounding box center [435, 253] width 161 height 33
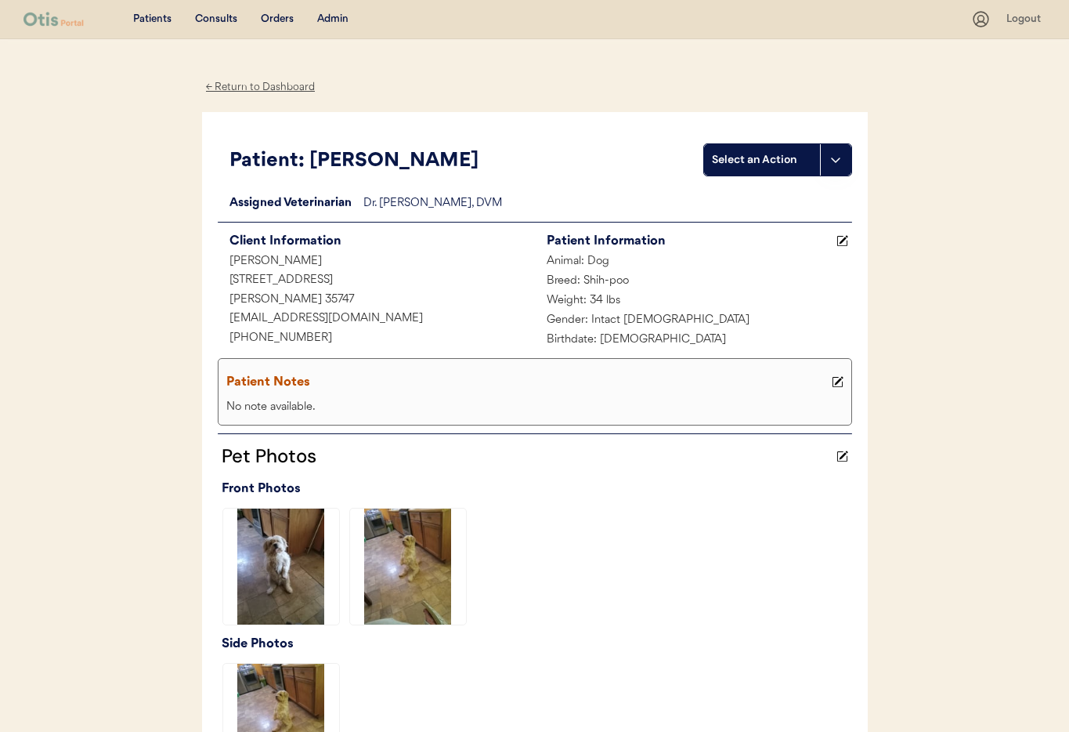
click at [257, 90] on div "← Return to Dashboard" at bounding box center [260, 87] width 117 height 18
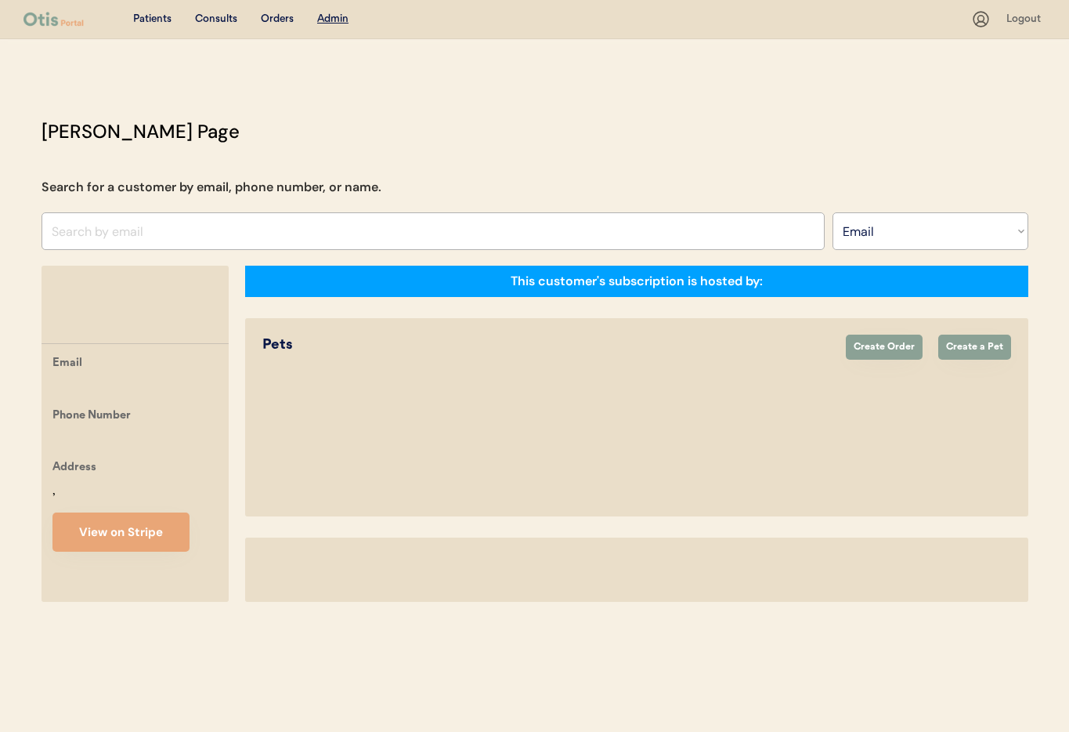
select select ""Email""
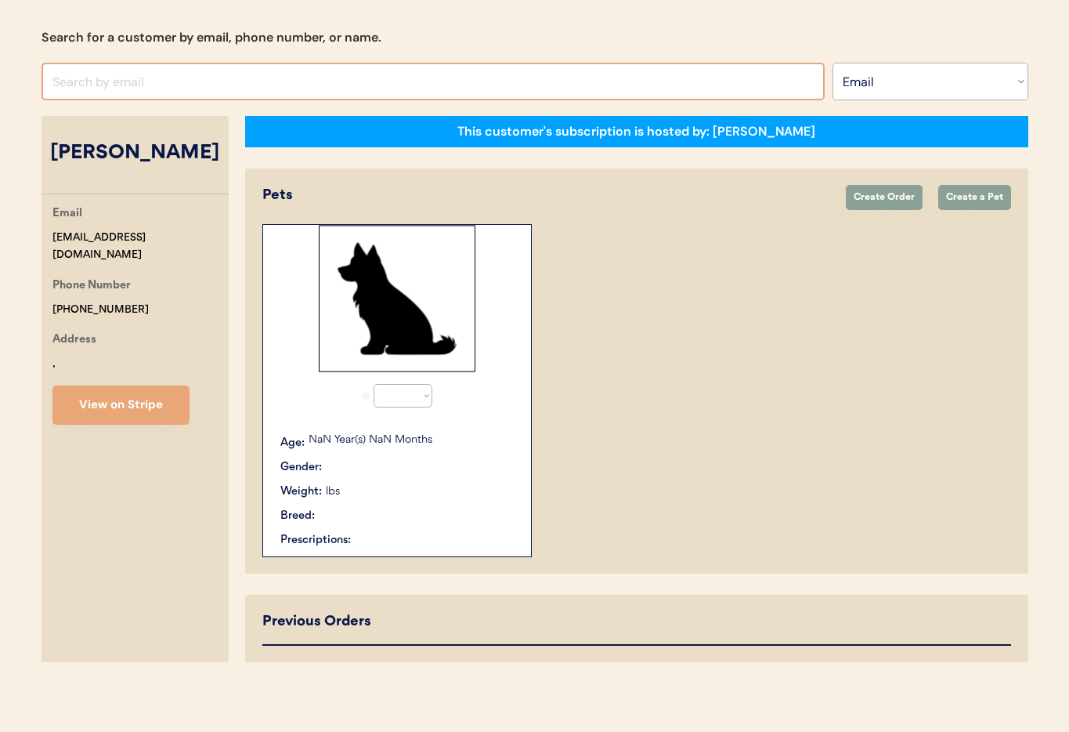
select select "true"
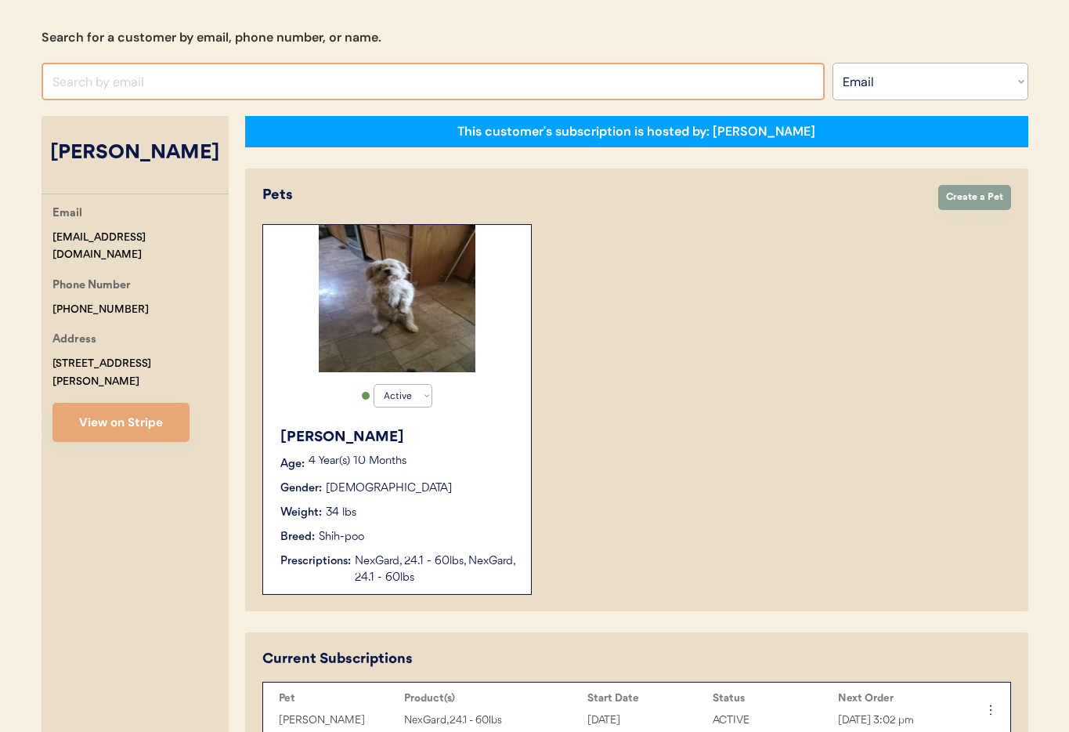
click at [126, 85] on input "input" at bounding box center [433, 82] width 783 height 38
paste input "[EMAIL_ADDRESS][DOMAIN_NAME]"
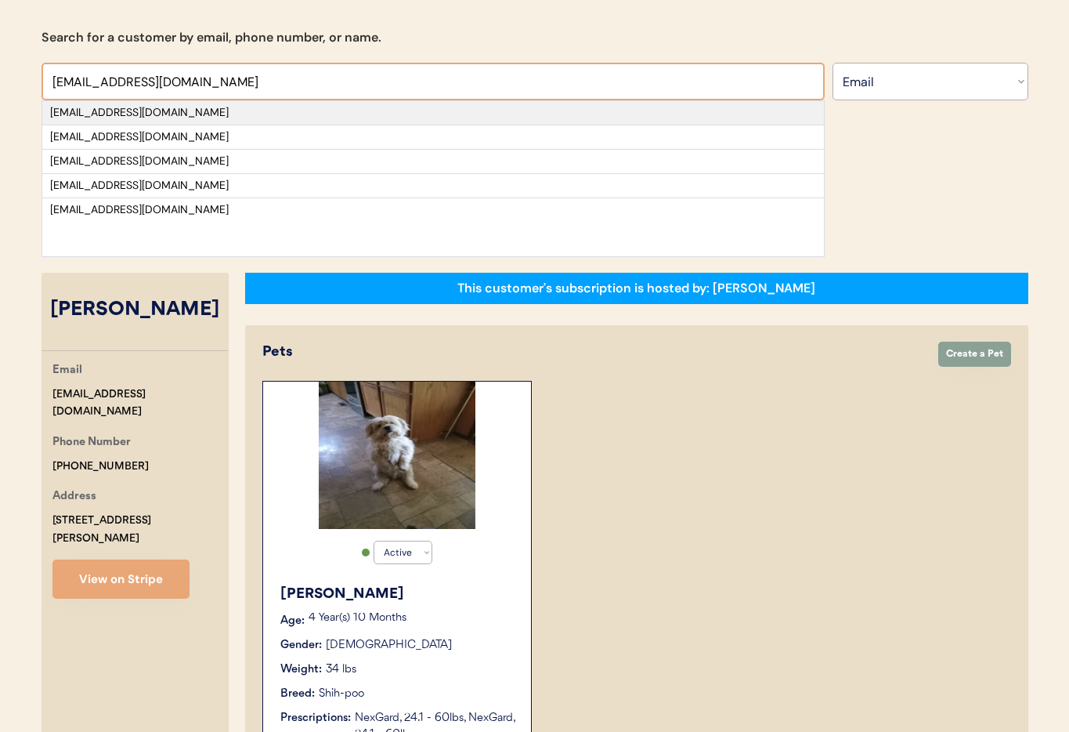
type input "[EMAIL_ADDRESS][DOMAIN_NAME]"
click at [165, 112] on div "[EMAIL_ADDRESS][DOMAIN_NAME]" at bounding box center [433, 113] width 766 height 16
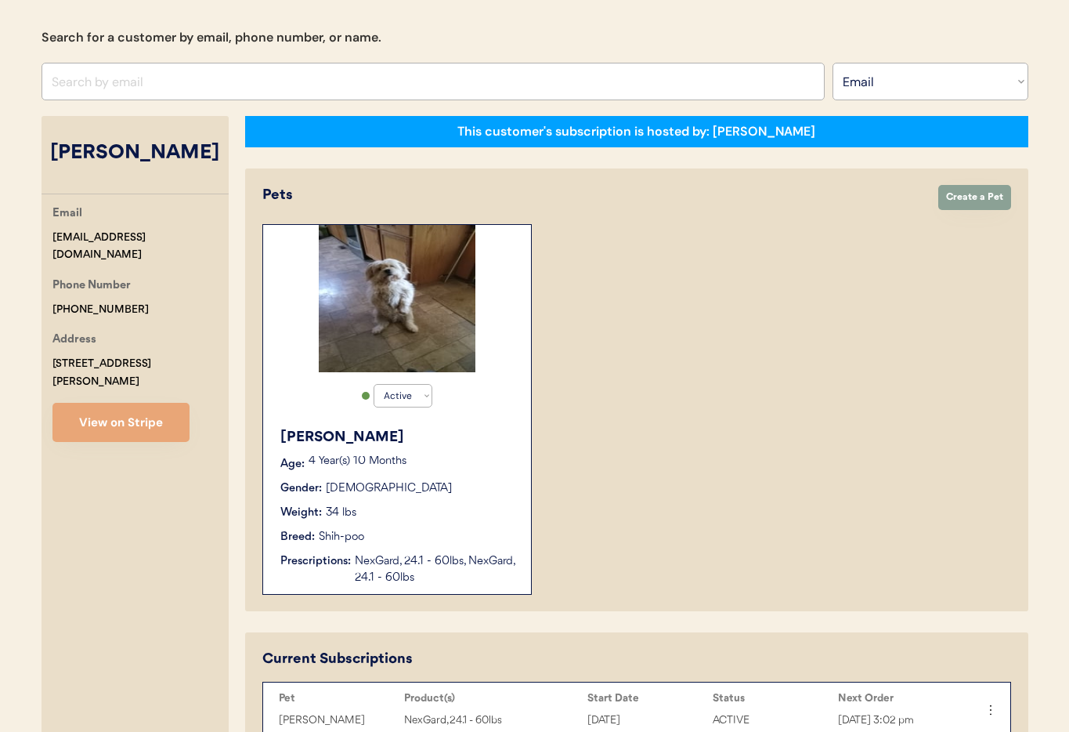
select select "true"
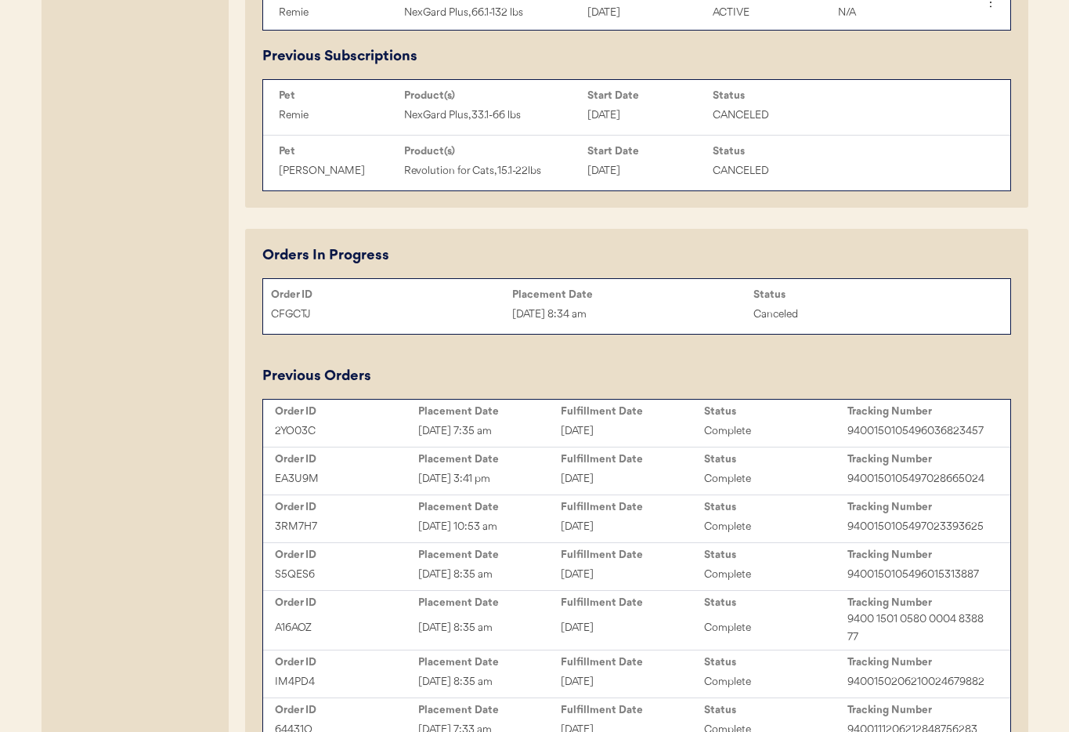
scroll to position [980, 0]
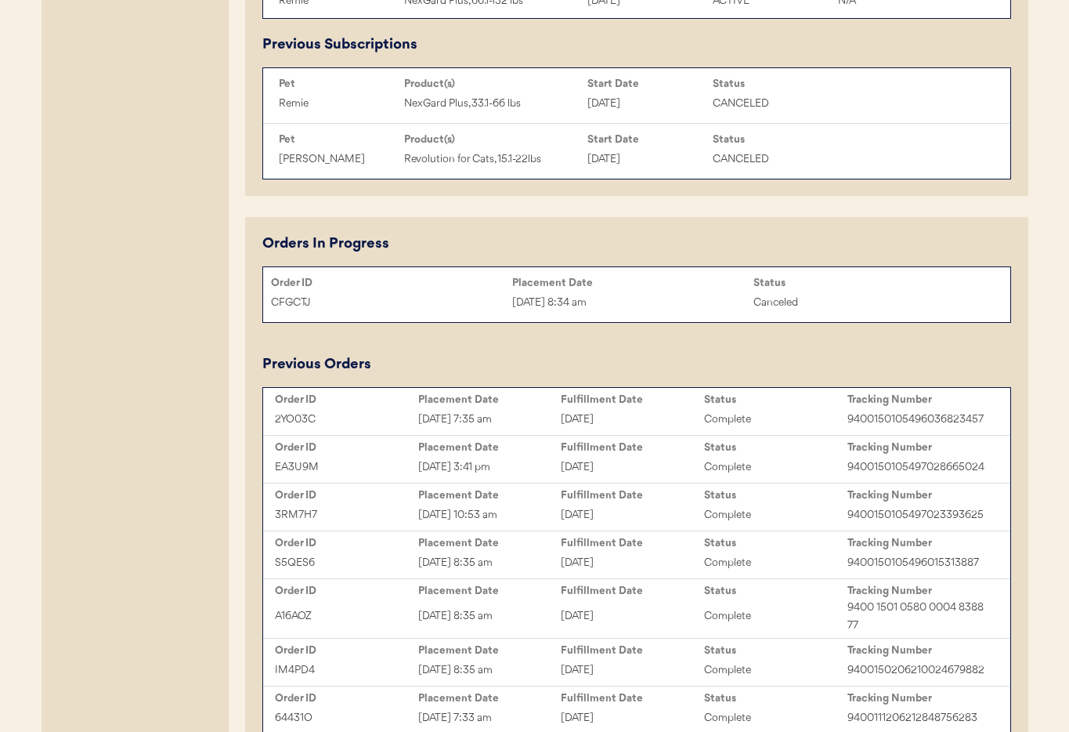
click at [608, 414] on div "September 29, 2025" at bounding box center [632, 419] width 143 height 18
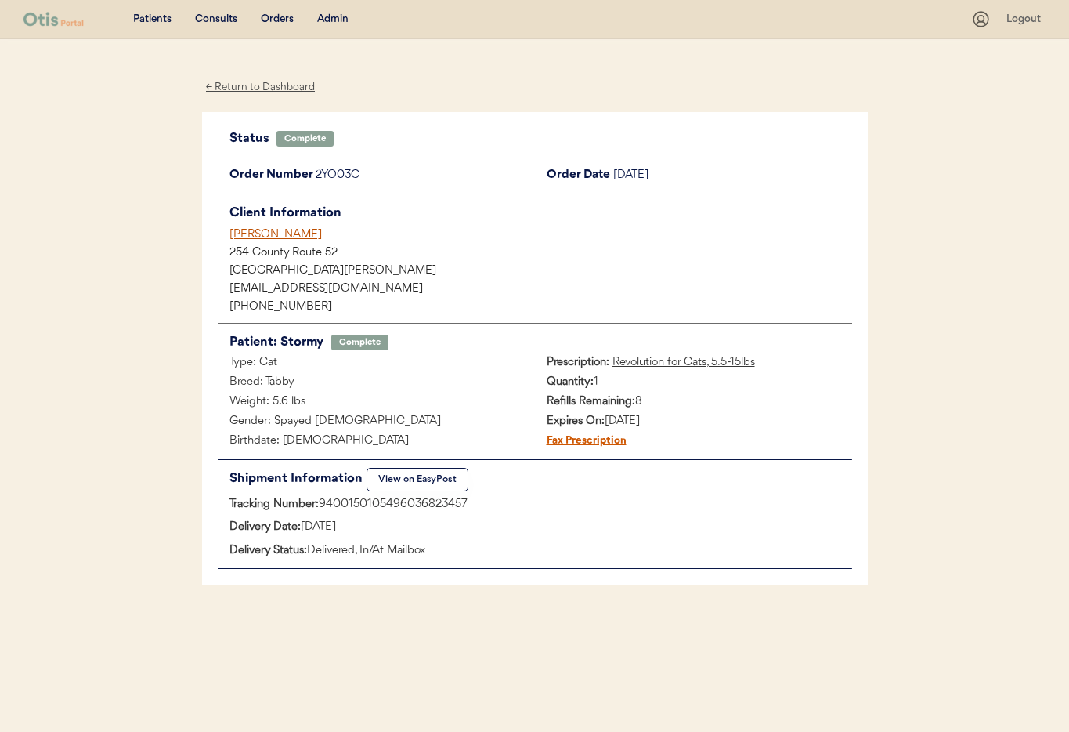
click at [258, 84] on div "← Return to Dashboard" at bounding box center [260, 87] width 117 height 18
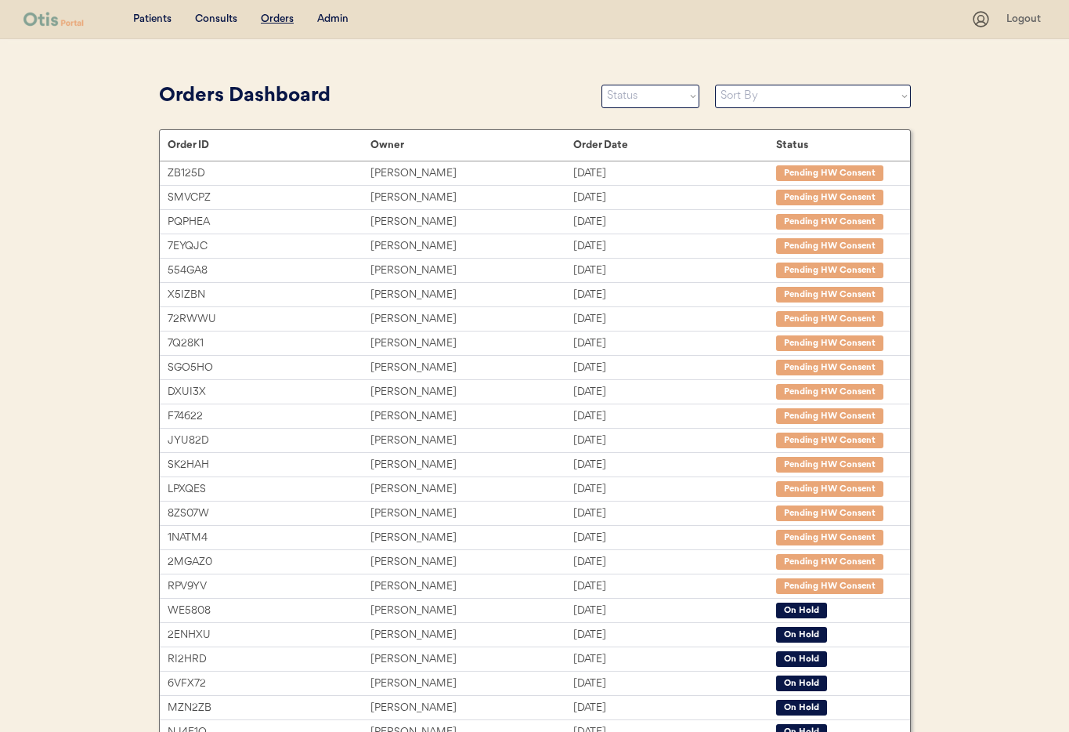
click at [327, 21] on div "Admin" at bounding box center [332, 20] width 31 height 16
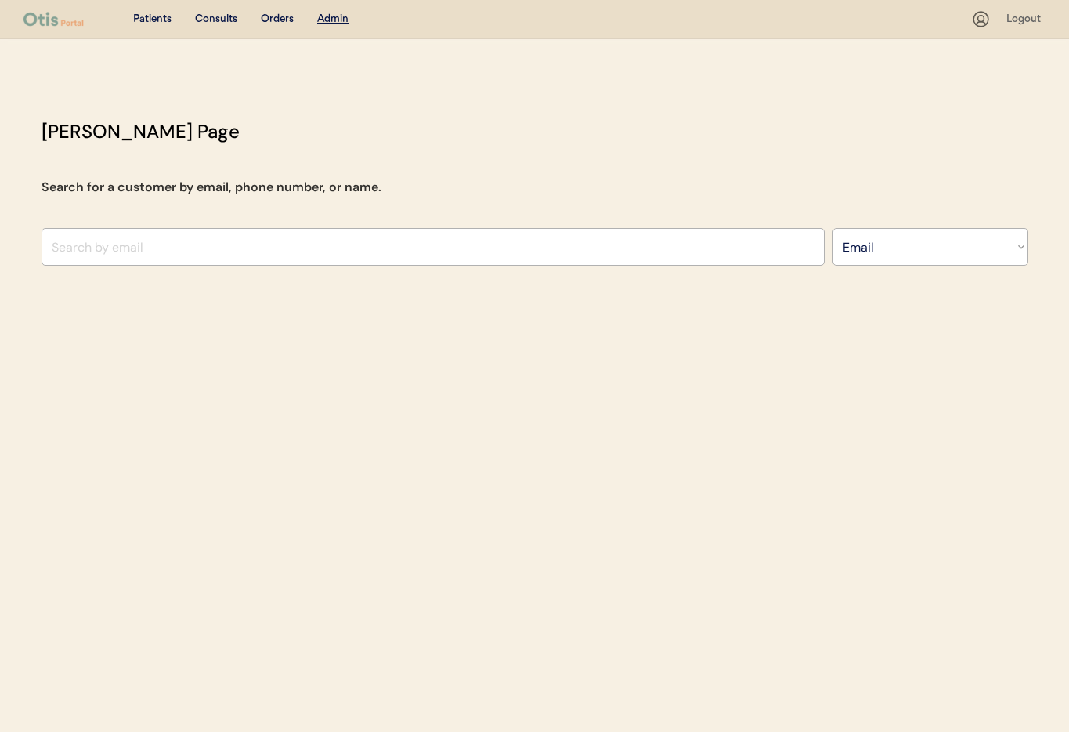
select select ""Email""
click at [162, 238] on input "input" at bounding box center [433, 247] width 783 height 38
paste input "[EMAIL_ADDRESS][DOMAIN_NAME]"
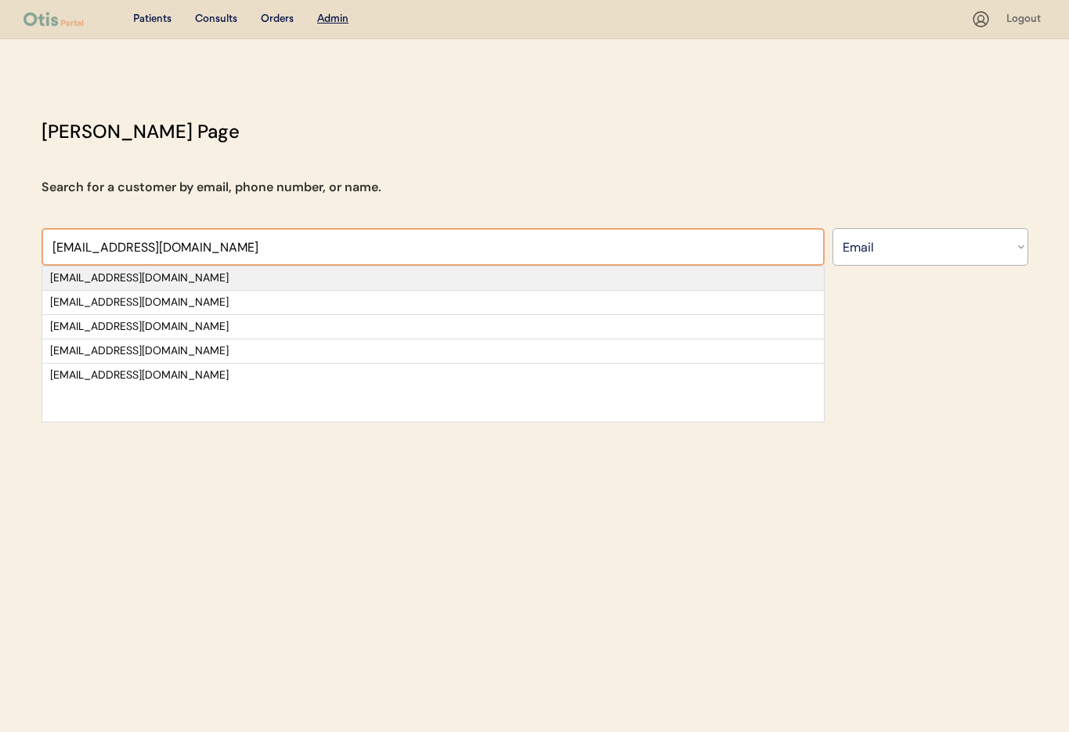
type input "raegibson7@gmail.com"
click at [194, 276] on div "raegibson7@gmail.com" at bounding box center [433, 278] width 766 height 16
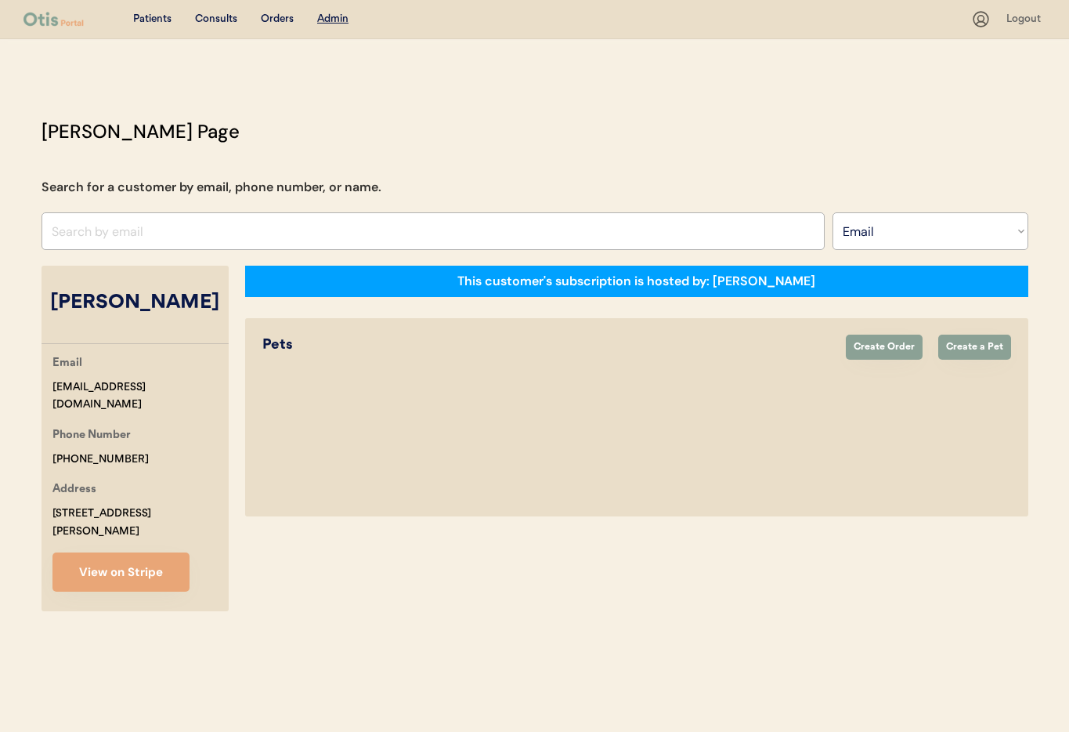
select select "true"
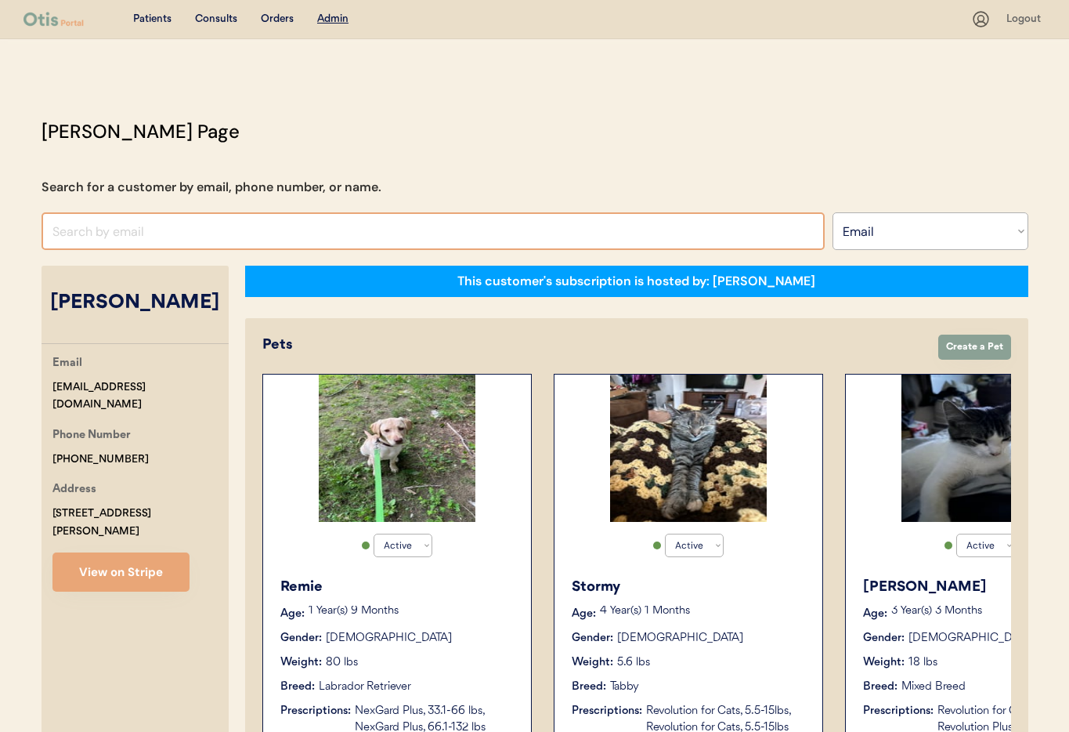
click at [115, 229] on input "input" at bounding box center [433, 231] width 783 height 38
paste input "stillhippi@comcast.net"
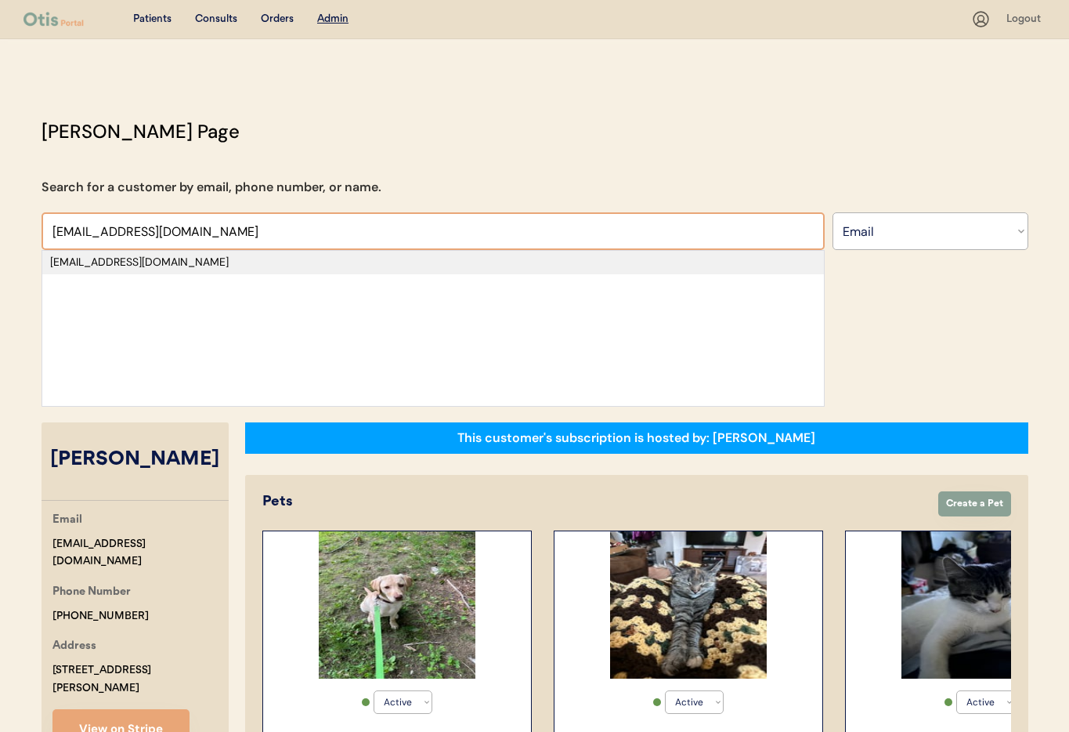
type input "stillhippi@comcast.net"
click at [212, 262] on div "stillhippi@comcast.net" at bounding box center [433, 263] width 766 height 16
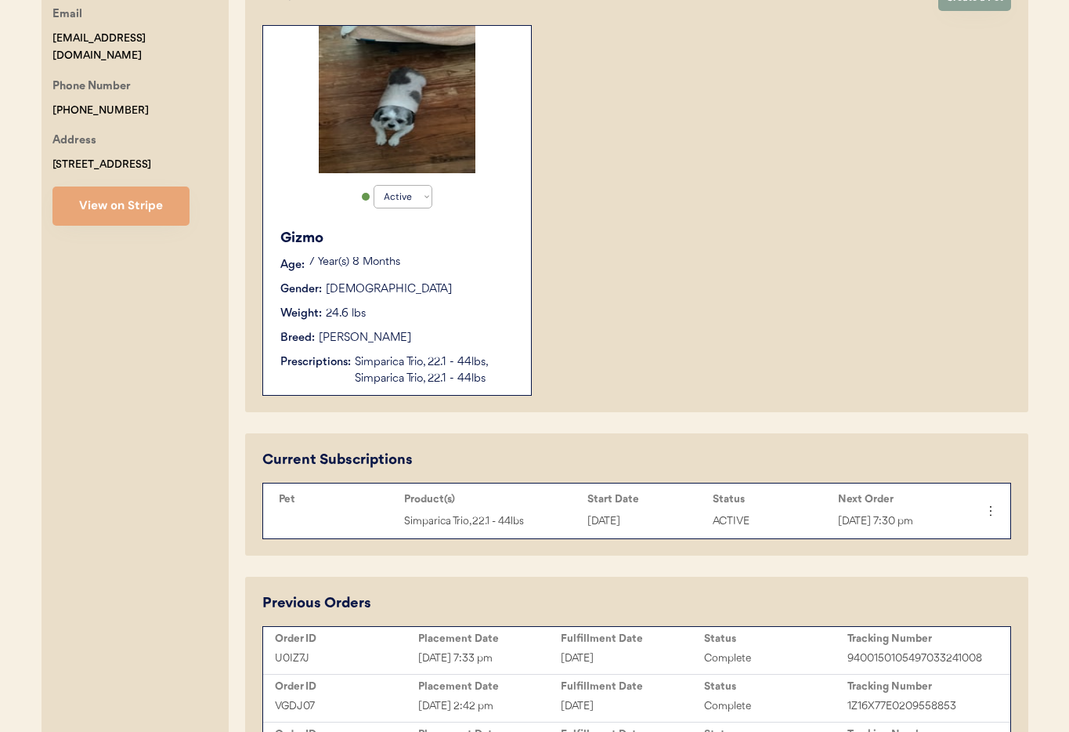
scroll to position [342, 0]
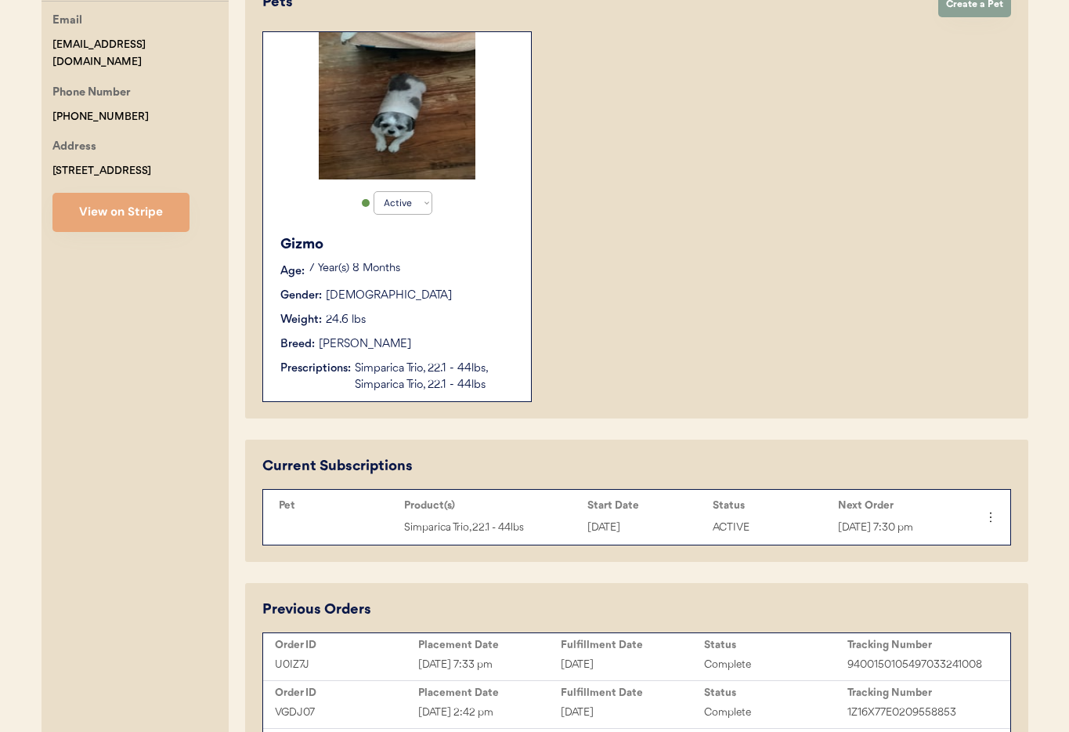
click at [458, 328] on div "Gizmo Age: 7 Year(s) 8 Months Gender: Male Weight: 24.6 lbs Breed: Shih Tzu Pre…" at bounding box center [397, 313] width 252 height 175
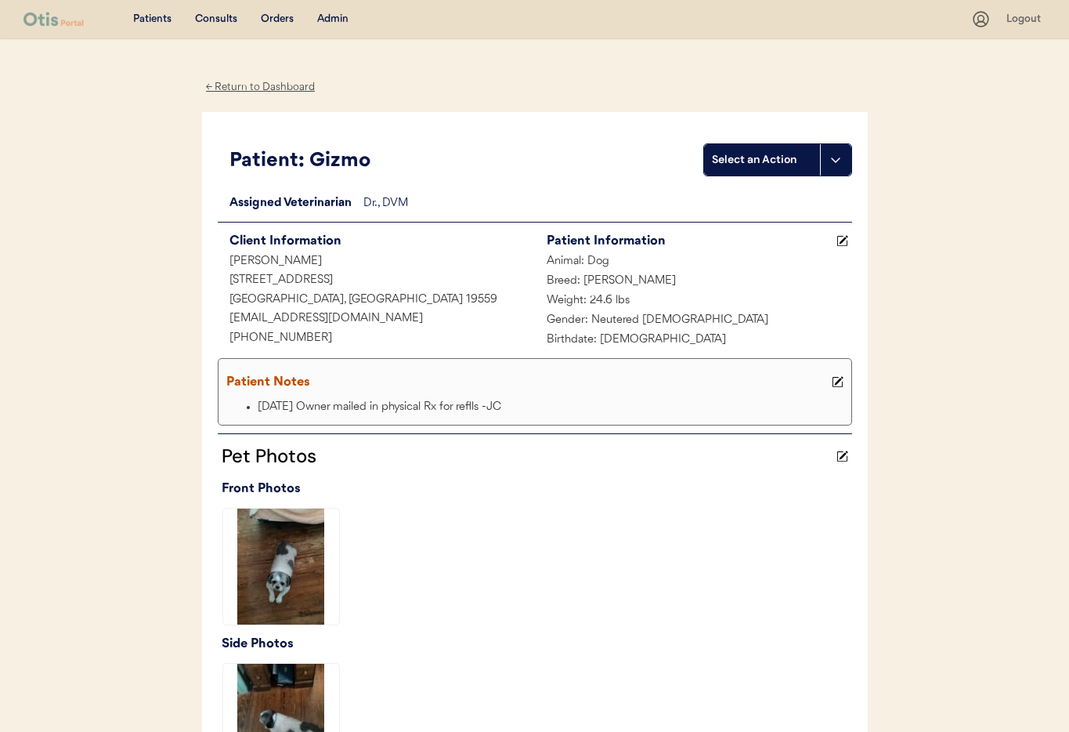
click at [337, 16] on div "Admin" at bounding box center [332, 20] width 31 height 16
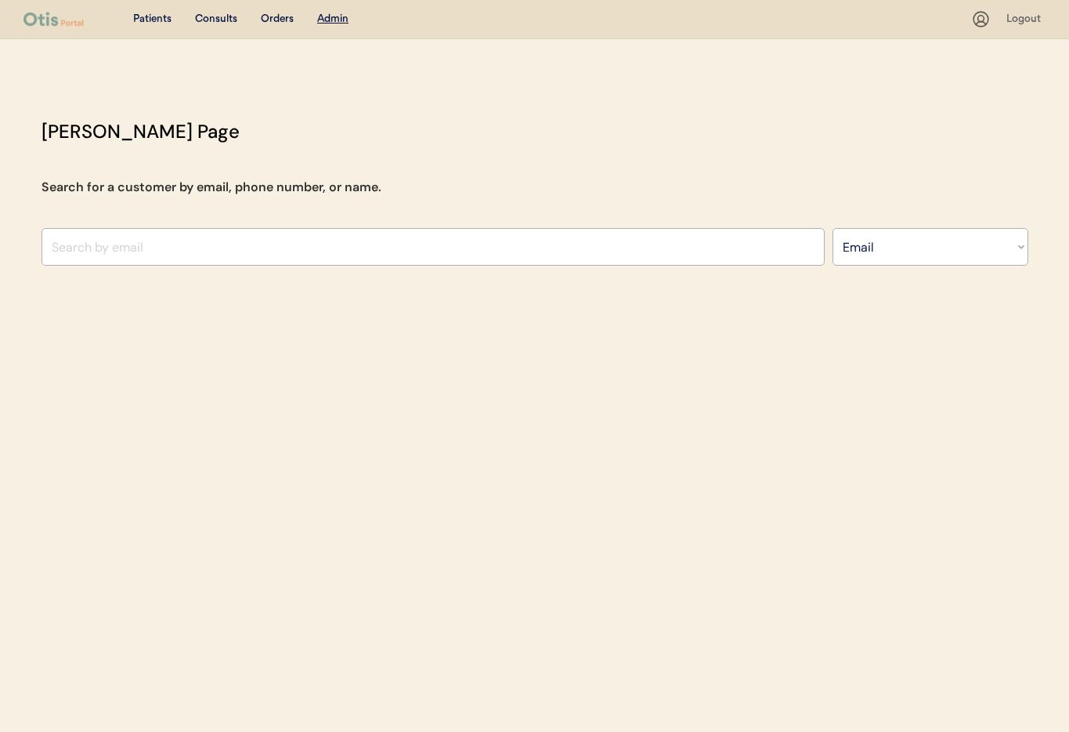
select select ""Email""
click at [160, 245] on input "input" at bounding box center [433, 247] width 783 height 38
paste input "[EMAIL_ADDRESS][DOMAIN_NAME]"
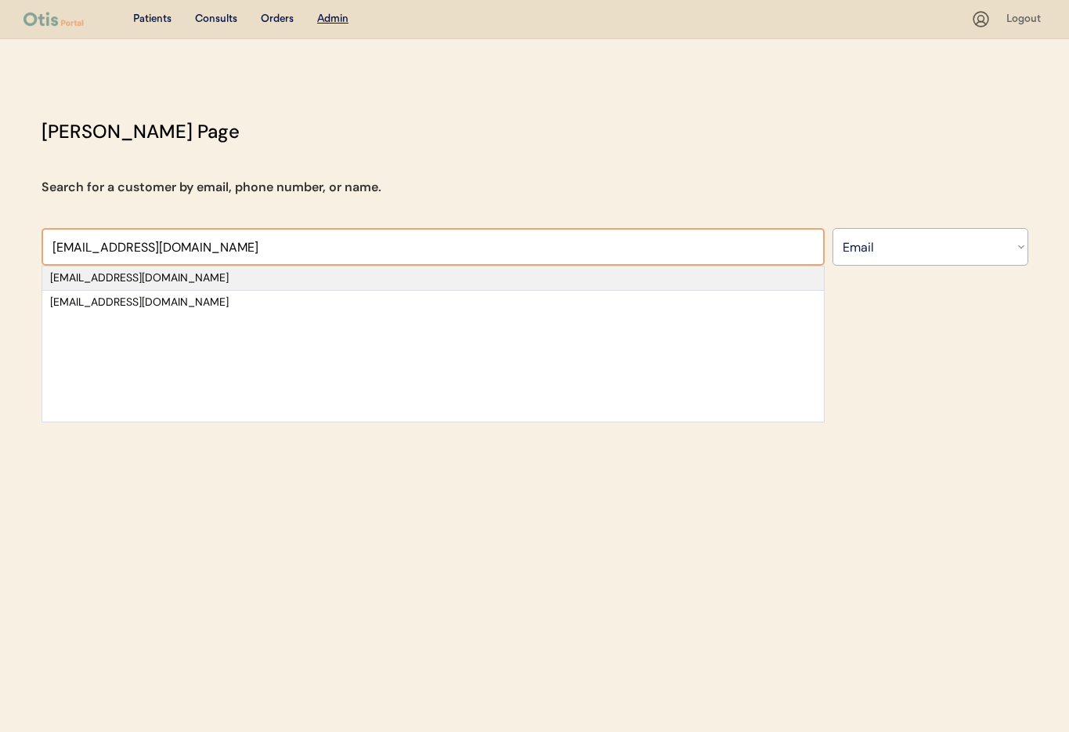
type input "amjbayers@hotmail.co"
click at [219, 276] on div "[EMAIL_ADDRESS][DOMAIN_NAME]" at bounding box center [433, 278] width 766 height 16
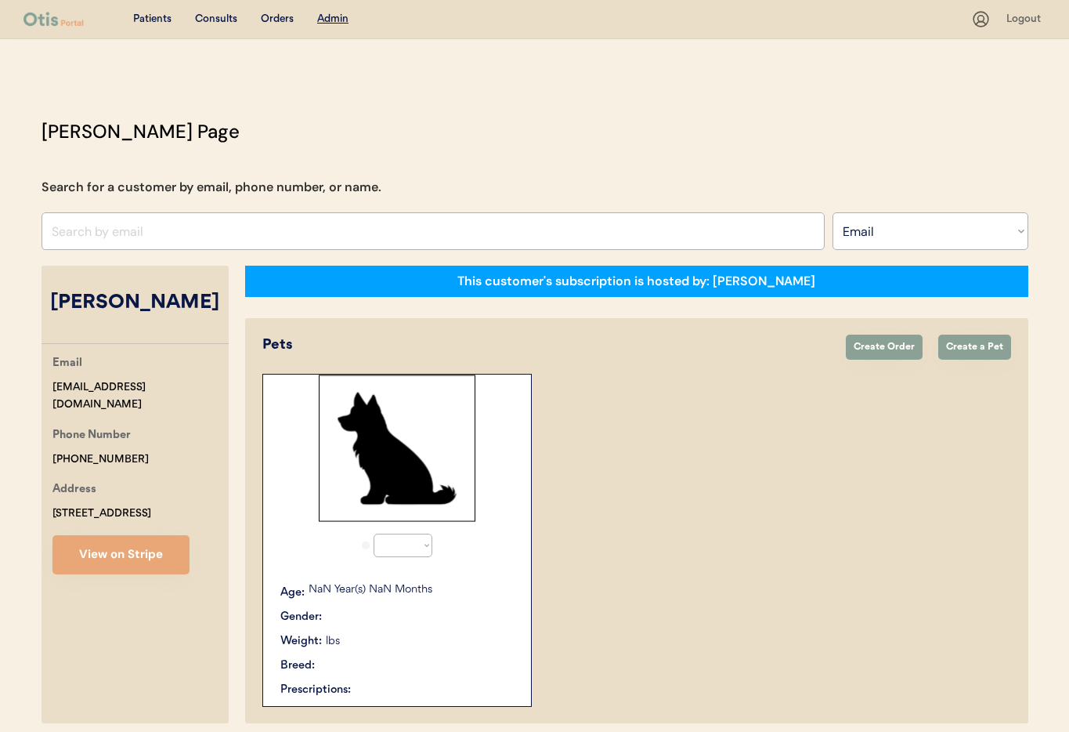
select select "true"
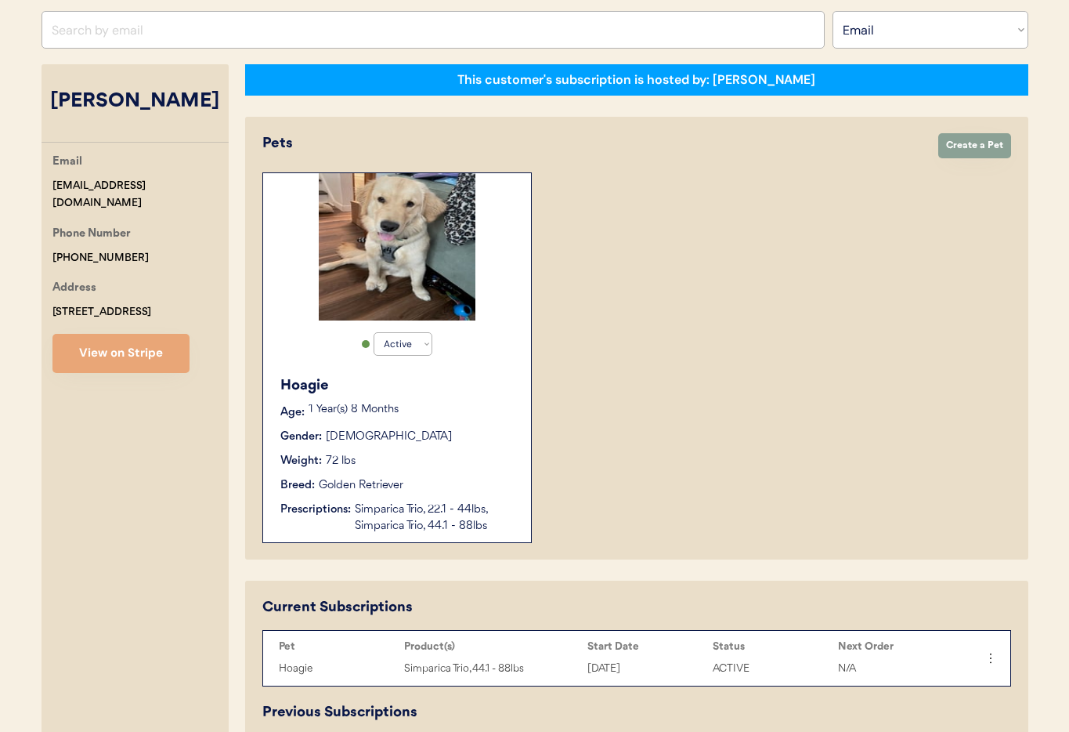
scroll to position [239, 0]
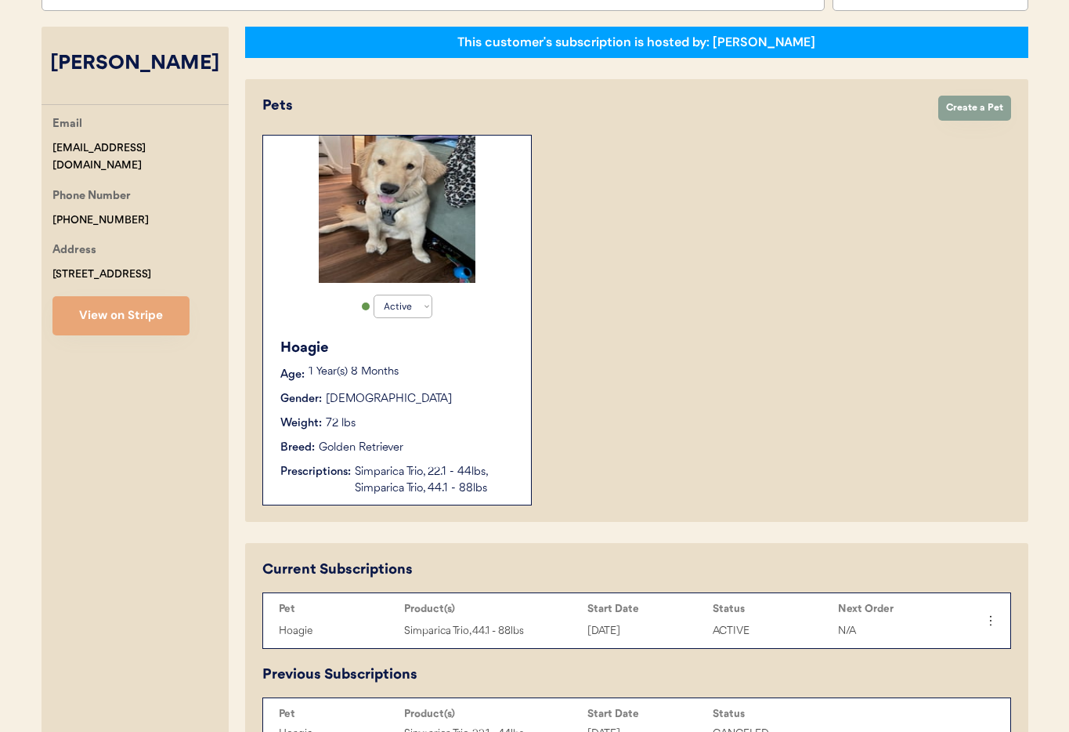
click at [424, 455] on div "Breed: Golden Retriever" at bounding box center [397, 447] width 235 height 16
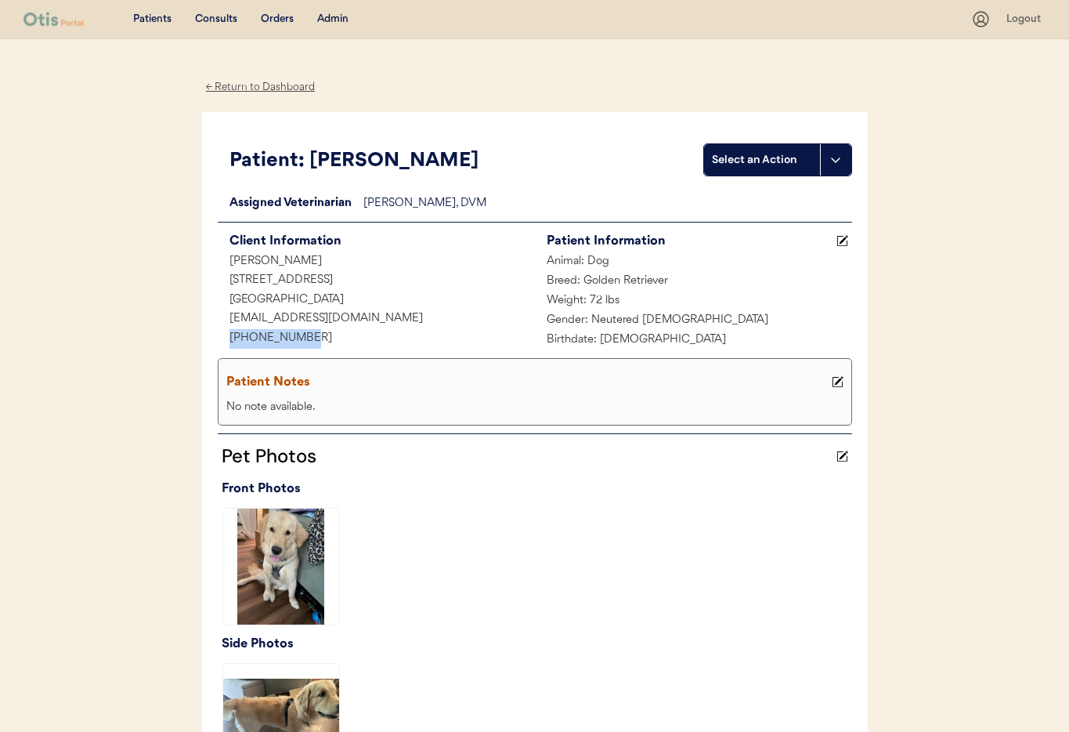
drag, startPoint x: 307, startPoint y: 344, endPoint x: 230, endPoint y: 342, distance: 76.8
click at [229, 342] on div "[PHONE_NUMBER]" at bounding box center [376, 339] width 317 height 20
copy div "[PHONE_NUMBER]"
click at [329, 20] on div "Admin" at bounding box center [332, 20] width 31 height 16
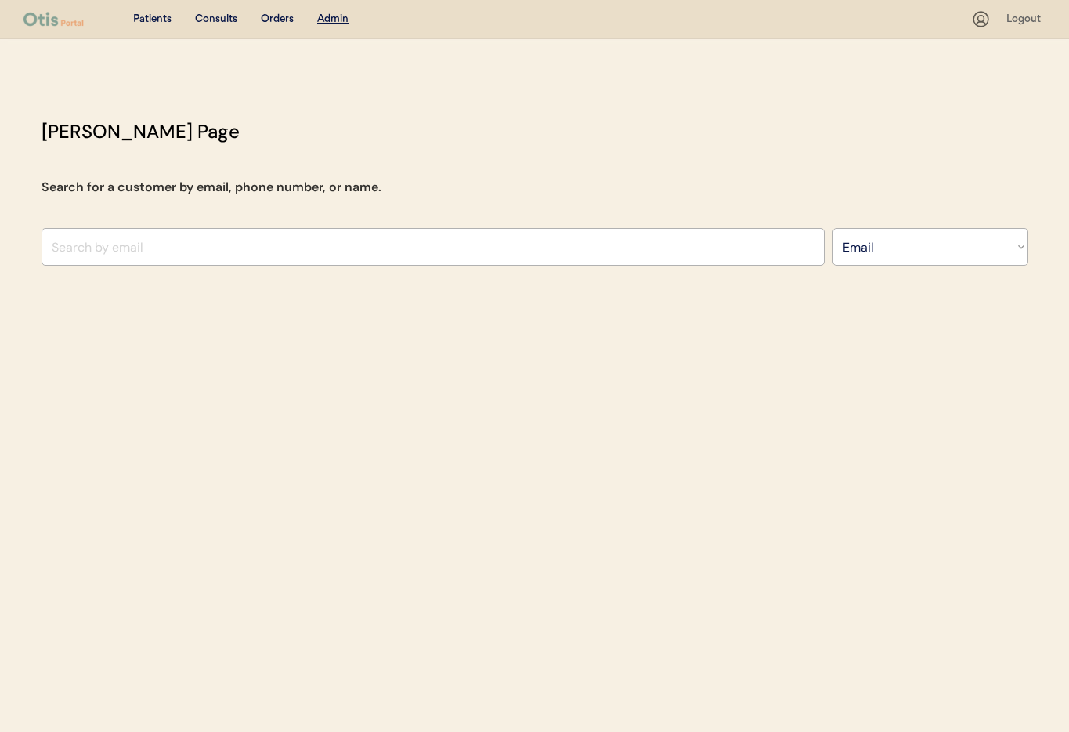
select select ""Email""
drag, startPoint x: 114, startPoint y: 257, endPoint x: 107, endPoint y: 246, distance: 13.0
click at [114, 255] on input "input" at bounding box center [433, 247] width 783 height 38
paste input "britt_tidwell2014@yahoo.com"
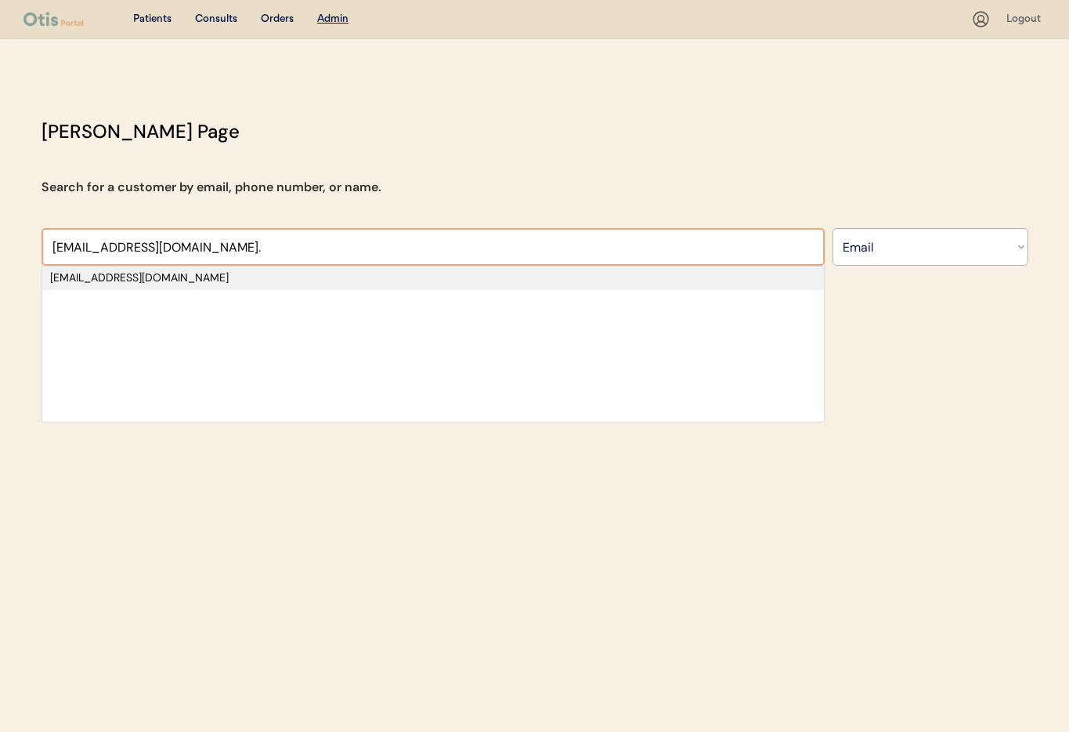
type input "britt_tidwell2014@yahoo.com."
click at [186, 284] on div "britt_tidwell2014@yahoo.com" at bounding box center [433, 278] width 766 height 16
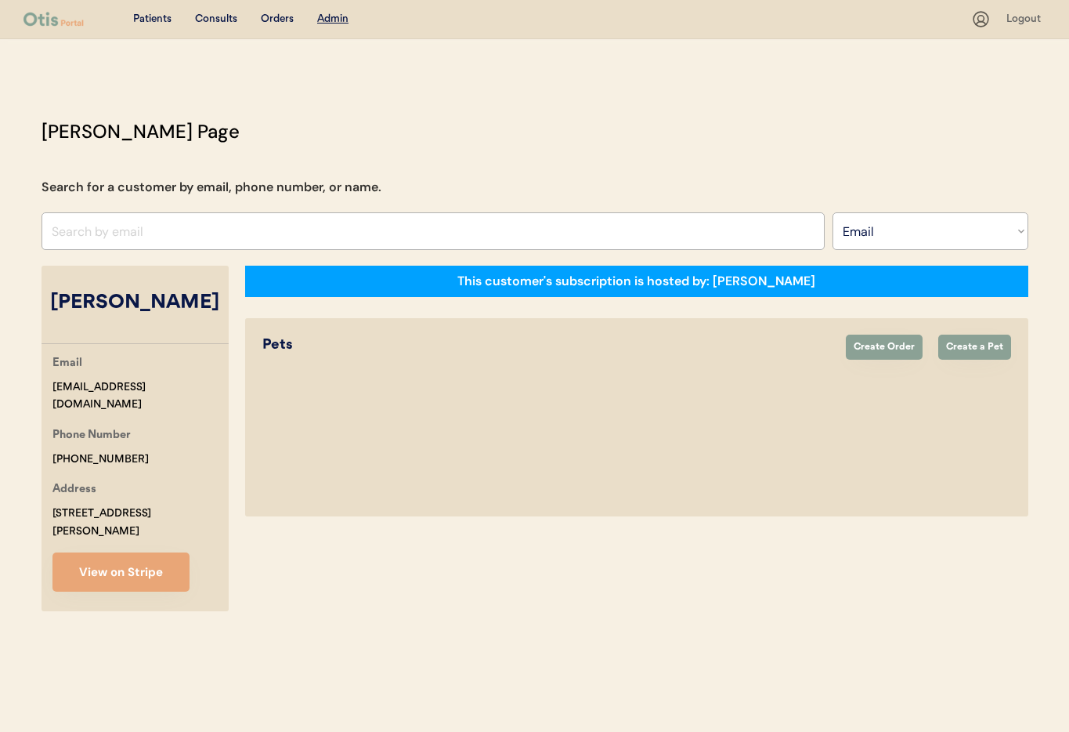
select select "true"
select select "false"
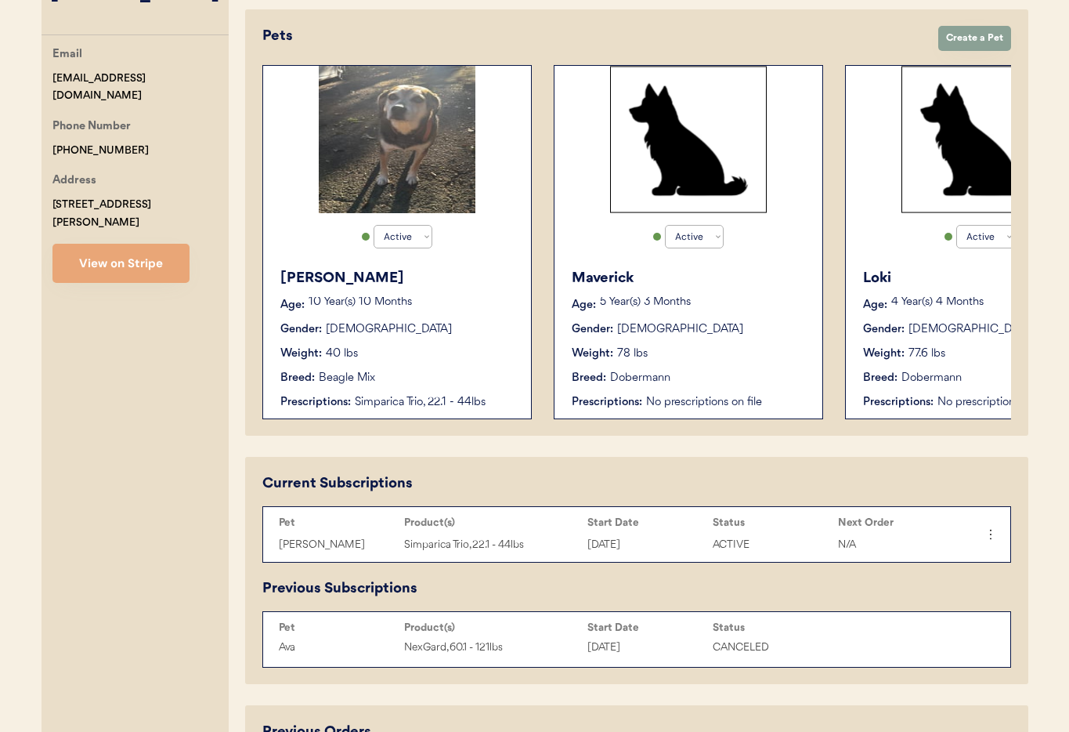
scroll to position [103, 0]
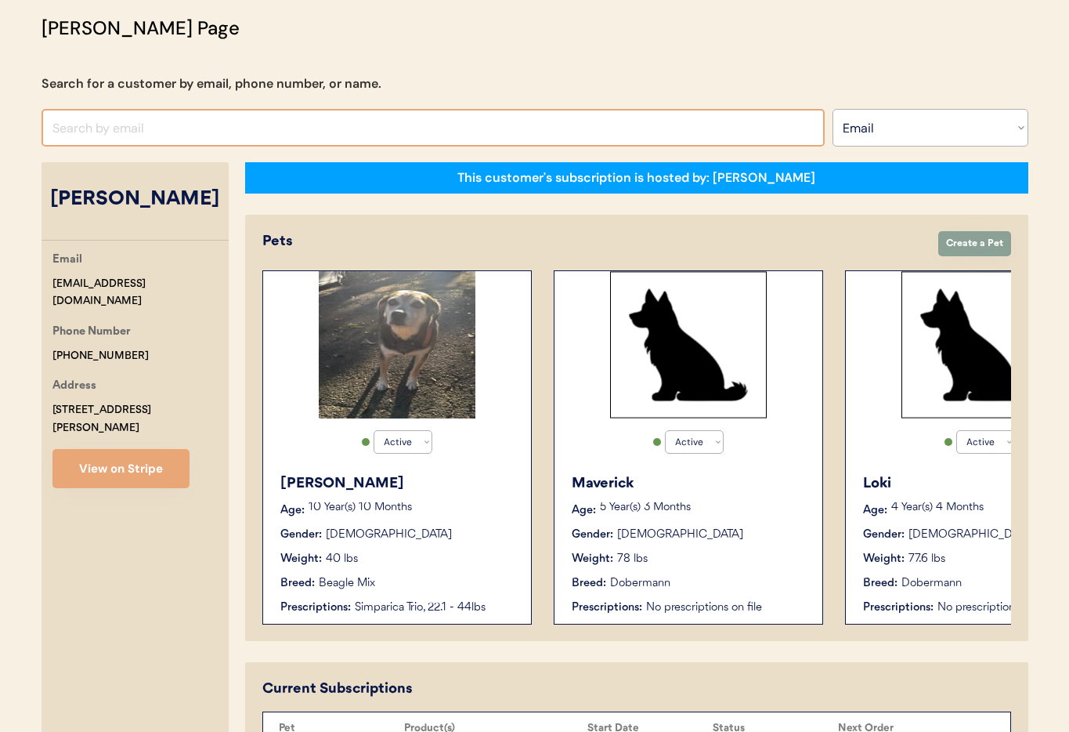
click at [146, 121] on input "input" at bounding box center [433, 128] width 783 height 38
paste input "showstopper412@gmail.com"
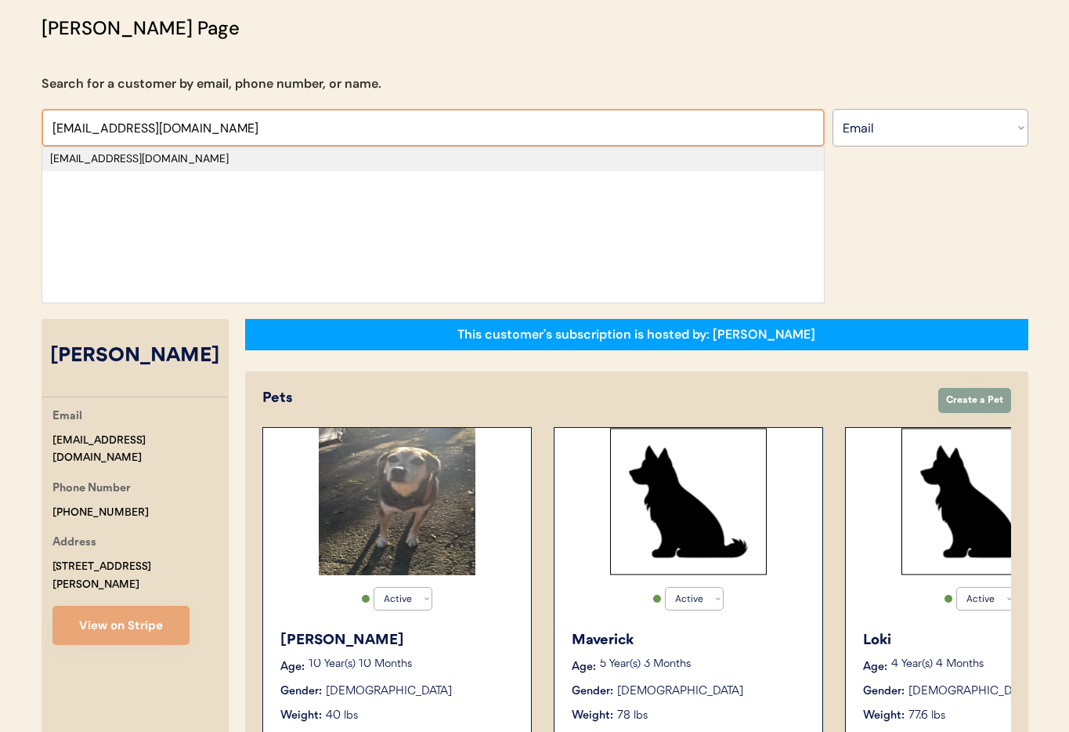
type input "showstopper412@gmail.com"
click at [175, 164] on div "showstopper412@gmail.com" at bounding box center [433, 159] width 766 height 16
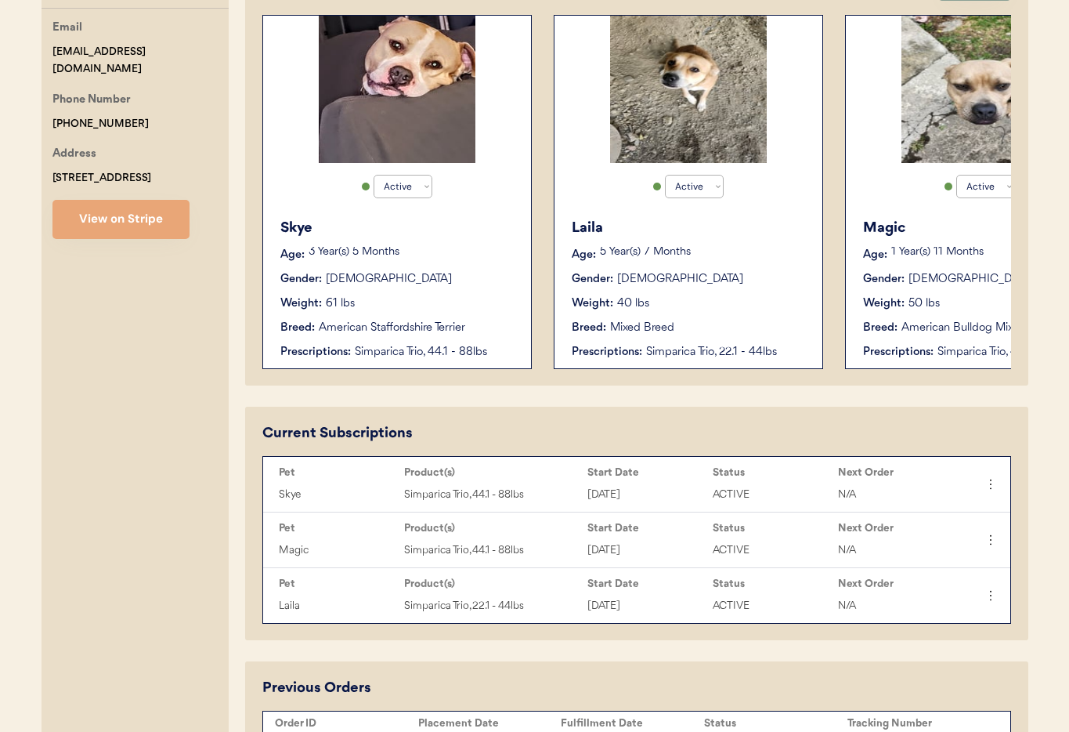
scroll to position [323, 0]
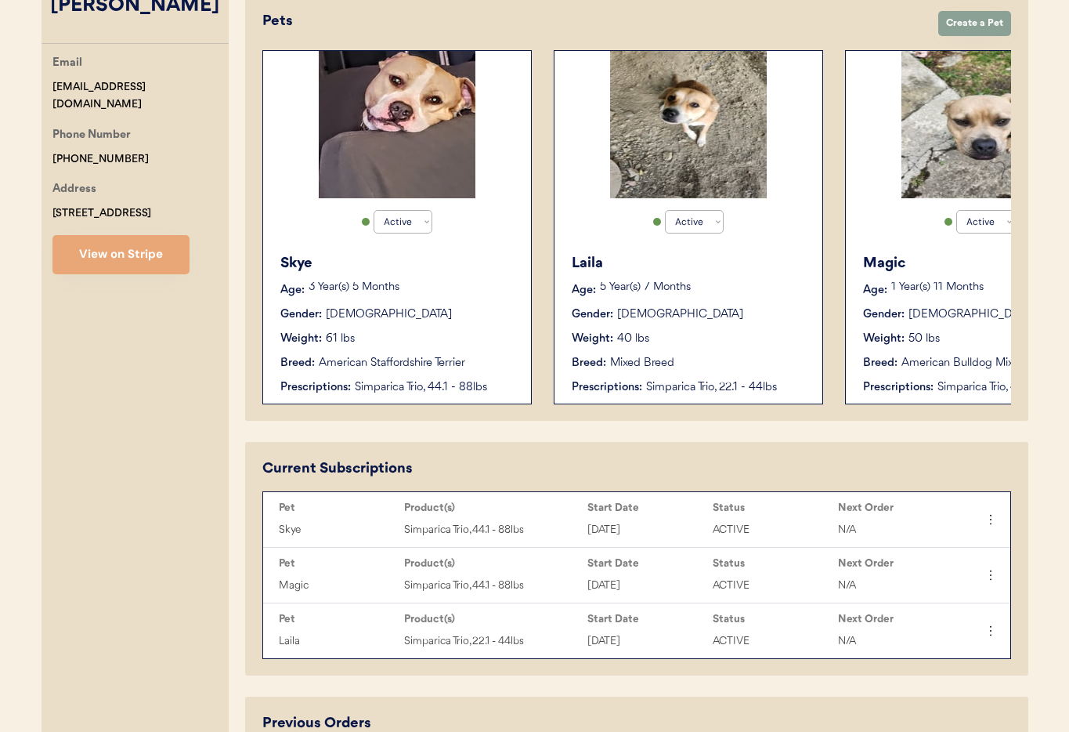
click at [441, 302] on div "Skye Age: 3 Year(s) 5 Months Gender: Female Weight: 61 lbs Breed: American Staf…" at bounding box center [397, 324] width 252 height 158
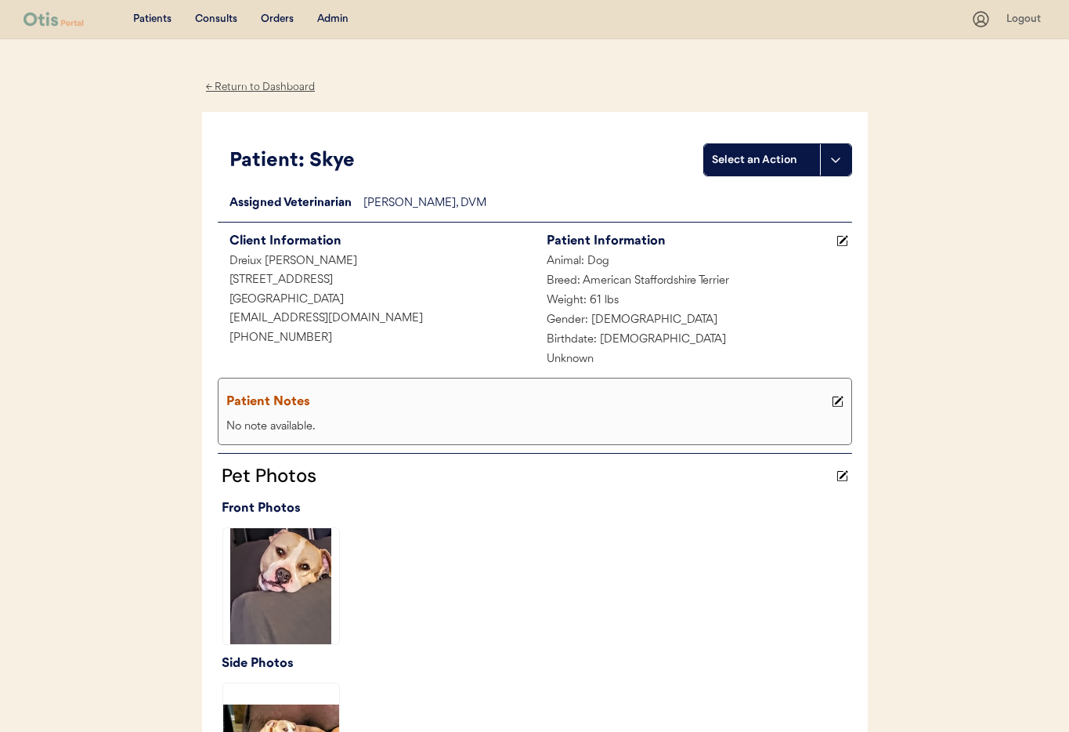
click at [239, 84] on div "← Return to Dashboard" at bounding box center [260, 87] width 117 height 18
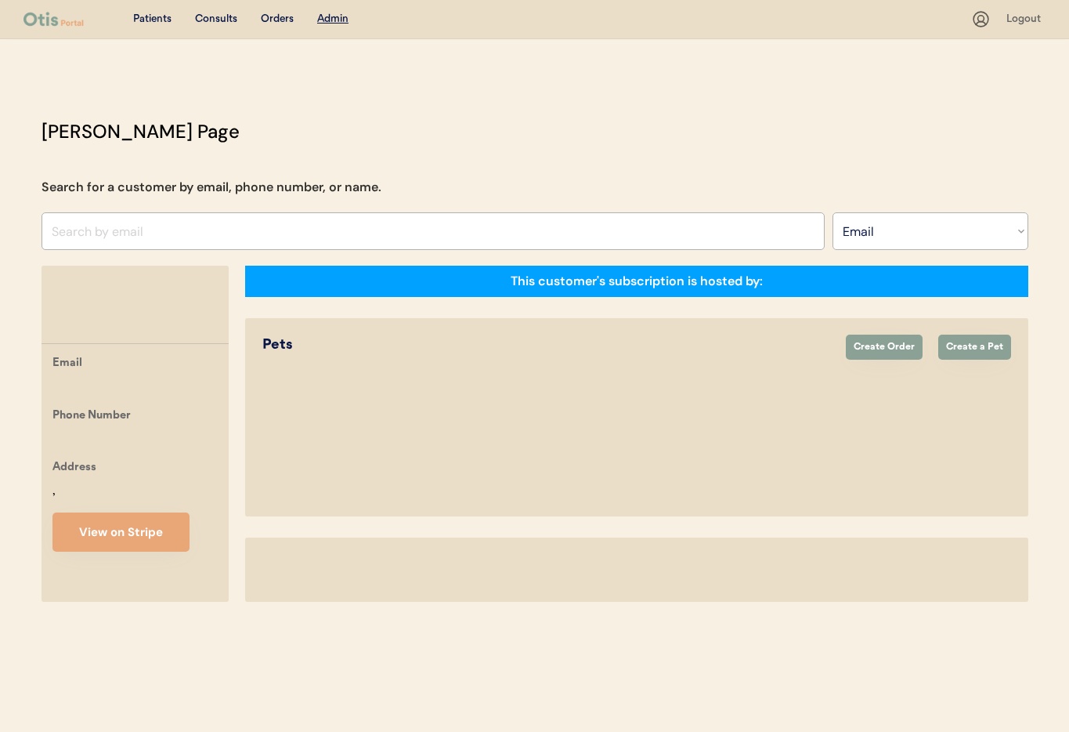
select select ""Email""
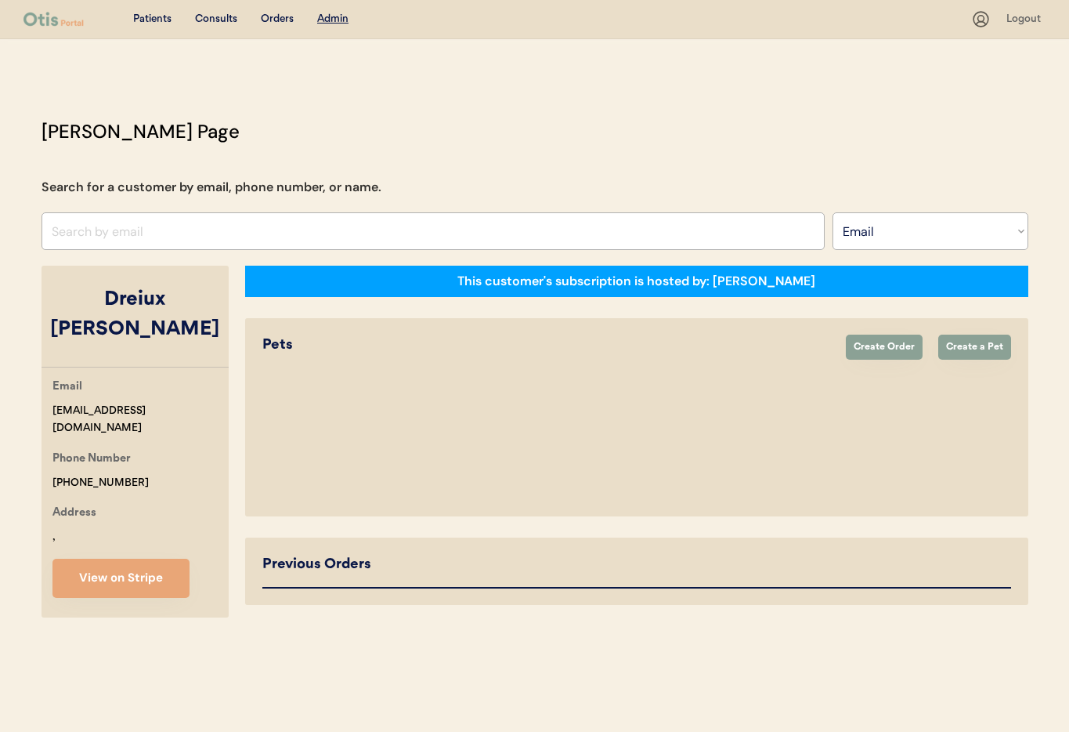
select select "true"
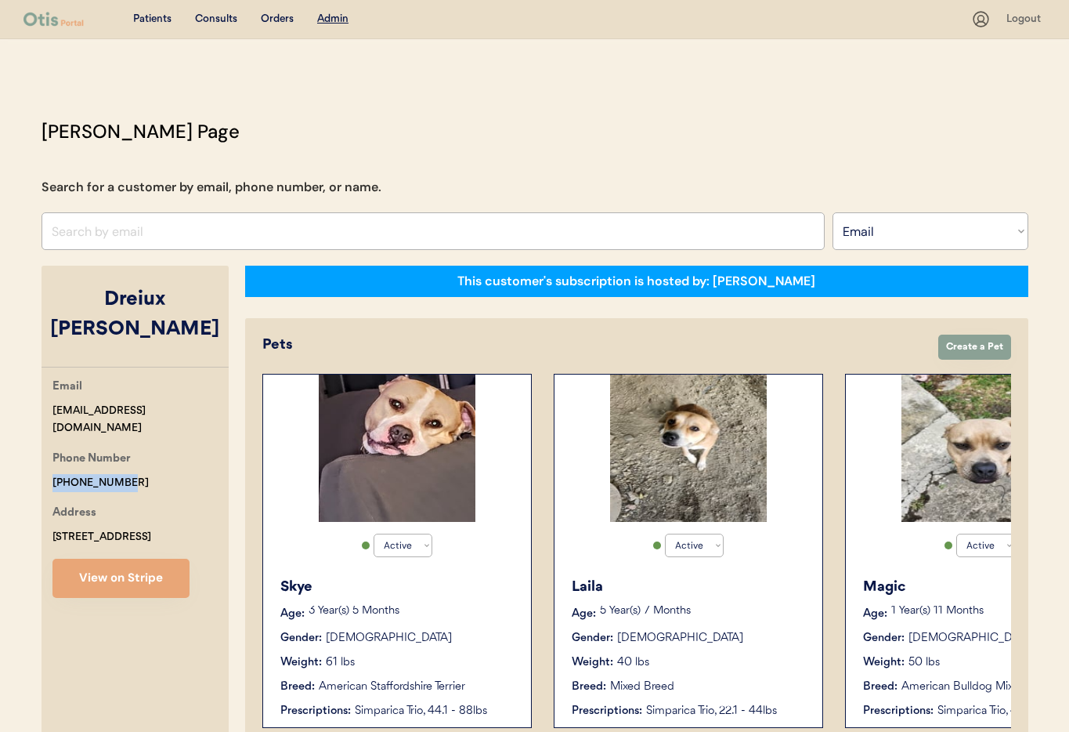
drag, startPoint x: 128, startPoint y: 440, endPoint x: 74, endPoint y: 435, distance: 54.2
click at [51, 435] on div "Email showstopper412@gmail.com Phone Number +19103664970 Address 5309 Verona Ro…" at bounding box center [135, 487] width 187 height 220
copy div "+19103664970"
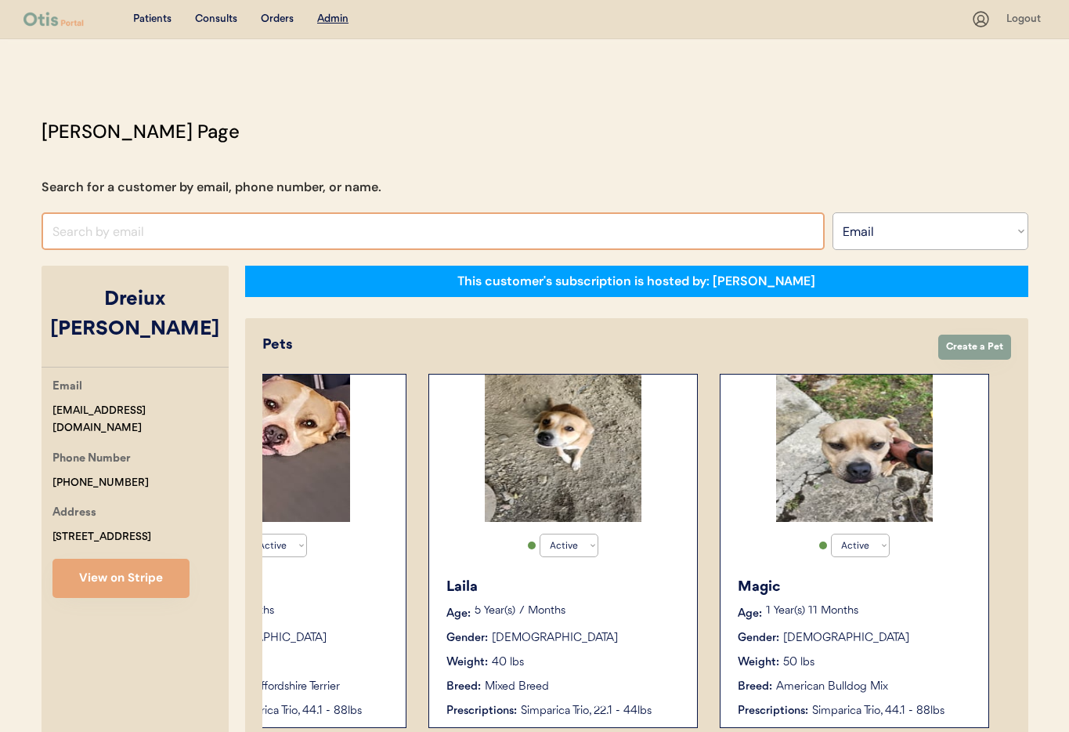
paste input "kaust25@gmail.com"
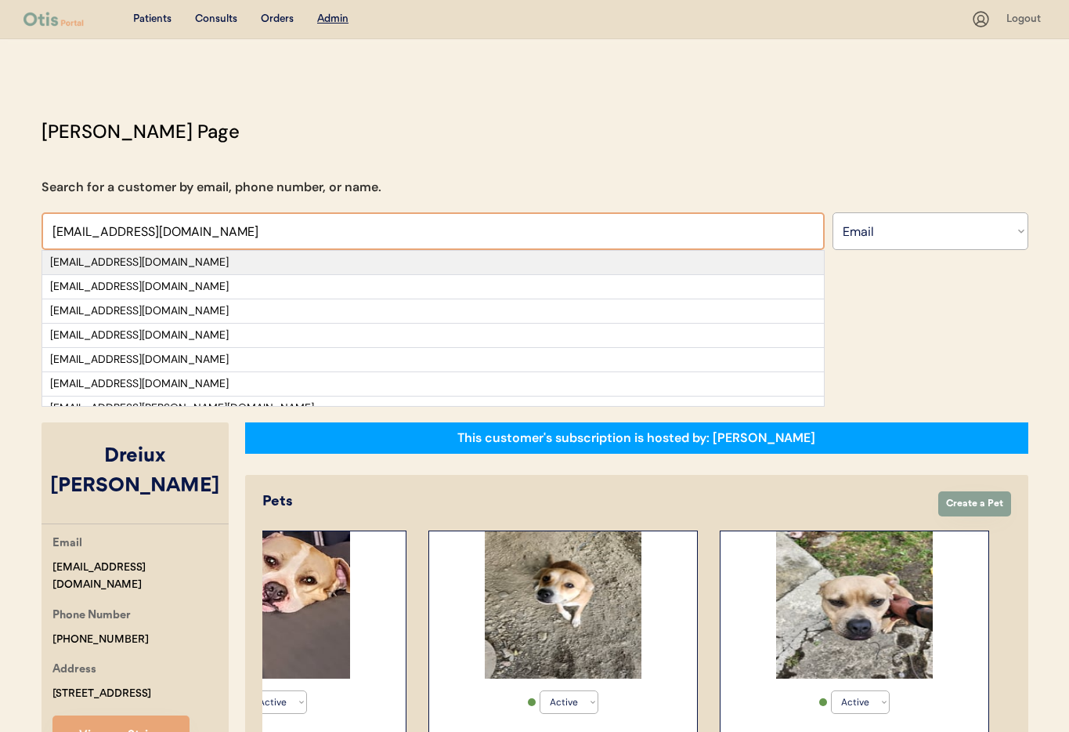
type input "kaust25@gmail.com"
click at [159, 263] on div "kaust25@gmail.com" at bounding box center [433, 263] width 766 height 16
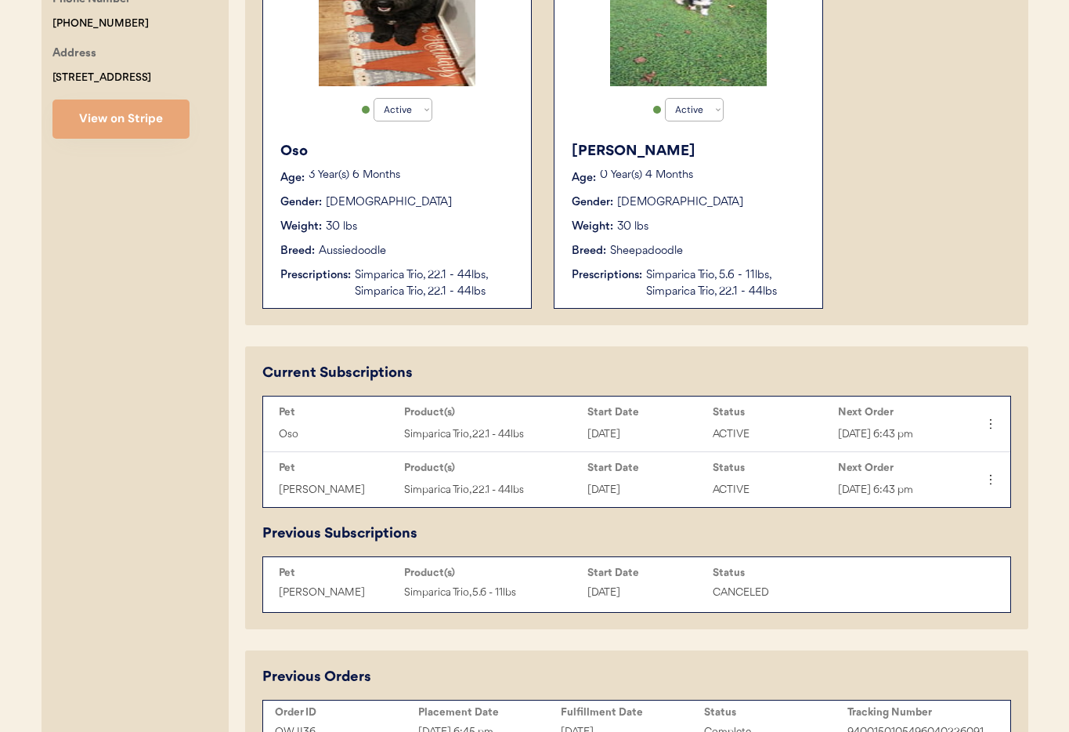
scroll to position [355, 0]
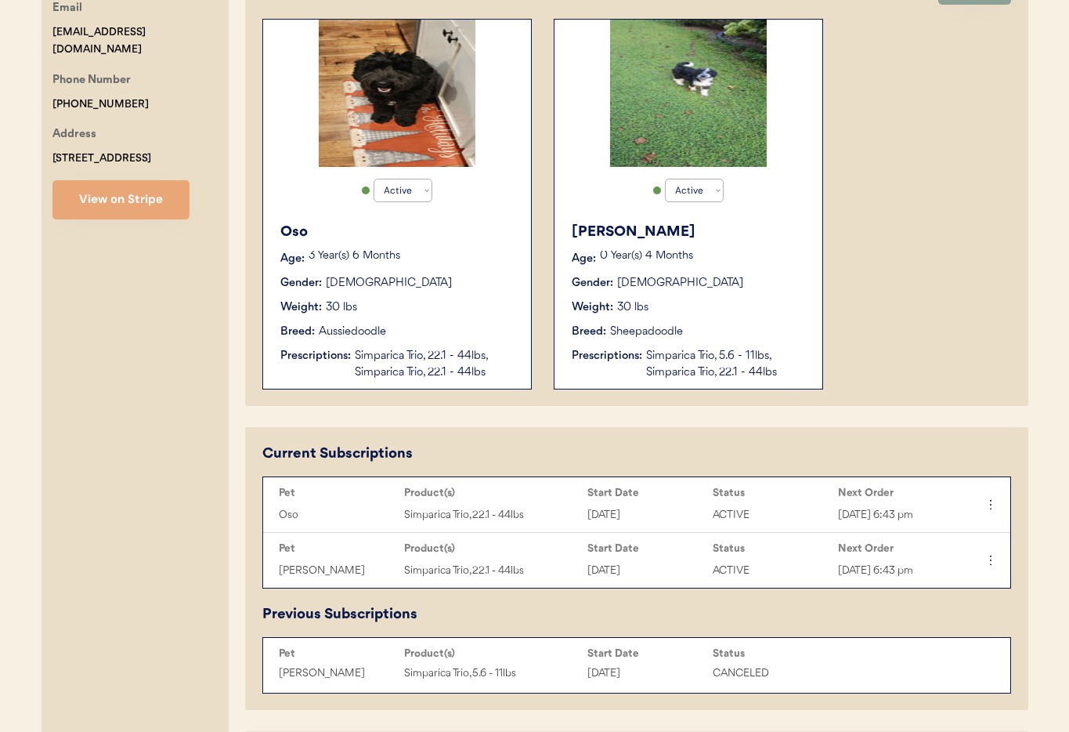
click at [657, 334] on div "Sheepadoodle" at bounding box center [646, 331] width 73 height 16
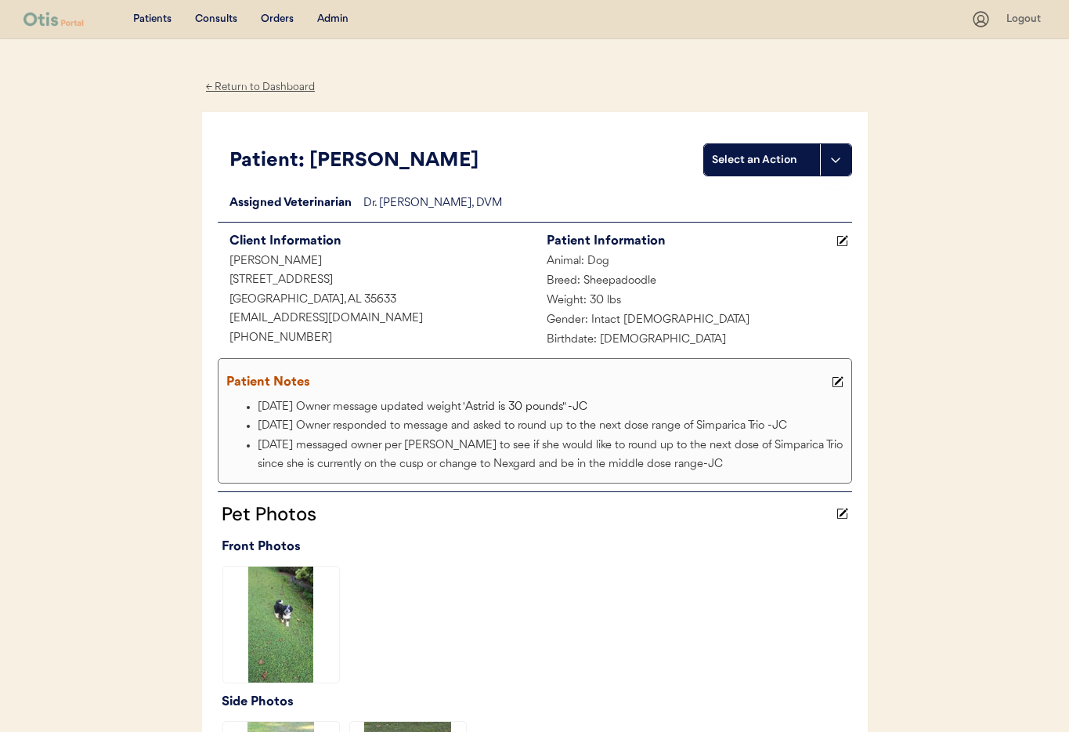
click at [334, 20] on div "Admin" at bounding box center [332, 20] width 31 height 16
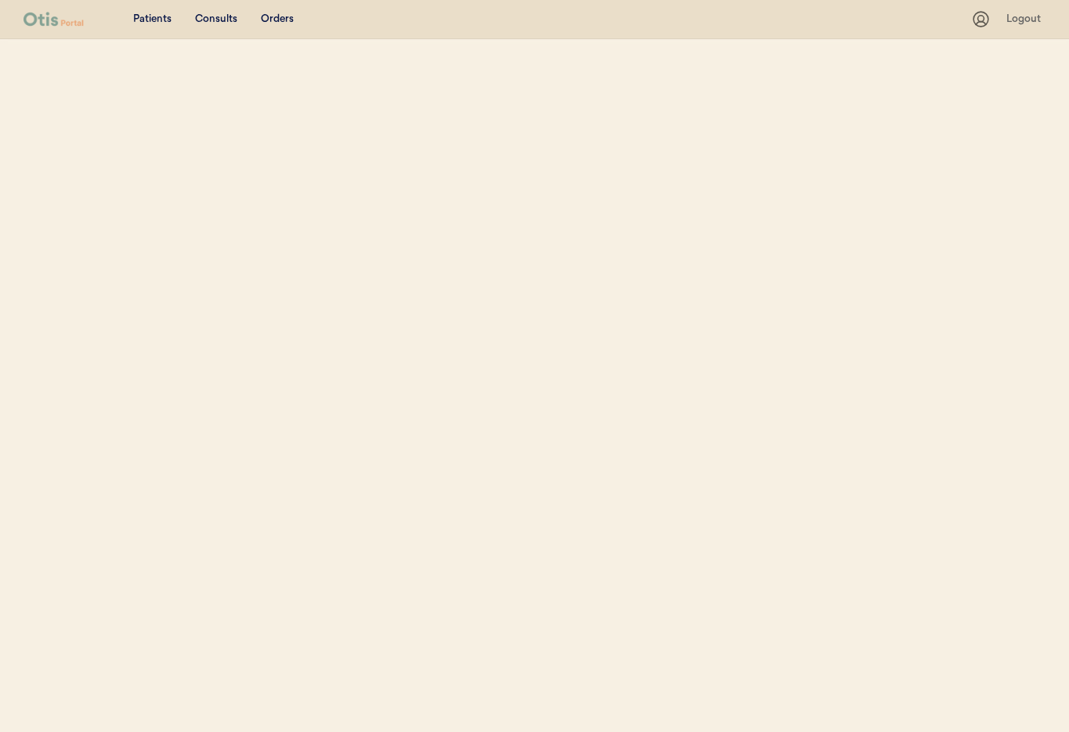
select select ""Email""
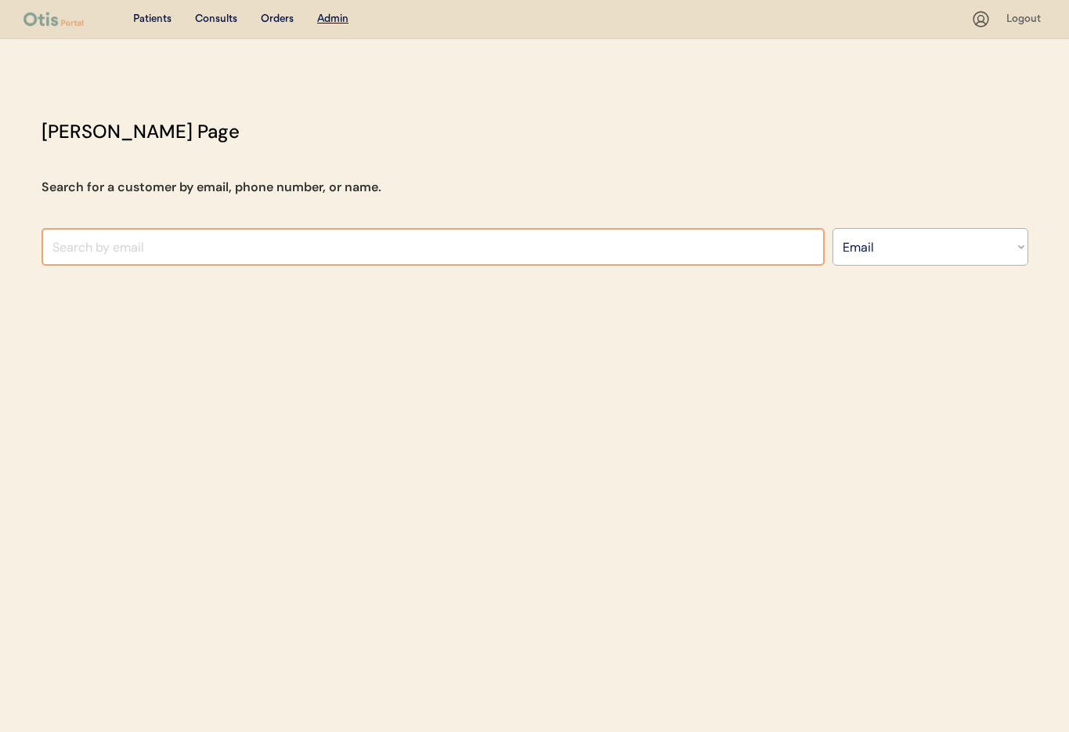
click at [154, 256] on input "input" at bounding box center [433, 247] width 783 height 38
paste input "aubreybates70@gmail.com"
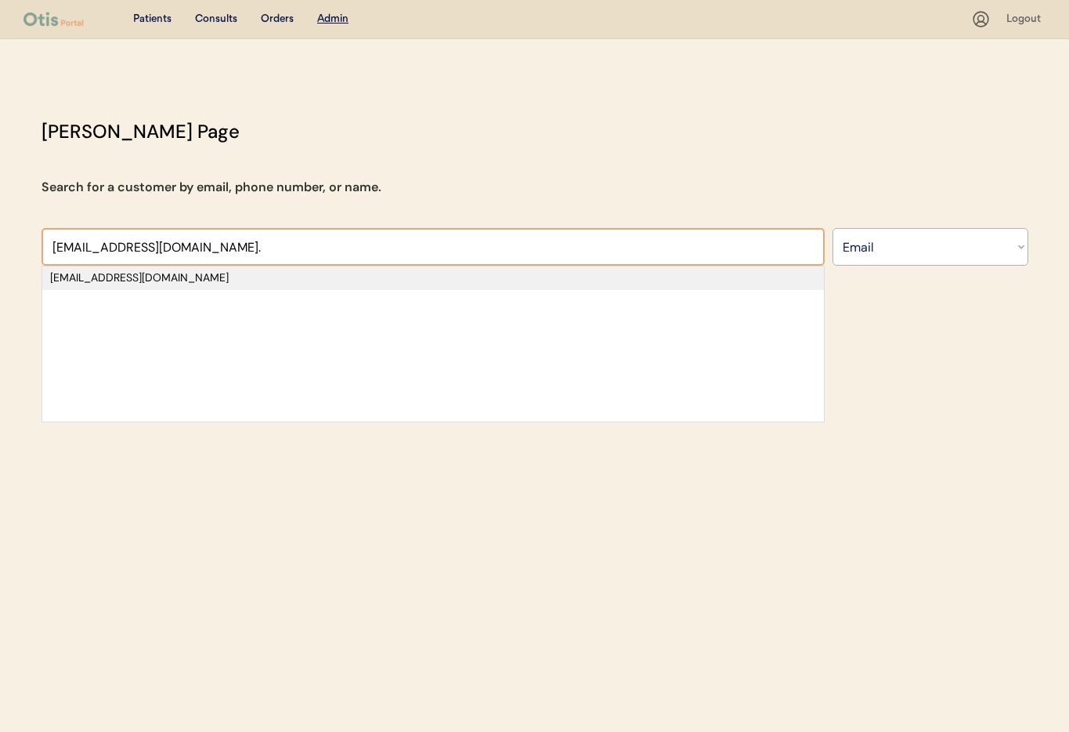
type input "aubreybates70@gmail.com."
click at [184, 283] on div "aubreybates70@gmail.com" at bounding box center [433, 278] width 766 height 16
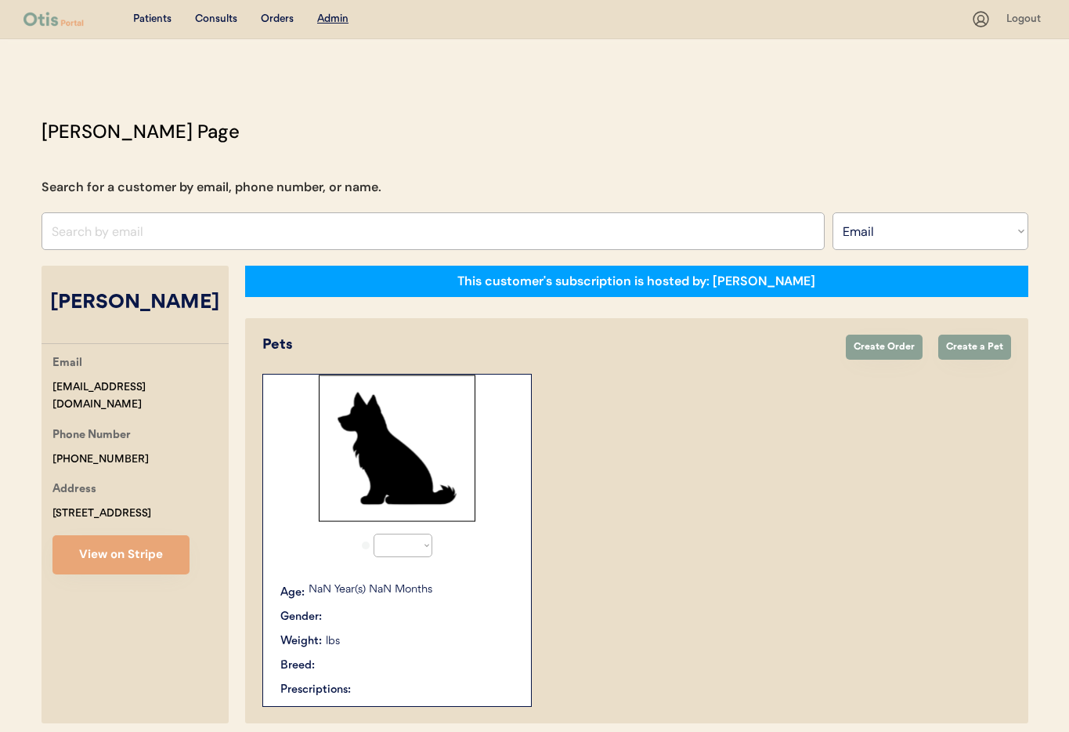
select select "true"
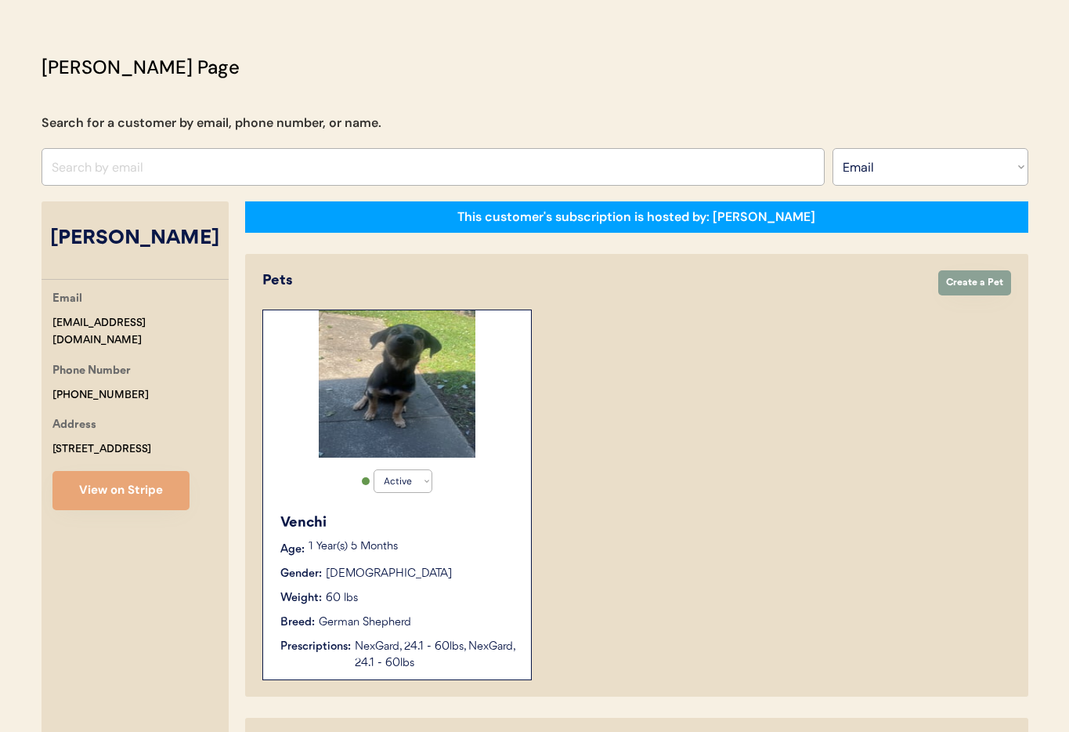
scroll to position [44, 0]
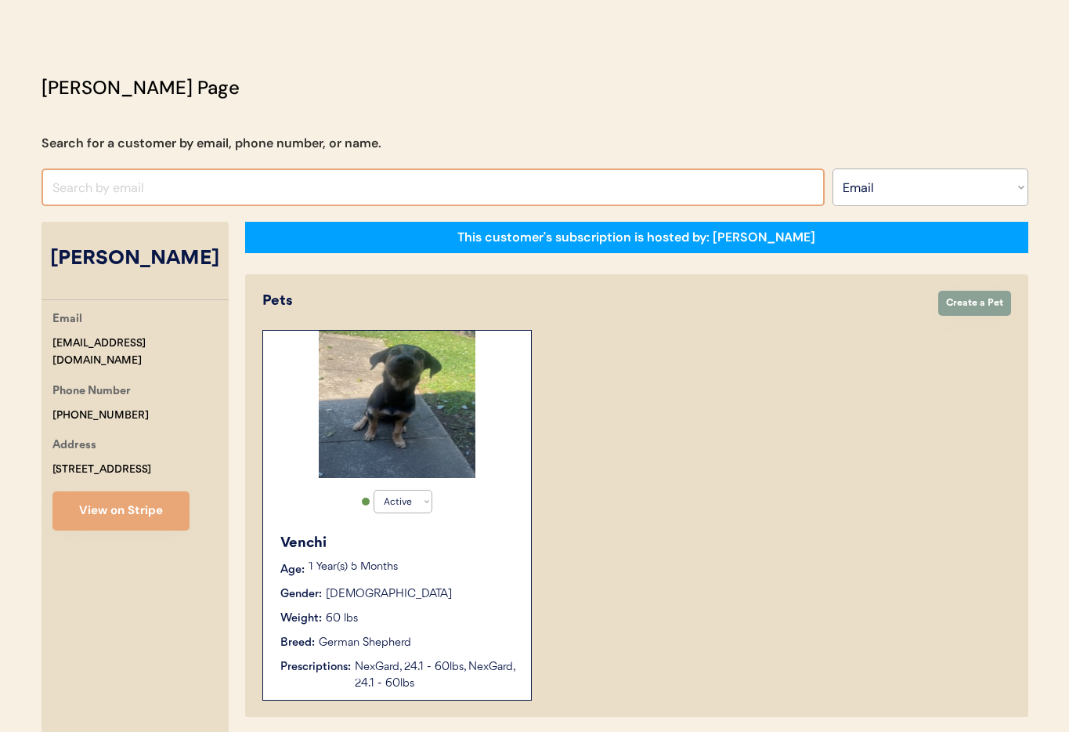
click at [167, 175] on input "input" at bounding box center [433, 187] width 783 height 38
paste input "jnomad618@aol.com"
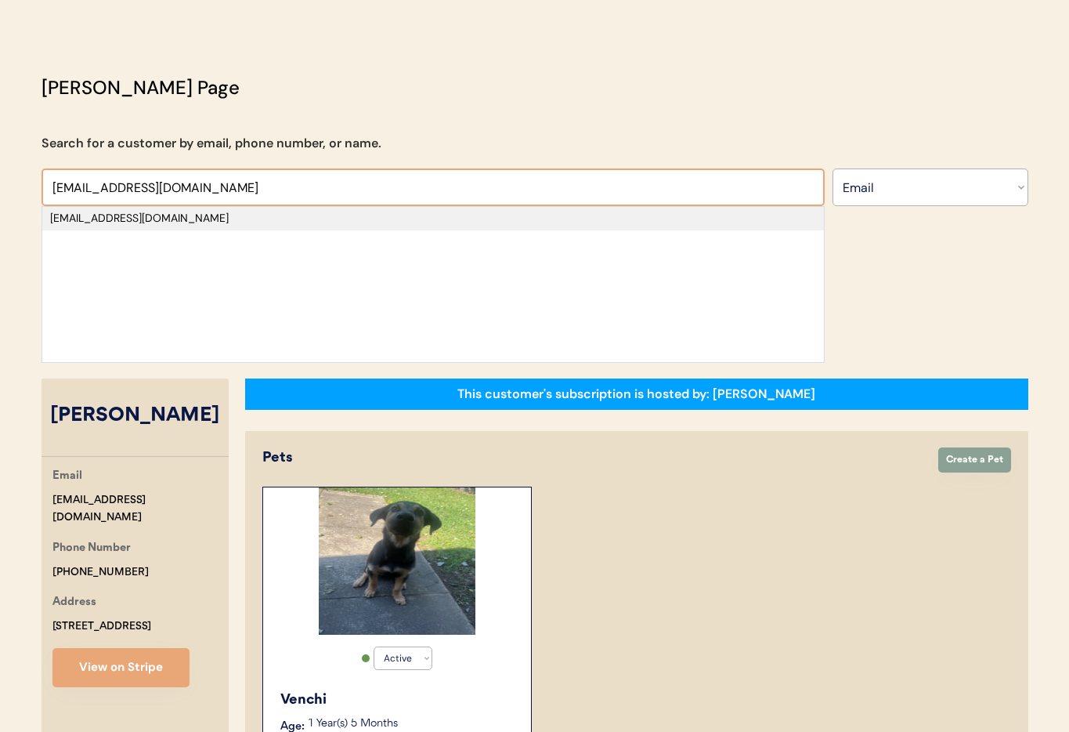
type input "jnomad618@aol.com"
click at [155, 219] on div "jnomad618@aol.com" at bounding box center [433, 219] width 766 height 16
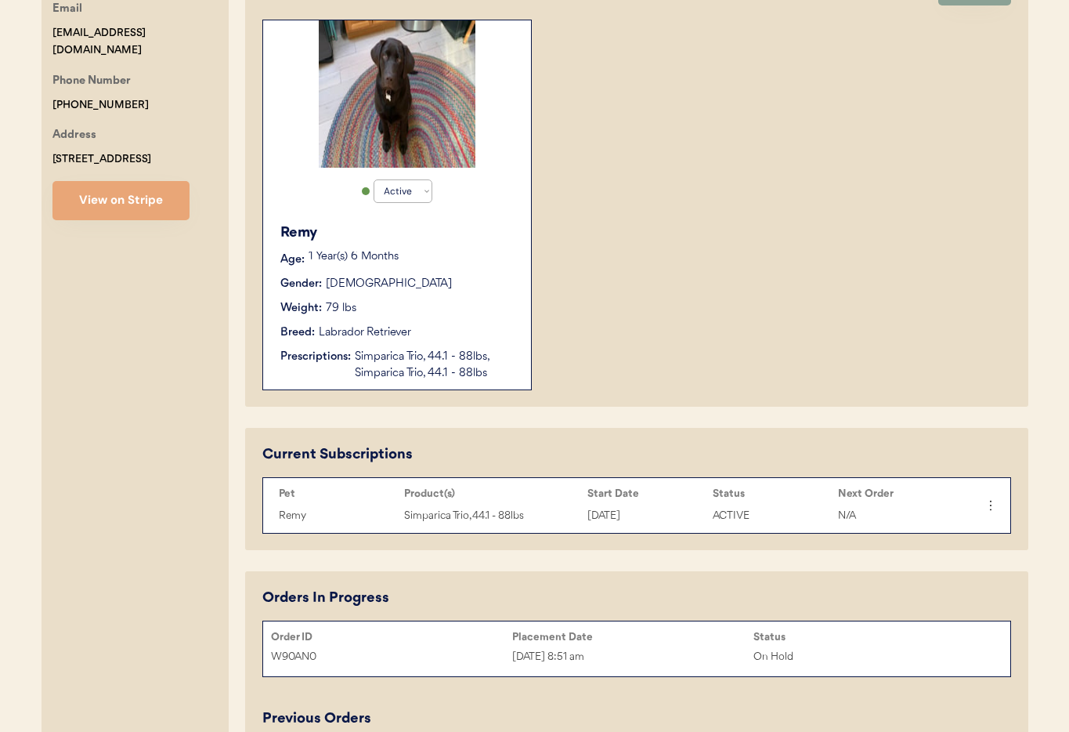
scroll to position [349, 0]
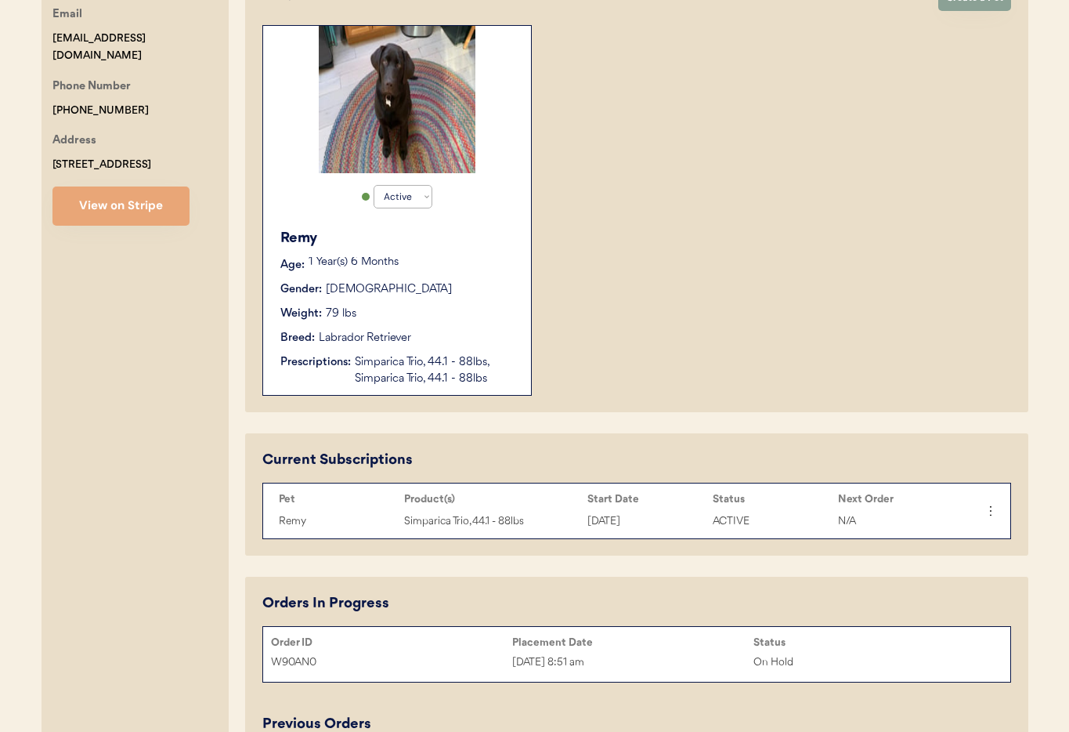
click at [456, 359] on div "Simparica Trio, 44.1 - 88lbs, Simparica Trio, 44.1 - 88lbs" at bounding box center [435, 370] width 161 height 33
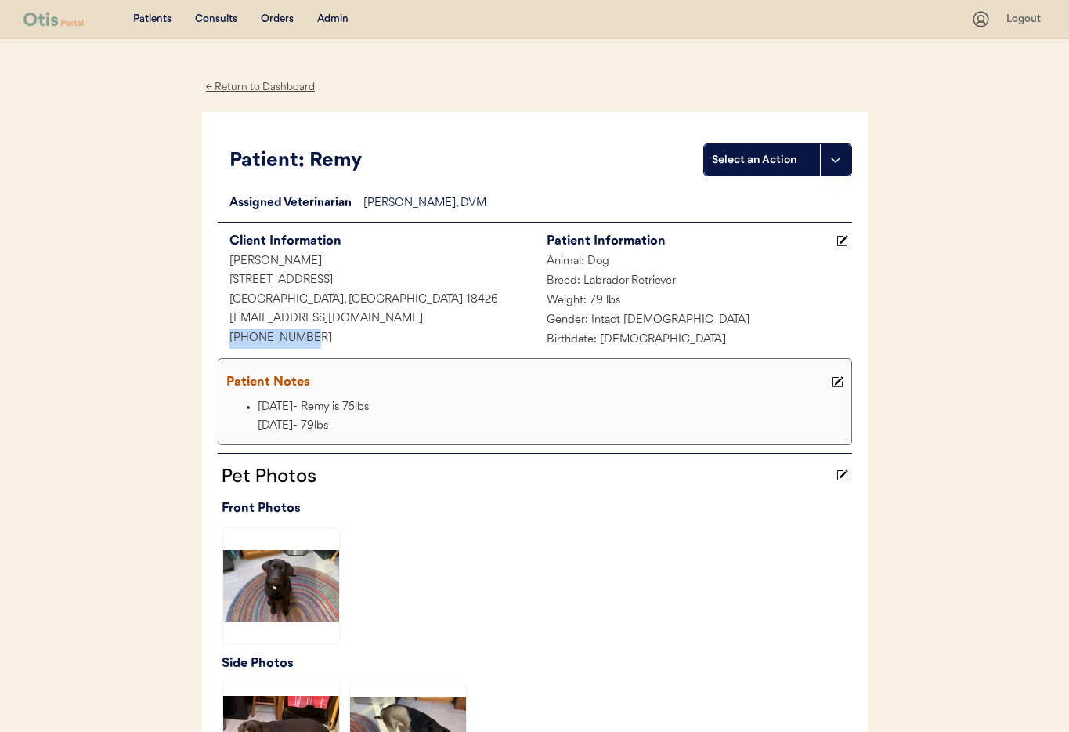
drag, startPoint x: 314, startPoint y: 339, endPoint x: 207, endPoint y: 330, distance: 107.7
click at [193, 329] on div "Patients Consults Orders Admin Logout ← Return to Dashboard Patient: Remy Selec…" at bounding box center [534, 608] width 1069 height 1216
copy div "+18027779552"
click at [331, 20] on div "Admin" at bounding box center [332, 20] width 31 height 16
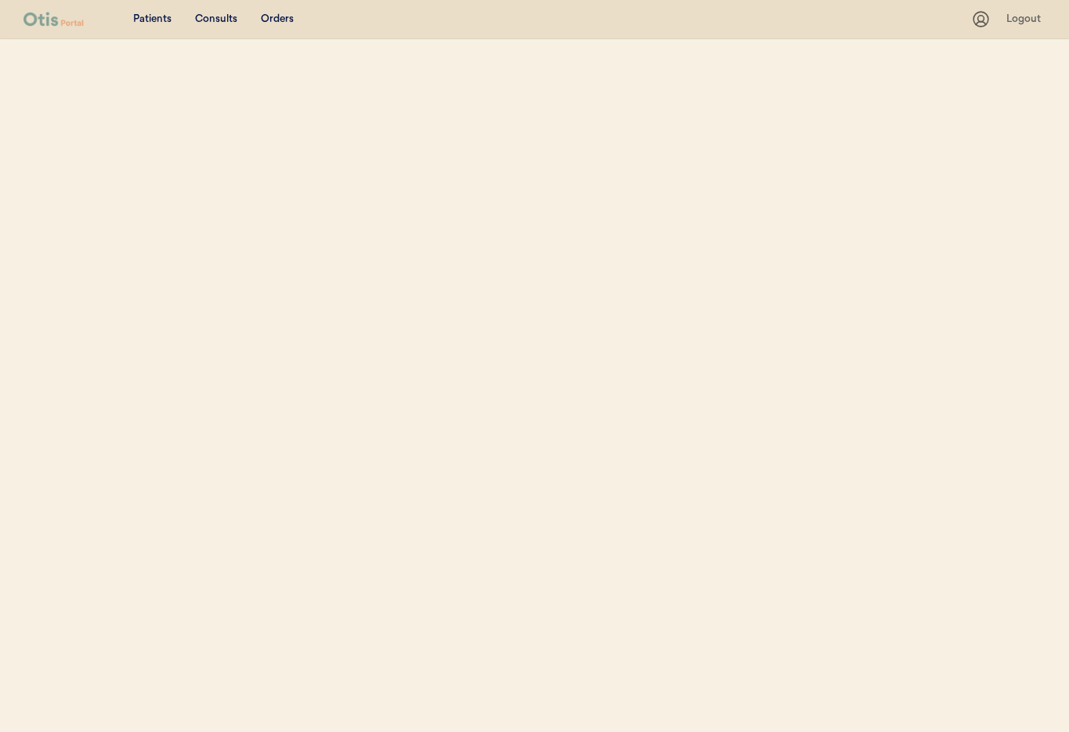
select select ""Email""
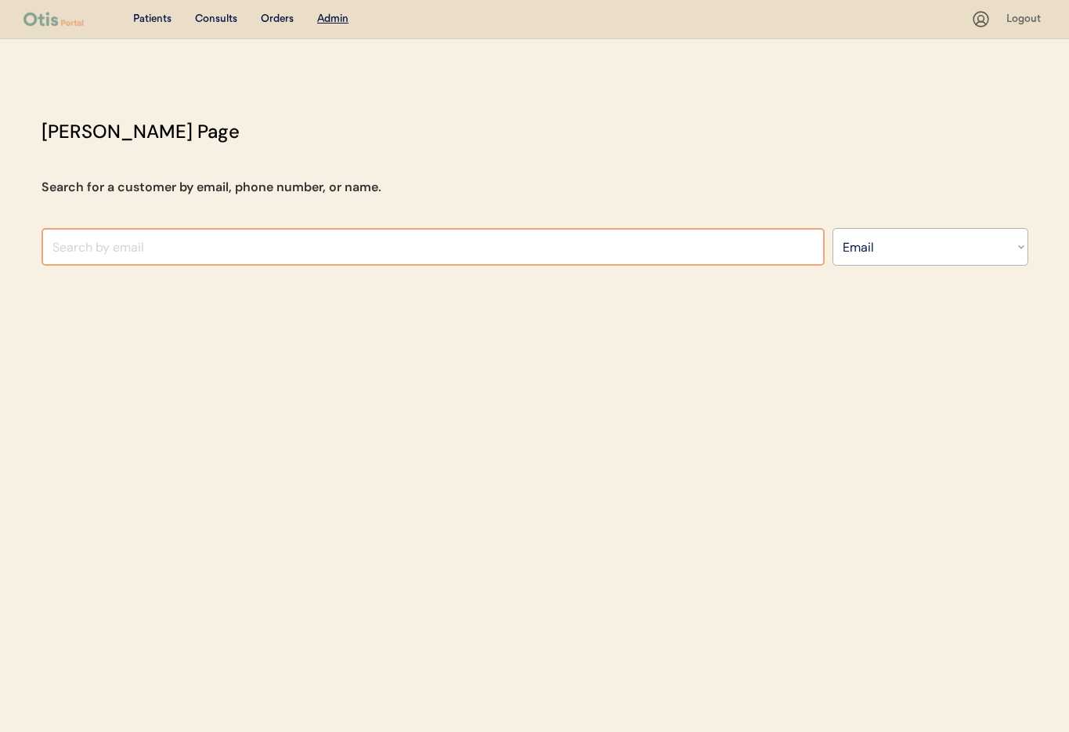
click at [215, 251] on input "input" at bounding box center [433, 247] width 783 height 38
paste input "[EMAIL_ADDRESS][DOMAIN_NAME]"
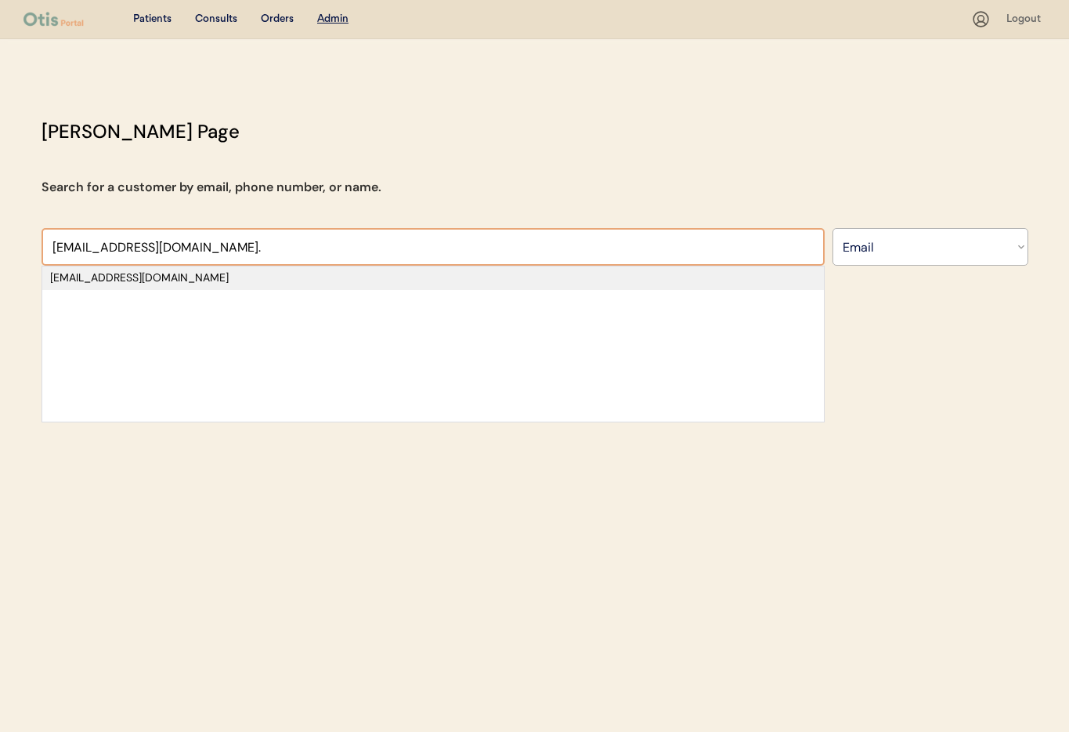
type input "[EMAIL_ADDRESS][DOMAIN_NAME]."
click at [174, 280] on div "[EMAIL_ADDRESS][DOMAIN_NAME]" at bounding box center [433, 278] width 766 height 16
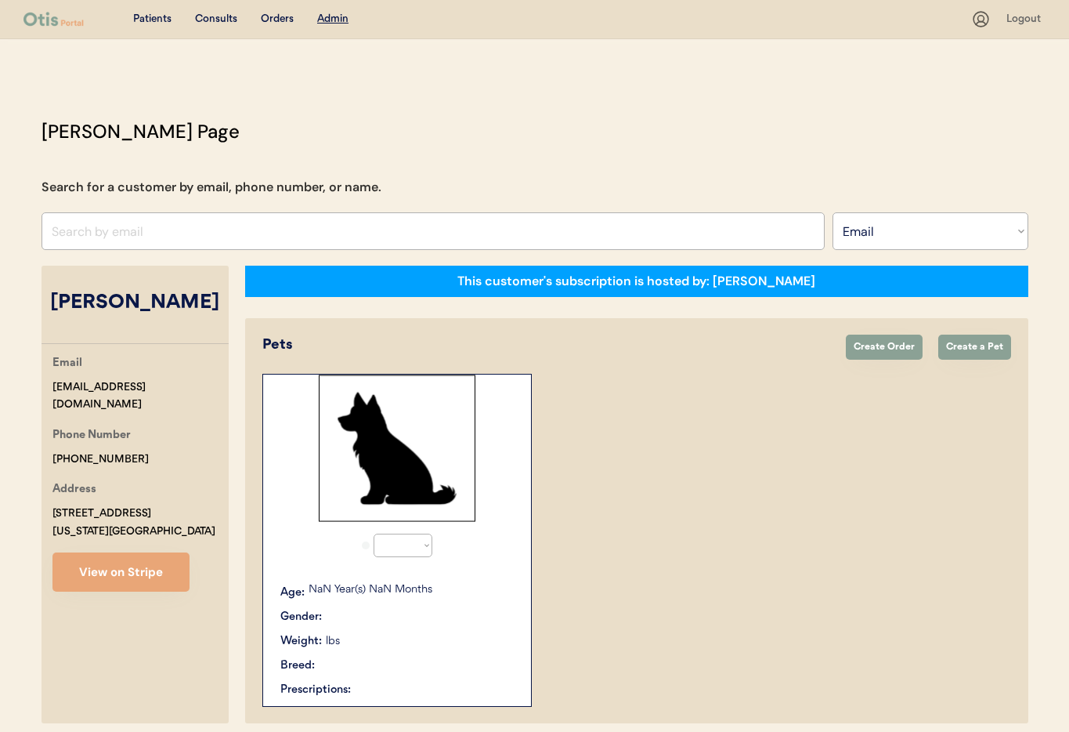
select select "true"
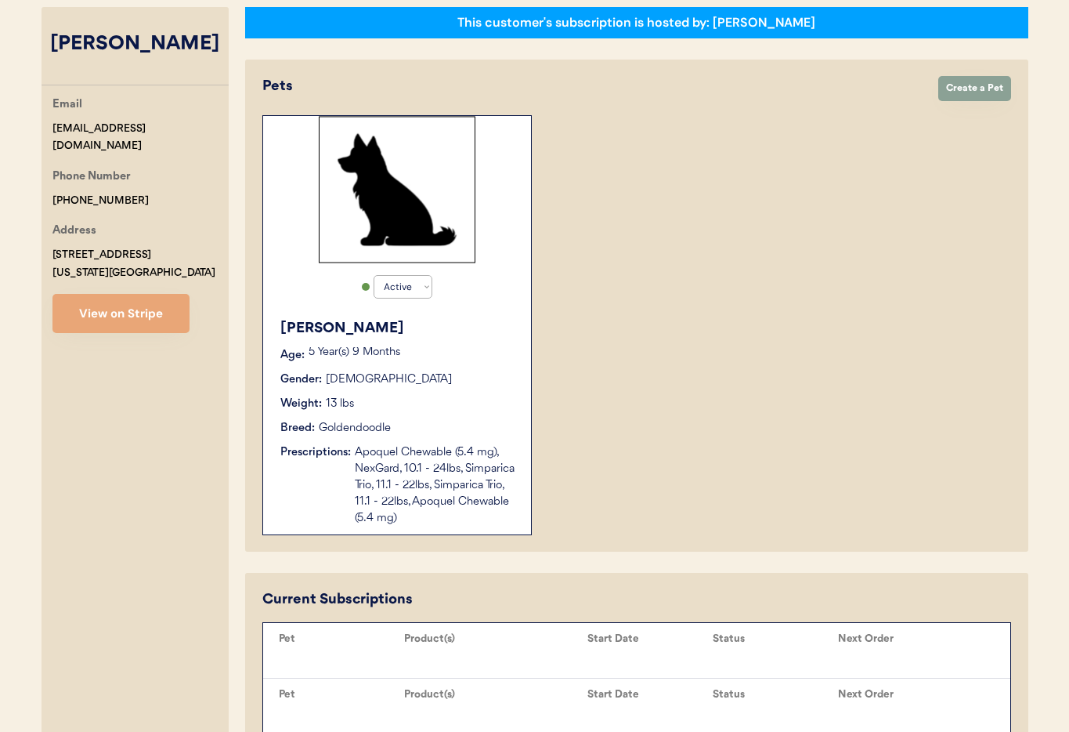
scroll to position [304, 0]
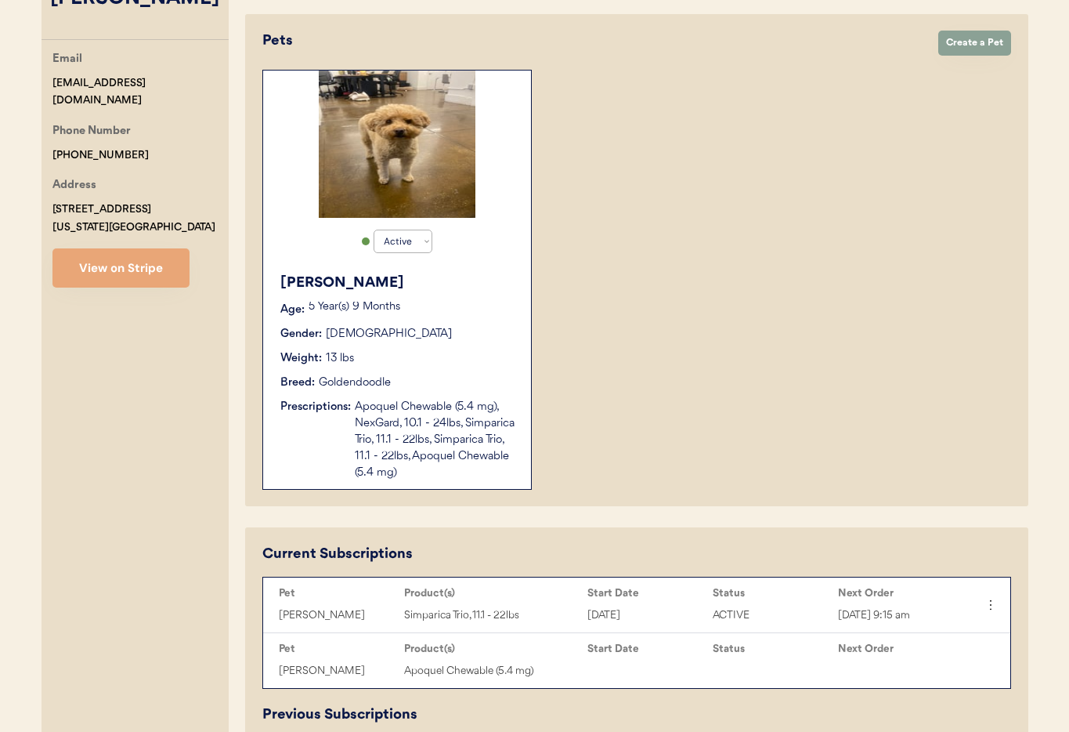
click at [456, 379] on div "Breed: Goldendoodle" at bounding box center [397, 382] width 235 height 16
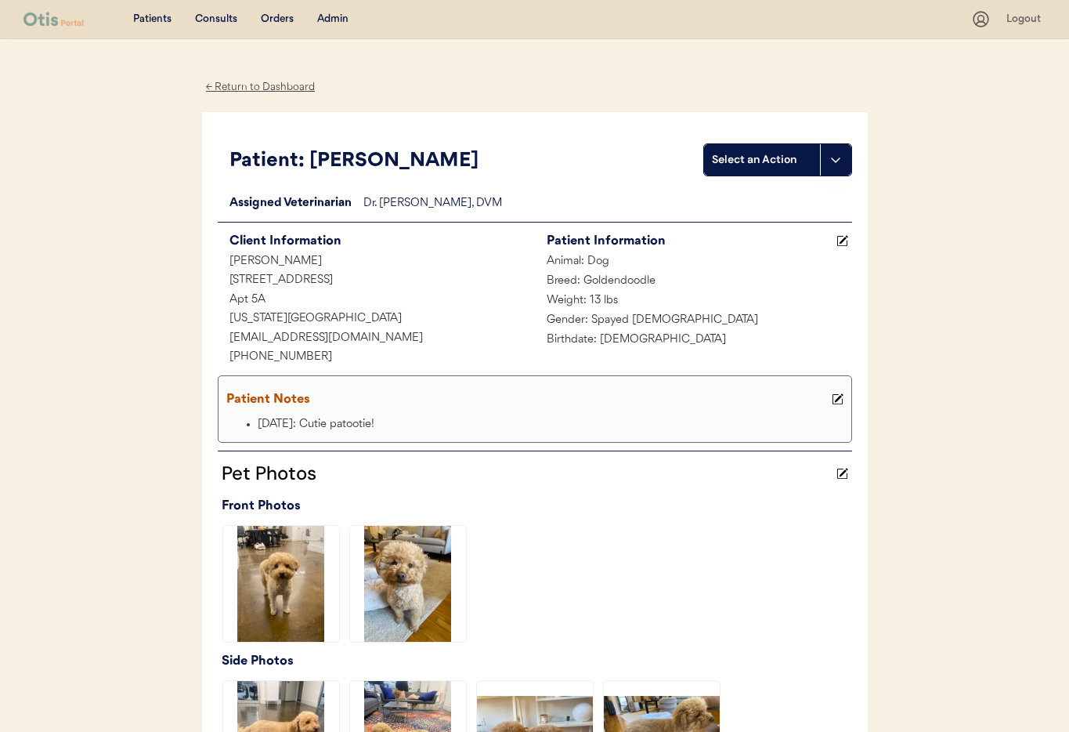
click at [233, 84] on div "← Return to Dashboard" at bounding box center [260, 87] width 117 height 18
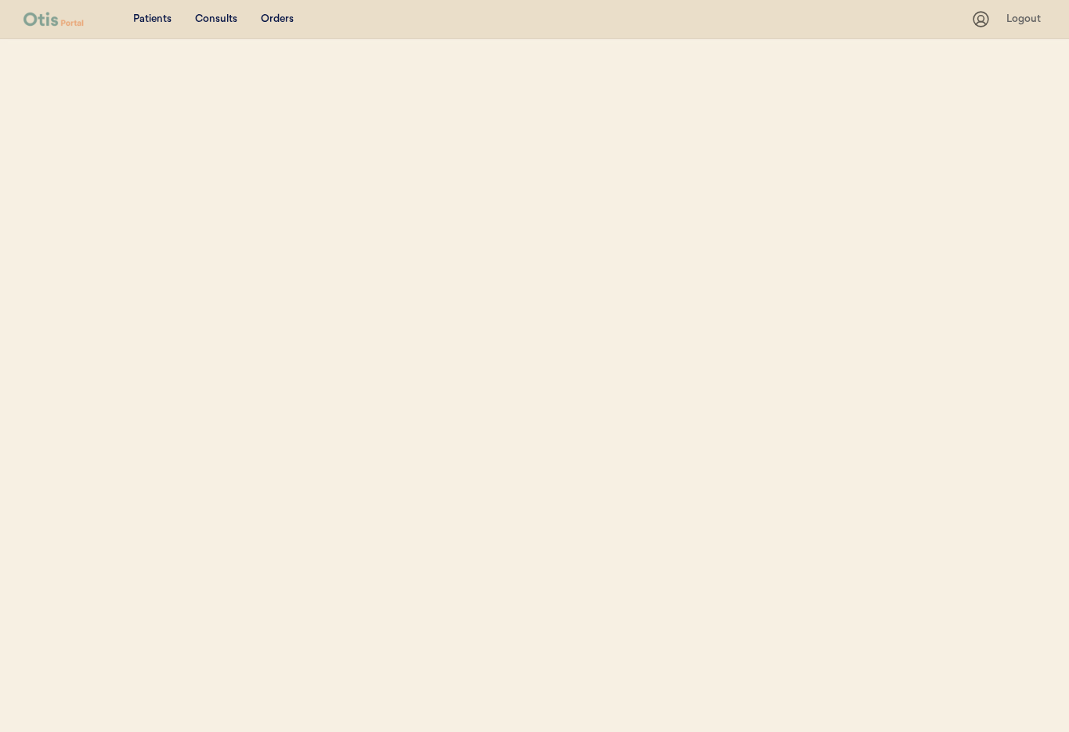
select select ""Email""
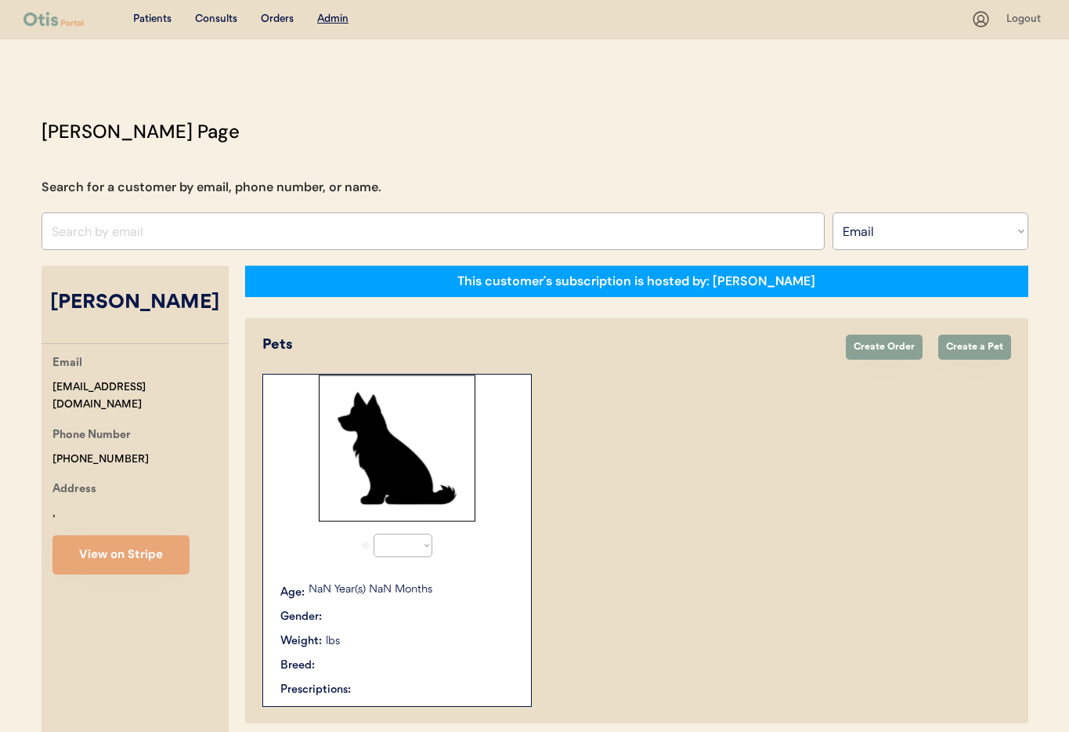
select select "true"
